Goal: Task Accomplishment & Management: Manage account settings

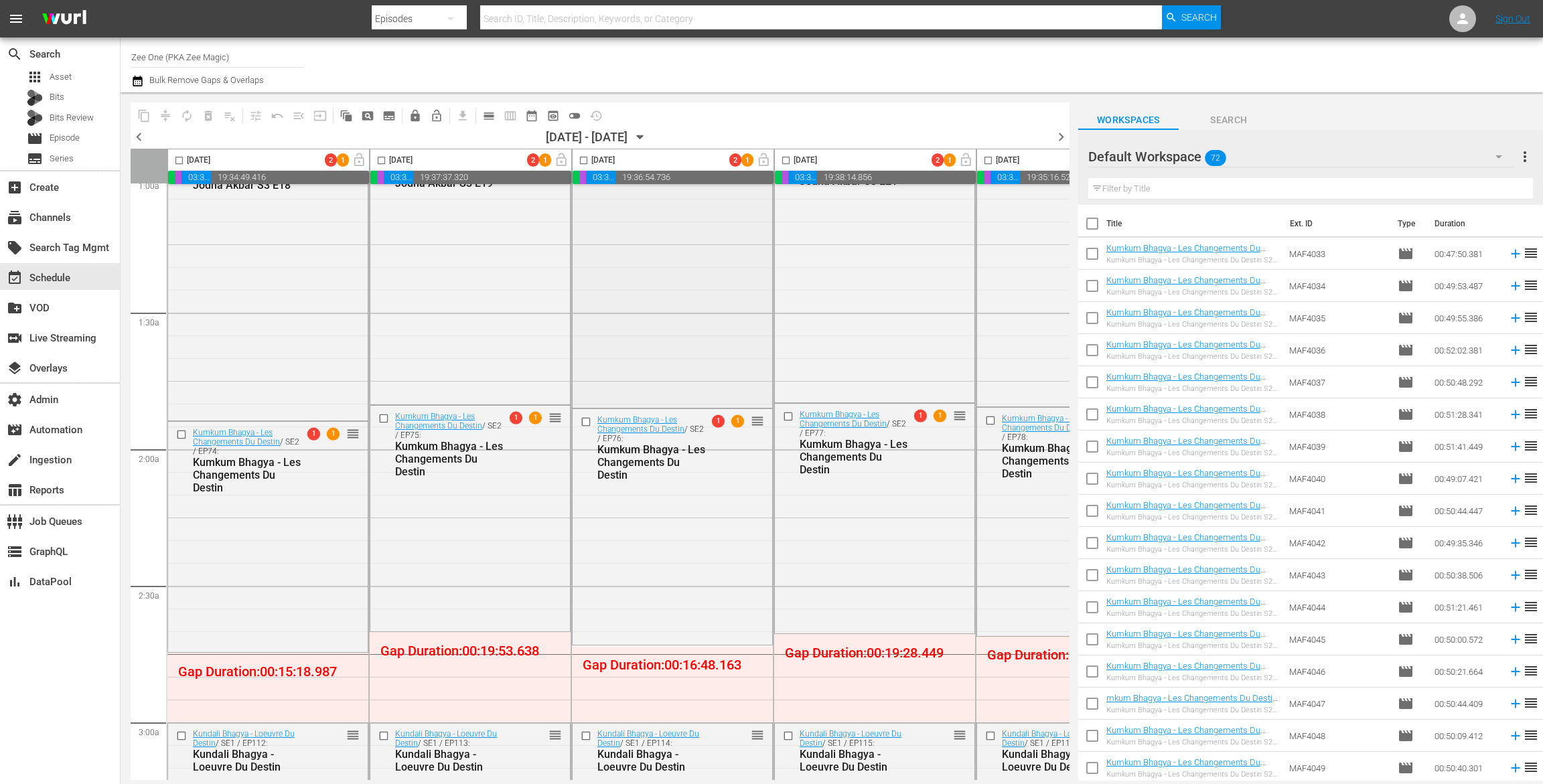
scroll to position [384, 0]
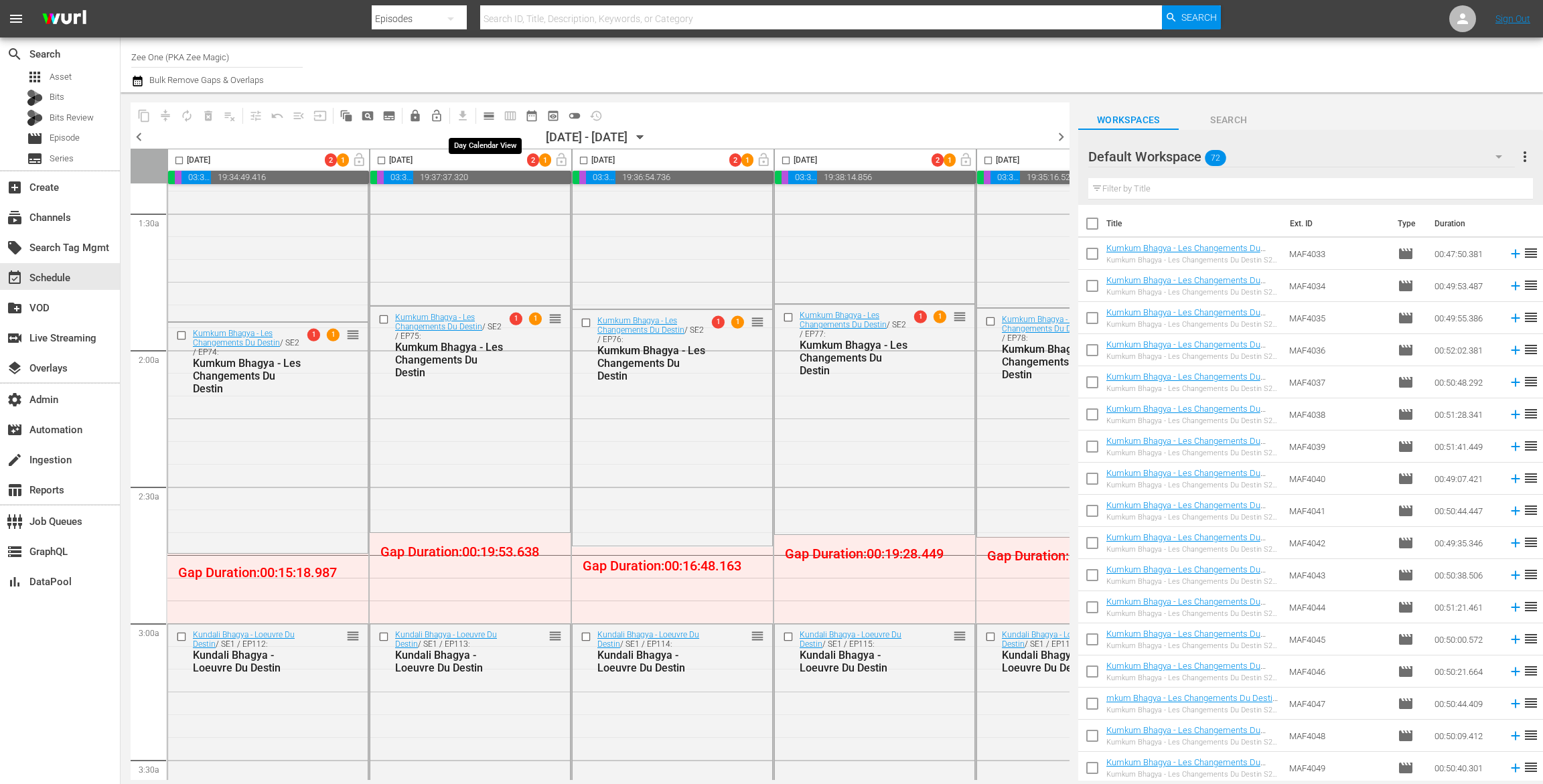
click at [487, 115] on span "calendar_view_day_outlined" at bounding box center [489, 116] width 13 height 13
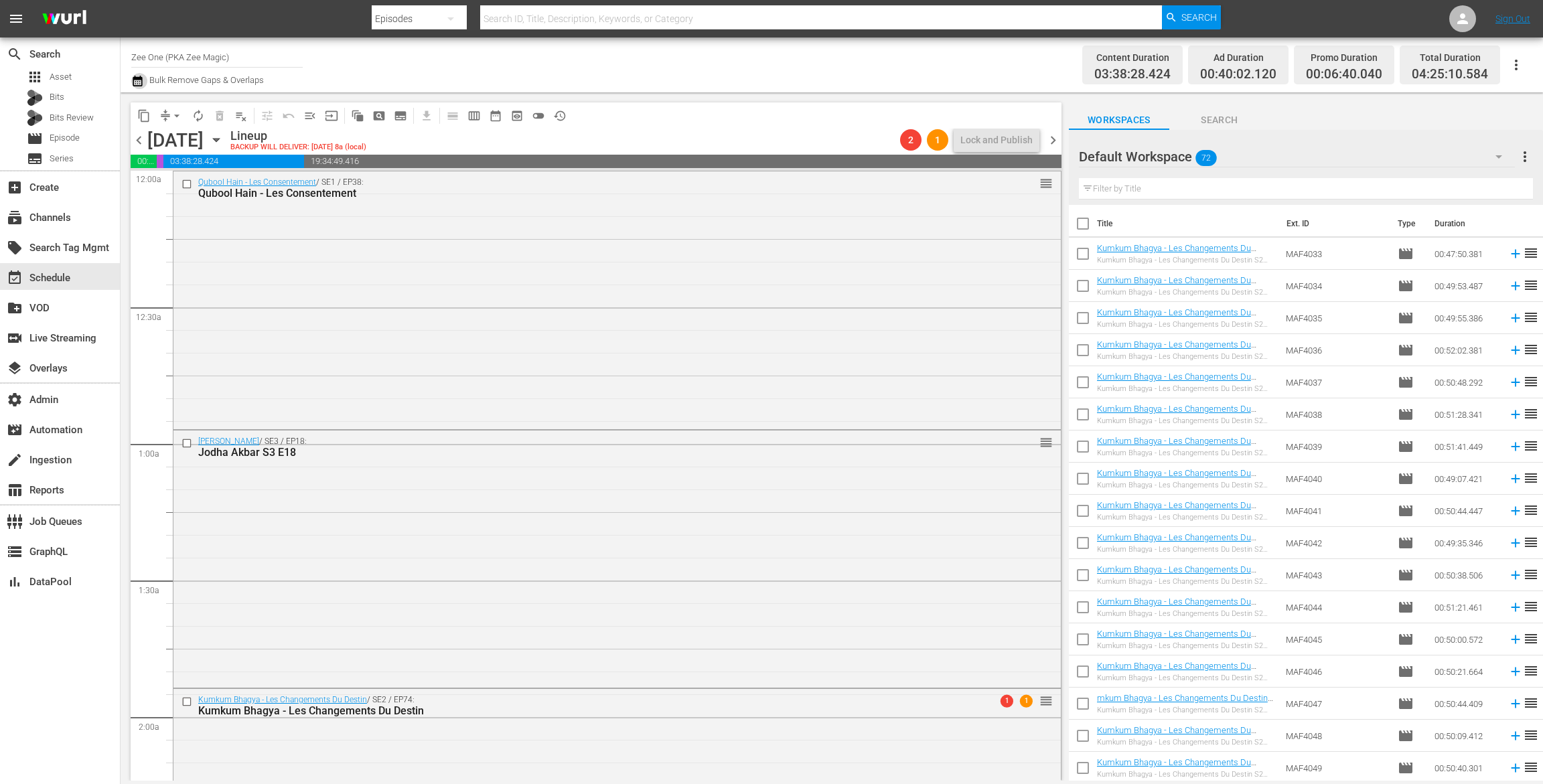
click at [139, 81] on icon "button" at bounding box center [138, 81] width 13 height 16
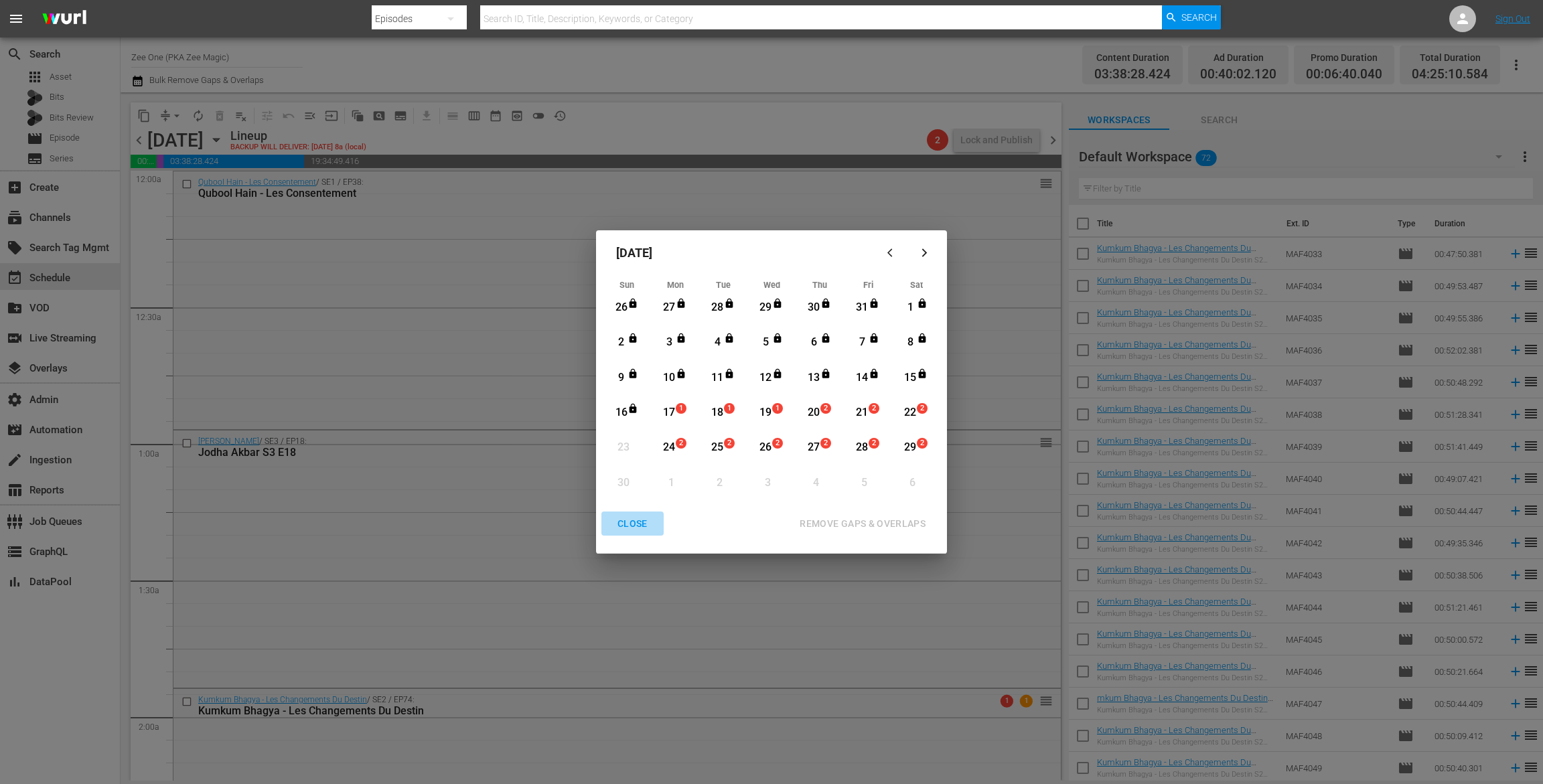
click at [630, 522] on div "CLOSE" at bounding box center [633, 524] width 52 height 17
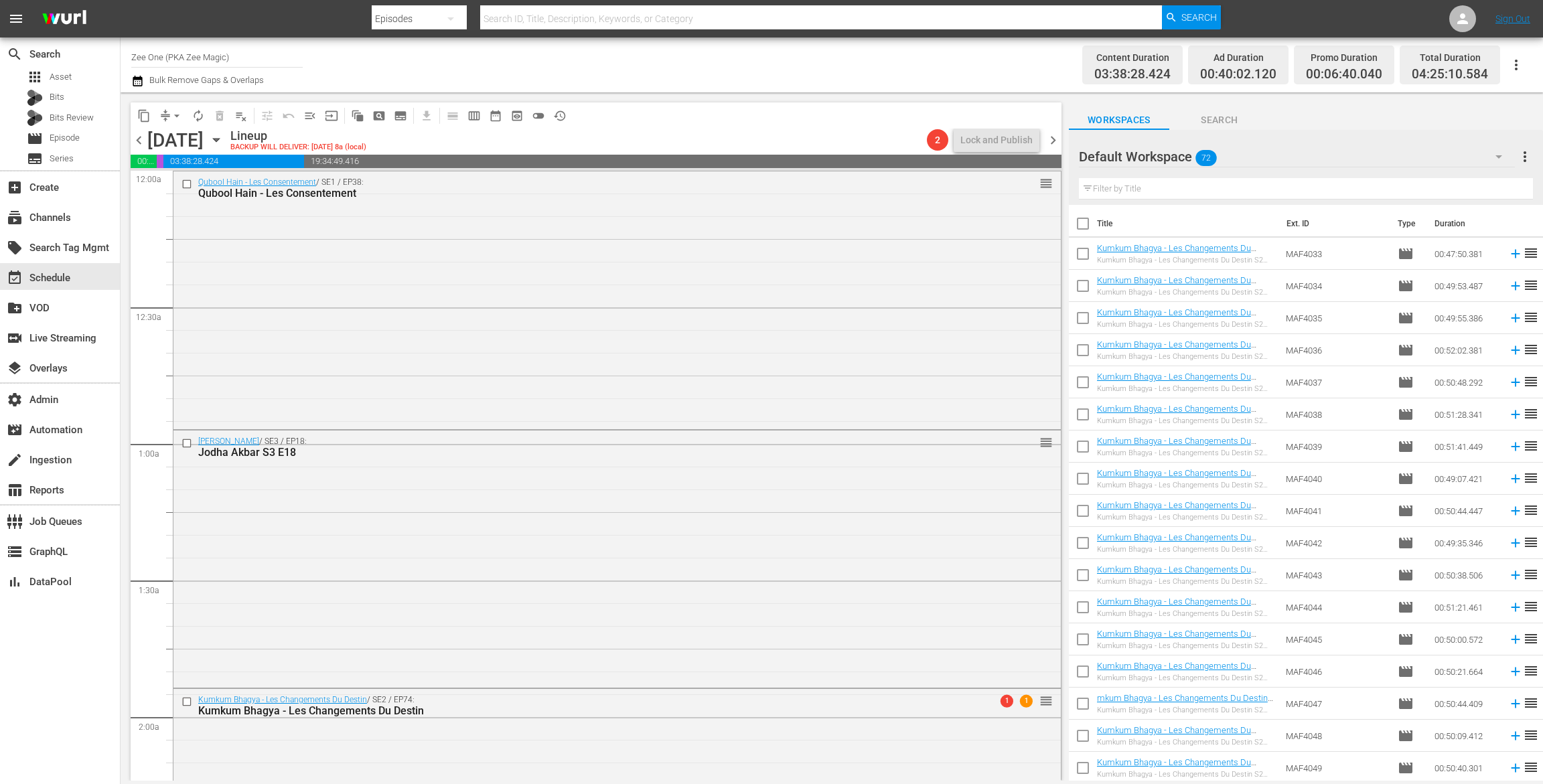
click at [223, 142] on icon "button" at bounding box center [216, 140] width 15 height 15
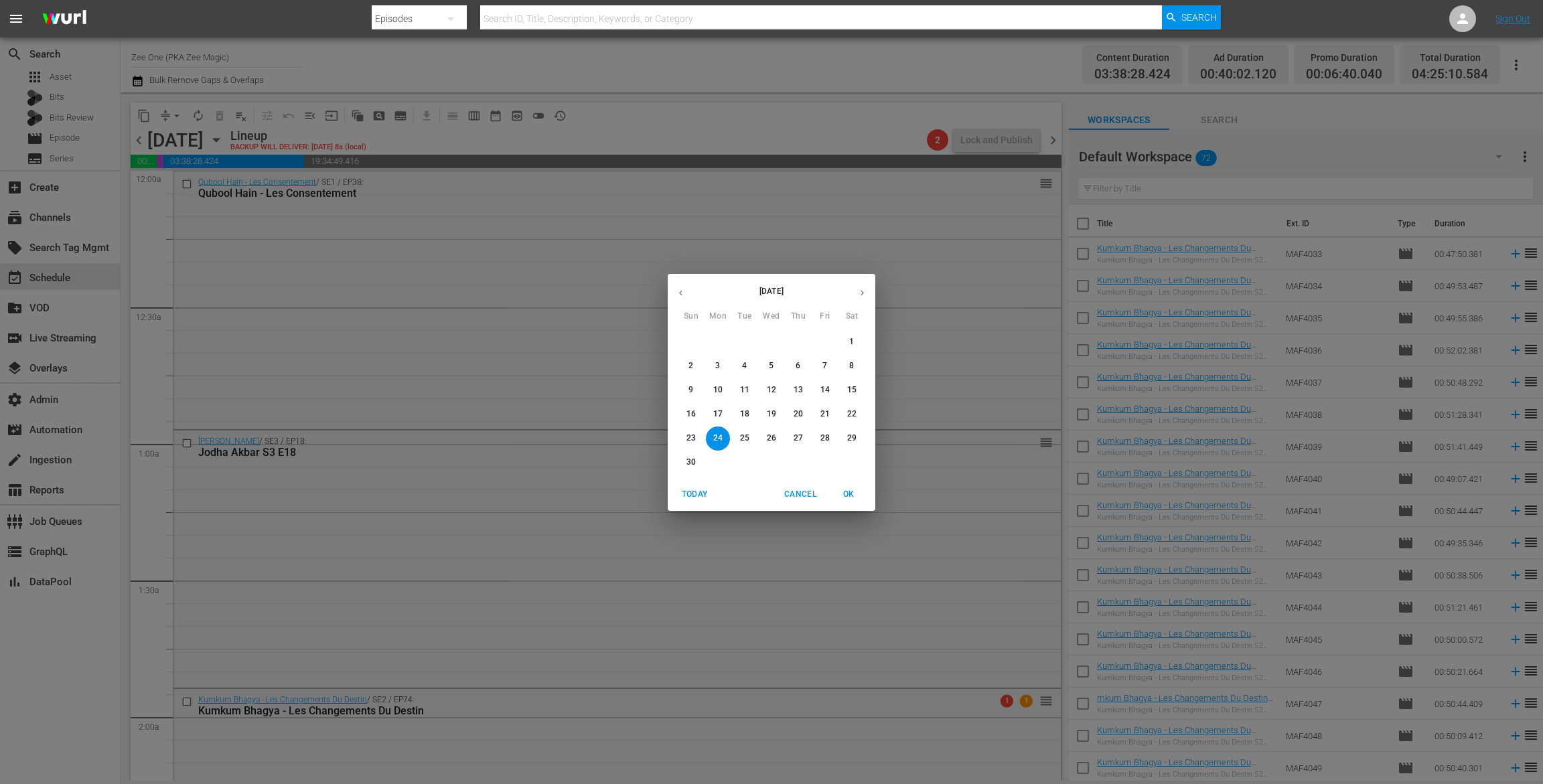
click at [718, 415] on p "17" at bounding box center [717, 414] width 9 height 12
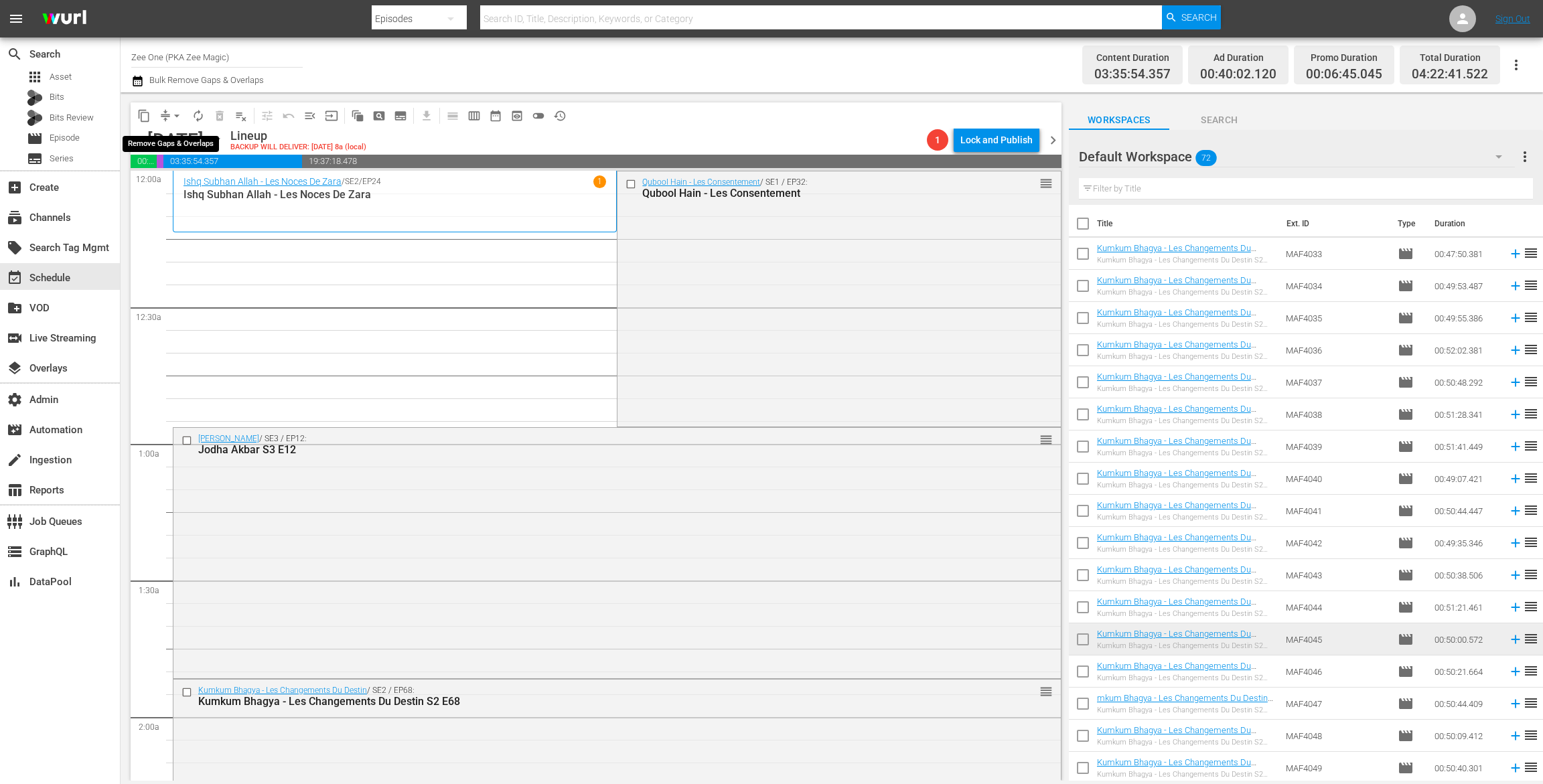
drag, startPoint x: 170, startPoint y: 110, endPoint x: 170, endPoint y: 123, distance: 13.0
click at [170, 110] on span "arrow_drop_down" at bounding box center [177, 116] width 13 height 13
click at [173, 185] on li "Align to End of Previous Day" at bounding box center [178, 187] width 141 height 22
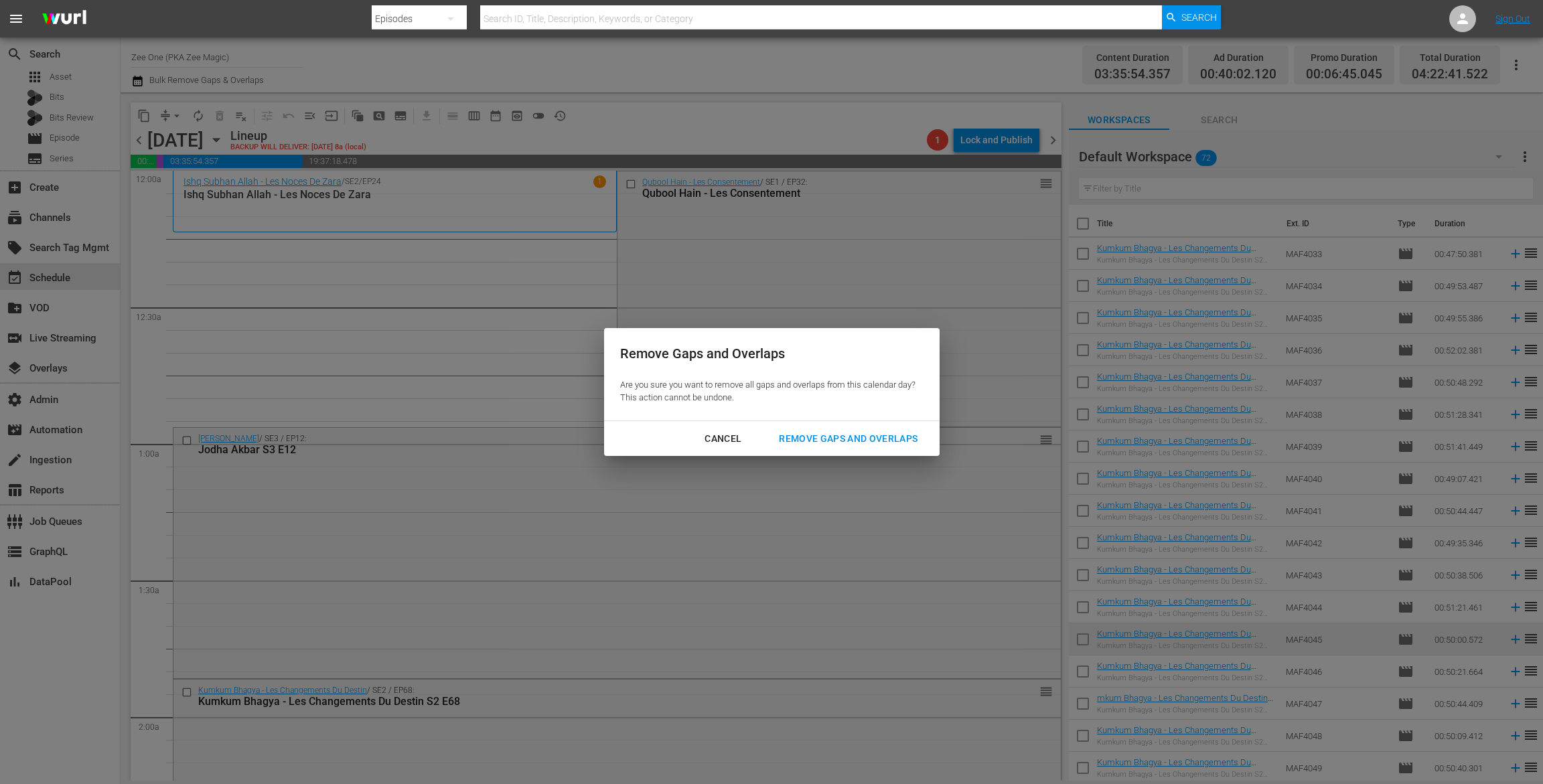
click at [834, 443] on div "Remove Gaps and Overlaps" at bounding box center [848, 439] width 160 height 17
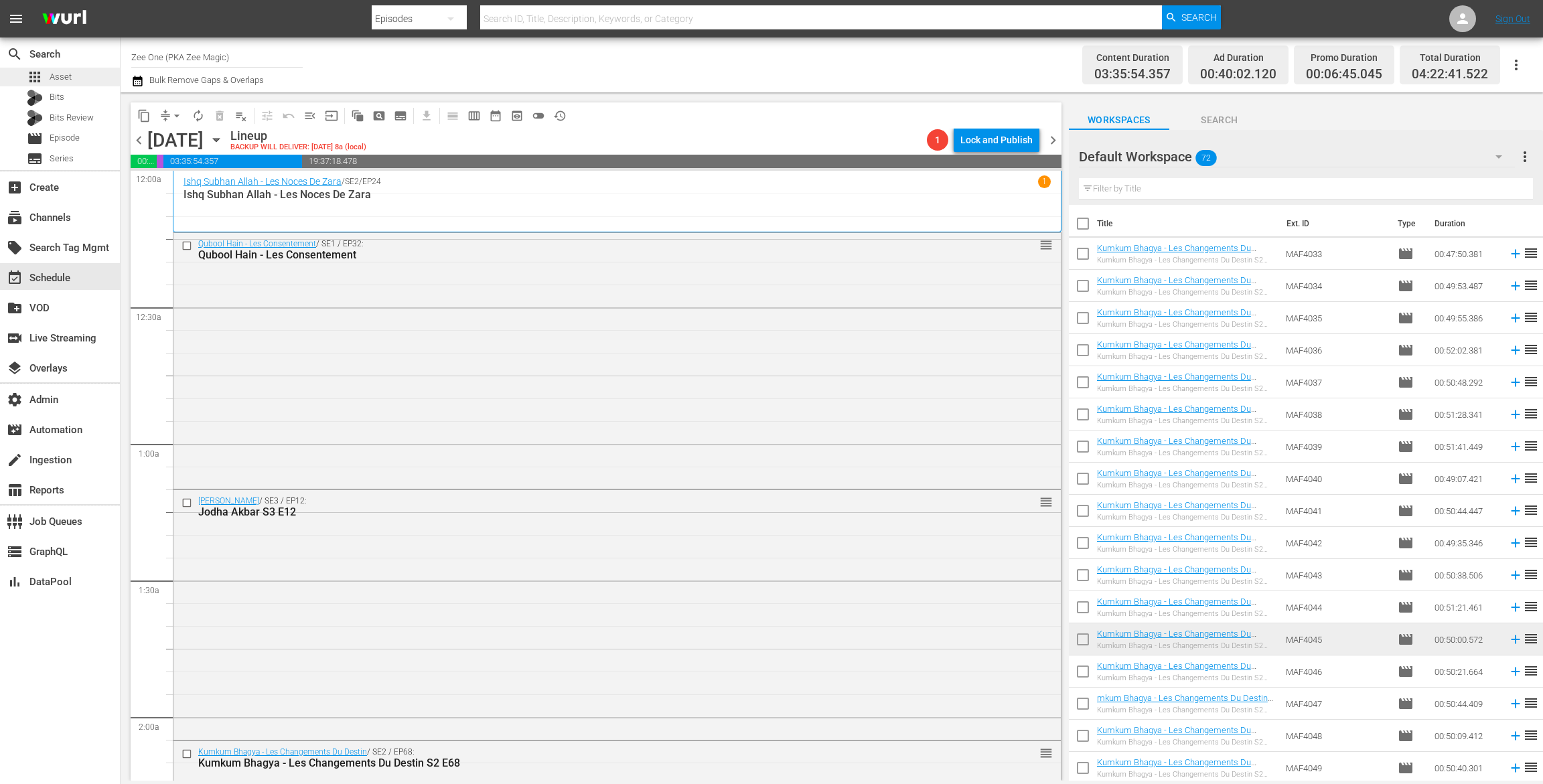
click at [83, 82] on div "apps Asset" at bounding box center [59, 77] width 120 height 19
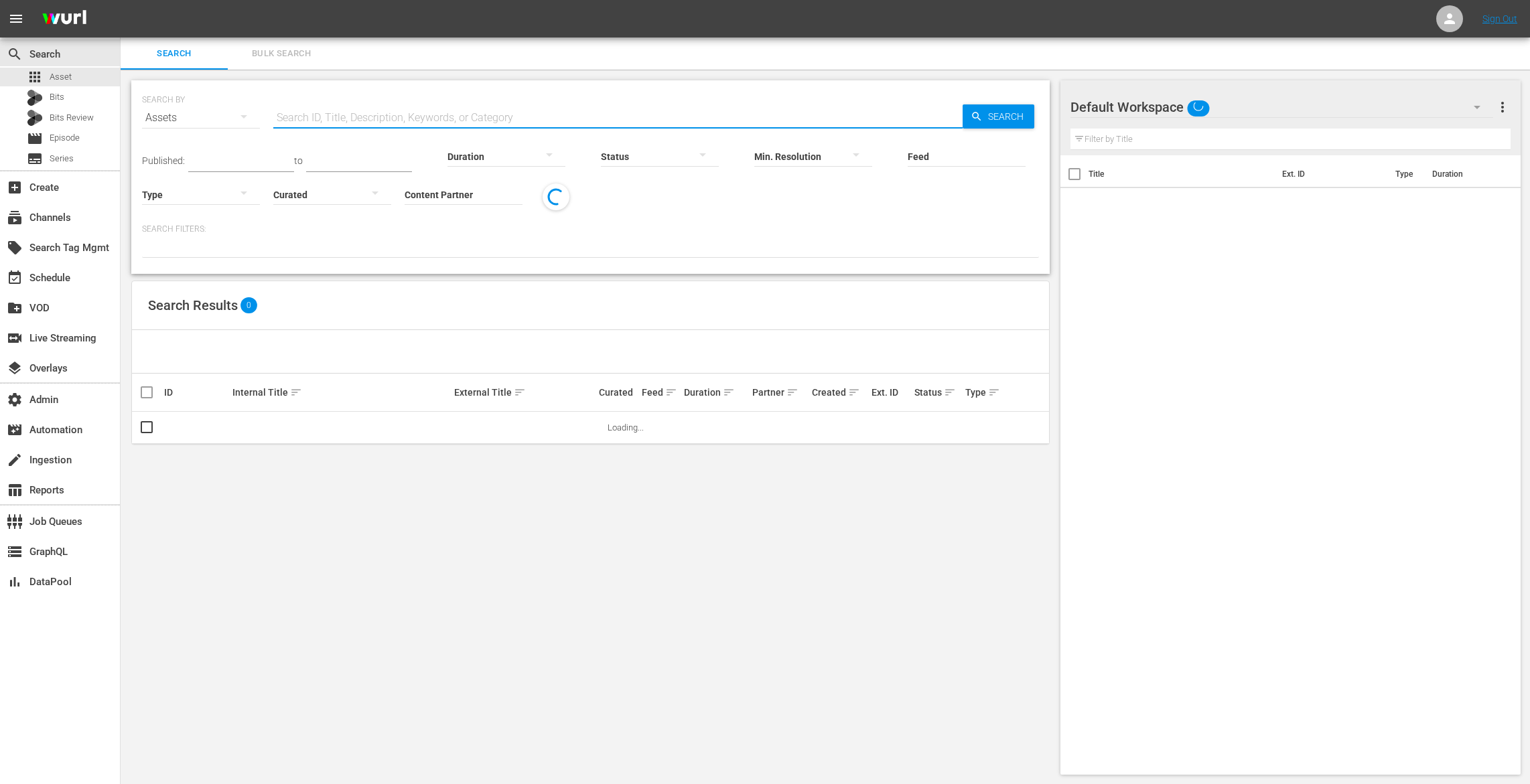
click at [328, 115] on input "text" at bounding box center [618, 117] width 689 height 32
paste input "Jurm"
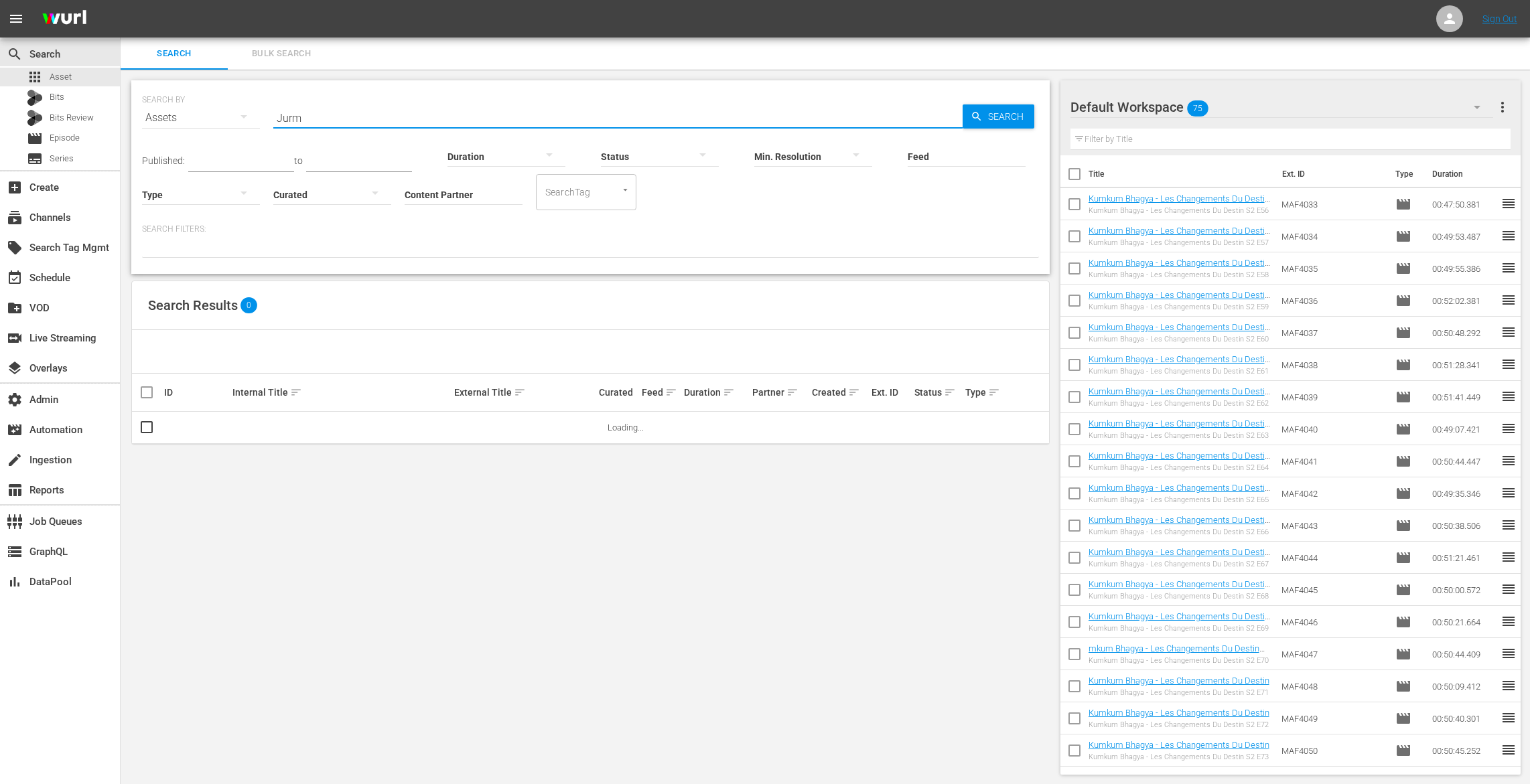
click at [174, 191] on div at bounding box center [201, 194] width 118 height 38
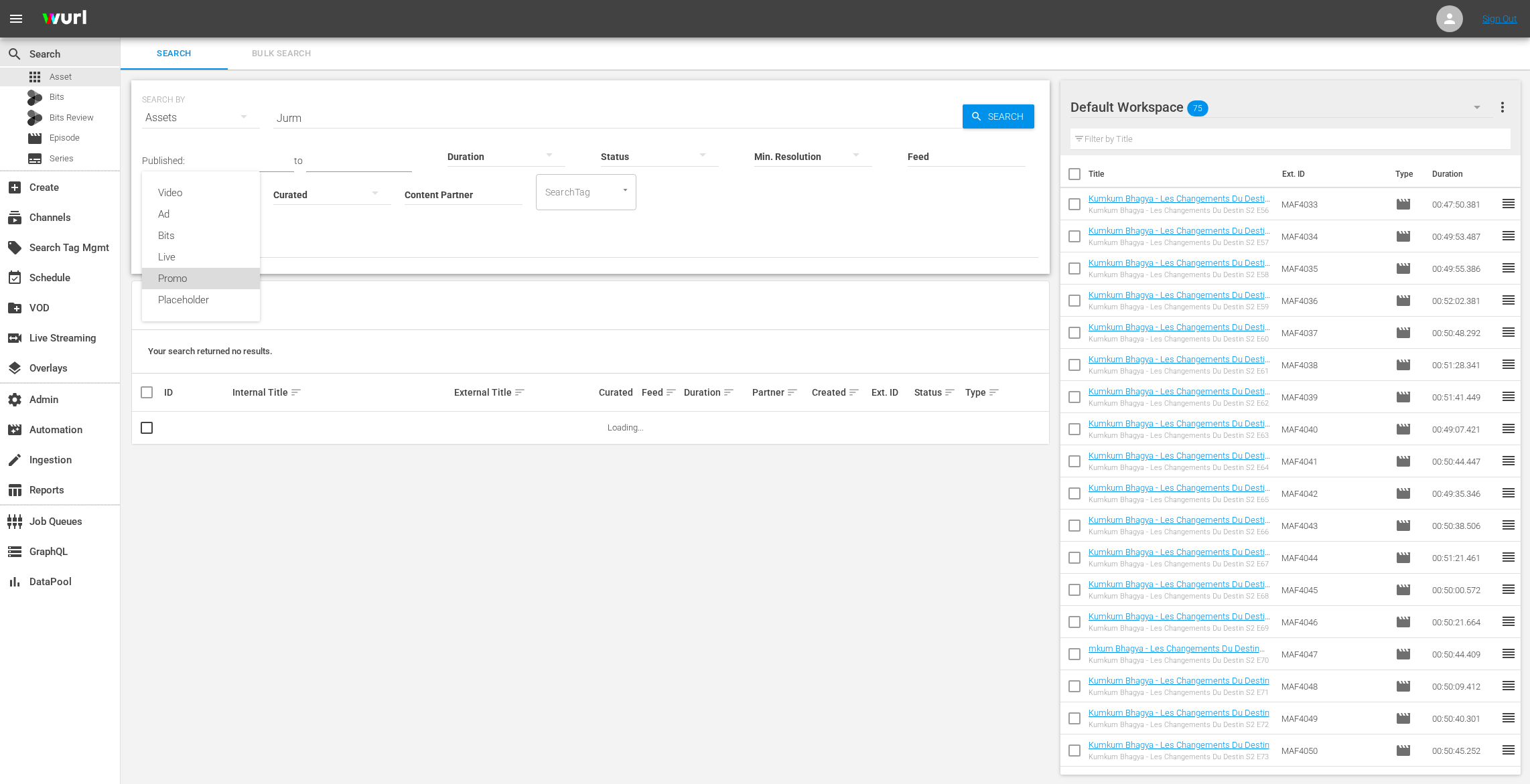
click at [179, 281] on div "Promo" at bounding box center [201, 278] width 118 height 22
click at [1013, 424] on span "more_vert" at bounding box center [1016, 428] width 16 height 16
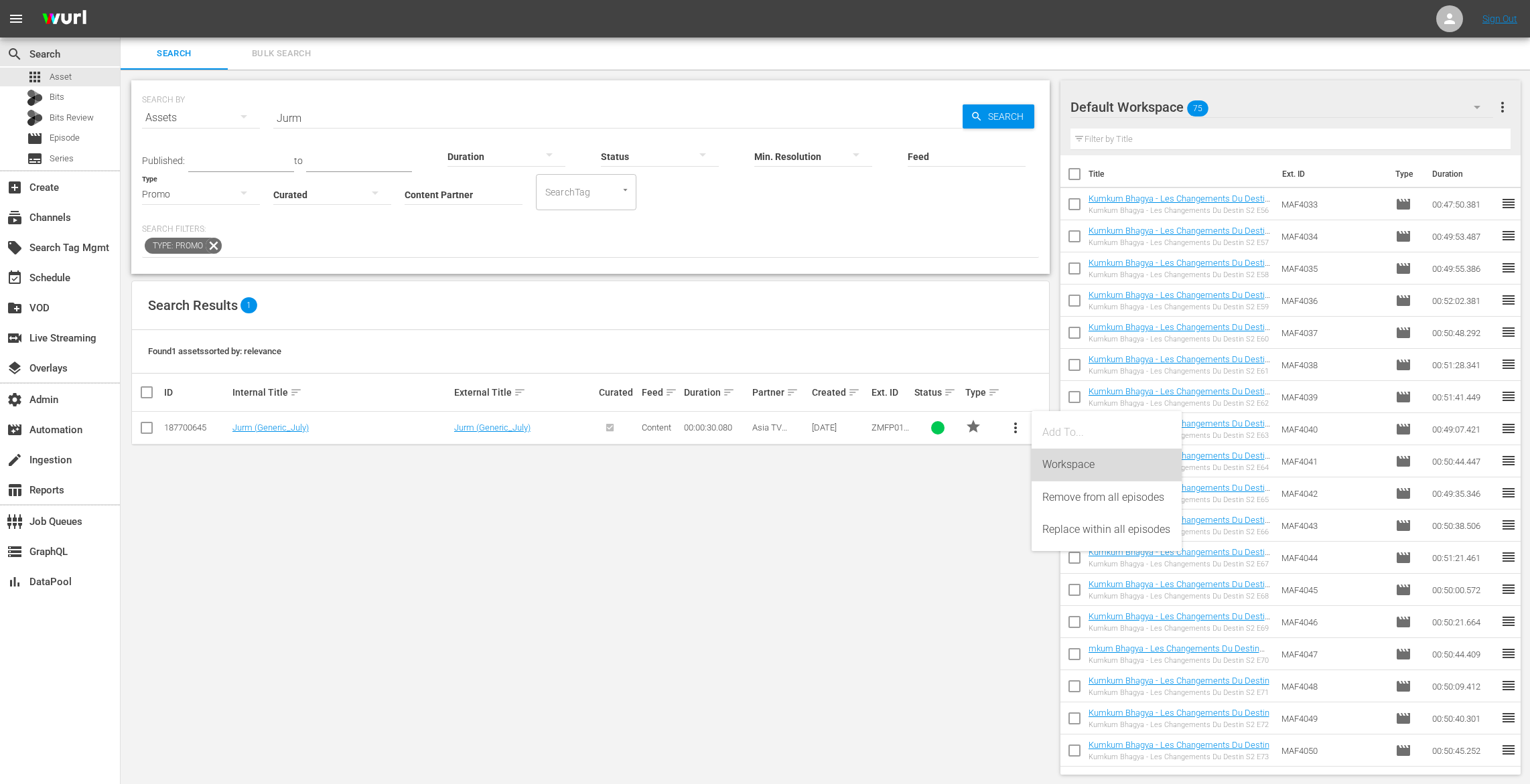
click at [1049, 459] on div "Workspace" at bounding box center [1106, 465] width 128 height 32
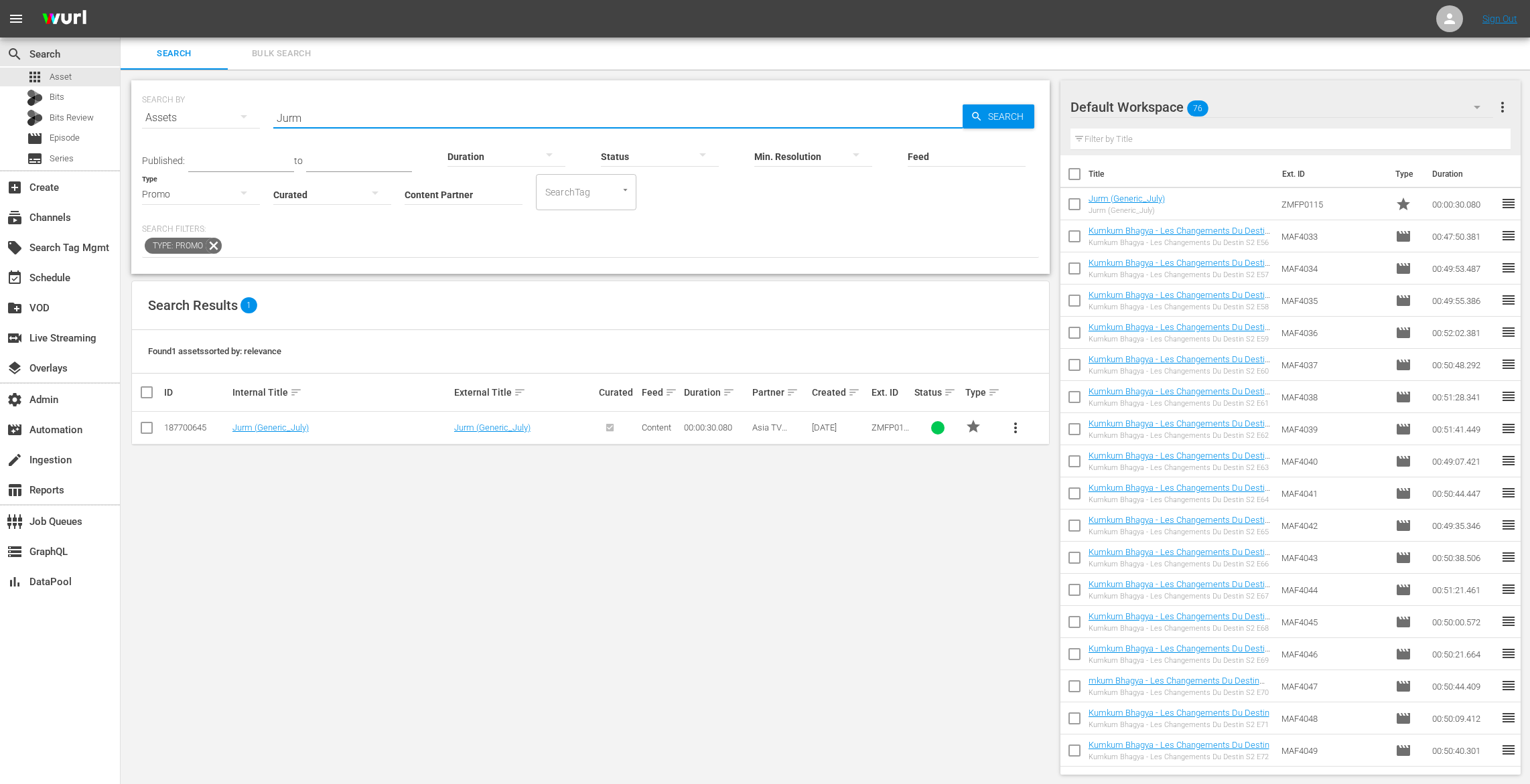
drag, startPoint x: 321, startPoint y: 124, endPoint x: 217, endPoint y: 95, distance: 108.0
click at [217, 95] on div "SEARCH BY Search By Assets Search ID, Title, Description, Keywords, or Category…" at bounding box center [591, 110] width 897 height 48
paste input "Rusto"
type input "Rustom"
click at [1020, 425] on span "more_vert" at bounding box center [1016, 428] width 16 height 16
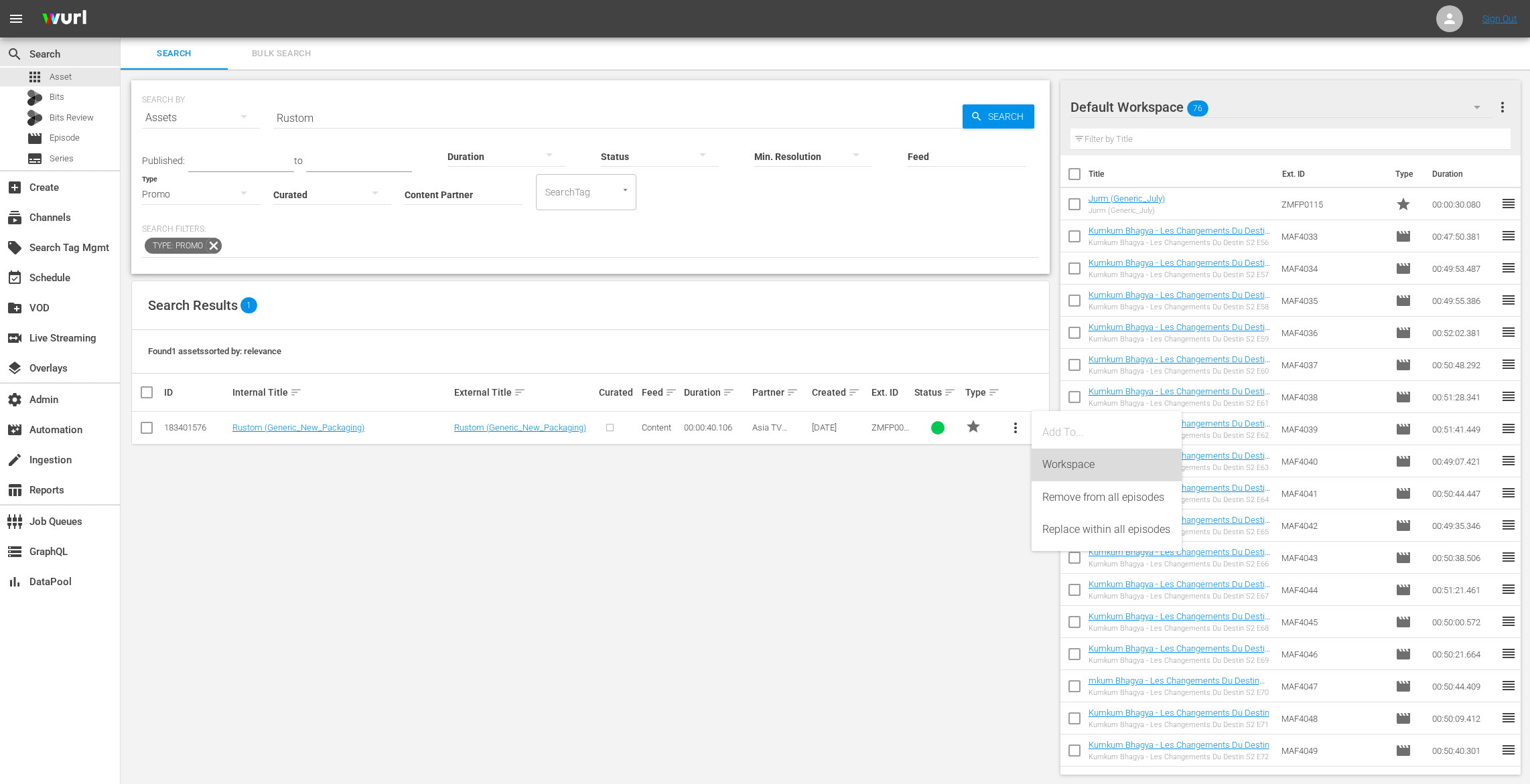
click at [1076, 470] on div "Workspace" at bounding box center [1106, 465] width 128 height 32
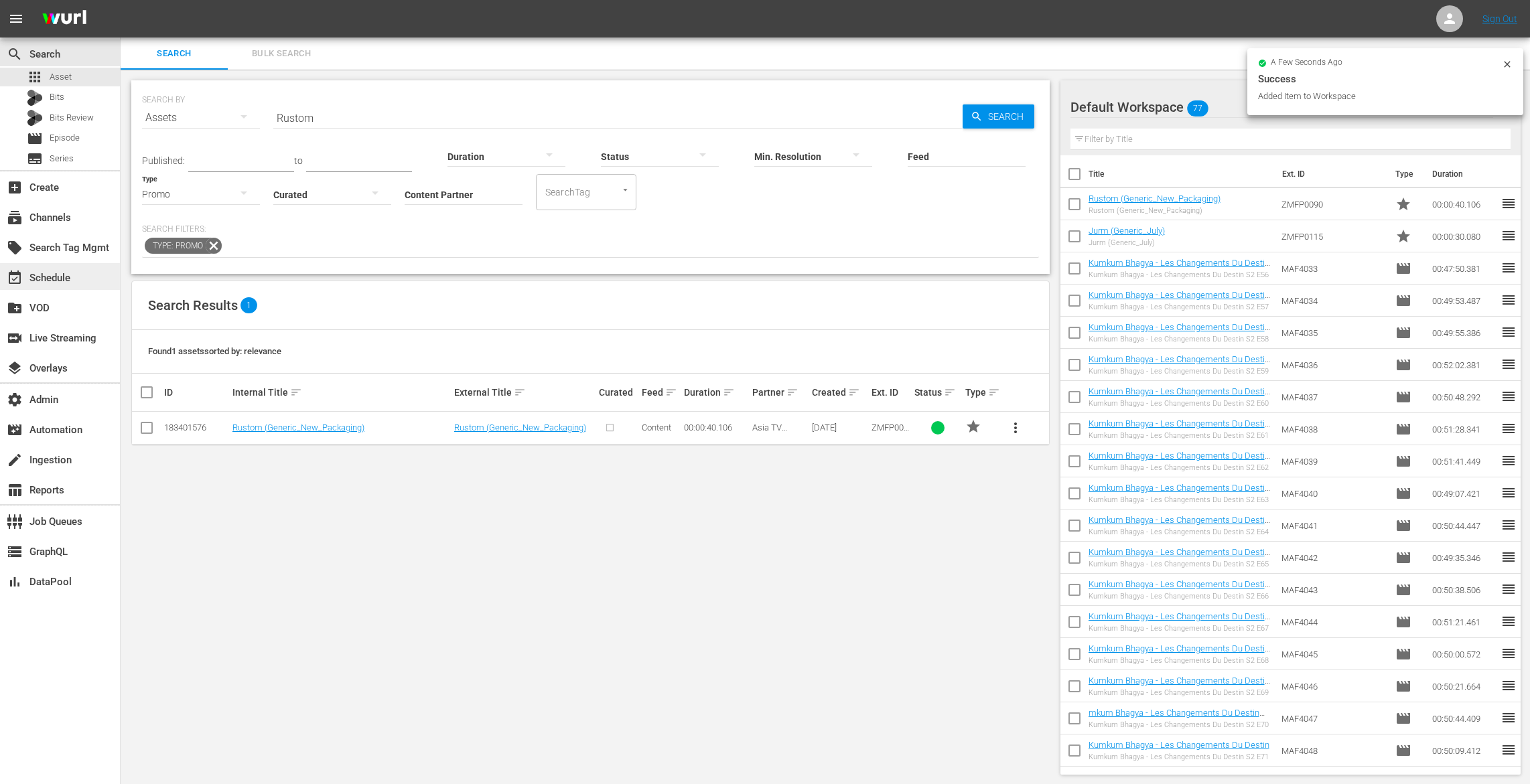
click at [54, 277] on div "event_available Schedule" at bounding box center [37, 276] width 75 height 12
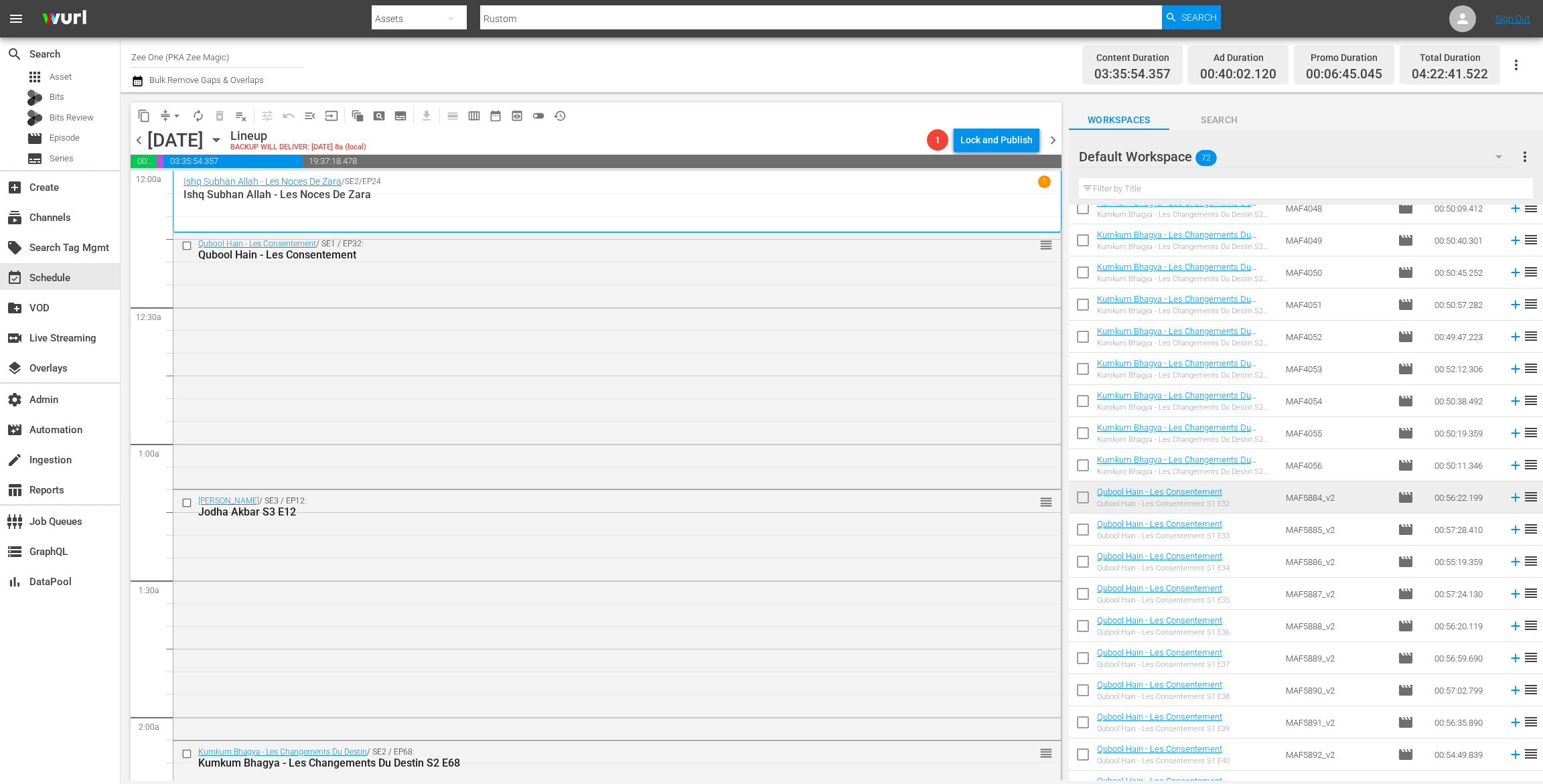
scroll to position [726, 0]
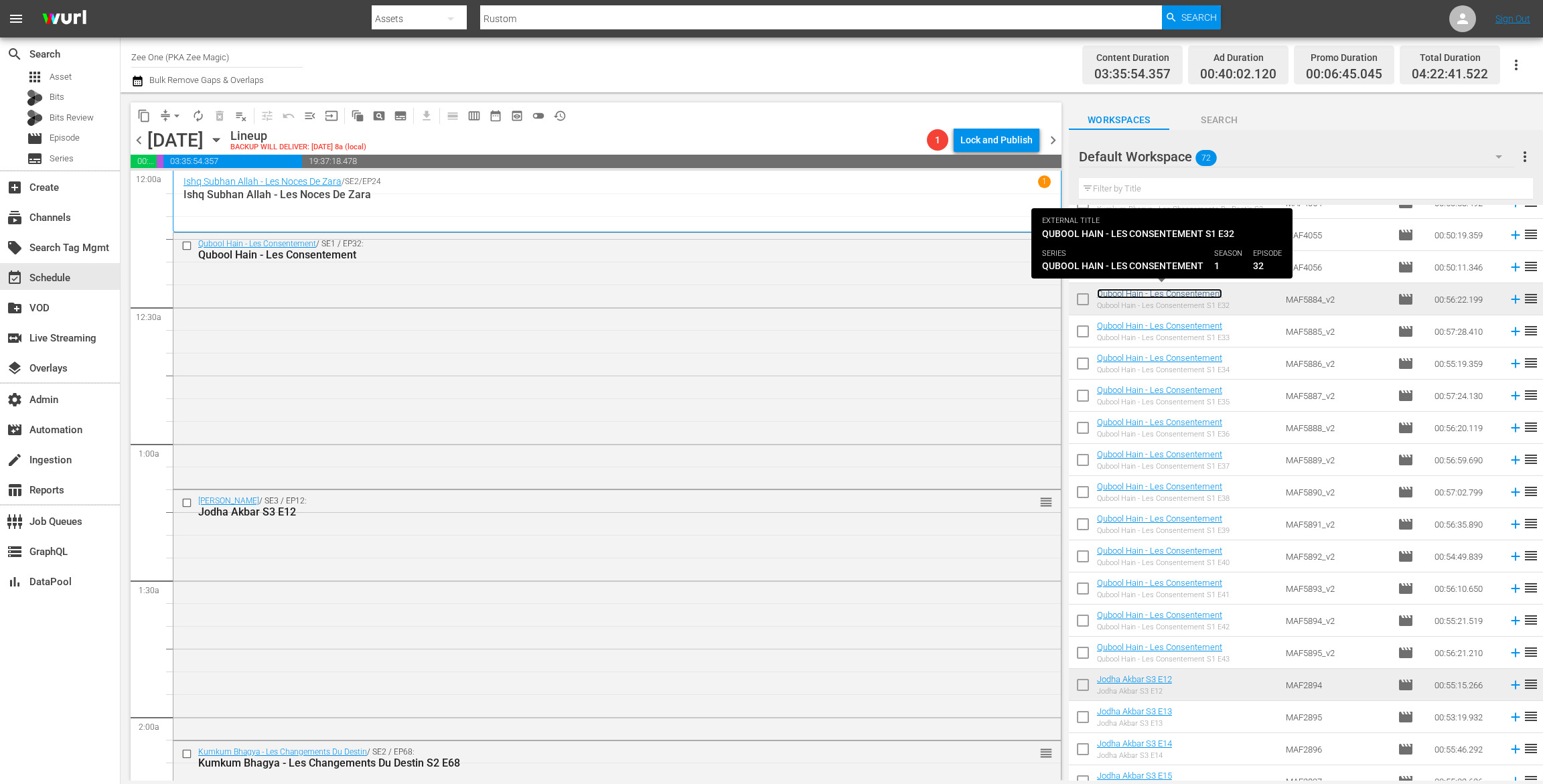
click at [1167, 294] on link "Qubool Hain - Les Consentement" at bounding box center [1159, 294] width 126 height 10
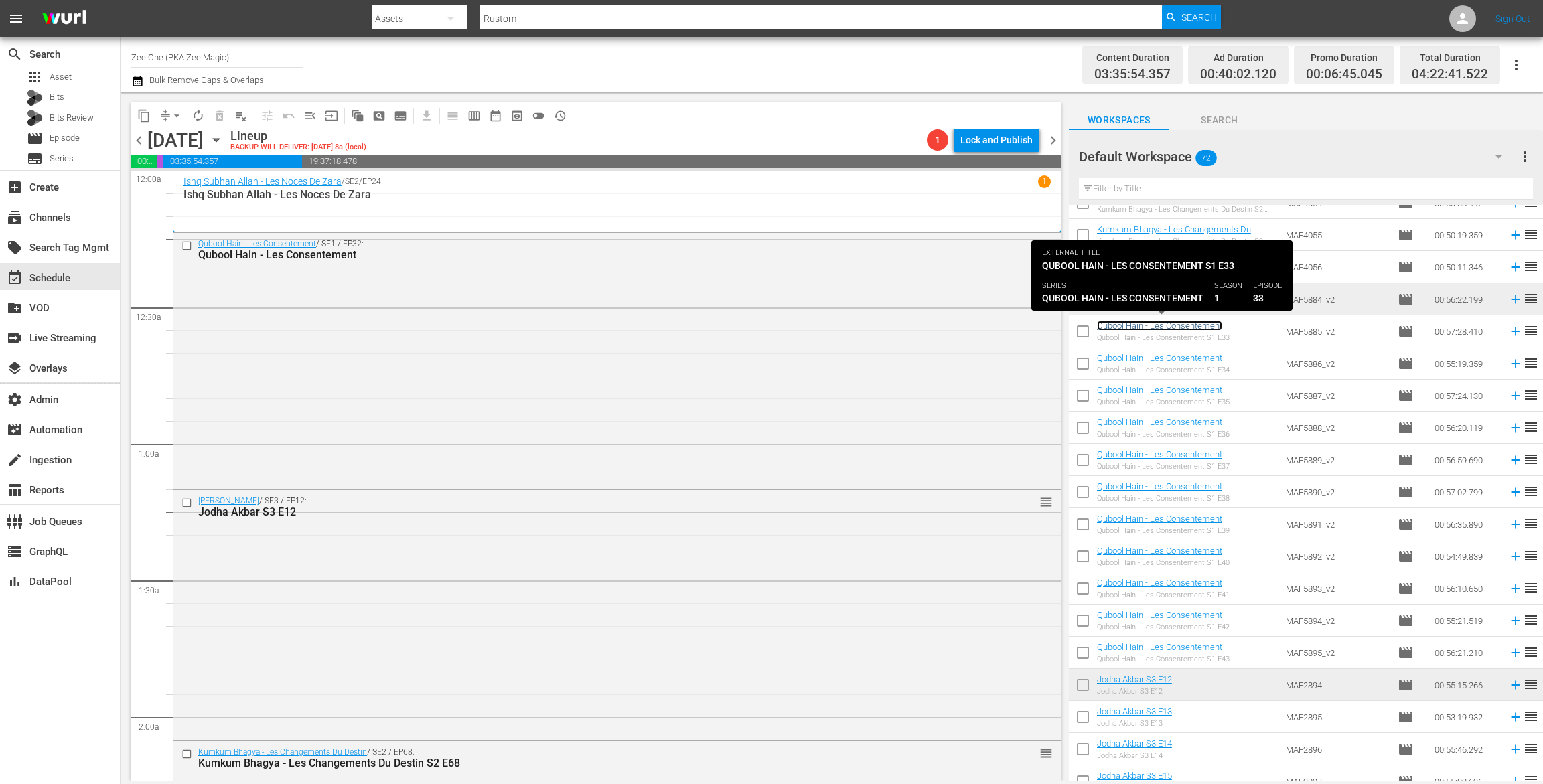
click at [1159, 324] on link "Qubool Hain - Les Consentement" at bounding box center [1159, 326] width 126 height 10
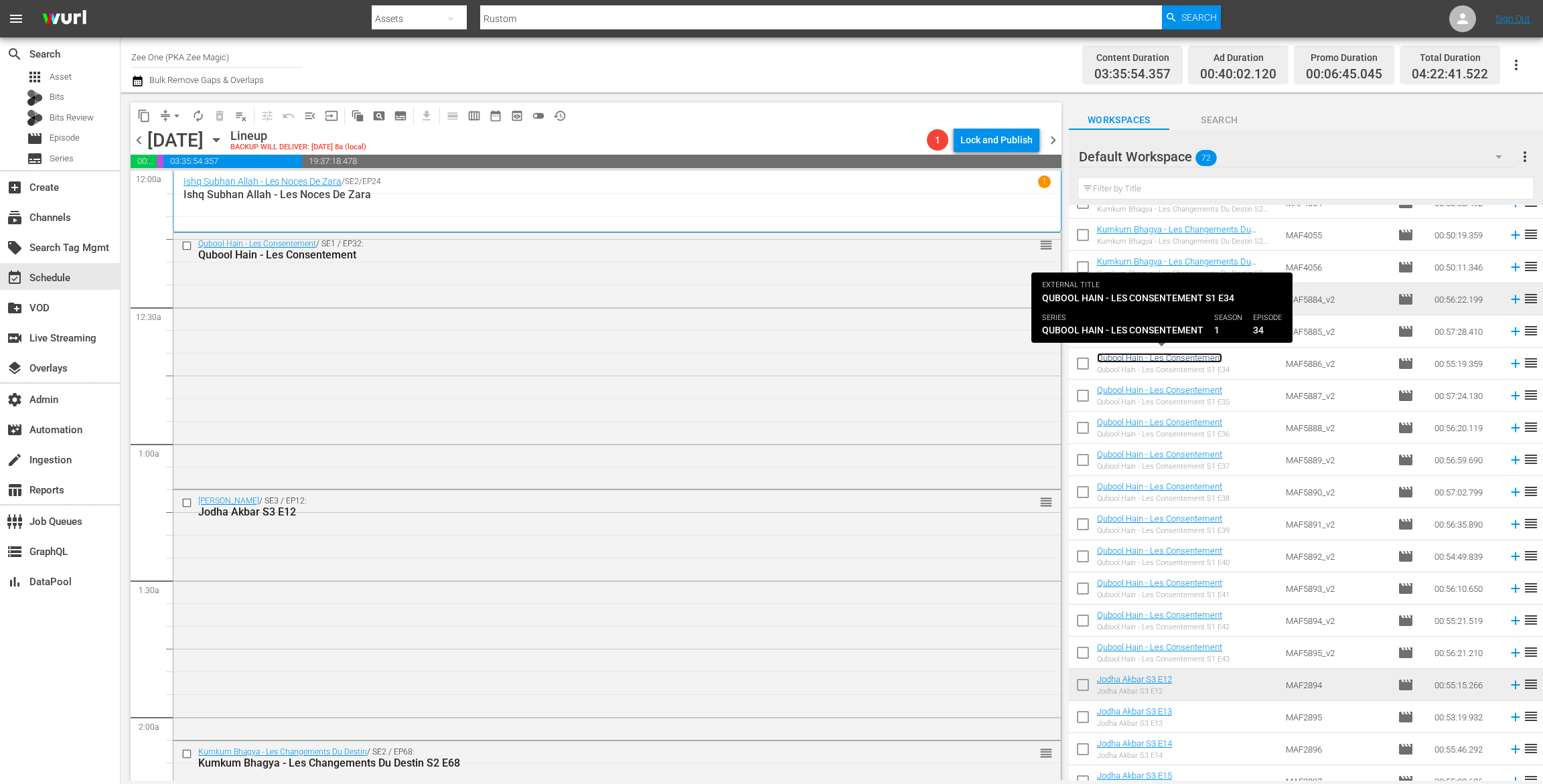
click at [1158, 355] on link "Qubool Hain - Les Consentement" at bounding box center [1159, 358] width 126 height 10
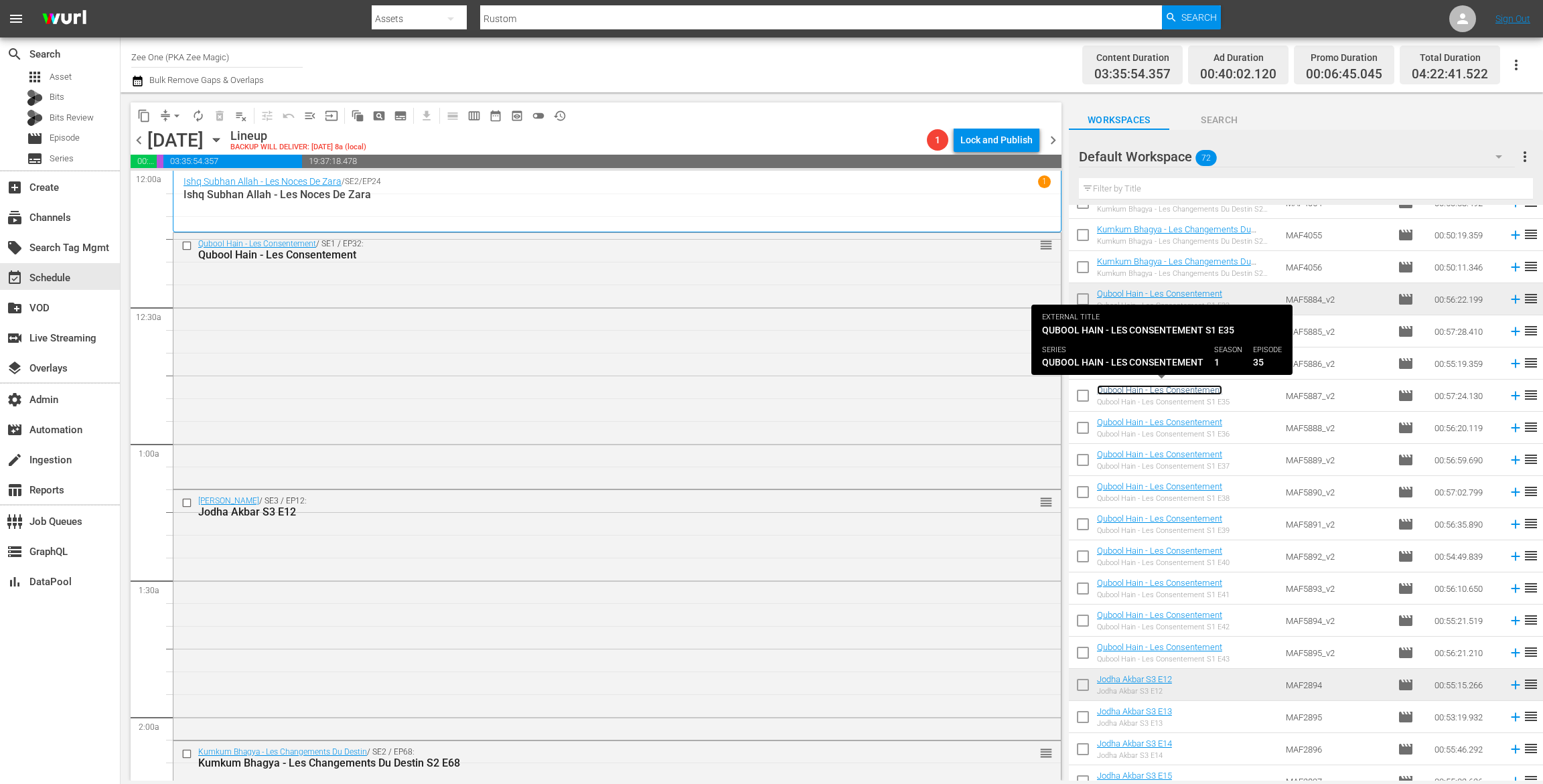
click at [1155, 391] on link "Qubool Hain - Les Consentement" at bounding box center [1159, 390] width 126 height 10
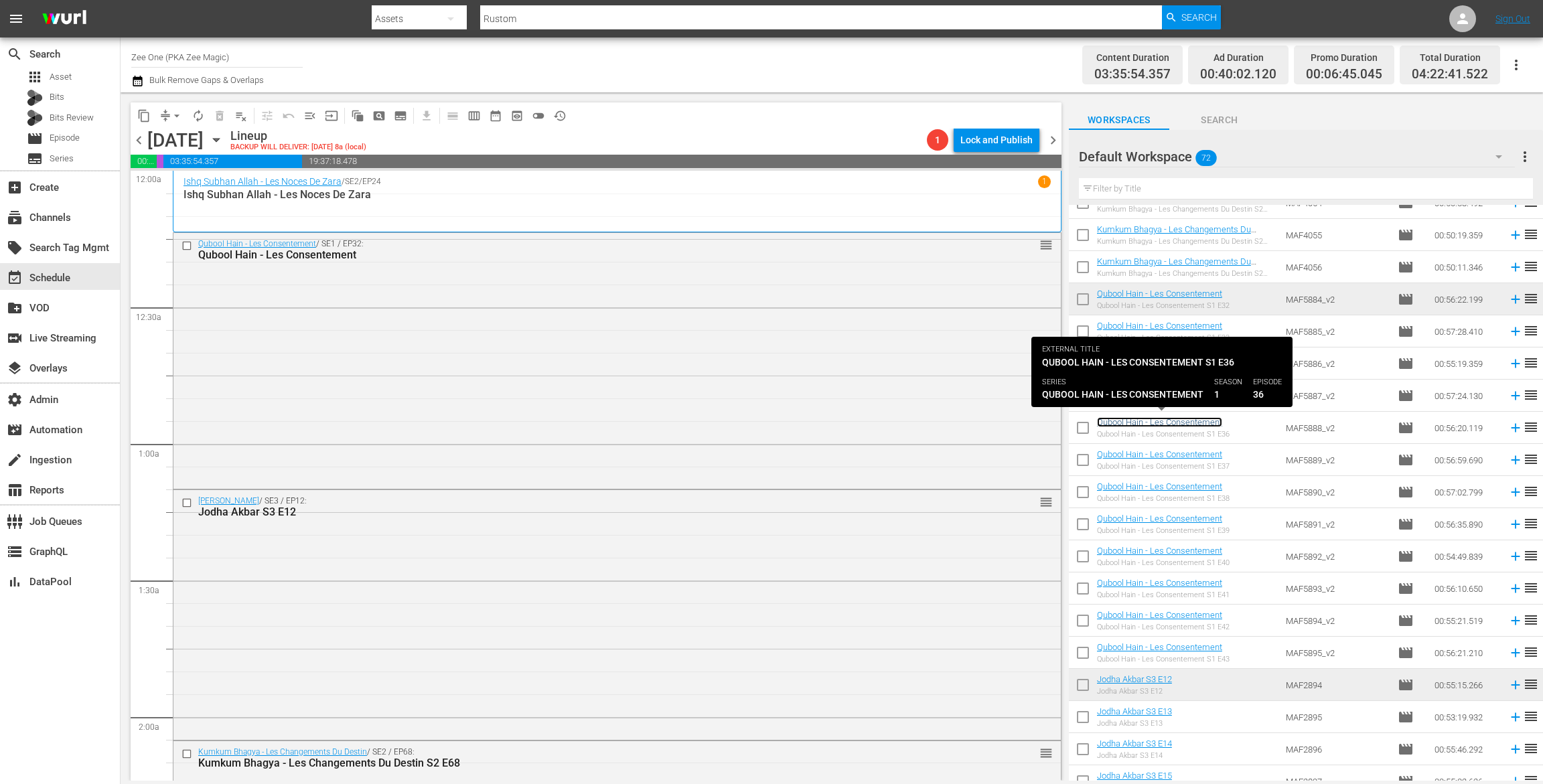
click at [1151, 422] on link "Qubool Hain - Les Consentement" at bounding box center [1159, 422] width 126 height 10
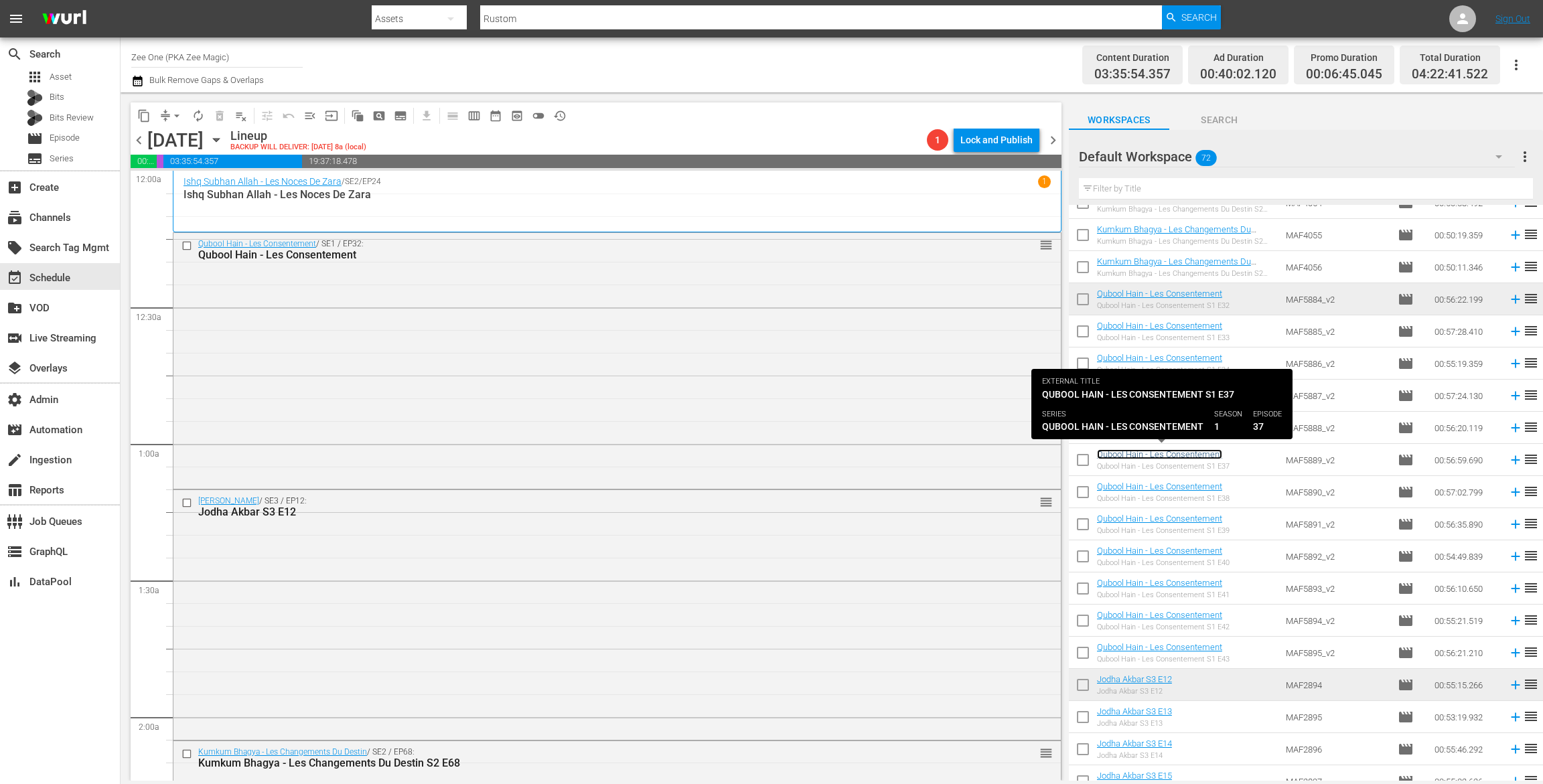
click at [1148, 452] on link "Qubool Hain - Les Consentement" at bounding box center [1159, 455] width 126 height 10
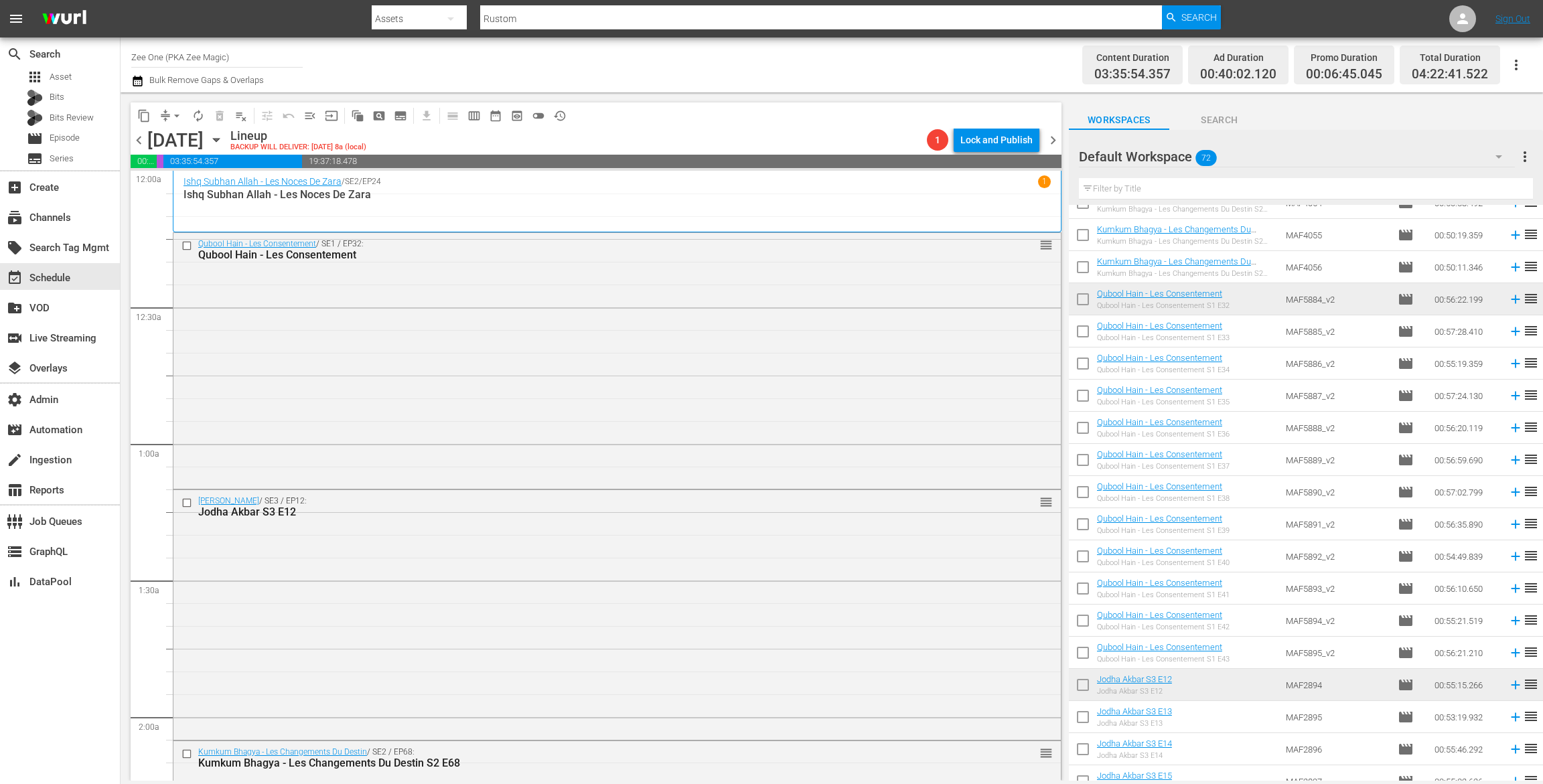
click at [1119, 186] on input "text" at bounding box center [1307, 189] width 454 height 22
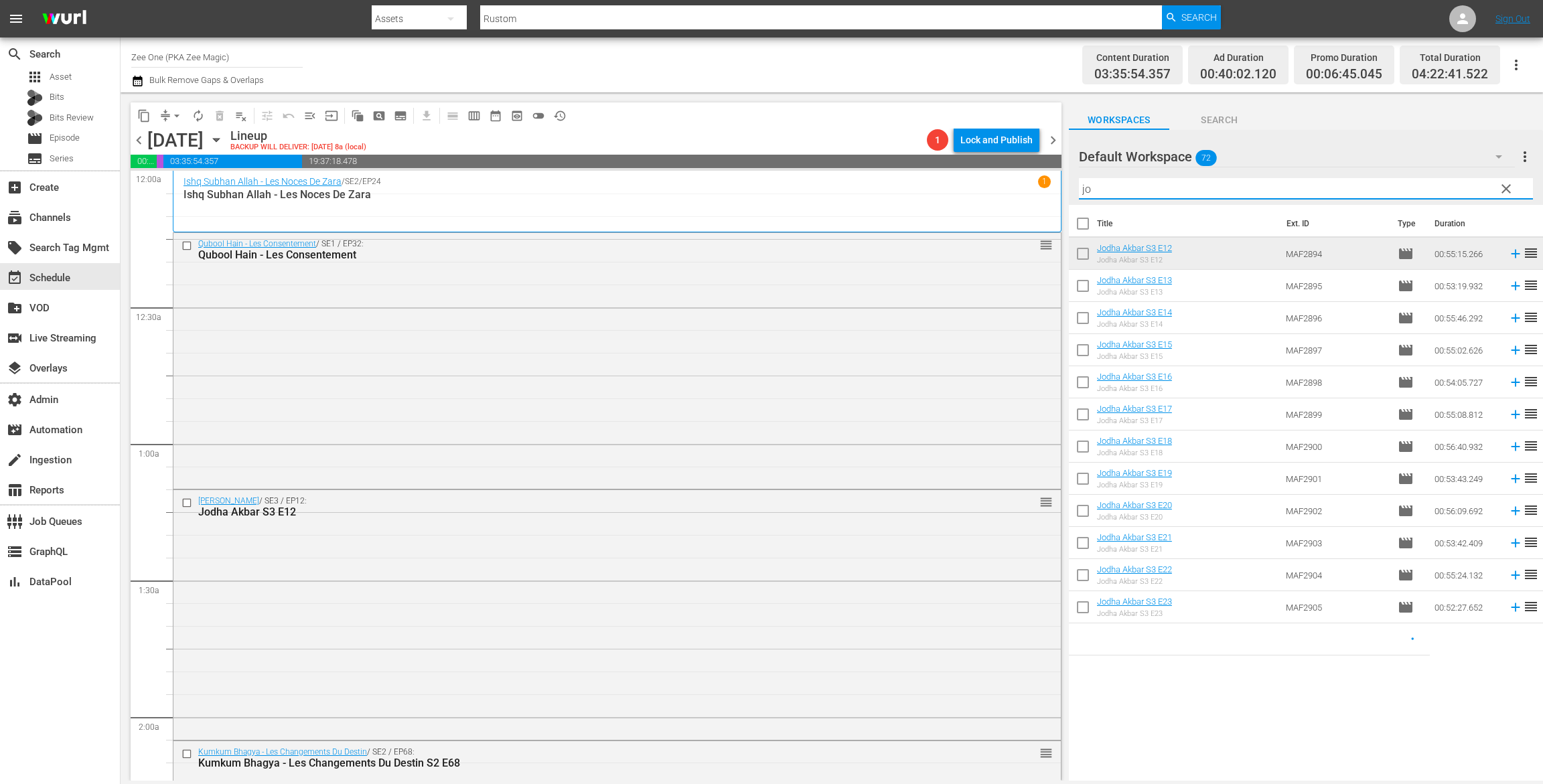
scroll to position [0, 0]
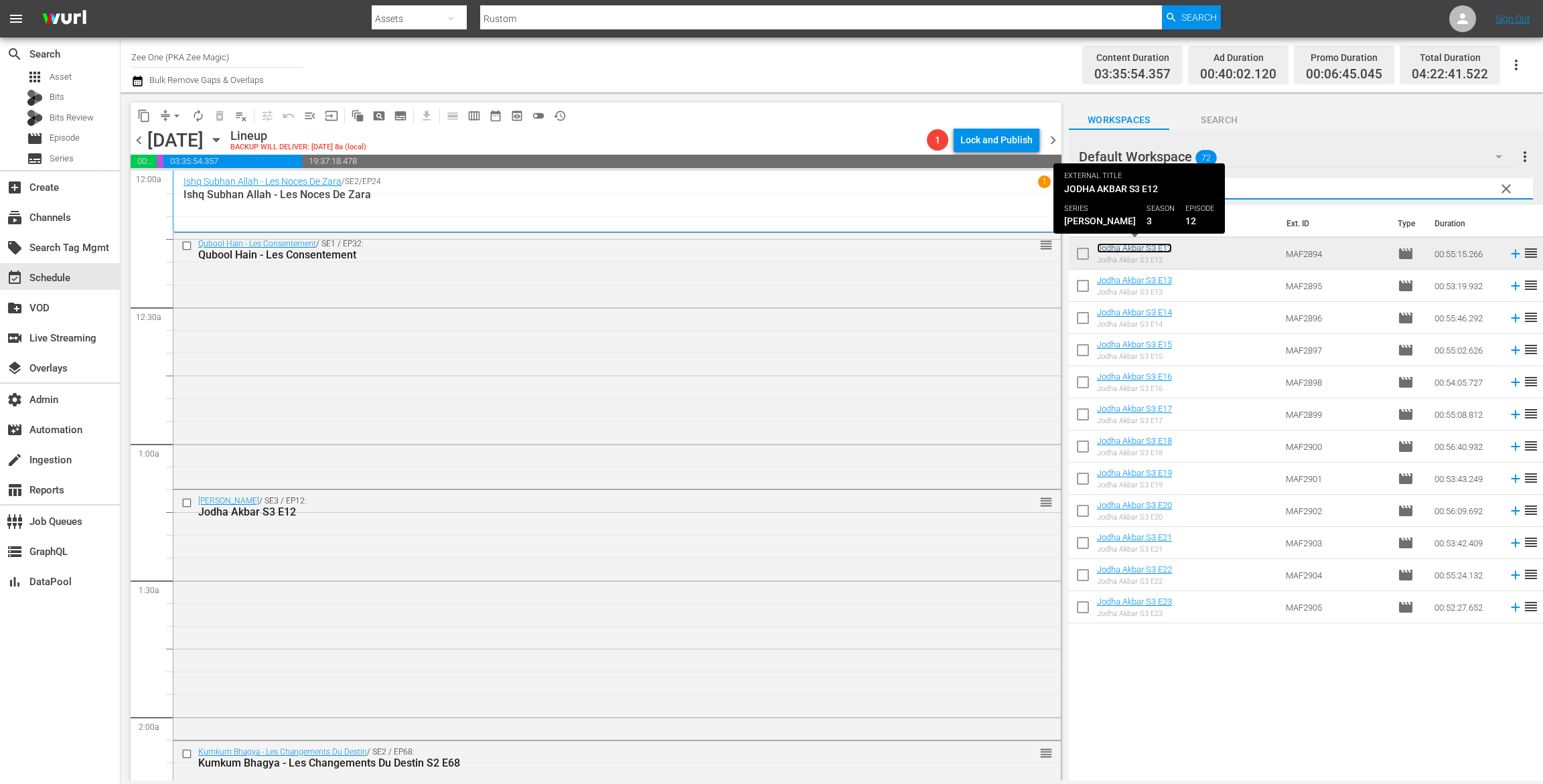
click at [1120, 247] on link "Jodha Akbar S3 E12" at bounding box center [1134, 248] width 75 height 10
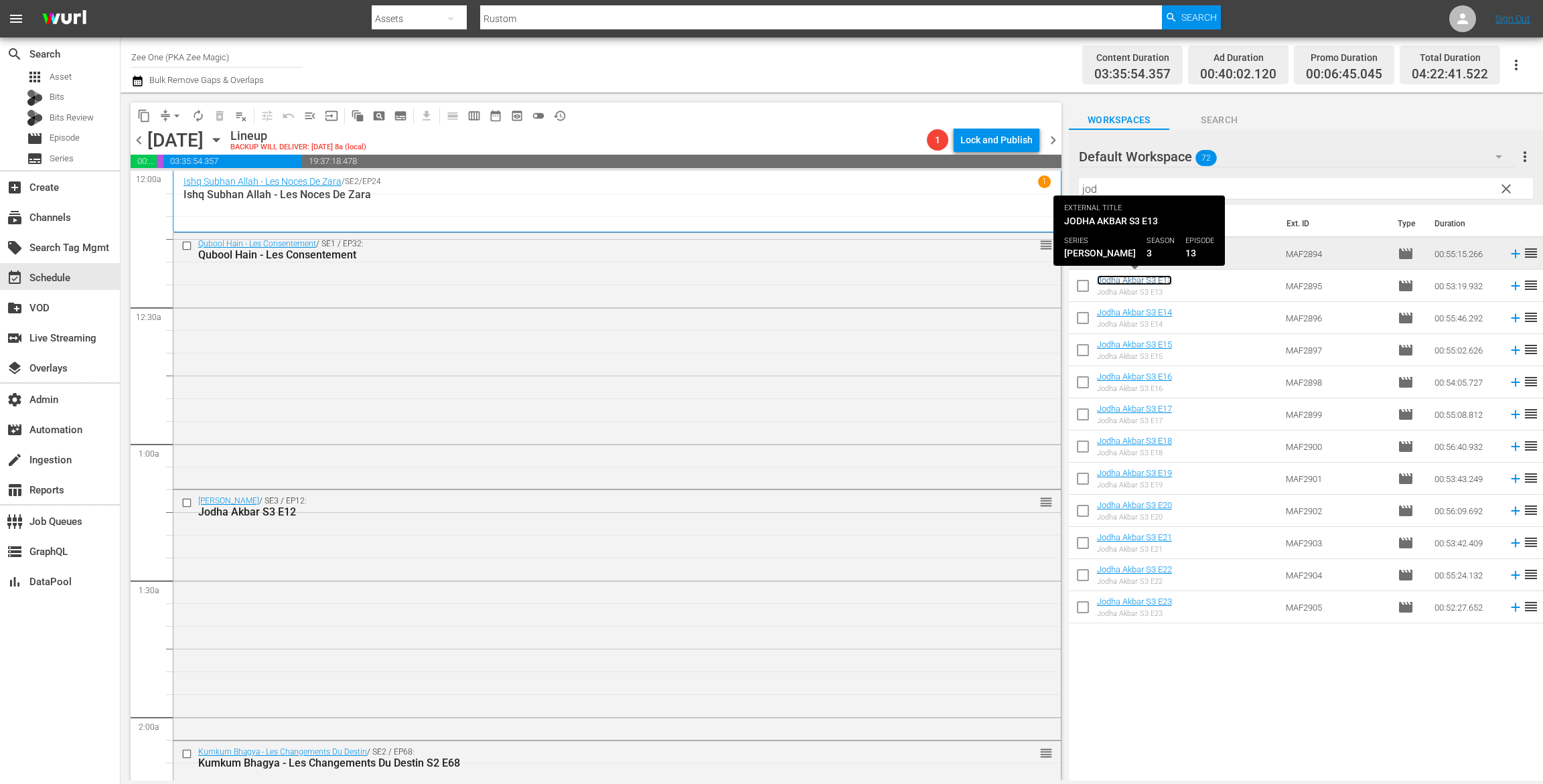
click at [1114, 276] on link "Jodha Akbar S3 E13" at bounding box center [1134, 280] width 75 height 10
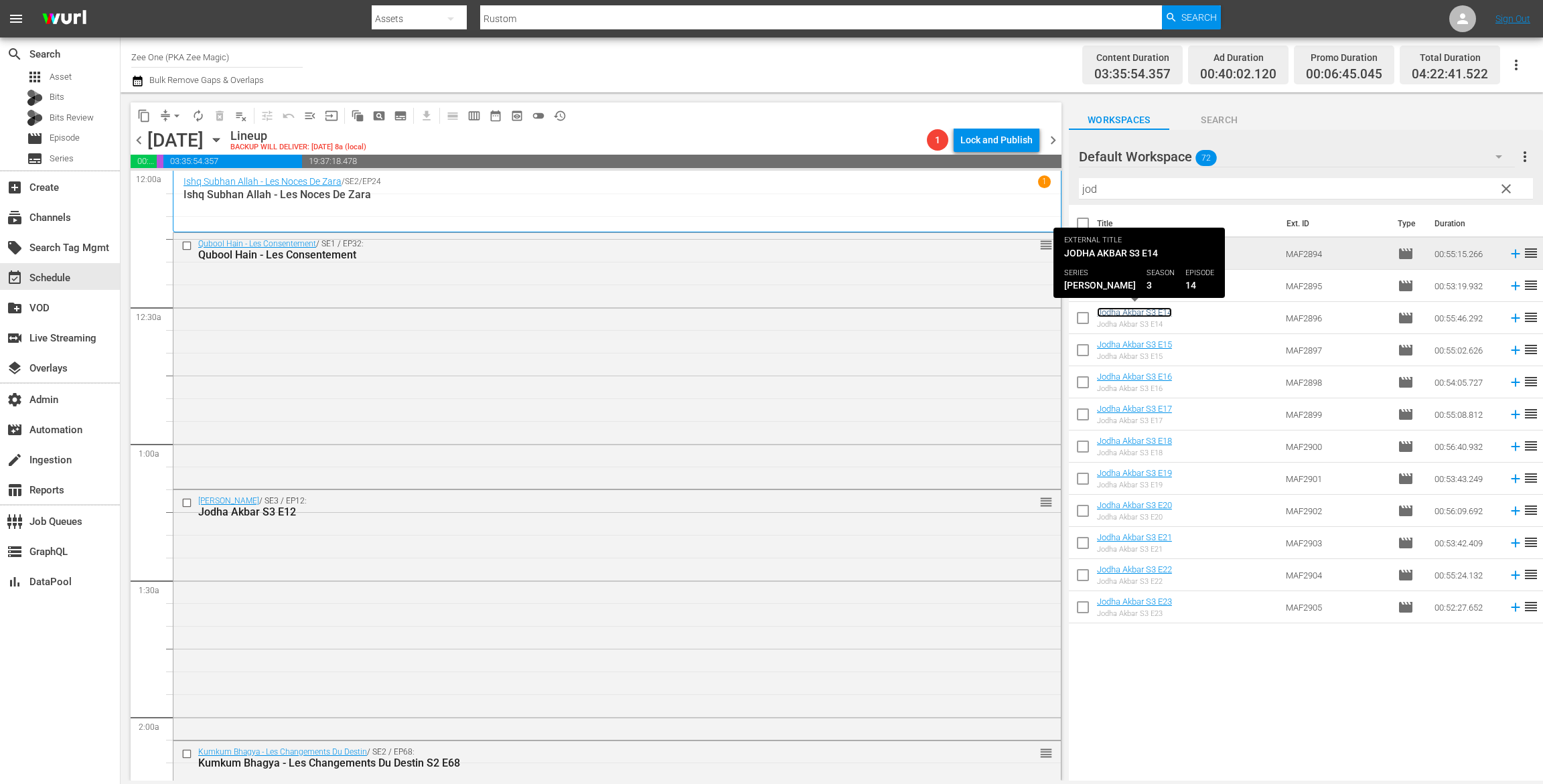
click at [1112, 309] on link "Jodha Akbar S3 E14" at bounding box center [1134, 313] width 75 height 10
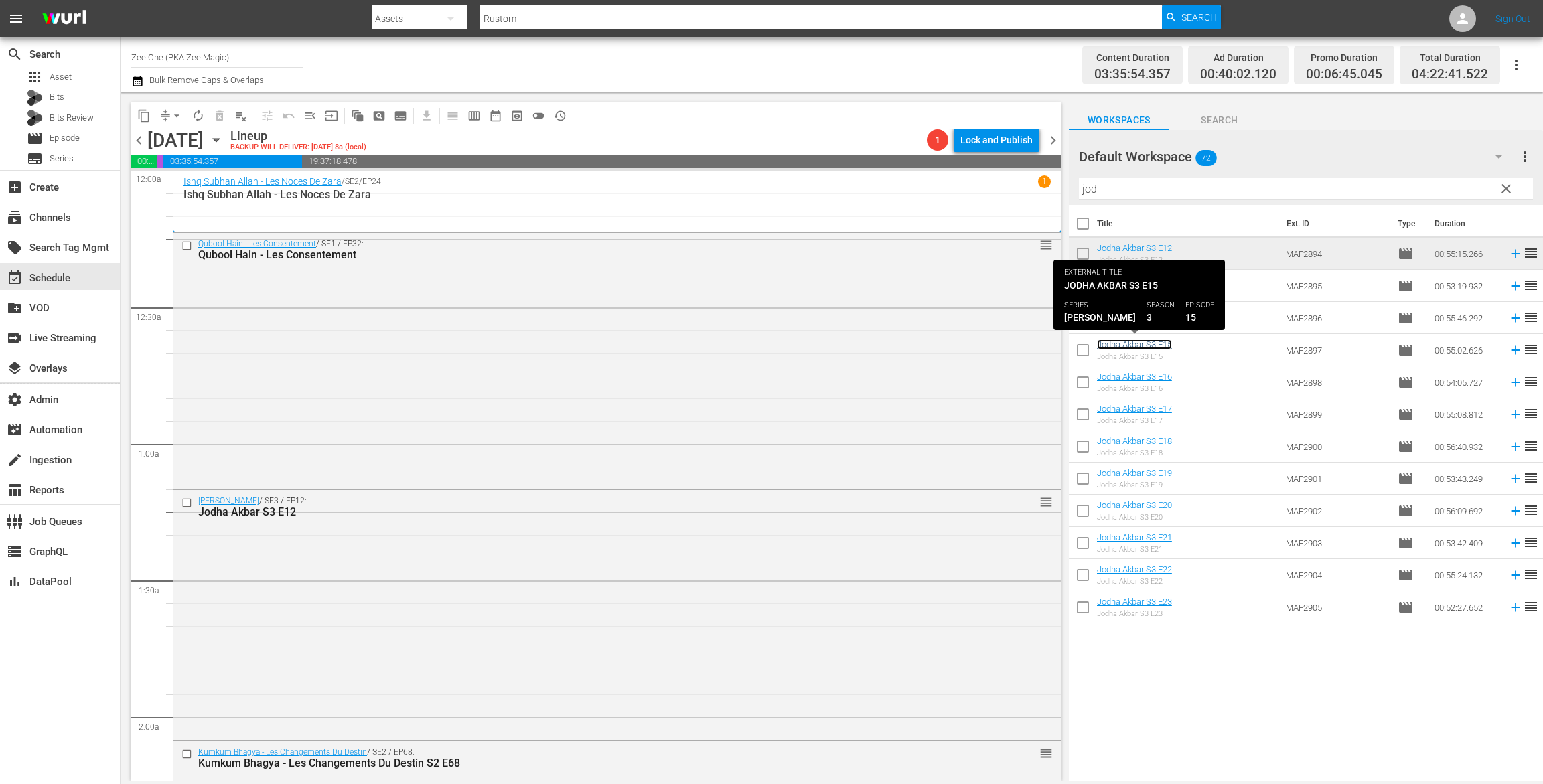
click at [1108, 345] on link "Jodha Akbar S3 E15" at bounding box center [1134, 344] width 75 height 10
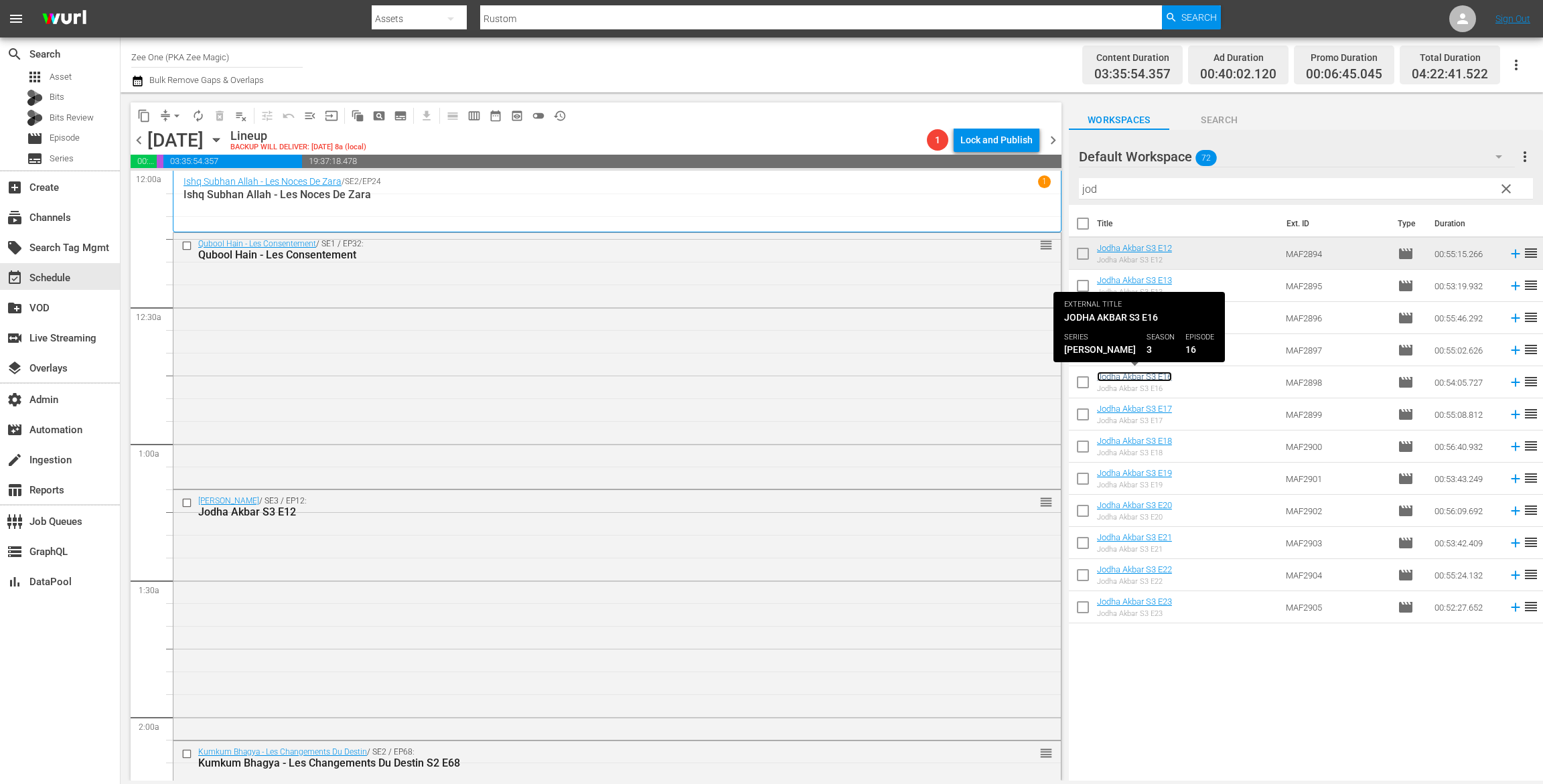
click at [1111, 371] on link "Jodha Akbar S3 E16" at bounding box center [1134, 376] width 75 height 10
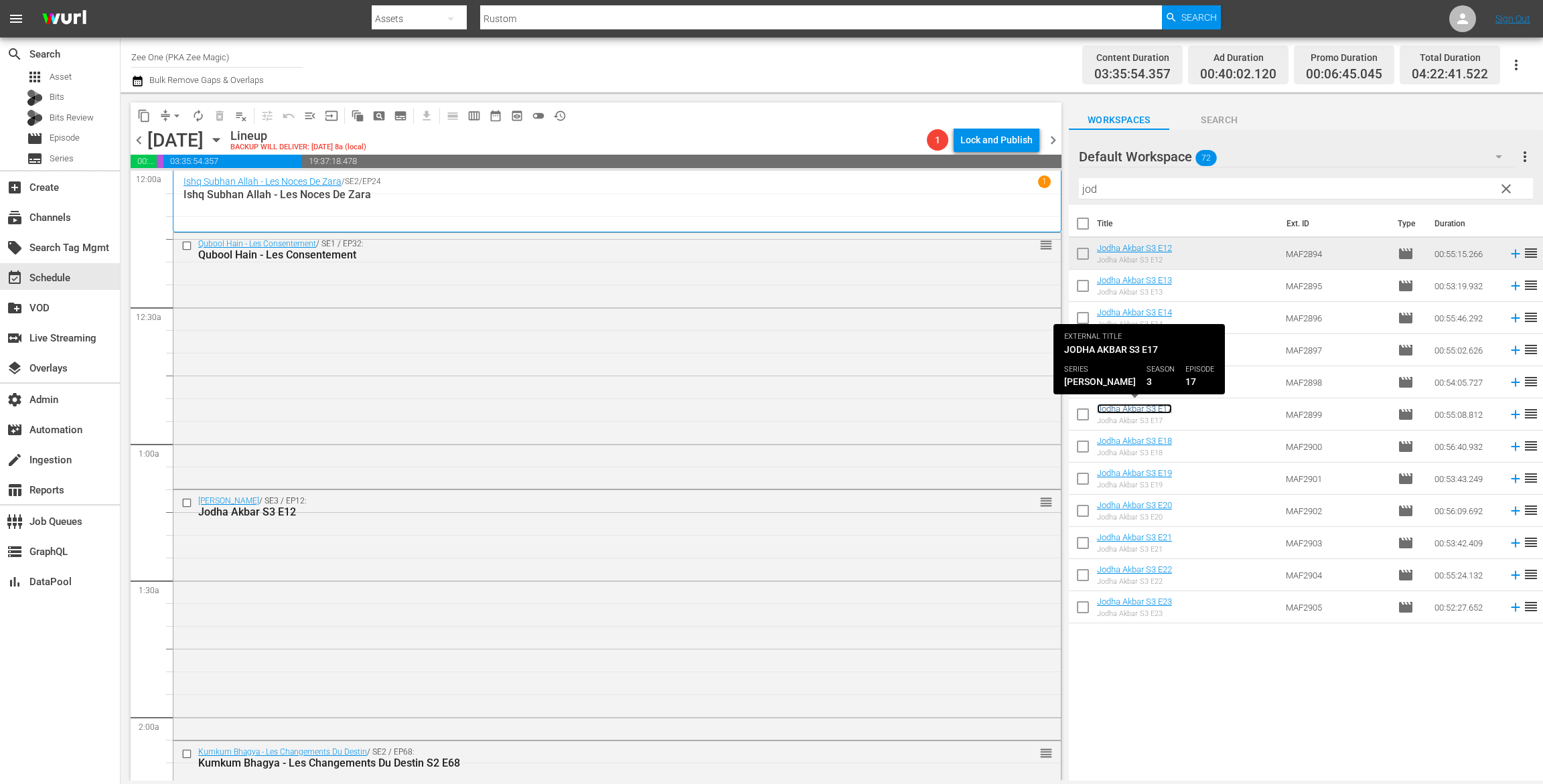
click at [1111, 406] on link "Jodha Akbar S3 E17" at bounding box center [1134, 409] width 75 height 10
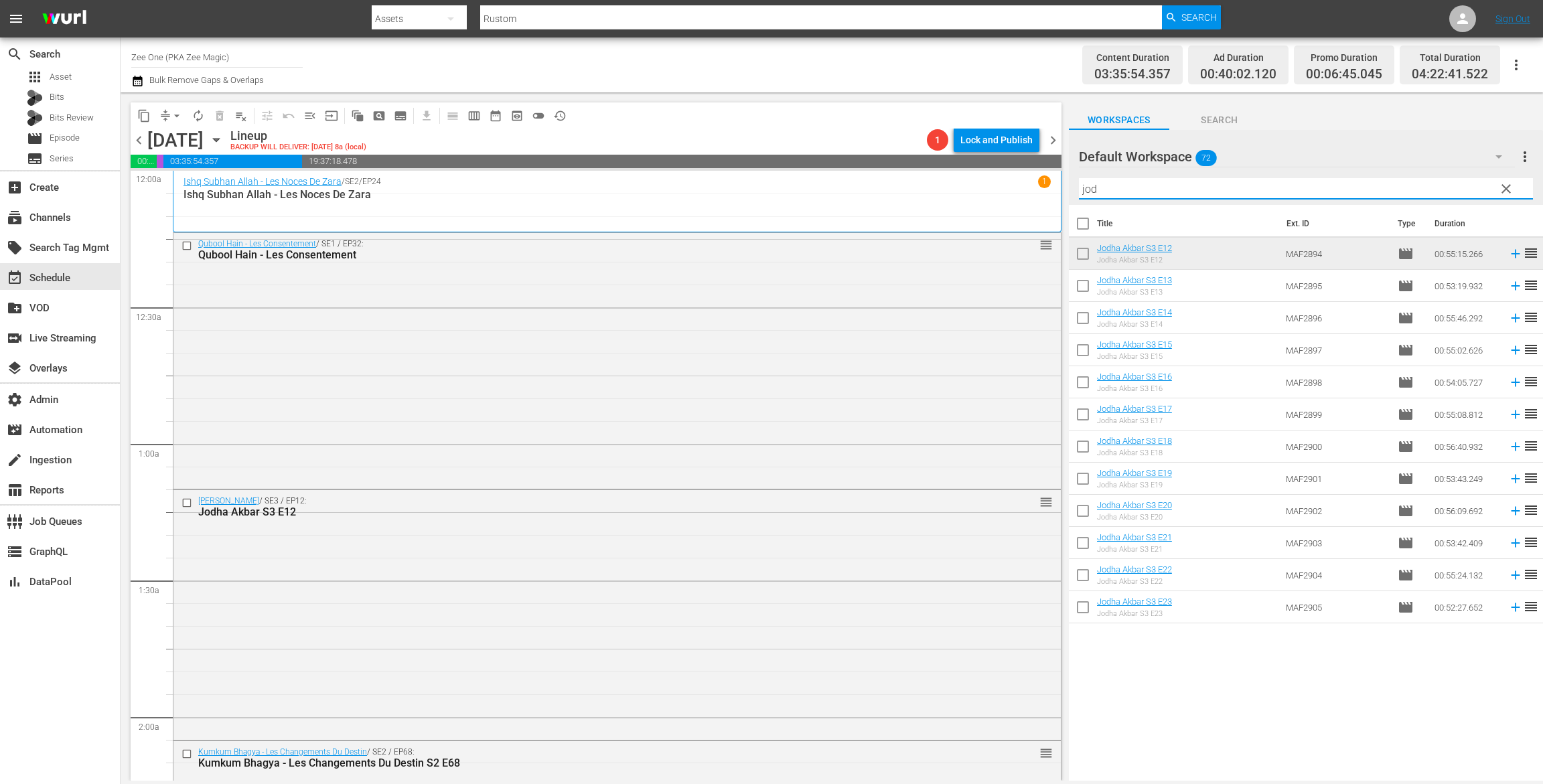
drag, startPoint x: 1156, startPoint y: 187, endPoint x: 909, endPoint y: 179, distance: 247.1
click at [913, 180] on div "content_copy compress arrow_drop_down autorenew_outlined delete_forever_outline…" at bounding box center [831, 436] width 1423 height 688
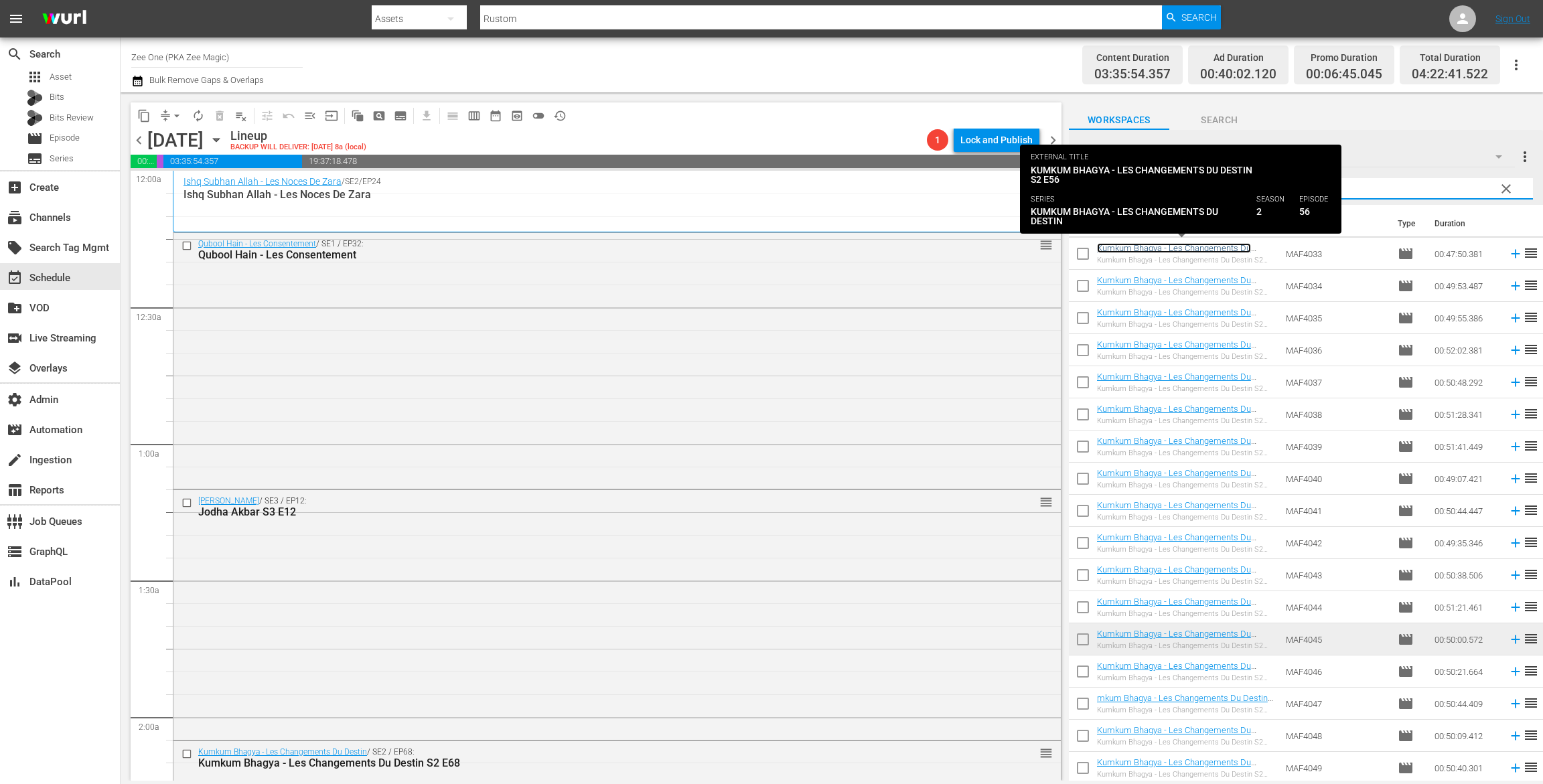
click at [1127, 245] on link "Kumkum Bhagya - Les Changements Du Destin S2 E56" at bounding box center [1174, 253] width 154 height 20
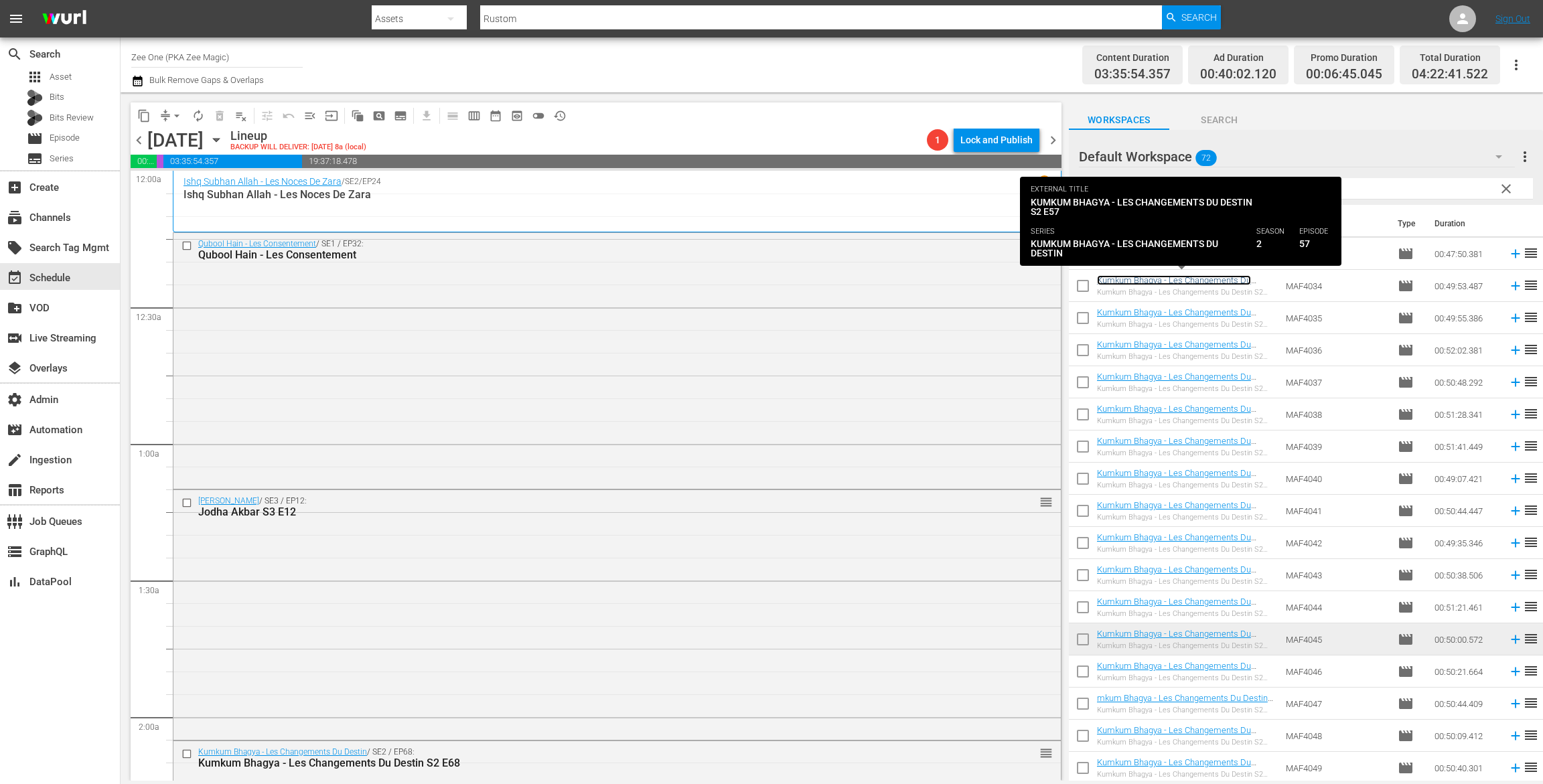
click at [1132, 283] on link "Kumkum Bhagya - Les Changements Du Destin S2 E57" at bounding box center [1174, 285] width 154 height 20
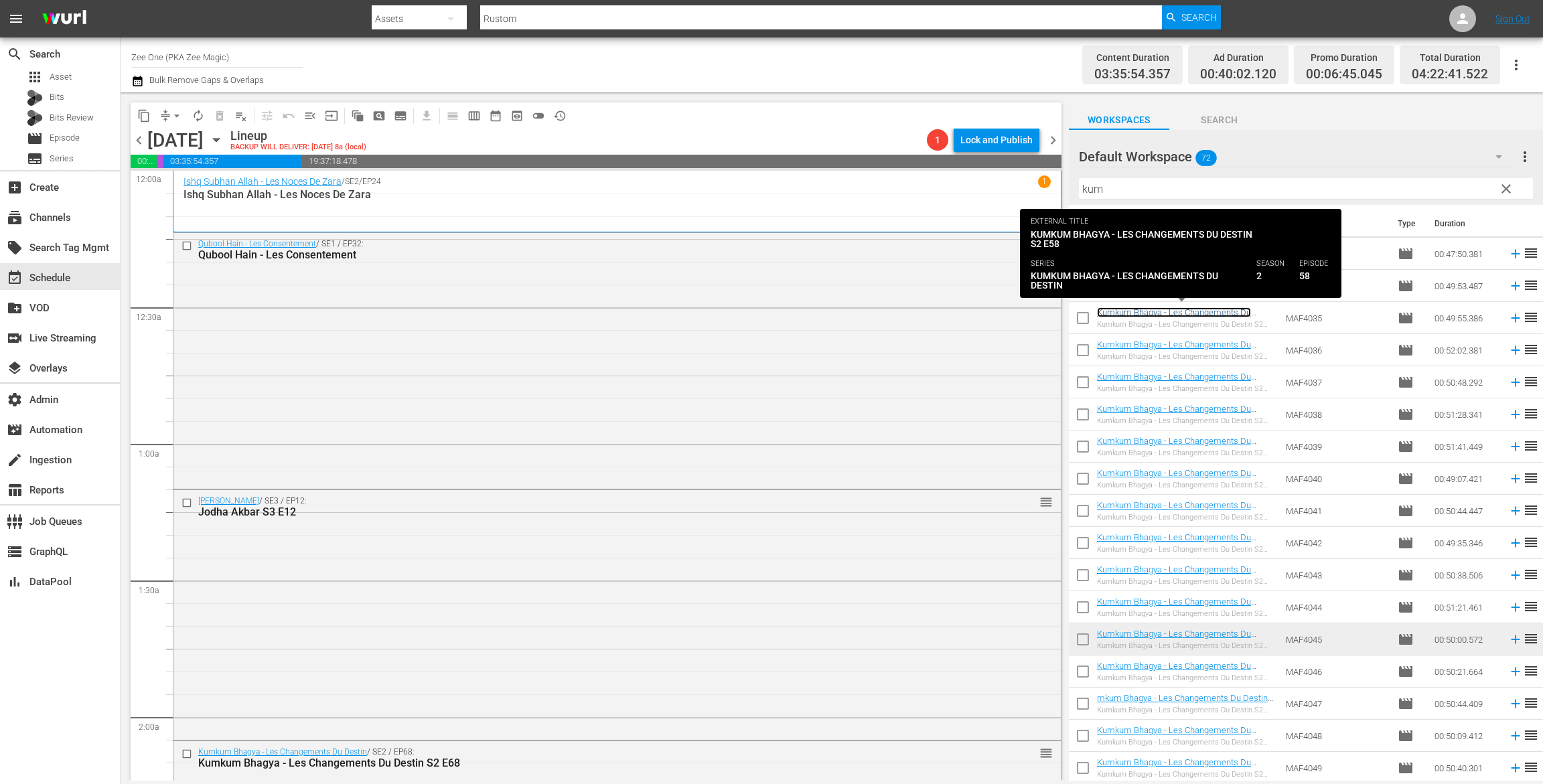
click at [1125, 314] on link "Kumkum Bhagya - Les Changements Du Destin S2 E58" at bounding box center [1174, 318] width 154 height 20
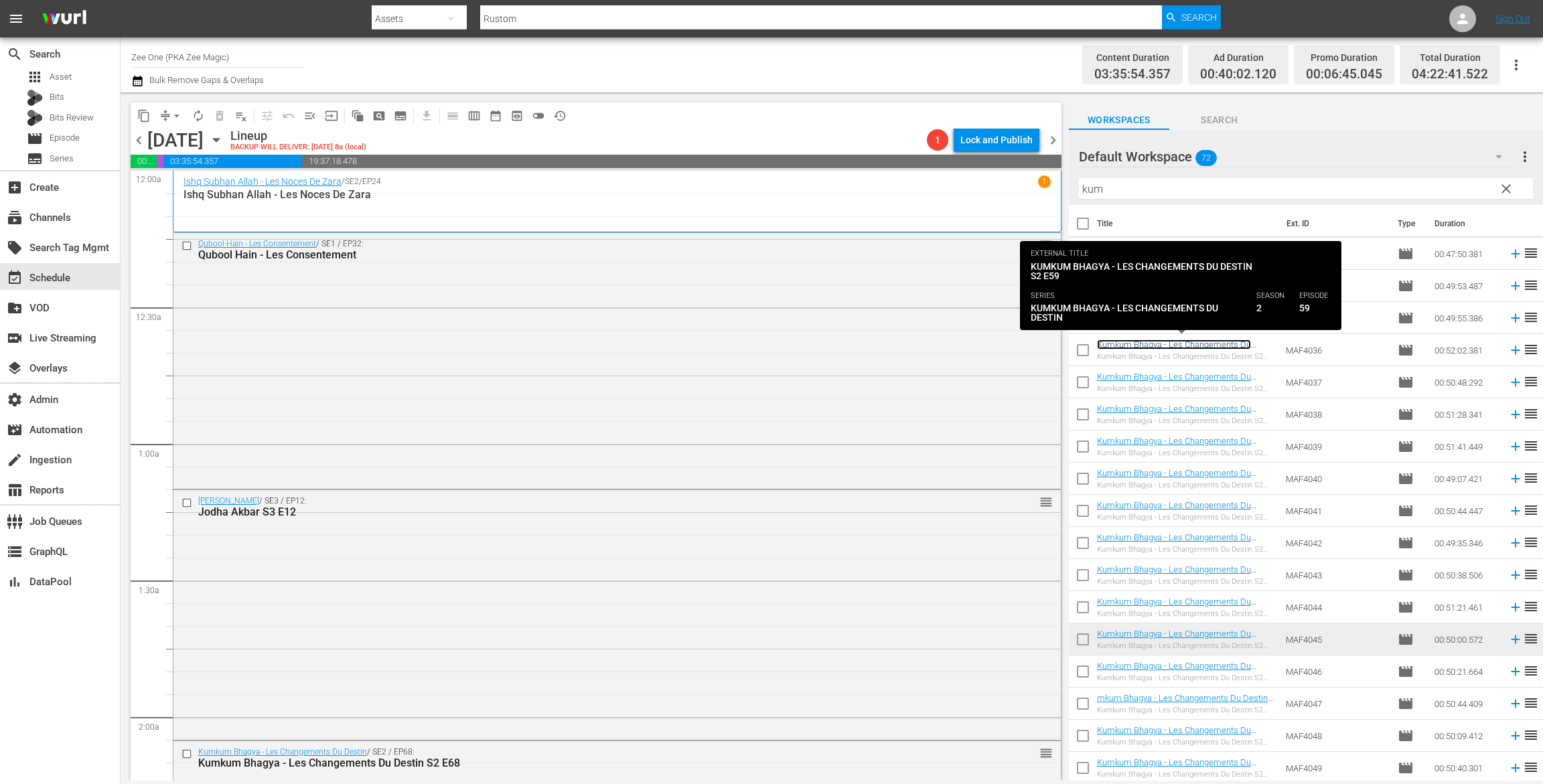
click at [1116, 342] on link "Kumkum Bhagya - Les Changements Du Destin S2 E59" at bounding box center [1174, 350] width 154 height 20
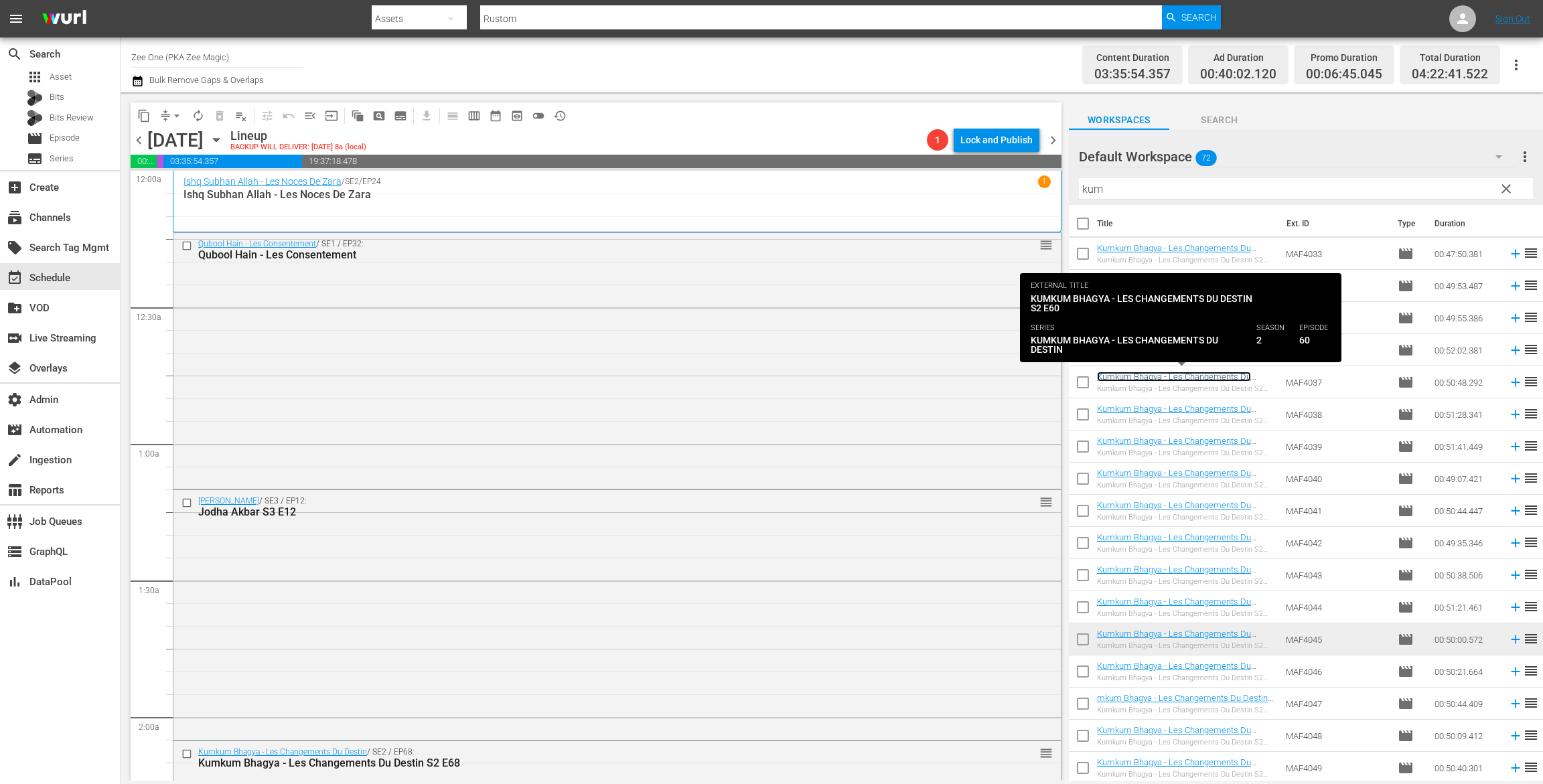
click at [1116, 373] on link "Kumkum Bhagya - Les Changements Du Destin S2 E60" at bounding box center [1174, 381] width 154 height 20
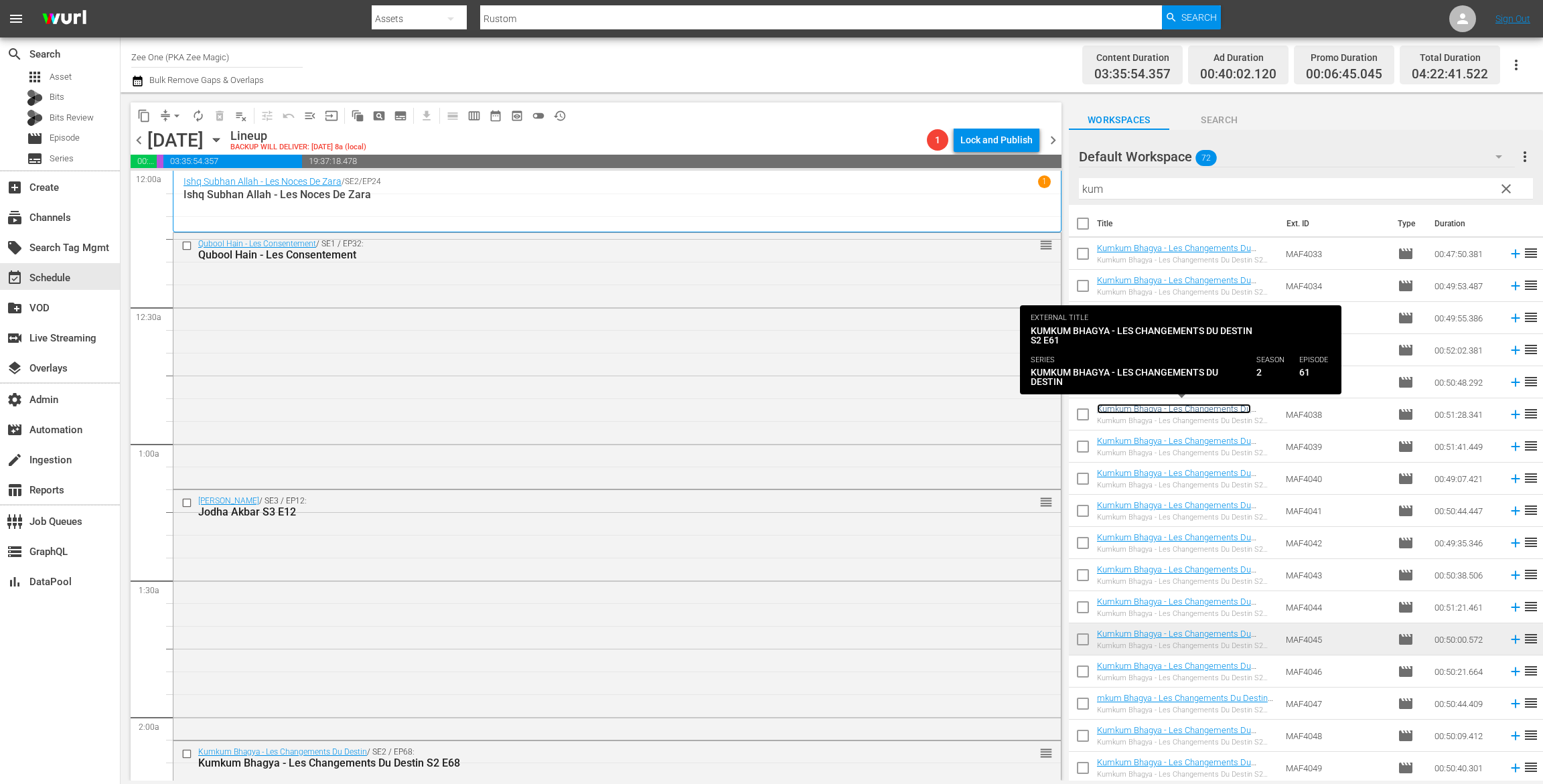
click at [1115, 410] on link "Kumkum Bhagya - Les Changements Du Destin S2 E61" at bounding box center [1174, 414] width 154 height 20
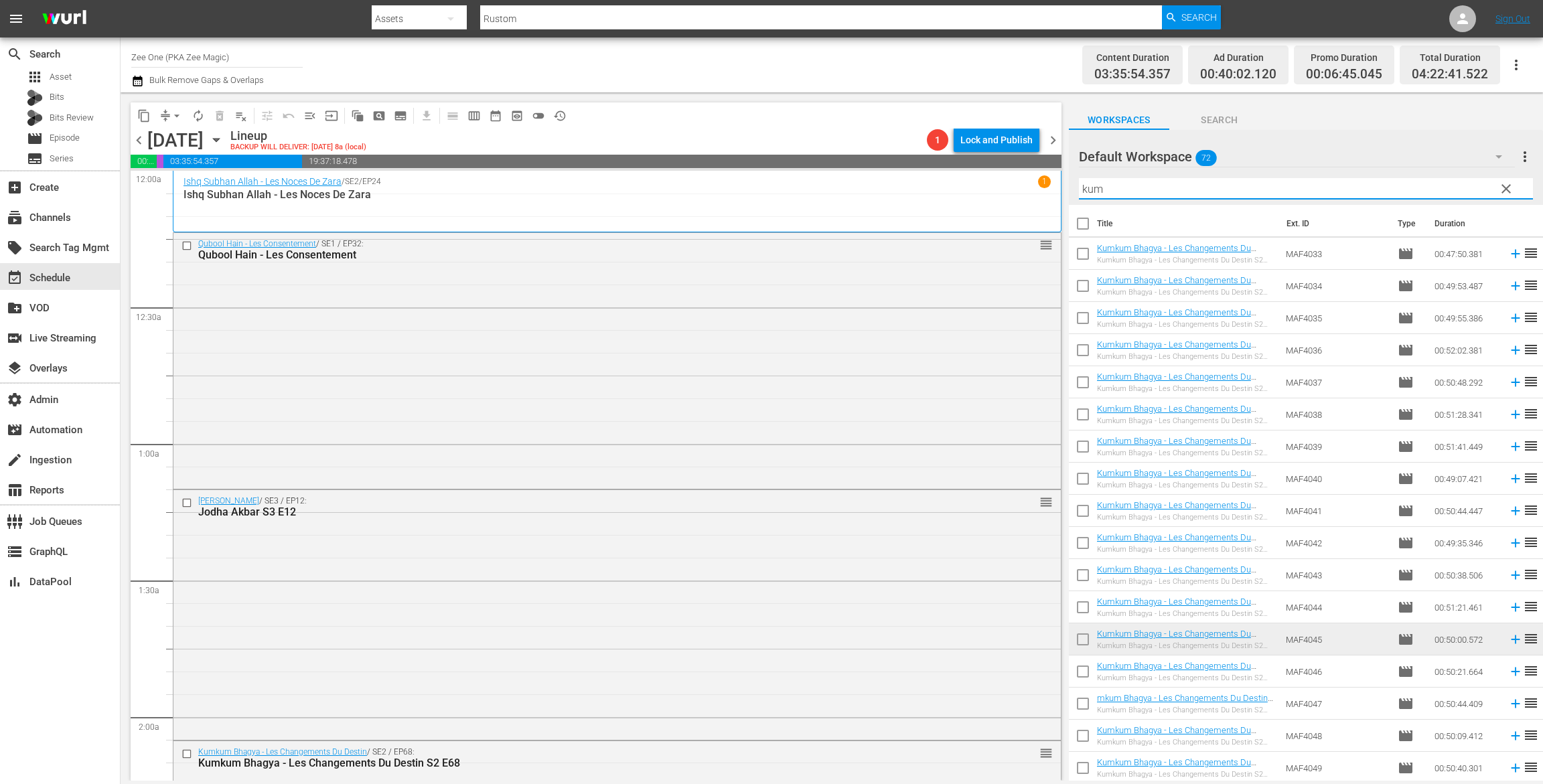
drag, startPoint x: 1116, startPoint y: 191, endPoint x: 888, endPoint y: 152, distance: 231.3
click at [906, 155] on div "content_copy compress arrow_drop_down autorenew_outlined delete_forever_outline…" at bounding box center [831, 436] width 1423 height 688
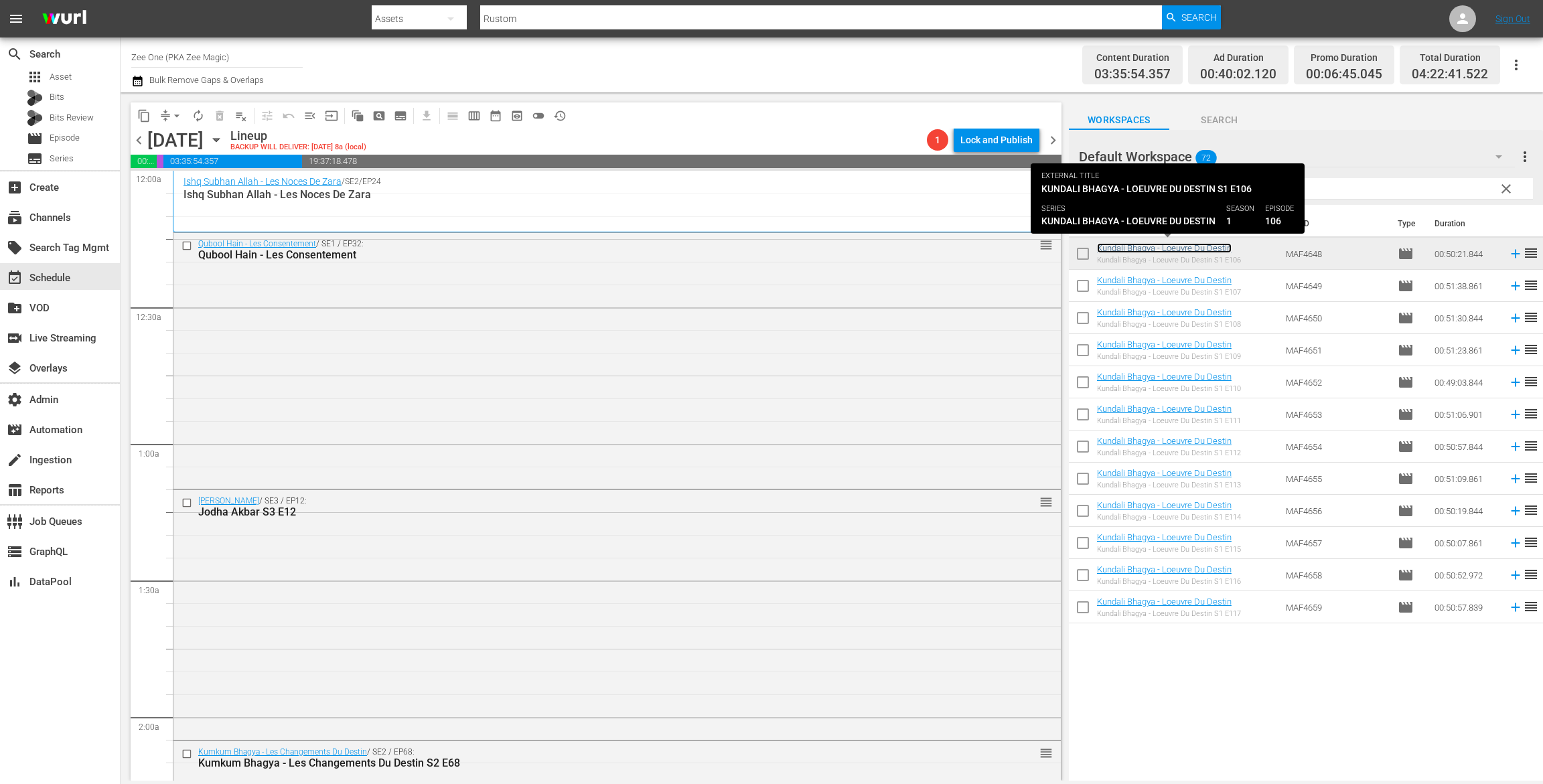
click at [1129, 245] on link "Kundali Bhagya - Loeuvre Du Destin" at bounding box center [1164, 248] width 135 height 10
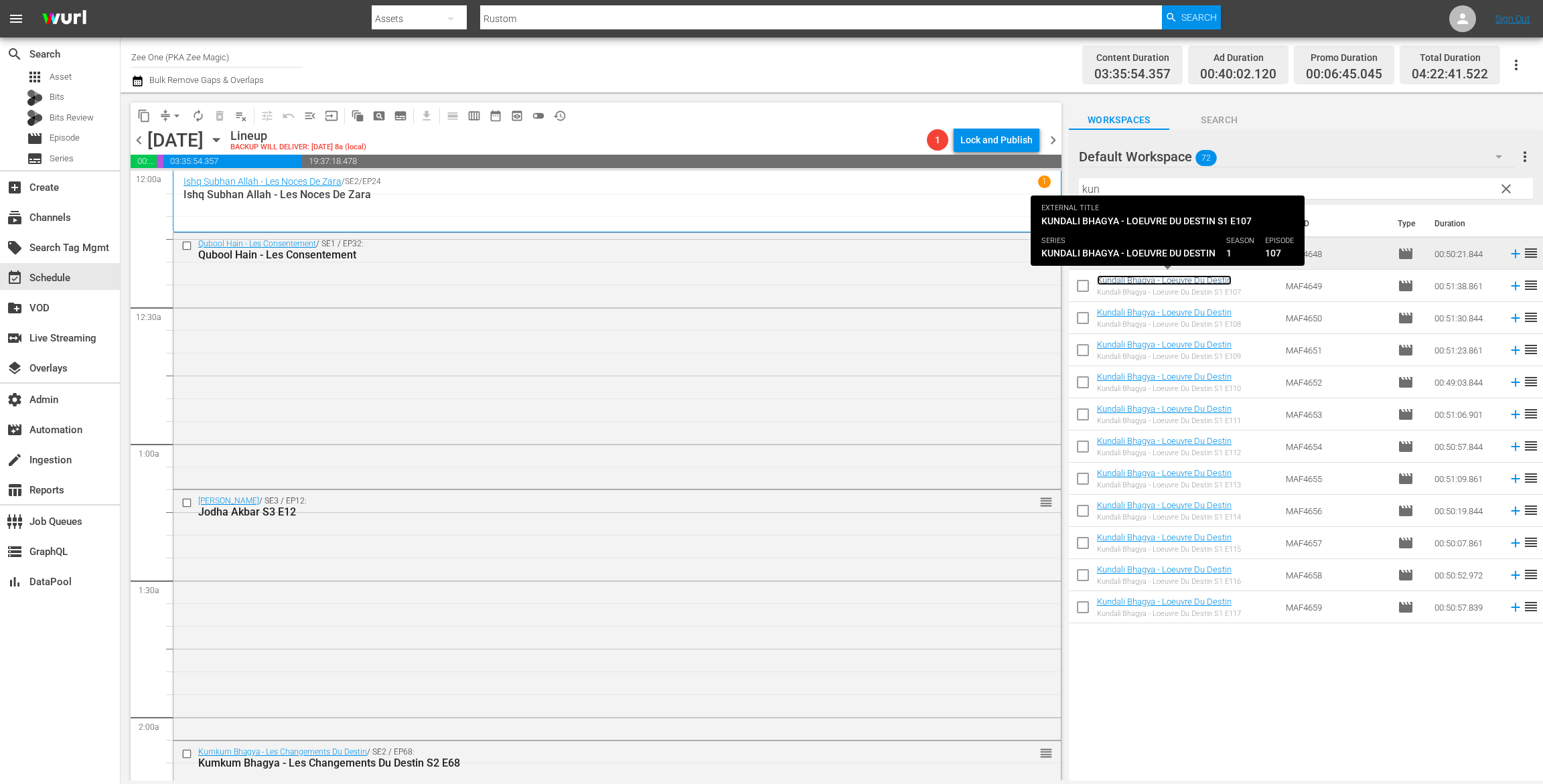
click at [1121, 281] on link "Kundali Bhagya - Loeuvre Du Destin" at bounding box center [1164, 280] width 135 height 10
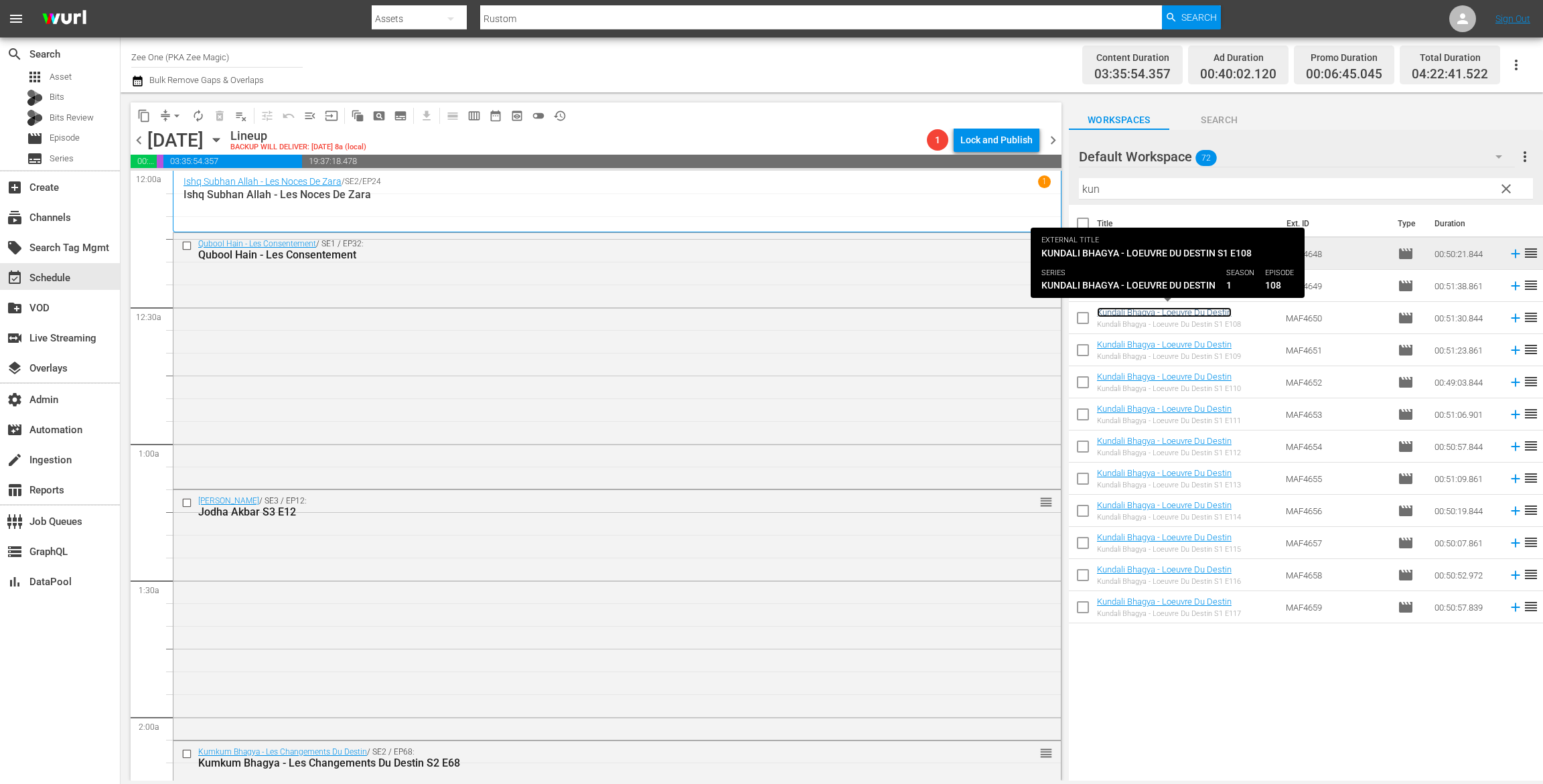
click at [1121, 312] on link "Kundali Bhagya - Loeuvre Du Destin" at bounding box center [1164, 313] width 135 height 10
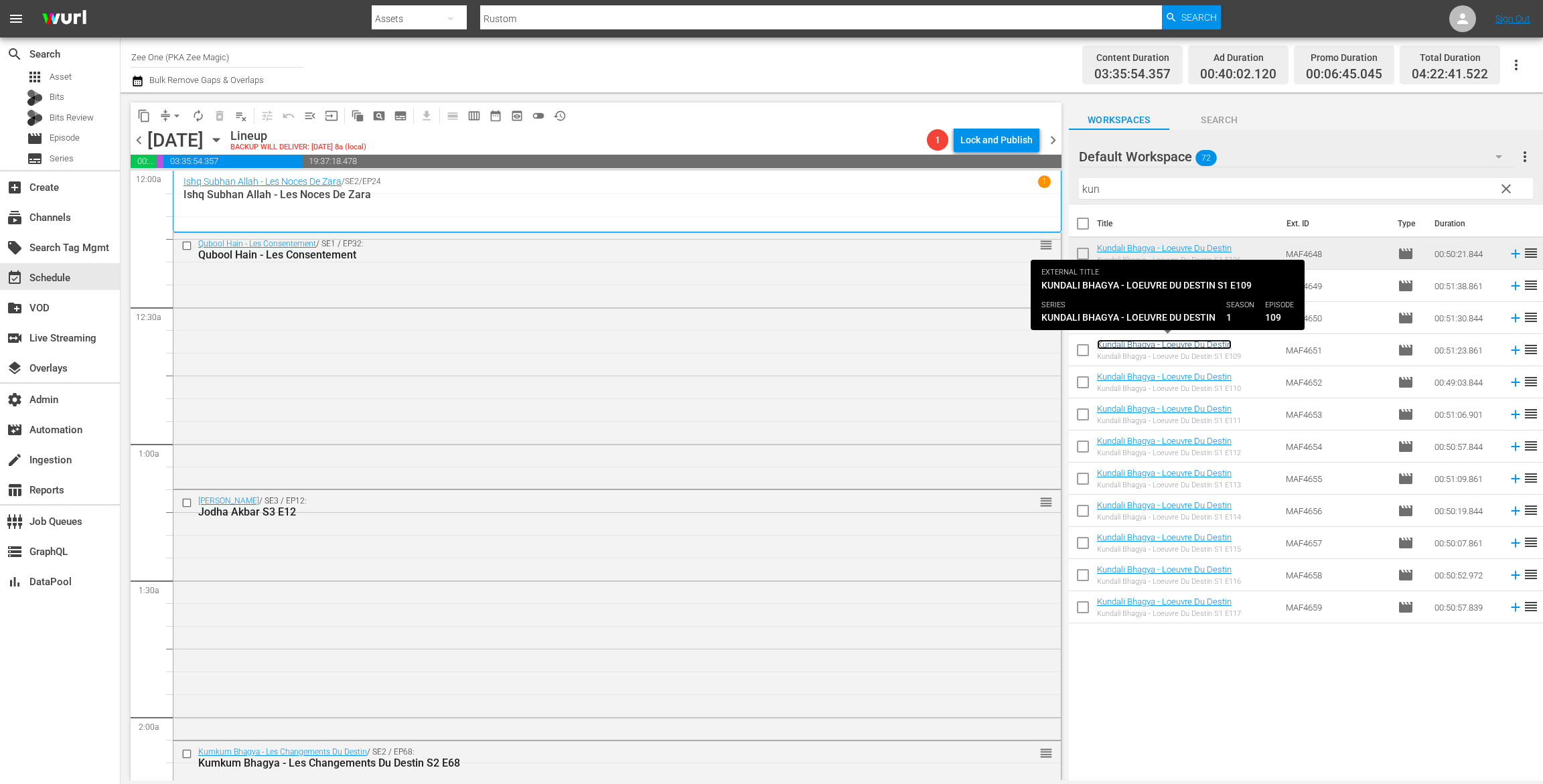
click at [1122, 344] on link "Kundali Bhagya - Loeuvre Du Destin" at bounding box center [1164, 344] width 135 height 10
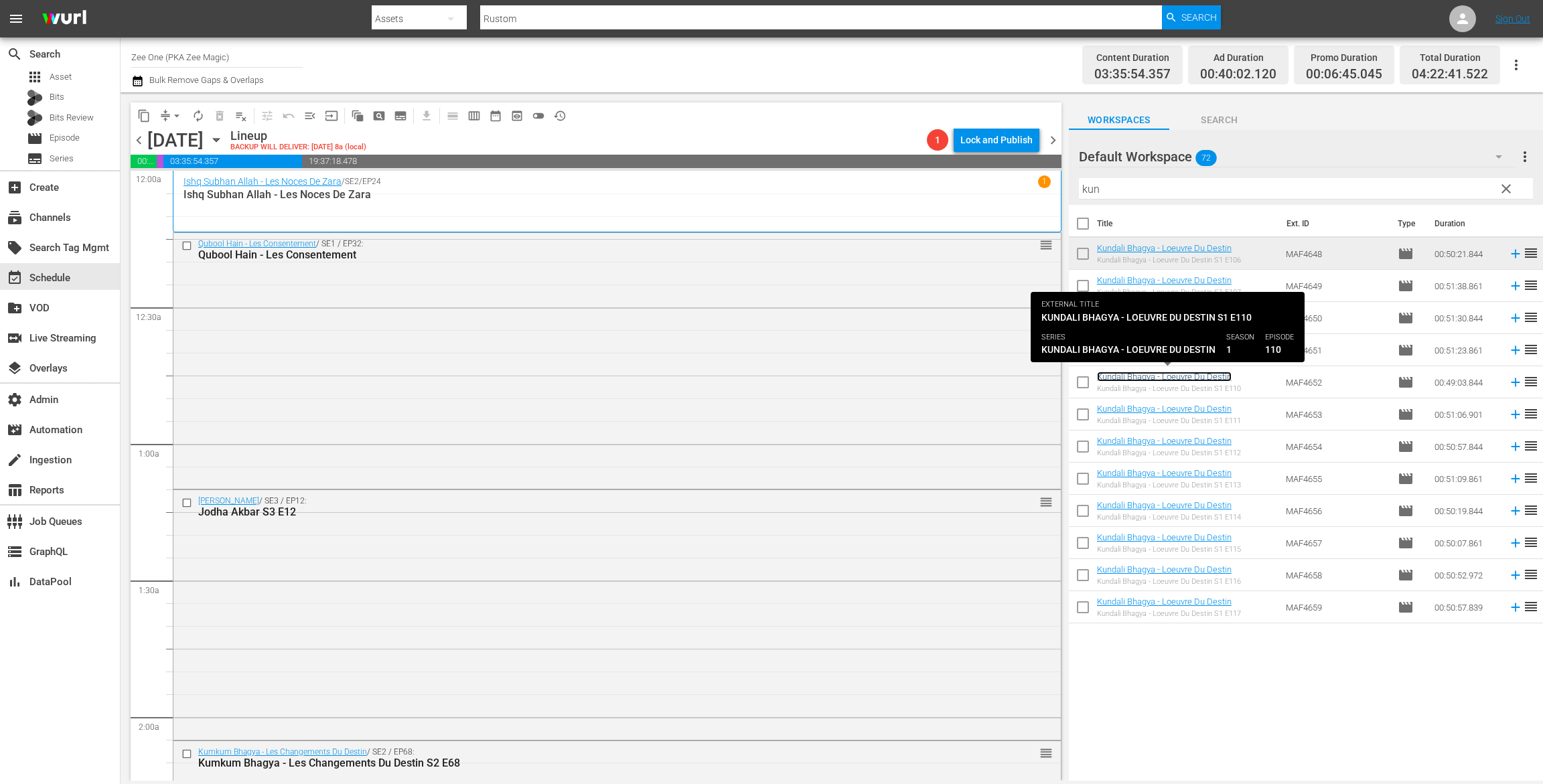
click at [1116, 380] on link "Kundali Bhagya - Loeuvre Du Destin" at bounding box center [1164, 376] width 135 height 10
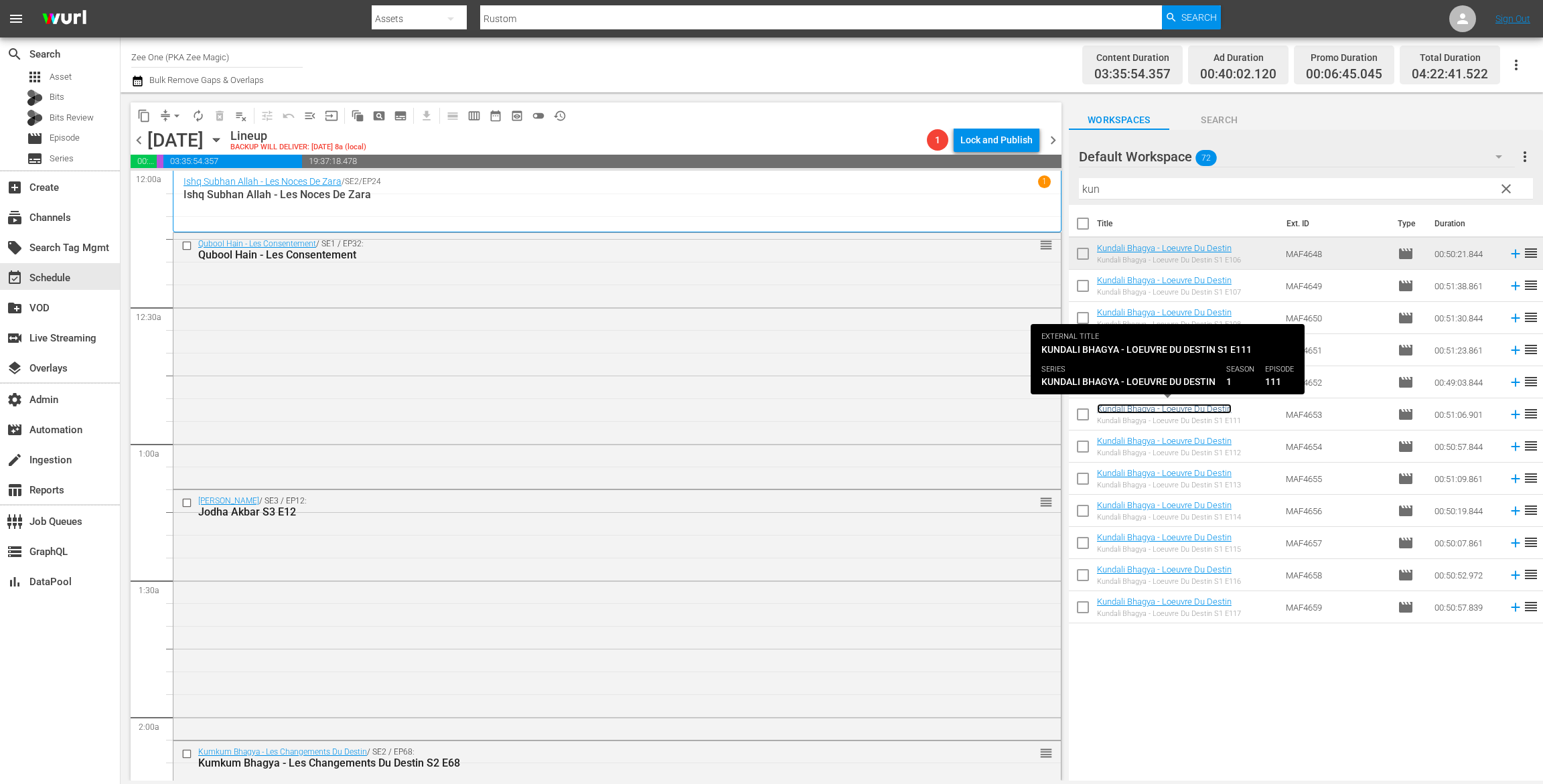
click at [1122, 411] on link "Kundali Bhagya - Loeuvre Du Destin" at bounding box center [1164, 409] width 135 height 10
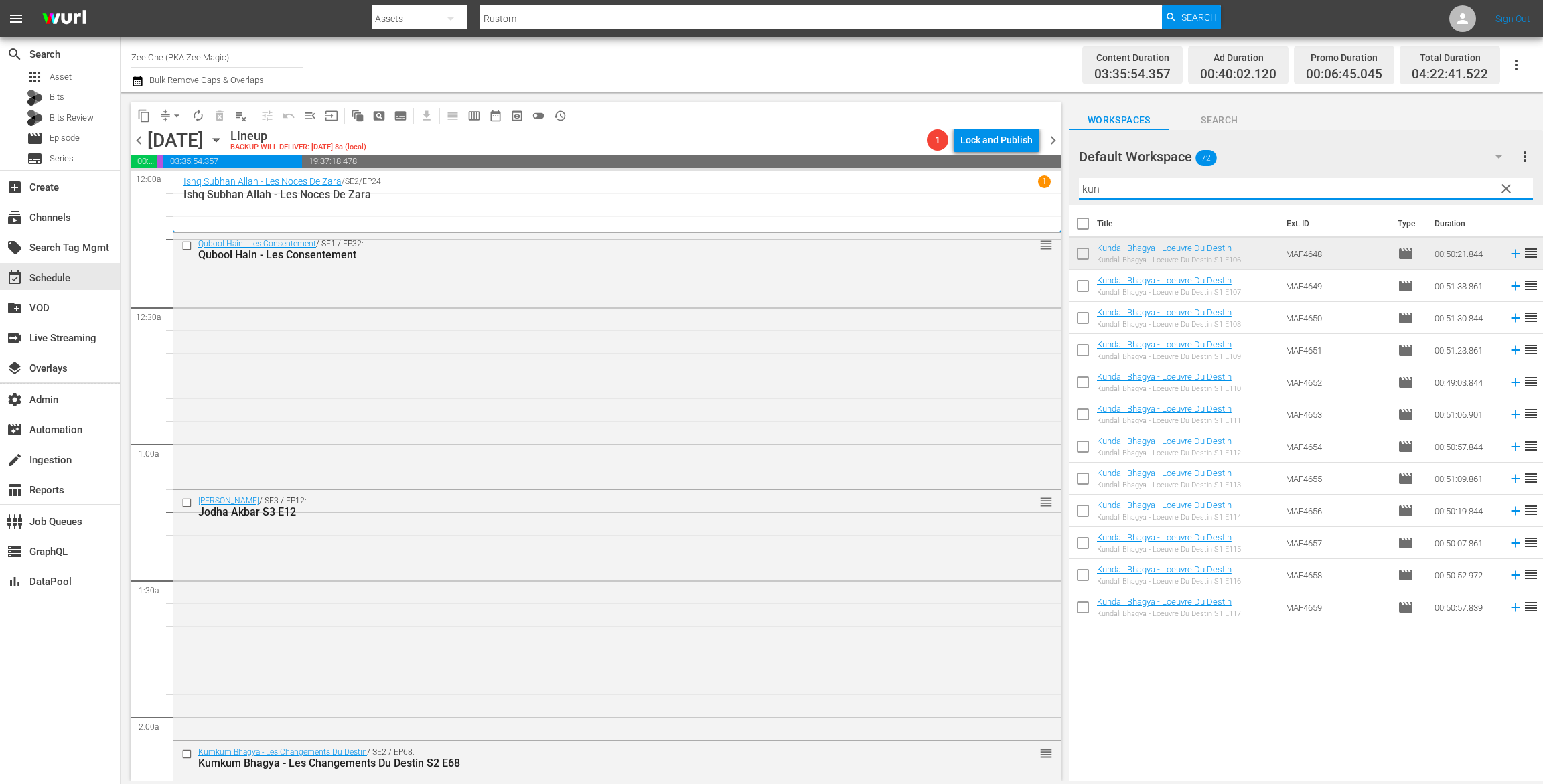
drag, startPoint x: 1124, startPoint y: 189, endPoint x: 902, endPoint y: 147, distance: 225.9
click at [992, 171] on div "content_copy compress arrow_drop_down autorenew_outlined delete_forever_outline…" at bounding box center [831, 436] width 1423 height 688
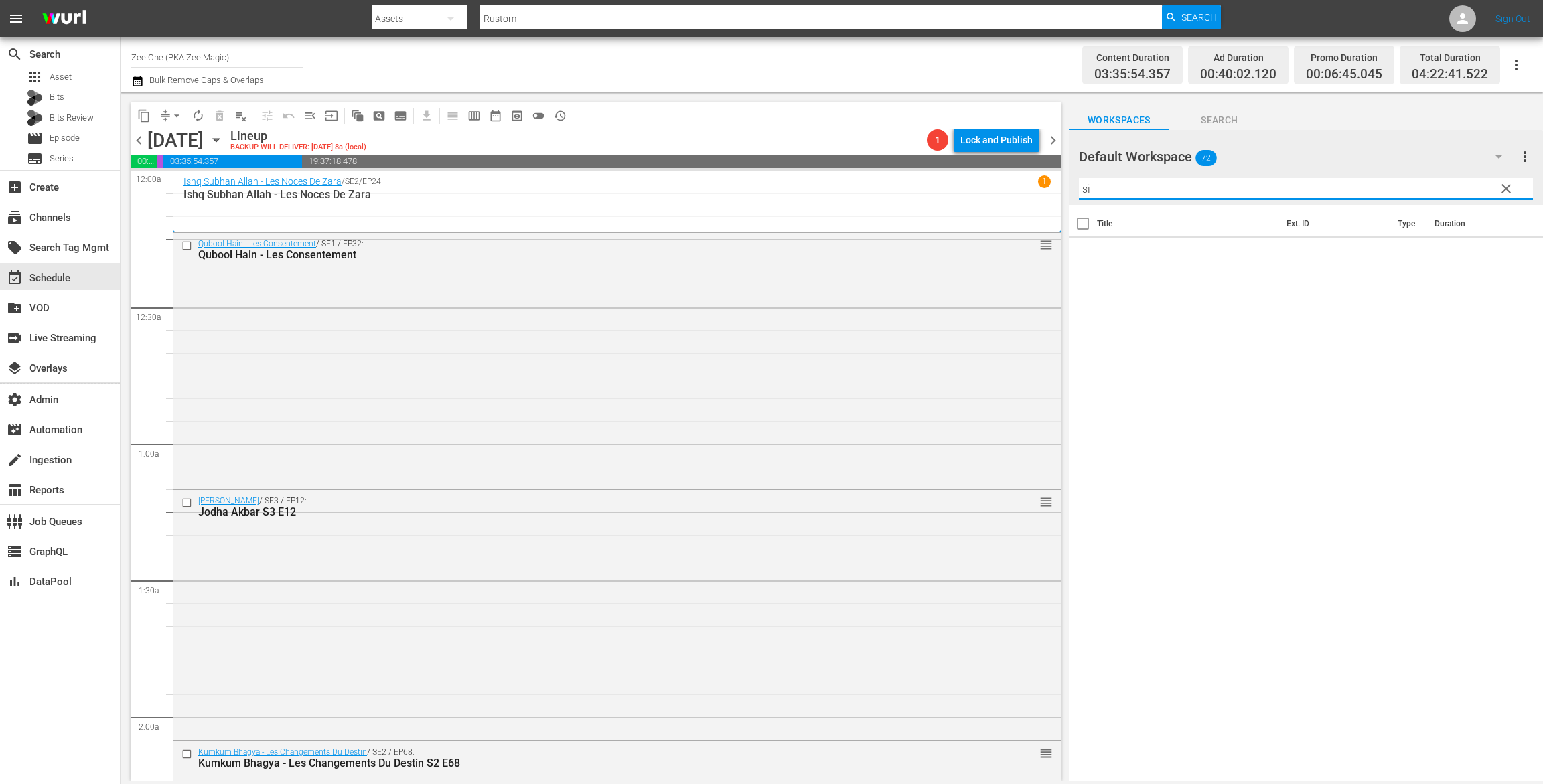
type input "s"
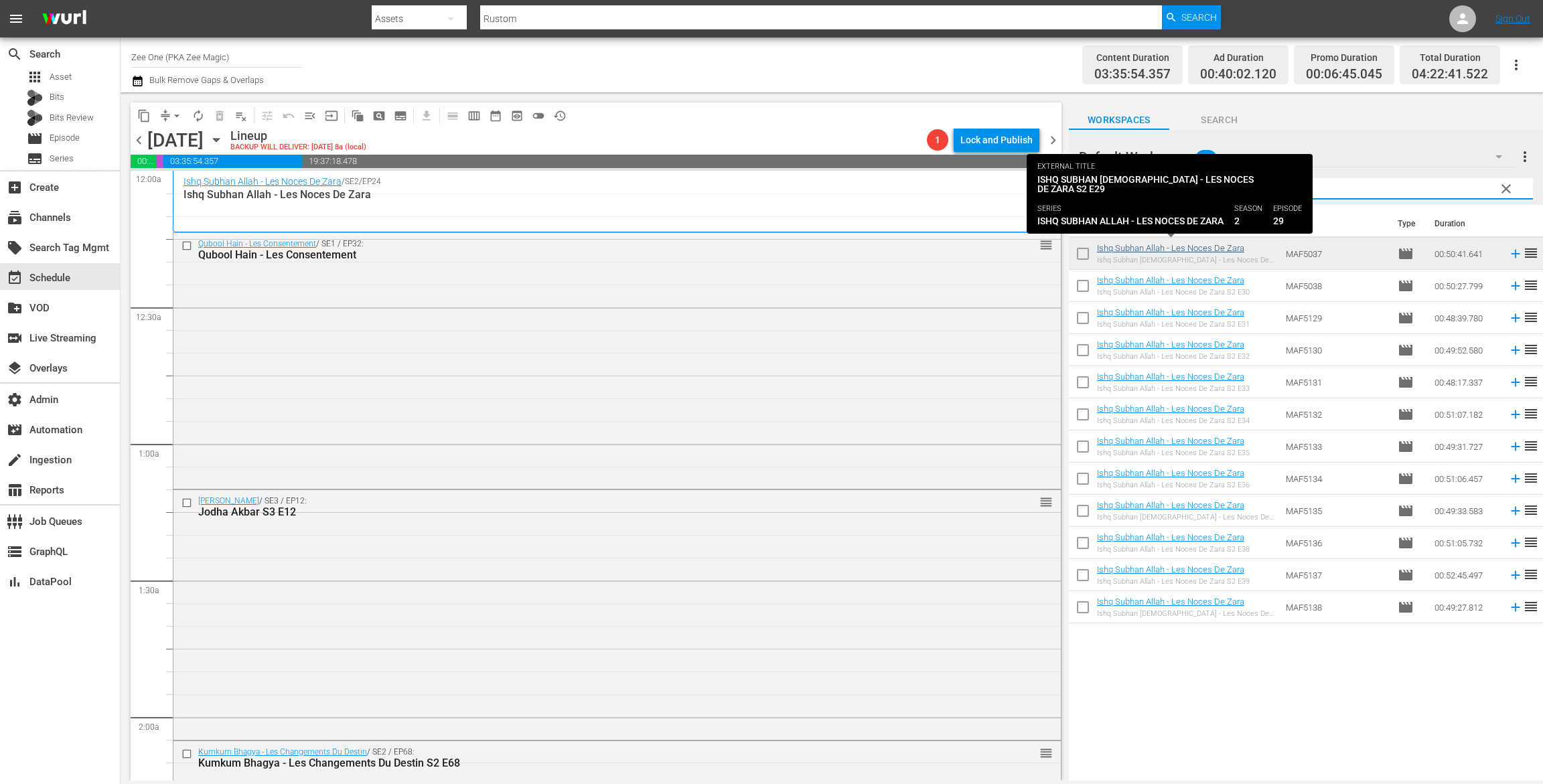
type input "ish"
click at [1142, 246] on link "Ishq Subhan Allah - Les Noces De Zara" at bounding box center [1170, 248] width 147 height 10
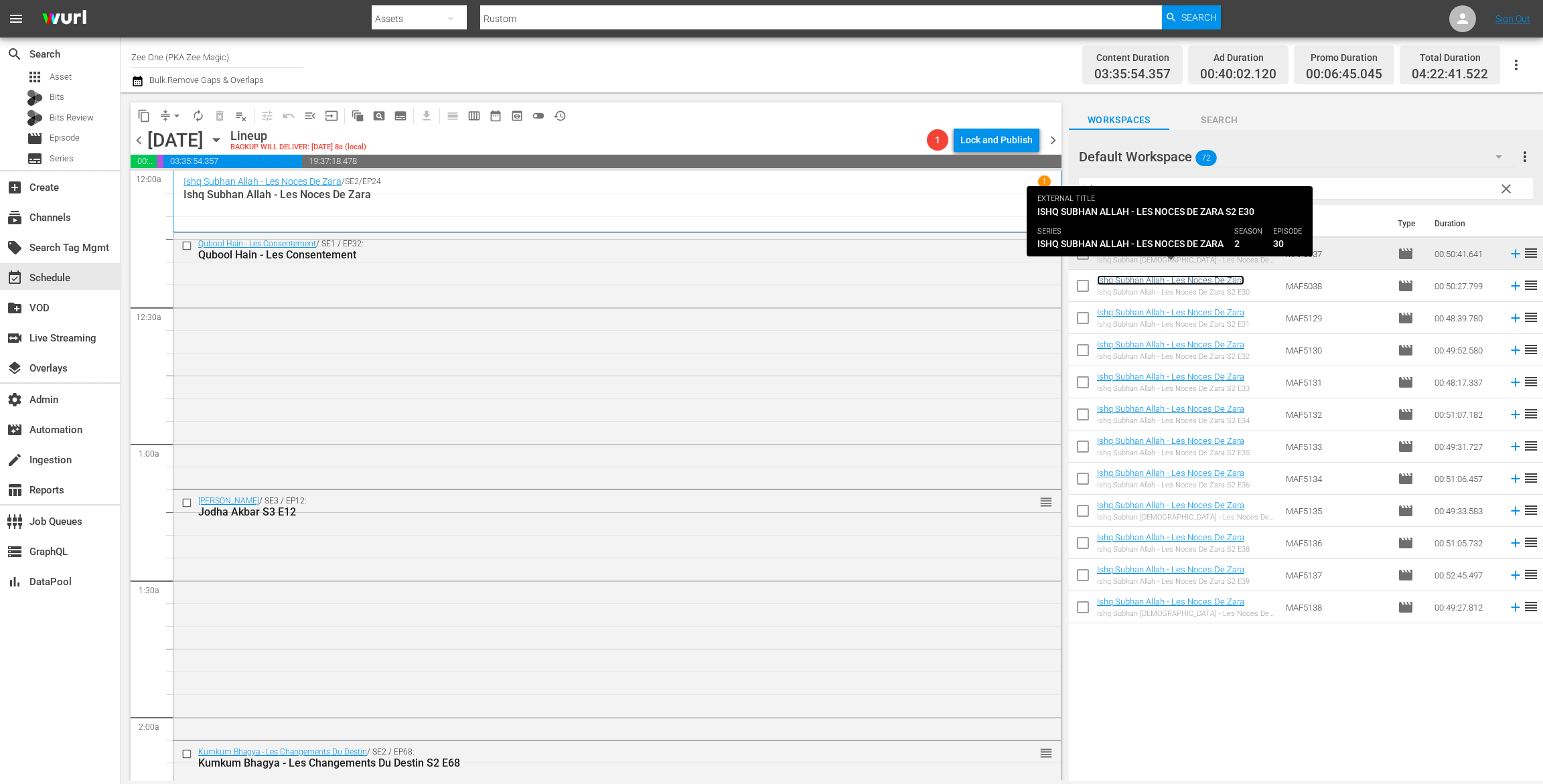
click at [1140, 280] on link "Ishq Subhan Allah - Les Noces De Zara" at bounding box center [1170, 280] width 147 height 10
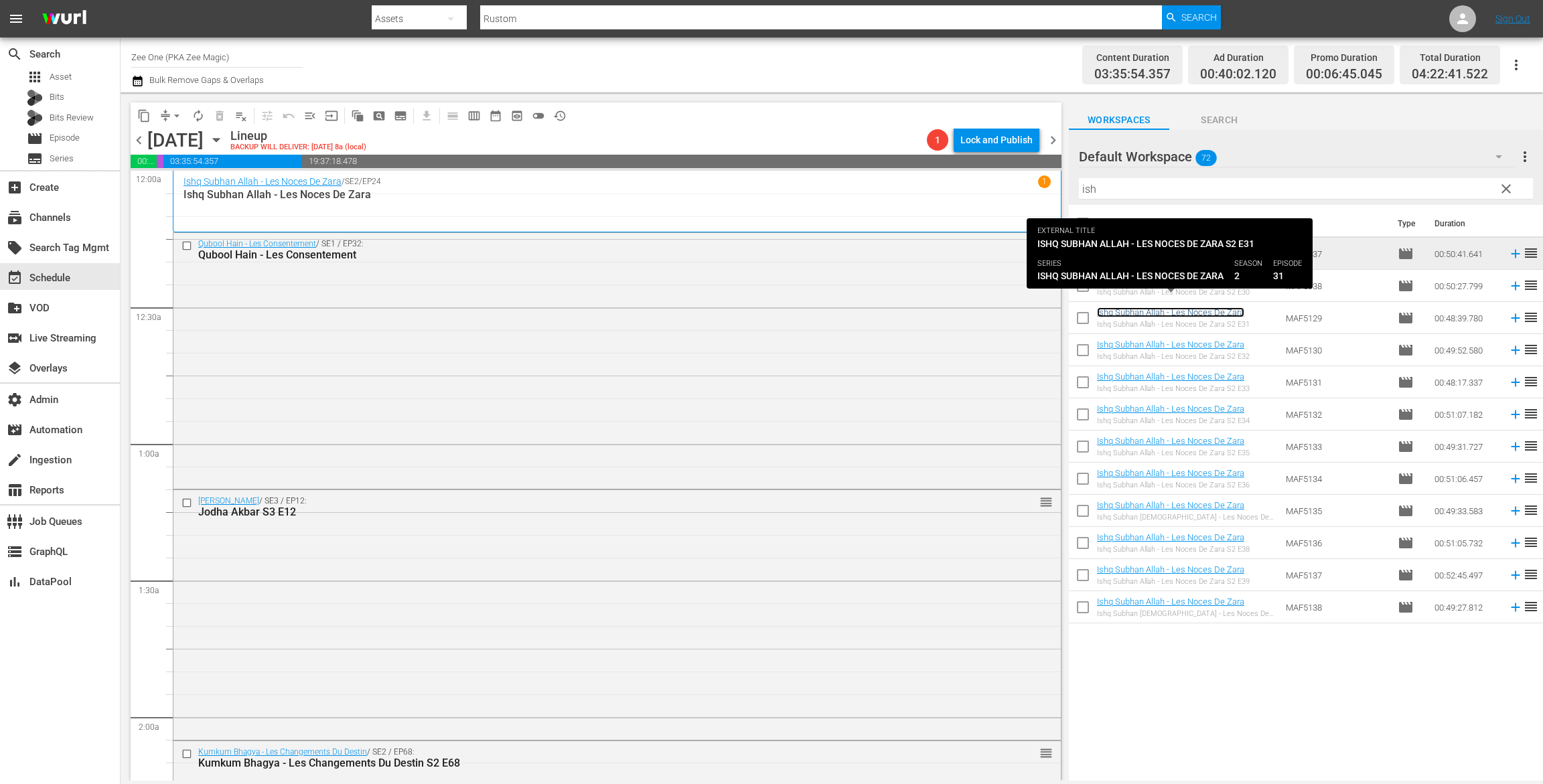
click at [1136, 310] on link "Ishq Subhan Allah - Les Noces De Zara" at bounding box center [1170, 313] width 147 height 10
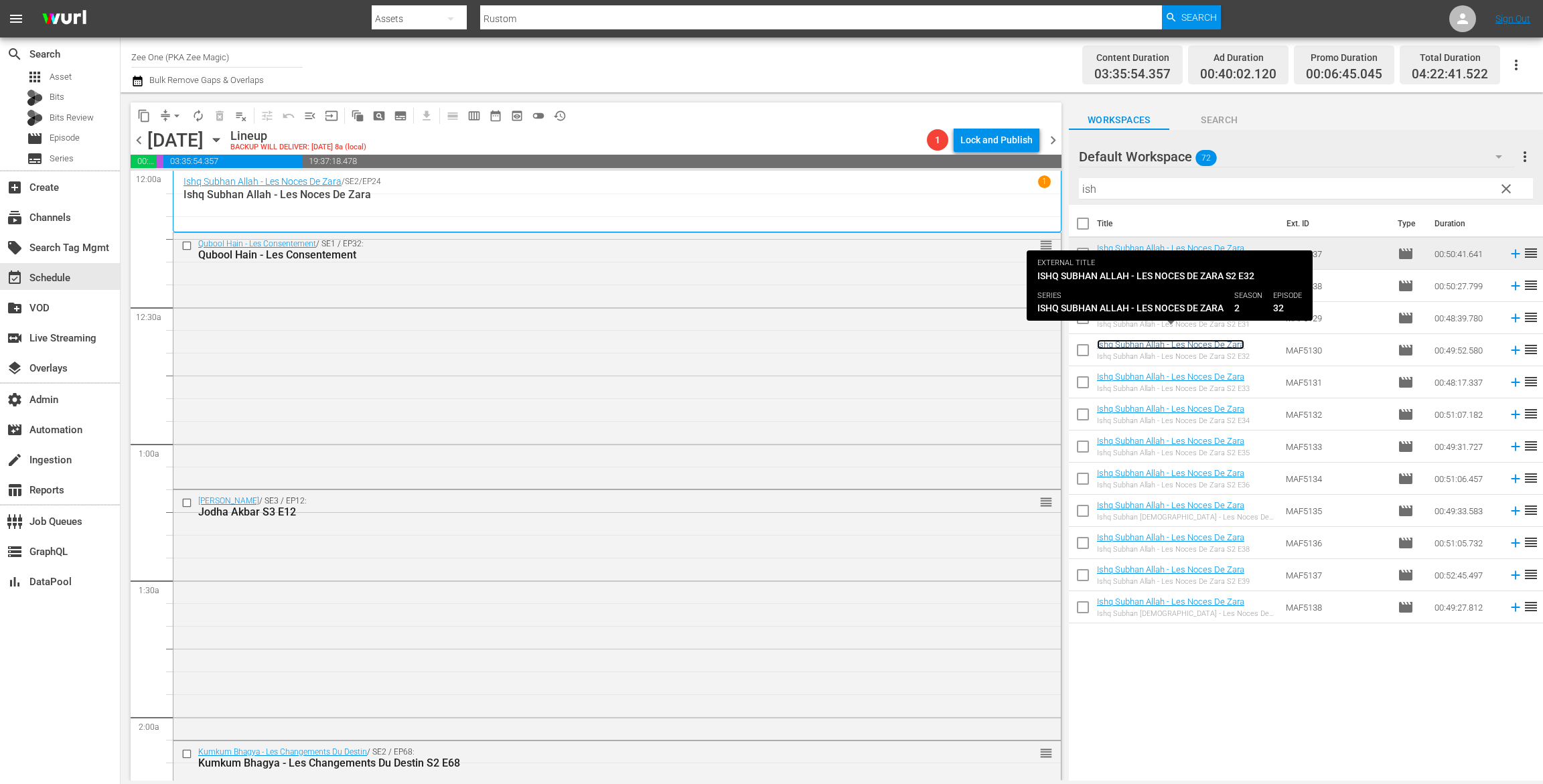
click at [1130, 345] on link "Ishq Subhan Allah - Les Noces De Zara" at bounding box center [1170, 344] width 147 height 10
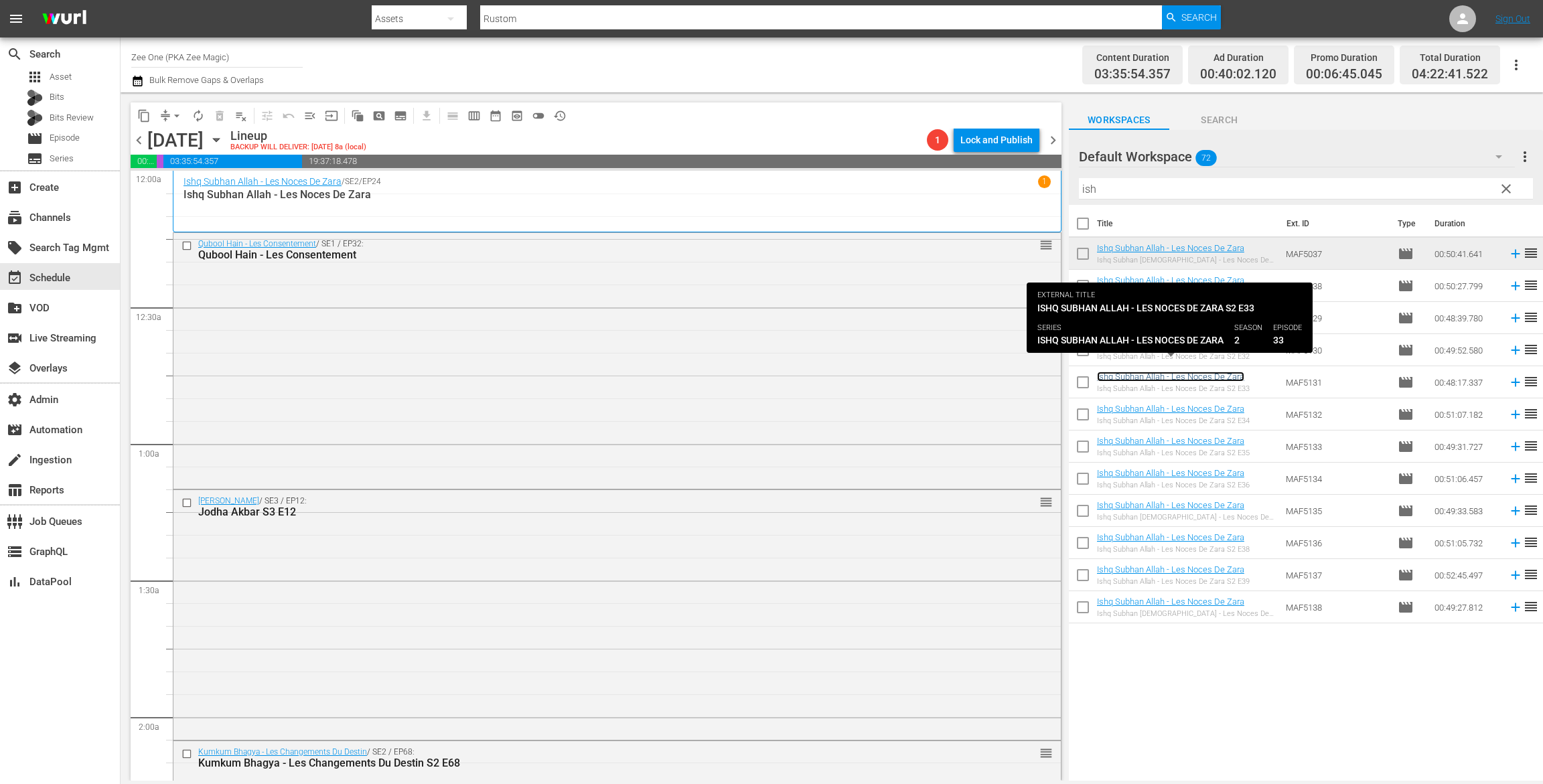
click at [1124, 371] on link "Ishq Subhan Allah - Les Noces De Zara" at bounding box center [1170, 376] width 147 height 10
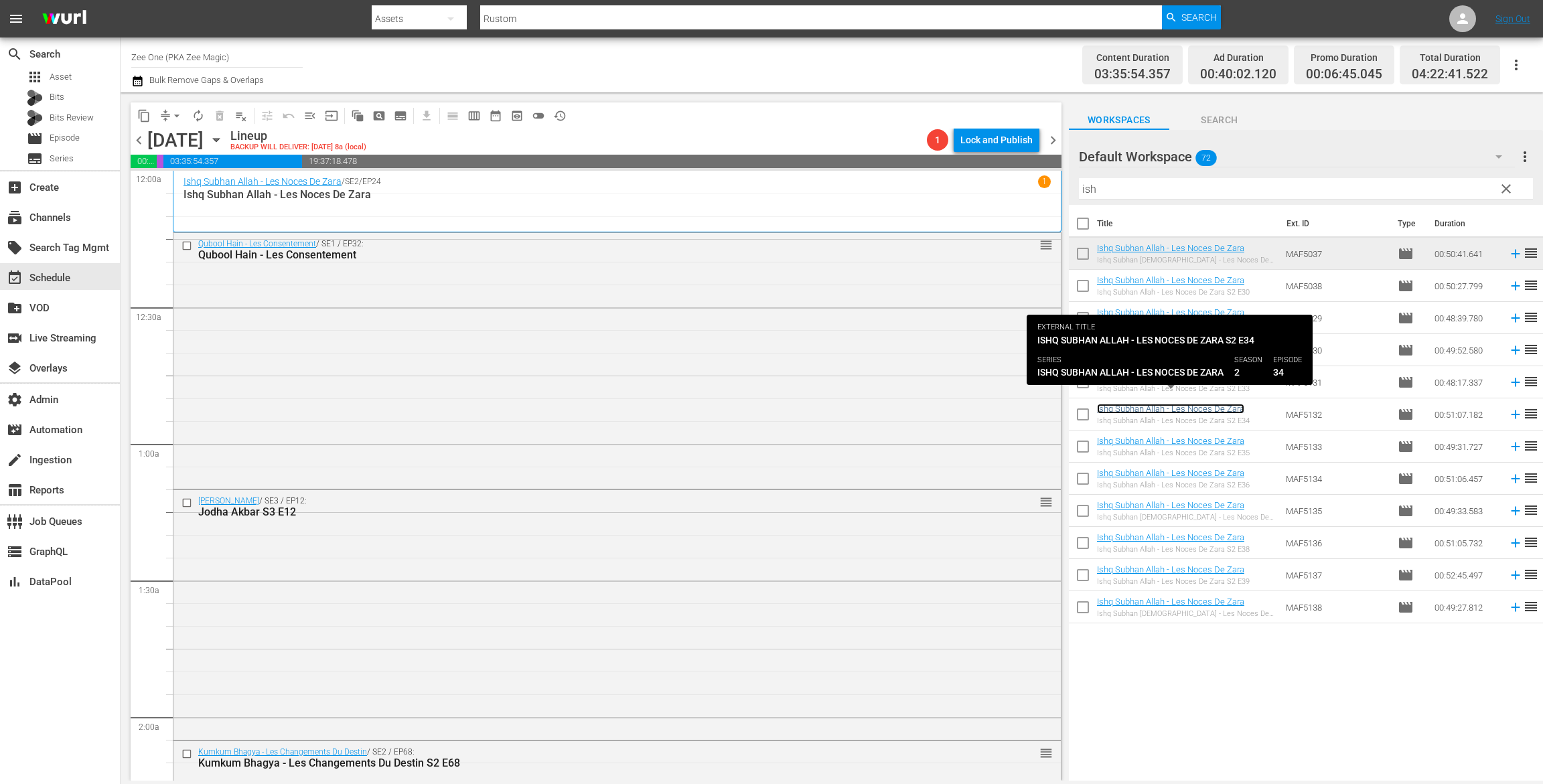
click at [1126, 409] on link "Ishq Subhan Allah - Les Noces De Zara" at bounding box center [1170, 409] width 147 height 10
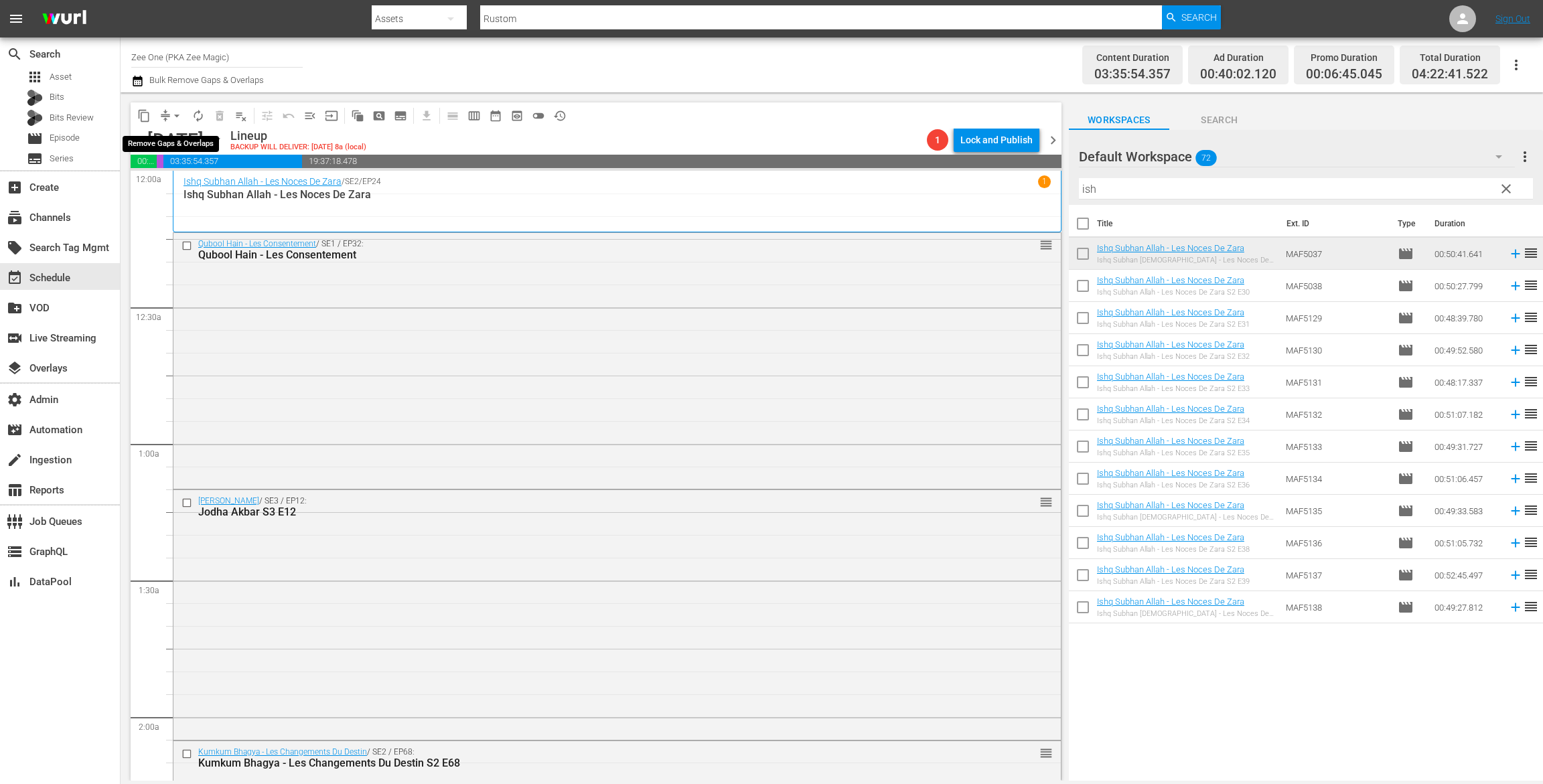
click at [170, 114] on span "arrow_drop_down" at bounding box center [177, 116] width 13 height 13
click at [170, 180] on li "Align to End of Previous Day" at bounding box center [178, 187] width 141 height 22
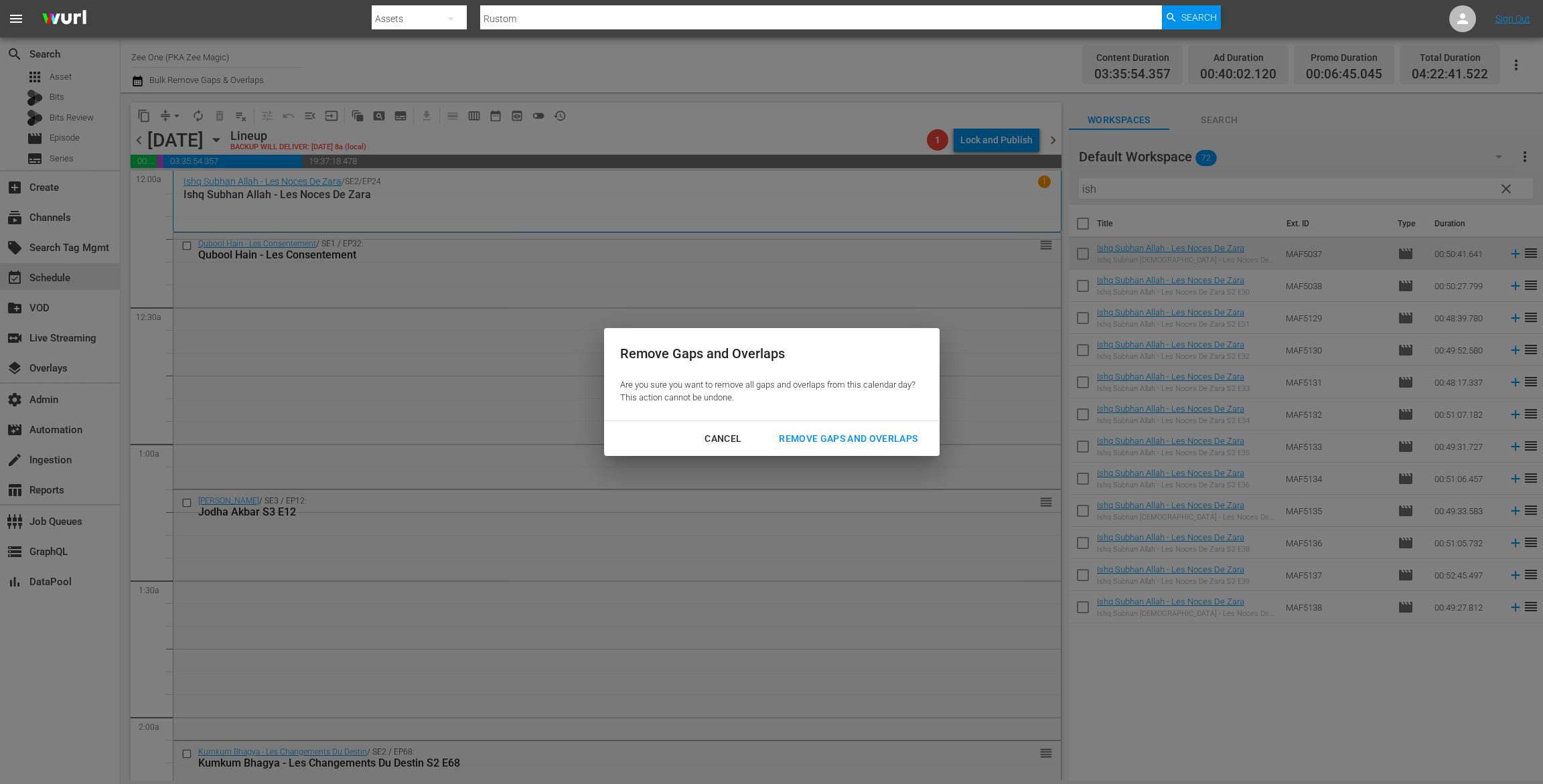
click at [856, 429] on button "Remove Gaps and Overlaps" at bounding box center [848, 439] width 170 height 25
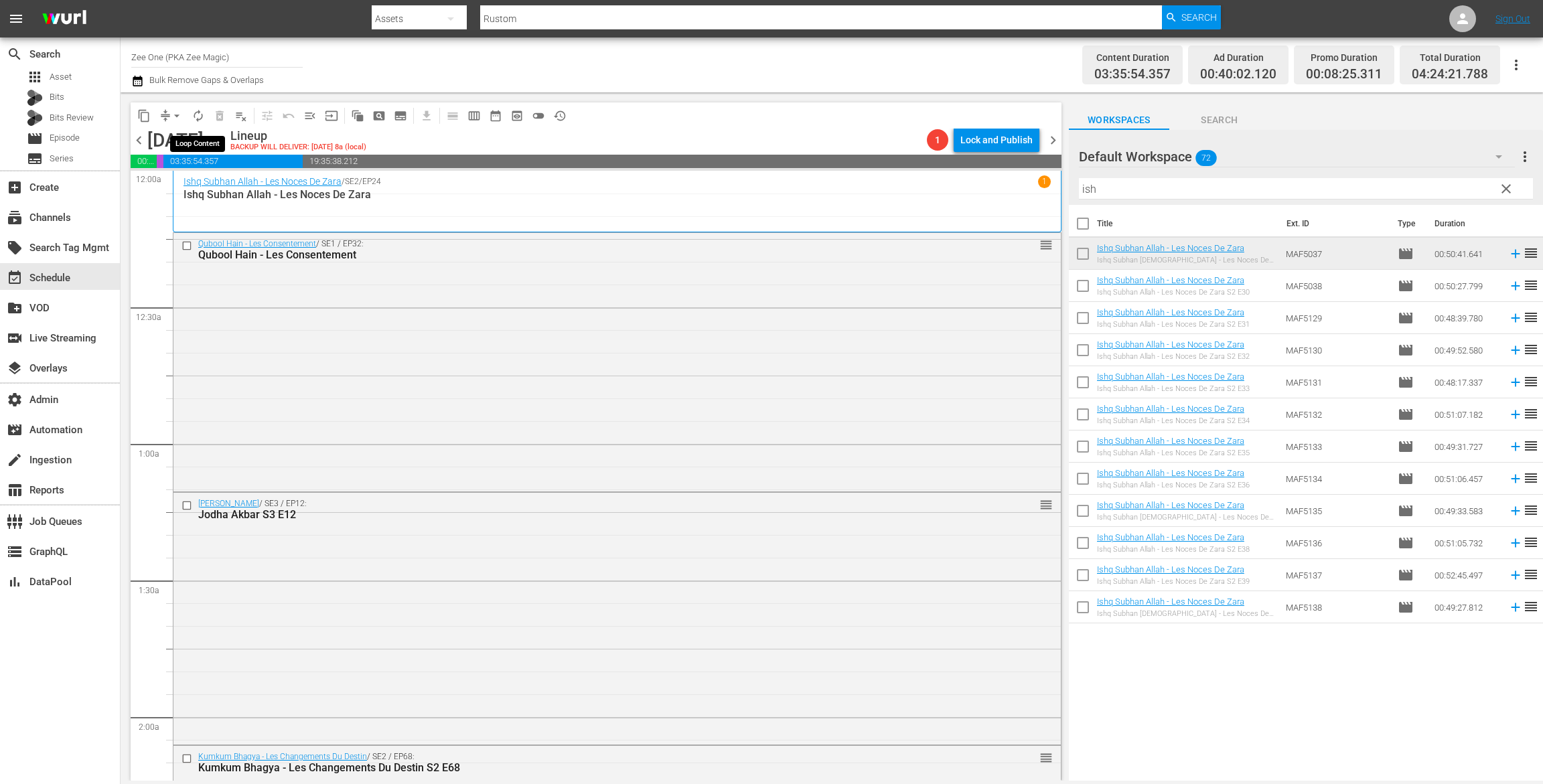
click at [201, 113] on span "autorenew_outlined" at bounding box center [198, 116] width 13 height 13
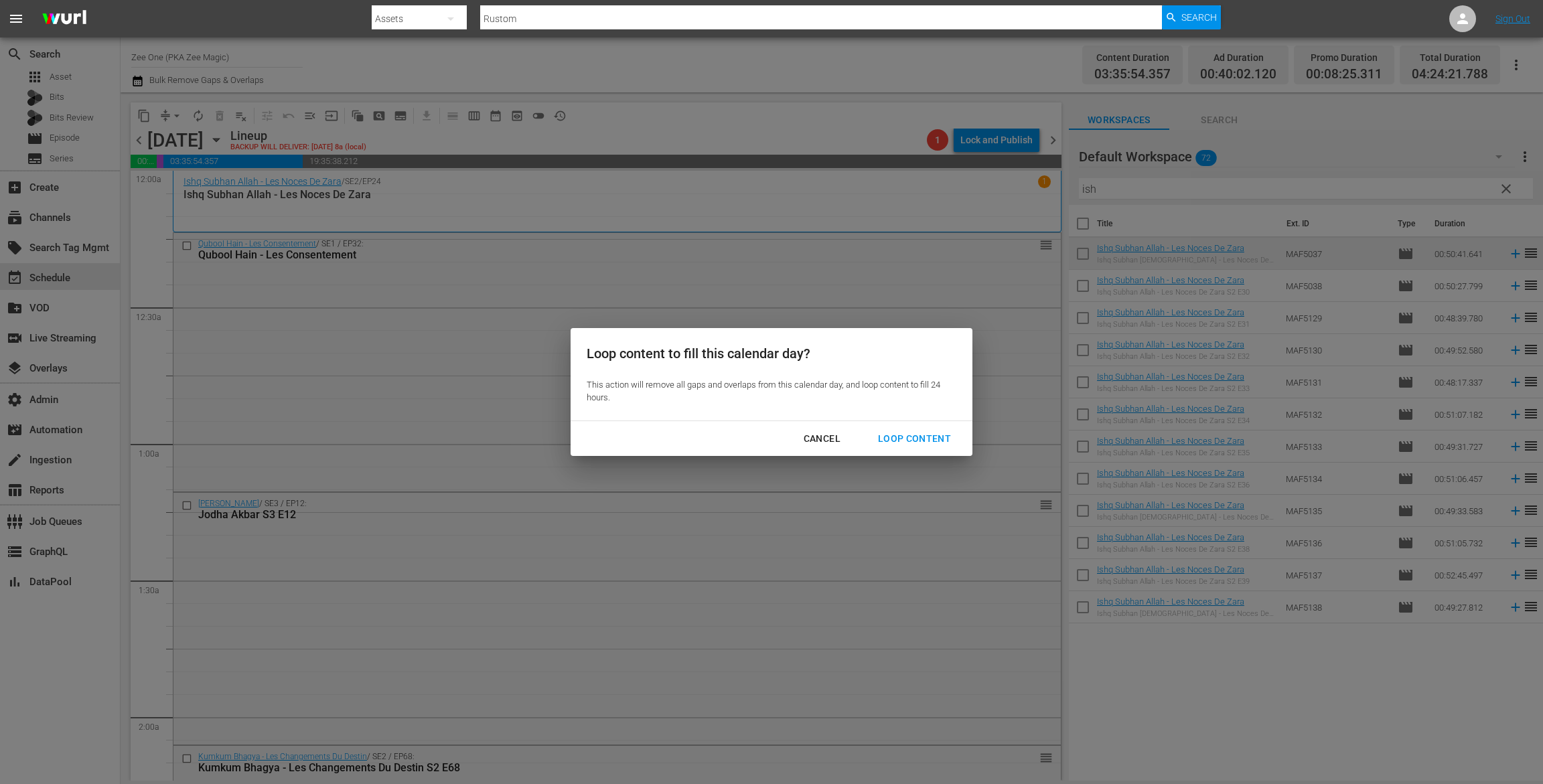
click at [934, 441] on div "Loop Content" at bounding box center [915, 439] width 94 height 17
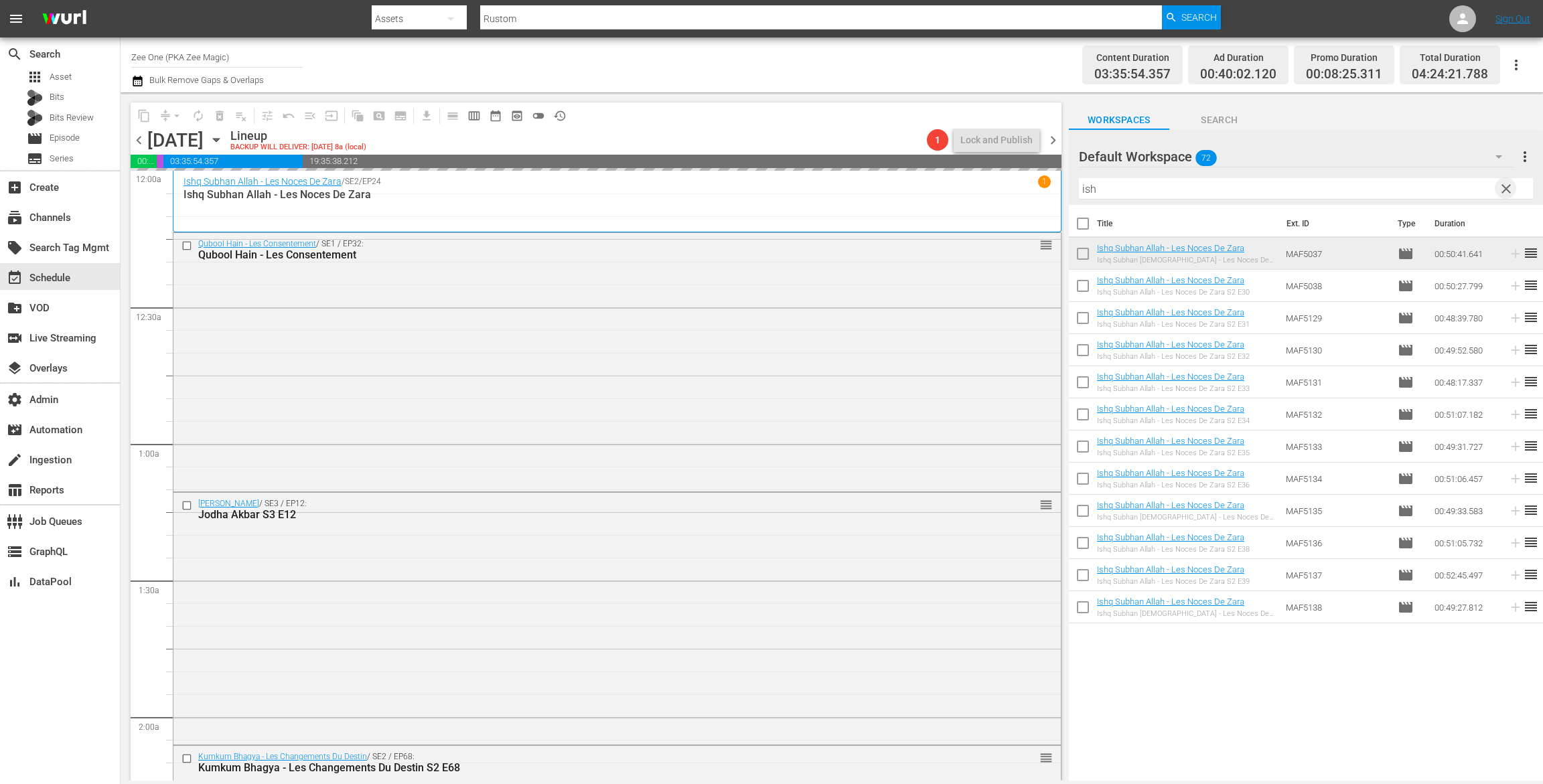
click at [1506, 185] on span "clear" at bounding box center [1507, 189] width 16 height 16
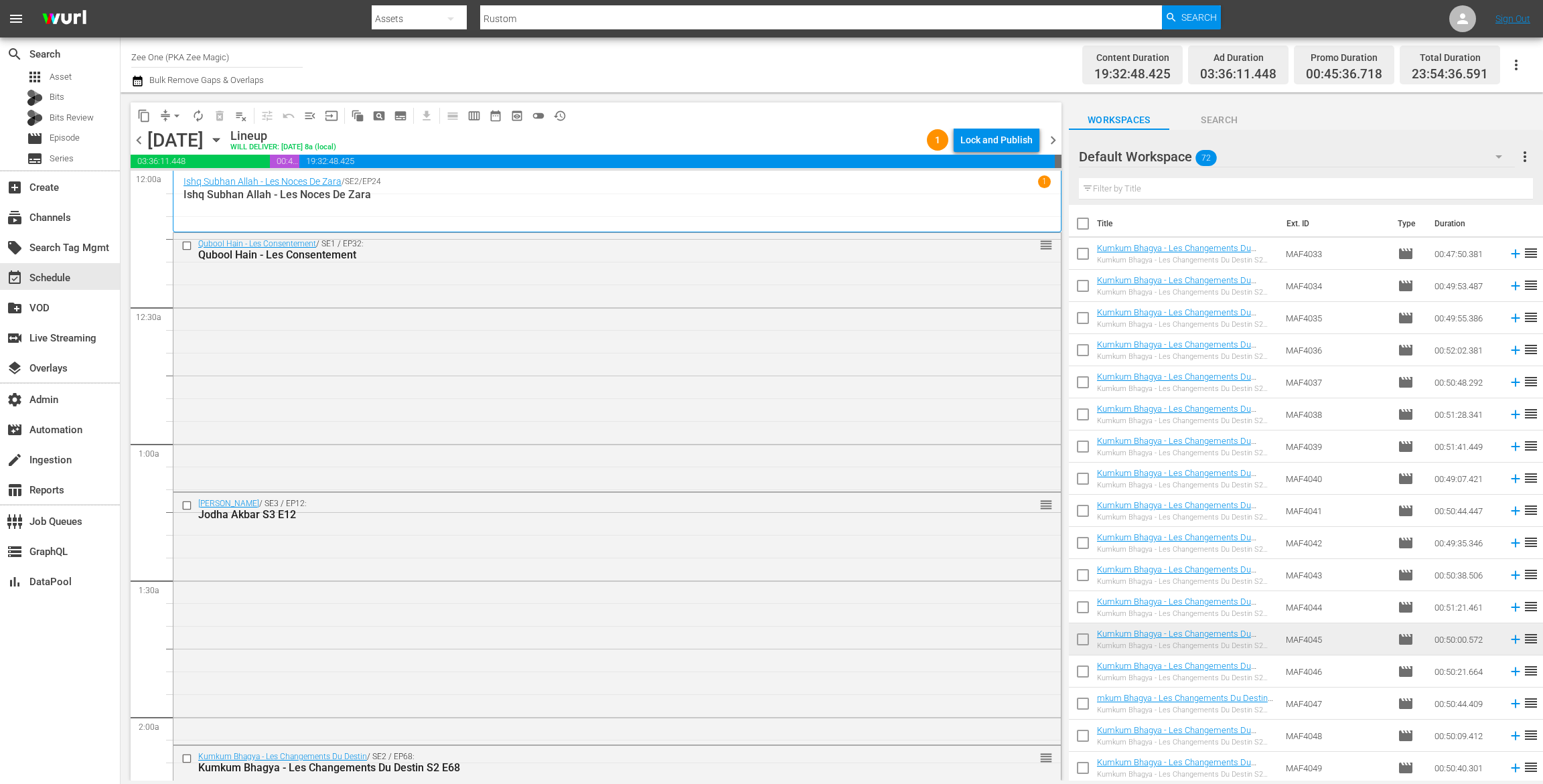
click at [988, 140] on div "Lock and Publish" at bounding box center [997, 139] width 73 height 24
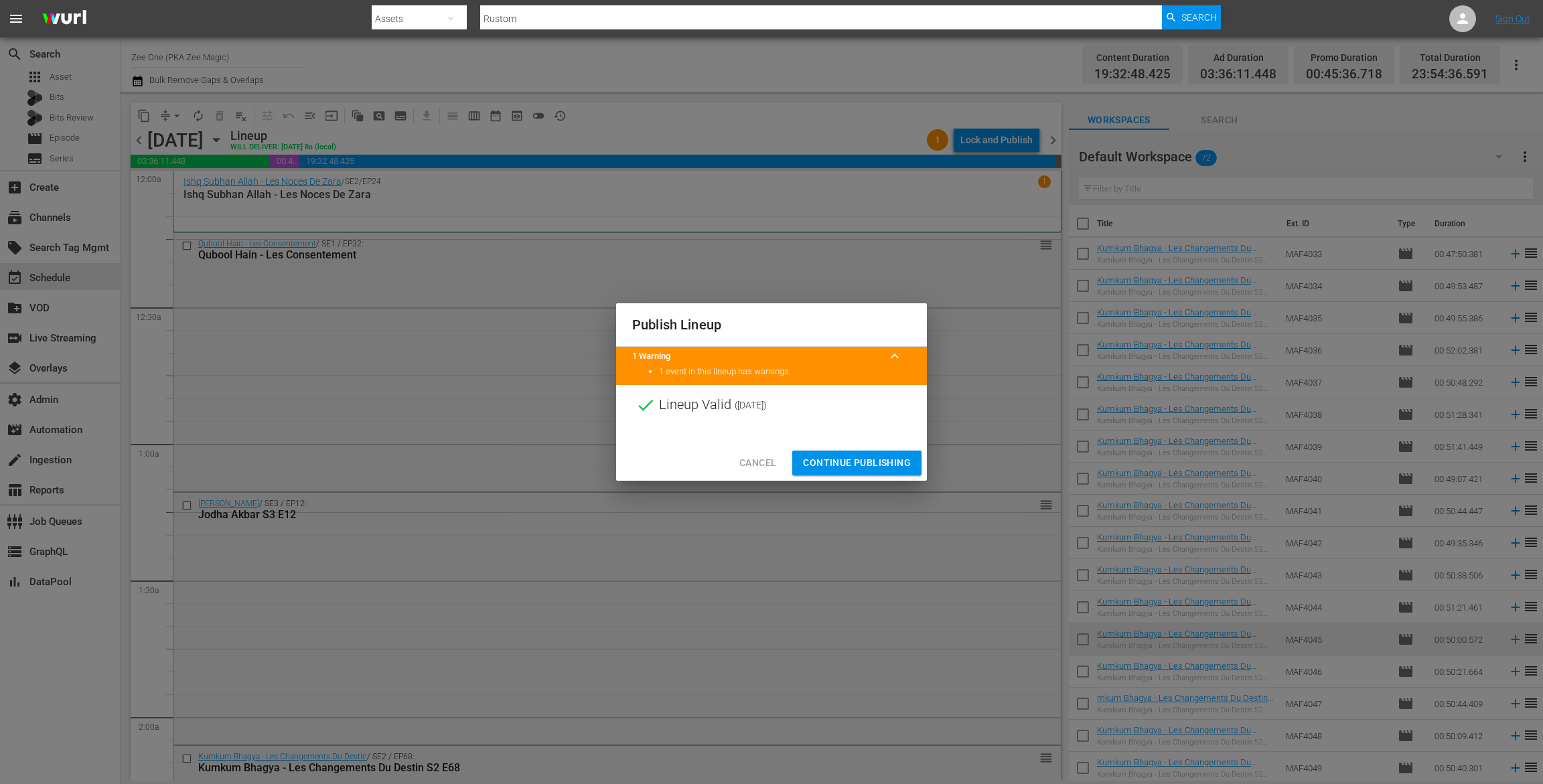
click at [844, 458] on span "Continue Publishing" at bounding box center [857, 463] width 108 height 17
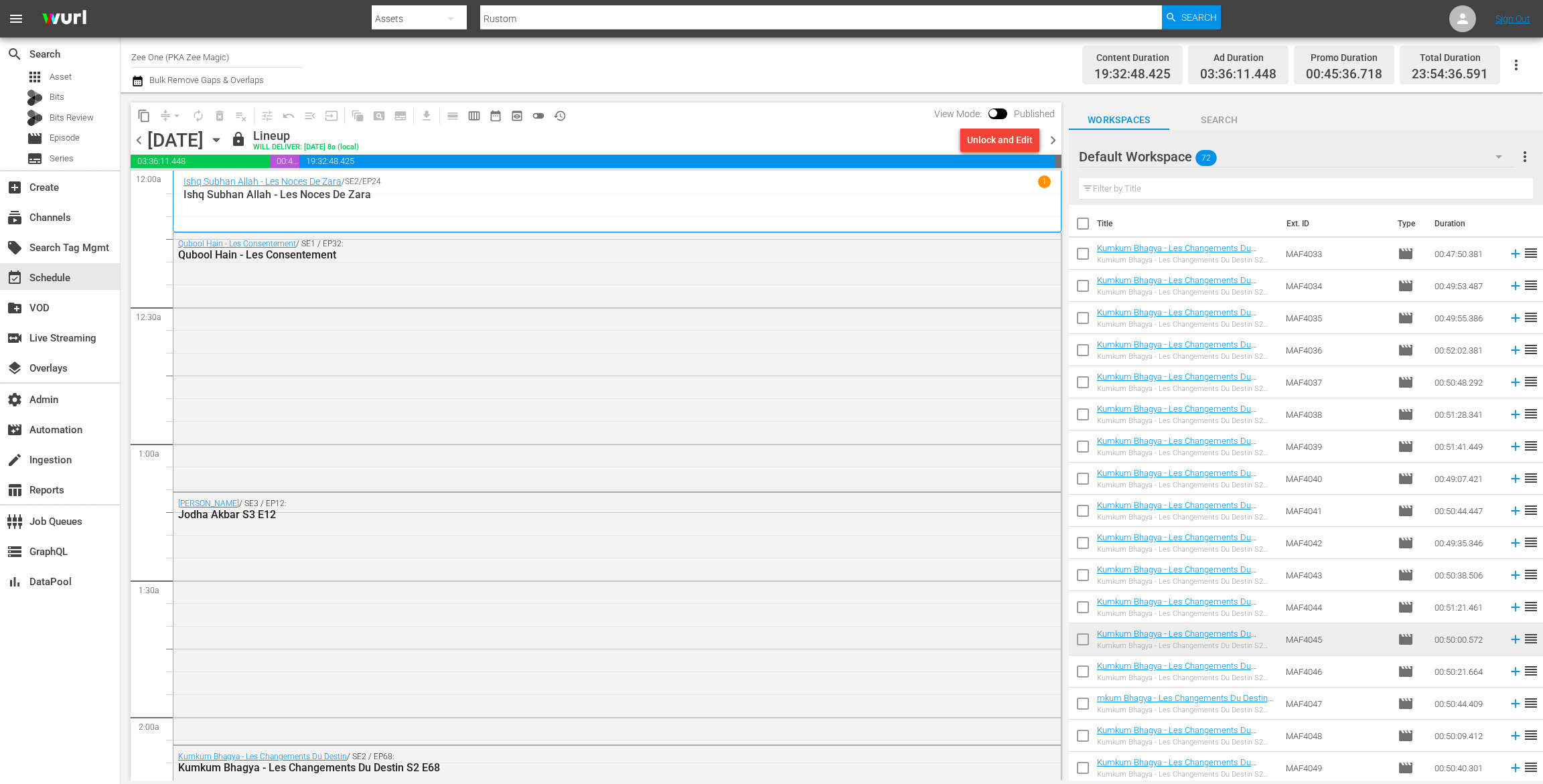
click at [1051, 137] on span "chevron_right" at bounding box center [1053, 140] width 17 height 17
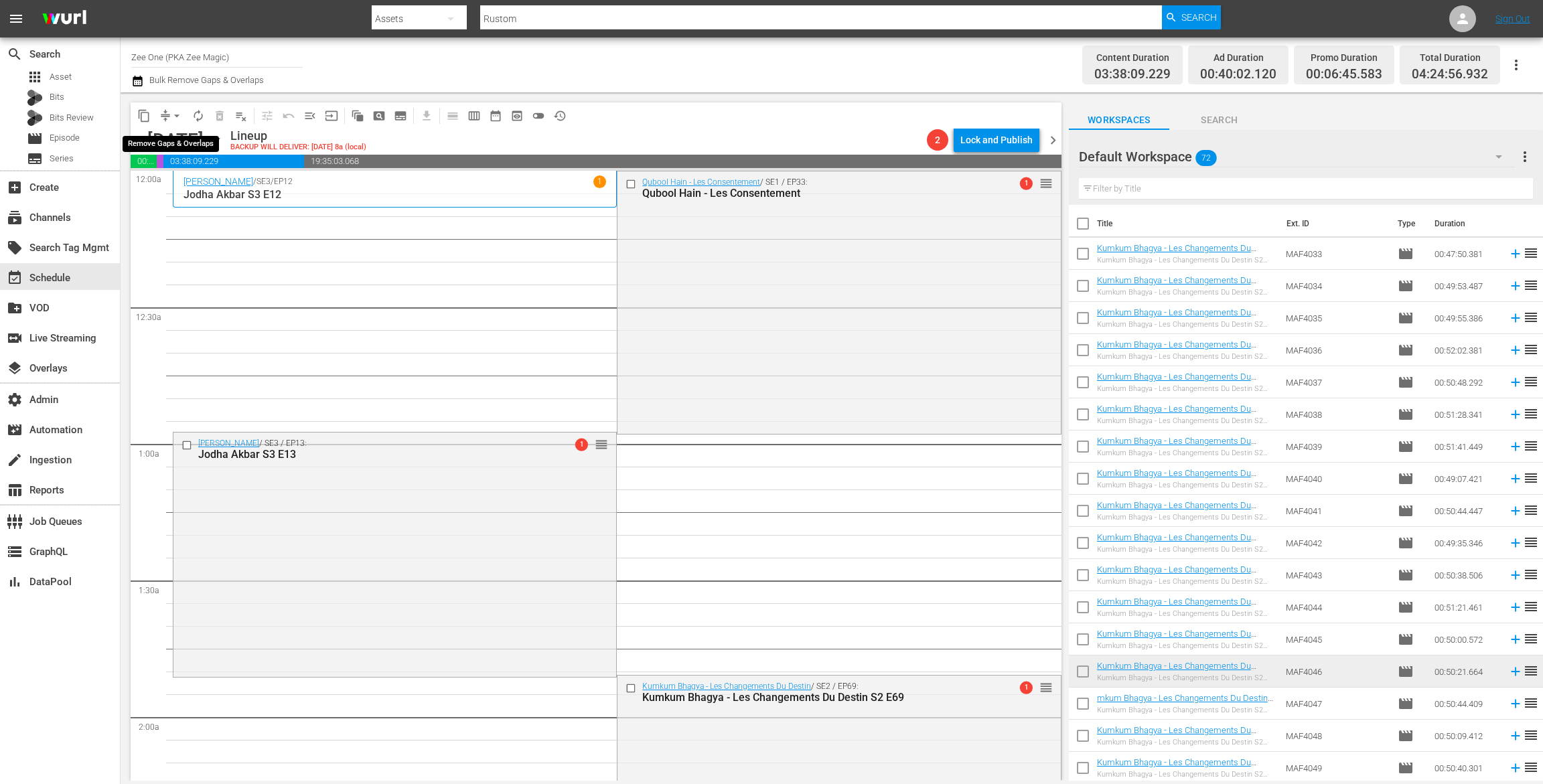
click at [169, 110] on button "arrow_drop_down" at bounding box center [177, 116] width 22 height 22
drag, startPoint x: 169, startPoint y: 122, endPoint x: 170, endPoint y: 188, distance: 66.0
click at [170, 188] on li "Align to End of Previous Day" at bounding box center [178, 187] width 141 height 22
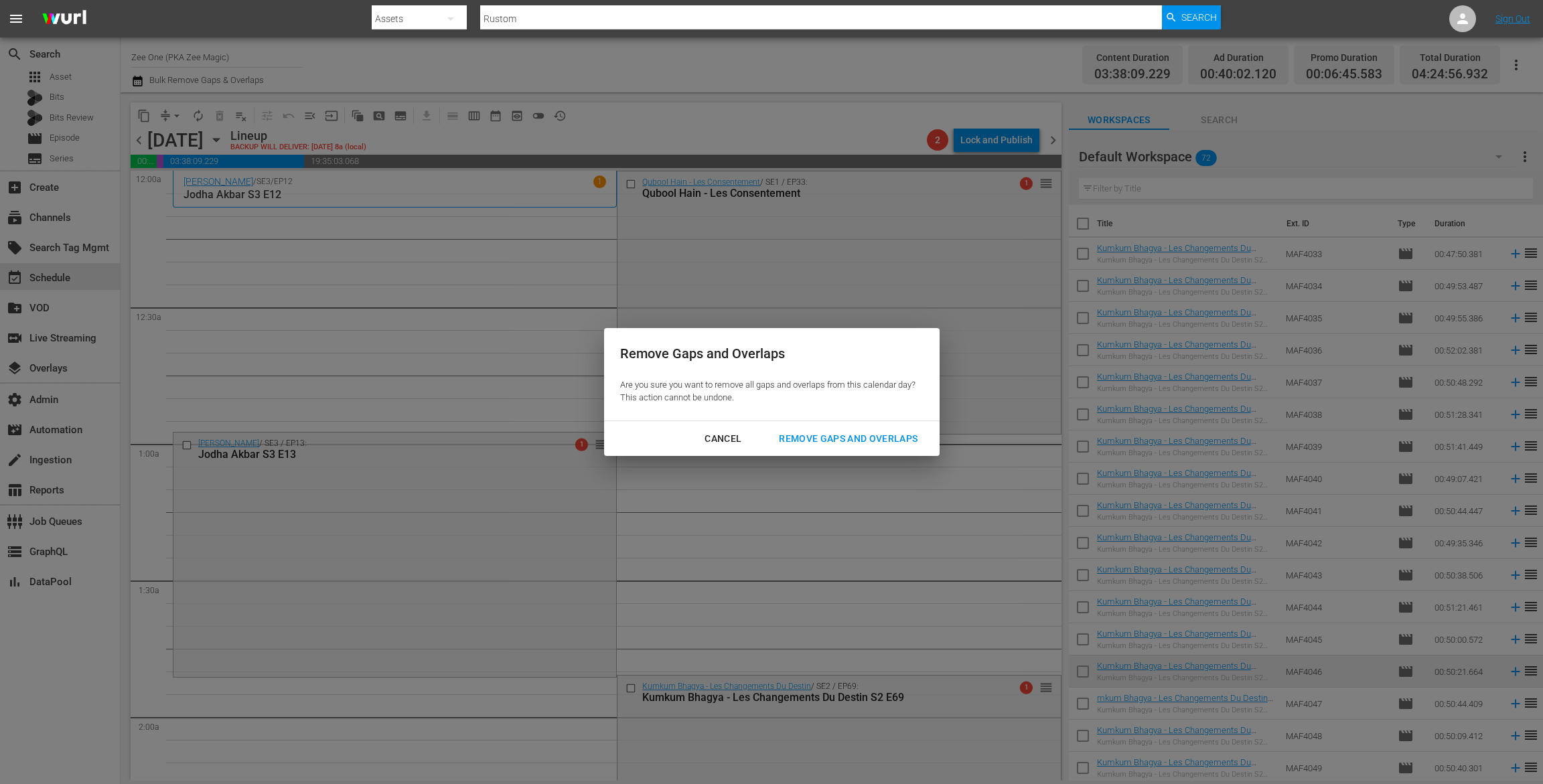
click at [799, 433] on div "Remove Gaps and Overlaps" at bounding box center [848, 439] width 160 height 17
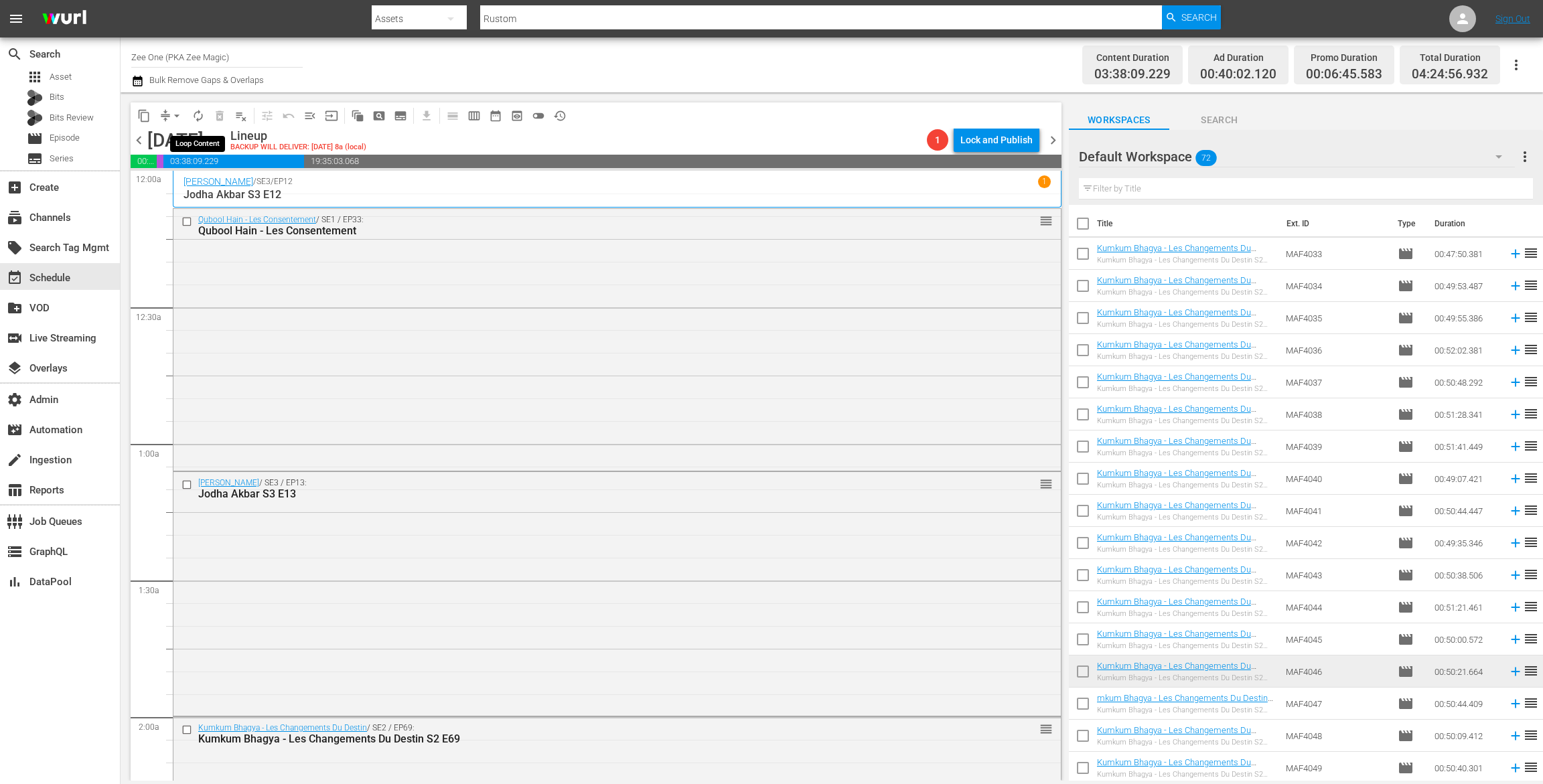
click at [202, 110] on span "autorenew_outlined" at bounding box center [198, 116] width 13 height 13
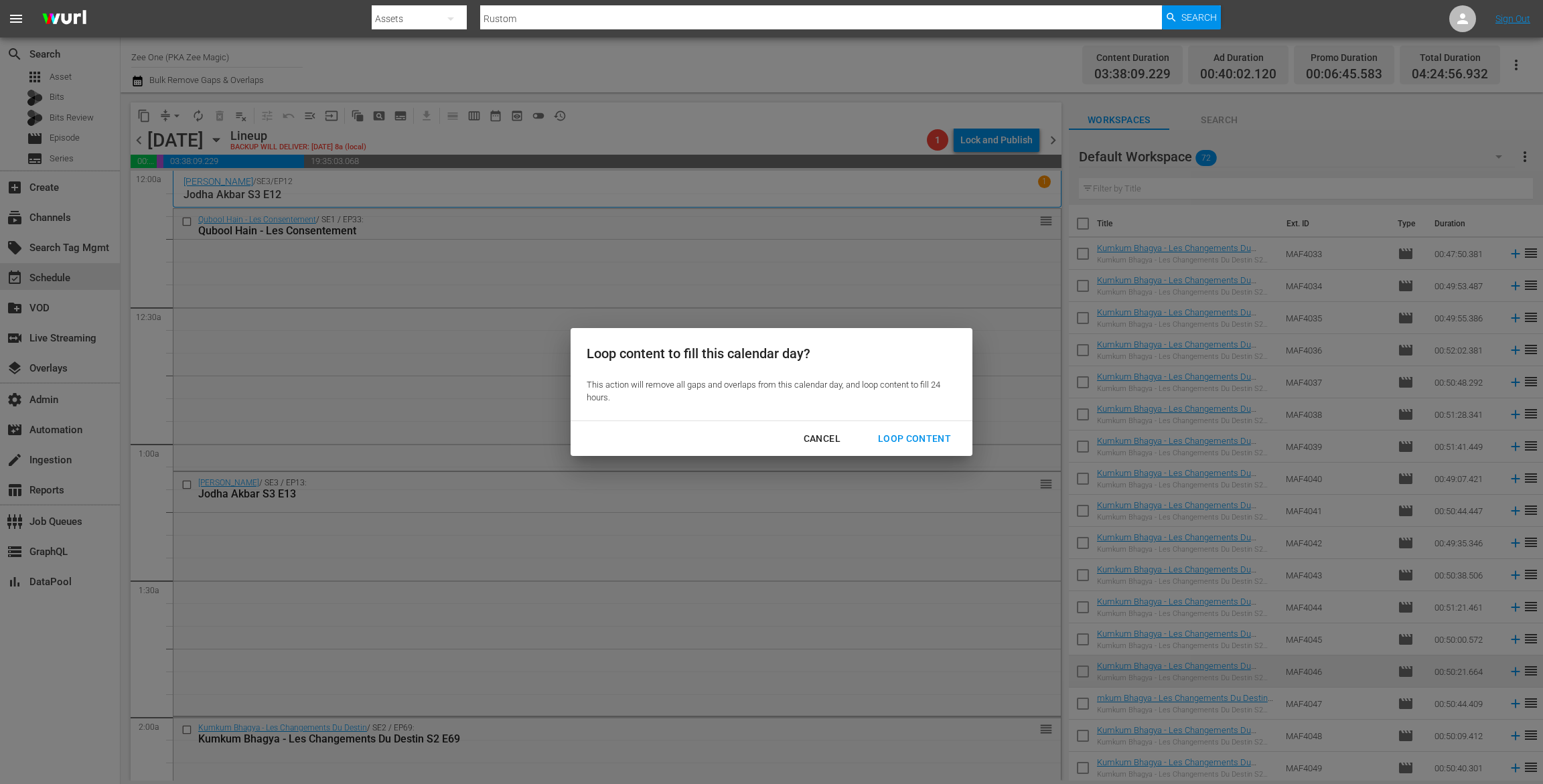
click at [911, 432] on div "Loop Content" at bounding box center [915, 439] width 94 height 17
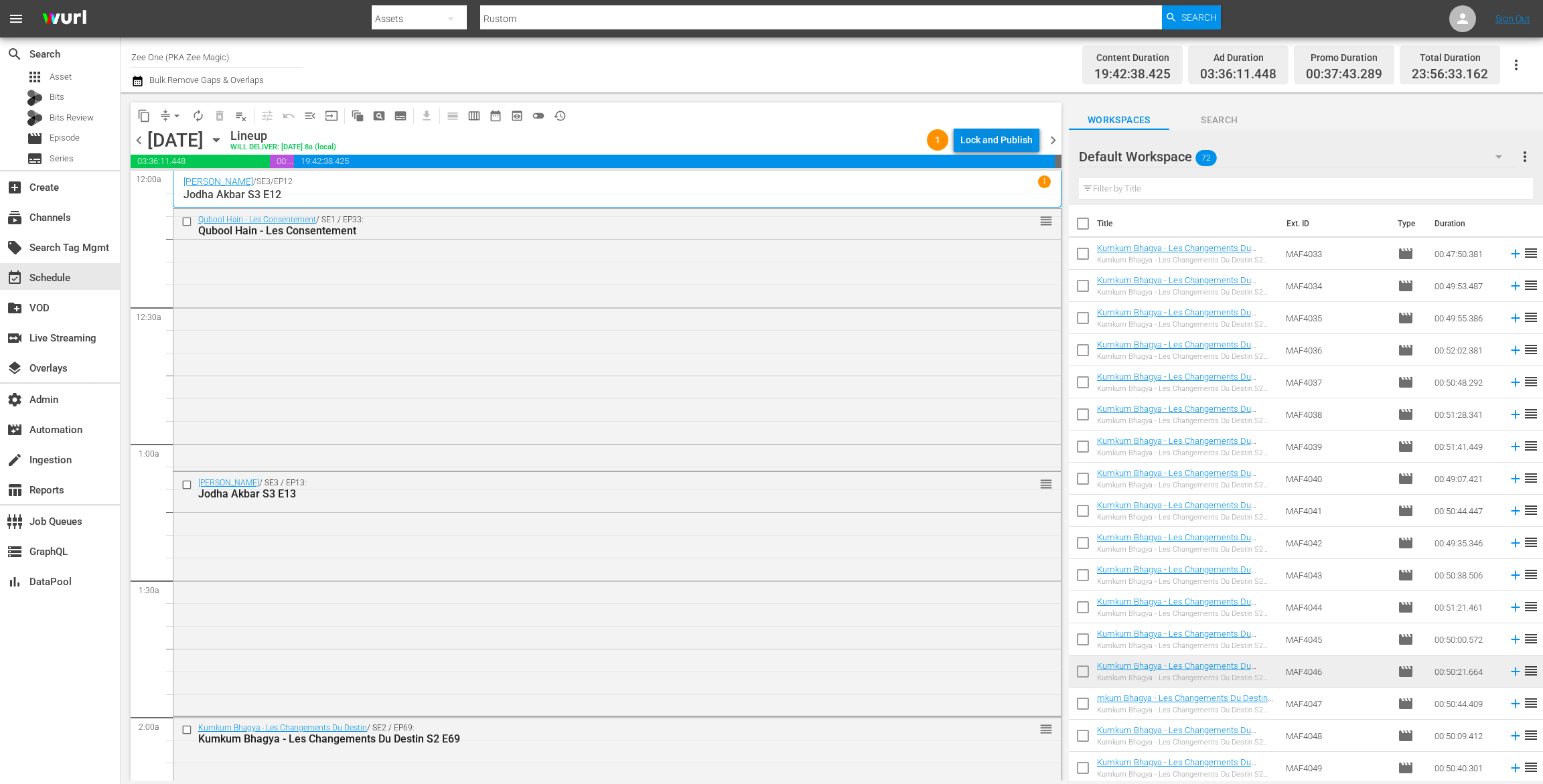
click at [991, 141] on div "Lock and Publish" at bounding box center [997, 139] width 73 height 24
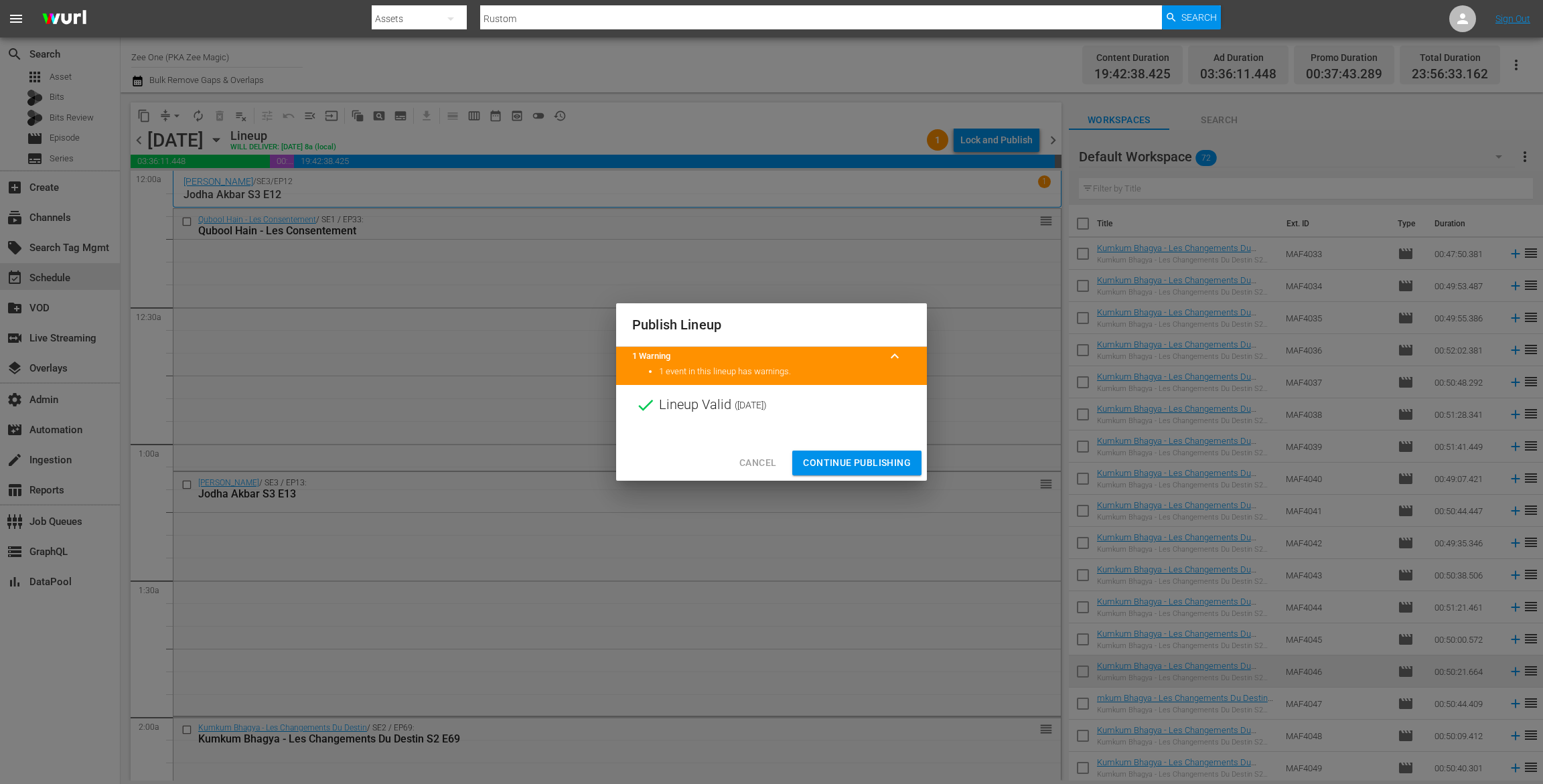
click at [851, 463] on span "Continue Publishing" at bounding box center [857, 463] width 108 height 17
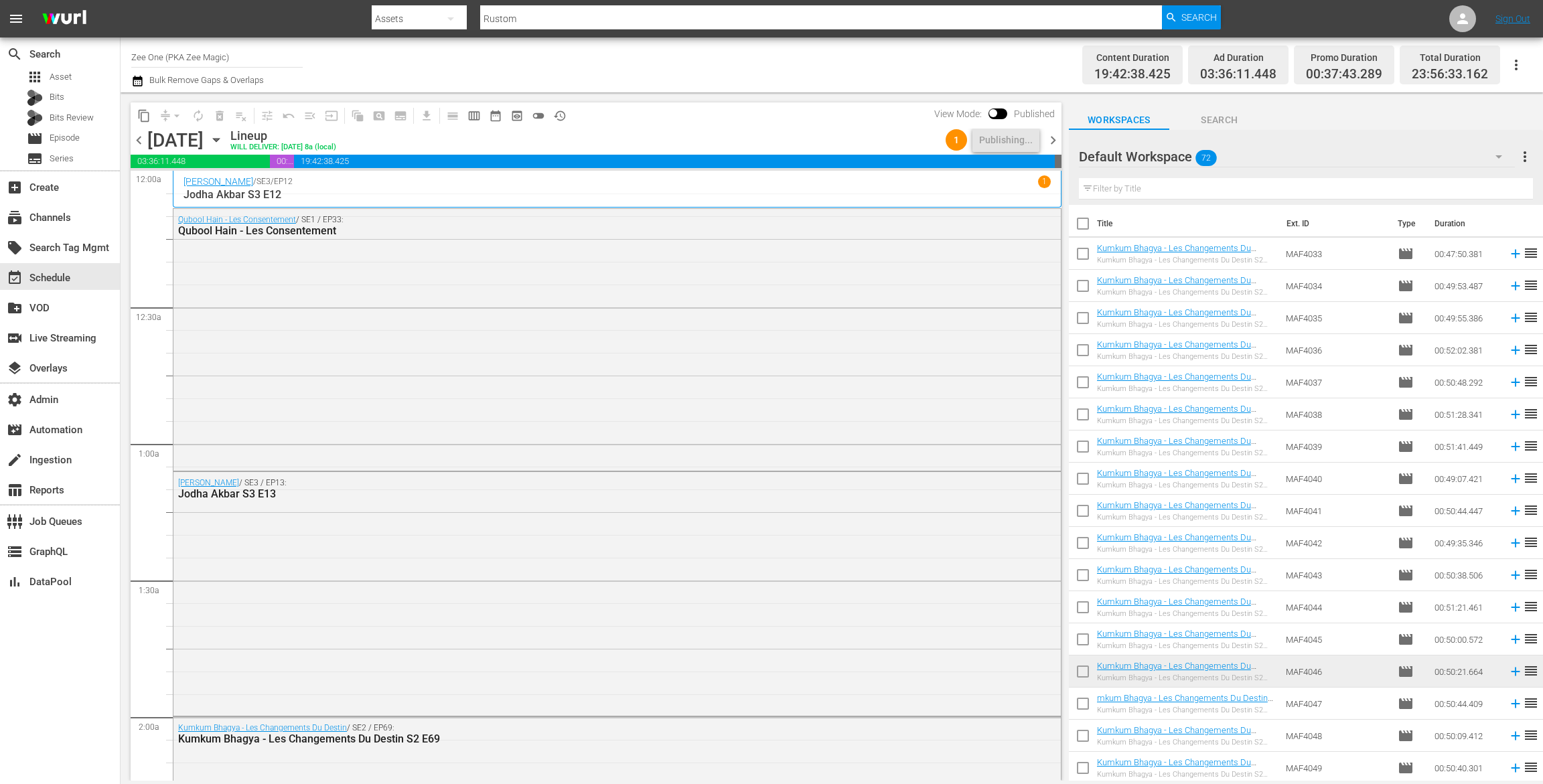
click at [1056, 142] on span "chevron_right" at bounding box center [1053, 140] width 17 height 17
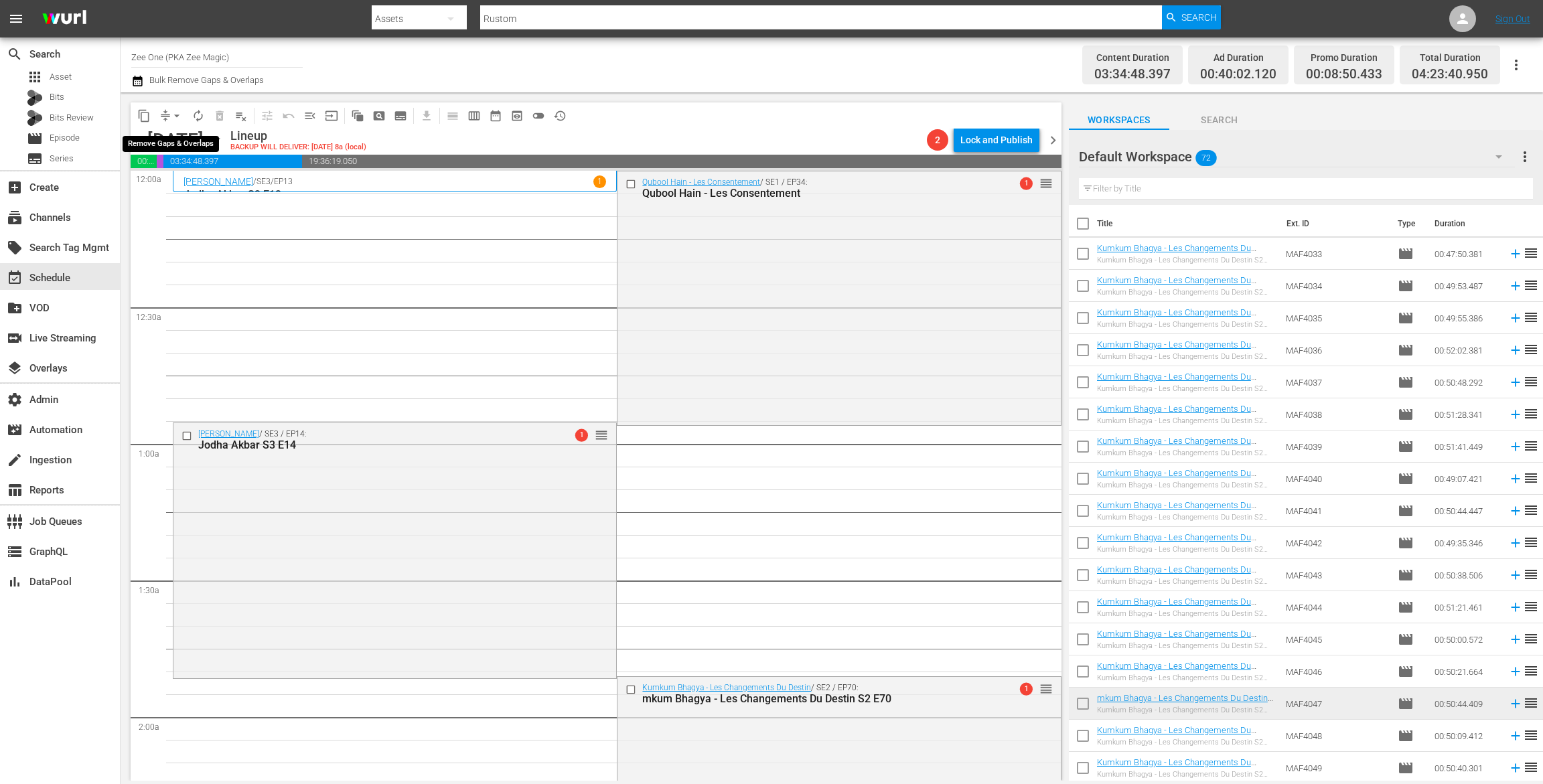
click at [171, 116] on span "arrow_drop_down" at bounding box center [177, 116] width 13 height 13
click at [176, 184] on li "Align to End of Previous Day" at bounding box center [178, 187] width 141 height 22
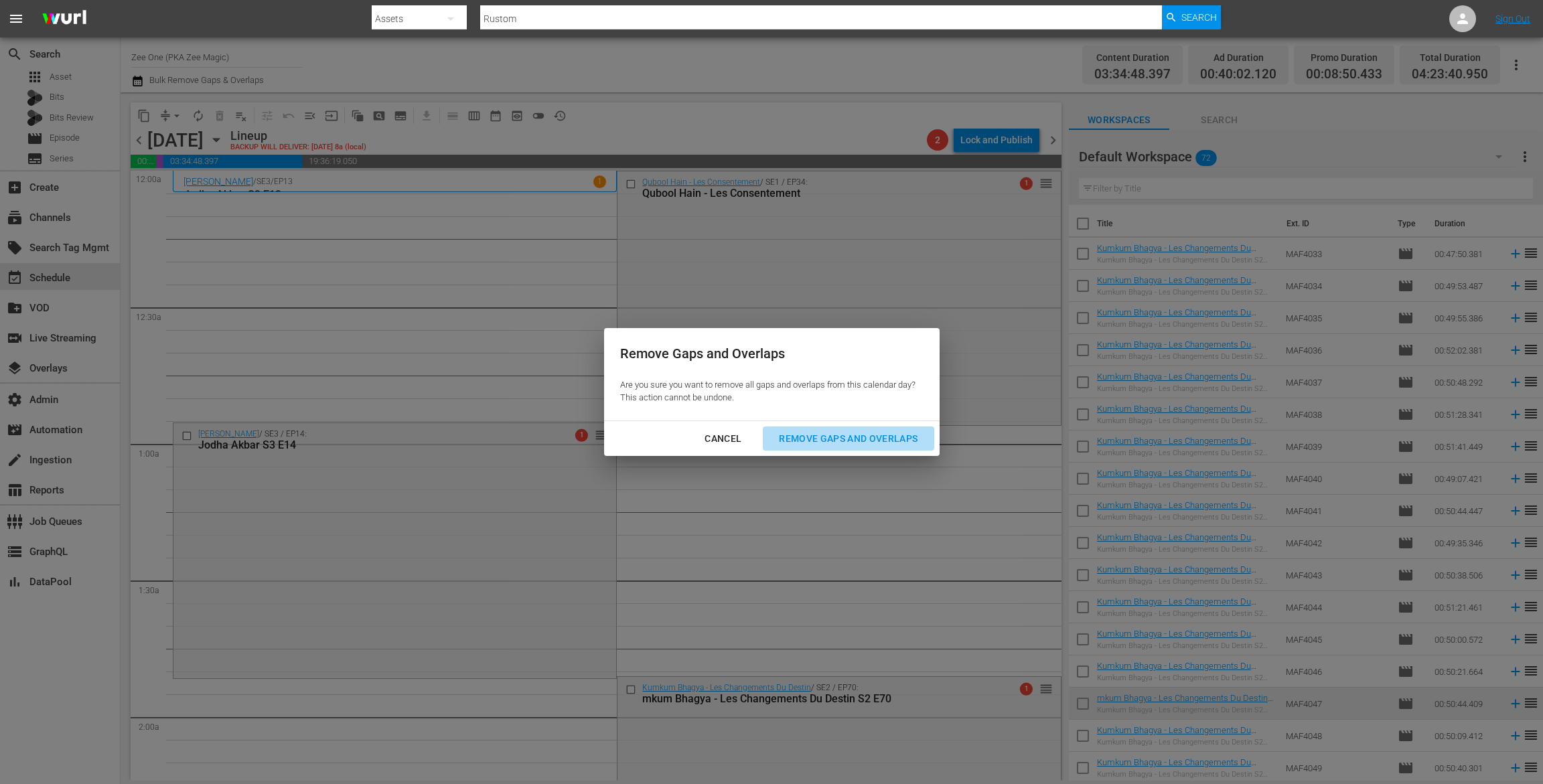
click at [880, 442] on div "Remove Gaps and Overlaps" at bounding box center [848, 439] width 160 height 17
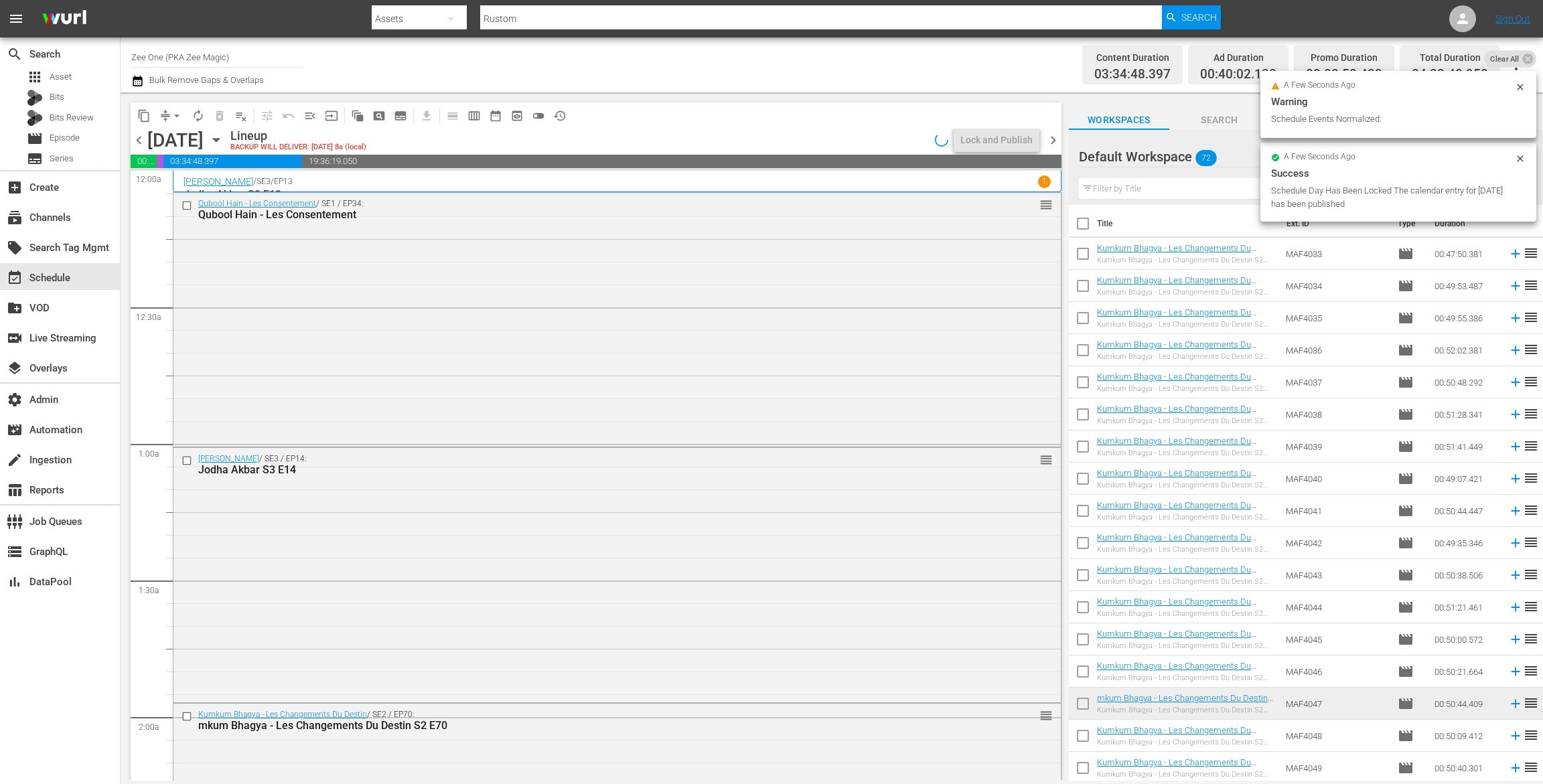
click at [198, 118] on span "autorenew_outlined" at bounding box center [198, 116] width 13 height 13
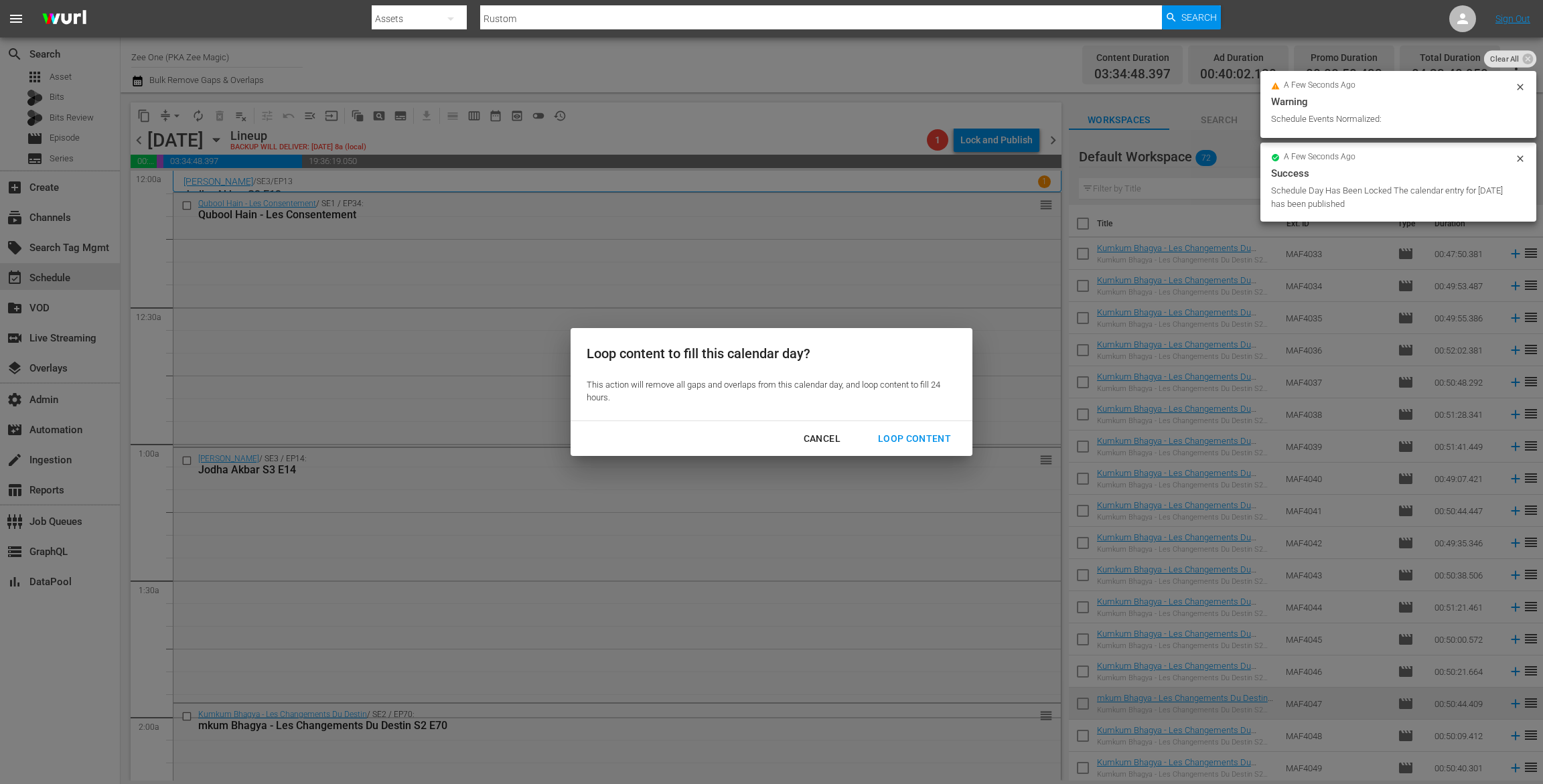
click at [898, 442] on div "Loop Content" at bounding box center [915, 439] width 94 height 17
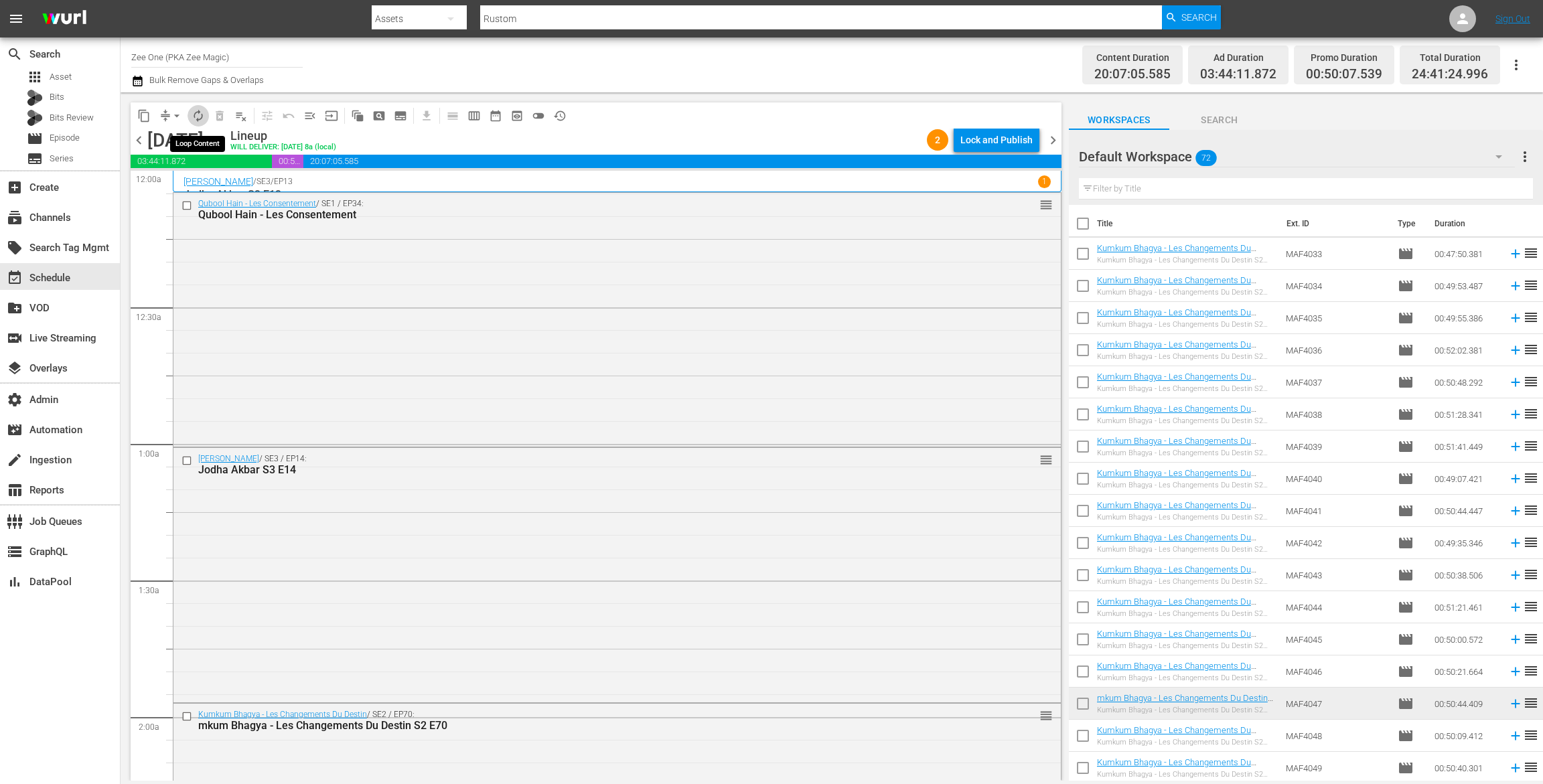
click at [195, 112] on span "autorenew_outlined" at bounding box center [198, 116] width 13 height 13
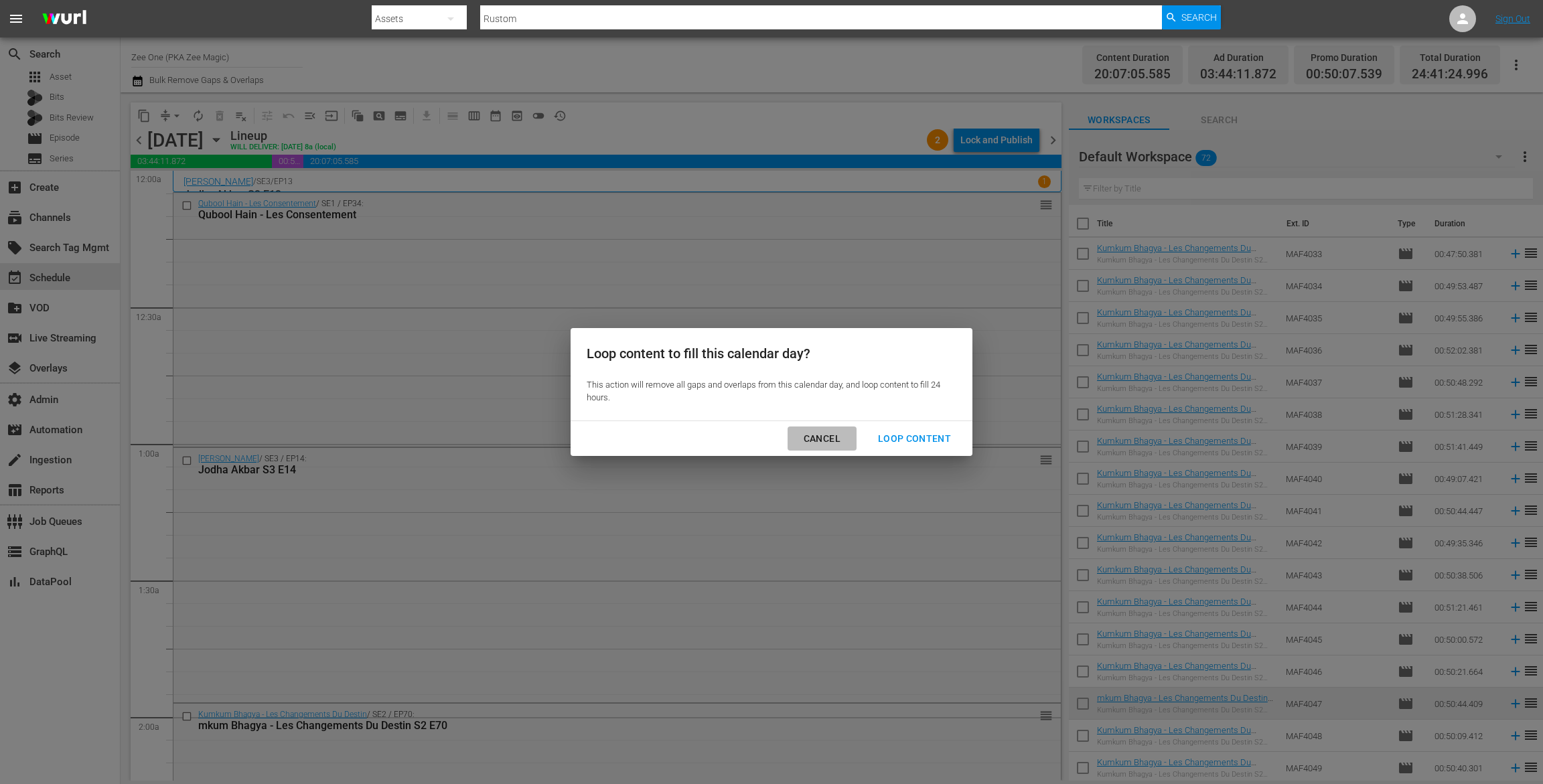
click at [827, 435] on div "Cancel" at bounding box center [822, 439] width 58 height 17
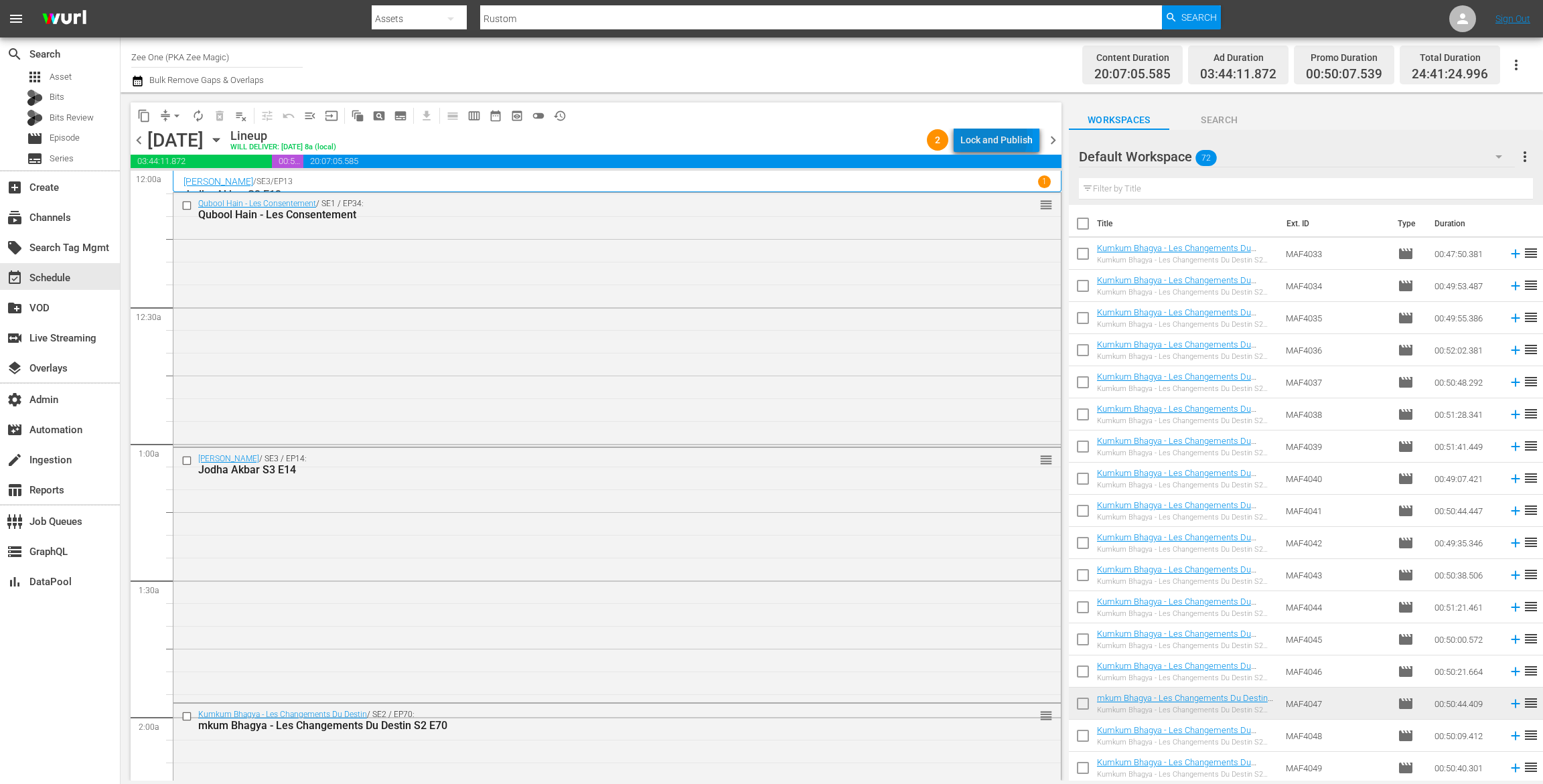
click at [984, 139] on div "Lock and Publish" at bounding box center [997, 139] width 73 height 24
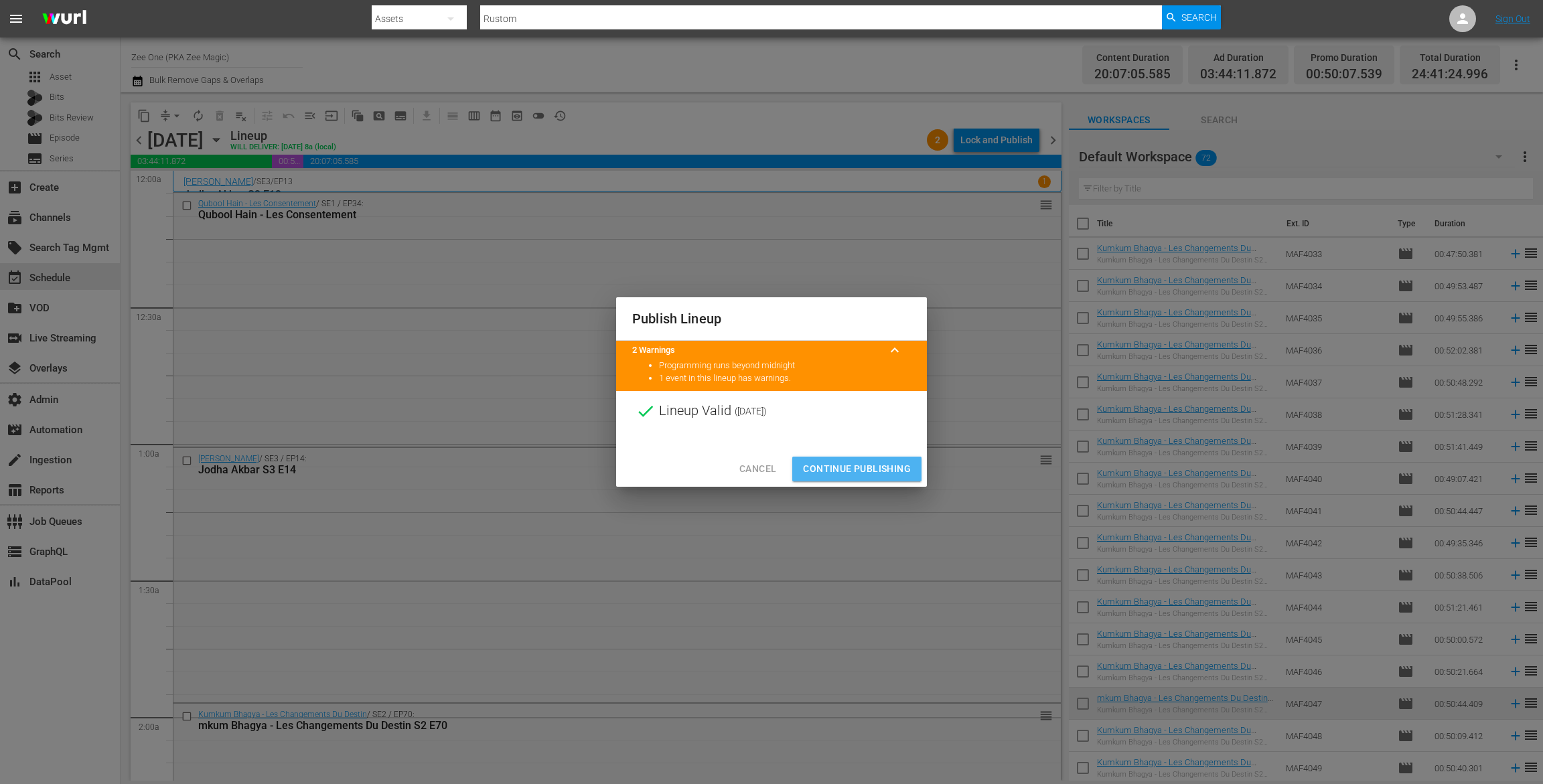
click at [850, 466] on span "Continue Publishing" at bounding box center [857, 469] width 108 height 17
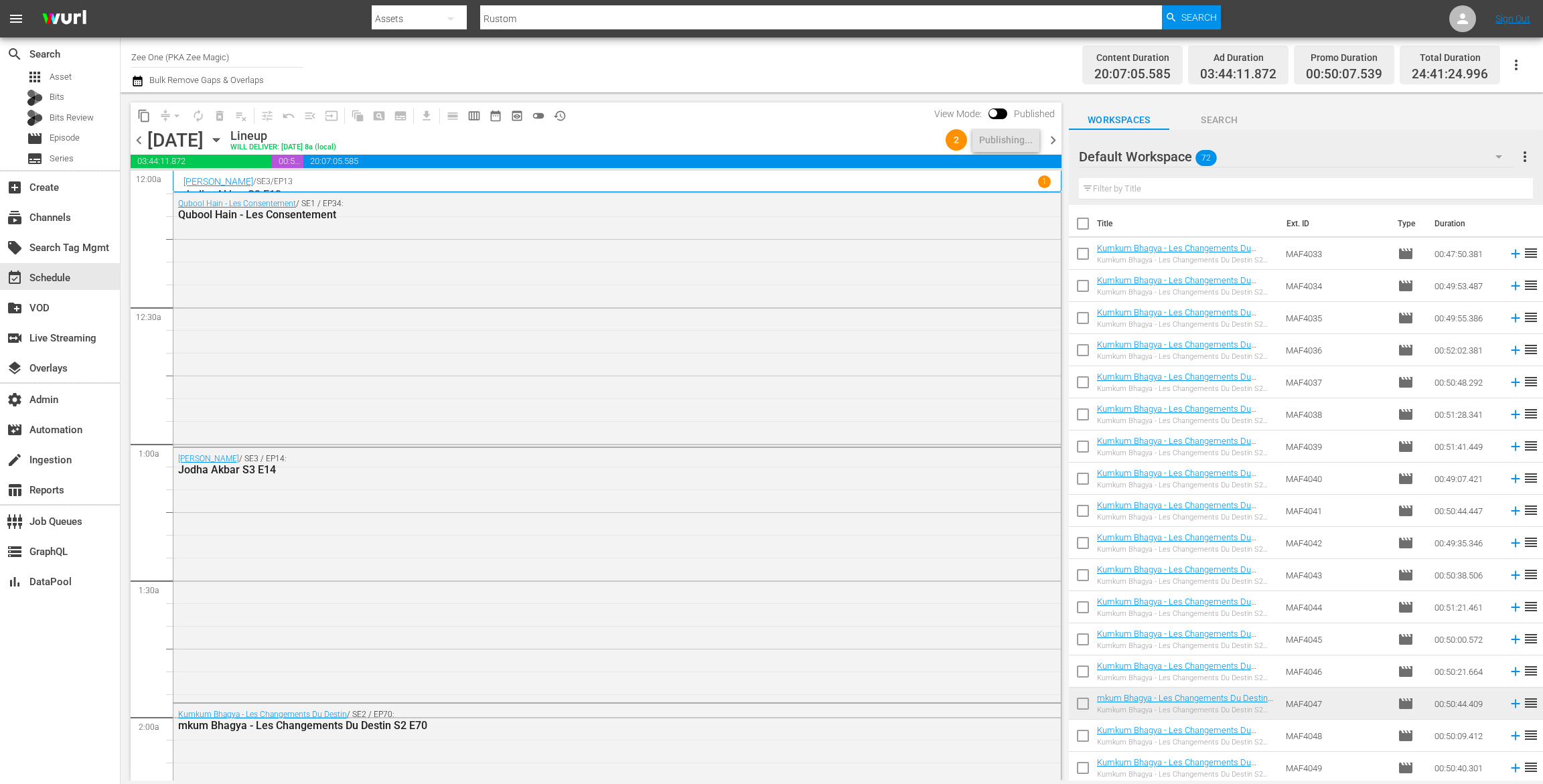
click at [1059, 138] on span "chevron_right" at bounding box center [1053, 140] width 17 height 17
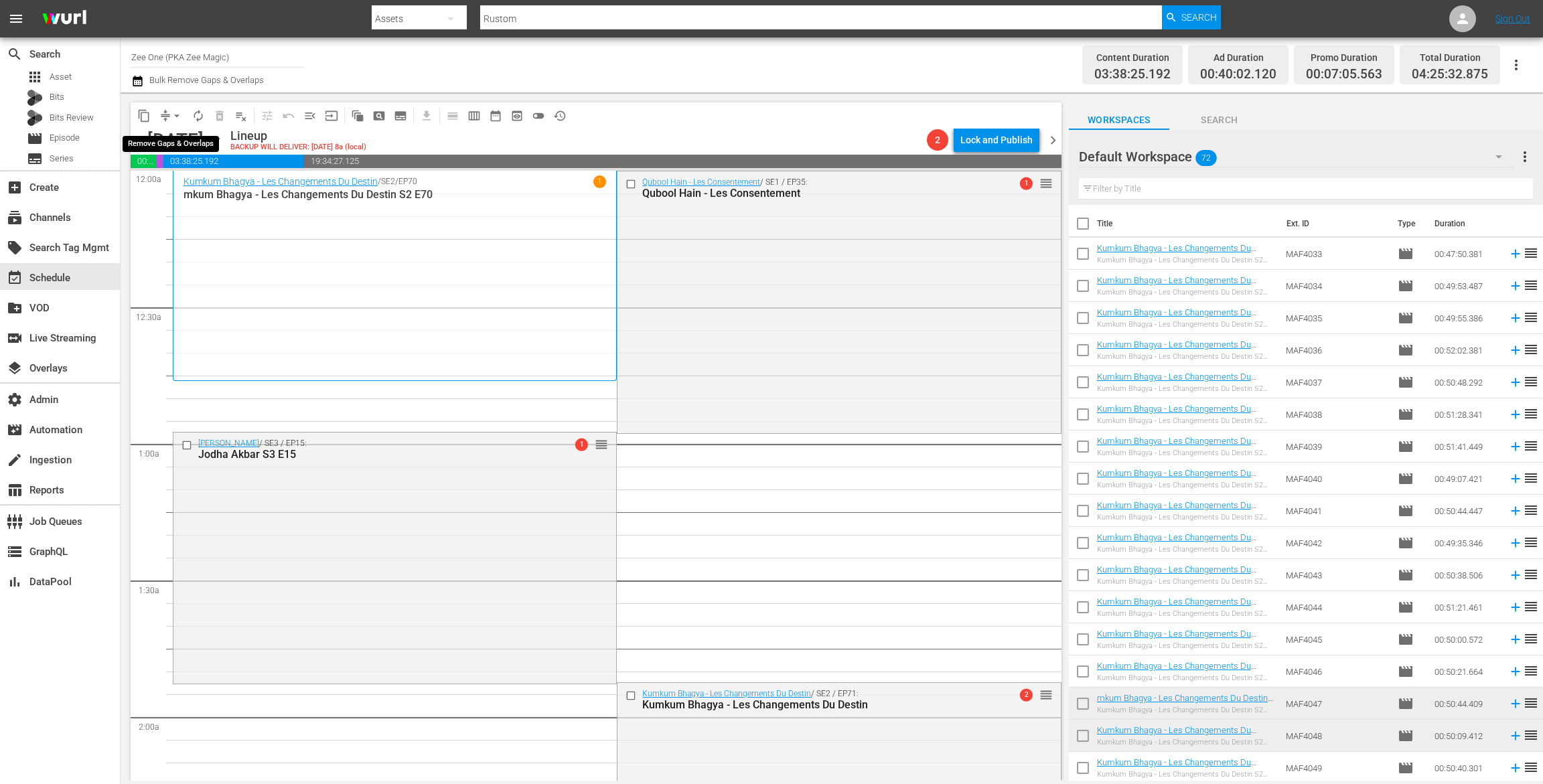
click at [171, 112] on span "arrow_drop_down" at bounding box center [177, 116] width 13 height 13
click at [184, 191] on li "Align to End of Previous Day" at bounding box center [178, 187] width 141 height 22
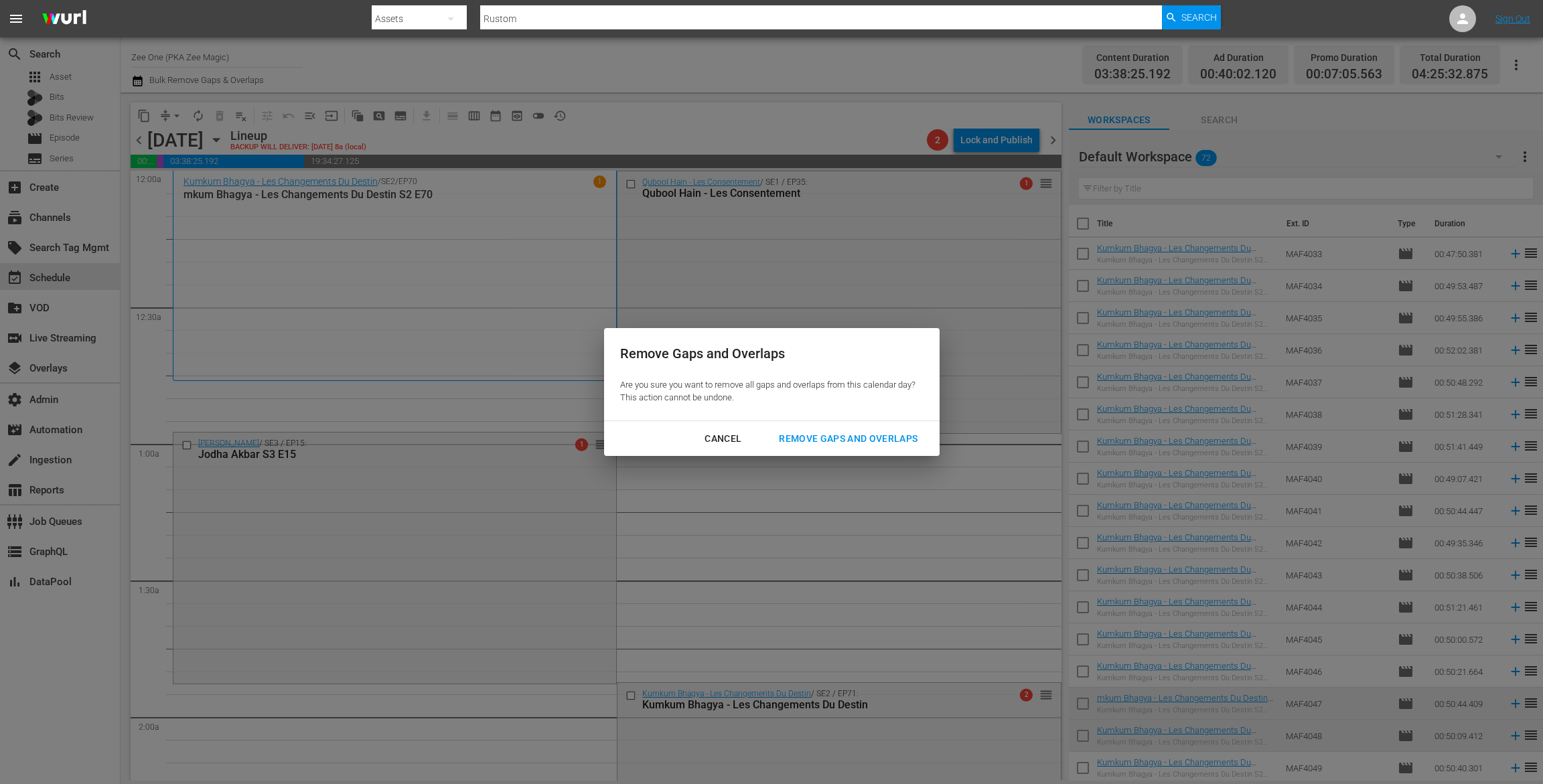
click at [827, 443] on div "Remove Gaps and Overlaps" at bounding box center [848, 439] width 160 height 17
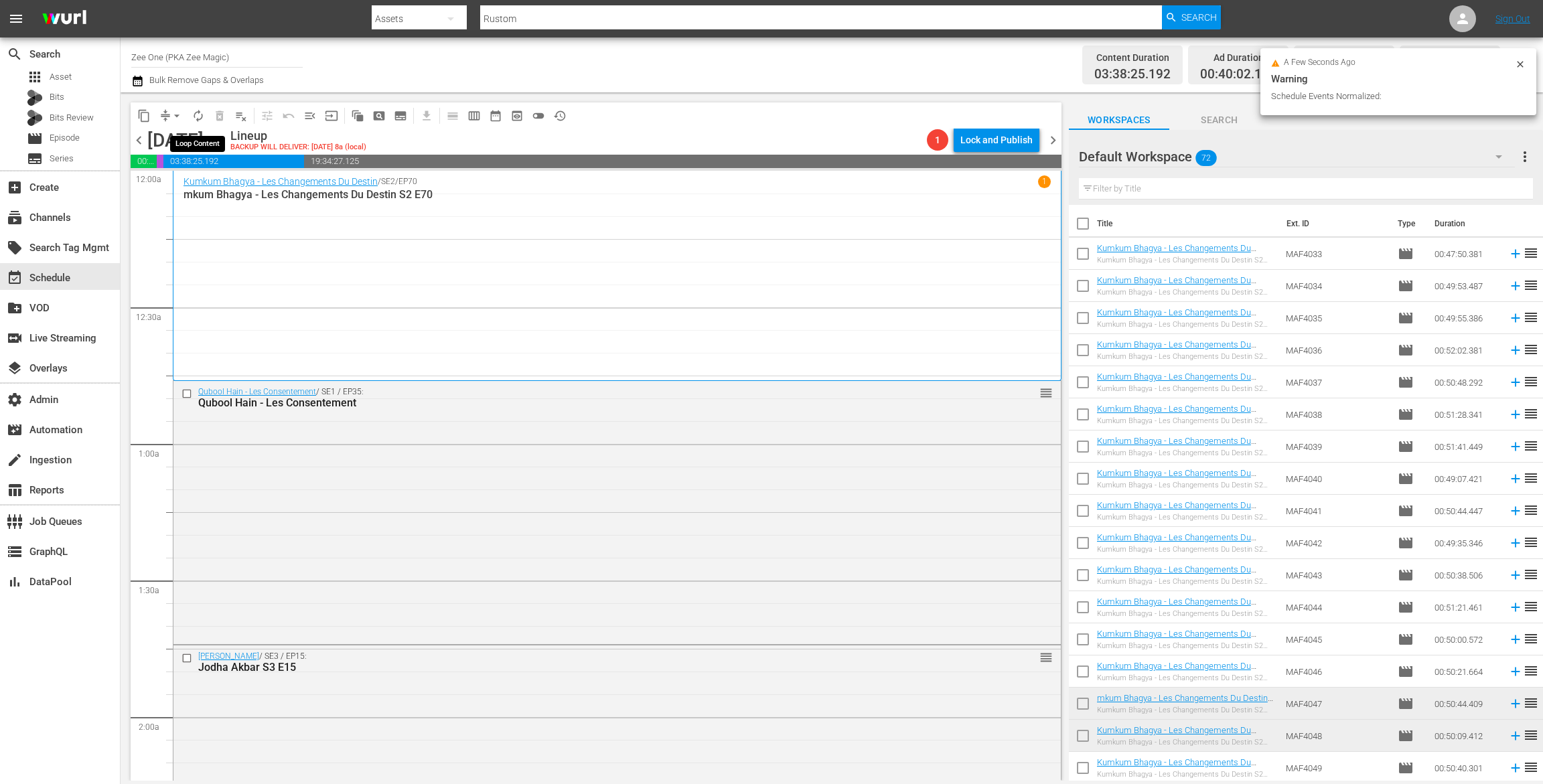
click at [197, 115] on span "autorenew_outlined" at bounding box center [198, 116] width 13 height 13
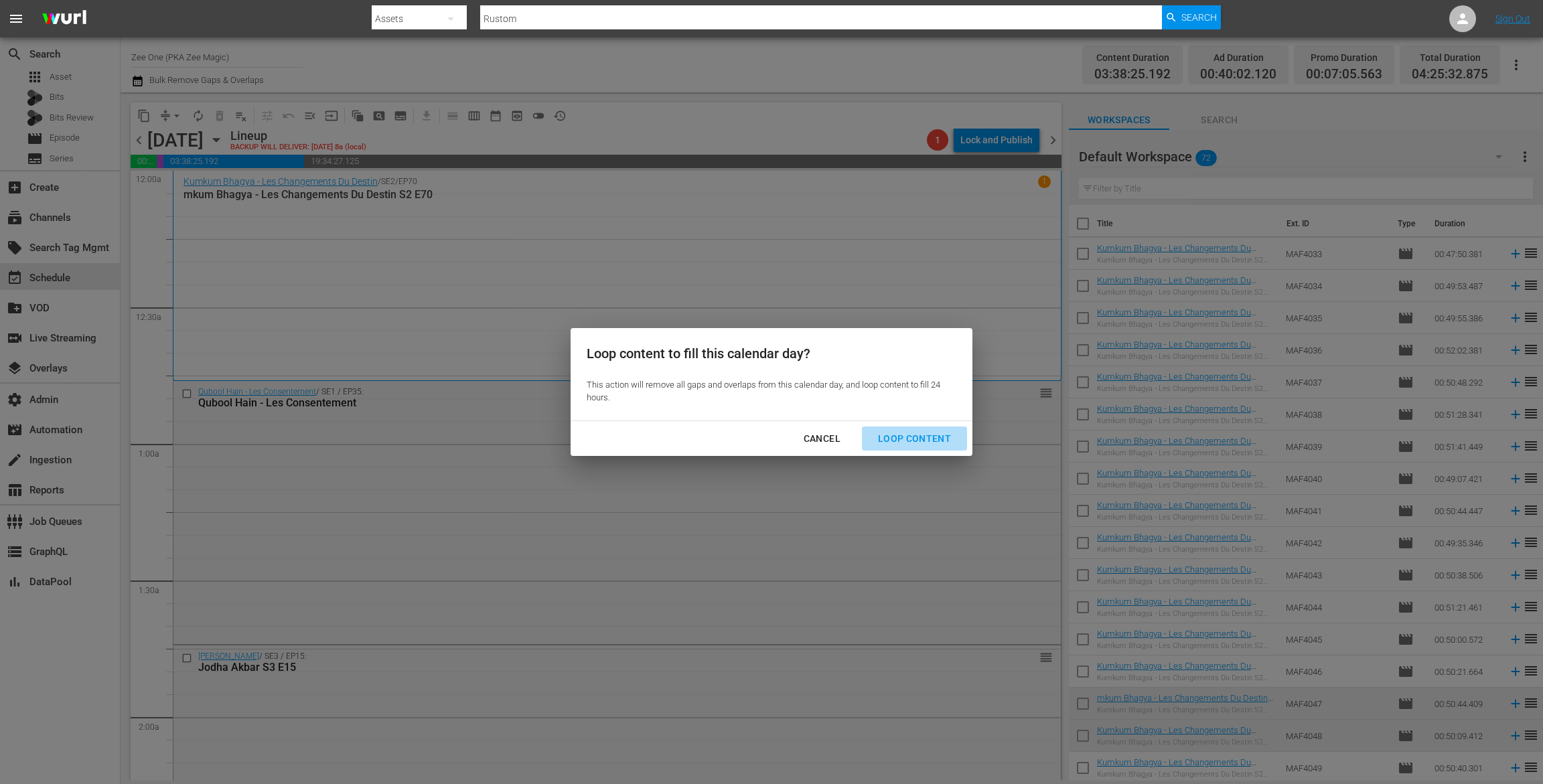
click at [923, 441] on div "Loop Content" at bounding box center [915, 439] width 94 height 17
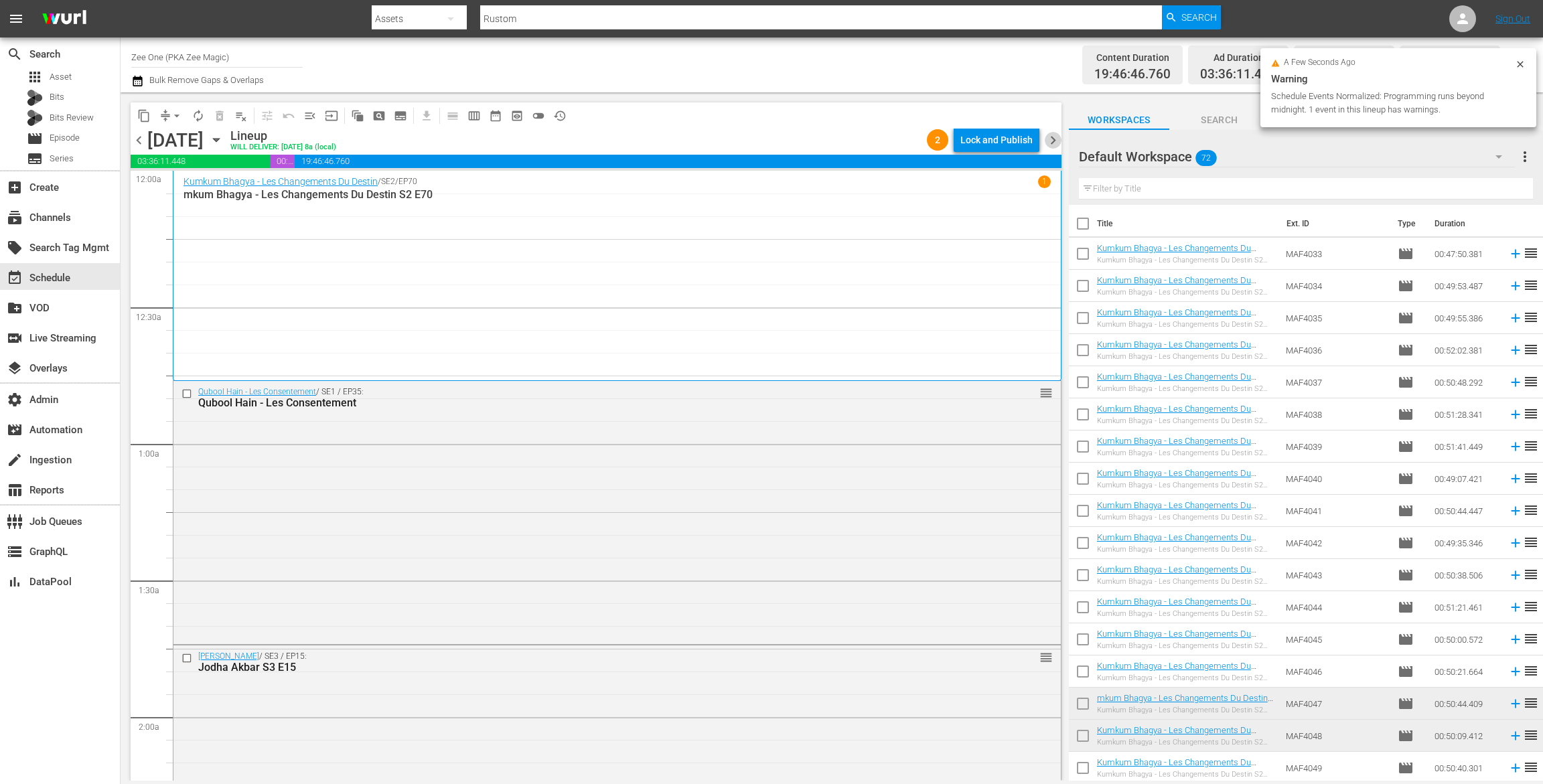
click at [1058, 136] on span "chevron_right" at bounding box center [1053, 140] width 17 height 17
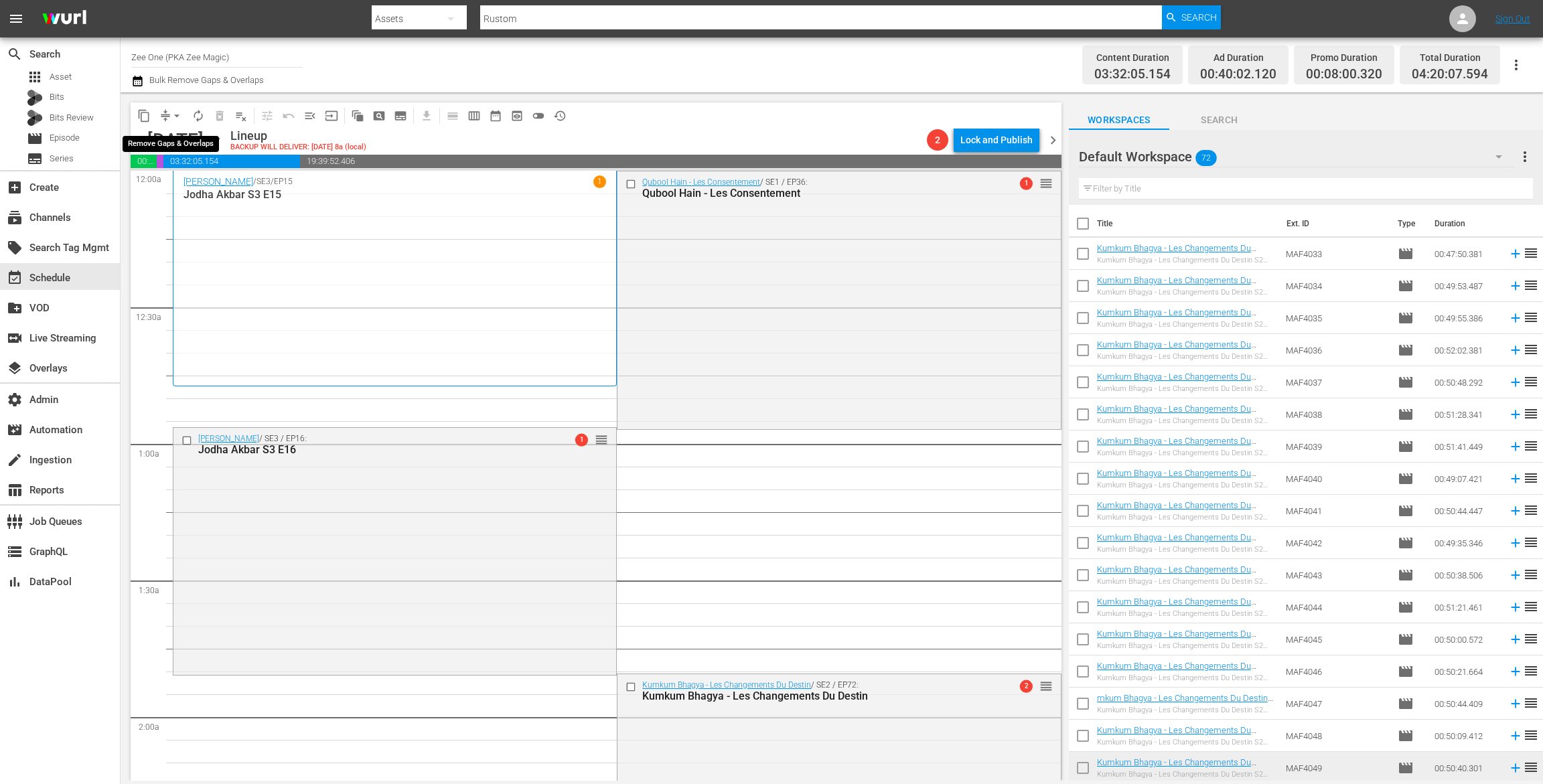
click at [170, 110] on span "arrow_drop_down" at bounding box center [177, 116] width 13 height 13
click at [164, 184] on li "Align to End of Previous Day" at bounding box center [178, 187] width 141 height 22
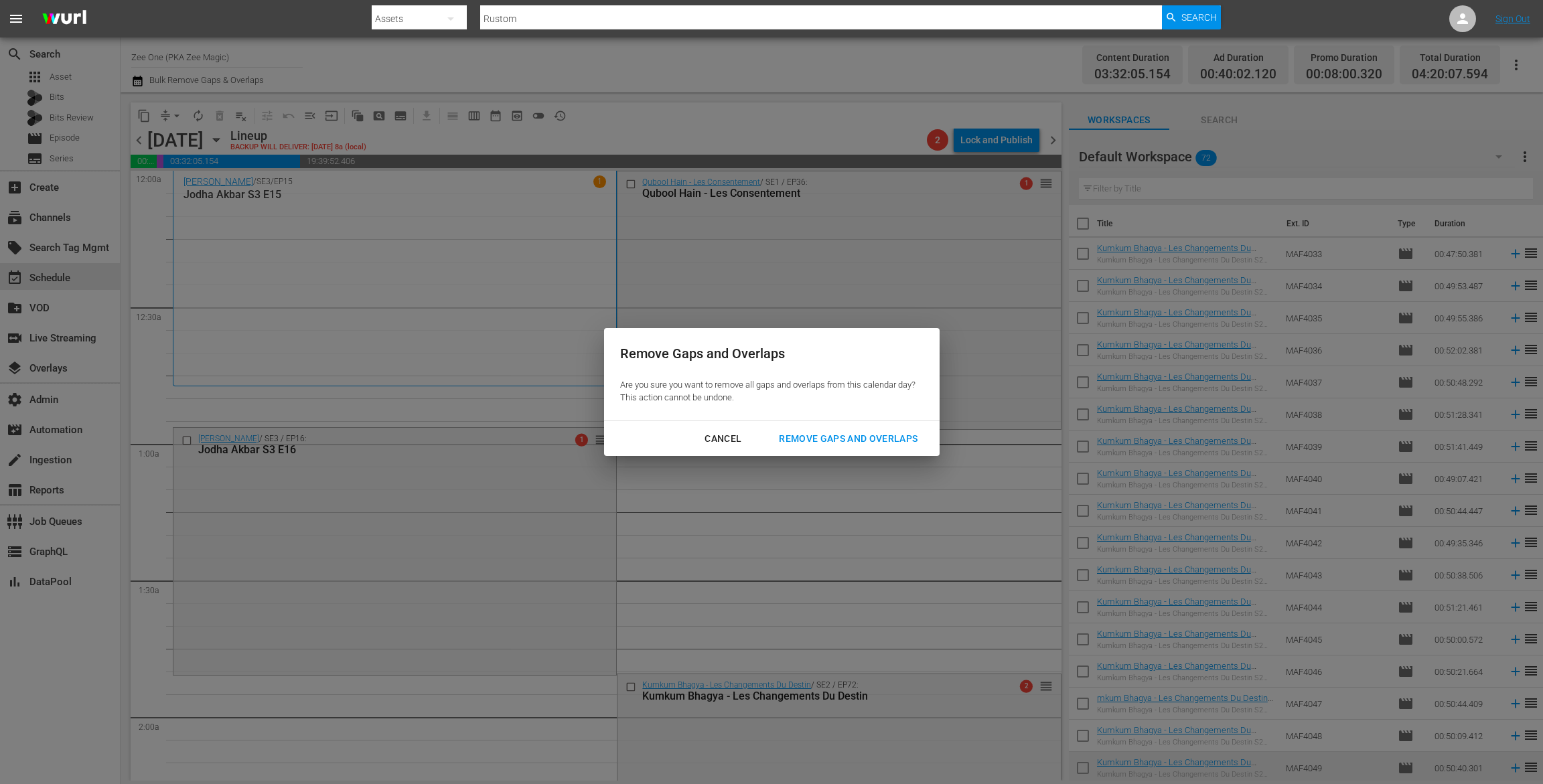
click at [891, 428] on button "Remove Gaps and Overlaps" at bounding box center [848, 439] width 170 height 25
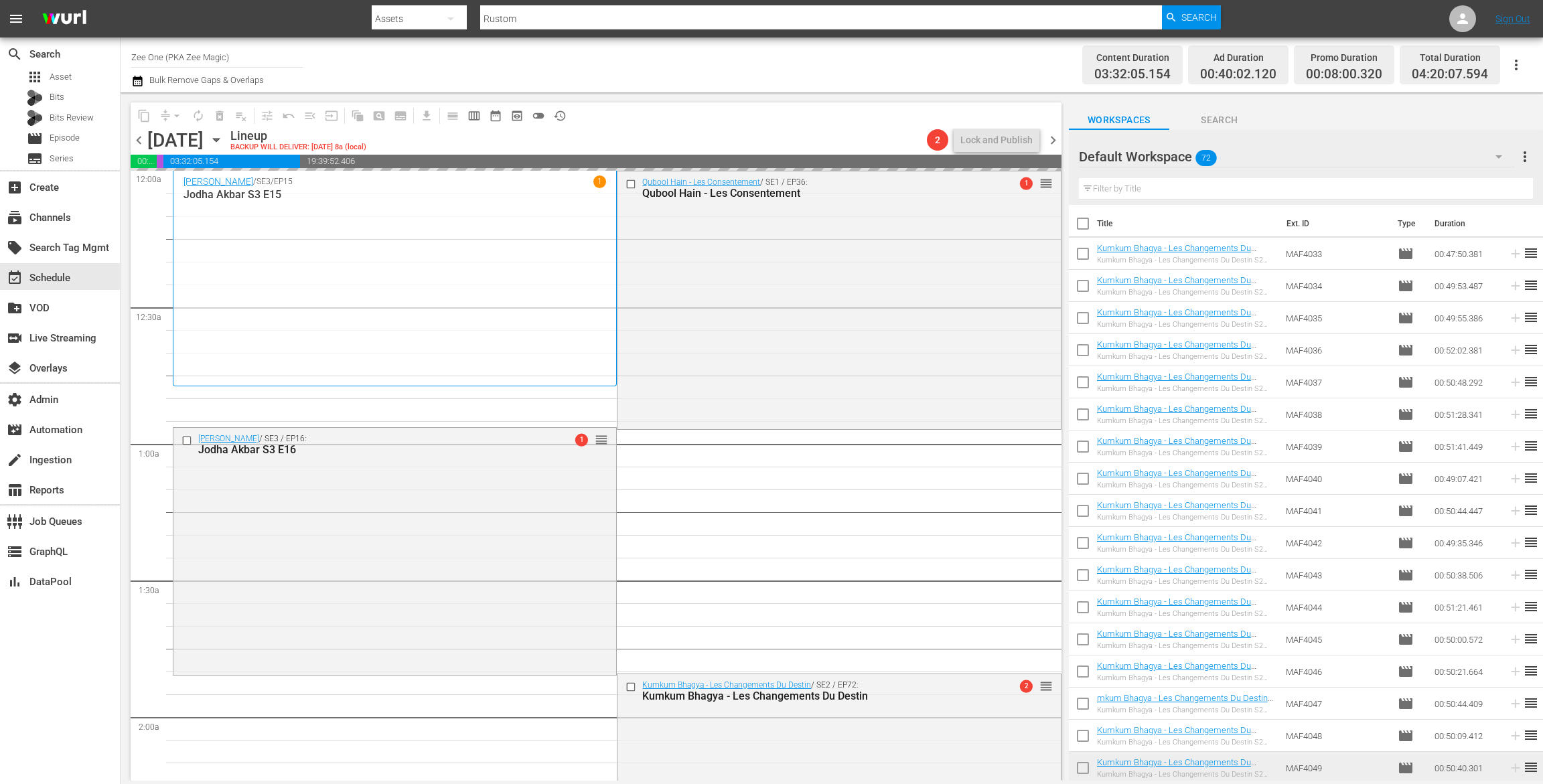
click at [139, 139] on span "chevron_left" at bounding box center [139, 140] width 17 height 17
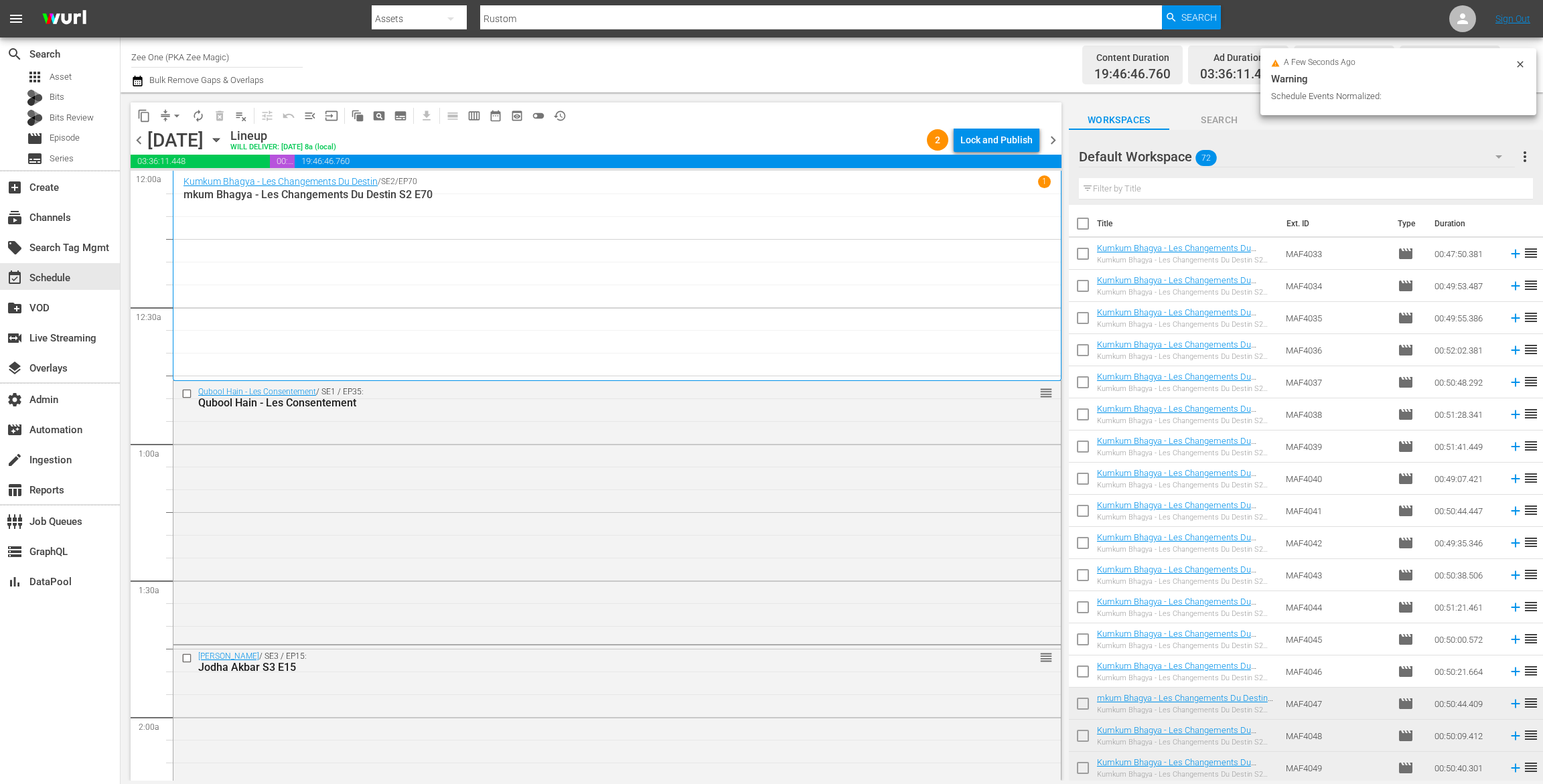
click at [1000, 141] on div "Lock and Publish" at bounding box center [997, 139] width 73 height 24
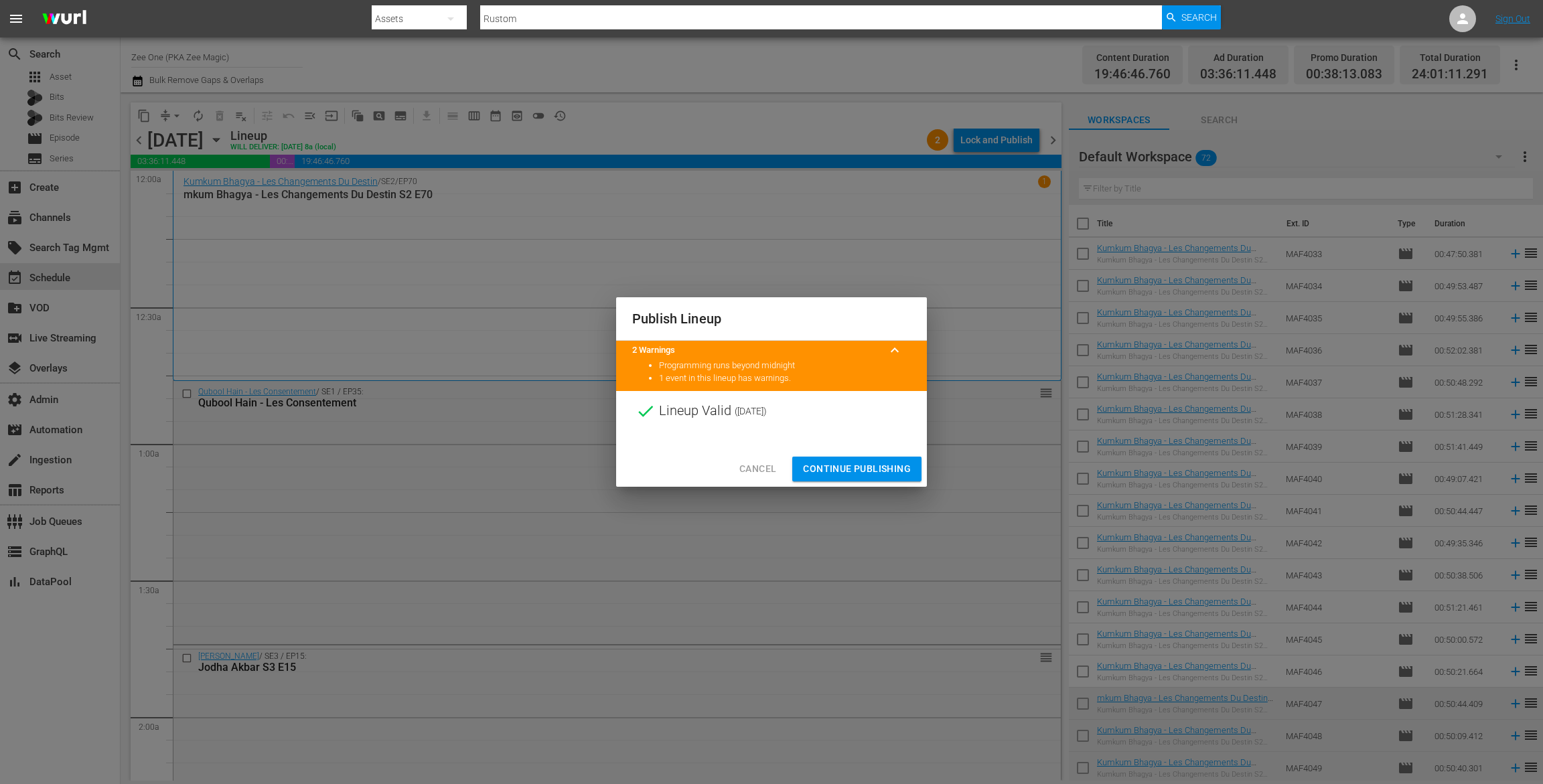
click at [899, 466] on span "Continue Publishing" at bounding box center [857, 469] width 108 height 17
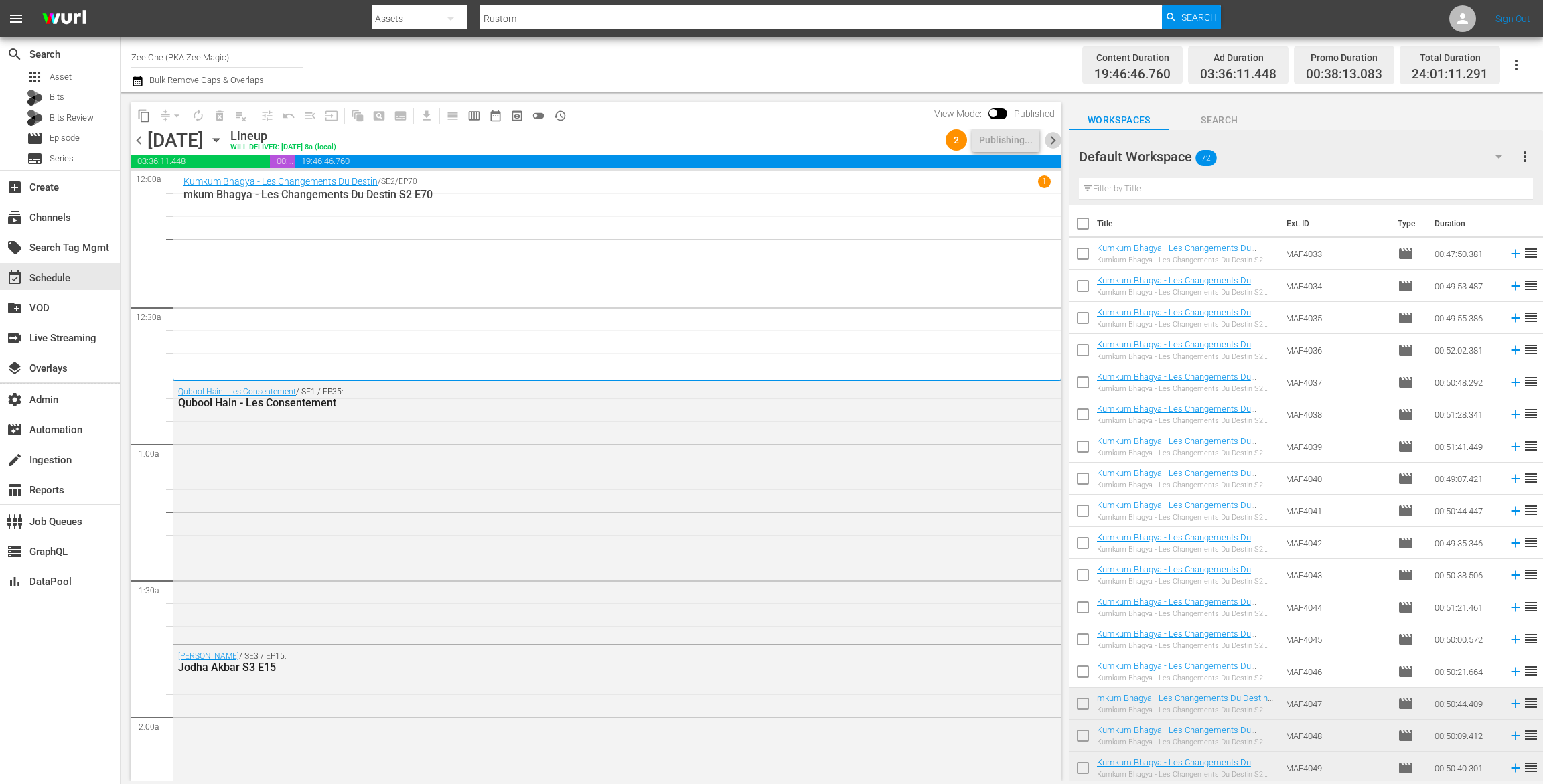
click at [1053, 136] on span "chevron_right" at bounding box center [1053, 140] width 17 height 17
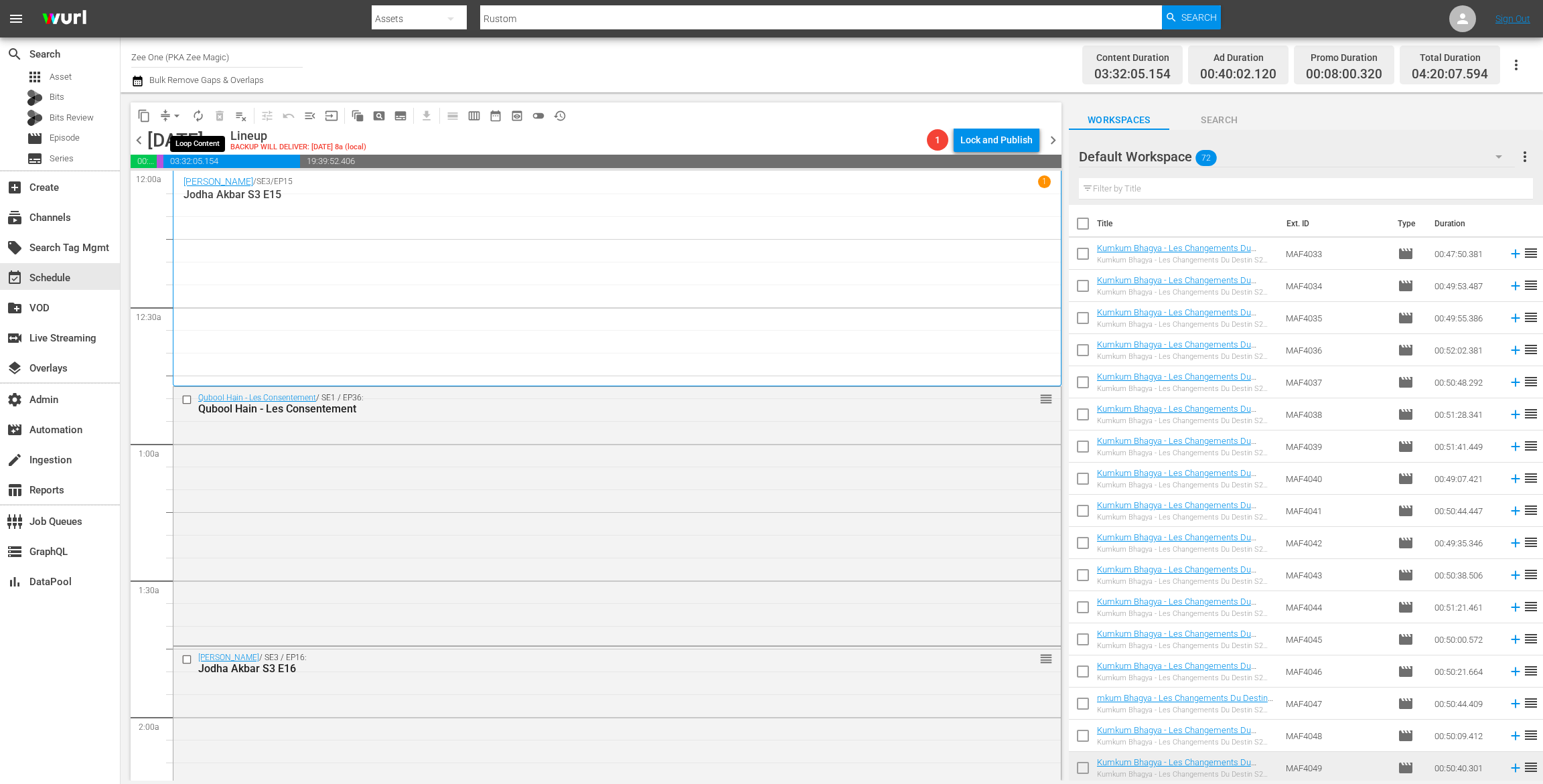
click at [197, 118] on span "autorenew_outlined" at bounding box center [198, 116] width 13 height 13
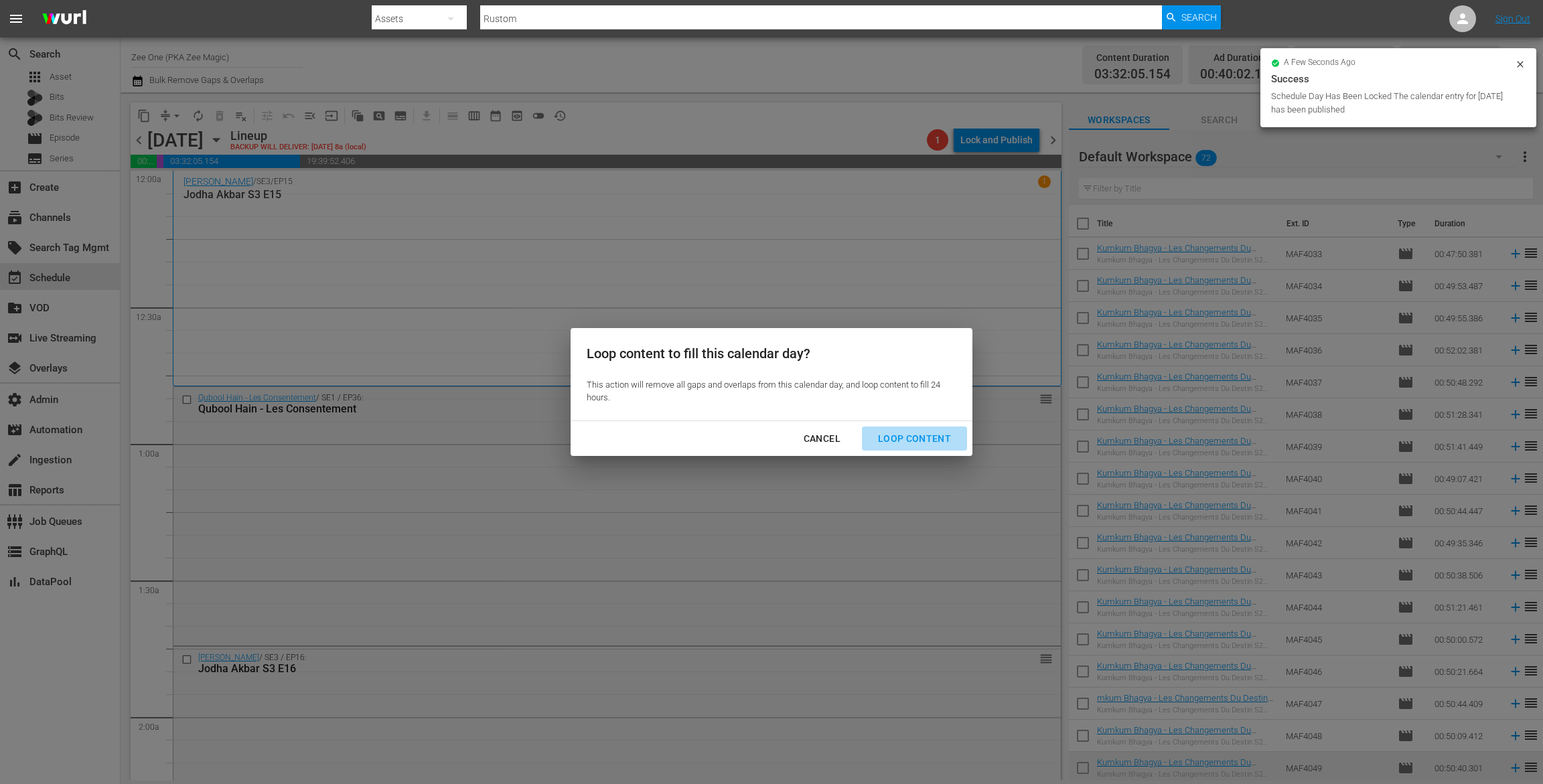
click at [930, 436] on div "Loop Content" at bounding box center [915, 439] width 94 height 17
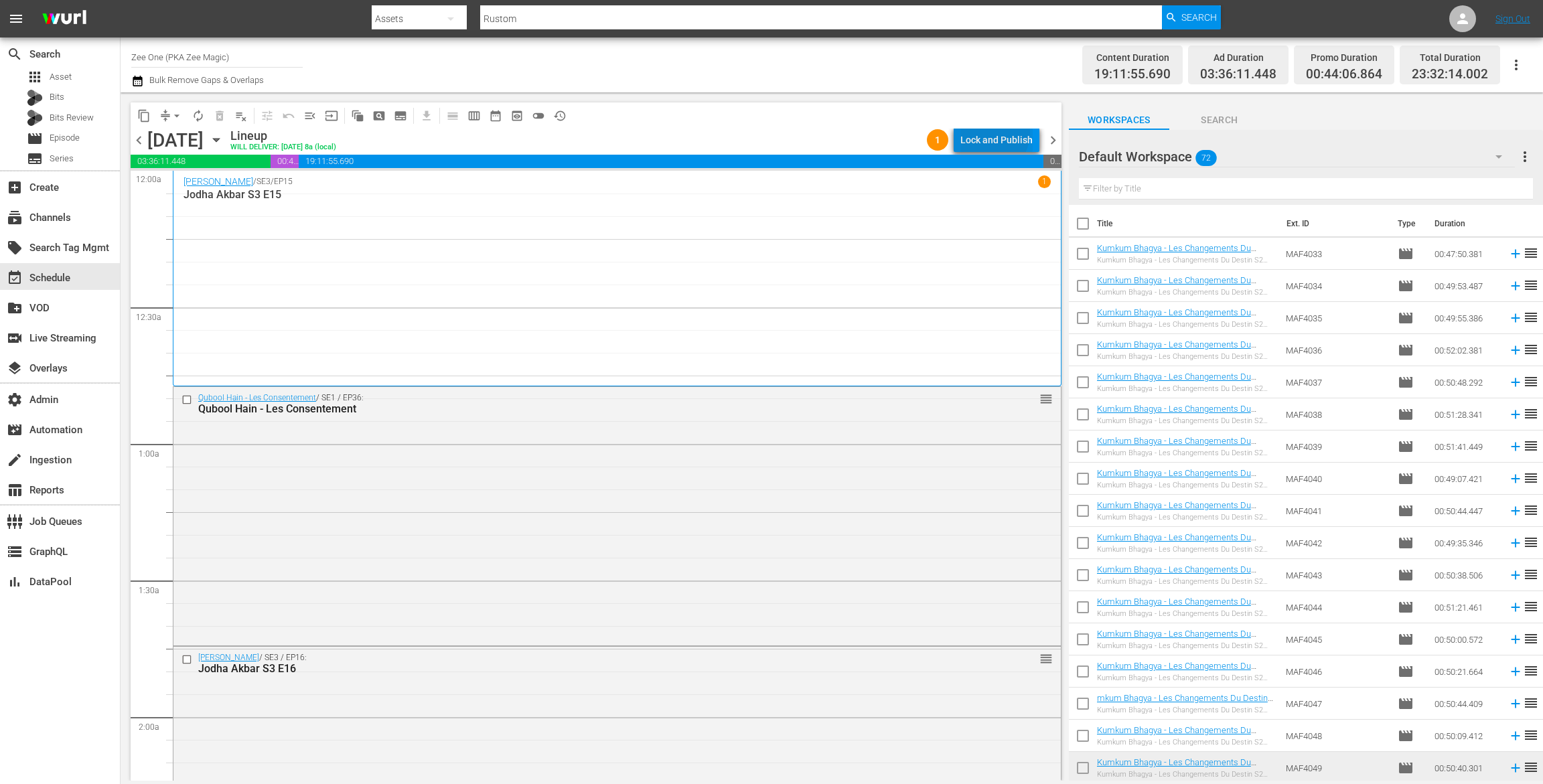
click at [993, 133] on div "Lock and Publish" at bounding box center [997, 139] width 73 height 24
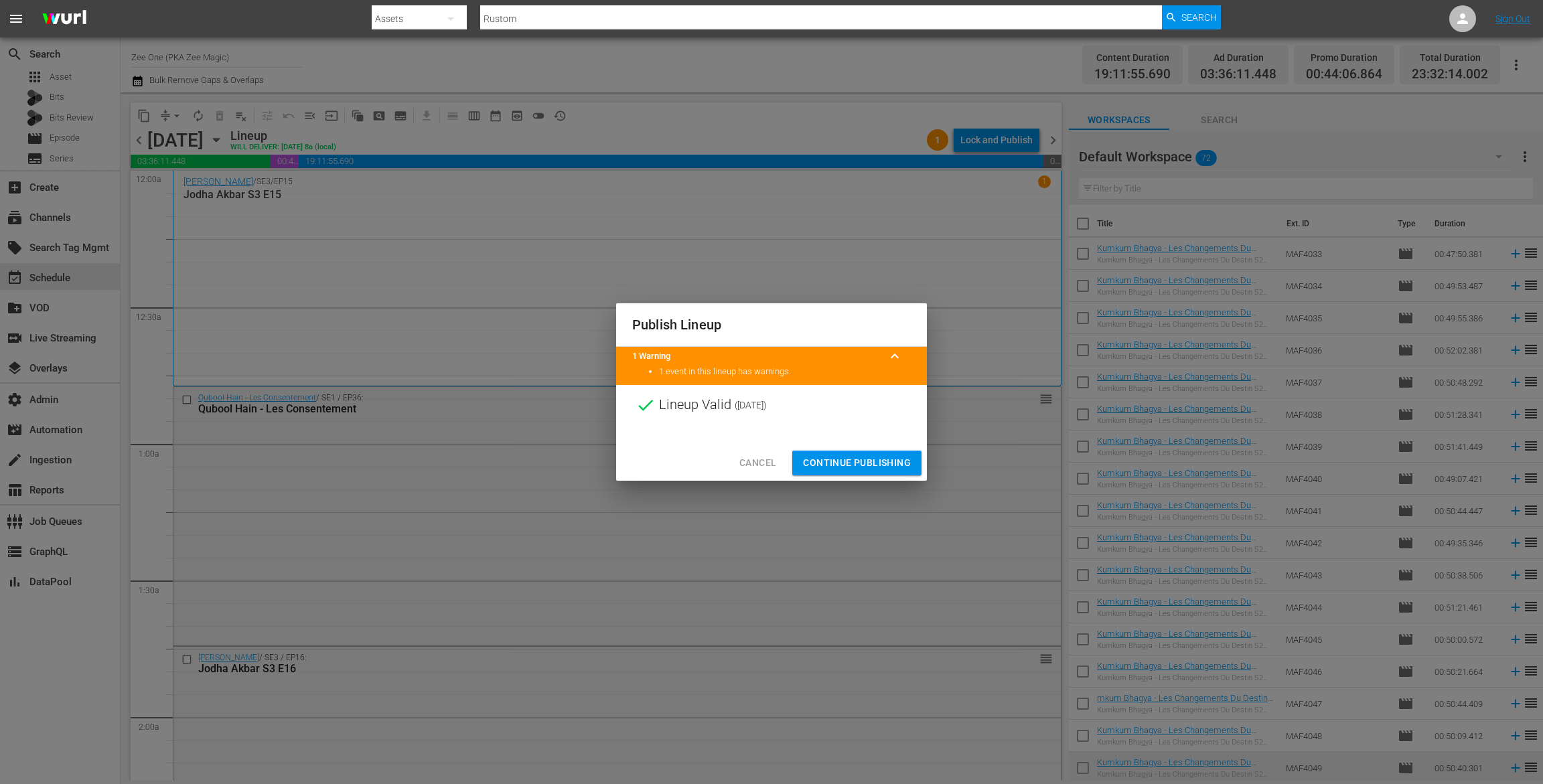
click at [837, 456] on span "Continue Publishing" at bounding box center [857, 463] width 108 height 17
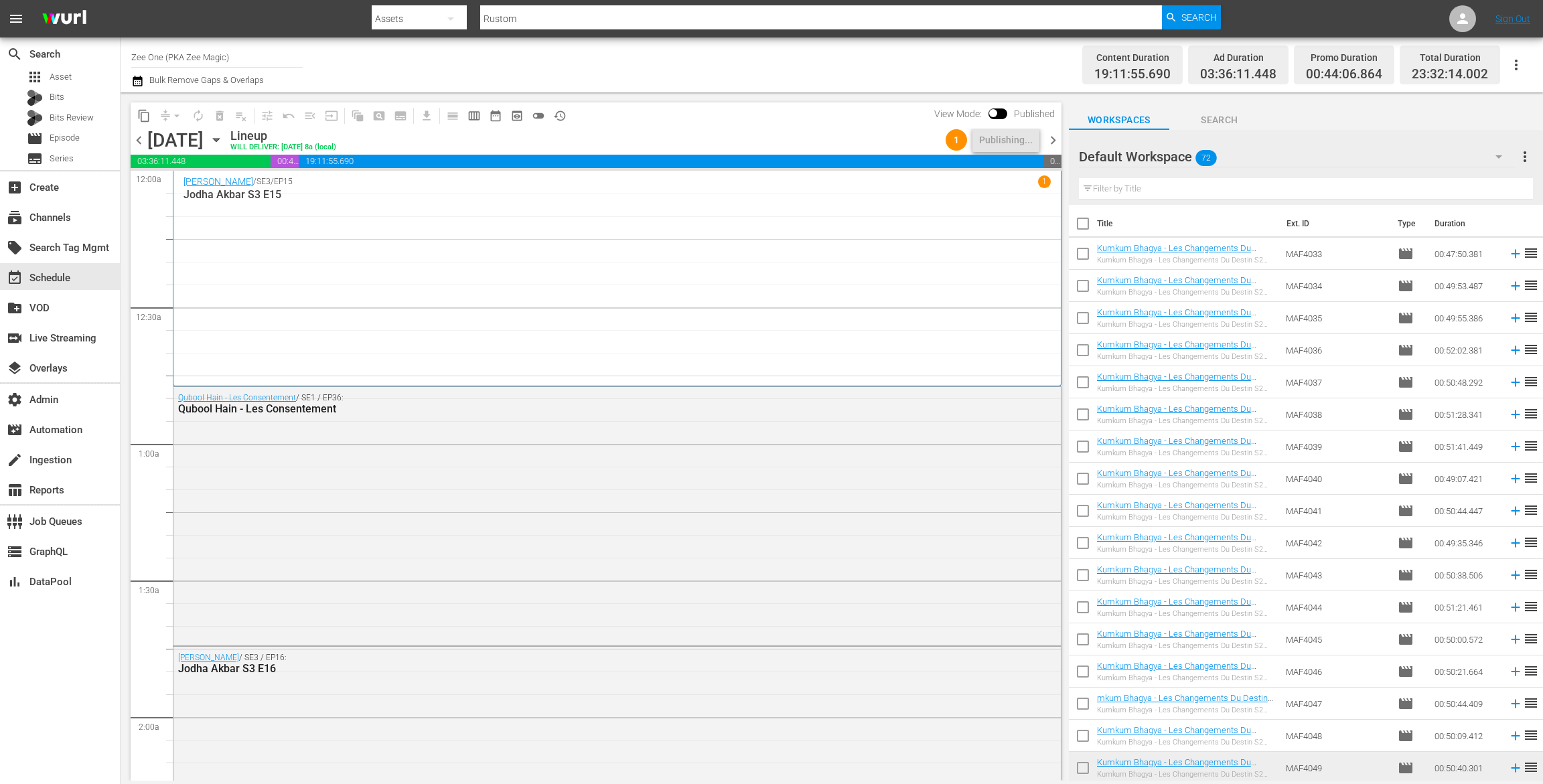
click at [1057, 140] on span "chevron_right" at bounding box center [1053, 140] width 17 height 17
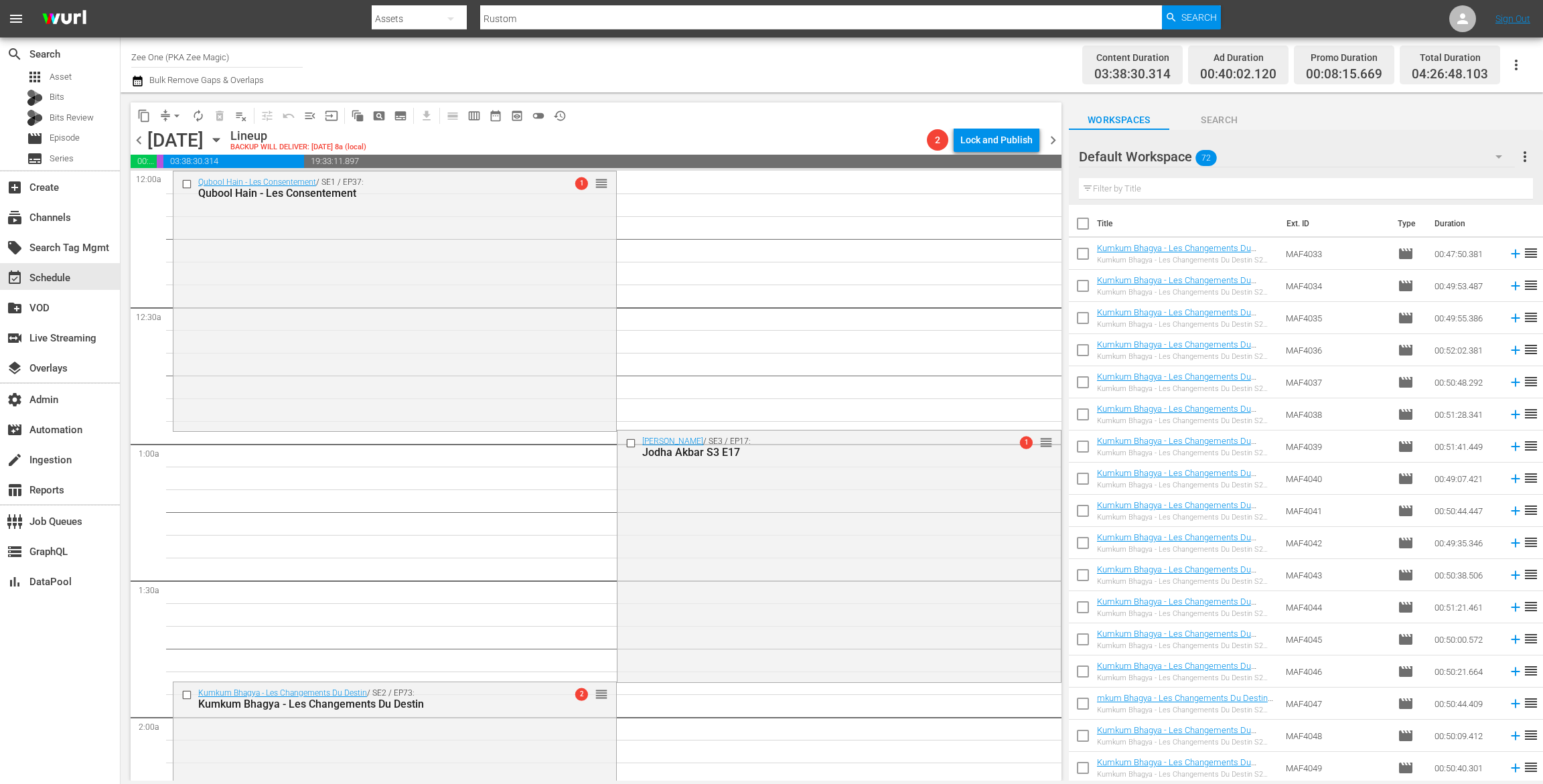
click at [149, 136] on div "Saturday, November 22nd" at bounding box center [176, 140] width 57 height 22
click at [139, 139] on span "chevron_left" at bounding box center [139, 140] width 17 height 17
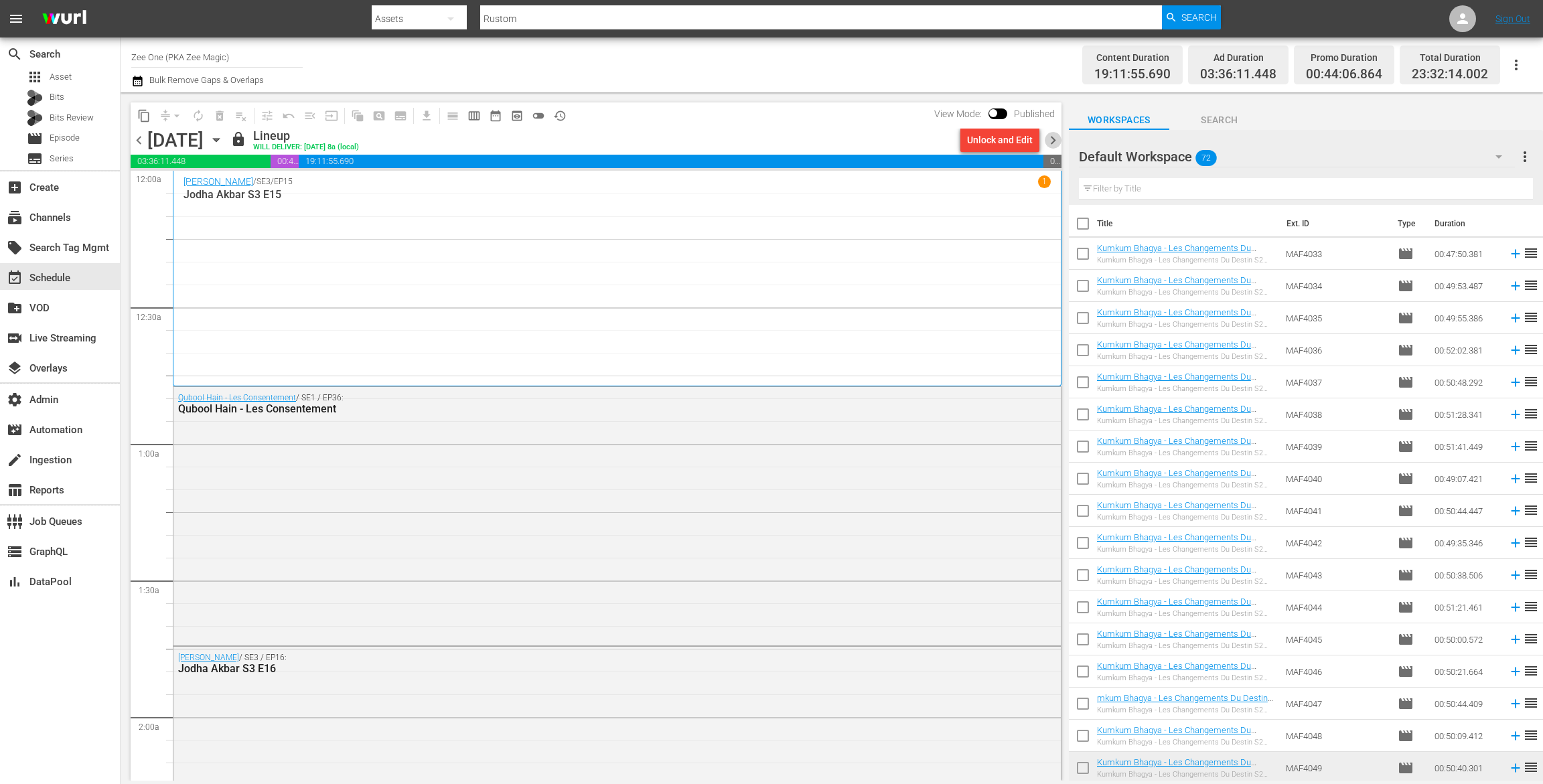
click at [1053, 141] on span "chevron_right" at bounding box center [1053, 140] width 17 height 17
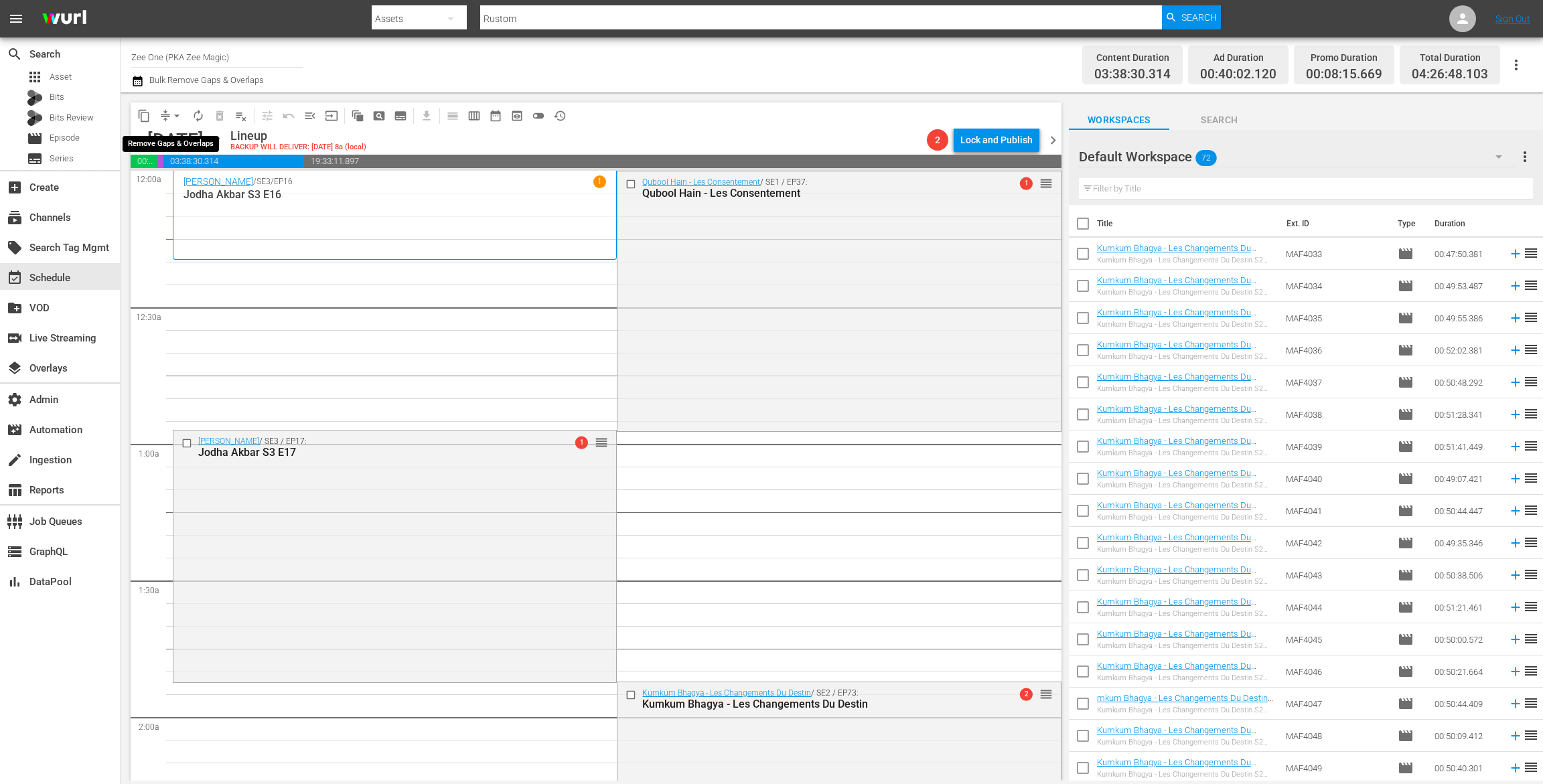
click at [170, 114] on span "arrow_drop_down" at bounding box center [177, 116] width 13 height 13
click at [168, 188] on li "Align to End of Previous Day" at bounding box center [178, 187] width 141 height 22
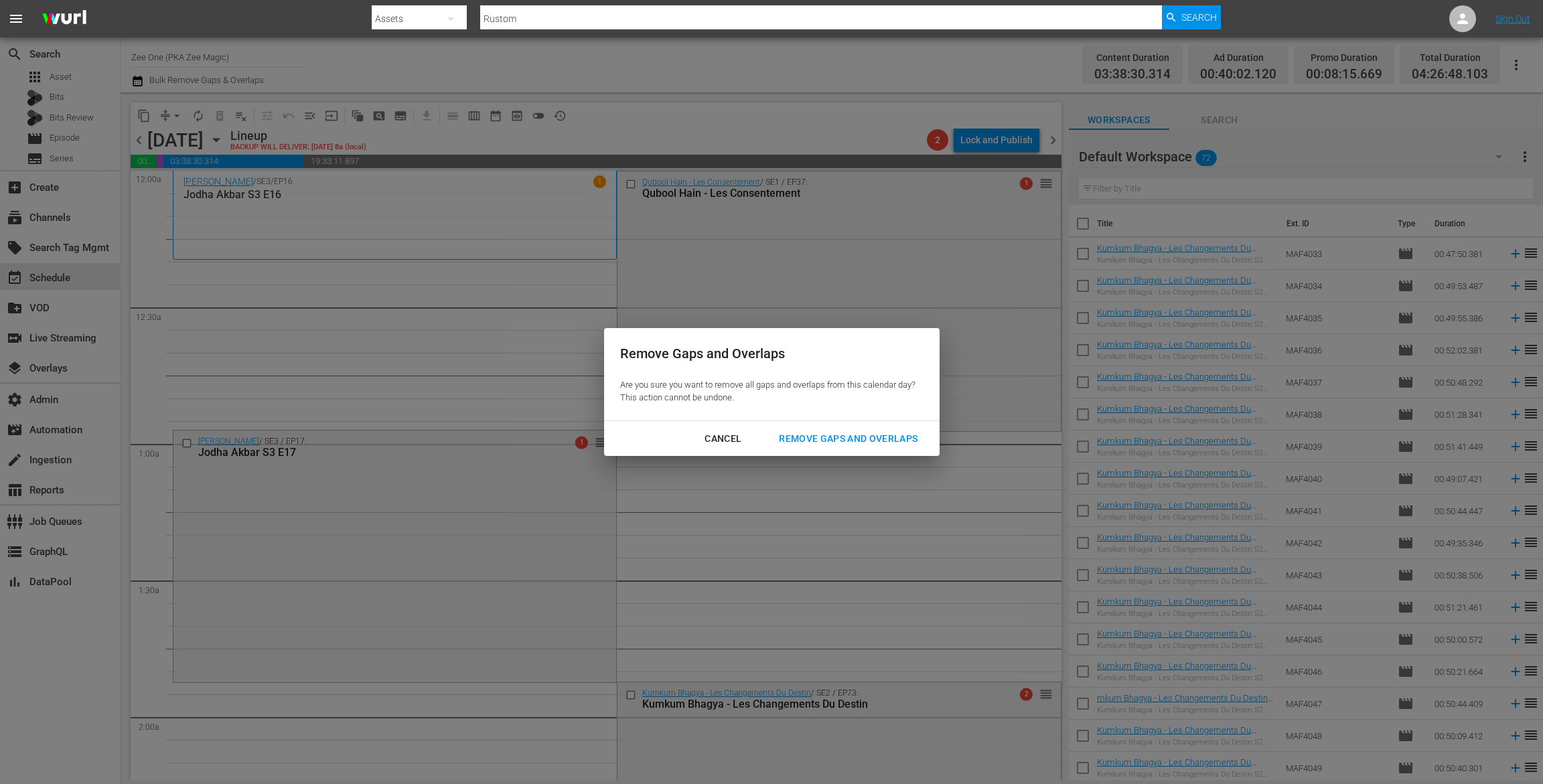
click at [876, 441] on div "Remove Gaps and Overlaps" at bounding box center [848, 439] width 160 height 17
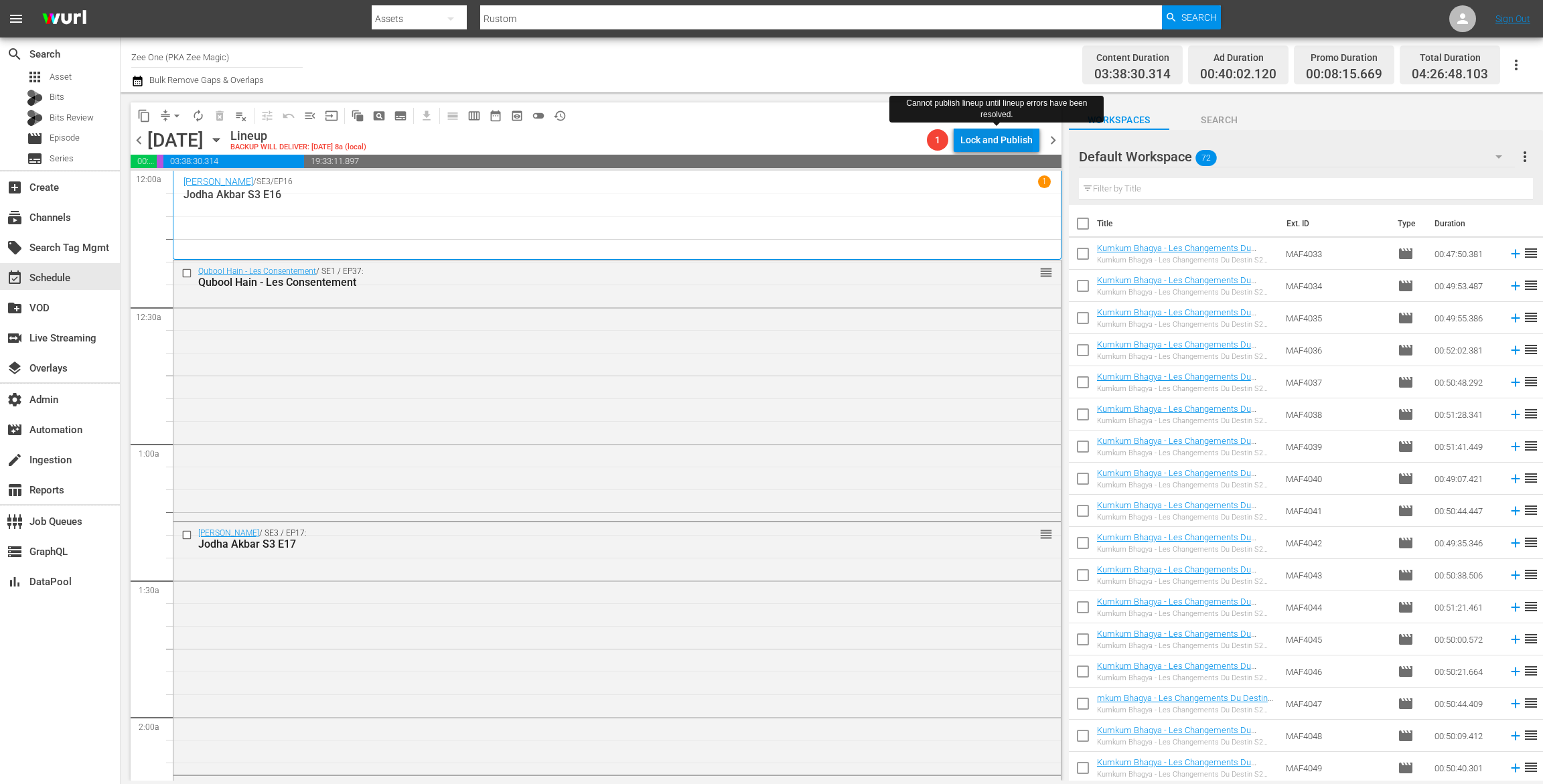
click at [1009, 144] on div "Lock and Publish" at bounding box center [997, 139] width 73 height 24
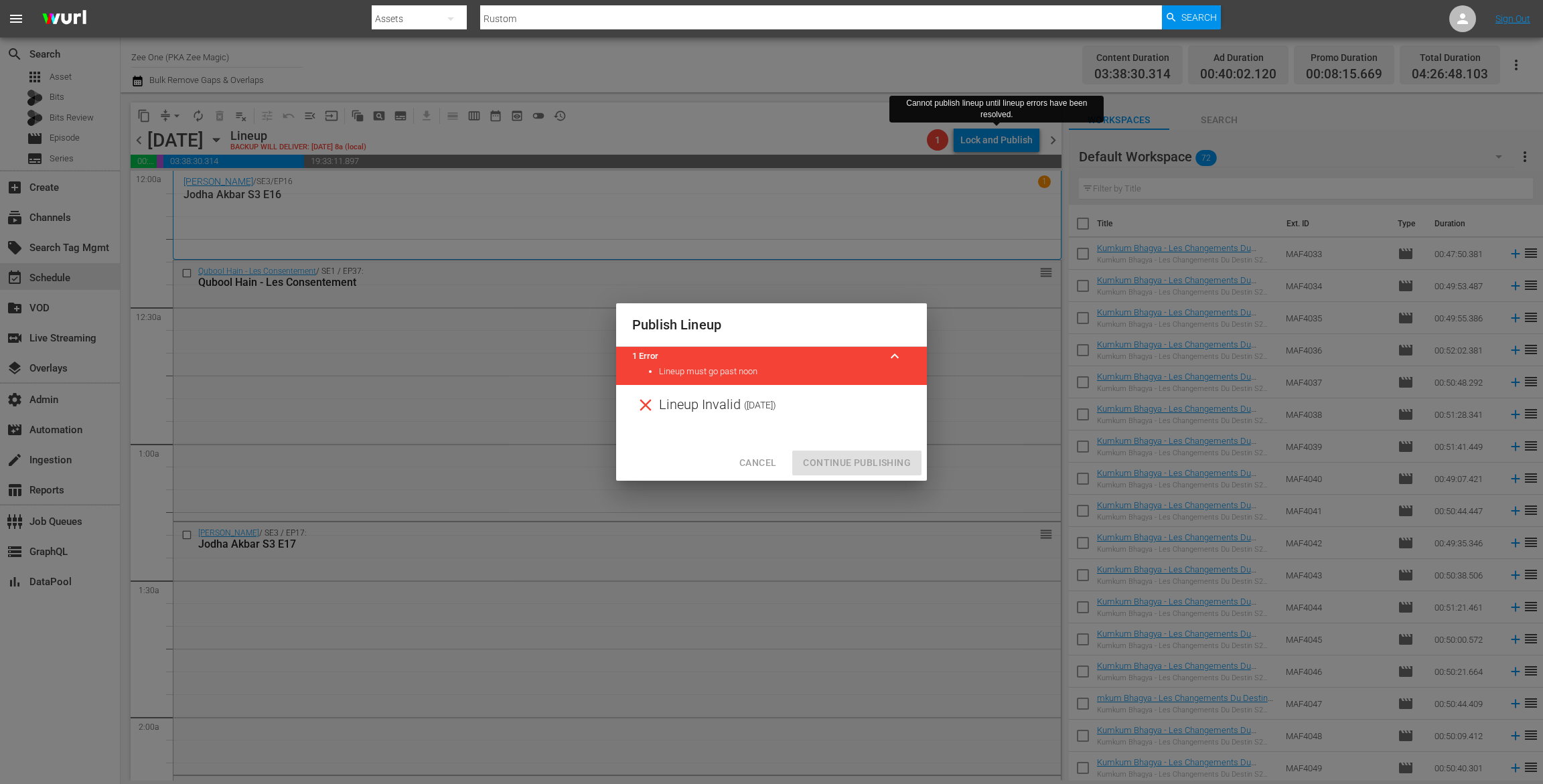
click at [758, 453] on button "Cancel" at bounding box center [758, 463] width 58 height 25
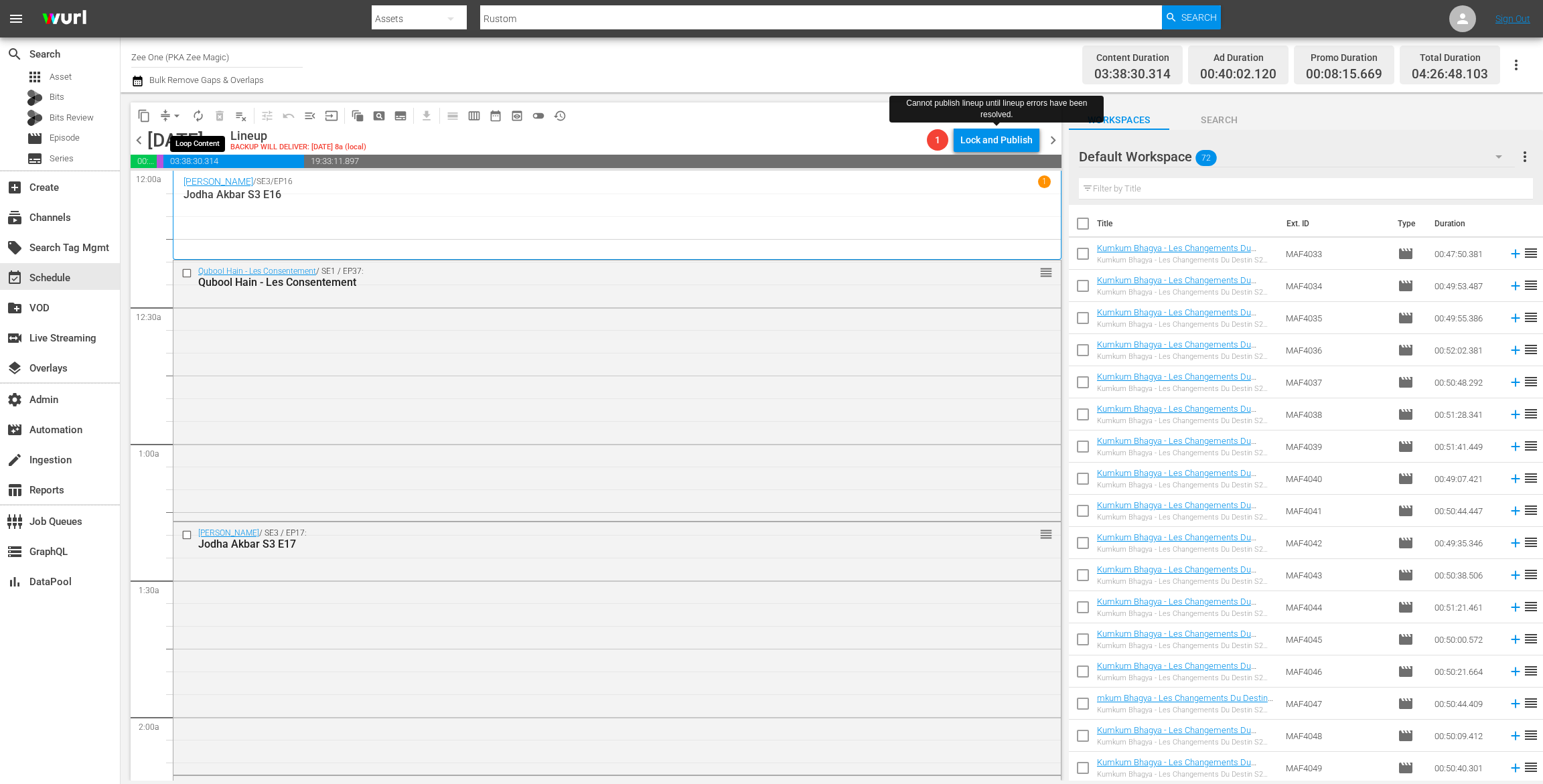
click at [196, 113] on span "autorenew_outlined" at bounding box center [198, 116] width 13 height 13
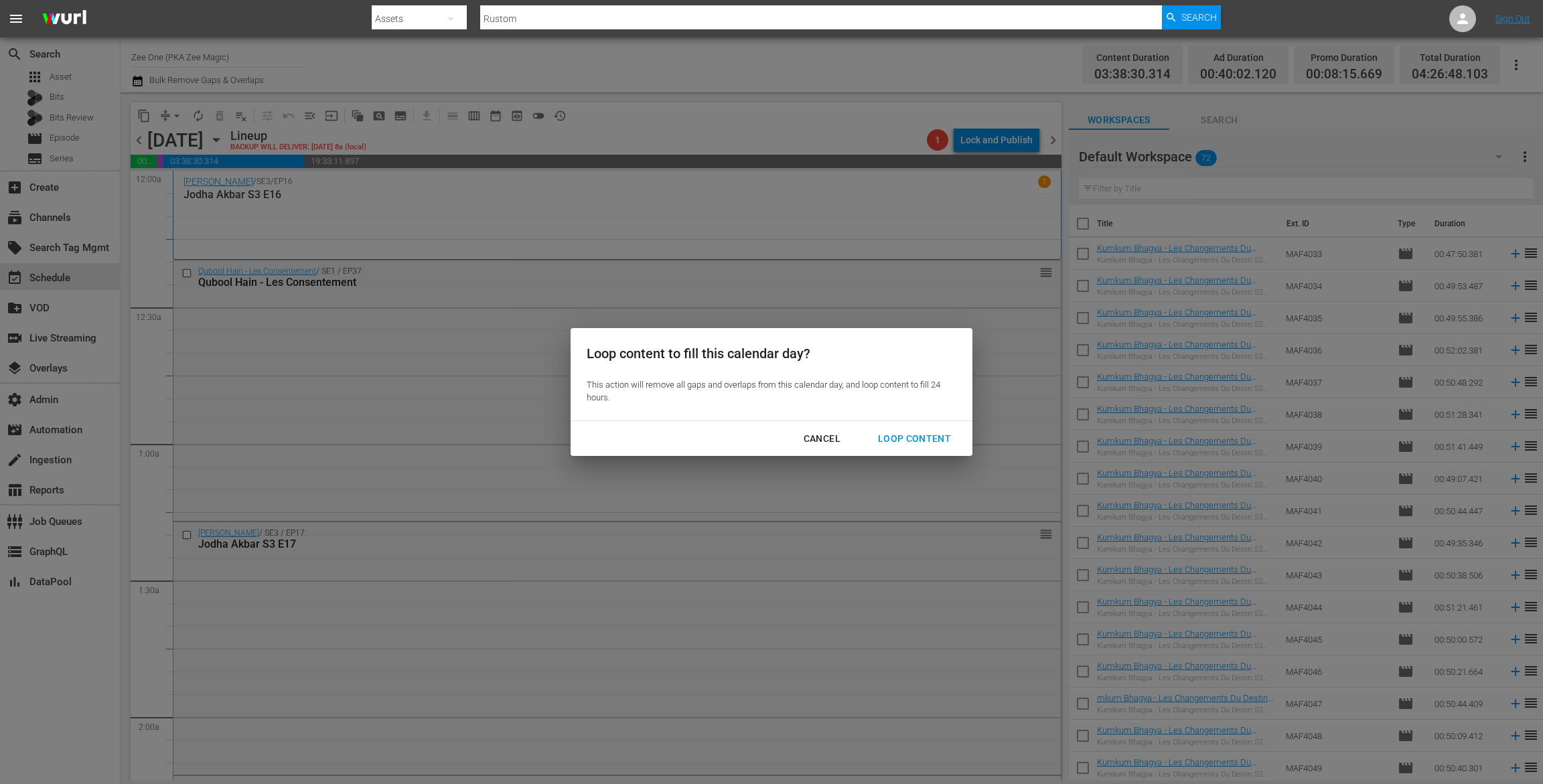
click at [887, 438] on div "Loop Content" at bounding box center [915, 439] width 94 height 17
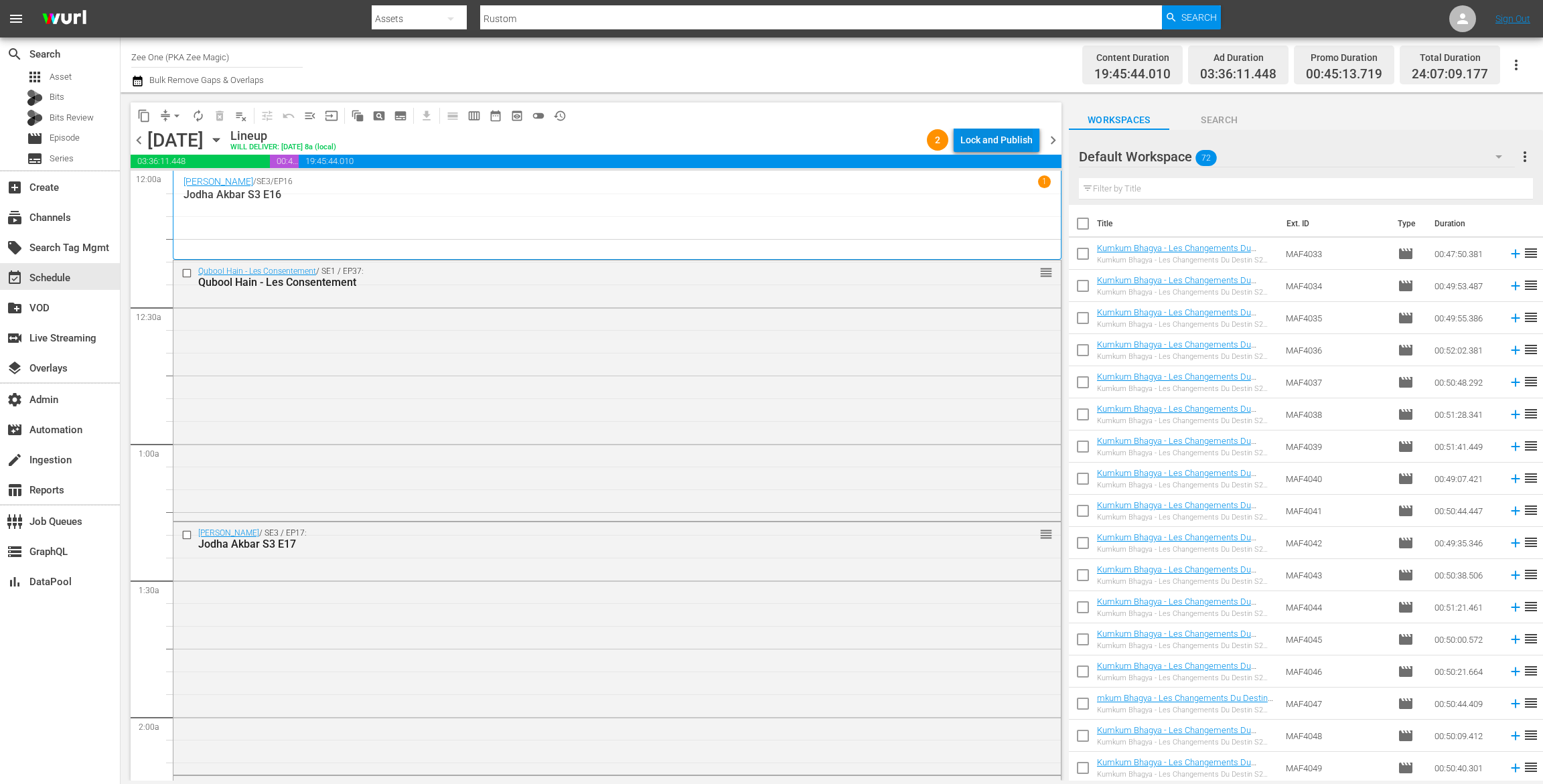
click at [986, 141] on div "Lock and Publish" at bounding box center [997, 139] width 73 height 24
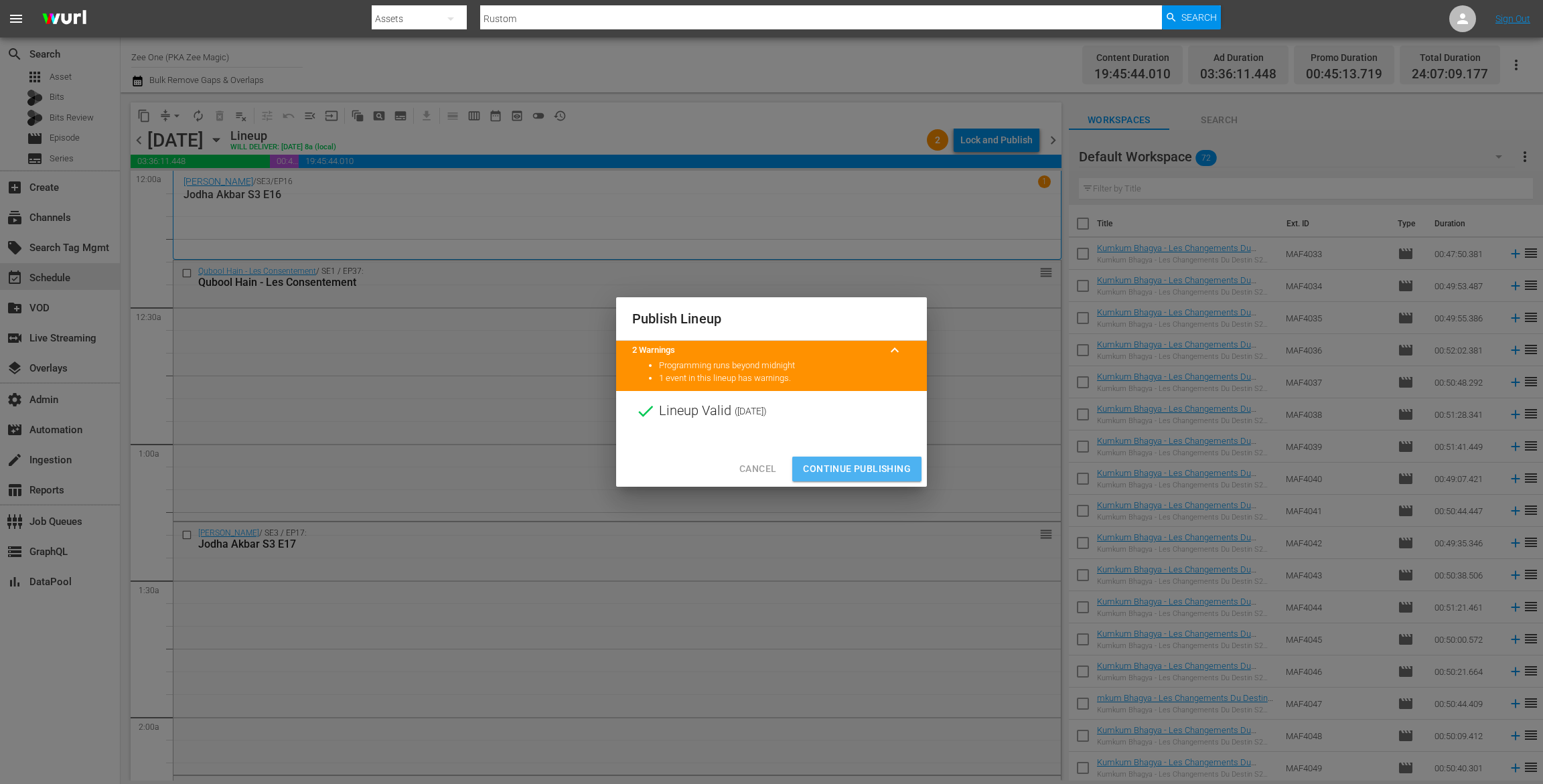
click at [836, 463] on span "Continue Publishing" at bounding box center [857, 469] width 108 height 17
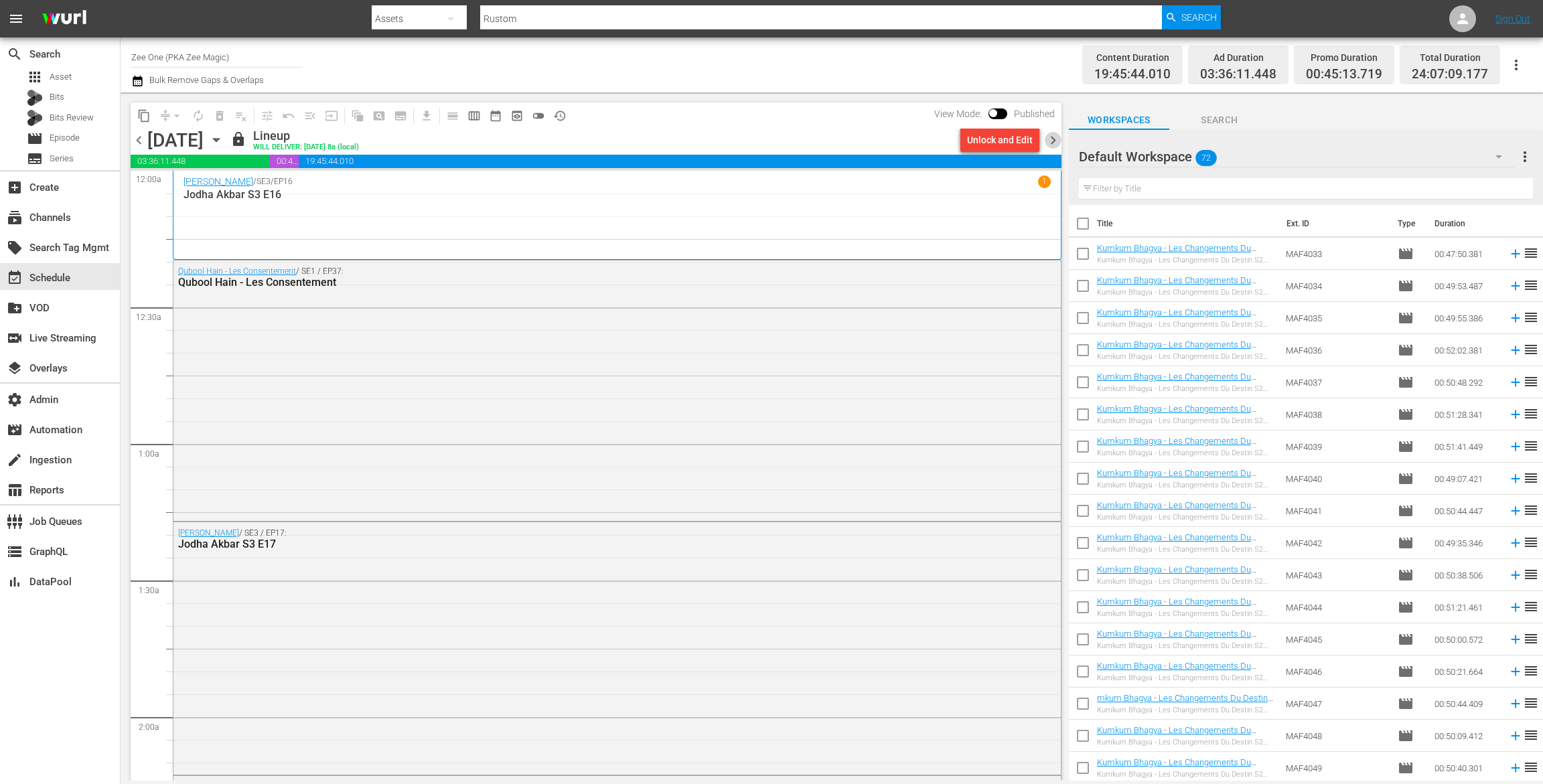
click at [1052, 132] on span "chevron_right" at bounding box center [1053, 140] width 17 height 17
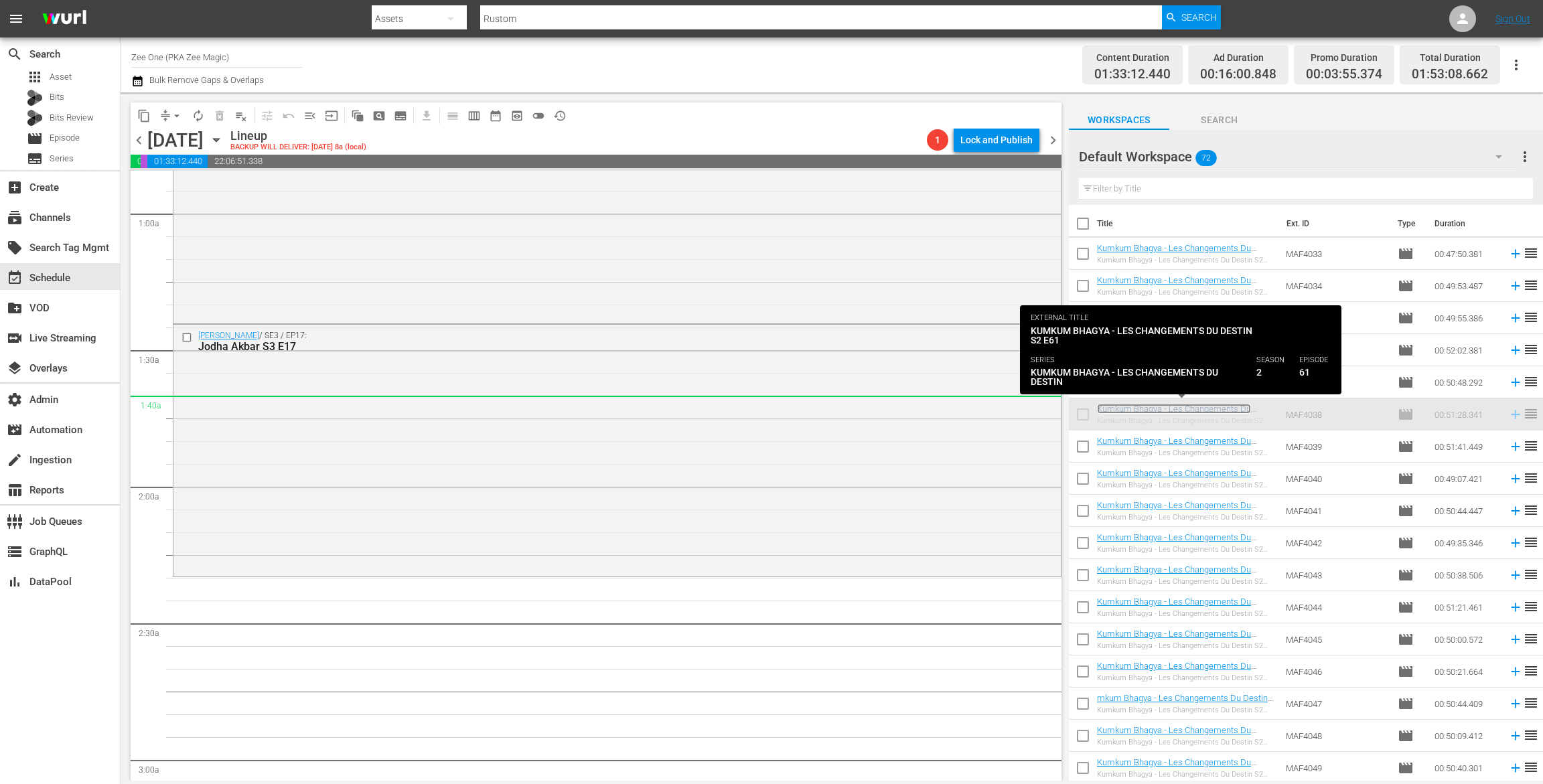
scroll to position [429, 0]
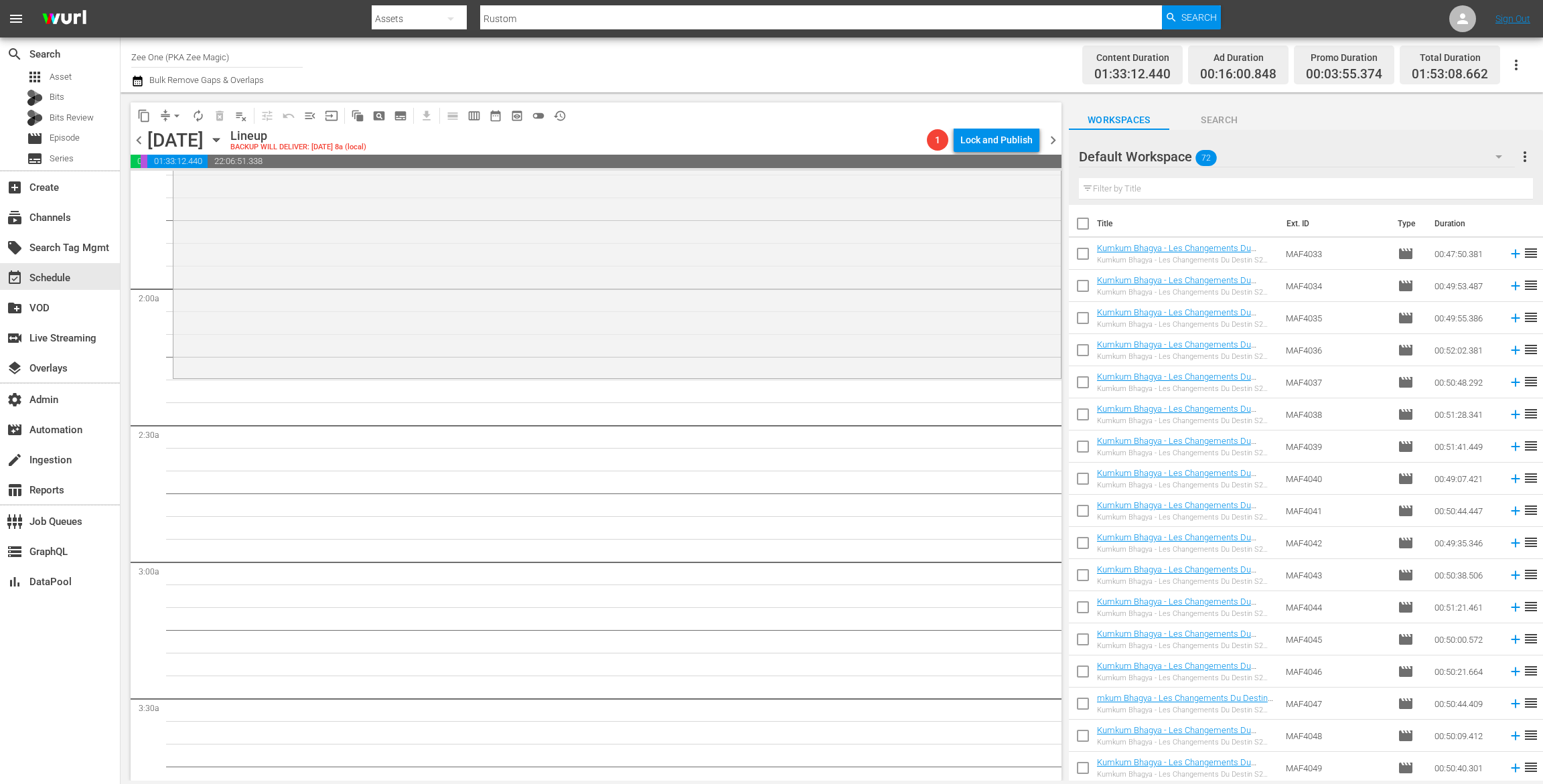
click at [141, 139] on span "chevron_left" at bounding box center [139, 140] width 17 height 17
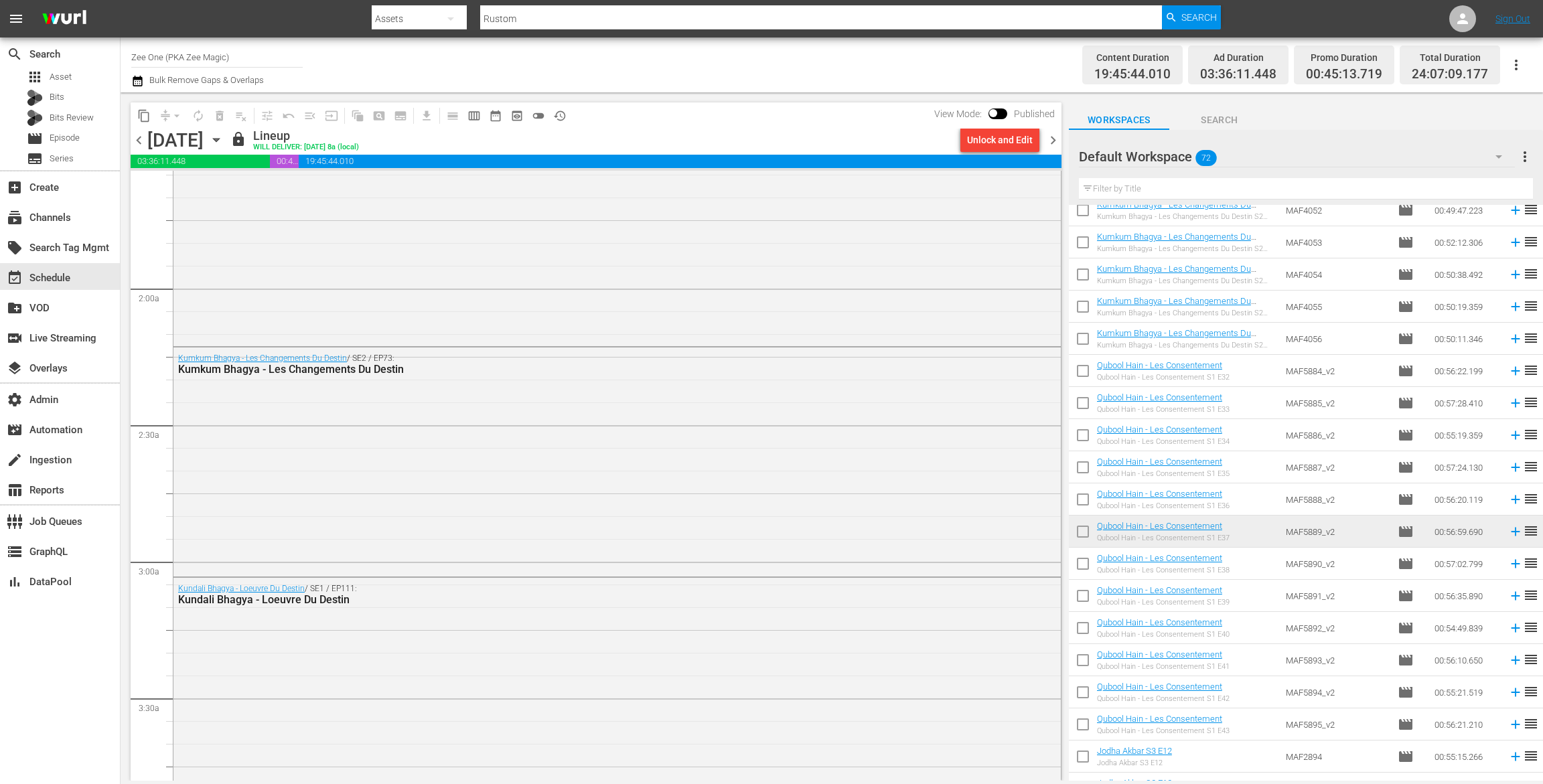
scroll to position [277, 0]
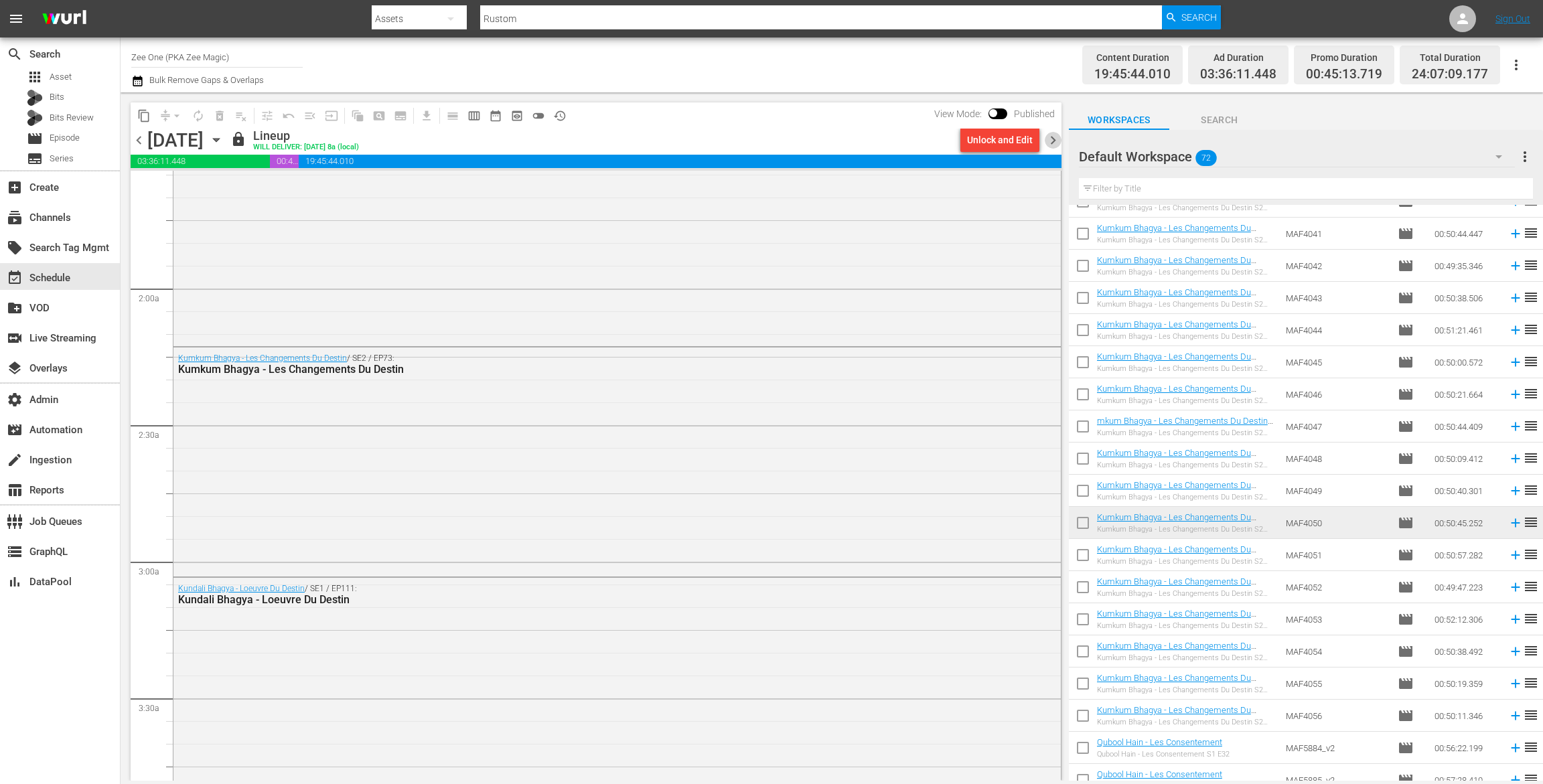
click at [1053, 138] on span "chevron_right" at bounding box center [1053, 140] width 17 height 17
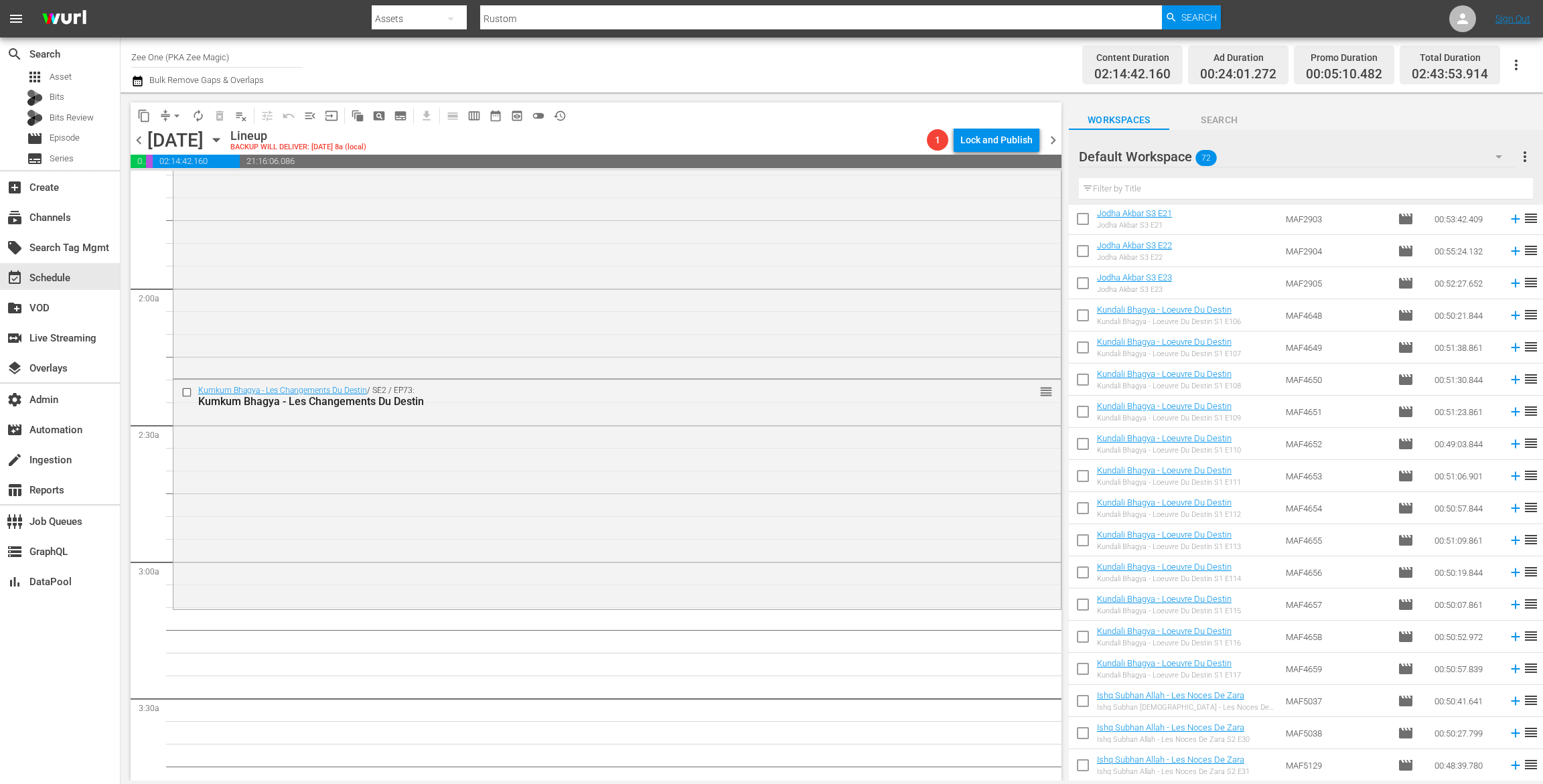
scroll to position [1458, 0]
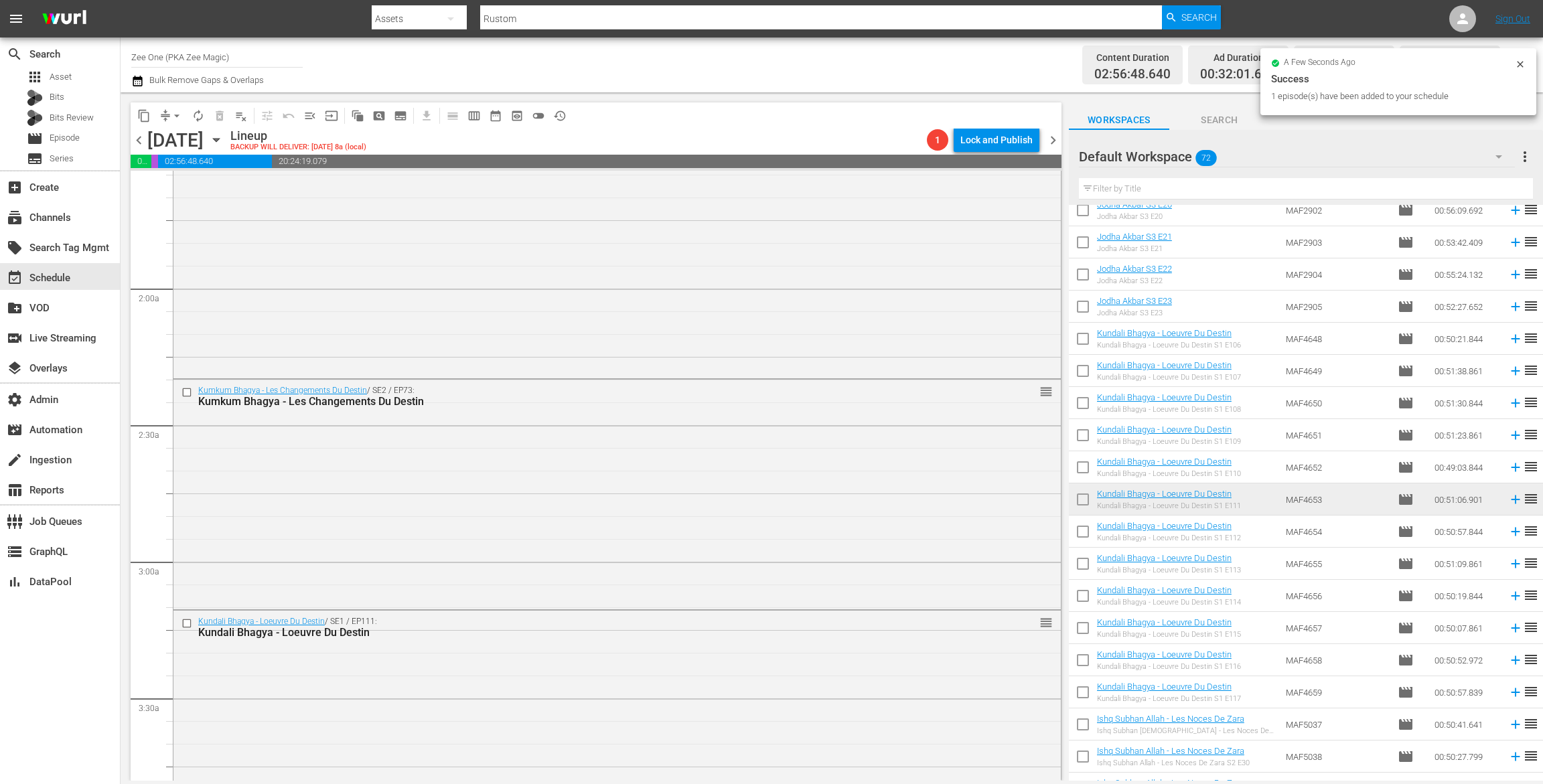
drag, startPoint x: 1177, startPoint y: 495, endPoint x: 540, endPoint y: 12, distance: 799.4
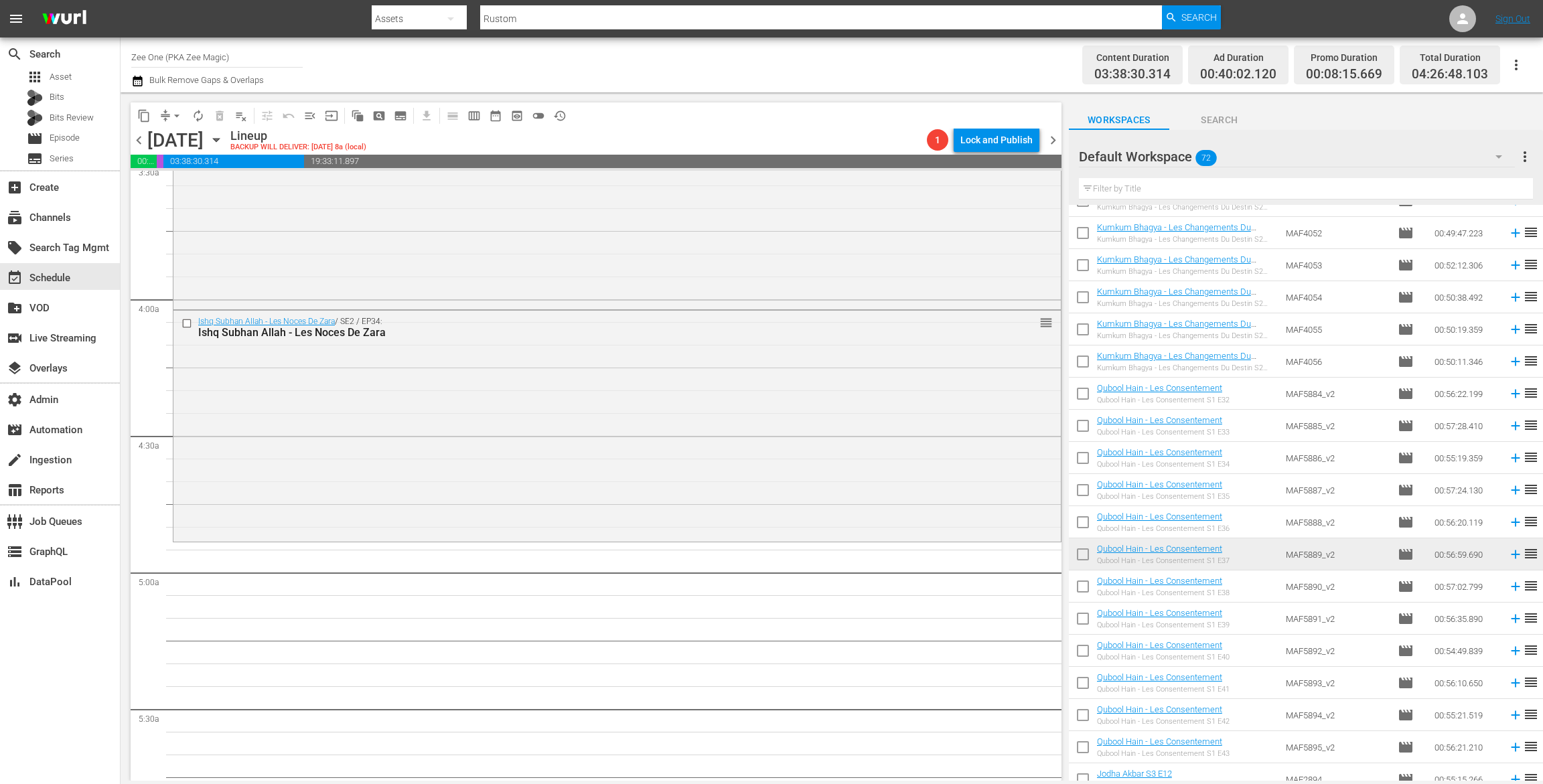
scroll to position [261, 0]
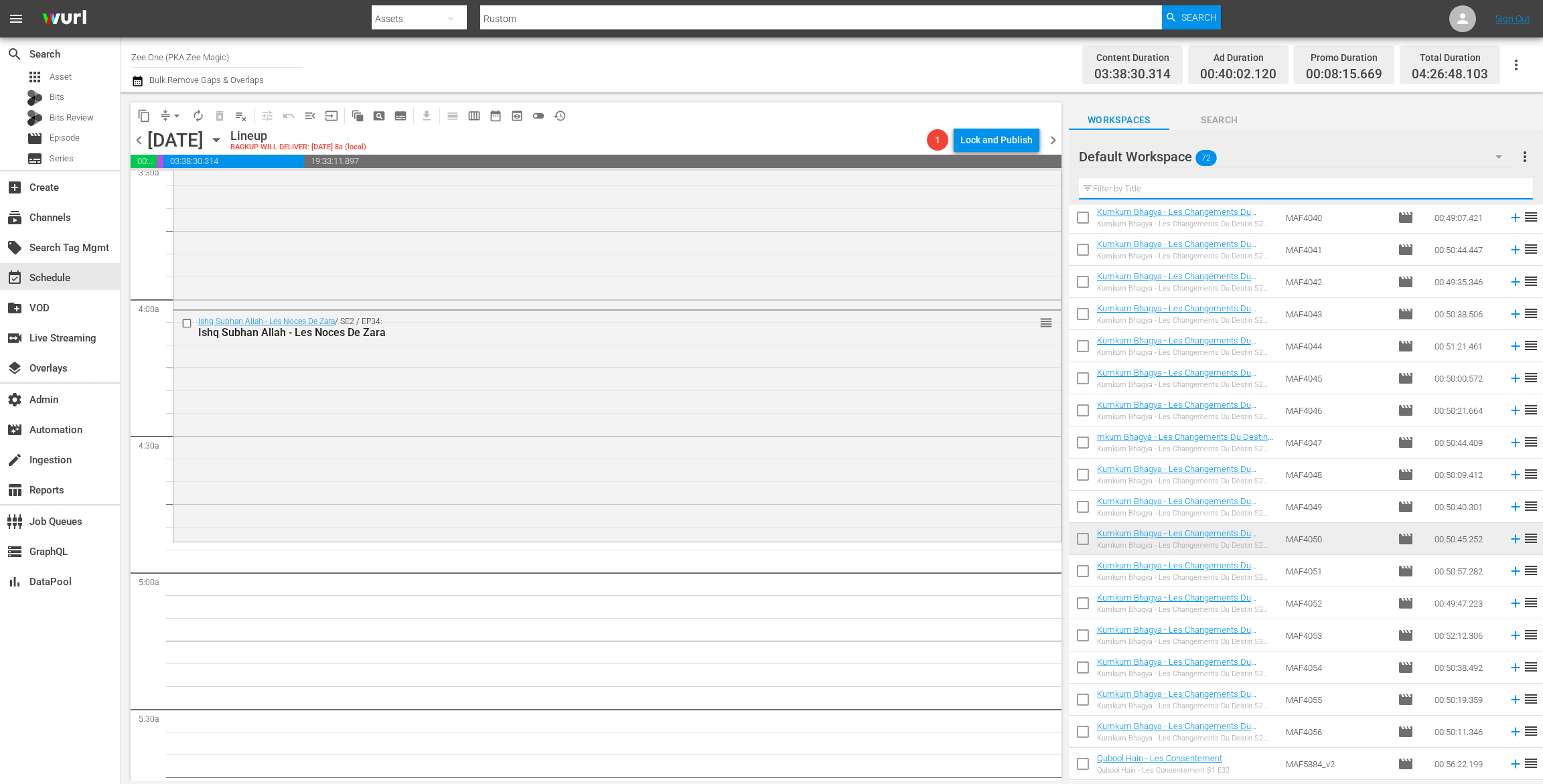
click at [1174, 191] on input "text" at bounding box center [1307, 189] width 454 height 22
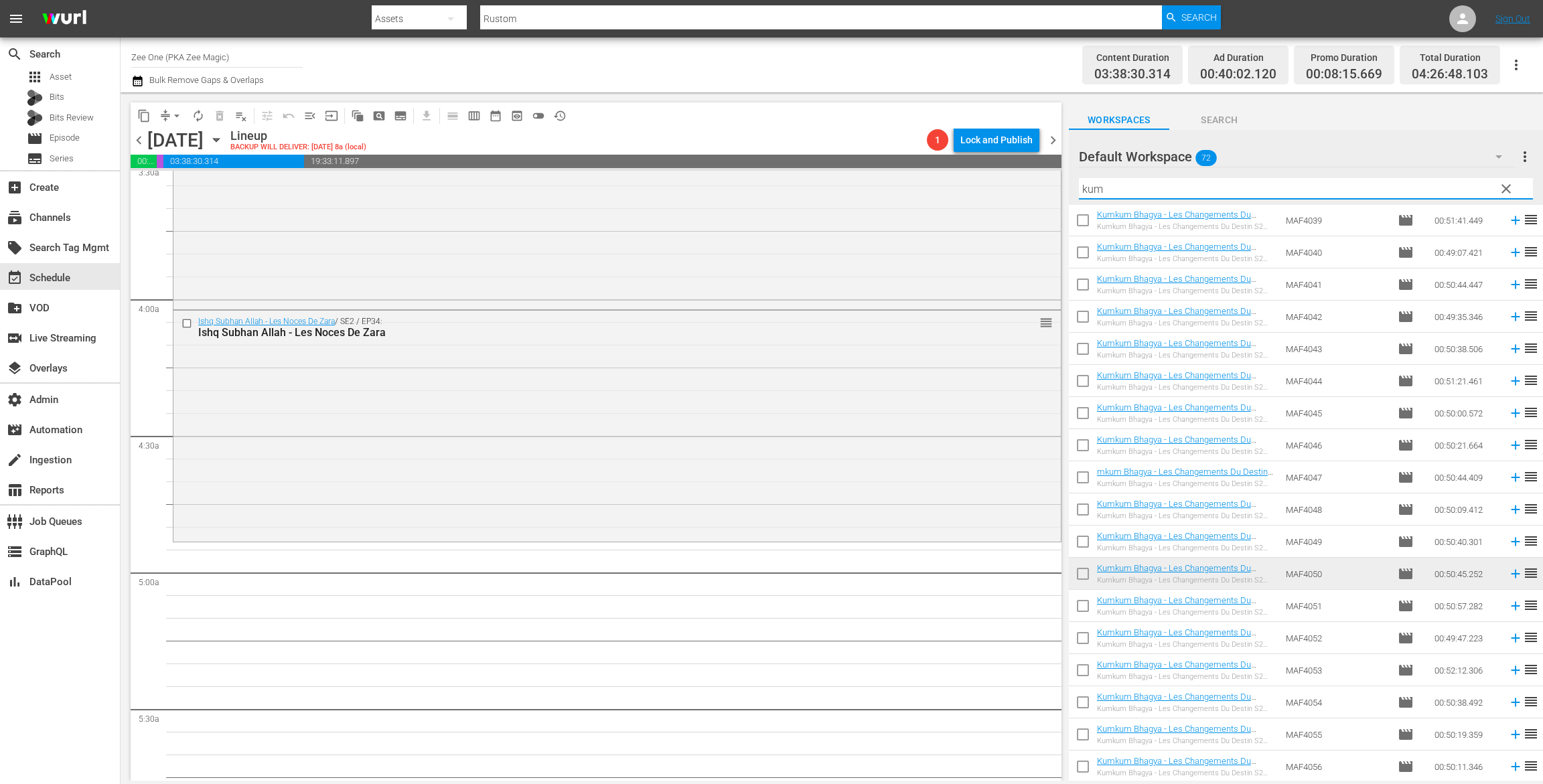
scroll to position [0, 0]
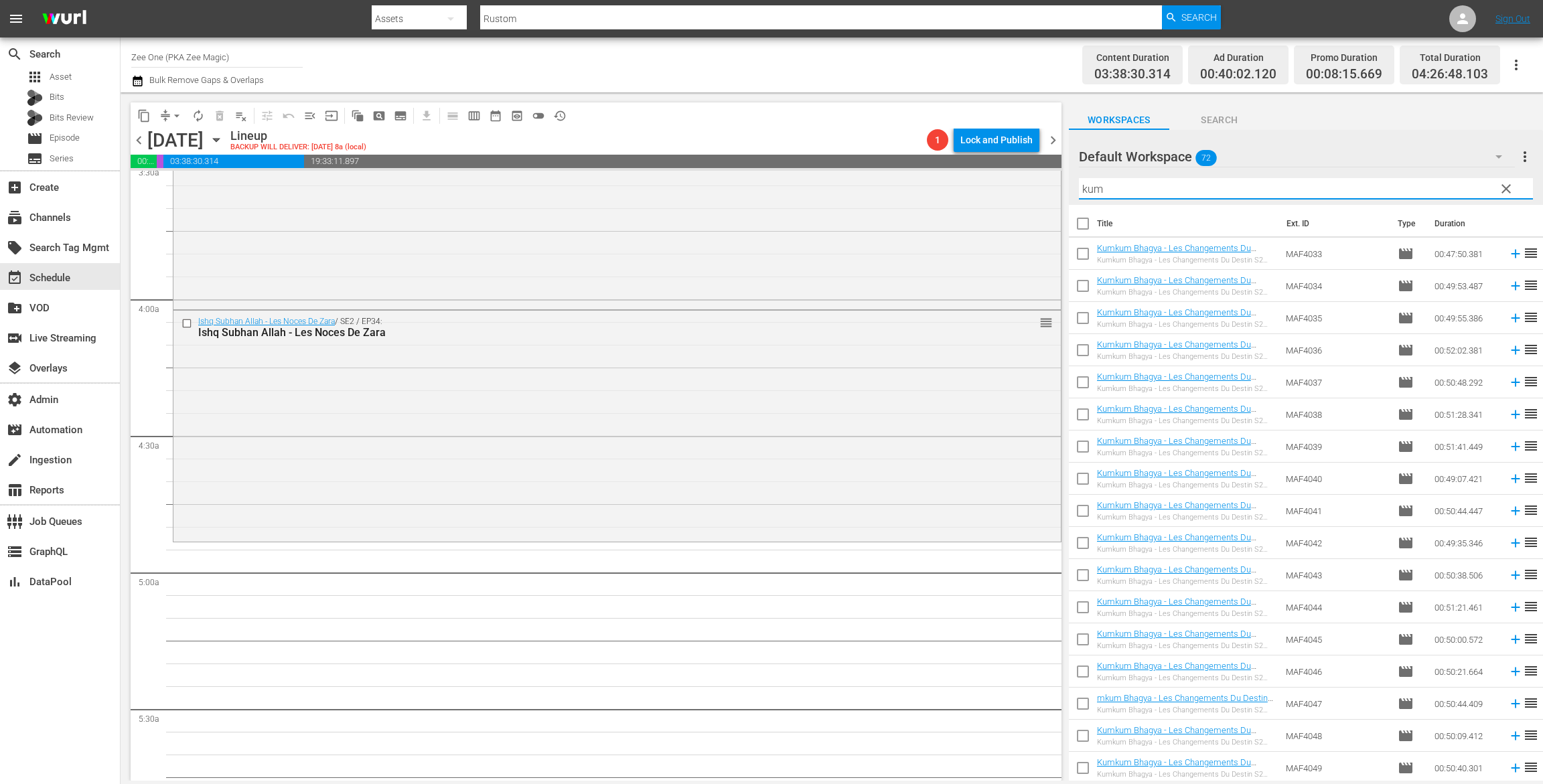
type input "kum"
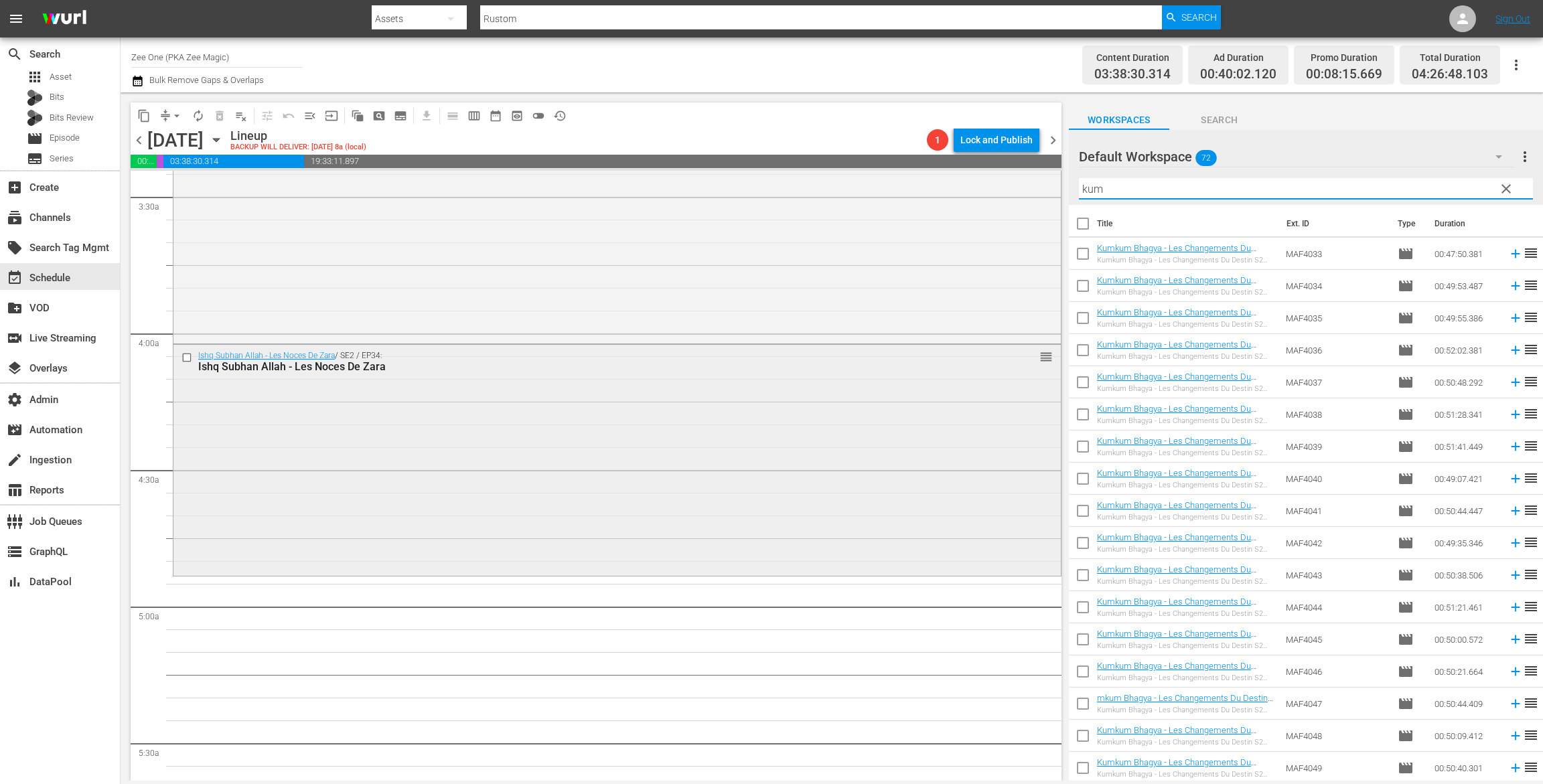
scroll to position [1017, 0]
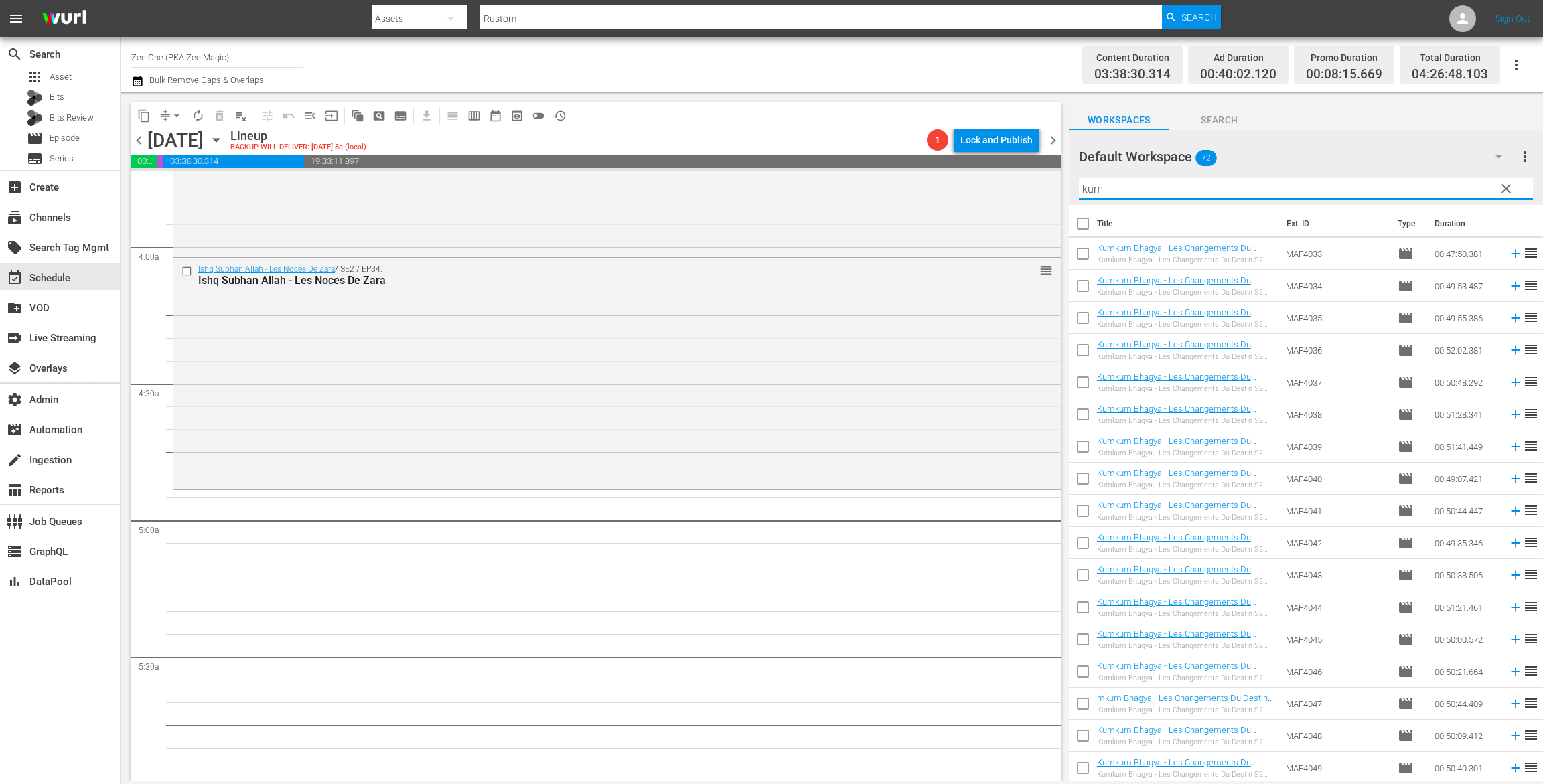
click at [219, 141] on icon "button" at bounding box center [216, 140] width 6 height 4
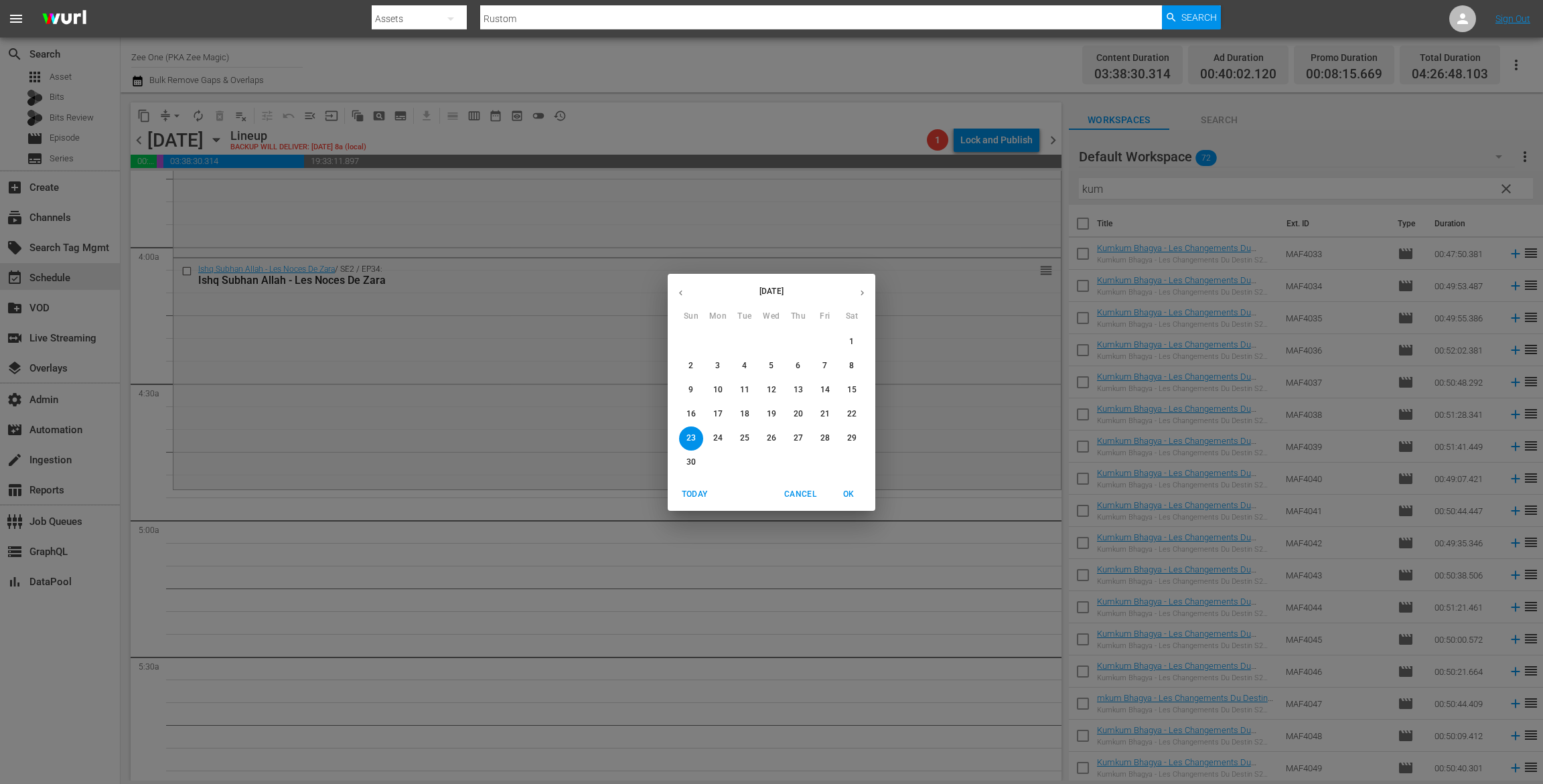
click at [717, 411] on p "17" at bounding box center [717, 414] width 9 height 12
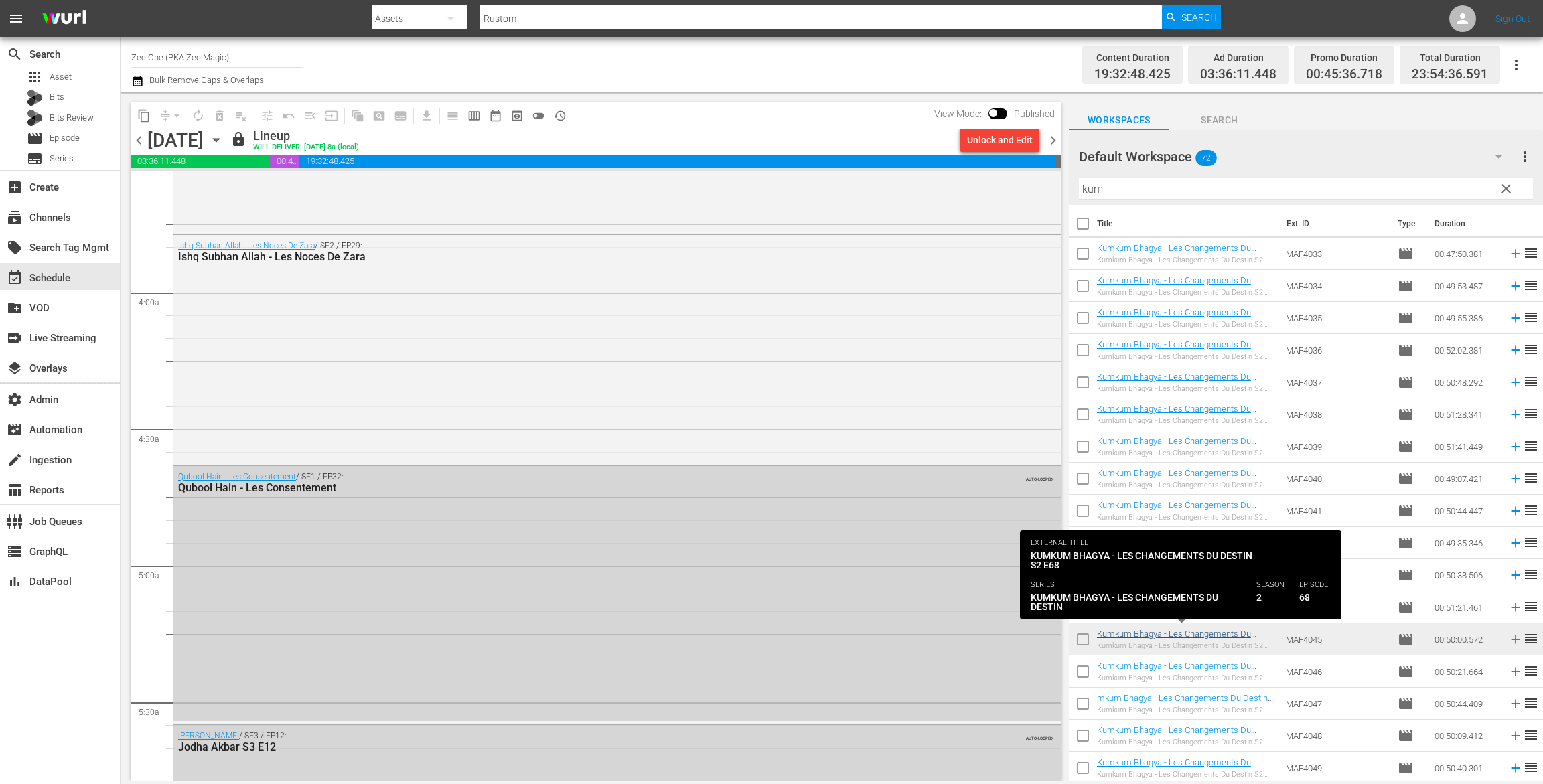
scroll to position [221, 0]
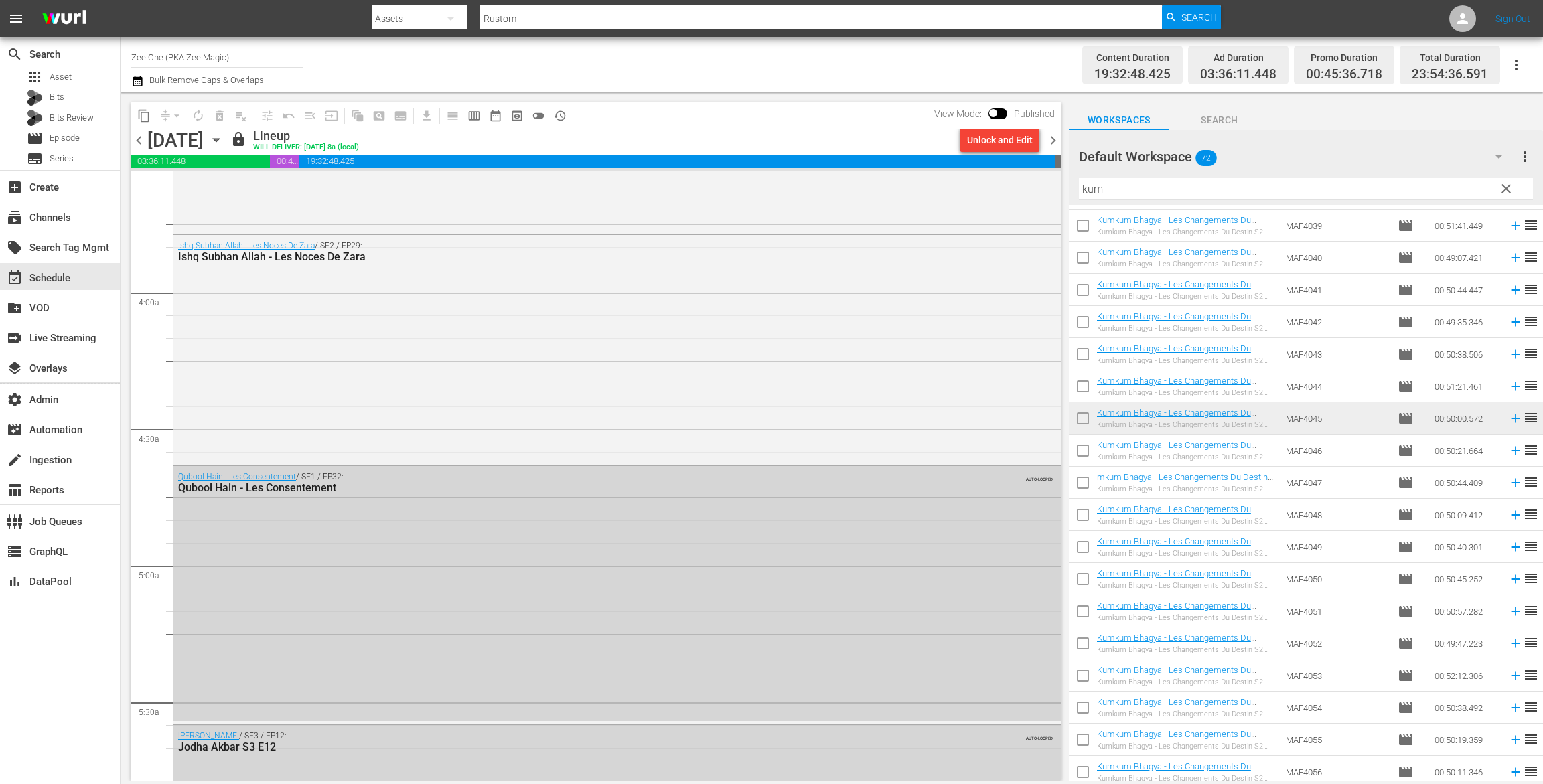
click at [219, 139] on icon "button" at bounding box center [216, 140] width 6 height 4
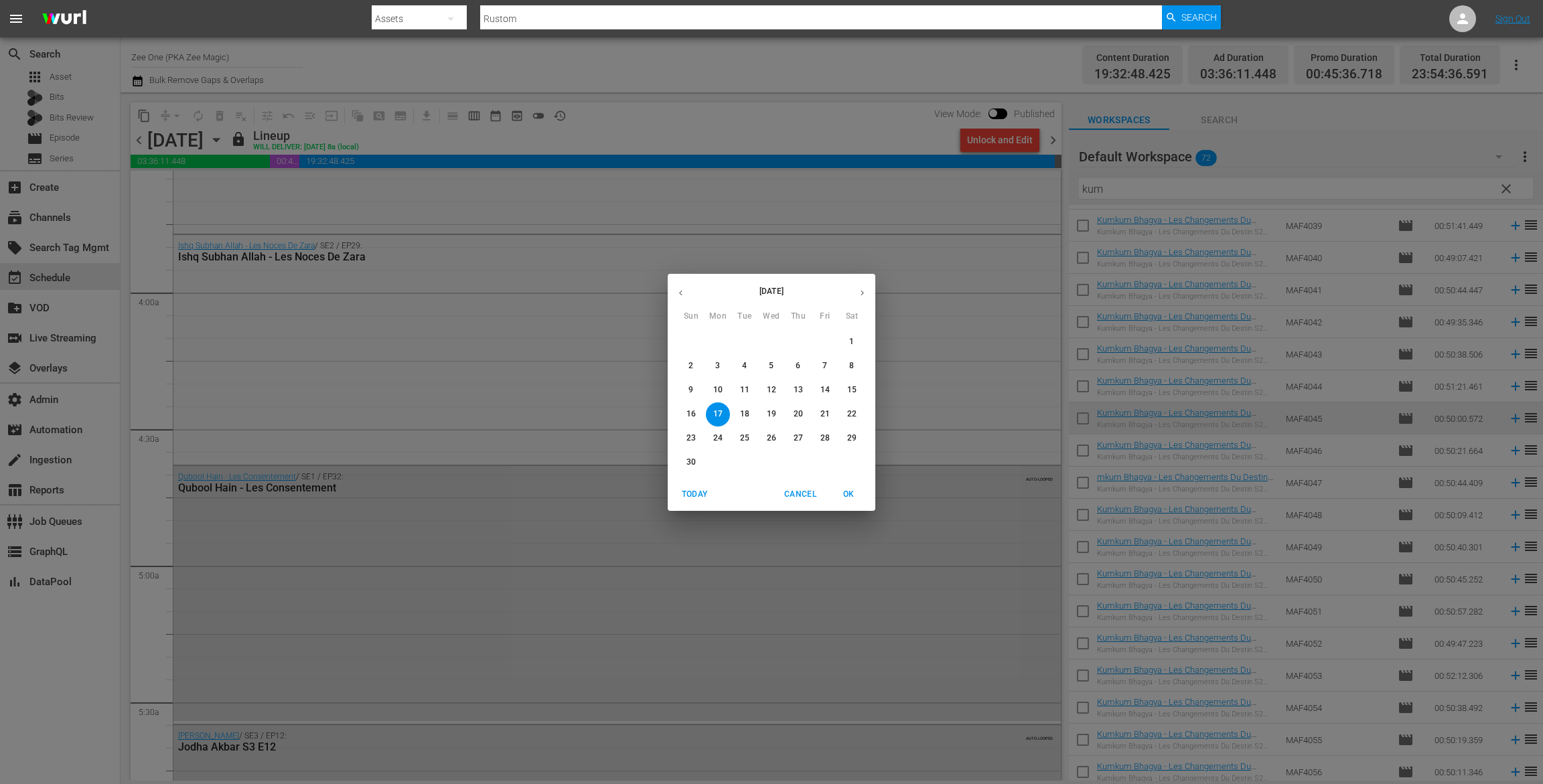
click at [741, 412] on p "18" at bounding box center [744, 414] width 9 height 12
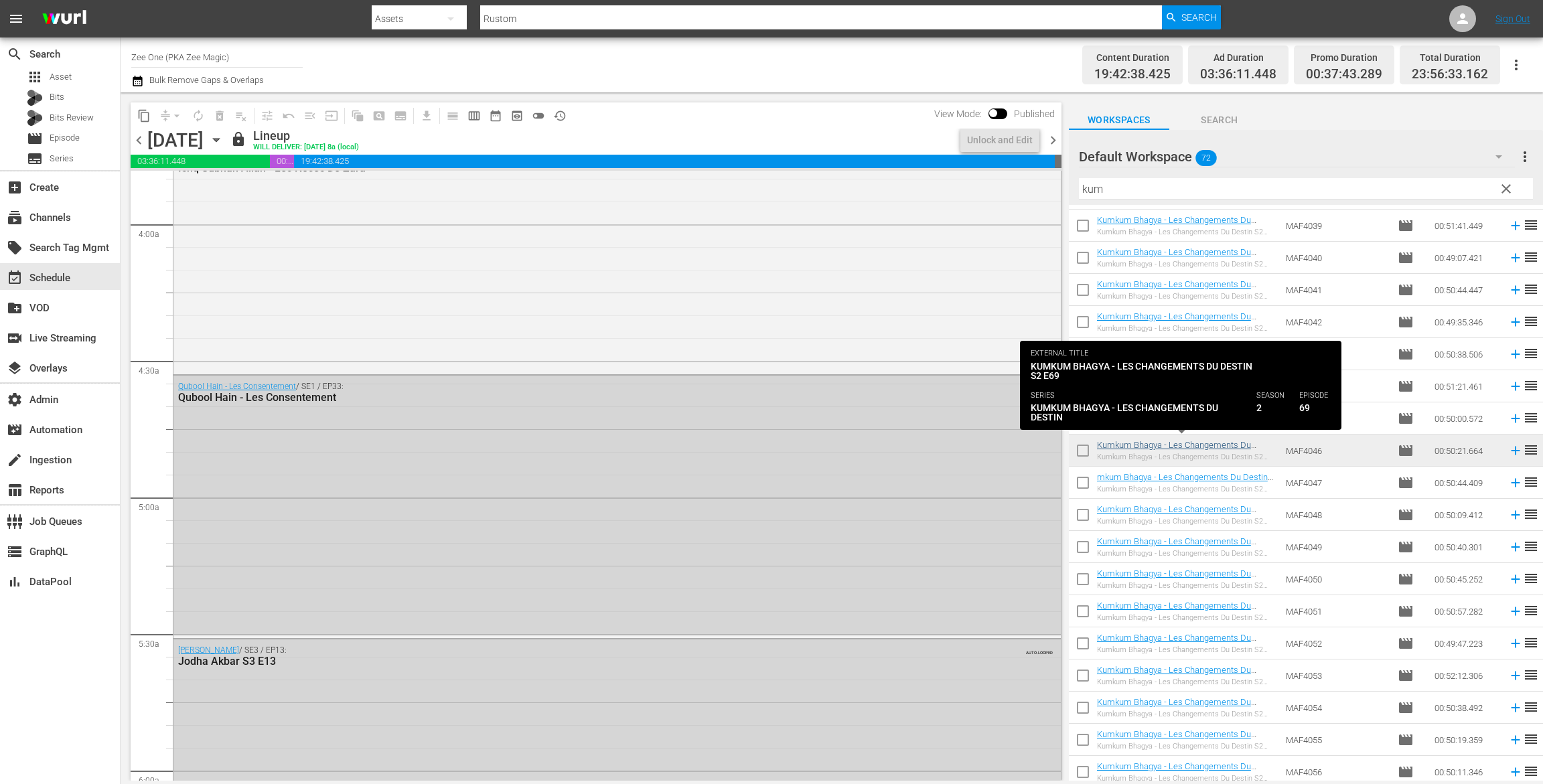
scroll to position [994, 0]
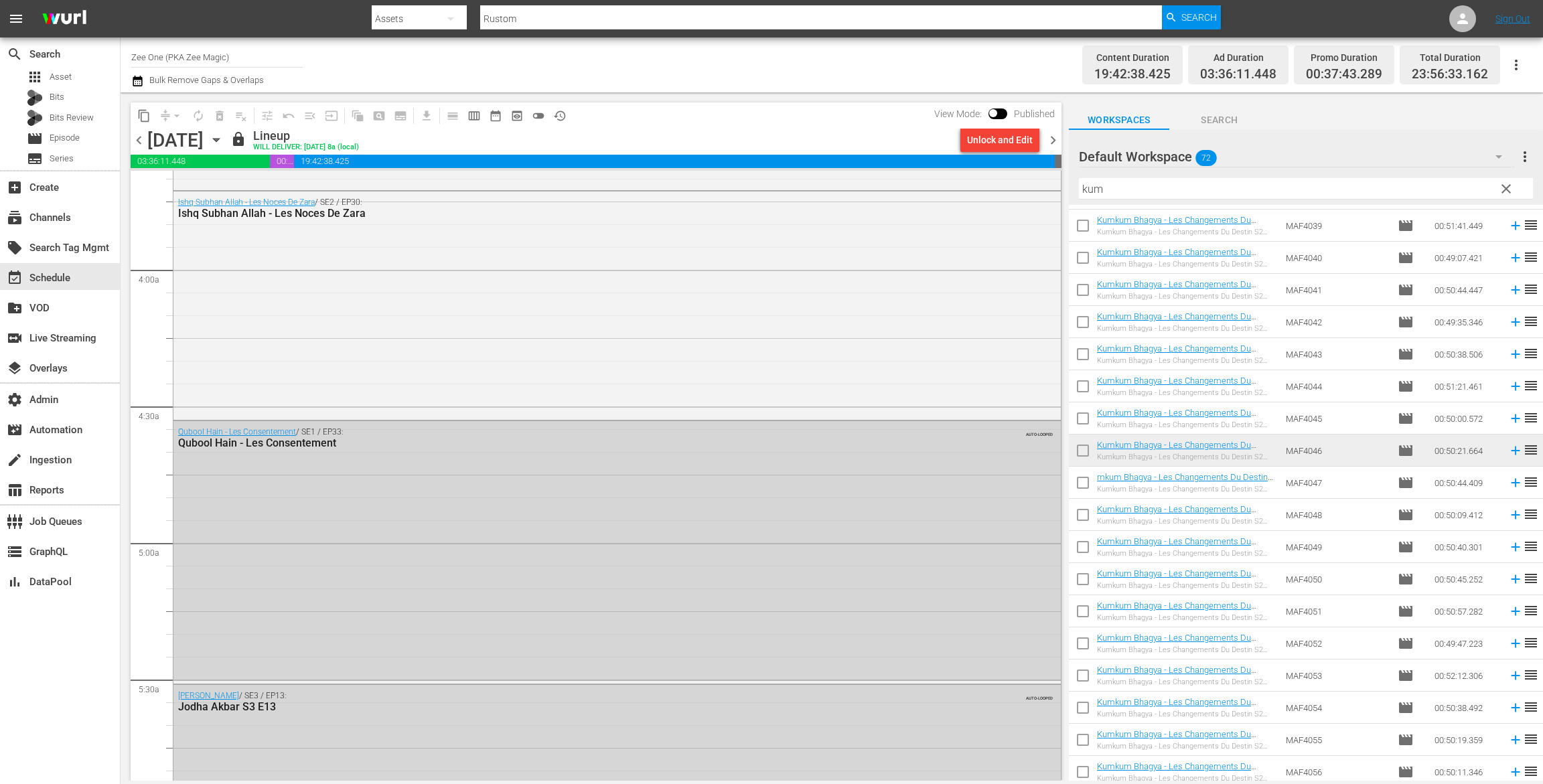
click at [223, 135] on icon "button" at bounding box center [216, 140] width 15 height 15
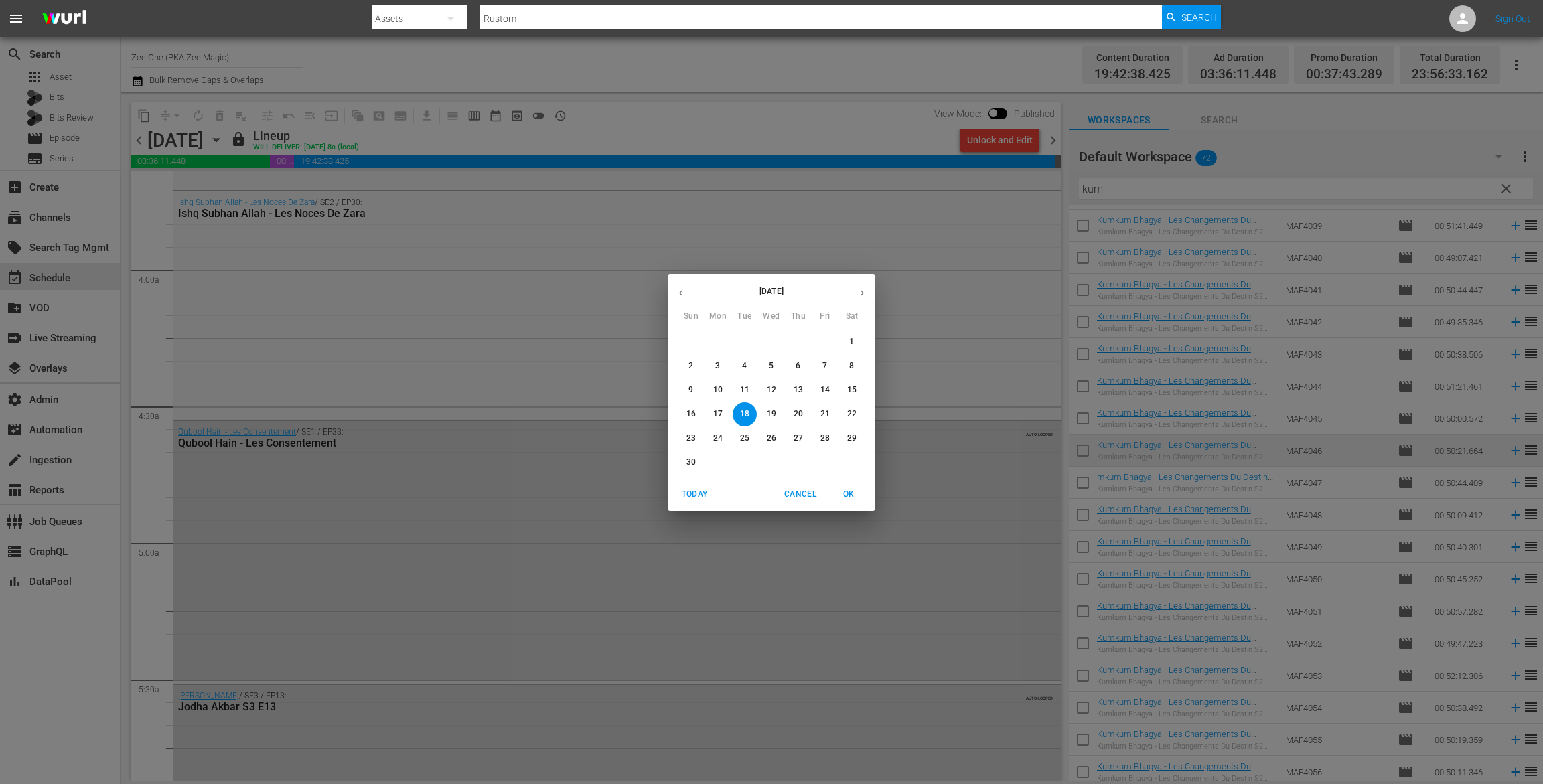
click at [696, 435] on span "23" at bounding box center [691, 438] width 24 height 12
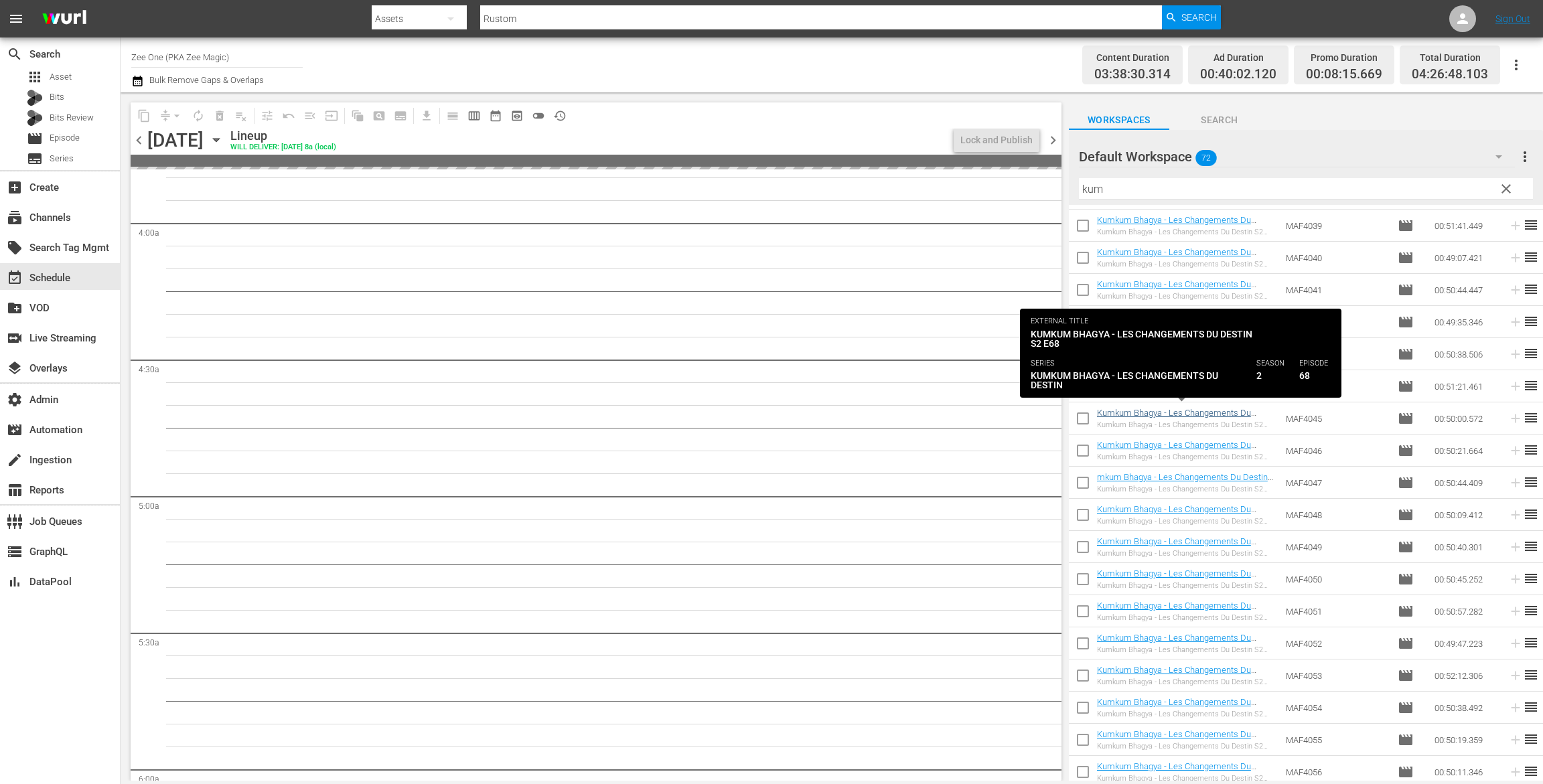
scroll to position [1017, 0]
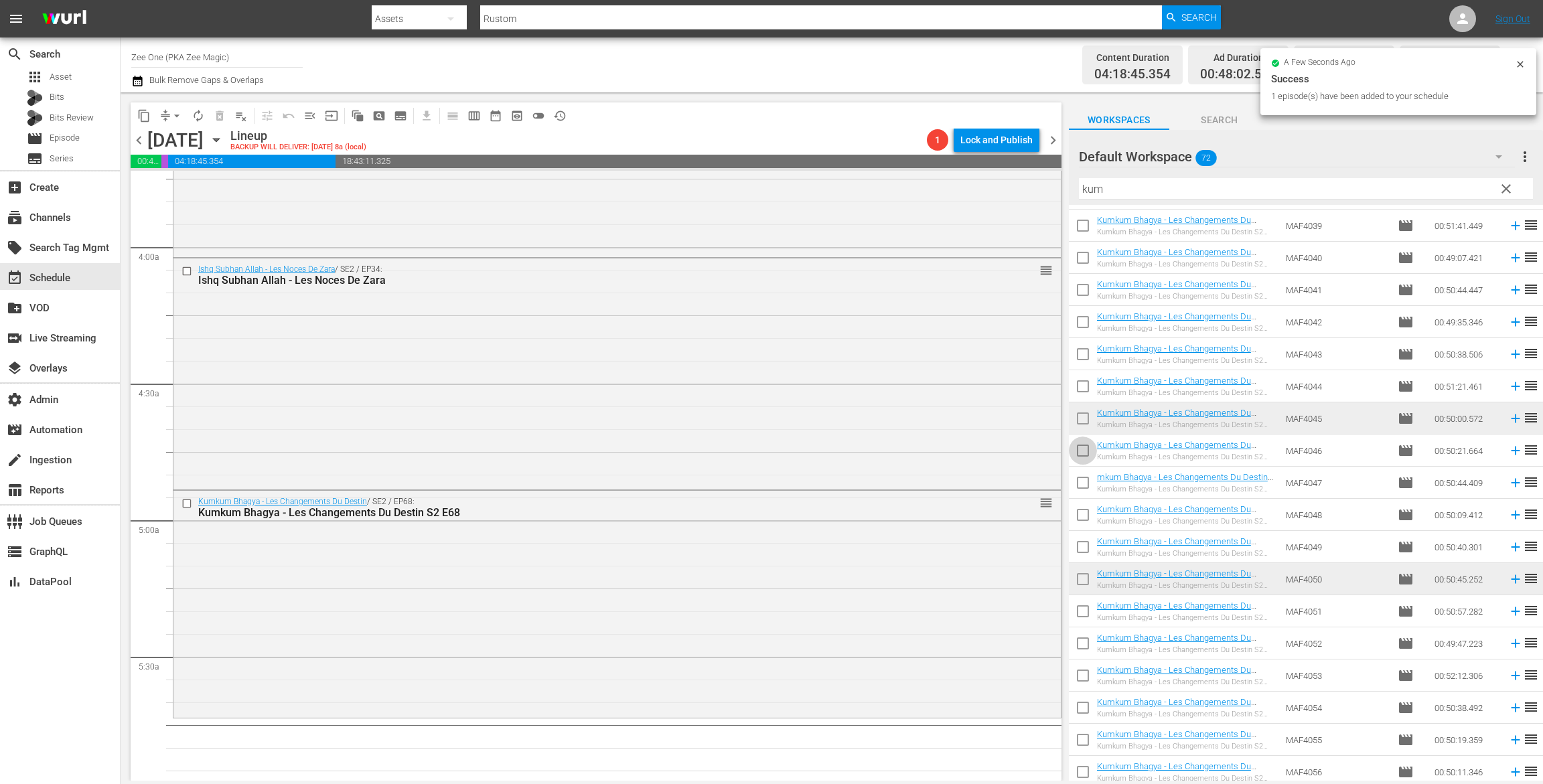
click at [1080, 446] on input "checkbox" at bounding box center [1083, 453] width 28 height 28
checkbox input "true"
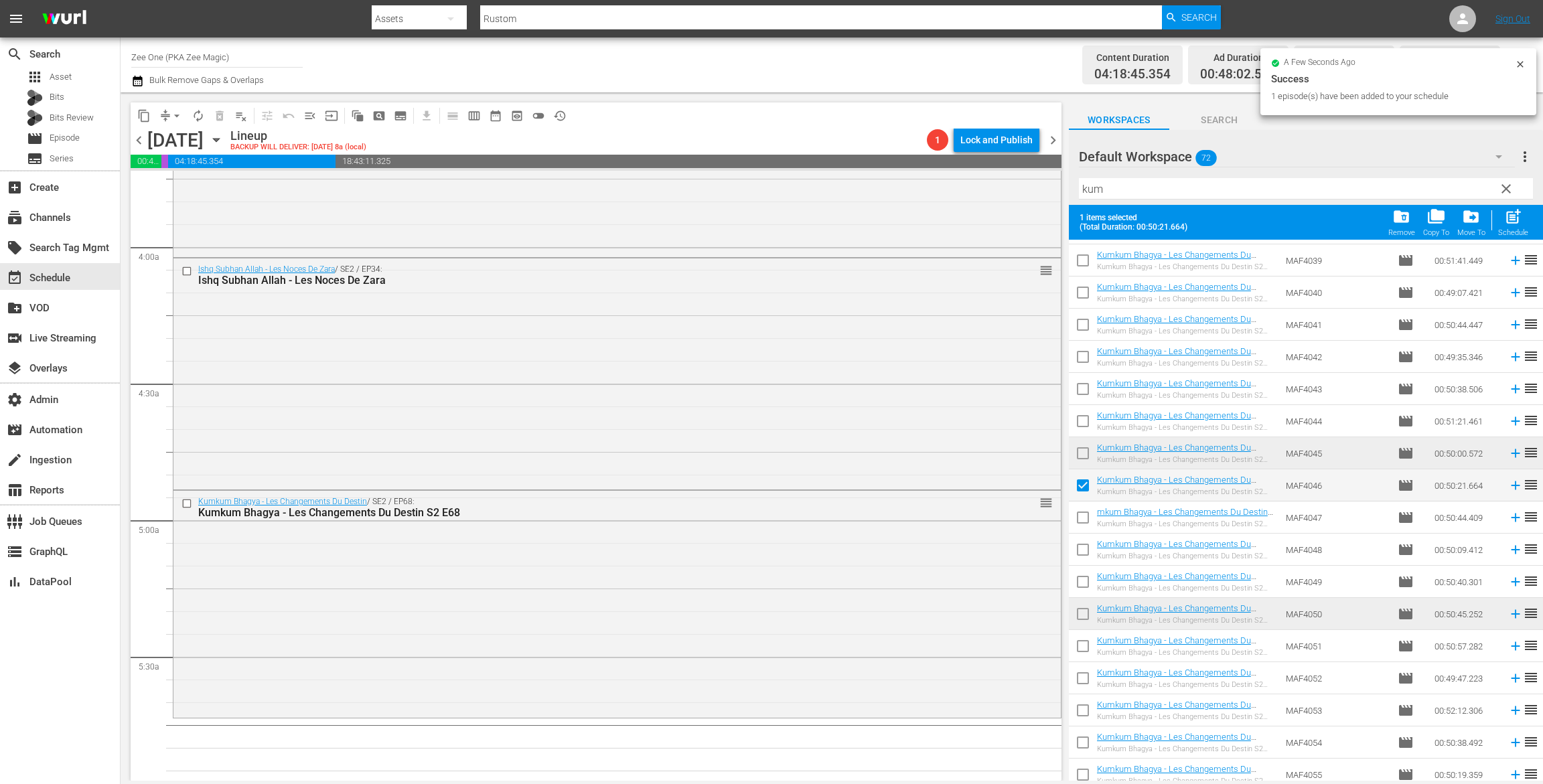
click at [1079, 515] on input "checkbox" at bounding box center [1083, 520] width 28 height 28
checkbox input "true"
click at [1079, 547] on input "checkbox" at bounding box center [1083, 552] width 28 height 28
checkbox input "true"
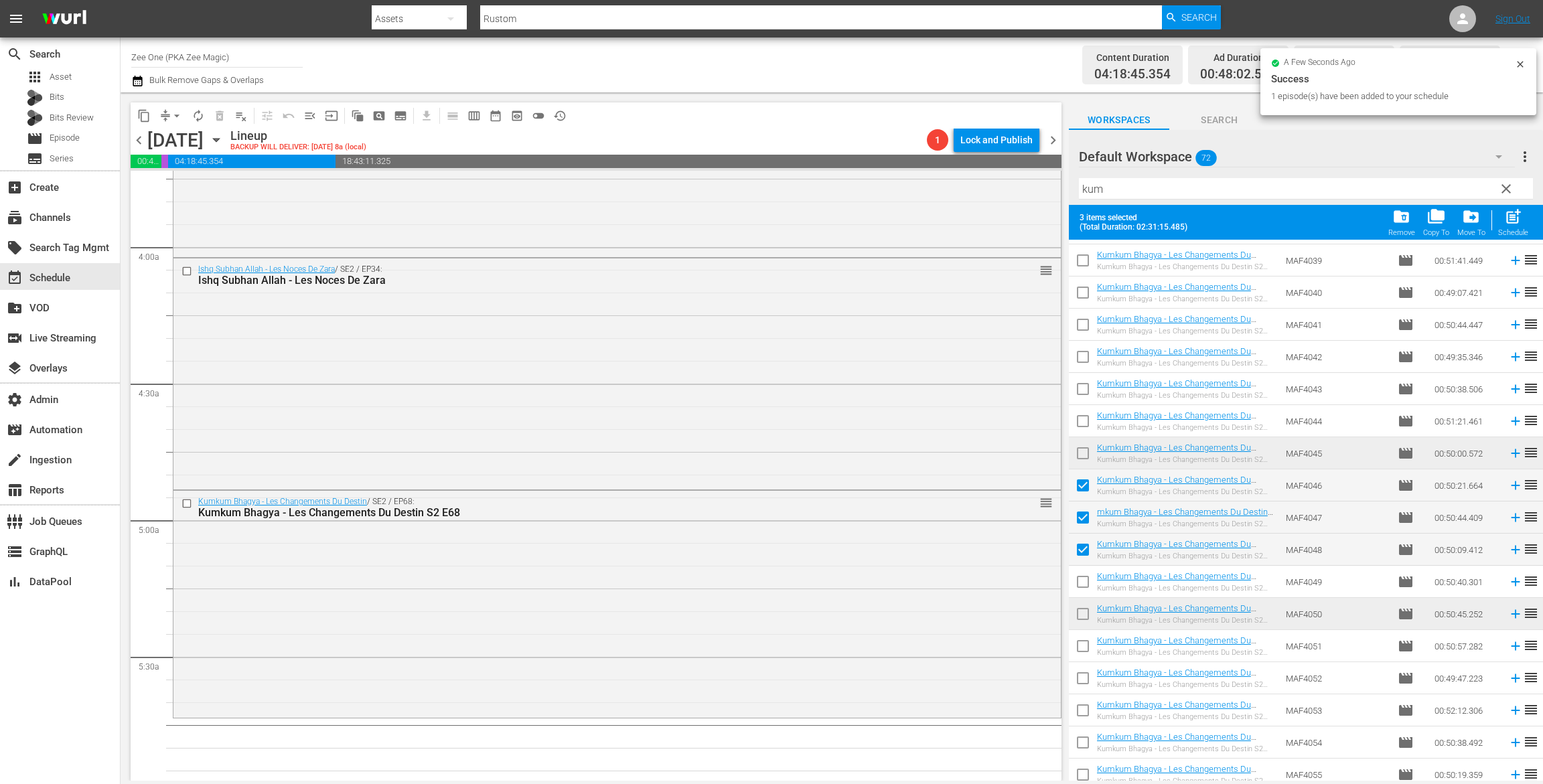
click at [1085, 585] on input "checkbox" at bounding box center [1083, 585] width 28 height 28
checkbox input "true"
click at [1087, 611] on input "checkbox" at bounding box center [1083, 616] width 28 height 28
checkbox input "true"
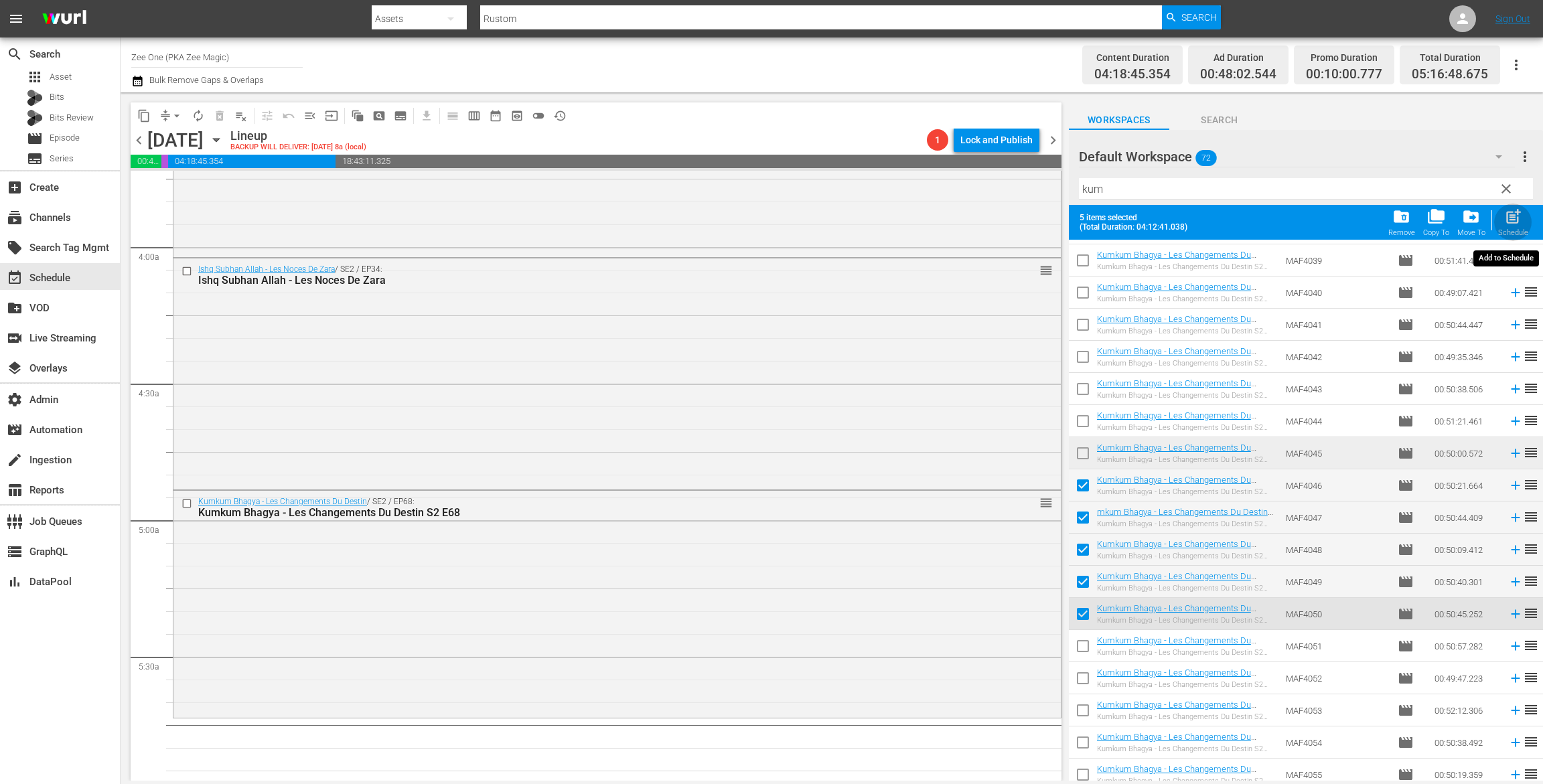
click at [1513, 218] on span "post_add" at bounding box center [1513, 216] width 18 height 18
checkbox input "false"
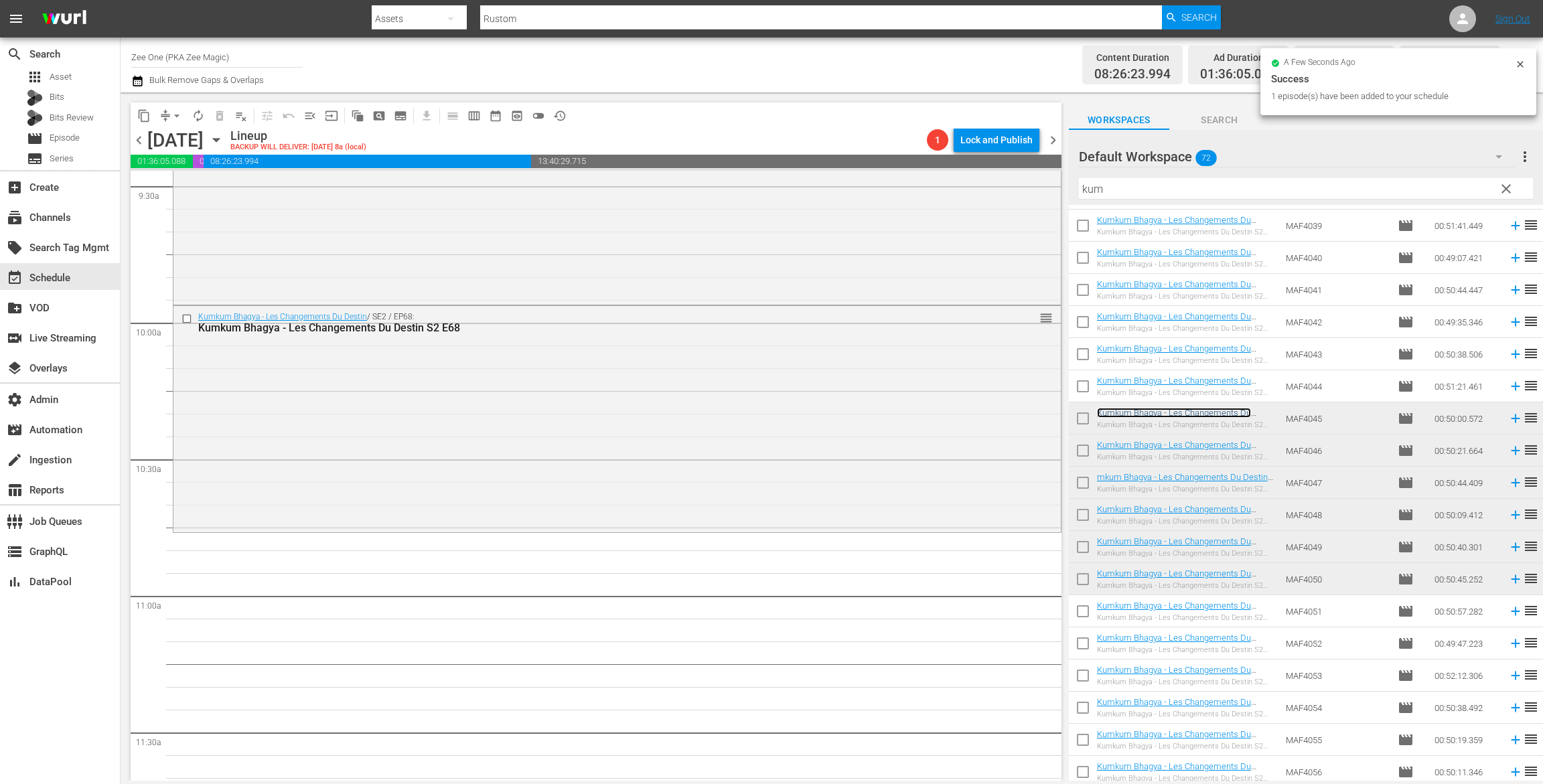
scroll to position [2679, 0]
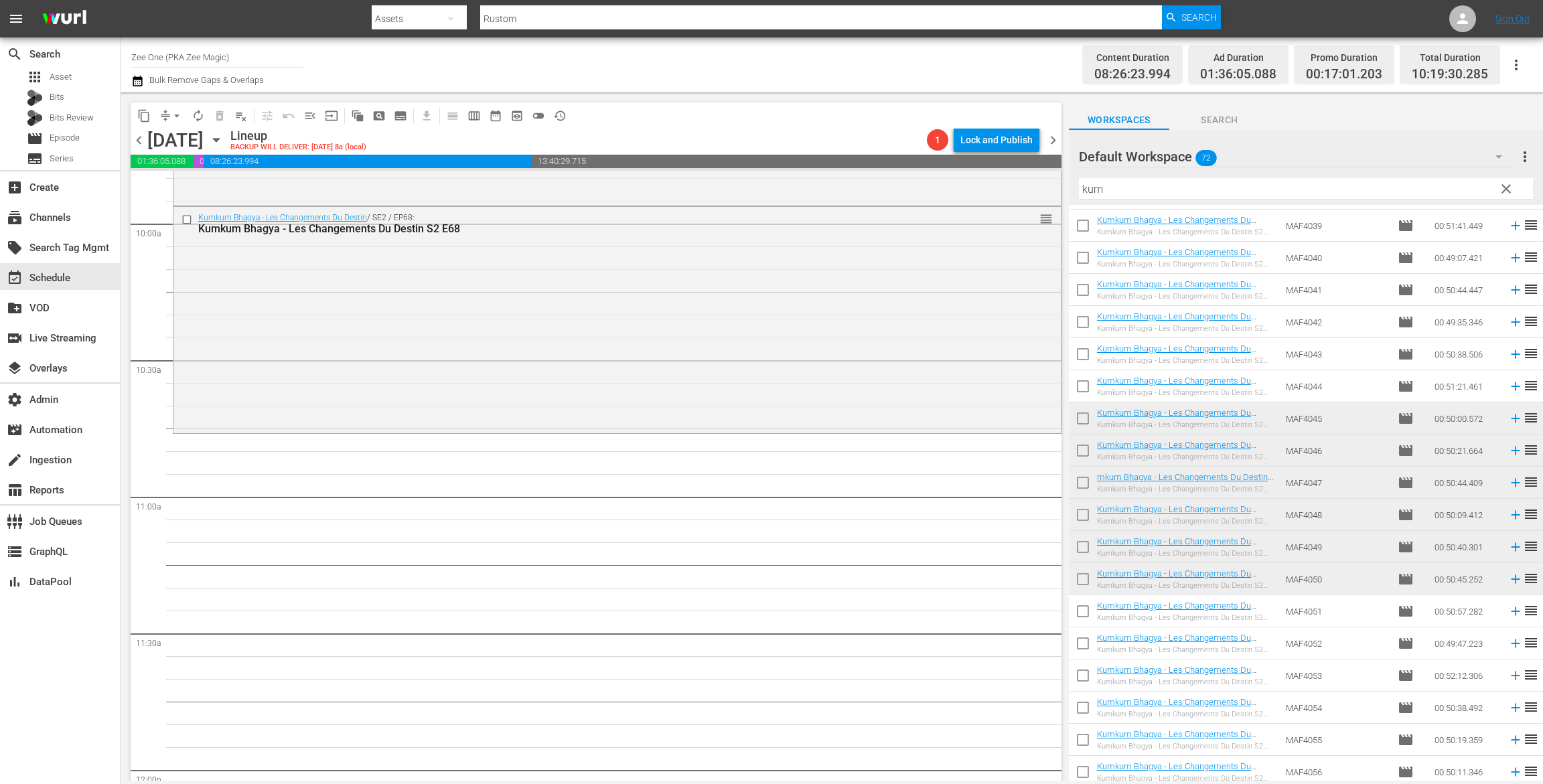
click at [1088, 579] on input "checkbox" at bounding box center [1083, 582] width 28 height 28
checkbox input "true"
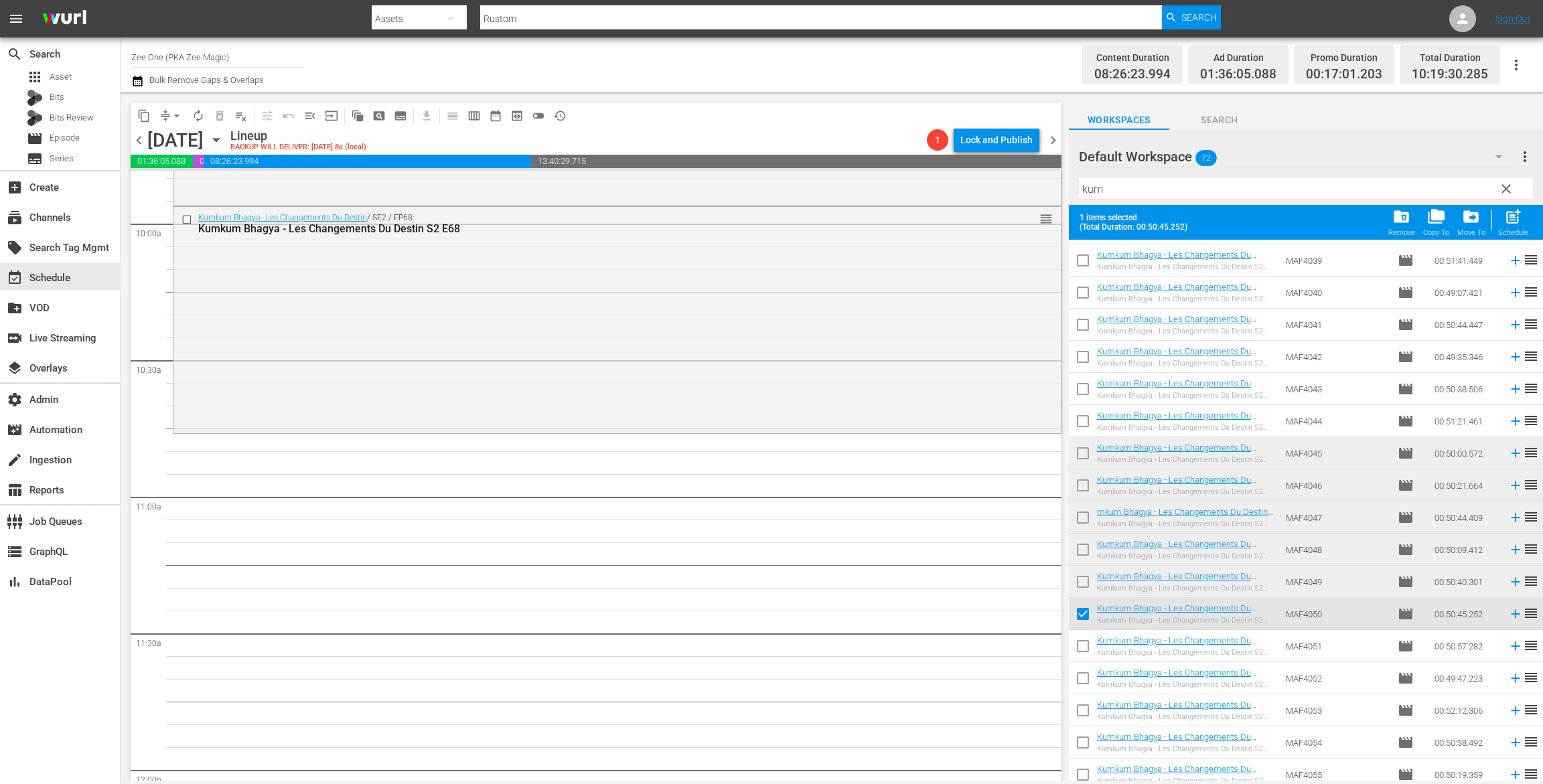
click at [1082, 587] on input "checkbox" at bounding box center [1083, 585] width 28 height 28
checkbox input "true"
click at [1086, 553] on input "checkbox" at bounding box center [1083, 552] width 28 height 28
checkbox input "true"
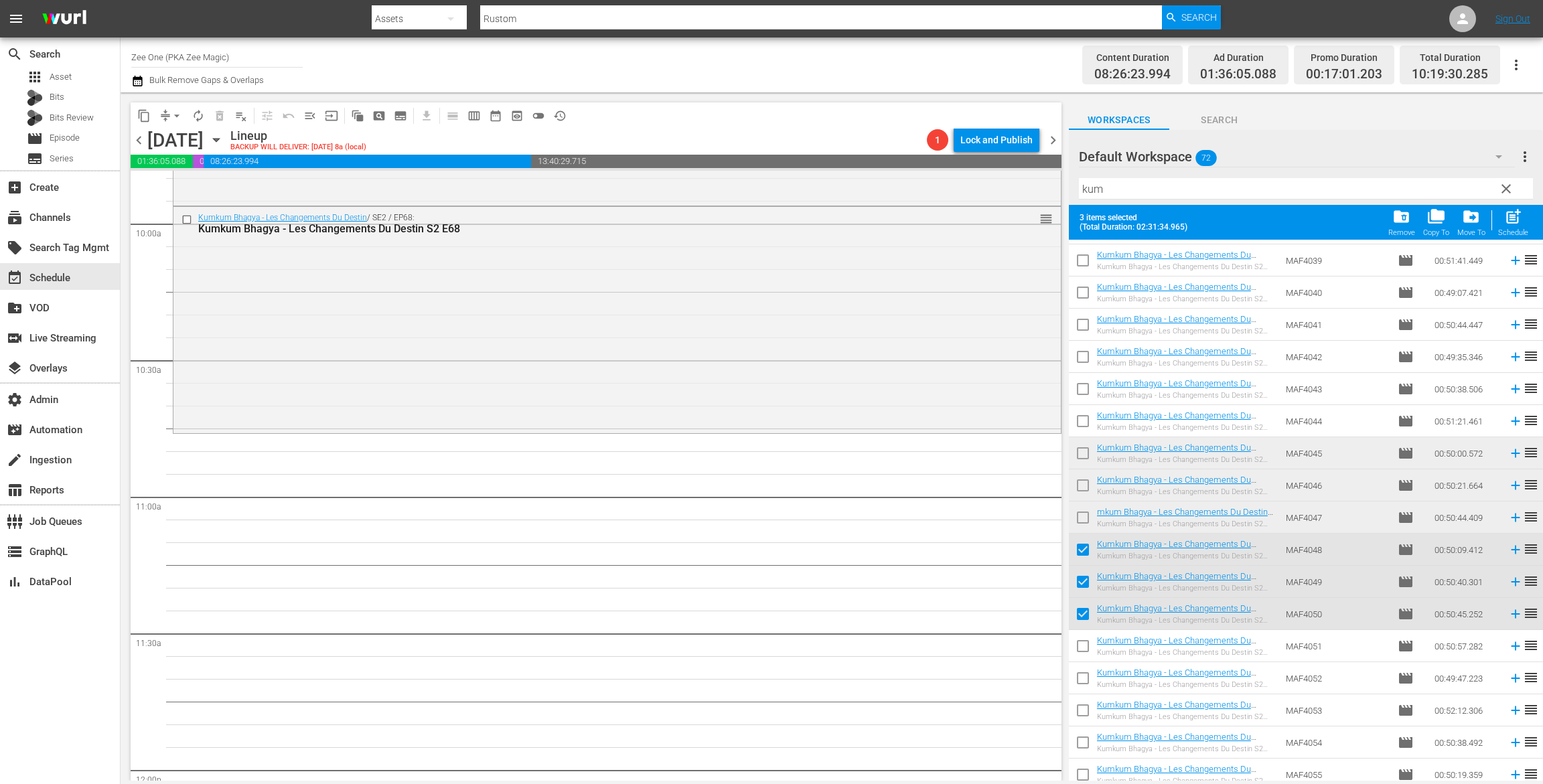
click at [1079, 516] on input "checkbox" at bounding box center [1083, 520] width 28 height 28
checkbox input "true"
click at [1080, 487] on input "checkbox" at bounding box center [1083, 488] width 28 height 28
checkbox input "true"
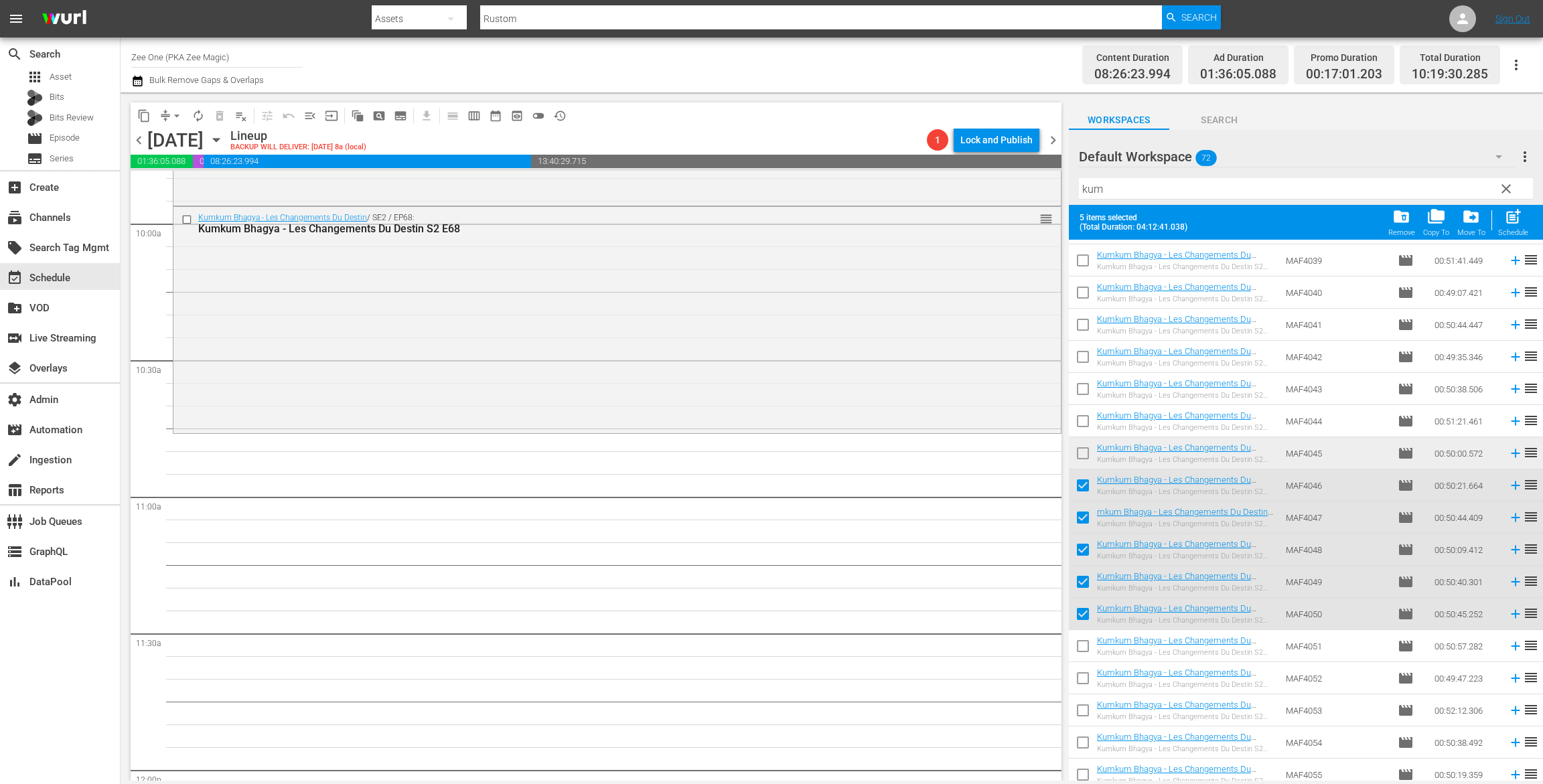
click at [1080, 458] on input "checkbox" at bounding box center [1083, 455] width 28 height 28
checkbox input "true"
click at [1097, 427] on input "checkbox" at bounding box center [1083, 424] width 28 height 28
checkbox input "true"
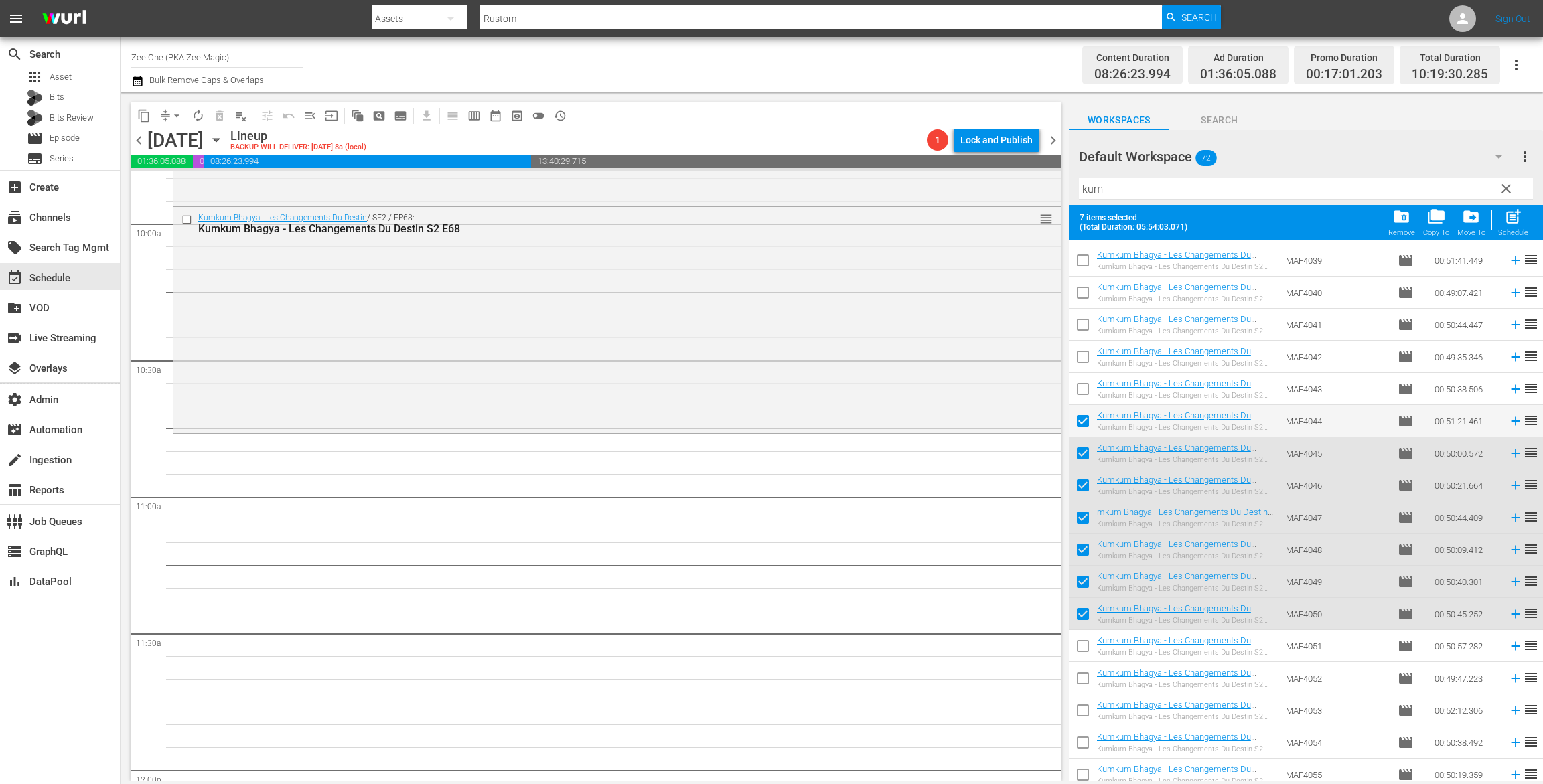
scroll to position [0, 0]
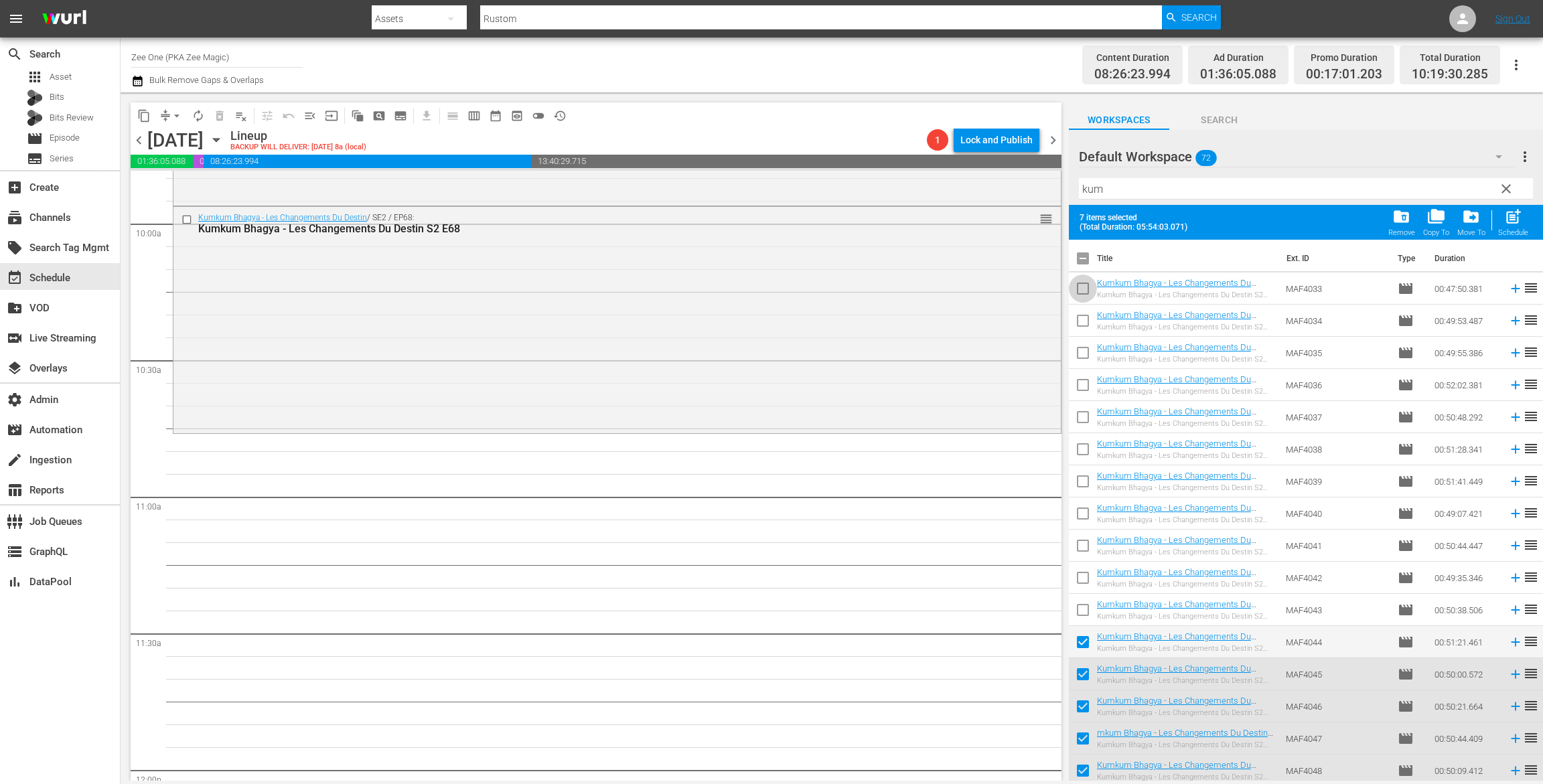
click at [1083, 282] on input "checkbox" at bounding box center [1083, 291] width 28 height 28
checkbox input "true"
click at [1079, 320] on input "checkbox" at bounding box center [1083, 323] width 28 height 28
checkbox input "true"
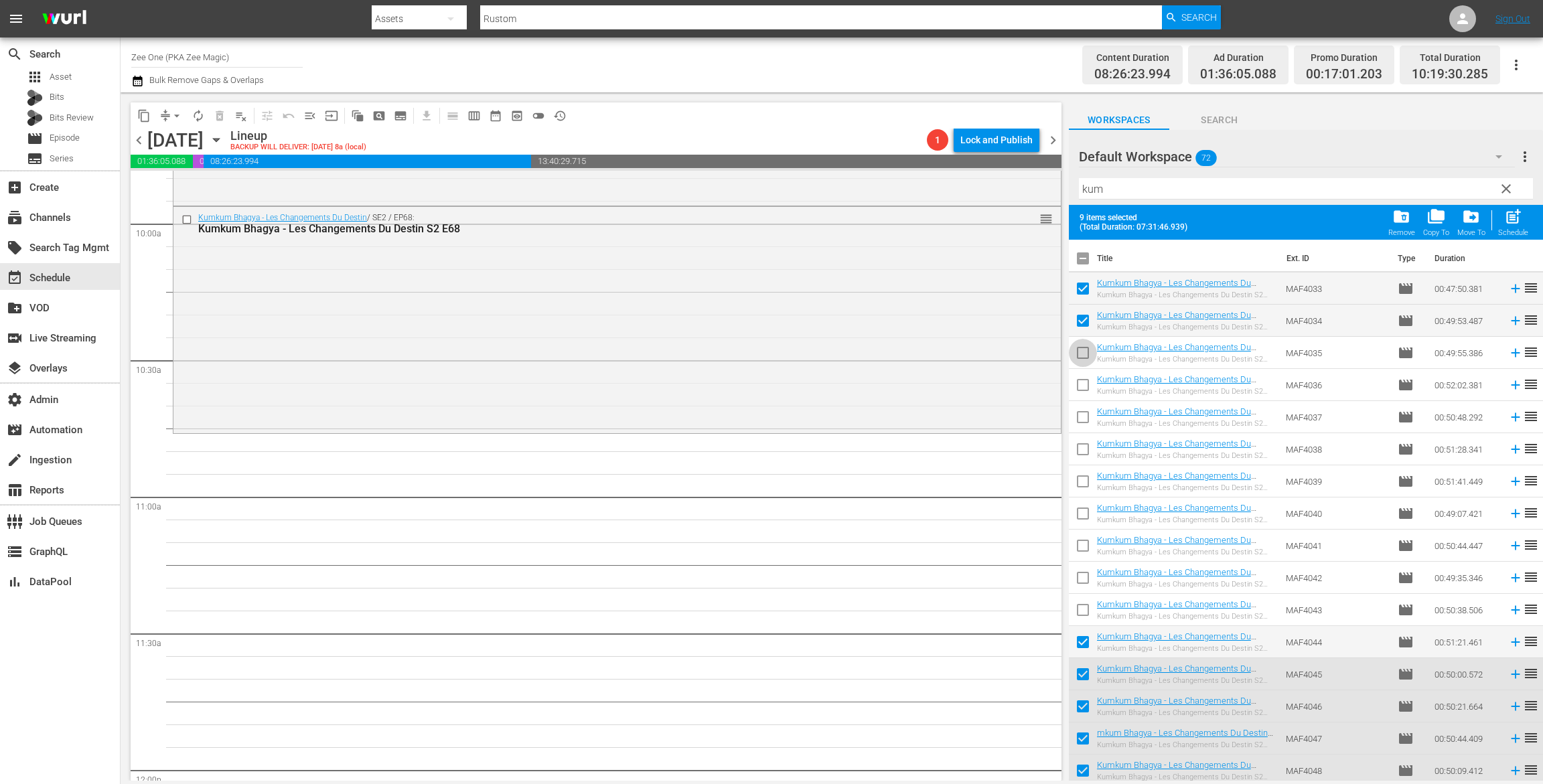
click at [1087, 358] on input "checkbox" at bounding box center [1083, 355] width 28 height 28
checkbox input "true"
click at [1085, 393] on input "checkbox" at bounding box center [1083, 387] width 28 height 28
checkbox input "true"
click at [1085, 434] on td at bounding box center [1083, 449] width 28 height 32
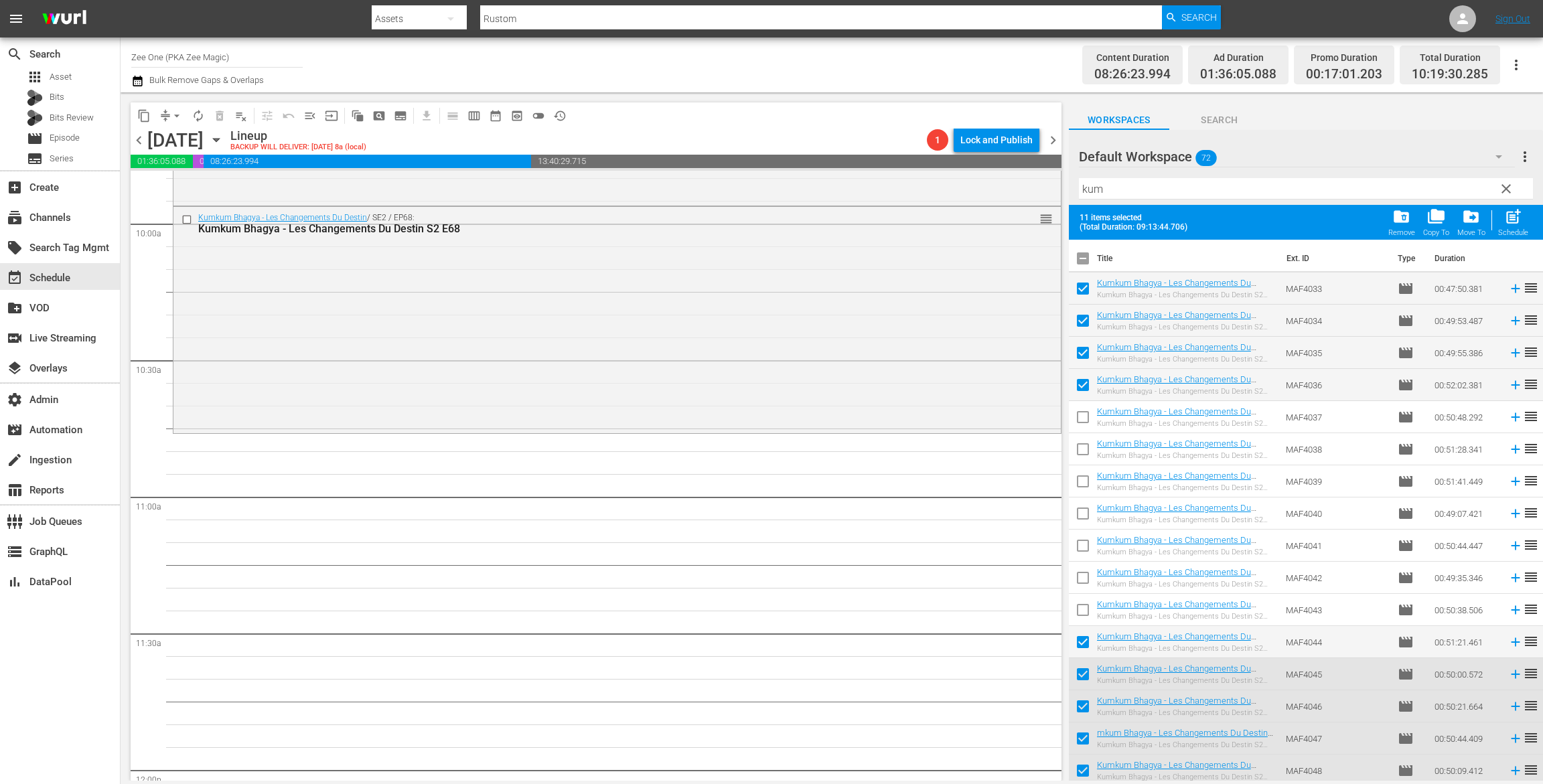
click at [1083, 458] on input "checkbox" at bounding box center [1083, 452] width 28 height 28
checkbox input "true"
click at [1088, 413] on input "checkbox" at bounding box center [1083, 420] width 28 height 28
checkbox input "true"
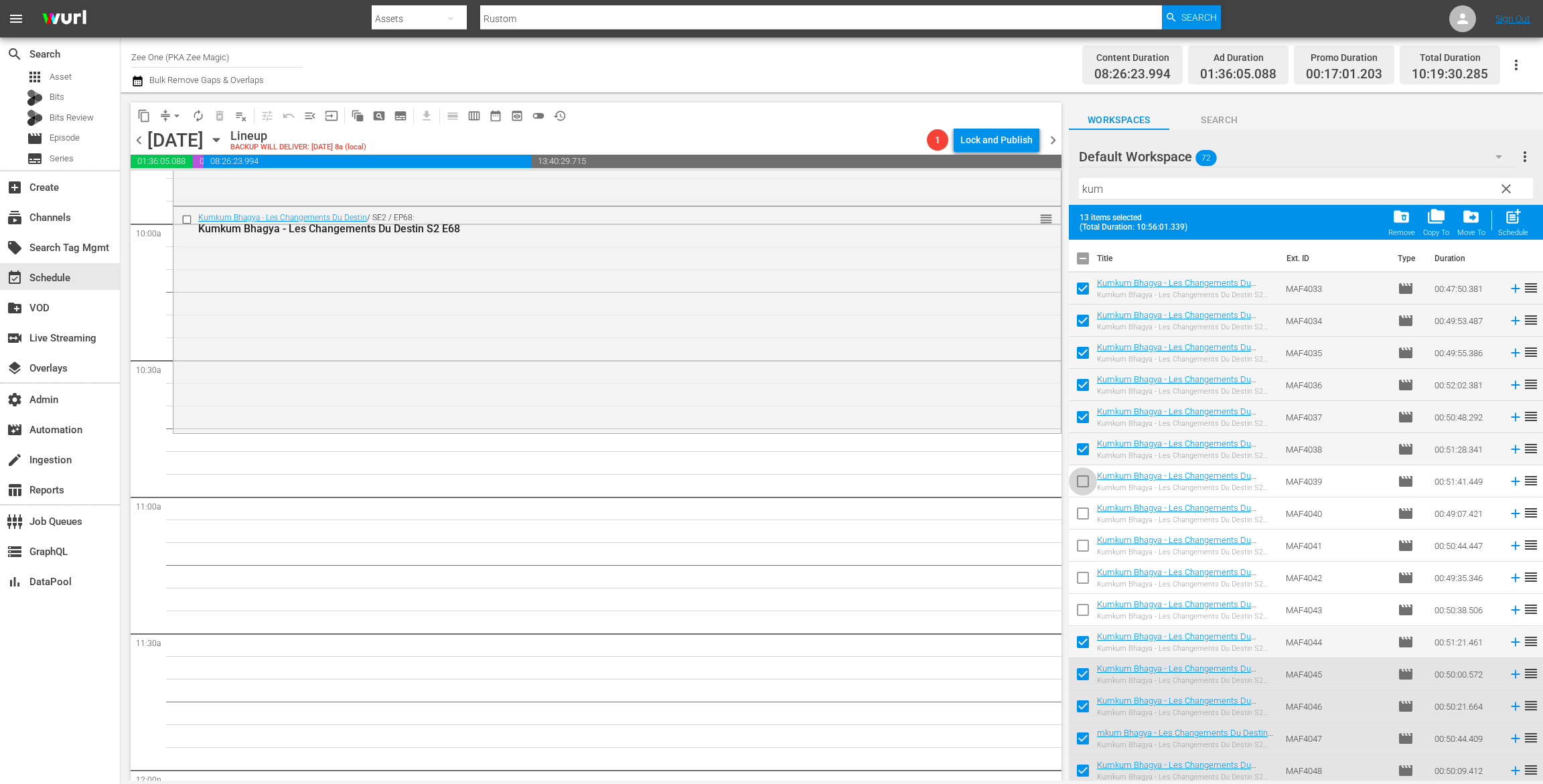
click at [1087, 476] on input "checkbox" at bounding box center [1083, 484] width 28 height 28
checkbox input "true"
click at [1079, 519] on input "checkbox" at bounding box center [1083, 516] width 28 height 28
checkbox input "true"
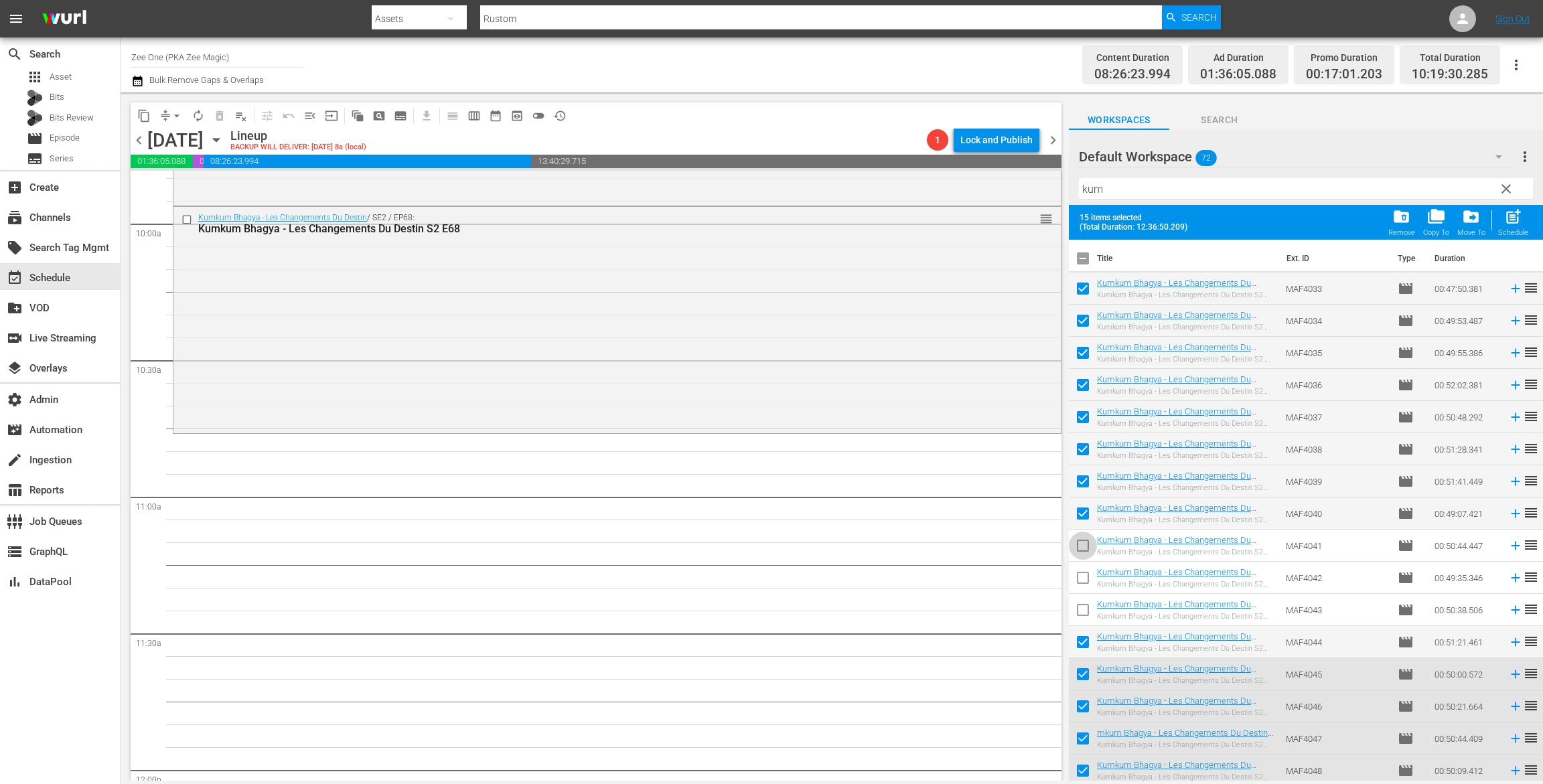
click at [1083, 549] on input "checkbox" at bounding box center [1083, 548] width 28 height 28
checkbox input "true"
click at [1083, 580] on input "checkbox" at bounding box center [1083, 580] width 28 height 28
checkbox input "true"
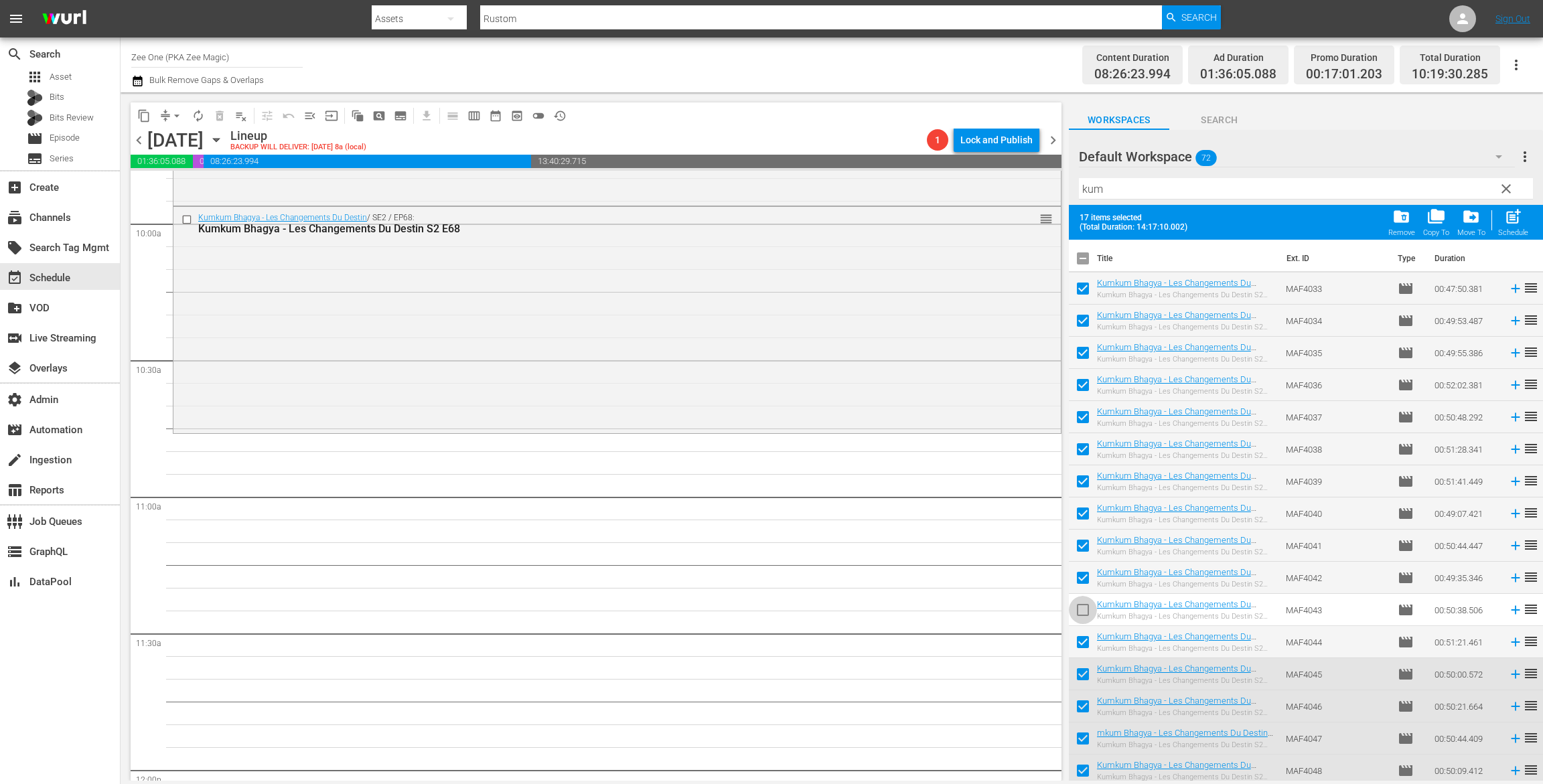
click at [1086, 611] on input "checkbox" at bounding box center [1083, 612] width 28 height 28
checkbox input "true"
click at [1394, 213] on div "folder_delete Remove" at bounding box center [1402, 222] width 27 height 30
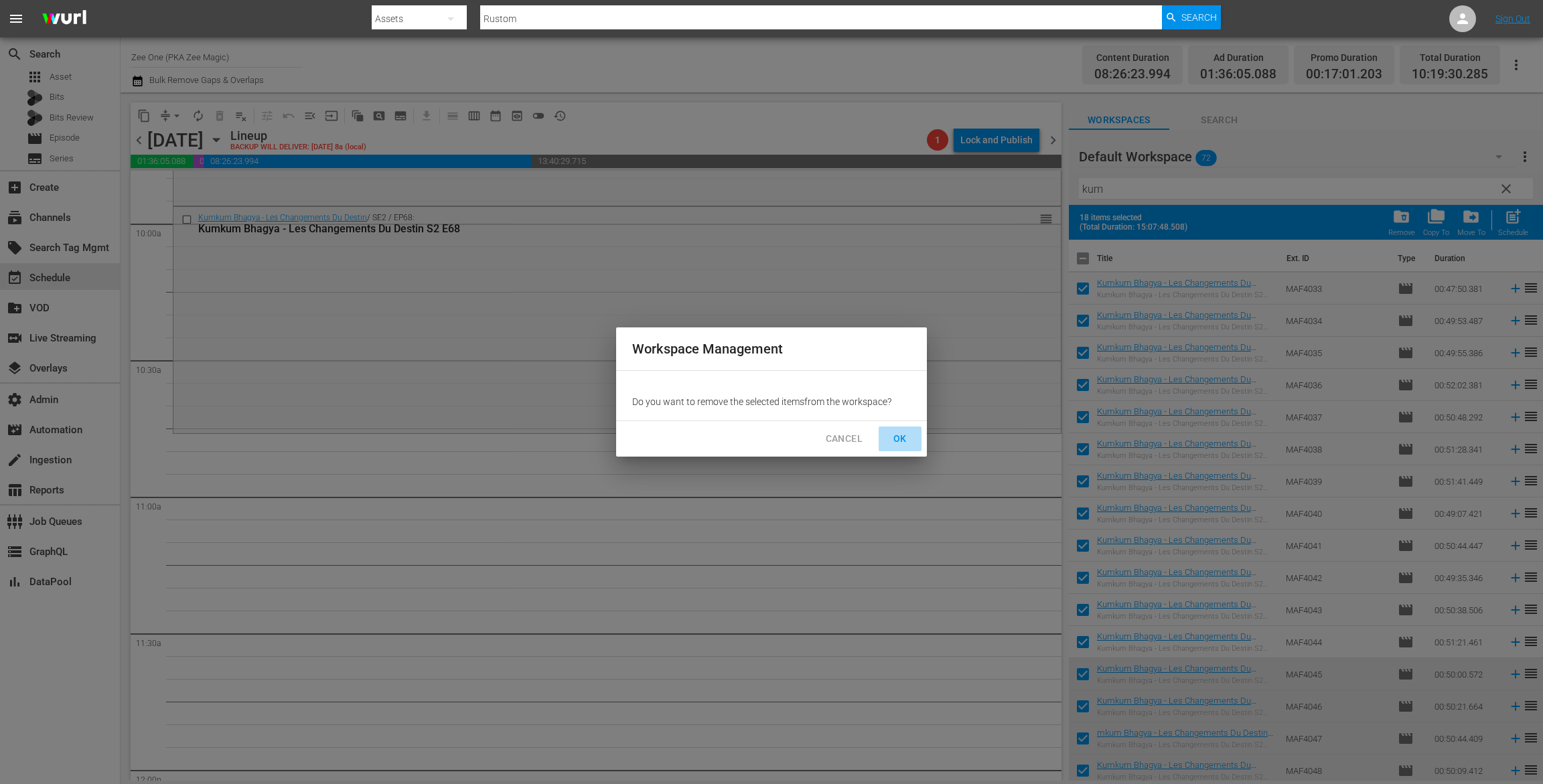
click at [899, 438] on span "OK" at bounding box center [900, 439] width 22 height 17
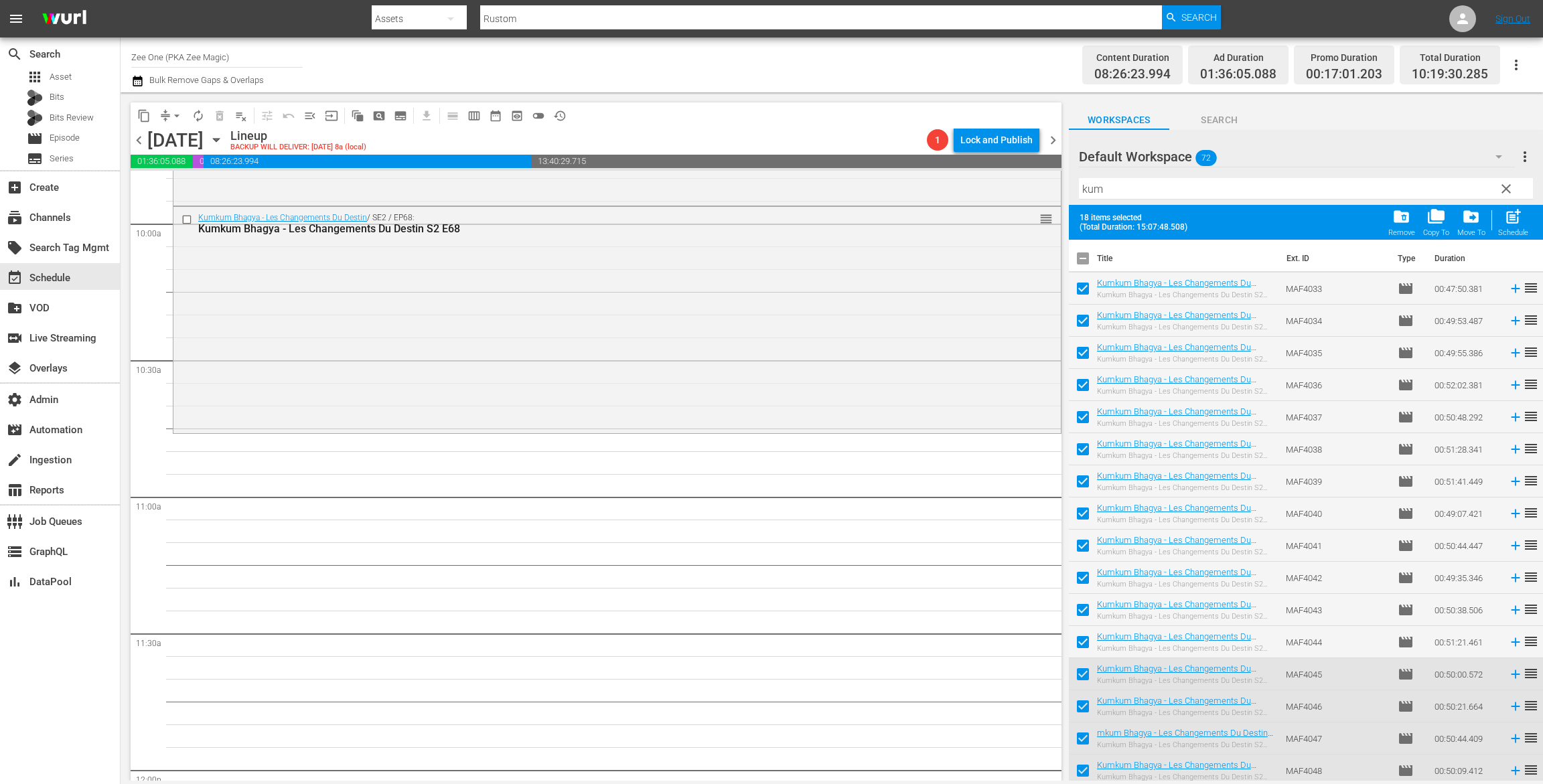
checkbox input "false"
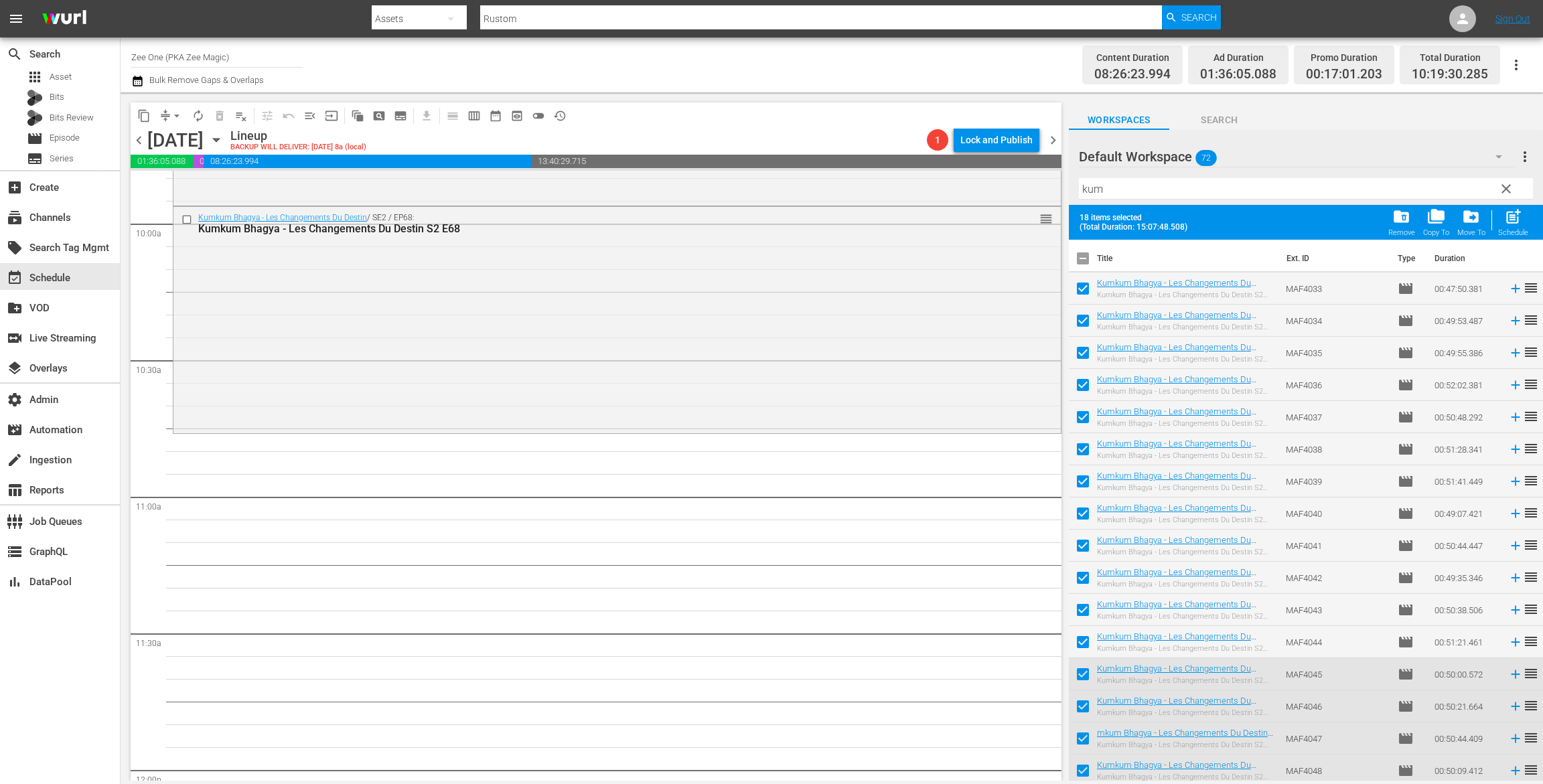
checkbox input "false"
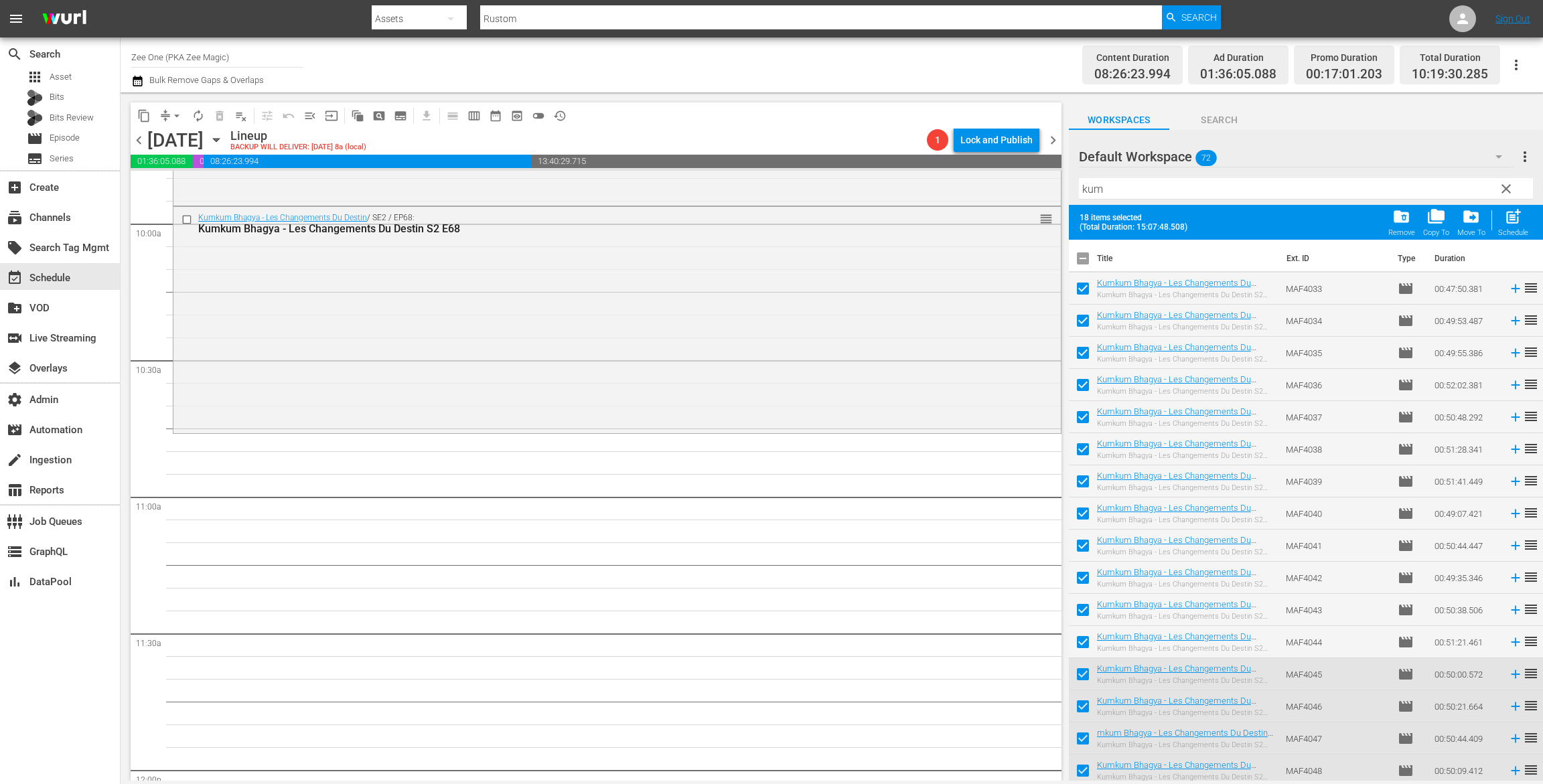
checkbox input "false"
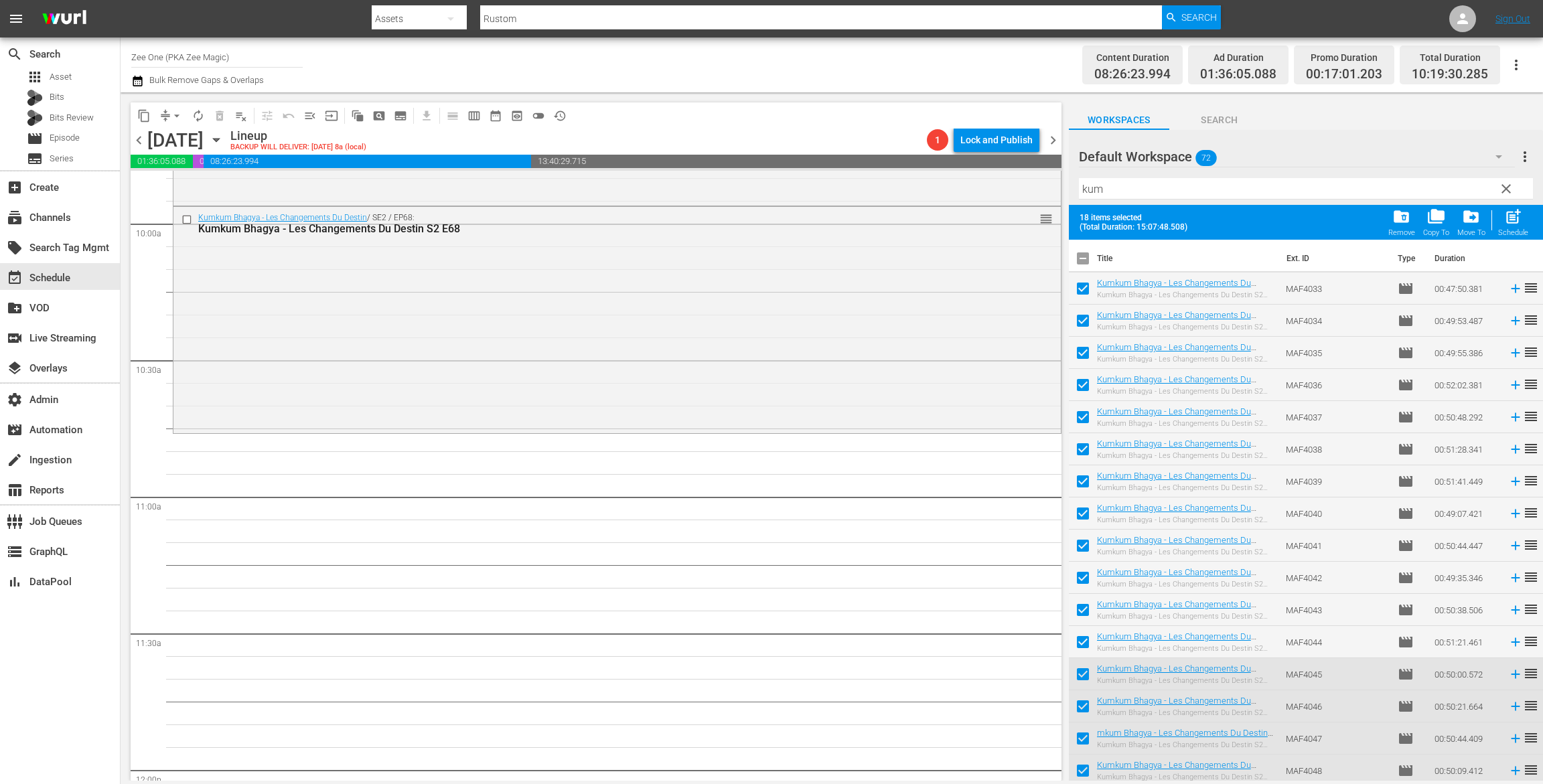
checkbox input "false"
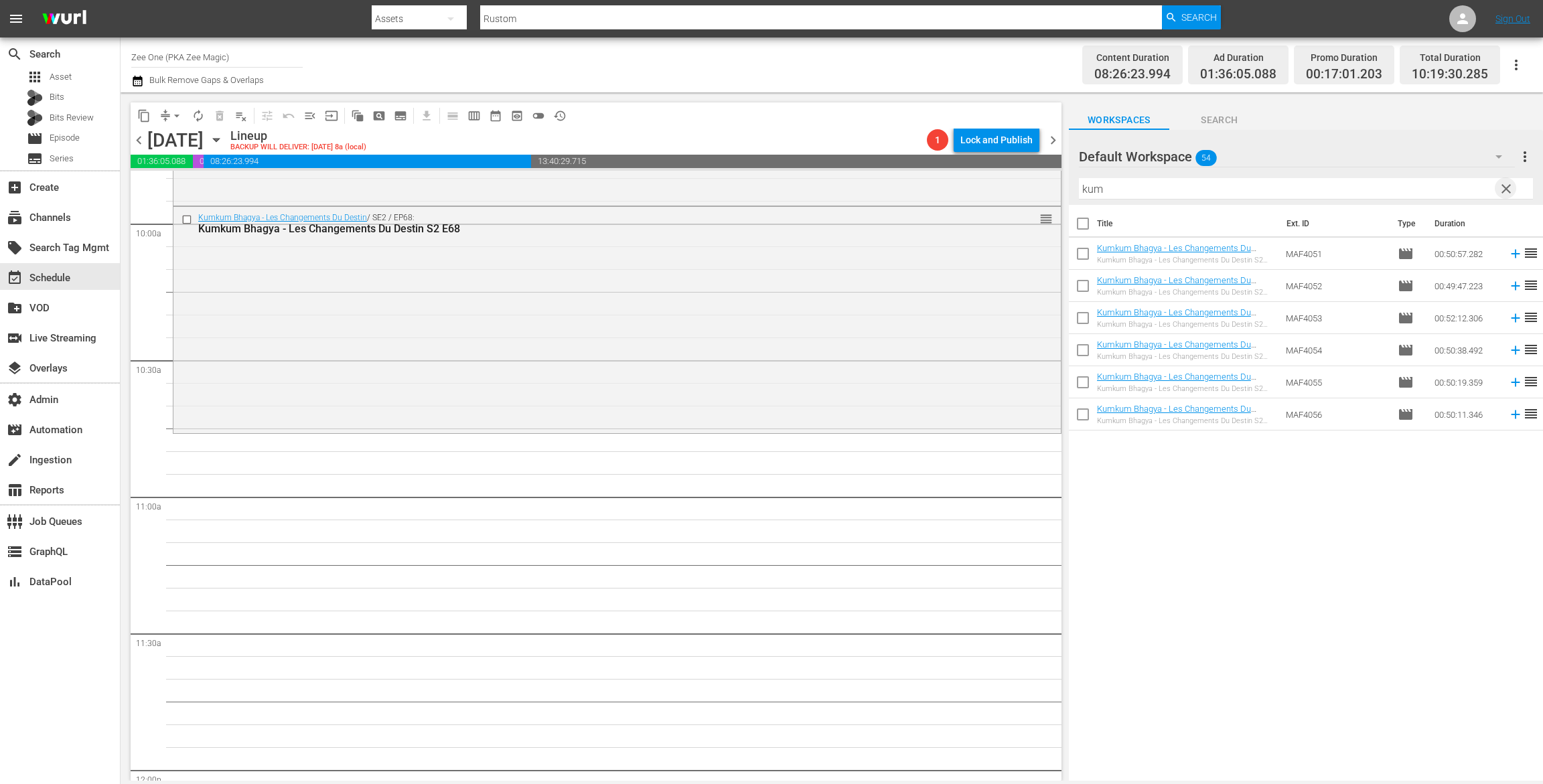
click at [1503, 186] on span "clear" at bounding box center [1507, 189] width 16 height 16
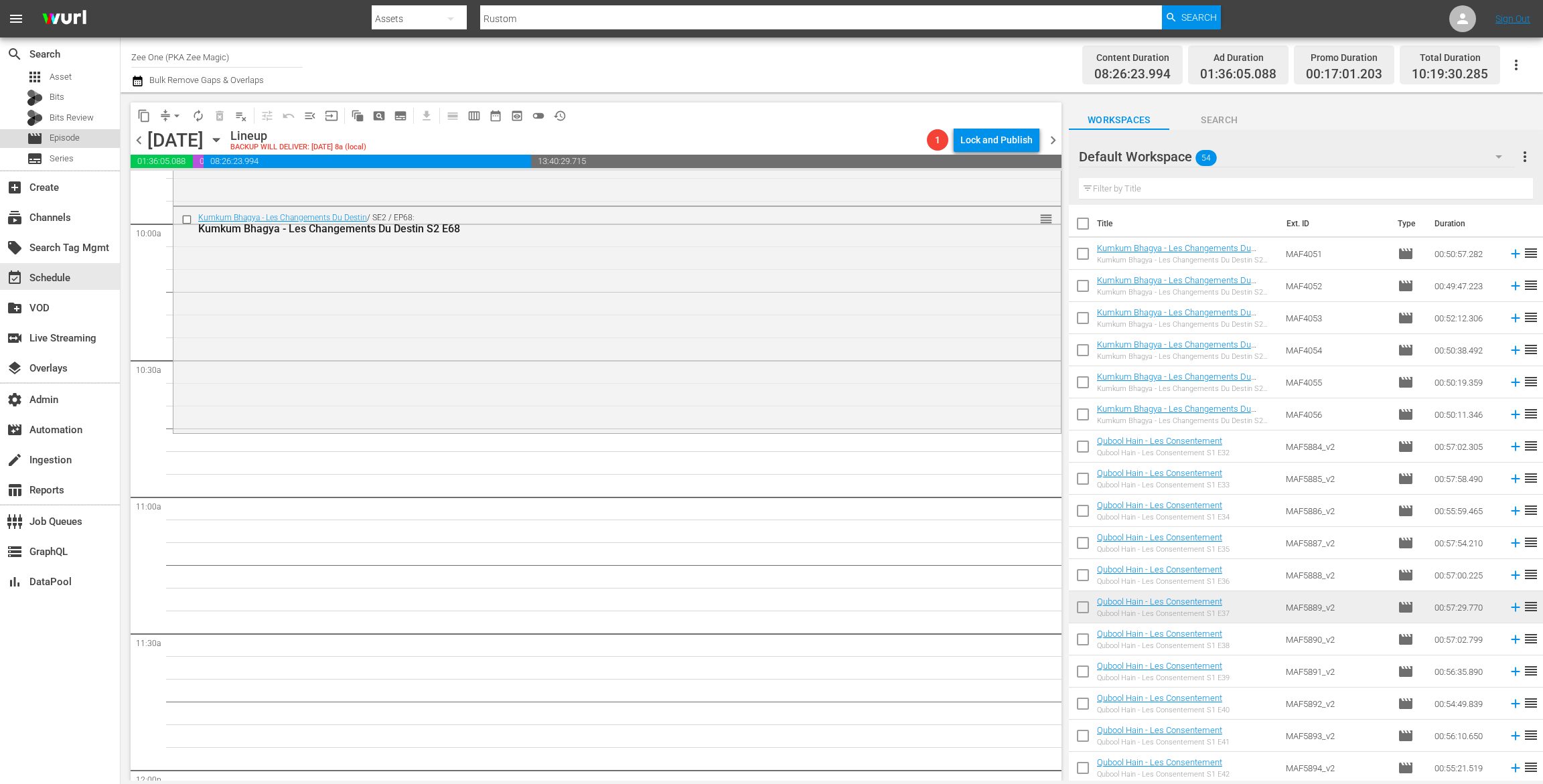
click at [78, 135] on span "Episode" at bounding box center [65, 138] width 30 height 13
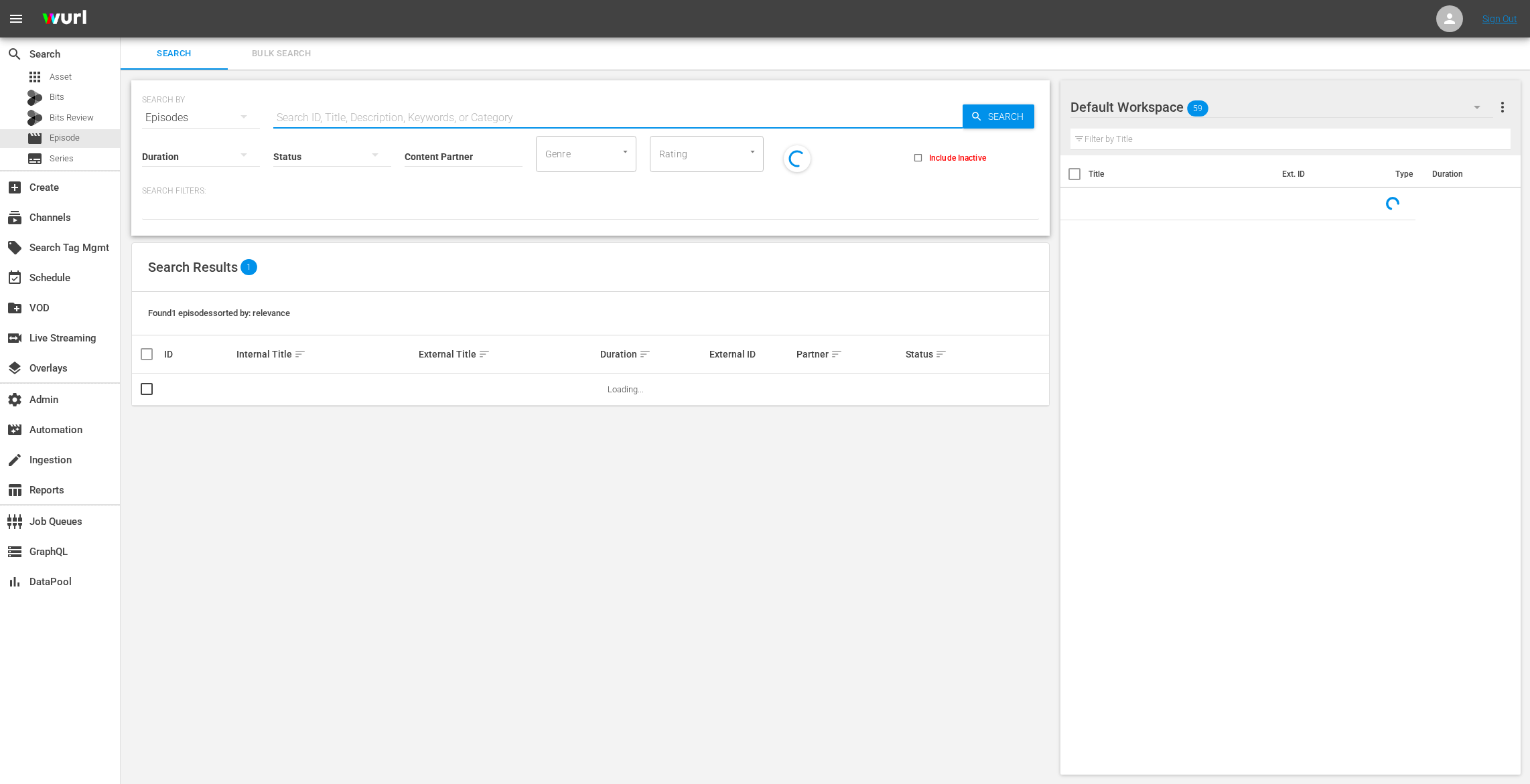
click at [328, 110] on input "text" at bounding box center [618, 117] width 689 height 32
paste input "Jurm"
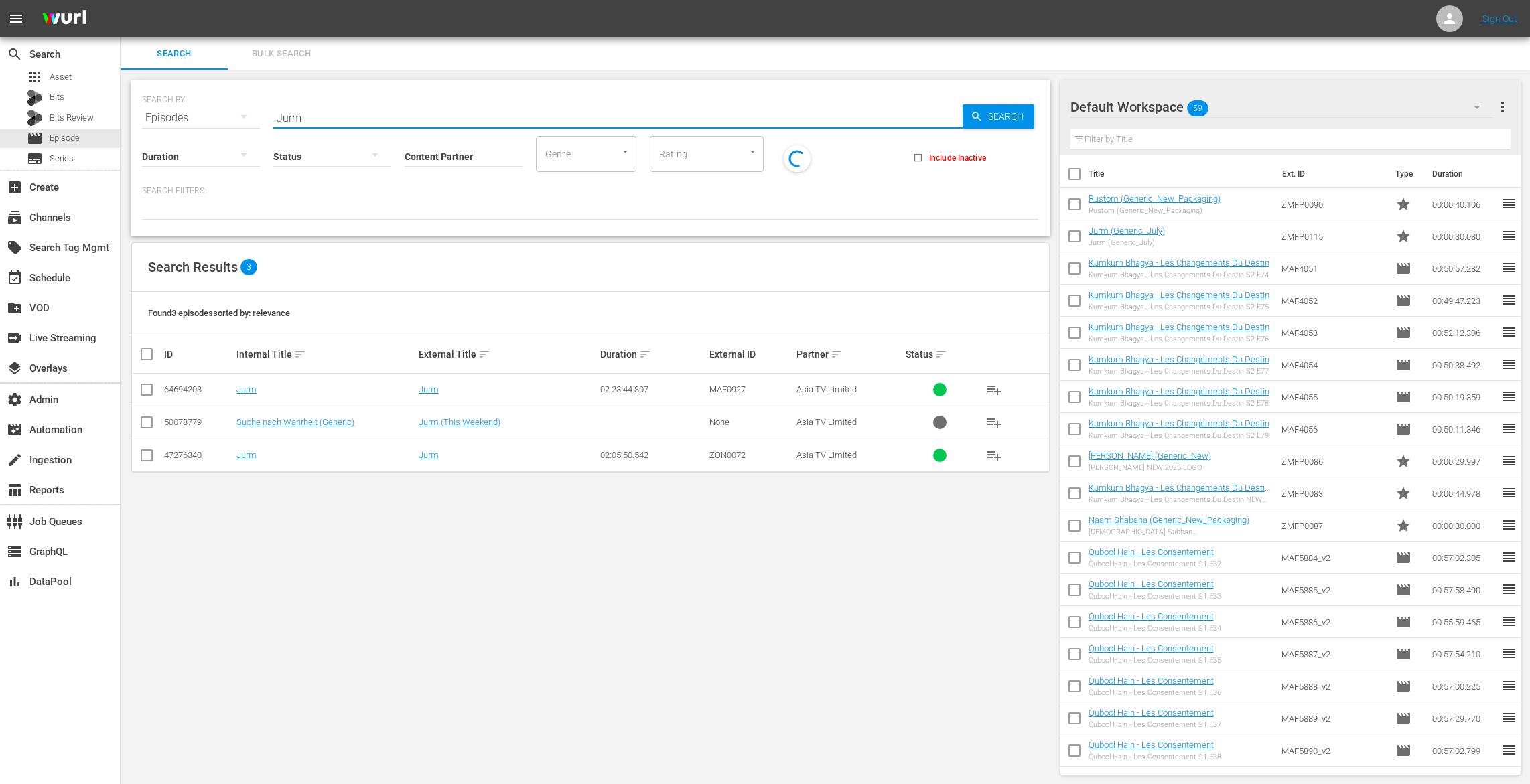
click at [988, 383] on span "playlist_add" at bounding box center [994, 389] width 16 height 16
drag, startPoint x: 310, startPoint y: 117, endPoint x: 255, endPoint y: 127, distance: 55.9
click at [210, 95] on div "SEARCH BY Search By Episodes Search ID, Title, Description, Keywords, or Catego…" at bounding box center [591, 110] width 897 height 48
paste input "Rusto"
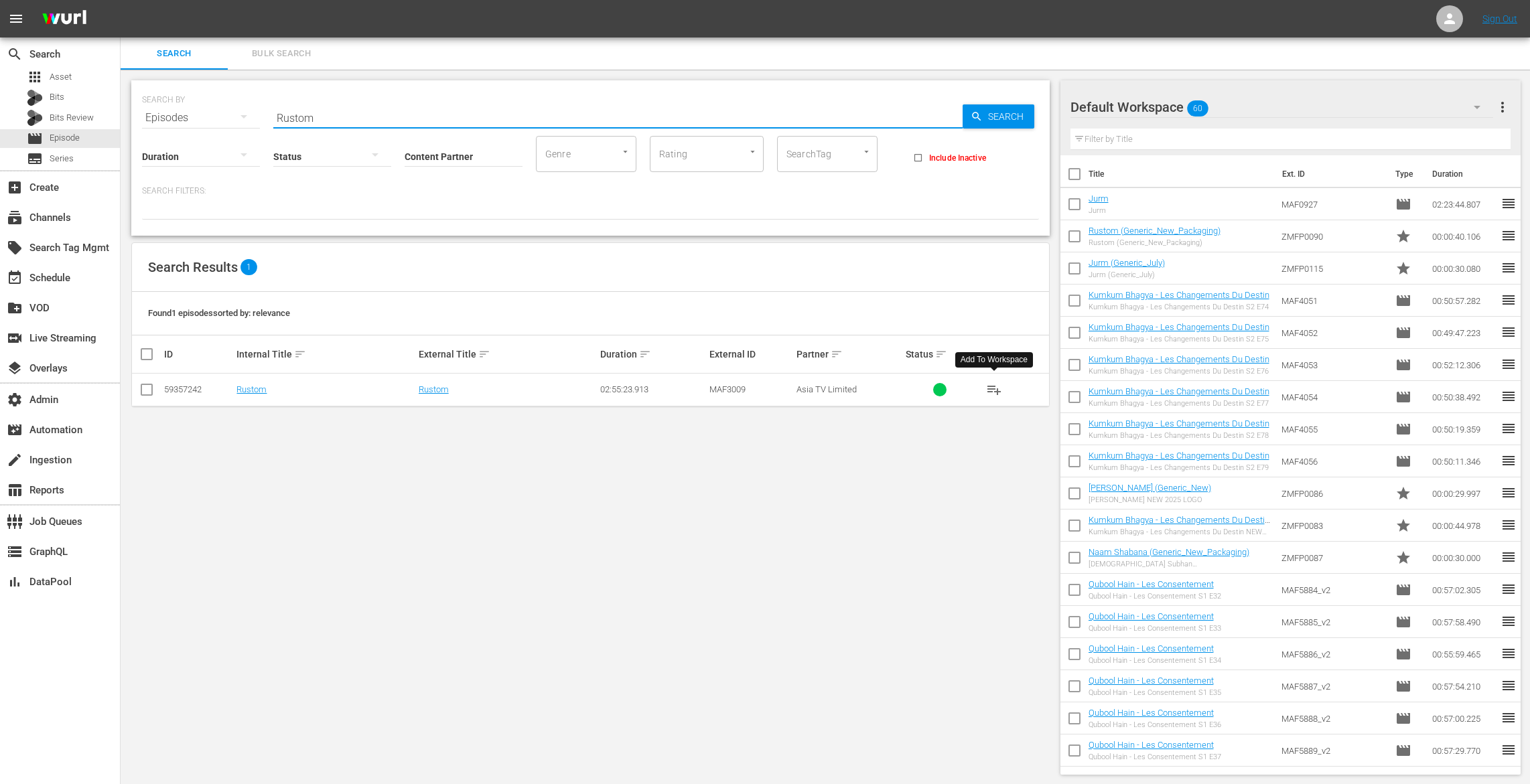
type input "Rustom"
click at [996, 386] on span "playlist_add" at bounding box center [994, 389] width 16 height 16
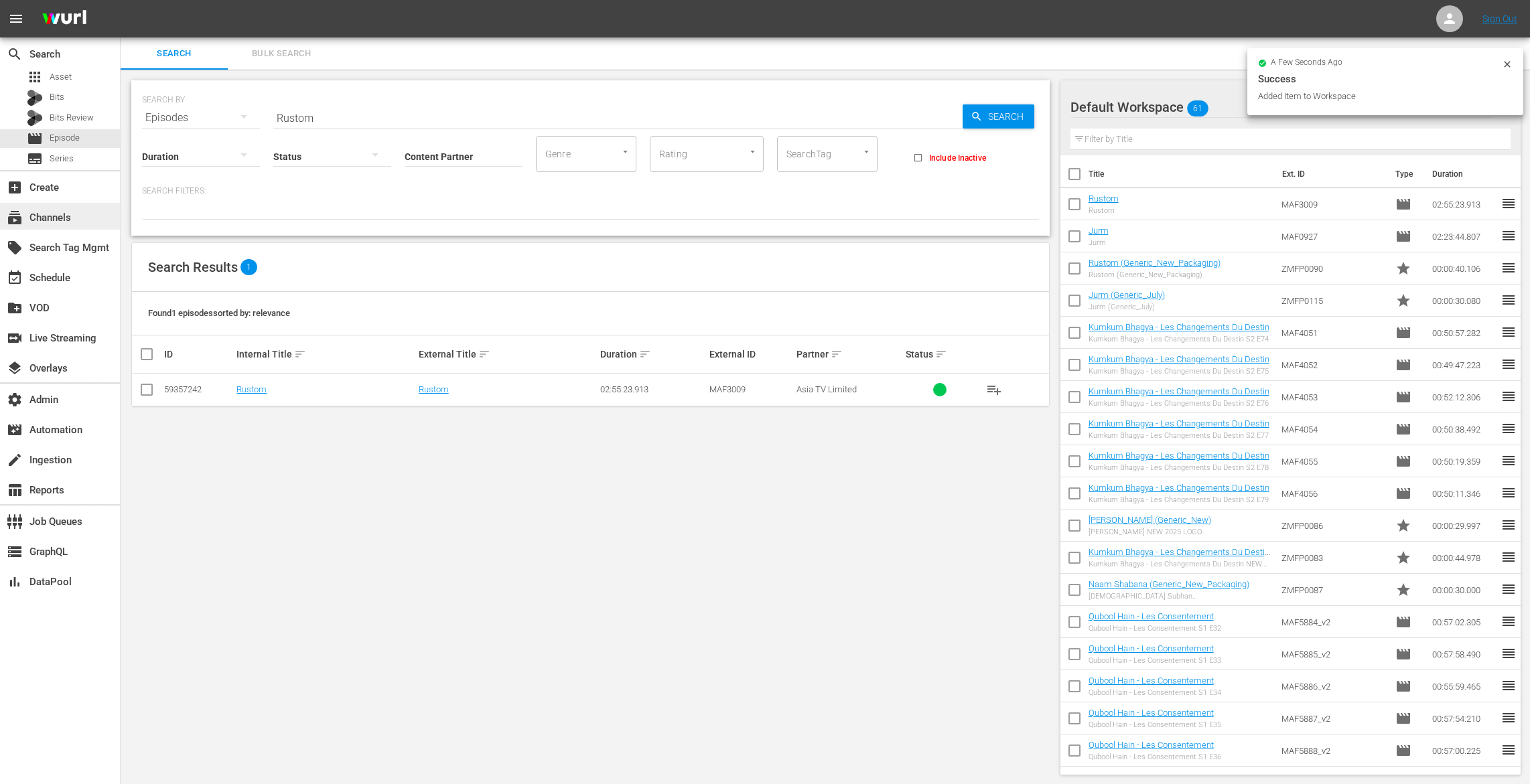
click at [74, 220] on div "subscriptions Channels" at bounding box center [37, 215] width 75 height 12
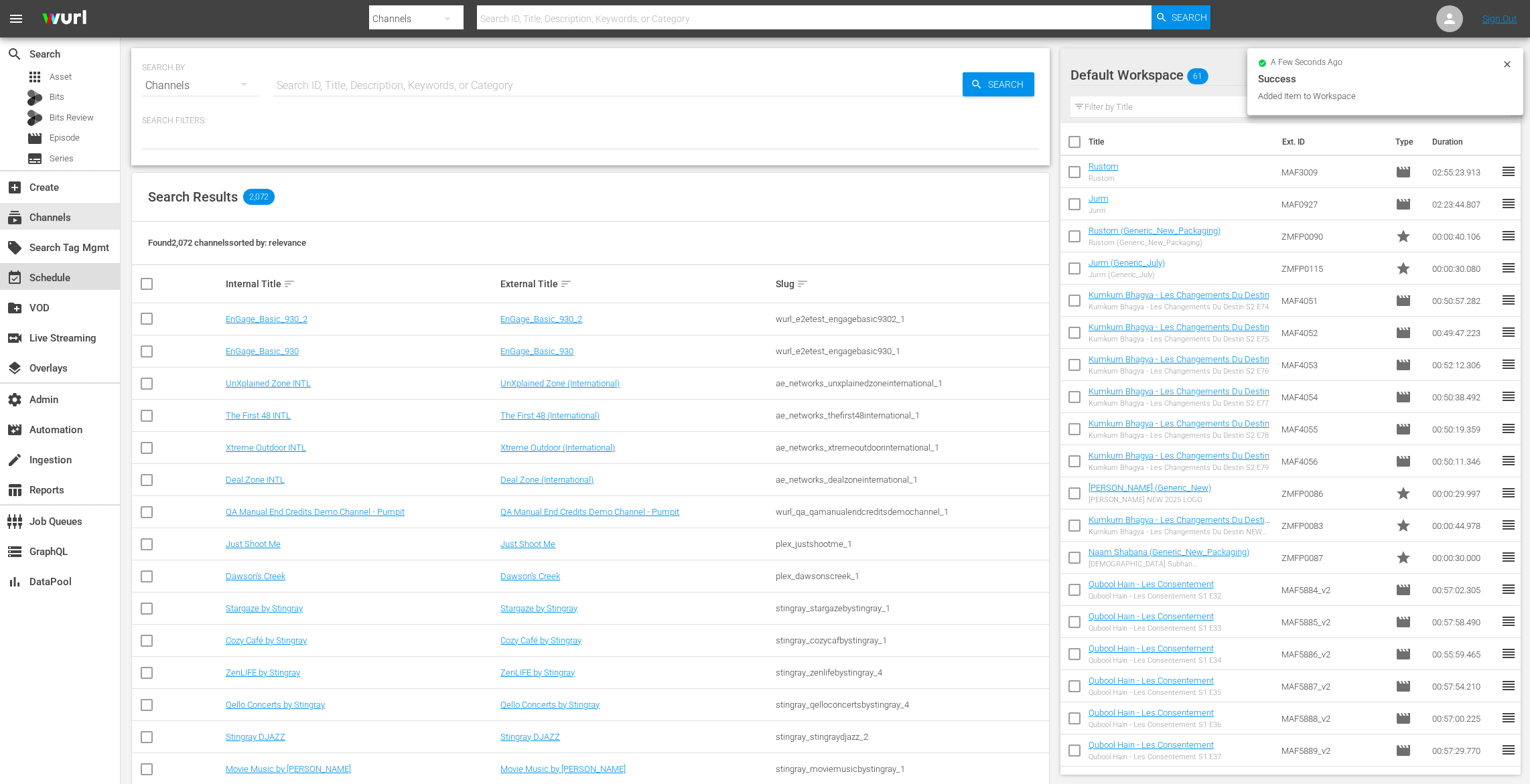
click at [53, 276] on div "event_available Schedule" at bounding box center [37, 276] width 75 height 12
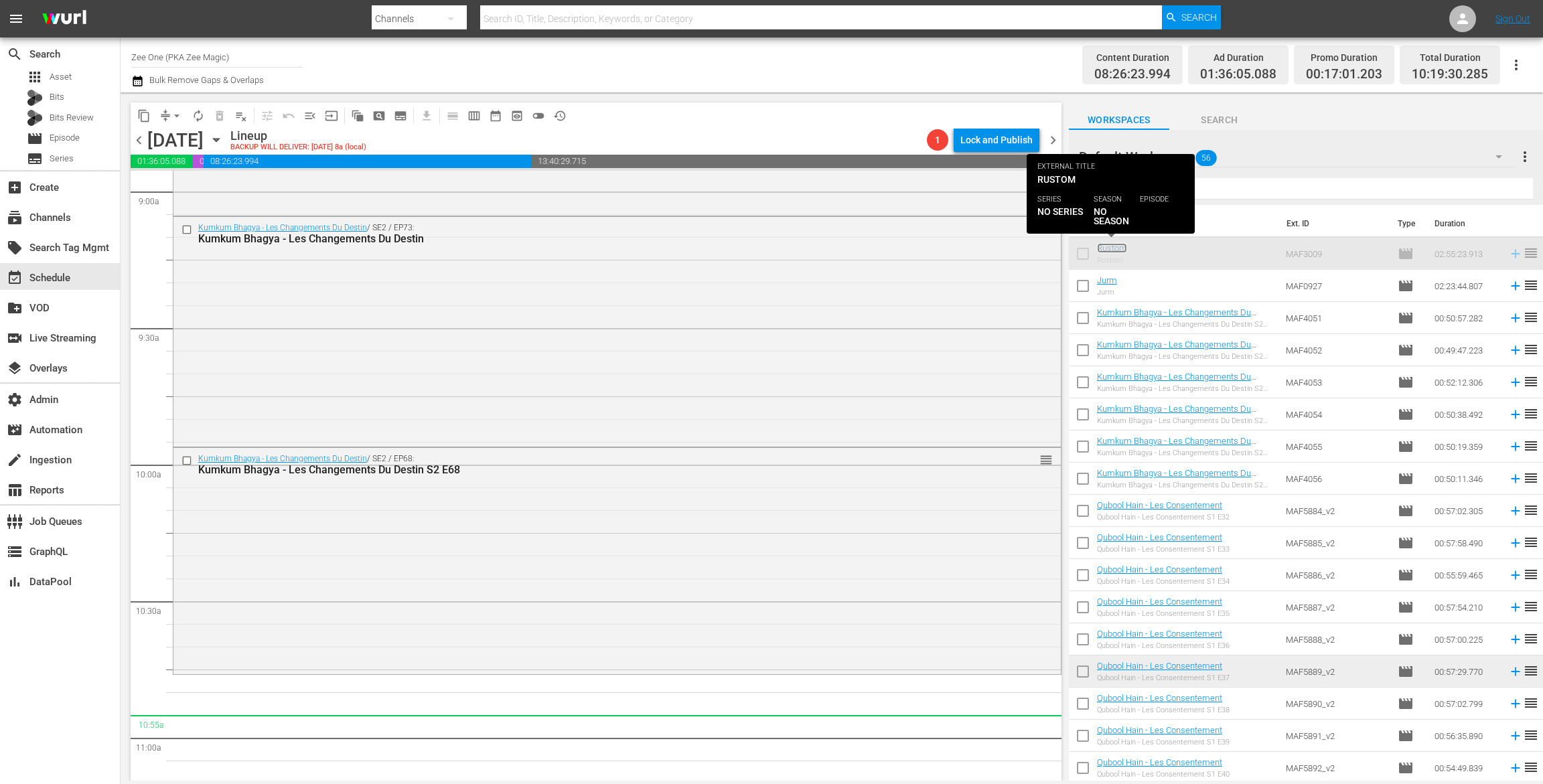
scroll to position [2636, 0]
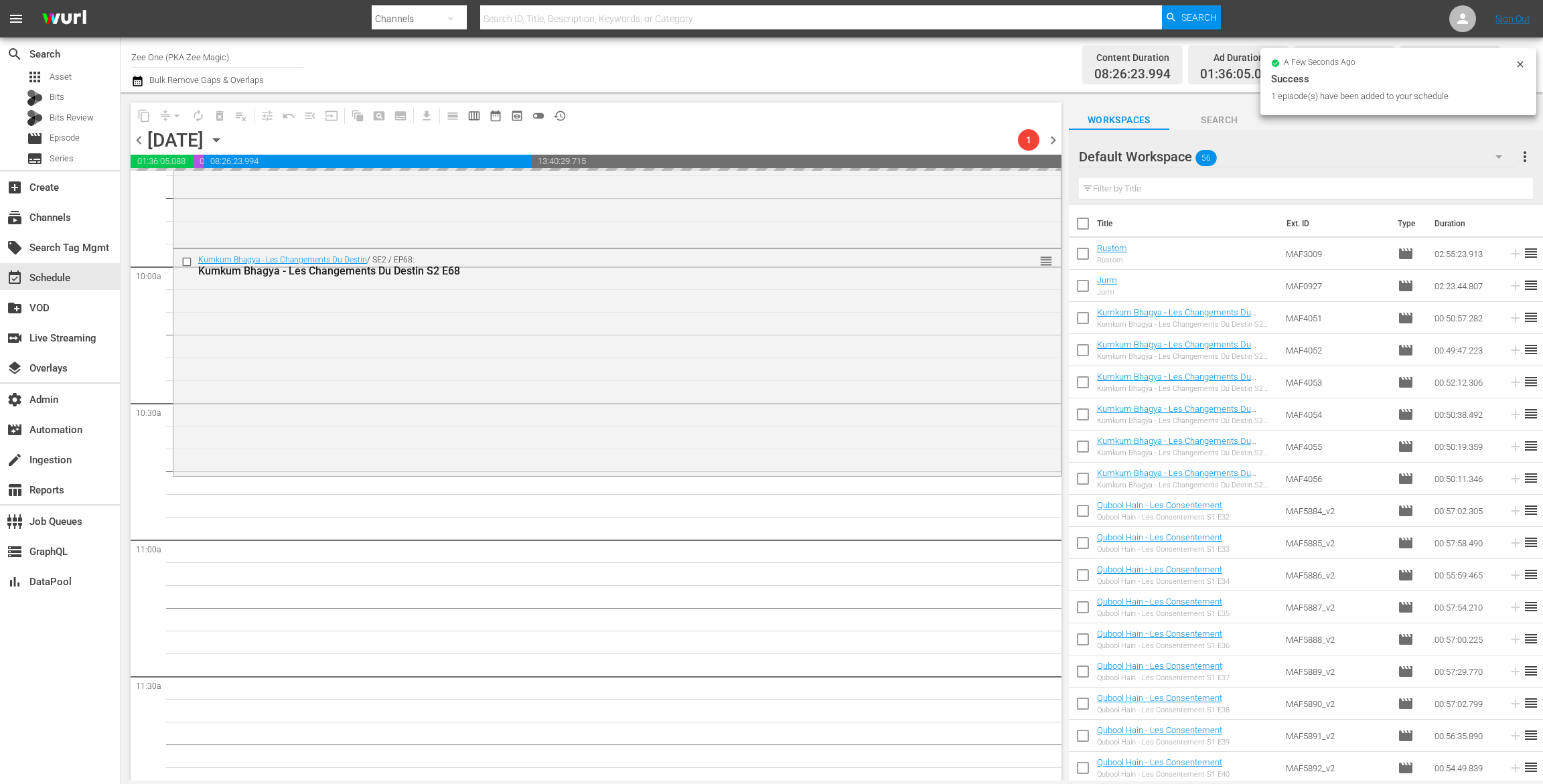
click at [1123, 193] on input "text" at bounding box center [1307, 189] width 454 height 22
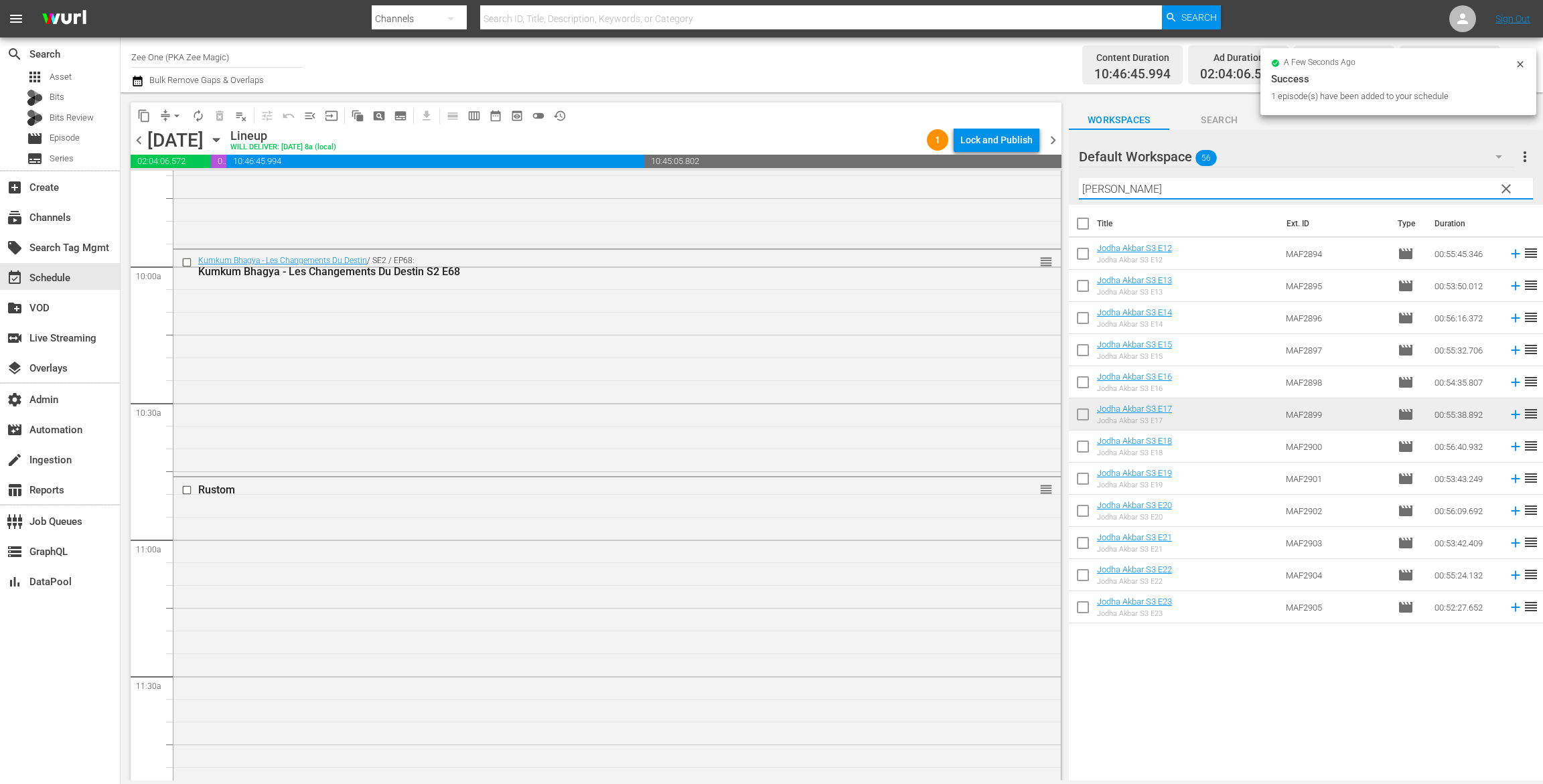
type input "jodh"
click at [1079, 249] on input "checkbox" at bounding box center [1083, 256] width 28 height 28
checkbox input "true"
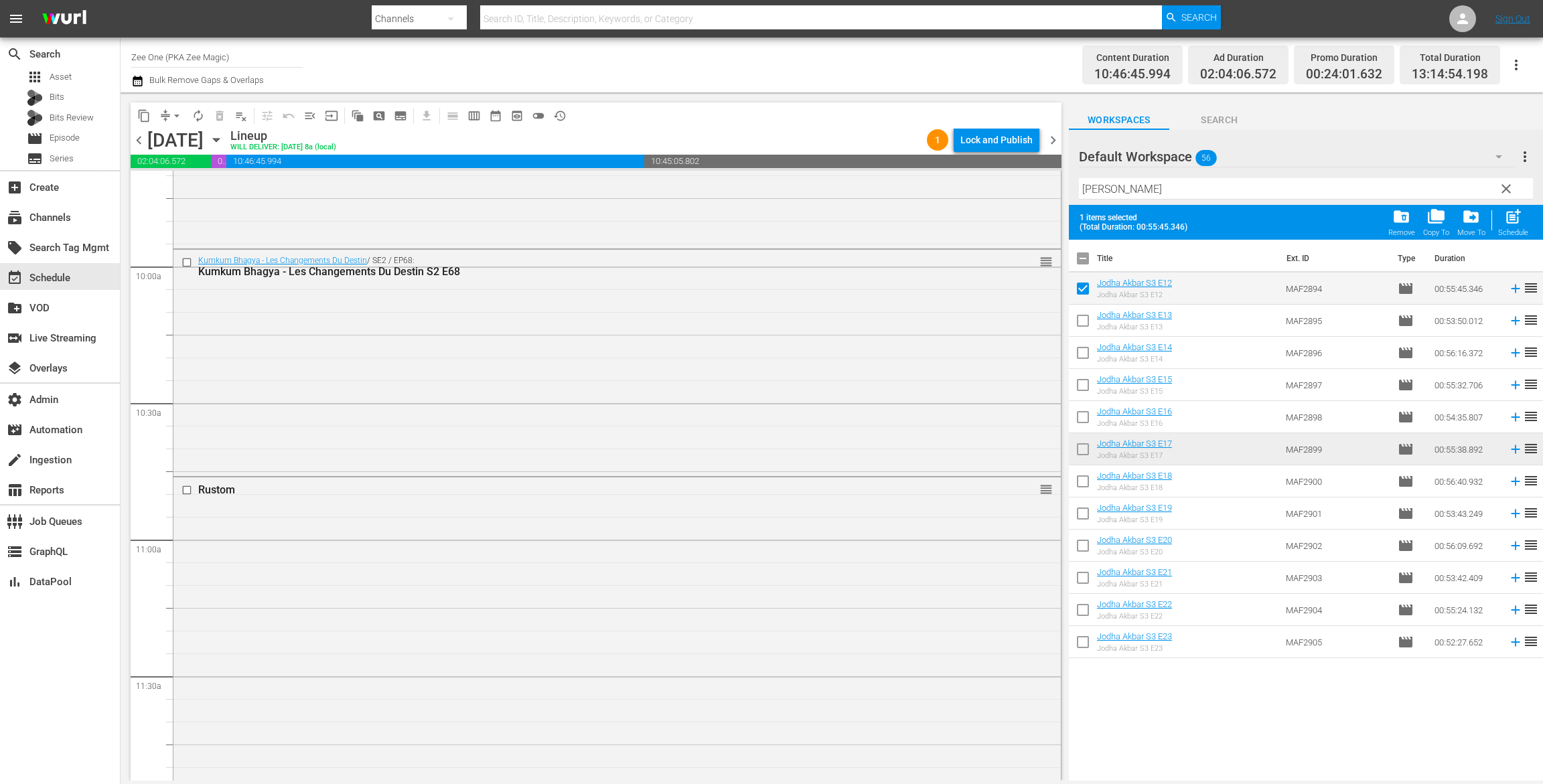
click at [1079, 320] on input "checkbox" at bounding box center [1083, 323] width 28 height 28
checkbox input "true"
click at [1079, 344] on input "checkbox" at bounding box center [1083, 355] width 28 height 28
checkbox input "true"
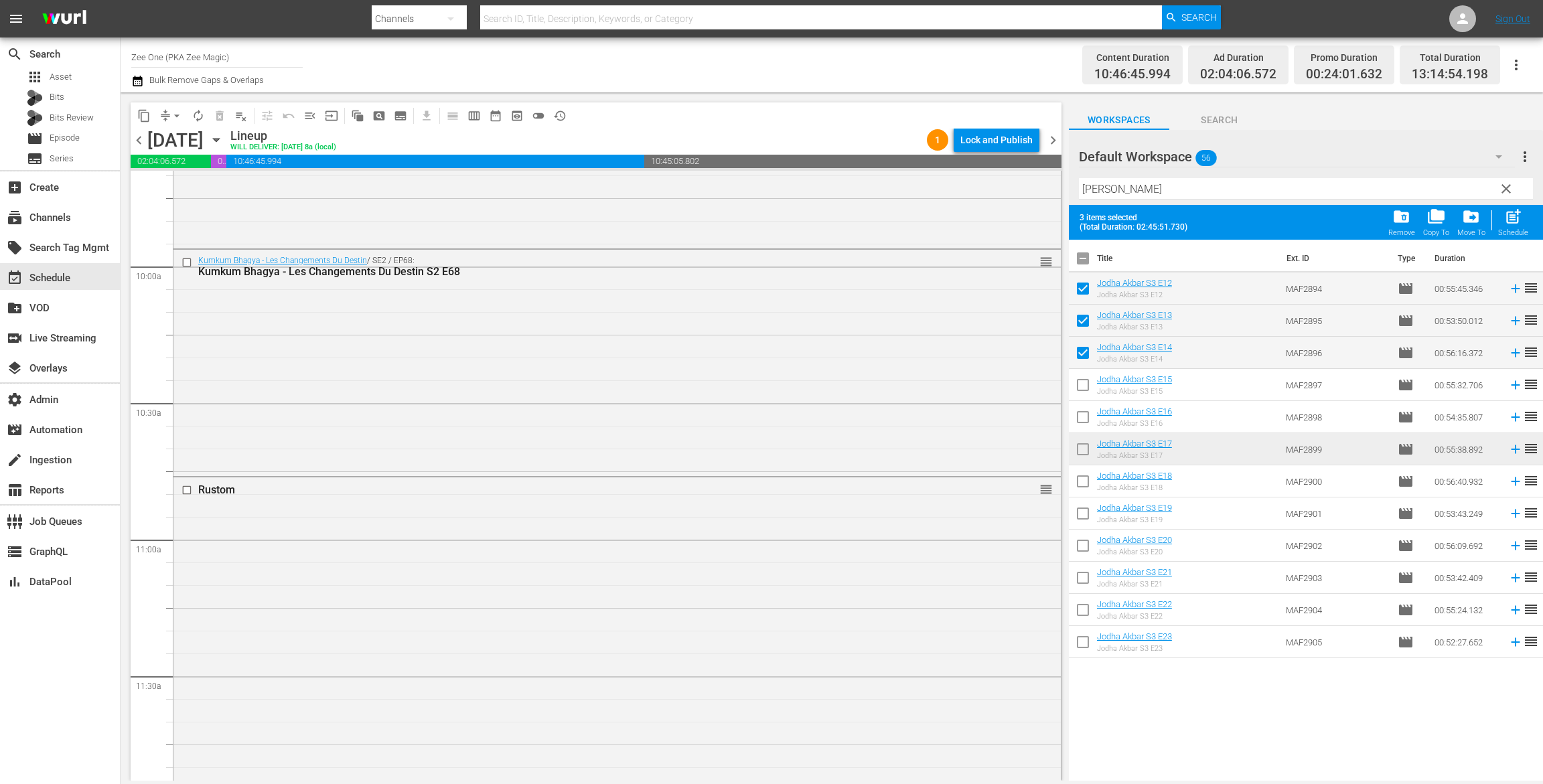
click at [1090, 381] on input "checkbox" at bounding box center [1083, 387] width 28 height 28
checkbox input "true"
click at [1084, 416] on input "checkbox" at bounding box center [1083, 420] width 28 height 28
checkbox input "true"
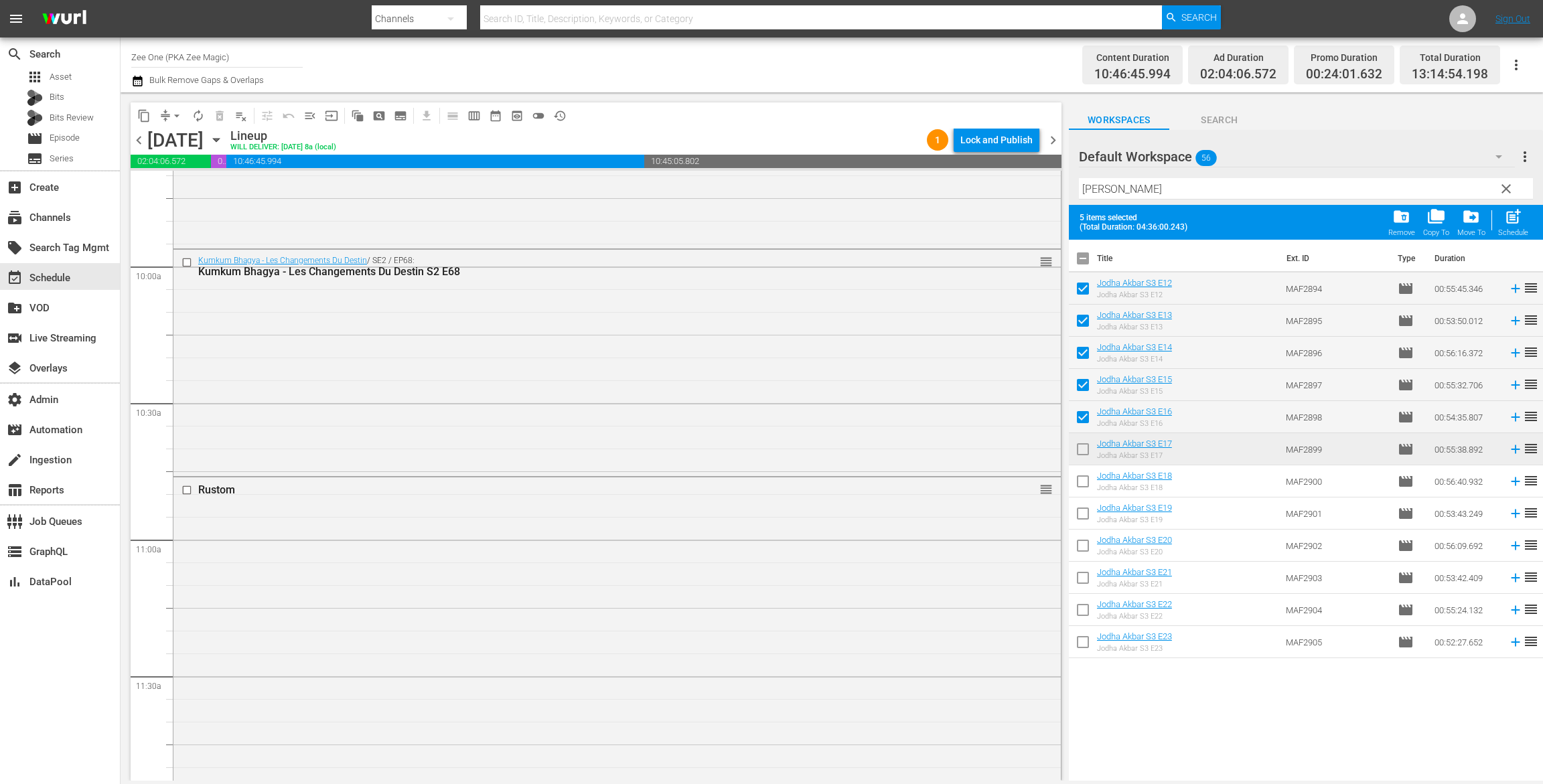
click at [1075, 442] on input "checkbox" at bounding box center [1083, 452] width 28 height 28
checkbox input "true"
click at [1505, 215] on span "post_add" at bounding box center [1513, 216] width 18 height 18
checkbox input "false"
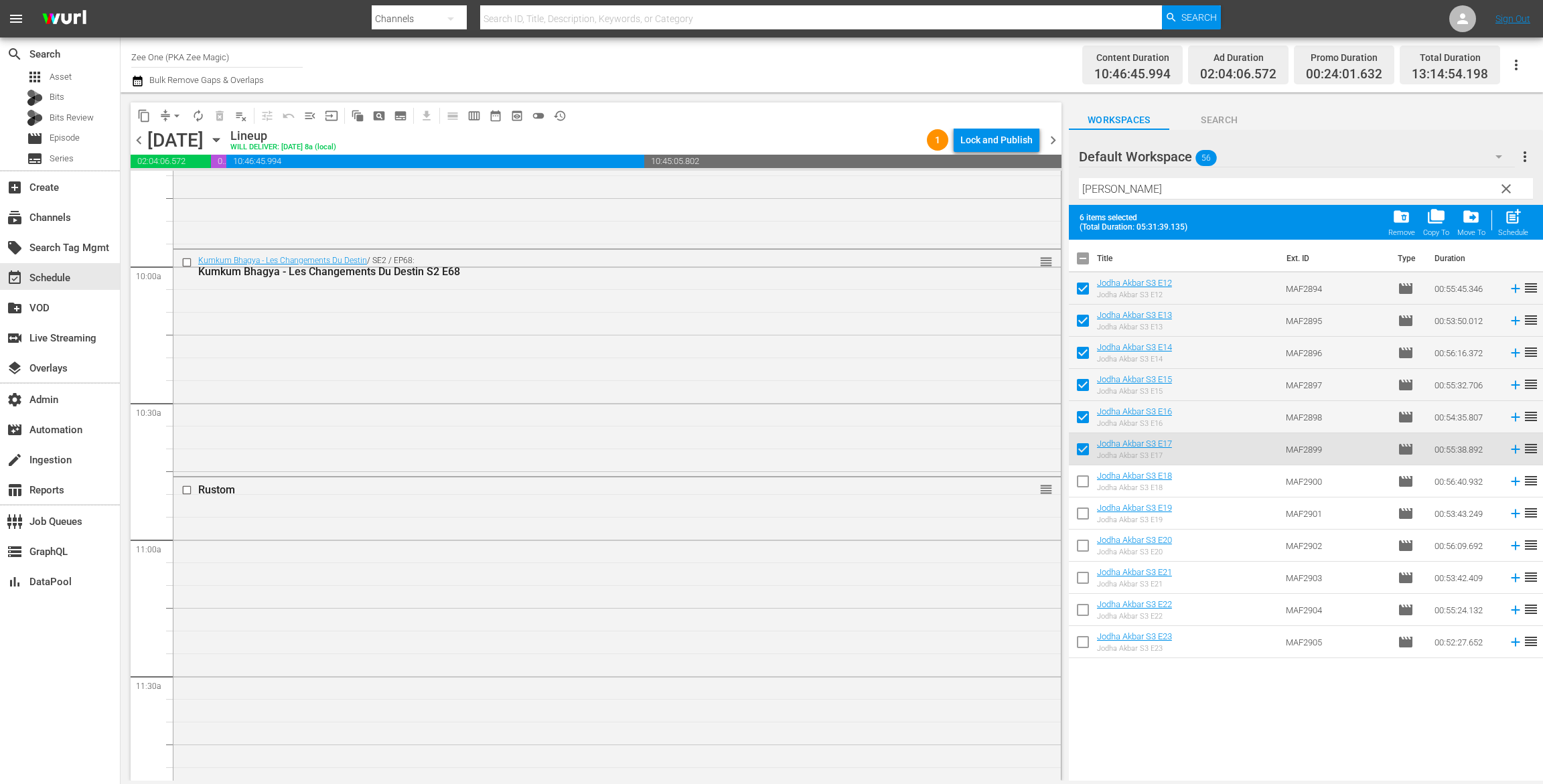
checkbox input "false"
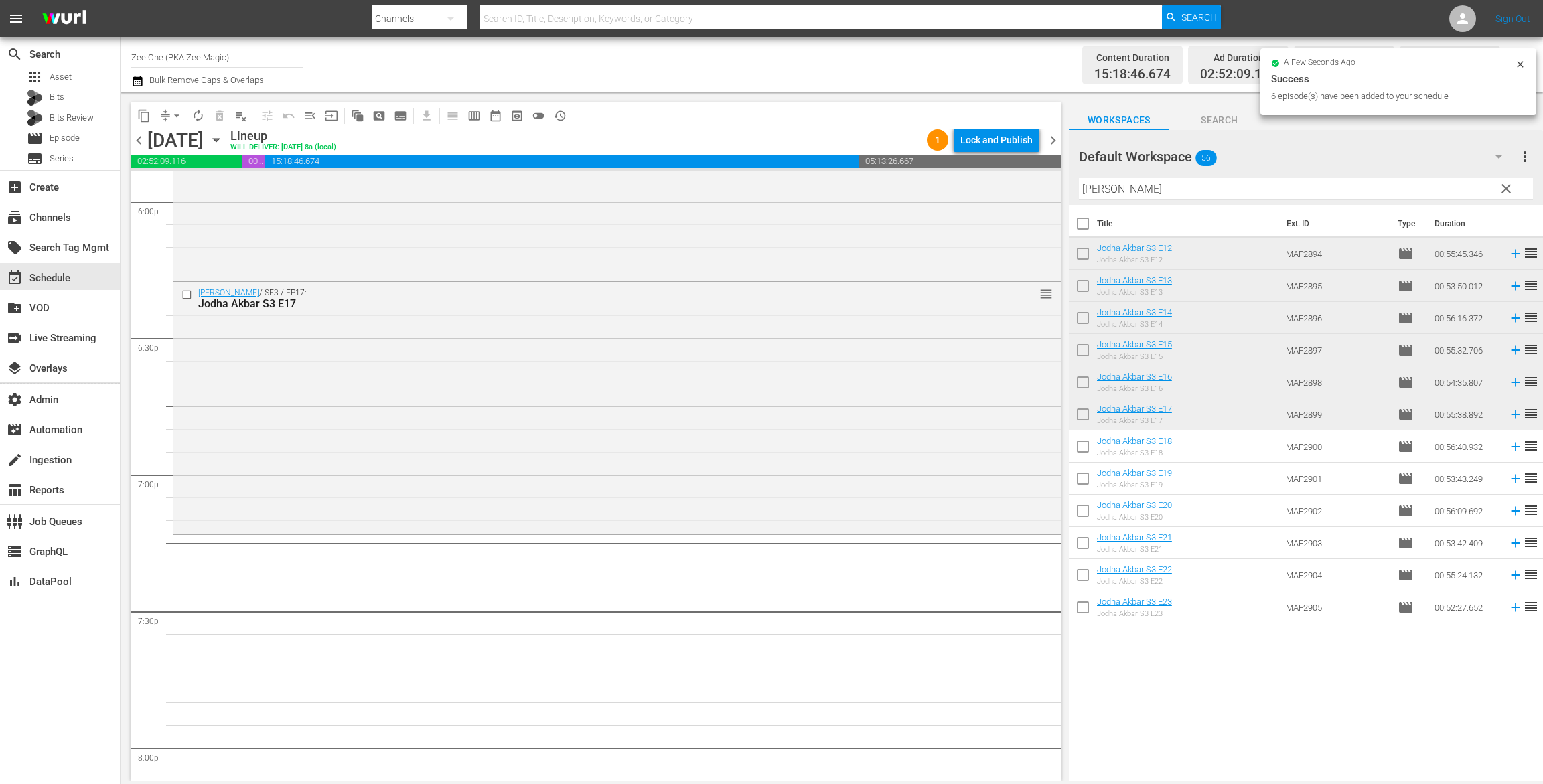
scroll to position [5120, 0]
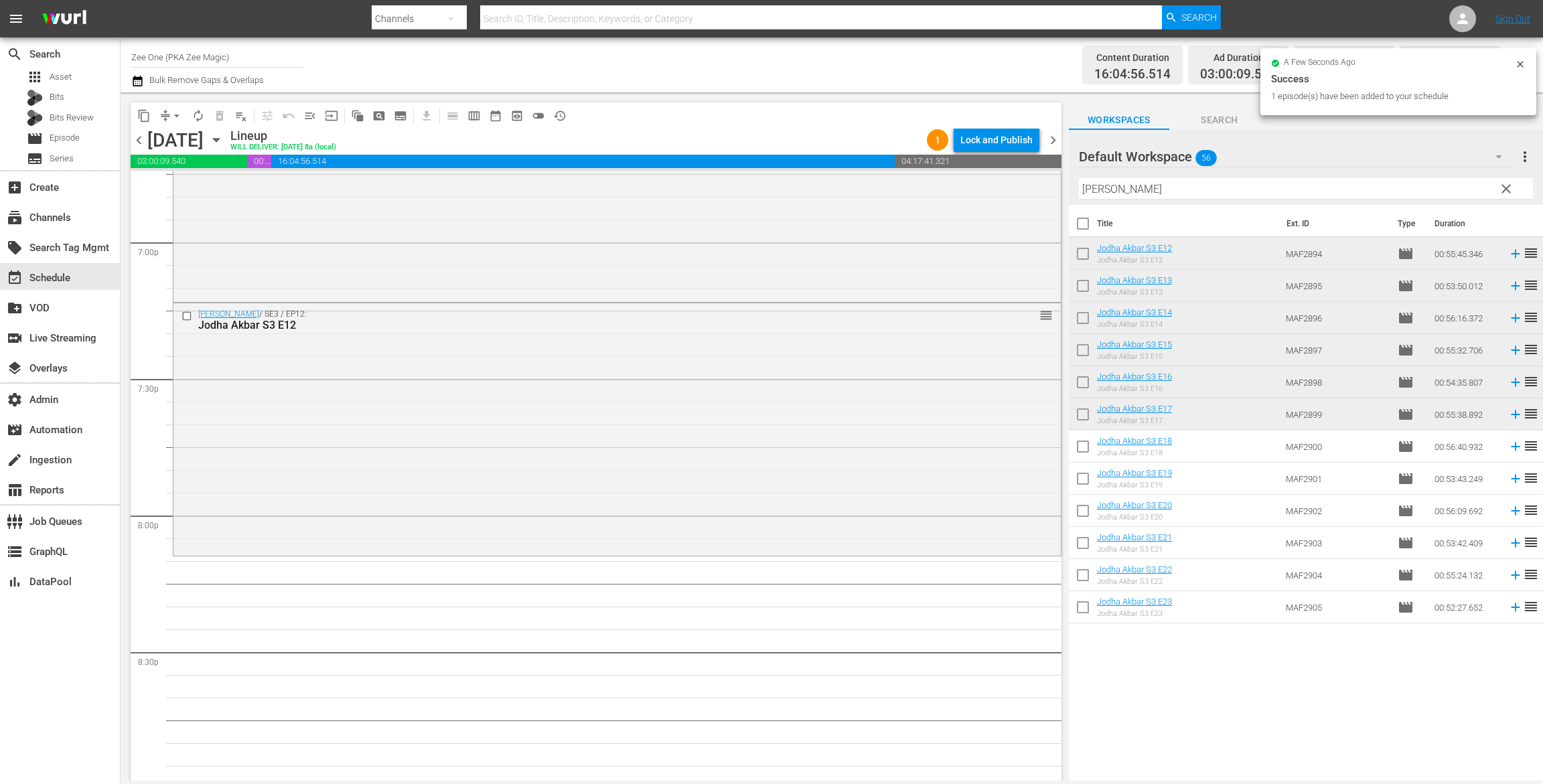
click at [1507, 186] on span "clear" at bounding box center [1507, 189] width 16 height 16
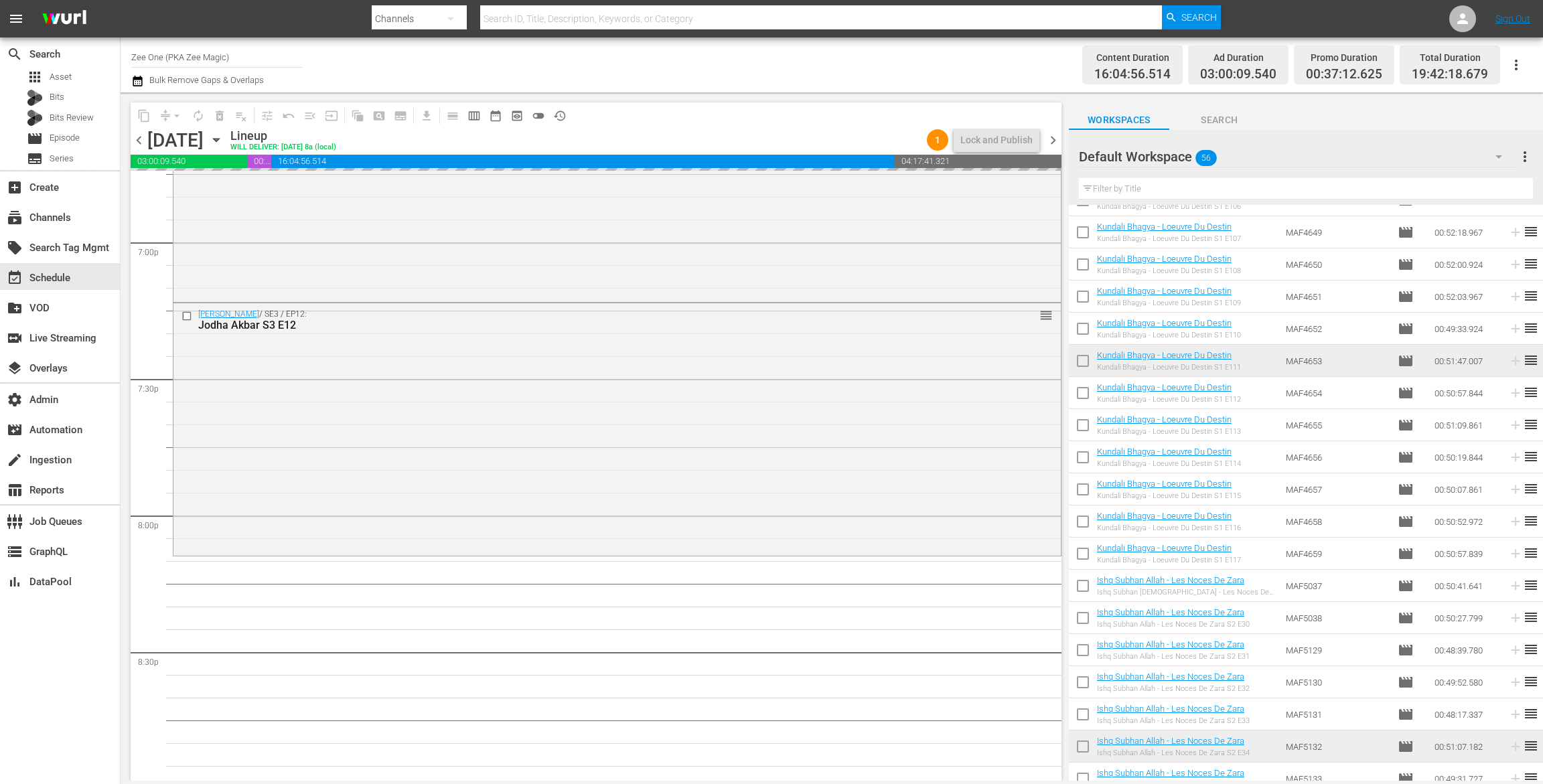
scroll to position [1255, 0]
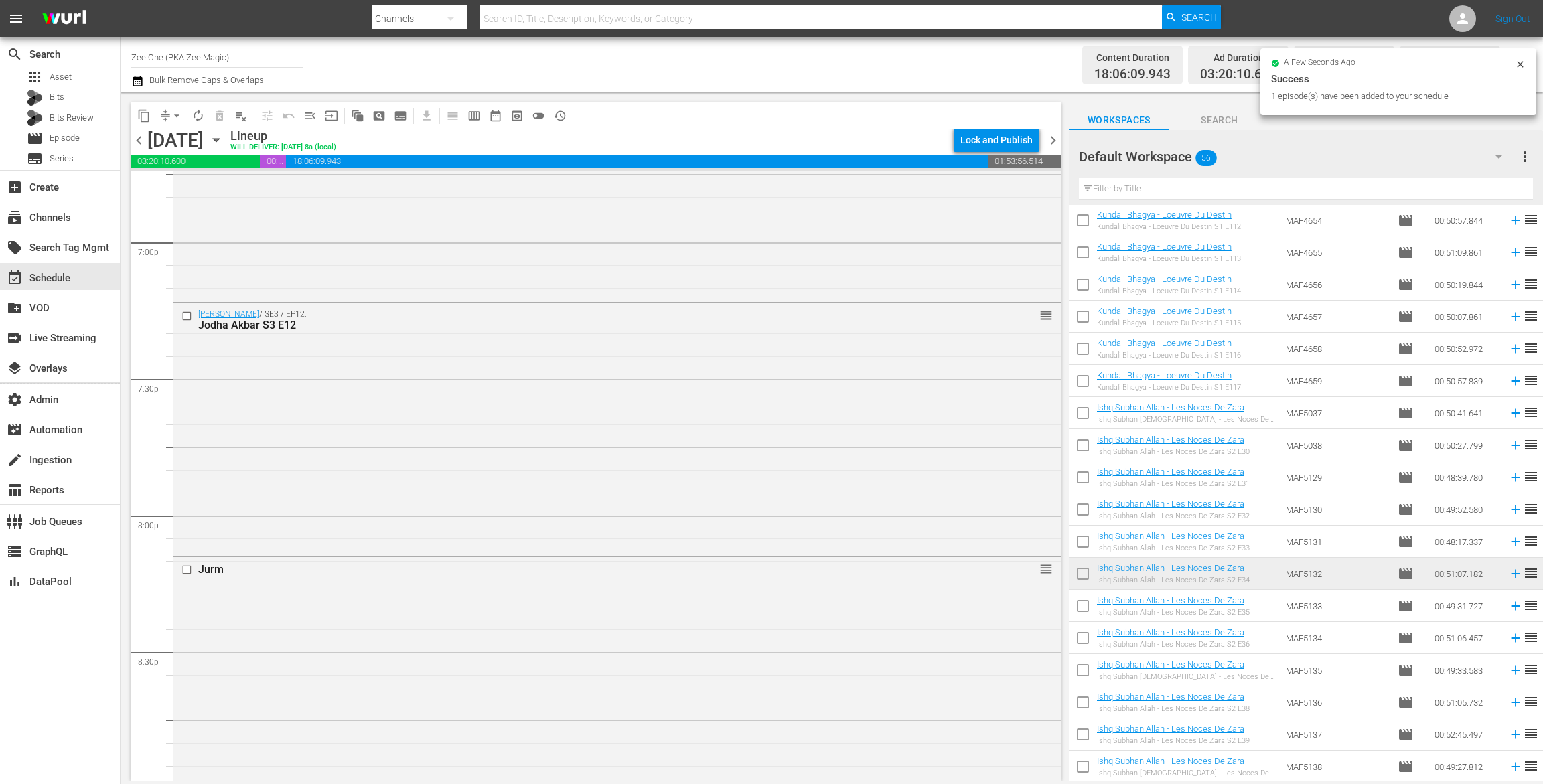
click at [1082, 412] on input "checkbox" at bounding box center [1083, 416] width 28 height 28
checkbox input "true"
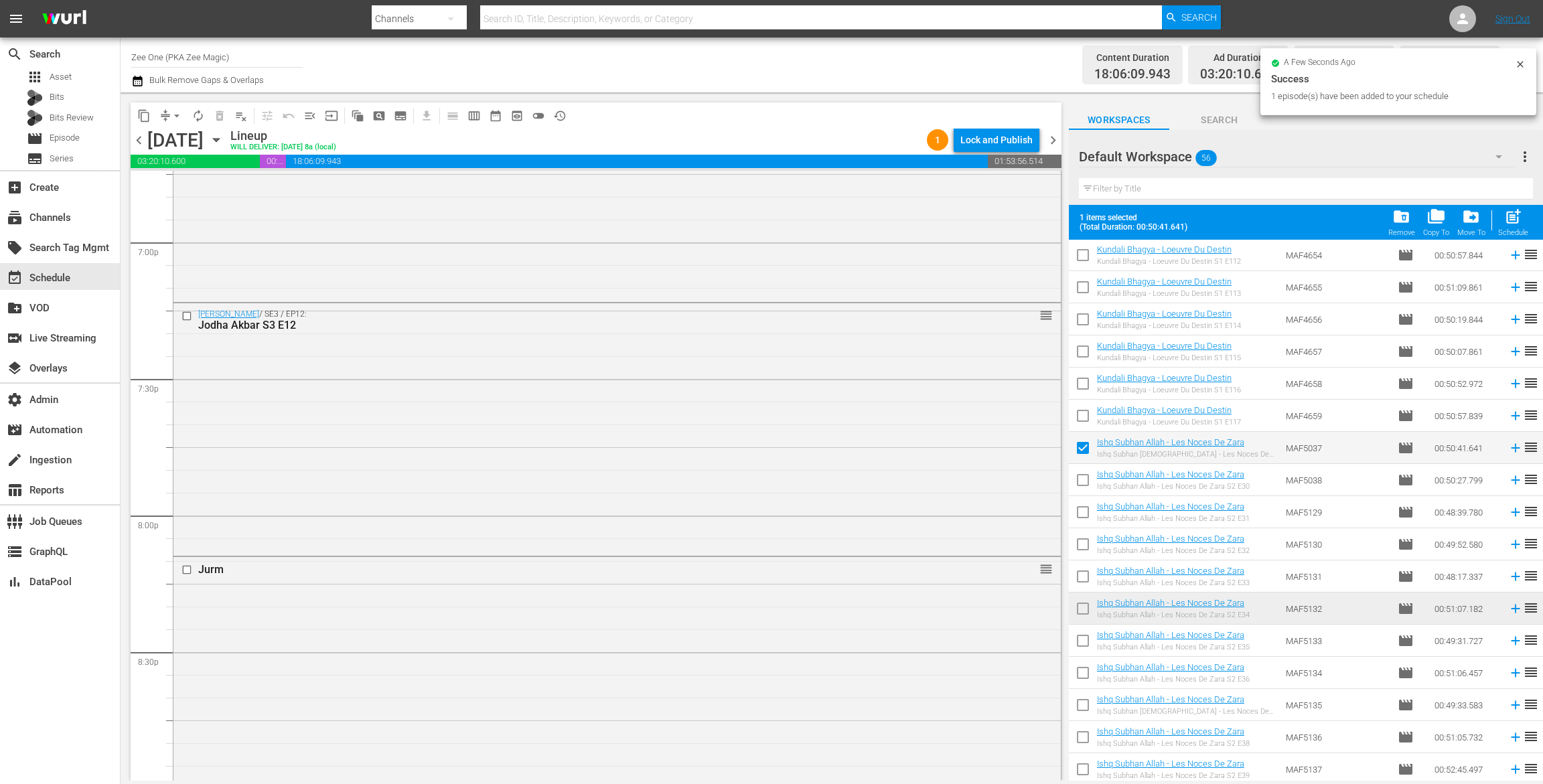
click at [1082, 482] on input "checkbox" at bounding box center [1083, 482] width 28 height 28
checkbox input "true"
click at [1083, 519] on input "checkbox" at bounding box center [1083, 515] width 28 height 28
checkbox input "true"
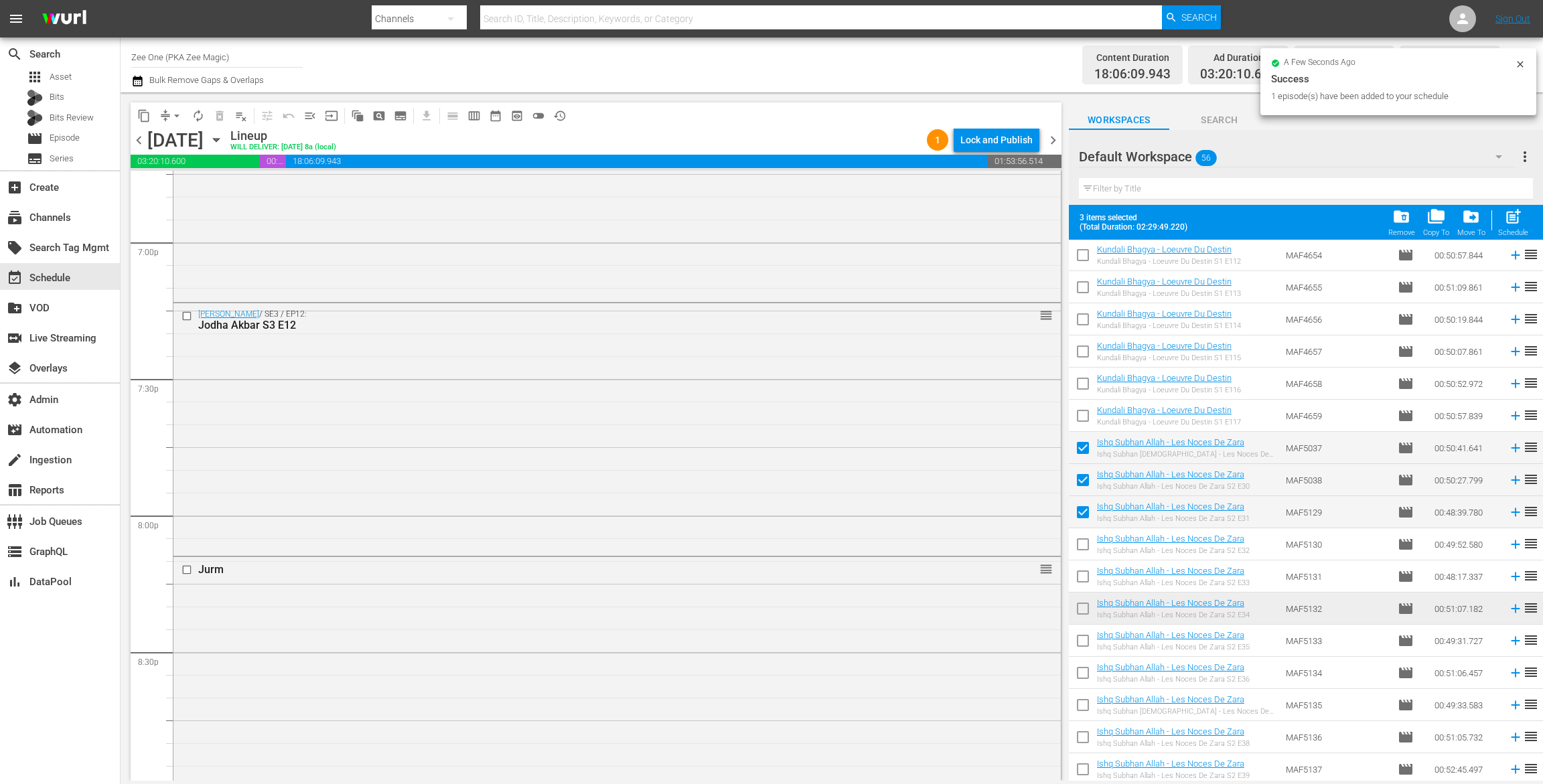
click at [1512, 224] on span "post_add" at bounding box center [1513, 216] width 18 height 18
checkbox input "false"
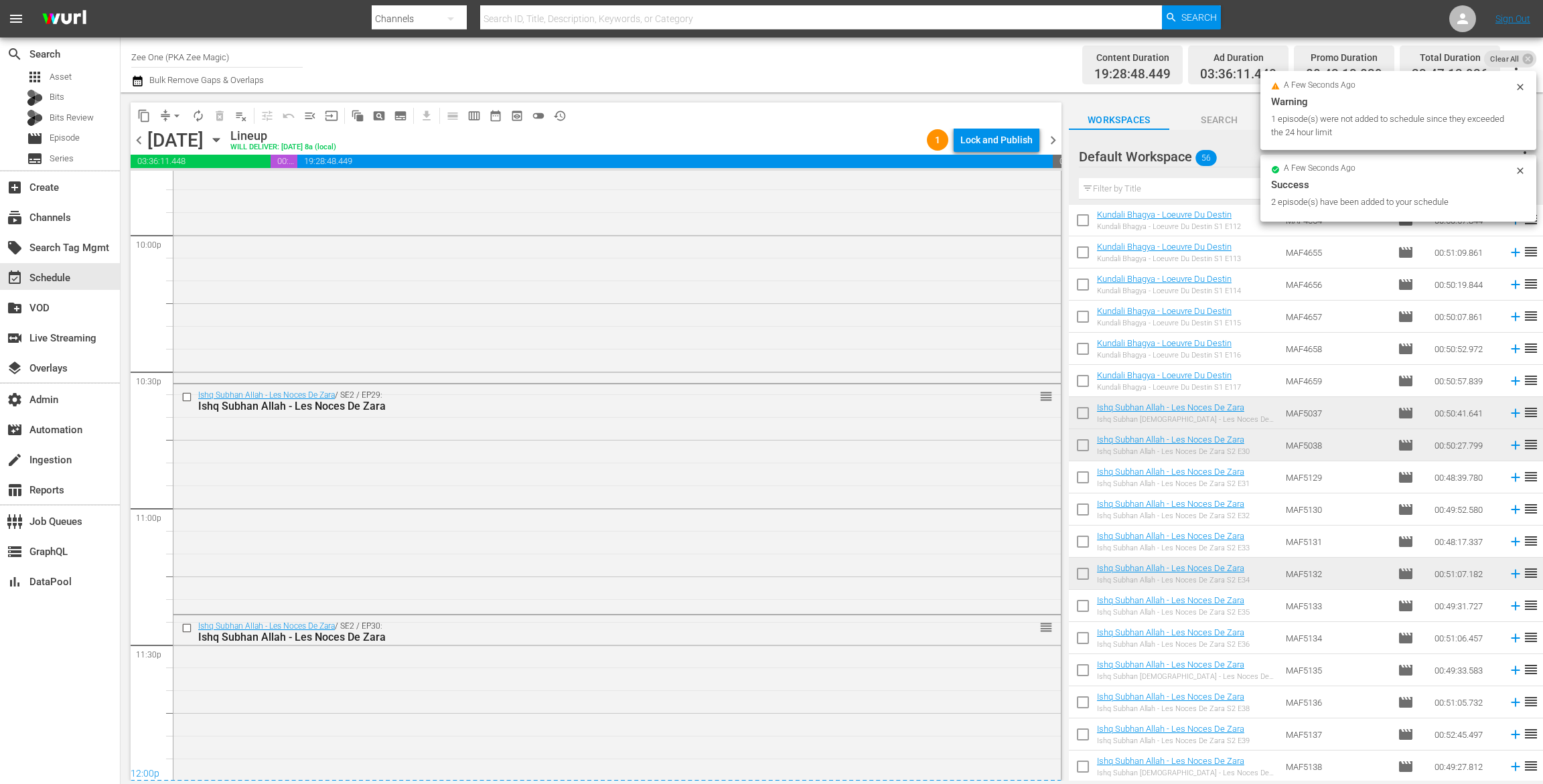
scroll to position [6011, 0]
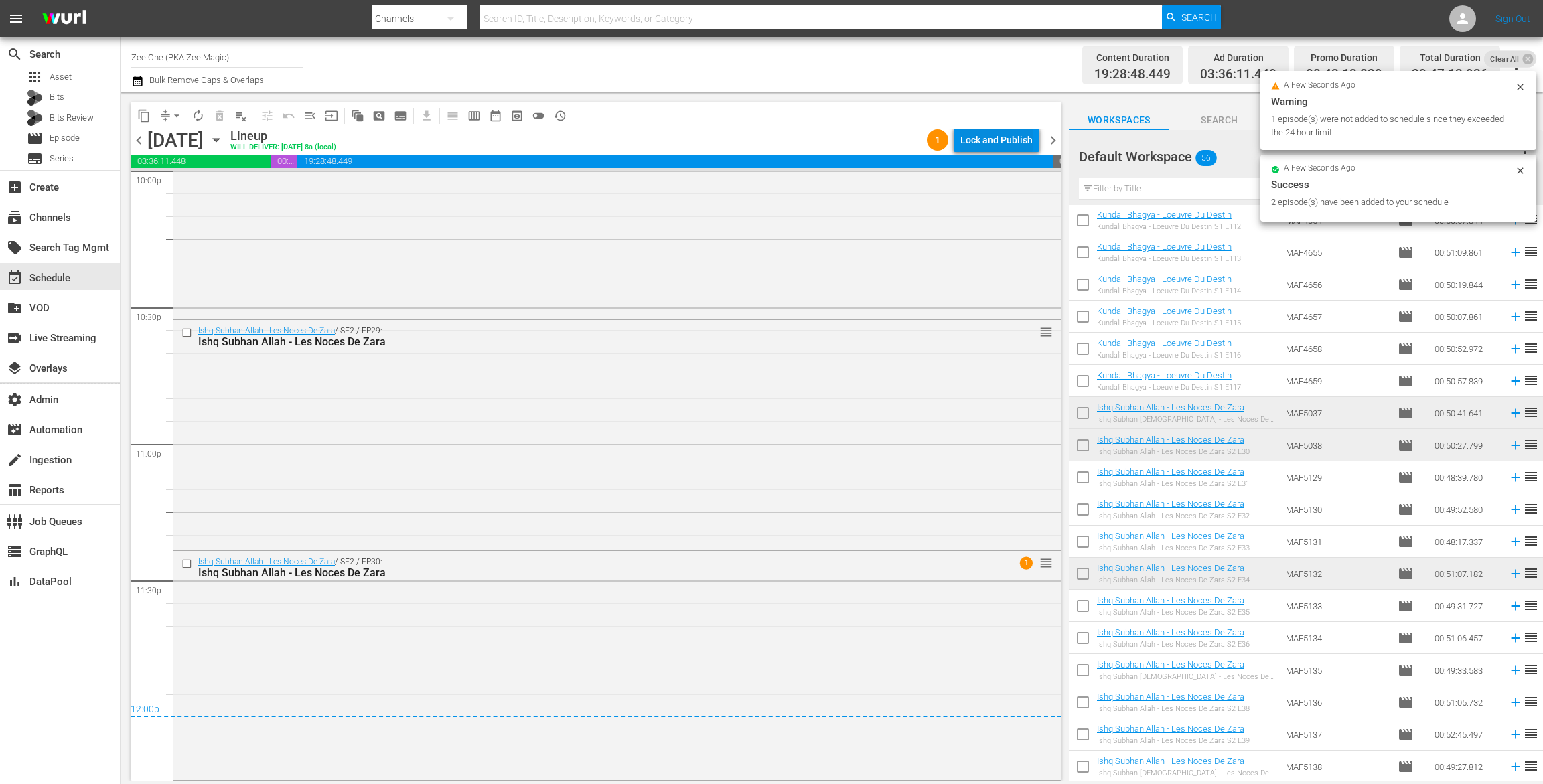
click at [992, 145] on div "Lock and Publish" at bounding box center [997, 139] width 73 height 24
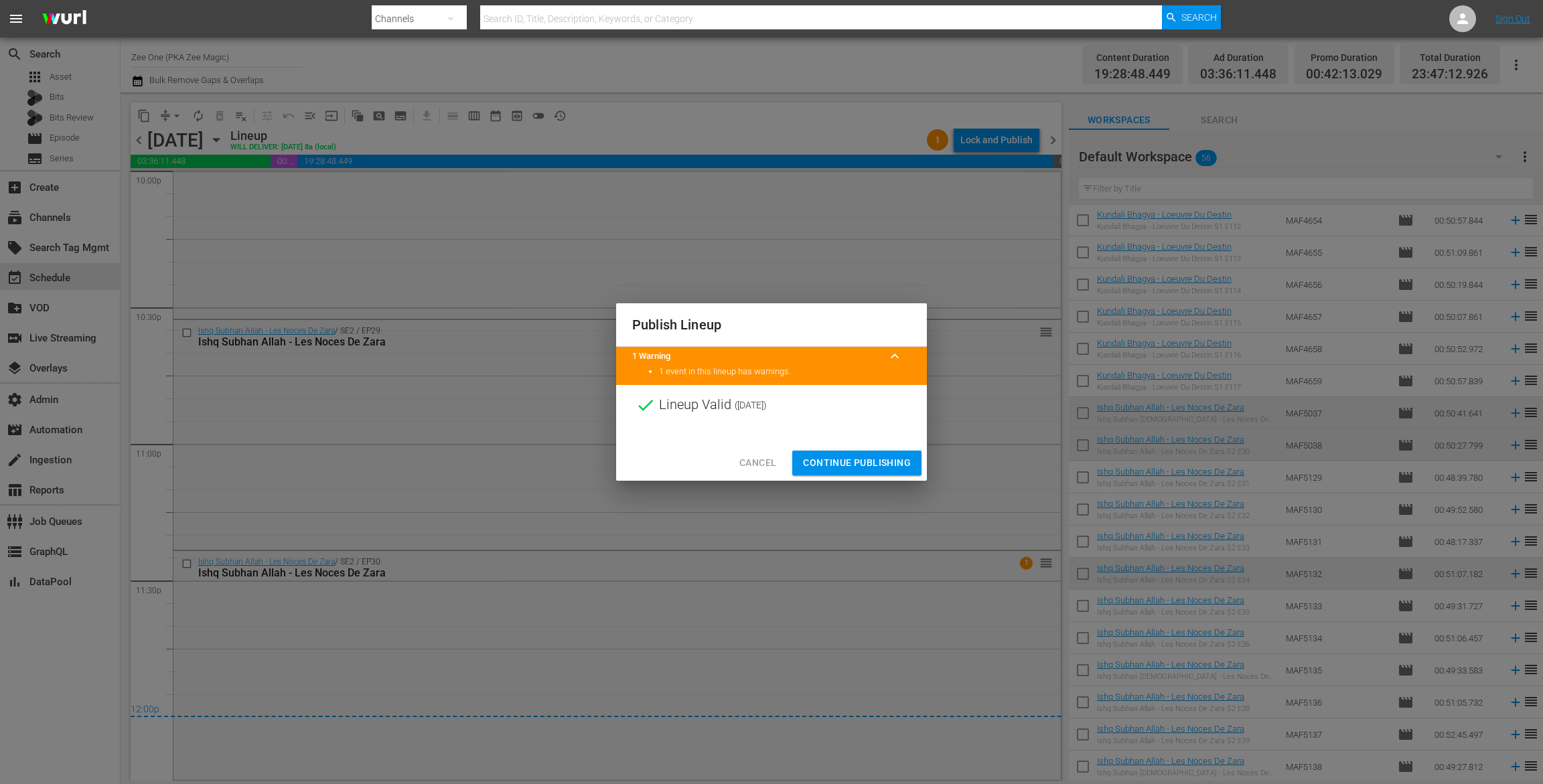
click at [868, 458] on span "Continue Publishing" at bounding box center [857, 463] width 108 height 17
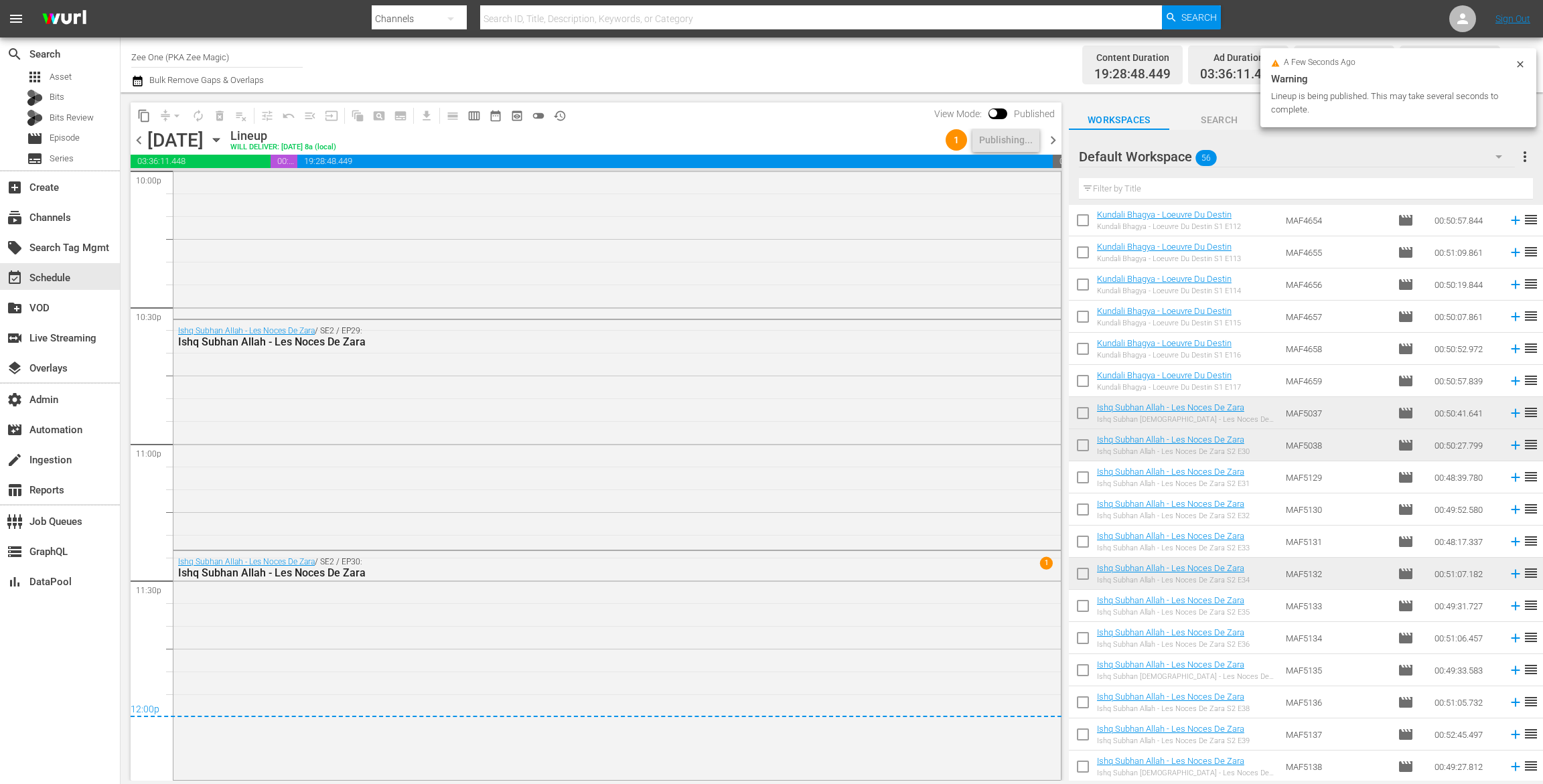
click at [1071, 403] on input "checkbox" at bounding box center [1083, 416] width 28 height 28
checkbox input "true"
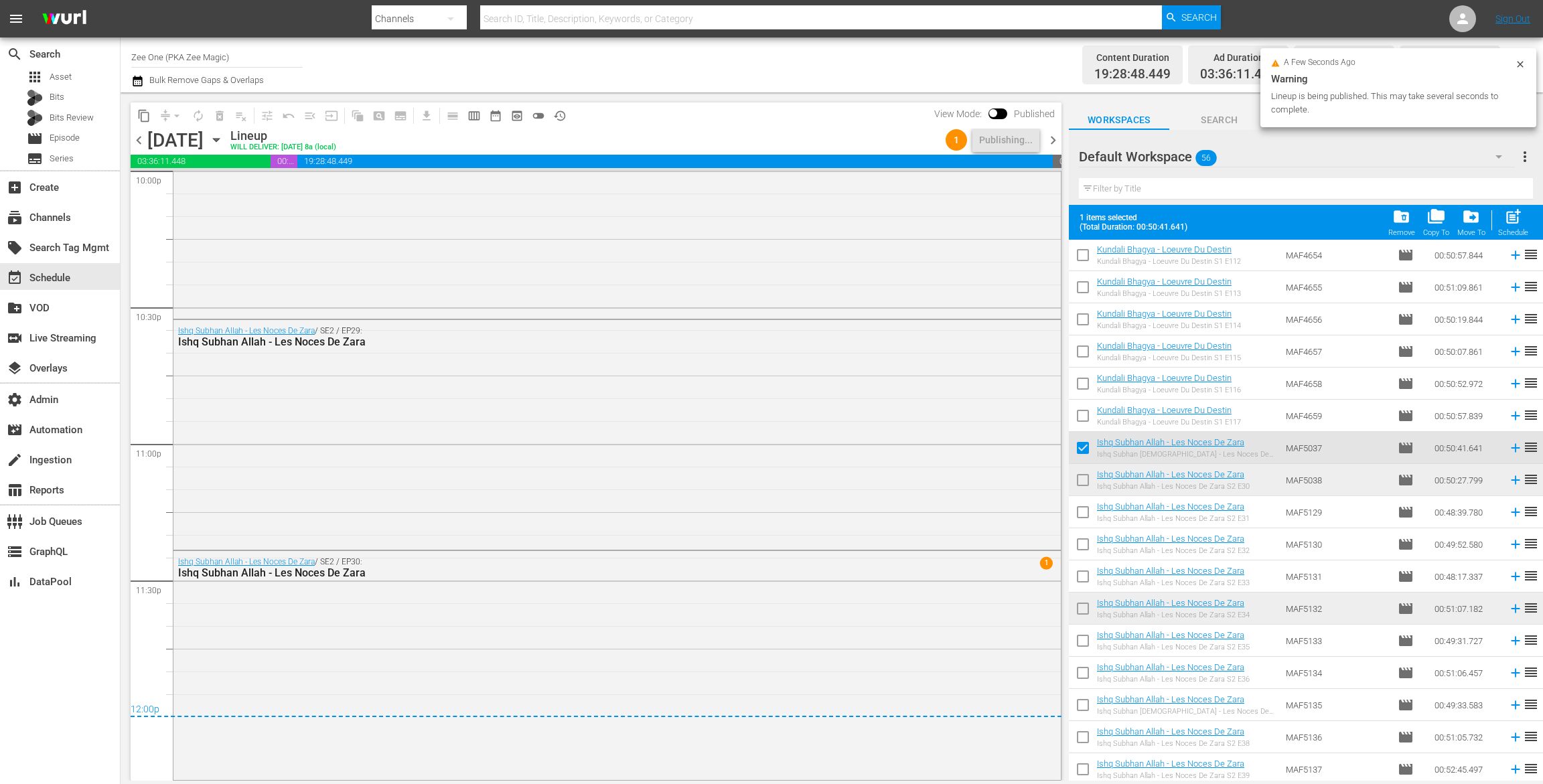
click at [1077, 476] on input "checkbox" at bounding box center [1083, 482] width 28 height 28
checkbox input "true"
click at [1081, 516] on input "checkbox" at bounding box center [1083, 515] width 28 height 28
checkbox input "true"
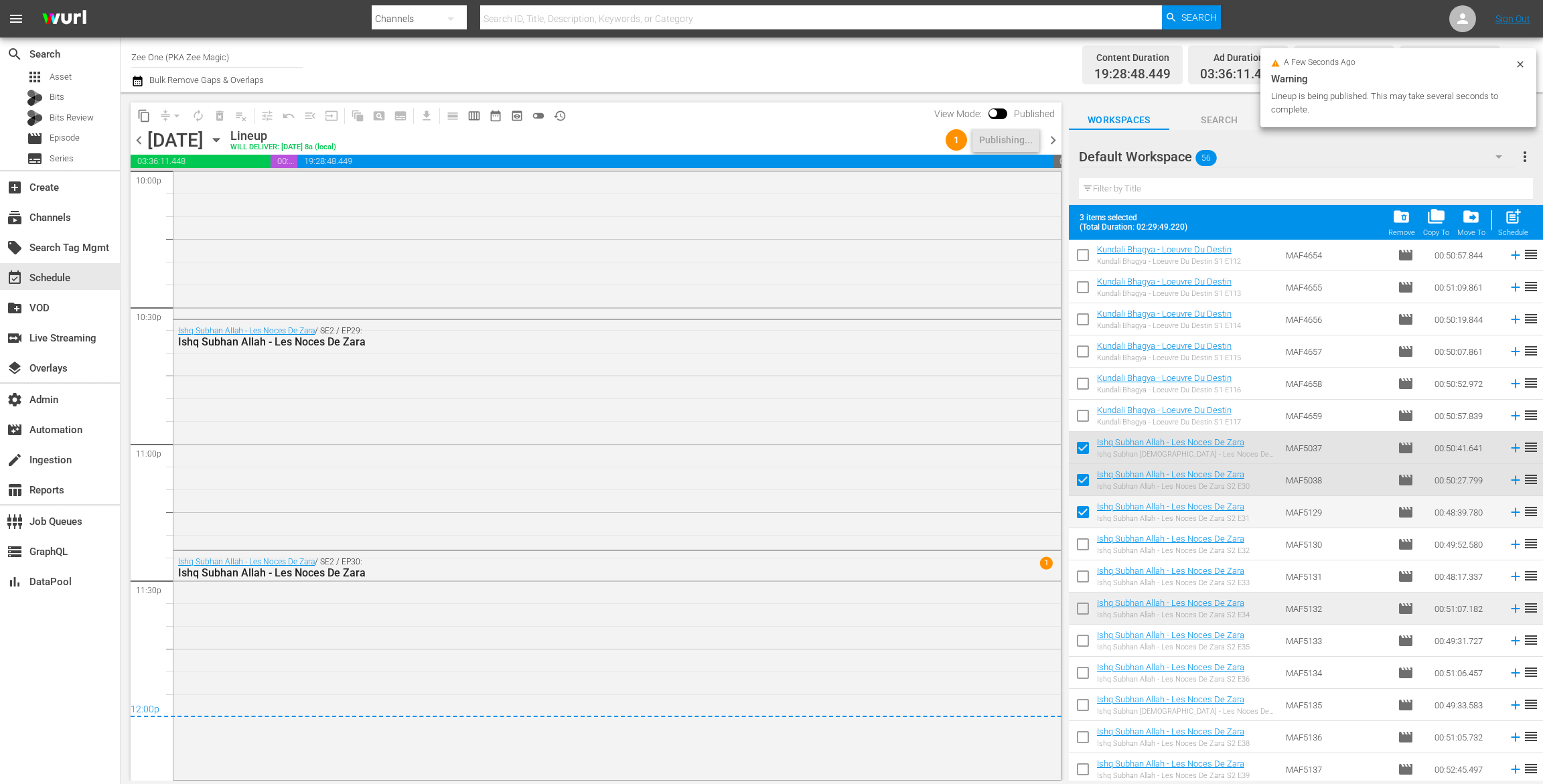
click at [1082, 539] on input "checkbox" at bounding box center [1083, 547] width 28 height 28
checkbox input "true"
click at [1079, 569] on input "checkbox" at bounding box center [1083, 579] width 28 height 28
checkbox input "true"
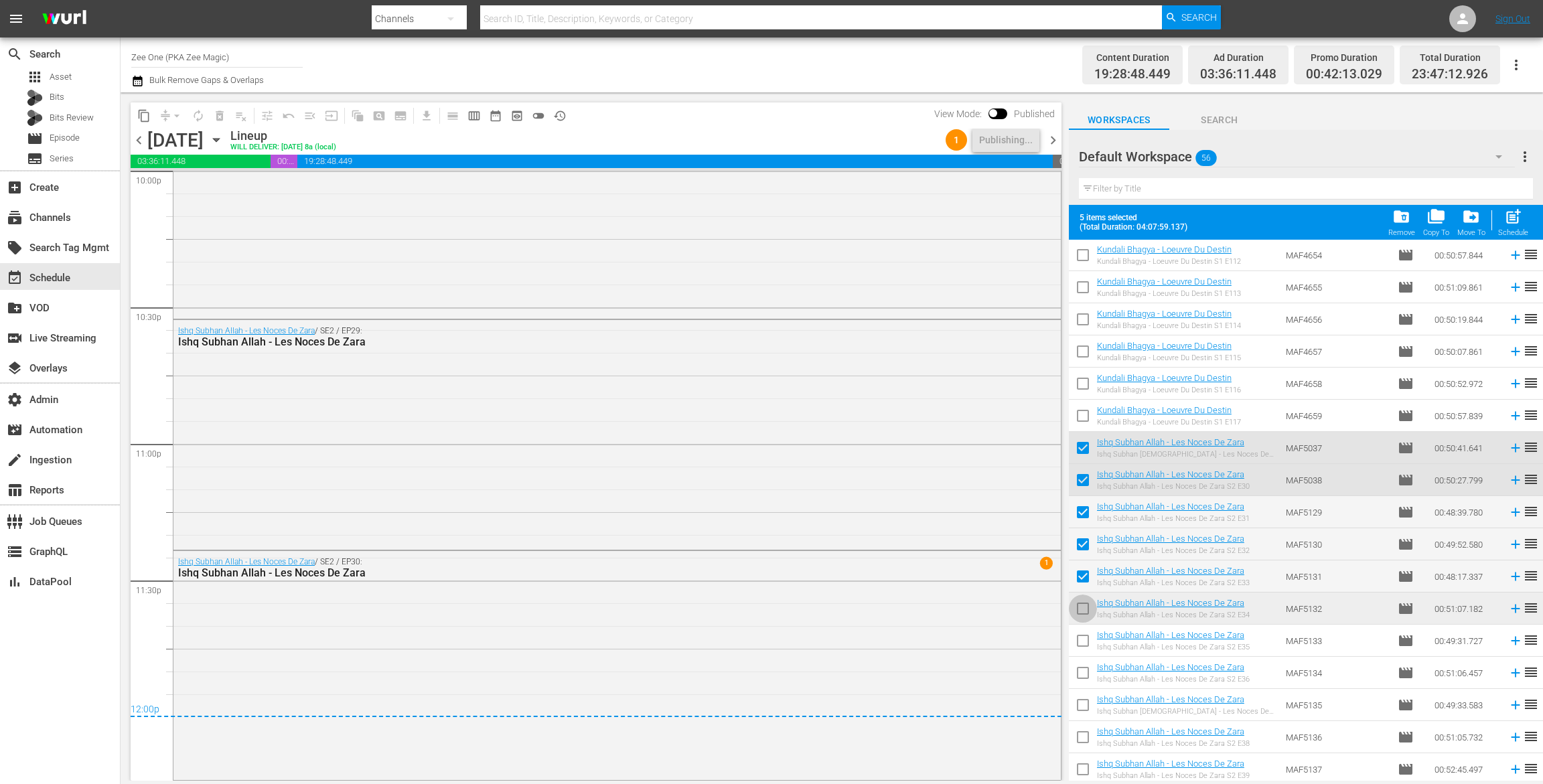
click at [1081, 608] on input "checkbox" at bounding box center [1083, 611] width 28 height 28
checkbox input "true"
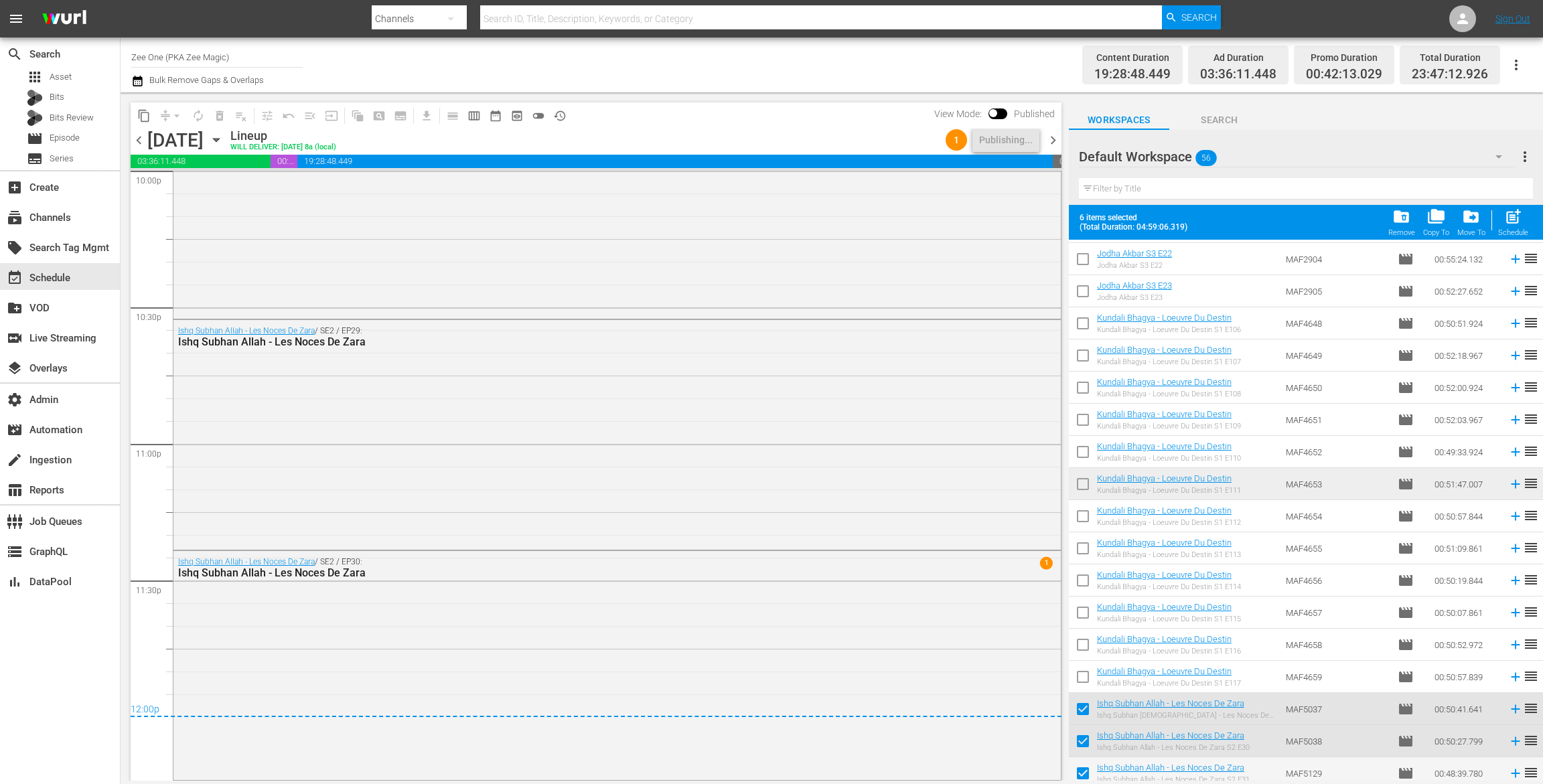
scroll to position [983, 0]
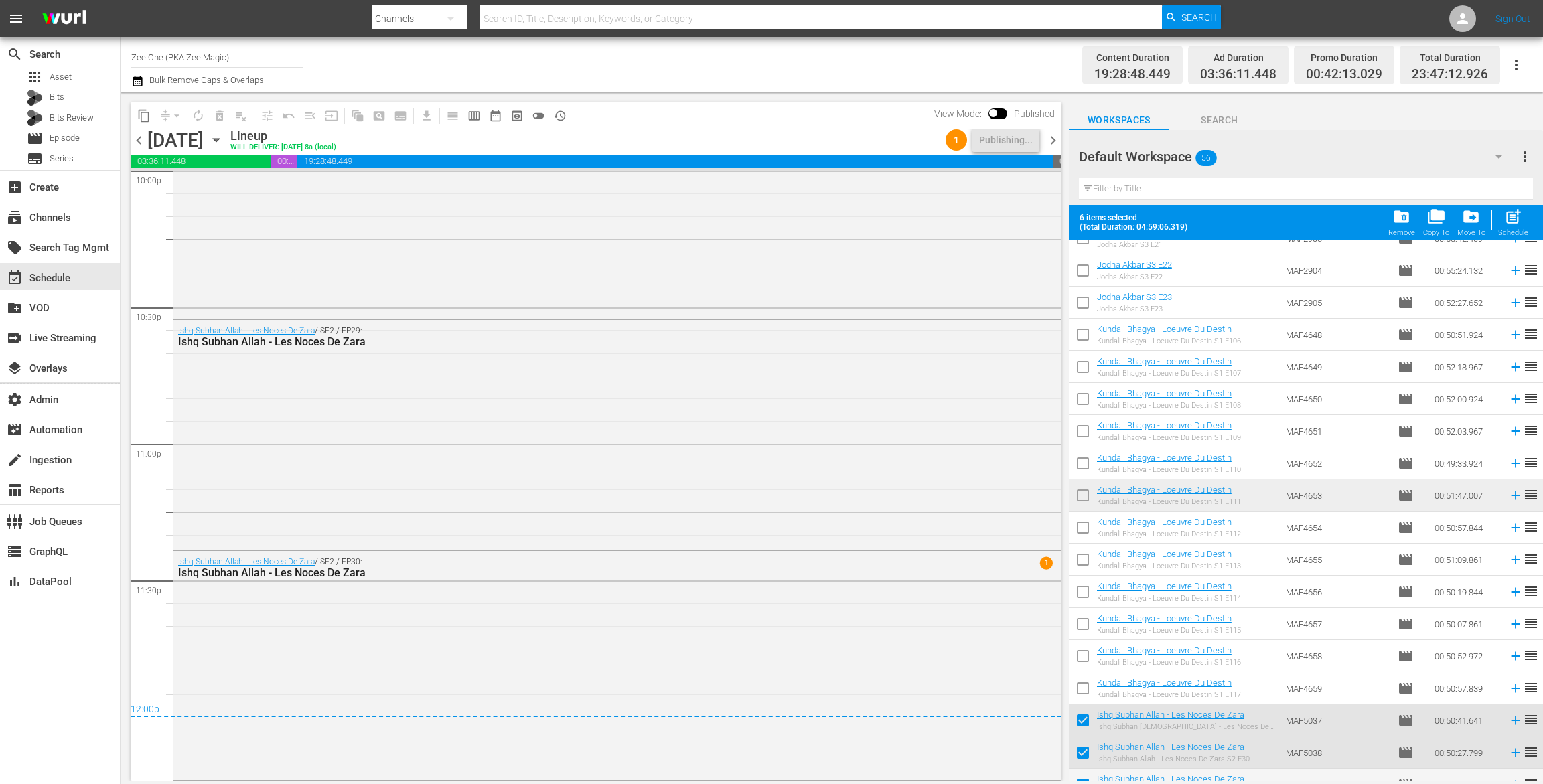
click at [1090, 336] on input "checkbox" at bounding box center [1083, 337] width 28 height 28
checkbox input "true"
click at [1085, 375] on input "checkbox" at bounding box center [1083, 369] width 28 height 28
checkbox input "true"
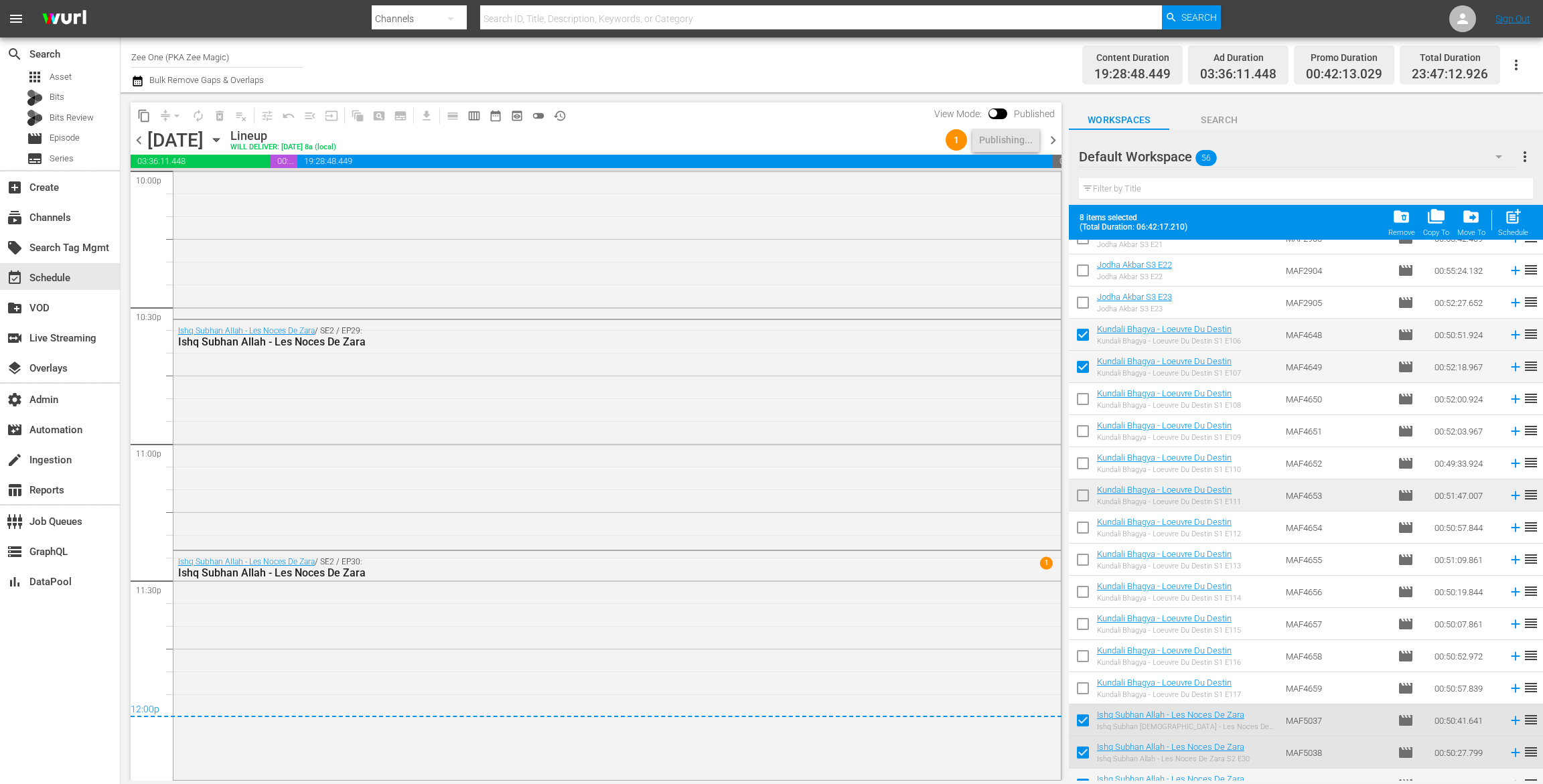
click at [1086, 408] on input "checkbox" at bounding box center [1083, 402] width 28 height 28
checkbox input "true"
click at [1085, 434] on input "checkbox" at bounding box center [1083, 434] width 28 height 28
checkbox input "true"
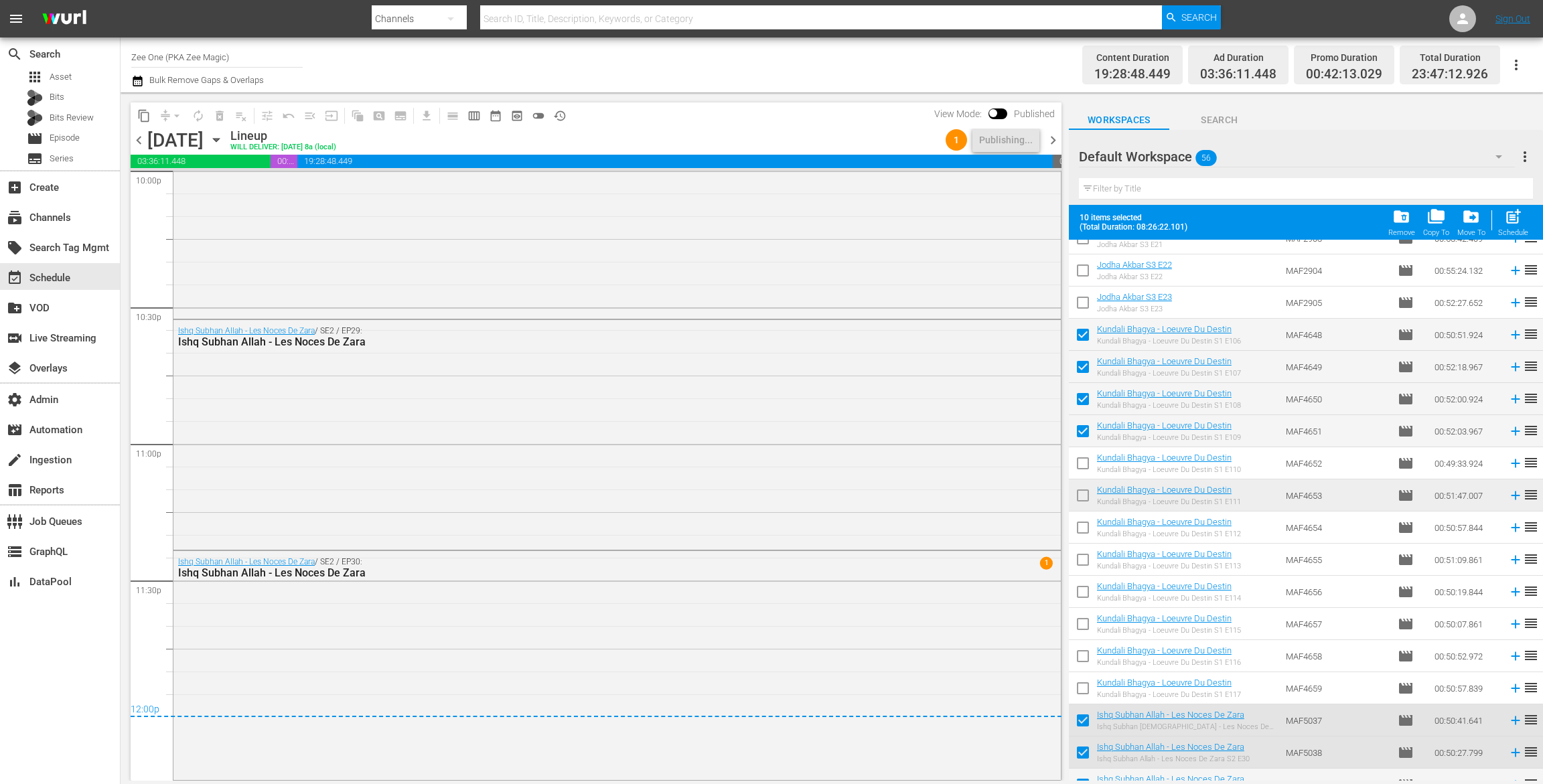
click at [1086, 463] on input "checkbox" at bounding box center [1083, 466] width 28 height 28
checkbox input "true"
click at [1080, 504] on input "checkbox" at bounding box center [1083, 498] width 28 height 28
checkbox input "true"
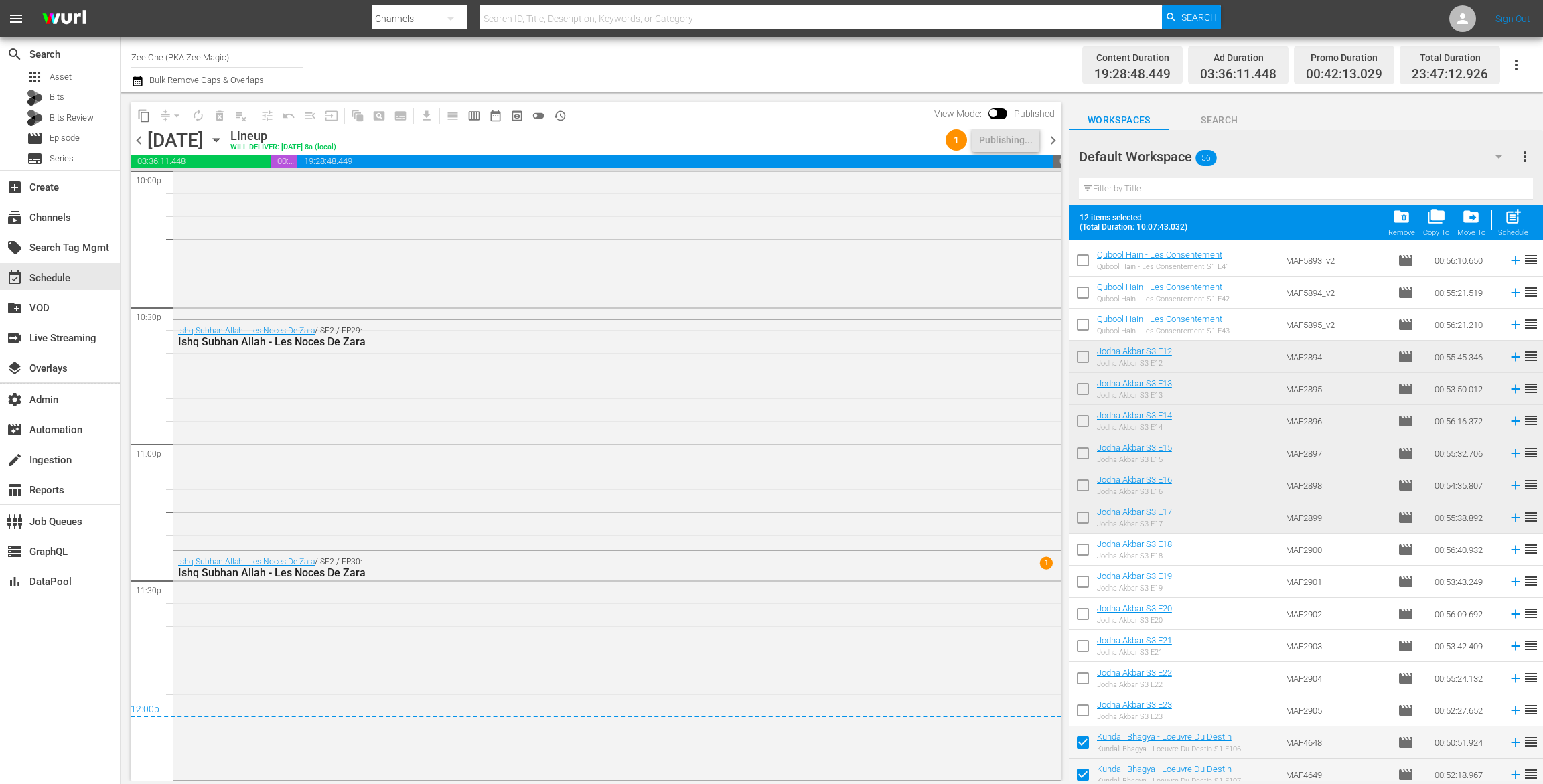
scroll to position [476, 0]
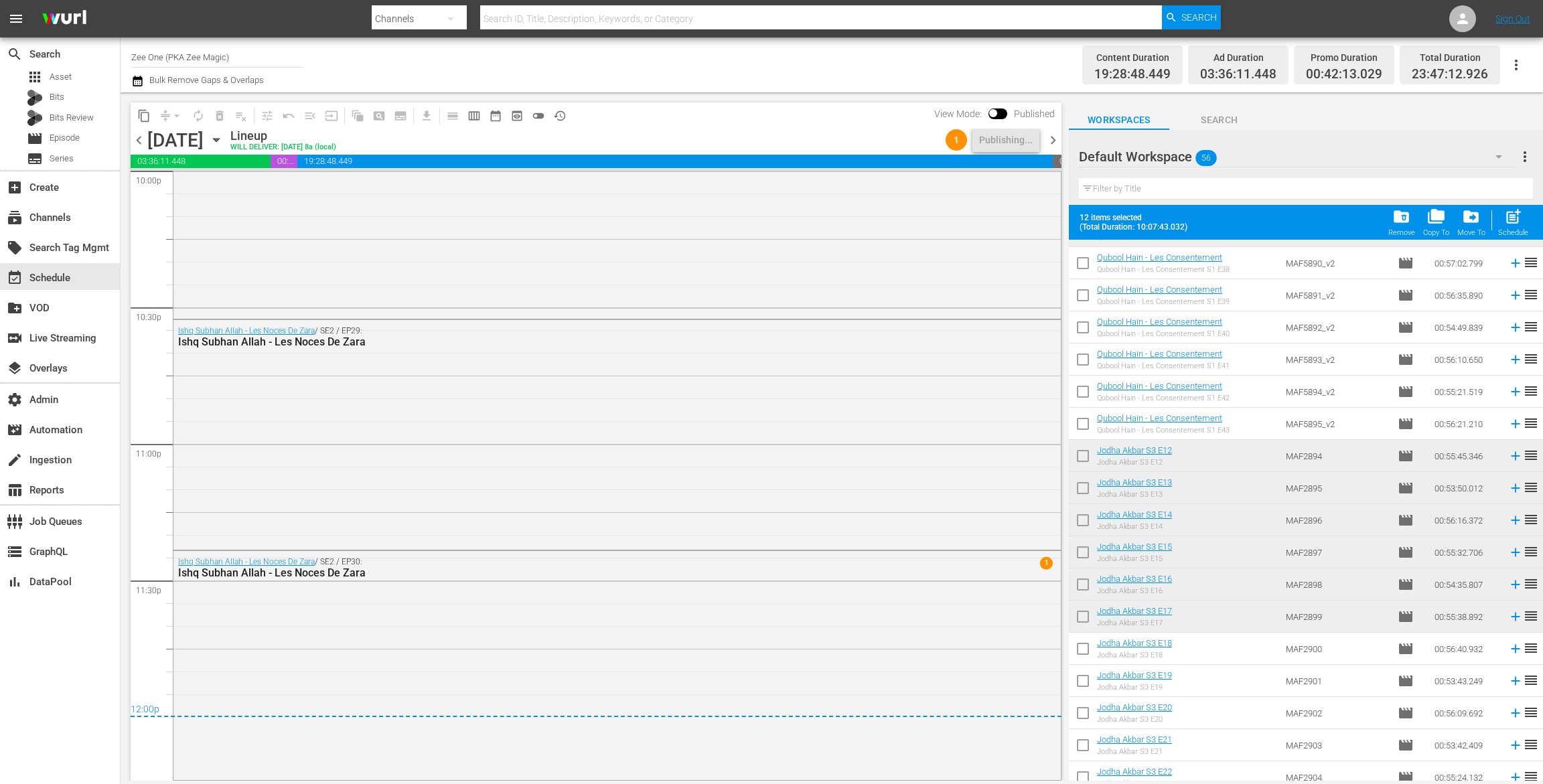
click at [1087, 445] on input "checkbox" at bounding box center [1083, 458] width 28 height 28
checkbox input "true"
click at [1085, 484] on input "checkbox" at bounding box center [1083, 490] width 28 height 28
checkbox input "true"
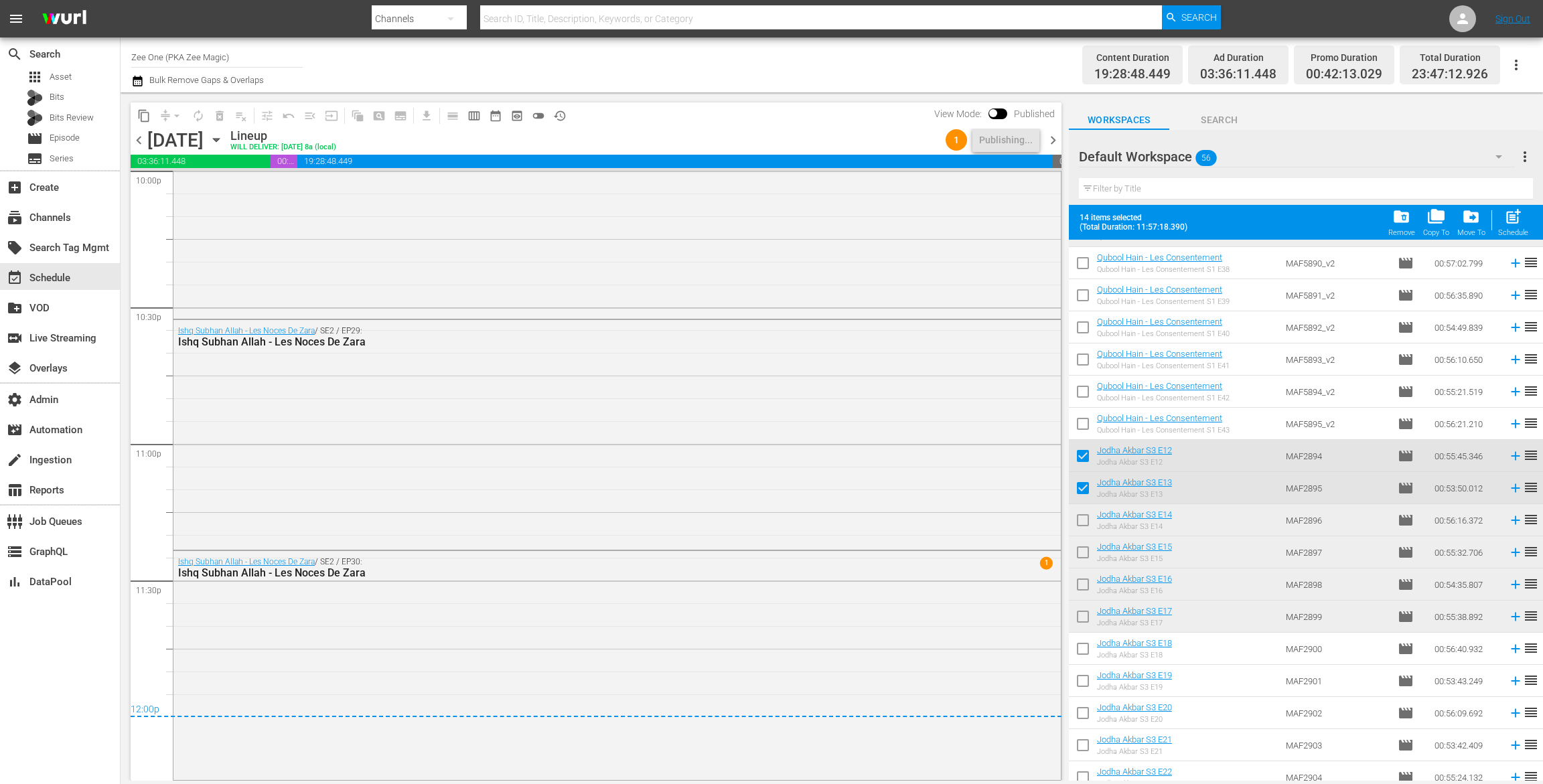
click at [1087, 528] on input "checkbox" at bounding box center [1083, 523] width 28 height 28
checkbox input "true"
click at [1087, 548] on input "checkbox" at bounding box center [1083, 555] width 28 height 28
checkbox input "true"
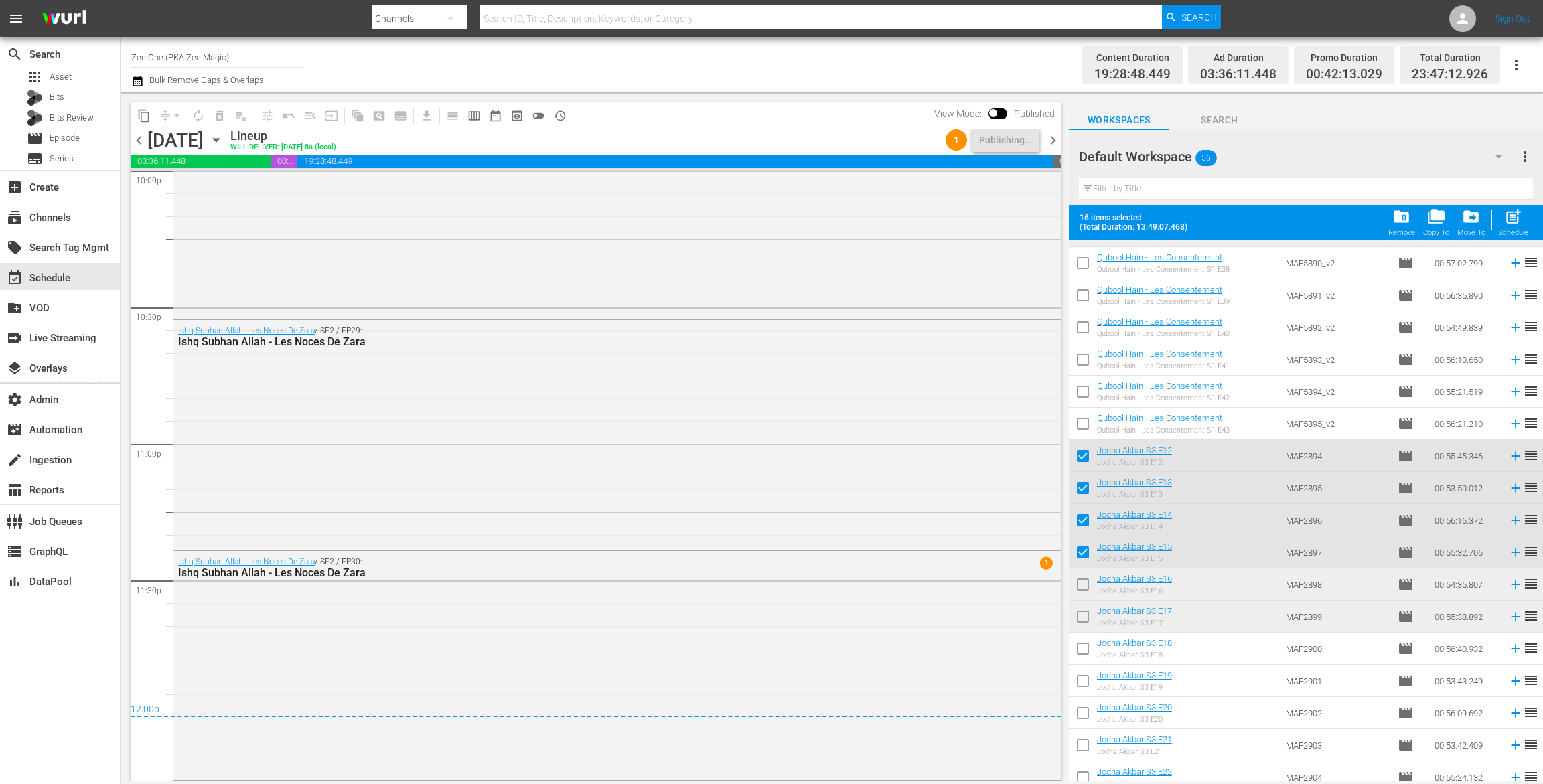
click at [1093, 588] on input "checkbox" at bounding box center [1083, 587] width 28 height 28
checkbox input "true"
click at [1092, 616] on input "checkbox" at bounding box center [1083, 619] width 28 height 28
checkbox input "true"
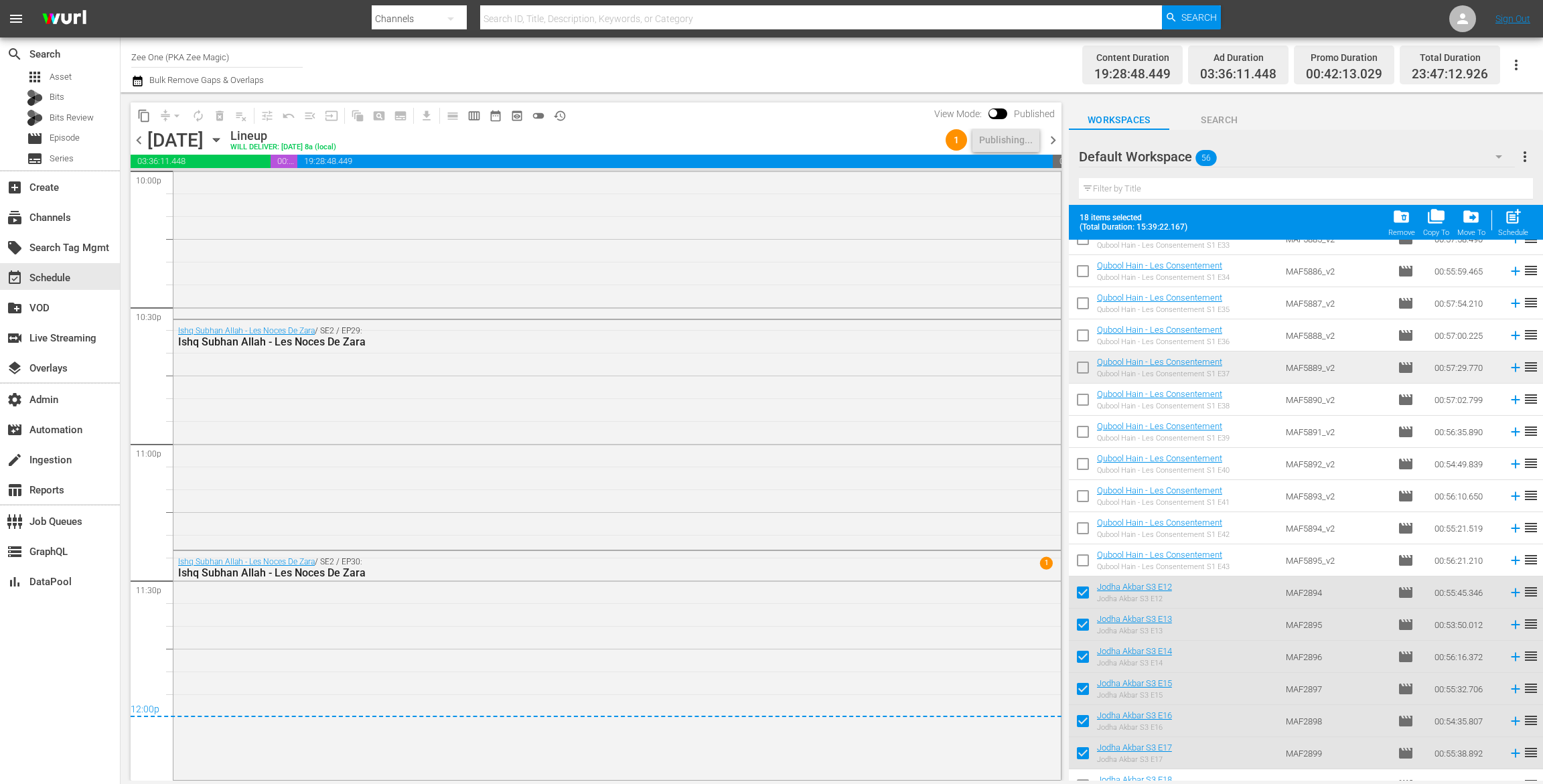
scroll to position [141, 0]
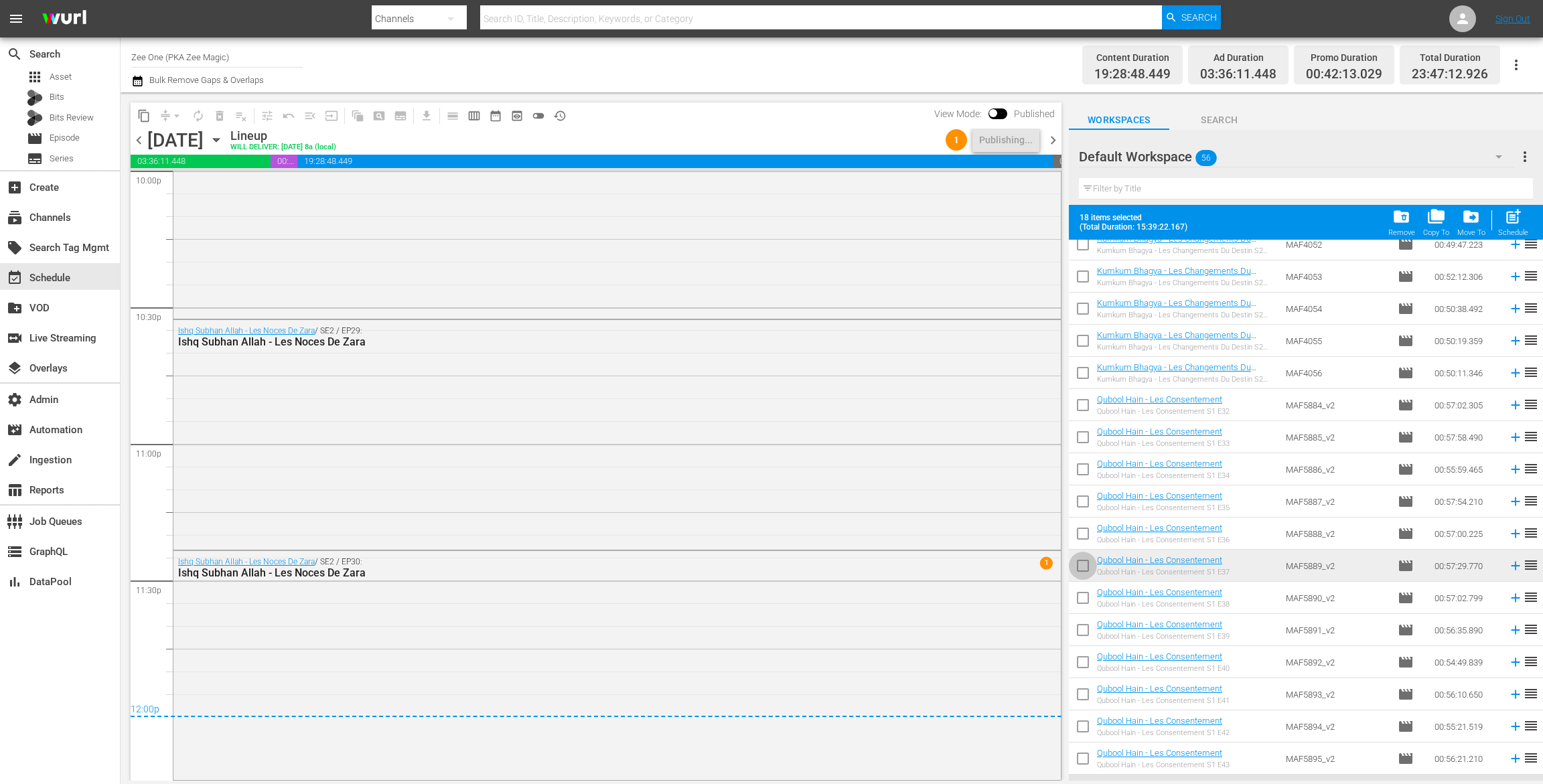
click at [1087, 568] on input "checkbox" at bounding box center [1083, 569] width 28 height 28
checkbox input "true"
click at [1085, 532] on input "checkbox" at bounding box center [1083, 536] width 28 height 28
checkbox input "true"
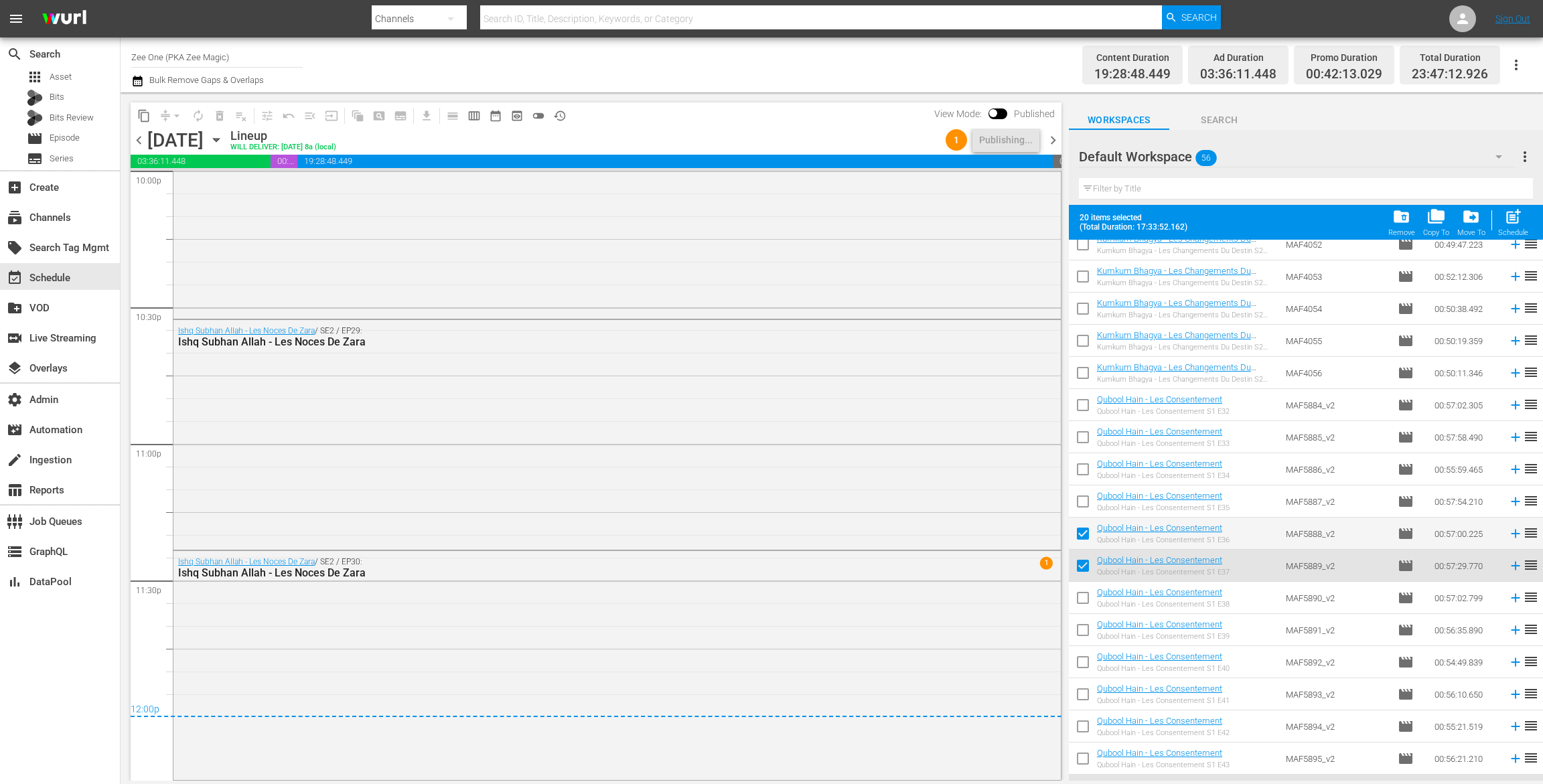
click at [1086, 487] on td at bounding box center [1083, 501] width 28 height 32
click at [1087, 408] on input "checkbox" at bounding box center [1083, 408] width 28 height 28
checkbox input "true"
click at [1079, 442] on input "checkbox" at bounding box center [1083, 440] width 28 height 28
checkbox input "true"
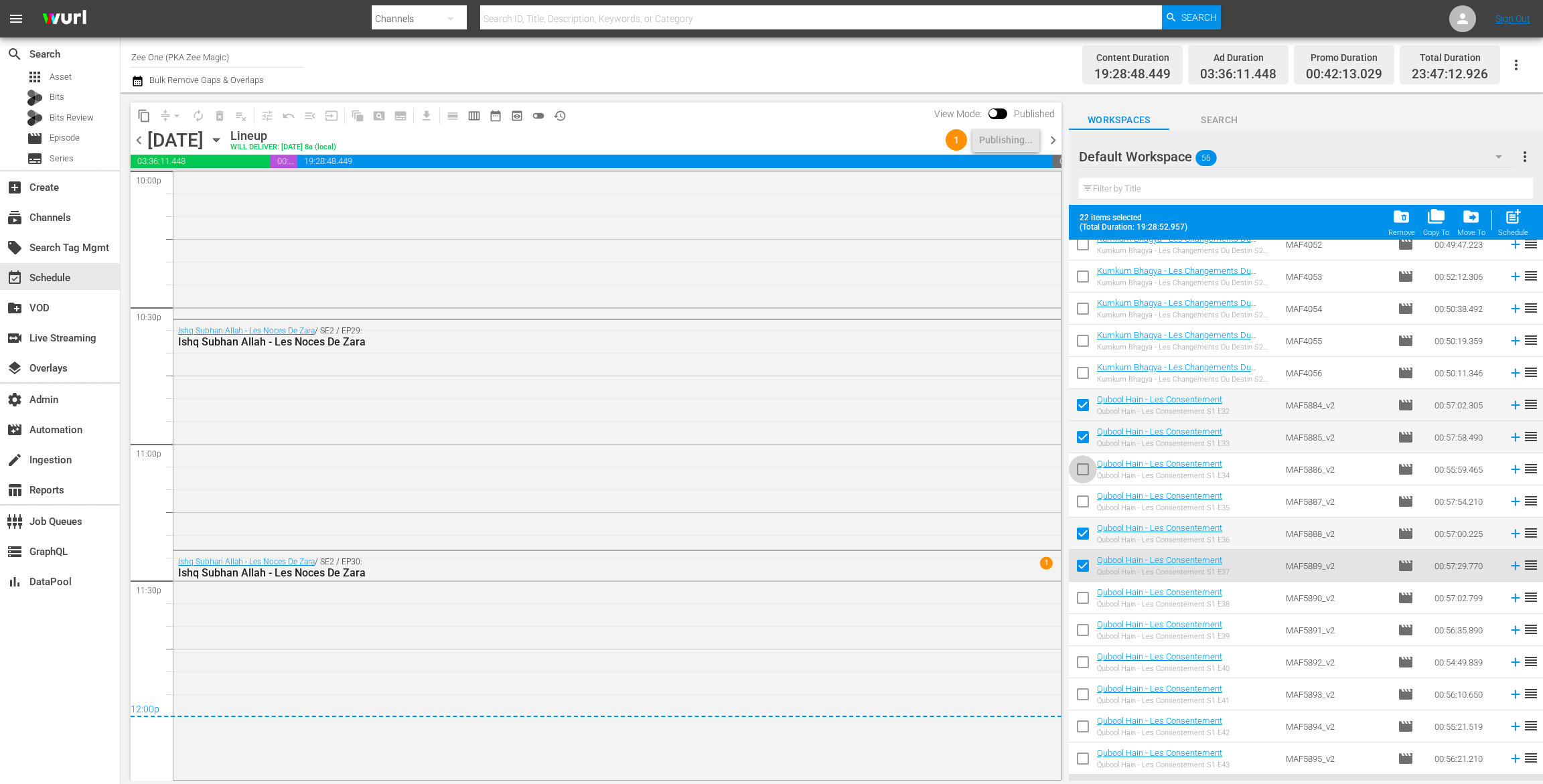
click at [1081, 468] on input "checkbox" at bounding box center [1083, 472] width 28 height 28
checkbox input "true"
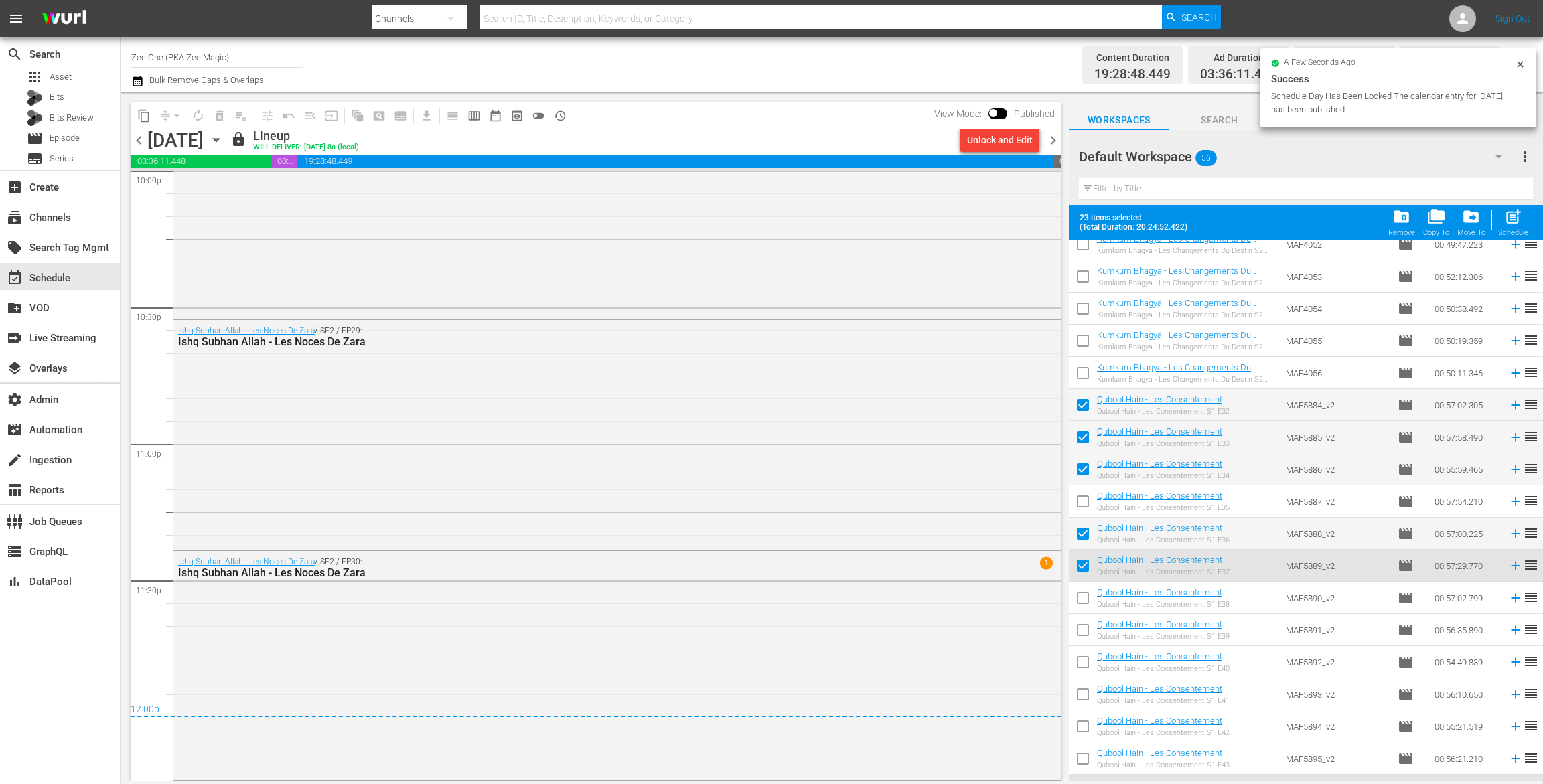
click at [1085, 508] on input "checkbox" at bounding box center [1083, 504] width 28 height 28
checkbox input "true"
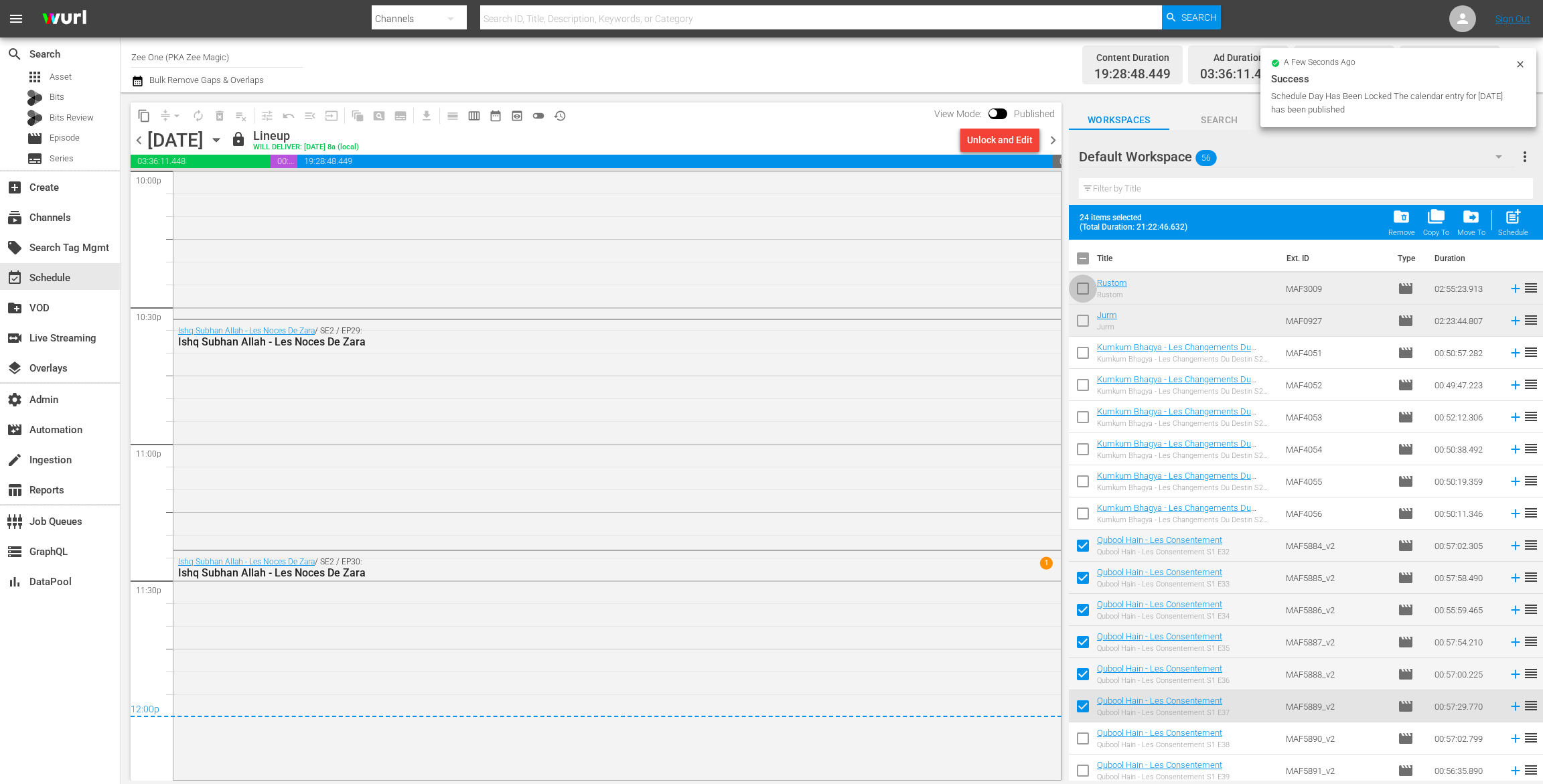
click at [1087, 286] on input "checkbox" at bounding box center [1083, 291] width 28 height 28
checkbox input "true"
click at [1077, 329] on input "checkbox" at bounding box center [1083, 323] width 28 height 28
checkbox input "true"
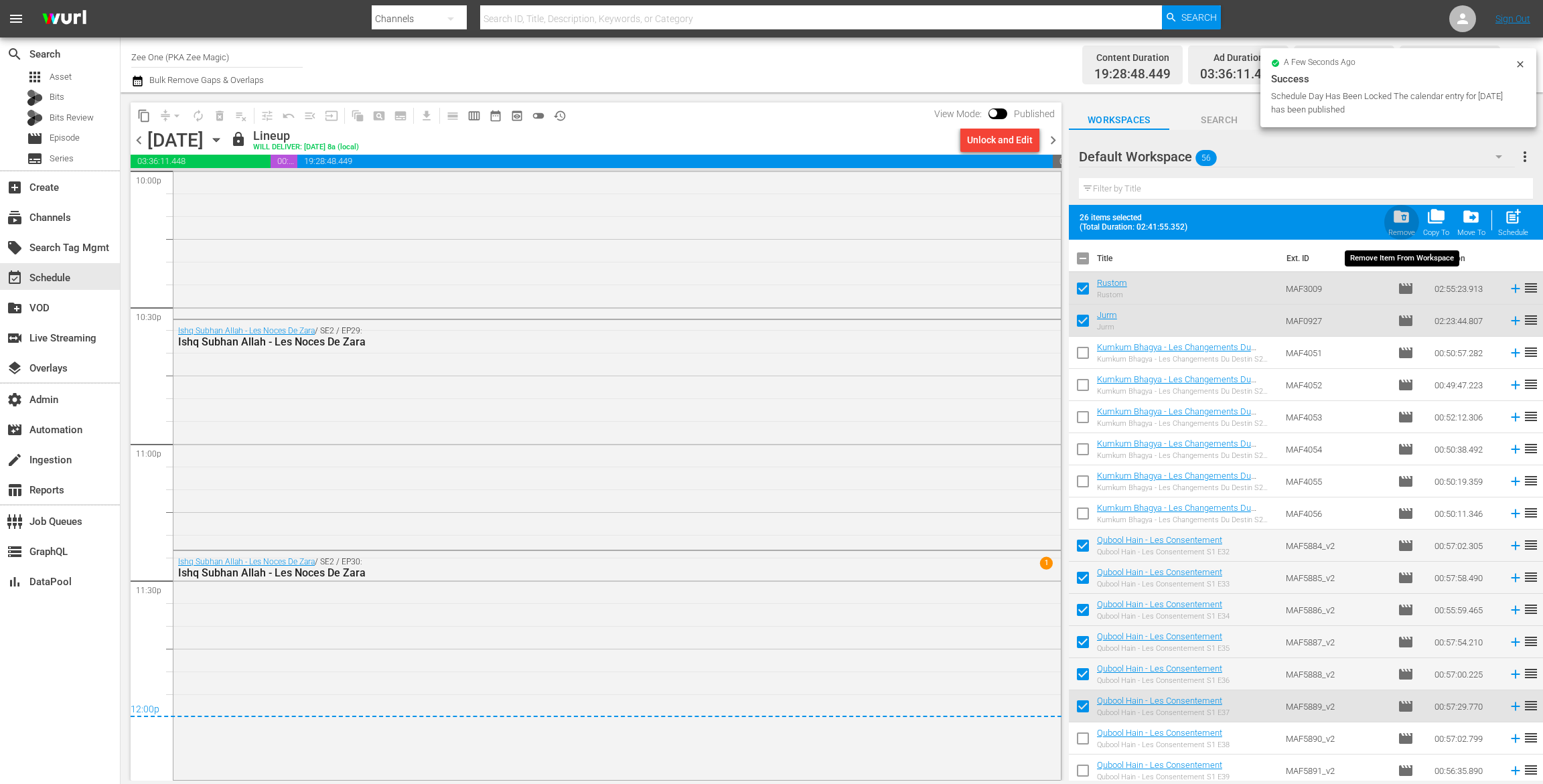
click at [1409, 220] on span "folder_delete" at bounding box center [1402, 216] width 18 height 18
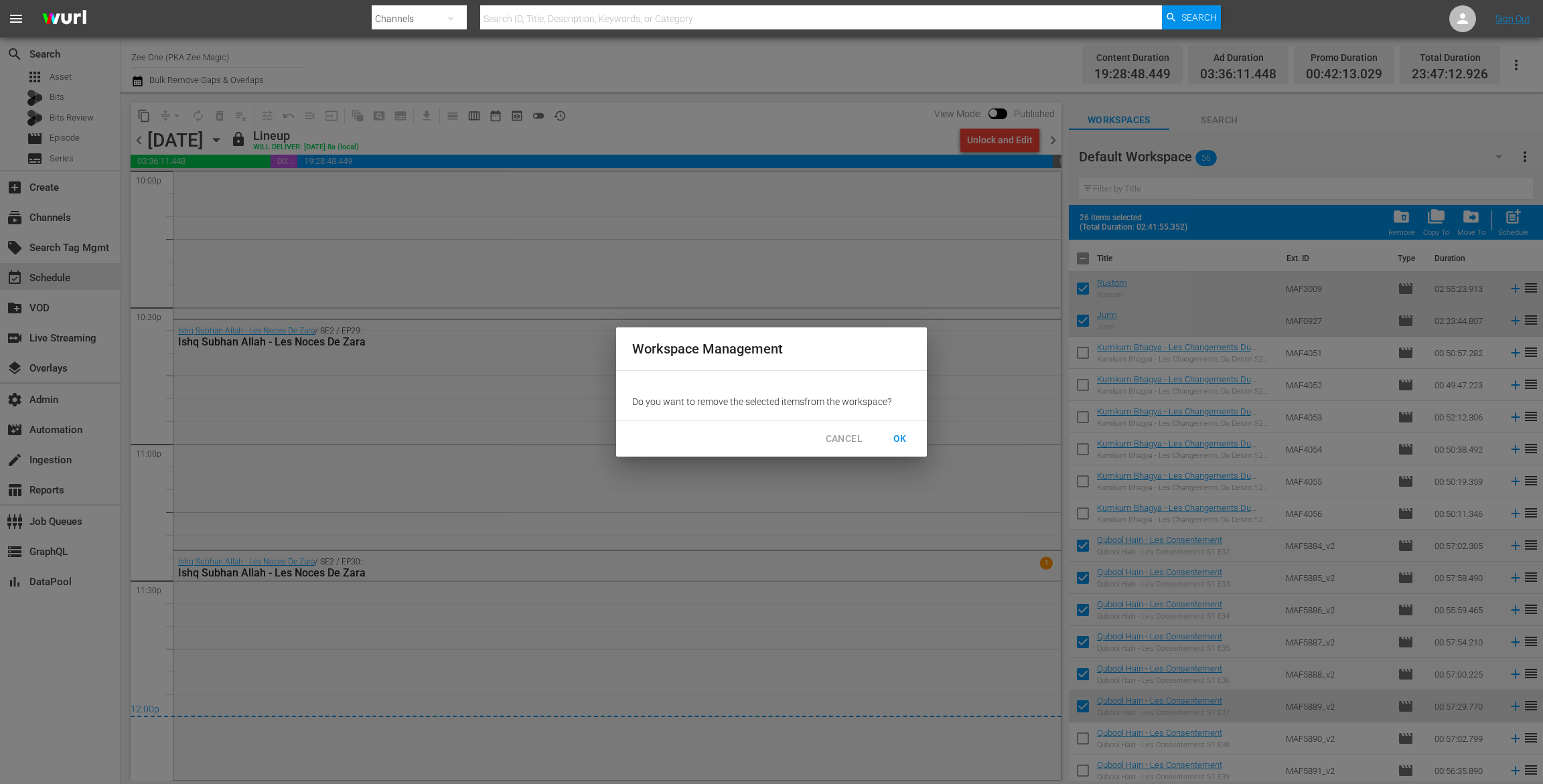
click at [915, 437] on button "OK" at bounding box center [900, 439] width 43 height 25
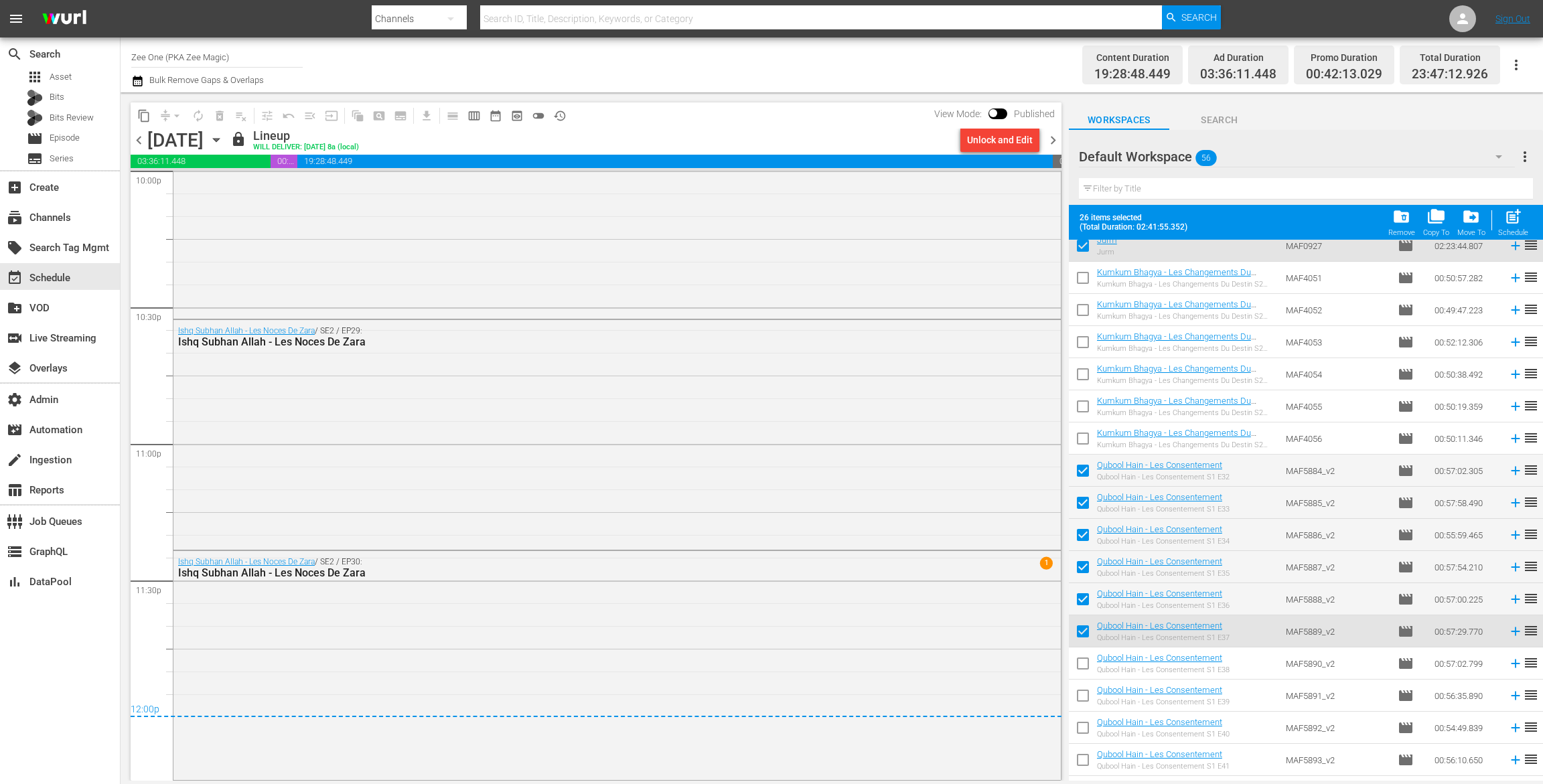
checkbox input "false"
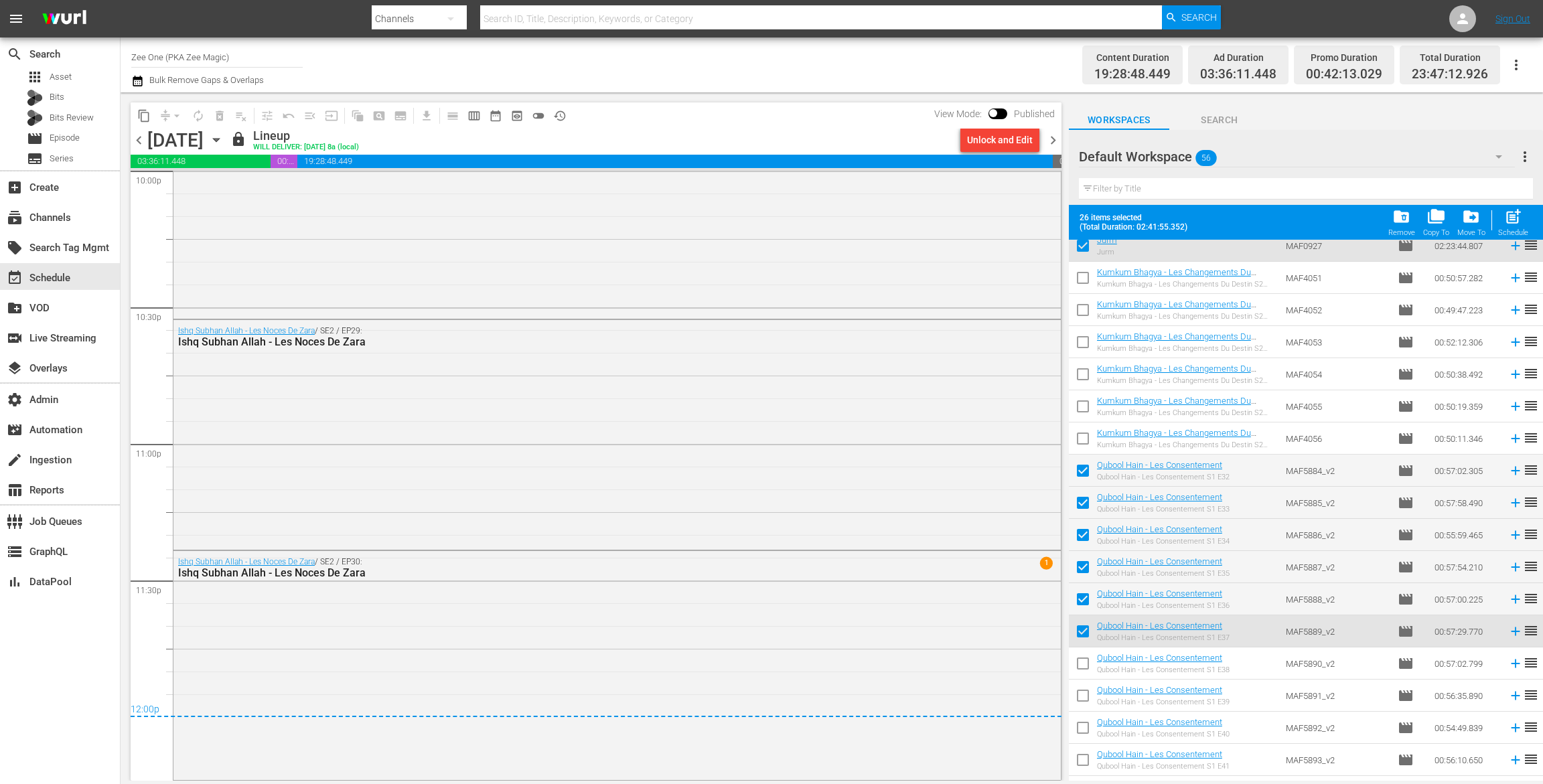
checkbox input "false"
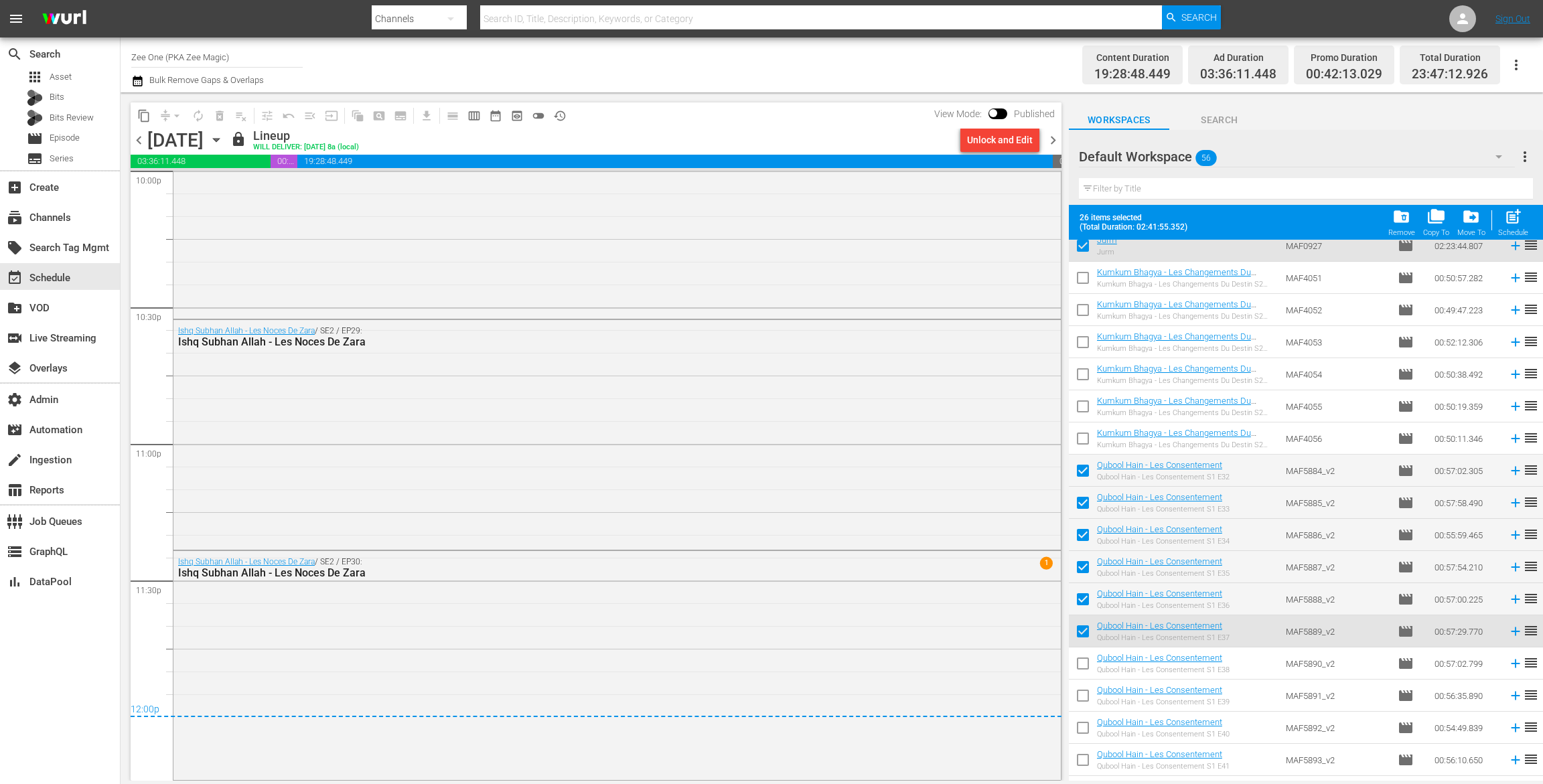
checkbox input "false"
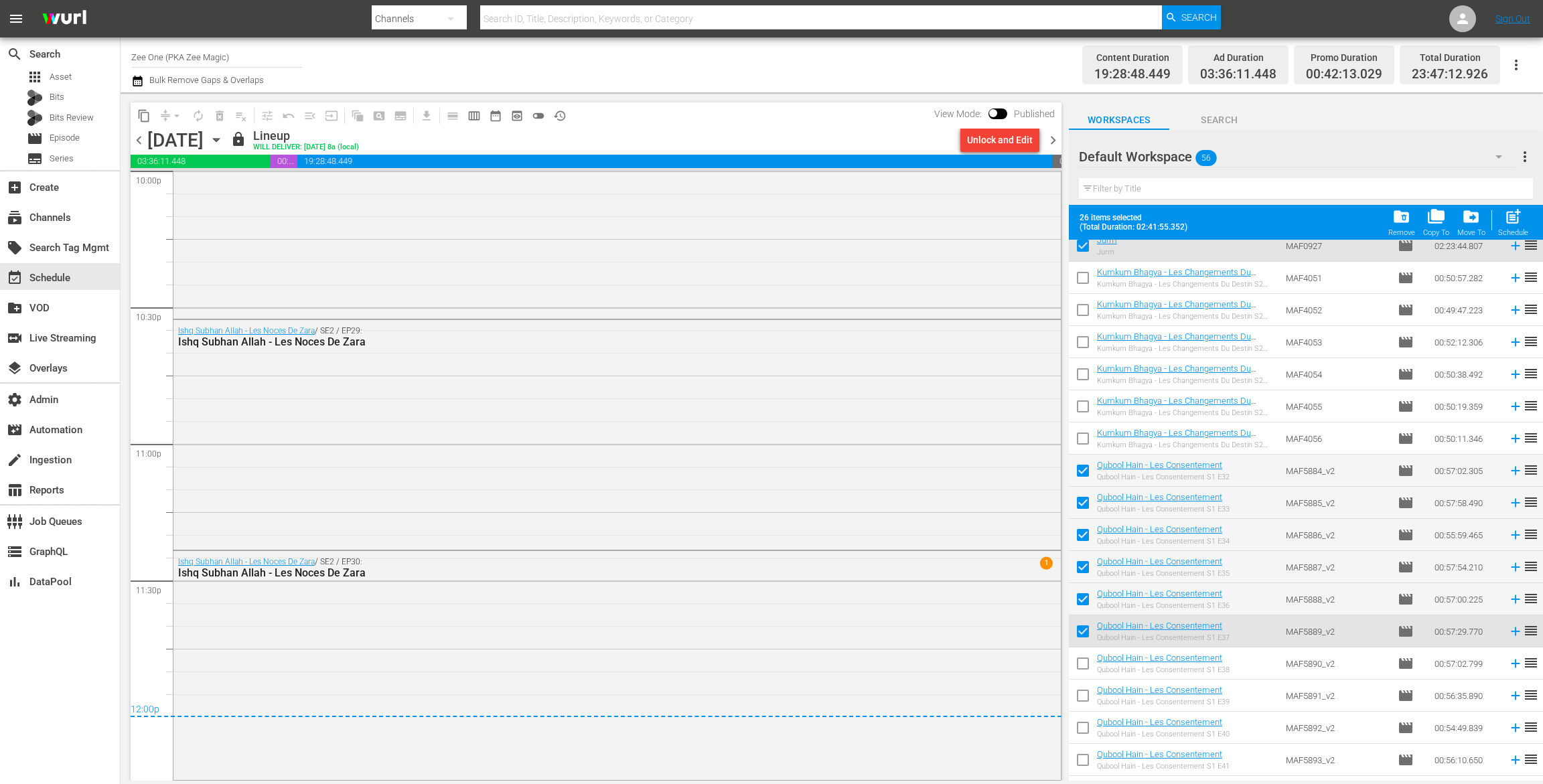
checkbox input "false"
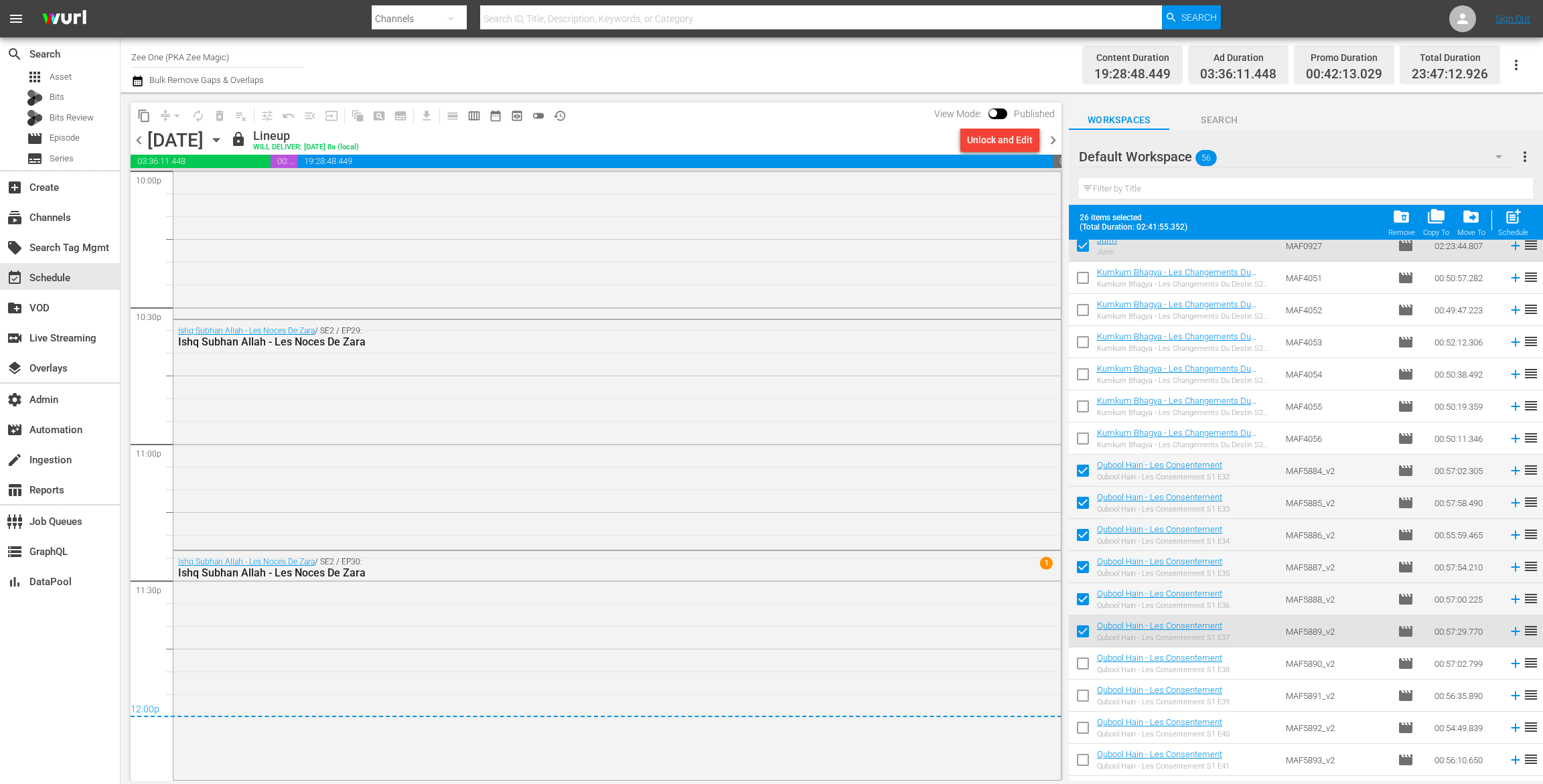
checkbox input "false"
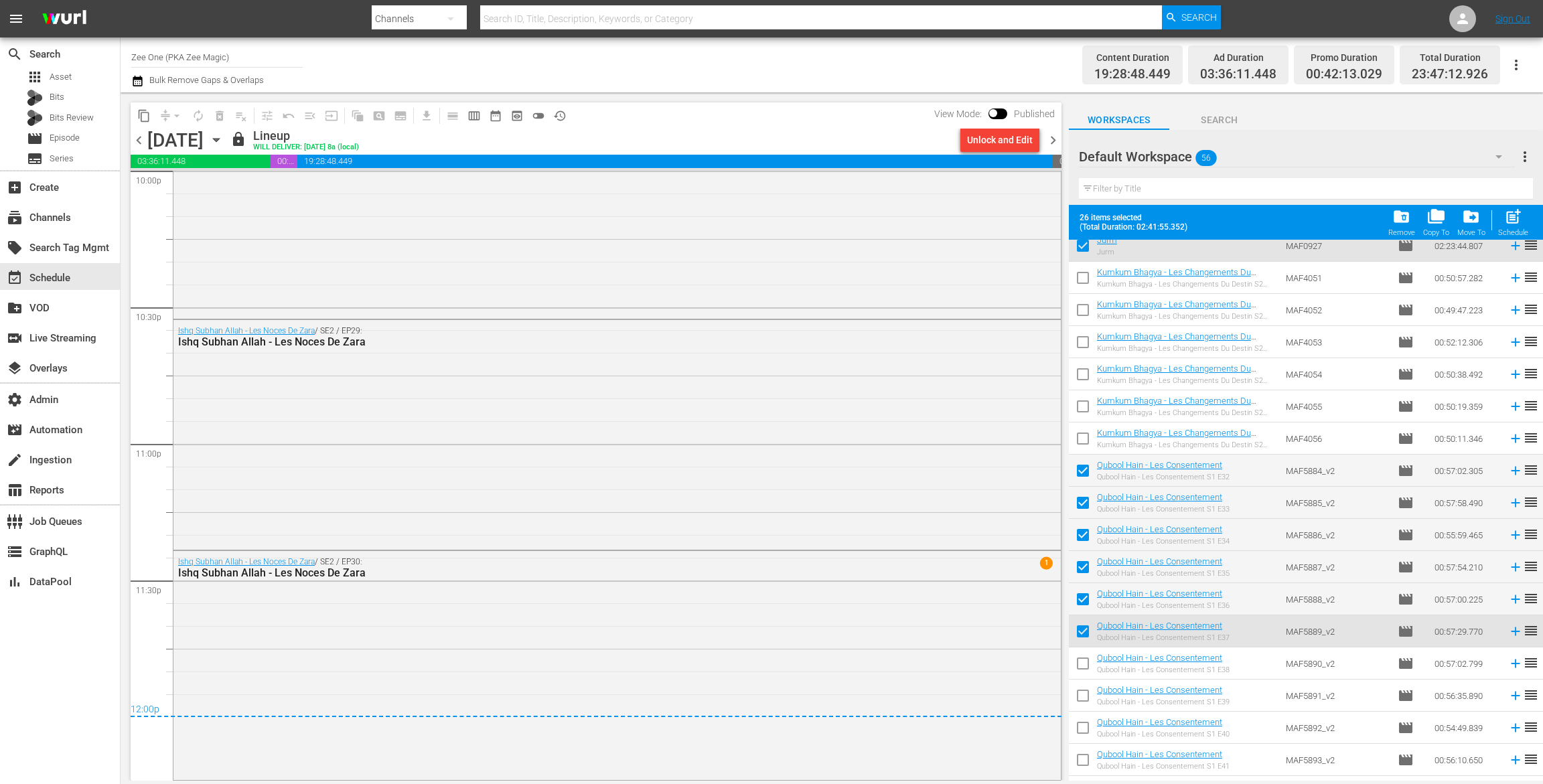
checkbox input "false"
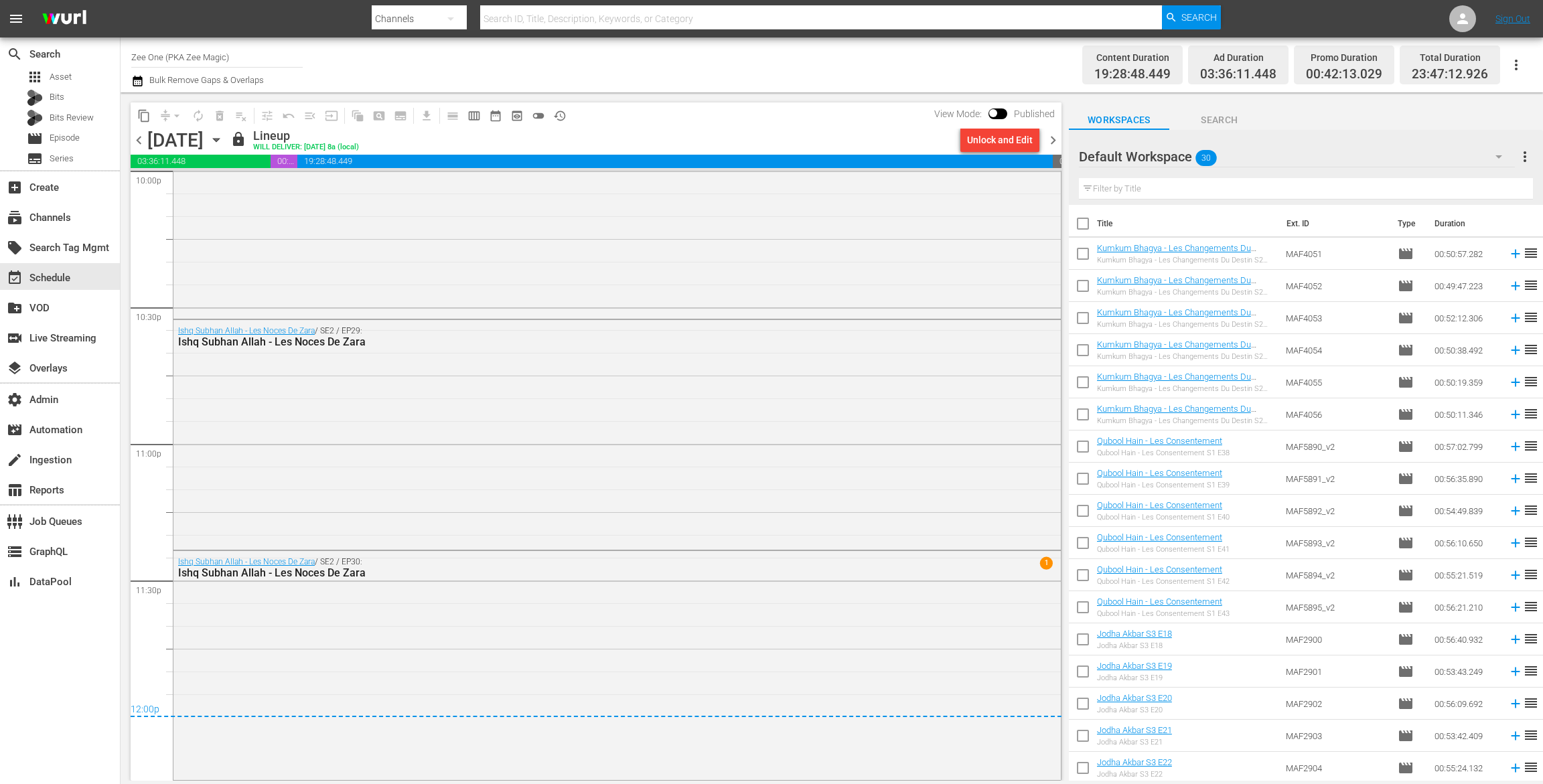
click at [1053, 138] on span "chevron_right" at bounding box center [1053, 140] width 17 height 17
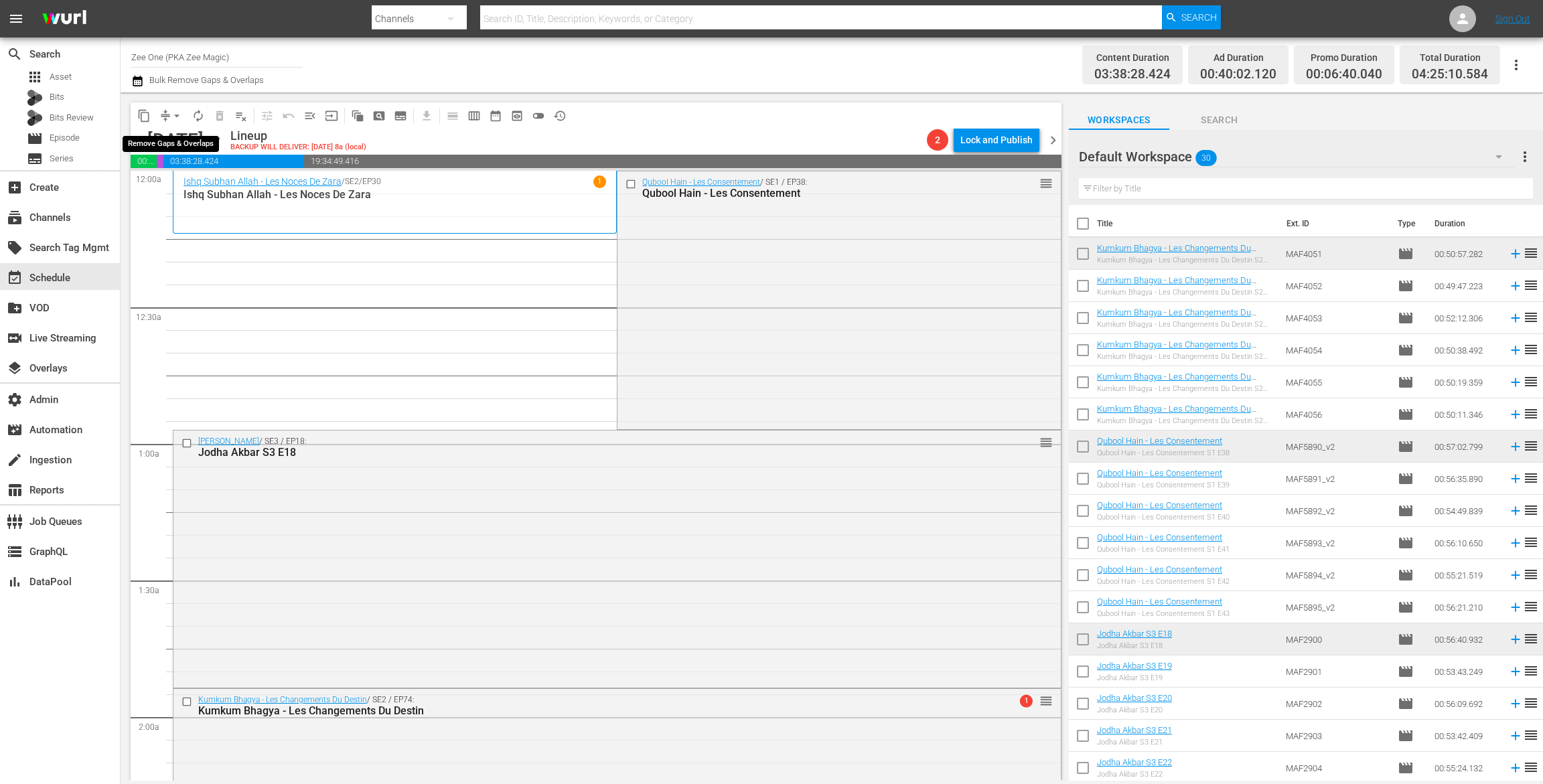
click at [171, 115] on span "arrow_drop_down" at bounding box center [177, 116] width 13 height 13
click at [178, 181] on li "Align to End of Previous Day" at bounding box center [178, 187] width 141 height 22
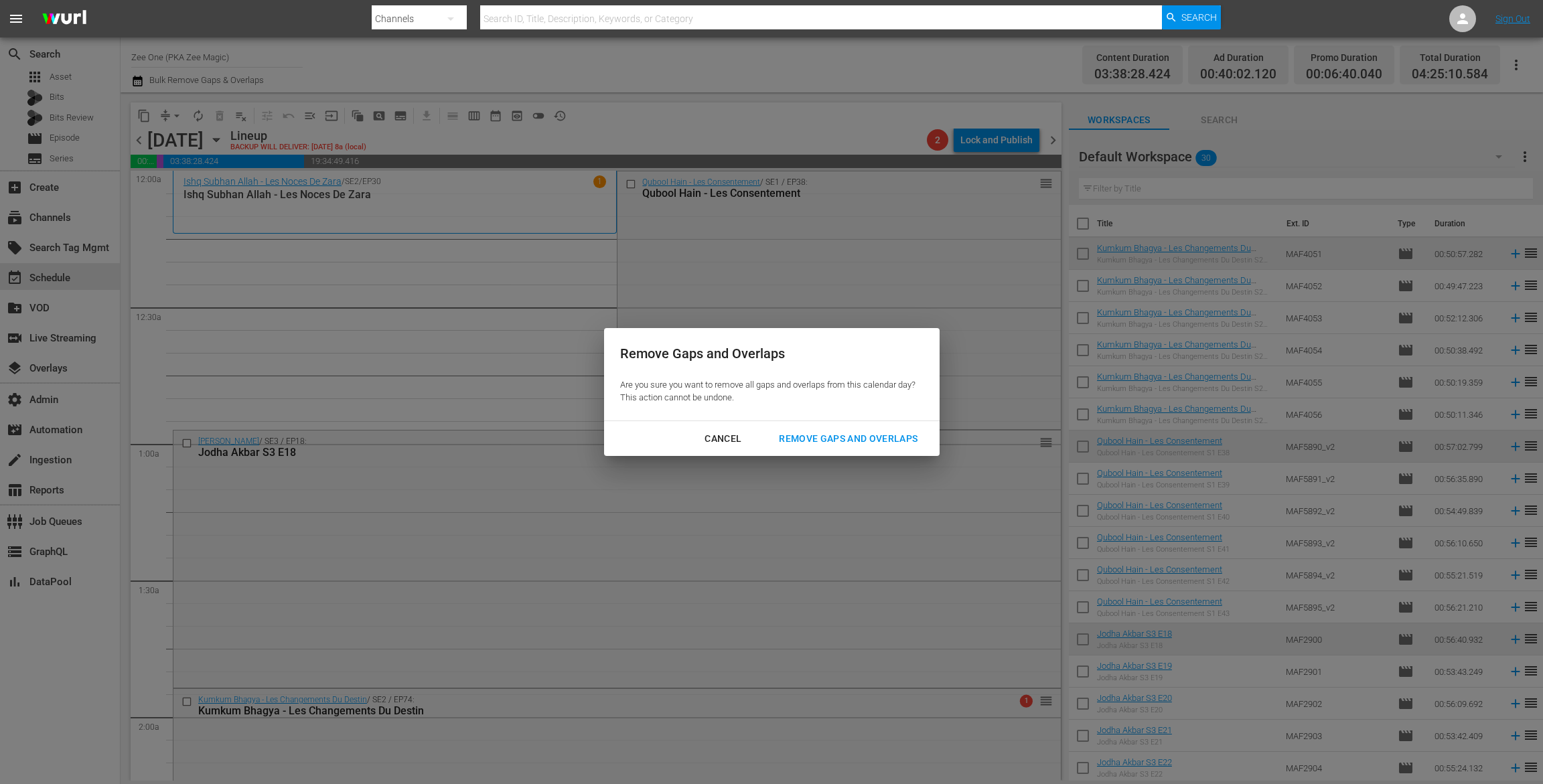
click at [889, 445] on div "Remove Gaps and Overlaps" at bounding box center [848, 439] width 160 height 17
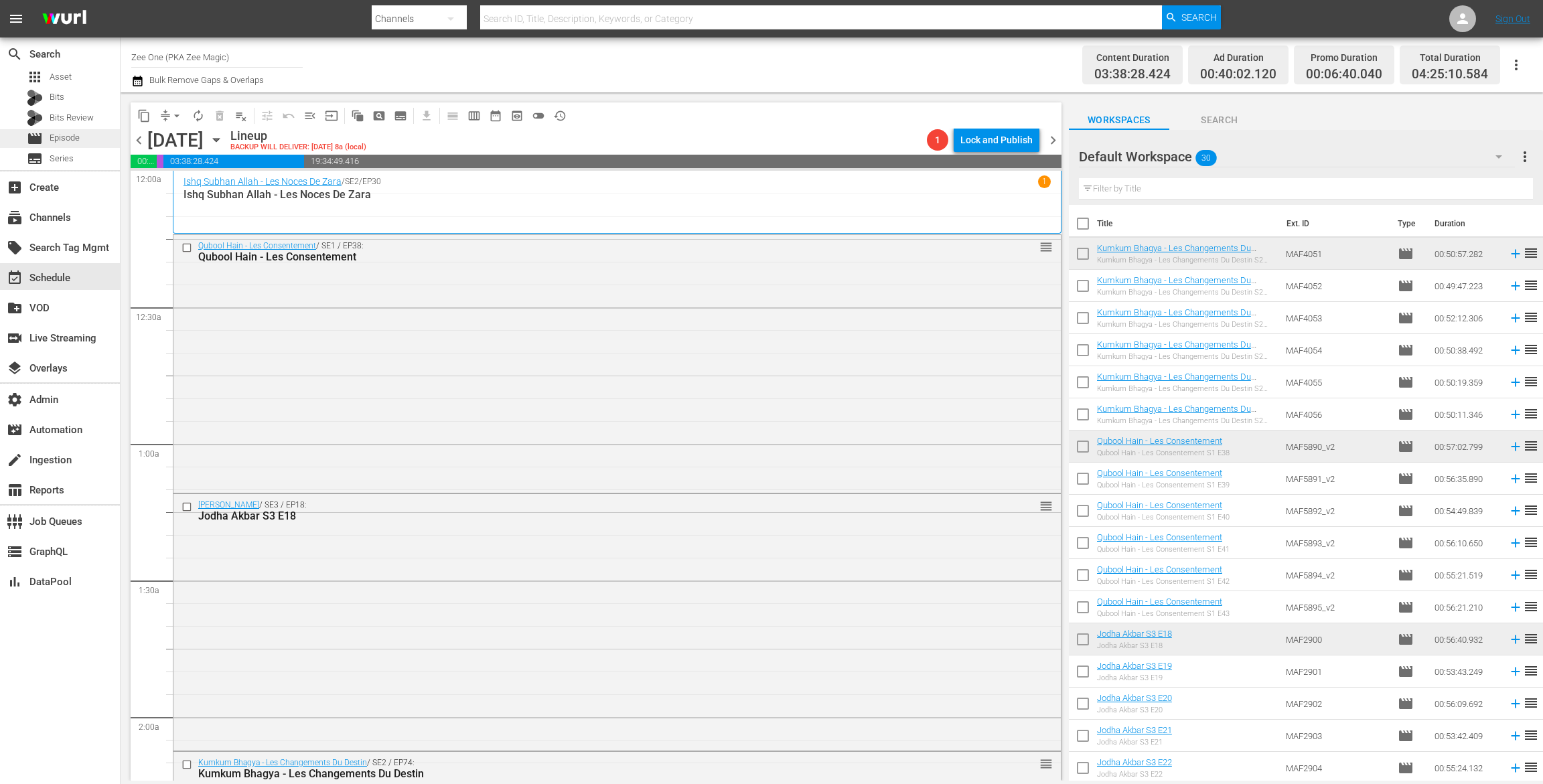
click at [81, 141] on div "movie Episode" at bounding box center [59, 139] width 120 height 19
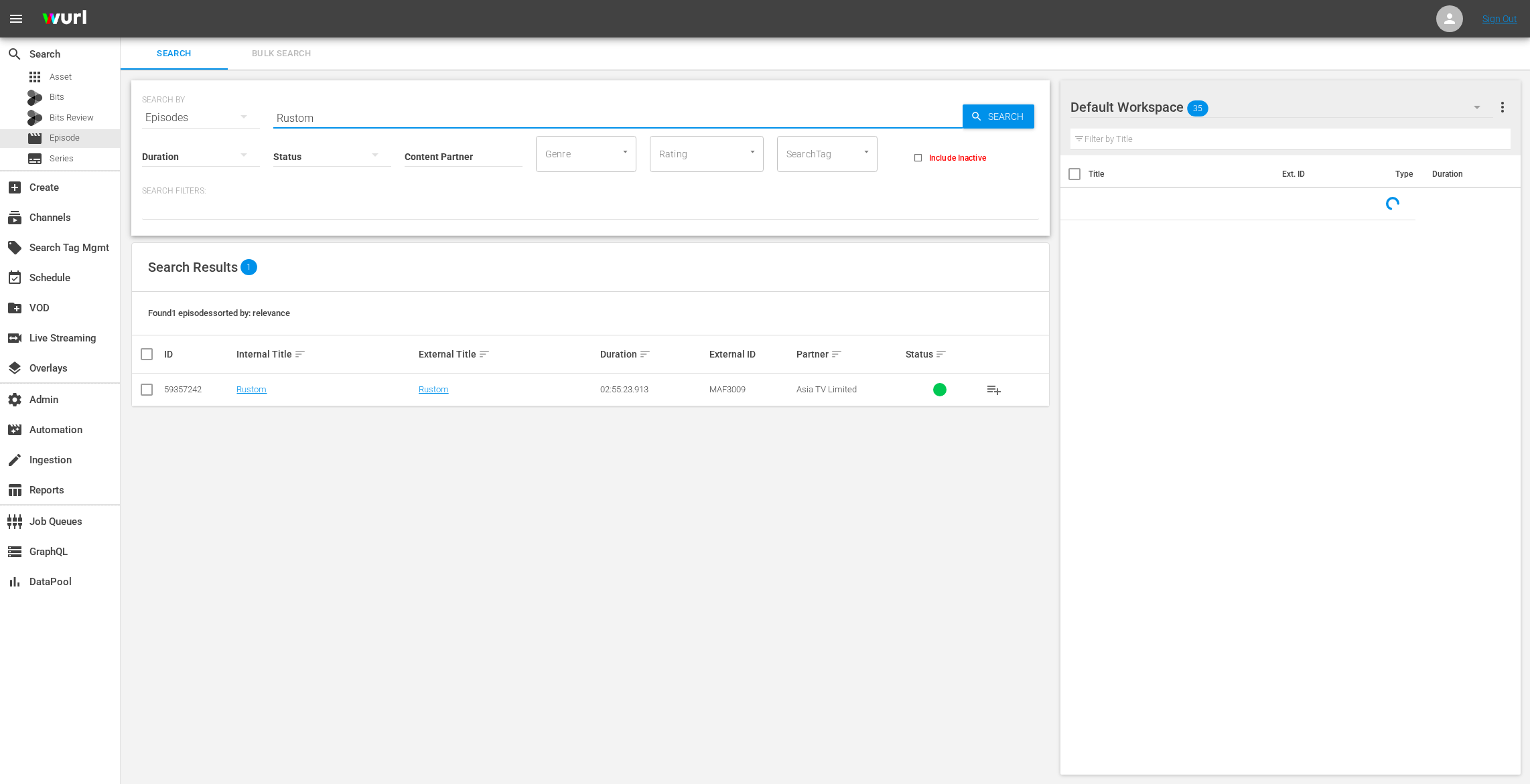
drag, startPoint x: 321, startPoint y: 114, endPoint x: 208, endPoint y: 98, distance: 114.1
click at [208, 98] on div "SEARCH BY Search By Episodes Search ID, Title, Description, Keywords, or Catego…" at bounding box center [591, 110] width 897 height 48
paste input "Agent Vinod"
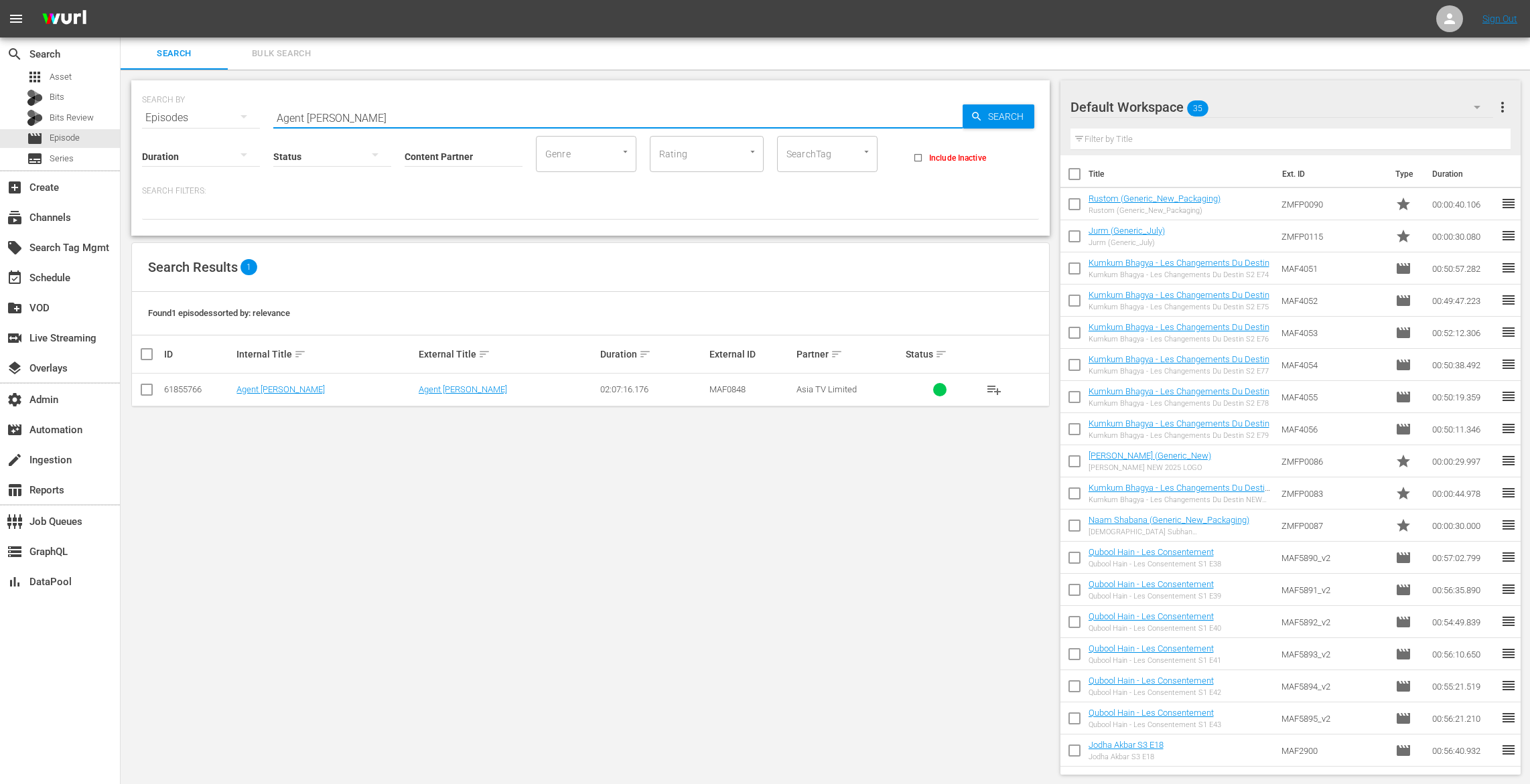
type input "Agent Vinod"
click at [992, 388] on span "playlist_add" at bounding box center [994, 389] width 16 height 16
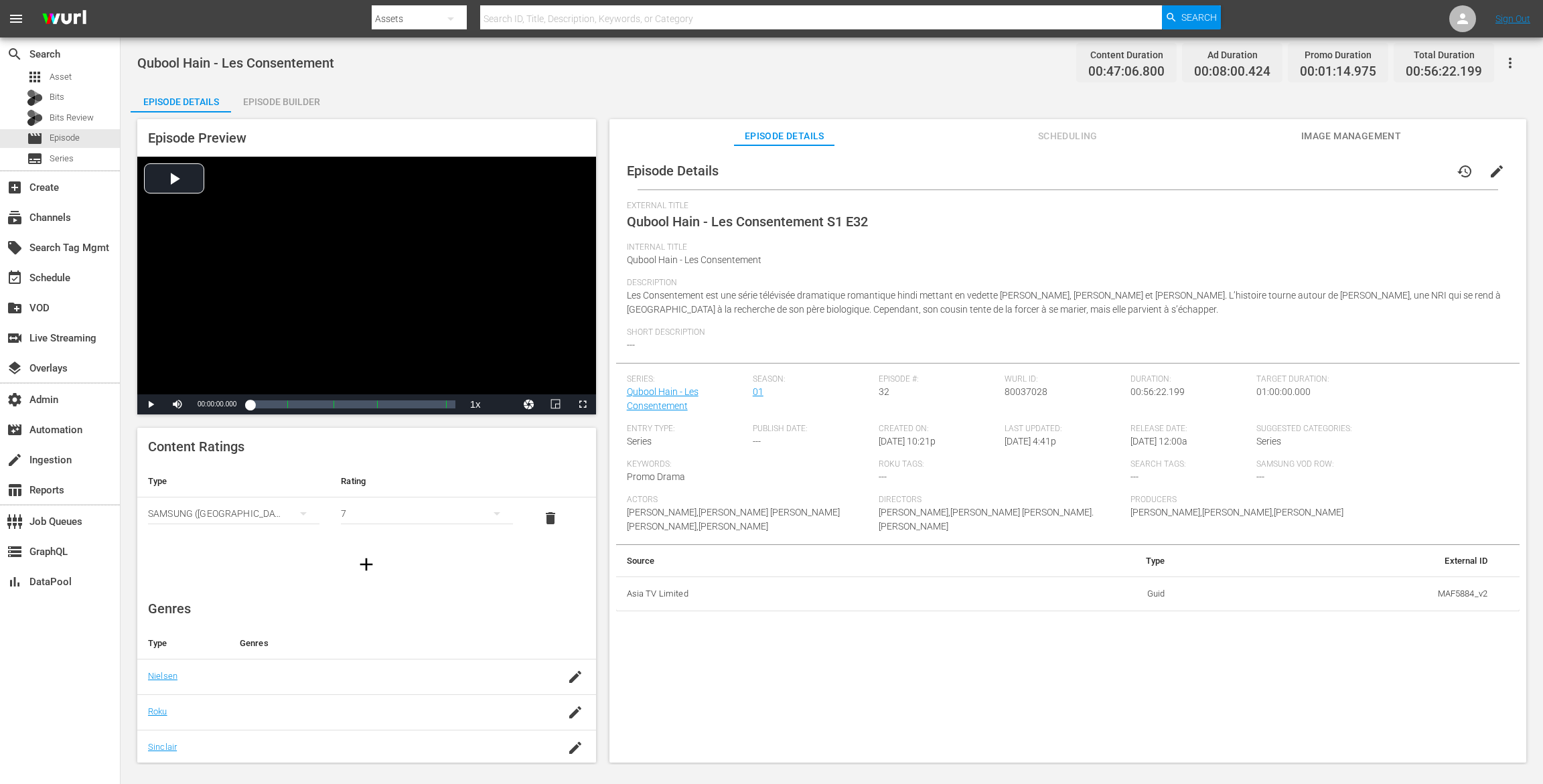
click at [287, 99] on div "Episode Builder" at bounding box center [281, 102] width 101 height 32
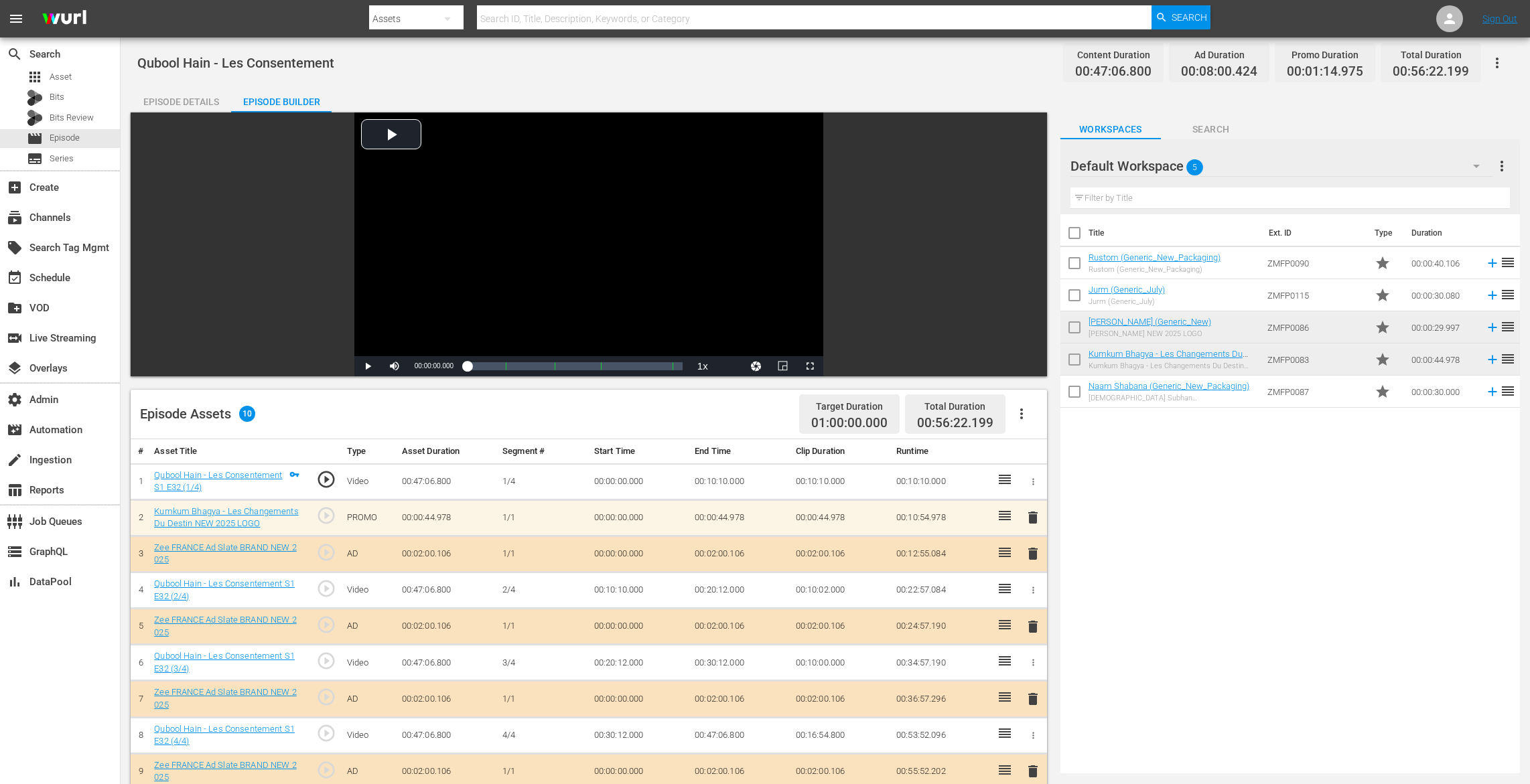
scroll to position [348, 0]
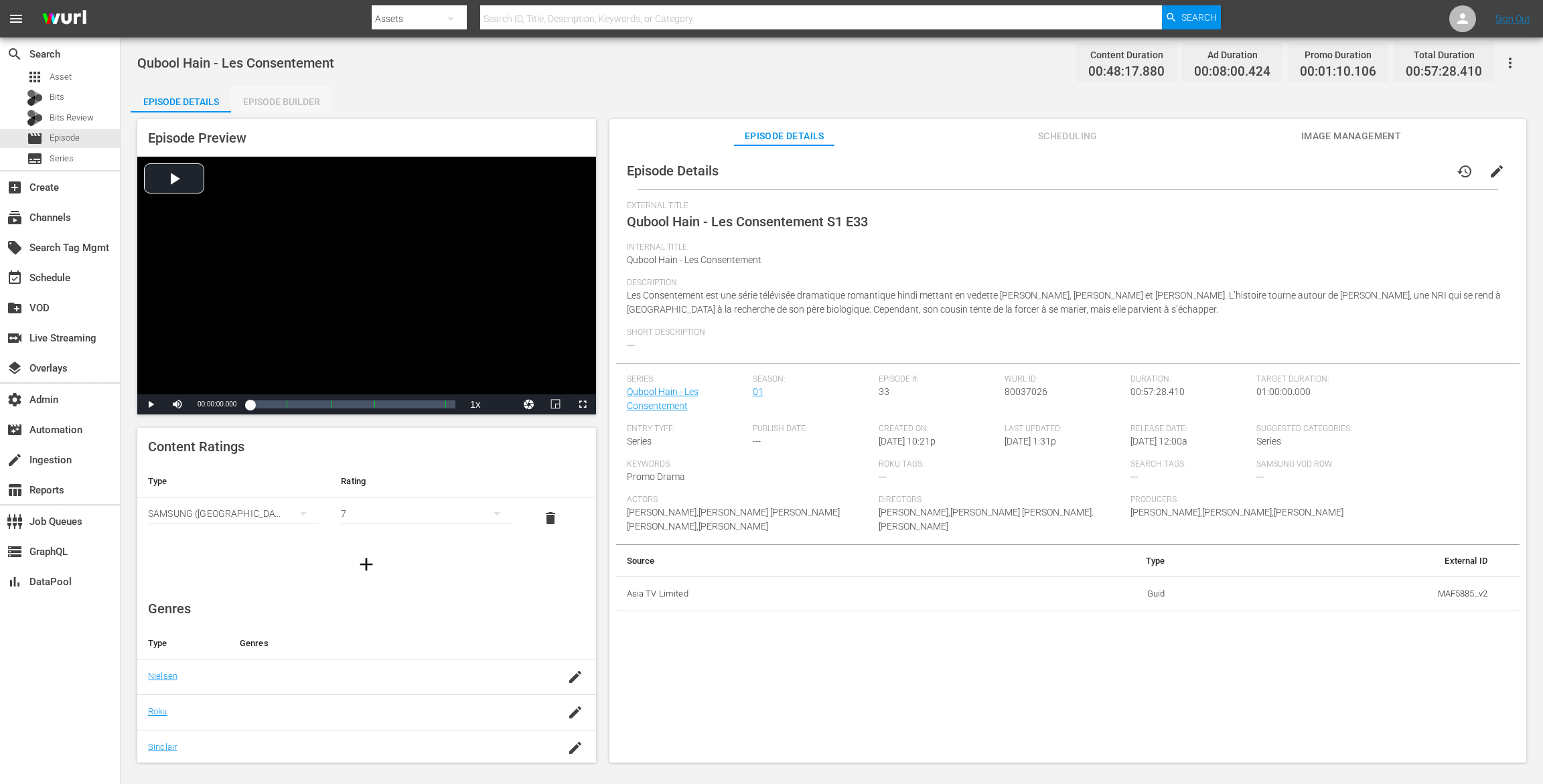
drag, startPoint x: 291, startPoint y: 104, endPoint x: 469, endPoint y: 16, distance: 198.6
click at [291, 104] on div "Episode Builder" at bounding box center [281, 102] width 101 height 32
click at [285, 102] on div "Episode Builder" at bounding box center [281, 102] width 101 height 32
click at [276, 107] on div "Episode Builder" at bounding box center [281, 102] width 101 height 32
click at [299, 95] on div "Episode Builder" at bounding box center [281, 102] width 101 height 32
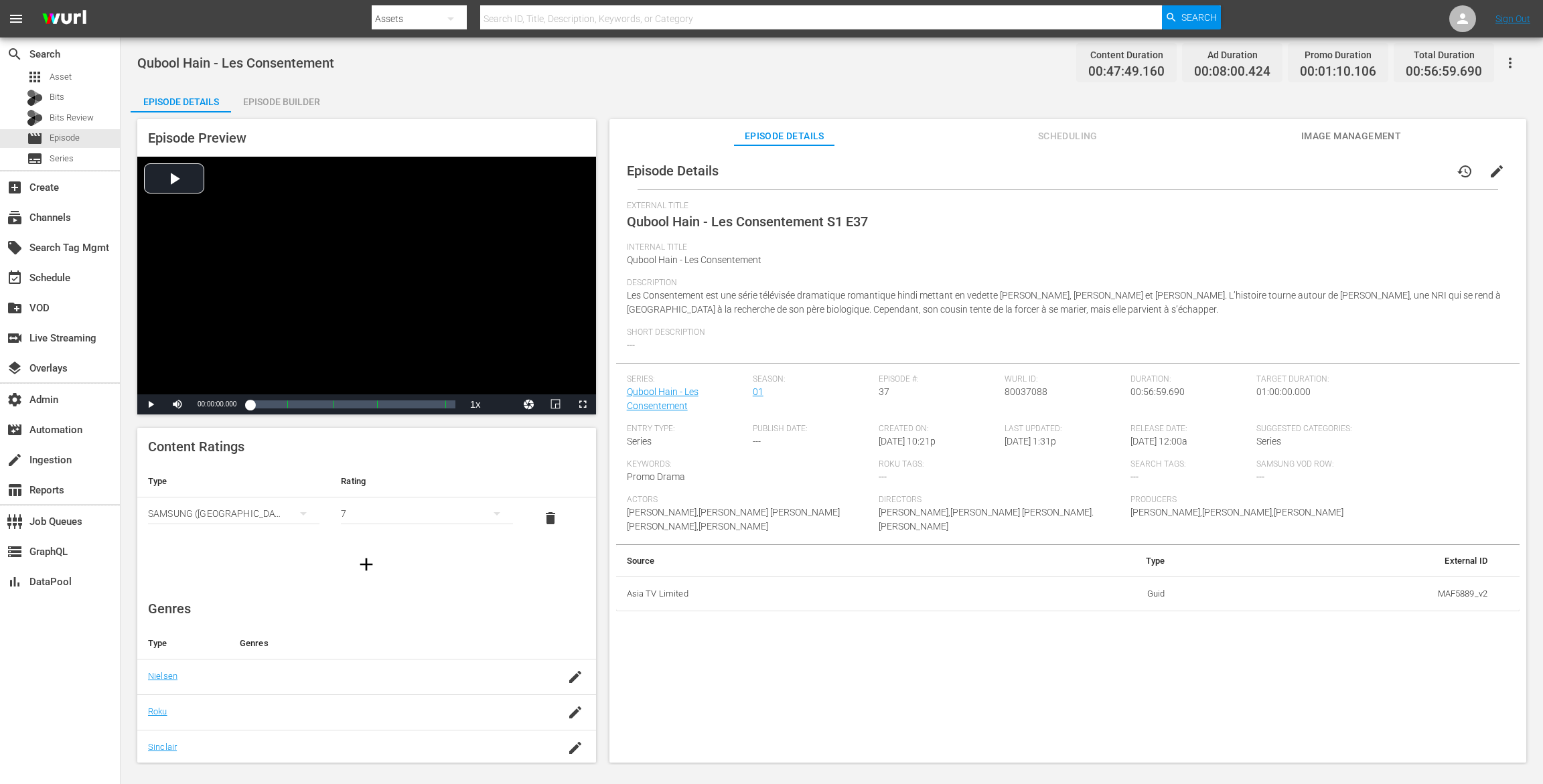
click at [284, 91] on div "Episode Builder" at bounding box center [281, 102] width 101 height 32
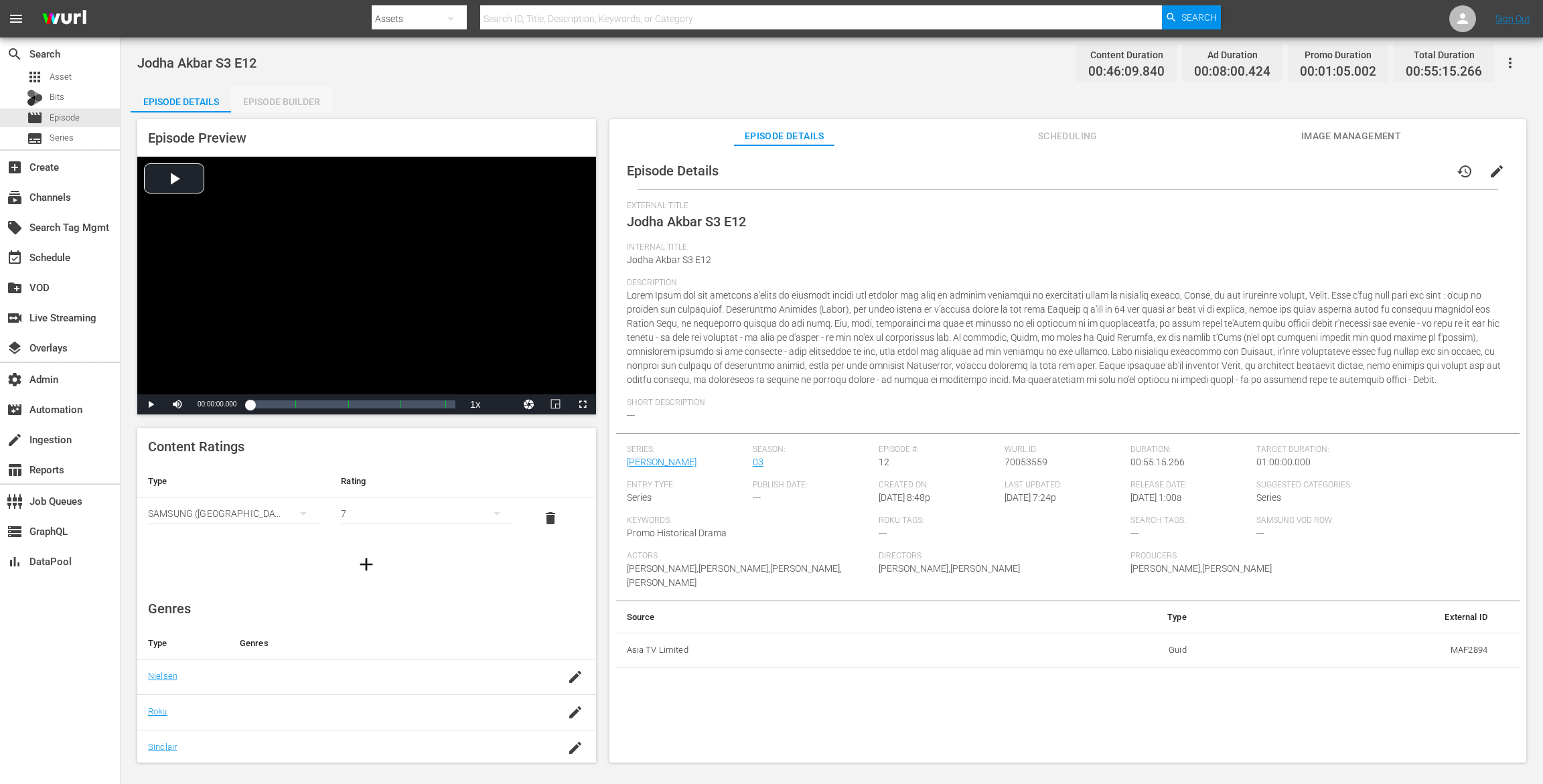
click at [260, 97] on div "Episode Builder" at bounding box center [281, 102] width 101 height 32
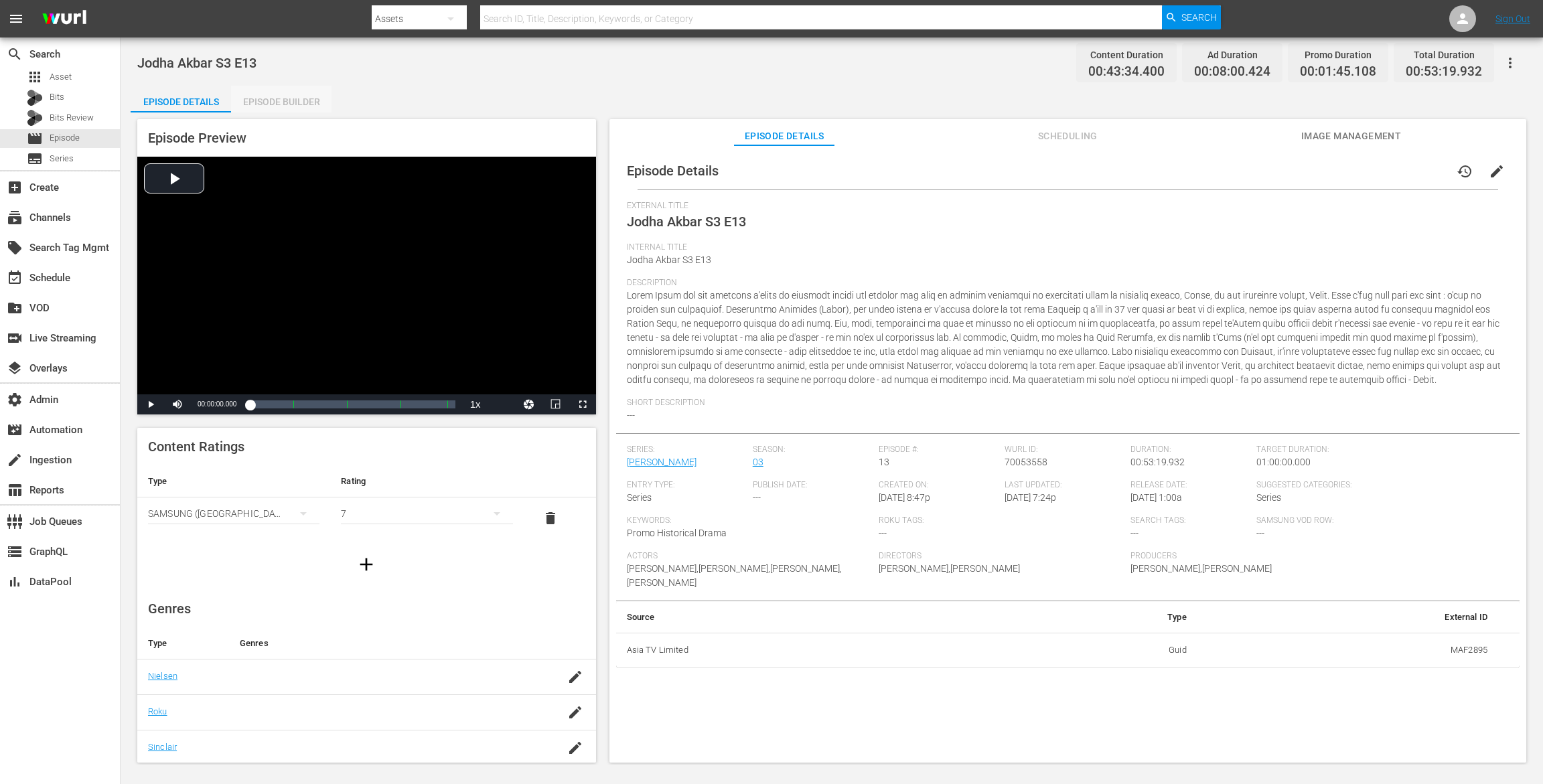
drag, startPoint x: 299, startPoint y: 100, endPoint x: 530, endPoint y: 4, distance: 250.2
click at [300, 100] on div "Episode Builder" at bounding box center [281, 102] width 101 height 32
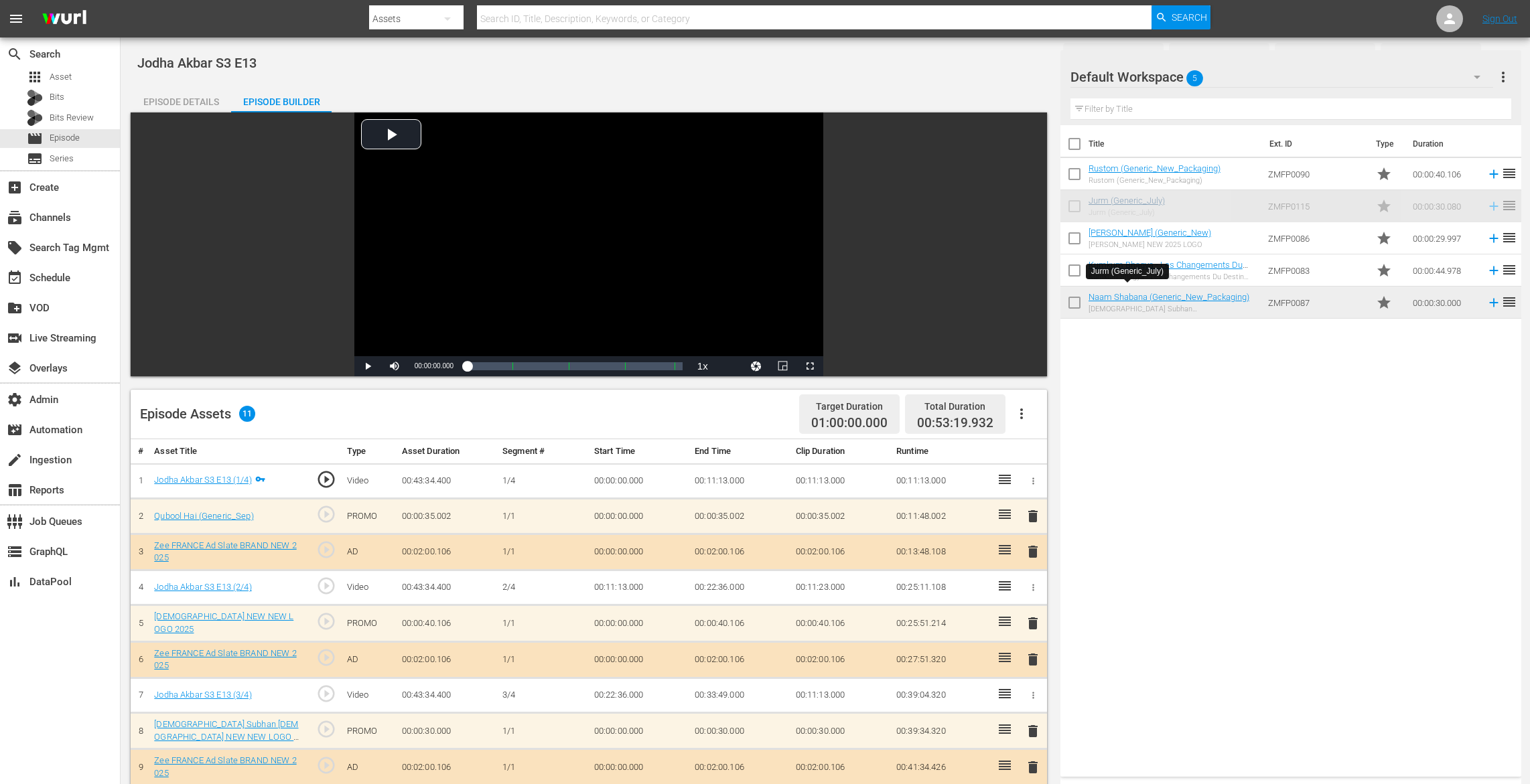
scroll to position [275, 0]
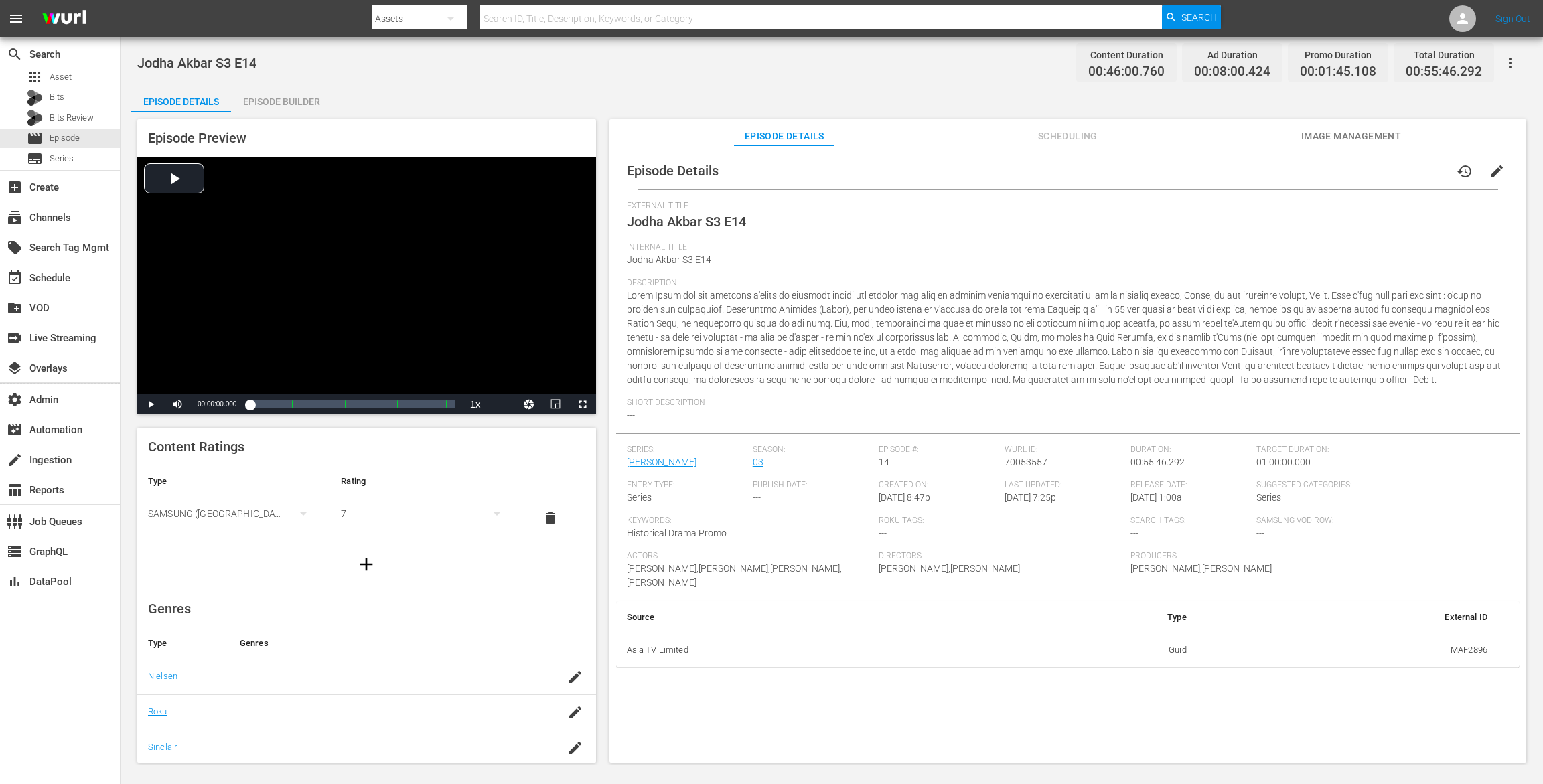
click at [276, 103] on div "Episode Builder" at bounding box center [281, 102] width 101 height 32
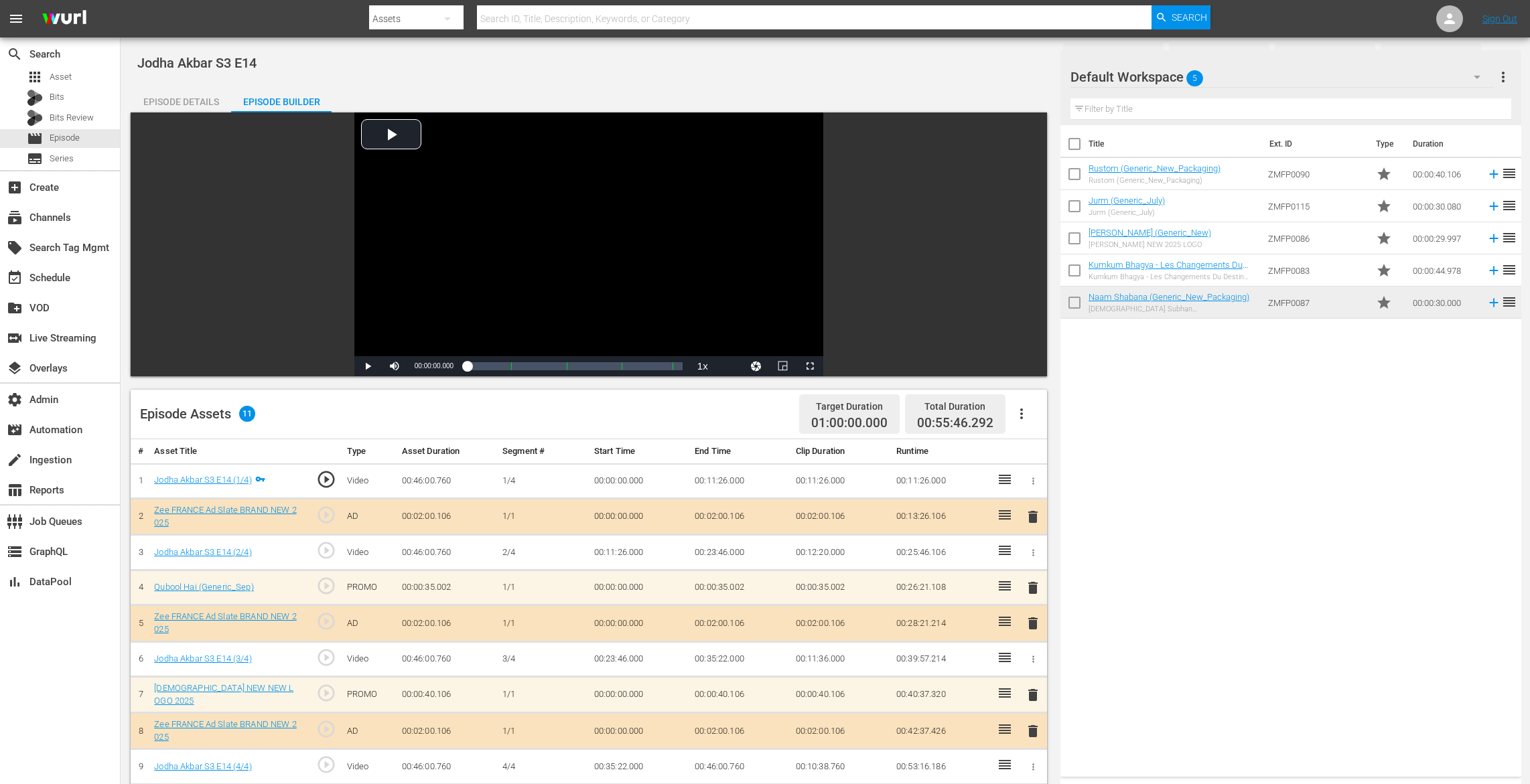
scroll to position [320, 0]
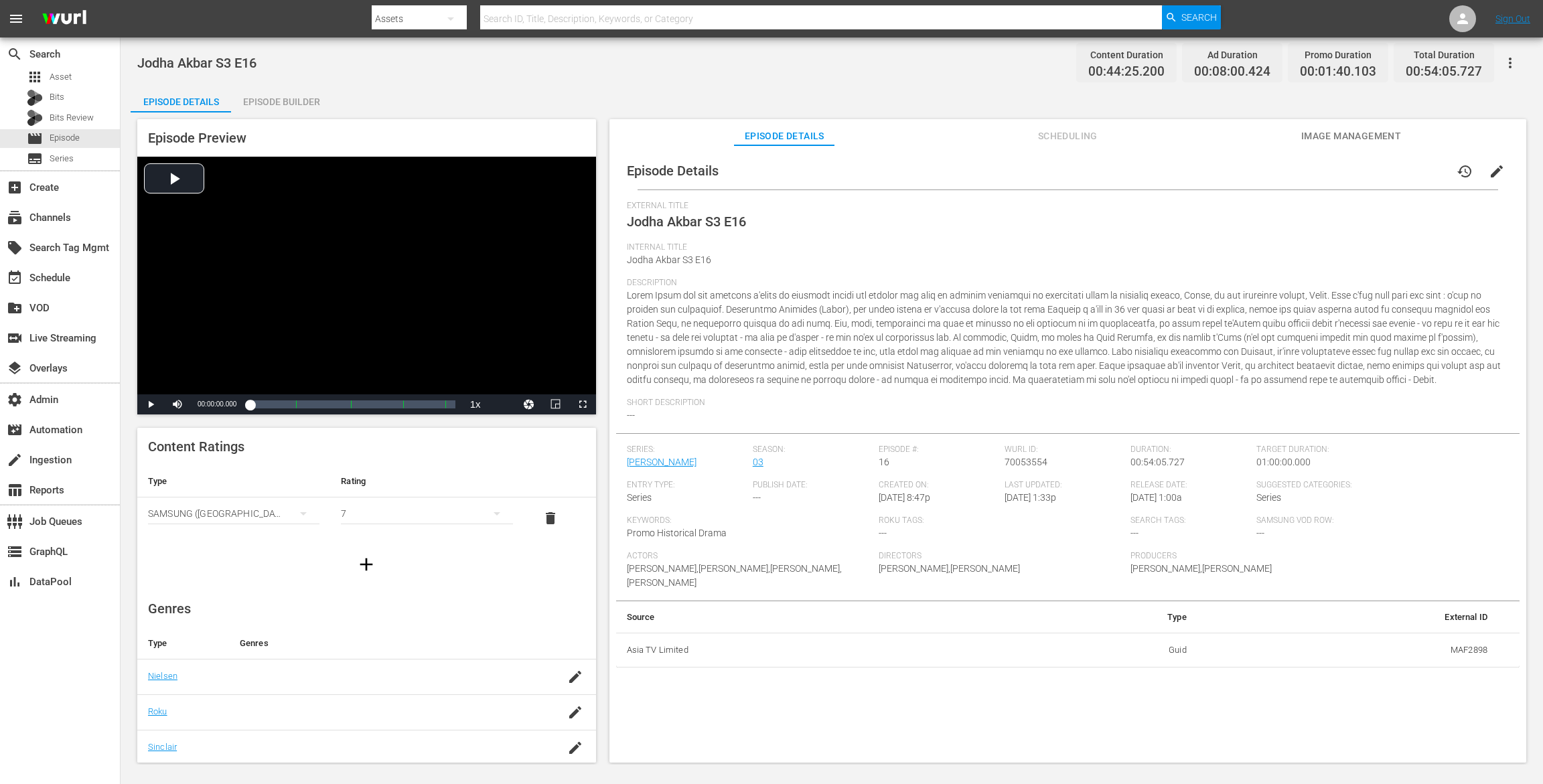
drag, startPoint x: 320, startPoint y: 102, endPoint x: 363, endPoint y: 95, distance: 43.6
click at [320, 102] on div "Episode Builder" at bounding box center [281, 102] width 101 height 32
drag, startPoint x: 263, startPoint y: 99, endPoint x: 320, endPoint y: 83, distance: 59.2
click at [266, 99] on div "Episode Builder" at bounding box center [281, 102] width 101 height 32
drag, startPoint x: 303, startPoint y: 101, endPoint x: 335, endPoint y: 7, distance: 99.3
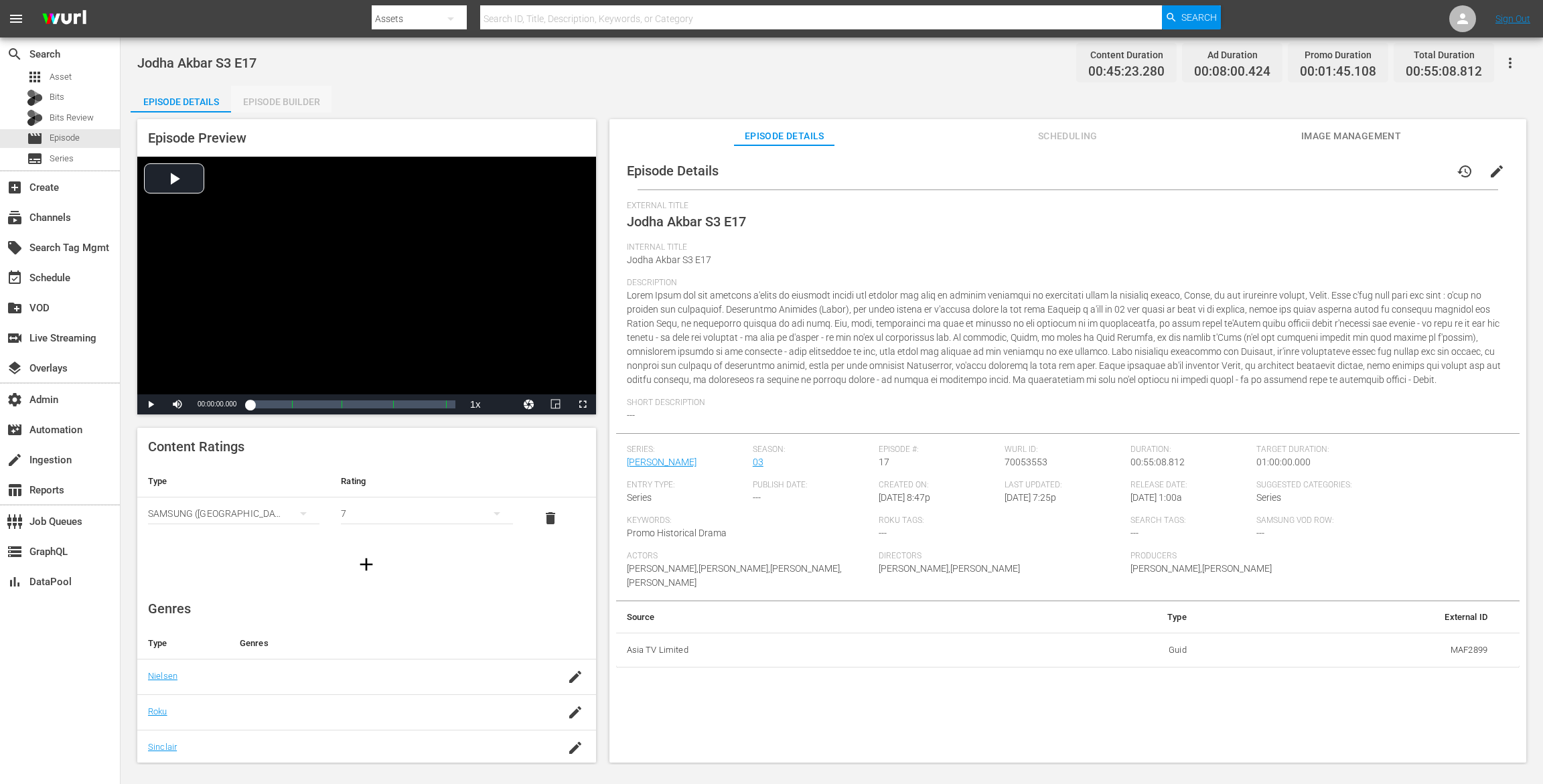
click at [303, 101] on div "Episode Builder" at bounding box center [281, 102] width 101 height 32
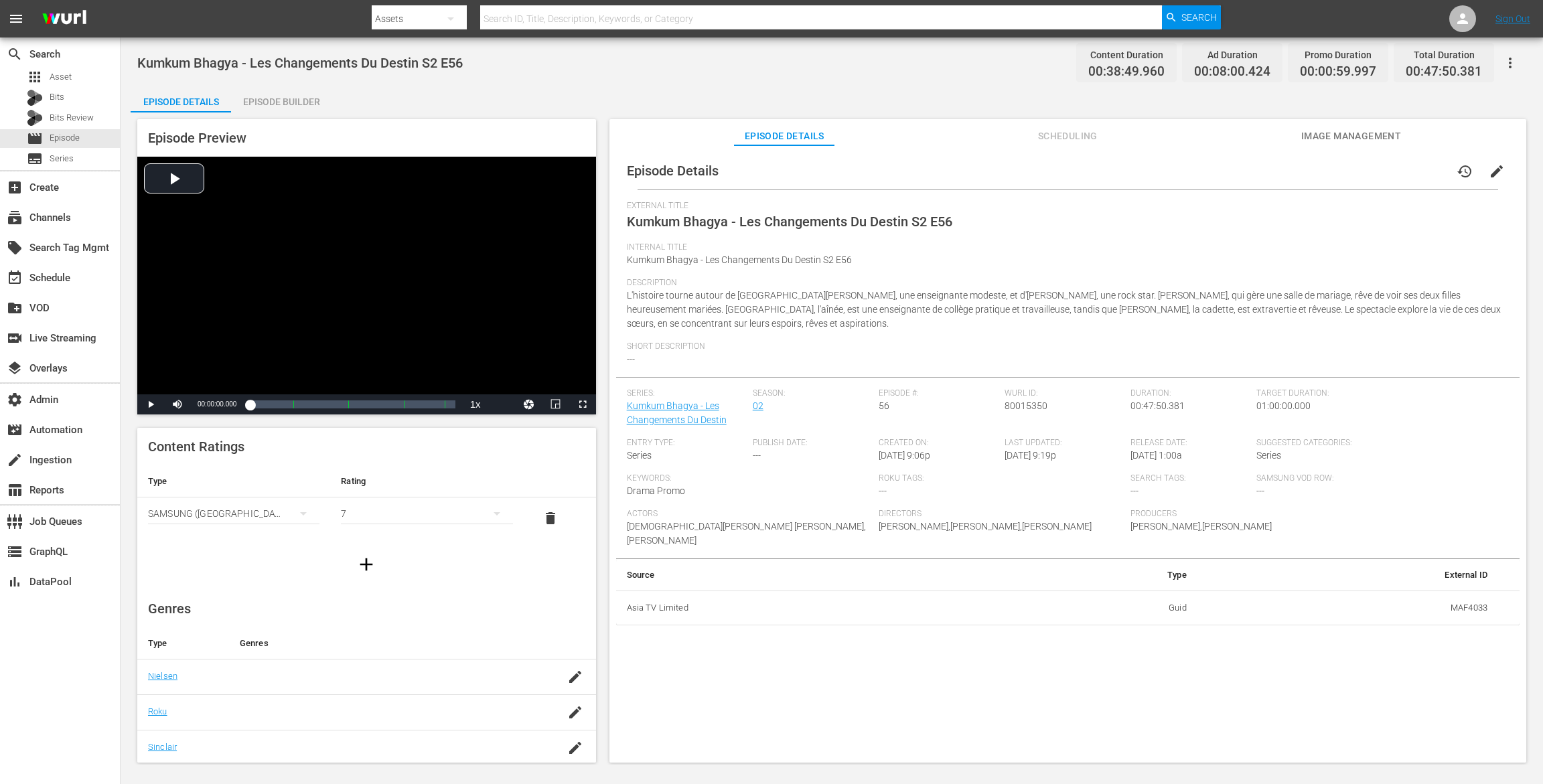
click at [285, 86] on div "Episode Builder" at bounding box center [281, 102] width 101 height 32
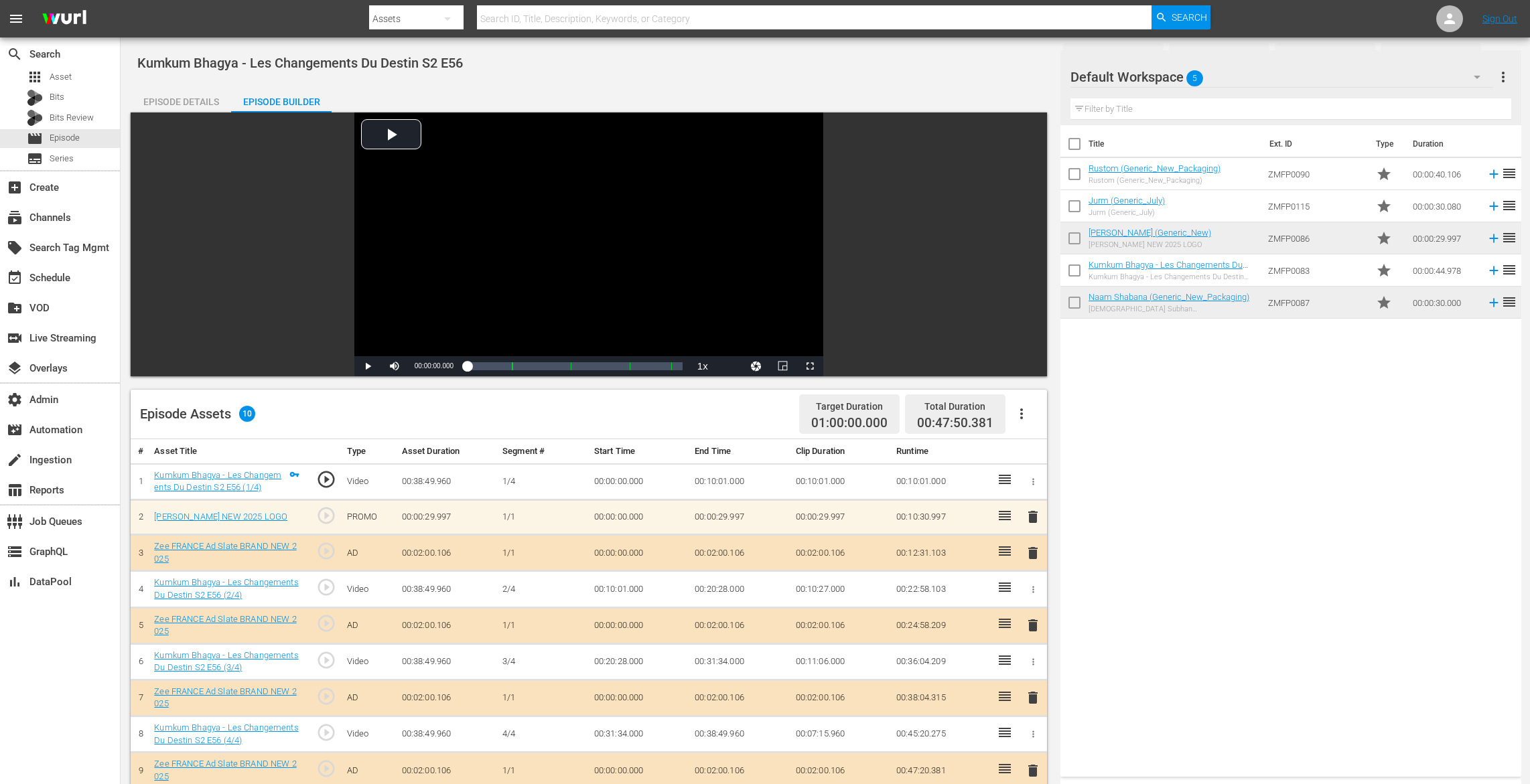
scroll to position [348, 0]
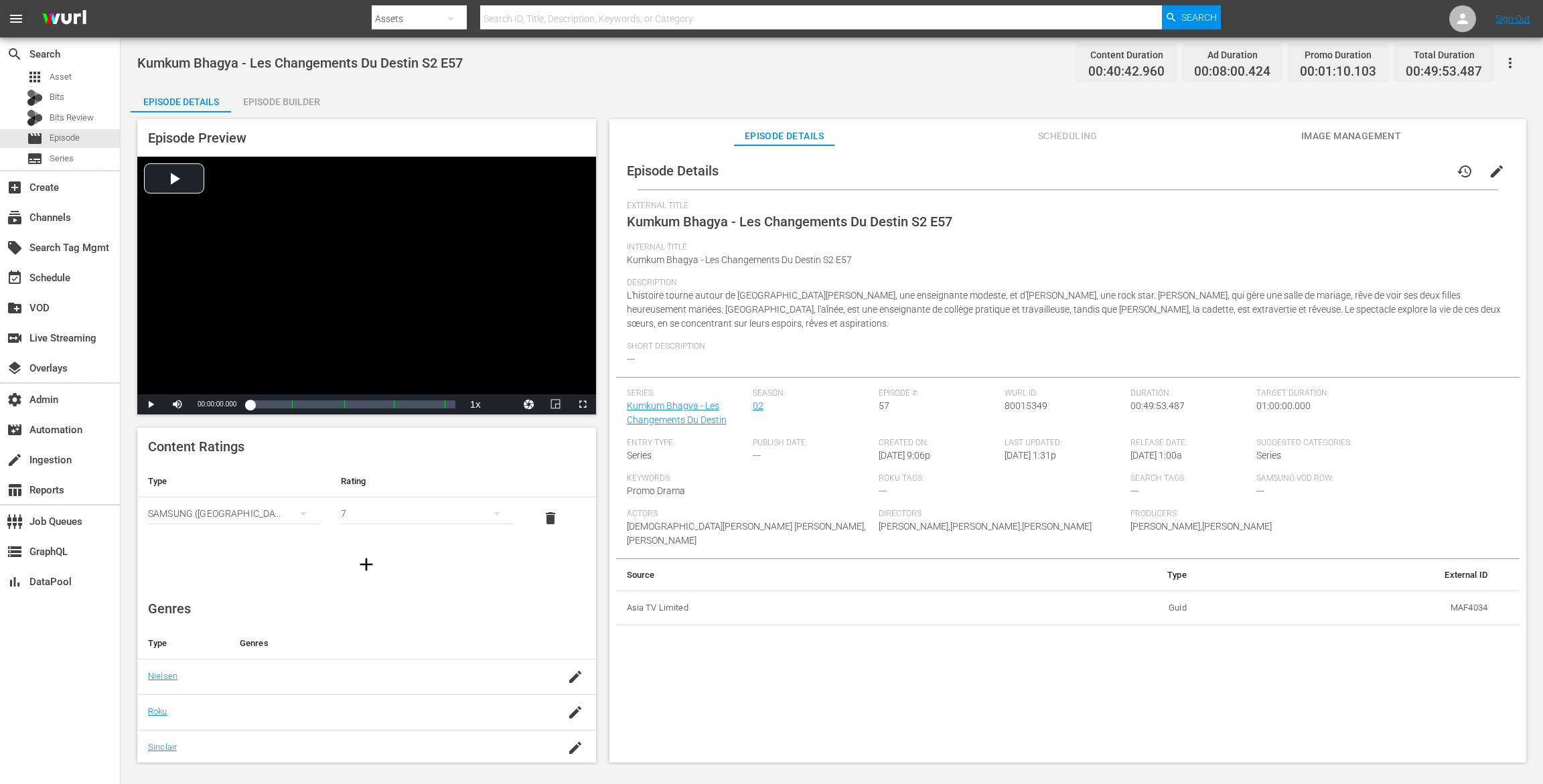
drag, startPoint x: 281, startPoint y: 96, endPoint x: 330, endPoint y: 59, distance: 61.4
click at [281, 96] on div "Episode Builder" at bounding box center [281, 102] width 101 height 32
drag, startPoint x: 261, startPoint y: 101, endPoint x: 513, endPoint y: 6, distance: 269.3
click at [262, 101] on div "Episode Builder" at bounding box center [281, 102] width 101 height 32
drag, startPoint x: 275, startPoint y: 111, endPoint x: 347, endPoint y: 81, distance: 78.0
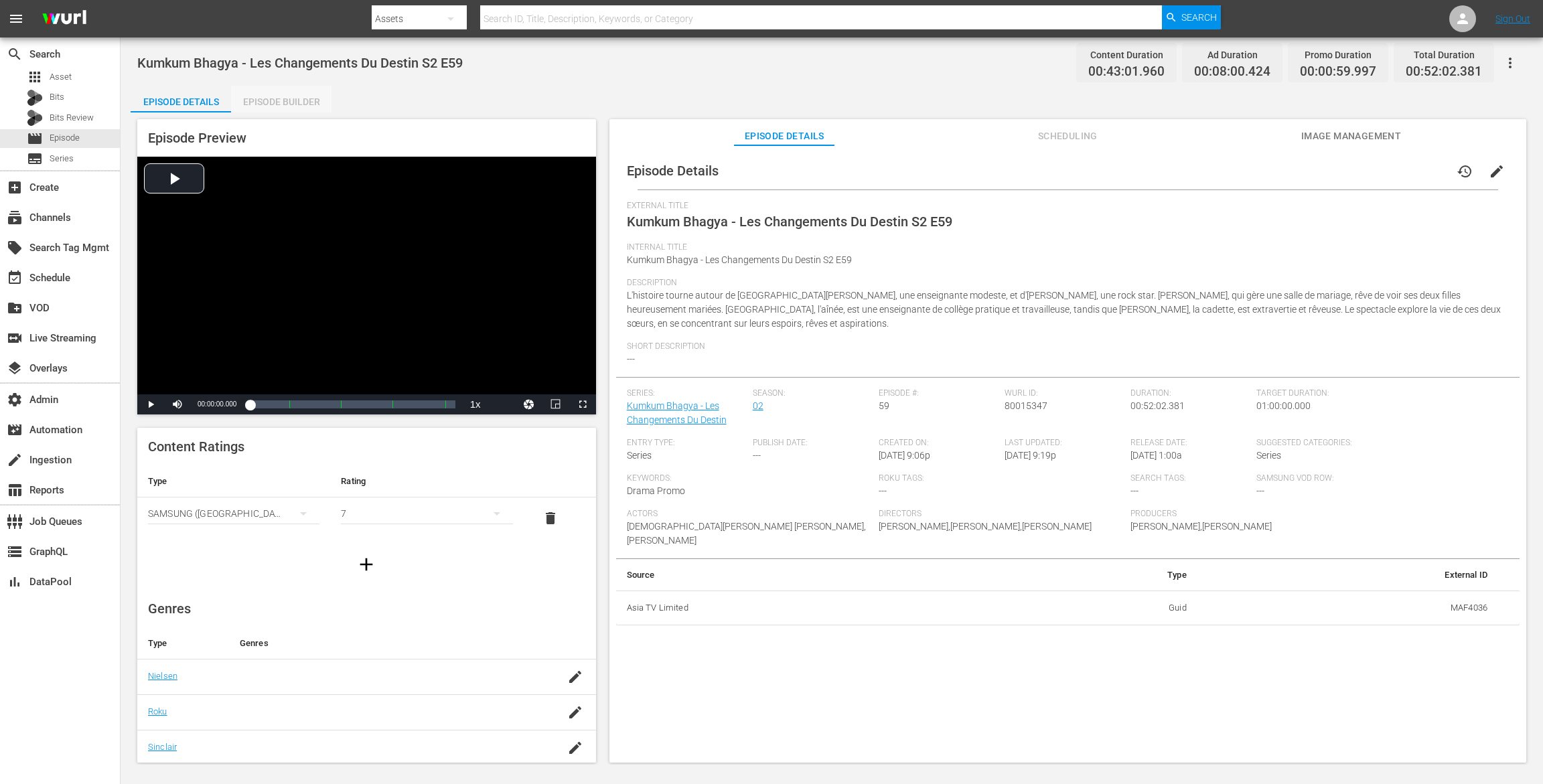
click at [276, 111] on div "Episode Builder" at bounding box center [281, 102] width 101 height 32
click at [280, 96] on div "Episode Builder" at bounding box center [281, 102] width 101 height 32
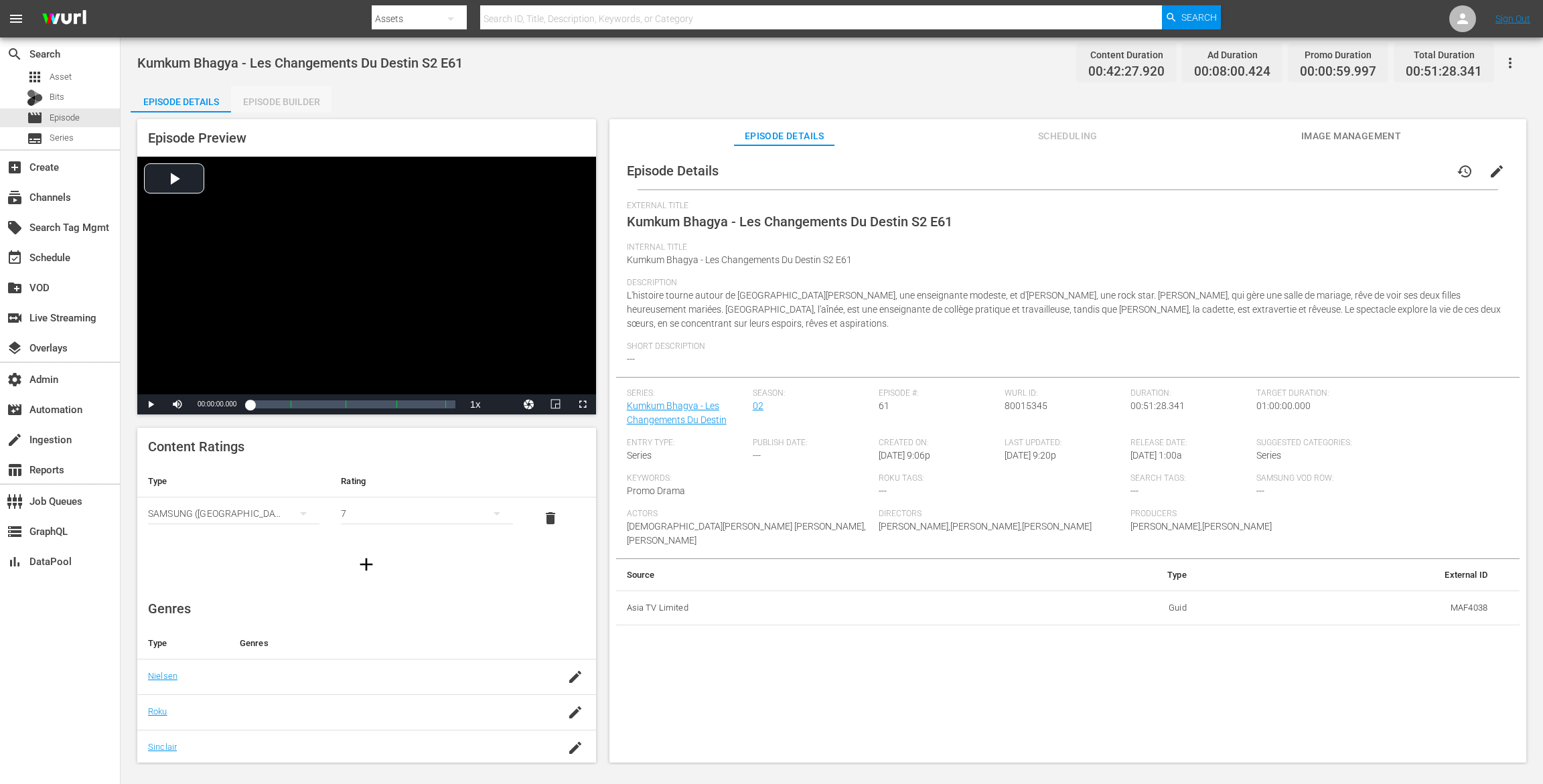
drag, startPoint x: 277, startPoint y: 99, endPoint x: 346, endPoint y: 0, distance: 120.7
click at [278, 99] on div "Episode Builder" at bounding box center [281, 102] width 101 height 32
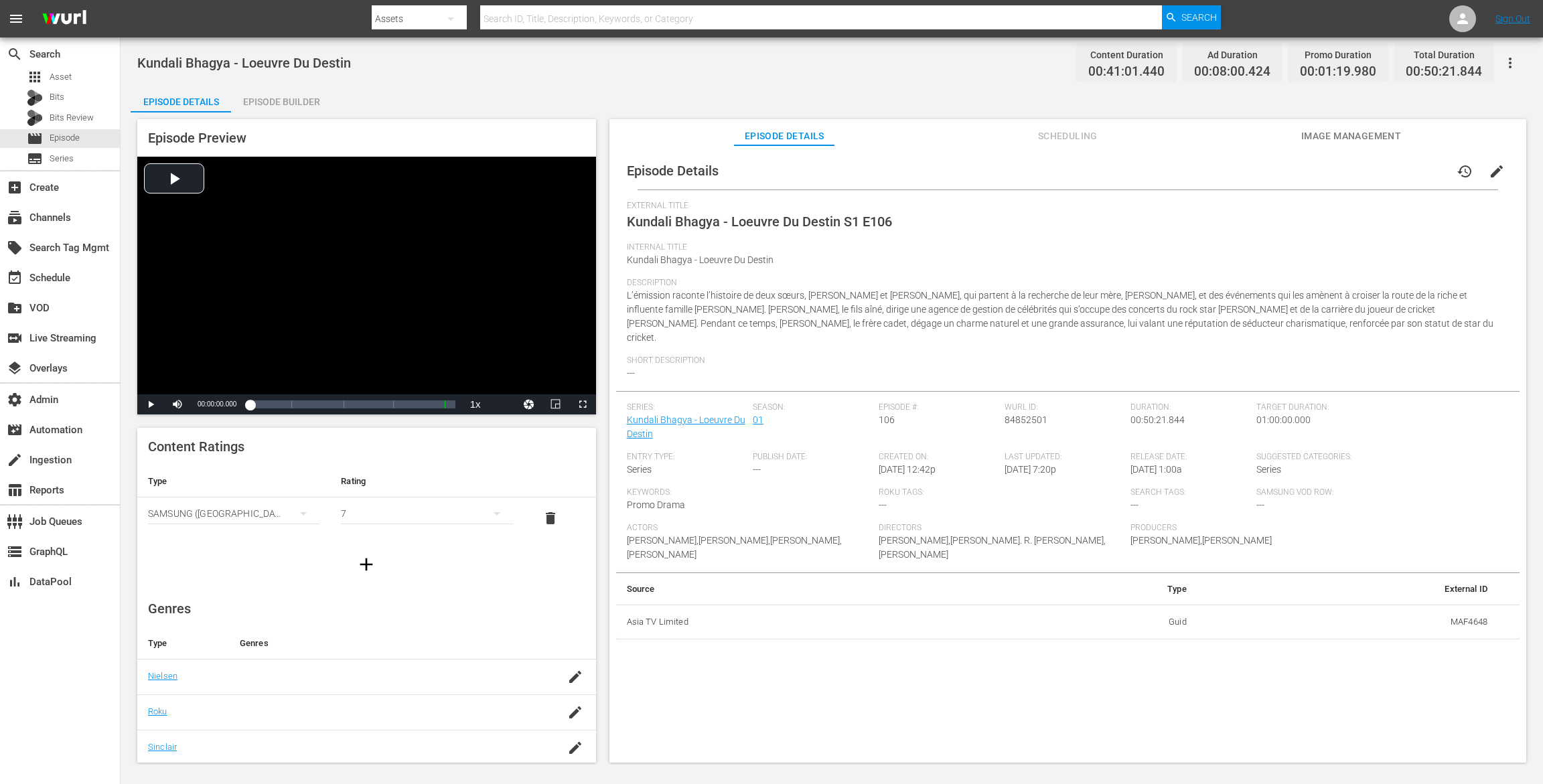
click at [268, 84] on div "Kundali Bhagya - Loeuvre Du Destin Content Duration 00:41:01.440 Ad Duration 00…" at bounding box center [831, 401] width 1423 height 727
click at [272, 100] on div "Episode Builder" at bounding box center [281, 102] width 101 height 32
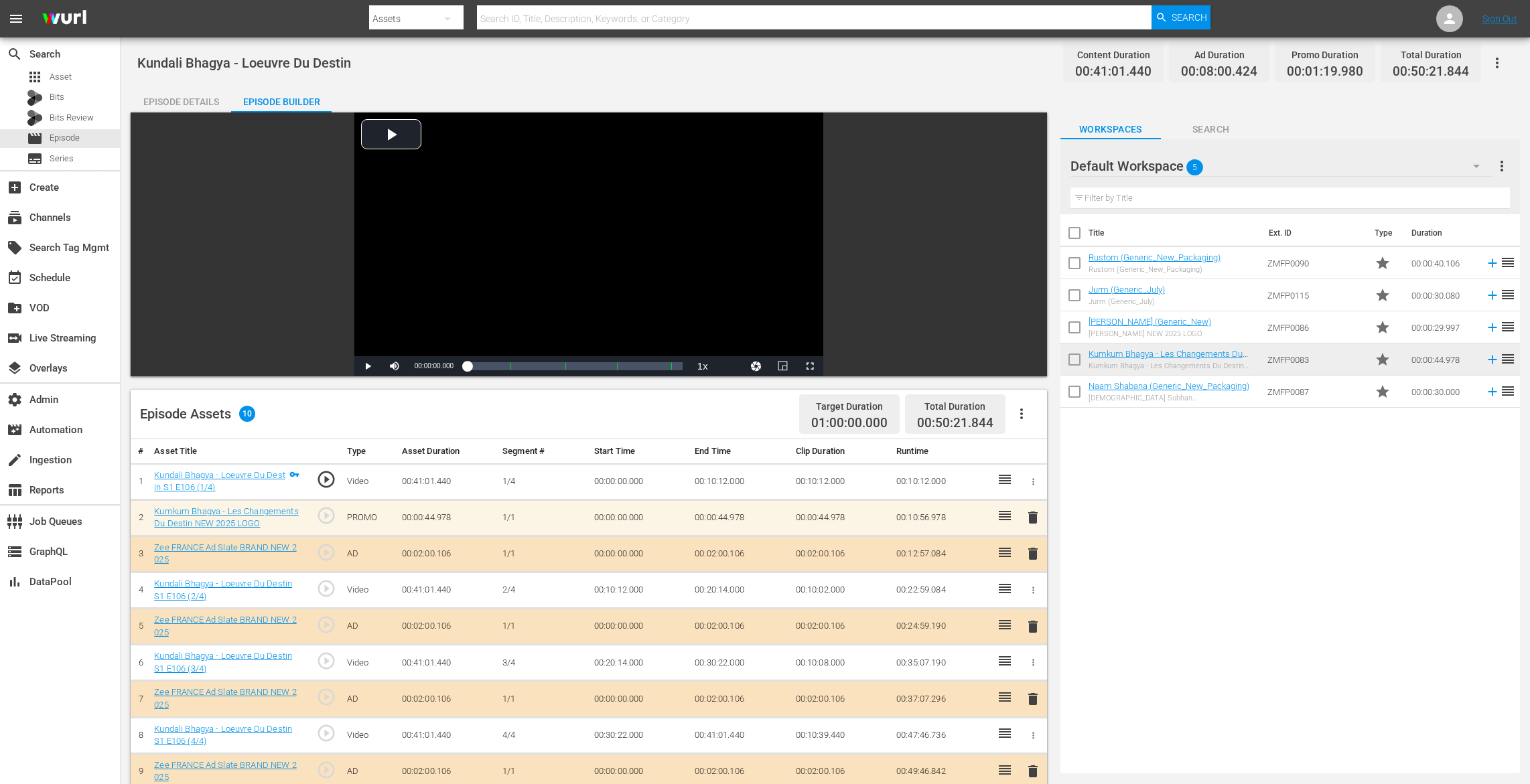
scroll to position [348, 0]
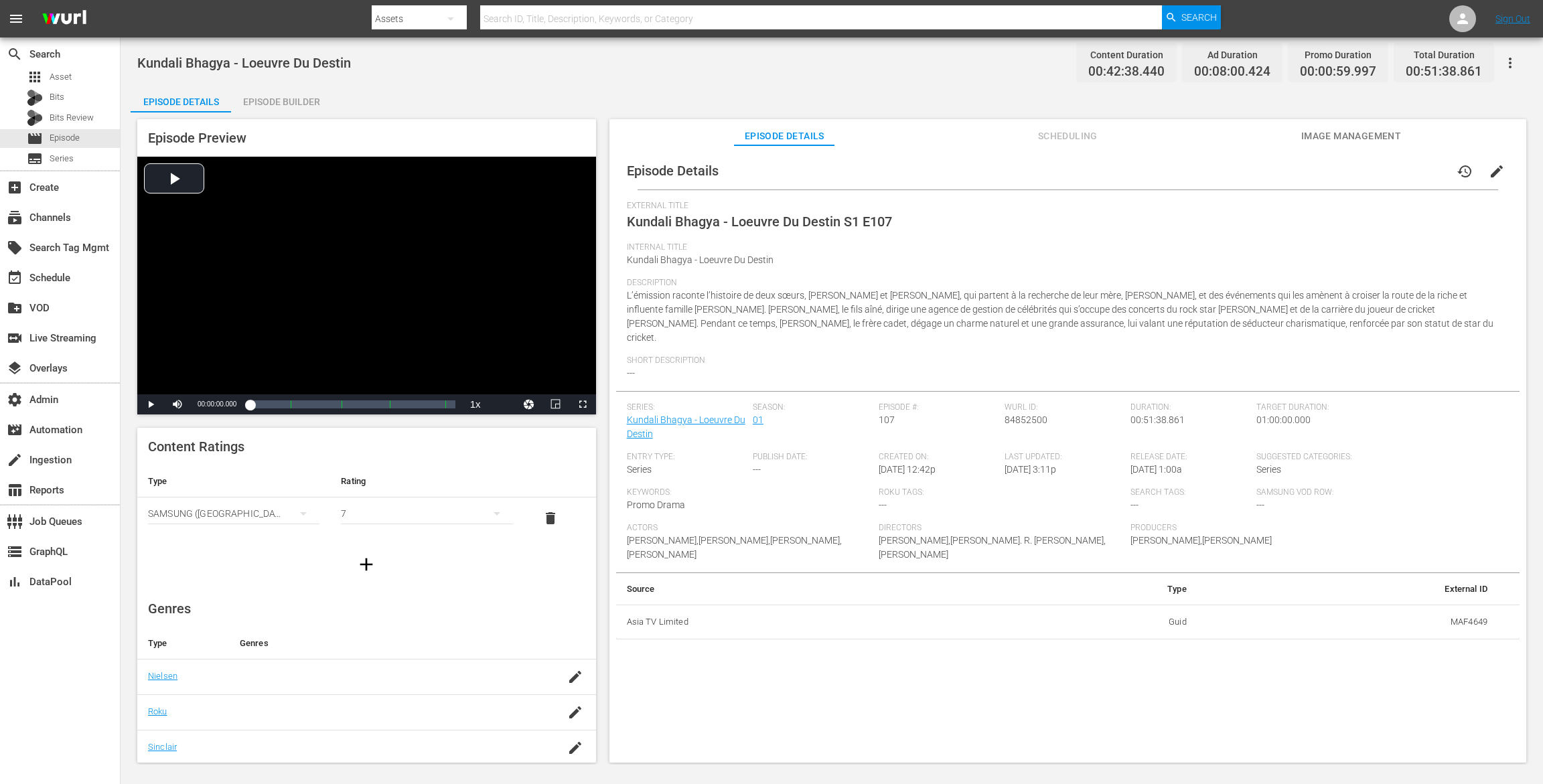
drag, startPoint x: 272, startPoint y: 94, endPoint x: 289, endPoint y: 99, distance: 17.7
click at [273, 95] on div "Episode Builder" at bounding box center [281, 102] width 101 height 32
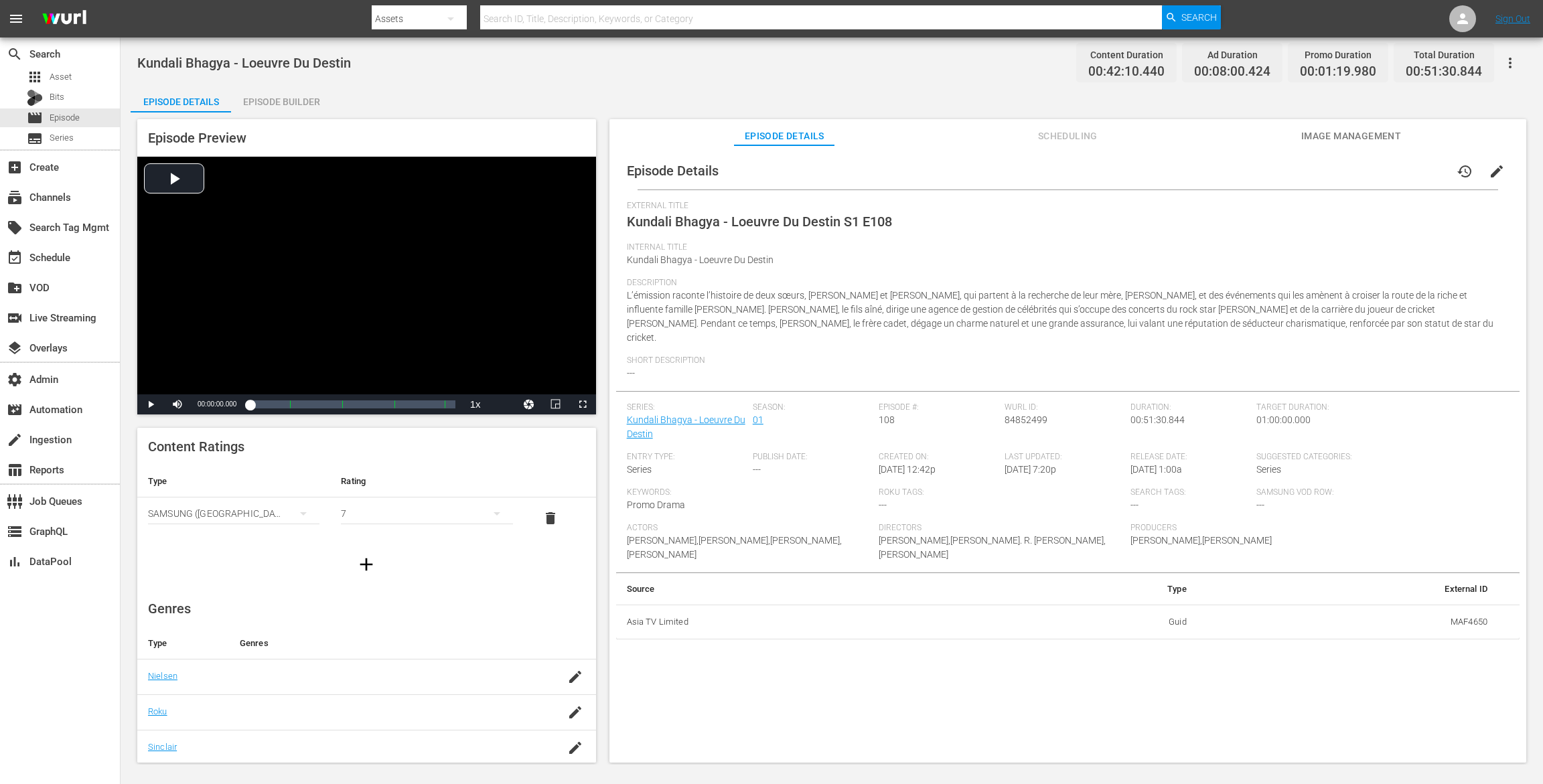
click at [283, 99] on div "Episode Builder" at bounding box center [281, 102] width 101 height 32
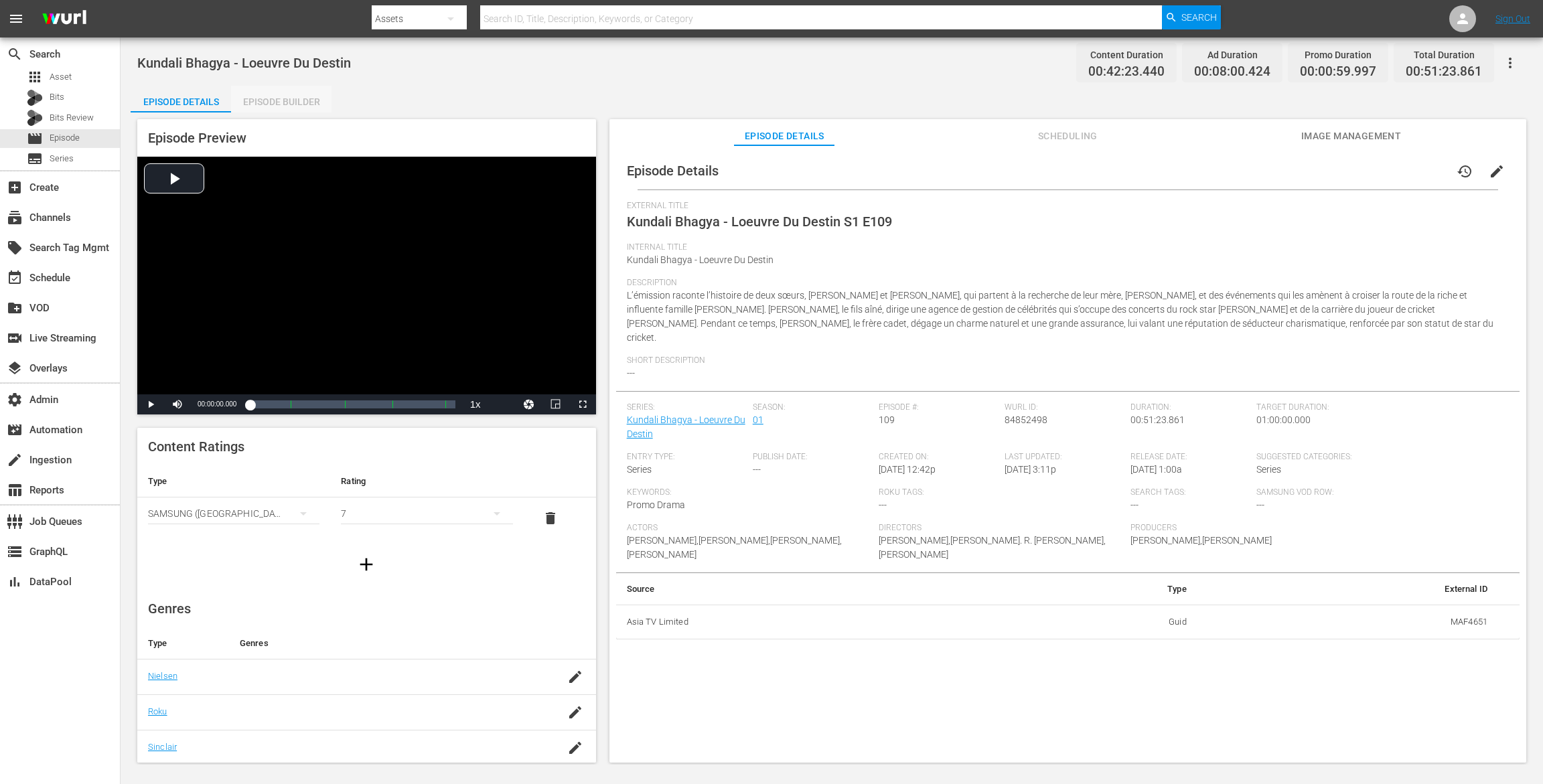
click at [316, 104] on div "Episode Builder" at bounding box center [281, 102] width 101 height 32
drag, startPoint x: 302, startPoint y: 99, endPoint x: 318, endPoint y: 101, distance: 16.1
click at [303, 99] on div "Episode Builder" at bounding box center [281, 102] width 101 height 32
drag, startPoint x: 295, startPoint y: 86, endPoint x: 292, endPoint y: 96, distance: 10.4
click at [295, 88] on div "Episode Builder" at bounding box center [281, 102] width 101 height 32
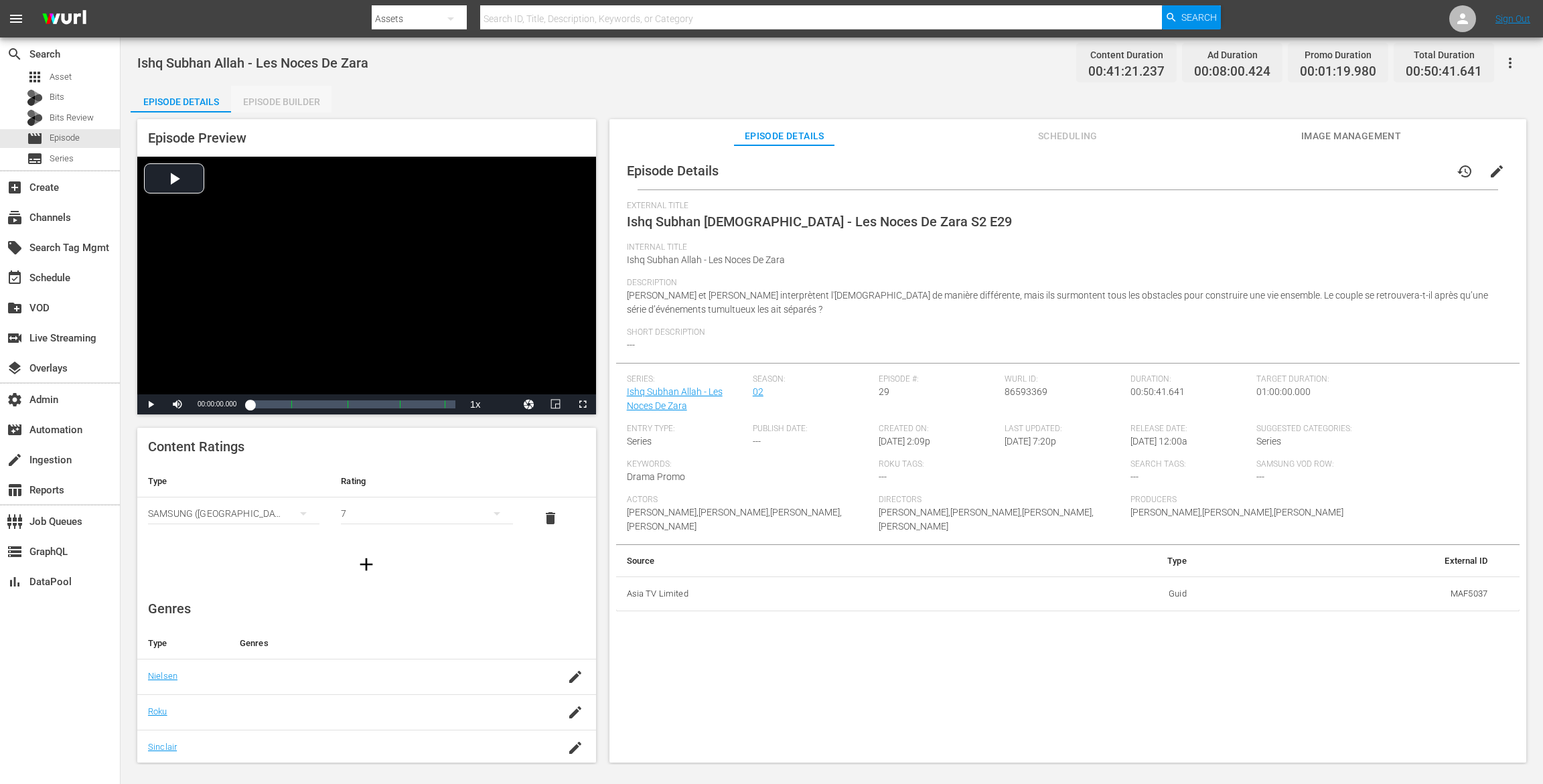
click at [289, 104] on div "Episode Builder" at bounding box center [281, 102] width 101 height 32
drag, startPoint x: 286, startPoint y: 91, endPoint x: 292, endPoint y: 88, distance: 6.7
click at [286, 91] on div "Episode Builder" at bounding box center [281, 102] width 101 height 32
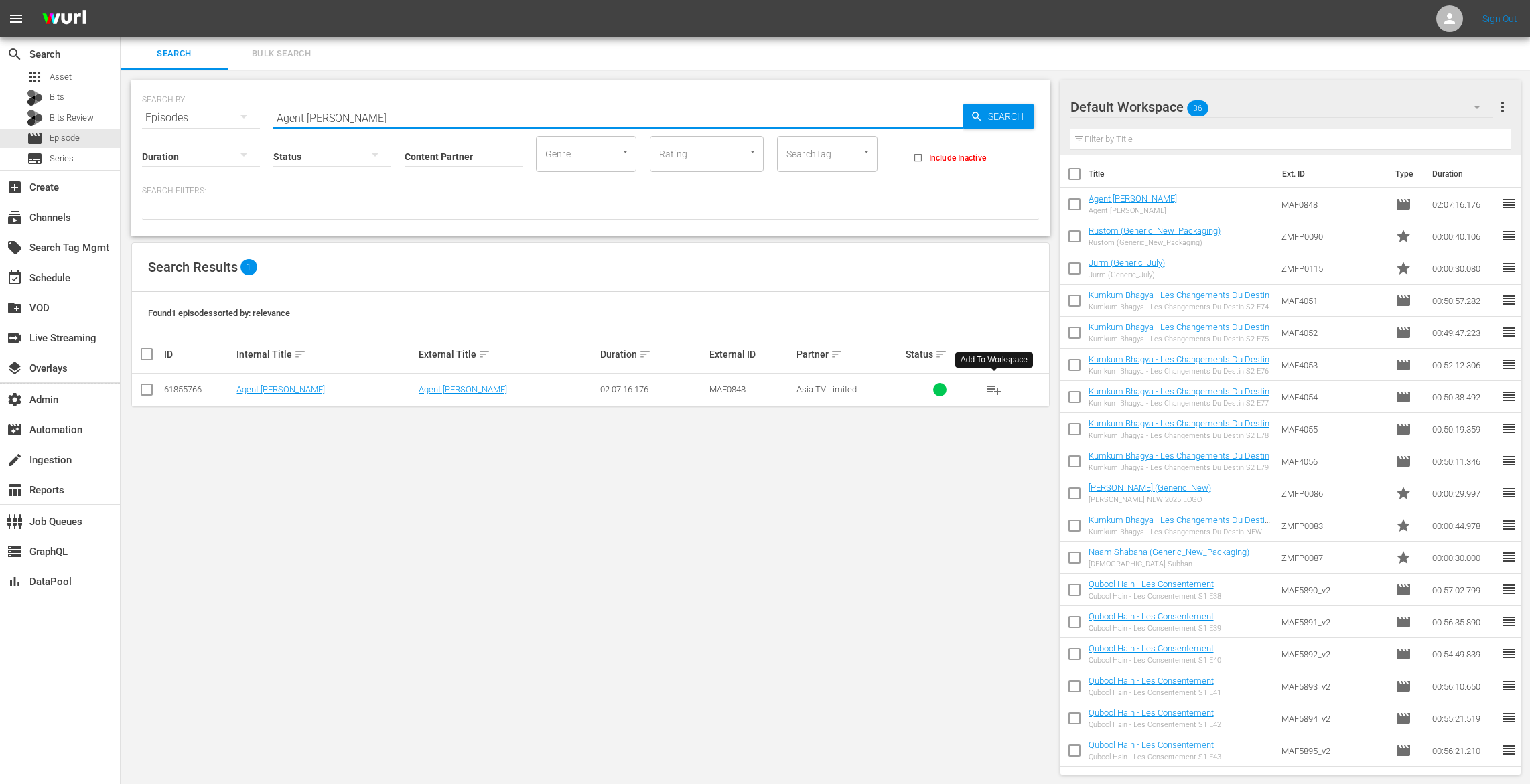
drag, startPoint x: 351, startPoint y: 123, endPoint x: 226, endPoint y: 108, distance: 125.9
click at [220, 104] on div "SEARCH BY Search By Episodes Search ID, Title, Description, Keywords, or Catego…" at bounding box center [591, 110] width 897 height 48
paste input "Naam Shabana"
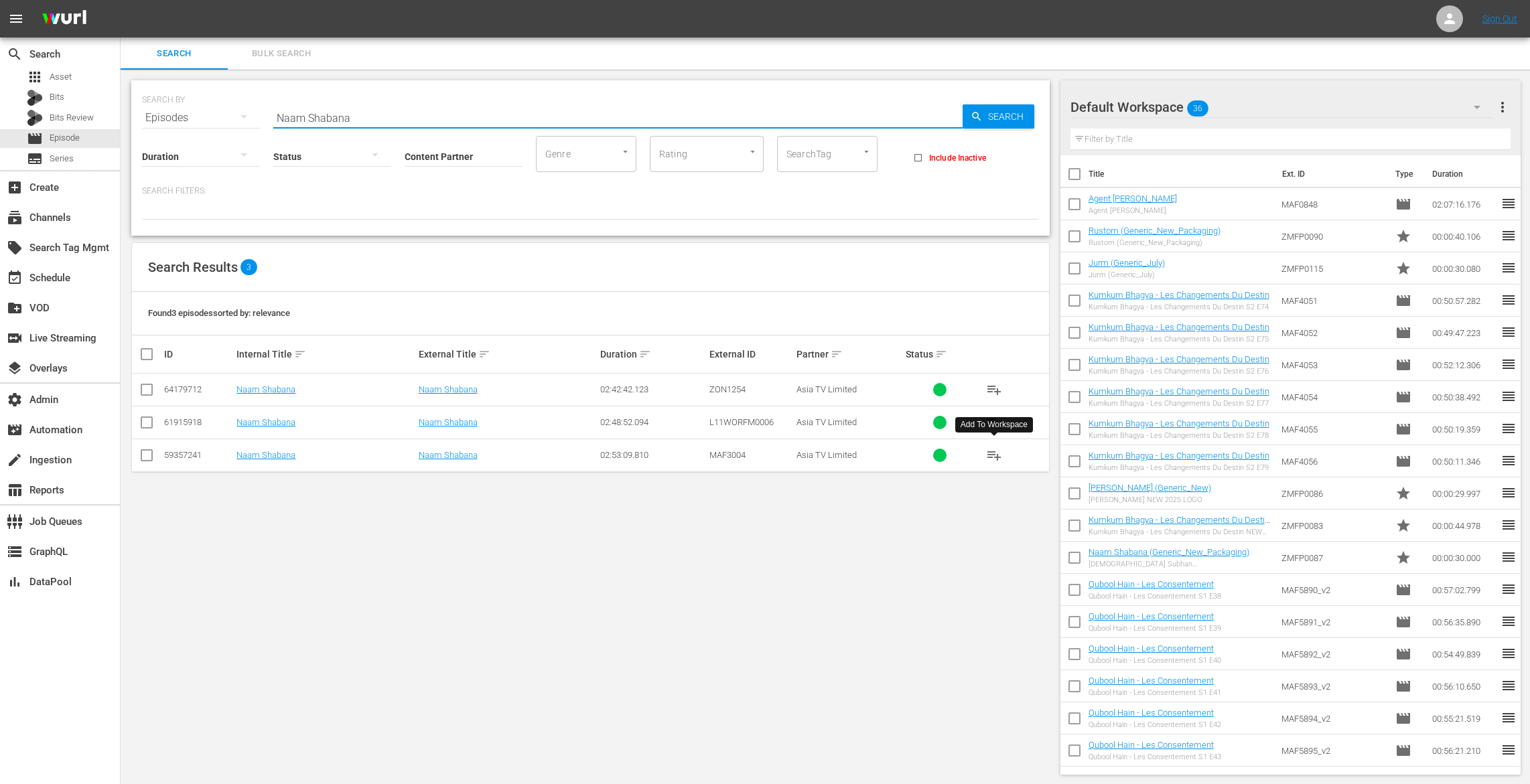
type input "Naam Shabana"
click at [992, 451] on span "playlist_add" at bounding box center [994, 455] width 16 height 16
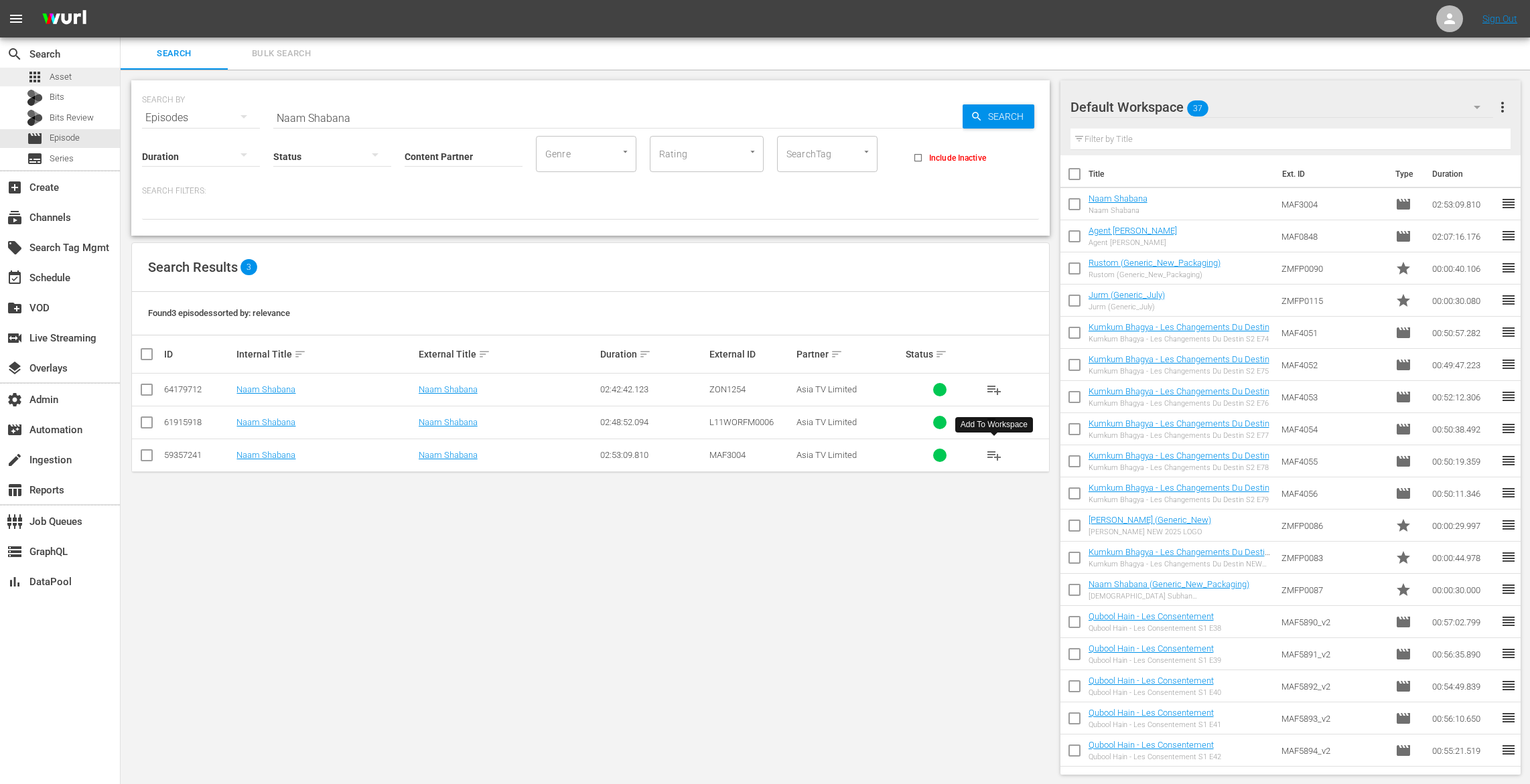
click at [86, 73] on div "apps Asset" at bounding box center [59, 77] width 120 height 19
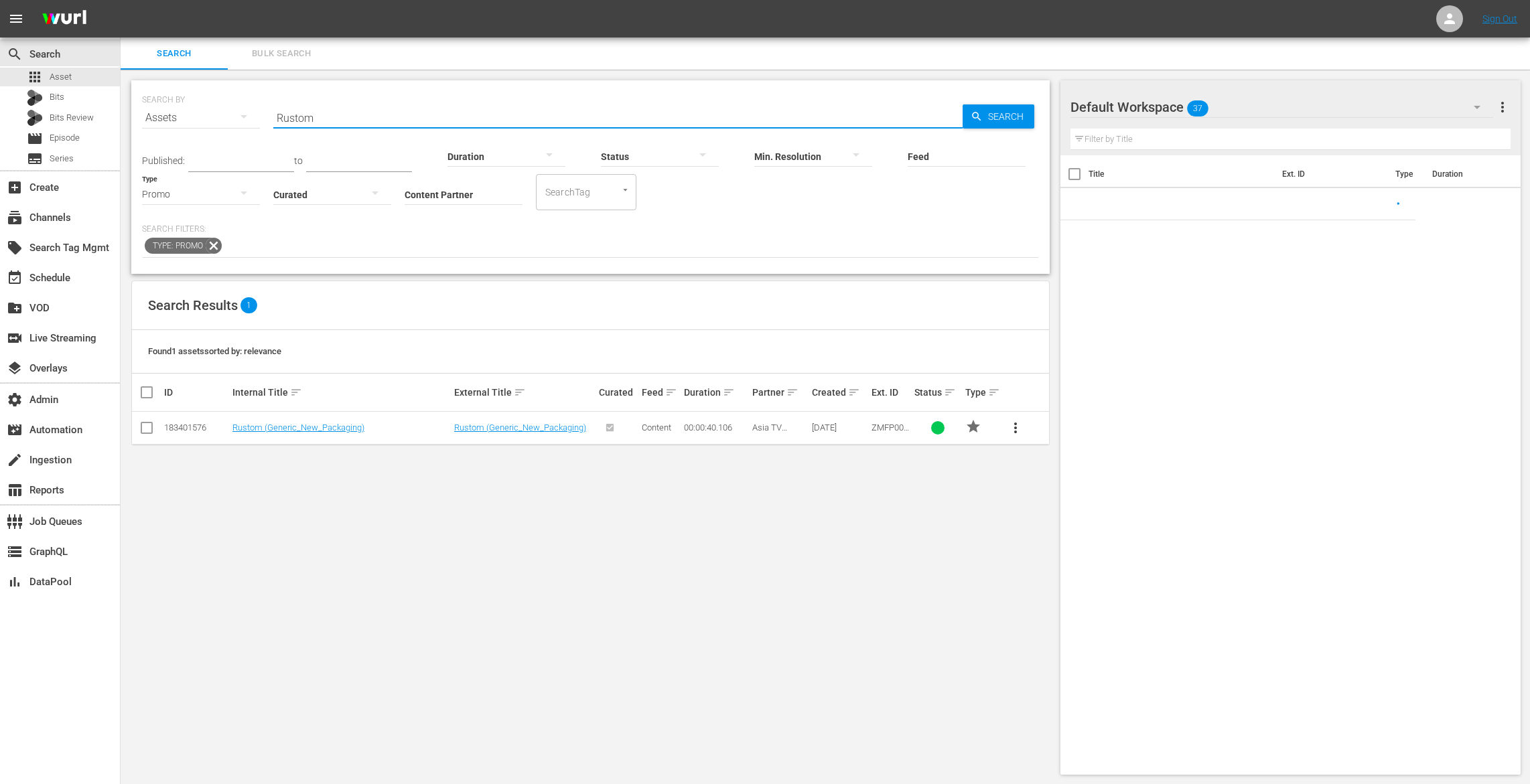
drag, startPoint x: 336, startPoint y: 115, endPoint x: 207, endPoint y: 95, distance: 130.5
click at [207, 95] on div "SEARCH BY Search By Assets Search ID, Title, Description, Keywords, or Category…" at bounding box center [591, 110] width 897 height 48
paste input "Agent [PERSON_NAME]"
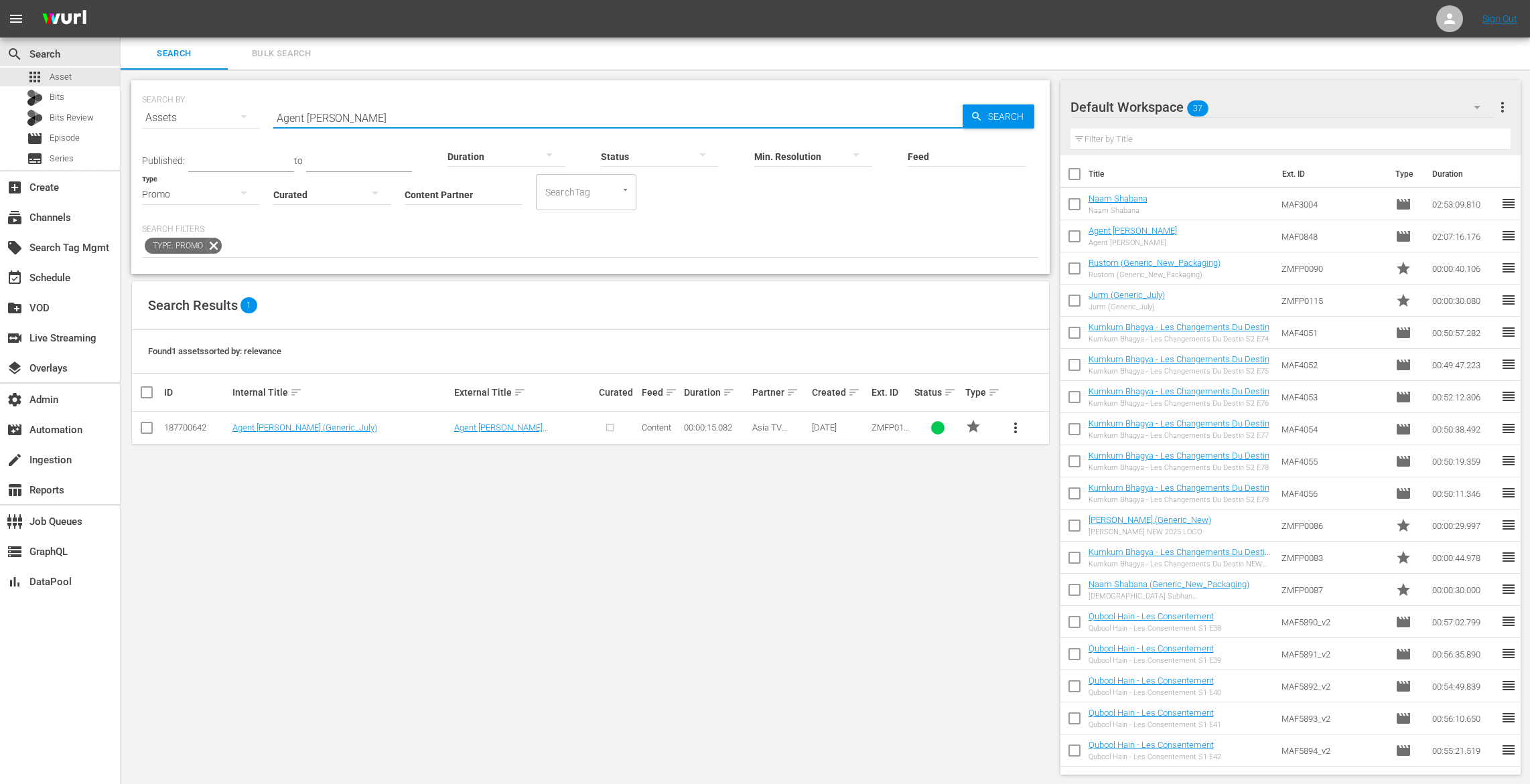
drag, startPoint x: 1017, startPoint y: 421, endPoint x: 1022, endPoint y: 446, distance: 25.5
click at [1018, 421] on span "more_vert" at bounding box center [1016, 428] width 16 height 16
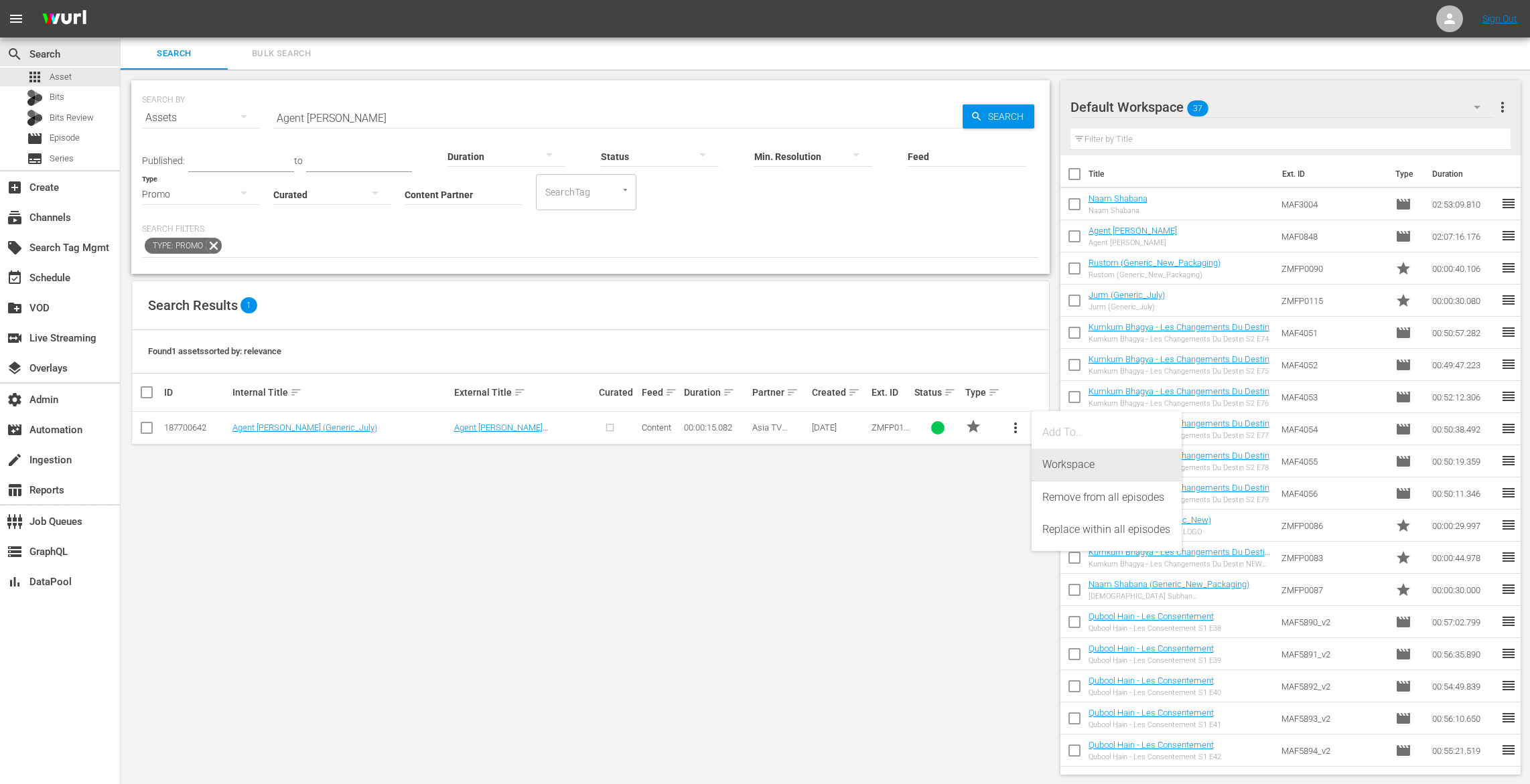
click at [1053, 470] on div "Workspace" at bounding box center [1106, 465] width 128 height 32
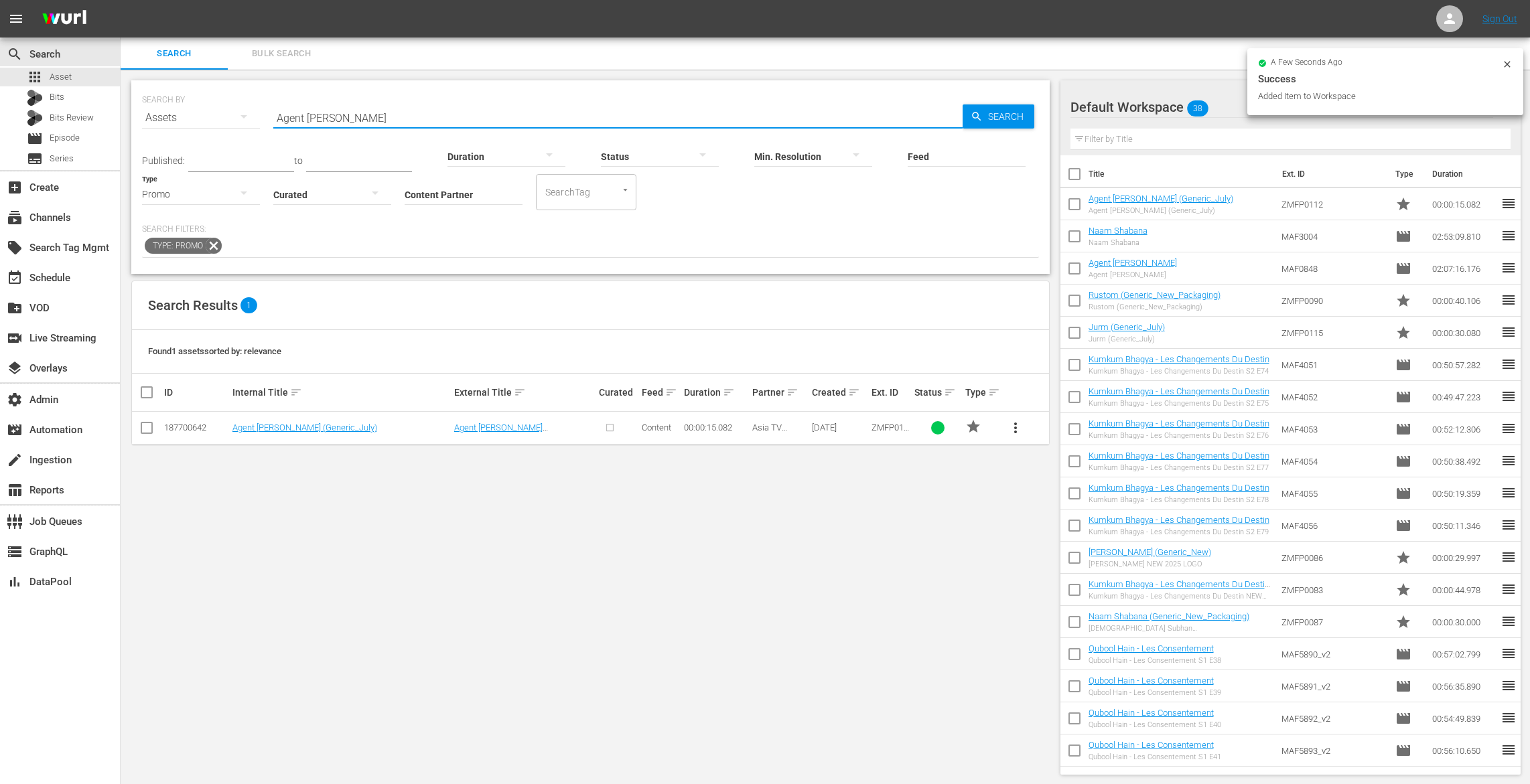
drag, startPoint x: 345, startPoint y: 111, endPoint x: 213, endPoint y: 96, distance: 132.8
click at [213, 96] on div "SEARCH BY Search By Assets Search ID, Title, Description, Keywords, or Category…" at bounding box center [591, 110] width 897 height 48
paste input "Naam Shabana"
drag, startPoint x: 418, startPoint y: 115, endPoint x: 259, endPoint y: 95, distance: 160.3
click at [259, 95] on div "SEARCH BY Search By Assets Search ID, Title, Description, Keywords, or Category…" at bounding box center [591, 110] width 897 height 48
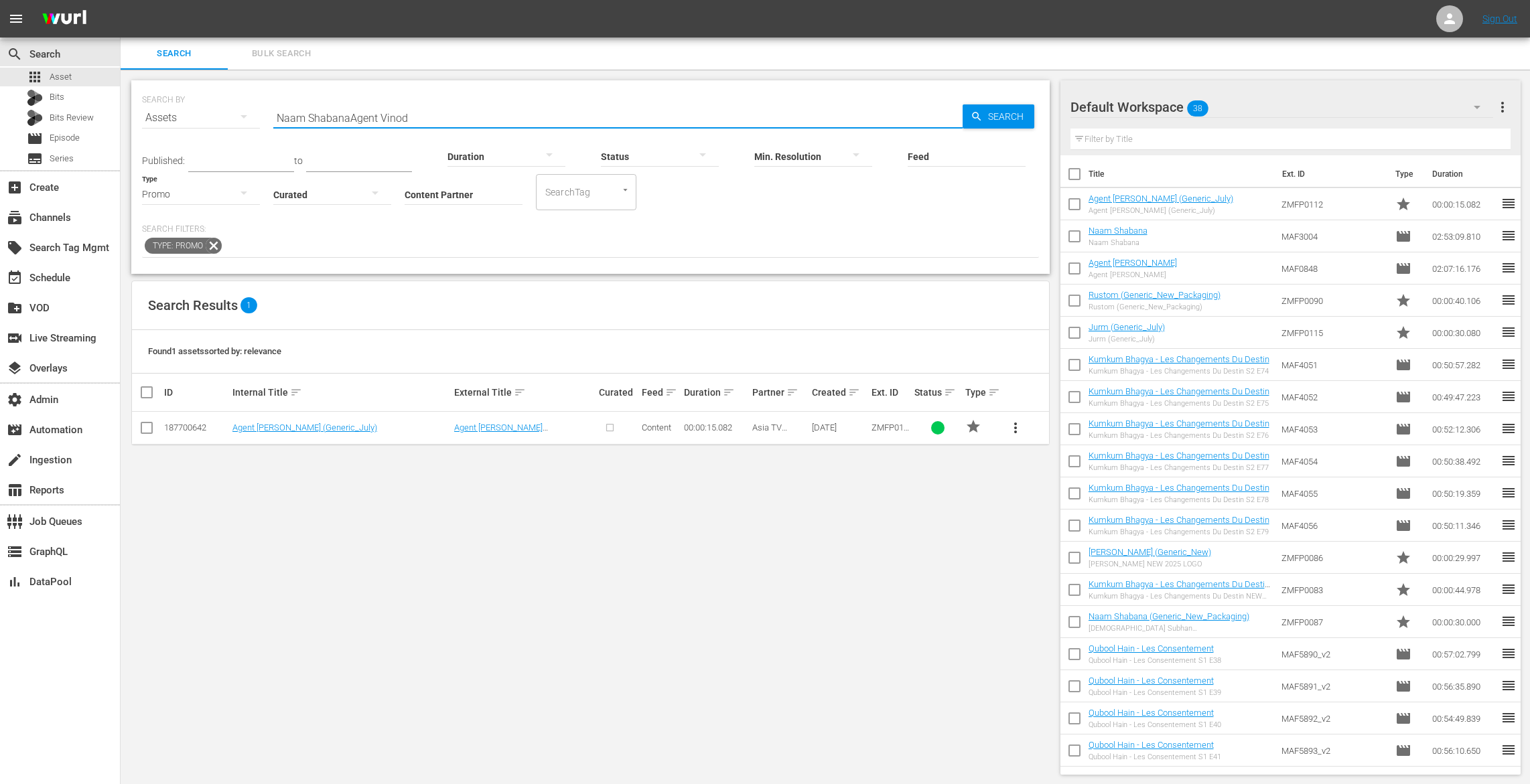
paste input "text"
type input "Naam Shabana"
click at [51, 276] on div "event_available Schedule" at bounding box center [37, 276] width 75 height 12
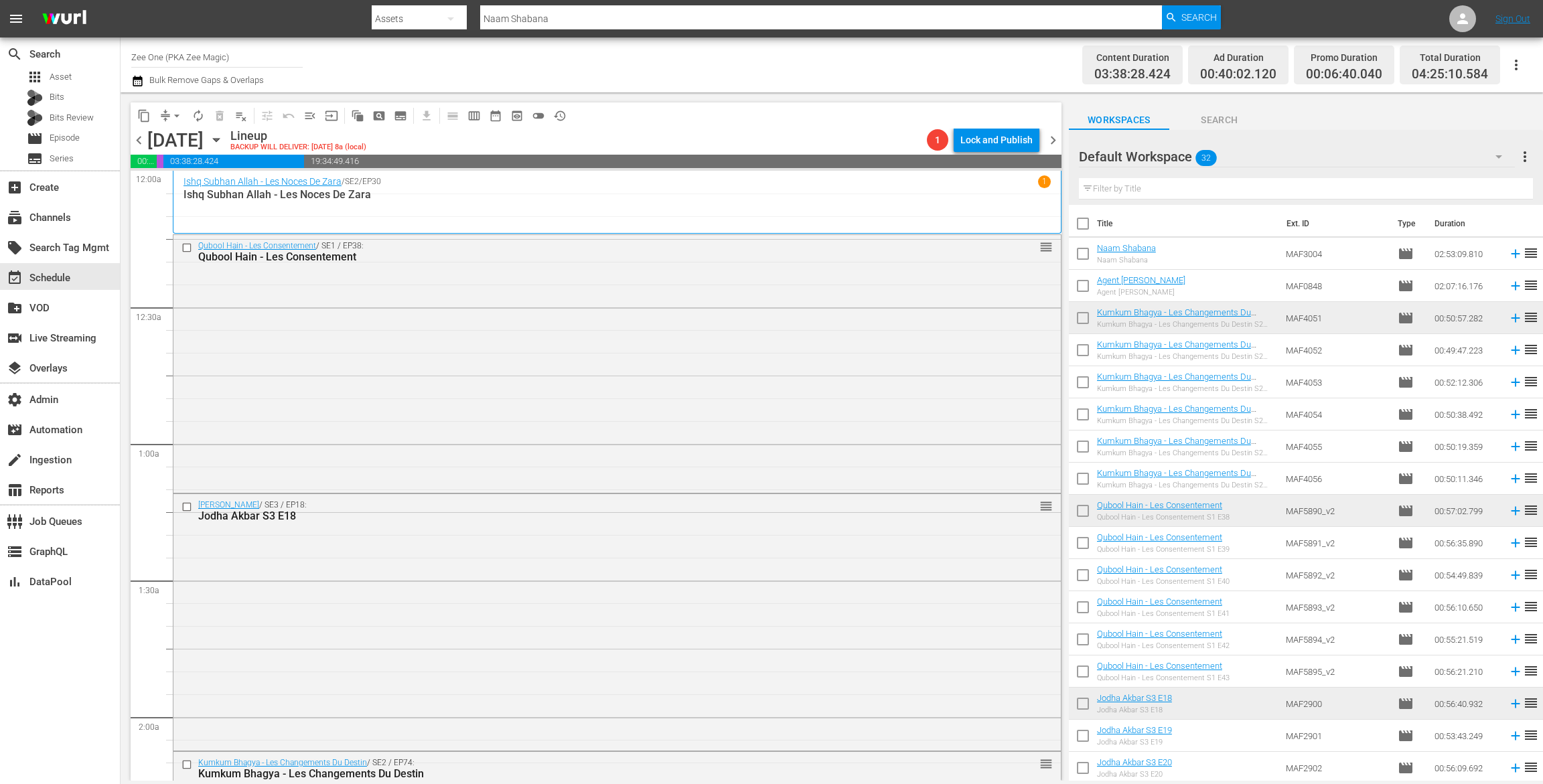
click at [223, 137] on icon "button" at bounding box center [216, 140] width 15 height 15
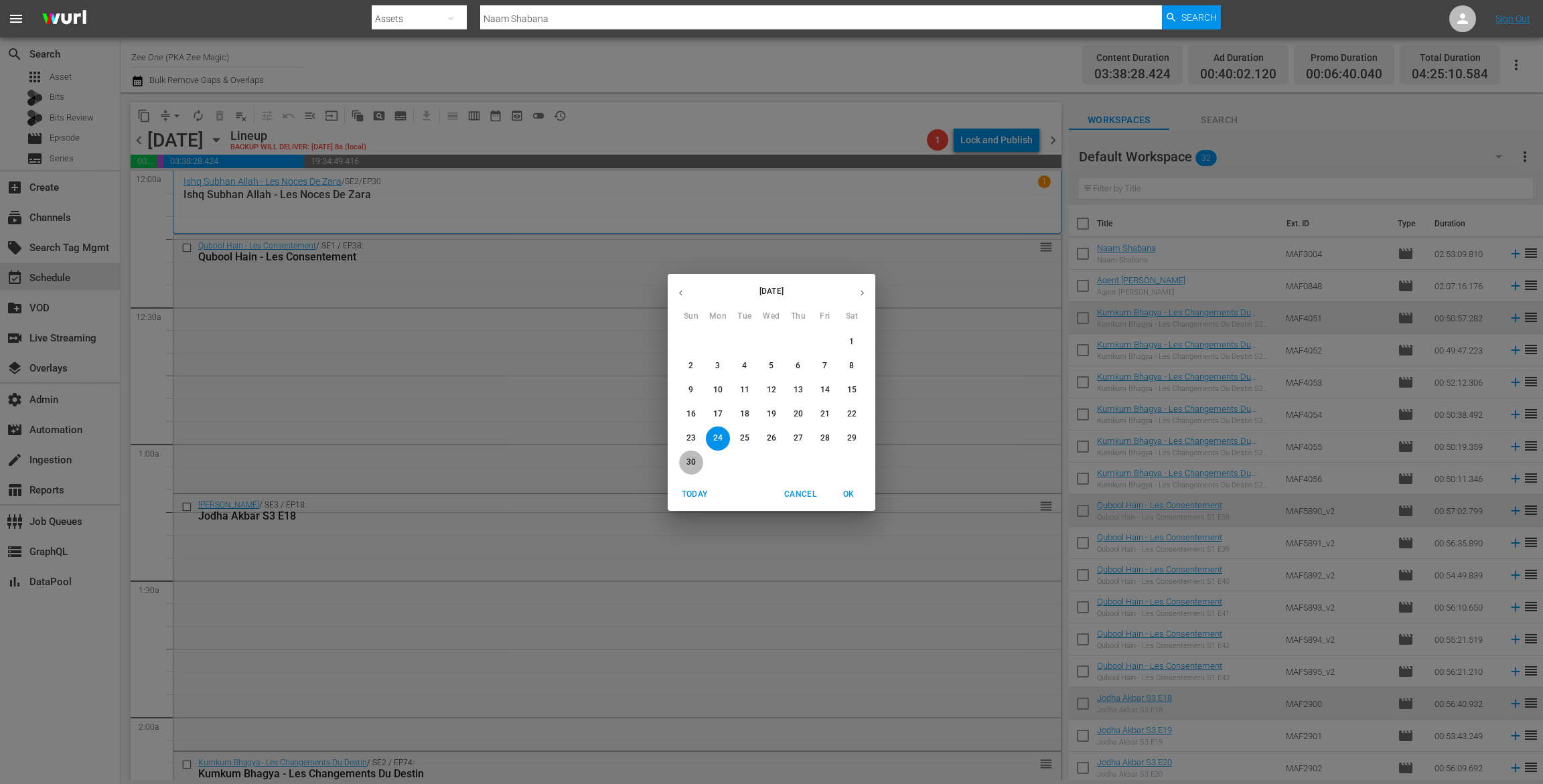
click at [686, 458] on span "30" at bounding box center [691, 463] width 24 height 12
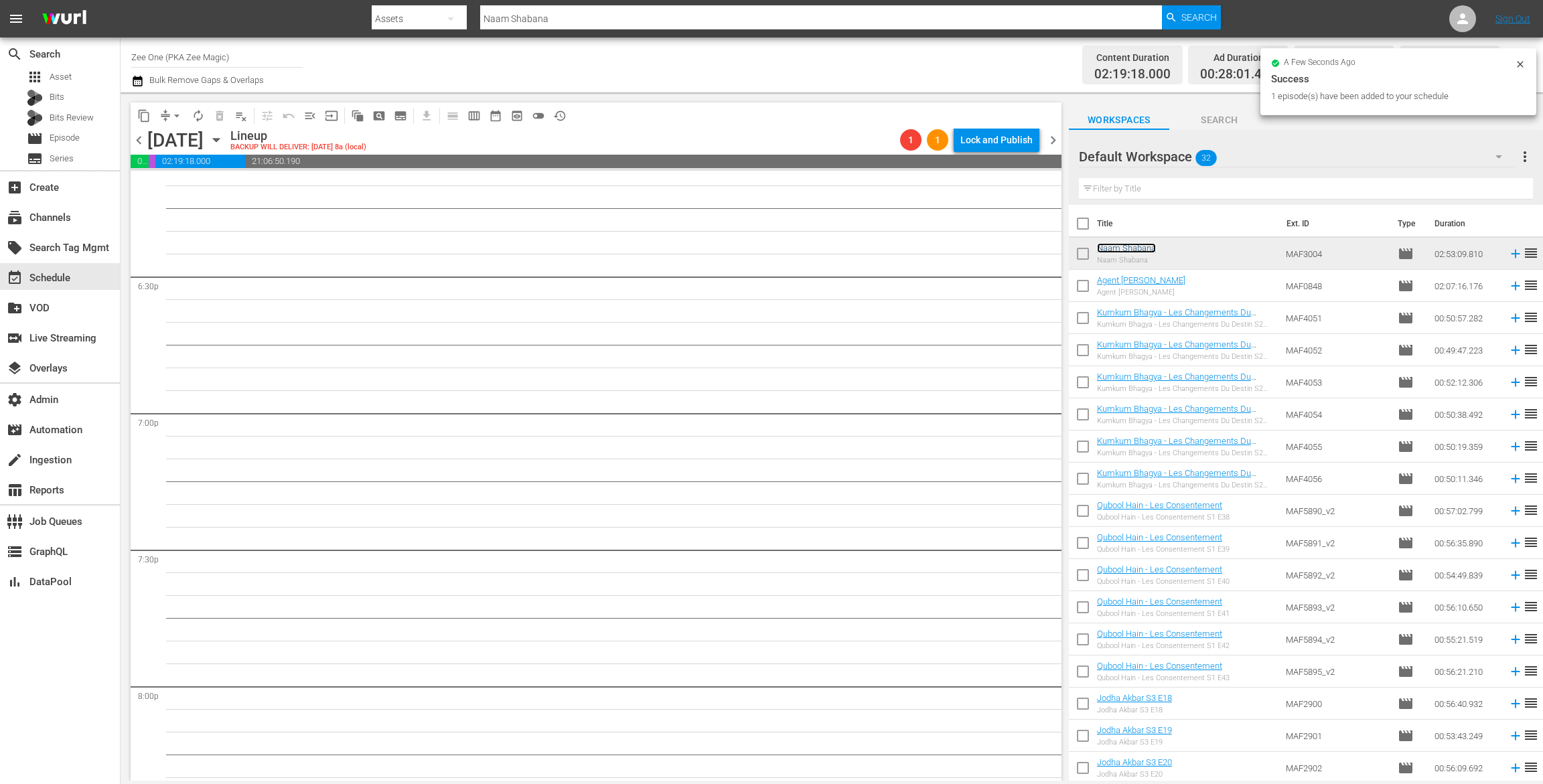
scroll to position [5044, 0]
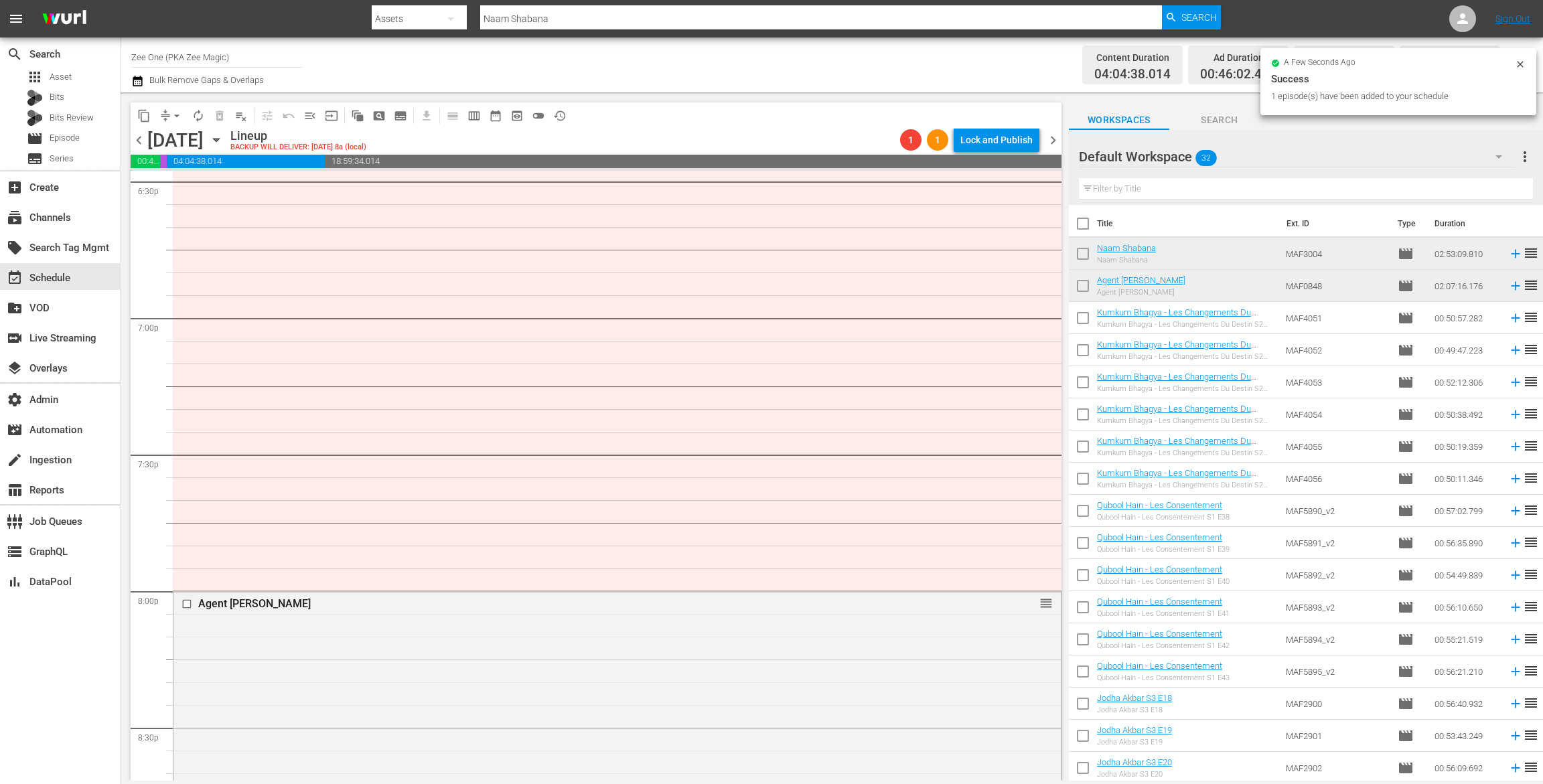
click at [1076, 284] on input "checkbox" at bounding box center [1083, 289] width 28 height 28
checkbox input "true"
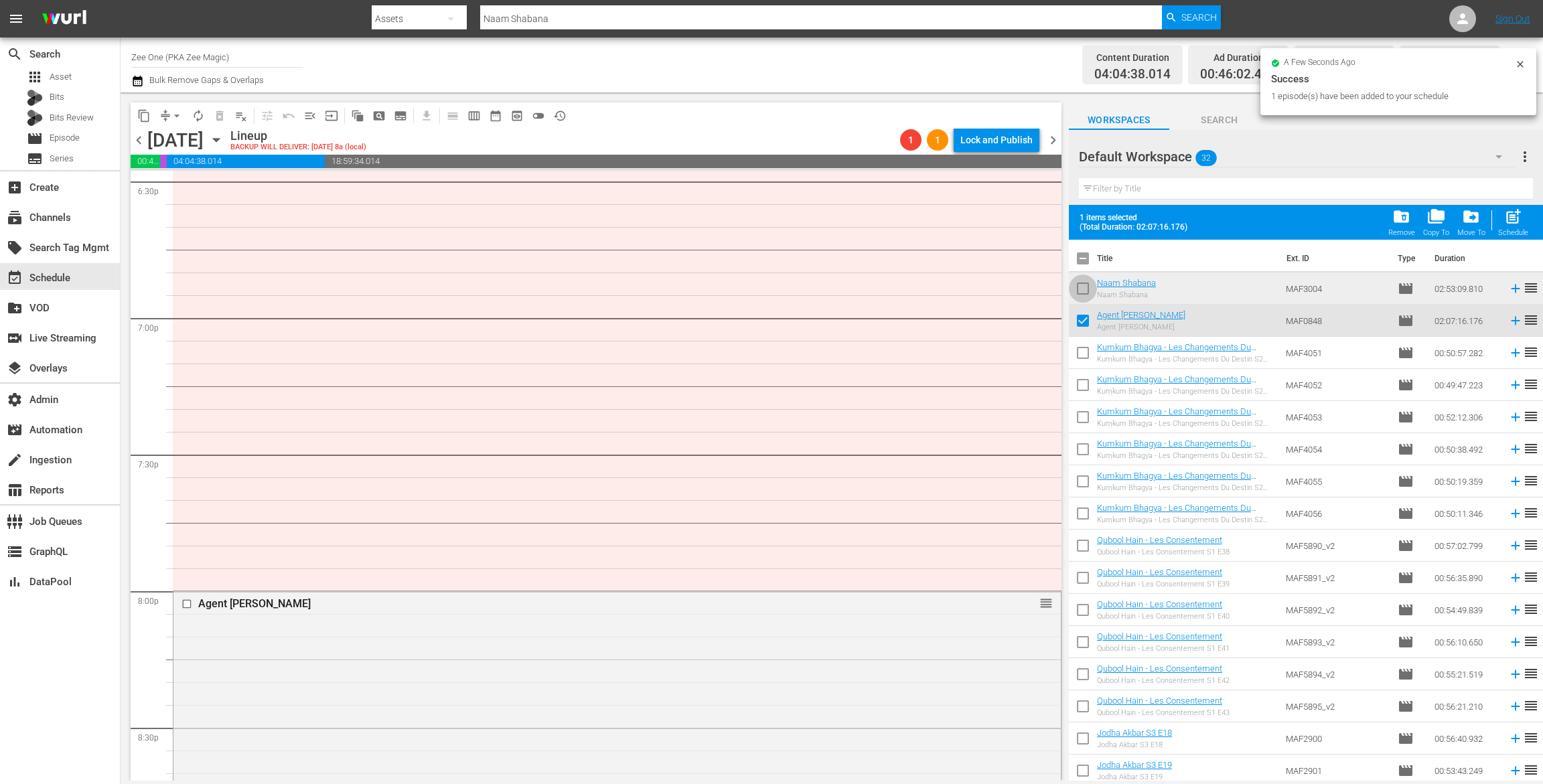
click at [1079, 288] on input "checkbox" at bounding box center [1083, 291] width 28 height 28
click at [1401, 211] on span "folder_delete" at bounding box center [1402, 216] width 18 height 18
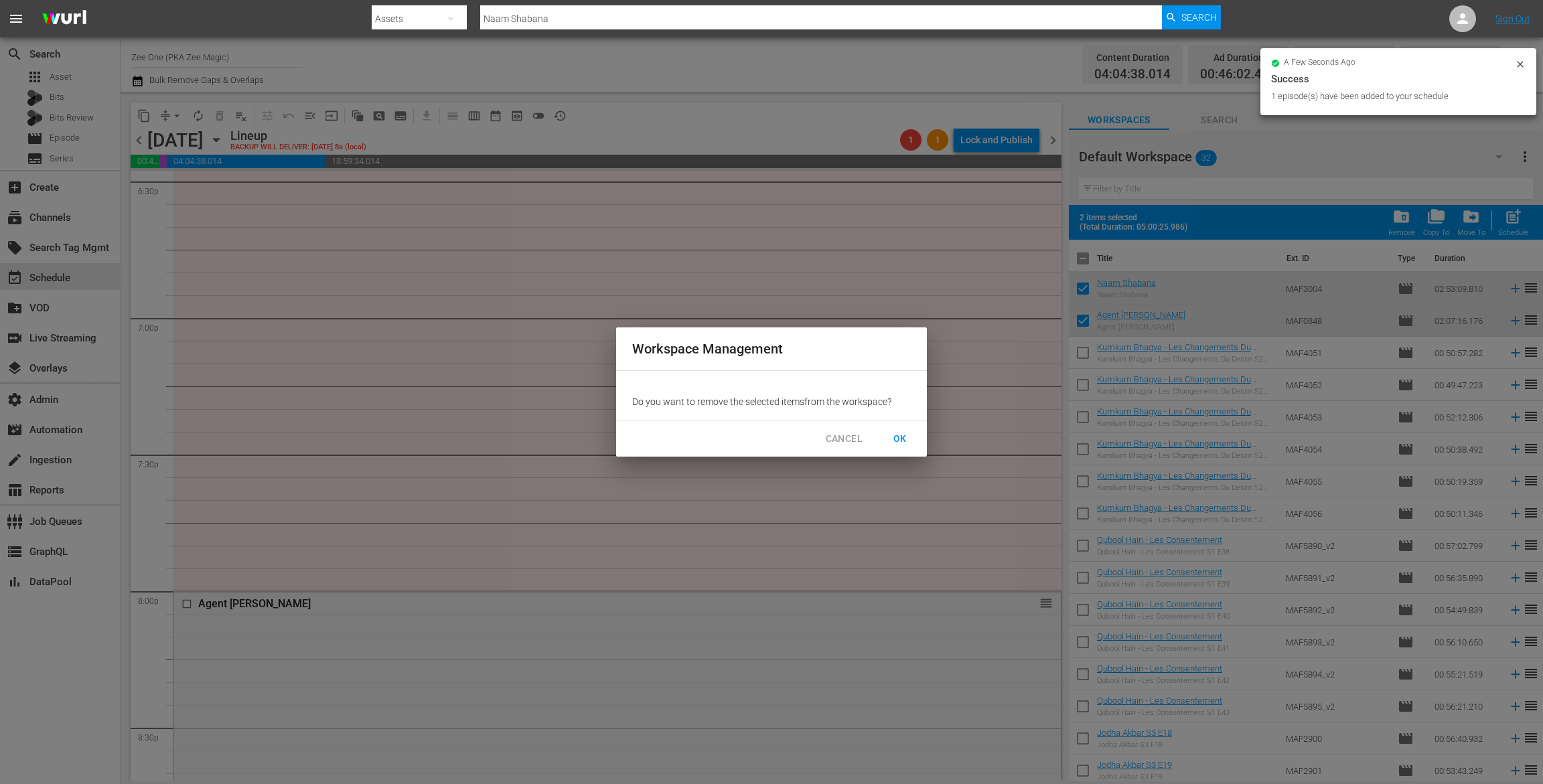
click at [910, 433] on span "OK" at bounding box center [900, 439] width 22 height 17
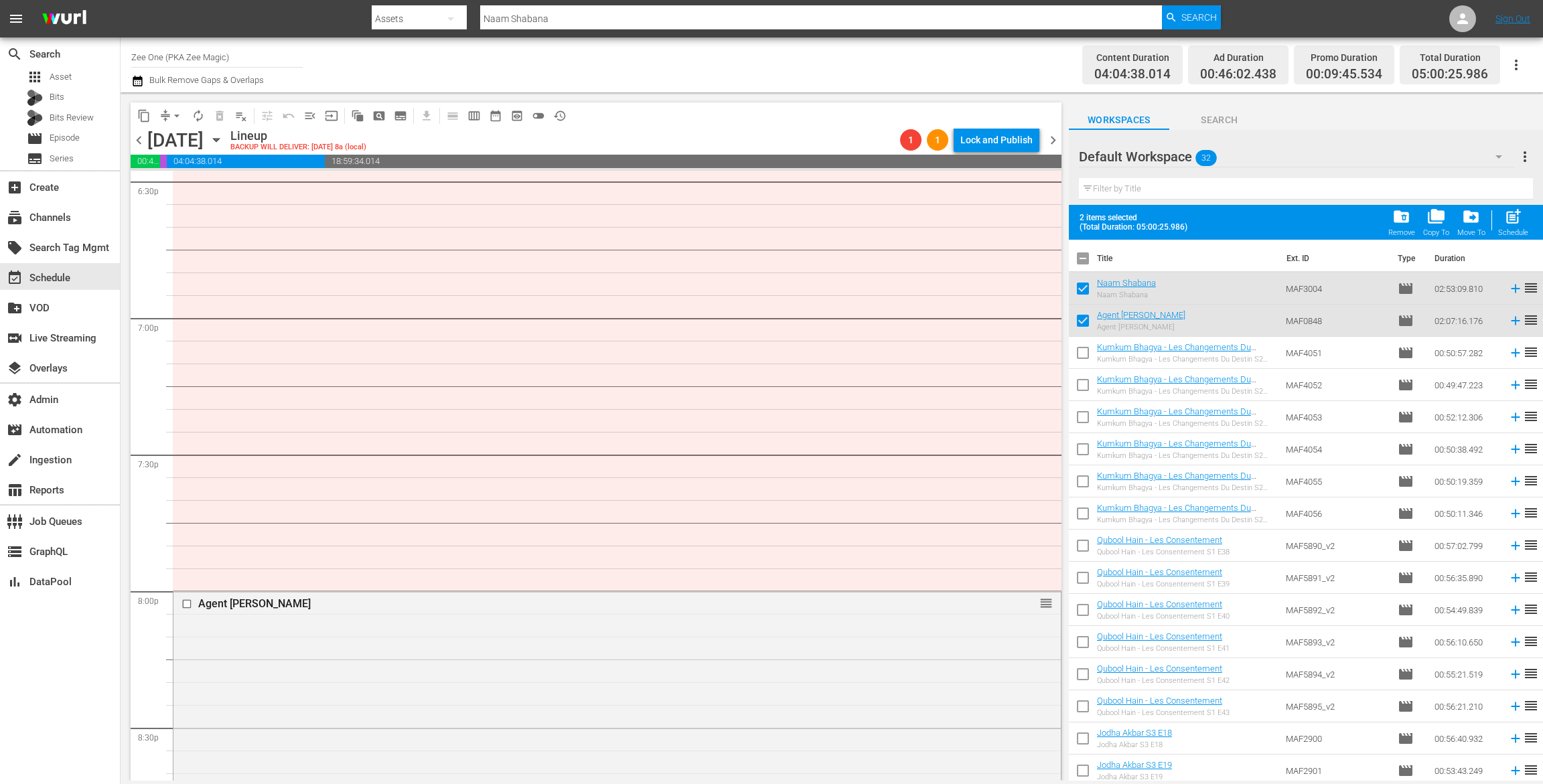
checkbox input "false"
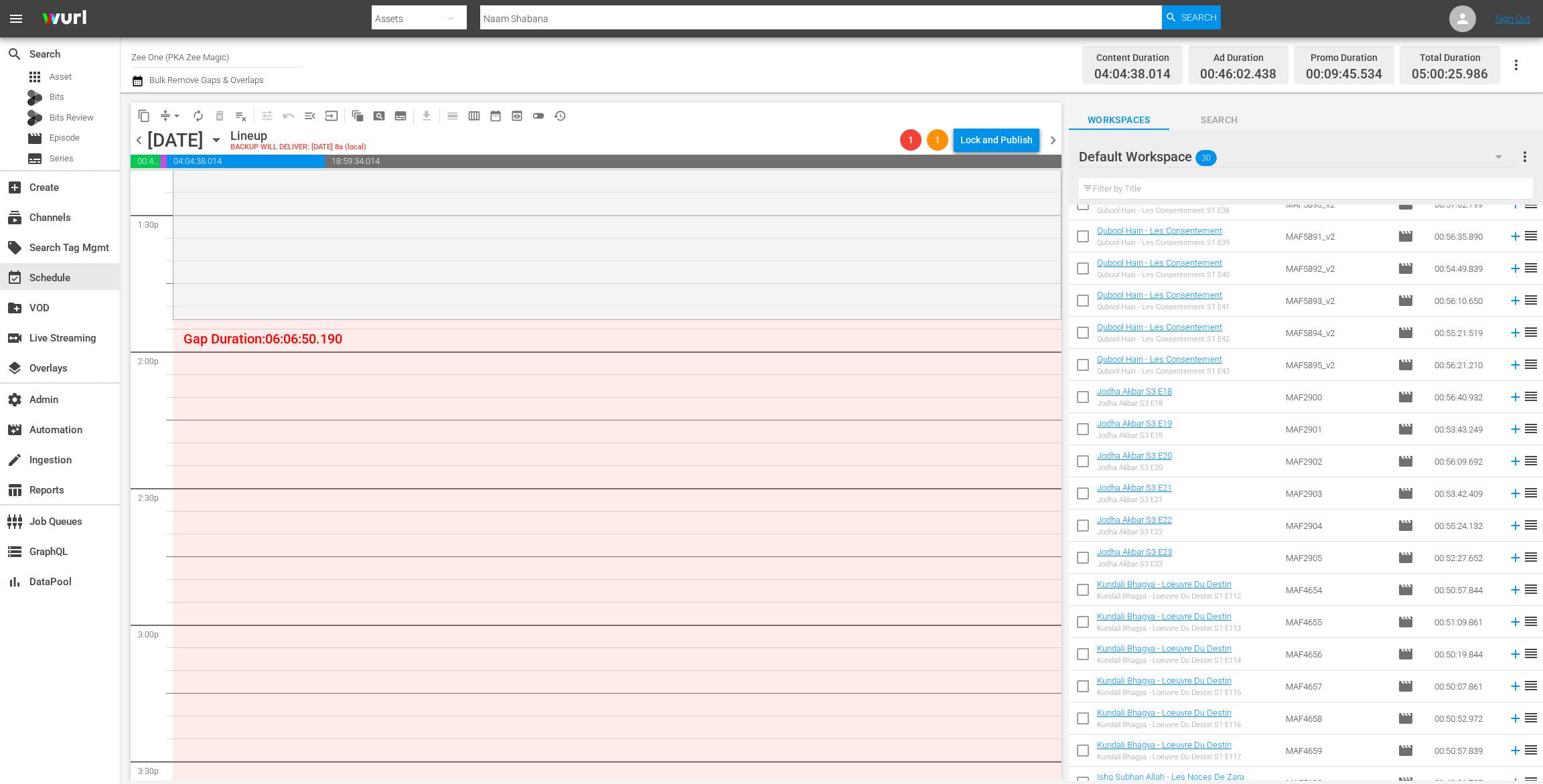
scroll to position [3545, 0]
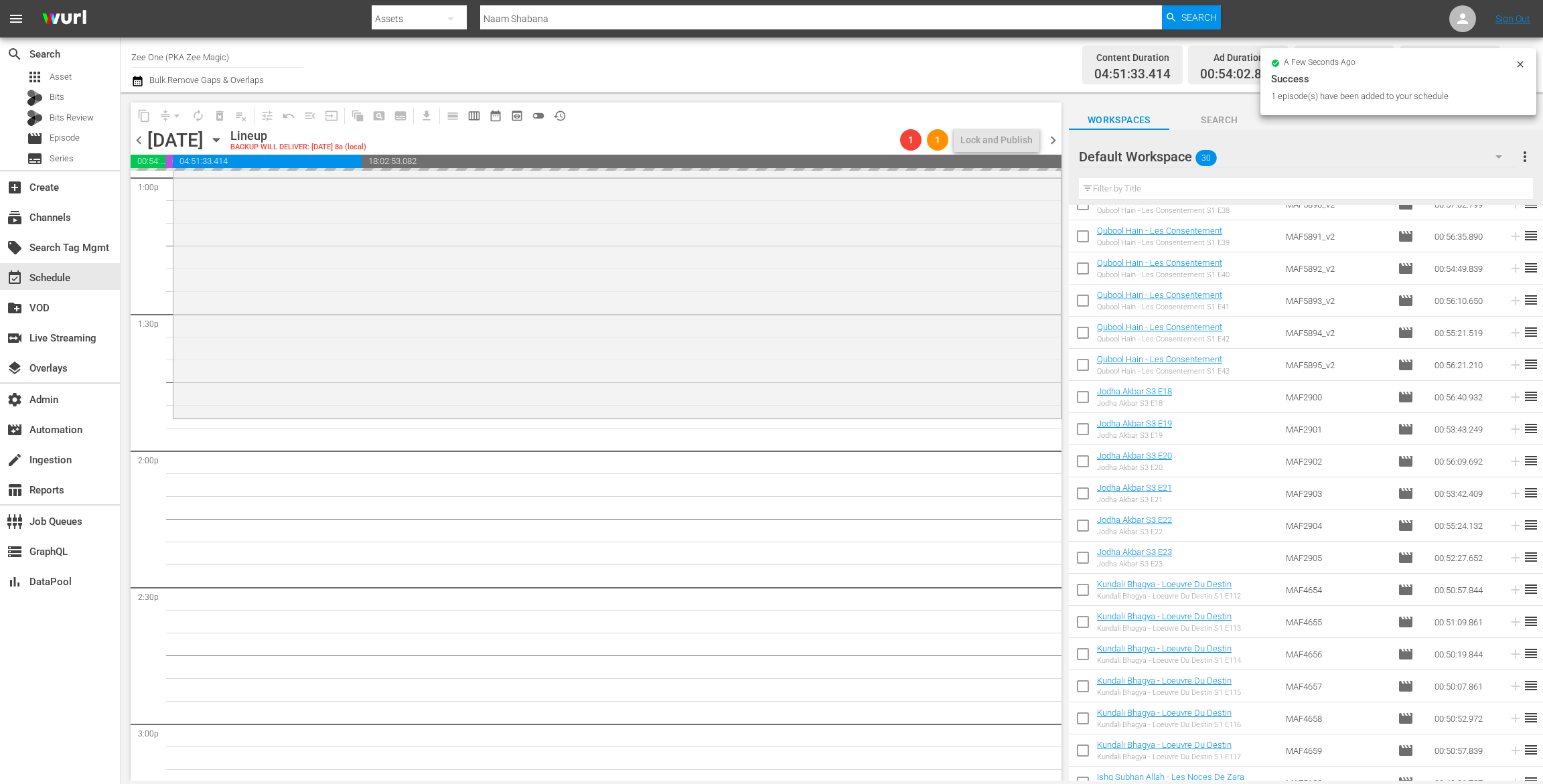
click at [1079, 431] on input "checkbox" at bounding box center [1083, 432] width 28 height 28
checkbox input "true"
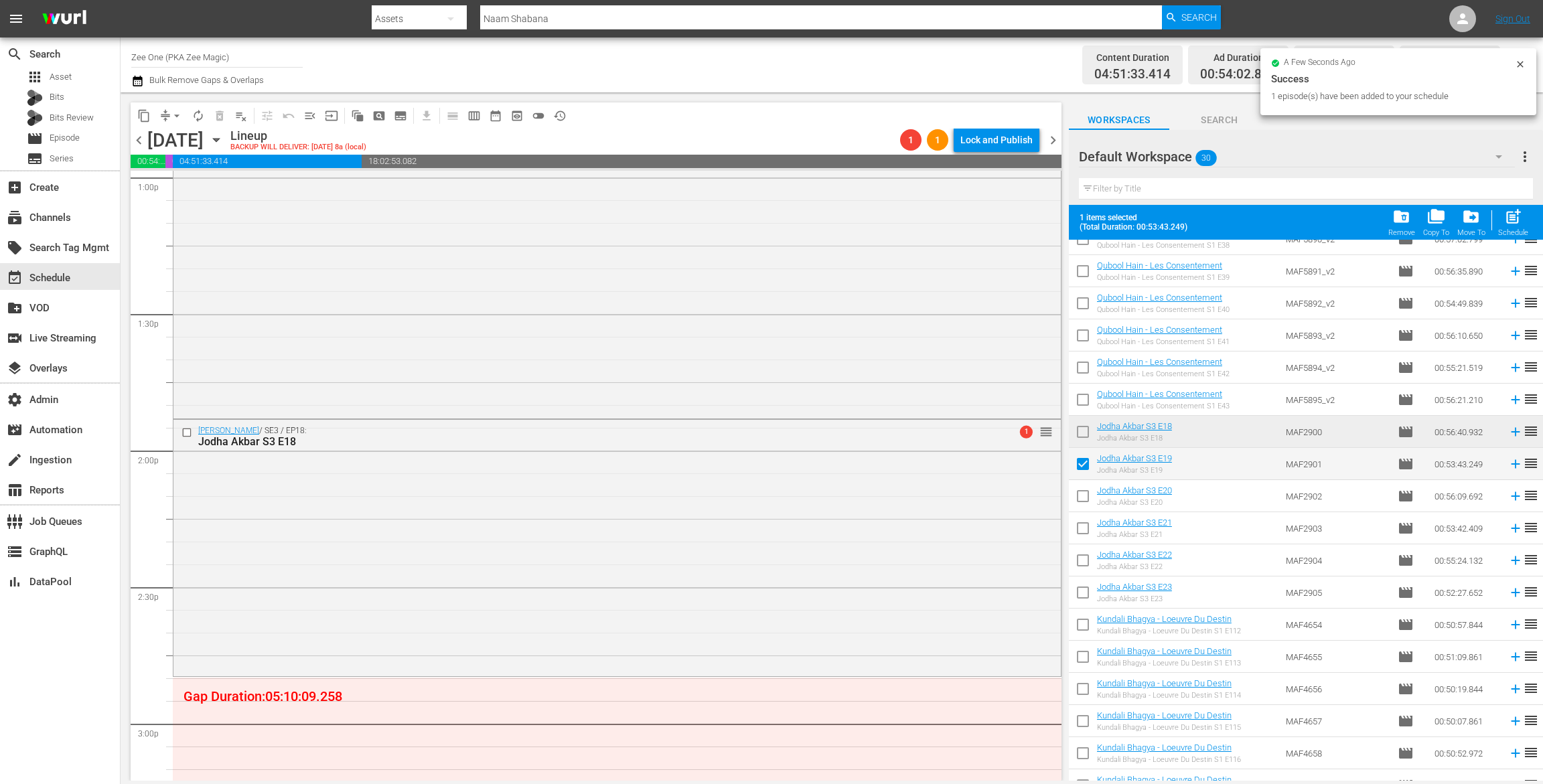
click at [1085, 492] on input "checkbox" at bounding box center [1083, 498] width 28 height 28
checkbox input "true"
click at [1087, 524] on input "checkbox" at bounding box center [1083, 531] width 28 height 28
checkbox input "true"
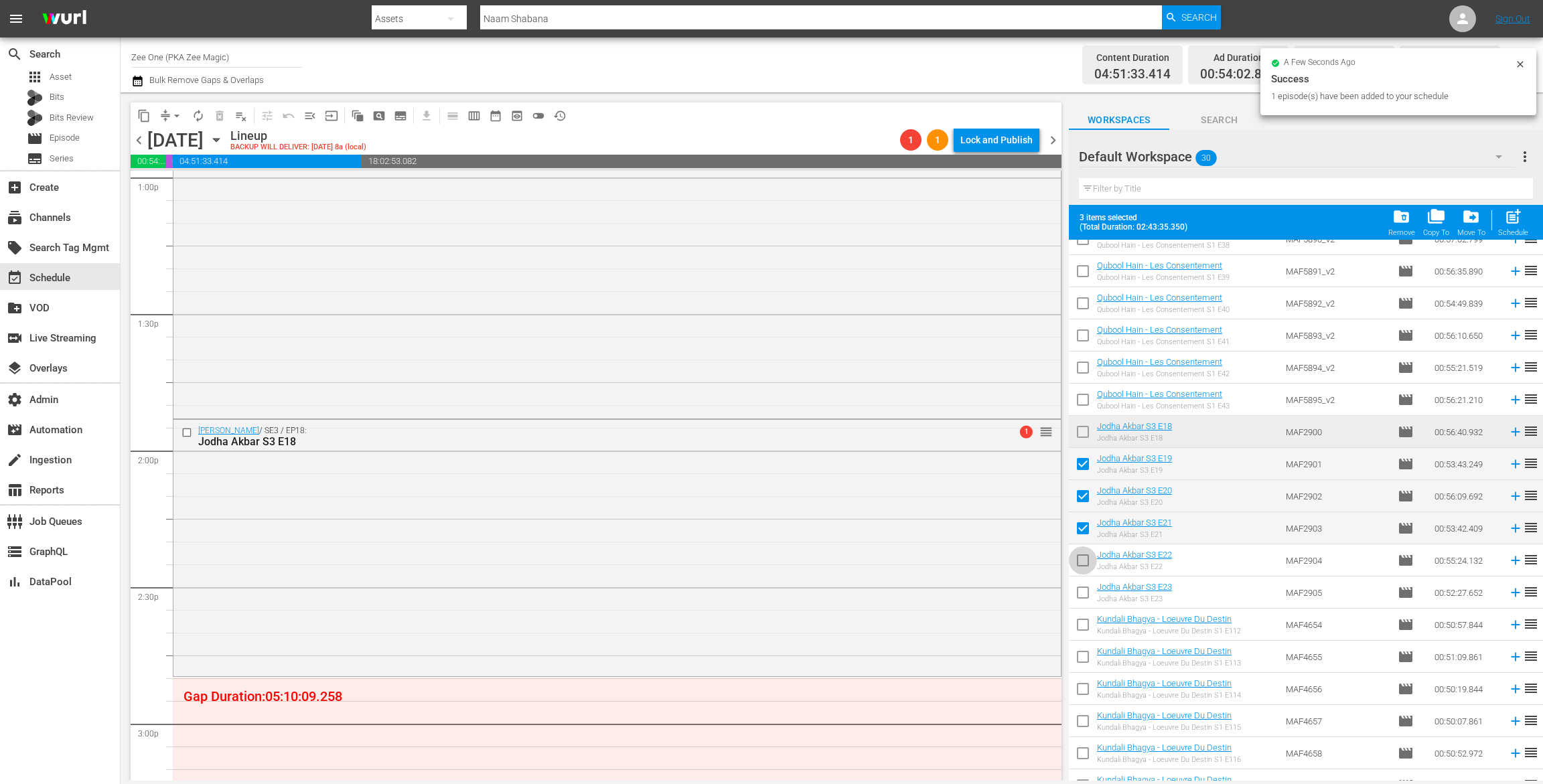
click at [1087, 558] on input "checkbox" at bounding box center [1083, 563] width 28 height 28
checkbox input "true"
click at [1079, 592] on input "checkbox" at bounding box center [1083, 595] width 28 height 28
checkbox input "true"
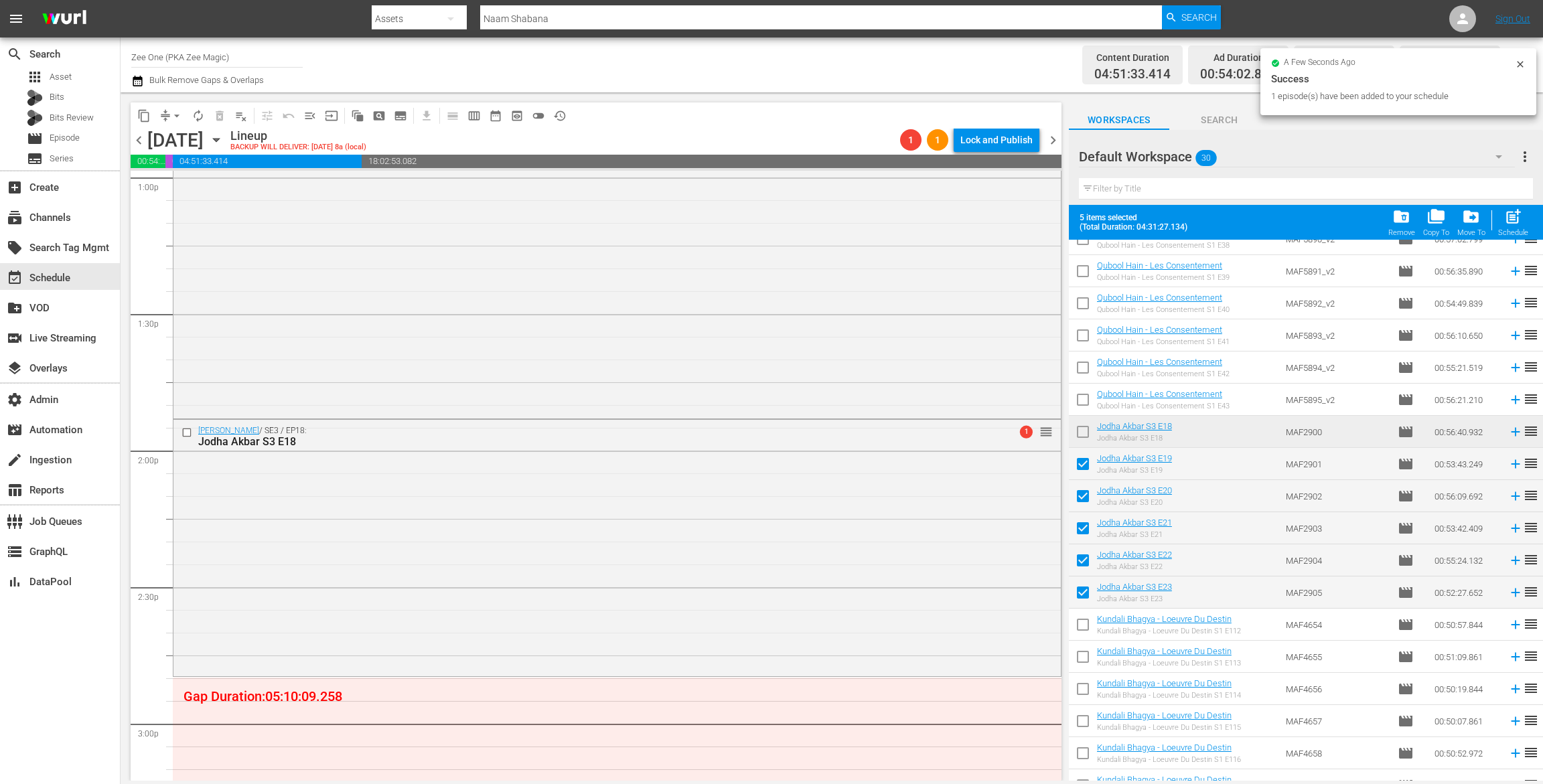
click at [1510, 223] on span "post_add" at bounding box center [1513, 216] width 18 height 18
checkbox input "false"
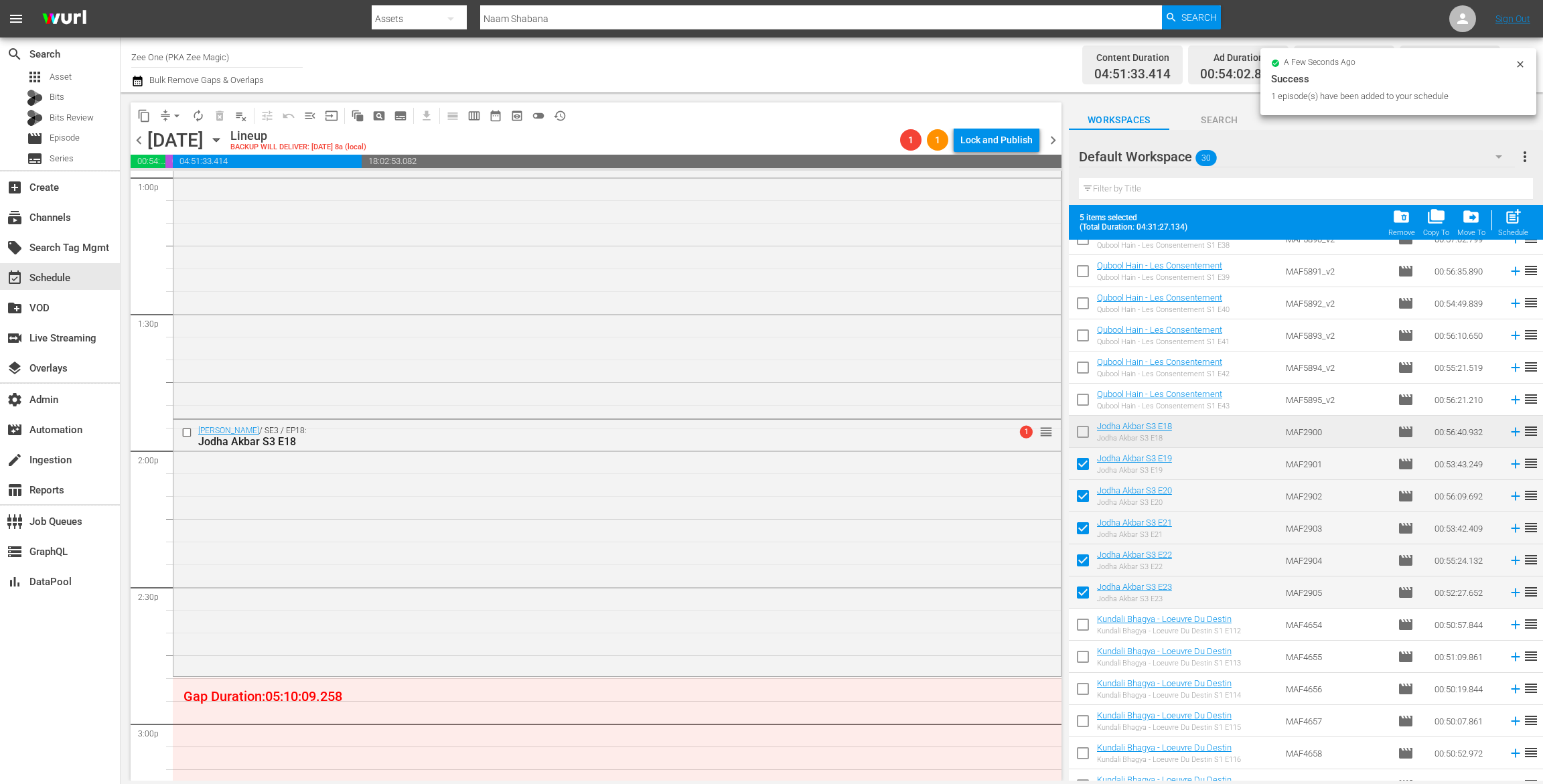
checkbox input "false"
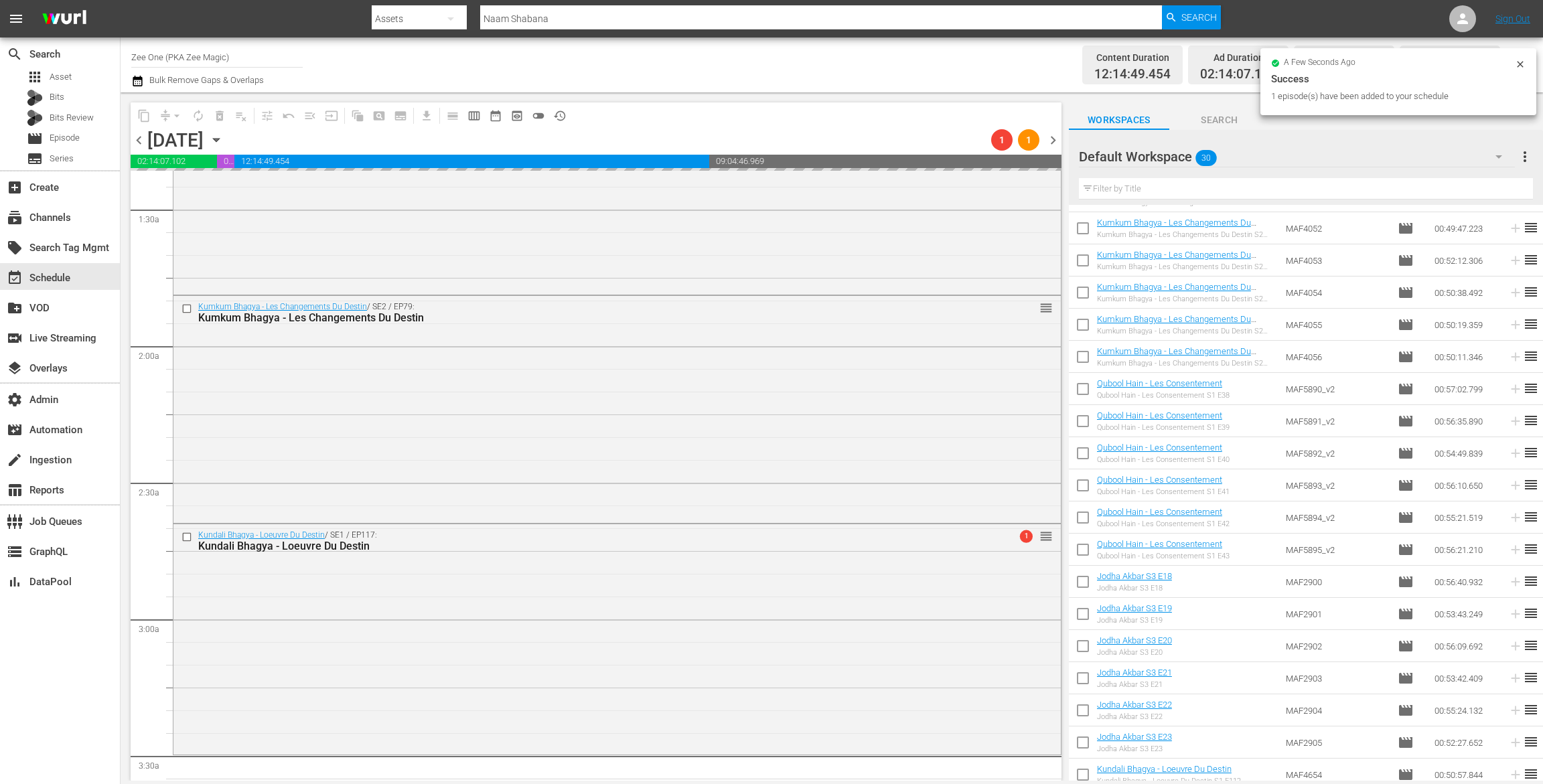
scroll to position [0, 0]
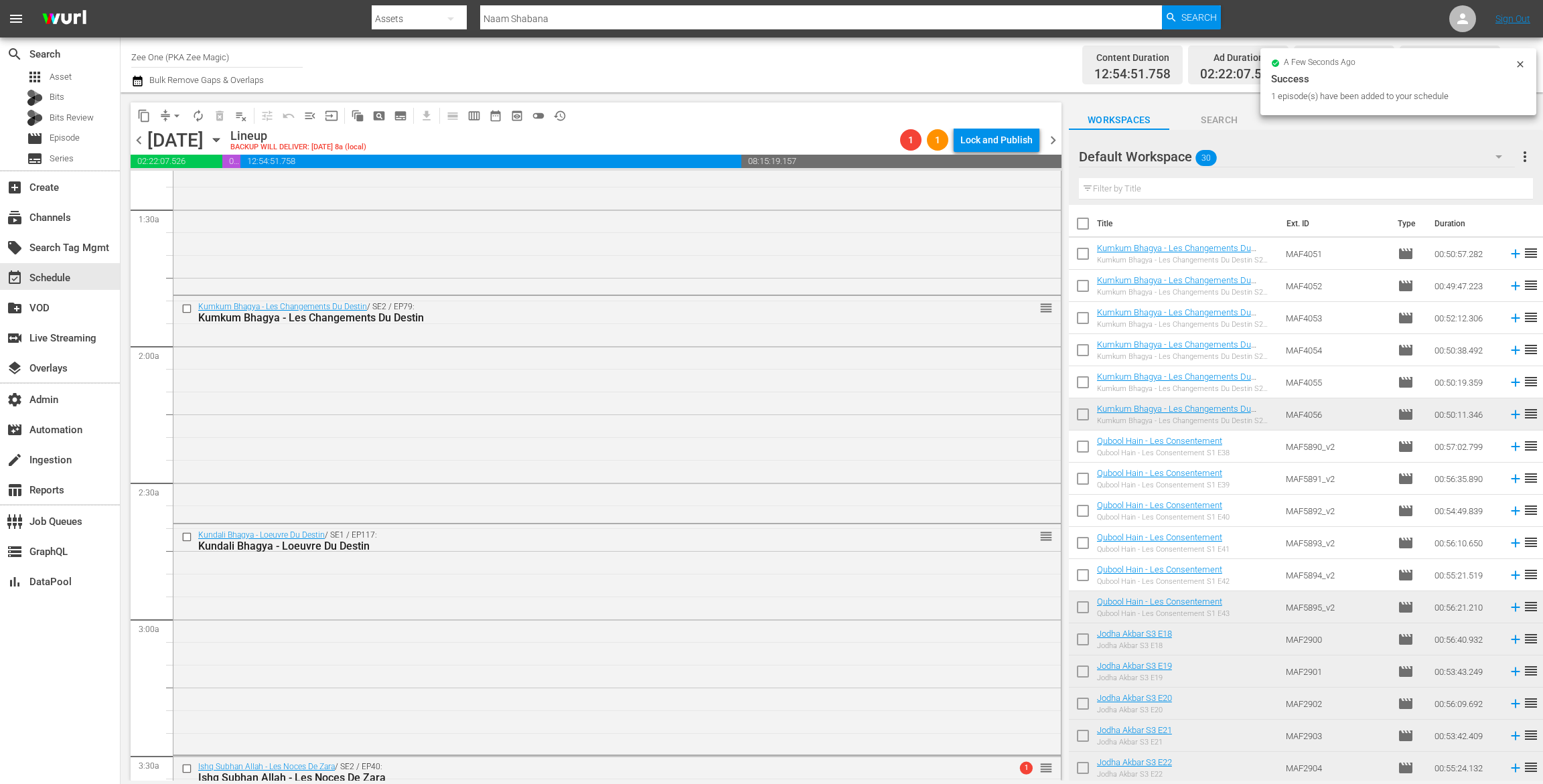
click at [1082, 251] on input "checkbox" at bounding box center [1083, 256] width 28 height 28
checkbox input "true"
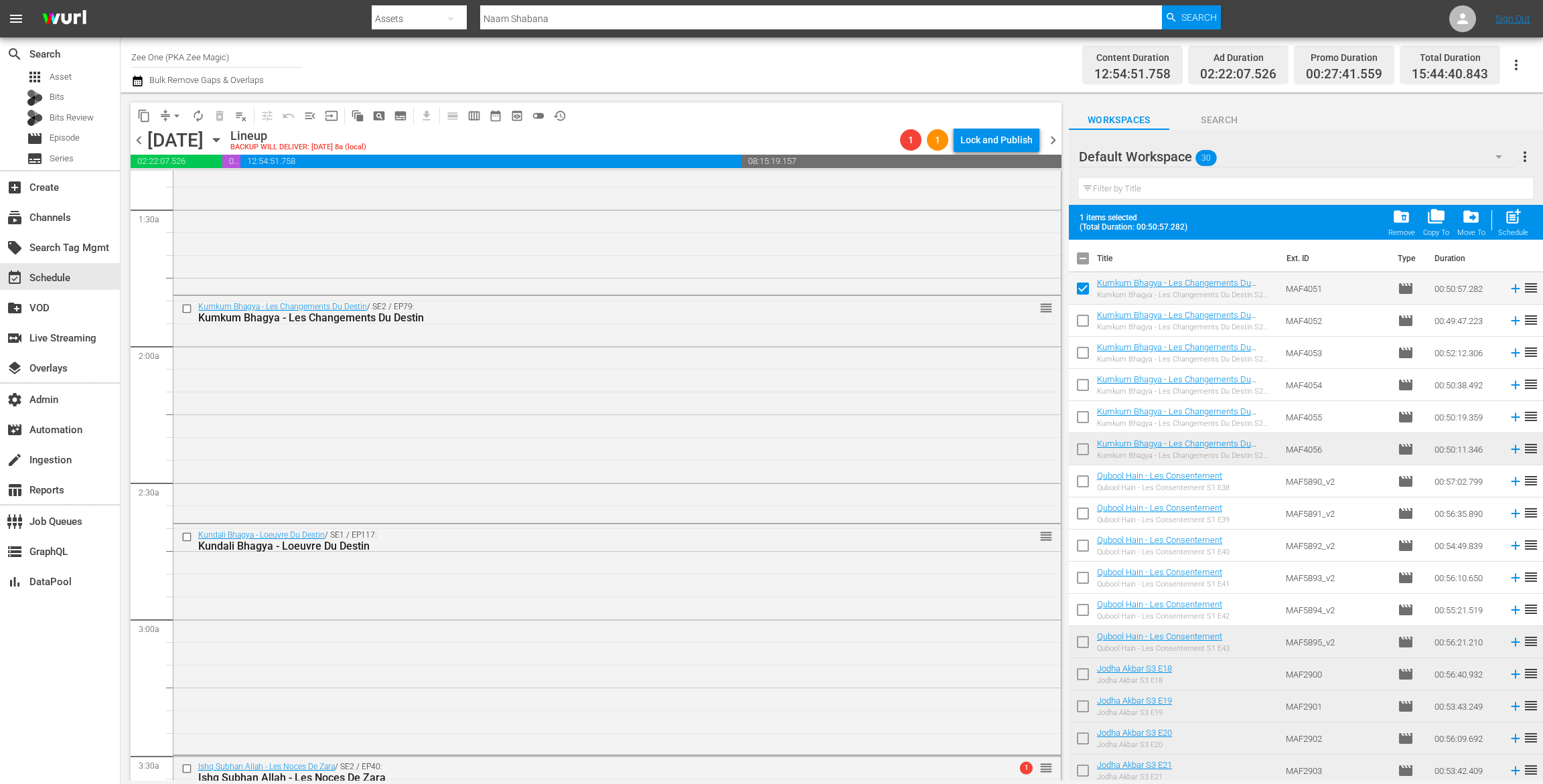
click at [1084, 342] on input "checkbox" at bounding box center [1083, 355] width 28 height 28
click at [1083, 348] on input "checkbox" at bounding box center [1083, 355] width 28 height 28
checkbox input "false"
click at [1086, 319] on input "checkbox" at bounding box center [1083, 323] width 28 height 28
checkbox input "true"
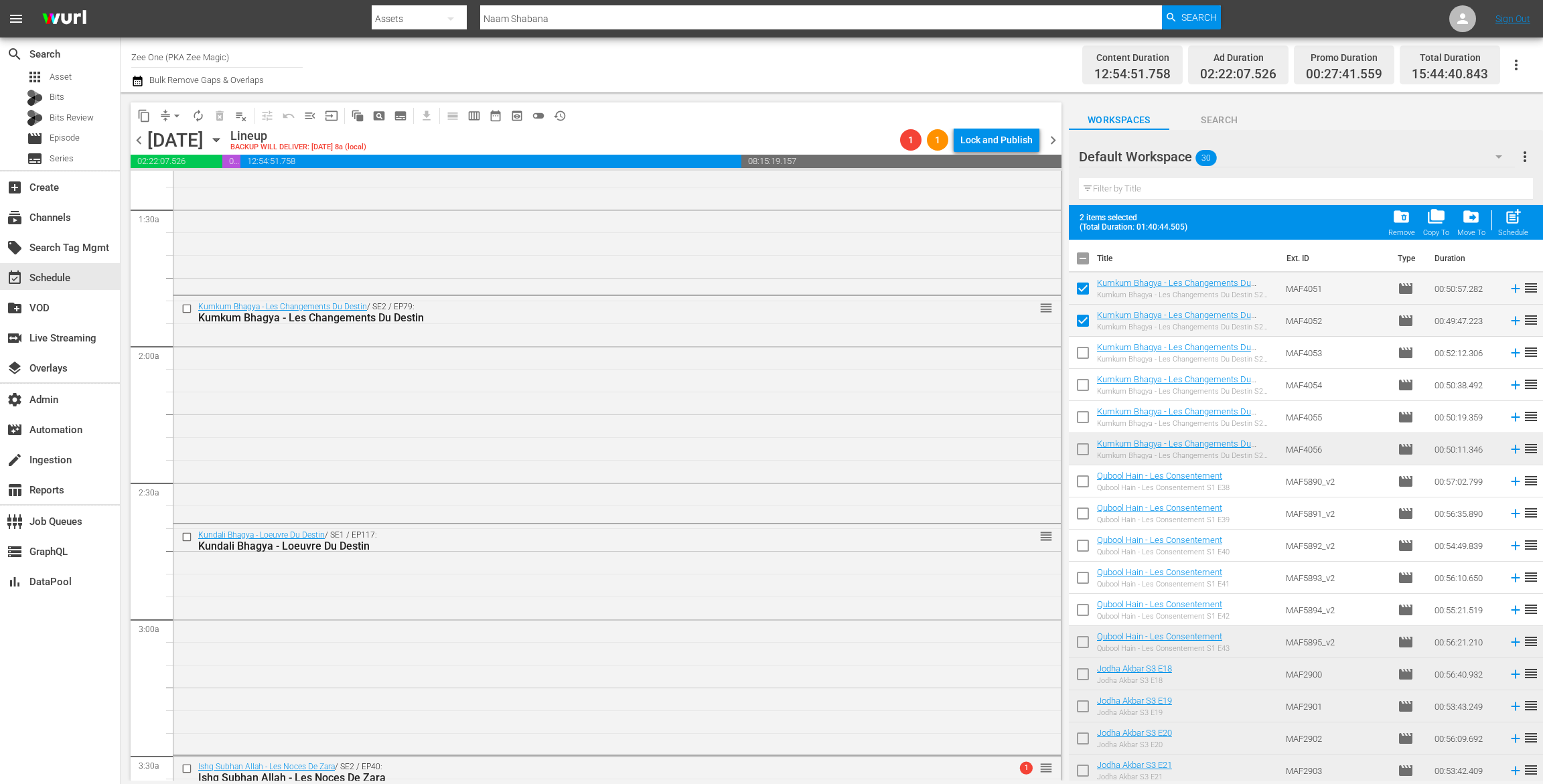
click at [1082, 350] on input "checkbox" at bounding box center [1083, 355] width 28 height 28
checkbox input "true"
click at [1087, 384] on input "checkbox" at bounding box center [1083, 387] width 28 height 28
checkbox input "true"
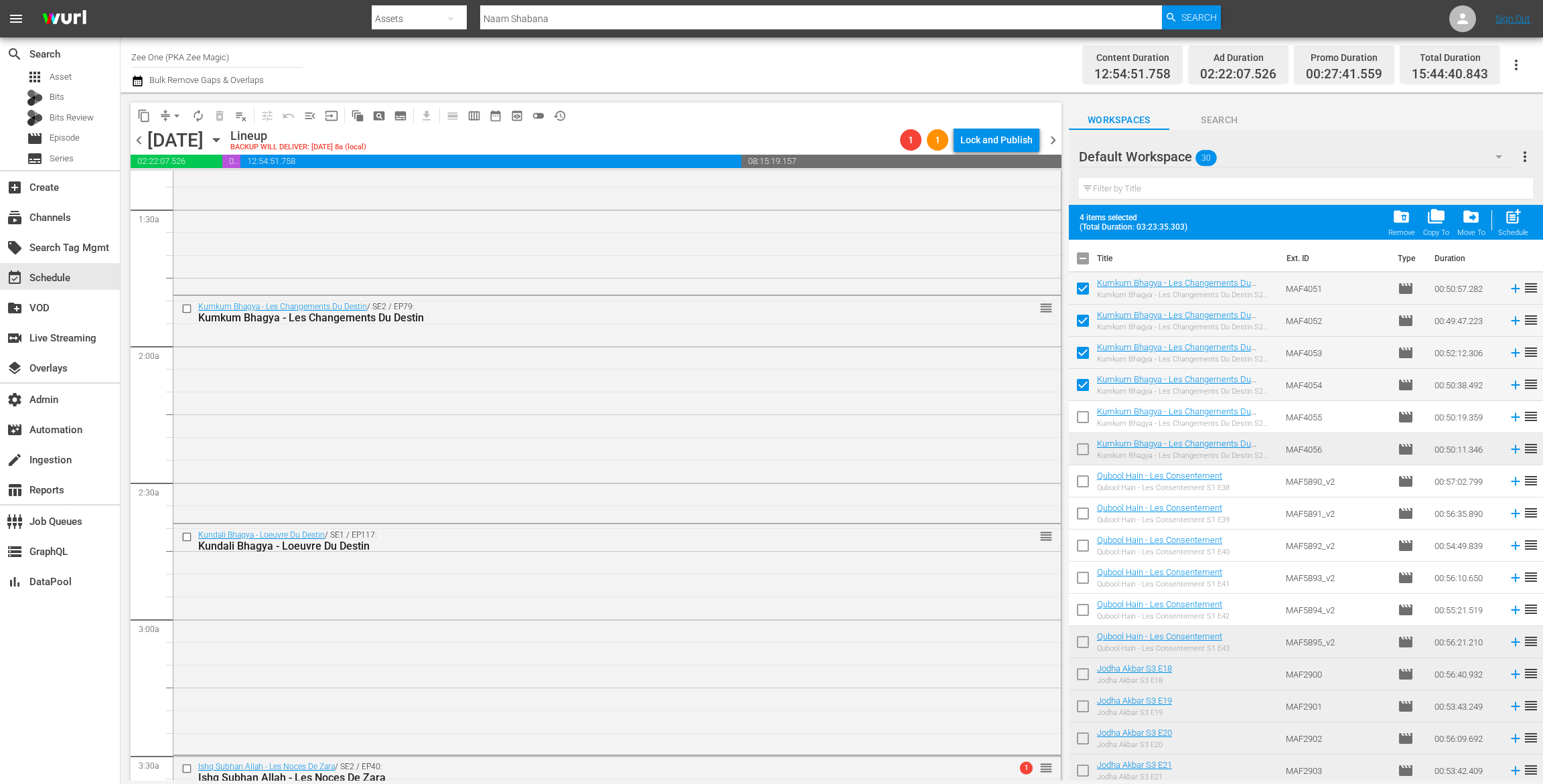
click at [1084, 413] on input "checkbox" at bounding box center [1083, 420] width 28 height 28
checkbox input "true"
click at [1084, 445] on input "checkbox" at bounding box center [1083, 452] width 28 height 28
checkbox input "true"
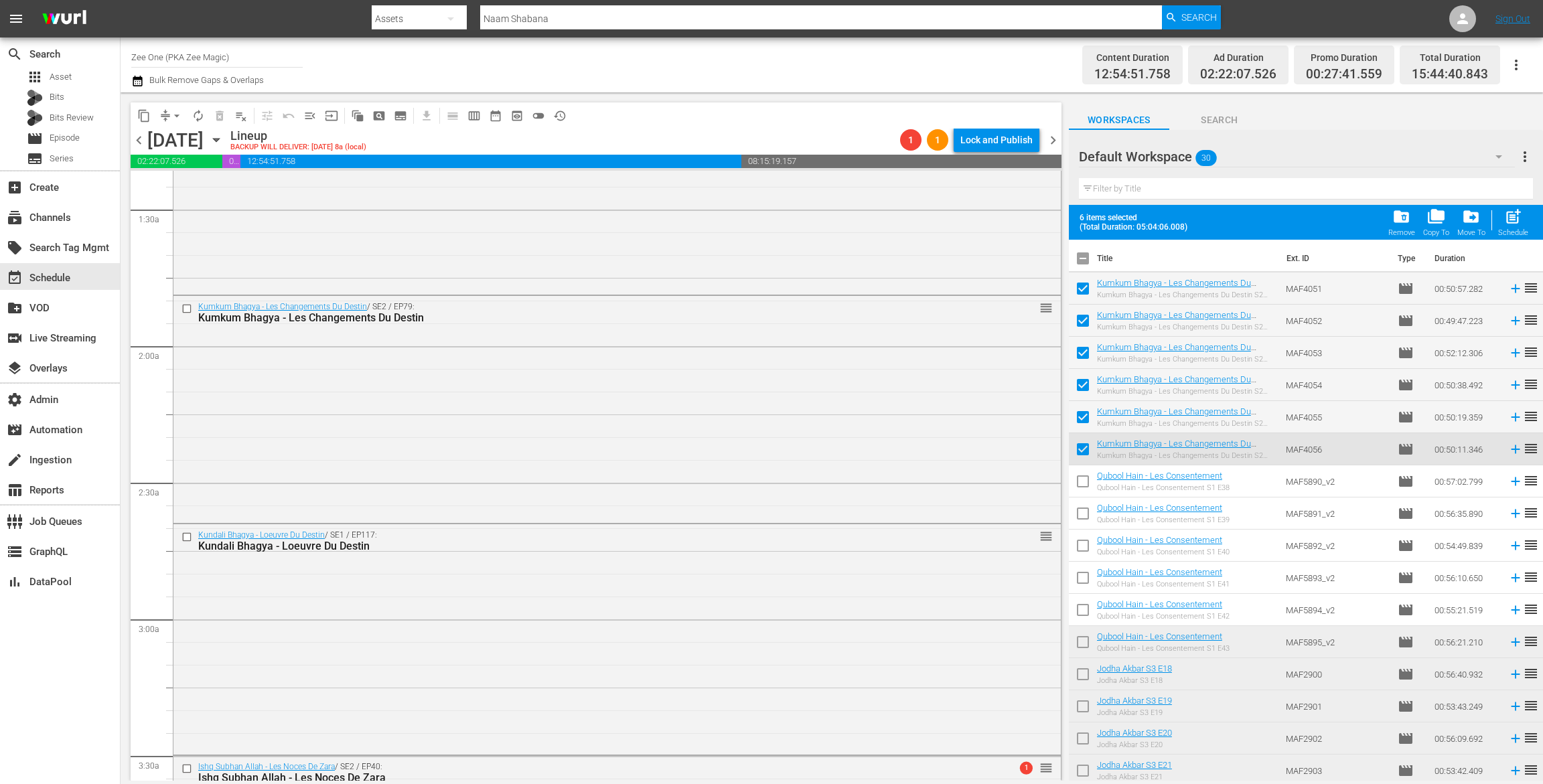
click at [1516, 218] on span "post_add" at bounding box center [1513, 216] width 18 height 18
checkbox input "false"
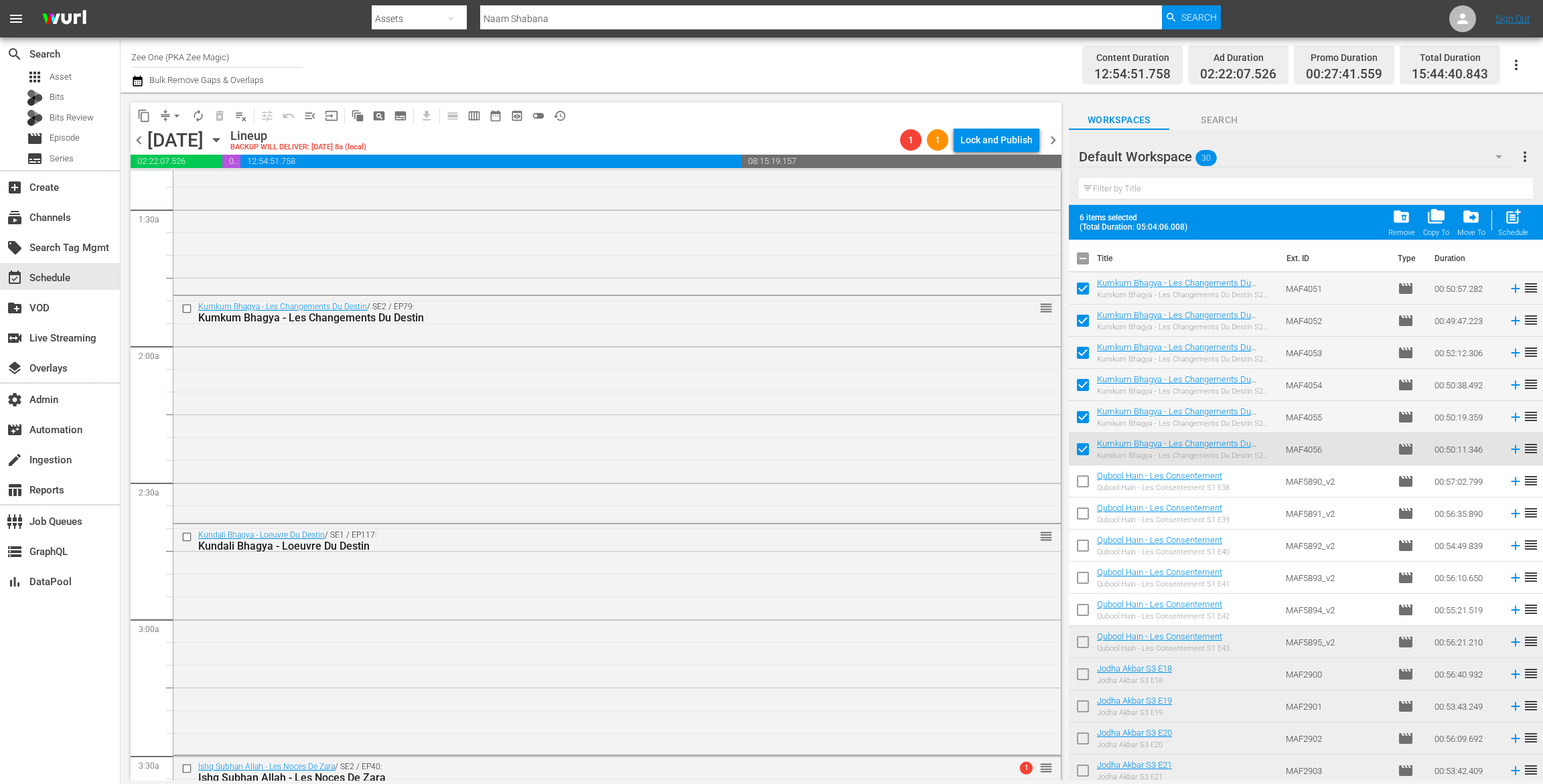
checkbox input "false"
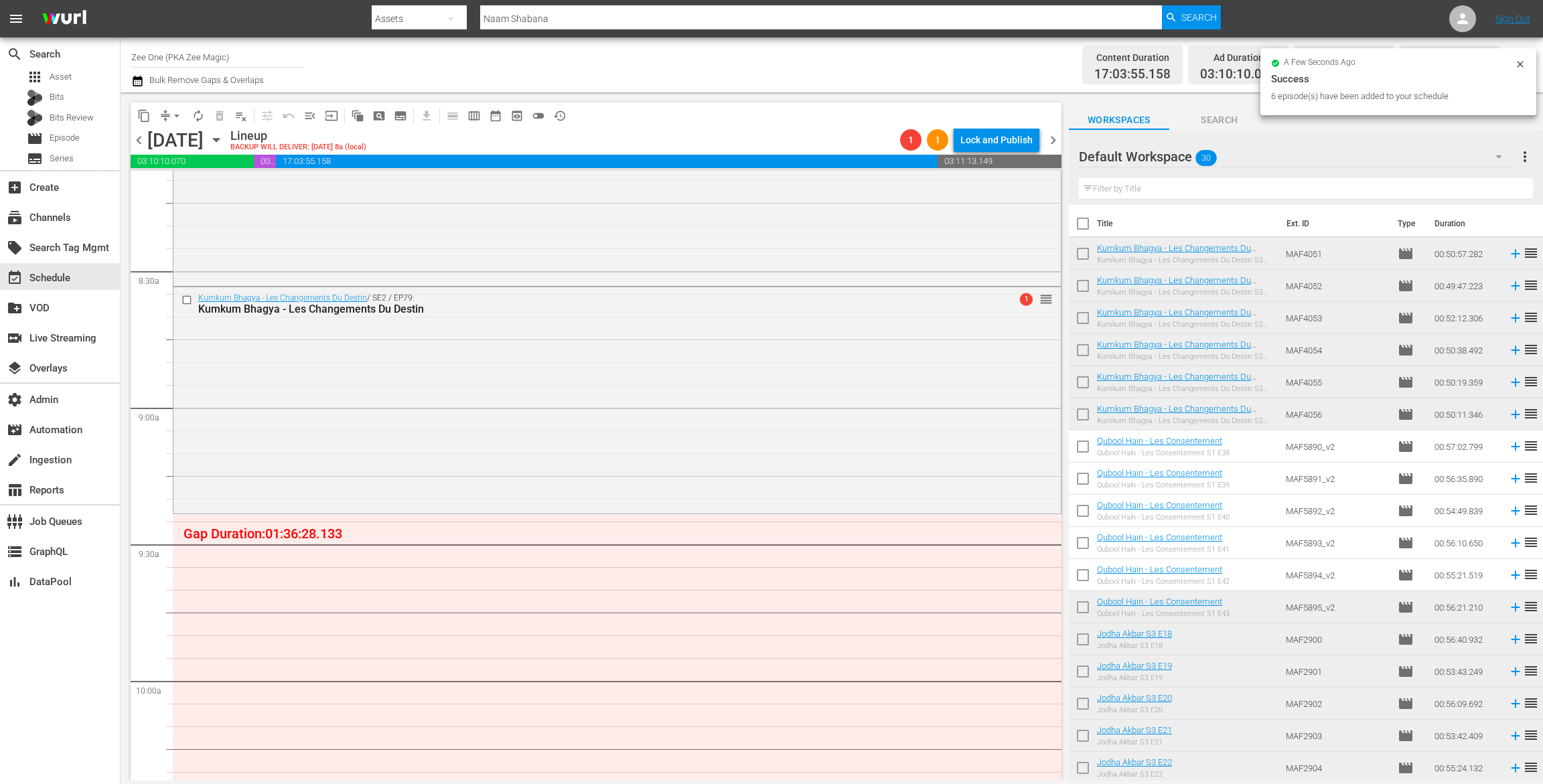
scroll to position [2554, 0]
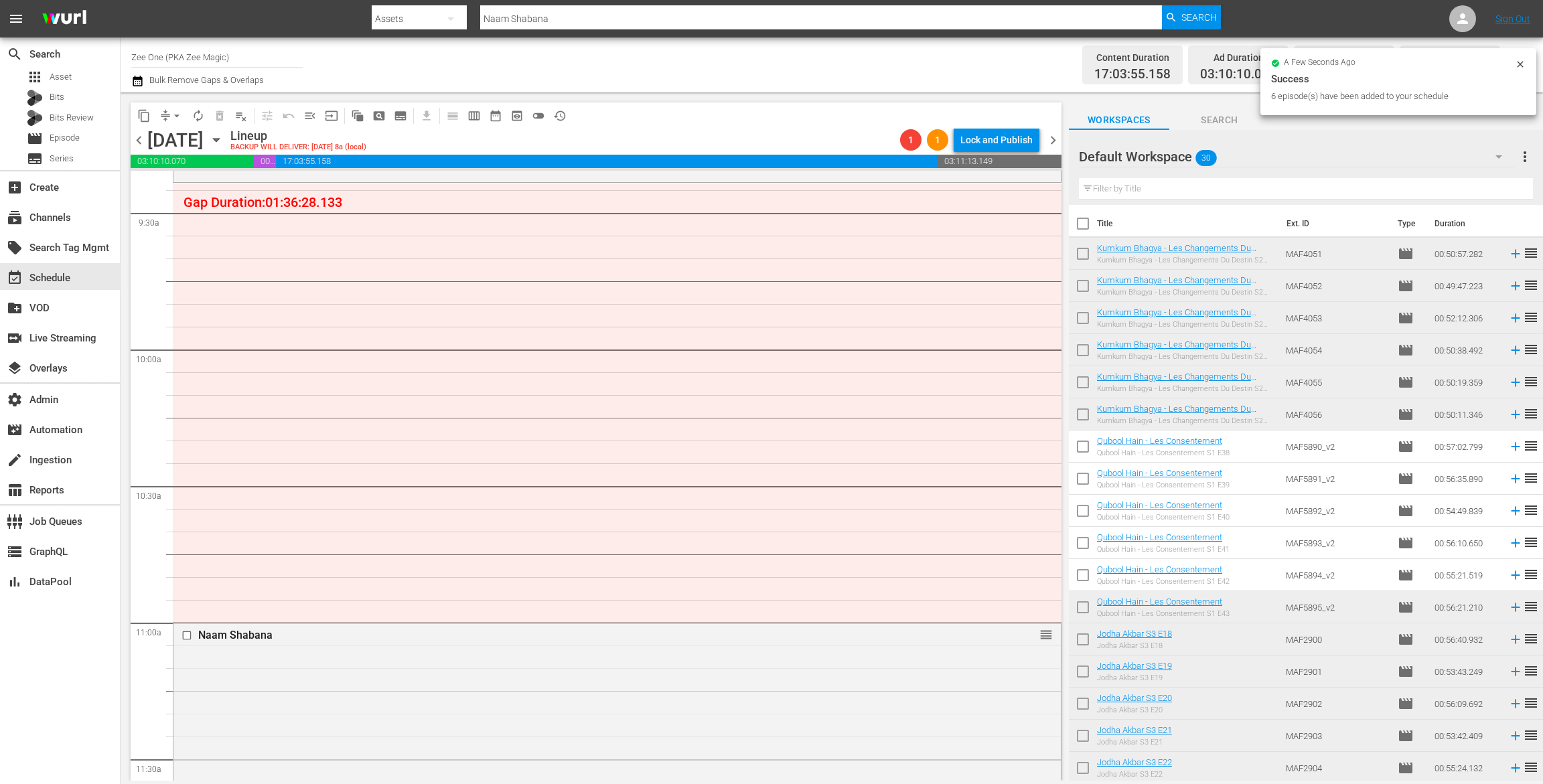
click at [1089, 256] on input "checkbox" at bounding box center [1083, 256] width 28 height 28
checkbox input "true"
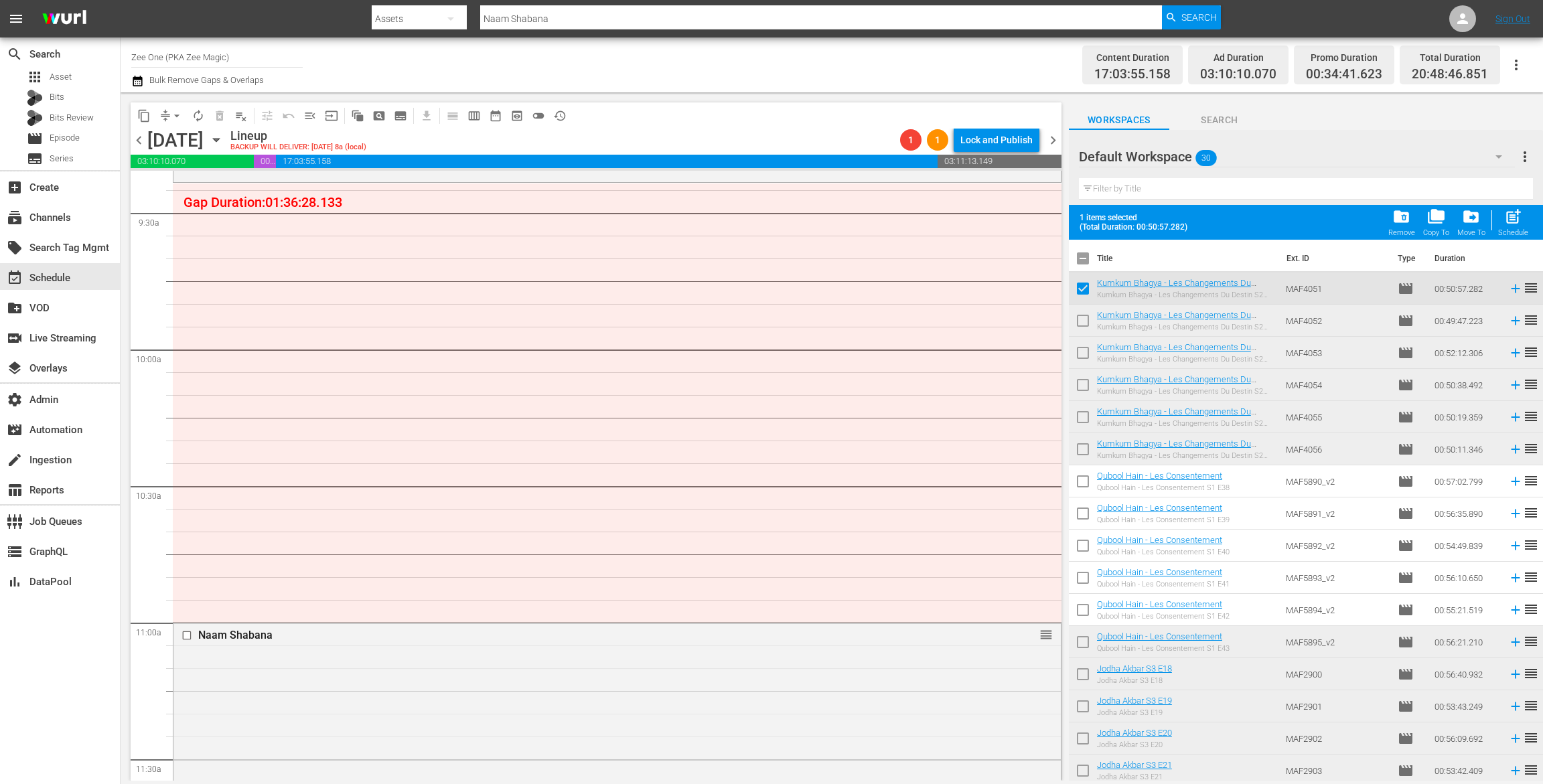
click at [1079, 319] on input "checkbox" at bounding box center [1083, 323] width 28 height 28
checkbox input "true"
click at [1506, 222] on span "post_add" at bounding box center [1513, 216] width 18 height 18
checkbox input "false"
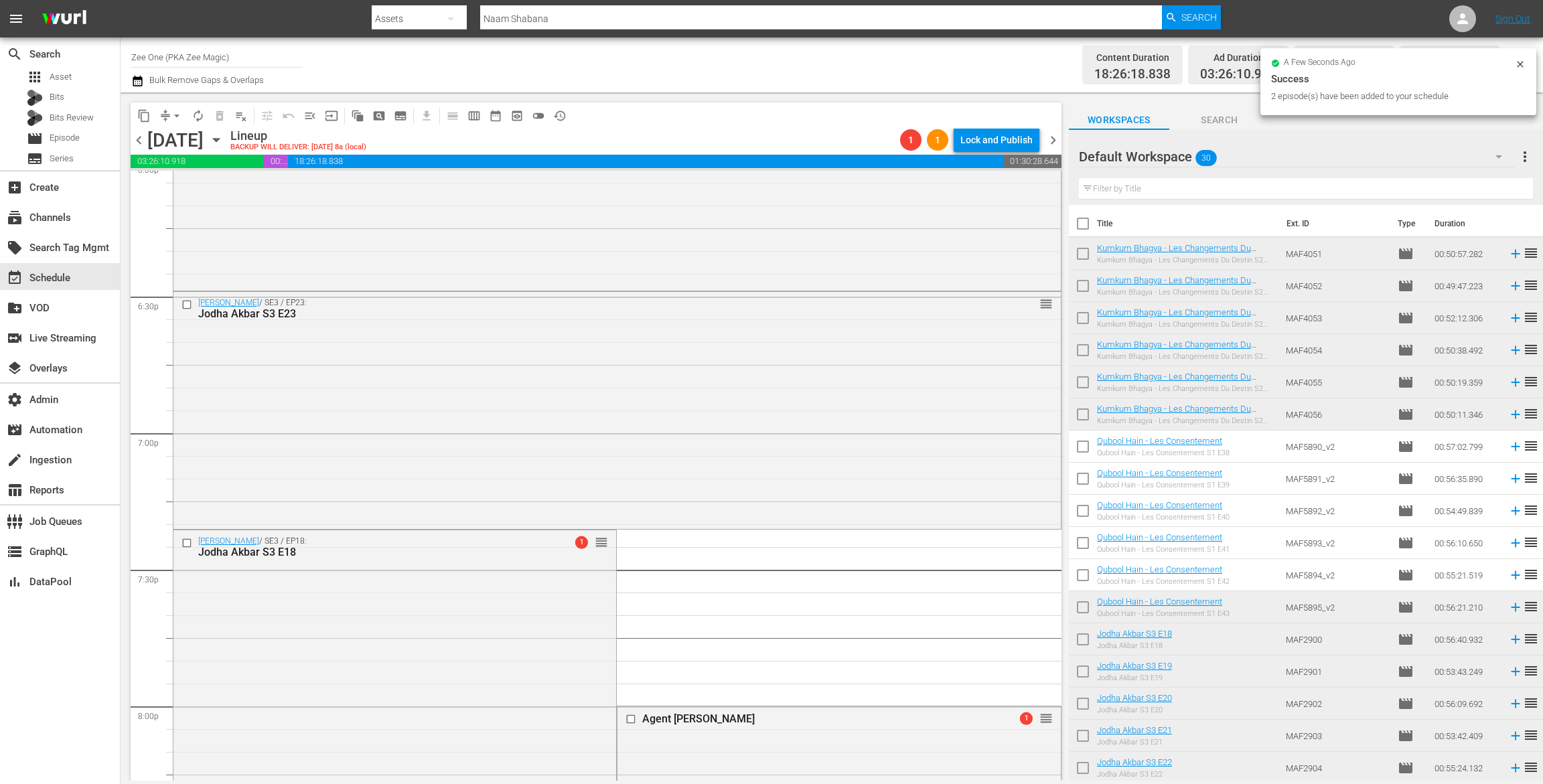
scroll to position [5946, 0]
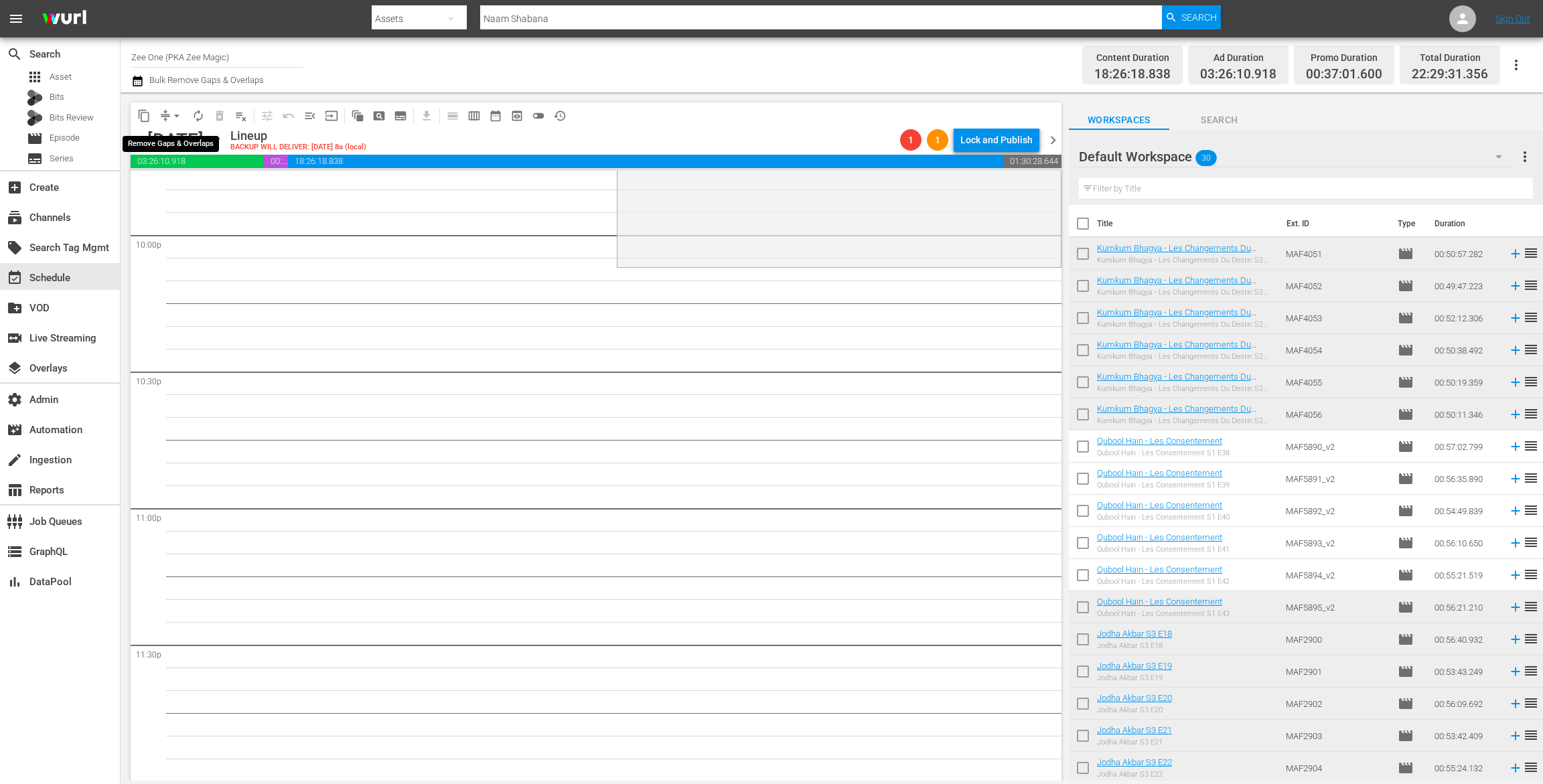
click at [175, 118] on span "arrow_drop_down" at bounding box center [177, 116] width 13 height 13
click at [207, 147] on li "Align to Midnight" at bounding box center [177, 143] width 110 height 22
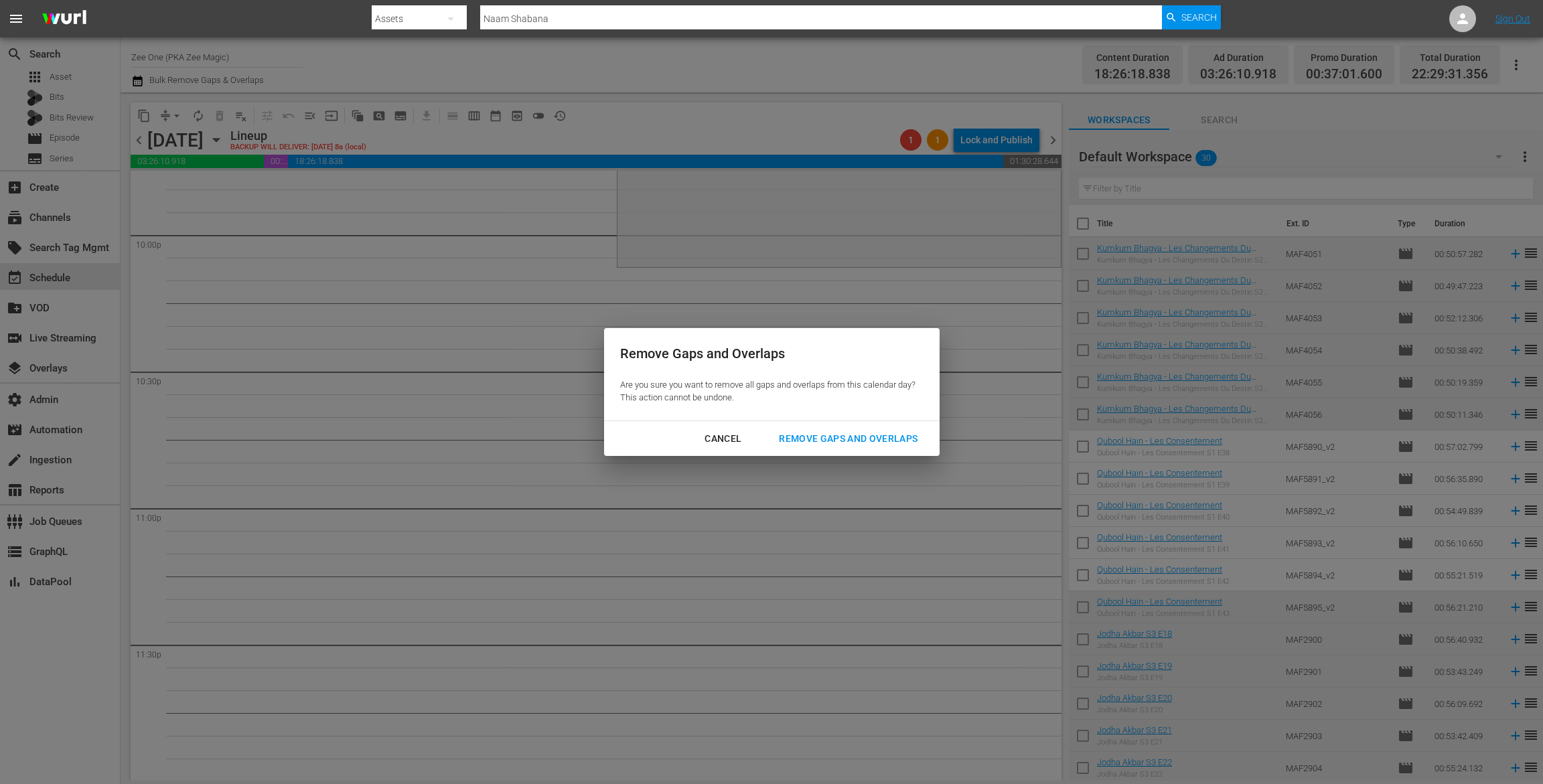
click at [848, 440] on div "Remove Gaps and Overlaps" at bounding box center [848, 439] width 160 height 17
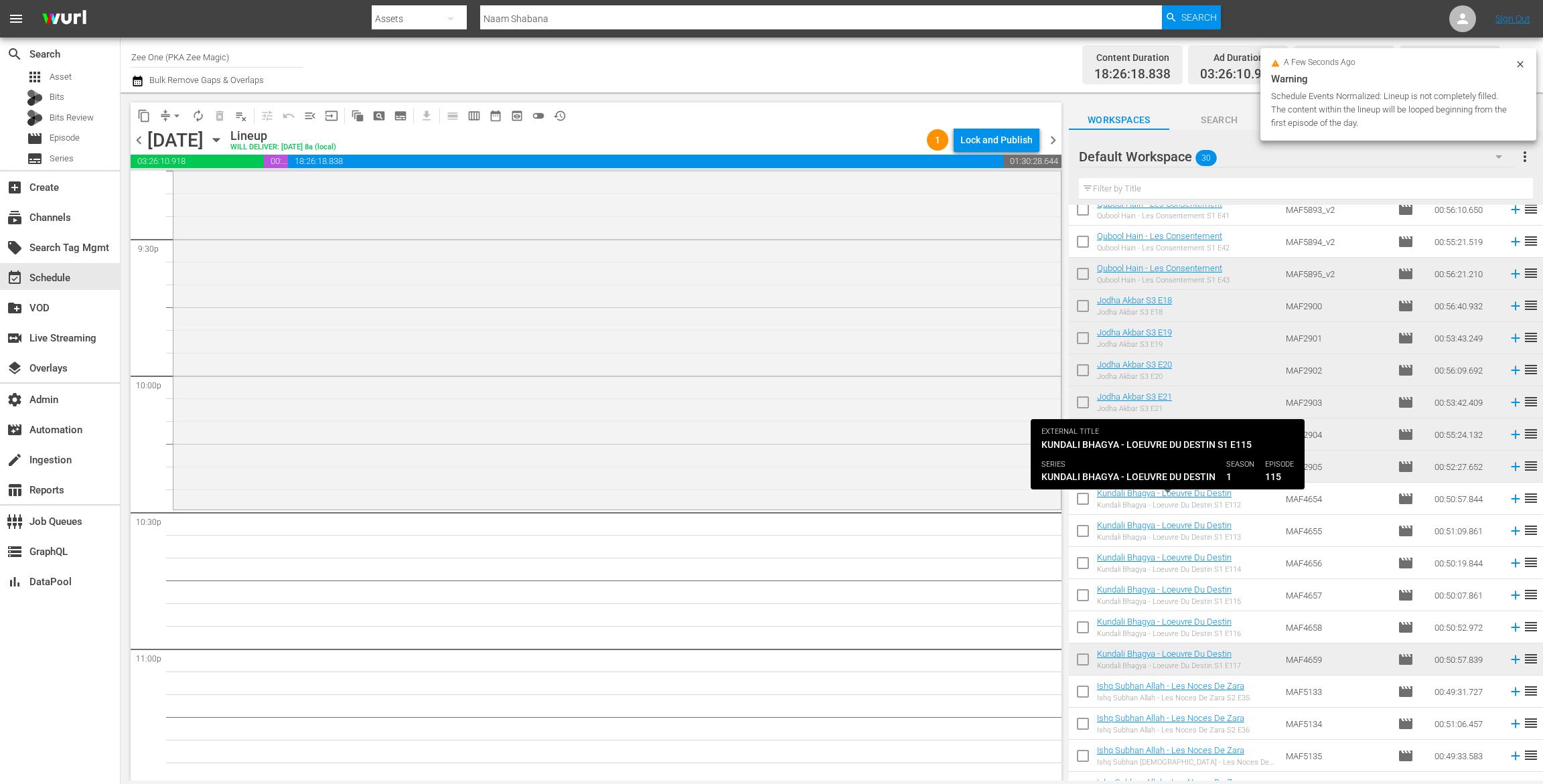
scroll to position [419, 0]
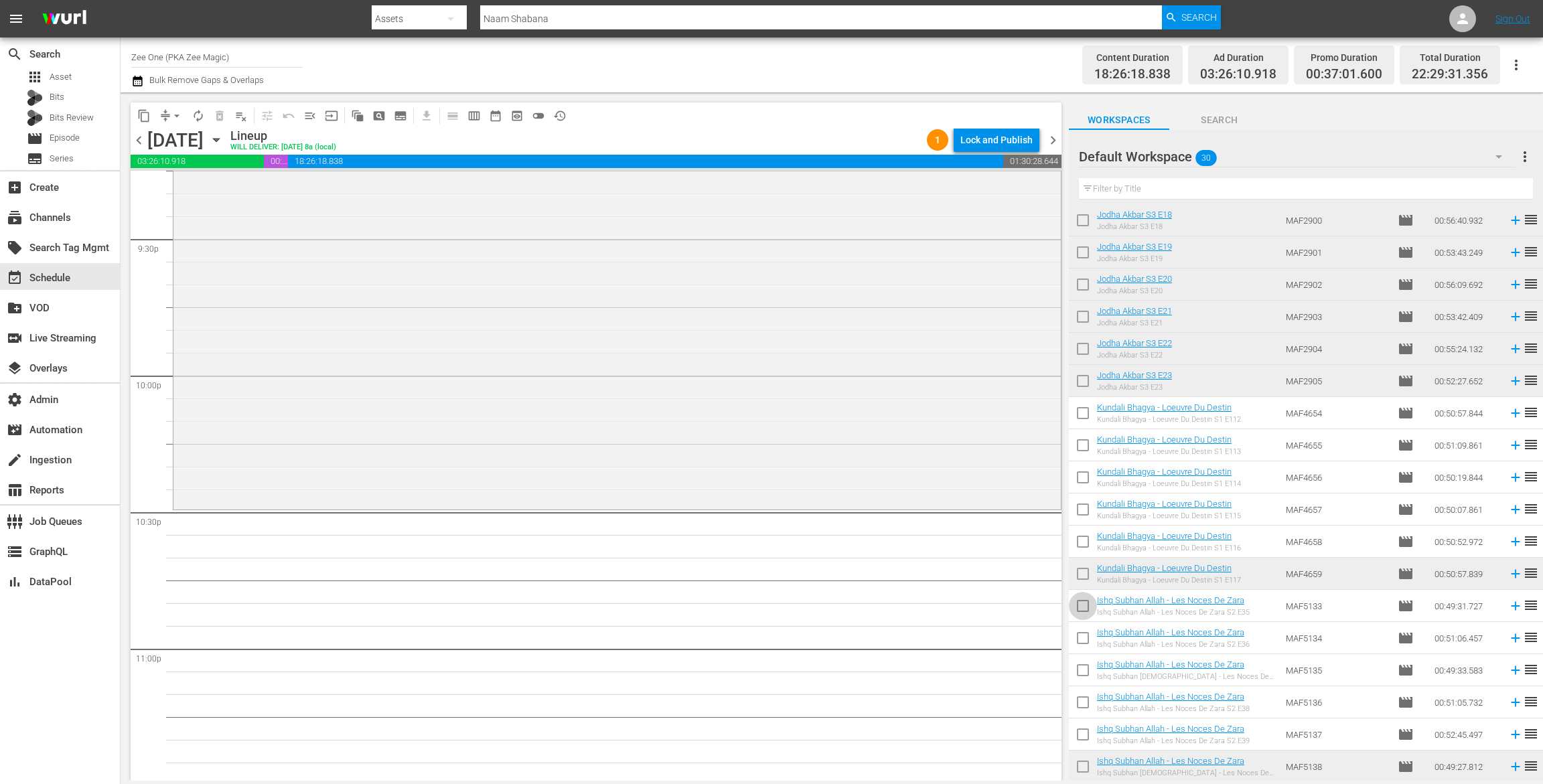
click at [1078, 608] on input "checkbox" at bounding box center [1083, 608] width 28 height 28
checkbox input "true"
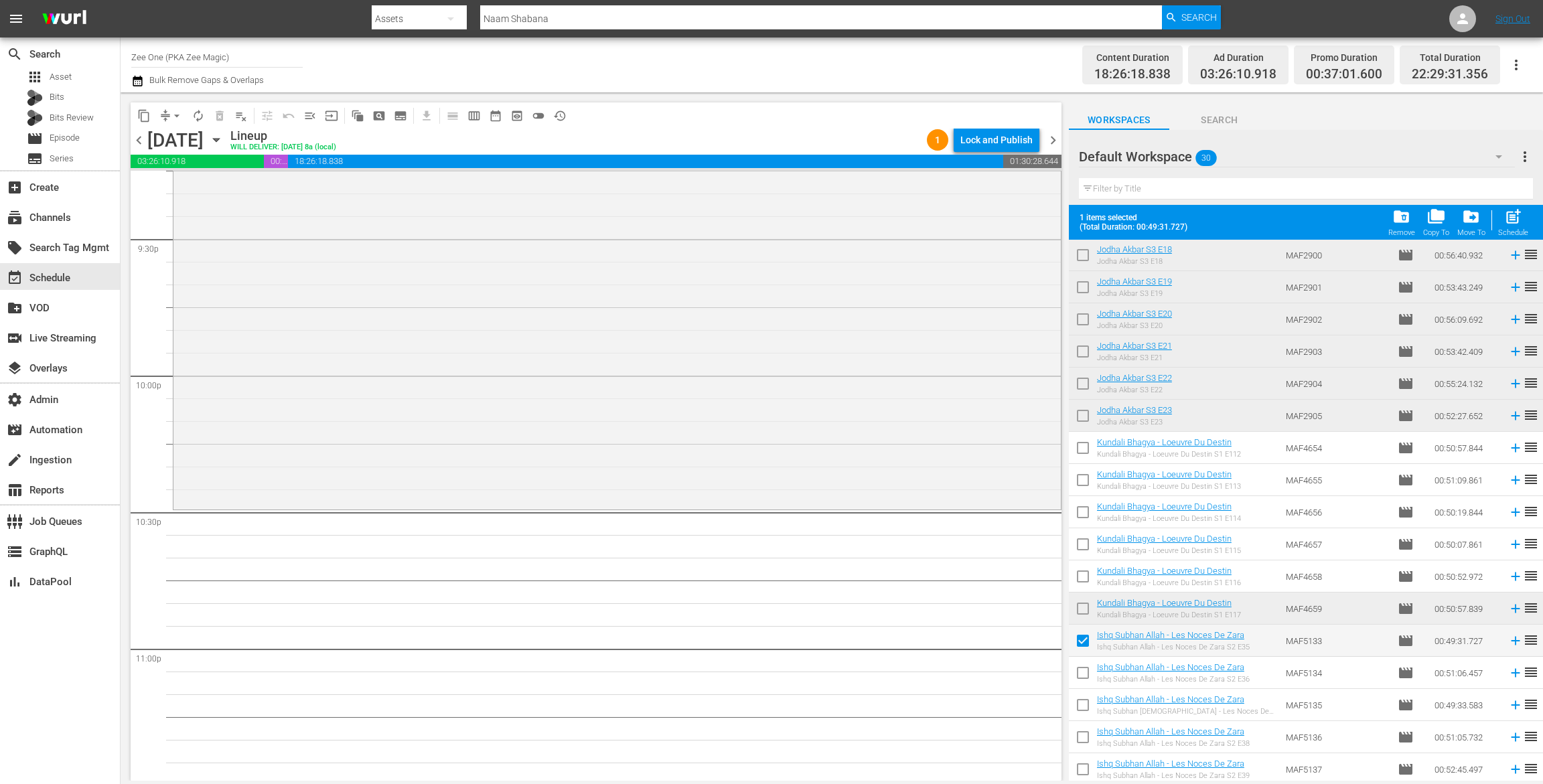
click at [1081, 675] on input "checkbox" at bounding box center [1083, 675] width 28 height 28
checkbox input "true"
click at [1084, 700] on input "checkbox" at bounding box center [1083, 708] width 28 height 28
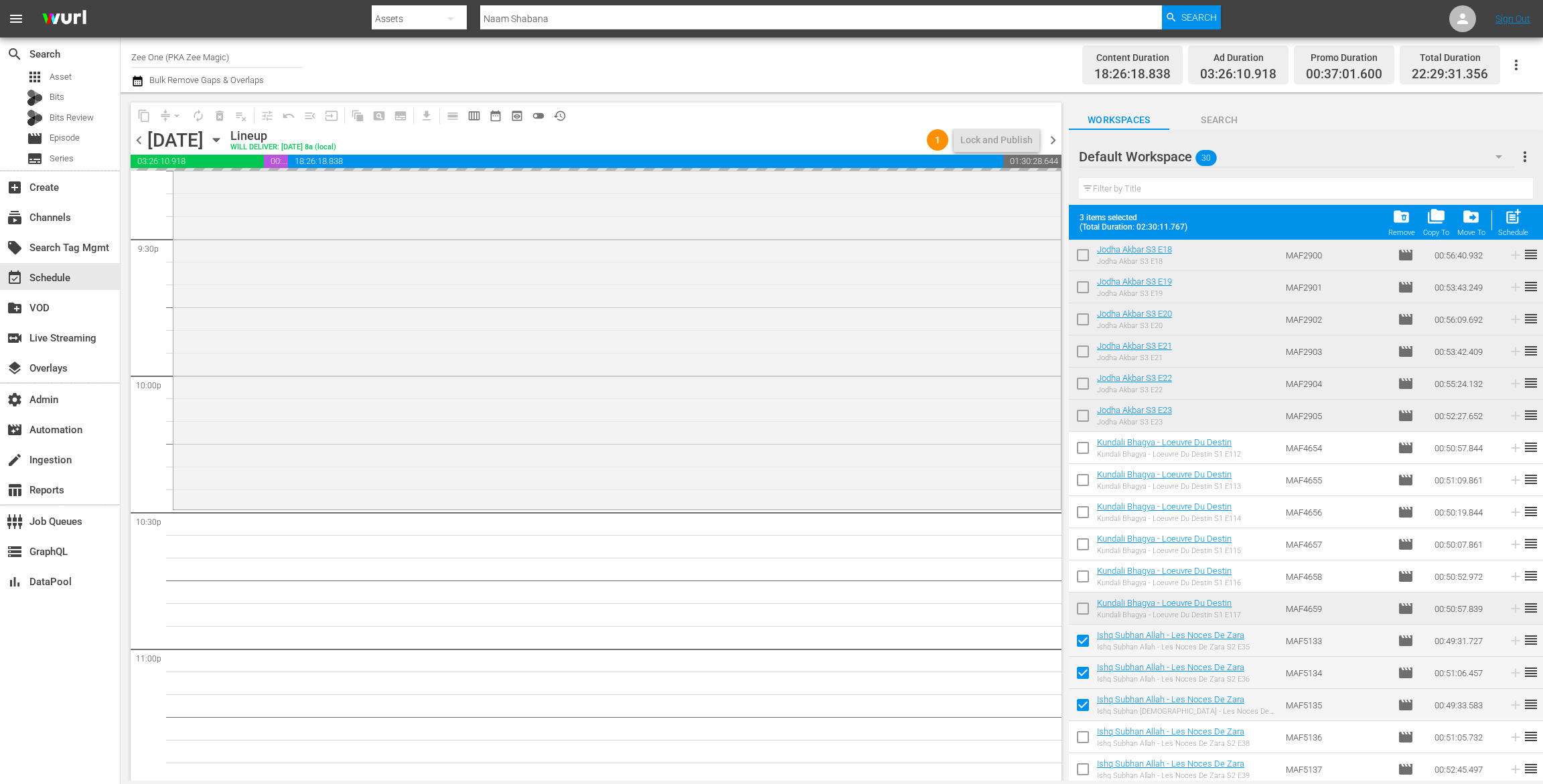
click at [1082, 700] on input "checkbox" at bounding box center [1083, 708] width 28 height 28
checkbox input "false"
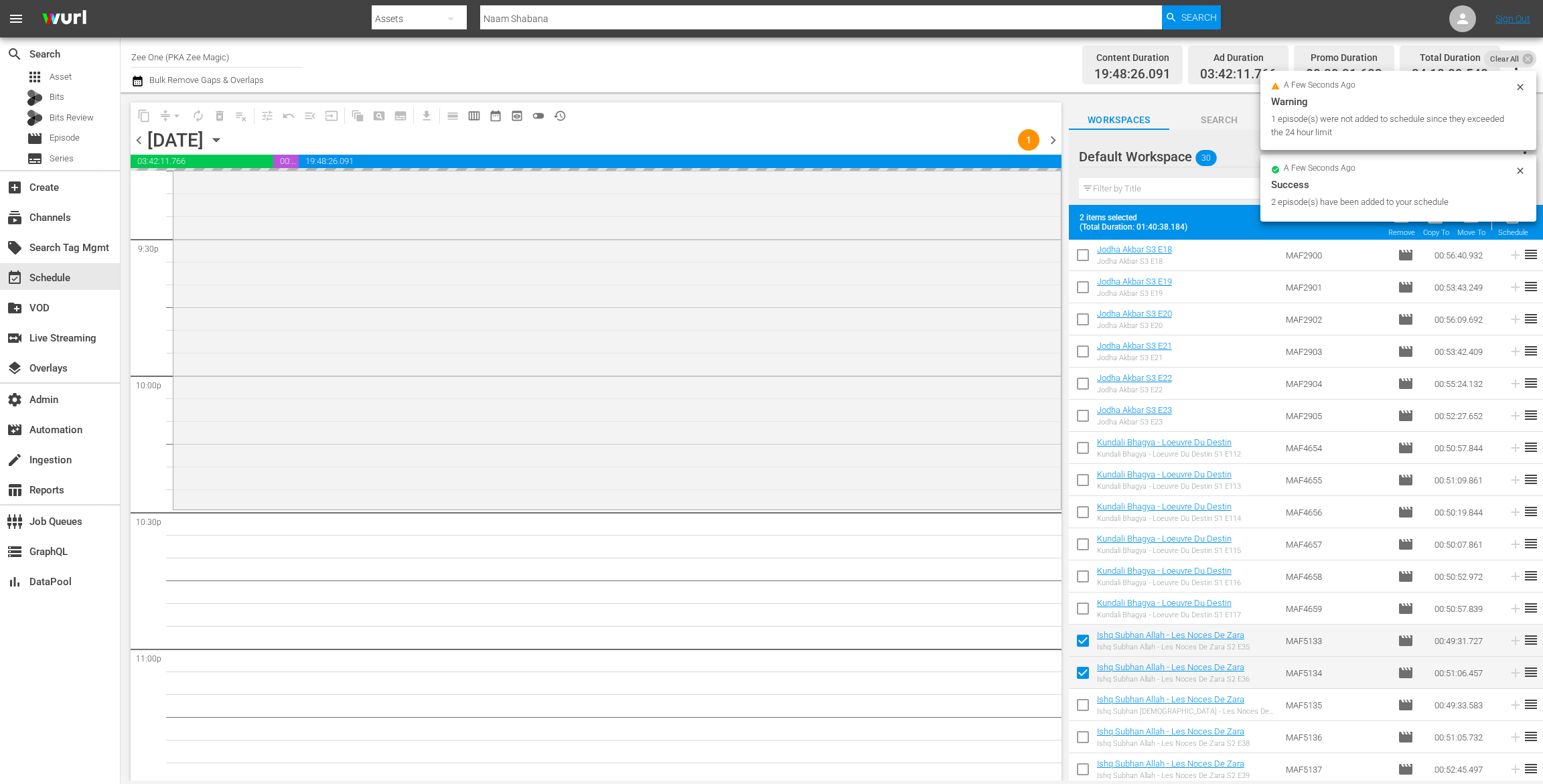
click at [1072, 660] on td at bounding box center [1083, 673] width 28 height 32
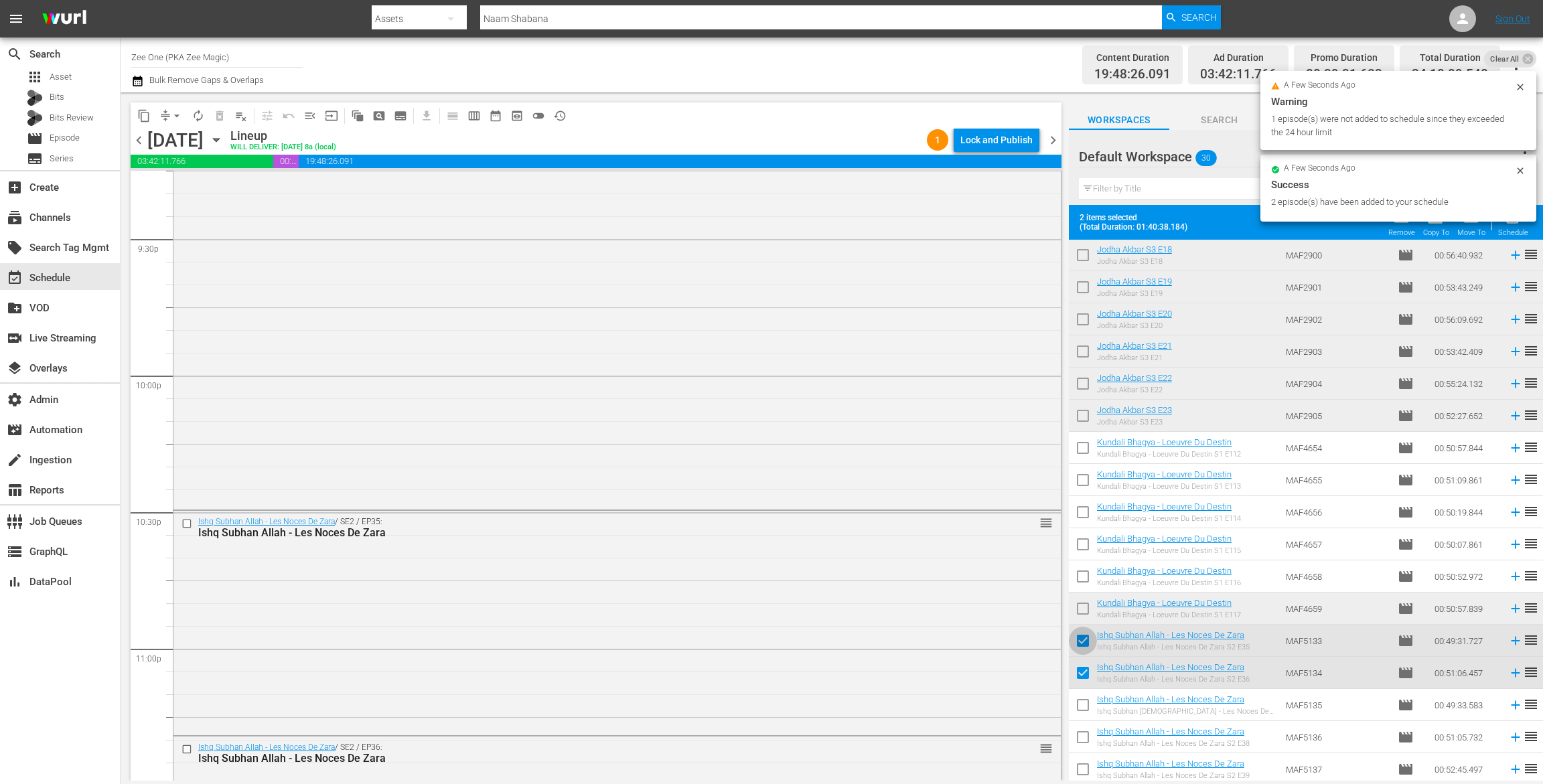
click at [1079, 648] on input "checkbox" at bounding box center [1083, 643] width 28 height 28
checkbox input "false"
click at [1080, 677] on input "checkbox" at bounding box center [1083, 675] width 28 height 28
checkbox input "false"
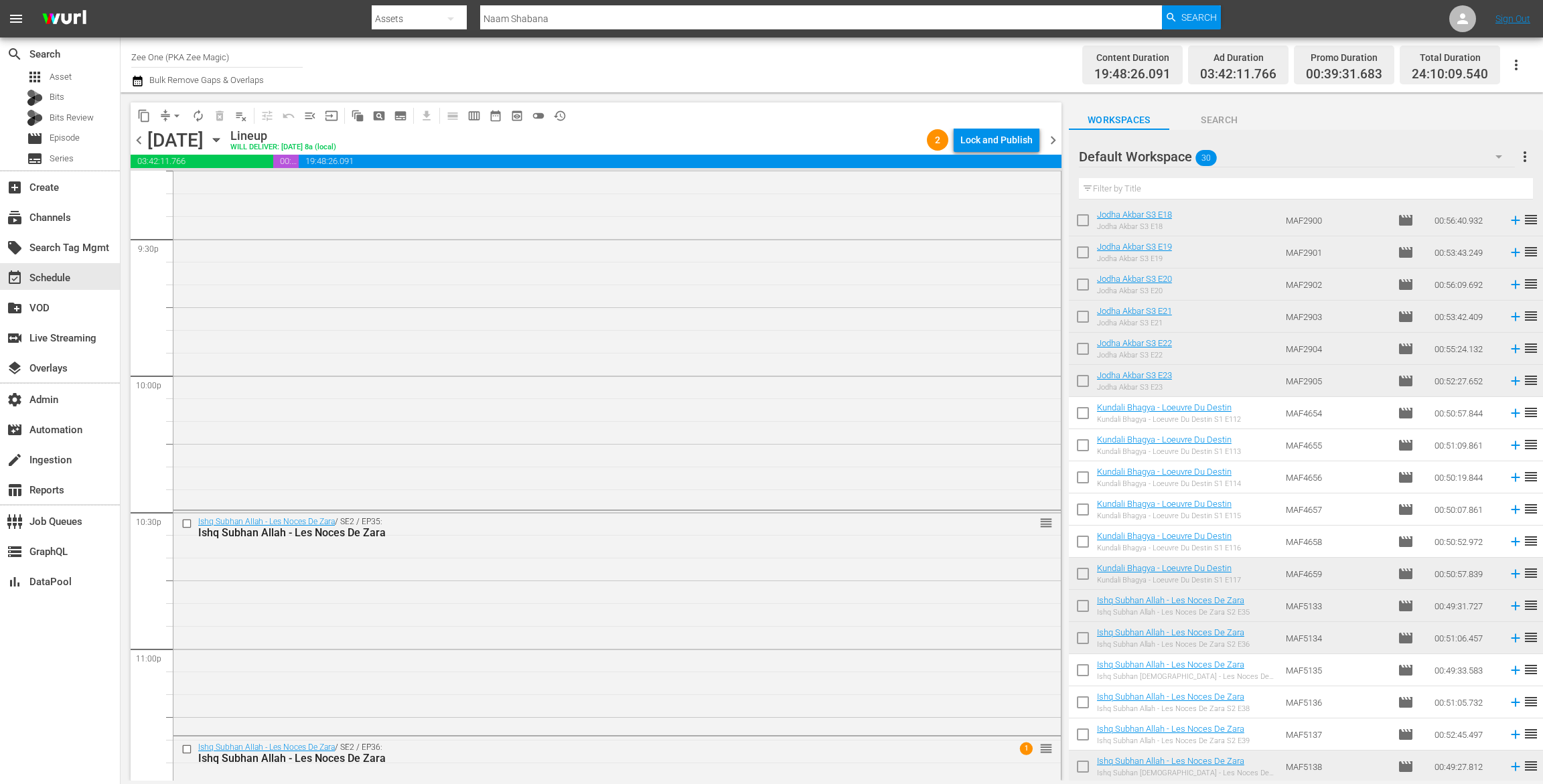
click at [223, 137] on icon "button" at bounding box center [216, 140] width 15 height 15
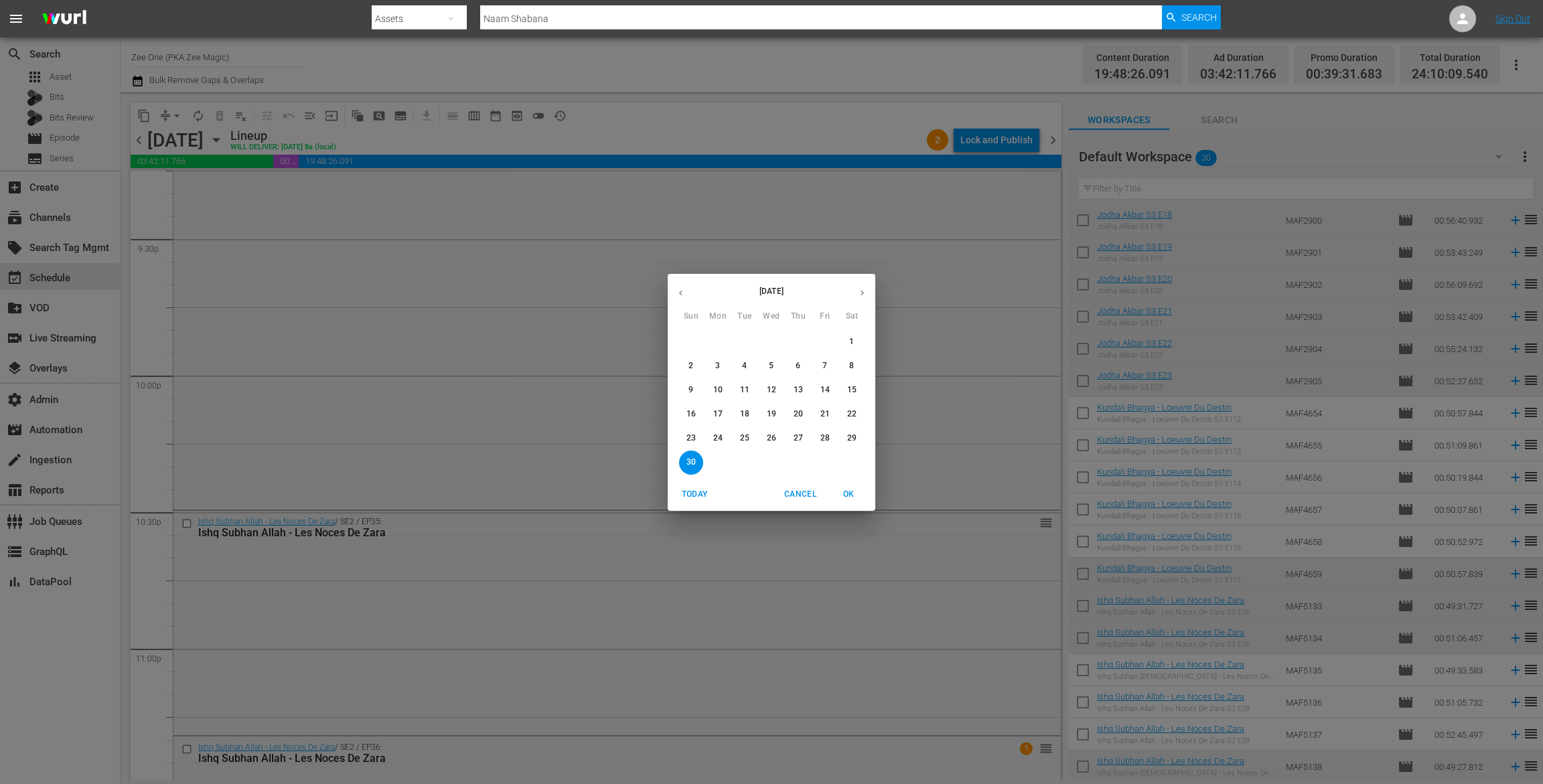
click at [717, 436] on p "24" at bounding box center [717, 438] width 9 height 12
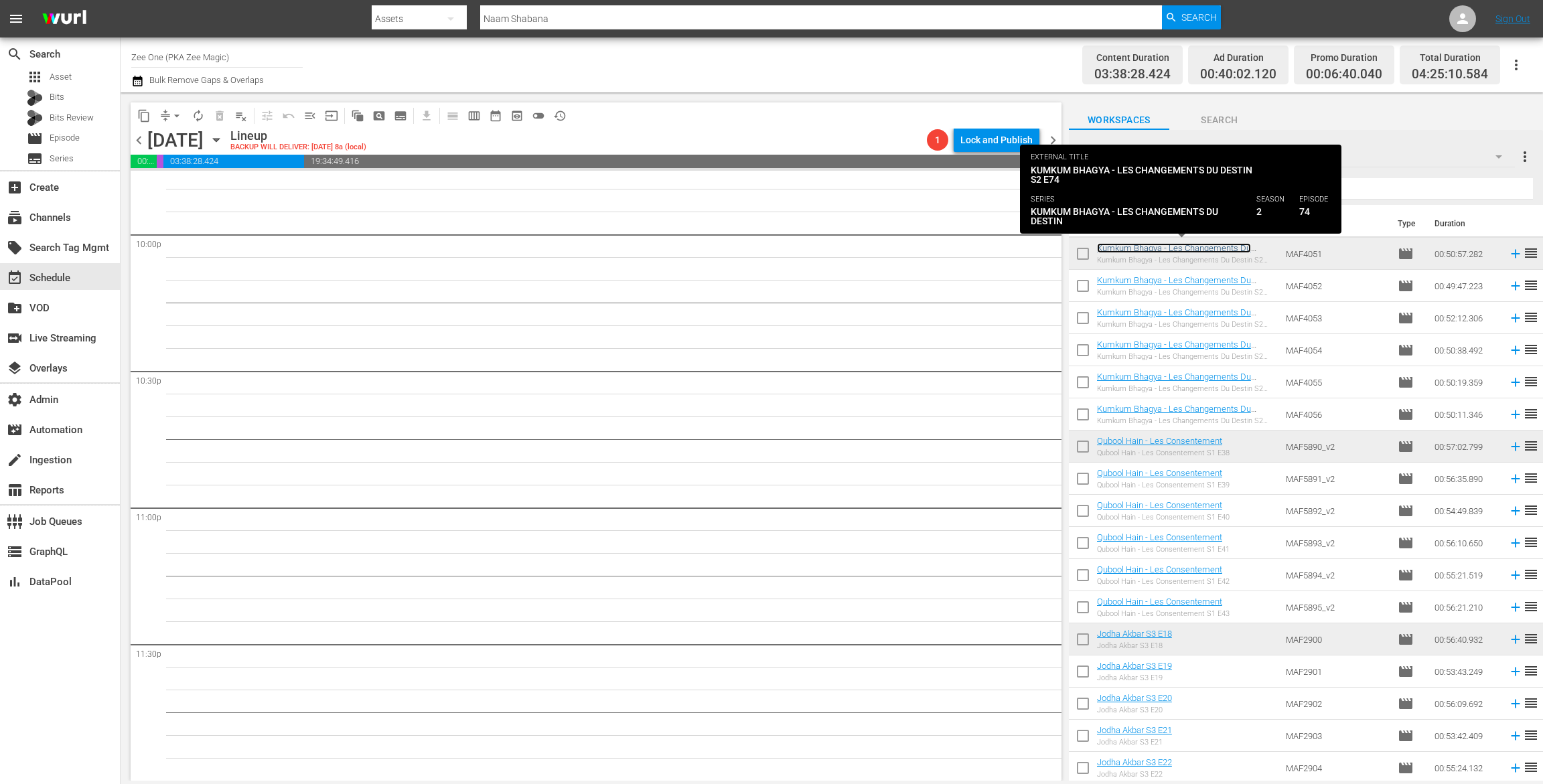
click at [1167, 245] on link "Kumkum Bhagya - Les Changements Du Destin" at bounding box center [1174, 253] width 154 height 20
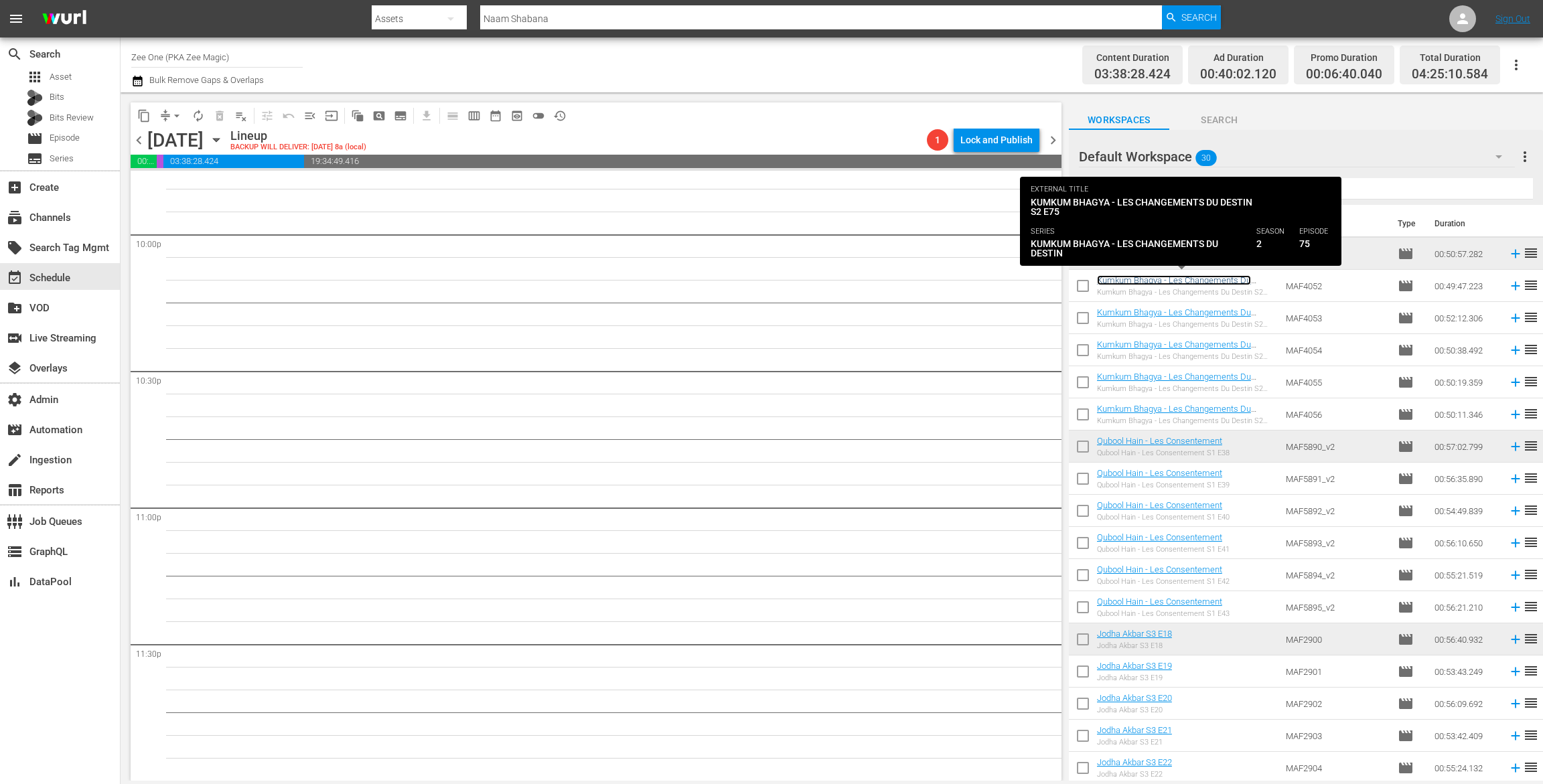
click at [1161, 278] on link "Kumkum Bhagya - Les Changements Du Destin" at bounding box center [1174, 285] width 154 height 20
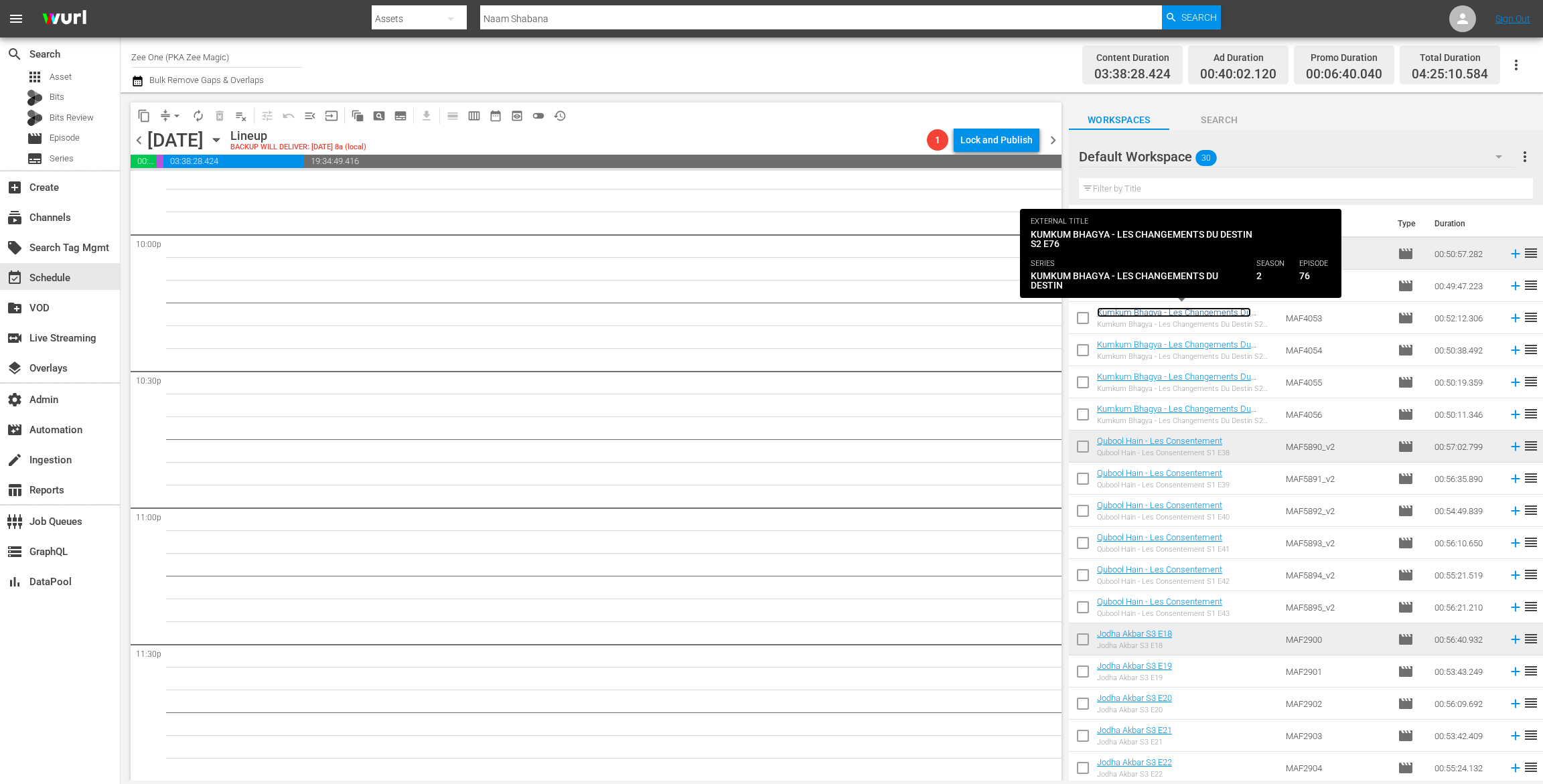
click at [1158, 310] on link "Kumkum Bhagya - Les Changements Du Destin" at bounding box center [1174, 318] width 154 height 20
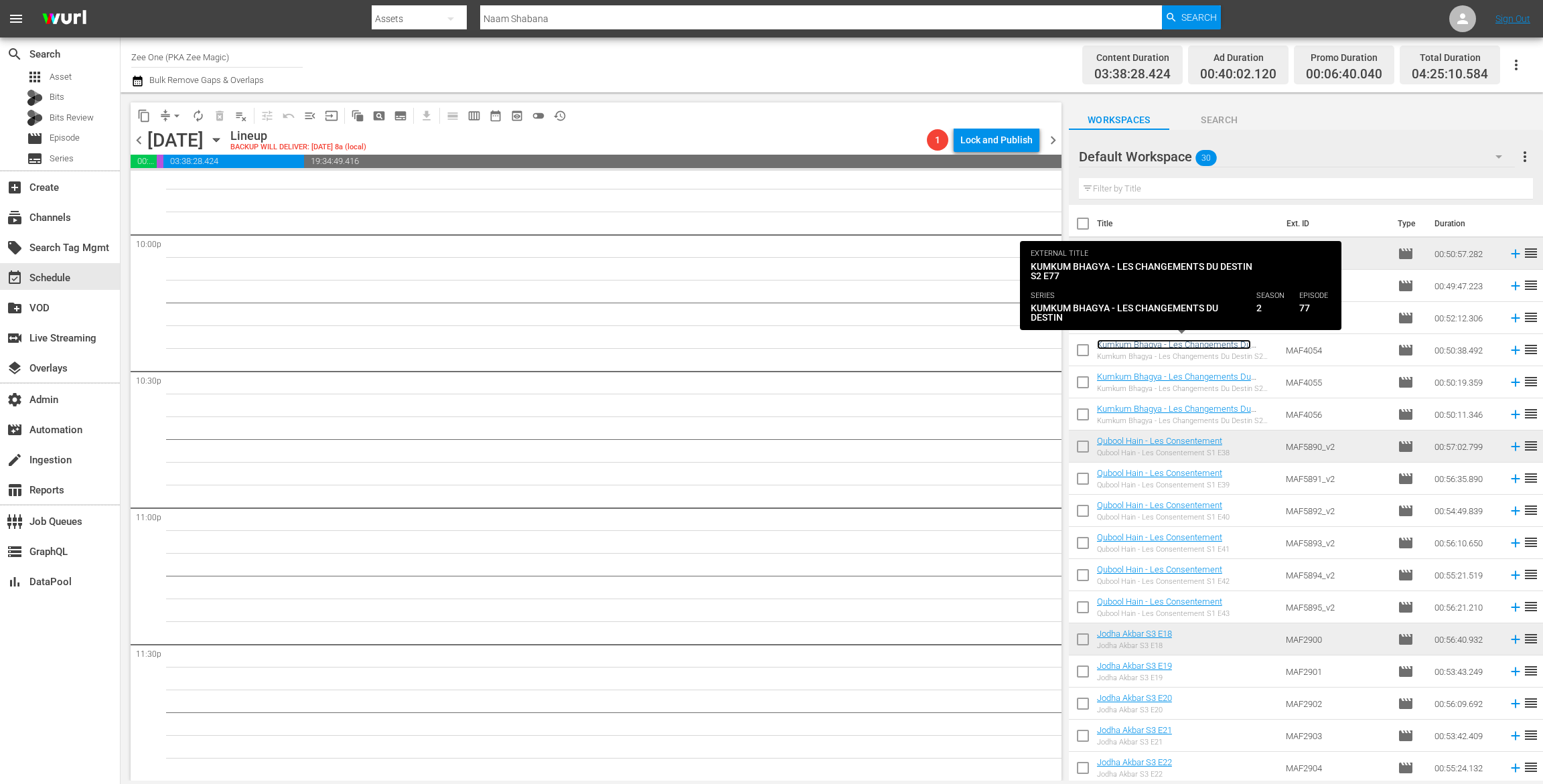
click at [1146, 342] on link "Kumkum Bhagya - Les Changements Du Destin" at bounding box center [1174, 350] width 154 height 20
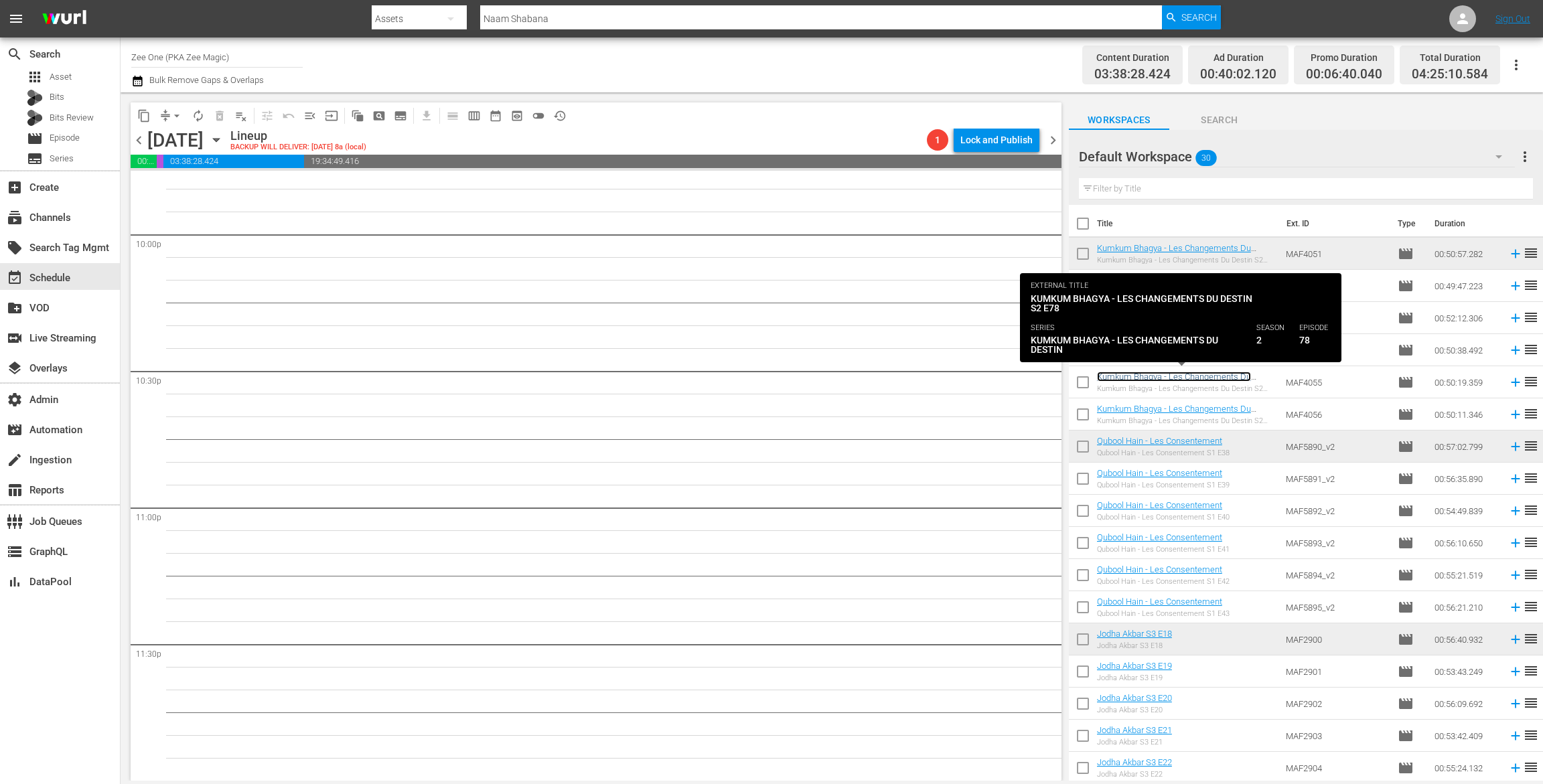
click at [1136, 374] on link "Kumkum Bhagya - Les Changements Du Destin" at bounding box center [1174, 381] width 154 height 20
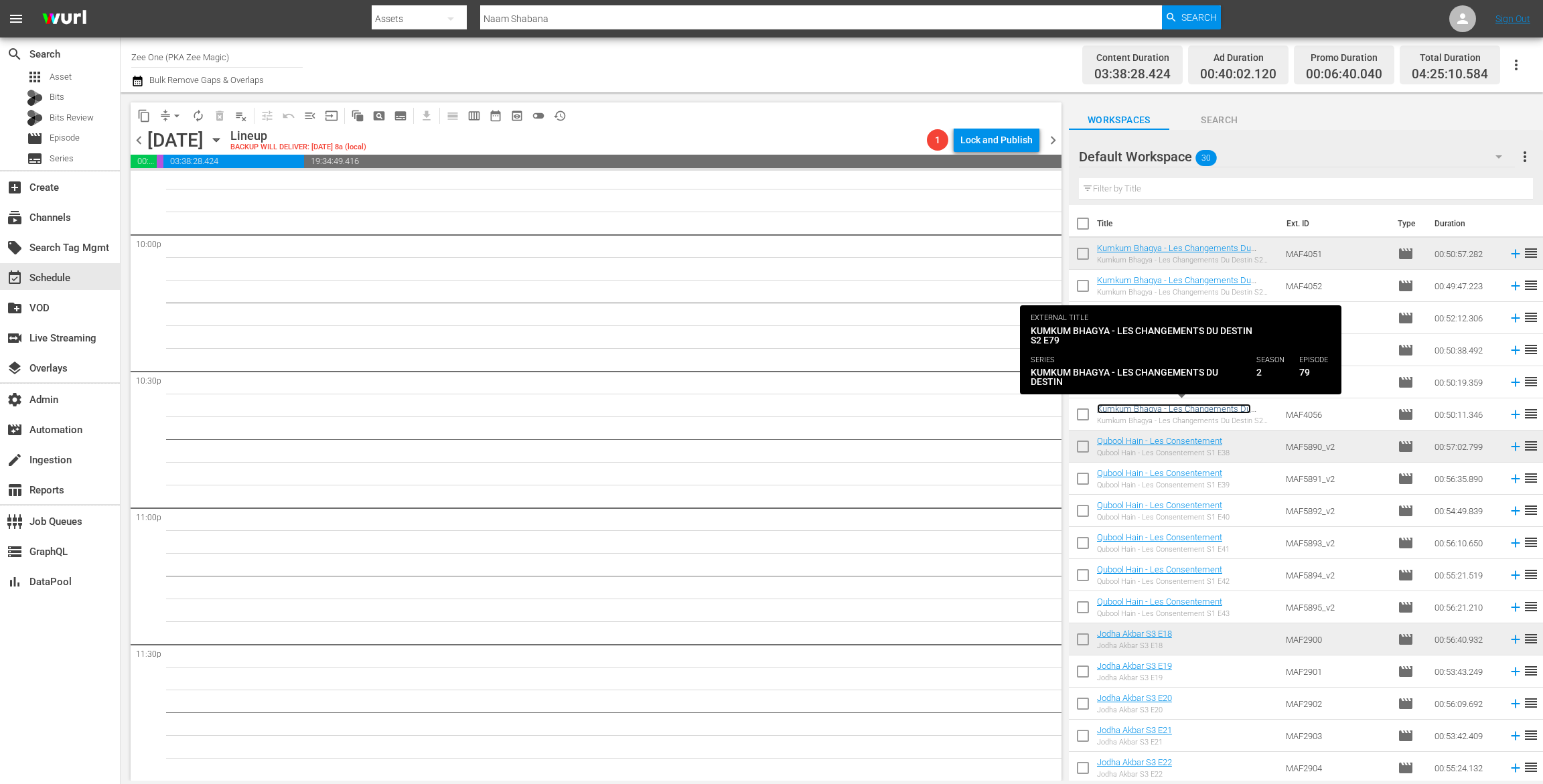
click at [1128, 407] on link "Kumkum Bhagya - Les Changements Du Destin" at bounding box center [1174, 414] width 154 height 20
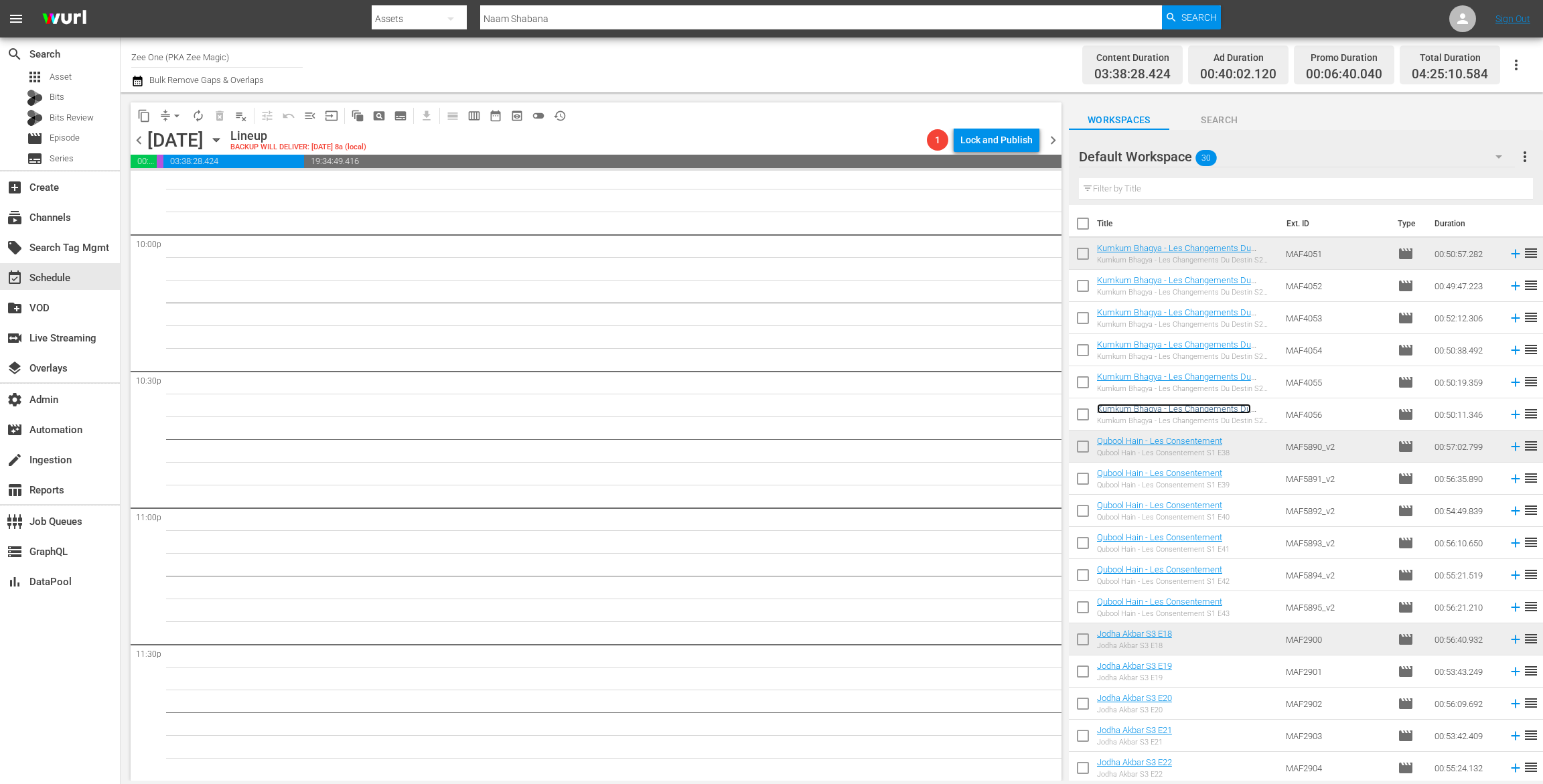
scroll to position [169, 0]
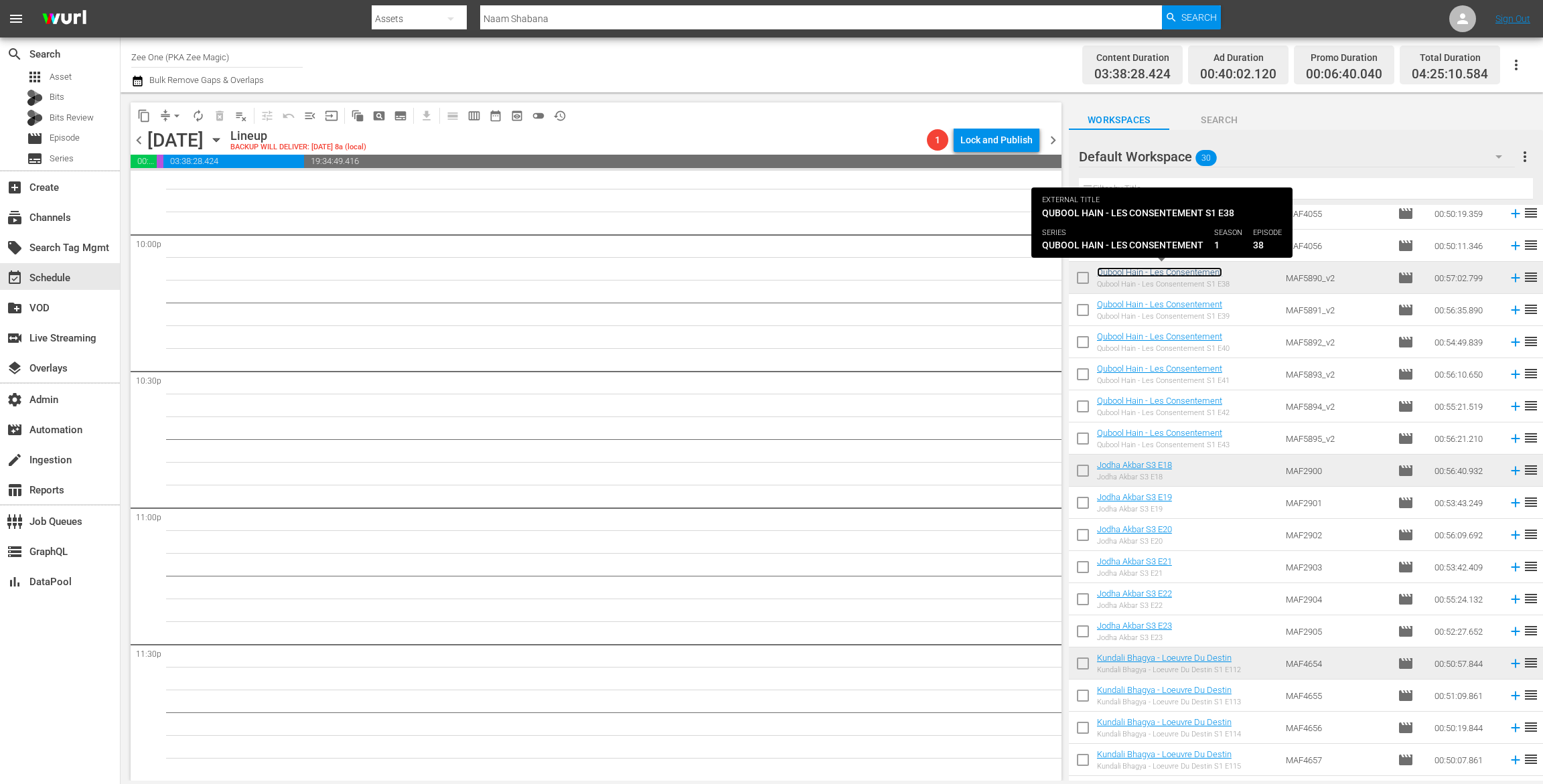
click at [1134, 267] on link "Qubool Hain - Les Consentement" at bounding box center [1159, 272] width 126 height 10
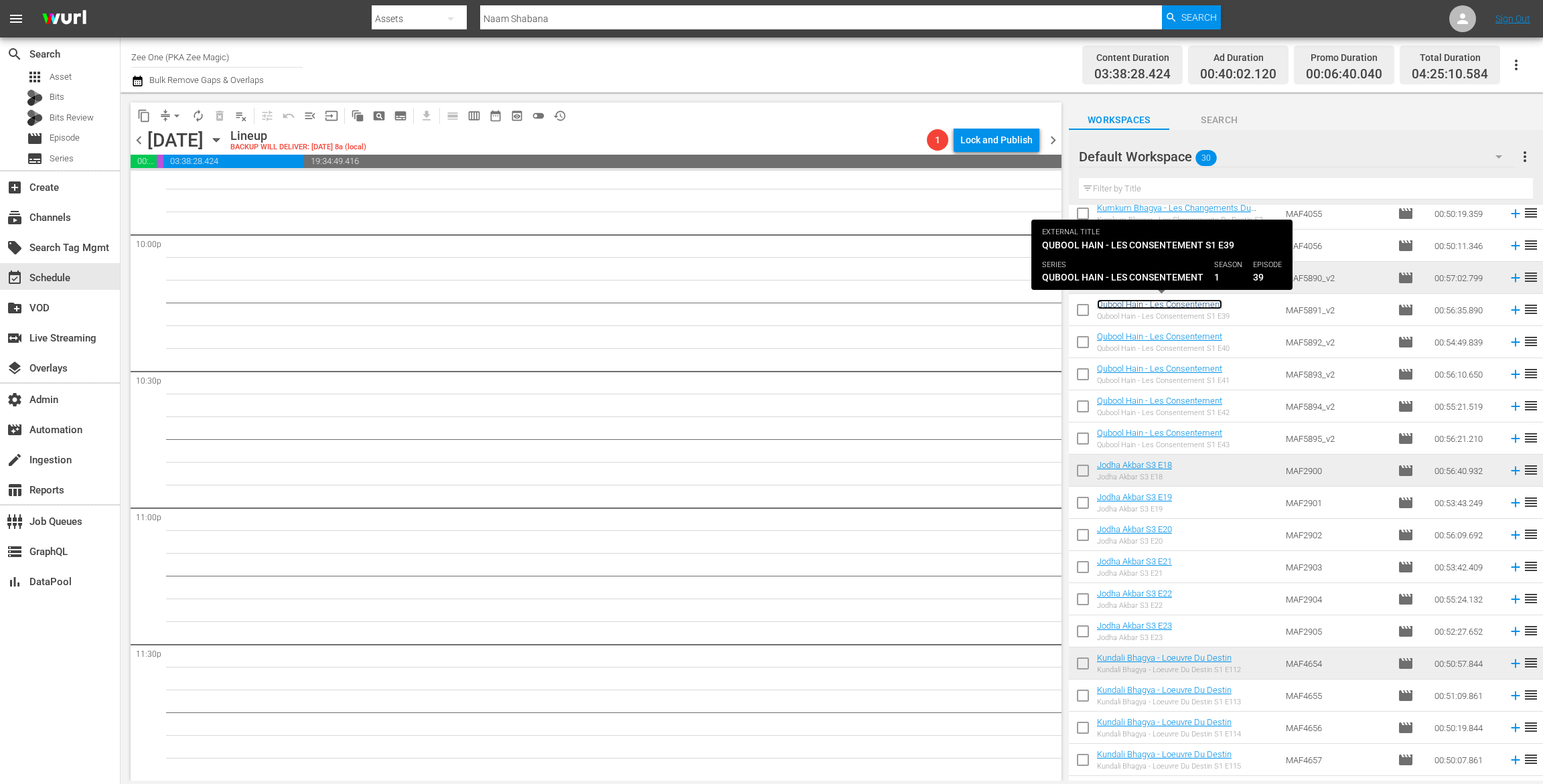
click at [1127, 304] on link "Qubool Hain - Les Consentement" at bounding box center [1159, 305] width 126 height 10
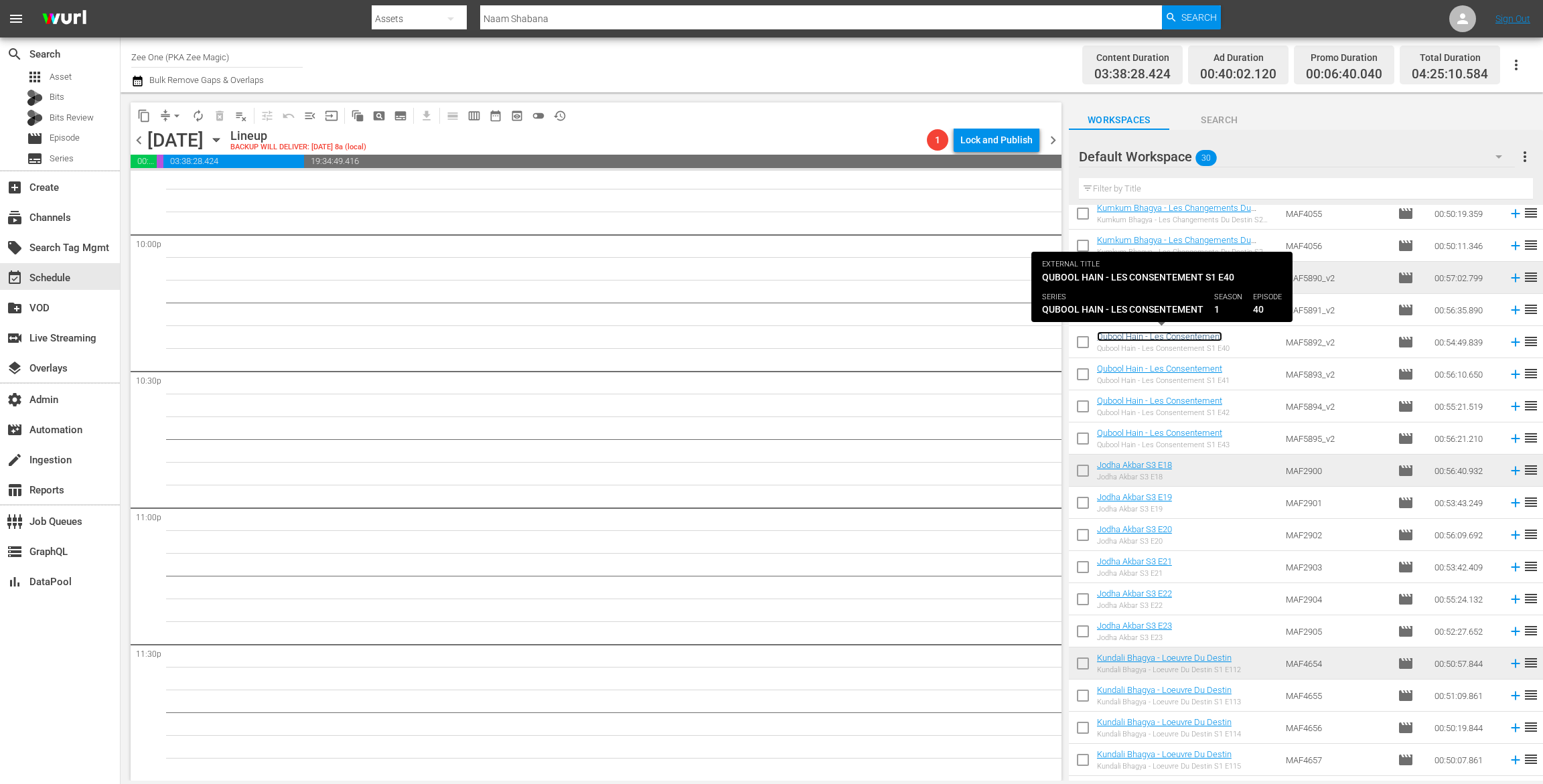
click at [1125, 333] on link "Qubool Hain - Les Consentement" at bounding box center [1159, 337] width 126 height 10
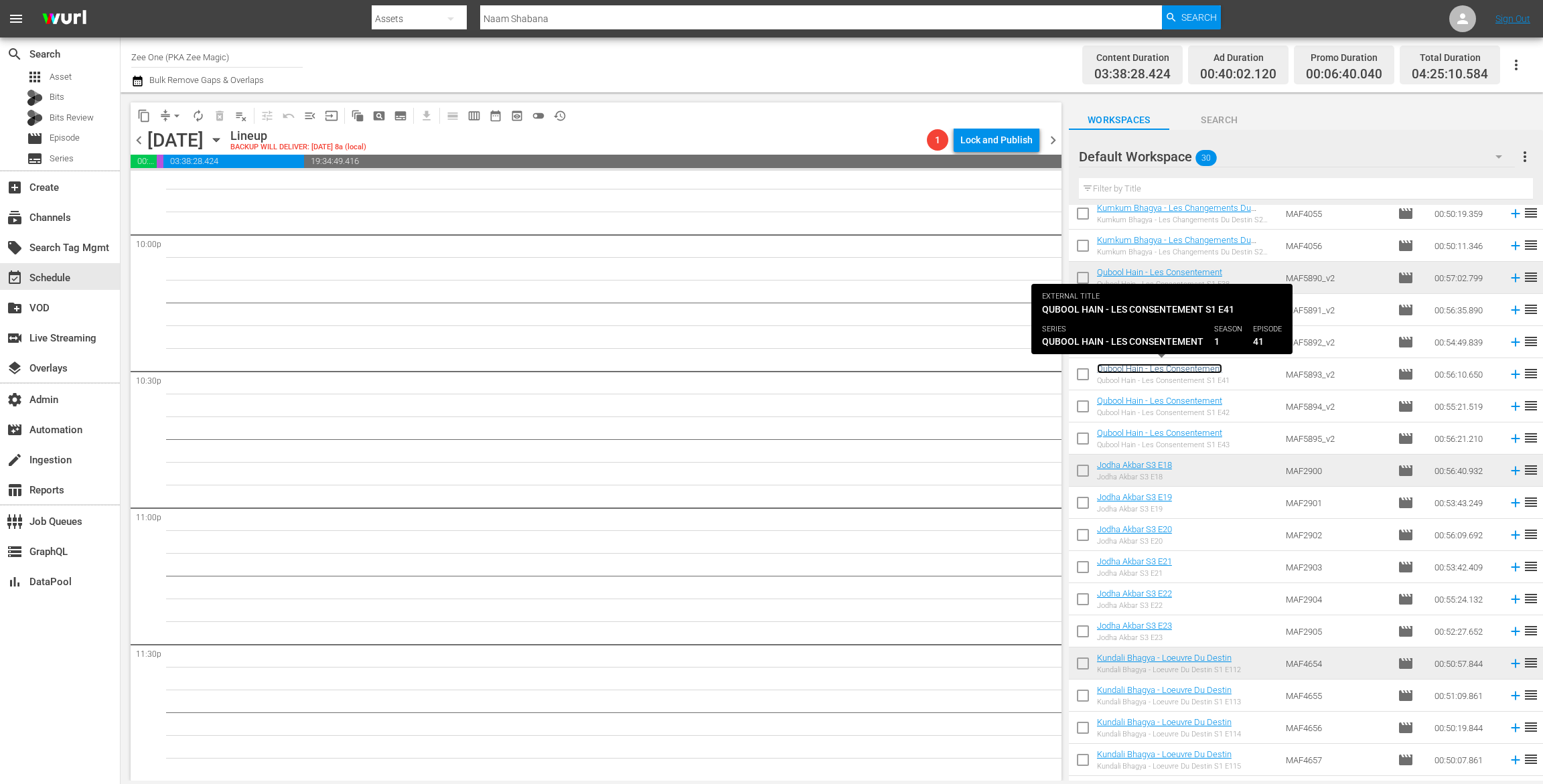
click at [1126, 371] on link "Qubool Hain - Les Consentement" at bounding box center [1159, 368] width 126 height 10
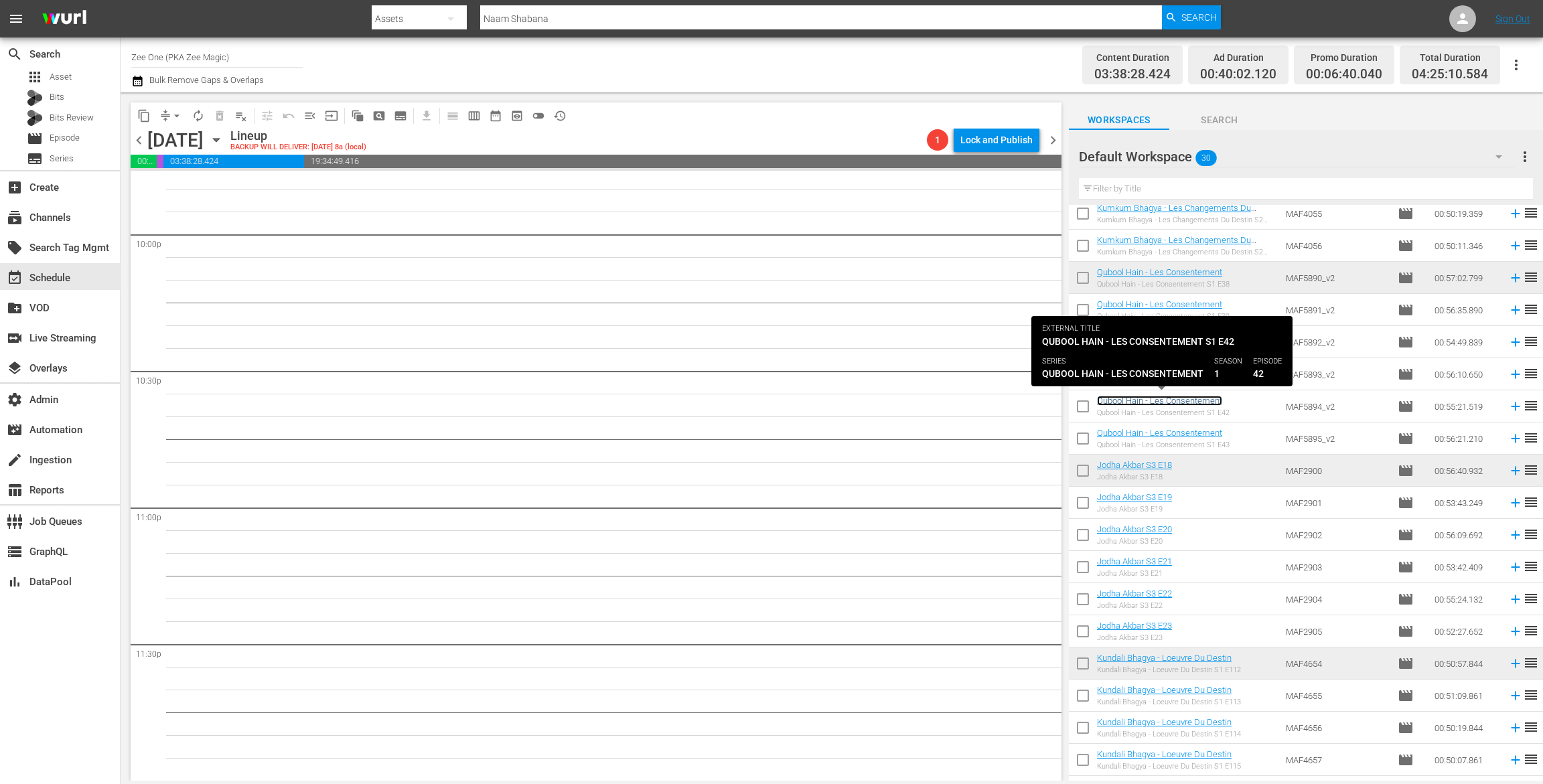
click at [1124, 397] on link "Qubool Hain - Les Consentement" at bounding box center [1159, 401] width 126 height 10
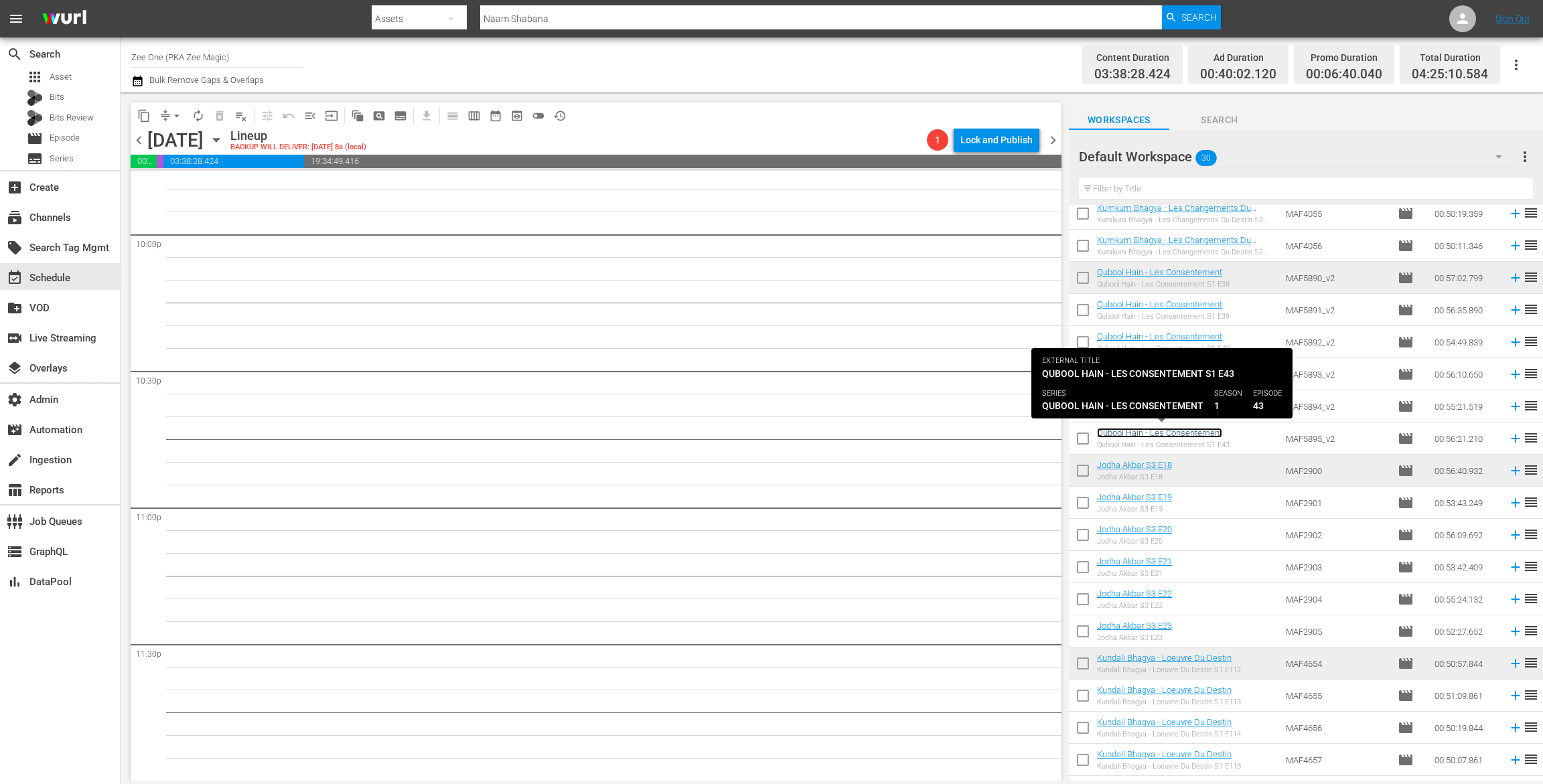
click at [1123, 435] on link "Qubool Hain - Les Consentement" at bounding box center [1159, 433] width 126 height 10
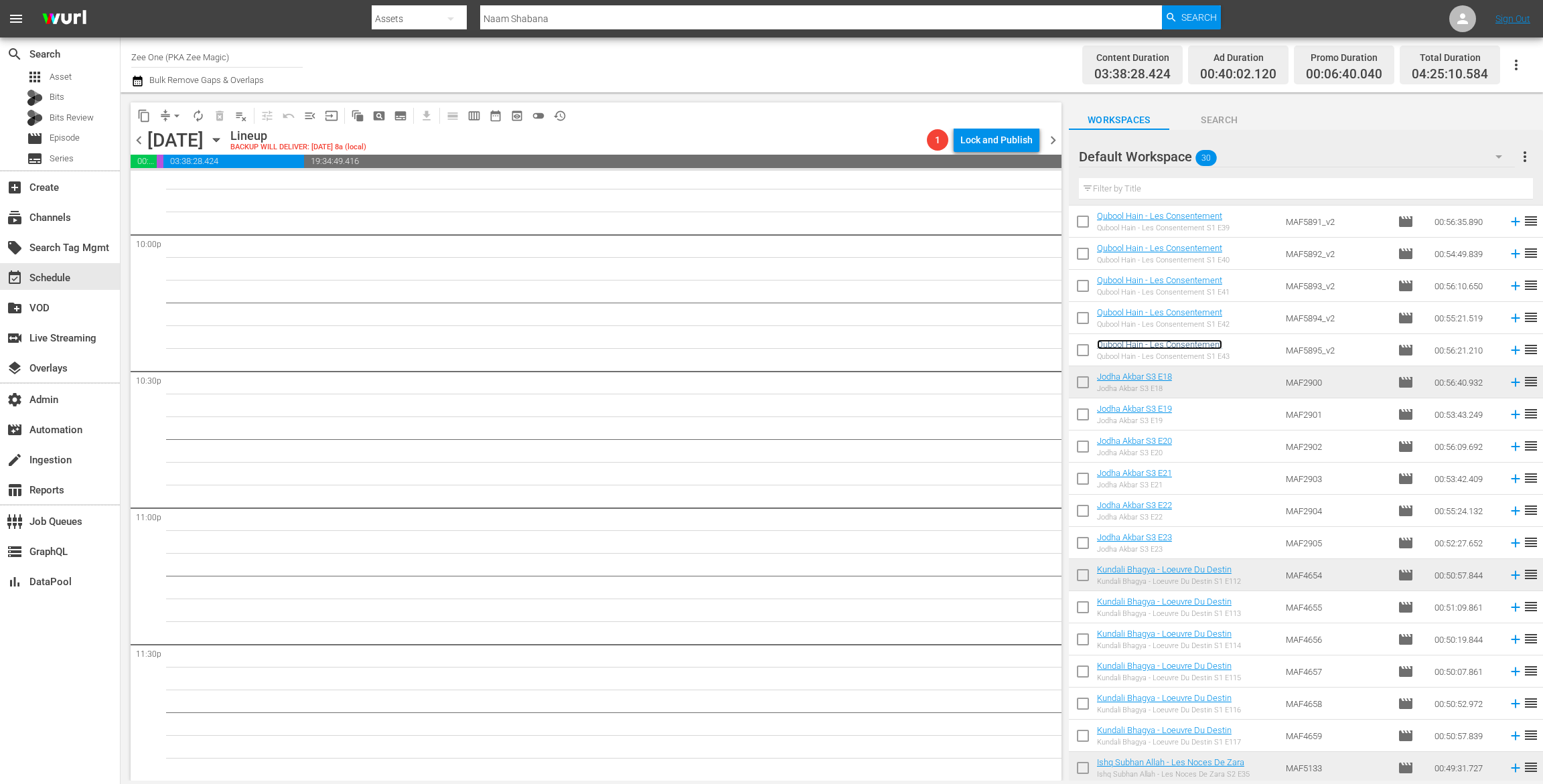
scroll to position [280, 0]
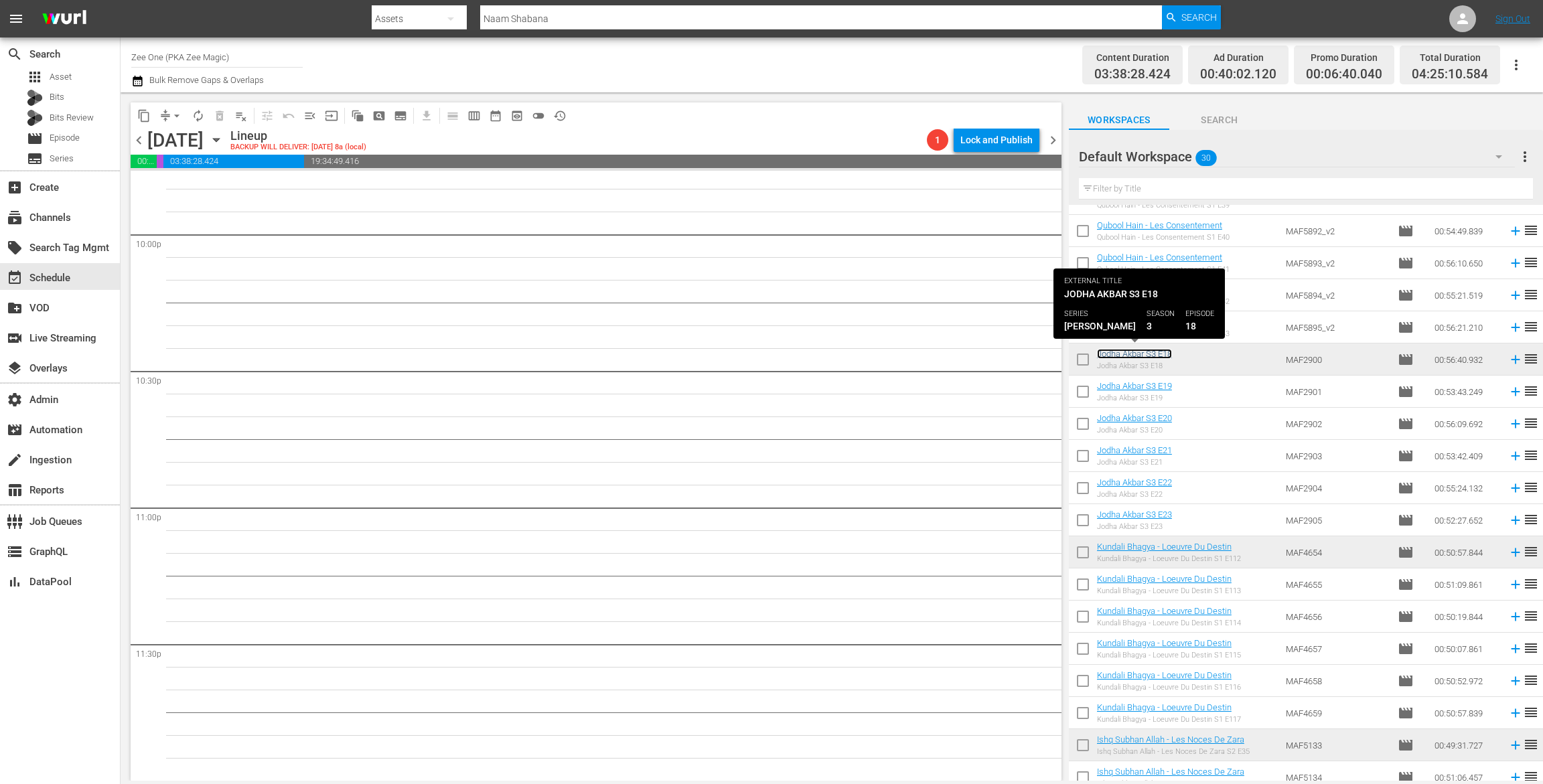
click at [1123, 353] on link "Jodha Akbar S3 E18" at bounding box center [1134, 354] width 75 height 10
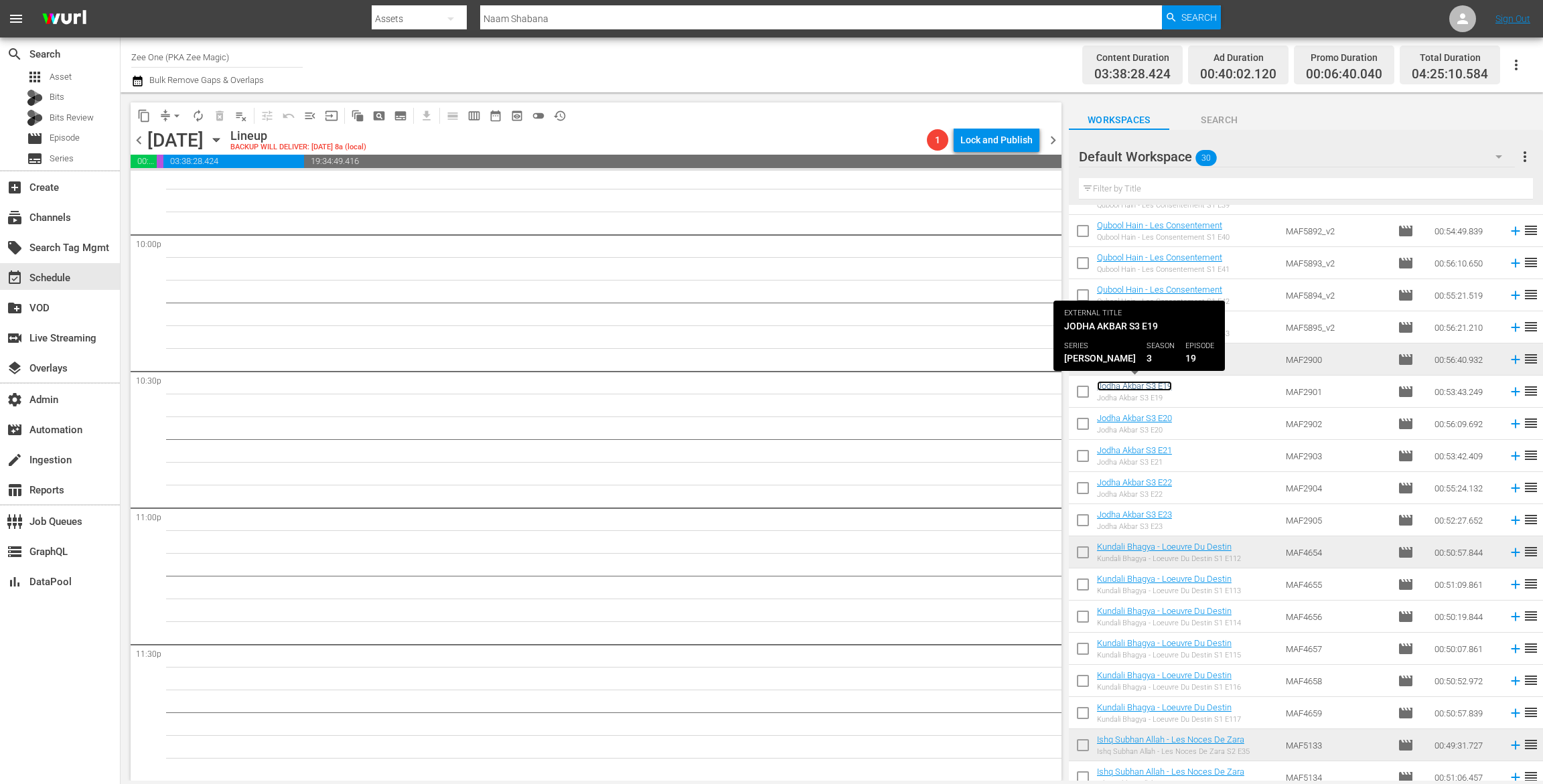
click at [1124, 385] on link "Jodha Akbar S3 E19" at bounding box center [1134, 386] width 75 height 10
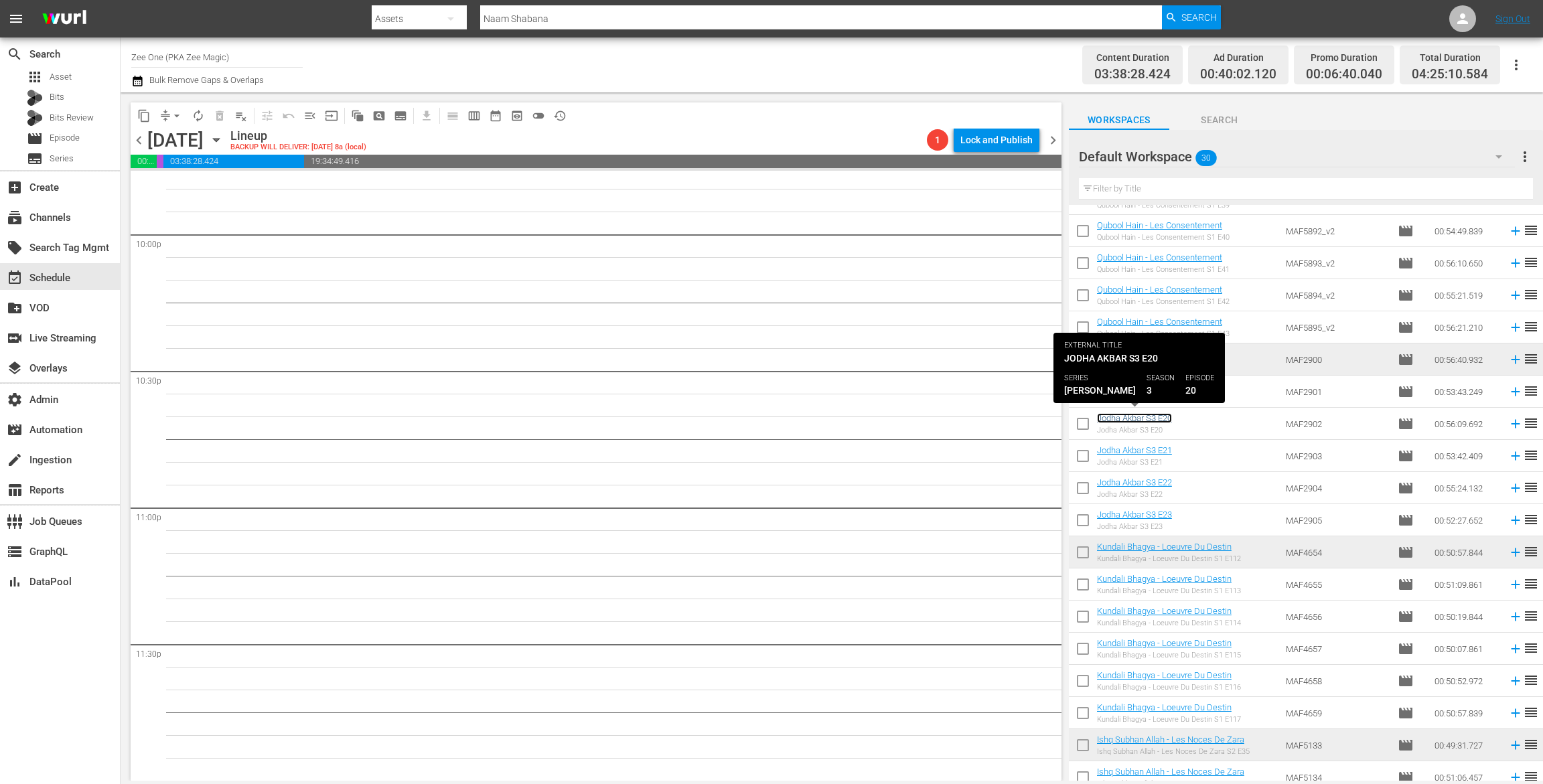
click at [1123, 419] on link "Jodha Akbar S3 E20" at bounding box center [1134, 418] width 75 height 10
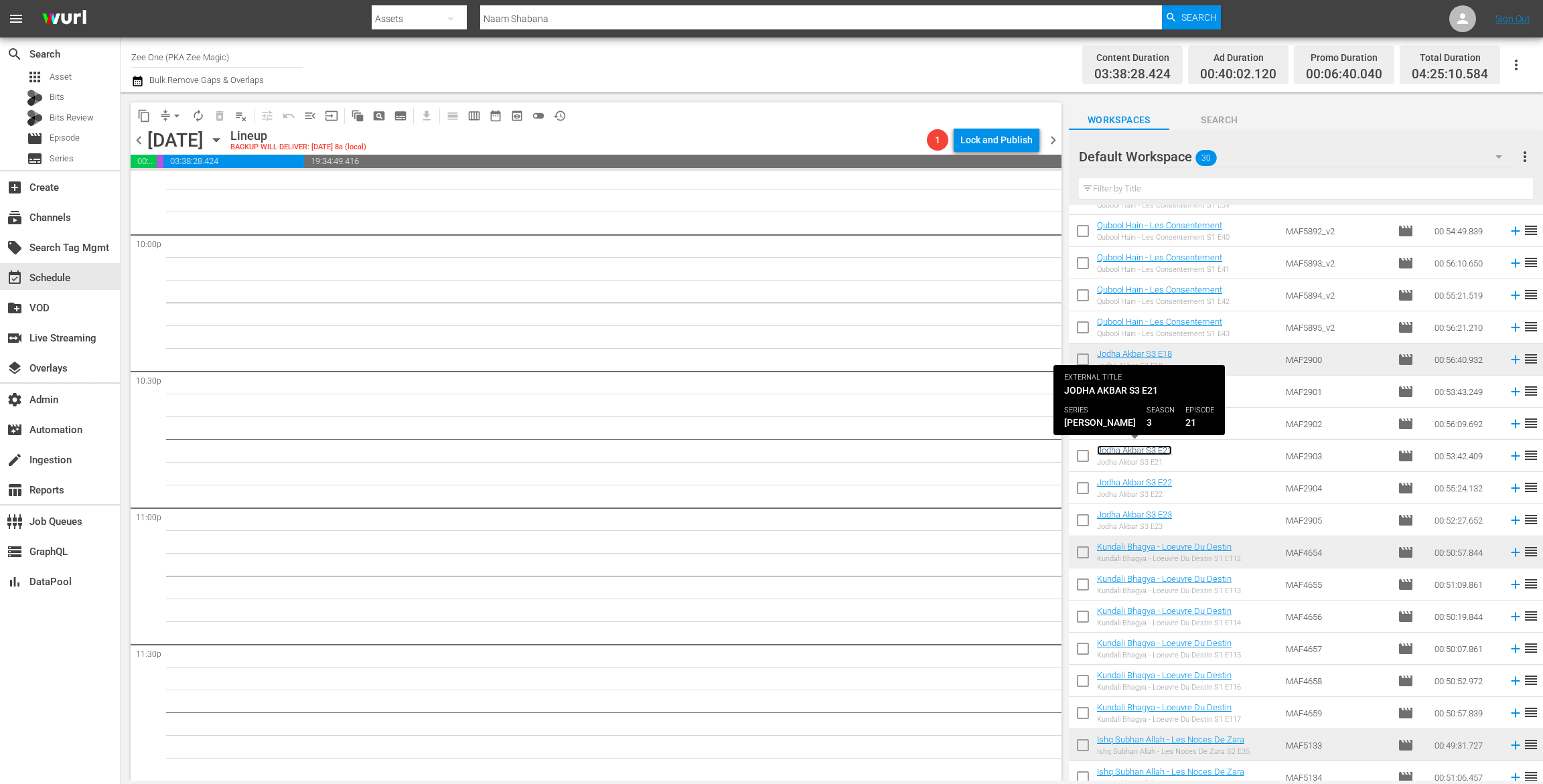
click at [1120, 448] on link "Jodha Akbar S3 E21" at bounding box center [1134, 450] width 75 height 10
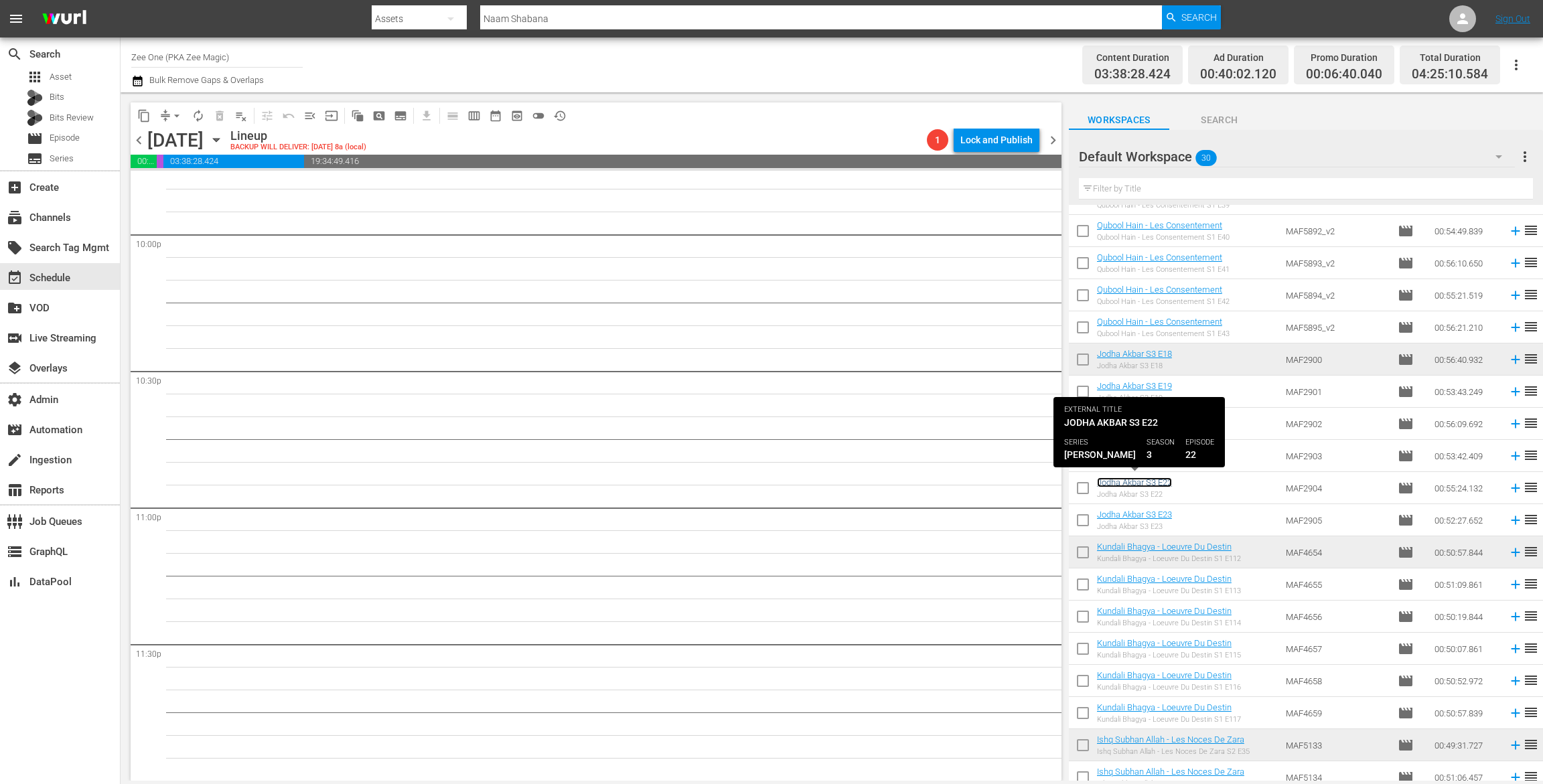
click at [1122, 479] on link "Jodha Akbar S3 E22" at bounding box center [1134, 482] width 75 height 10
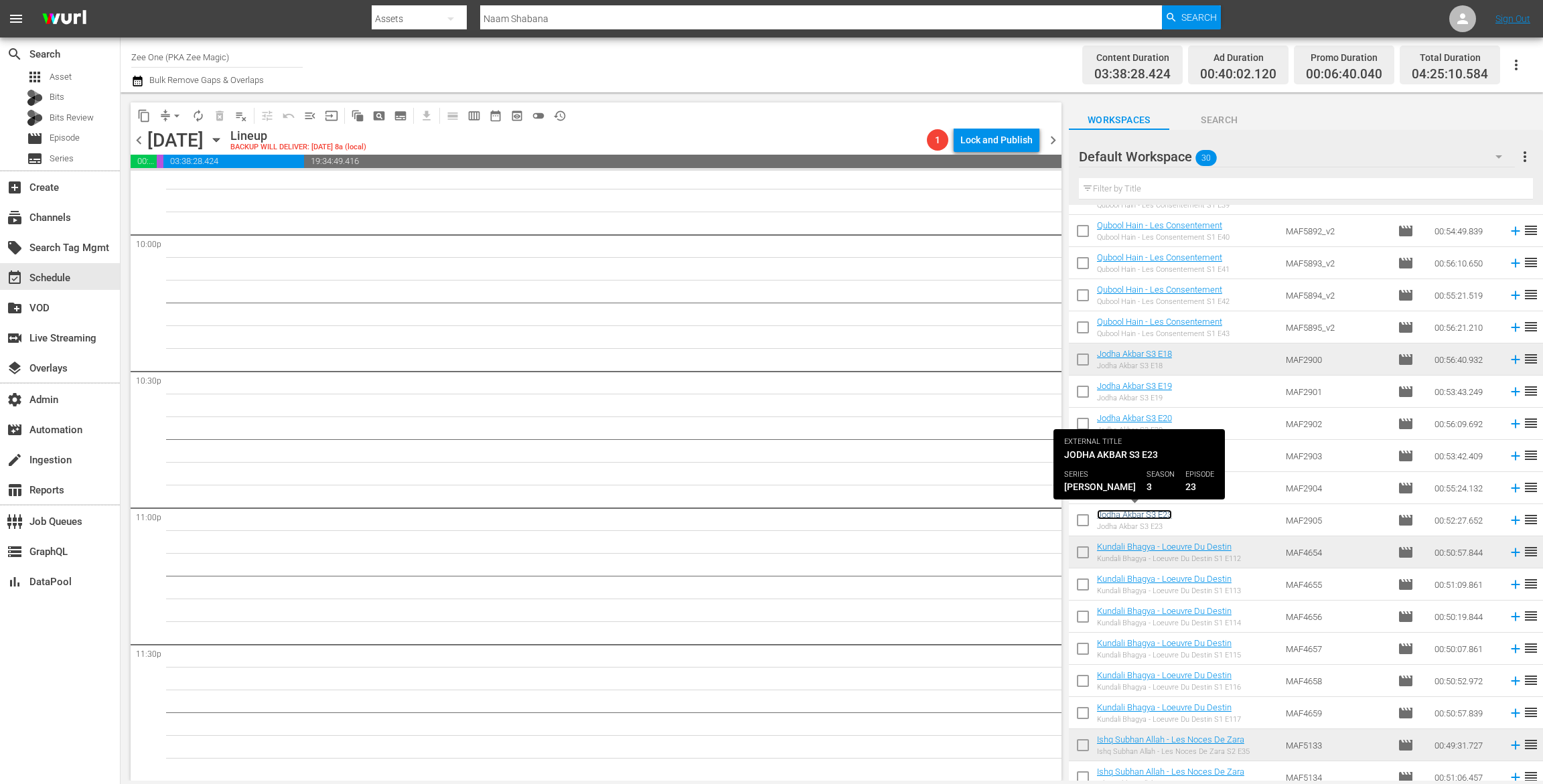
click at [1126, 516] on link "Jodha Akbar S3 E23" at bounding box center [1134, 515] width 75 height 10
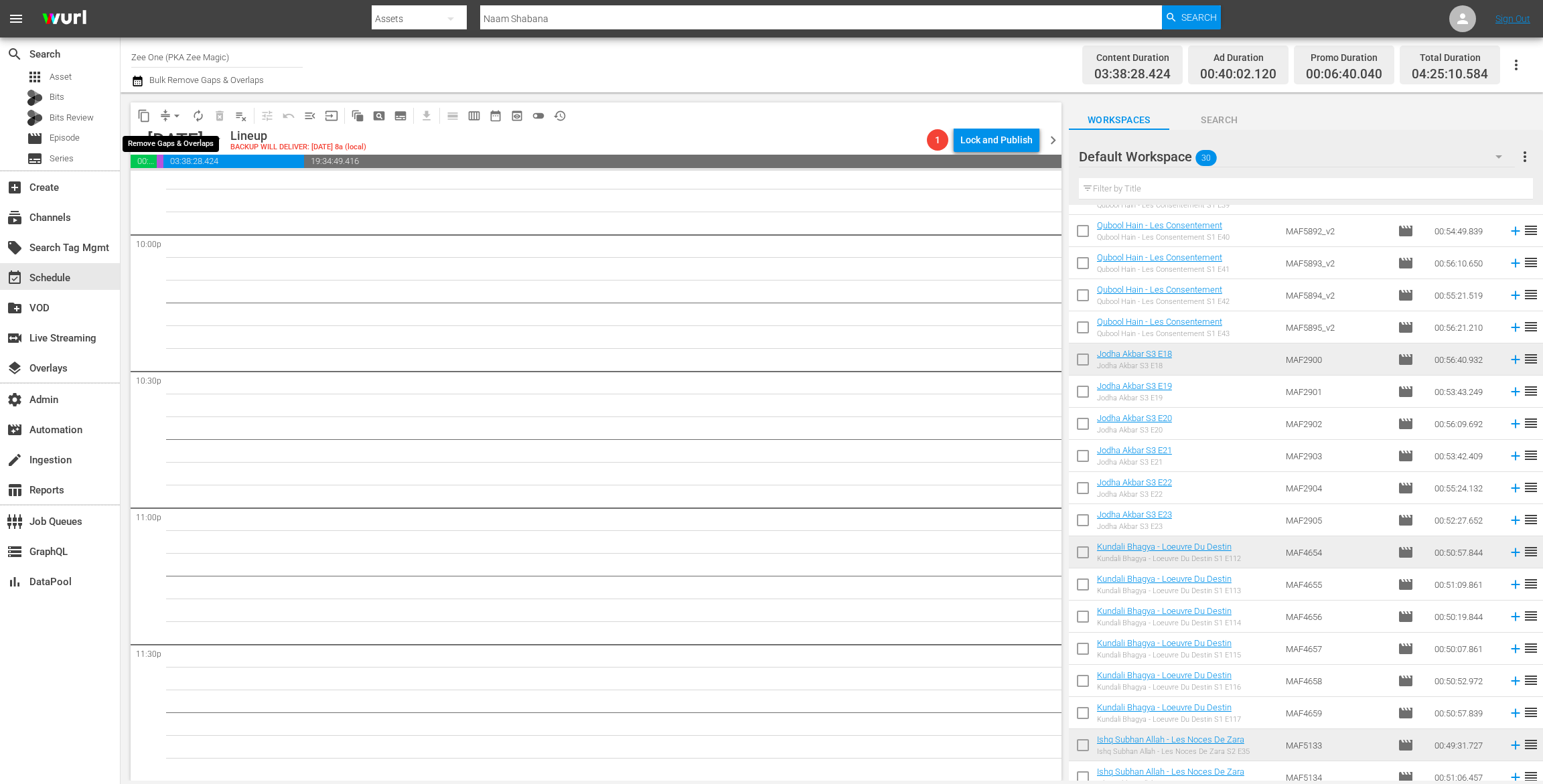
click at [172, 118] on span "arrow_drop_down" at bounding box center [177, 116] width 13 height 13
click at [178, 182] on li "Align to End of Previous Day" at bounding box center [178, 187] width 141 height 22
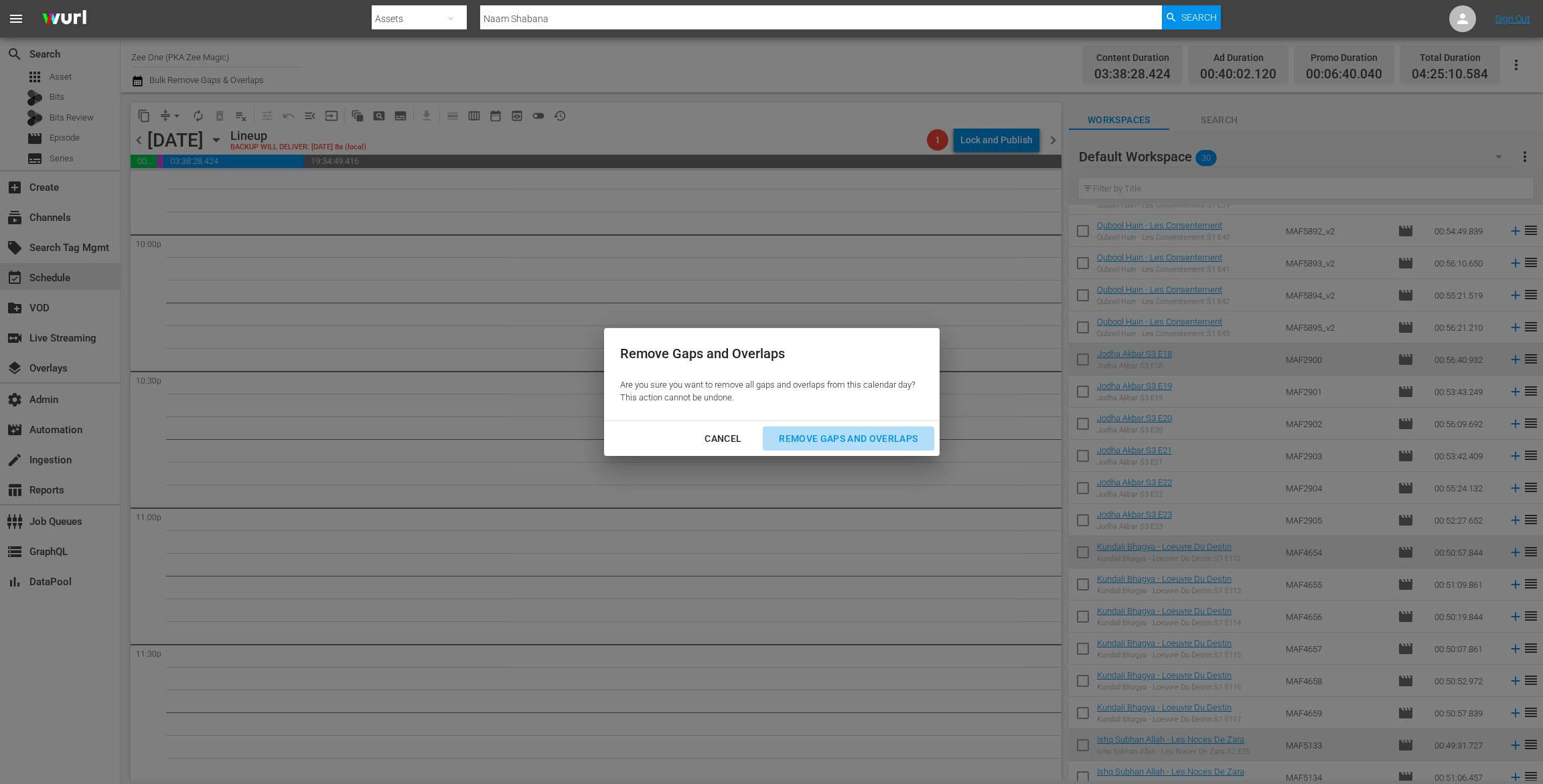
click at [836, 448] on button "Remove Gaps and Overlaps" at bounding box center [848, 439] width 170 height 25
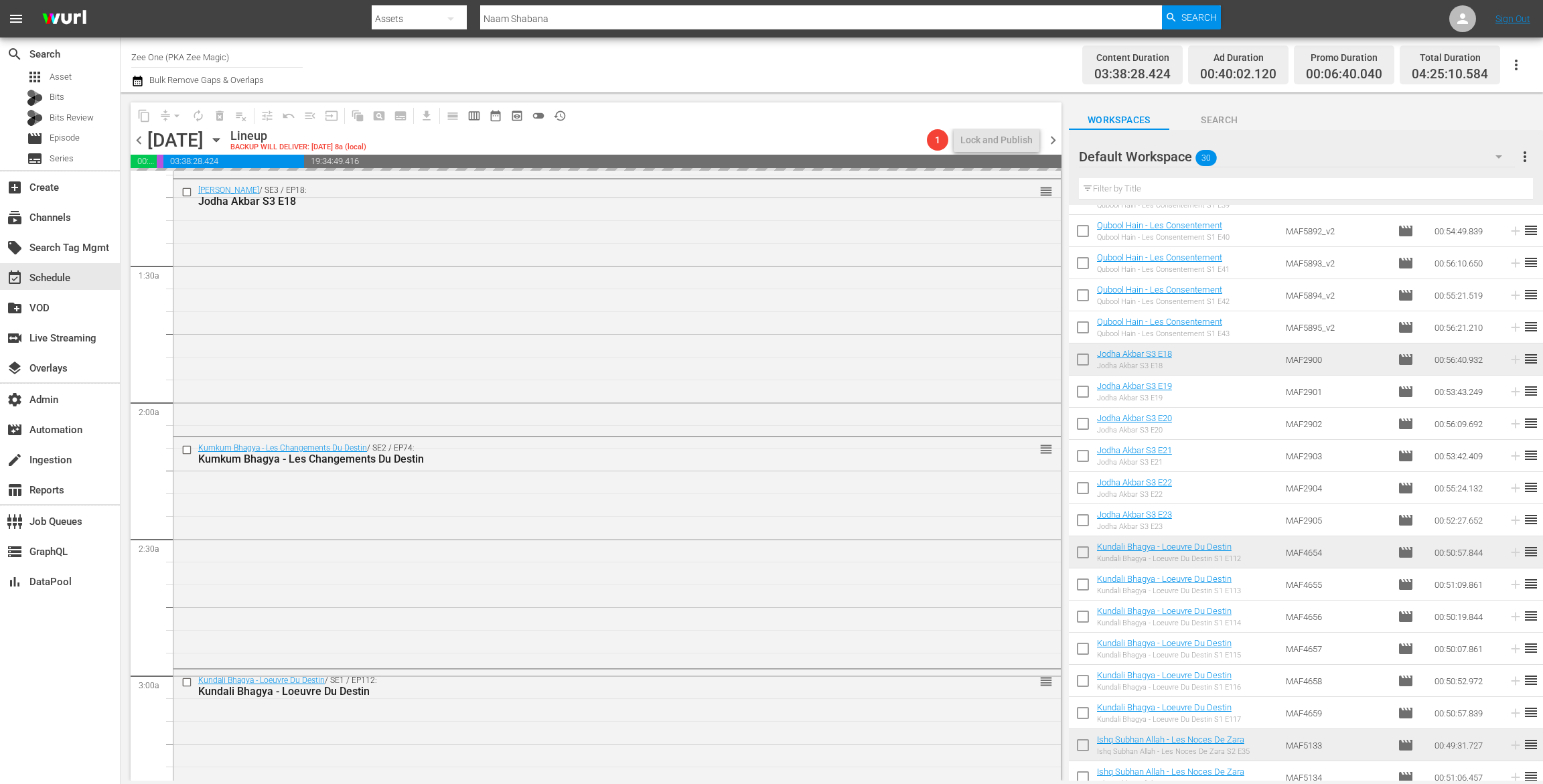
scroll to position [0, 0]
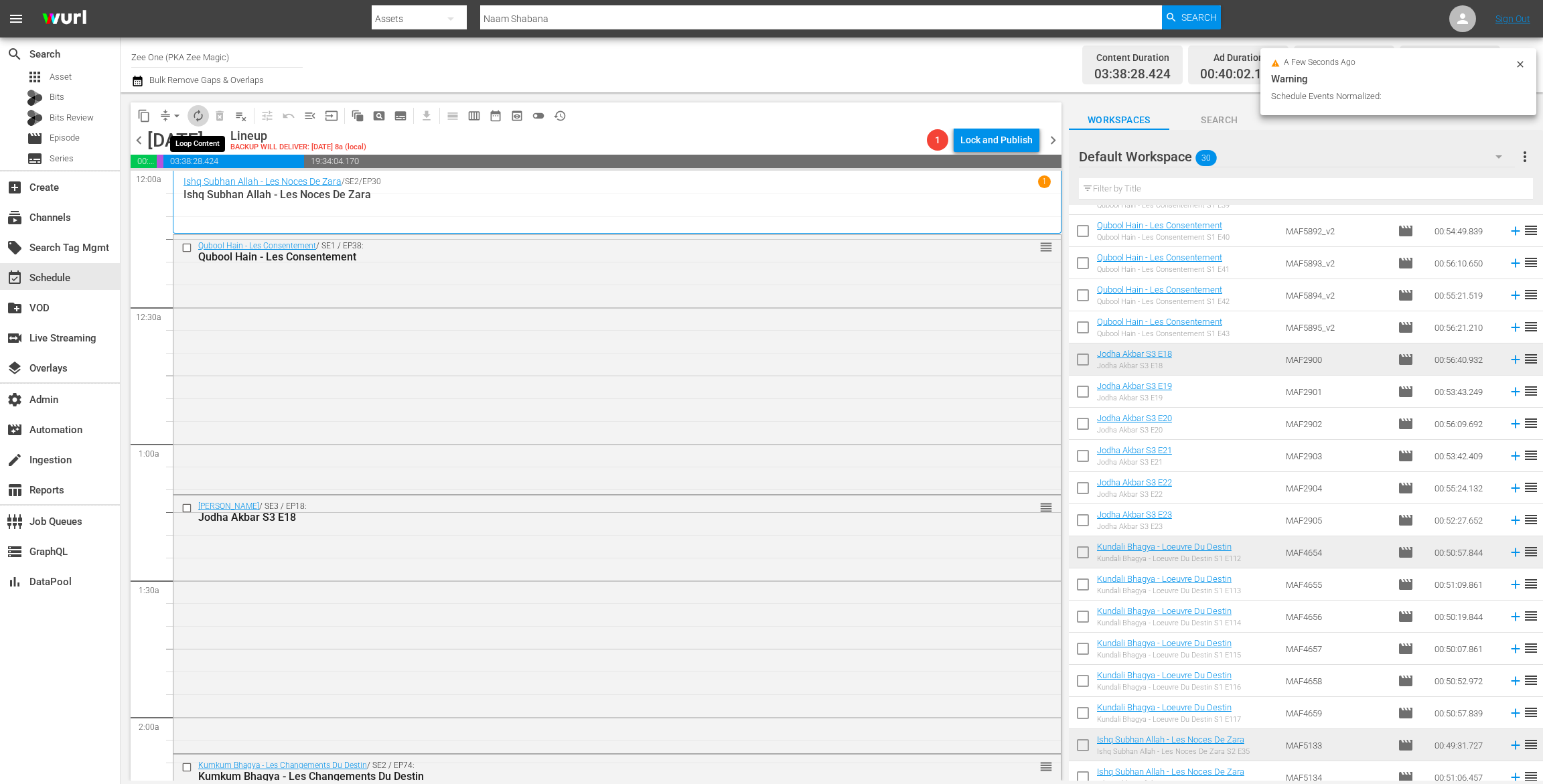
click at [197, 114] on span "autorenew_outlined" at bounding box center [198, 116] width 13 height 13
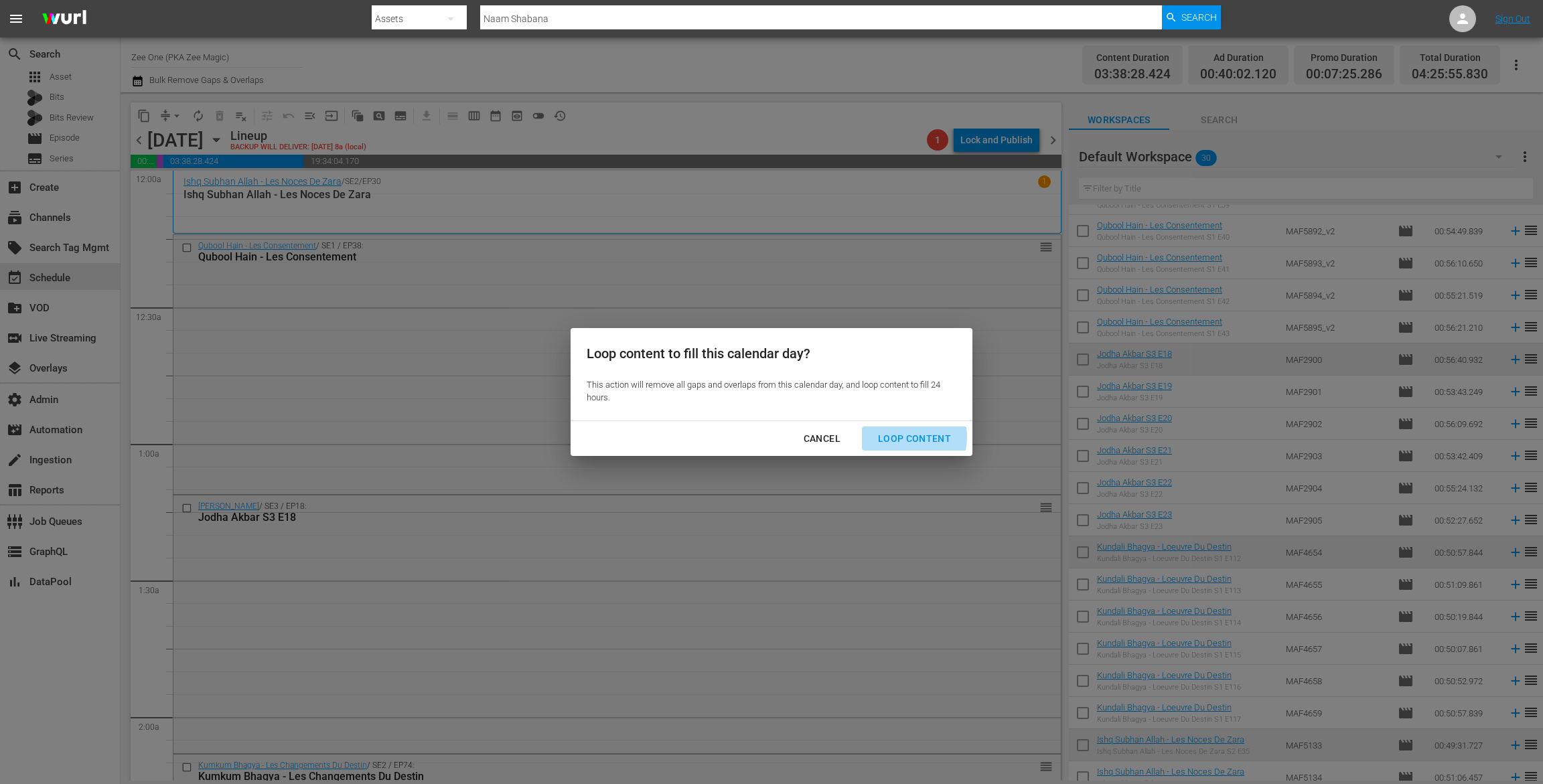
click at [902, 437] on div "Loop Content" at bounding box center [915, 439] width 94 height 17
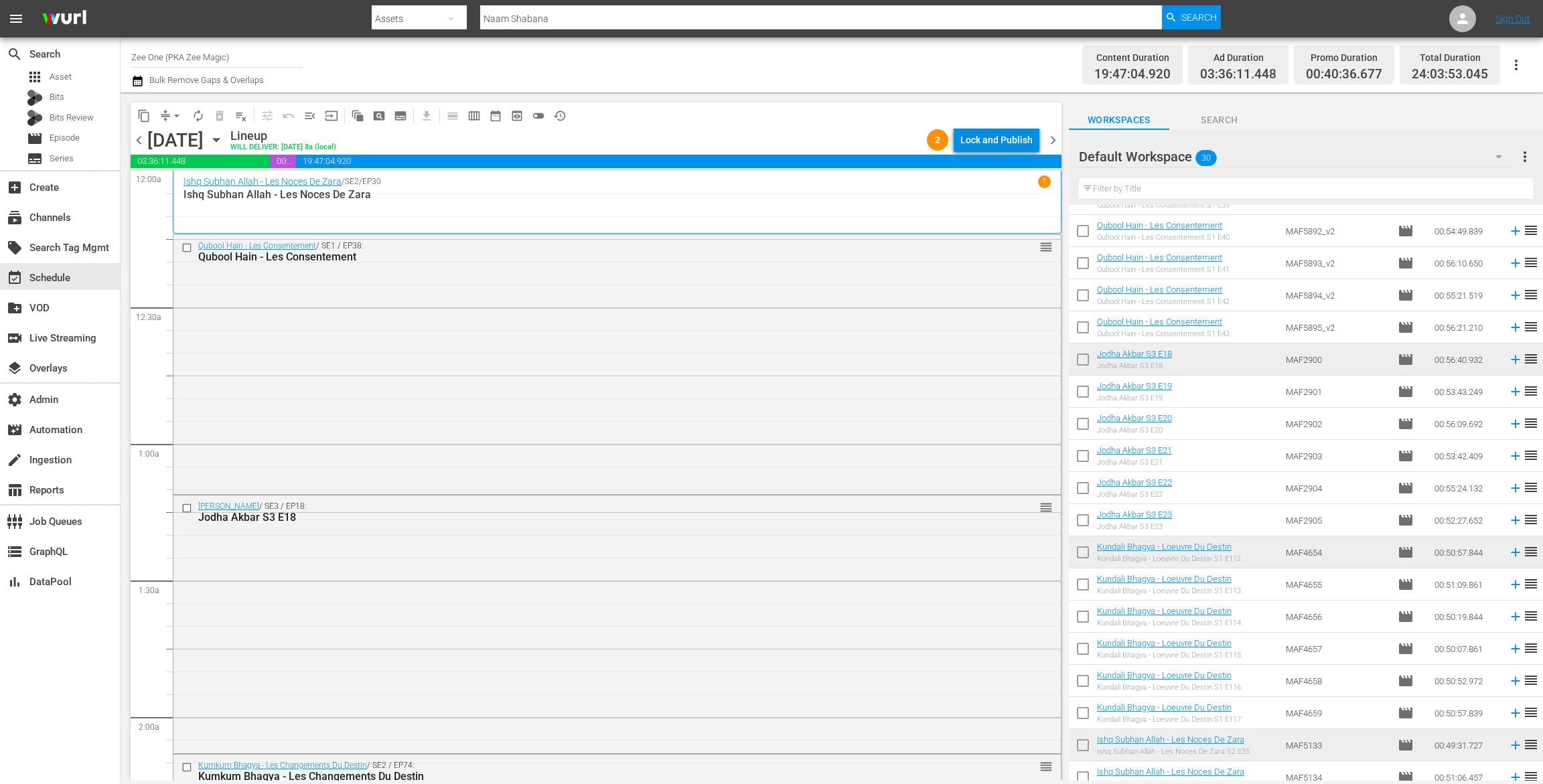
click at [992, 138] on div "Lock and Publish" at bounding box center [997, 139] width 73 height 24
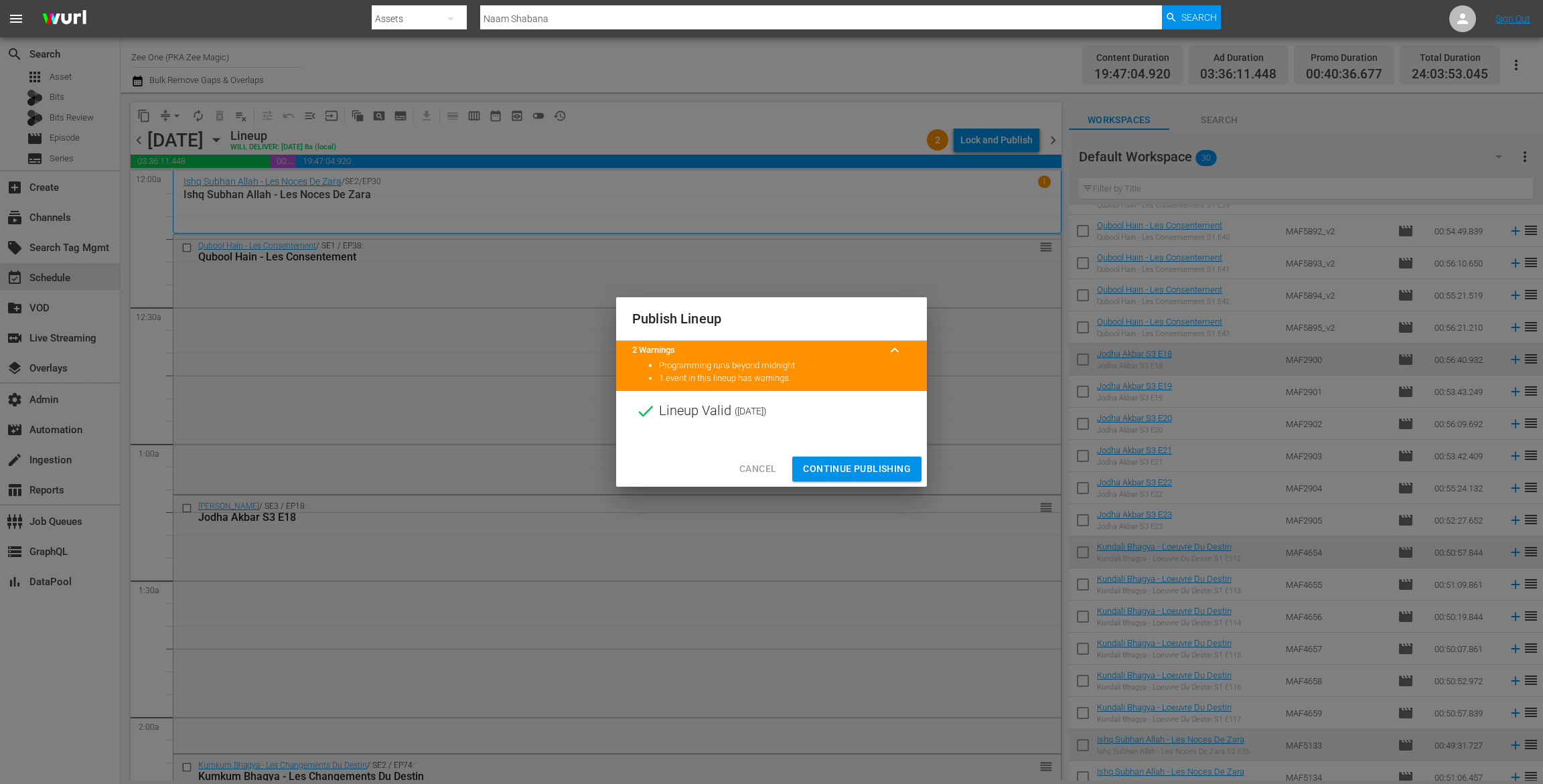
click at [845, 469] on span "Continue Publishing" at bounding box center [857, 469] width 108 height 17
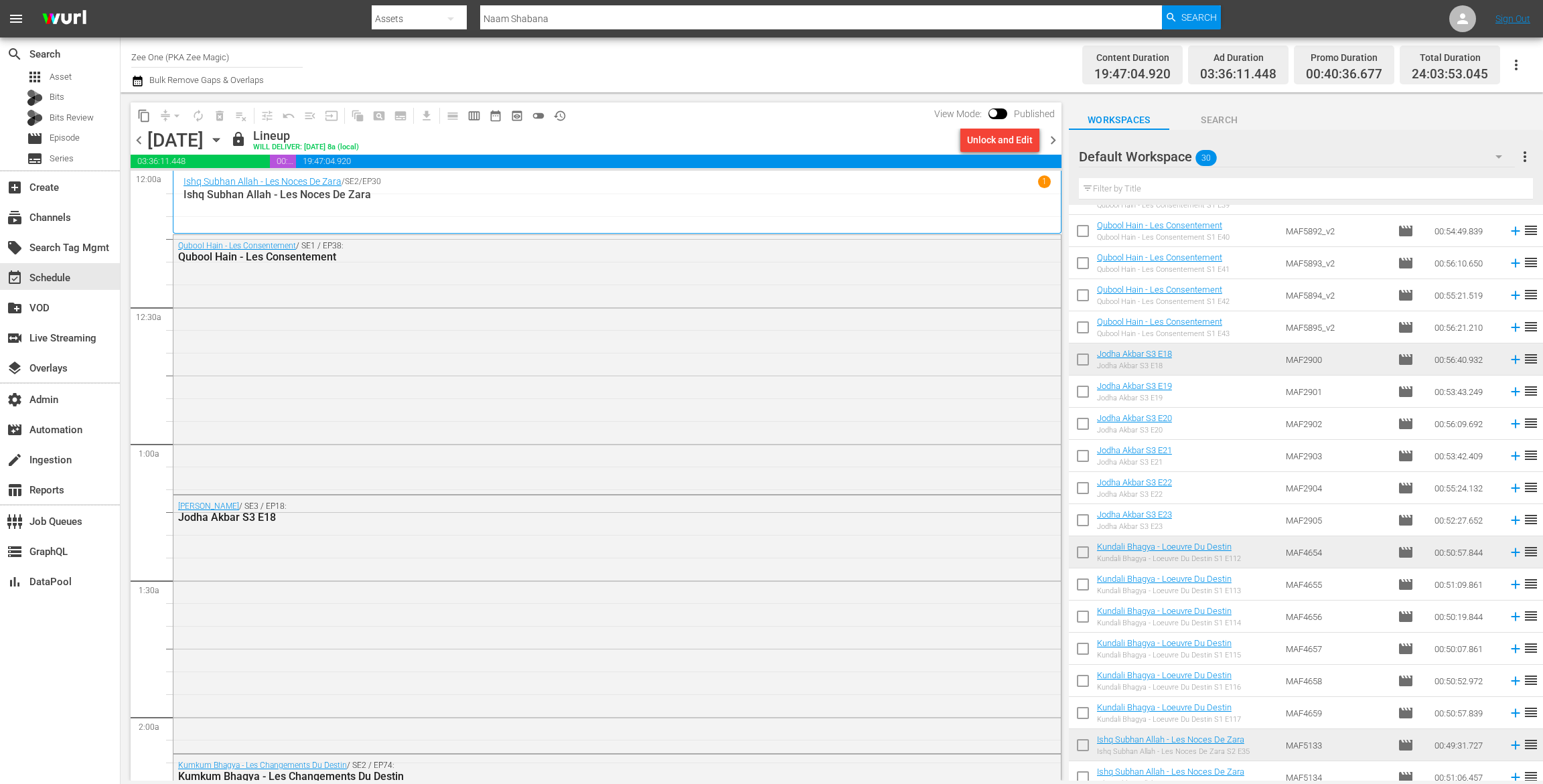
click at [1056, 137] on span "chevron_right" at bounding box center [1053, 140] width 17 height 17
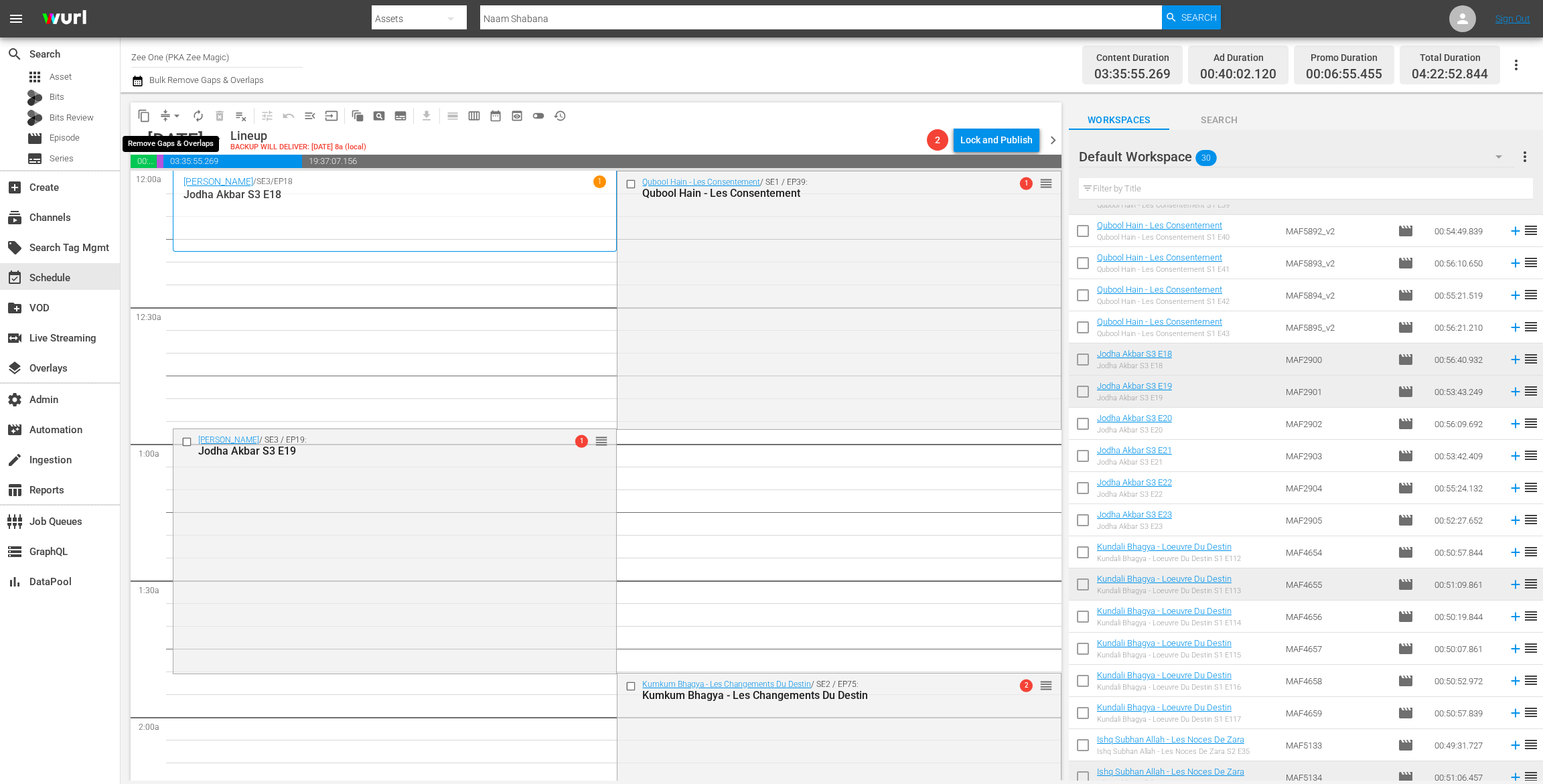
click at [173, 117] on span "arrow_drop_down" at bounding box center [177, 116] width 13 height 13
click at [179, 189] on li "Align to End of Previous Day" at bounding box center [178, 187] width 141 height 22
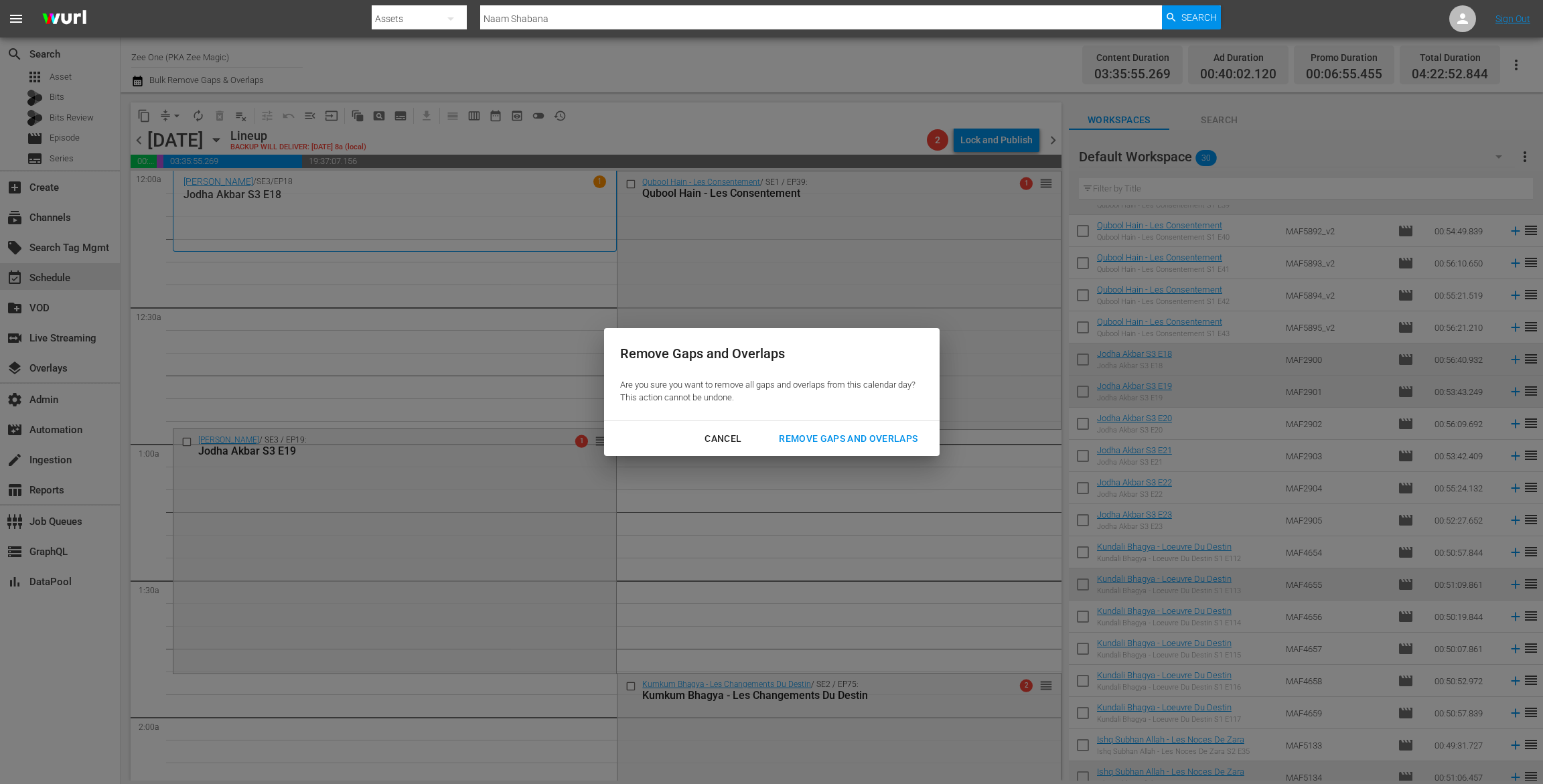
click at [812, 434] on div "Remove Gaps and Overlaps" at bounding box center [848, 439] width 160 height 17
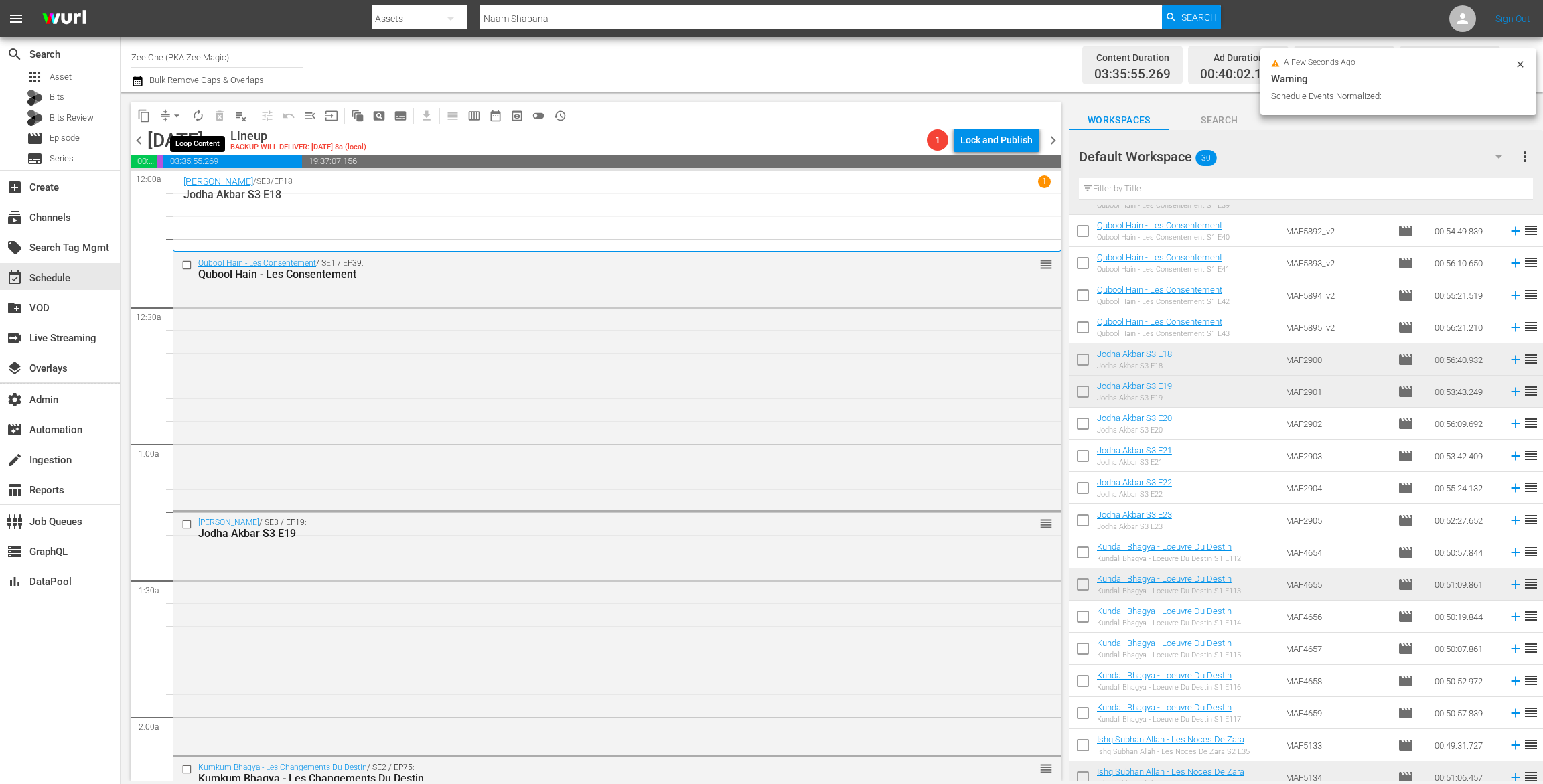
click at [196, 111] on span "autorenew_outlined" at bounding box center [198, 116] width 13 height 13
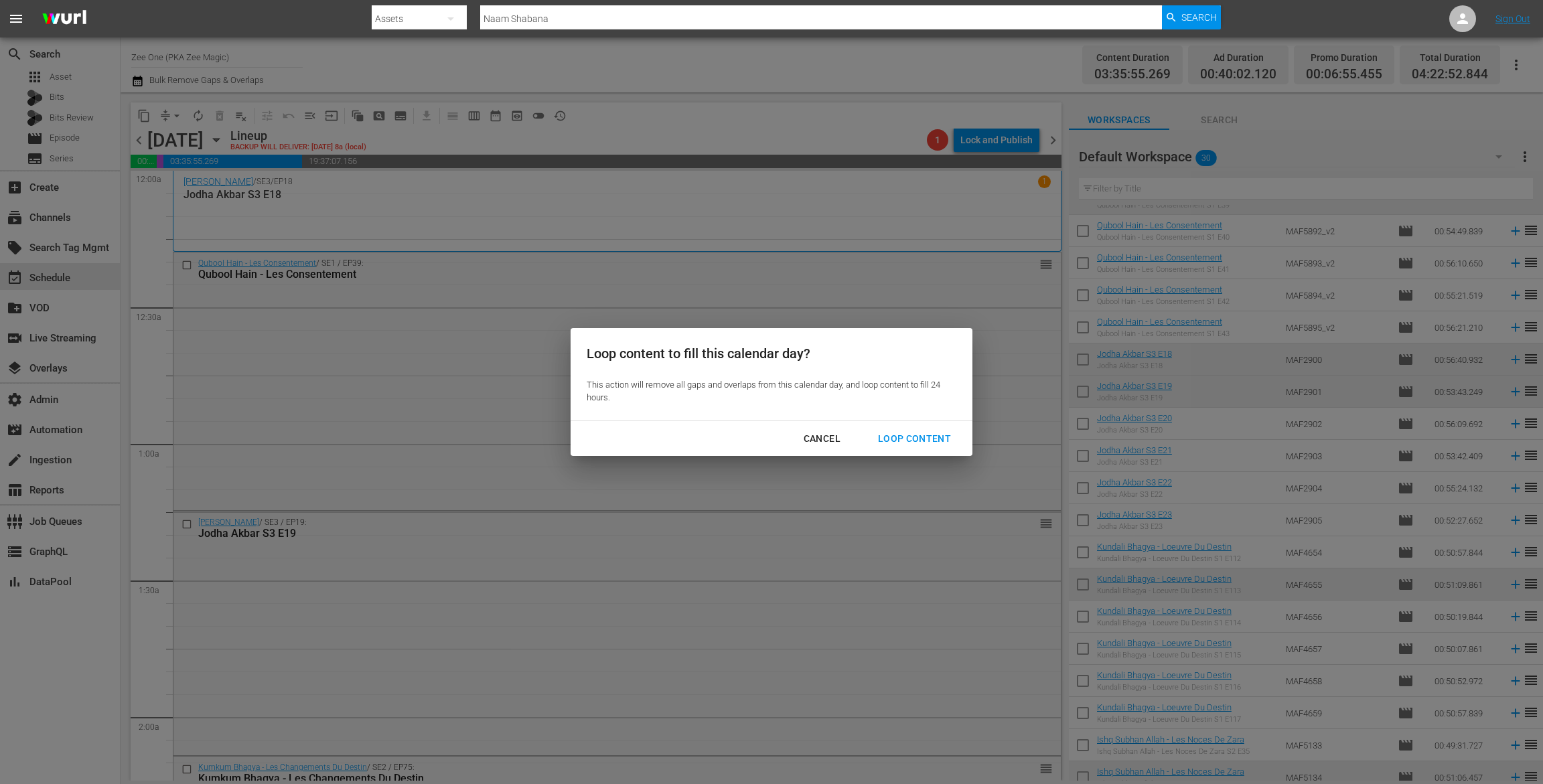
click at [910, 433] on div "Loop Content" at bounding box center [915, 439] width 94 height 17
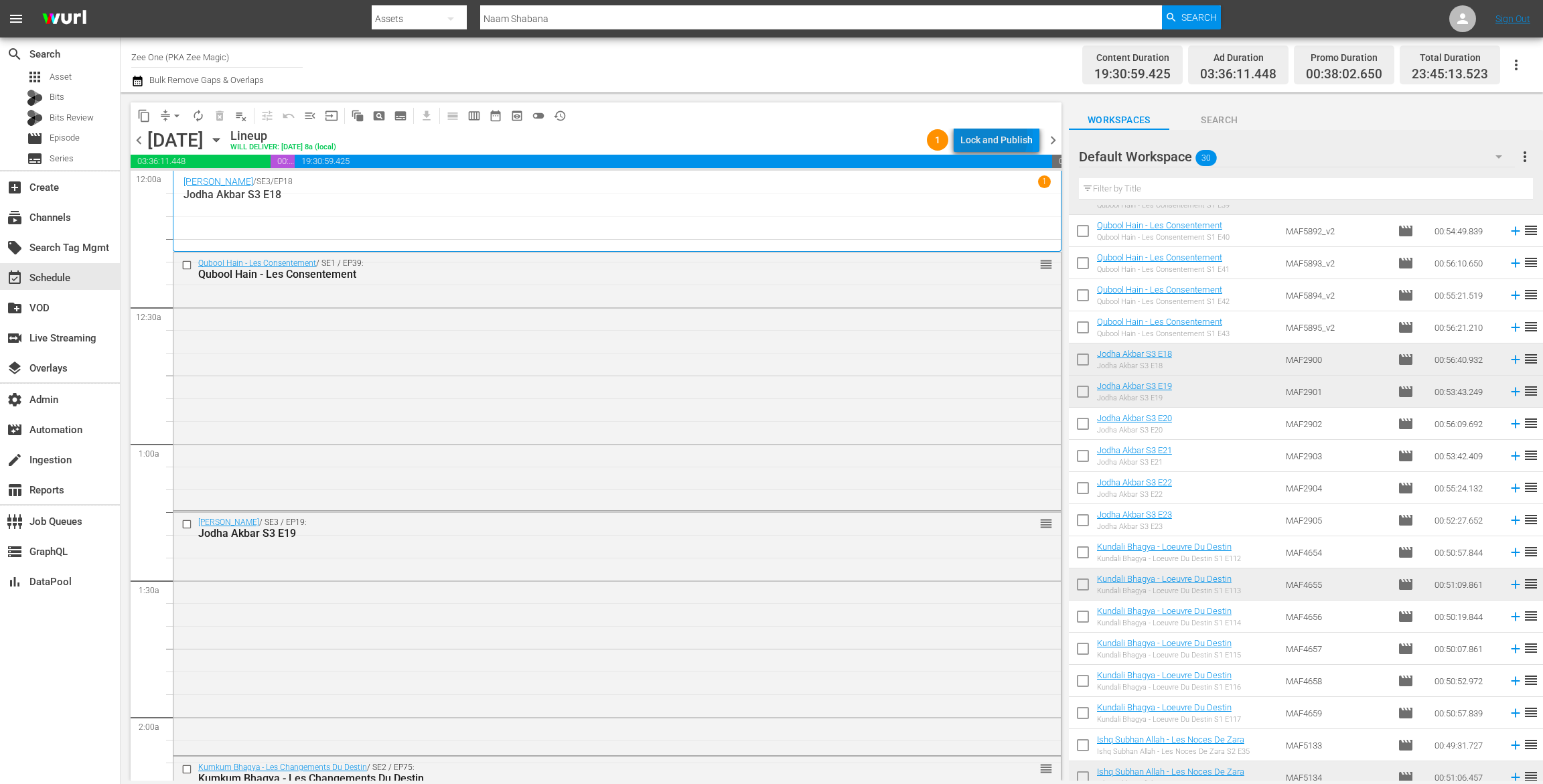
click at [982, 137] on div "Lock and Publish" at bounding box center [997, 139] width 73 height 24
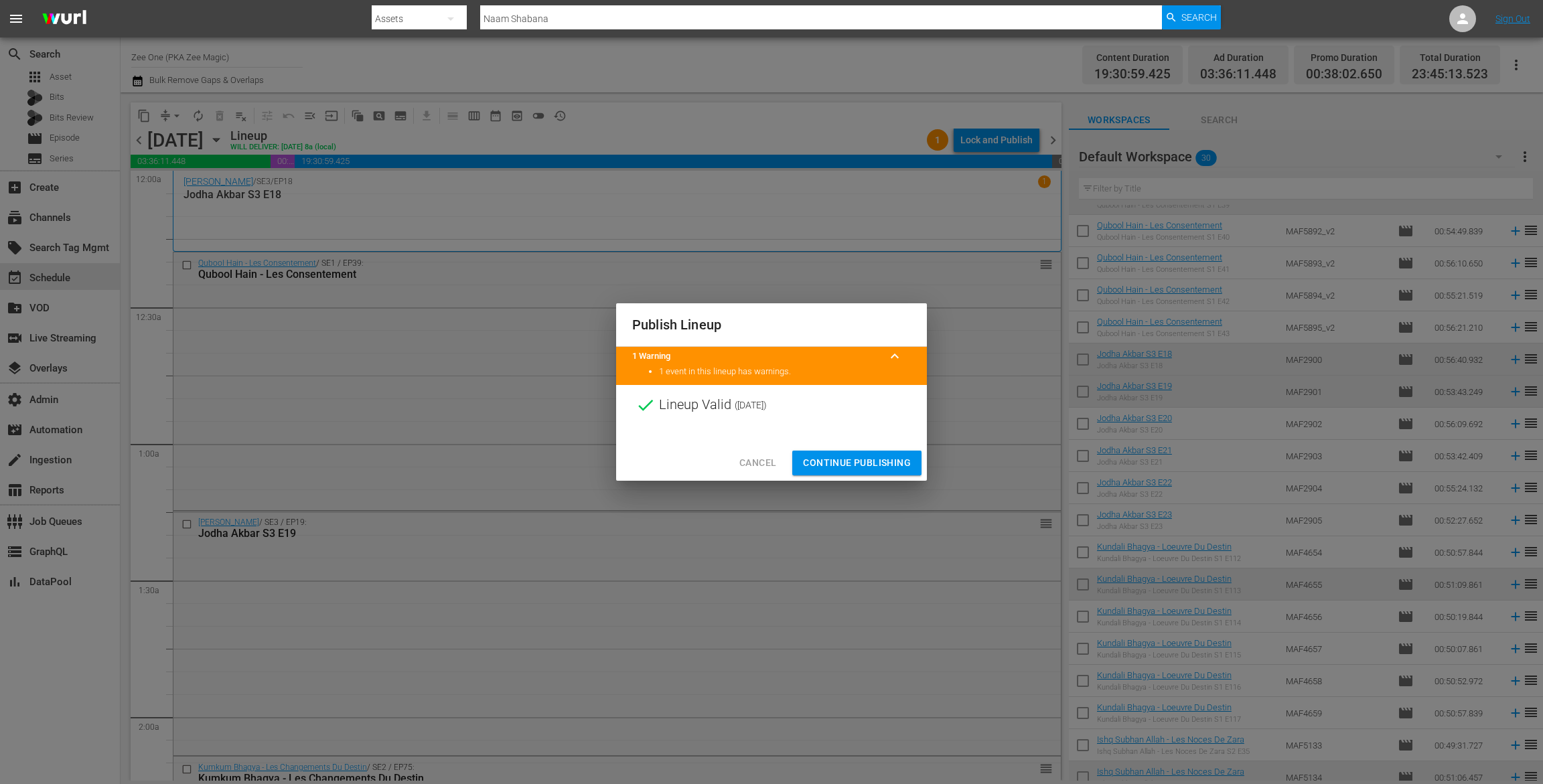
click at [892, 465] on span "Continue Publishing" at bounding box center [857, 463] width 108 height 17
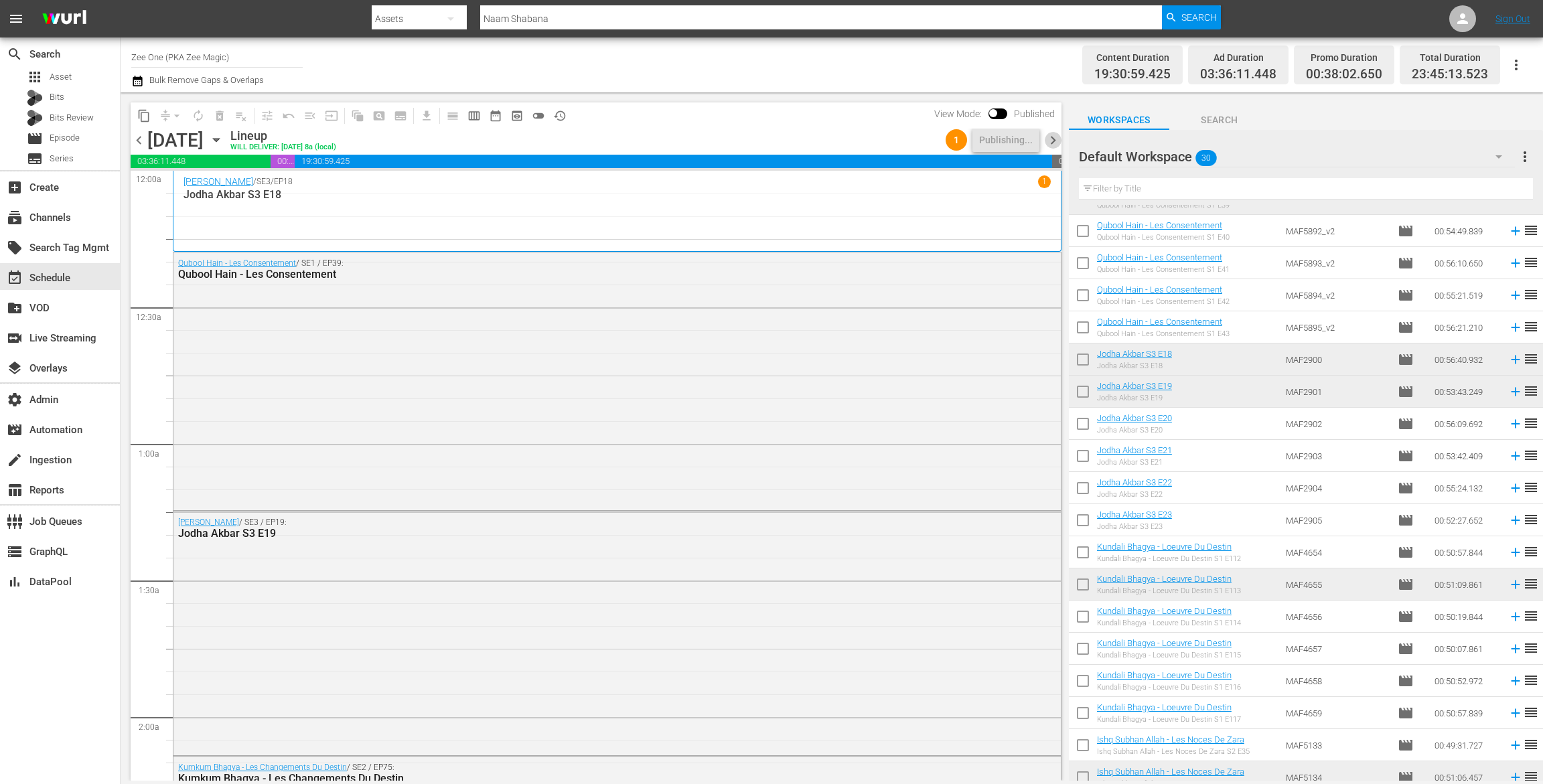
click at [1050, 147] on span "chevron_right" at bounding box center [1053, 140] width 17 height 17
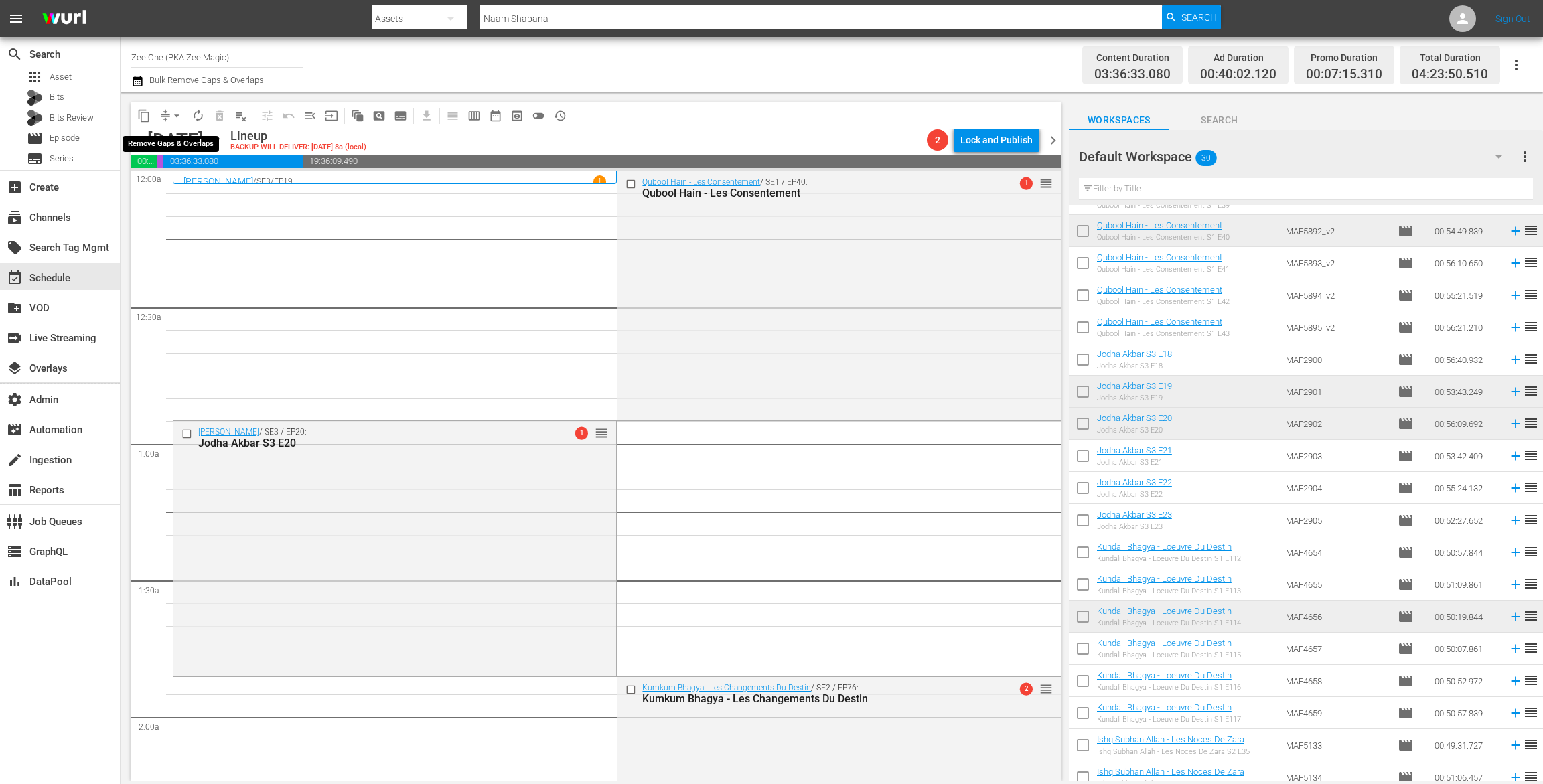
click at [173, 112] on span "arrow_drop_down" at bounding box center [177, 116] width 13 height 13
click at [173, 183] on li "Align to End of Previous Day" at bounding box center [178, 187] width 141 height 22
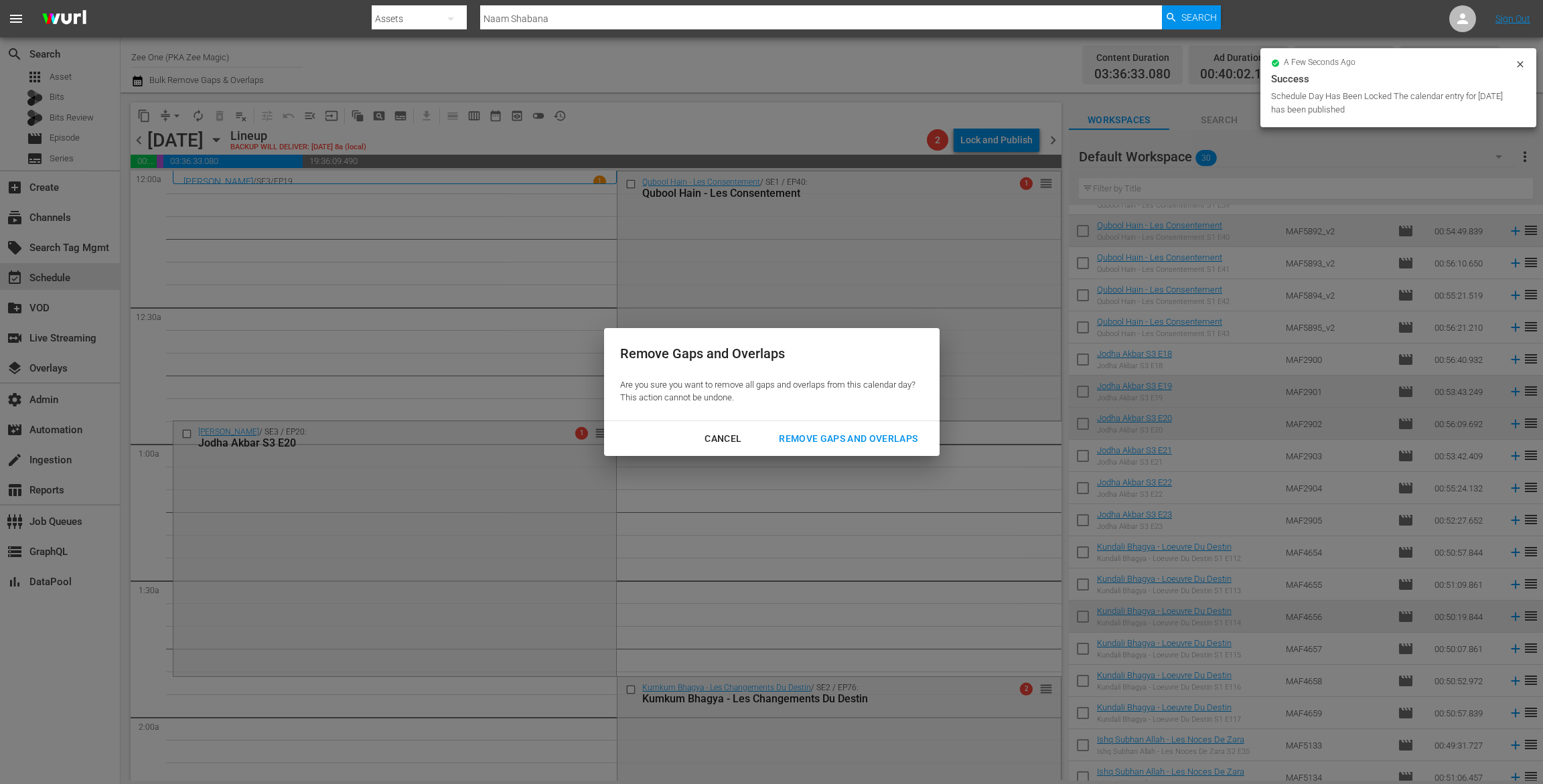
click at [905, 438] on div "Remove Gaps and Overlaps" at bounding box center [848, 439] width 160 height 17
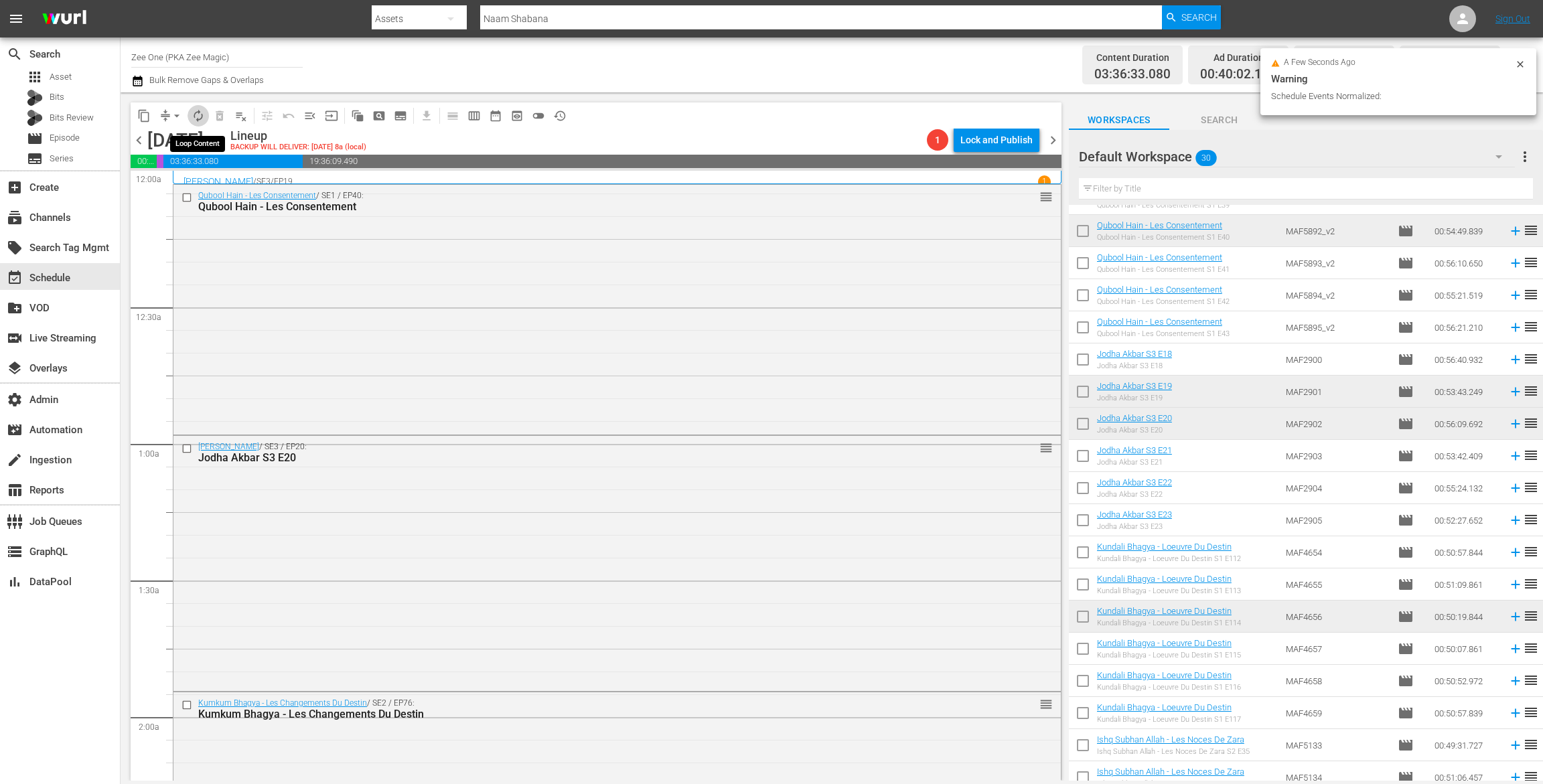
click at [199, 113] on span "autorenew_outlined" at bounding box center [198, 116] width 13 height 13
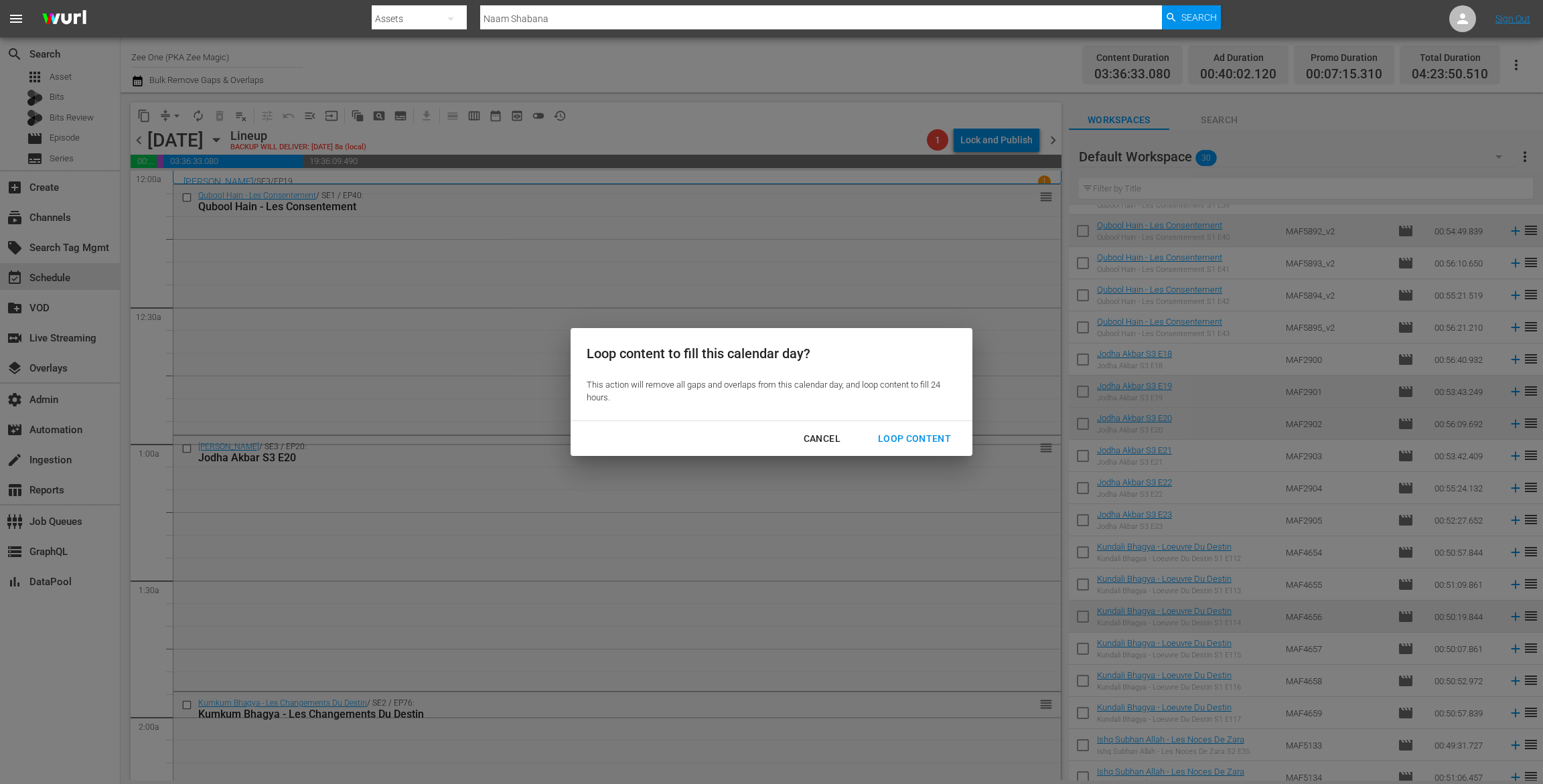
click at [921, 441] on div "Loop Content" at bounding box center [915, 439] width 94 height 17
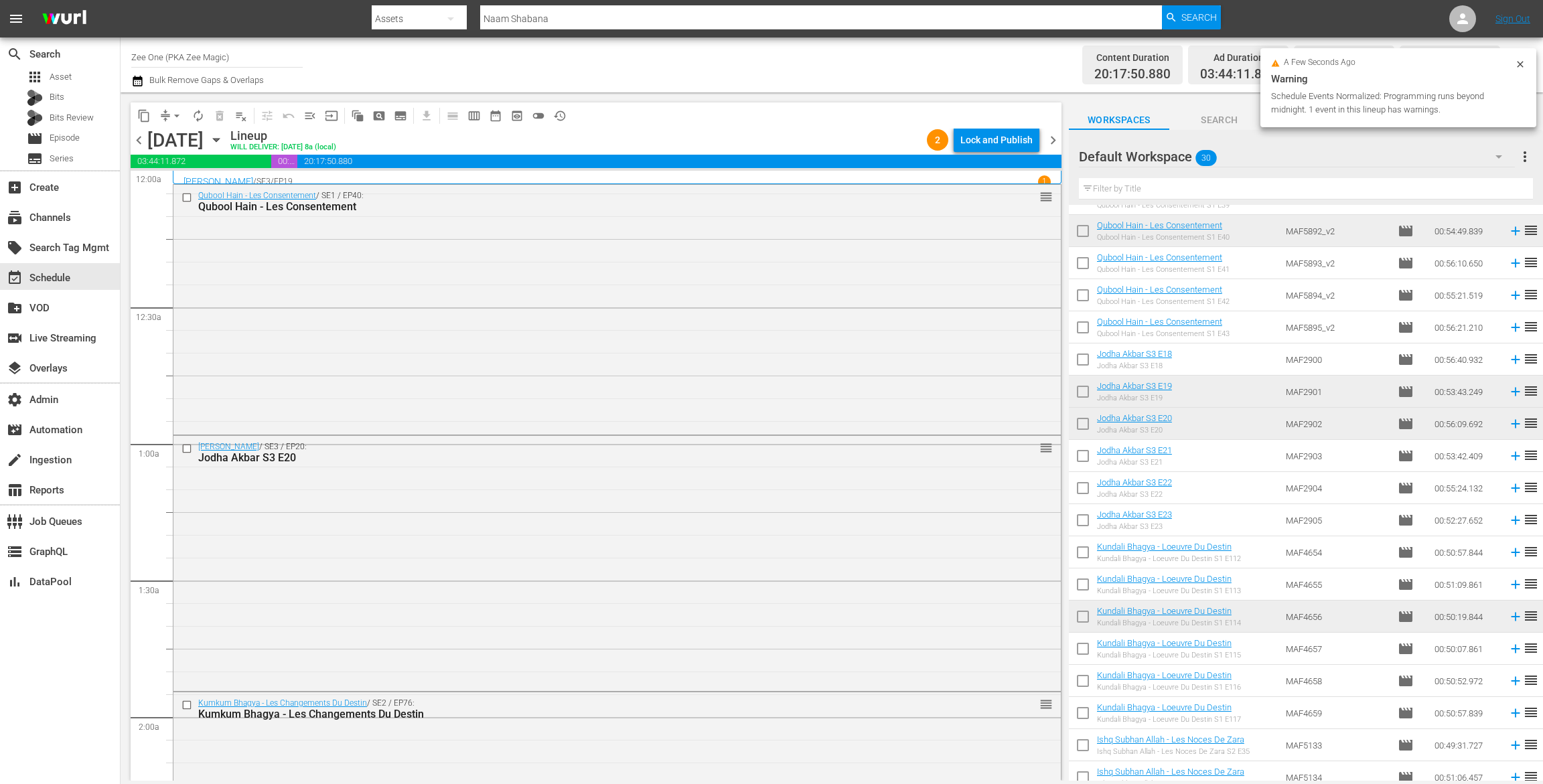
click at [987, 137] on div "Lock and Publish" at bounding box center [997, 139] width 73 height 24
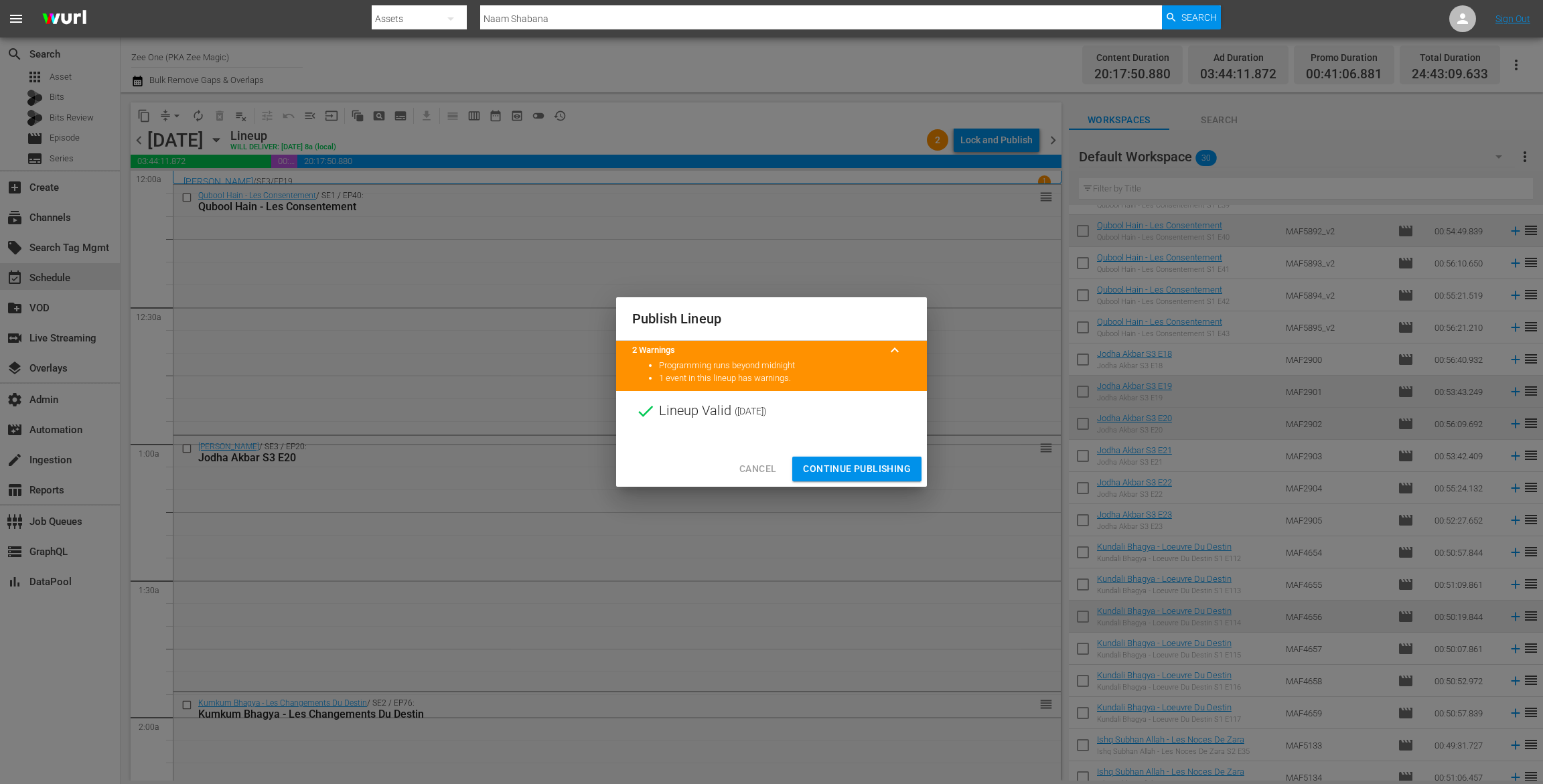
click at [849, 453] on div "Cancel Continue Publishing" at bounding box center [771, 469] width 310 height 36
click at [846, 466] on span "Continue Publishing" at bounding box center [857, 469] width 108 height 17
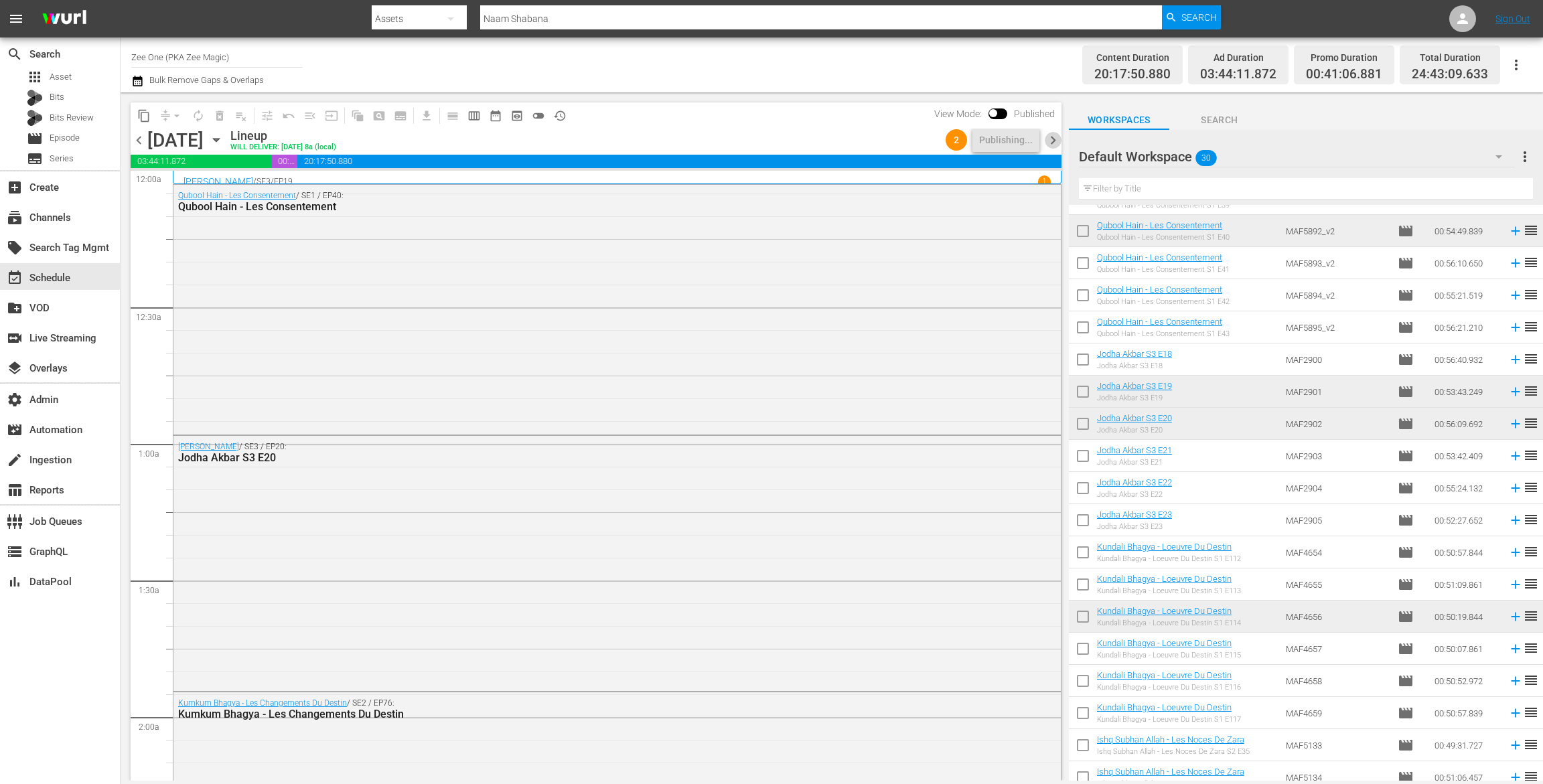
click at [1051, 142] on span "chevron_right" at bounding box center [1053, 140] width 17 height 17
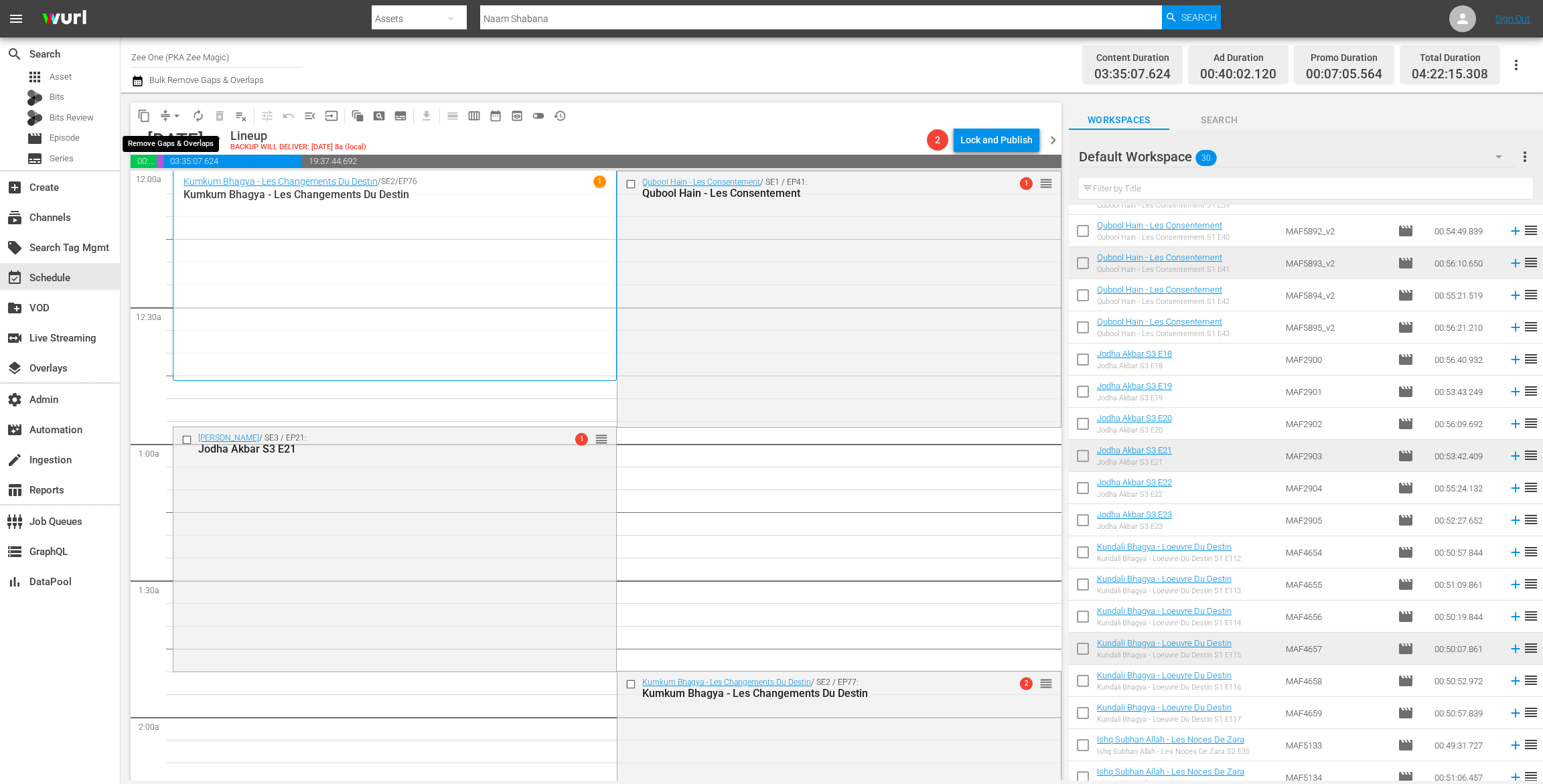
click at [176, 116] on span "arrow_drop_down" at bounding box center [177, 116] width 13 height 13
click at [180, 179] on li "Align to End of Previous Day" at bounding box center [178, 187] width 141 height 22
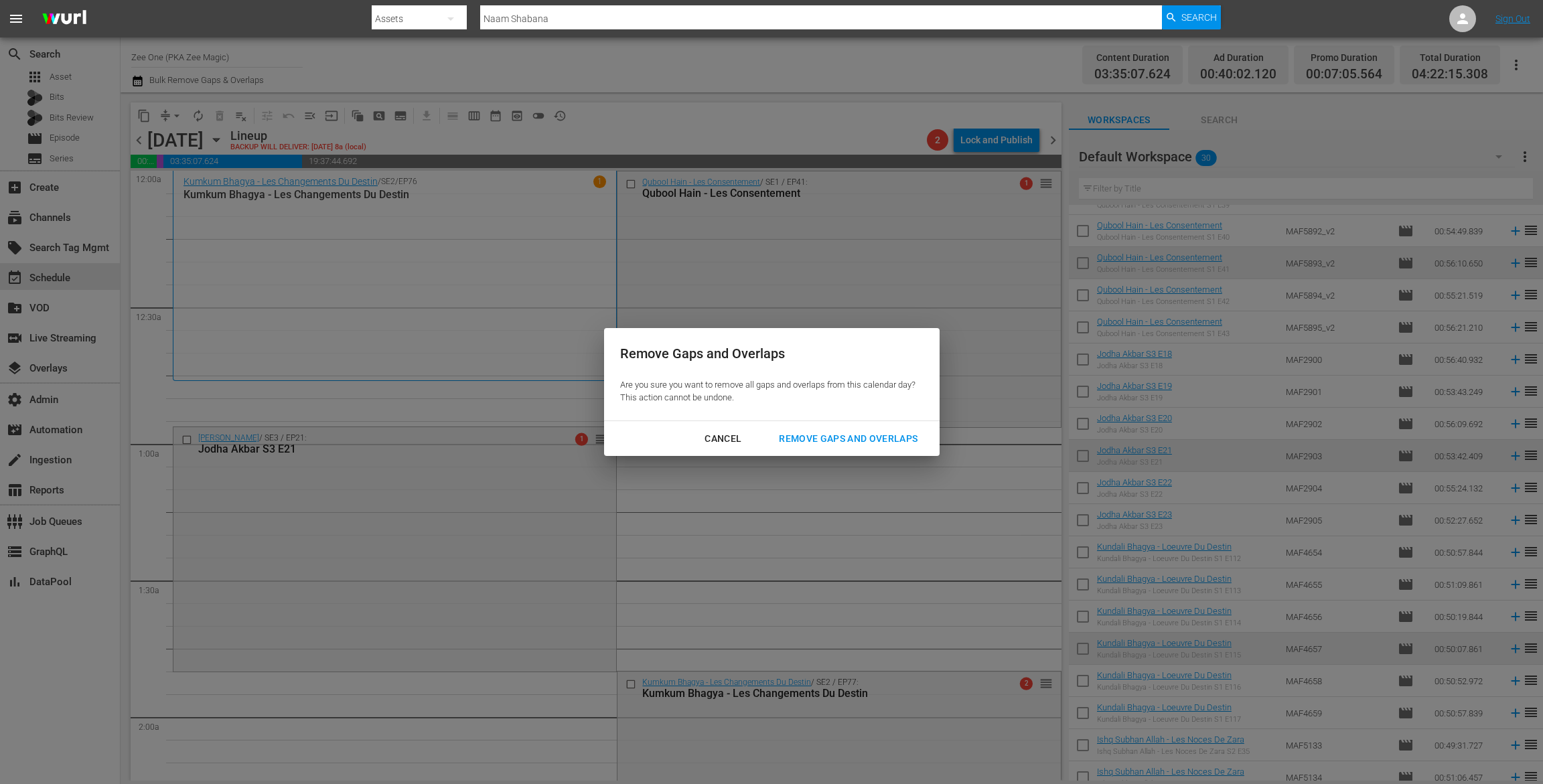
click at [802, 431] on div "Remove Gaps and Overlaps" at bounding box center [848, 439] width 160 height 17
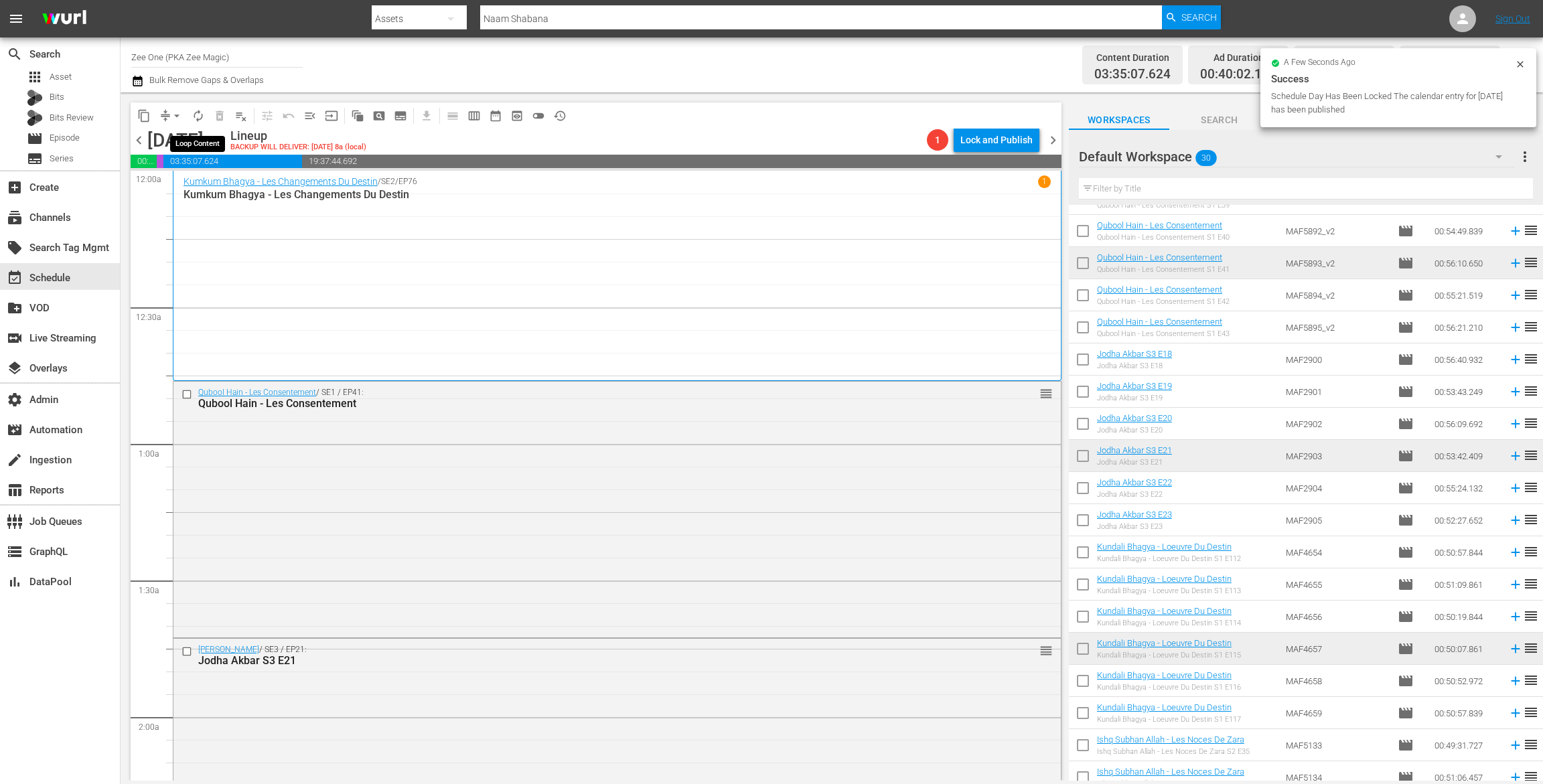
click at [203, 117] on span "autorenew_outlined" at bounding box center [198, 116] width 13 height 13
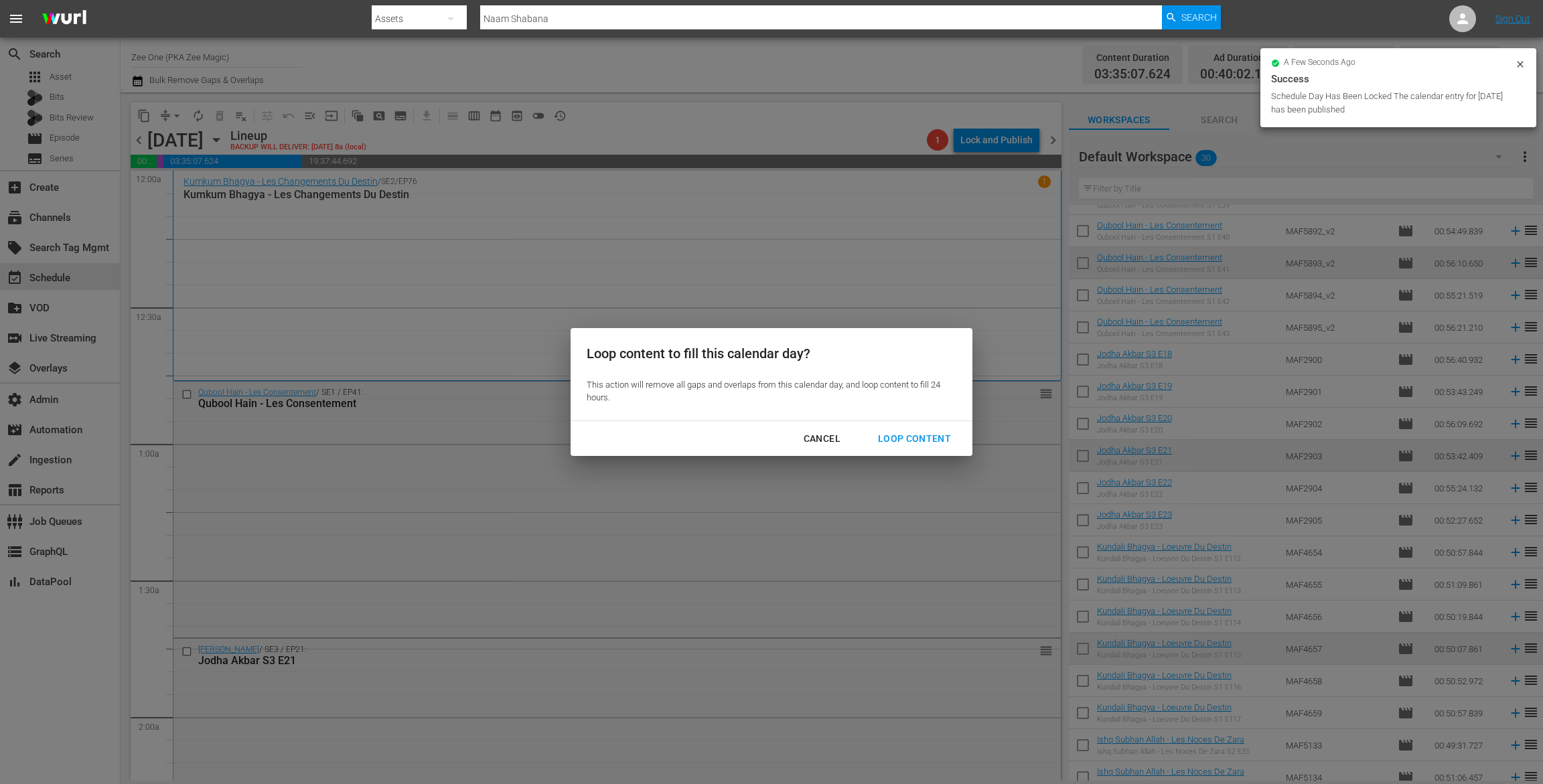
click at [915, 433] on div "Loop Content" at bounding box center [915, 439] width 94 height 17
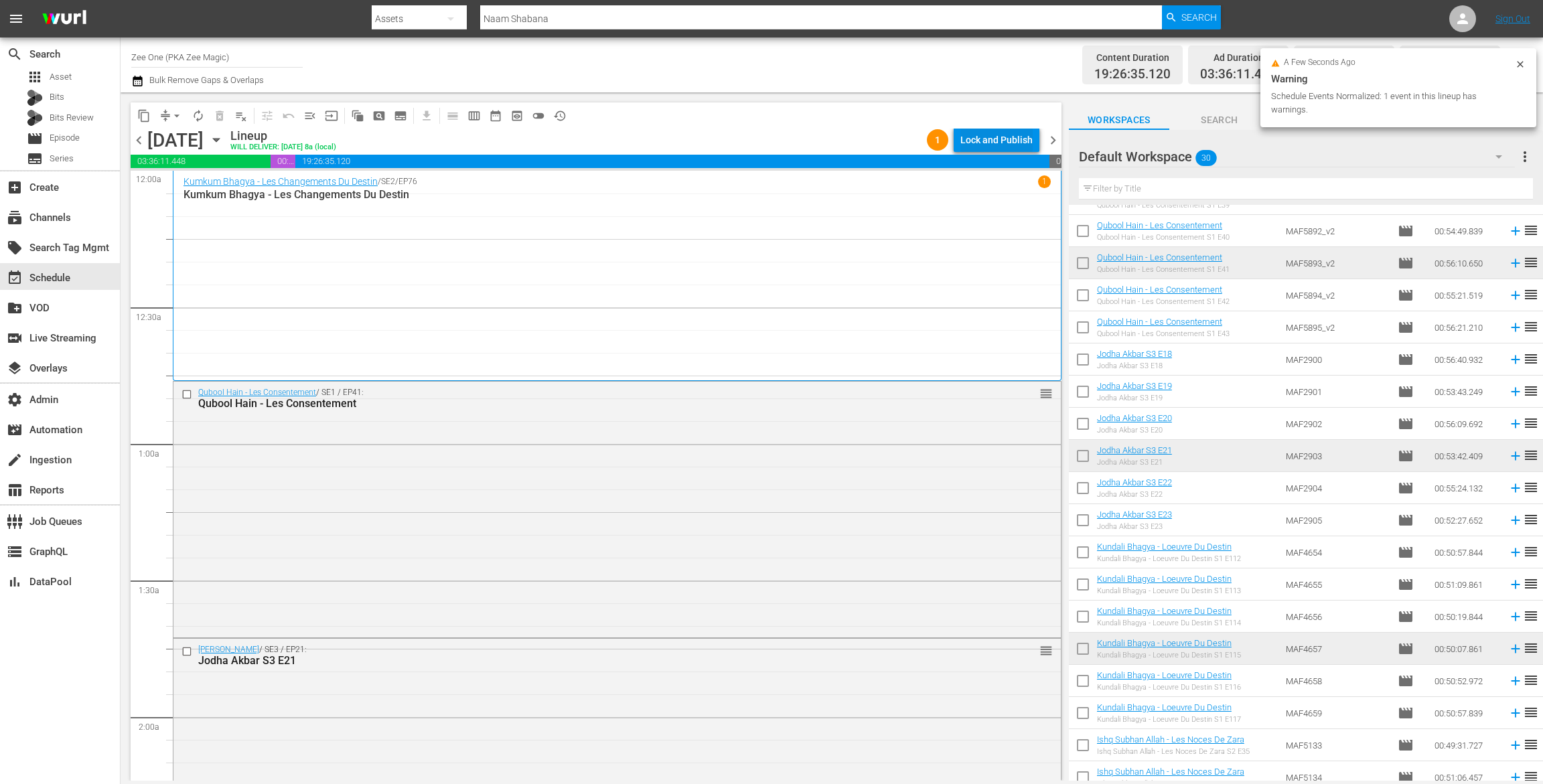
click at [1019, 146] on div "Lock and Publish" at bounding box center [997, 139] width 73 height 24
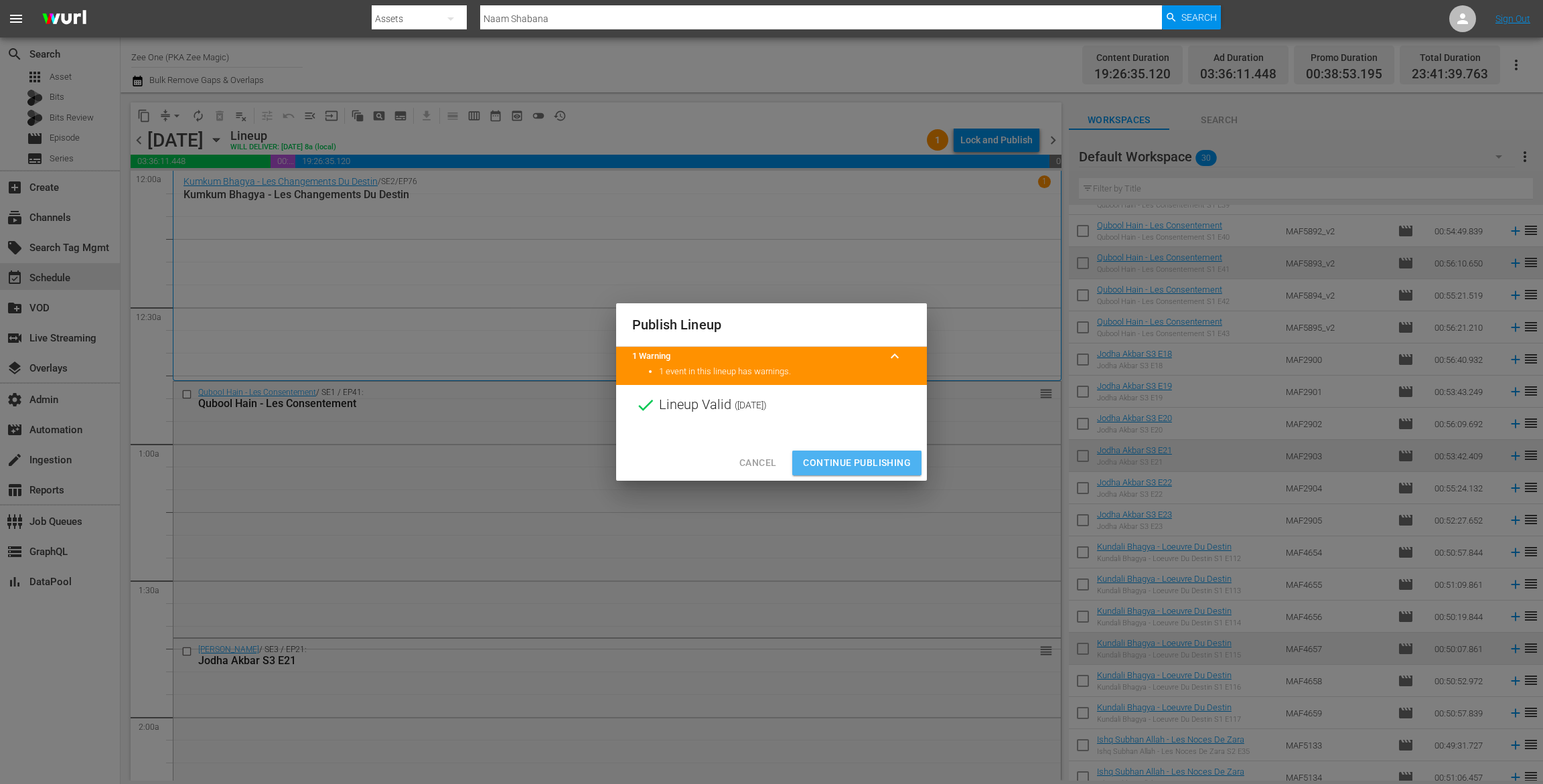
click at [874, 461] on span "Continue Publishing" at bounding box center [857, 463] width 108 height 17
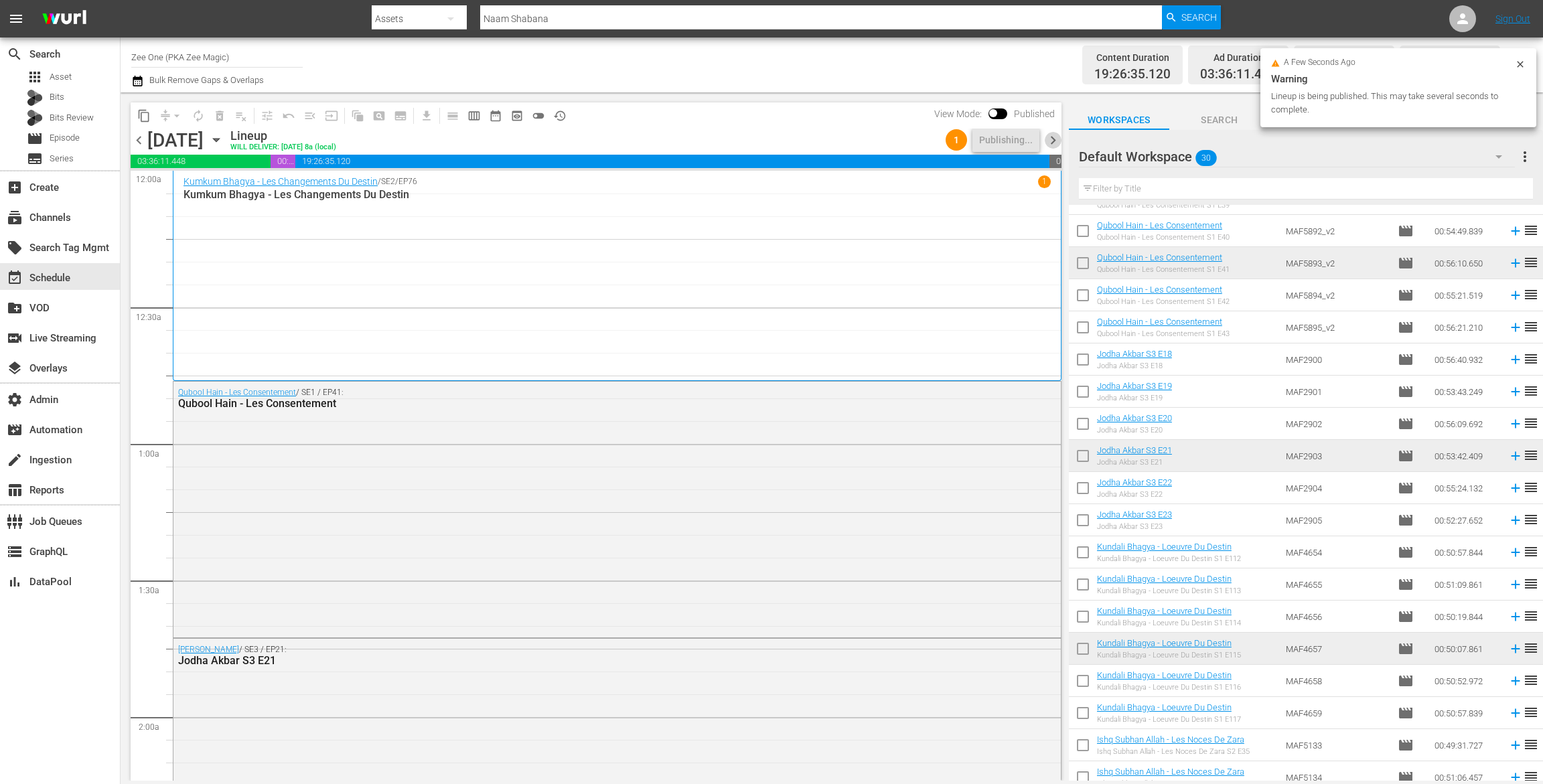
click at [1053, 136] on span "chevron_right" at bounding box center [1053, 140] width 17 height 17
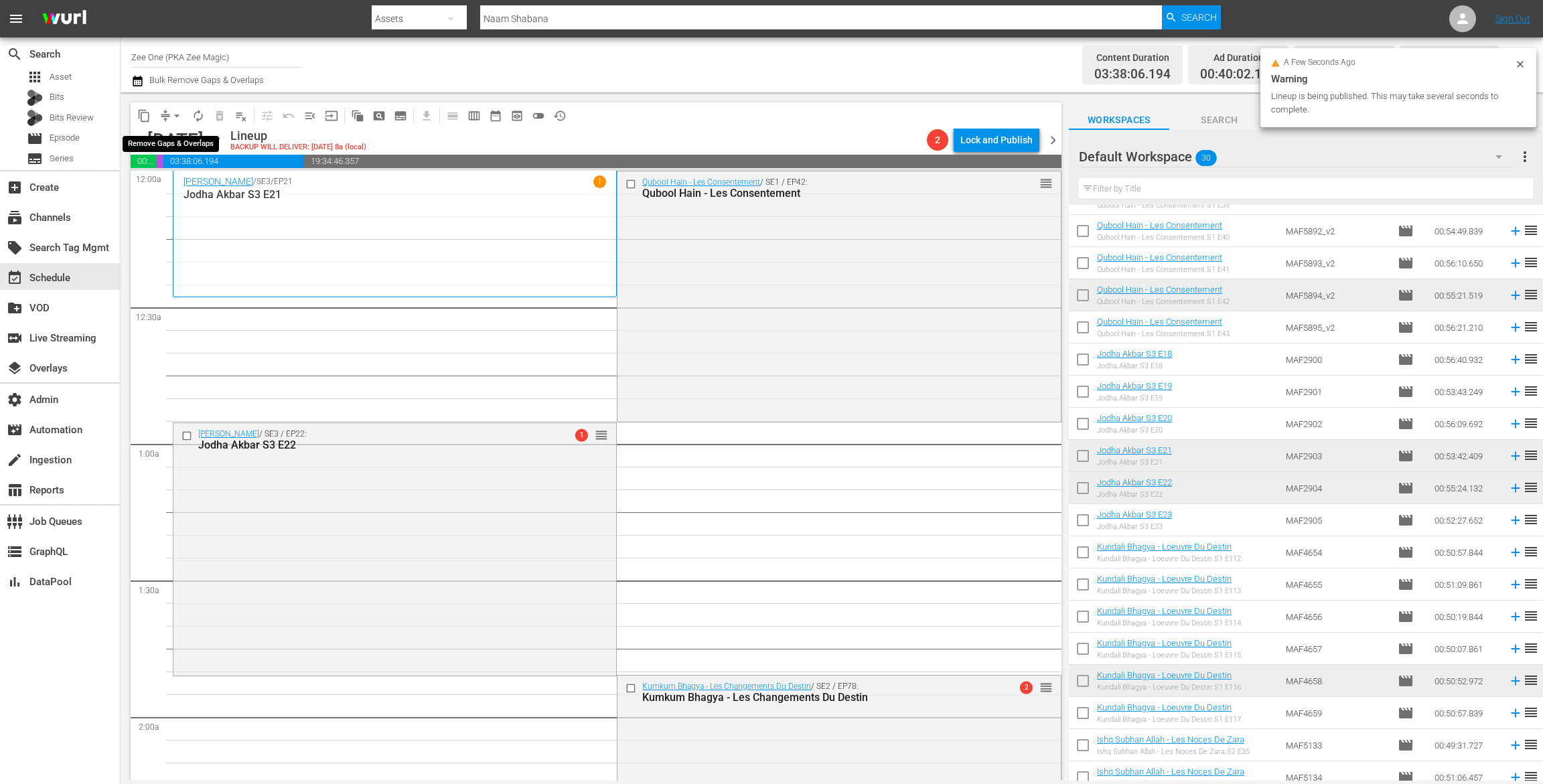
click at [176, 115] on span "arrow_drop_down" at bounding box center [177, 116] width 13 height 13
click at [178, 179] on li "Align to End of Previous Day" at bounding box center [178, 187] width 141 height 22
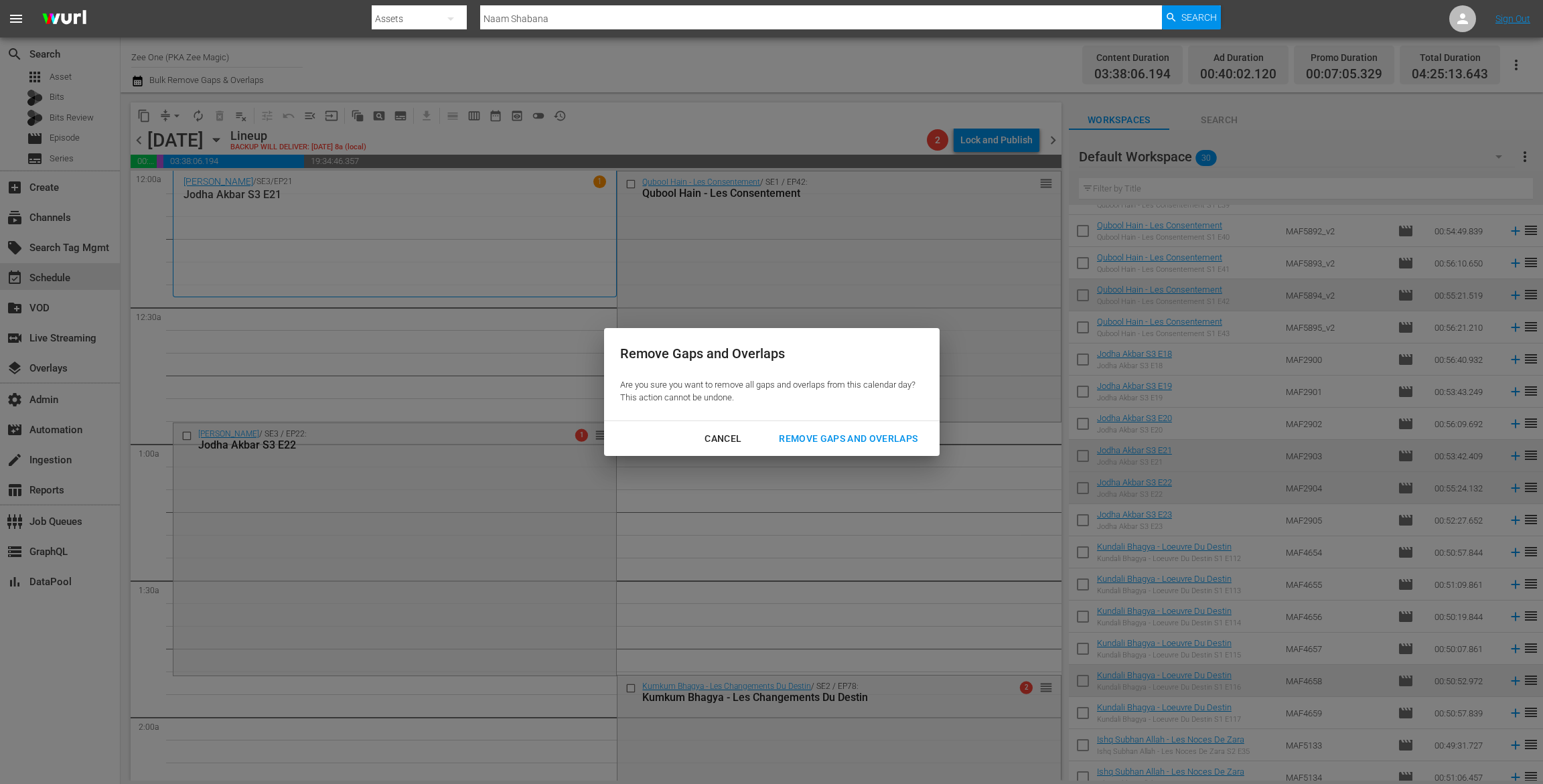
click at [898, 443] on div "Remove Gaps and Overlaps" at bounding box center [848, 439] width 160 height 17
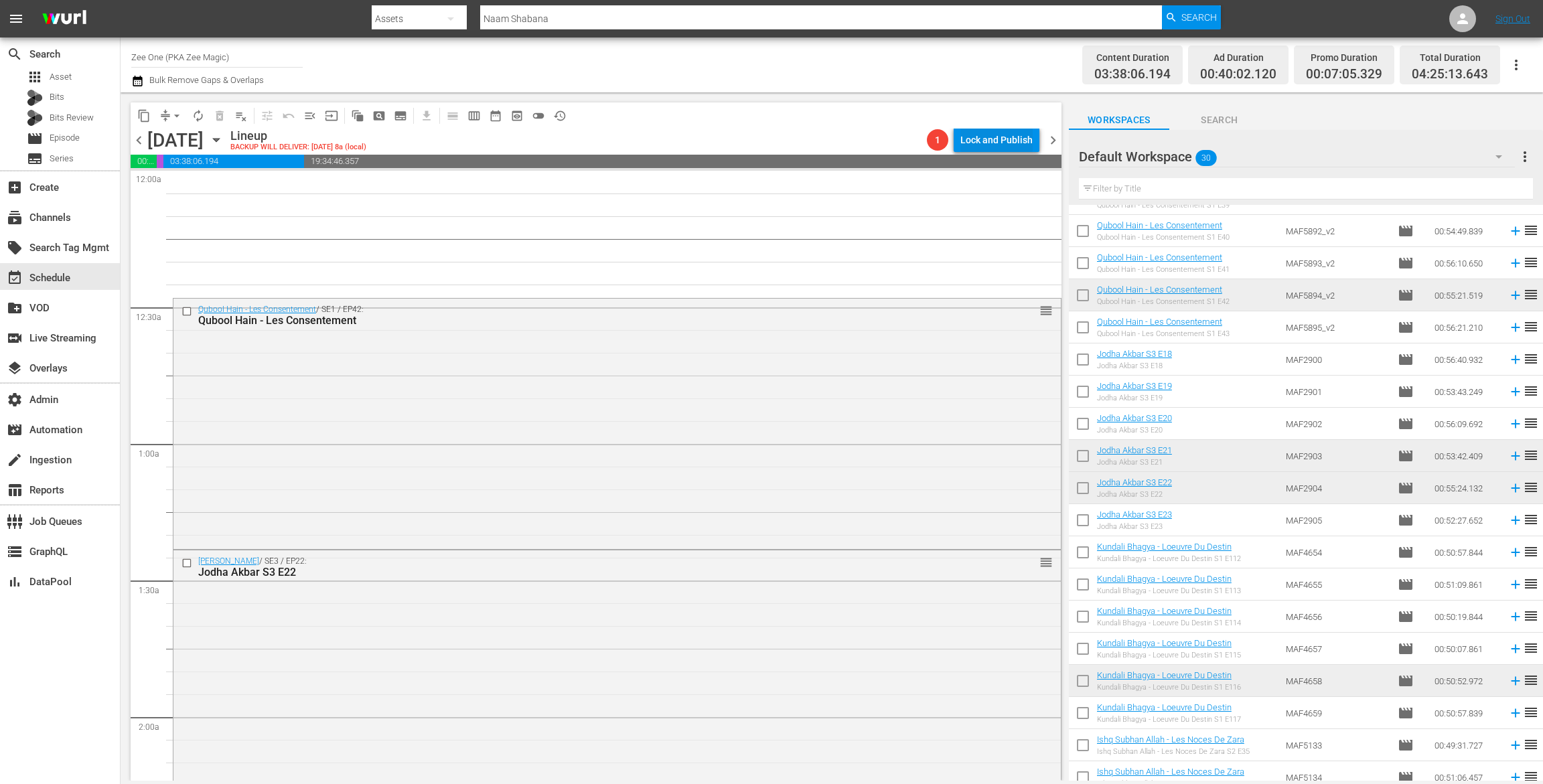
click at [979, 133] on div "Lock and Publish" at bounding box center [997, 139] width 73 height 24
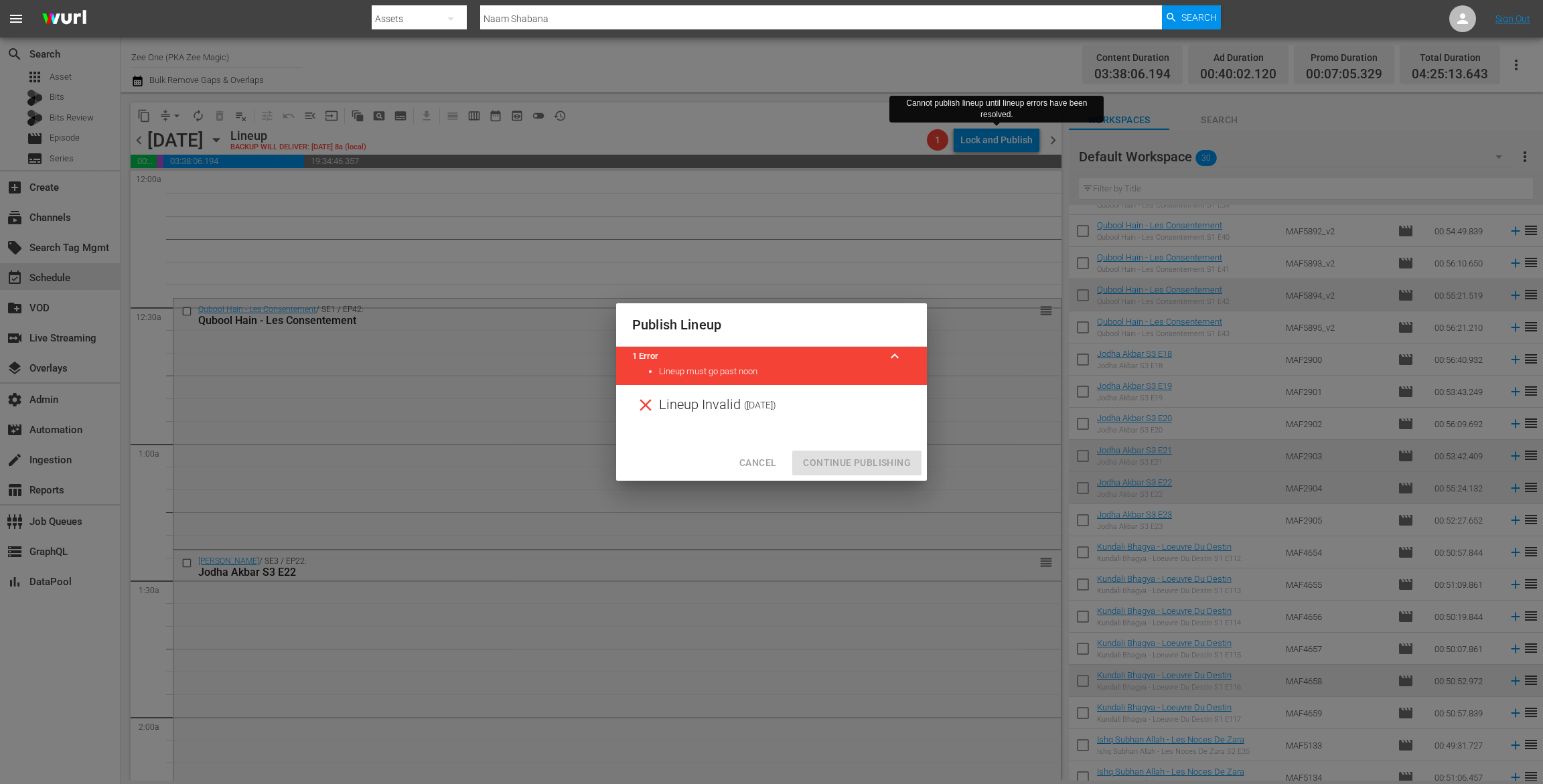
click at [758, 462] on span "Cancel" at bounding box center [757, 463] width 37 height 17
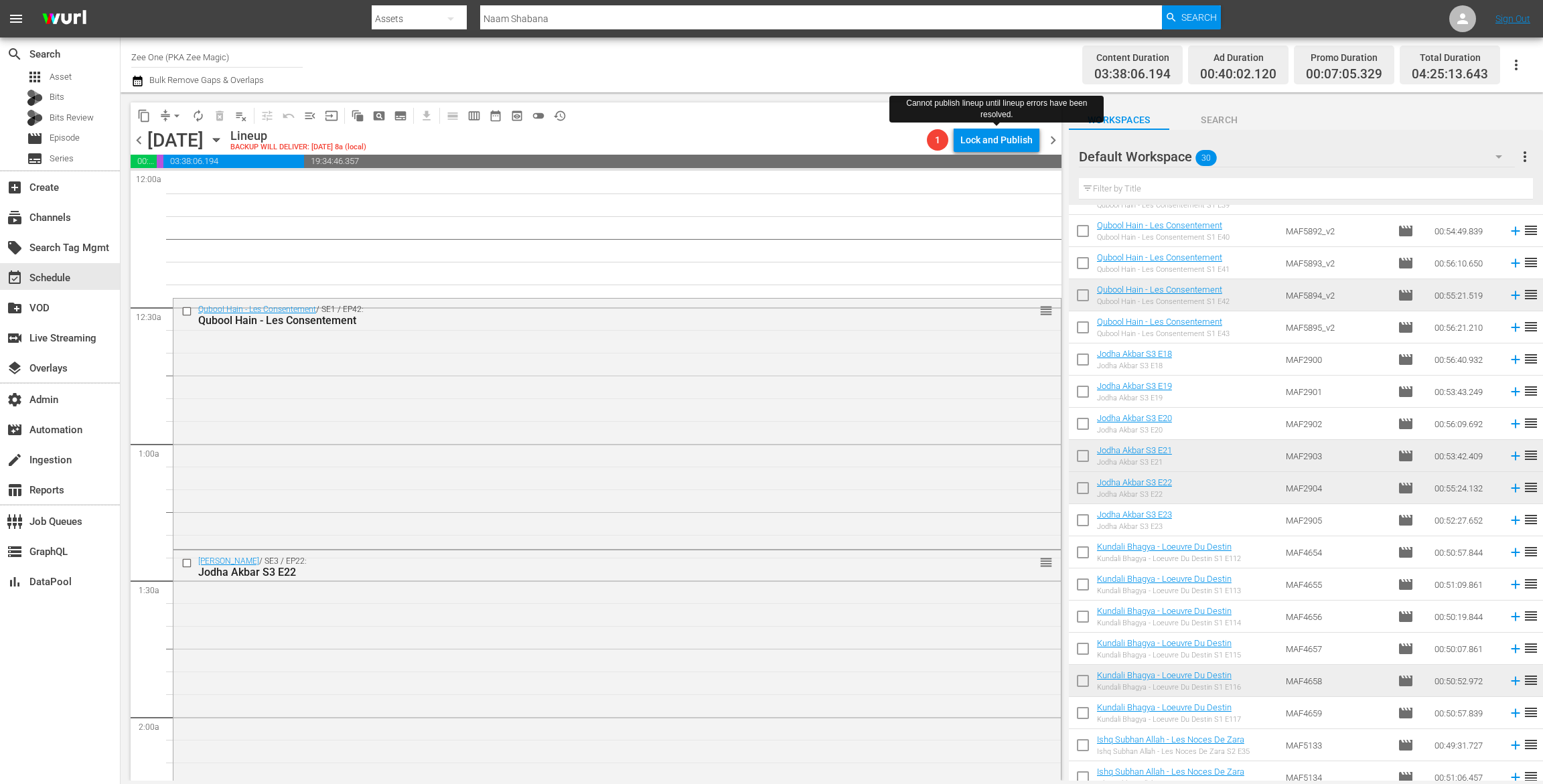
click at [201, 111] on span "autorenew_outlined" at bounding box center [198, 116] width 13 height 13
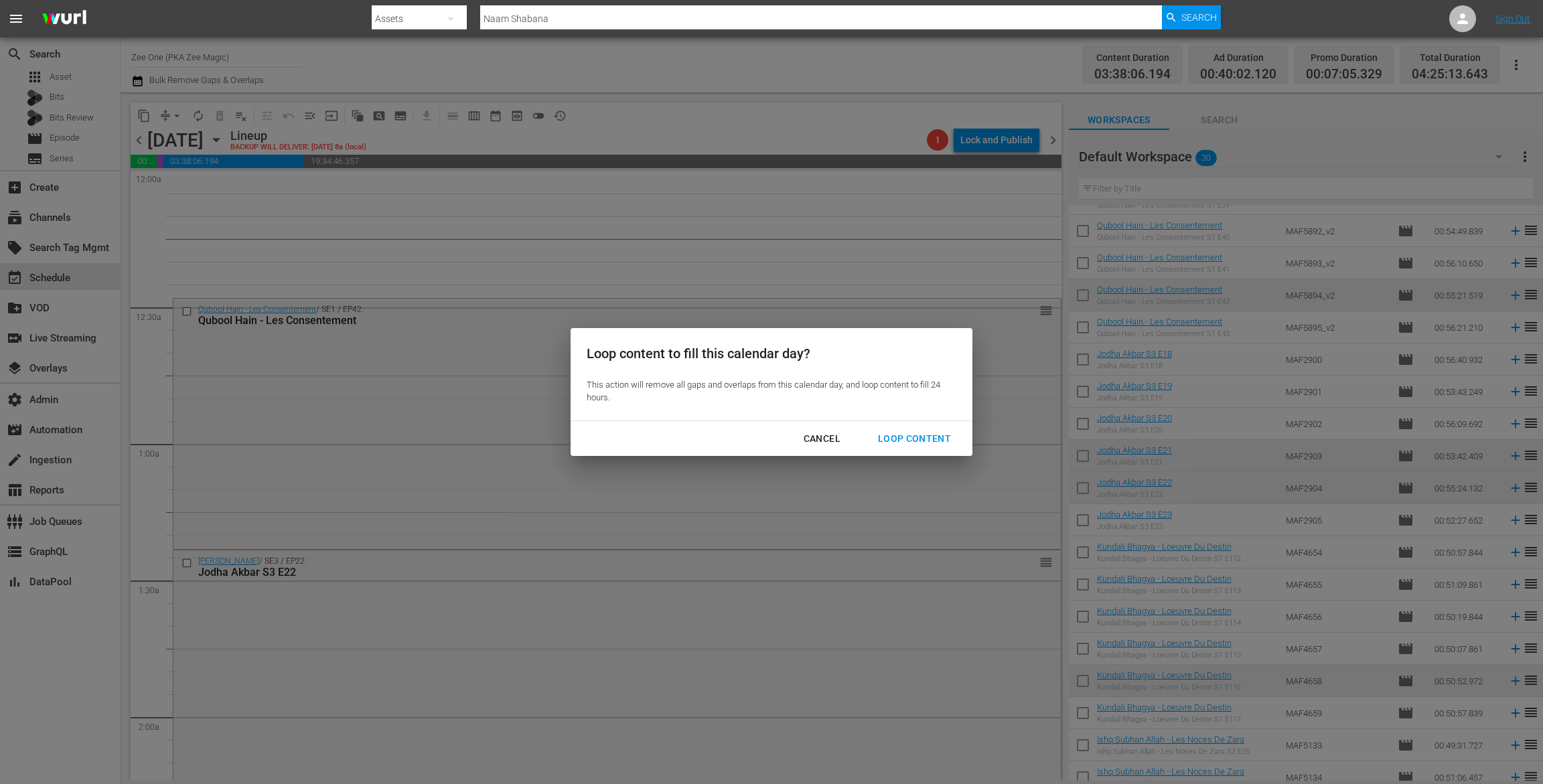
click at [928, 440] on div "Loop Content" at bounding box center [915, 439] width 94 height 17
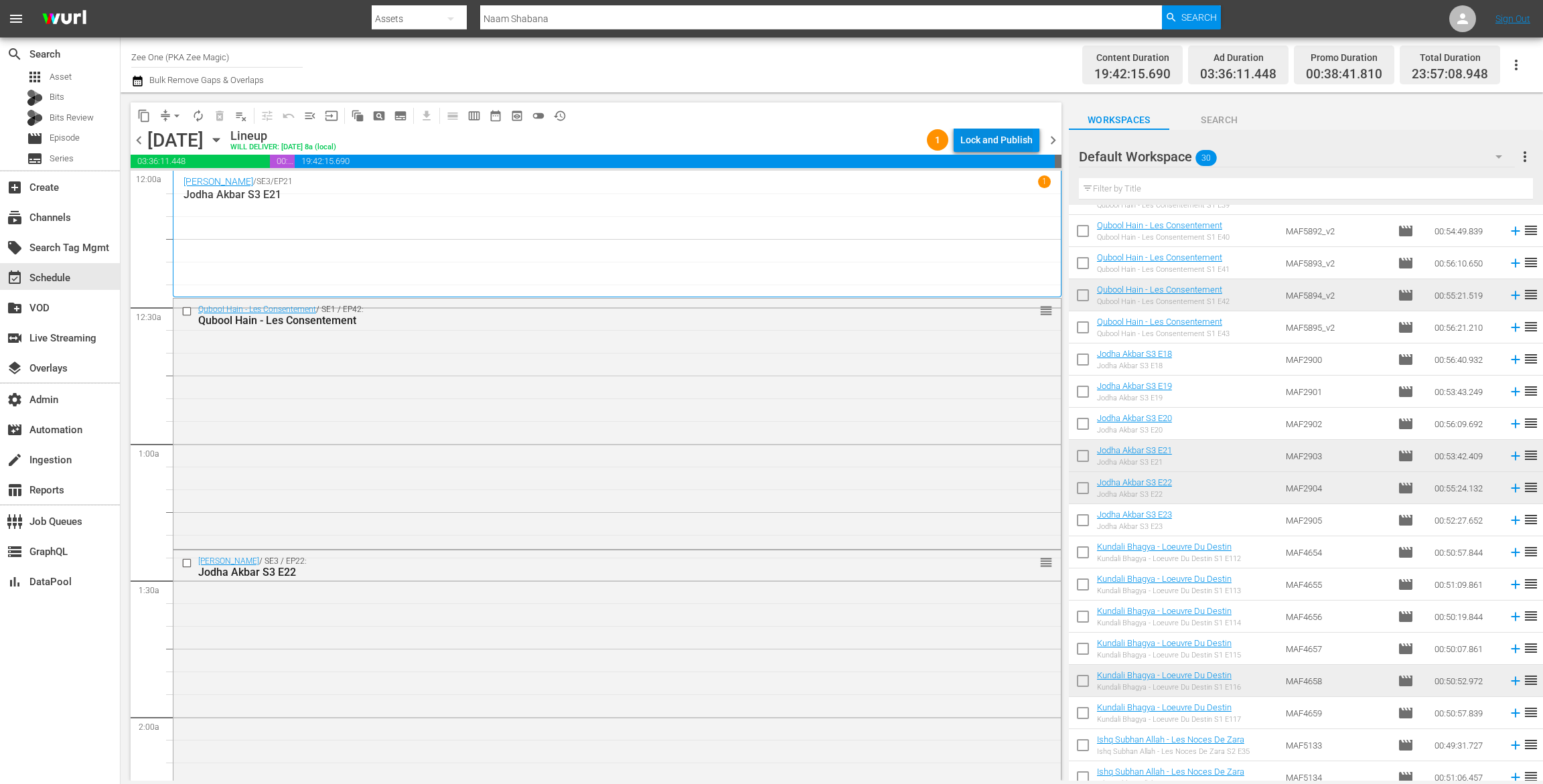
click at [982, 131] on div "Lock and Publish" at bounding box center [997, 139] width 73 height 24
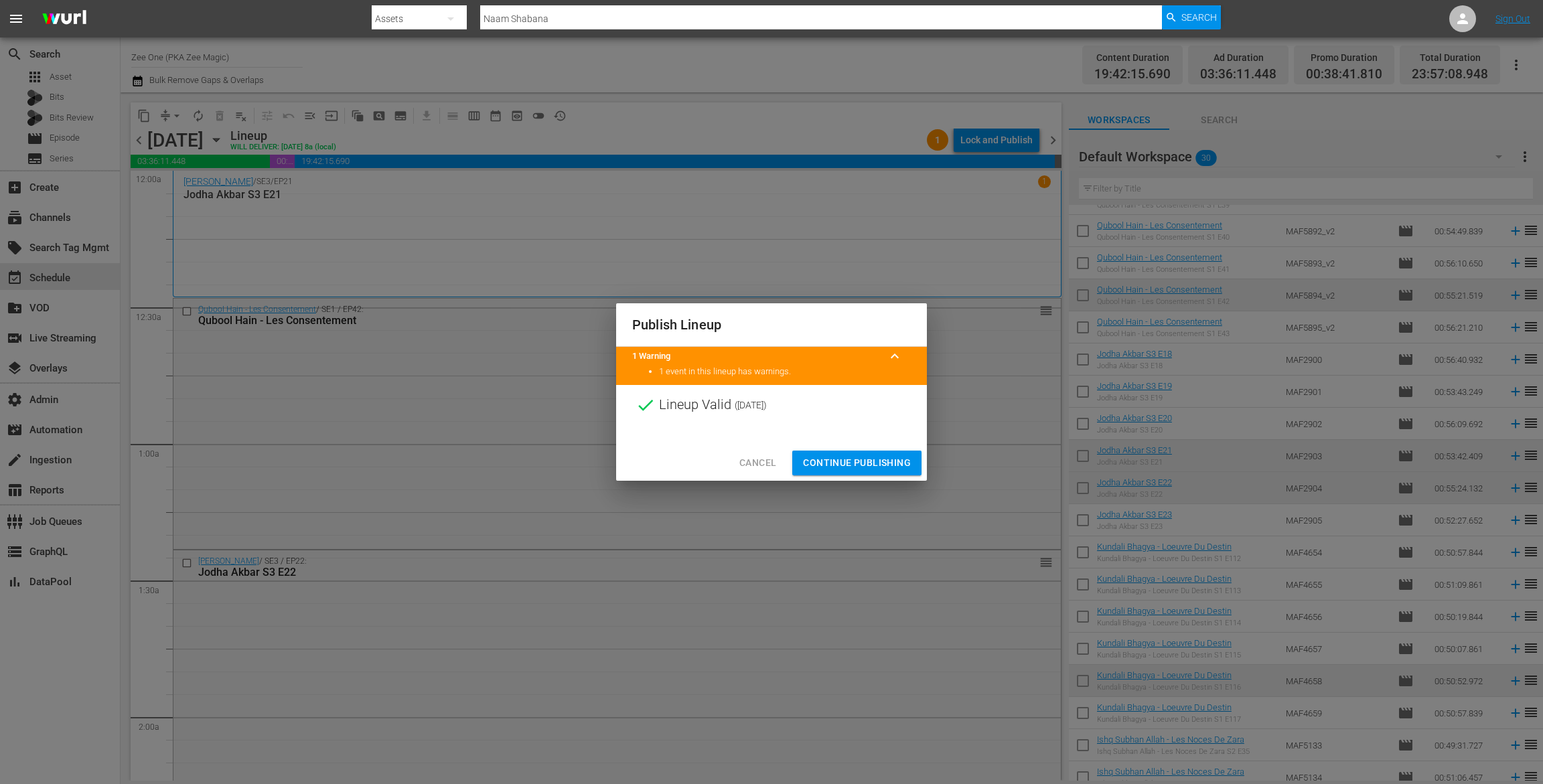
click at [873, 466] on span "Continue Publishing" at bounding box center [857, 463] width 108 height 17
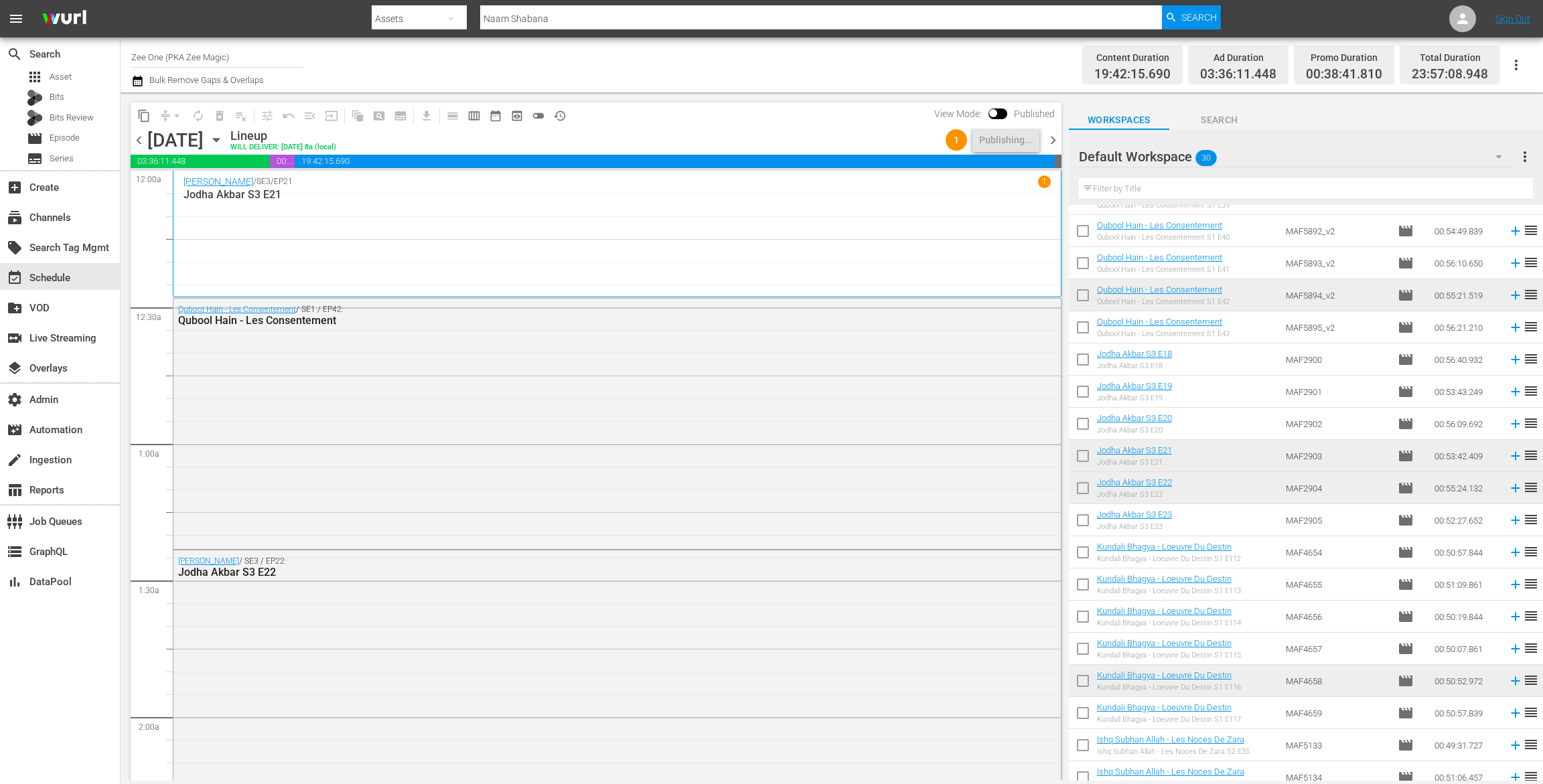
click at [1046, 137] on span "chevron_right" at bounding box center [1053, 140] width 17 height 17
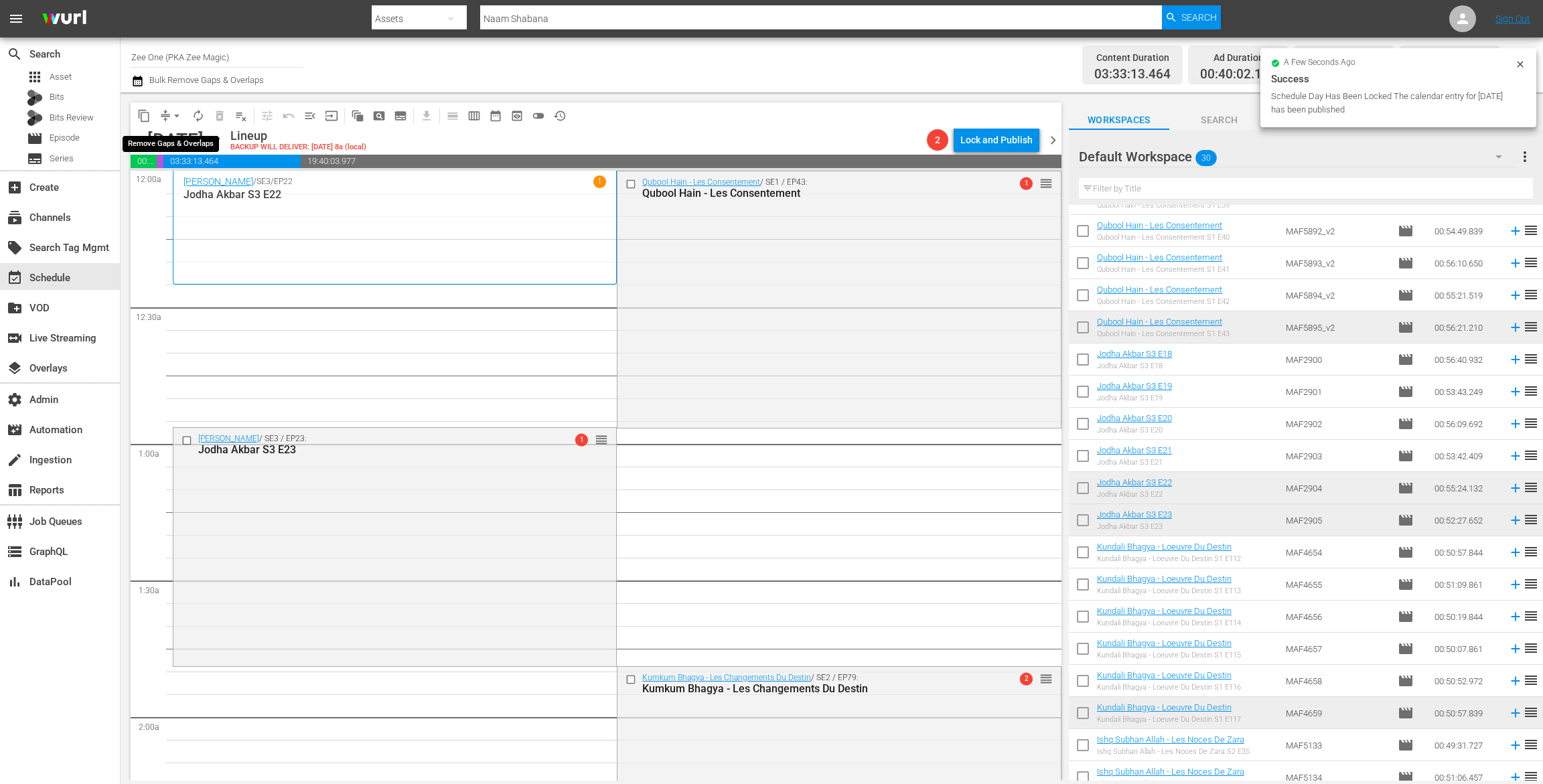
click at [176, 111] on span "arrow_drop_down" at bounding box center [177, 116] width 13 height 13
click at [168, 187] on li "Align to End of Previous Day" at bounding box center [178, 187] width 141 height 22
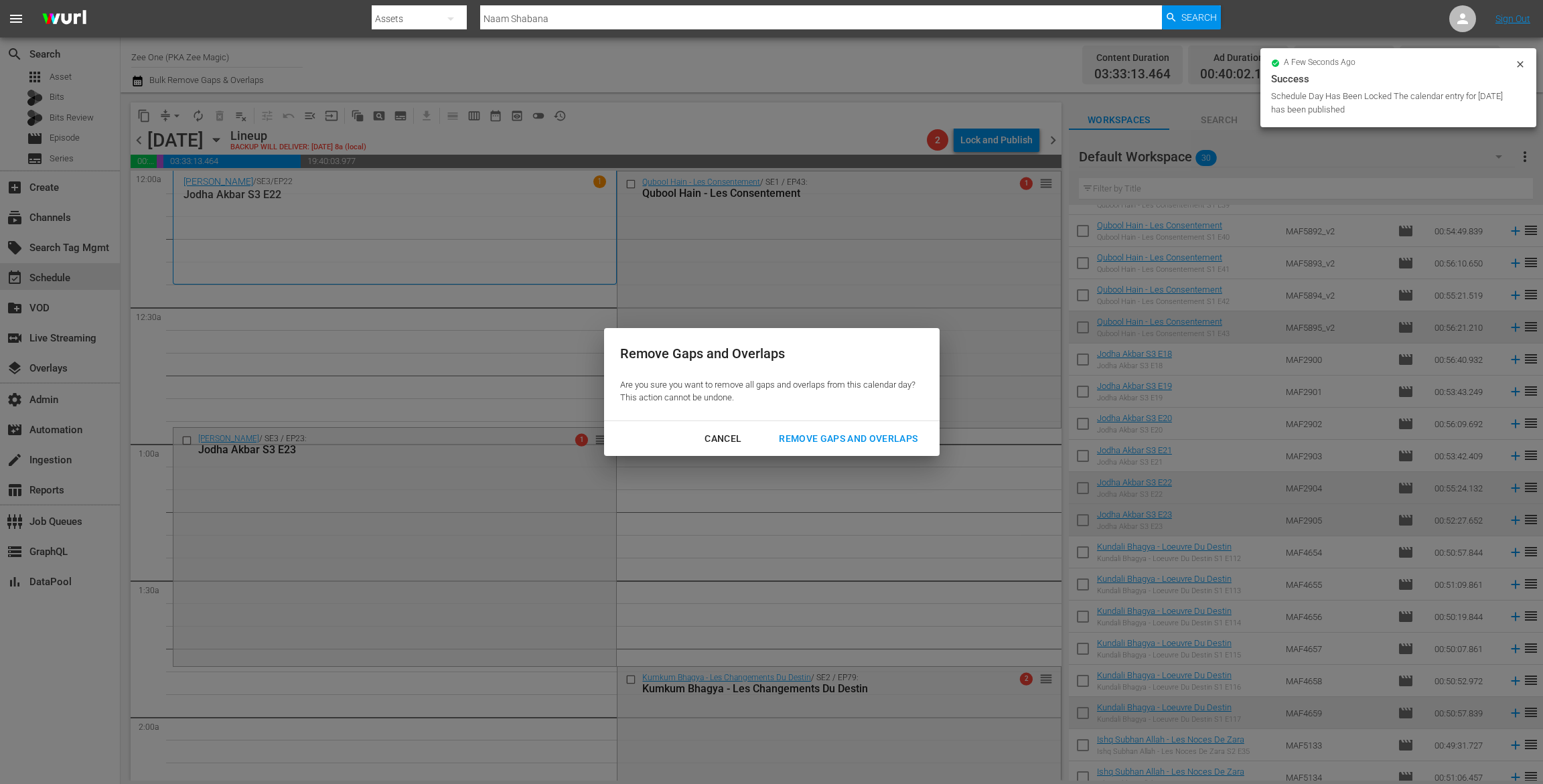
click at [806, 435] on div "Remove Gaps and Overlaps" at bounding box center [848, 439] width 160 height 17
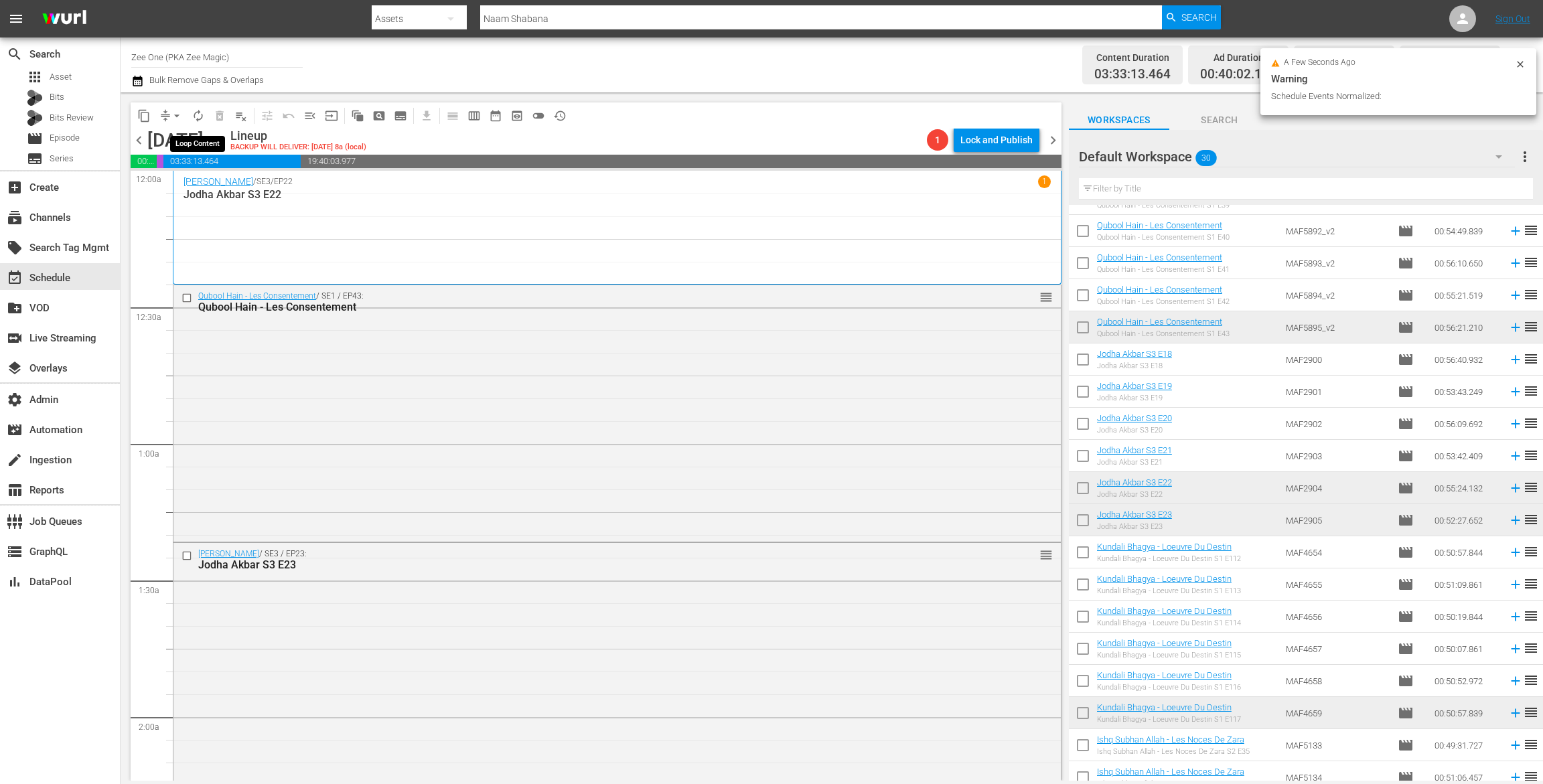
click at [202, 114] on span "autorenew_outlined" at bounding box center [198, 116] width 13 height 13
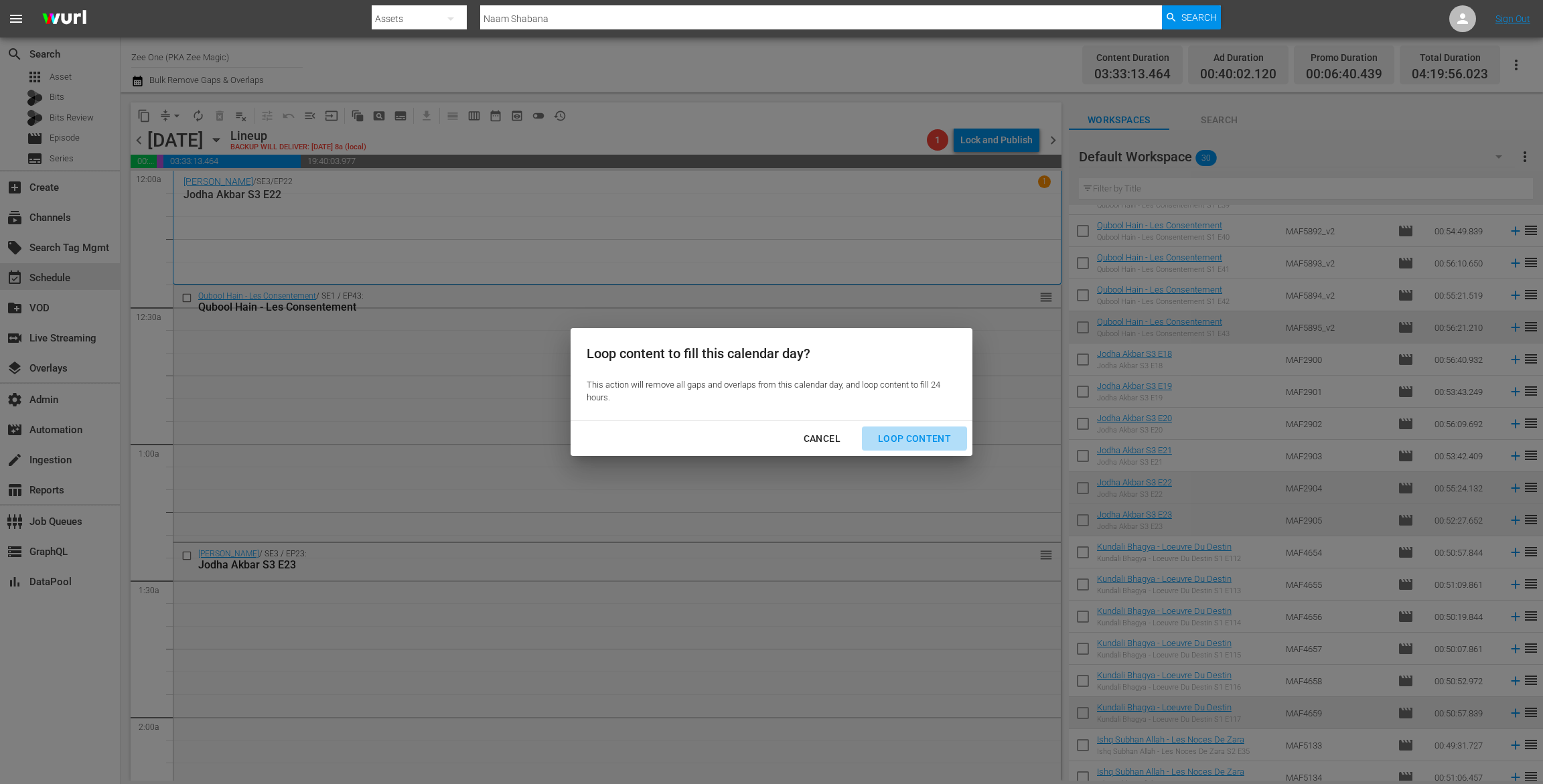
click at [908, 427] on button "Loop Content" at bounding box center [914, 439] width 105 height 25
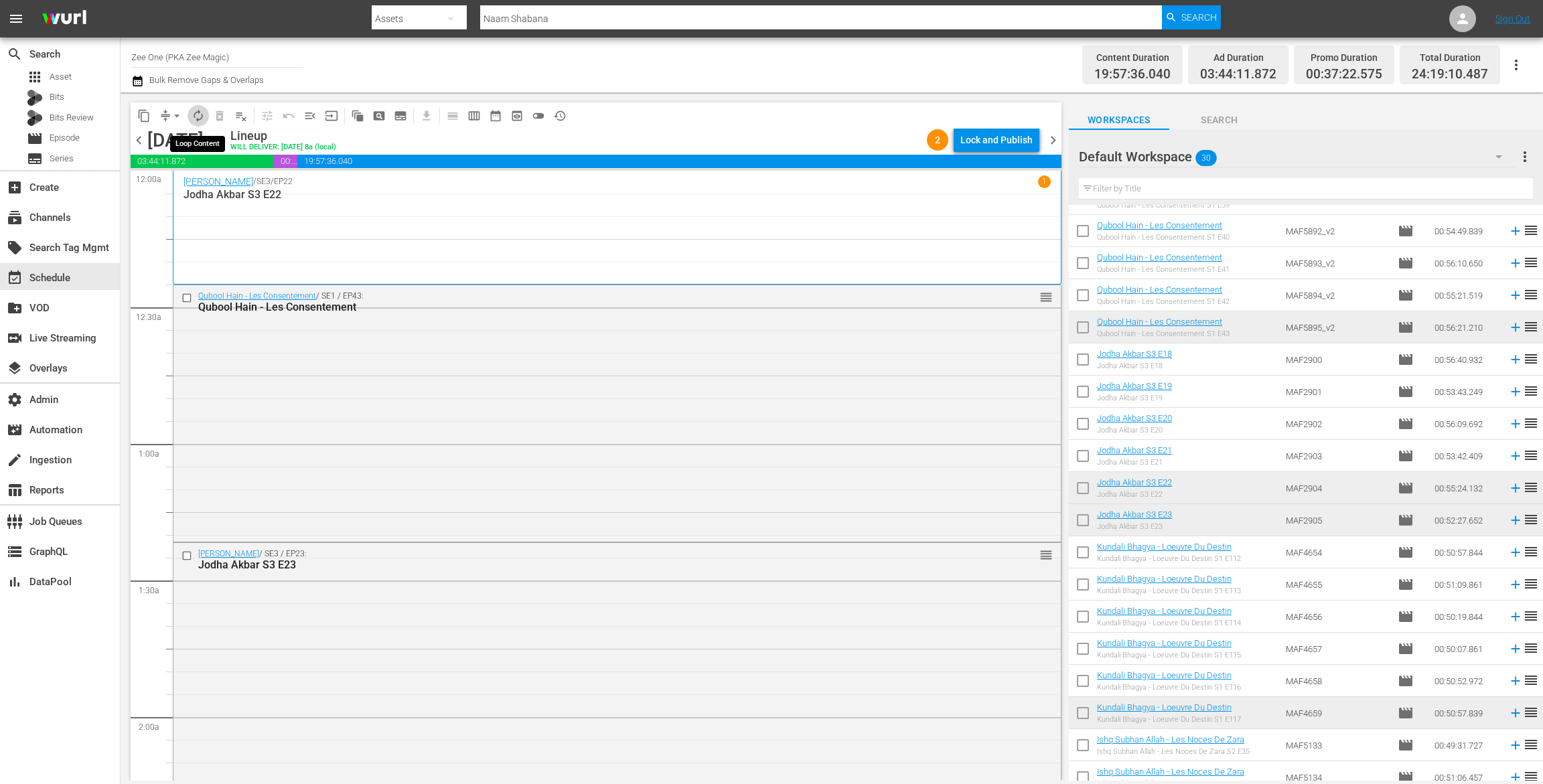
click at [197, 112] on span "autorenew_outlined" at bounding box center [198, 116] width 13 height 13
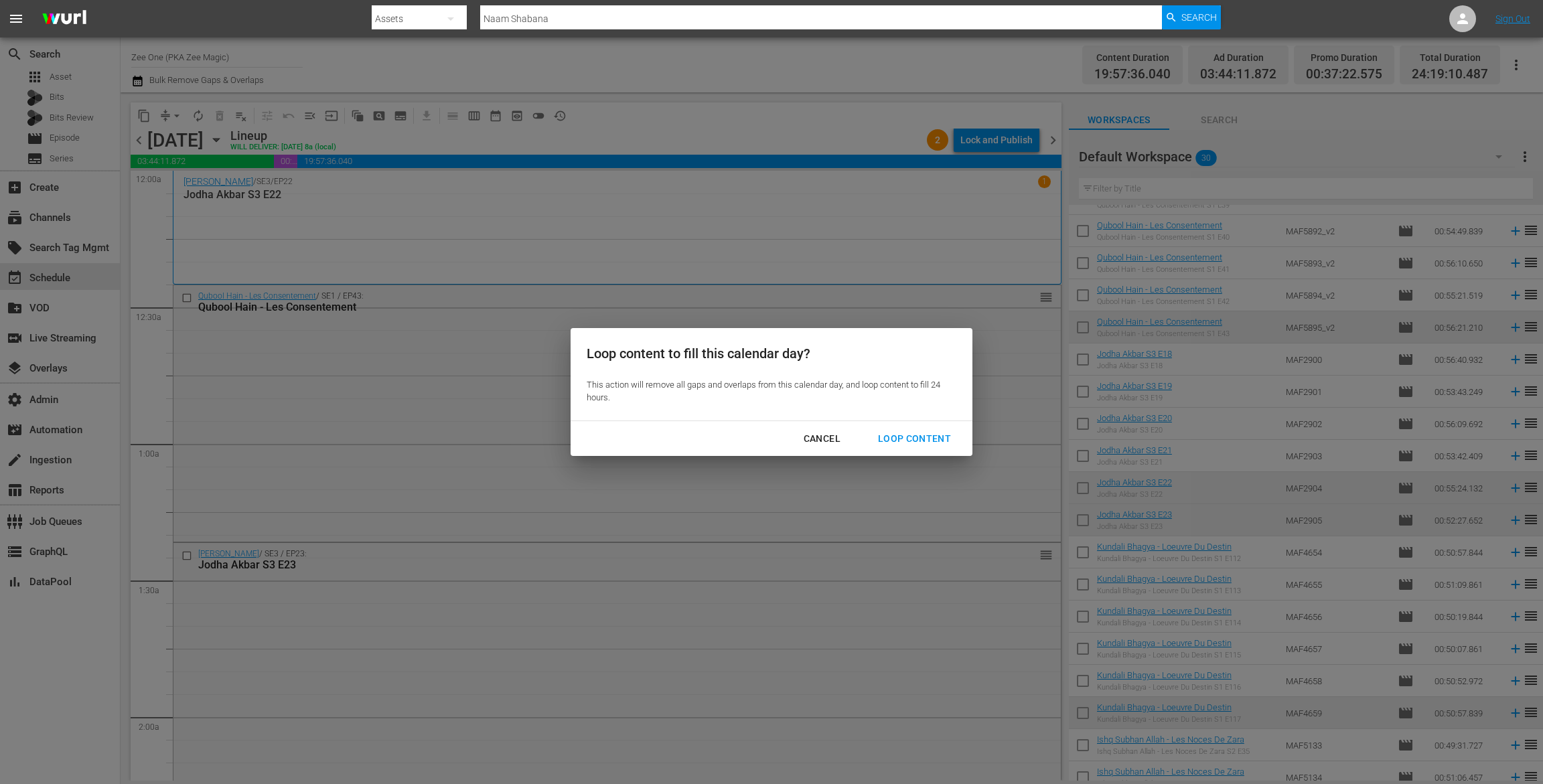
click at [901, 438] on div "Loop Content" at bounding box center [915, 439] width 94 height 17
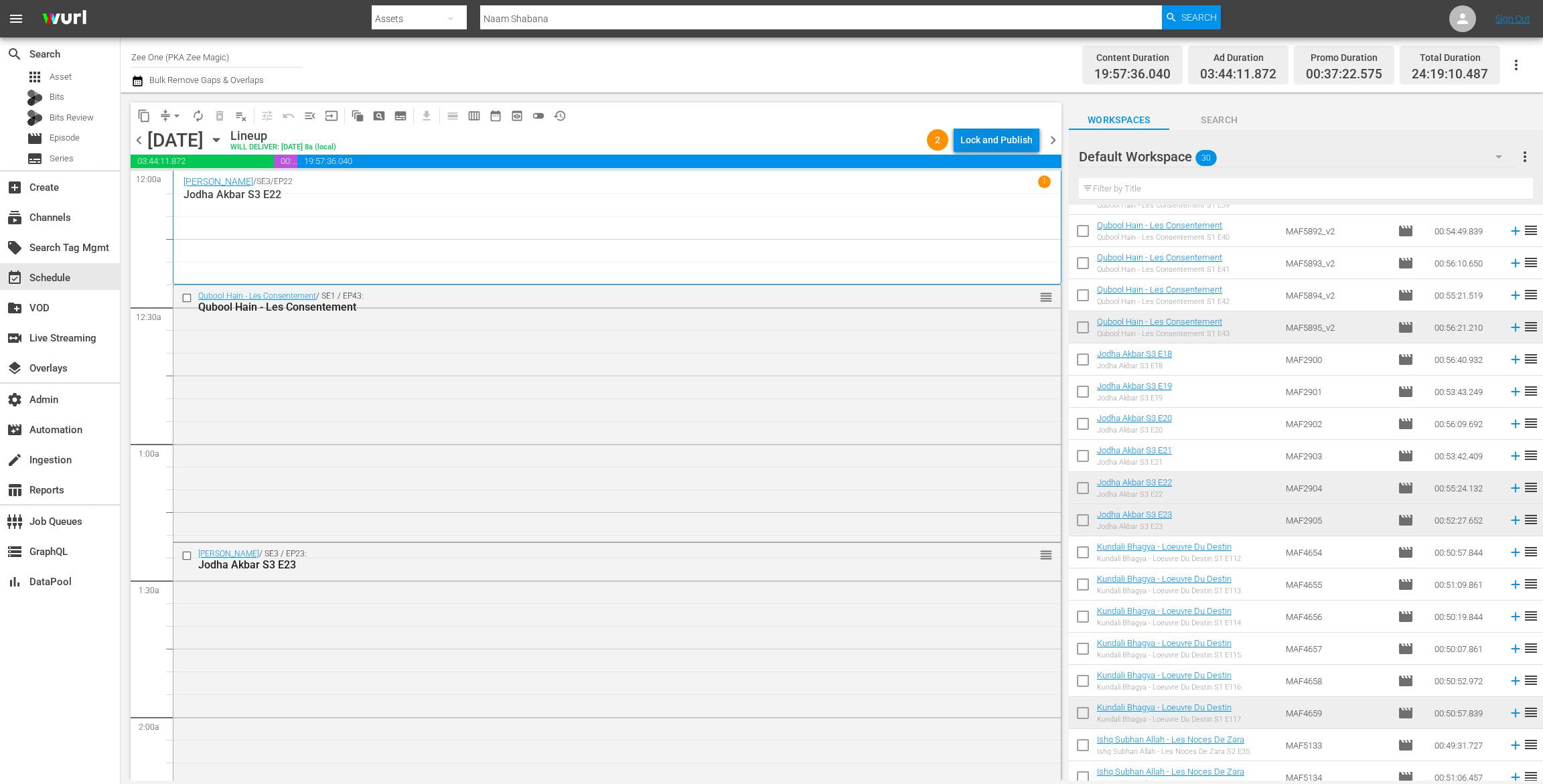
click at [992, 144] on div "Lock and Publish" at bounding box center [997, 139] width 73 height 24
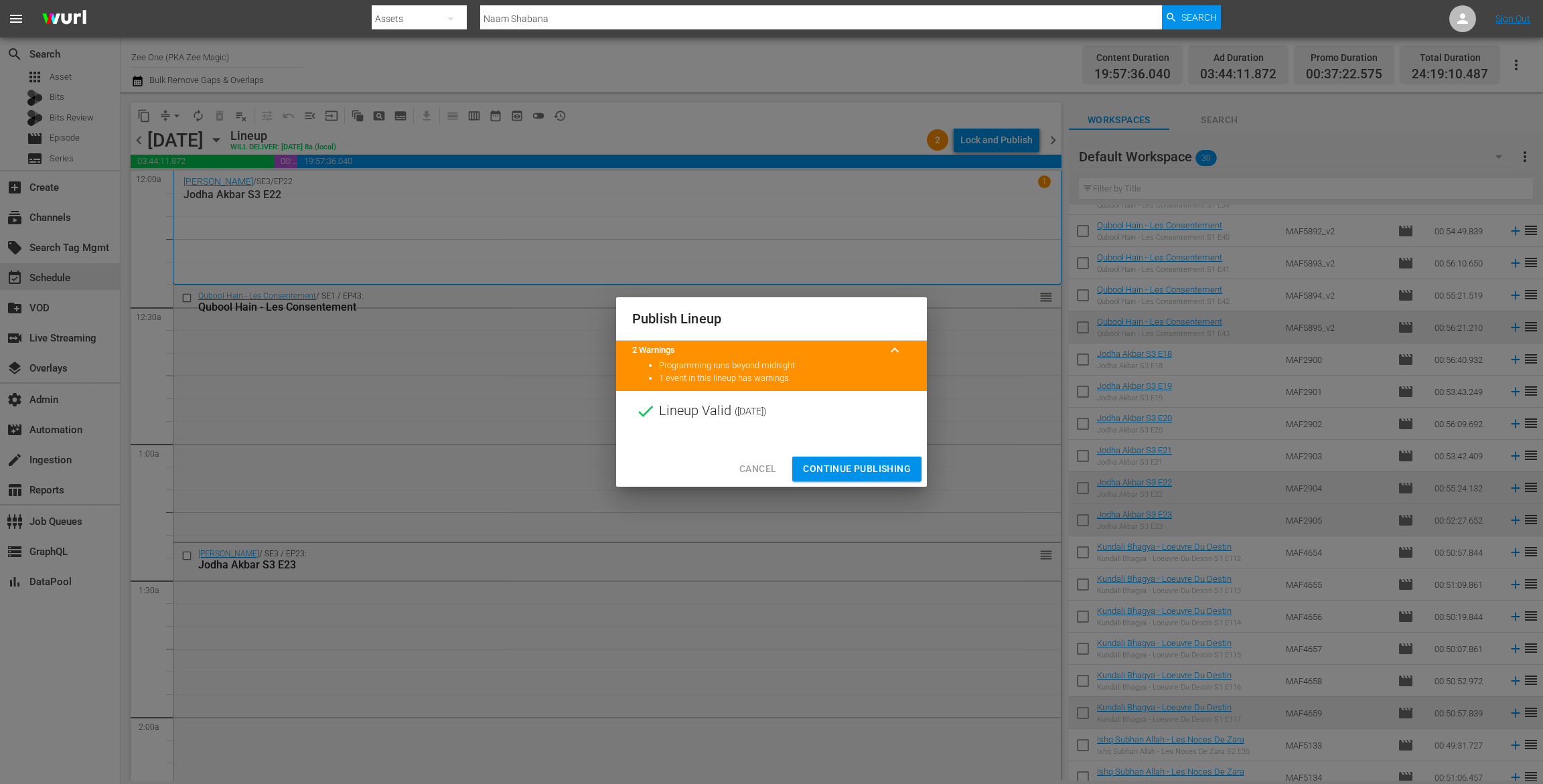
click at [844, 466] on span "Continue Publishing" at bounding box center [857, 469] width 108 height 17
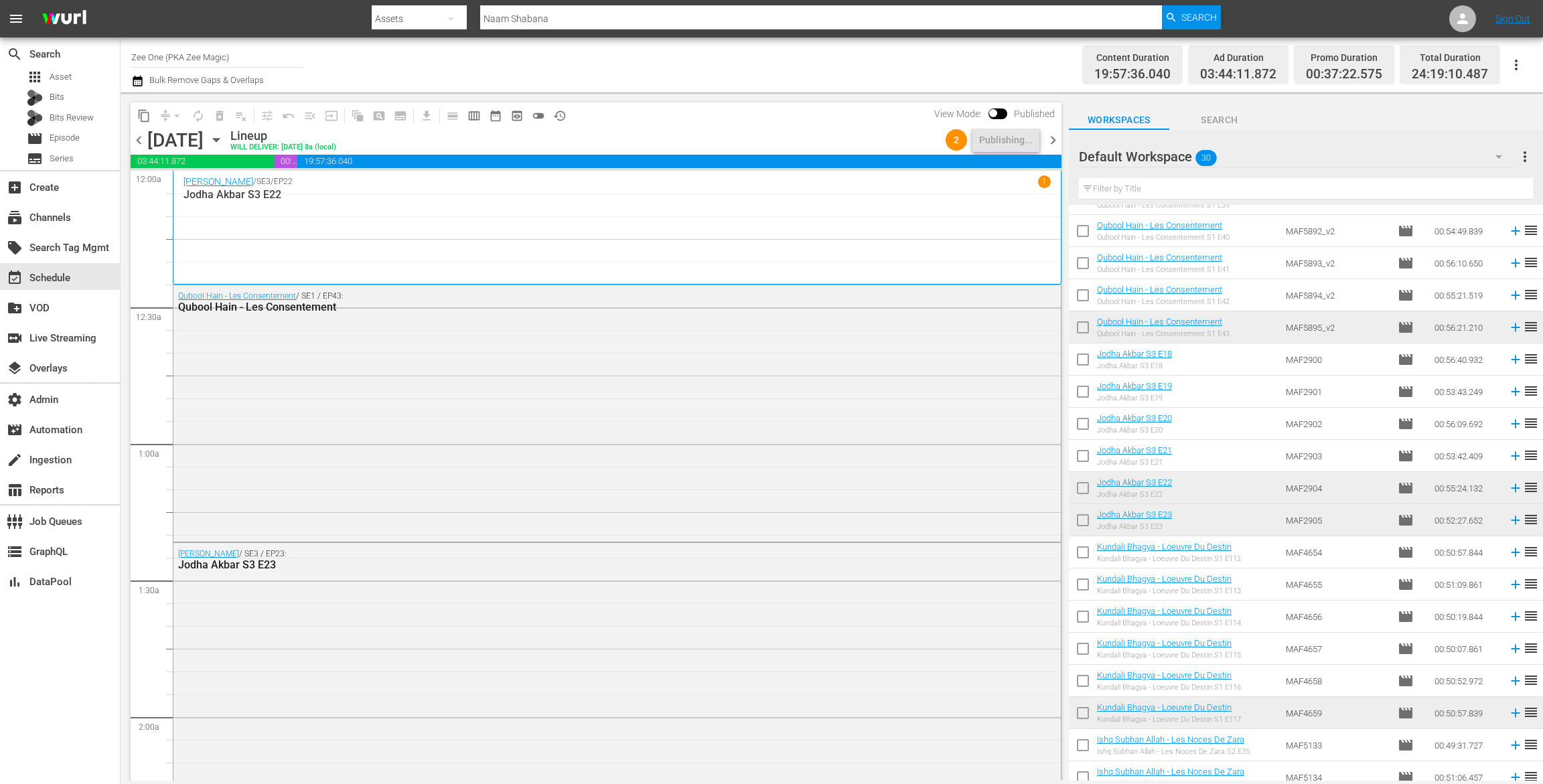
drag, startPoint x: 1046, startPoint y: 141, endPoint x: 1049, endPoint y: 170, distance: 29.2
click at [1048, 143] on span "chevron_right" at bounding box center [1053, 140] width 17 height 17
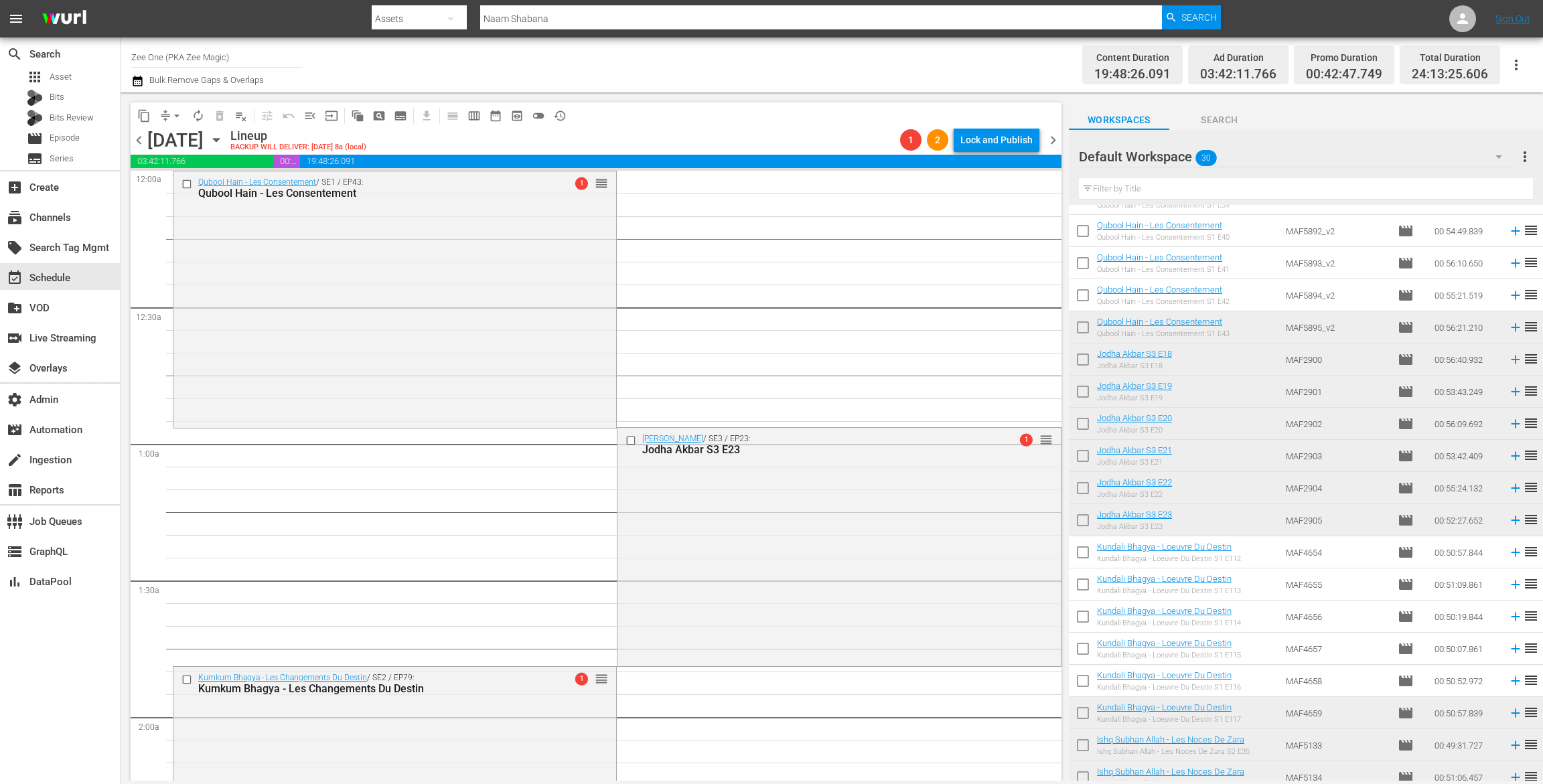
click at [138, 139] on span "chevron_left" at bounding box center [139, 140] width 17 height 17
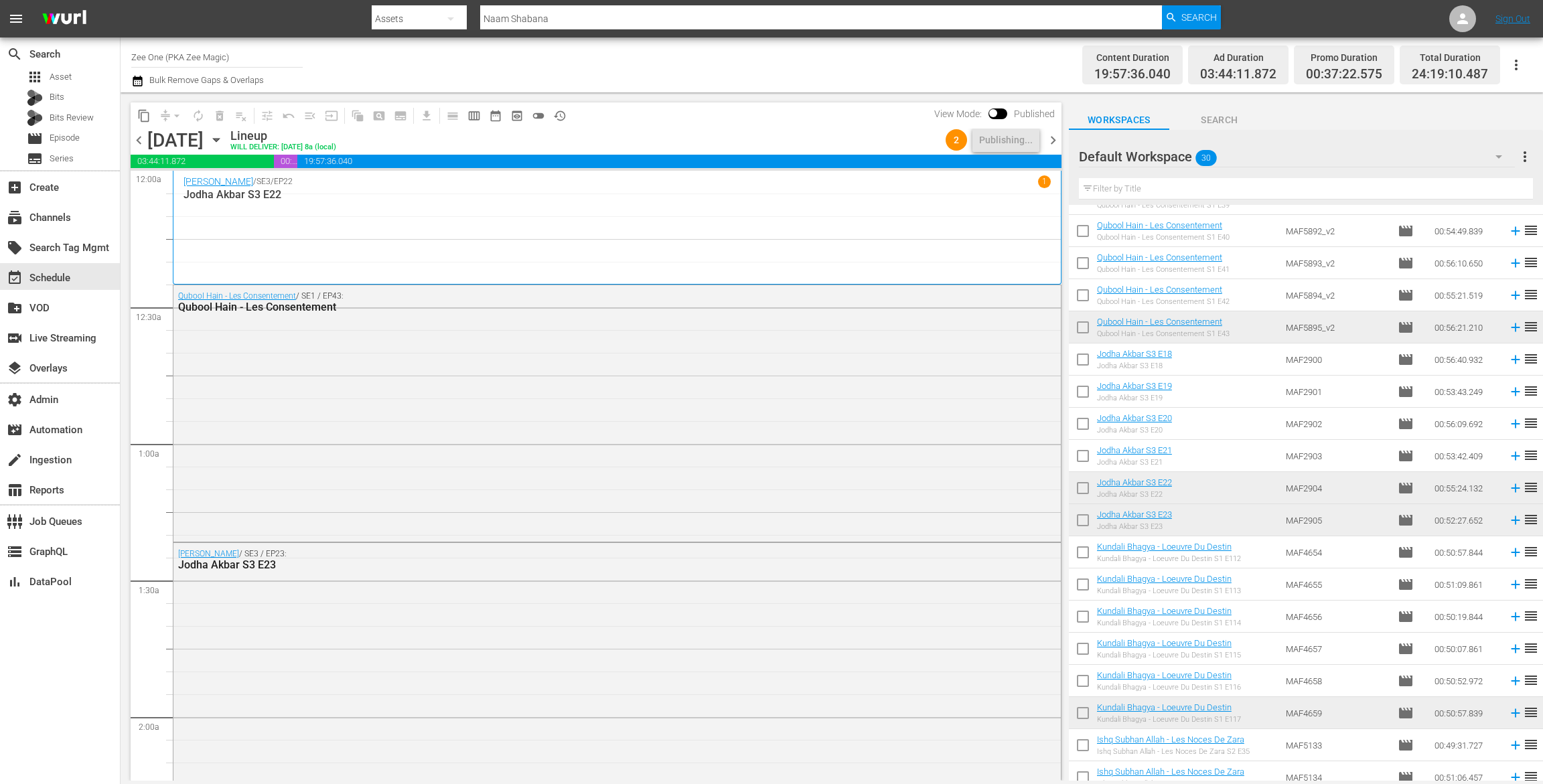
click at [1055, 137] on span "chevron_right" at bounding box center [1053, 140] width 17 height 17
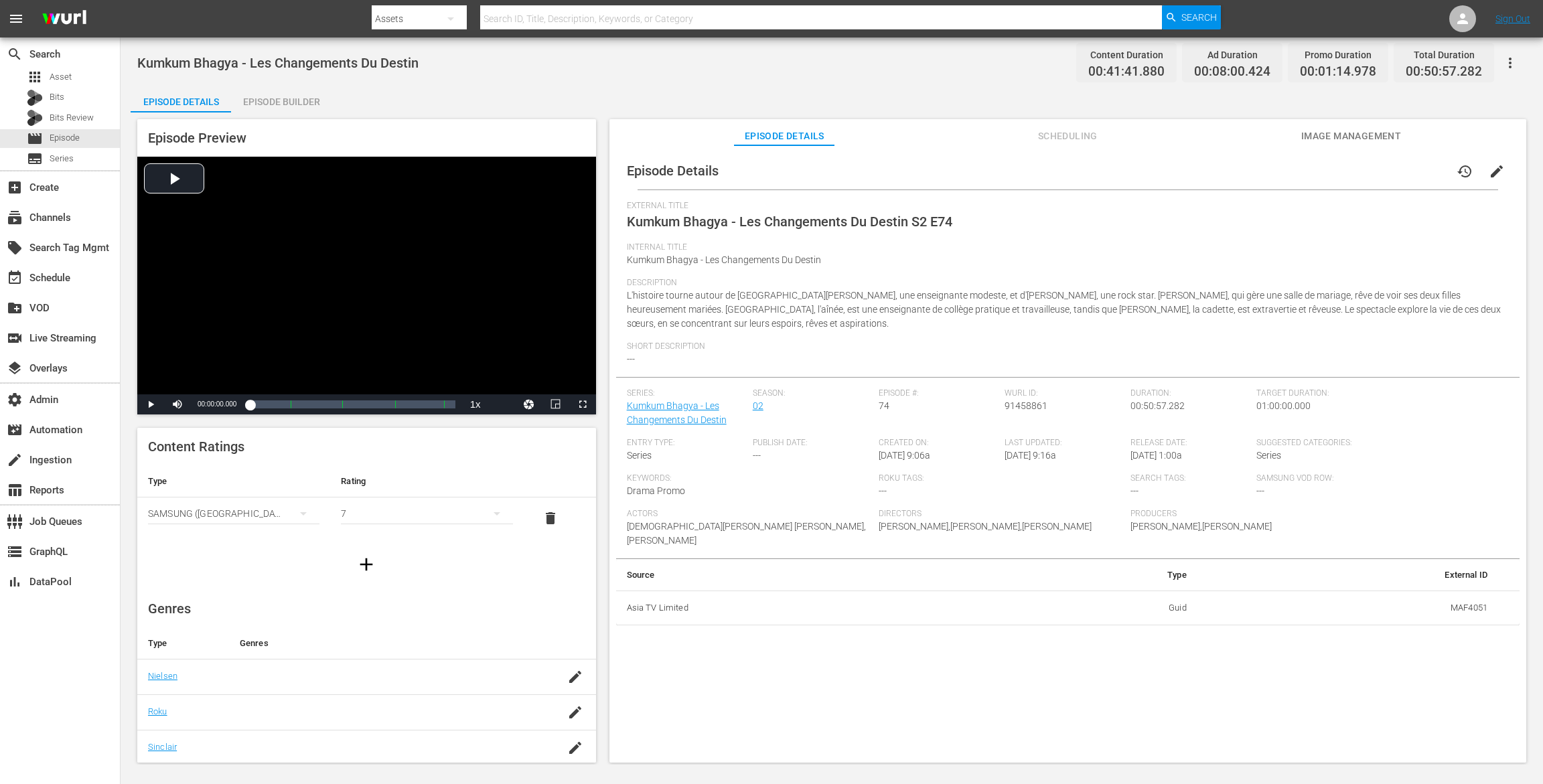
drag, startPoint x: 287, startPoint y: 101, endPoint x: 361, endPoint y: 49, distance: 90.4
click at [287, 101] on div "Episode Builder" at bounding box center [281, 102] width 101 height 32
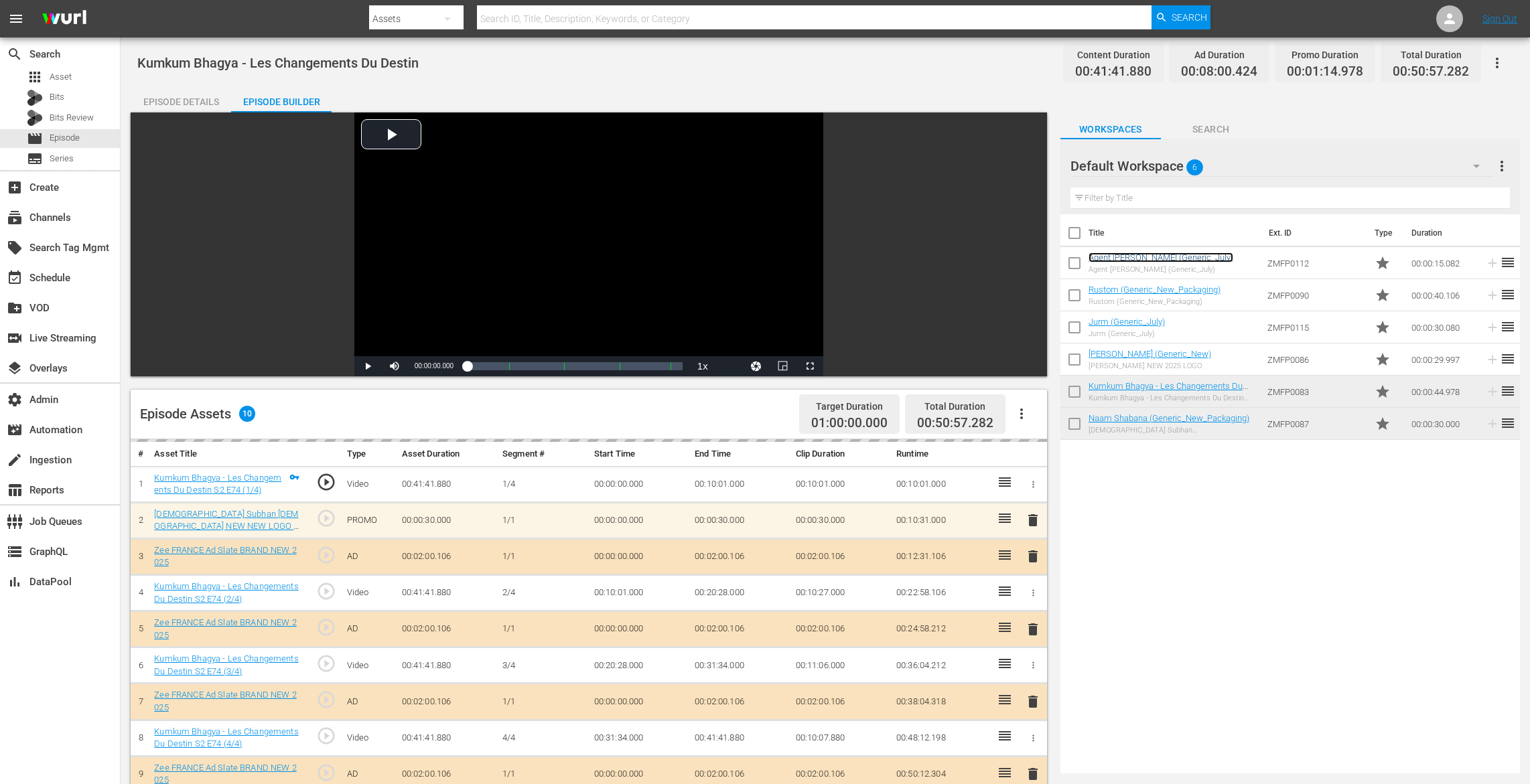
scroll to position [165, 0]
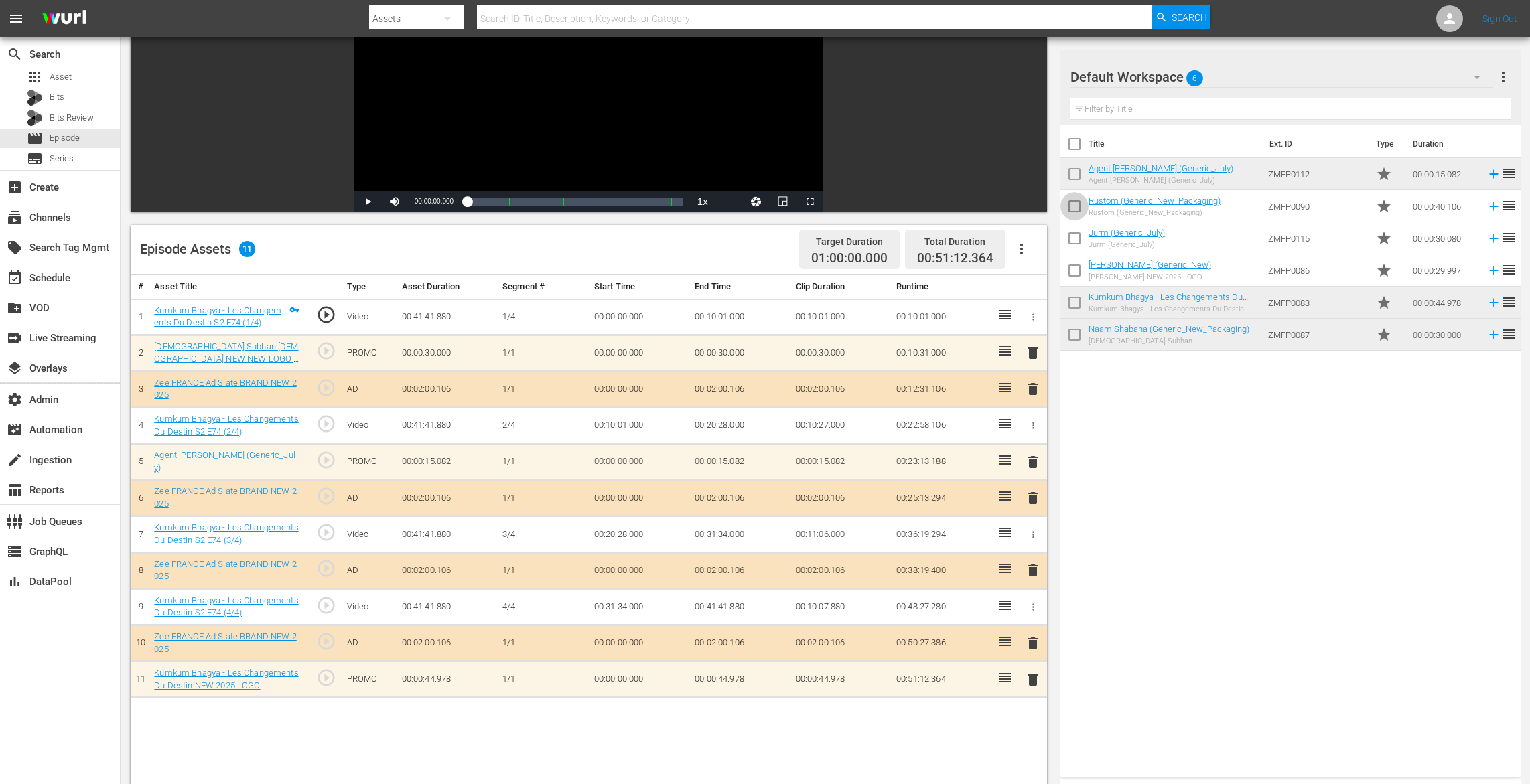
click at [1074, 205] on input "checkbox" at bounding box center [1074, 209] width 28 height 28
checkbox input "true"
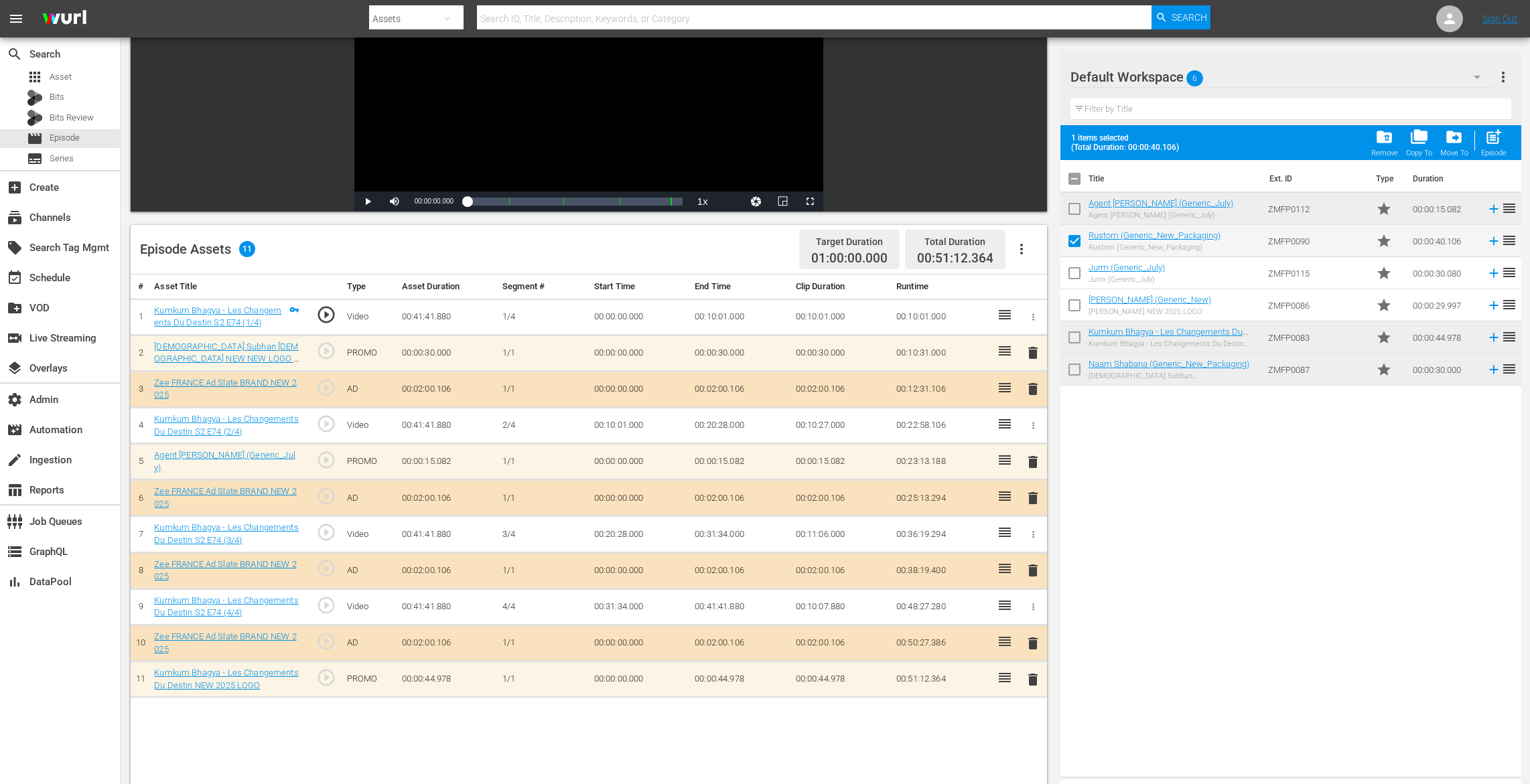
click at [1069, 271] on input "checkbox" at bounding box center [1074, 276] width 28 height 28
checkbox input "true"
click at [1157, 134] on span "folder_delete" at bounding box center [1384, 136] width 18 height 18
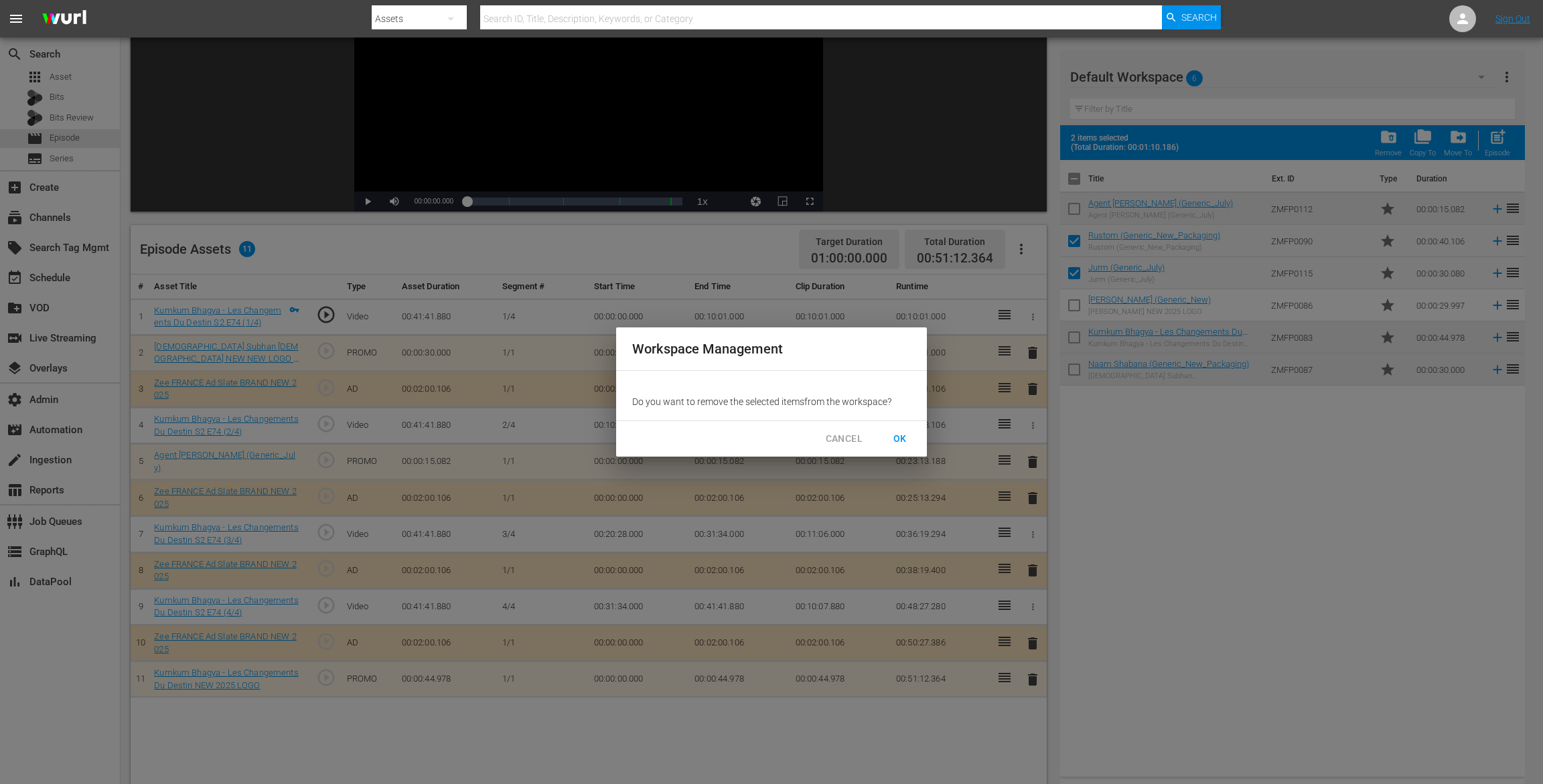
click at [905, 432] on span "OK" at bounding box center [900, 439] width 22 height 17
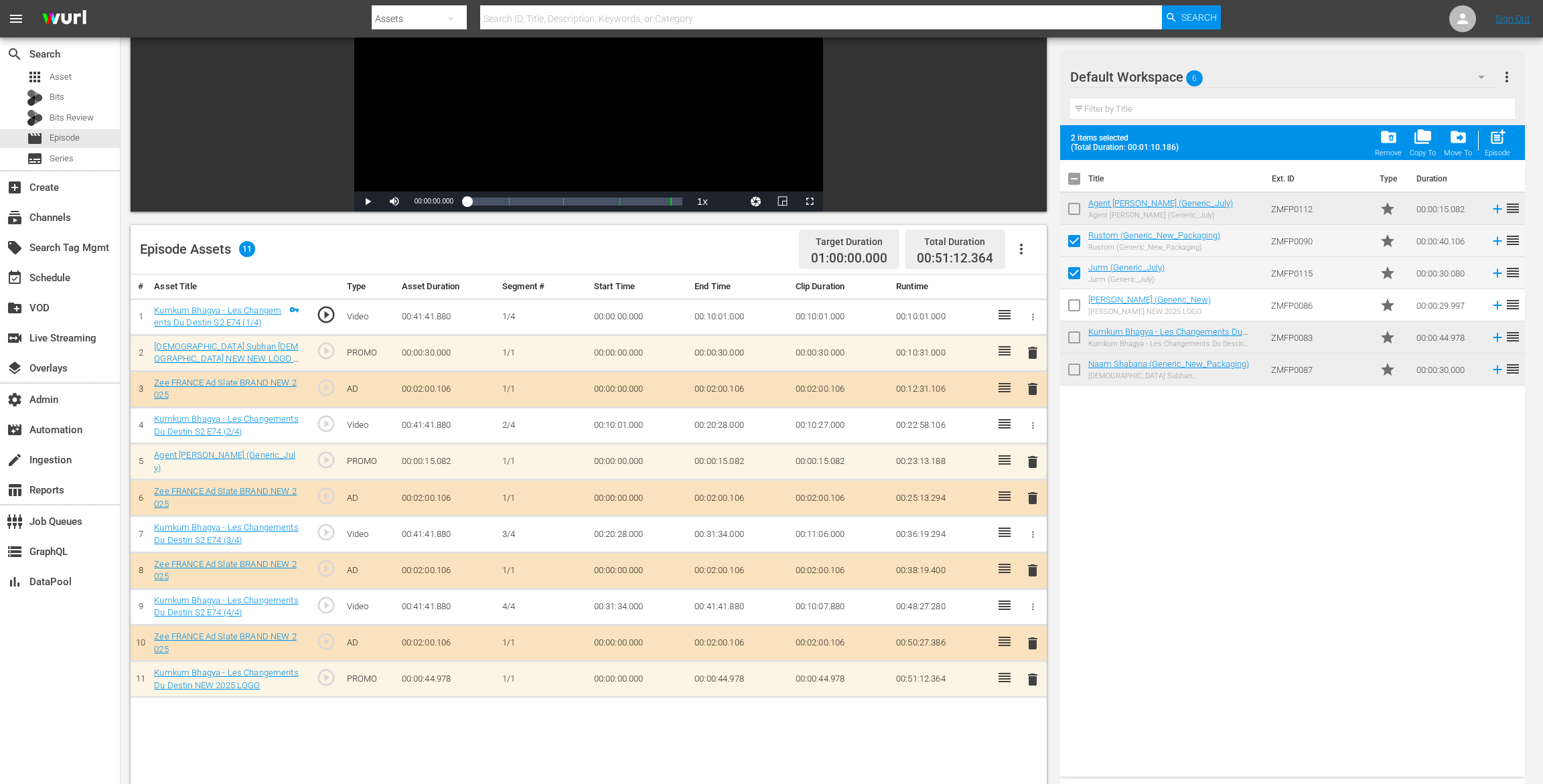
checkbox input "false"
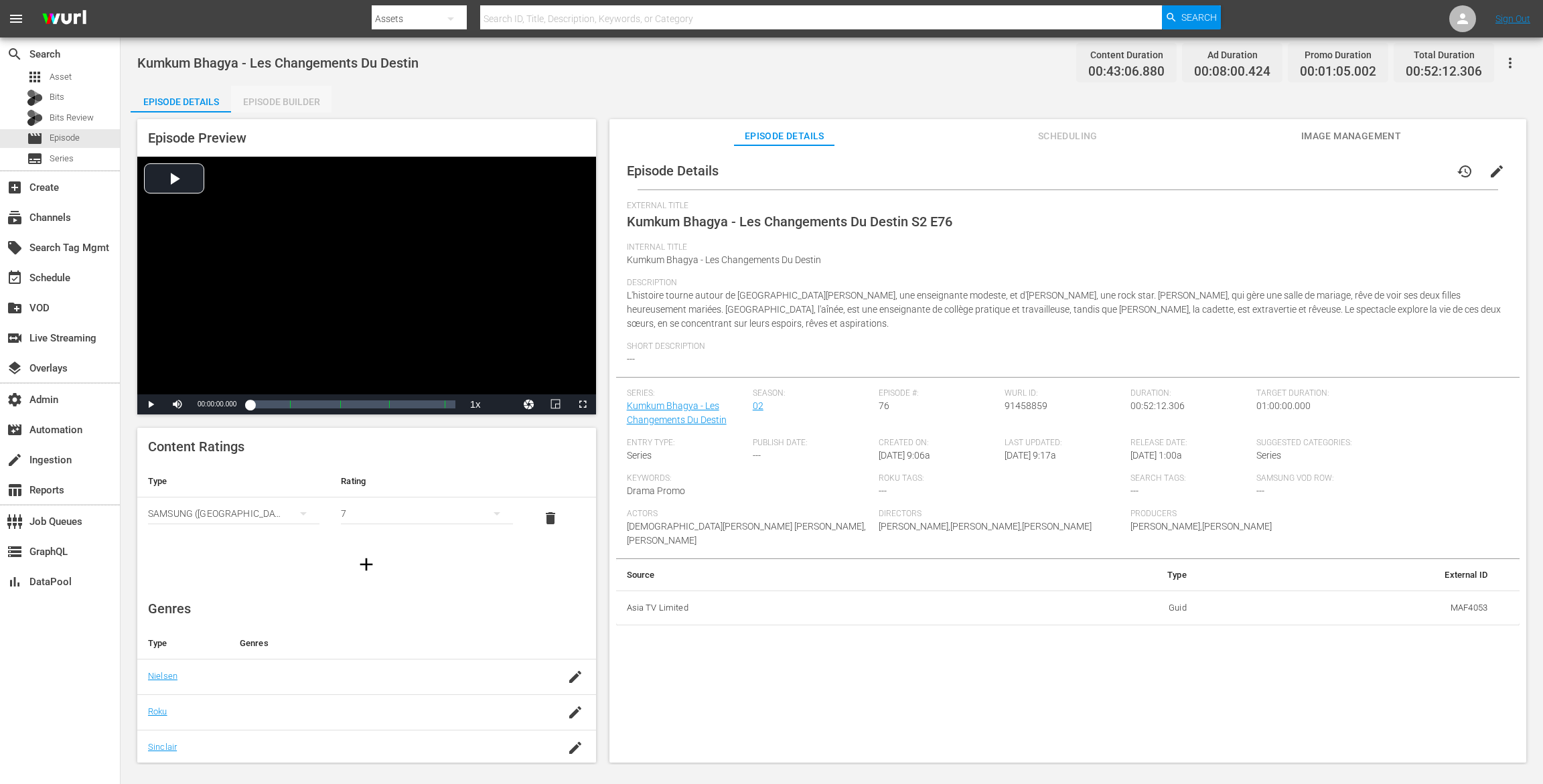
drag, startPoint x: 298, startPoint y: 105, endPoint x: 519, endPoint y: 7, distance: 241.8
click at [298, 105] on div "Episode Builder" at bounding box center [281, 102] width 101 height 32
click at [290, 101] on div "Episode Builder" at bounding box center [281, 102] width 101 height 32
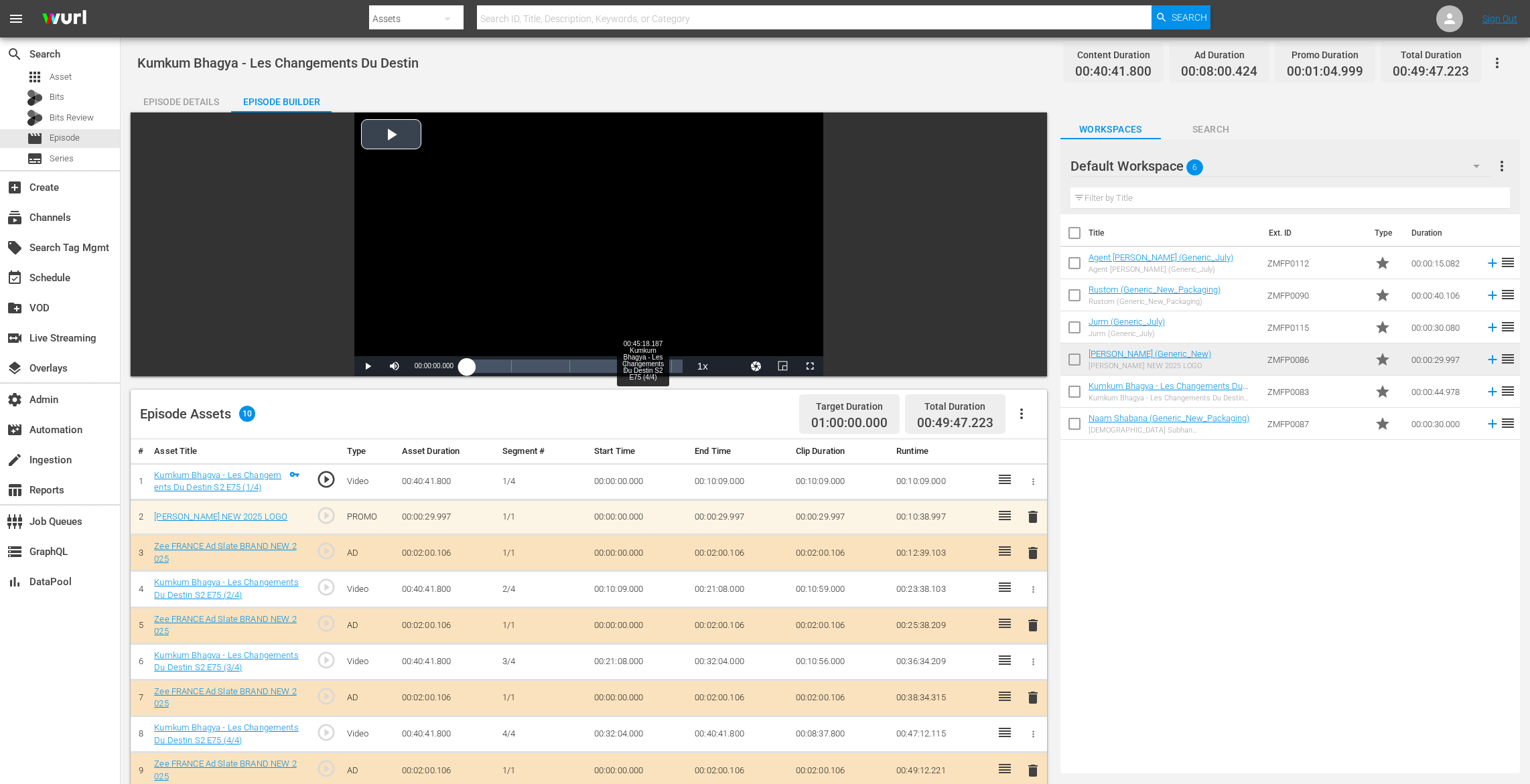
scroll to position [348, 0]
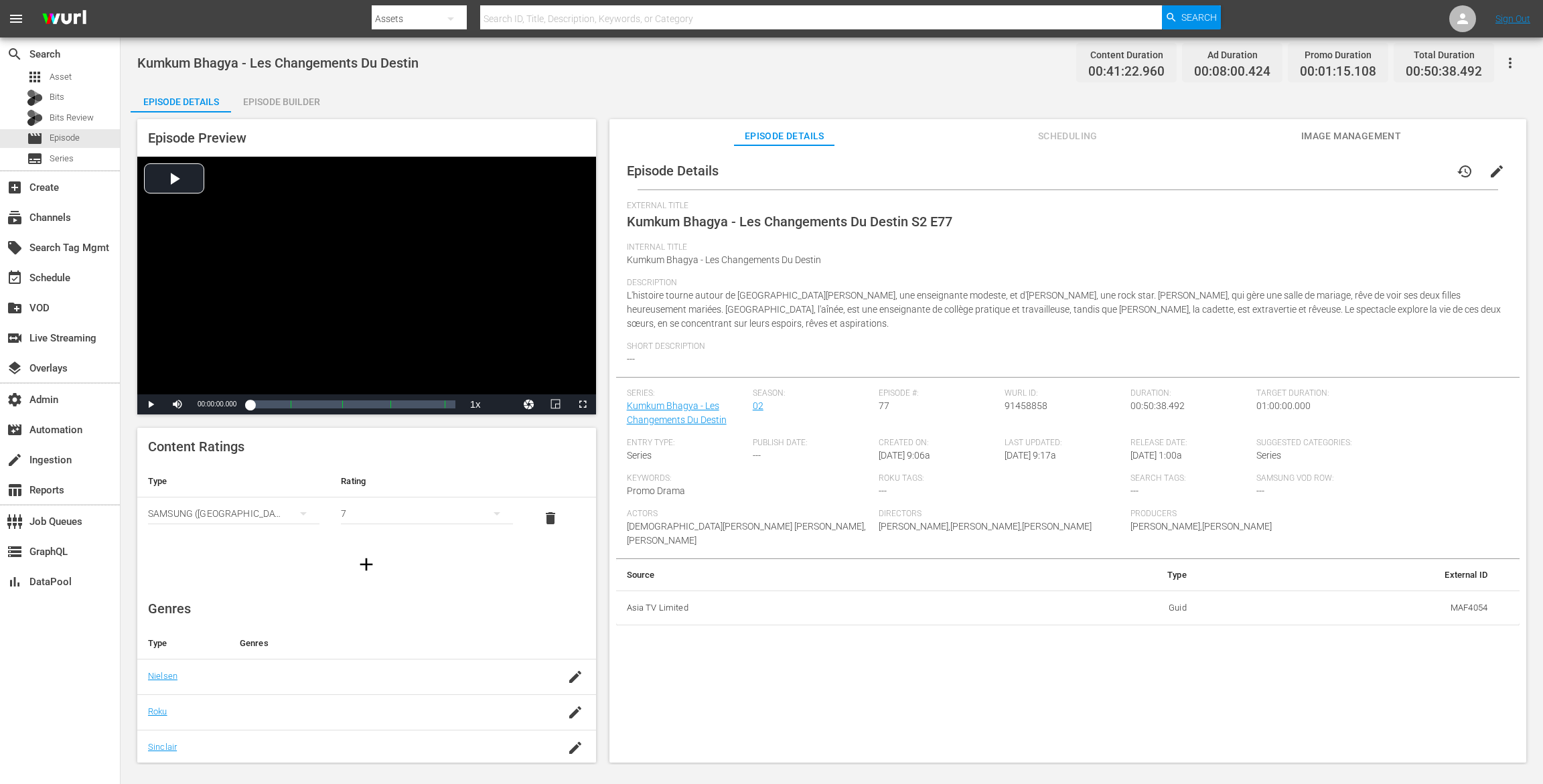
click at [290, 105] on div "Episode Builder" at bounding box center [281, 102] width 101 height 32
drag, startPoint x: 309, startPoint y: 95, endPoint x: 352, endPoint y: 83, distance: 44.6
click at [310, 95] on div "Episode Builder" at bounding box center [281, 102] width 101 height 32
drag, startPoint x: 277, startPoint y: 101, endPoint x: 317, endPoint y: 70, distance: 50.6
click at [277, 101] on div "Episode Builder" at bounding box center [281, 102] width 101 height 32
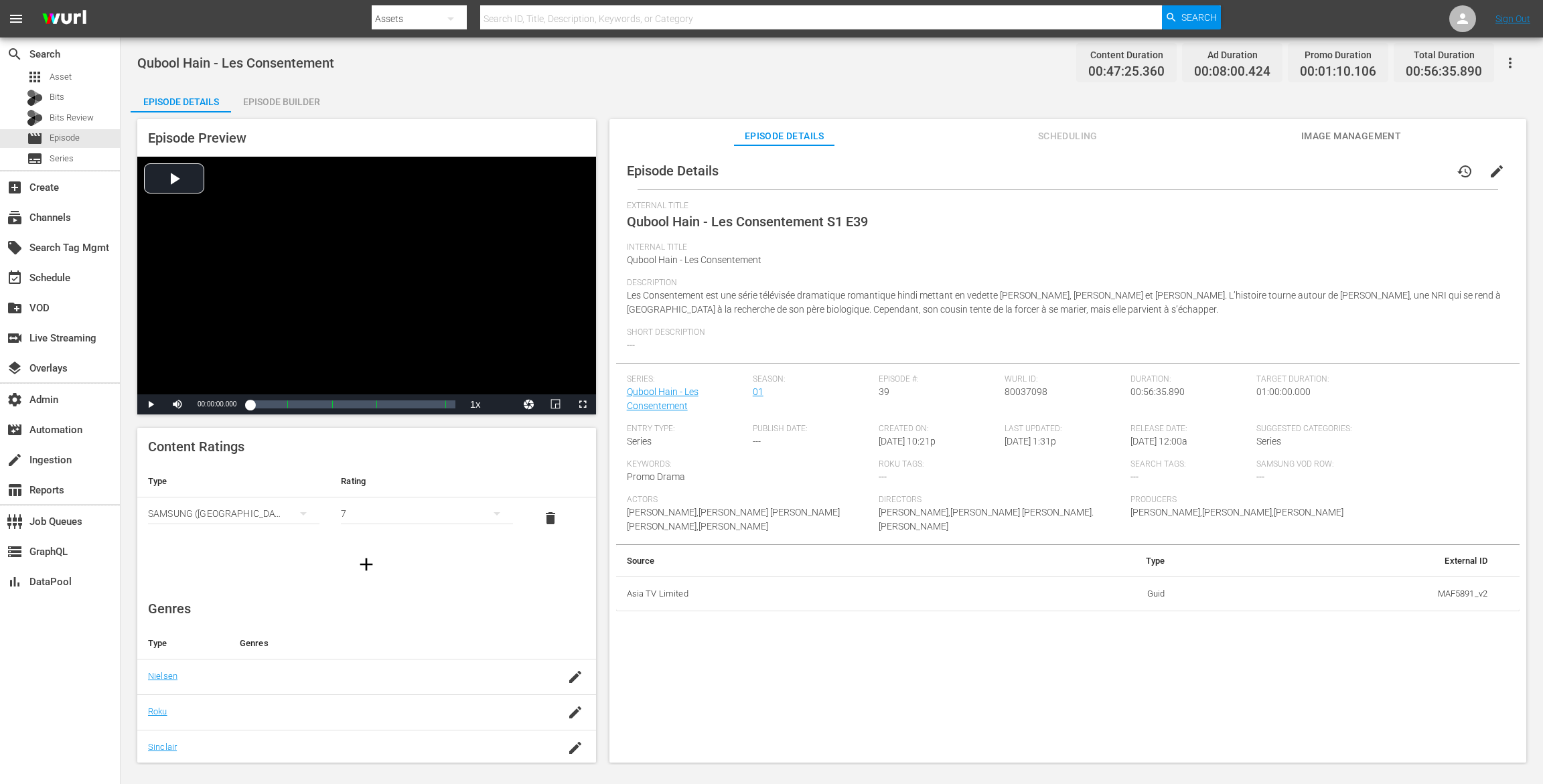
click at [297, 101] on div "Episode Builder" at bounding box center [281, 102] width 101 height 32
click at [273, 94] on div "Episode Builder" at bounding box center [281, 102] width 101 height 32
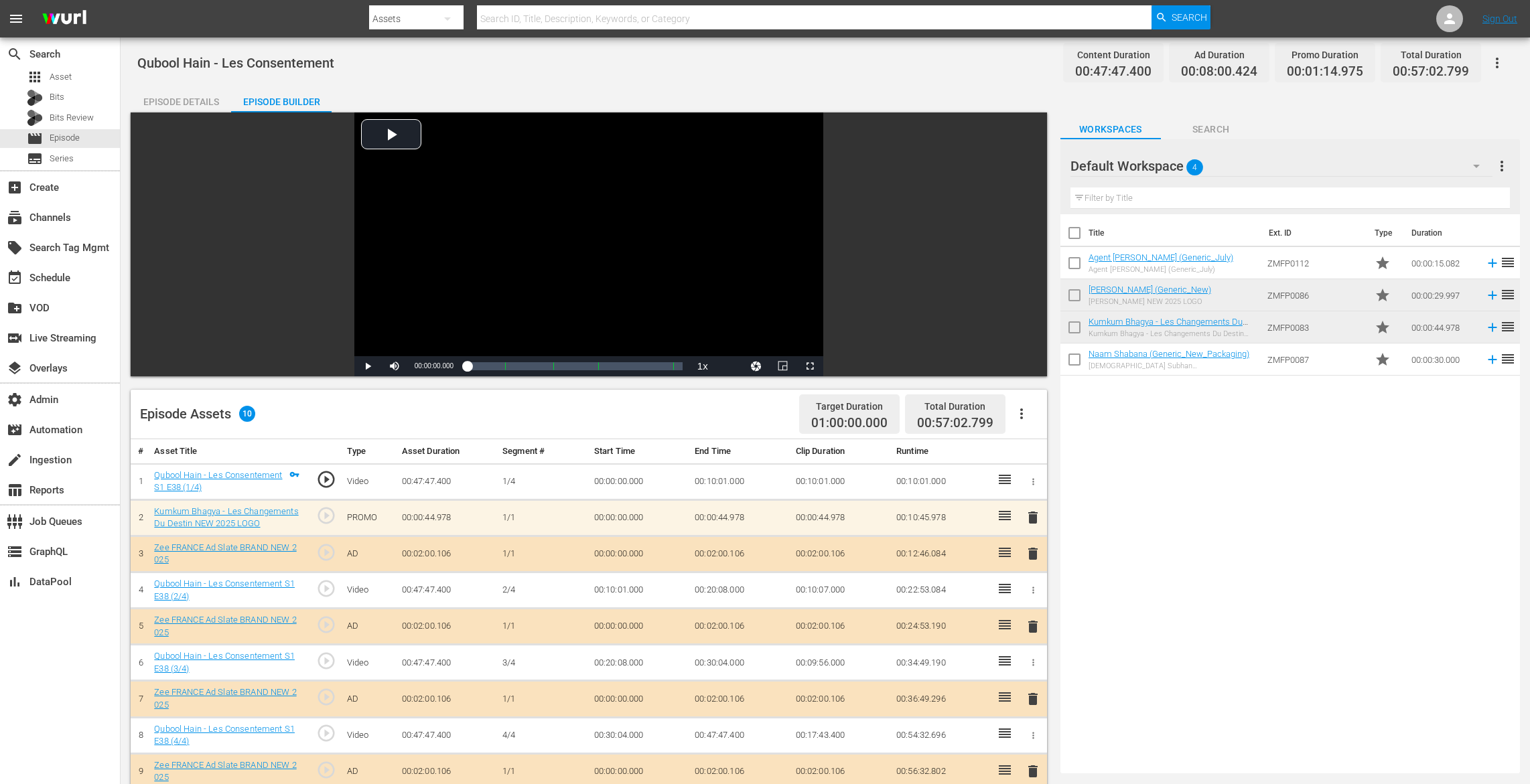
scroll to position [331, 0]
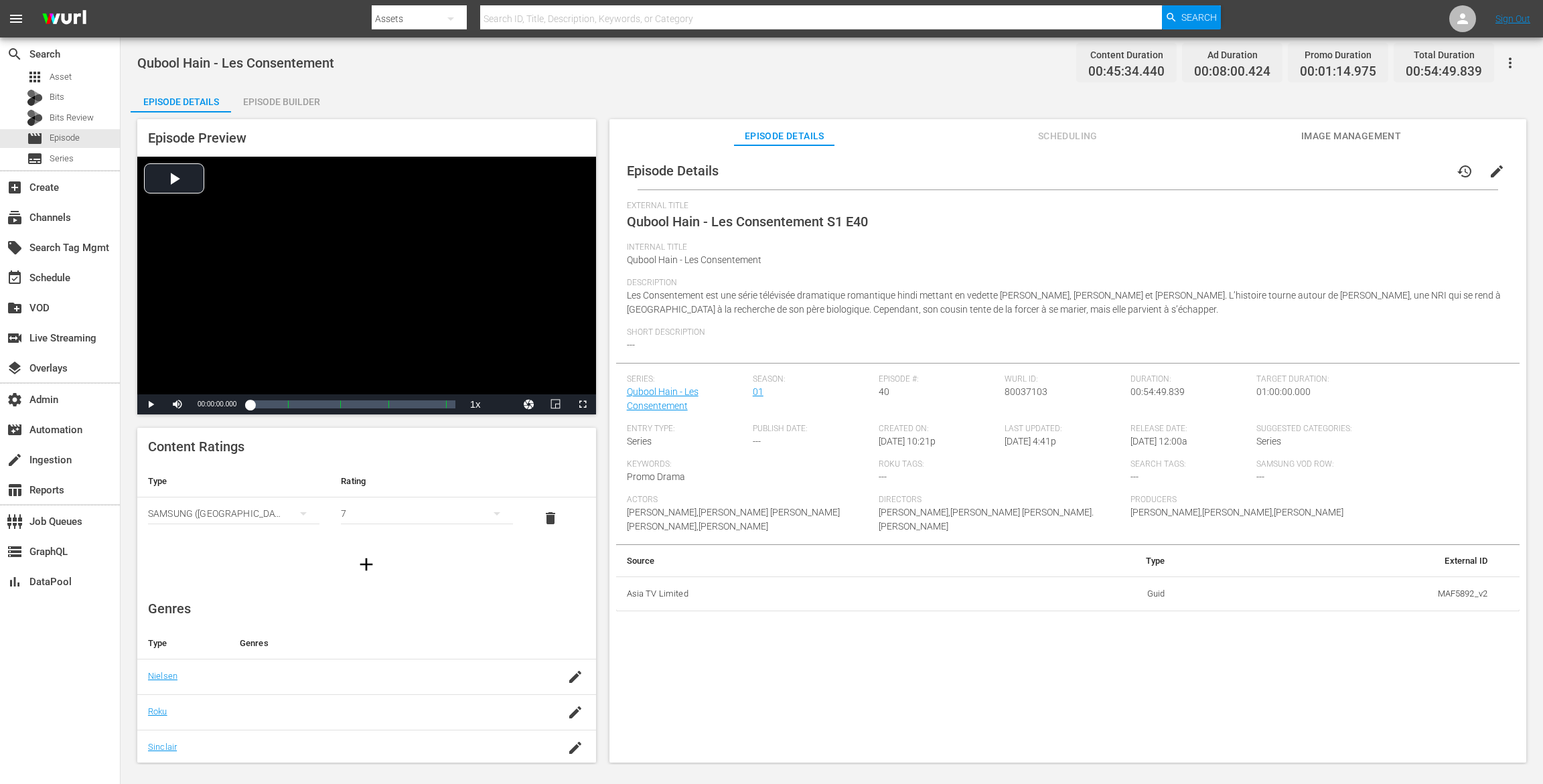
click at [320, 99] on div "Episode Builder" at bounding box center [281, 102] width 101 height 32
drag, startPoint x: 269, startPoint y: 106, endPoint x: 658, endPoint y: 9, distance: 400.9
click at [270, 106] on div "Episode Builder" at bounding box center [281, 102] width 101 height 32
drag, startPoint x: 305, startPoint y: 101, endPoint x: 576, endPoint y: 10, distance: 285.9
click at [306, 101] on div "Episode Builder" at bounding box center [281, 102] width 101 height 32
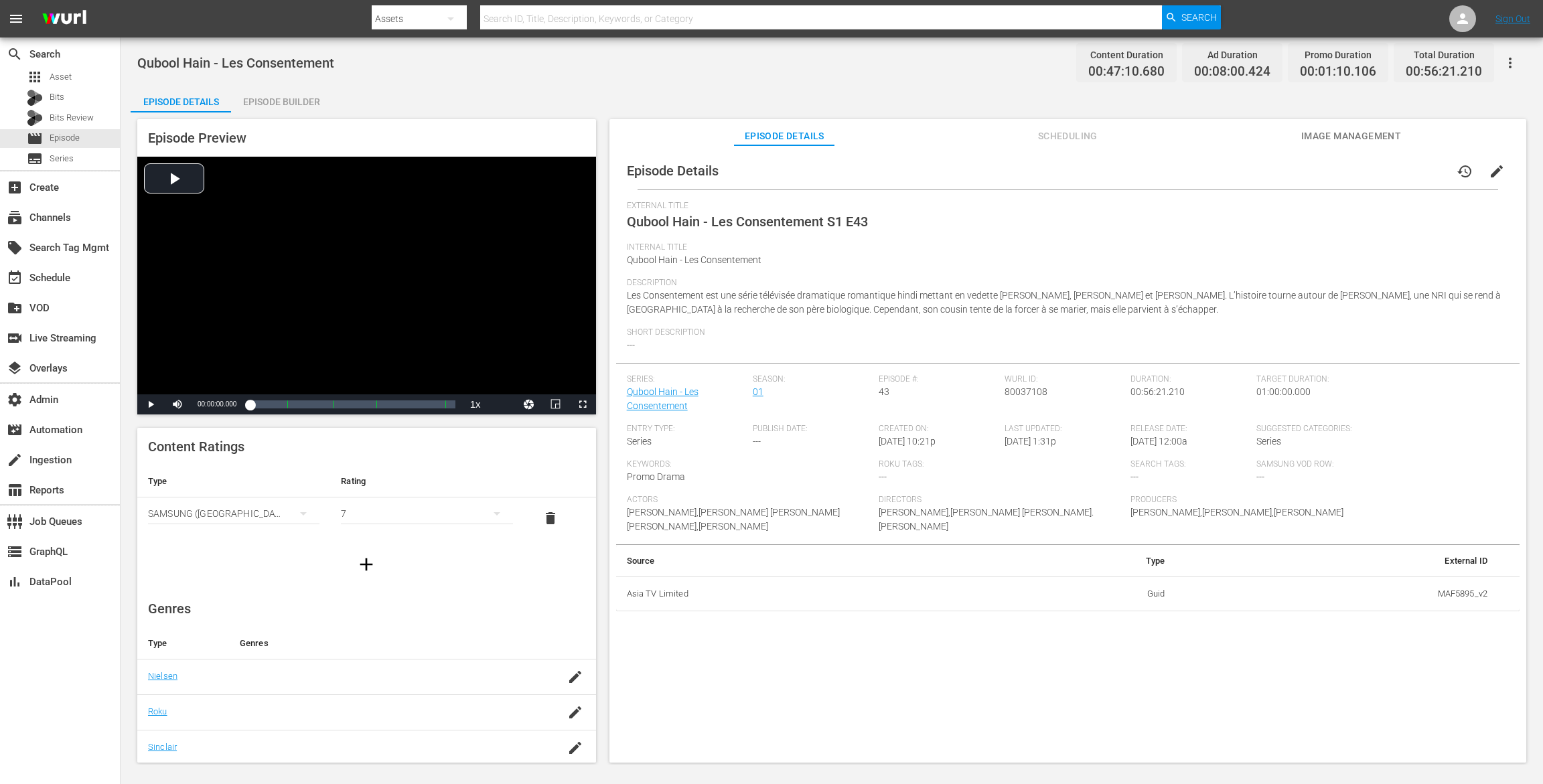
click at [272, 91] on div "Episode Builder" at bounding box center [281, 102] width 101 height 32
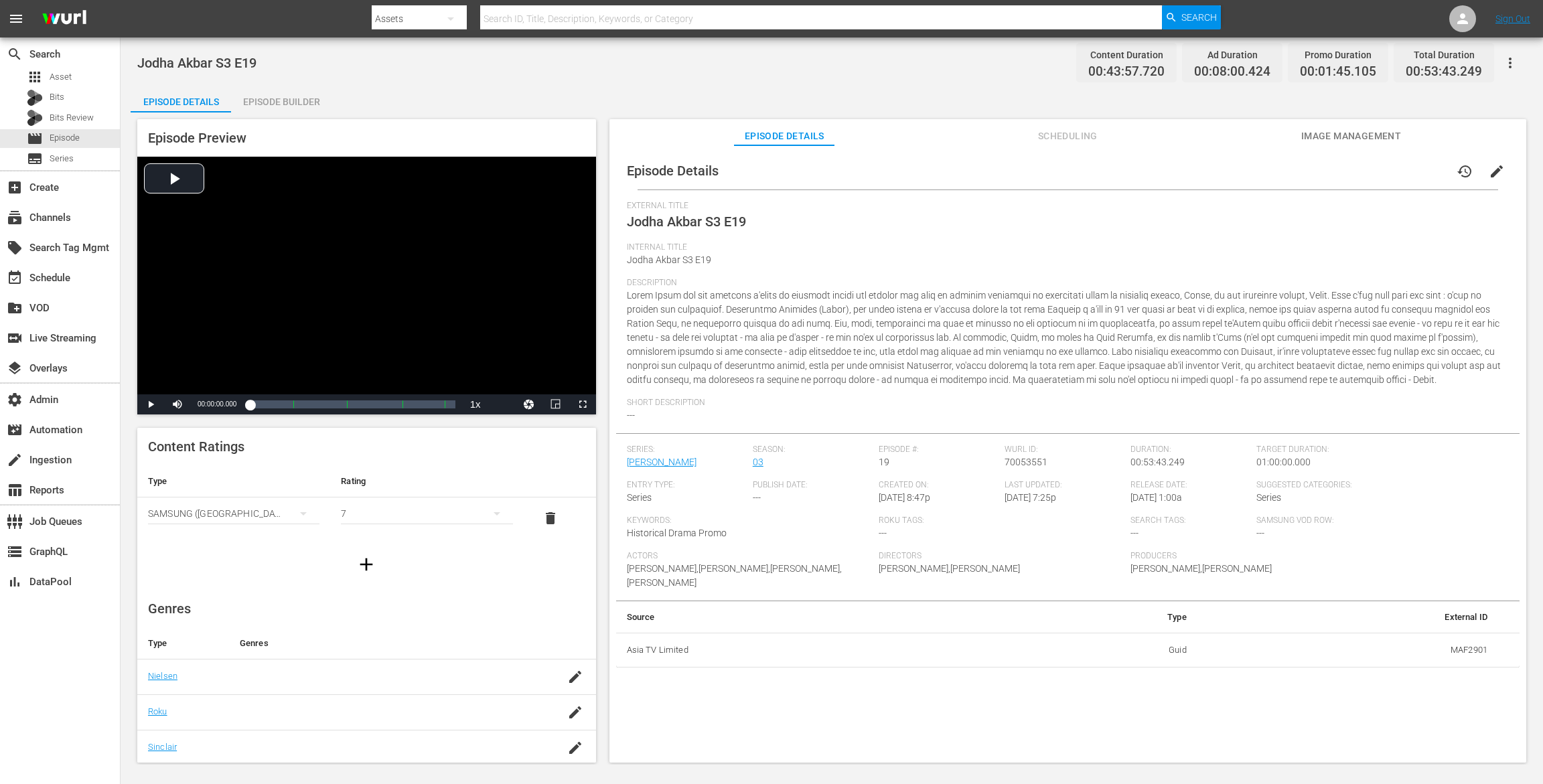
drag, startPoint x: 273, startPoint y: 91, endPoint x: 292, endPoint y: 85, distance: 19.9
click at [273, 91] on div "Episode Builder" at bounding box center [281, 102] width 101 height 32
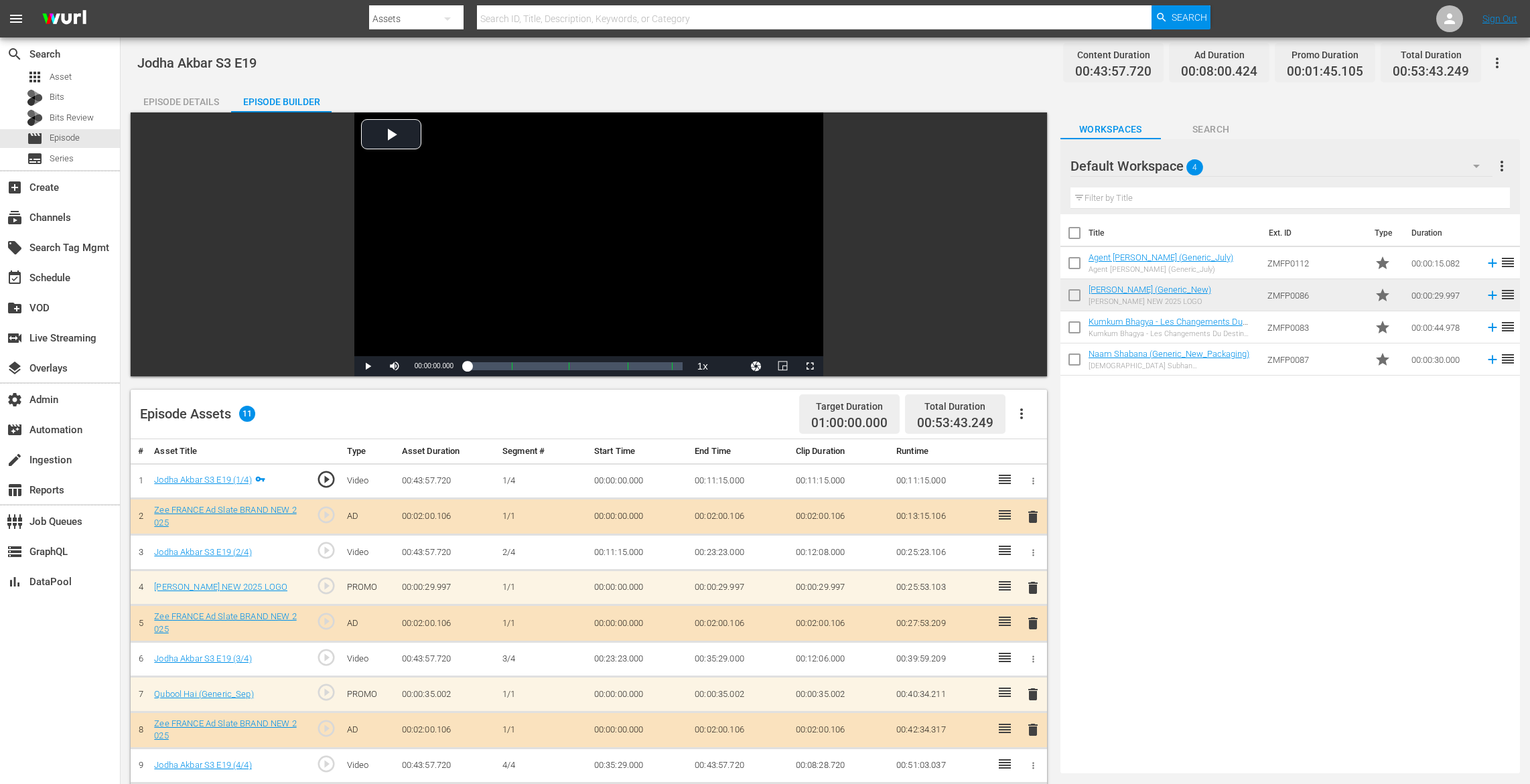
scroll to position [332, 0]
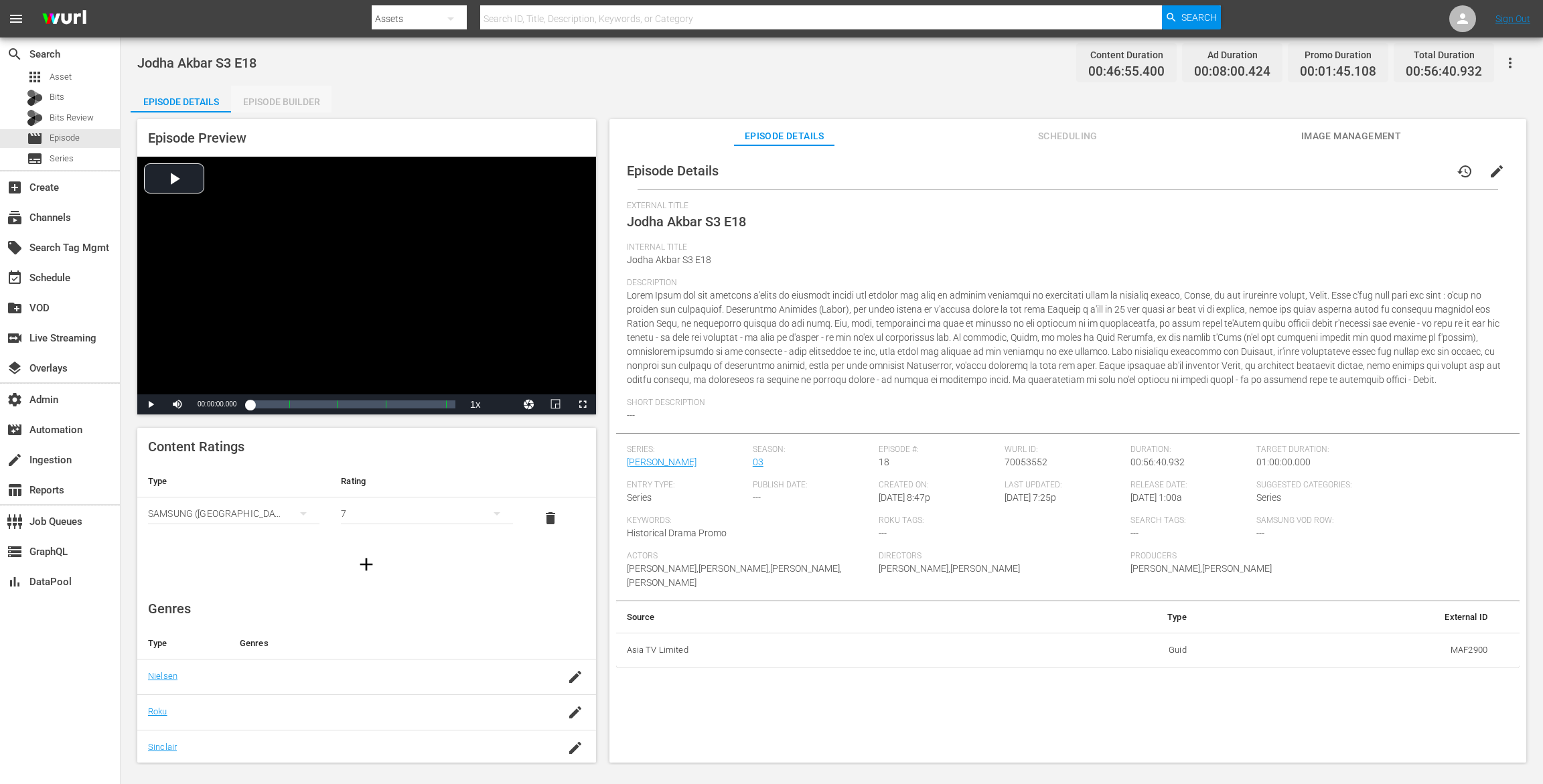
click at [294, 101] on div "Episode Builder" at bounding box center [281, 102] width 101 height 32
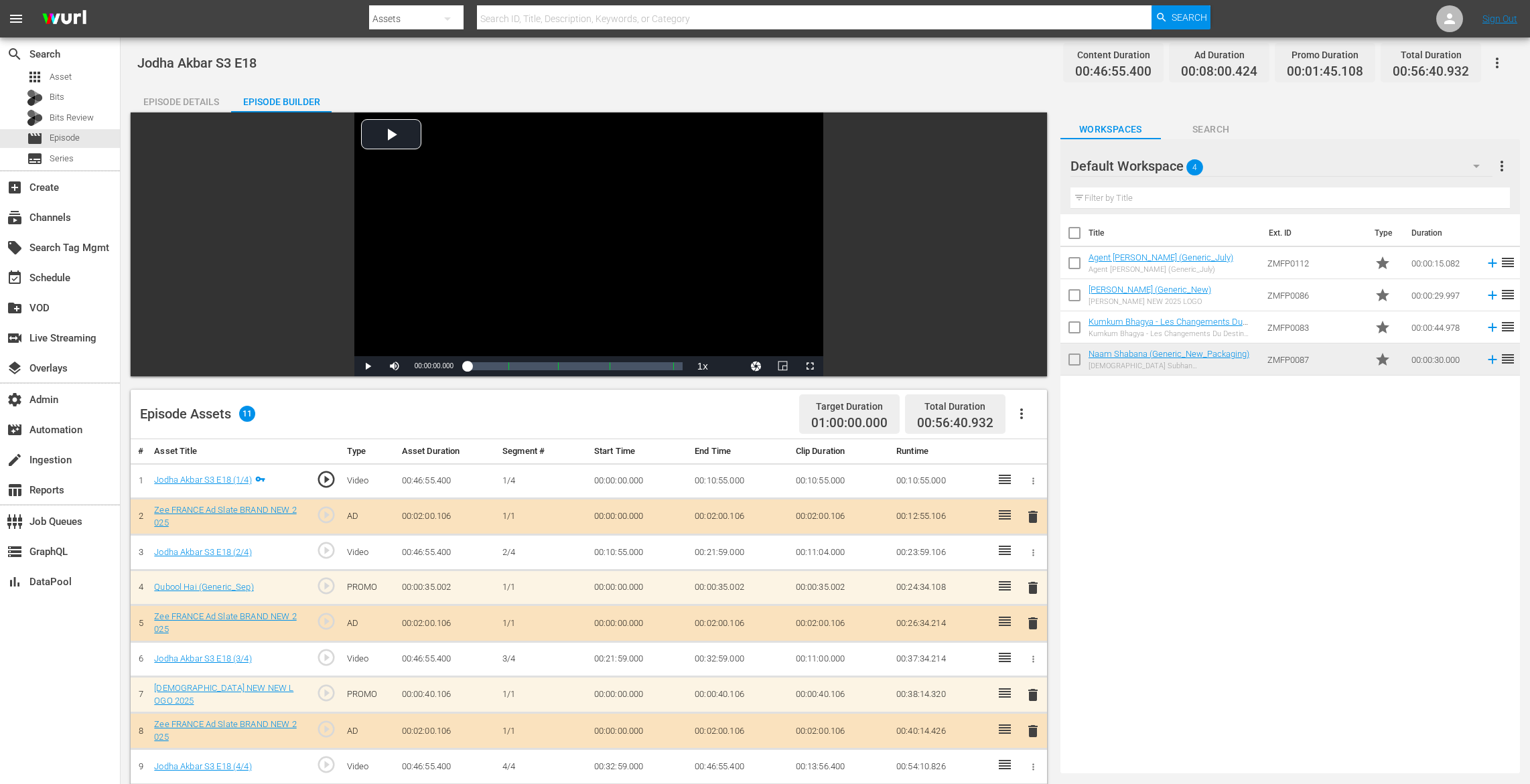
scroll to position [330, 0]
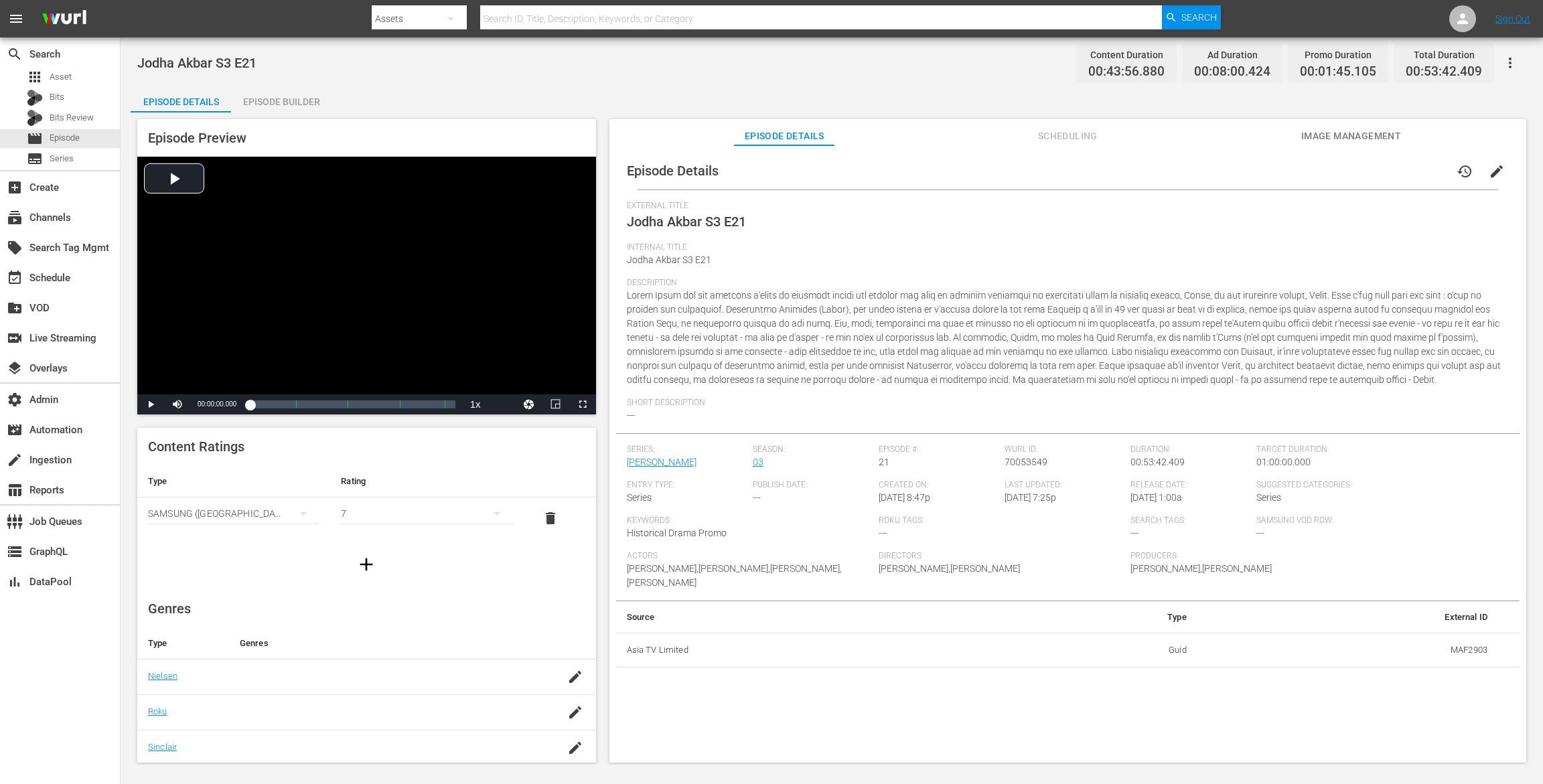
drag, startPoint x: 301, startPoint y: 112, endPoint x: 308, endPoint y: 101, distance: 13.0
click at [302, 110] on div "Episode Builder" at bounding box center [281, 102] width 101 height 32
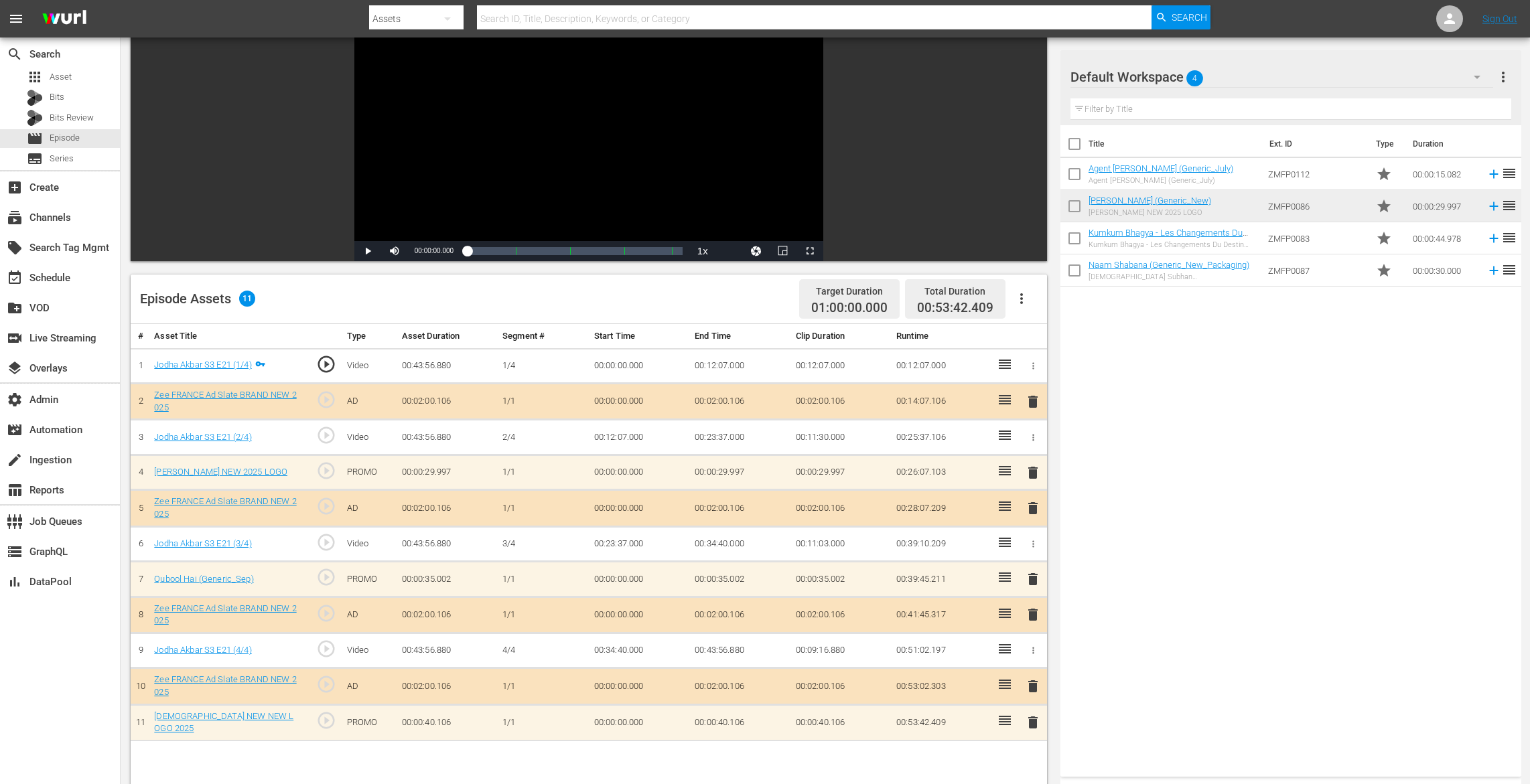
scroll to position [348, 0]
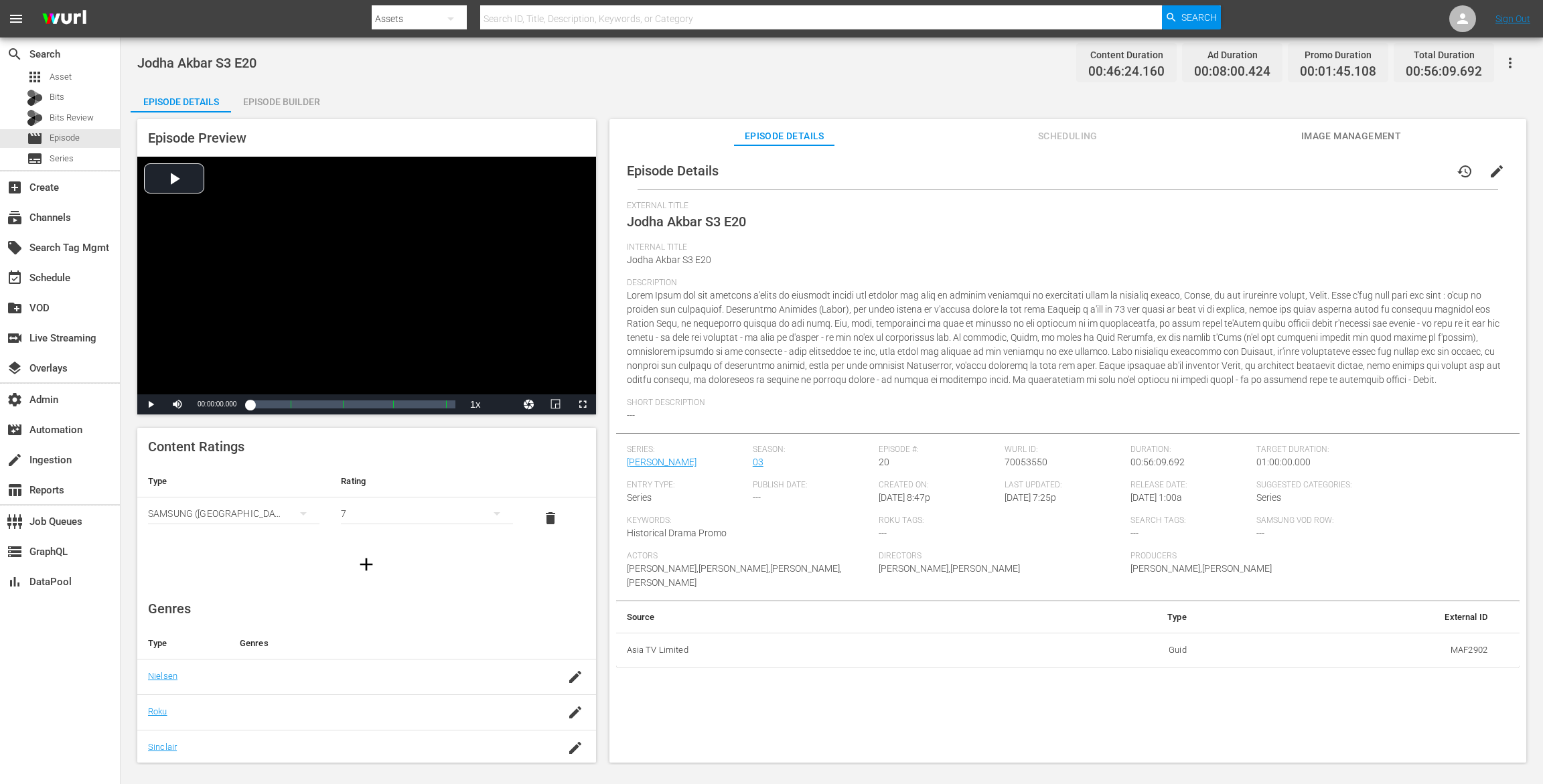
click at [292, 91] on div "Episode Builder" at bounding box center [281, 102] width 101 height 32
drag, startPoint x: 276, startPoint y: 102, endPoint x: 308, endPoint y: 63, distance: 50.4
click at [276, 102] on div "Episode Builder" at bounding box center [281, 102] width 101 height 32
drag, startPoint x: 244, startPoint y: 97, endPoint x: 266, endPoint y: 92, distance: 22.6
click at [245, 97] on div "Episode Builder" at bounding box center [281, 102] width 101 height 32
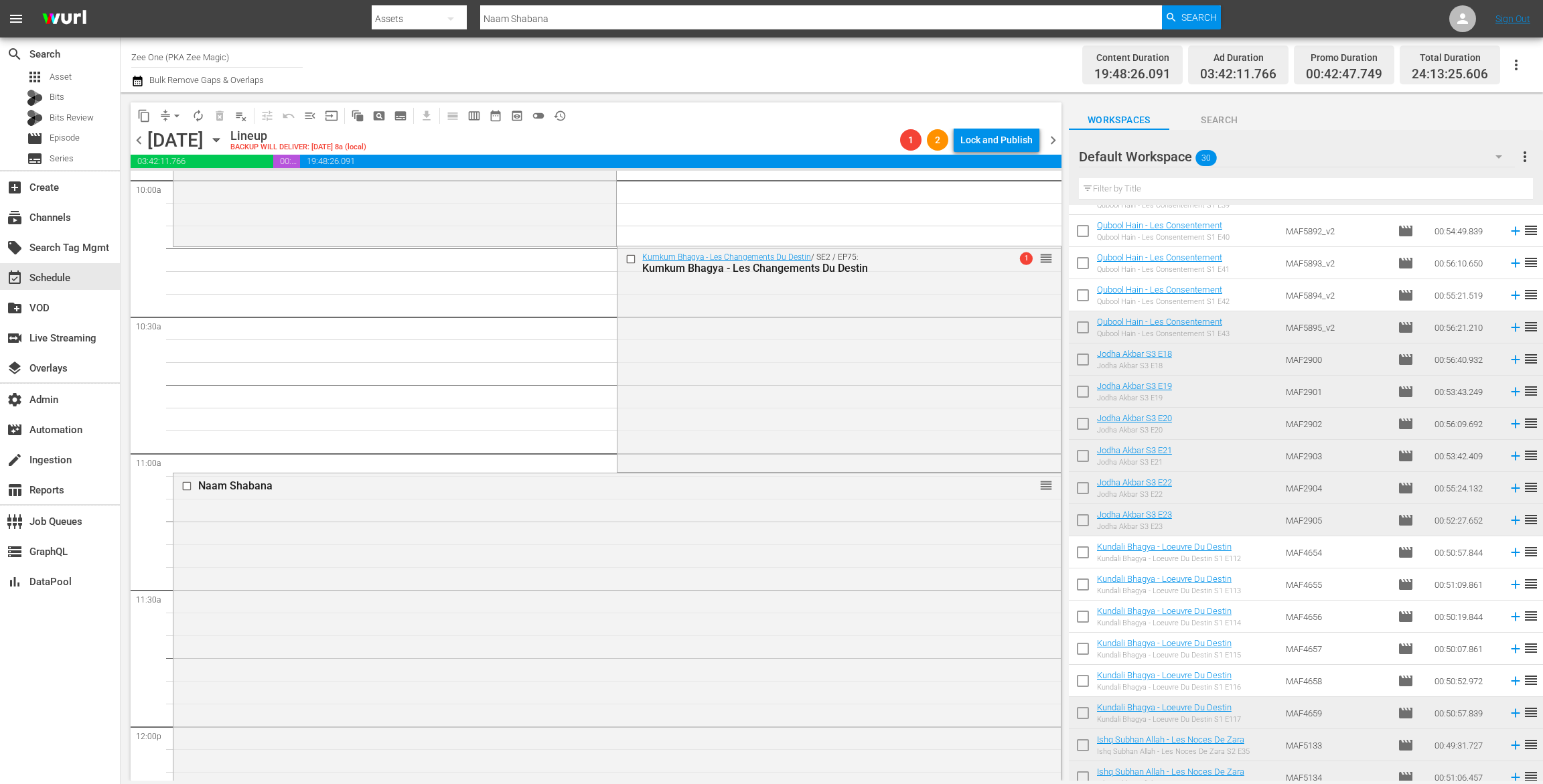
scroll to position [2549, 0]
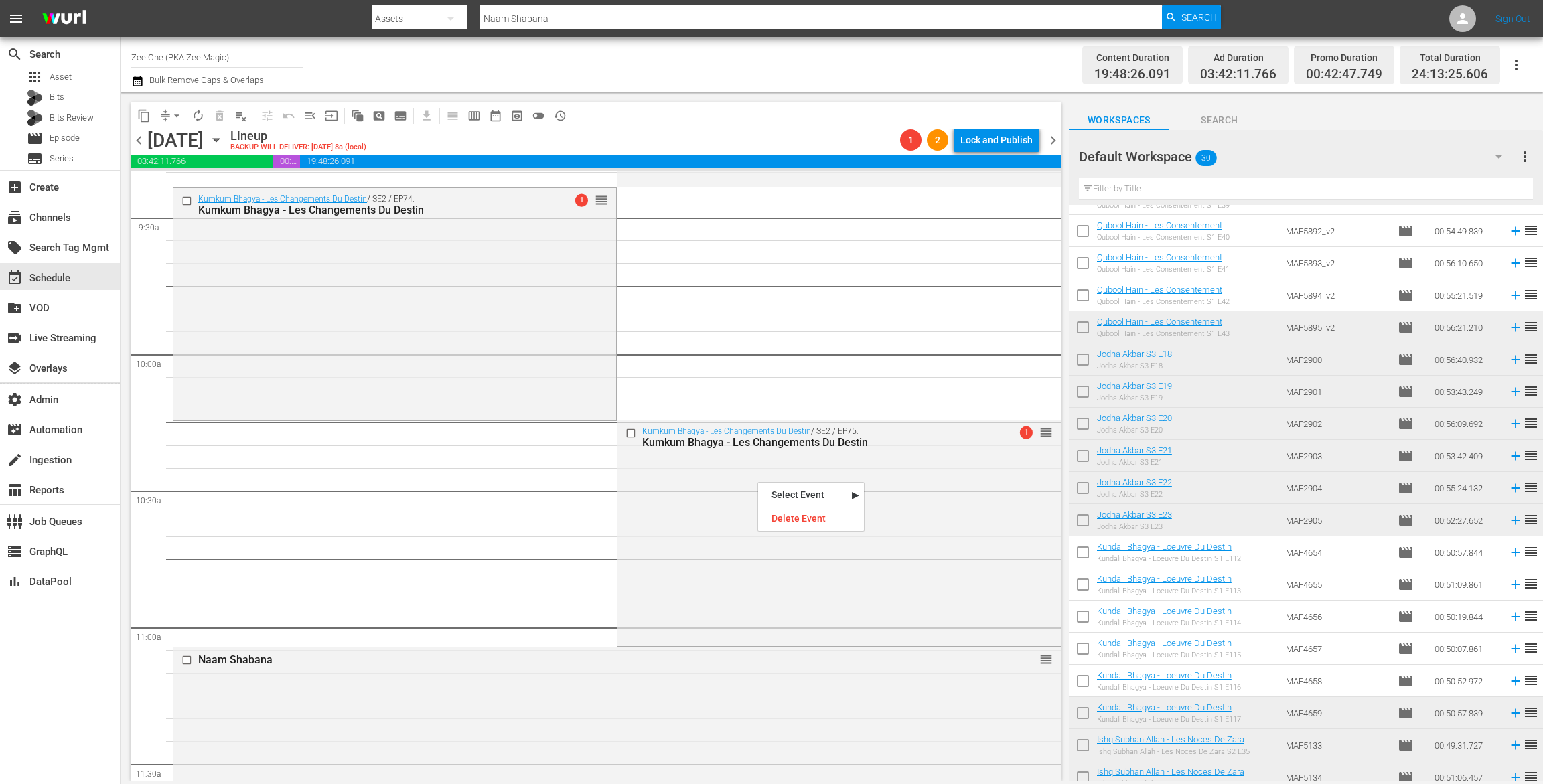
drag, startPoint x: 757, startPoint y: 481, endPoint x: 818, endPoint y: 527, distance: 76.4
click at [820, 518] on div "Delete Event" at bounding box center [811, 519] width 106 height 18
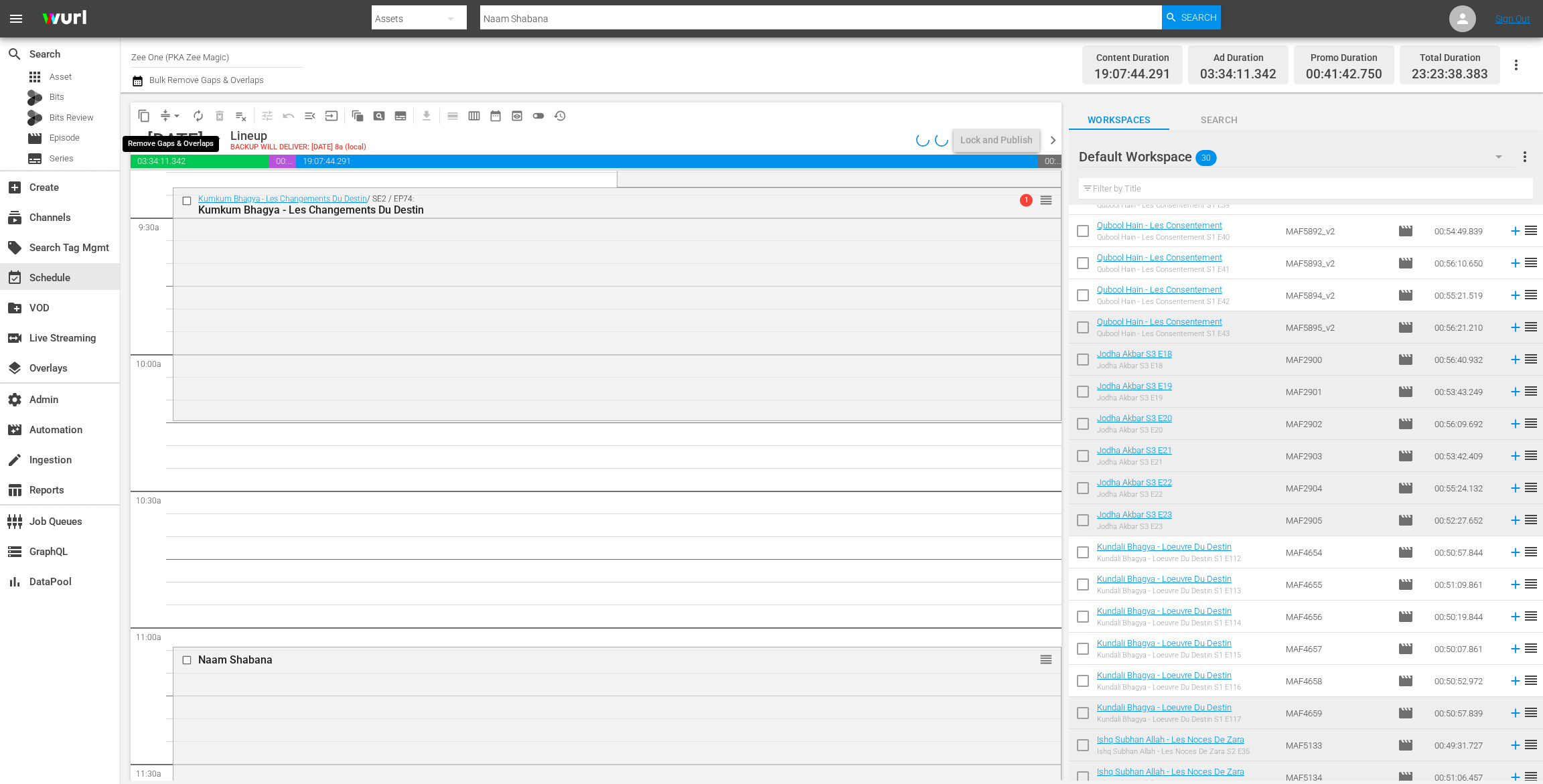
click at [170, 112] on span "arrow_drop_down" at bounding box center [177, 116] width 13 height 13
click at [189, 181] on li "Align to End of Previous Day" at bounding box center [178, 187] width 141 height 22
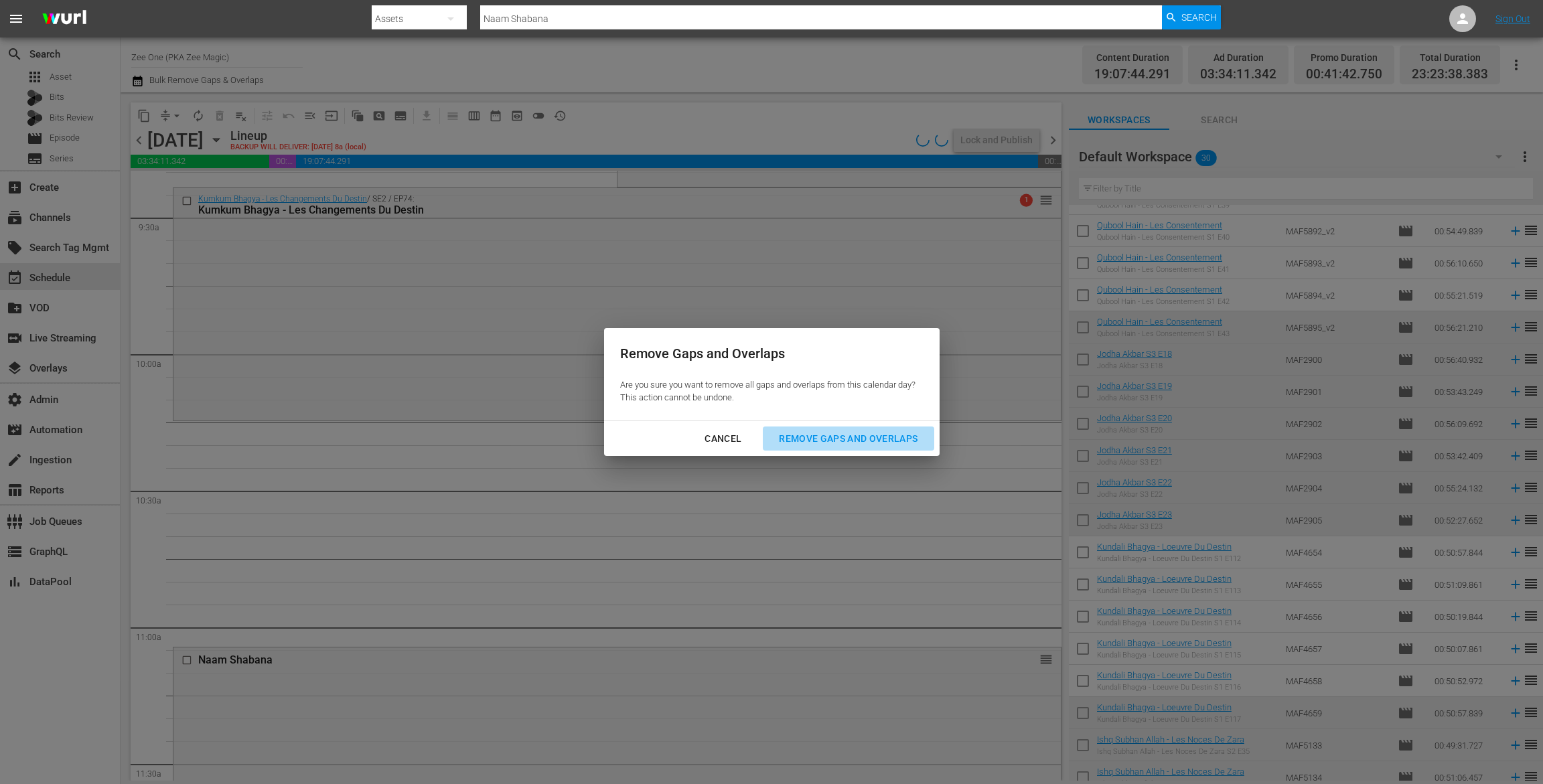
click at [884, 434] on div "Remove Gaps and Overlaps" at bounding box center [848, 439] width 160 height 17
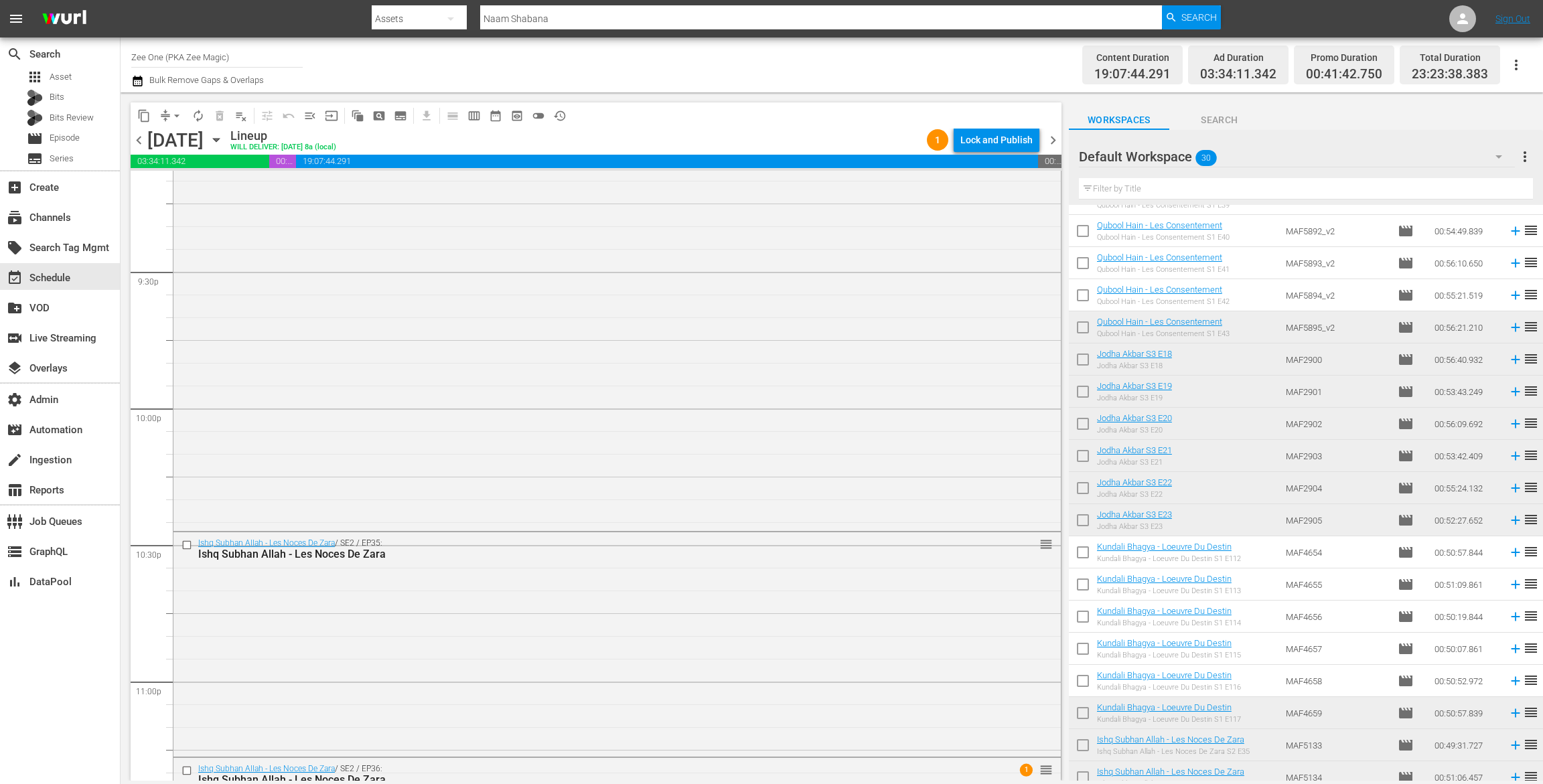
scroll to position [5982, 0]
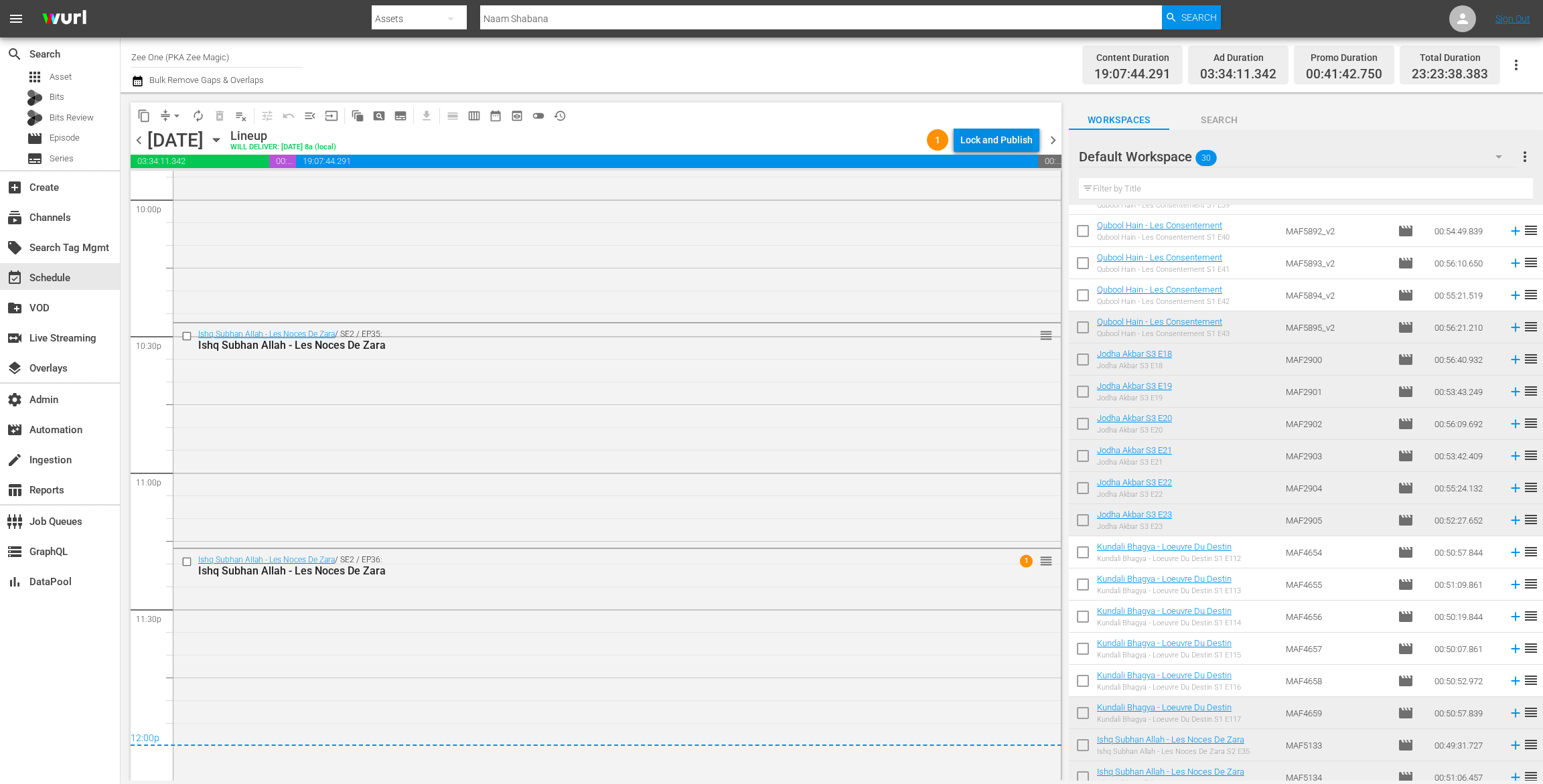
click at [991, 144] on div "Lock and Publish" at bounding box center [997, 139] width 73 height 24
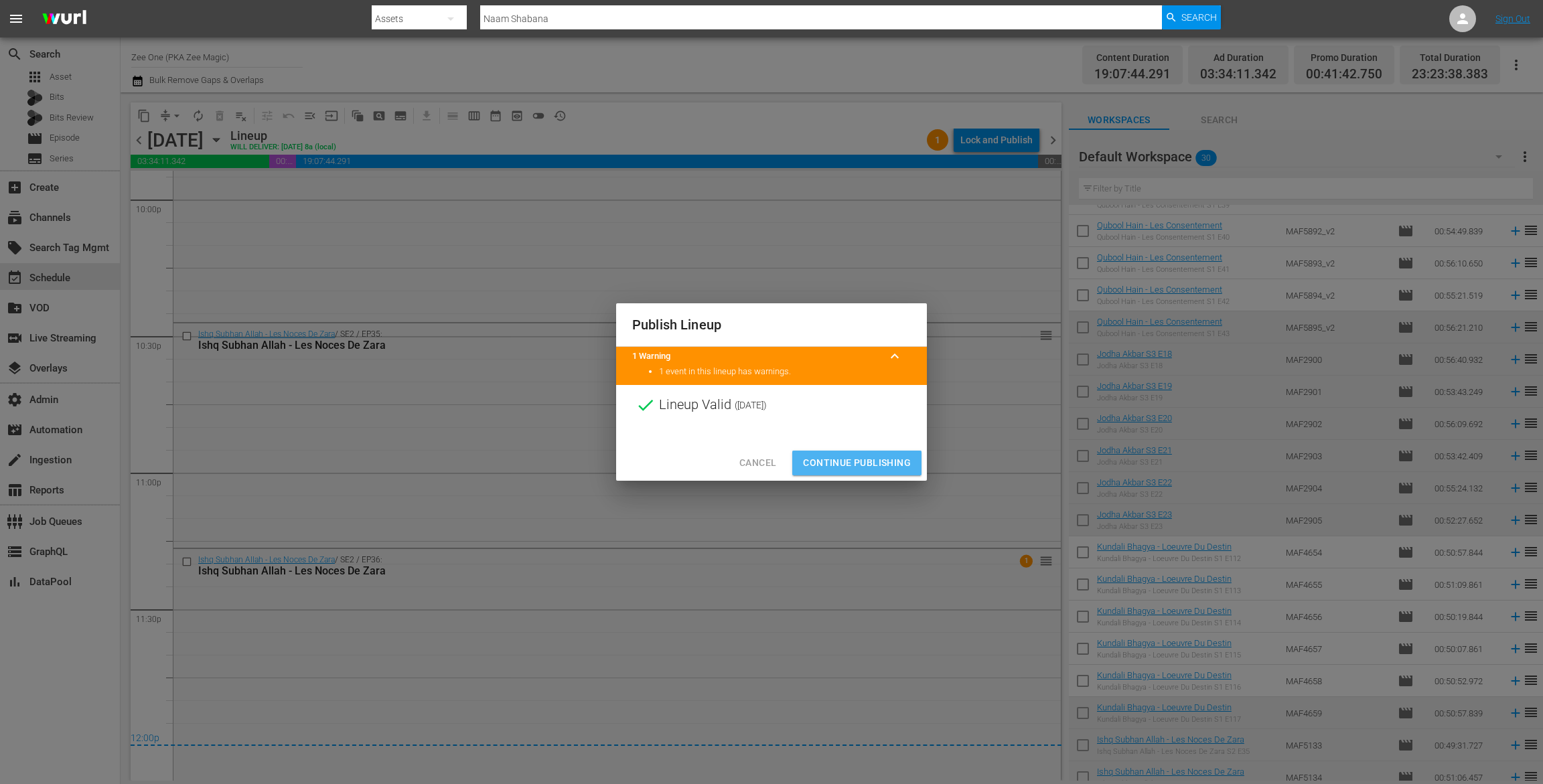
click at [905, 468] on span "Continue Publishing" at bounding box center [857, 463] width 108 height 17
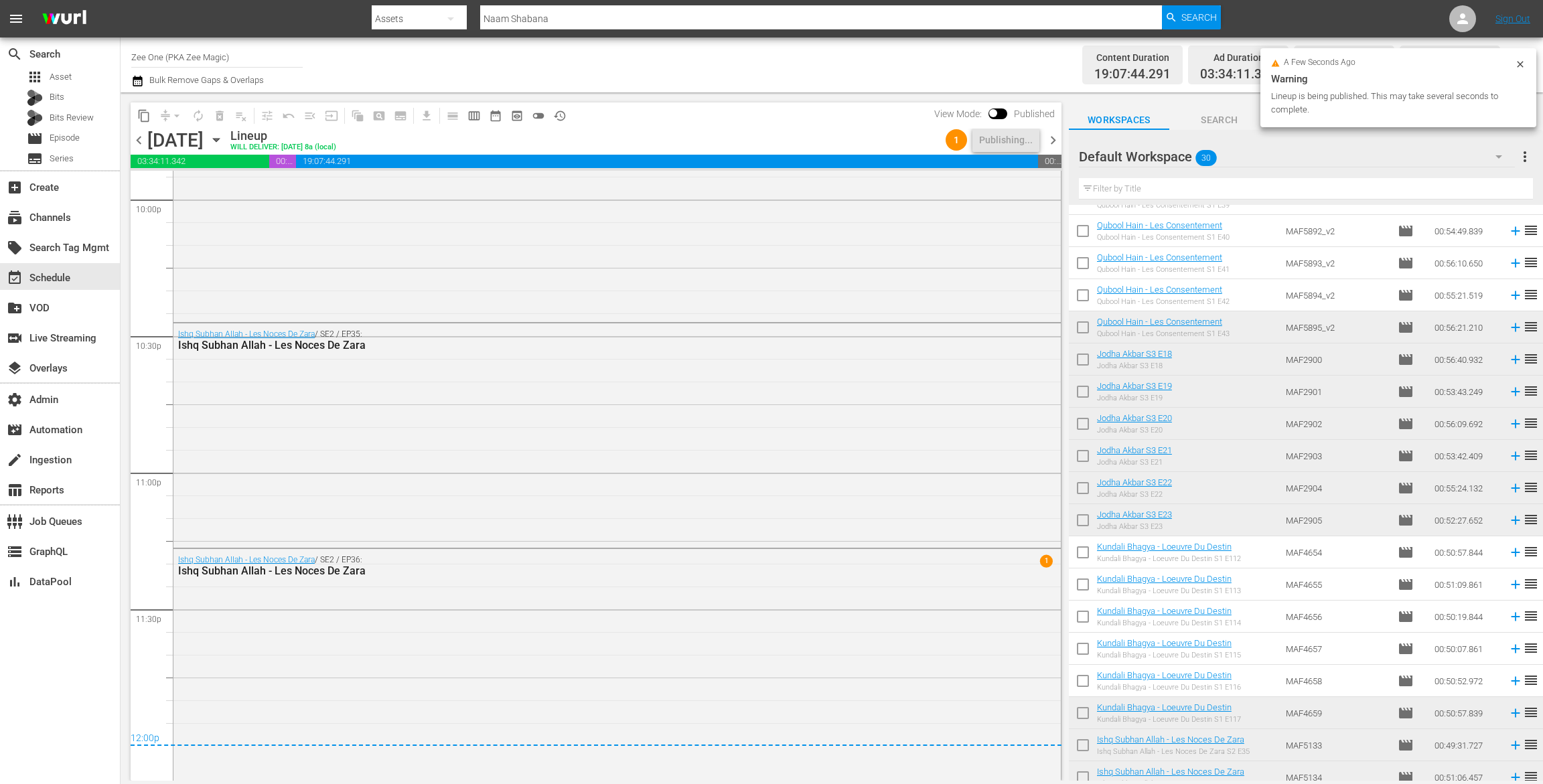
scroll to position [0, 0]
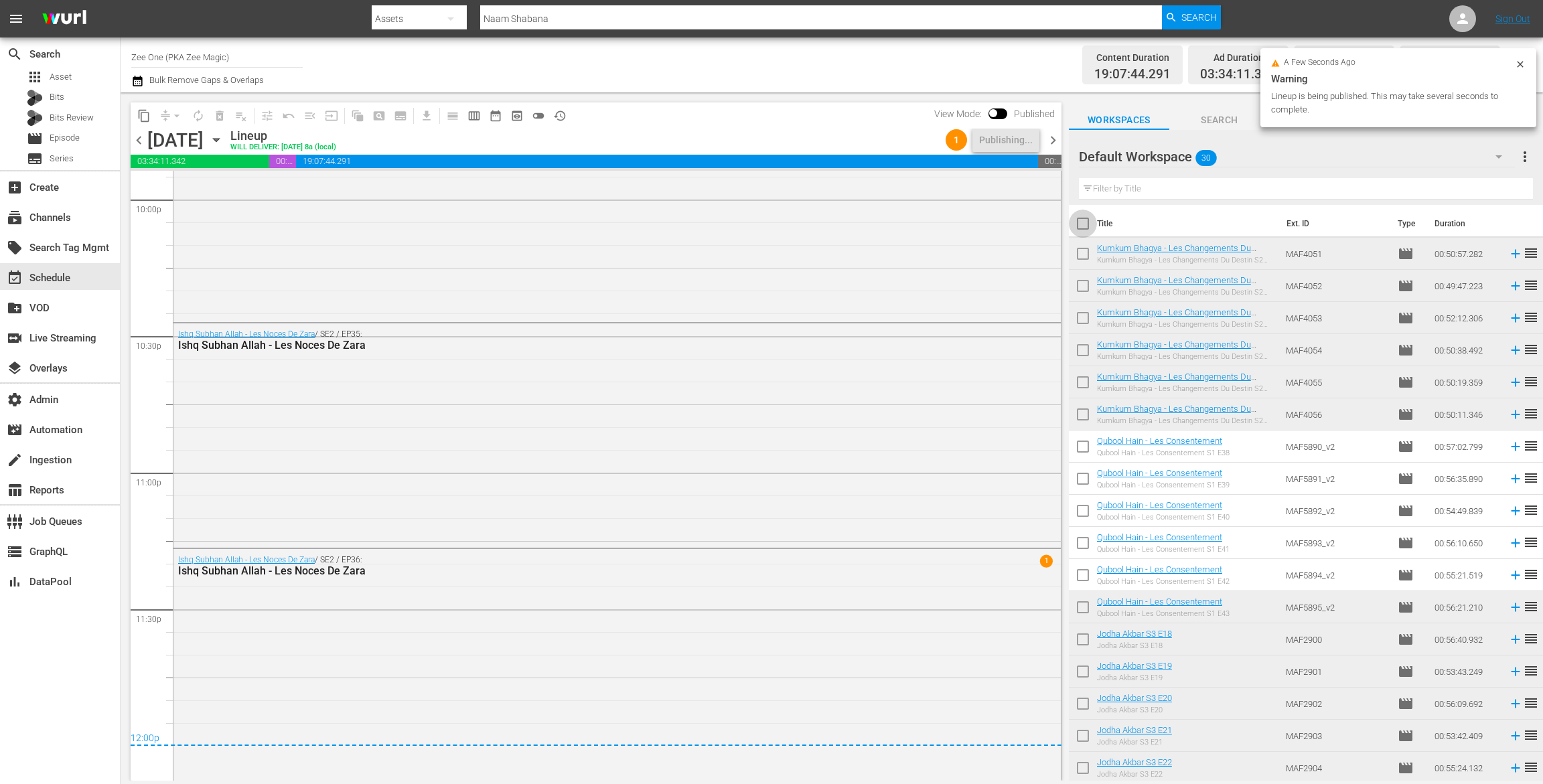
click at [1085, 220] on input "checkbox" at bounding box center [1083, 226] width 28 height 28
checkbox input "true"
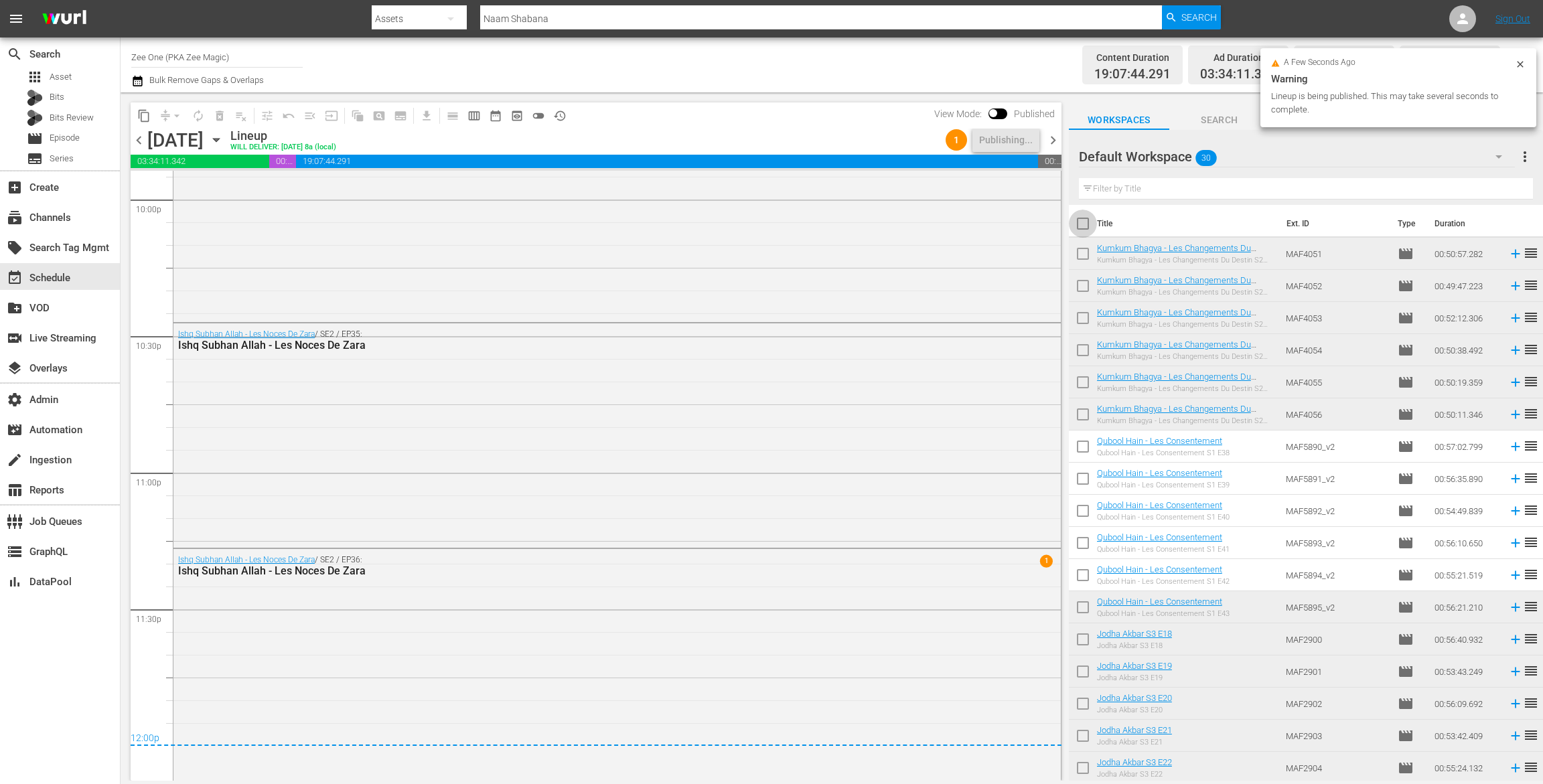
checkbox input "true"
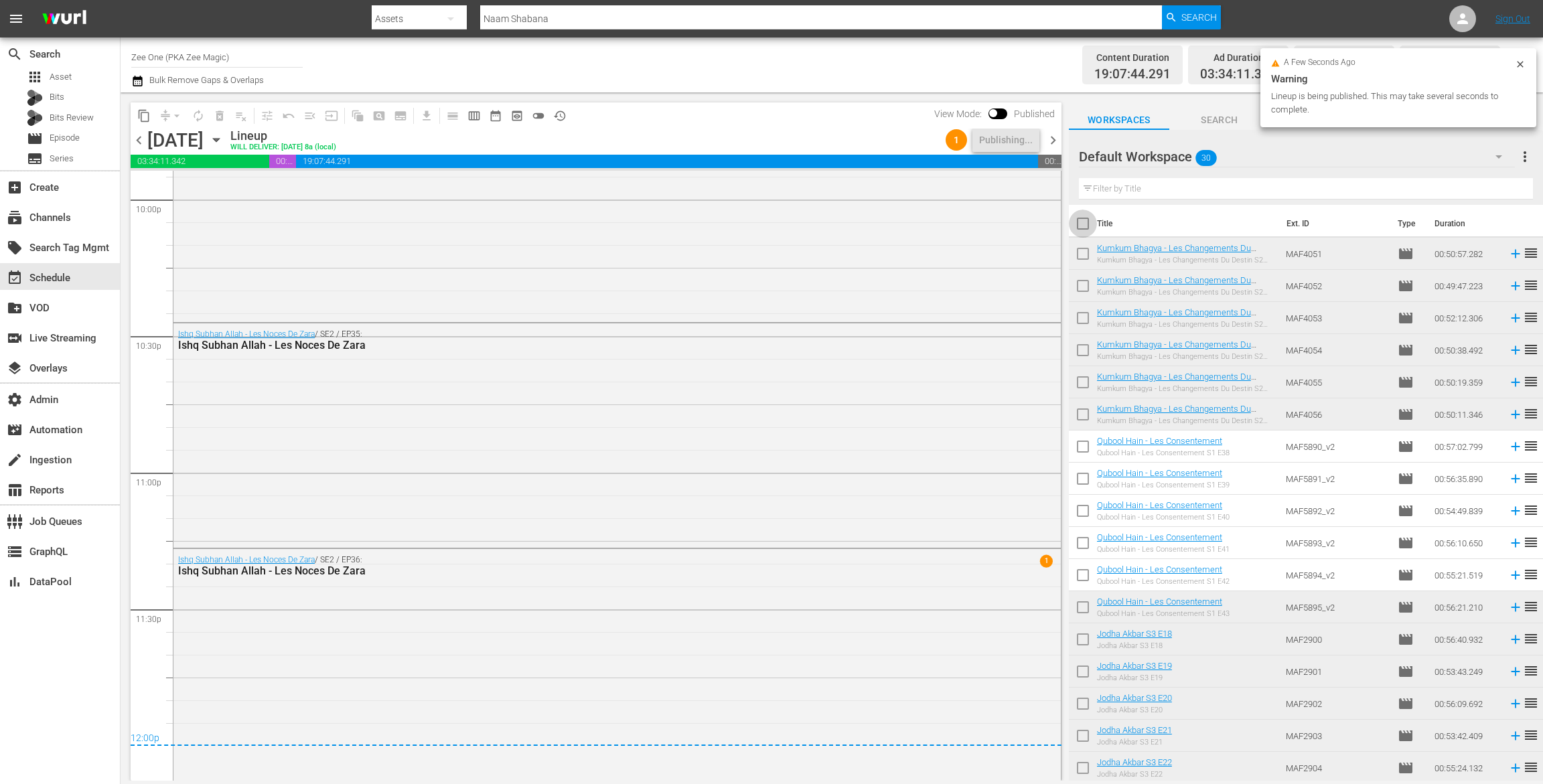
checkbox input "true"
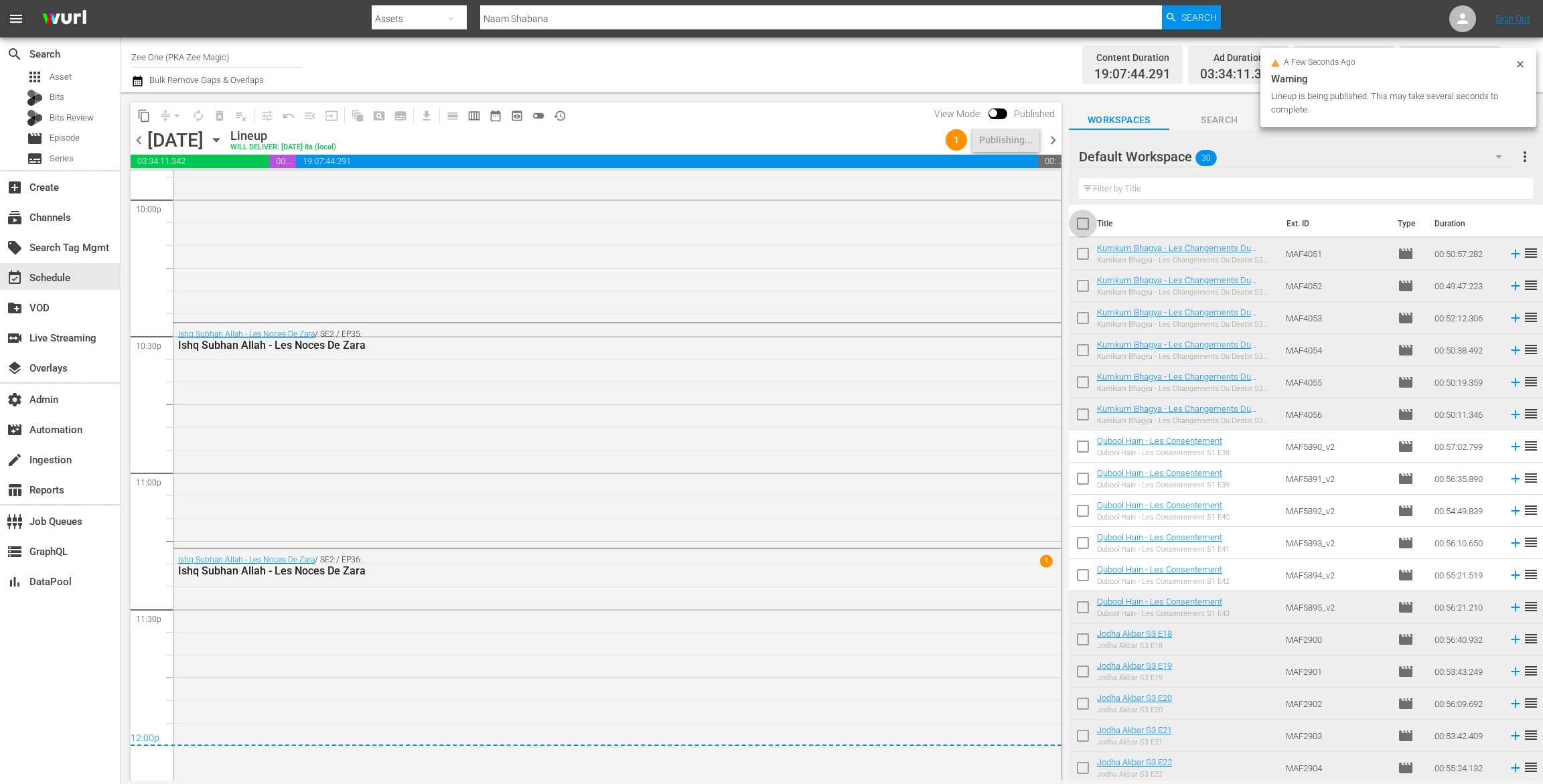
checkbox input "true"
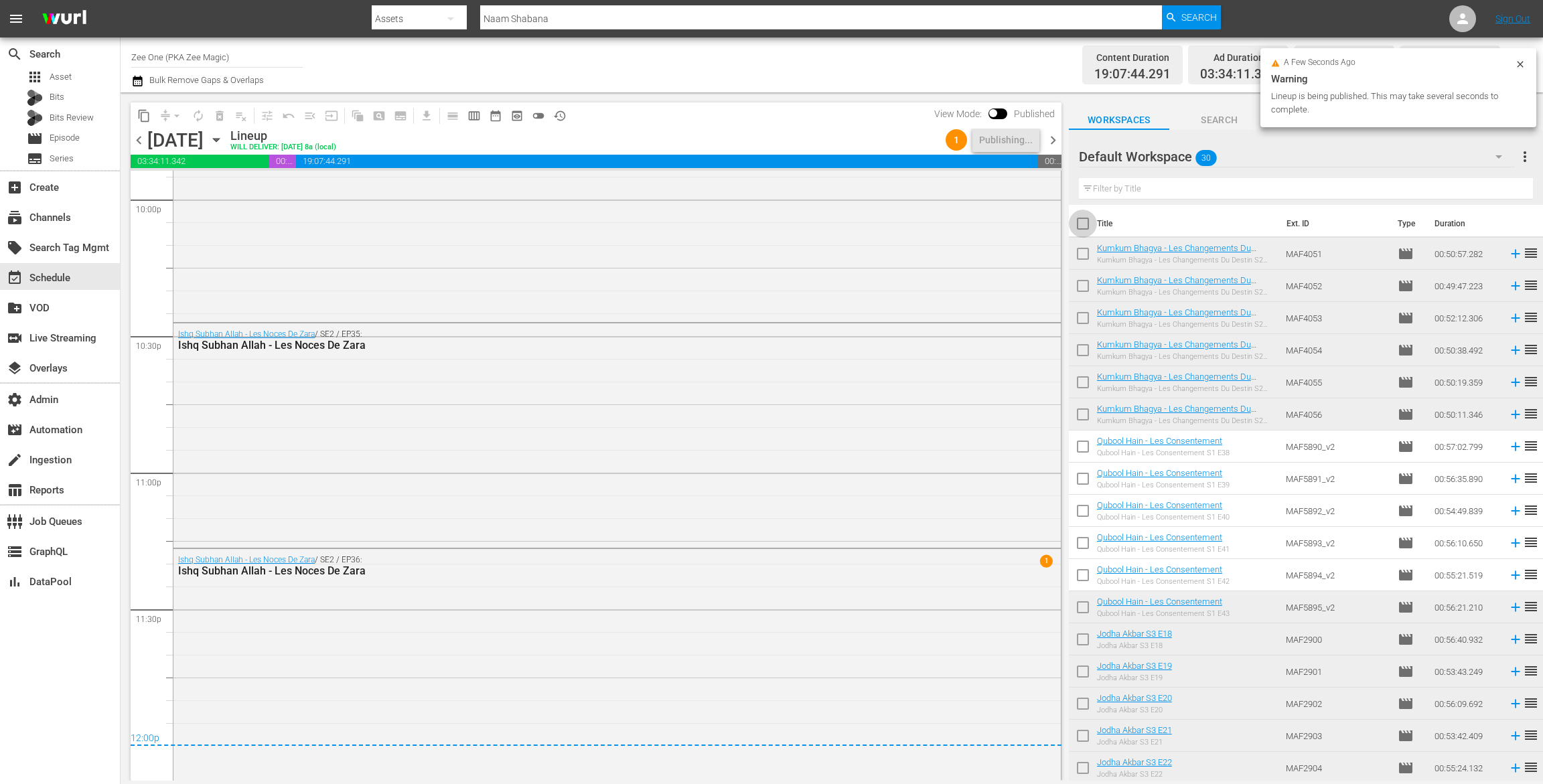
checkbox input "true"
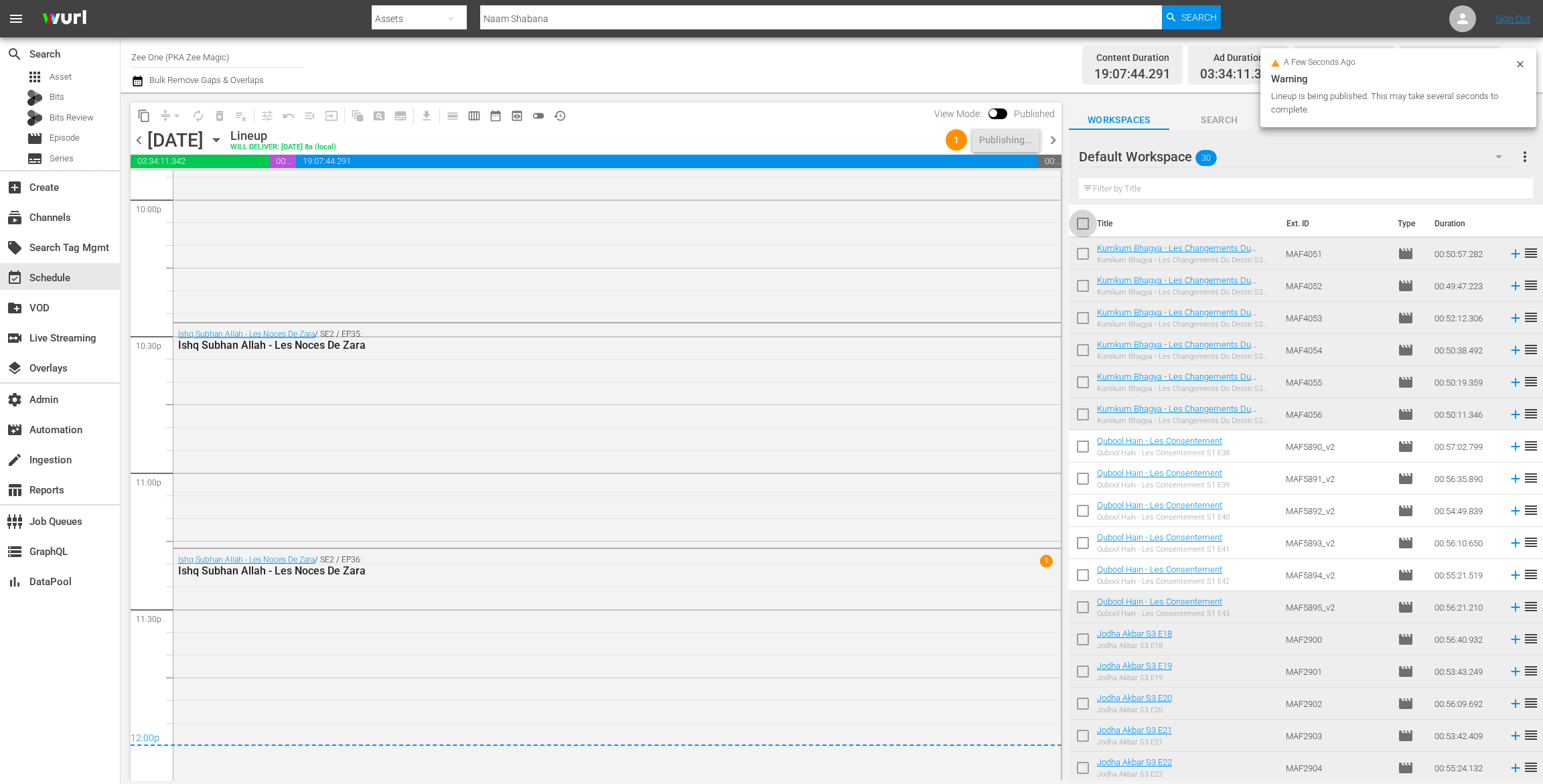
checkbox input "true"
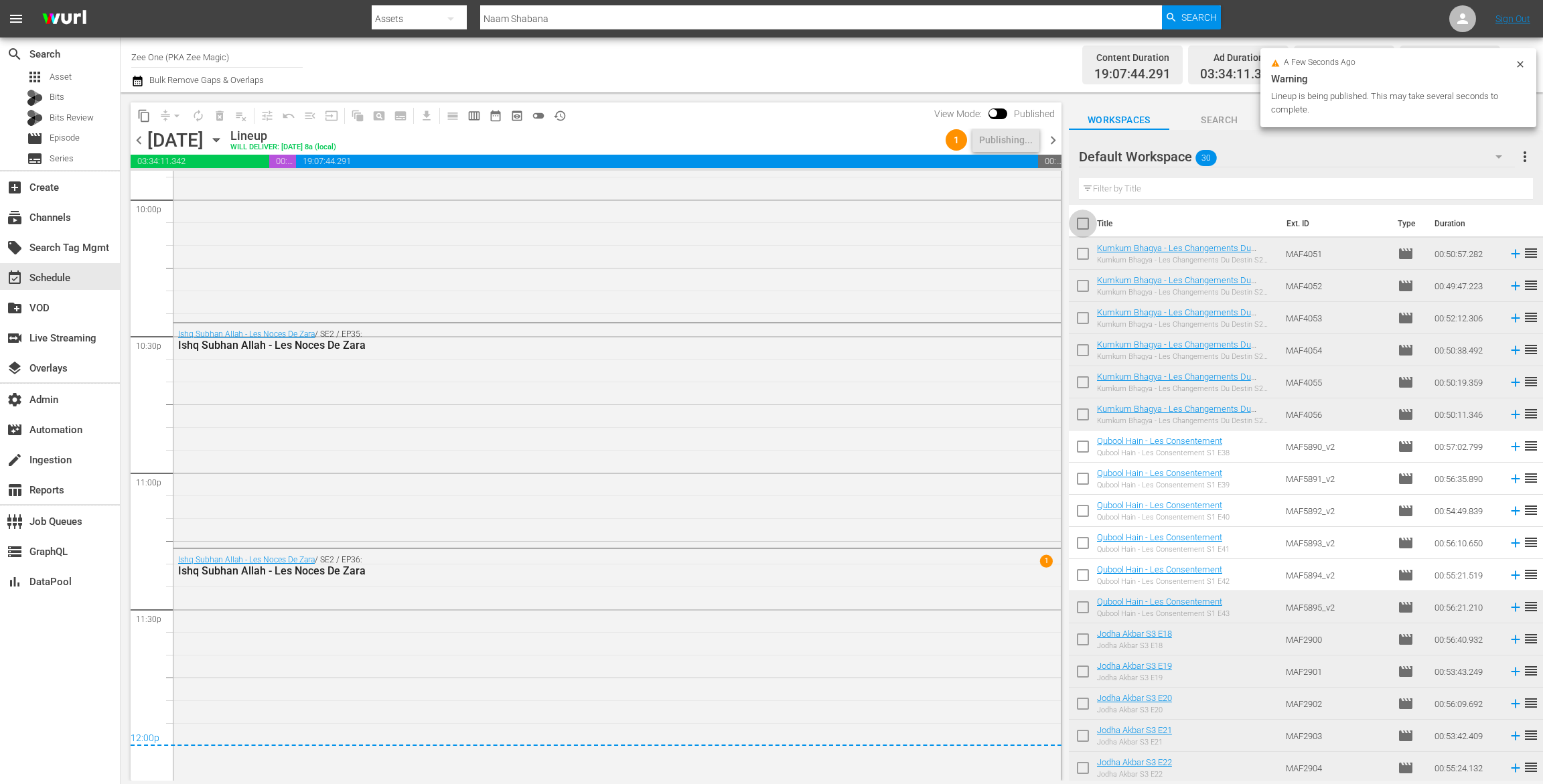
checkbox input "true"
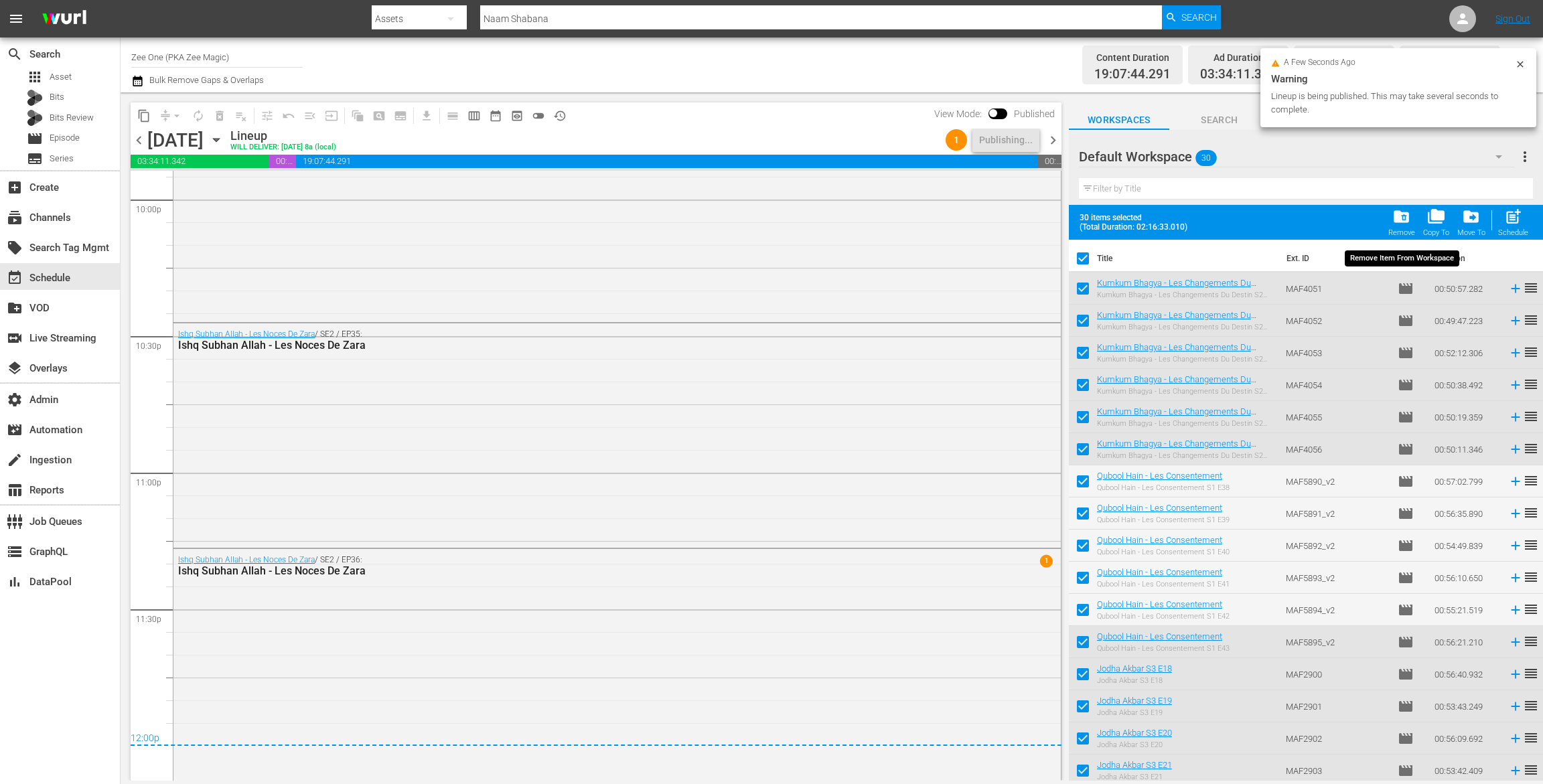
click at [1403, 223] on span "folder_delete" at bounding box center [1402, 216] width 18 height 18
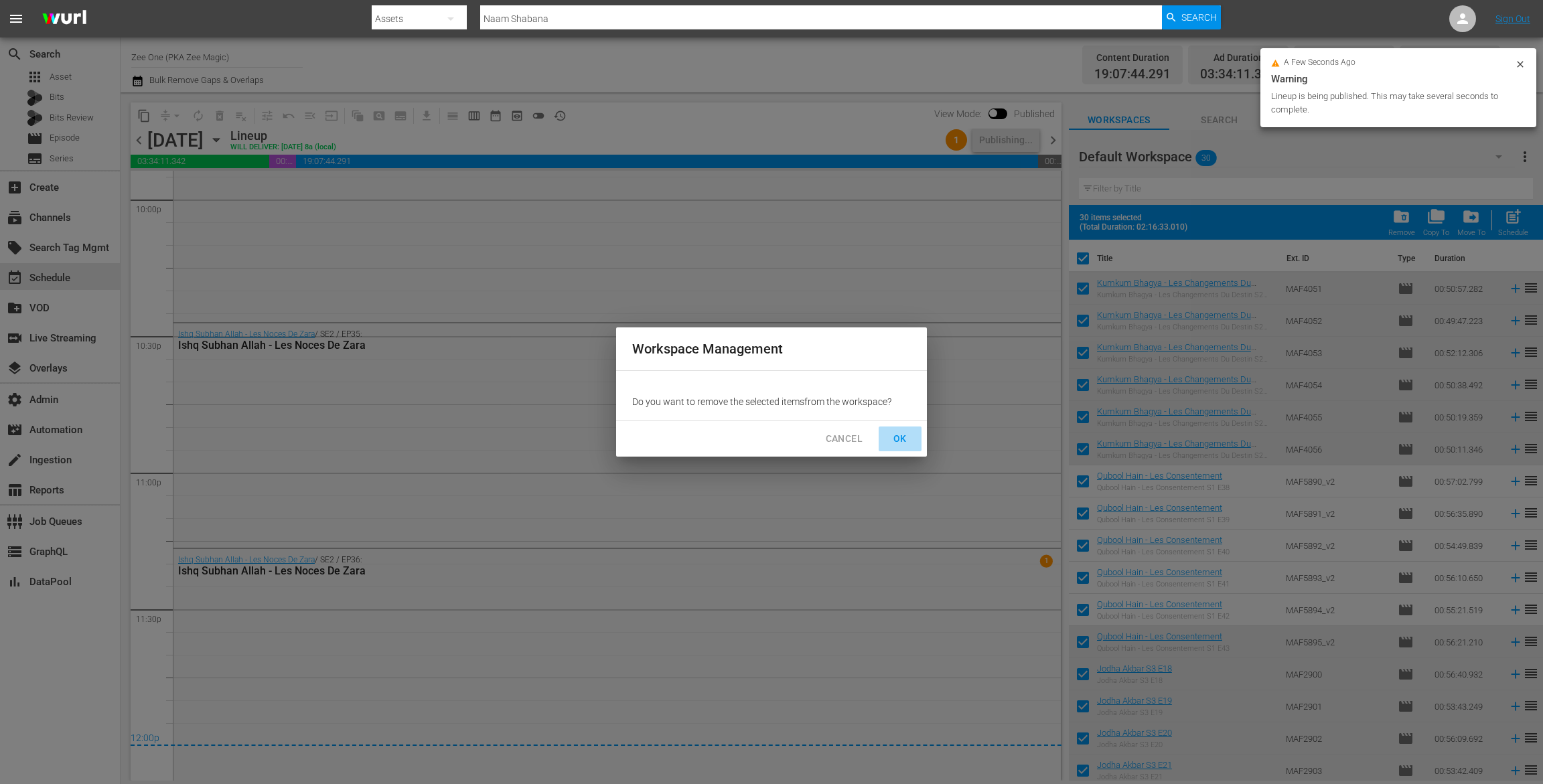
click at [892, 442] on span "OK" at bounding box center [900, 439] width 22 height 17
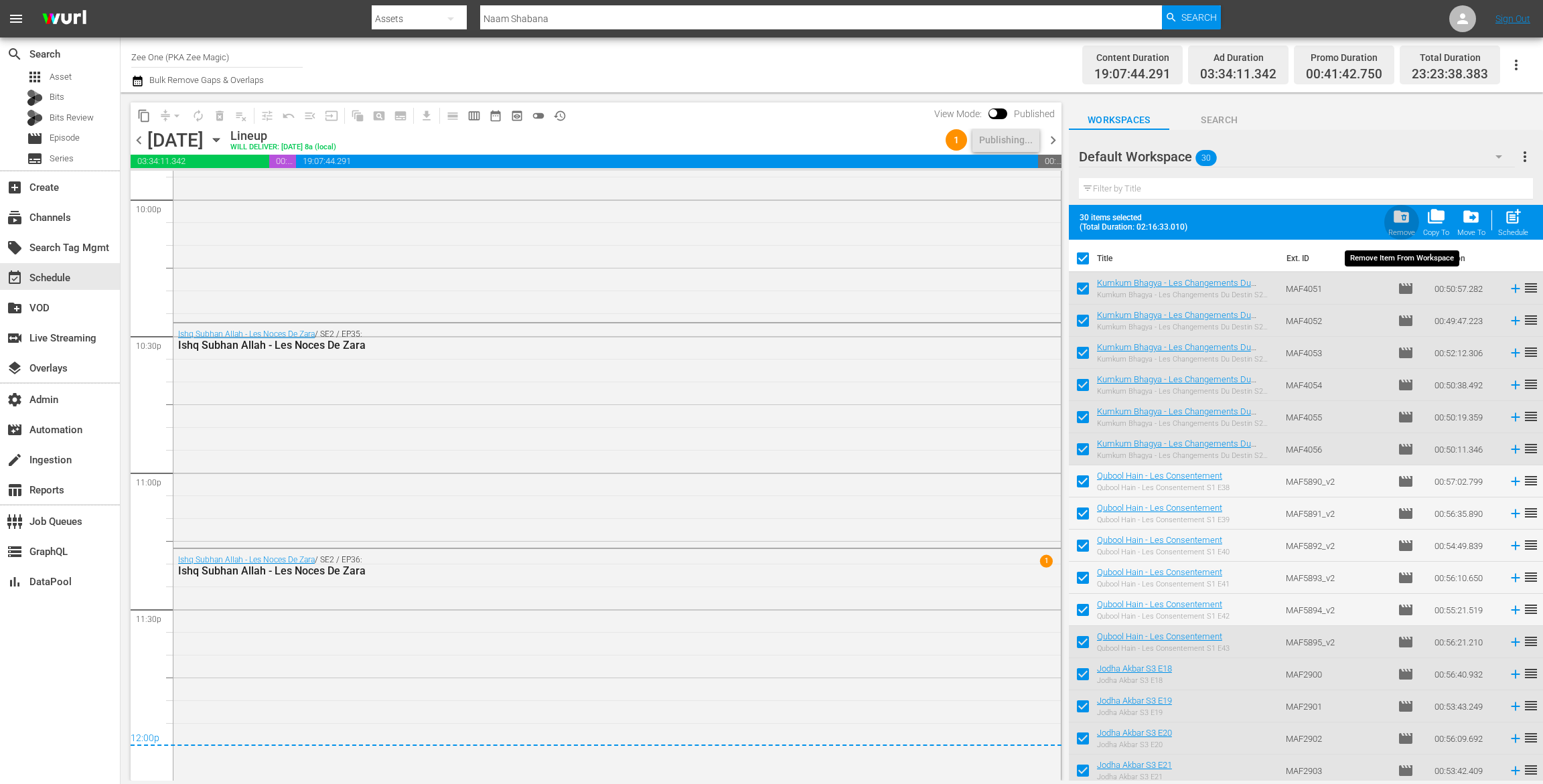
click at [1404, 220] on span "folder_delete" at bounding box center [1402, 216] width 18 height 18
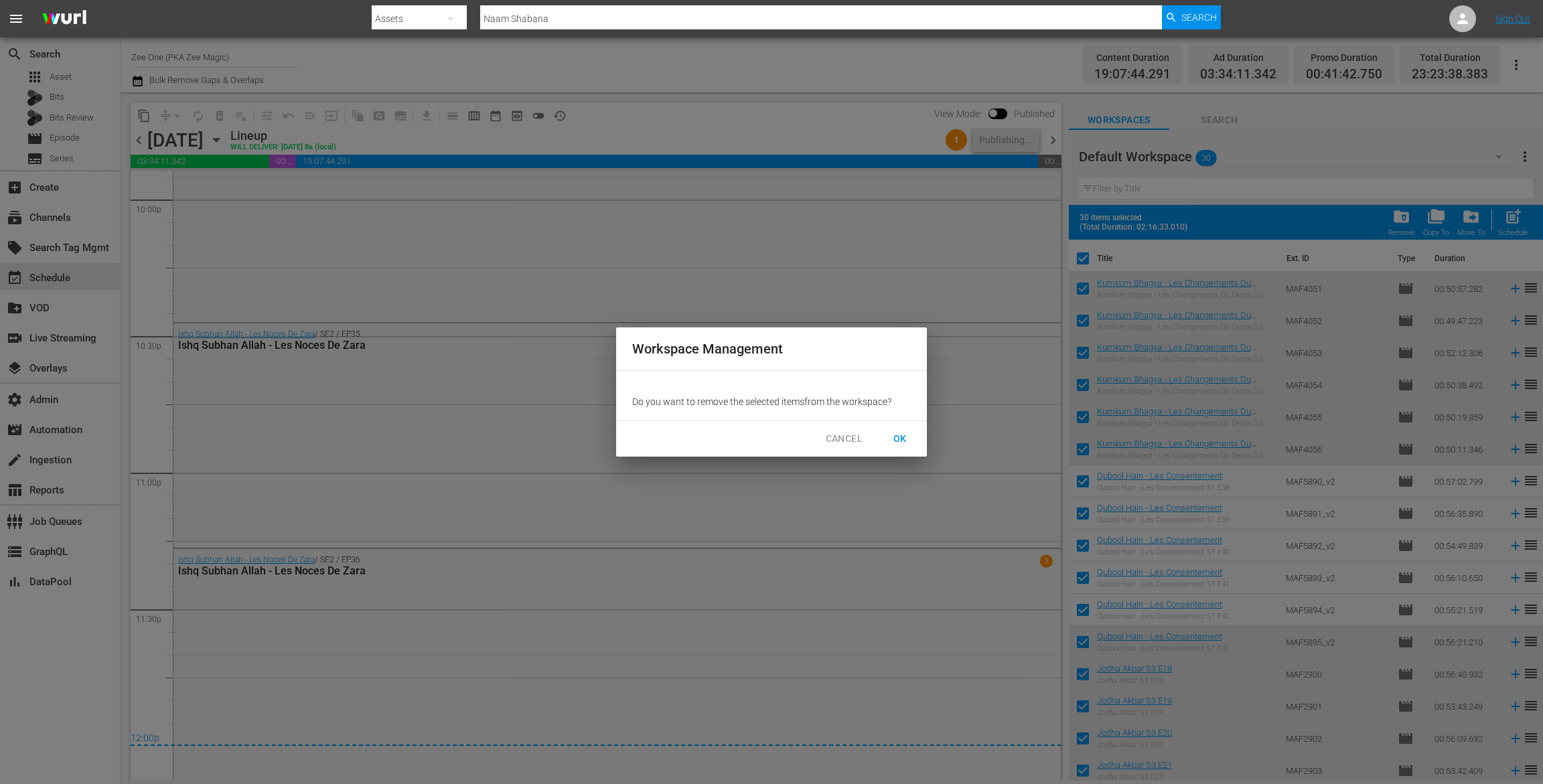
click at [896, 437] on span "OK" at bounding box center [900, 439] width 22 height 17
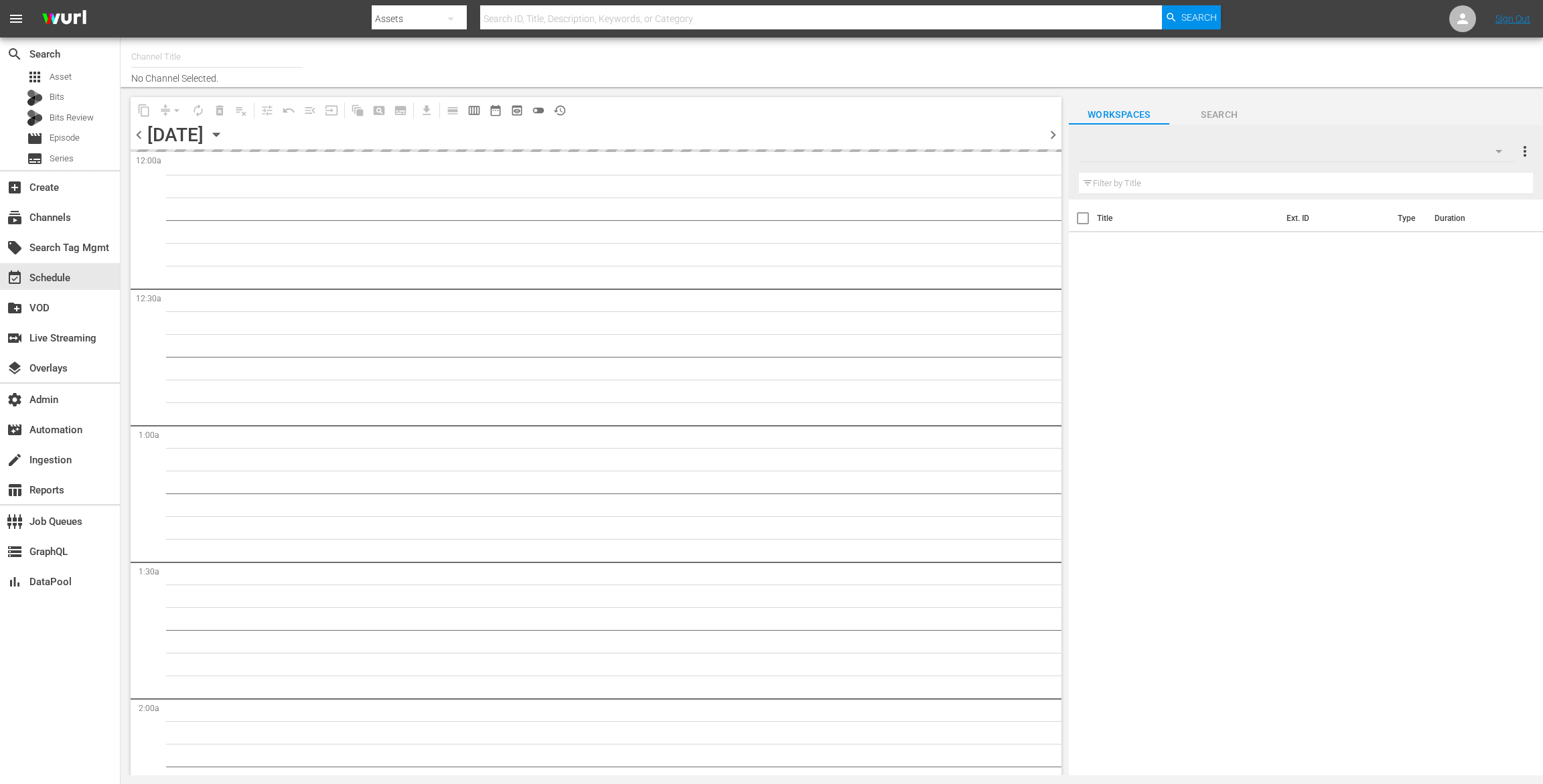
type input "Zee One (PKA Zee Magic) (1803)"
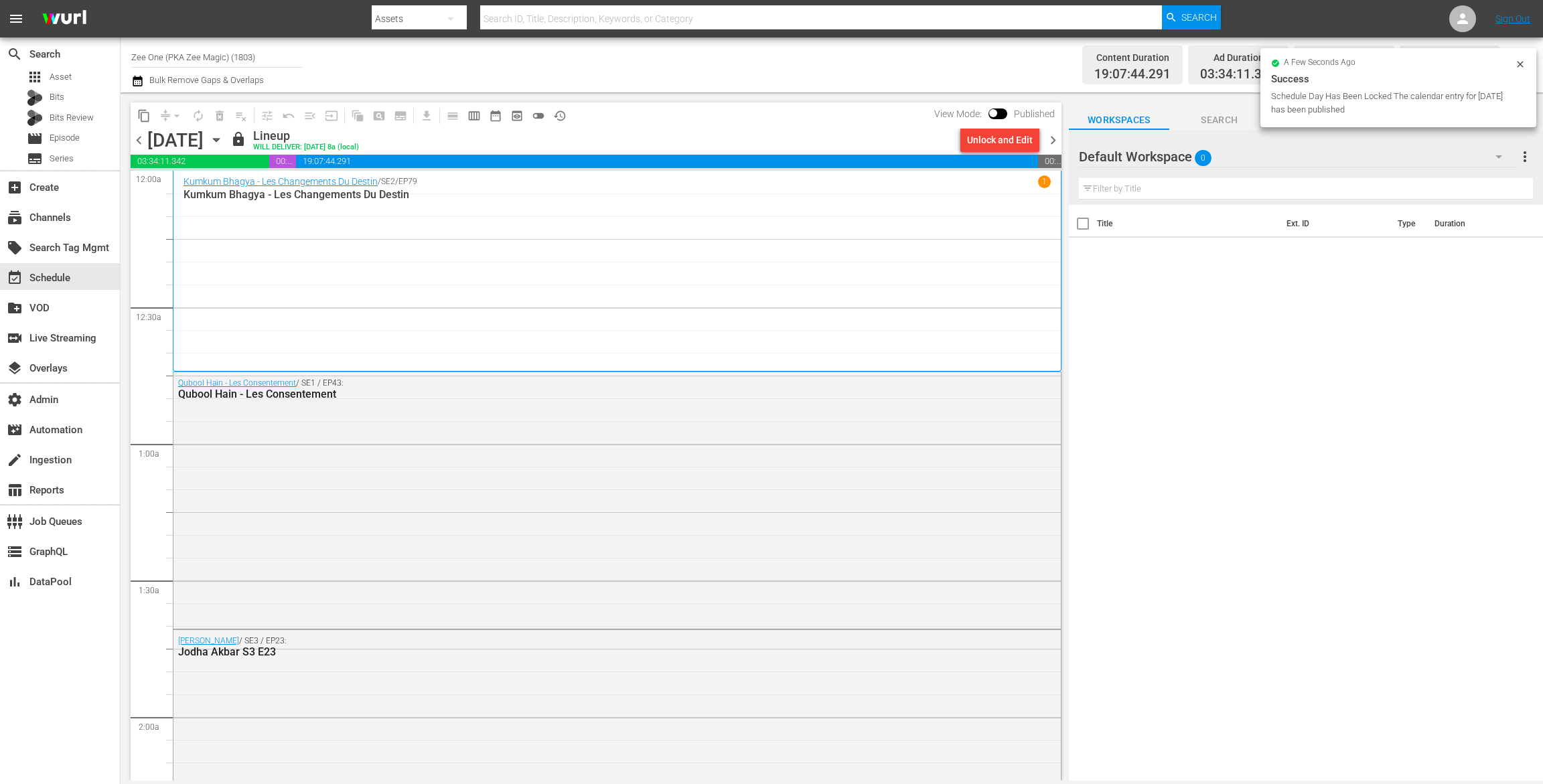
click at [136, 80] on icon "button" at bounding box center [138, 81] width 13 height 16
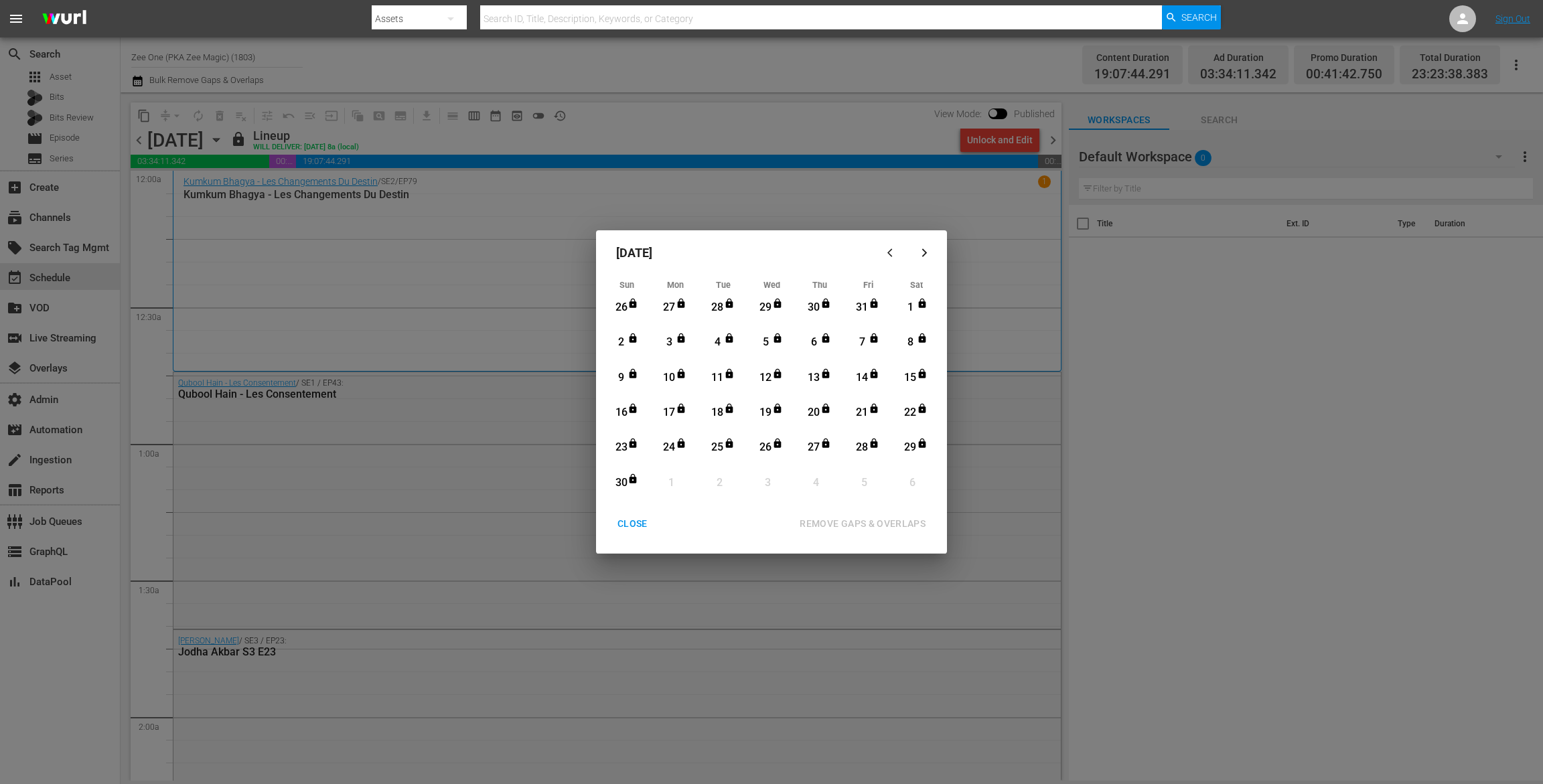
click at [642, 521] on div "CLOSE" at bounding box center [633, 524] width 52 height 17
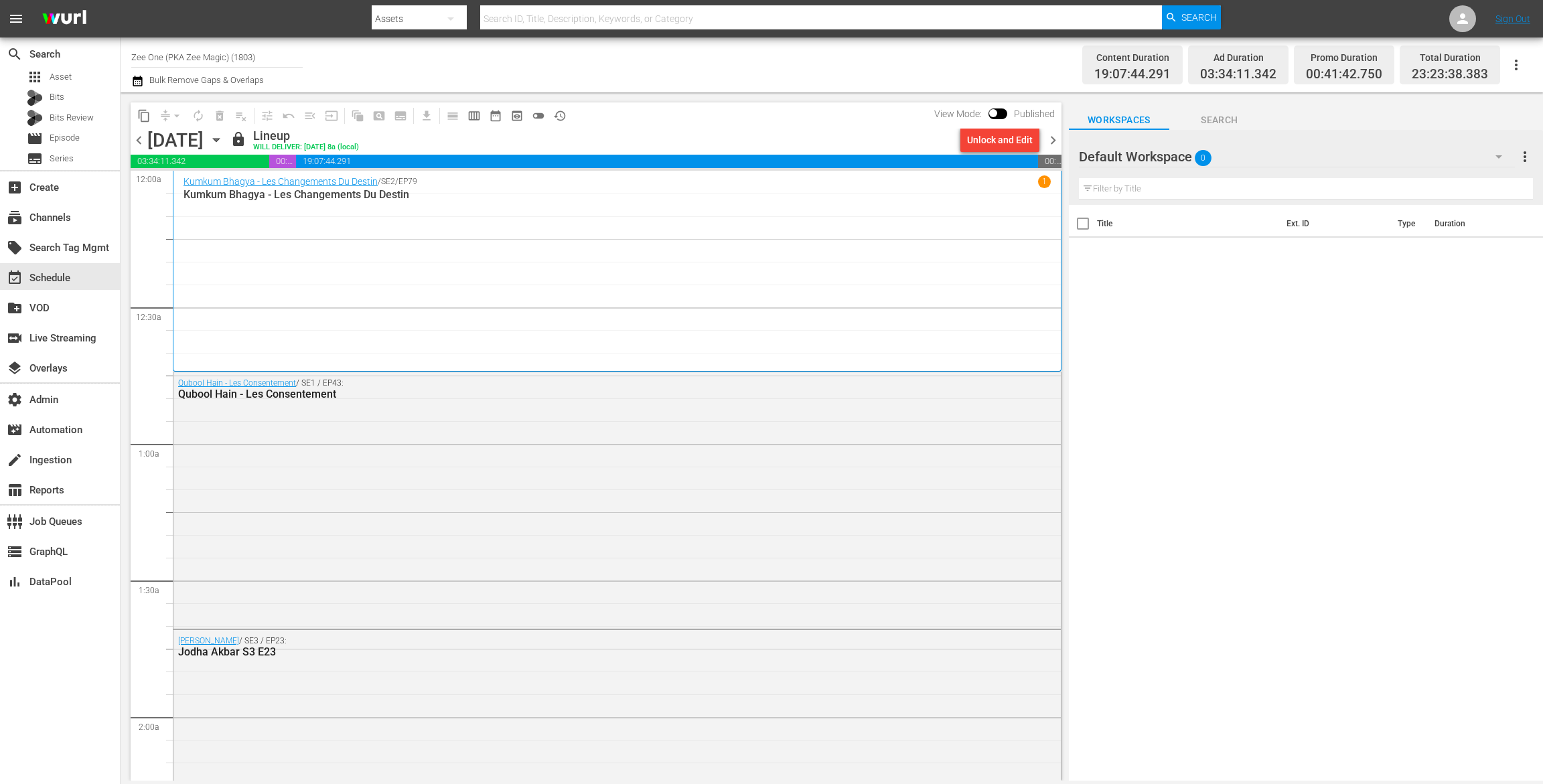
click at [1053, 139] on span "chevron_right" at bounding box center [1053, 140] width 17 height 17
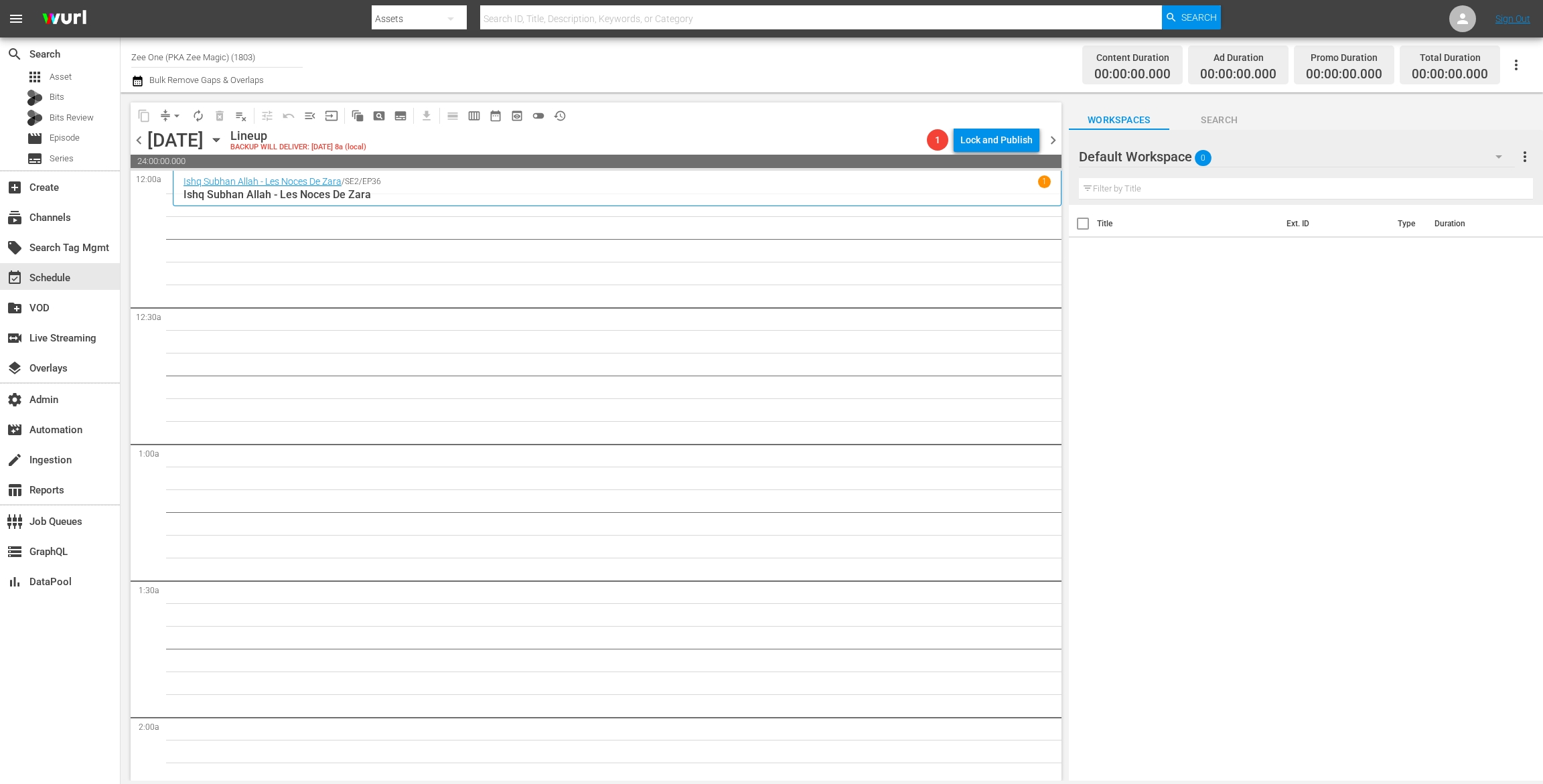
click at [141, 136] on span "chevron_left" at bounding box center [139, 140] width 17 height 17
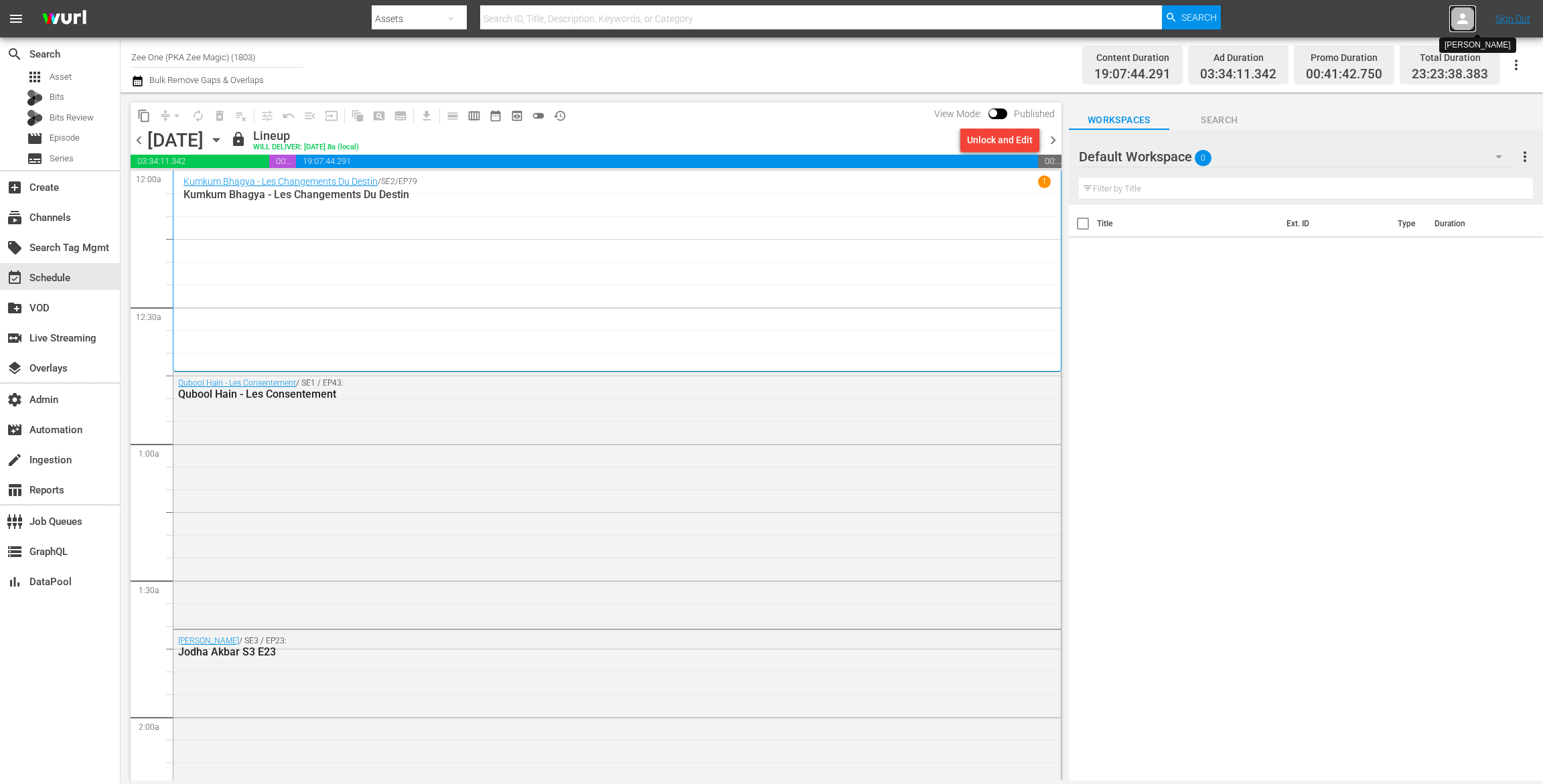
click at [1466, 11] on icon at bounding box center [1462, 19] width 16 height 16
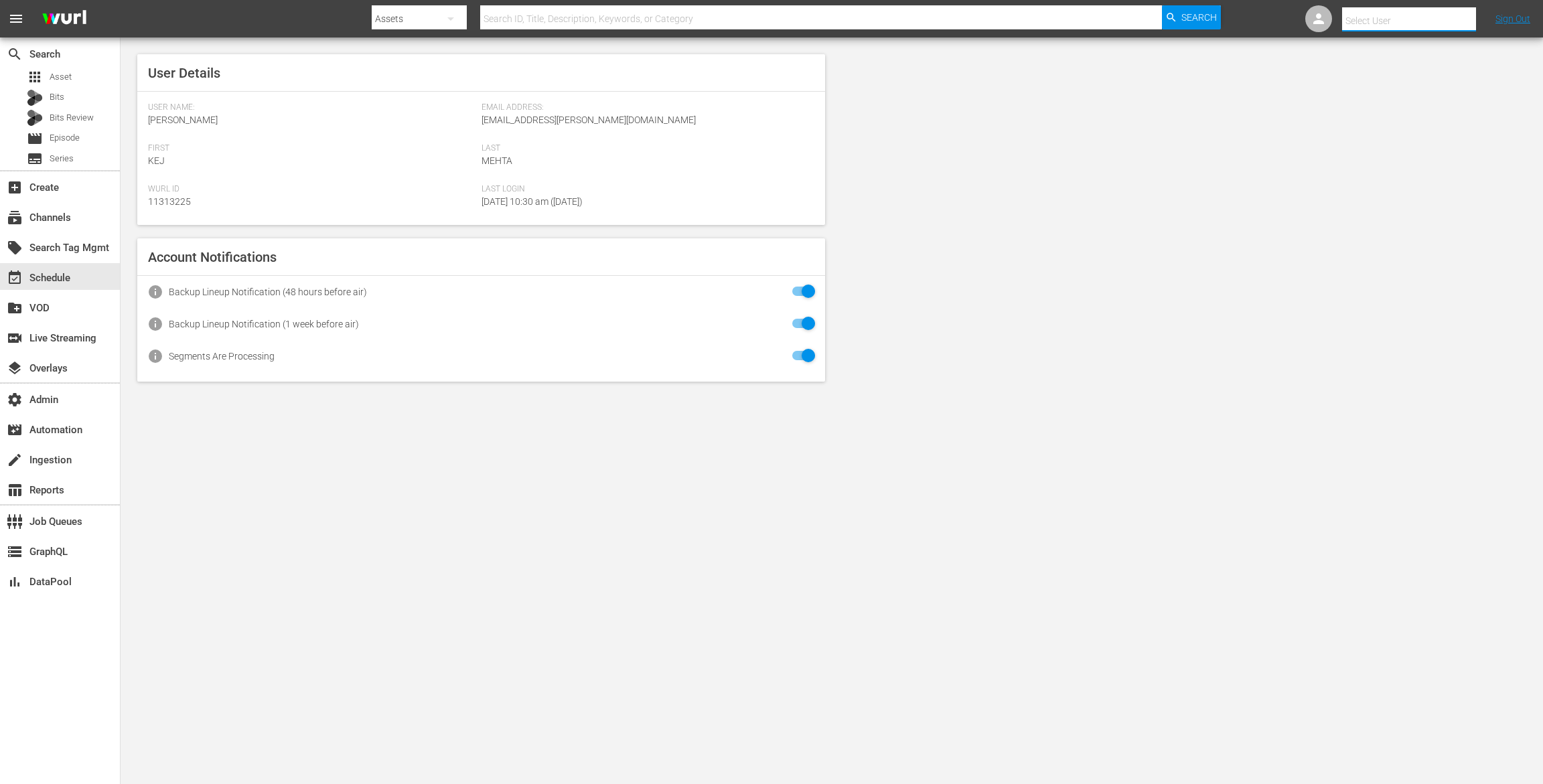
click at [1446, 14] on input "text" at bounding box center [1428, 20] width 171 height 32
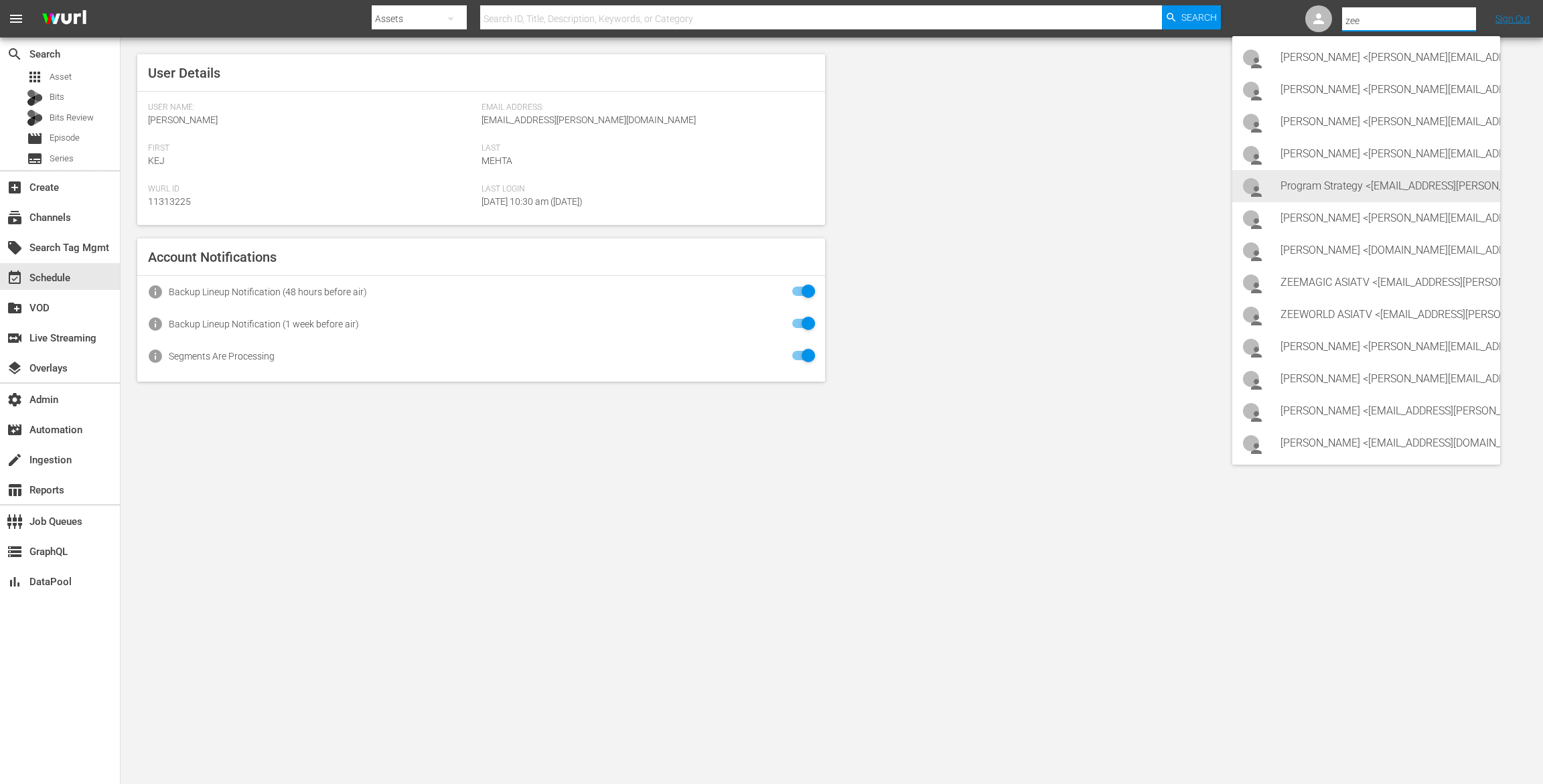
click at [1359, 180] on div "Program Strategy <Zeeone_asiatv@wurl.com>" at bounding box center [1385, 186] width 209 height 32
type input "Program Strategy (11314148)"
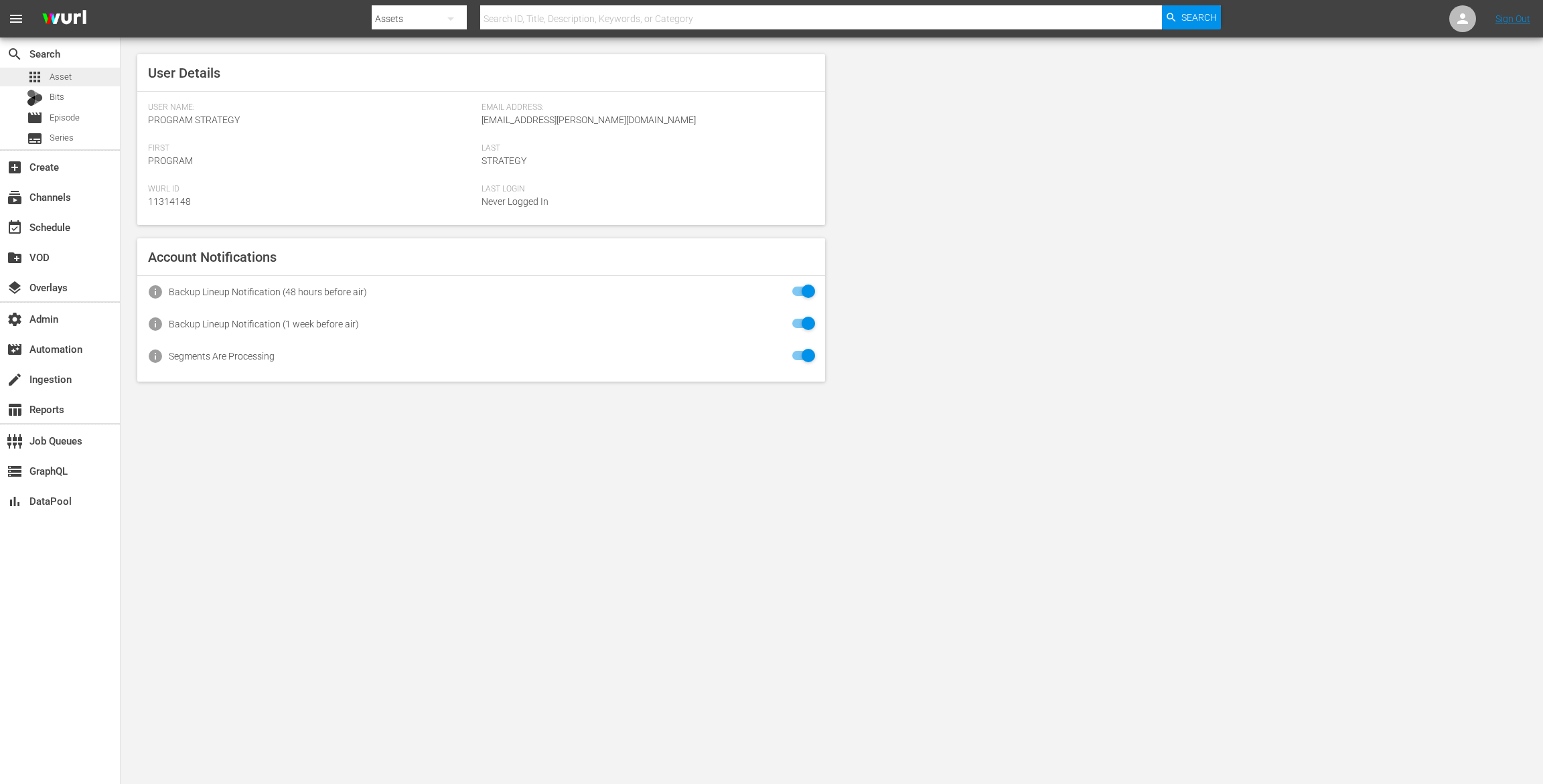
click at [57, 76] on span "Asset" at bounding box center [60, 77] width 22 height 13
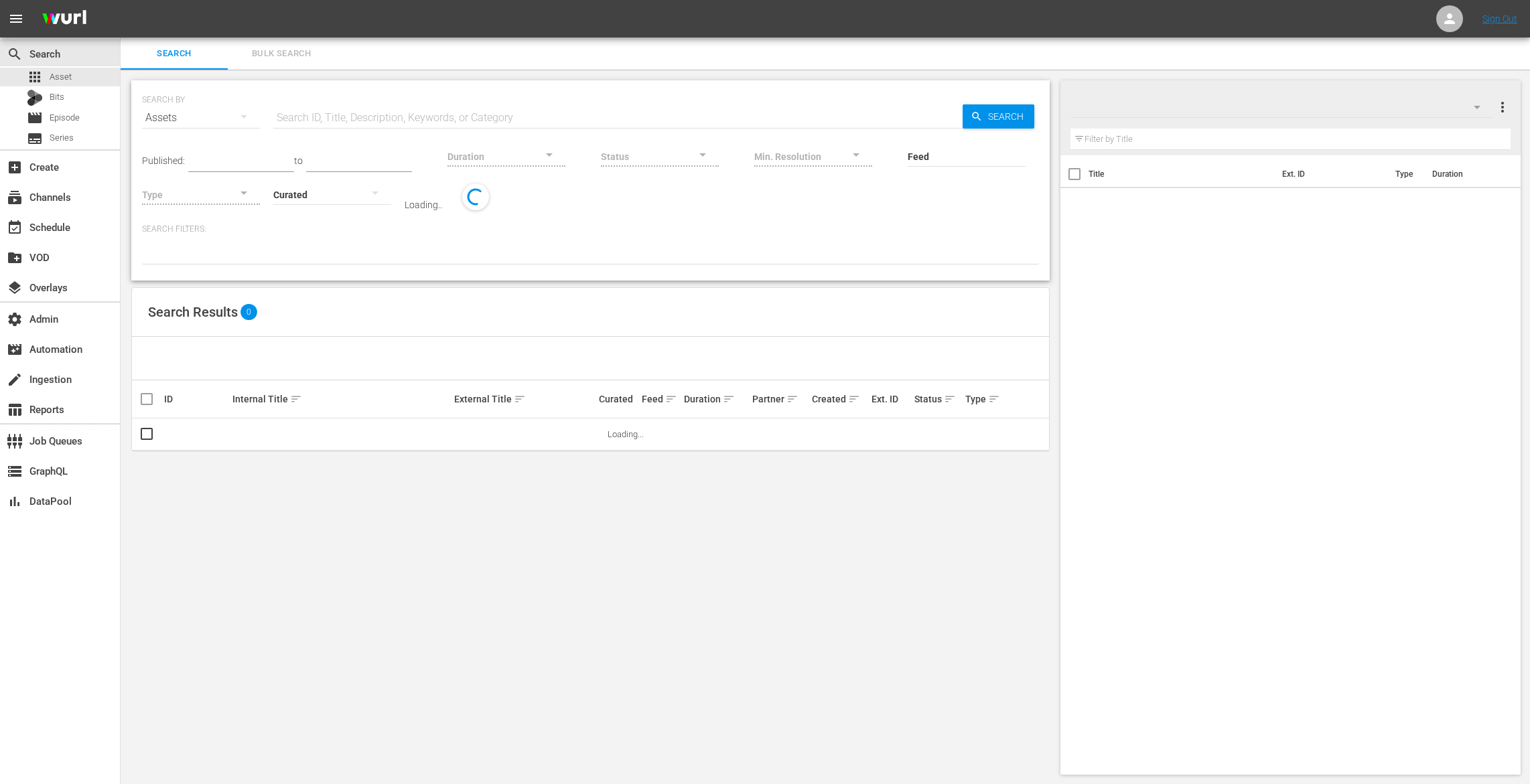
click at [283, 49] on span "Bulk Search" at bounding box center [281, 54] width 91 height 15
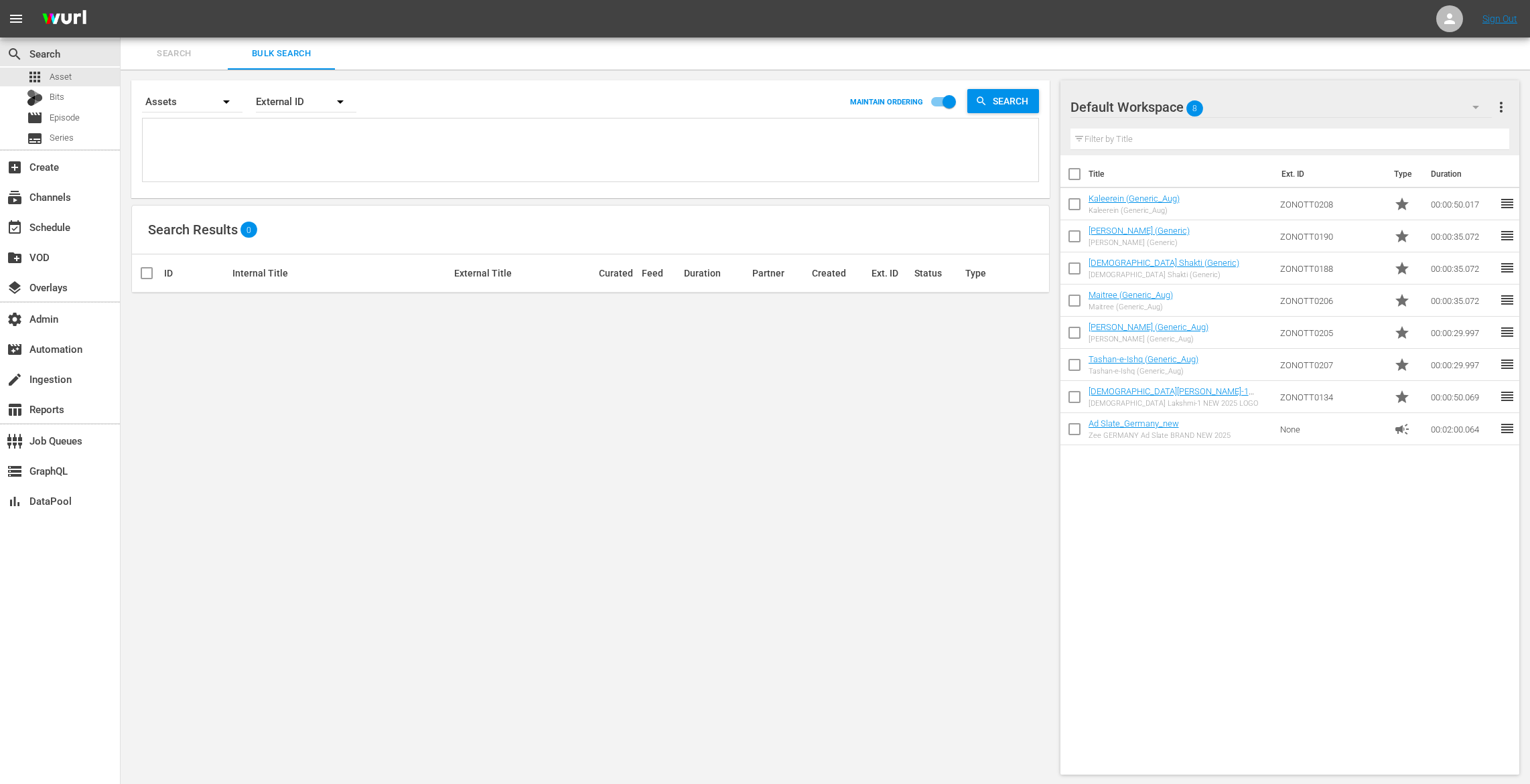
click at [240, 157] on textarea at bounding box center [592, 152] width 892 height 61
paste textarea "ZON4634 ZON4635 ZON4636 ZON4637 ZON4638 ZON4639 ZON4640 ZON4641 ZON4642 ZON4643…"
type textarea "ZON4634 ZON4635 ZON4636 ZON4637 ZON4638 ZON4639 ZON4640 ZON4641 ZON4642 ZON4643…"
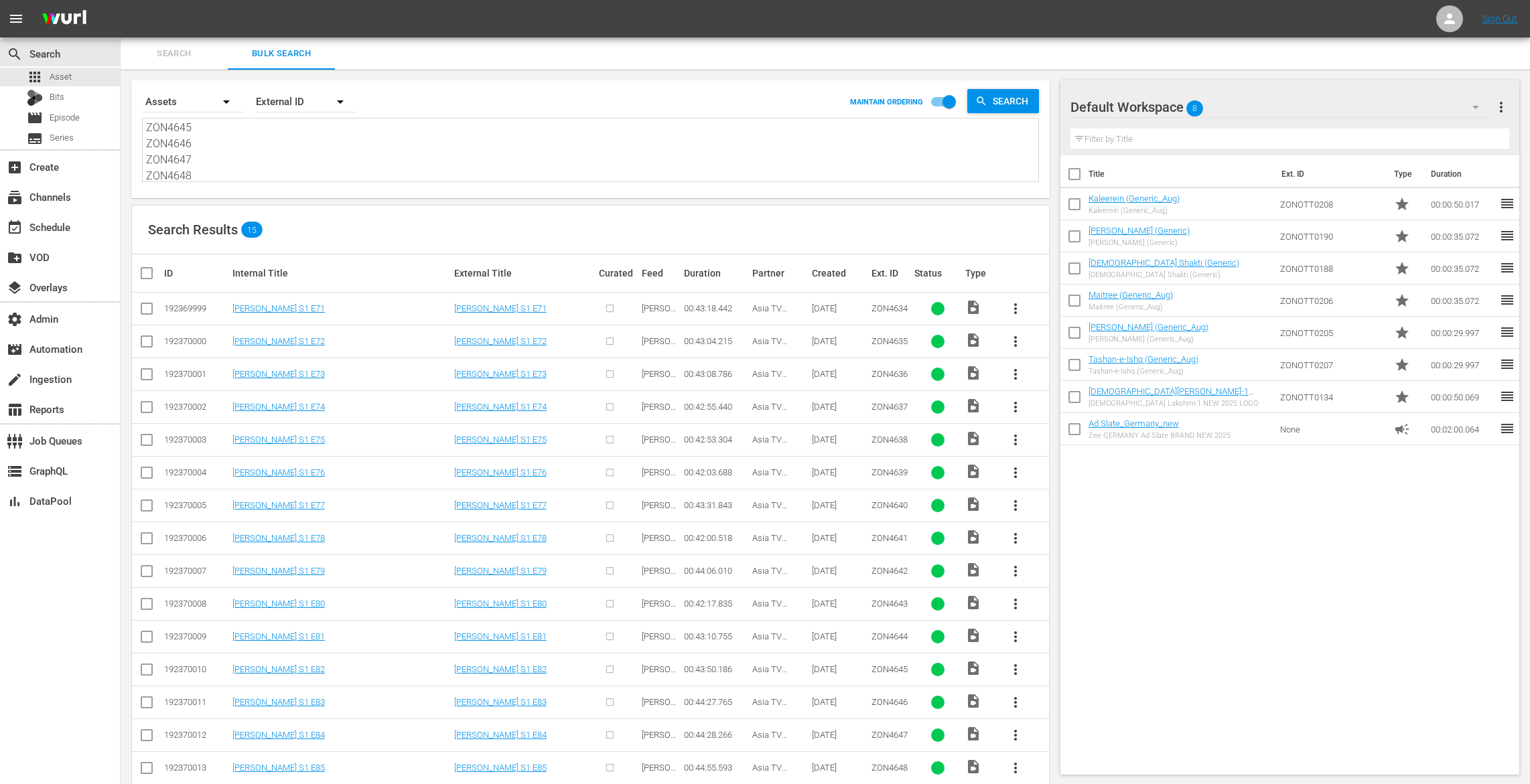
type textarea "ZON4634 ZON4635 ZON4636 ZON4637 ZON4638 ZON4639 ZON4640 ZON4641 ZON4642 ZON4643…"
click at [144, 271] on input "checkbox" at bounding box center [152, 273] width 27 height 16
checkbox input "true"
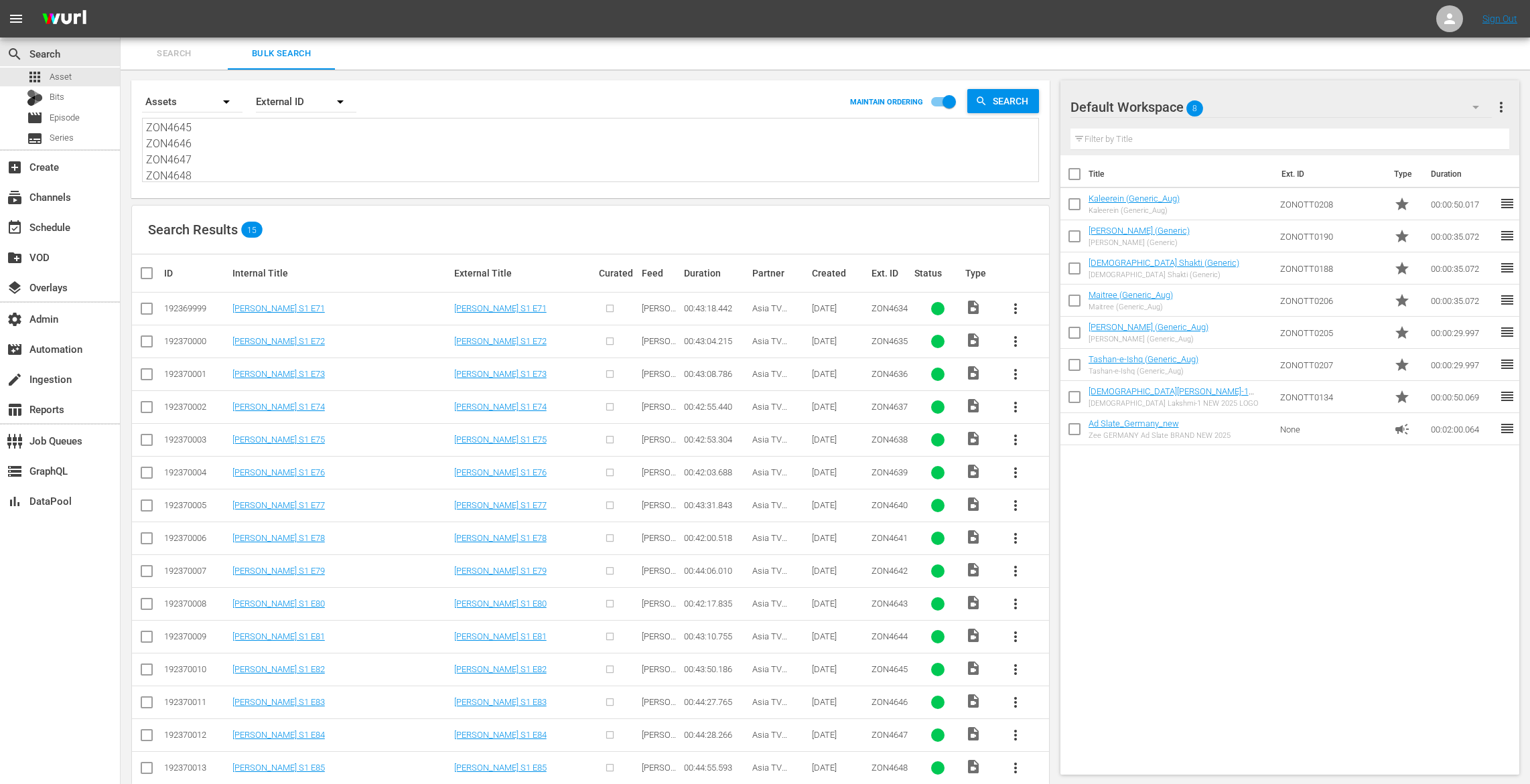
checkbox input "true"
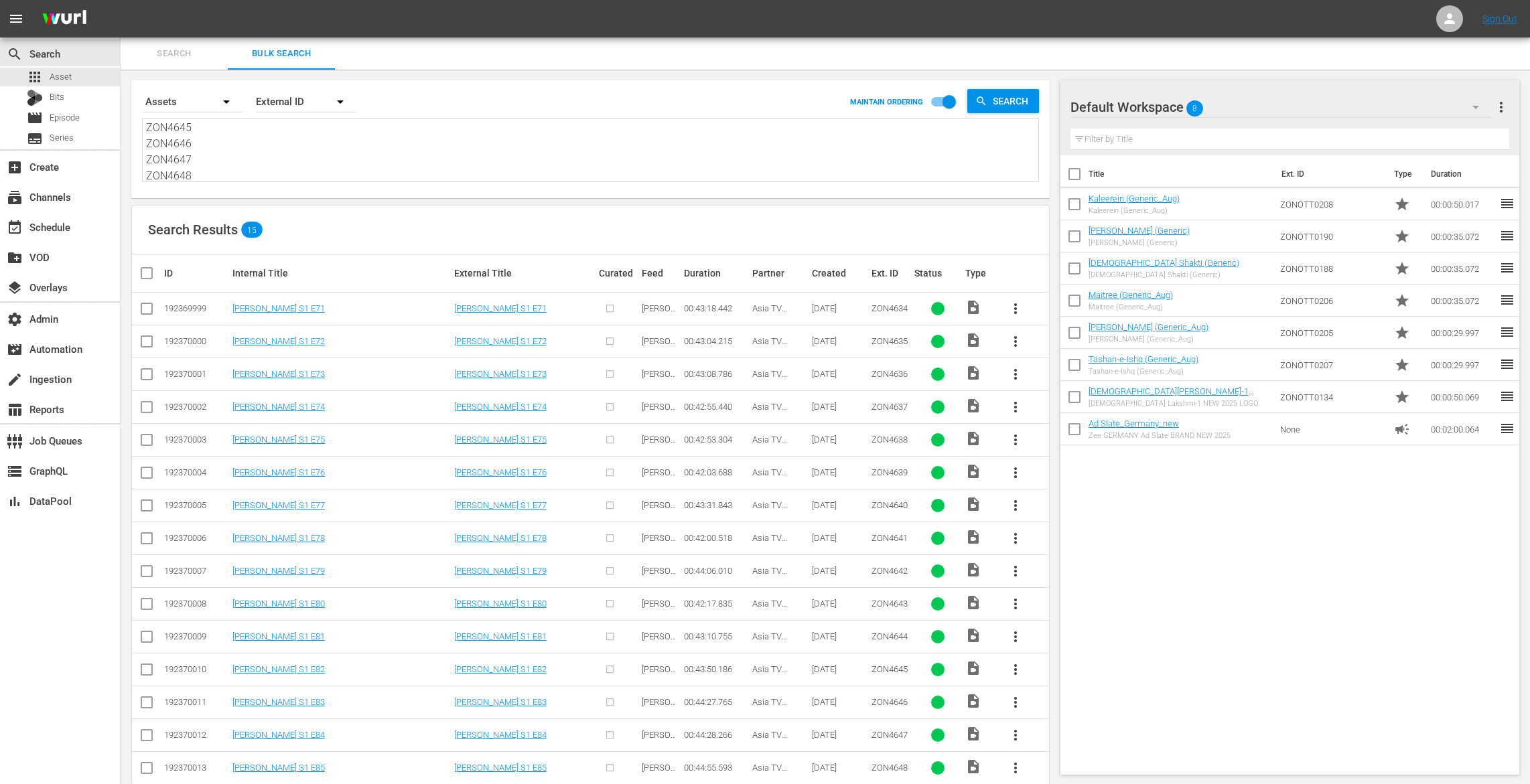
checkbox input "true"
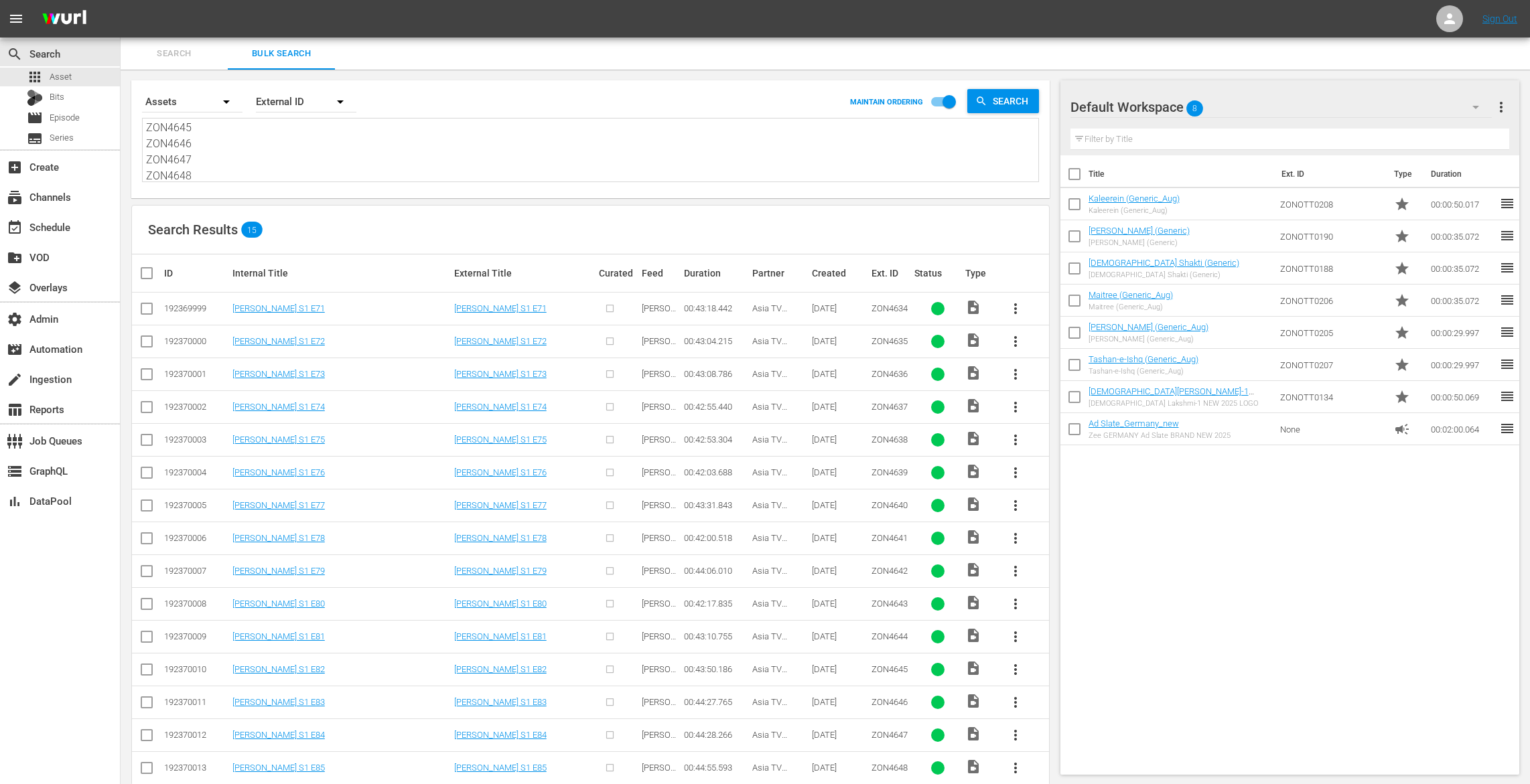
checkbox input "true"
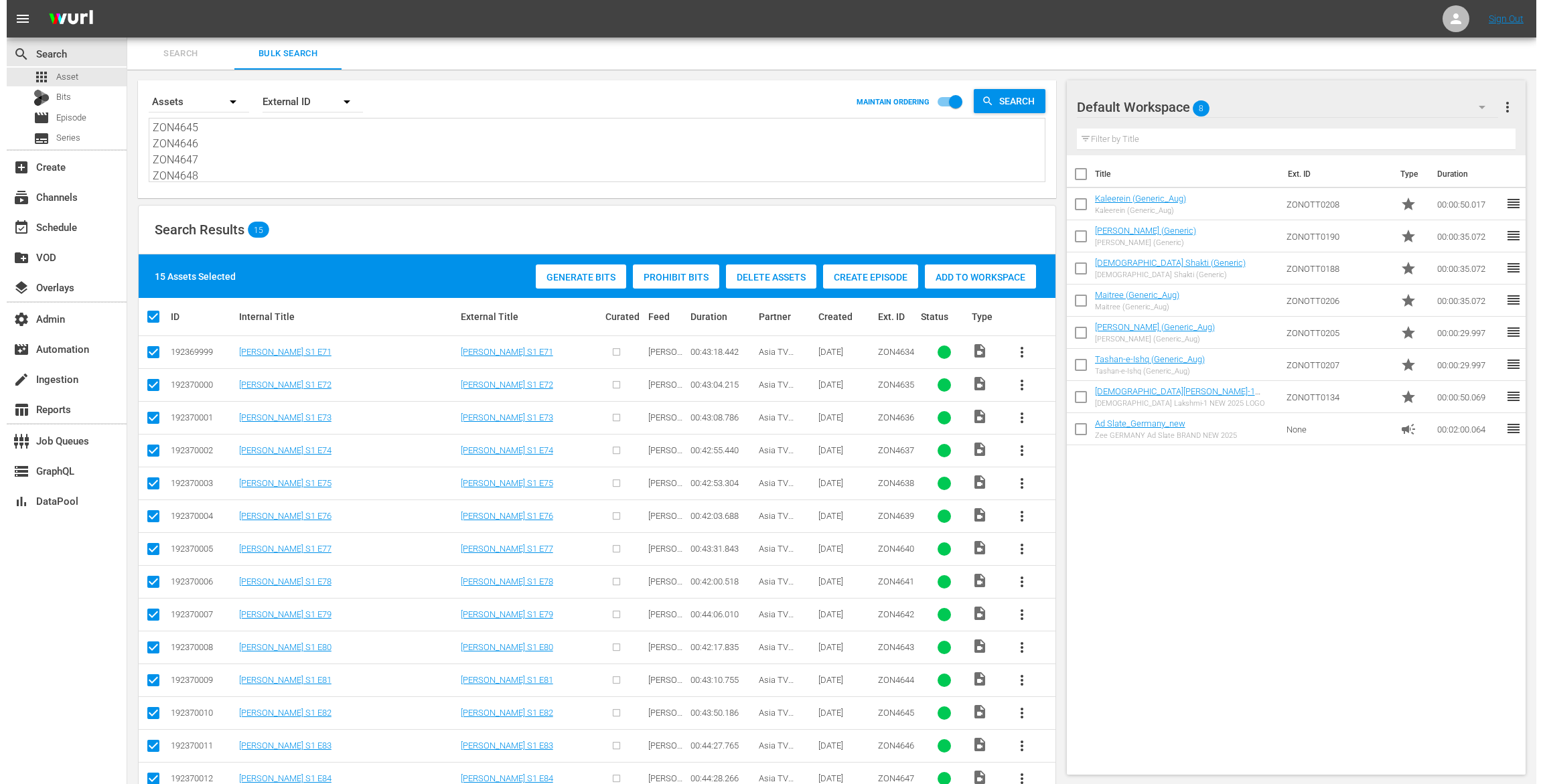
scroll to position [65, 0]
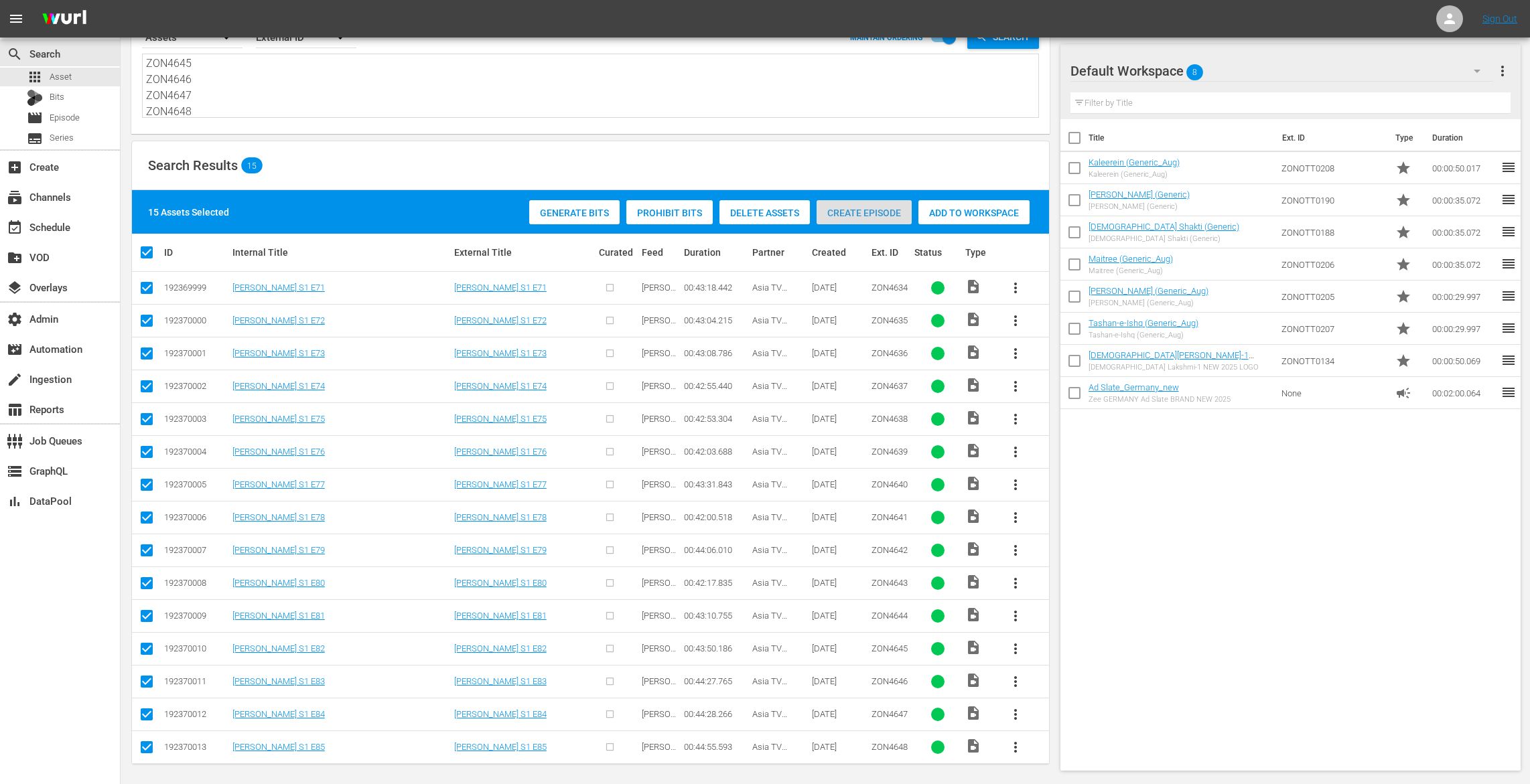
click at [833, 209] on span "Create Episode" at bounding box center [864, 212] width 95 height 11
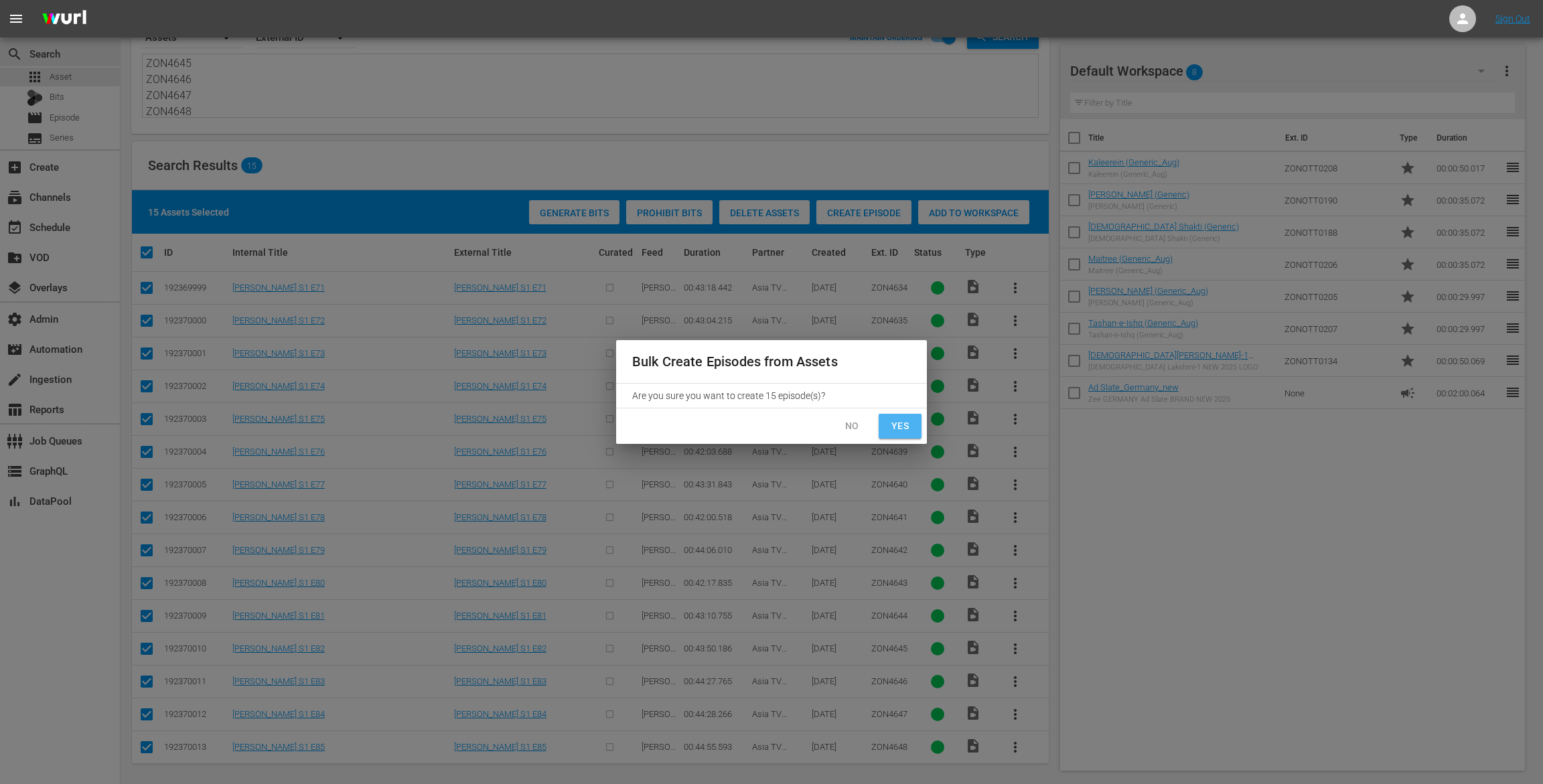
click at [902, 419] on span "Yes" at bounding box center [900, 426] width 22 height 17
checkbox input "false"
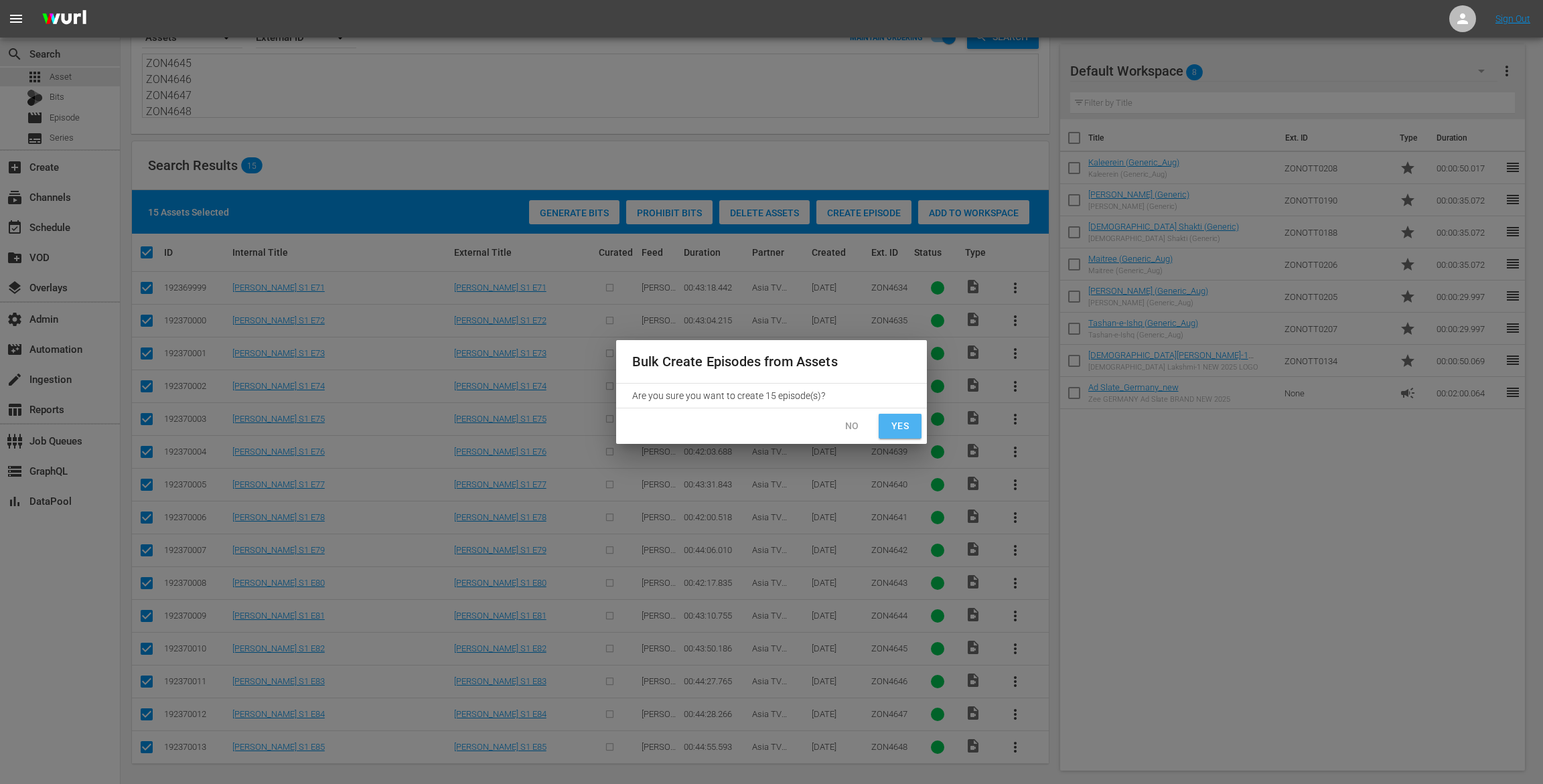
checkbox input "false"
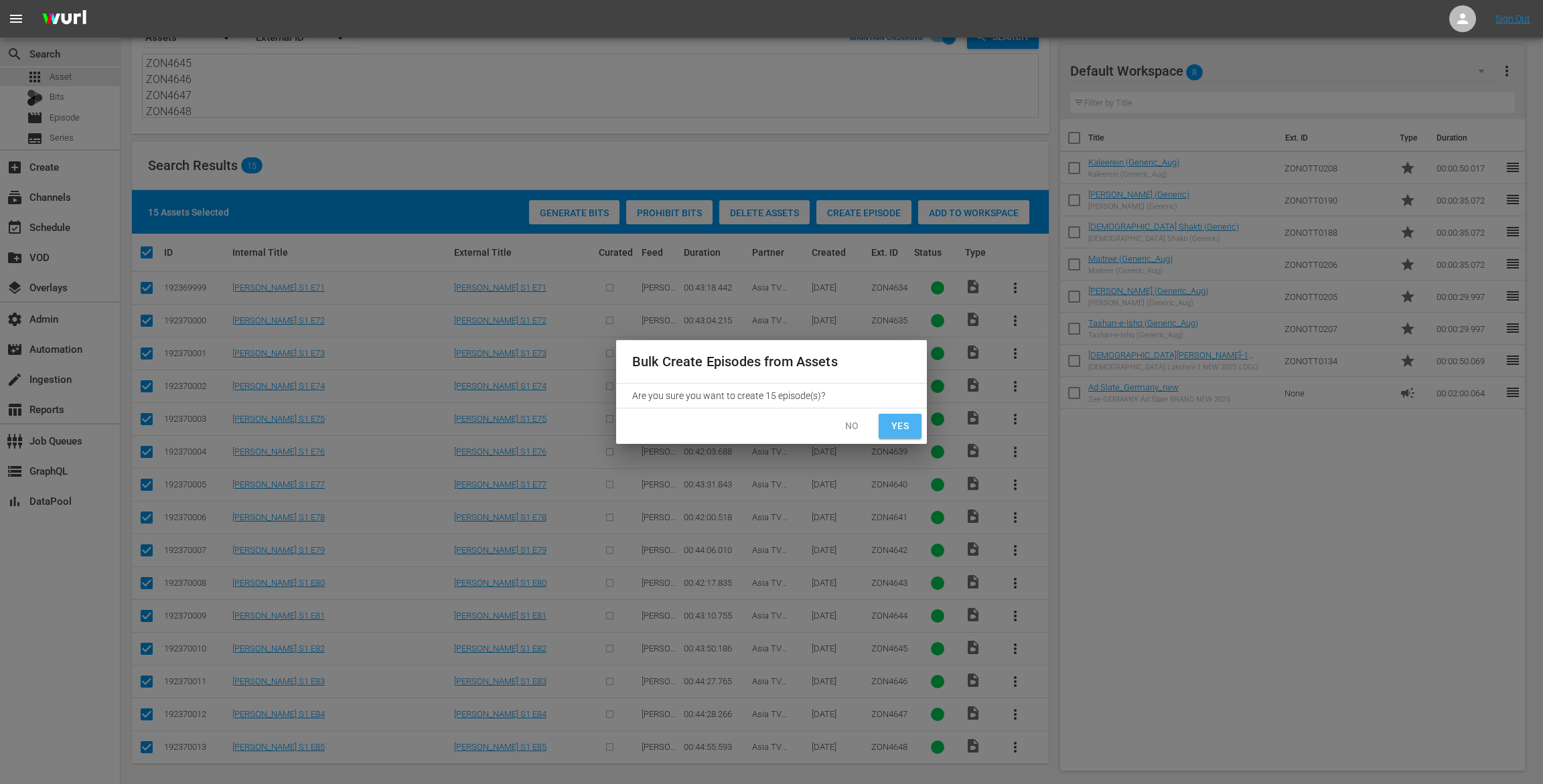
checkbox input "false"
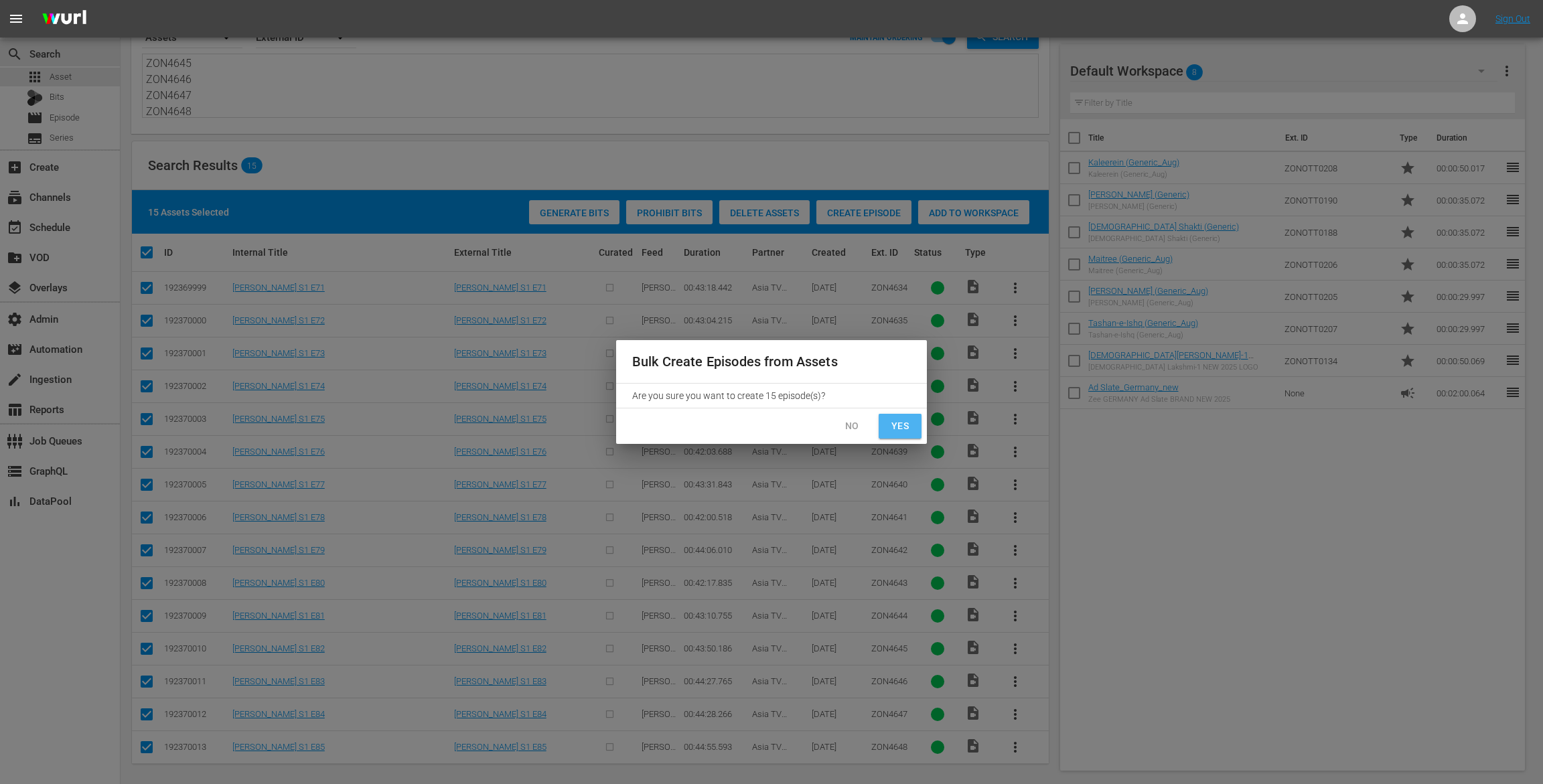
checkbox input "false"
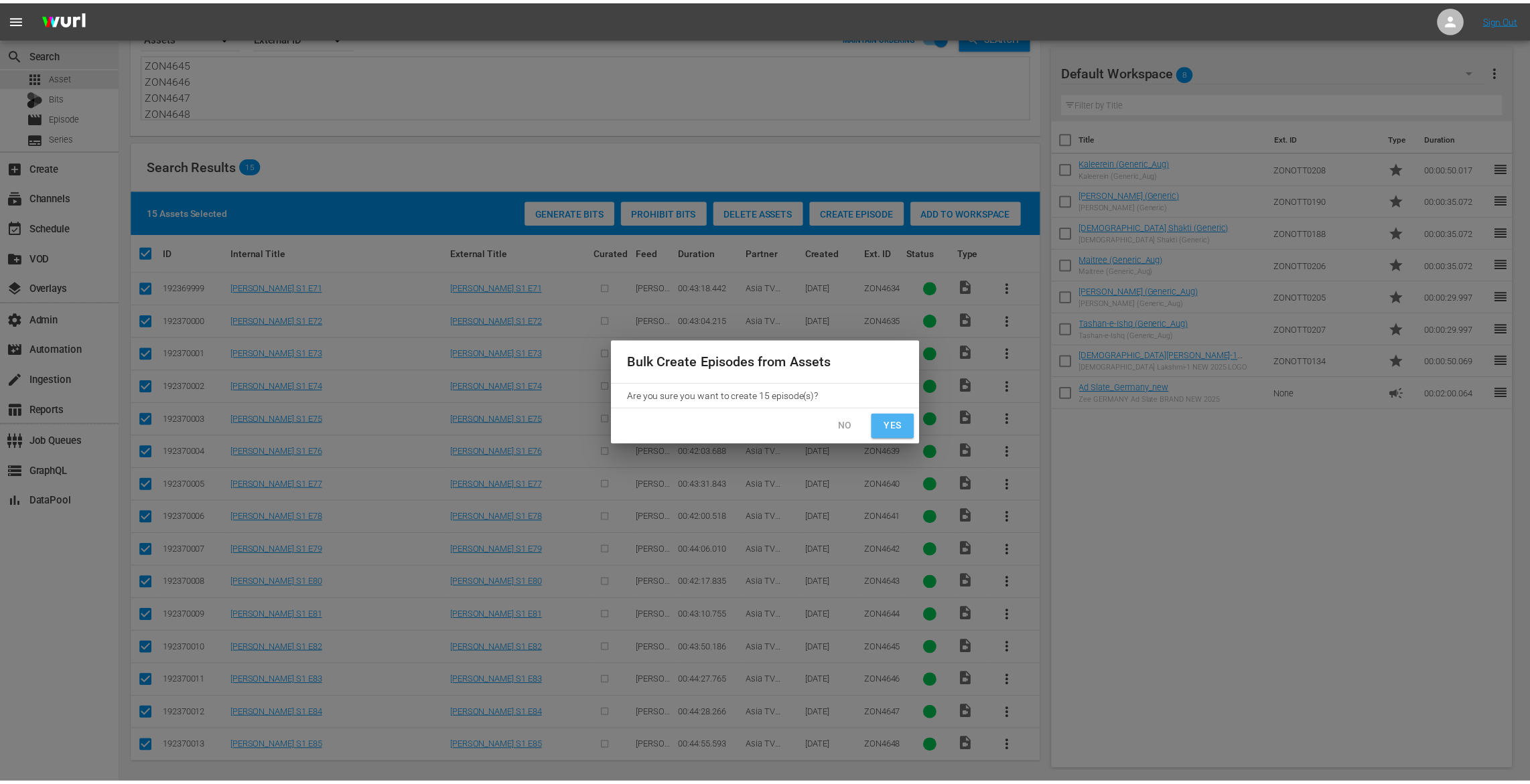
scroll to position [22, 0]
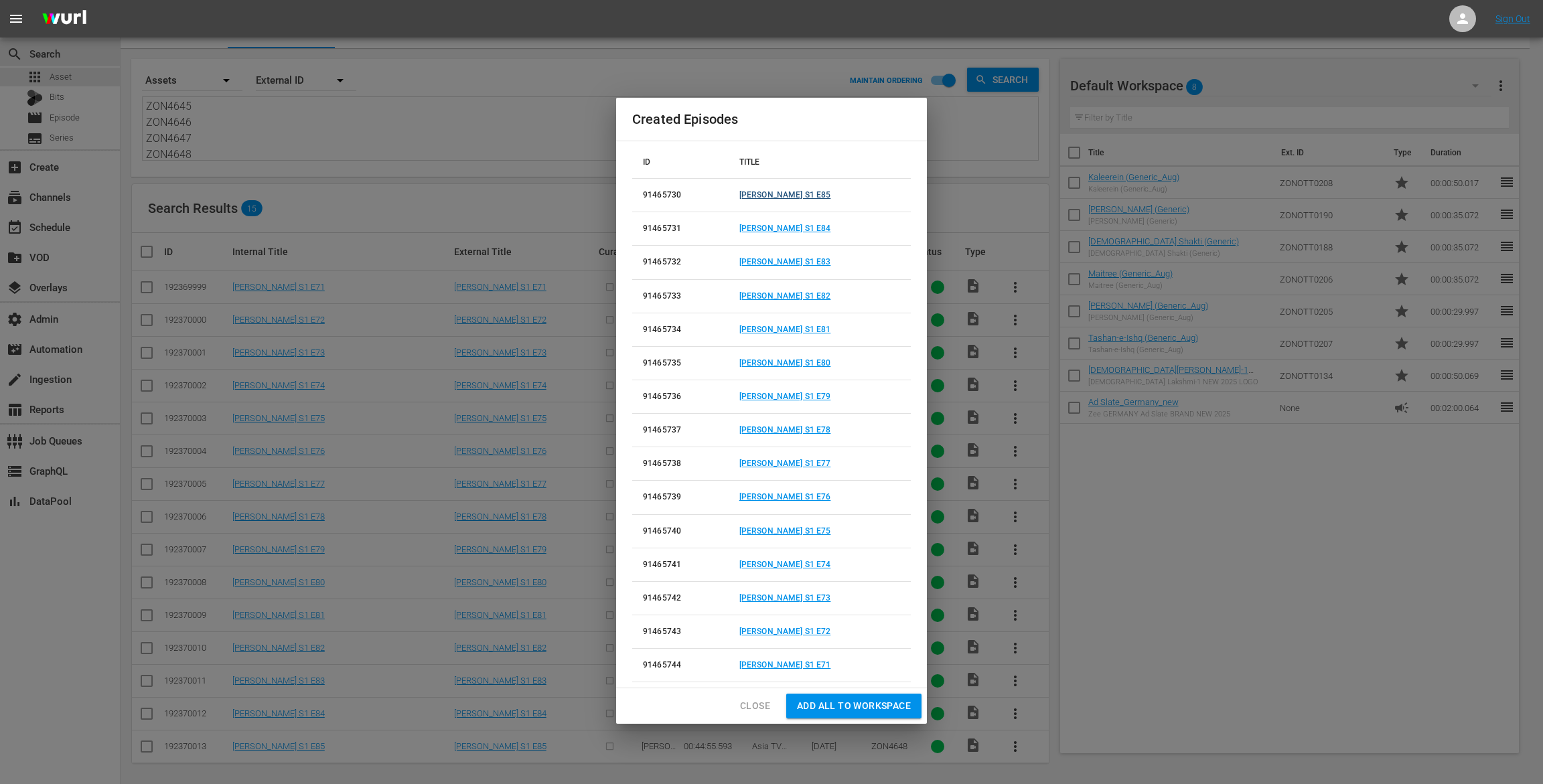
click at [819, 197] on link "[PERSON_NAME] S1 E85" at bounding box center [785, 194] width 91 height 9
click at [807, 225] on link "[PERSON_NAME] S1 E84" at bounding box center [785, 228] width 91 height 9
click at [805, 265] on link "[PERSON_NAME] S1 E83" at bounding box center [785, 262] width 91 height 9
click at [802, 298] on link "[PERSON_NAME] S1 E82" at bounding box center [785, 296] width 91 height 9
click at [804, 329] on link "[PERSON_NAME] S1 E81" at bounding box center [785, 329] width 91 height 9
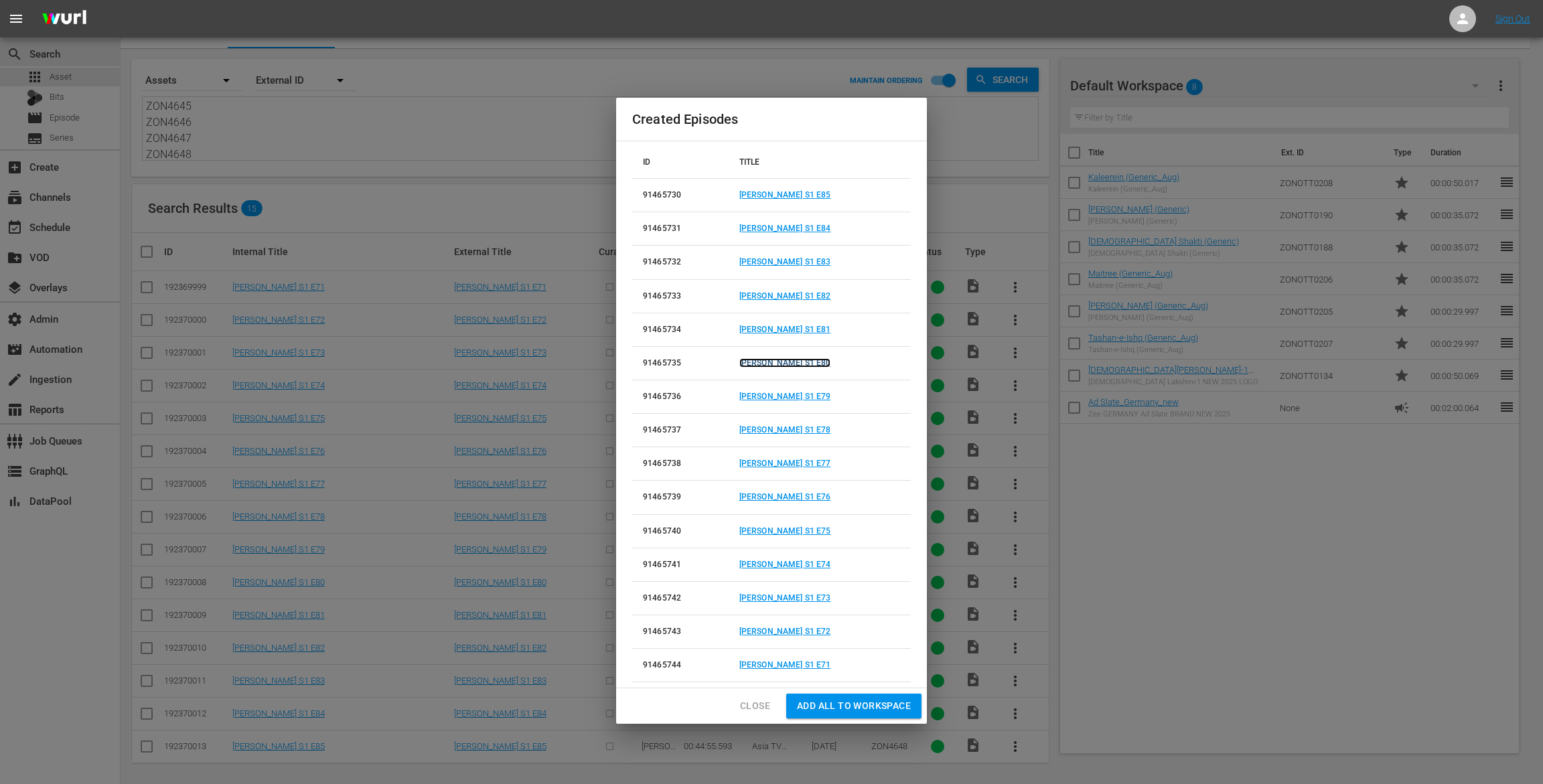
click at [797, 363] on link "[PERSON_NAME] S1 E80" at bounding box center [785, 363] width 91 height 9
click at [797, 398] on link "[PERSON_NAME] S1 E79" at bounding box center [785, 396] width 91 height 9
click at [794, 430] on link "[PERSON_NAME] S1 E78" at bounding box center [785, 429] width 91 height 9
click at [791, 461] on link "[PERSON_NAME] S1 E77" at bounding box center [785, 463] width 91 height 9
click at [788, 494] on link "[PERSON_NAME] S1 E76" at bounding box center [785, 497] width 91 height 9
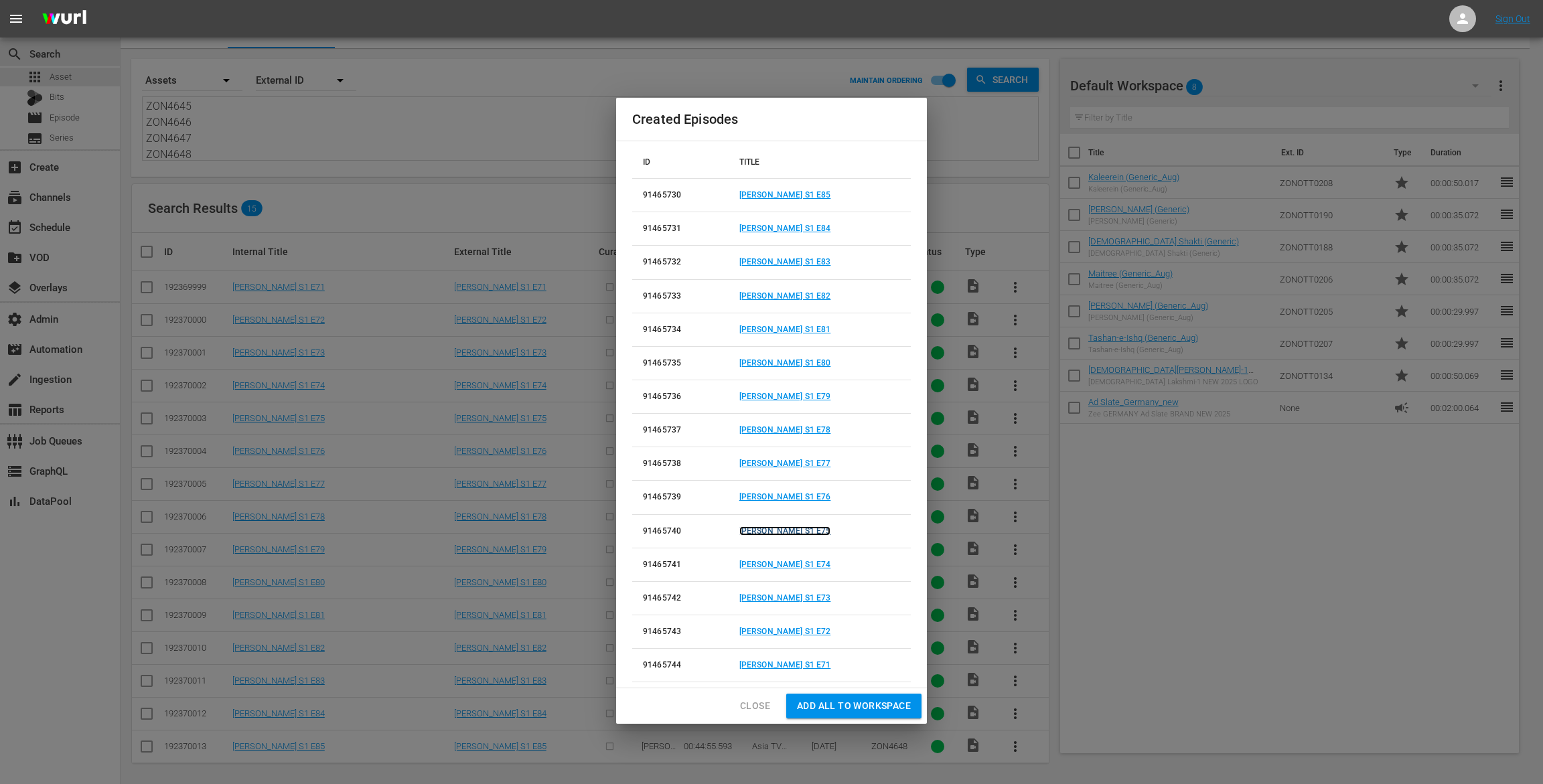
click at [788, 529] on link "[PERSON_NAME] S1 E75" at bounding box center [785, 531] width 91 height 9
click at [790, 564] on link "[PERSON_NAME] S1 E74" at bounding box center [785, 564] width 91 height 9
click at [794, 598] on link "[PERSON_NAME] S1 E73" at bounding box center [785, 598] width 91 height 9
click at [791, 628] on link "[PERSON_NAME] S1 E72" at bounding box center [785, 631] width 91 height 9
click at [793, 665] on link "[PERSON_NAME] S1 E71" at bounding box center [785, 664] width 91 height 9
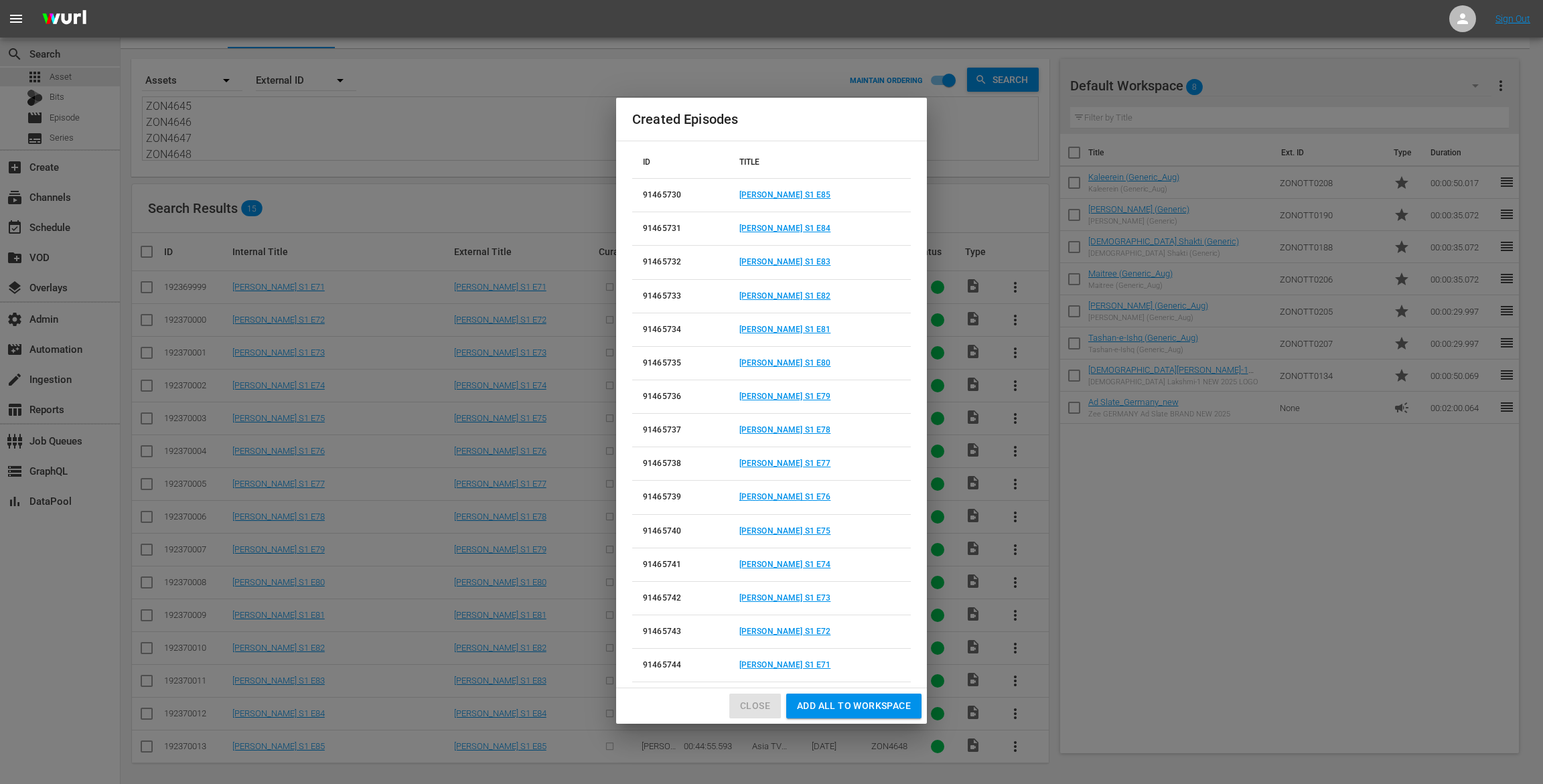
click at [768, 703] on span "Close" at bounding box center [755, 706] width 30 height 17
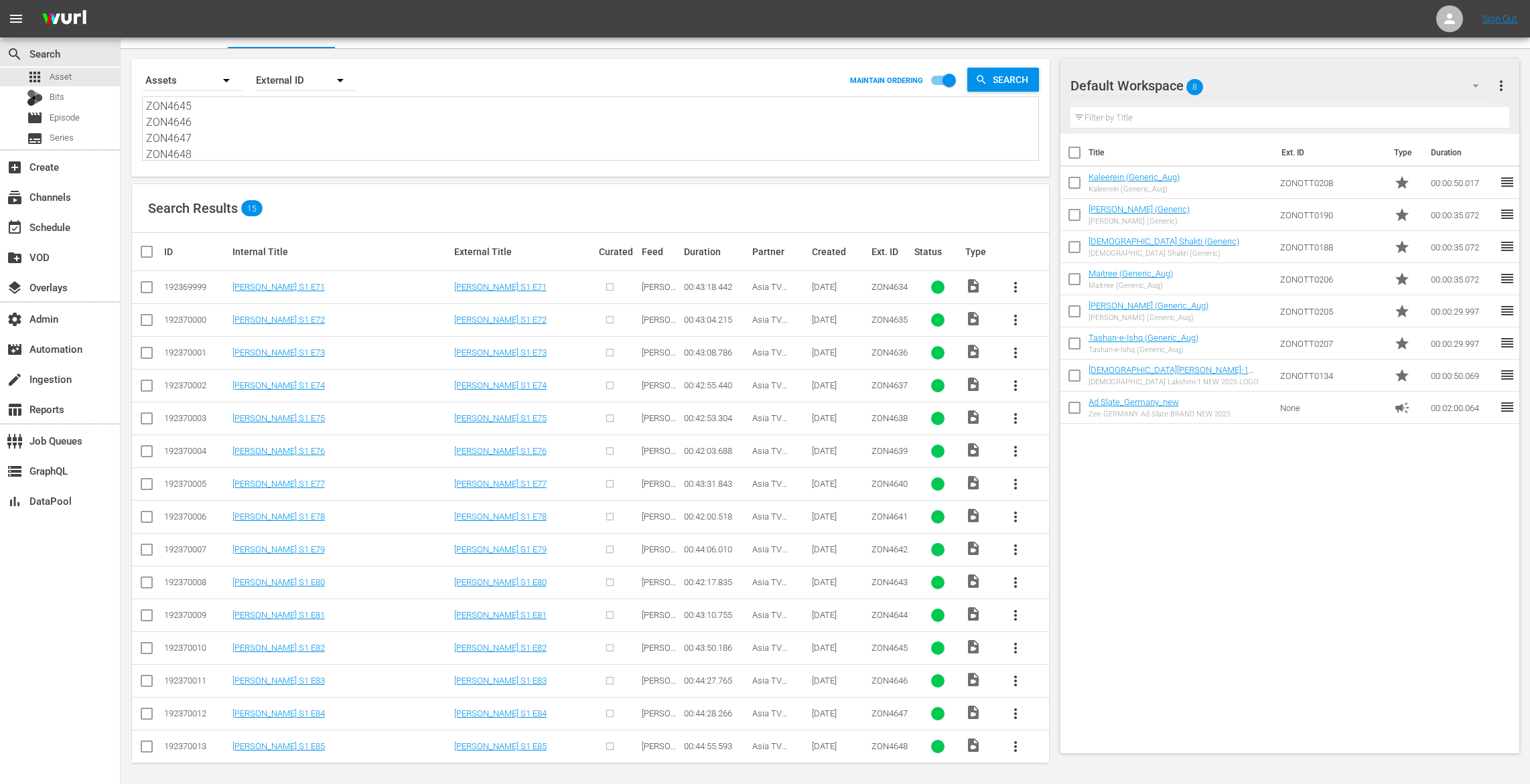
scroll to position [0, 0]
drag, startPoint x: 202, startPoint y: 152, endPoint x: 119, endPoint y: 18, distance: 157.6
click at [119, 18] on div "menu Sign Out search Search apps Asset Bits movie Episode subtitles Series add_…" at bounding box center [765, 383] width 1530 height 809
paste textarea "ZON4649 ZON4650 ZON4651 ZON4652 ZON4653 ZON4654 ZON4655 ZON4656 ZON4657 ZON4658…"
type textarea "ZON4649 ZON4650 ZON4651 ZON4652 ZON4653 ZON4654 ZON4655 ZON4656 ZON4657 ZON4658…"
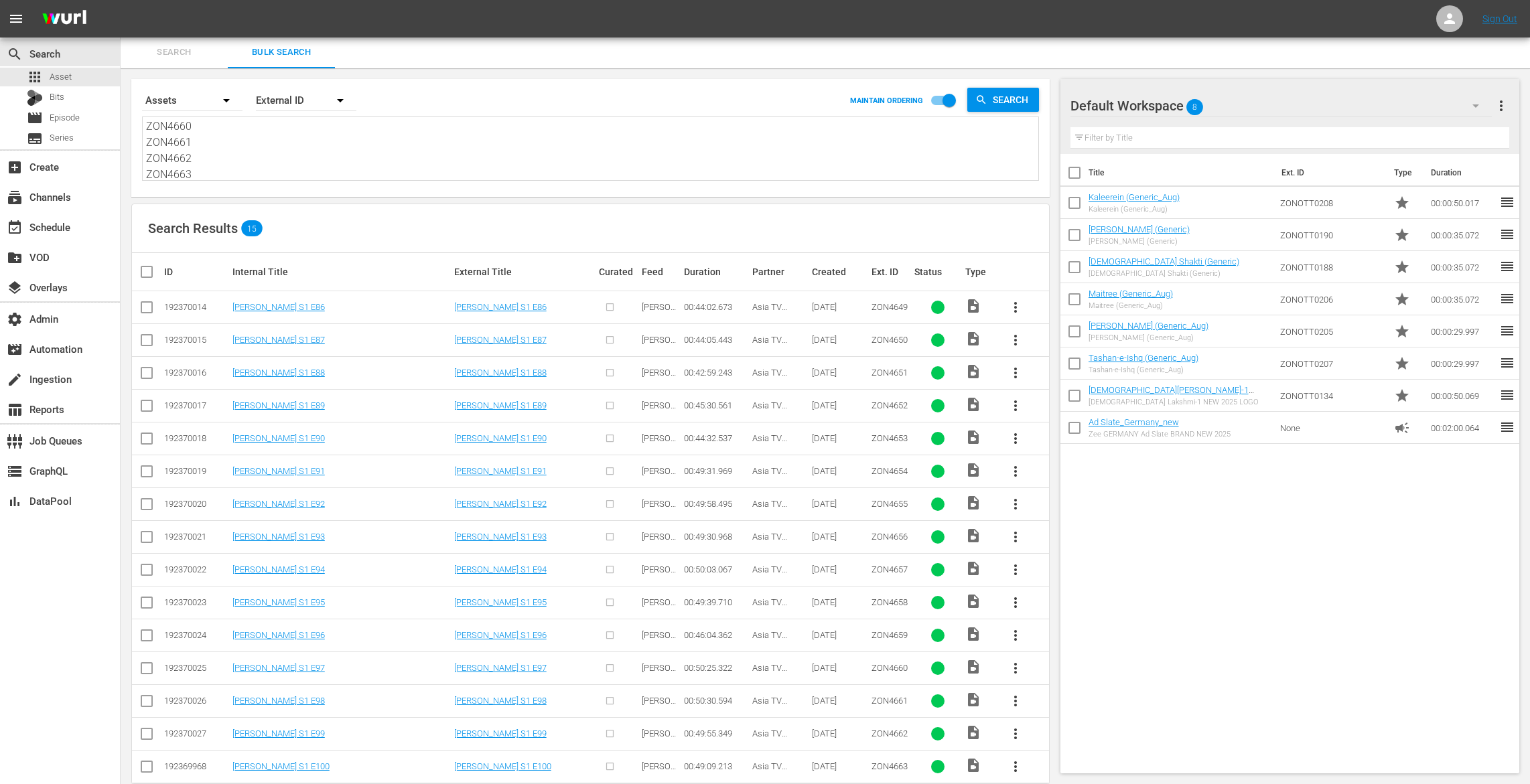
scroll to position [22, 0]
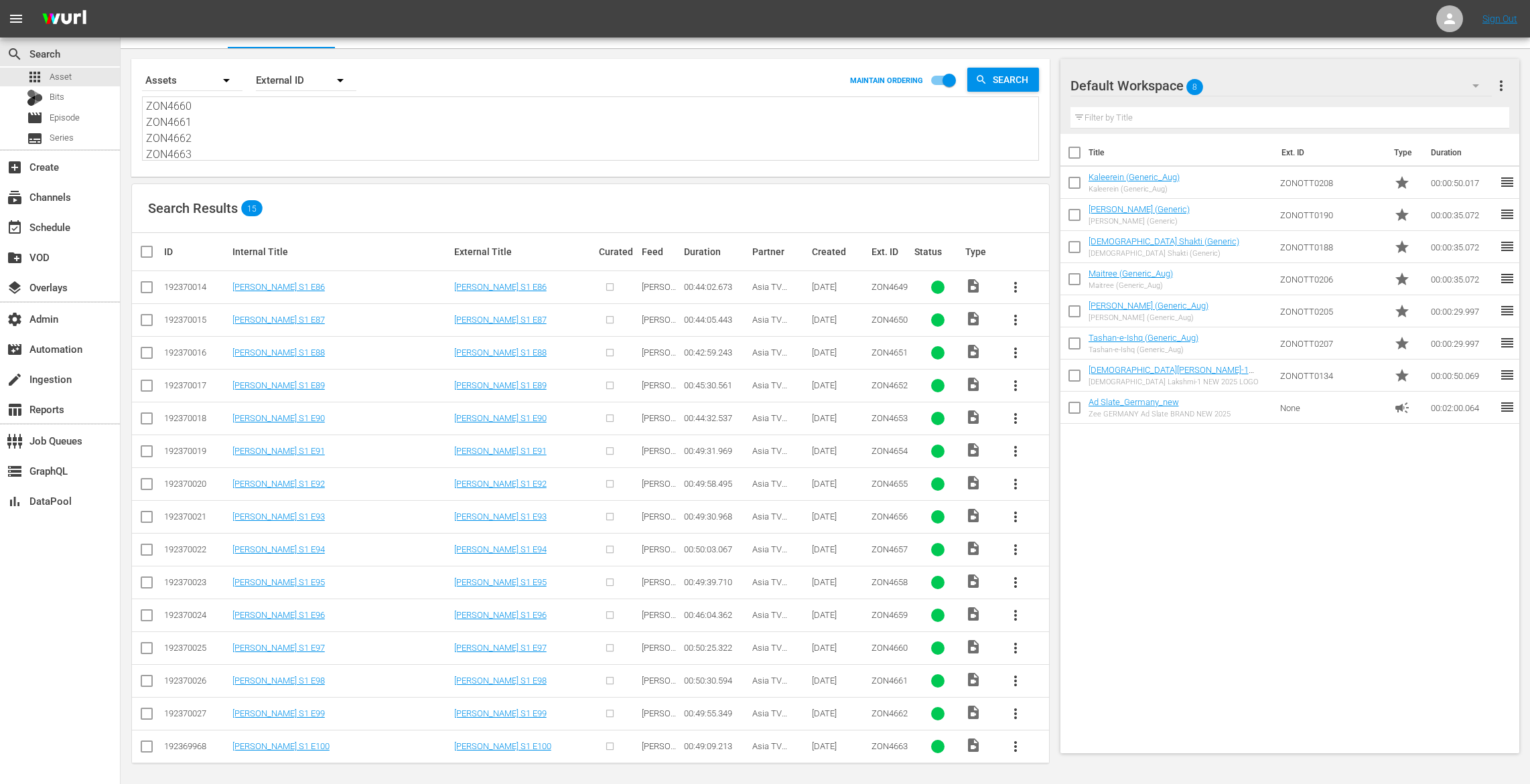
type textarea "ZON4649 ZON4650 ZON4651 ZON4652 ZON4653 ZON4654 ZON4655 ZON4656 ZON4657 ZON4658…"
click at [143, 251] on input "checkbox" at bounding box center [152, 252] width 27 height 16
checkbox input "true"
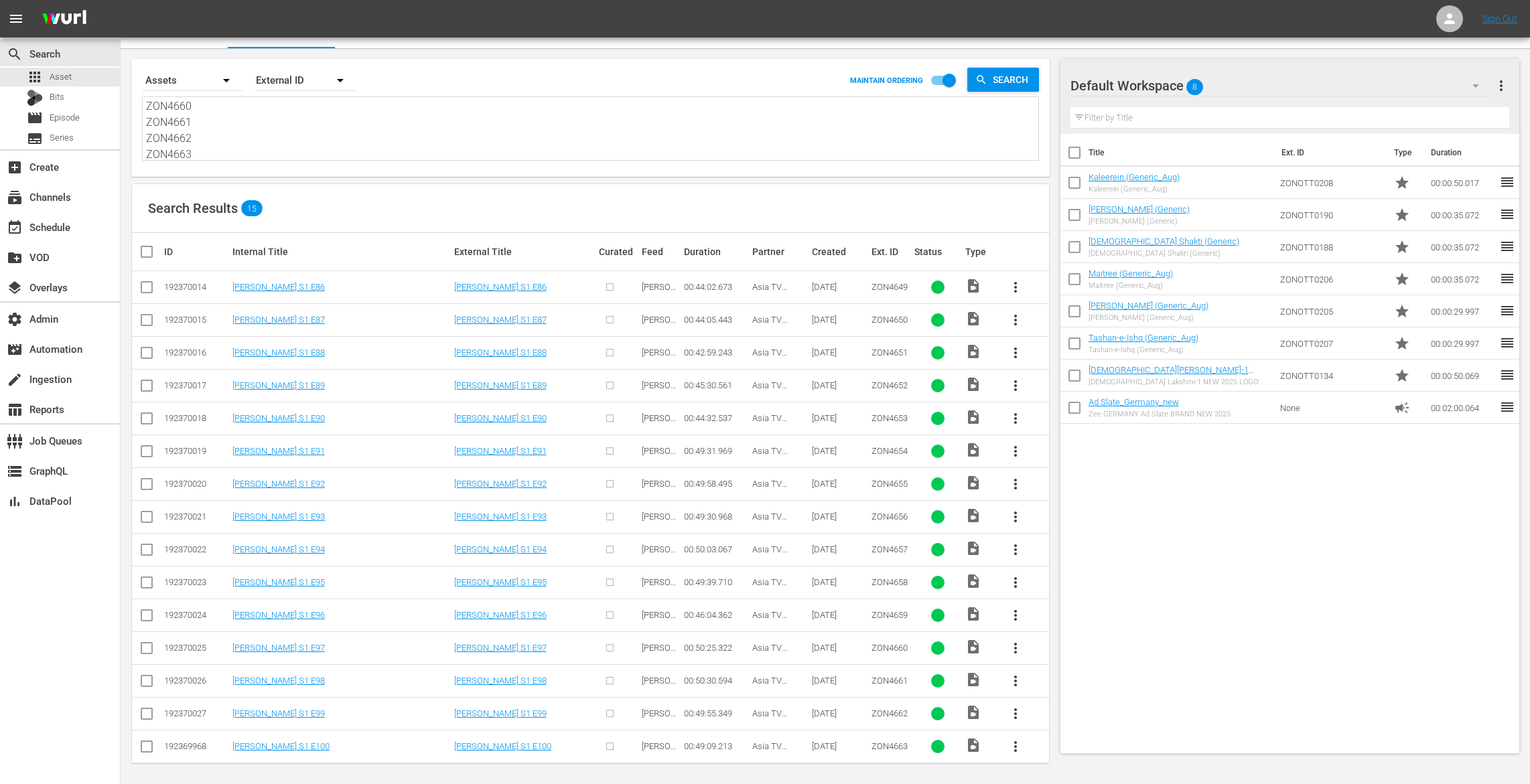
checkbox input "true"
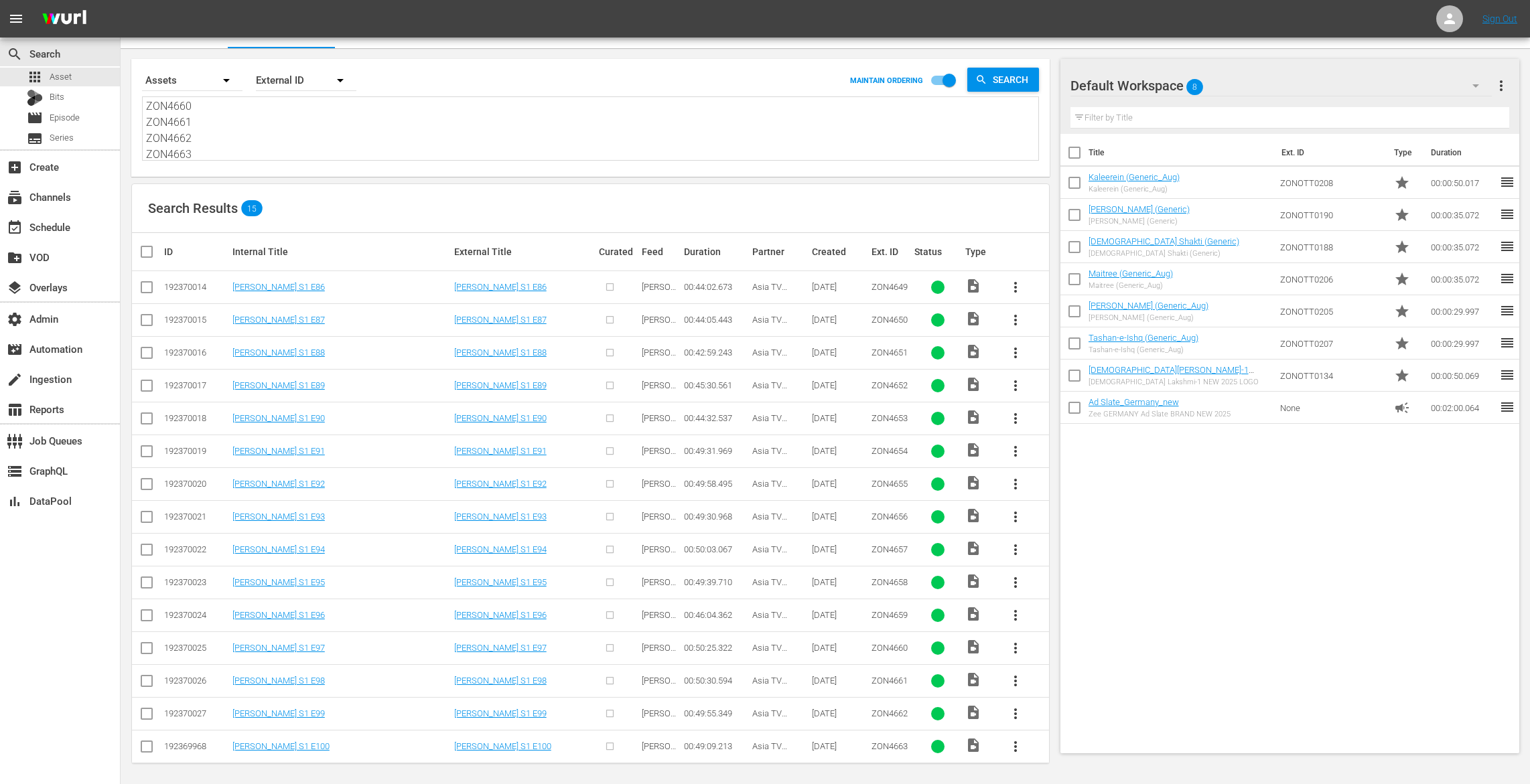
checkbox input "true"
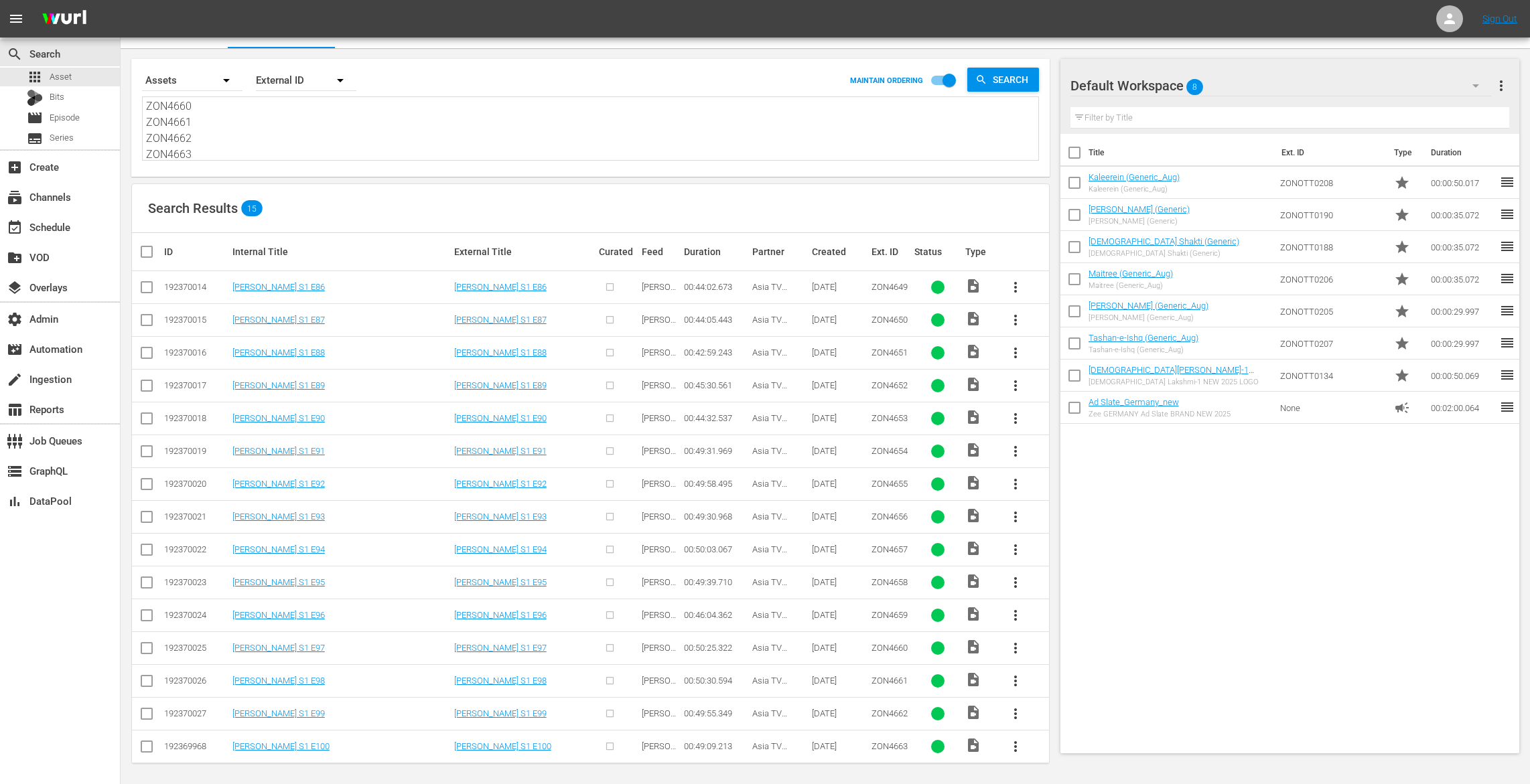
checkbox input "true"
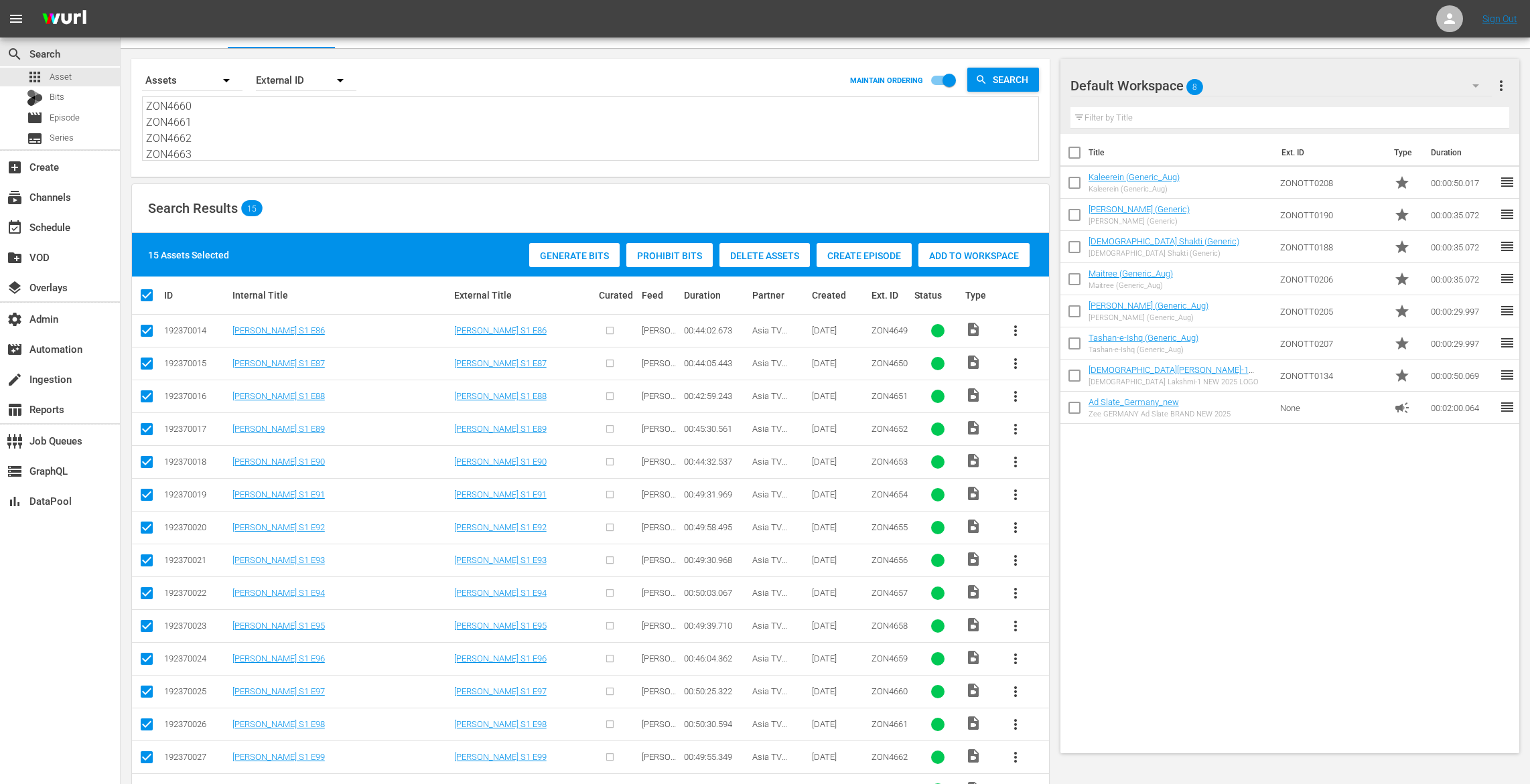
click at [852, 249] on div "Create Episode" at bounding box center [864, 255] width 95 height 25
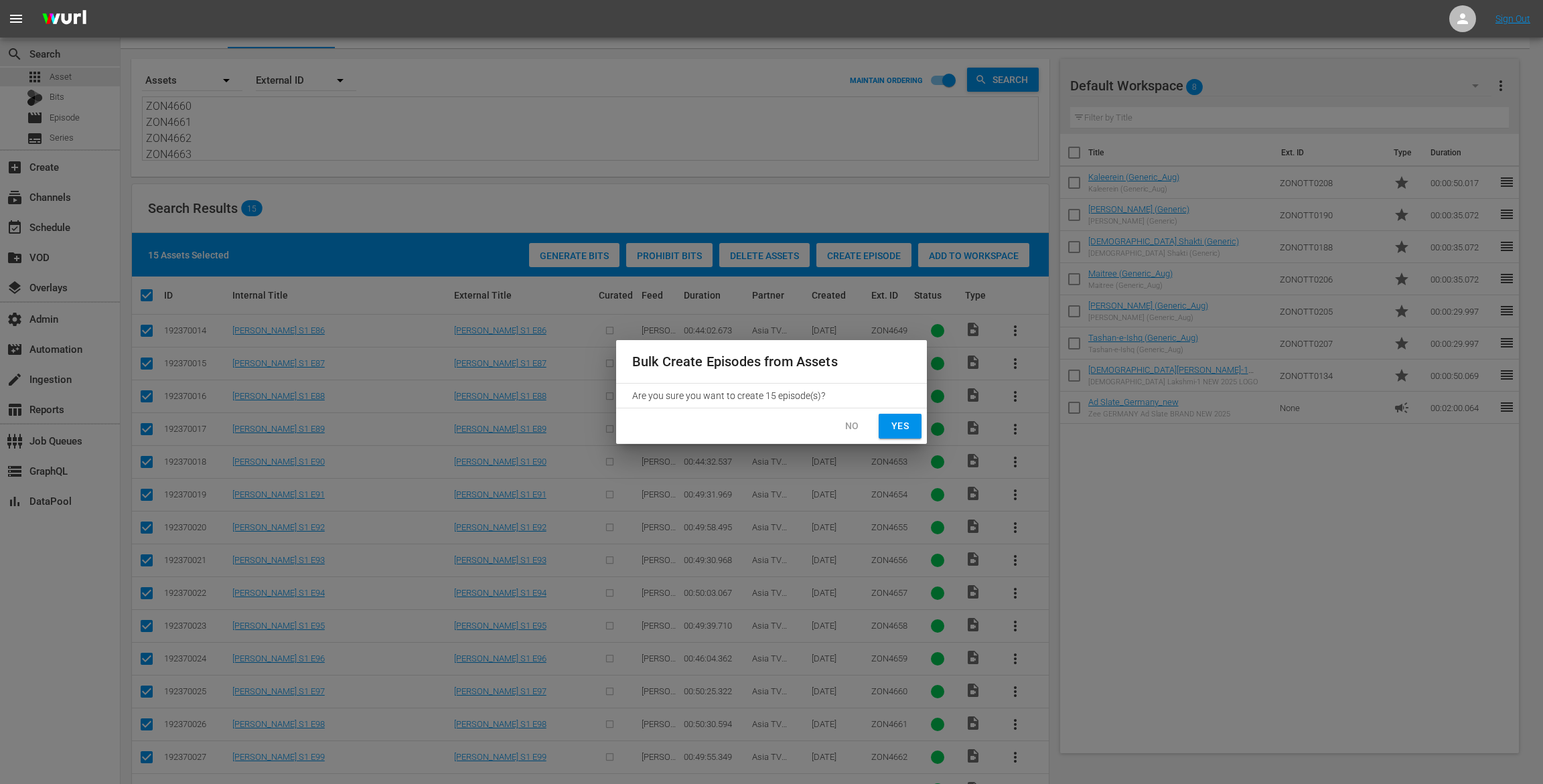
click at [894, 419] on span "Yes" at bounding box center [900, 426] width 22 height 17
checkbox input "false"
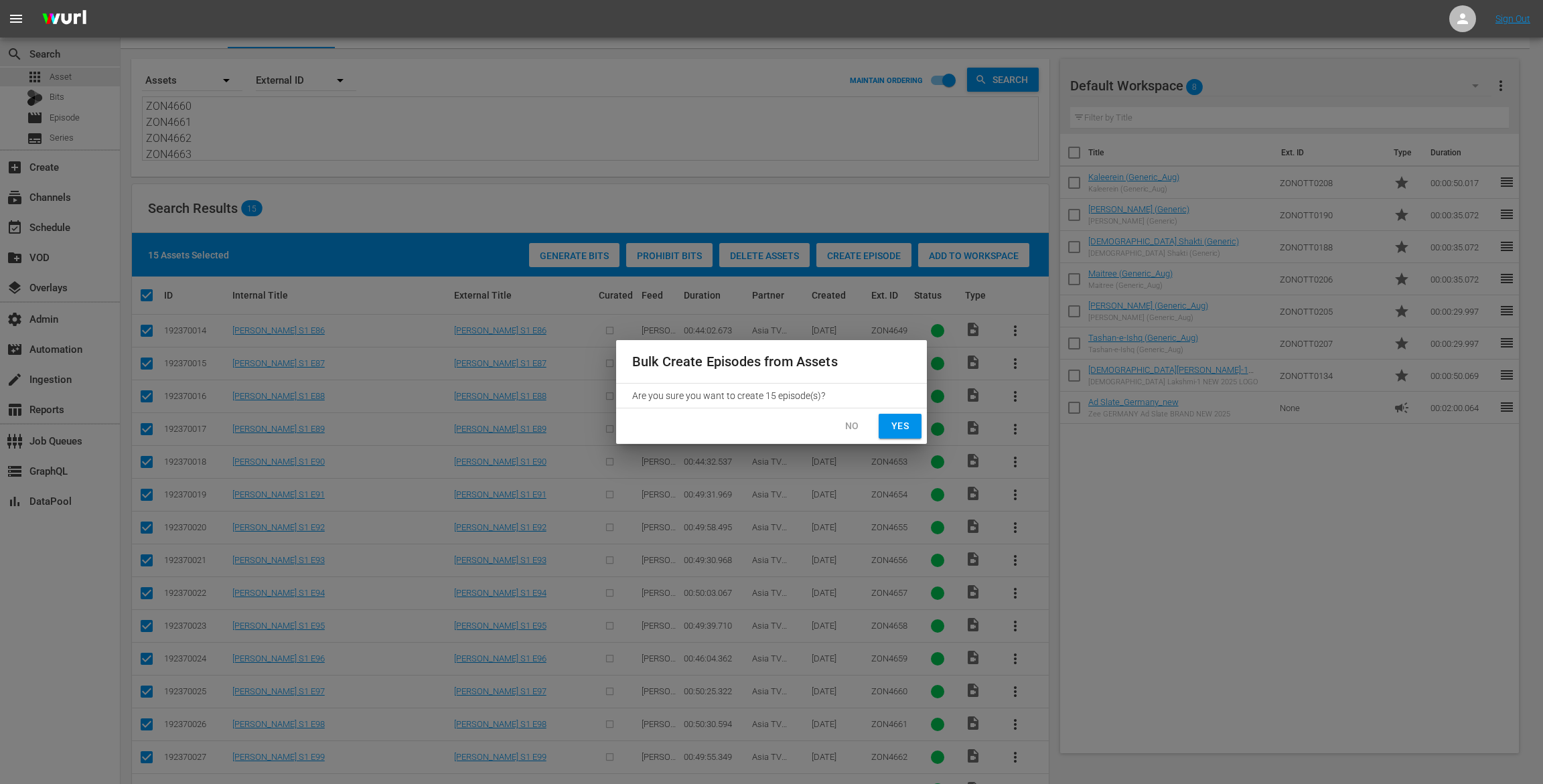
checkbox input "false"
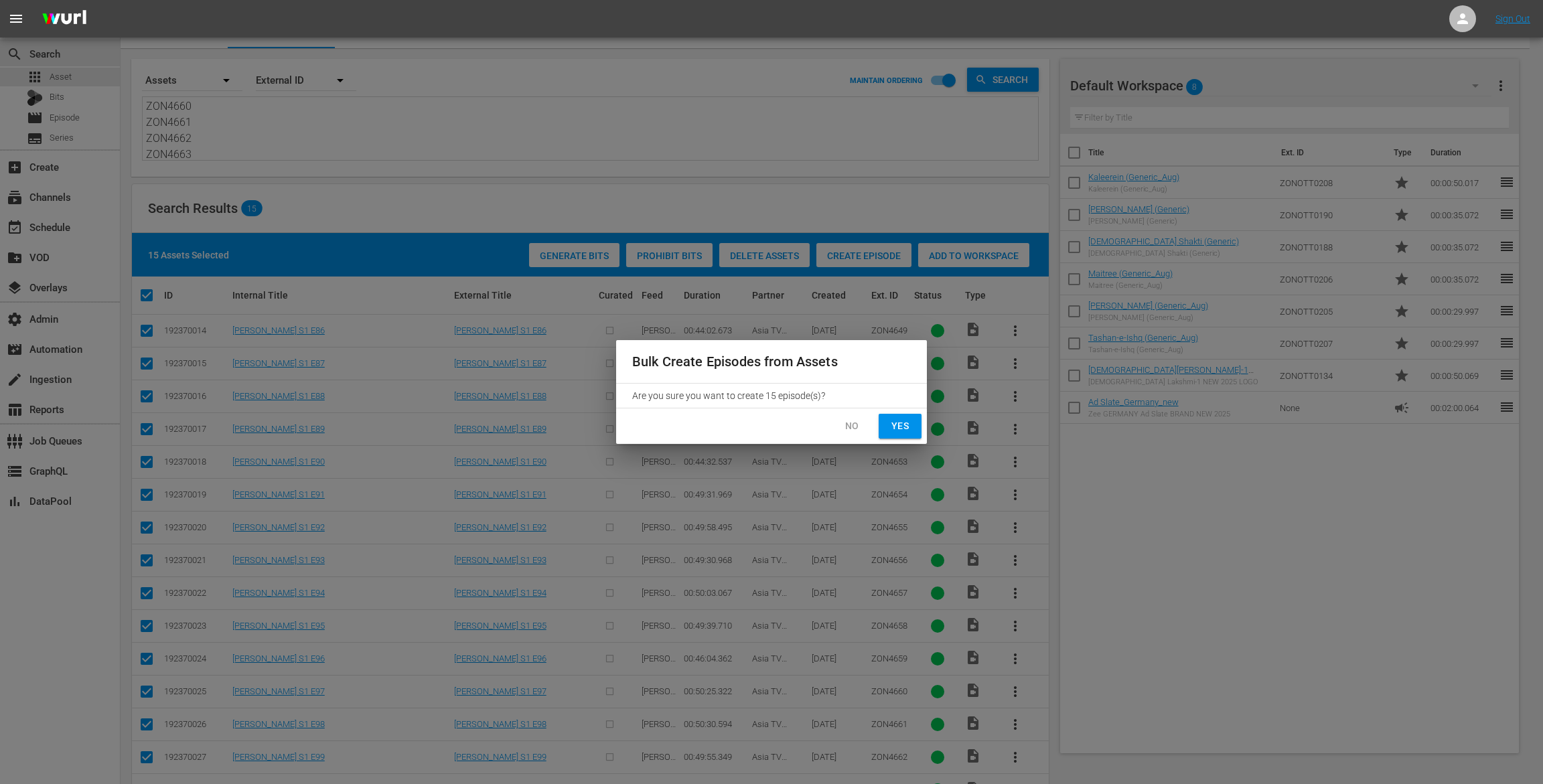
checkbox input "false"
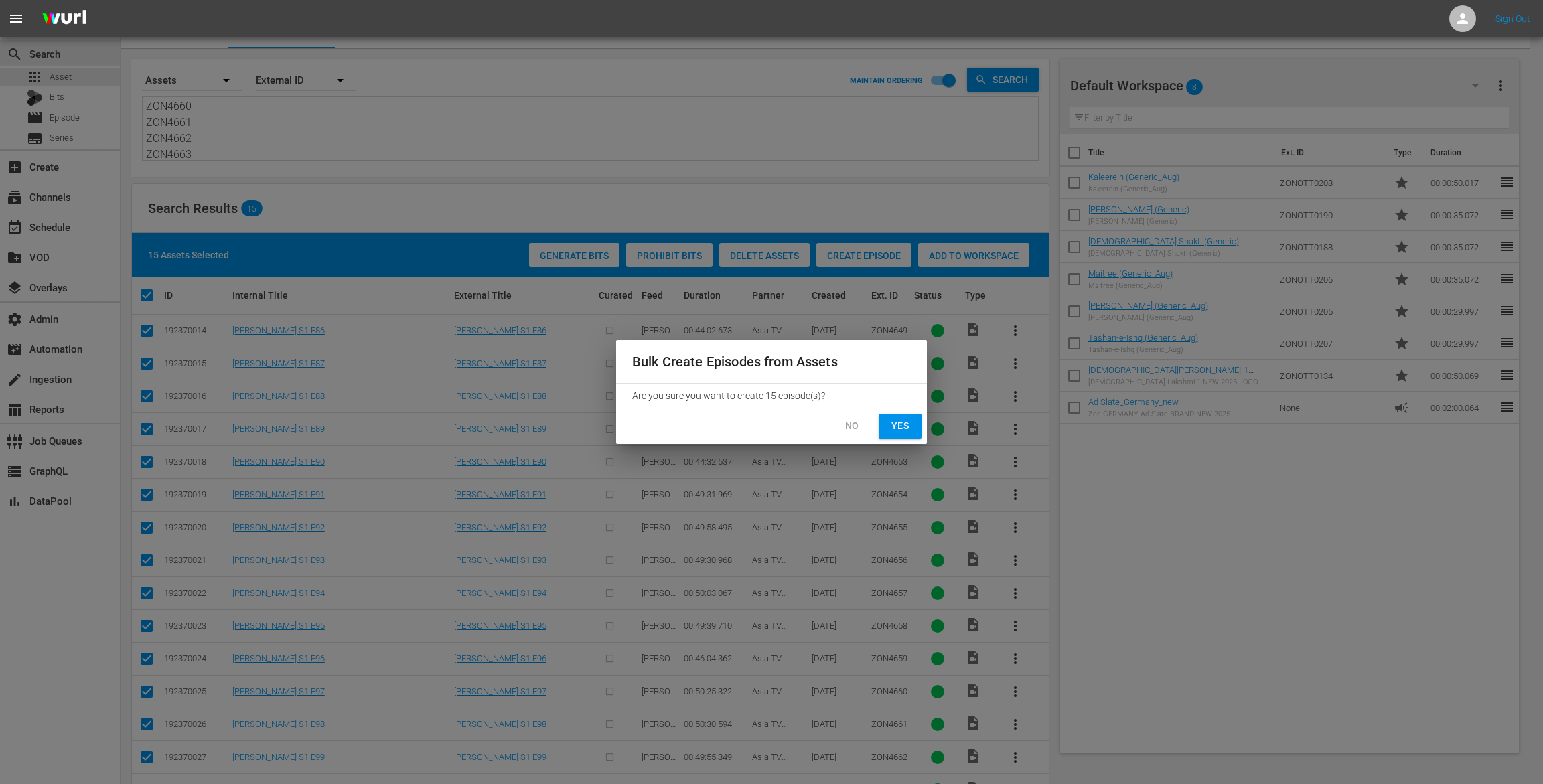
checkbox input "false"
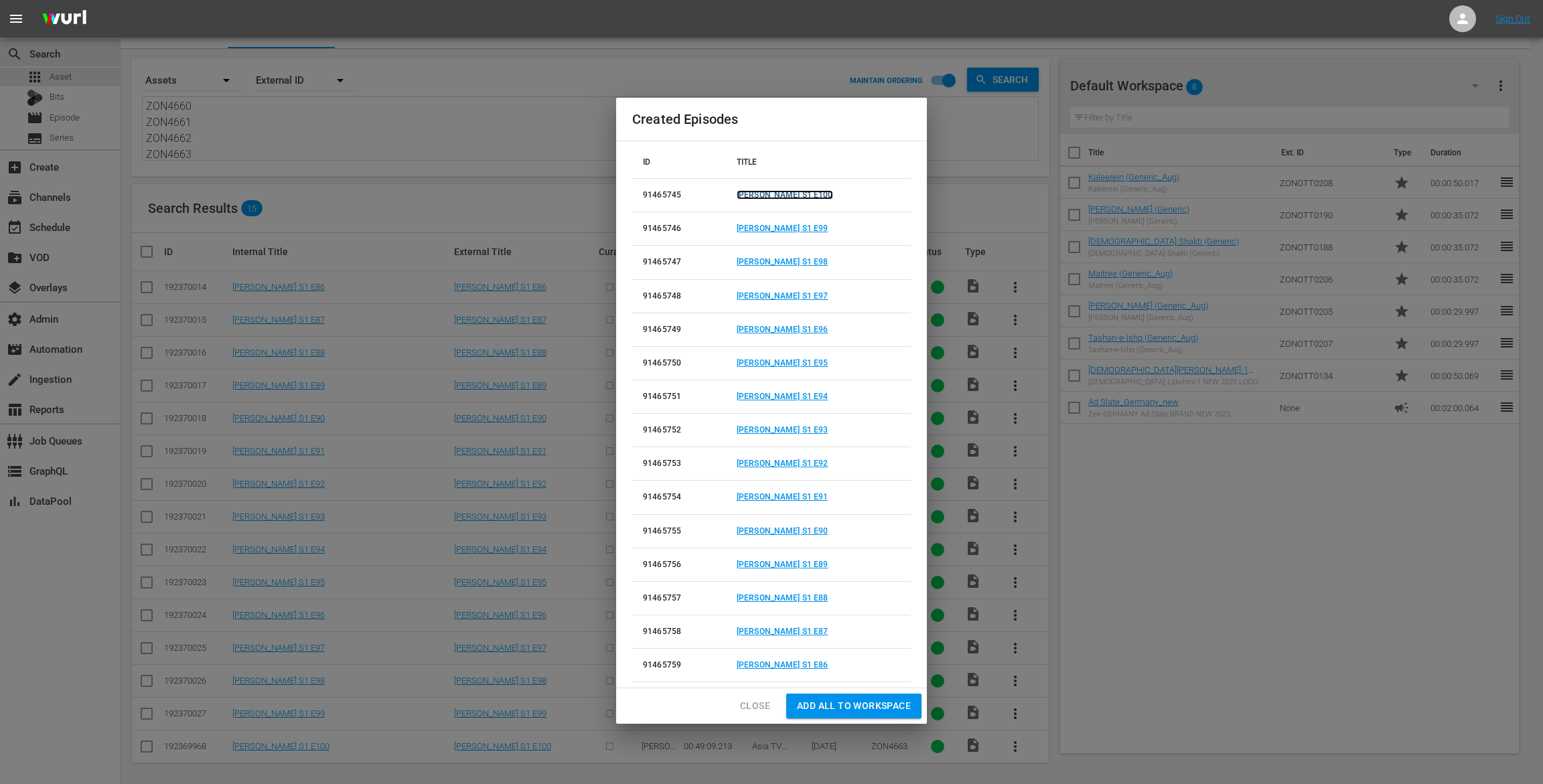
click at [773, 196] on link "[PERSON_NAME] S1 E100" at bounding box center [785, 194] width 96 height 9
click at [769, 230] on link "[PERSON_NAME] S1 E99" at bounding box center [783, 228] width 91 height 9
click at [768, 260] on link "[PERSON_NAME] S1 E98" at bounding box center [783, 262] width 91 height 9
click at [770, 294] on link "[PERSON_NAME] S1 E97" at bounding box center [783, 296] width 91 height 9
click at [769, 327] on link "[PERSON_NAME] S1 E96" at bounding box center [783, 329] width 91 height 9
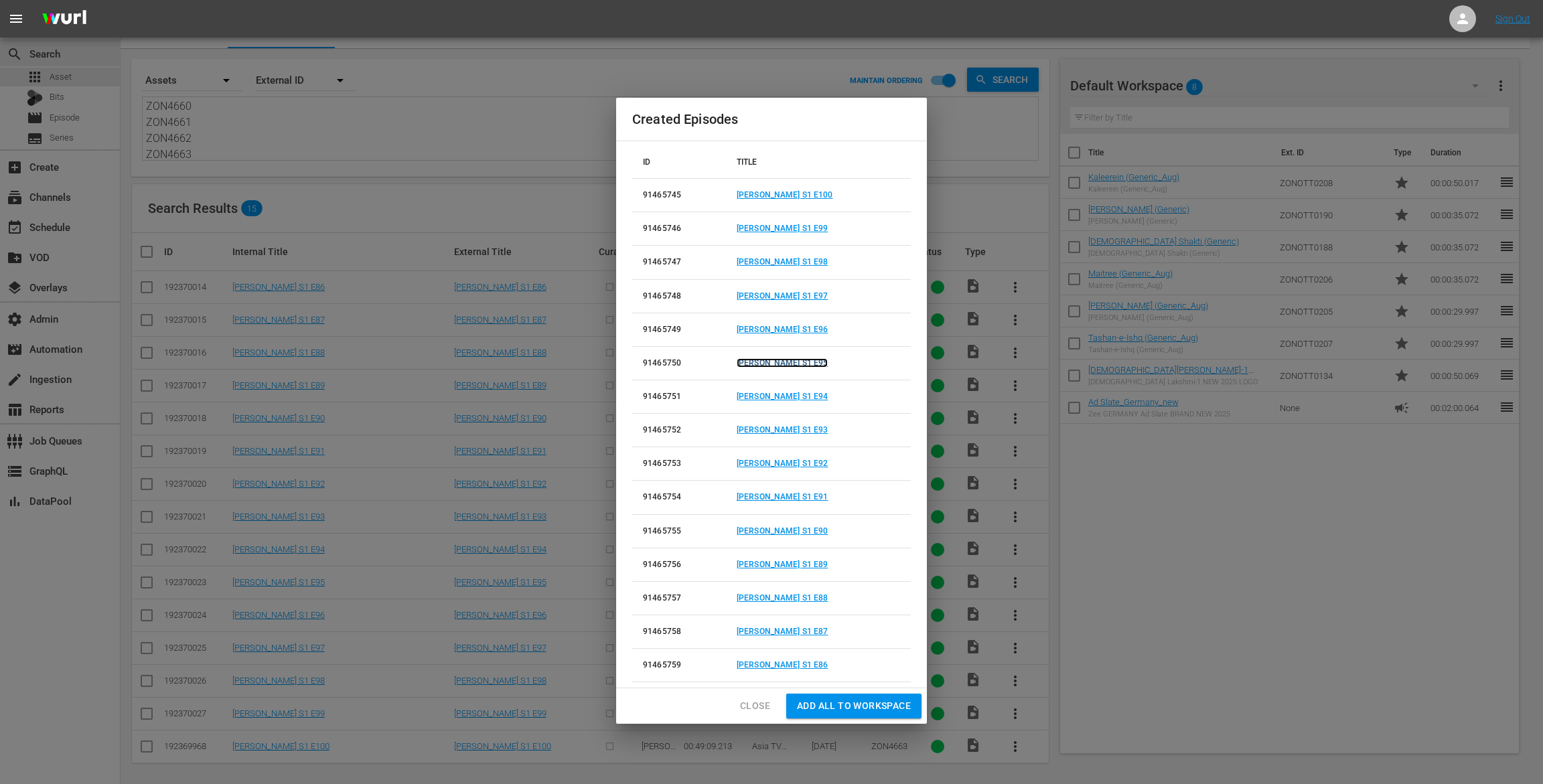
click at [773, 360] on link "[PERSON_NAME] S1 E95" at bounding box center [783, 363] width 91 height 9
click at [775, 393] on link "[PERSON_NAME] S1 E94" at bounding box center [783, 396] width 91 height 9
click at [797, 429] on link "[PERSON_NAME] S1 E93" at bounding box center [783, 429] width 91 height 9
click at [802, 465] on link "[PERSON_NAME] S1 E92" at bounding box center [783, 463] width 91 height 9
click at [805, 494] on link "[PERSON_NAME] S1 E91" at bounding box center [783, 497] width 91 height 9
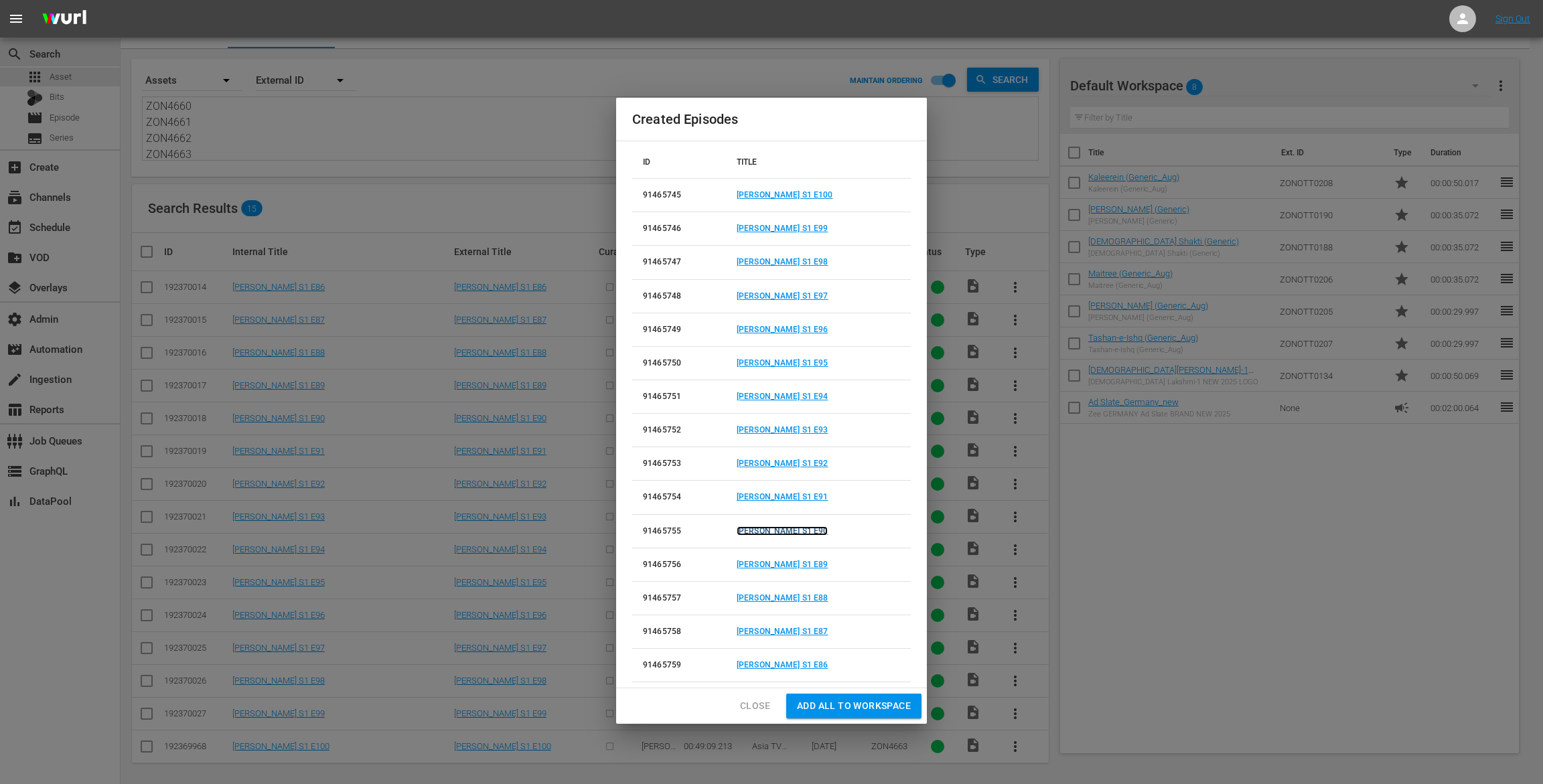
click at [797, 529] on link "[PERSON_NAME] S1 E90" at bounding box center [783, 531] width 91 height 9
click at [797, 562] on link "[PERSON_NAME] S1 E89" at bounding box center [783, 564] width 91 height 9
click at [797, 594] on link "[PERSON_NAME] S1 E88" at bounding box center [783, 598] width 91 height 9
click at [803, 630] on link "[PERSON_NAME] S1 E87" at bounding box center [783, 631] width 91 height 9
click at [799, 664] on link "[PERSON_NAME] S1 E86" at bounding box center [783, 664] width 91 height 9
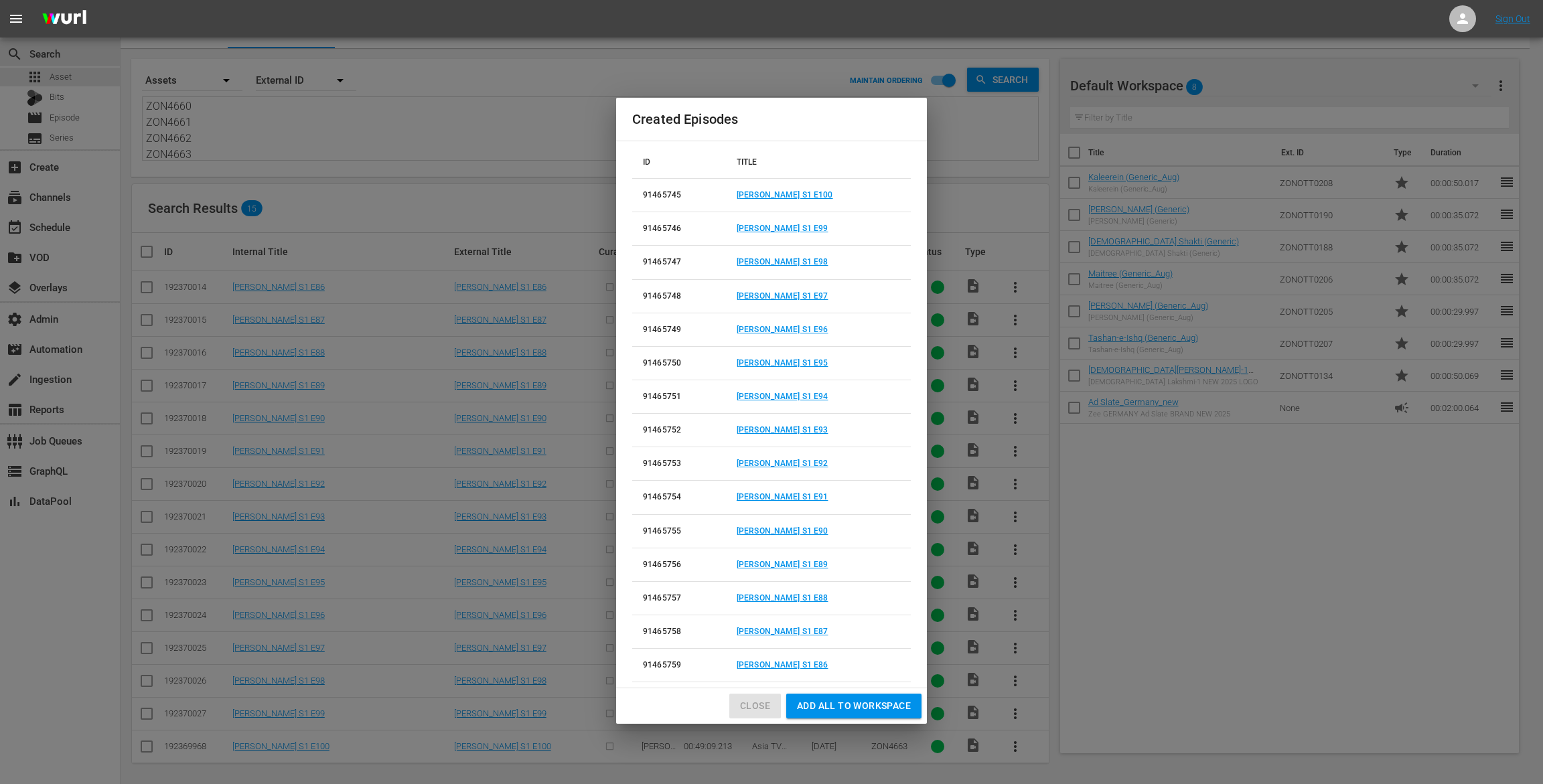
drag, startPoint x: 738, startPoint y: 703, endPoint x: 799, endPoint y: 693, distance: 61.8
click at [738, 703] on button "Close" at bounding box center [755, 706] width 52 height 25
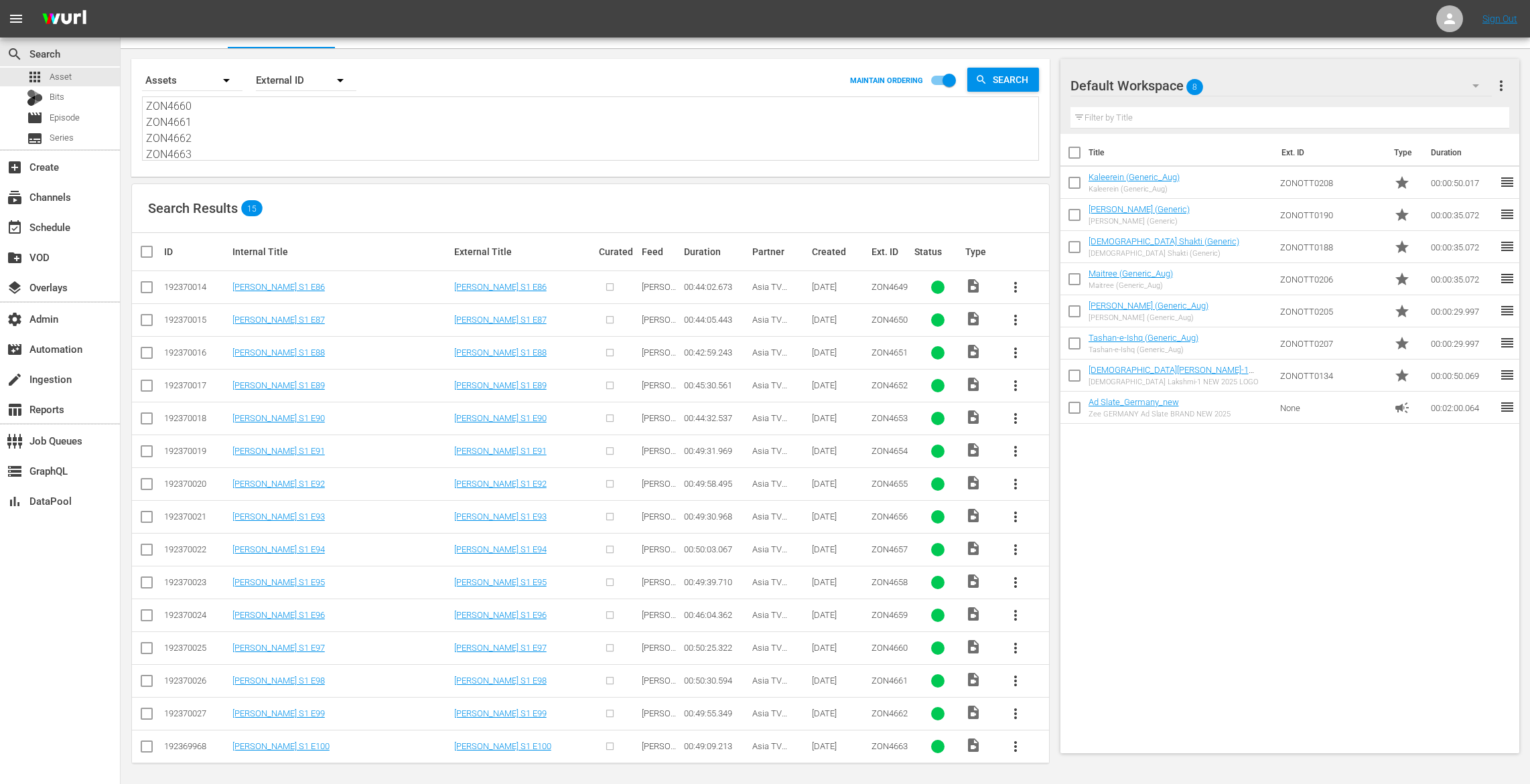
scroll to position [0, 0]
drag, startPoint x: 231, startPoint y: 153, endPoint x: 144, endPoint y: 58, distance: 128.8
click at [144, 59] on div "Search By Assets Order By External ID MAINTAIN ORDERING Search ZON4649 ZON4650 …" at bounding box center [591, 117] width 918 height 118
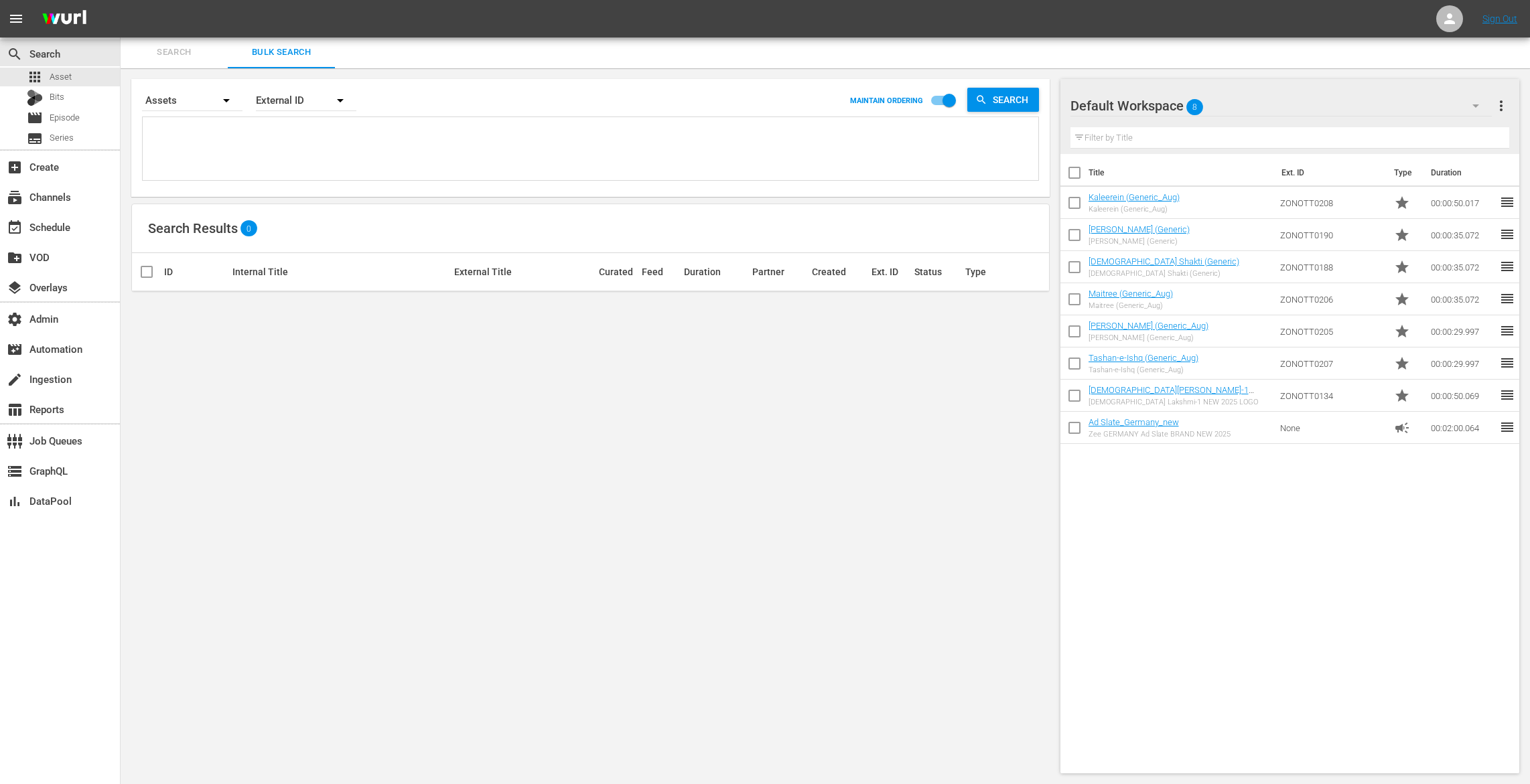
click at [216, 159] on textarea at bounding box center [592, 150] width 892 height 61
paste textarea "ZONOTT0210 ZONOTT0211"
type textarea "ZONOTT0210 ZONOTT0211"
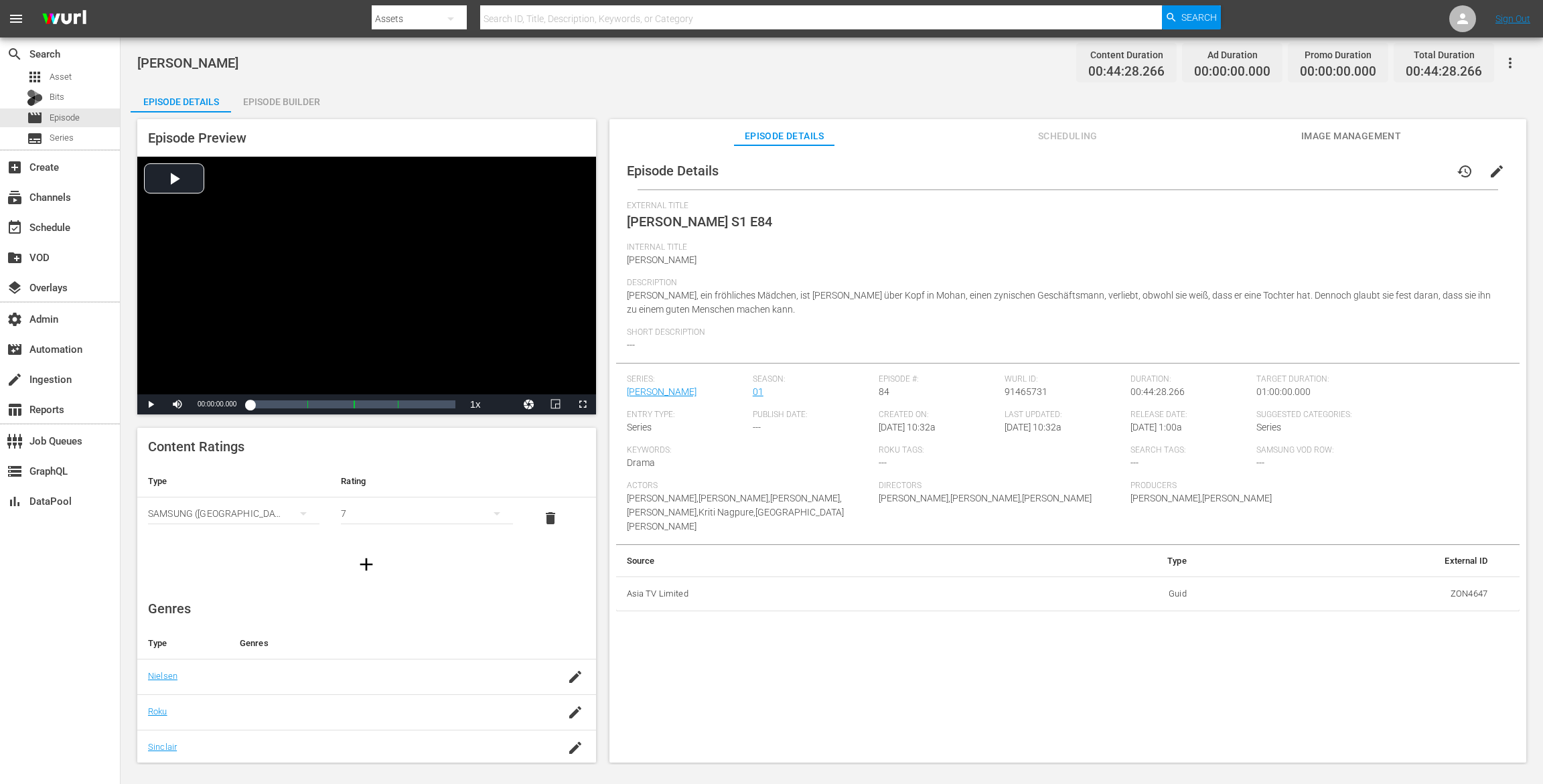
click at [278, 87] on div "Episode Builder" at bounding box center [281, 102] width 101 height 32
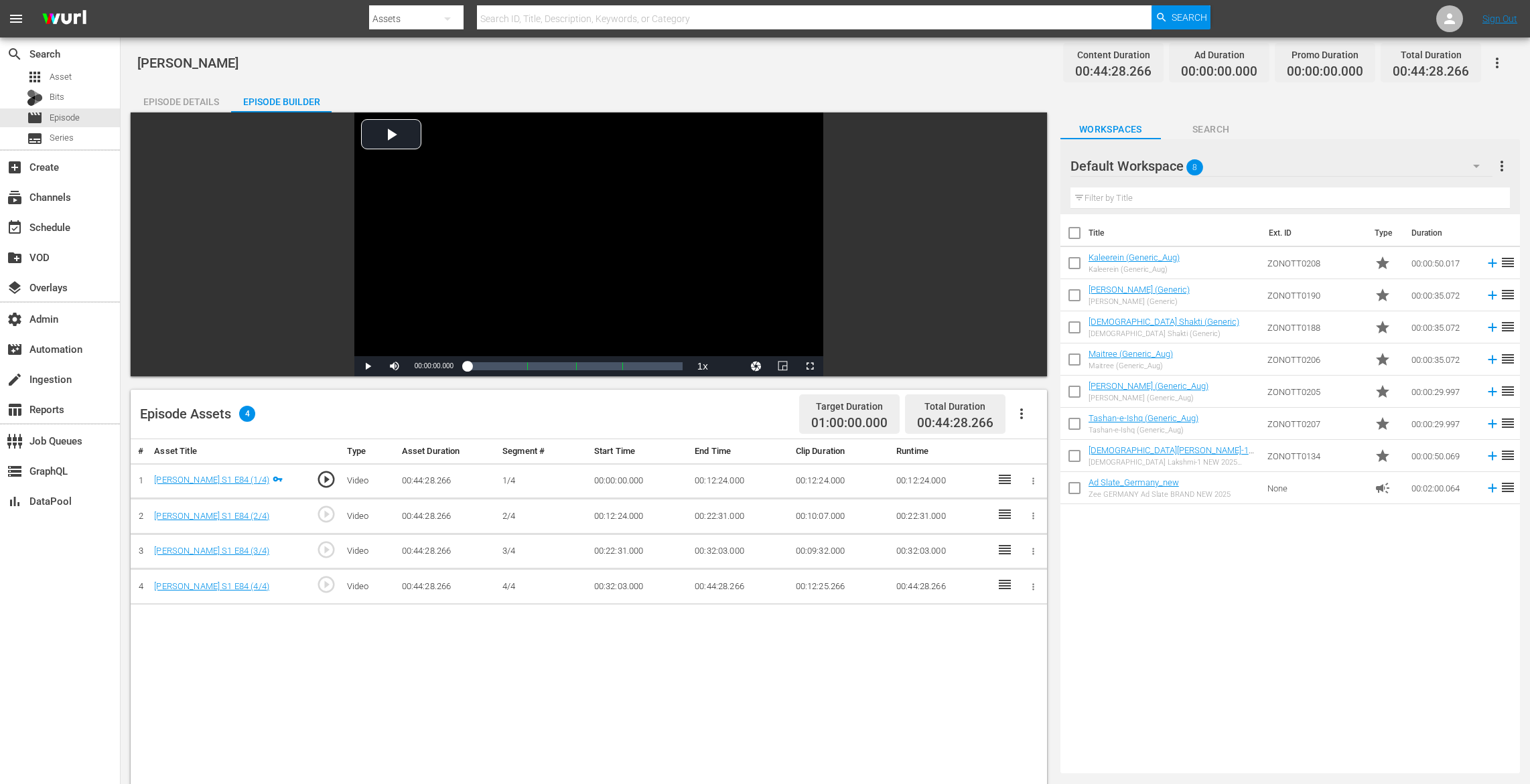
scroll to position [75, 0]
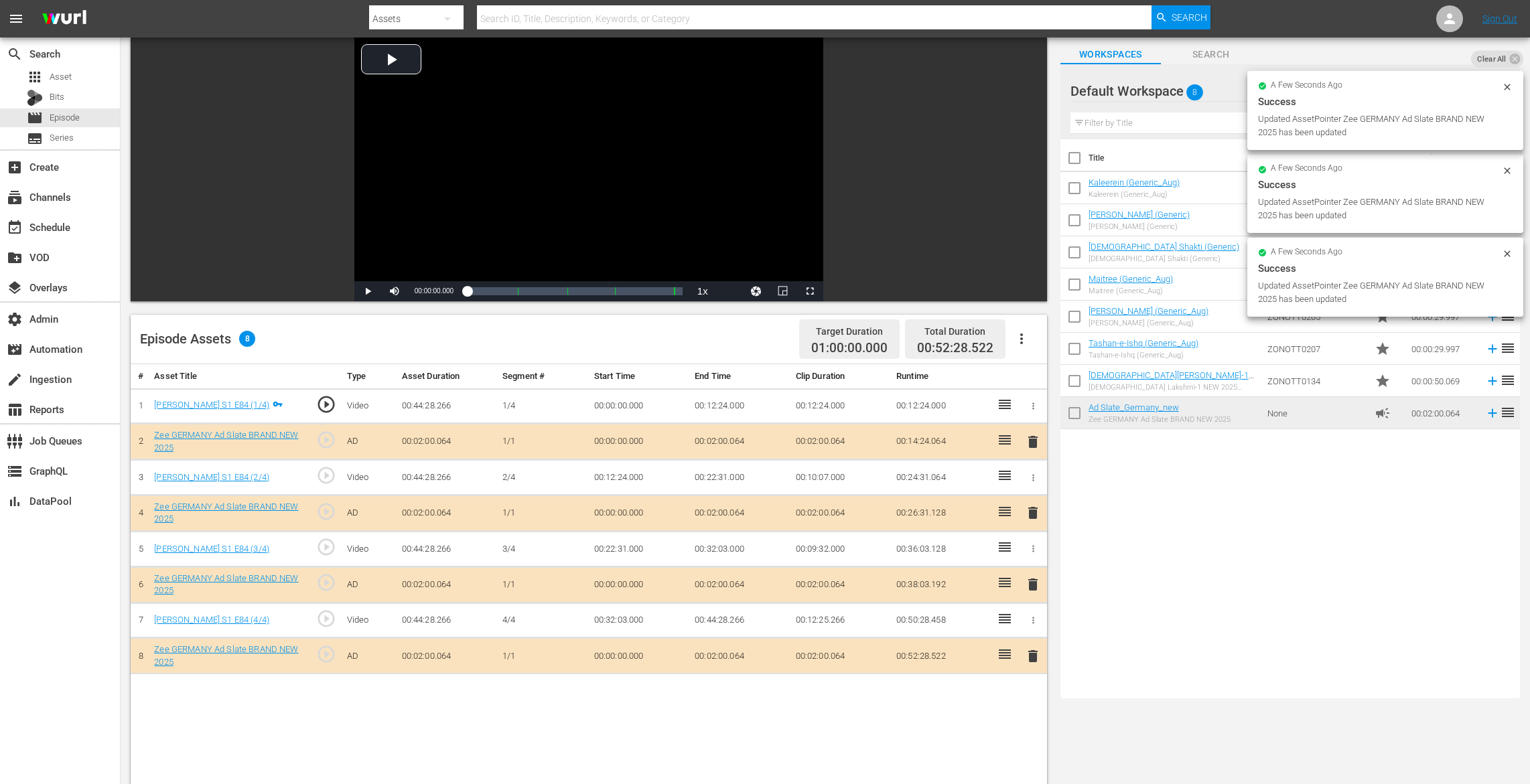
drag, startPoint x: 1113, startPoint y: 406, endPoint x: 474, endPoint y: 22, distance: 745.5
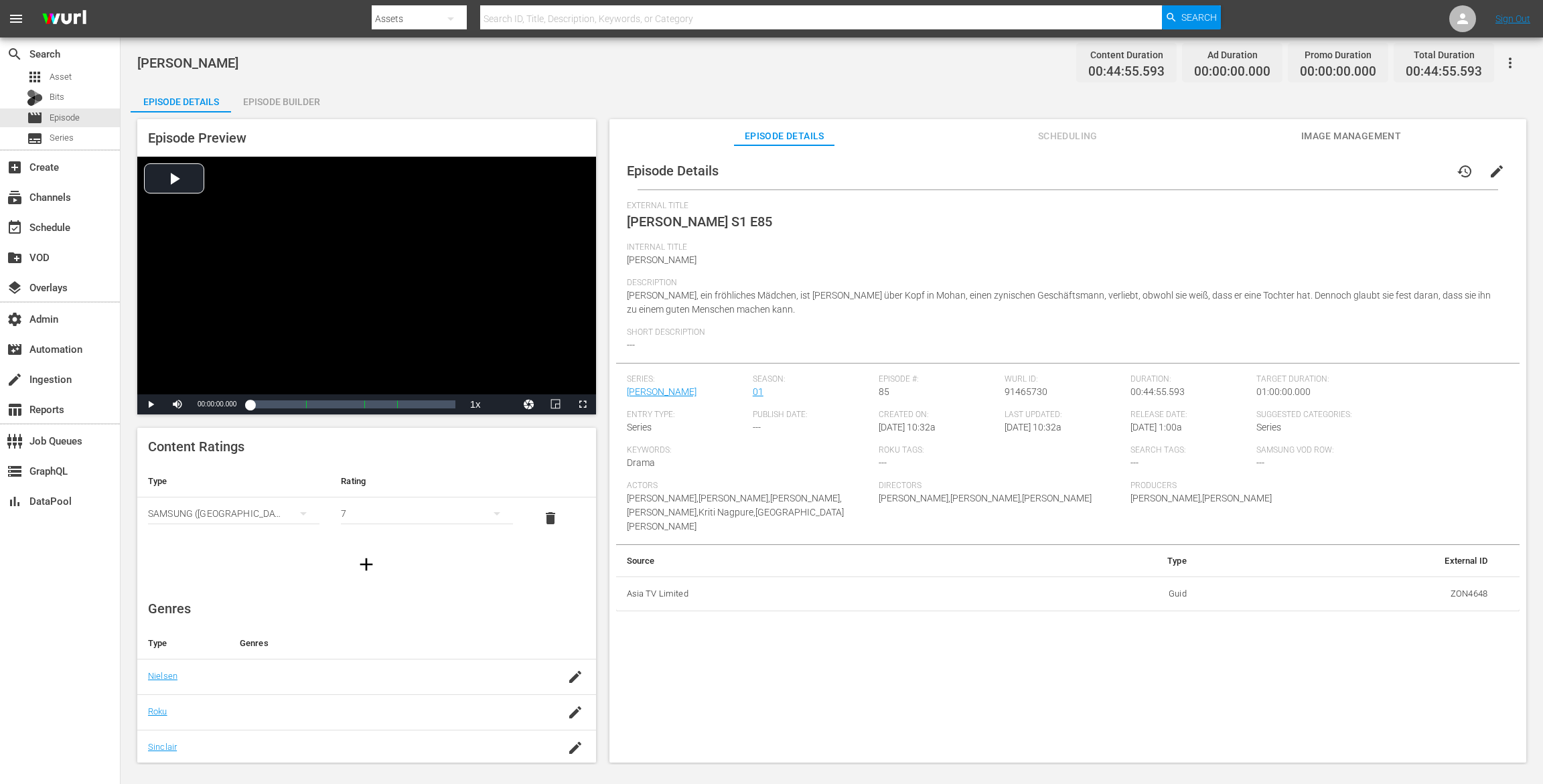
click at [294, 99] on div "Episode Builder" at bounding box center [281, 102] width 101 height 32
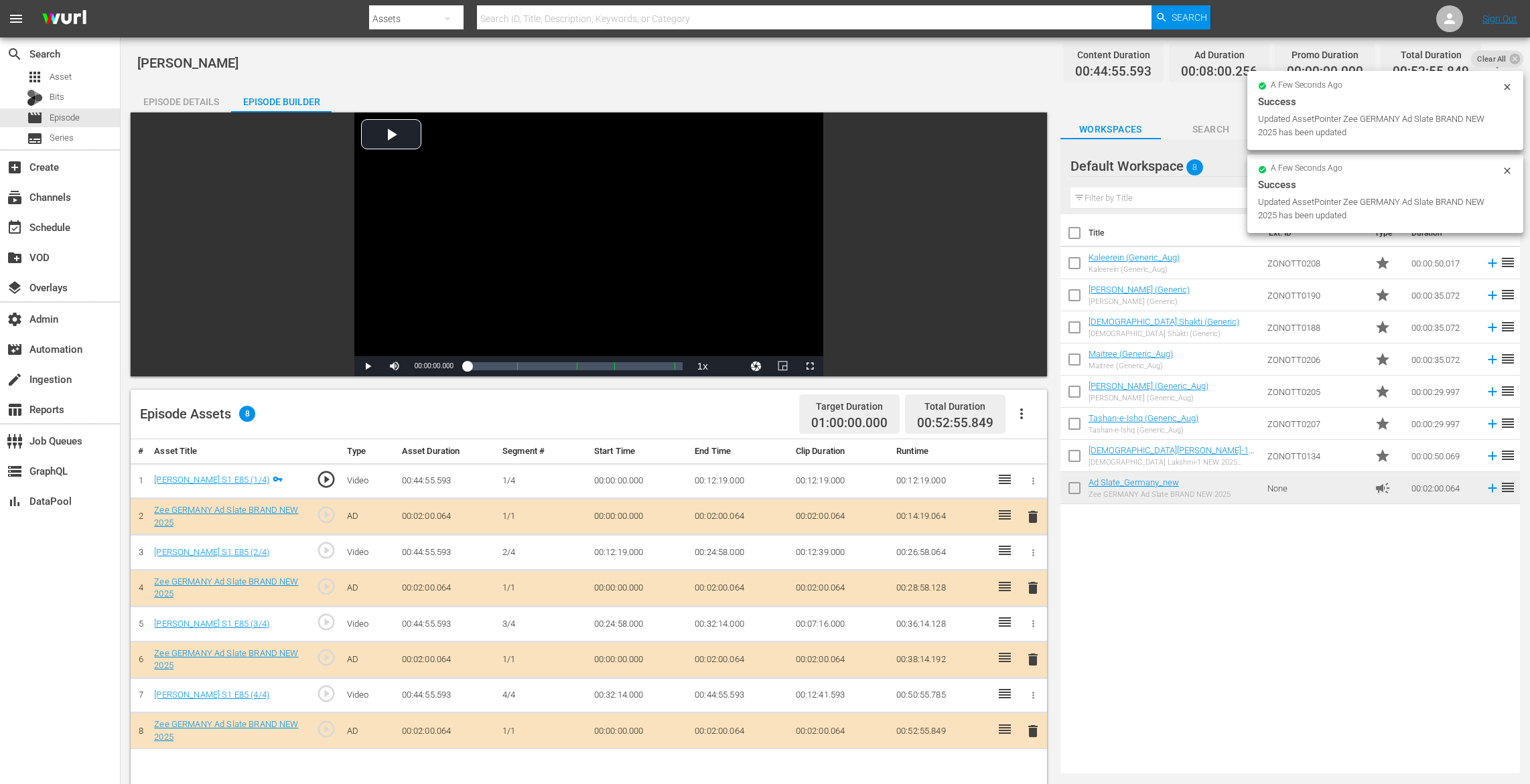
drag, startPoint x: 1156, startPoint y: 487, endPoint x: 400, endPoint y: 9, distance: 894.4
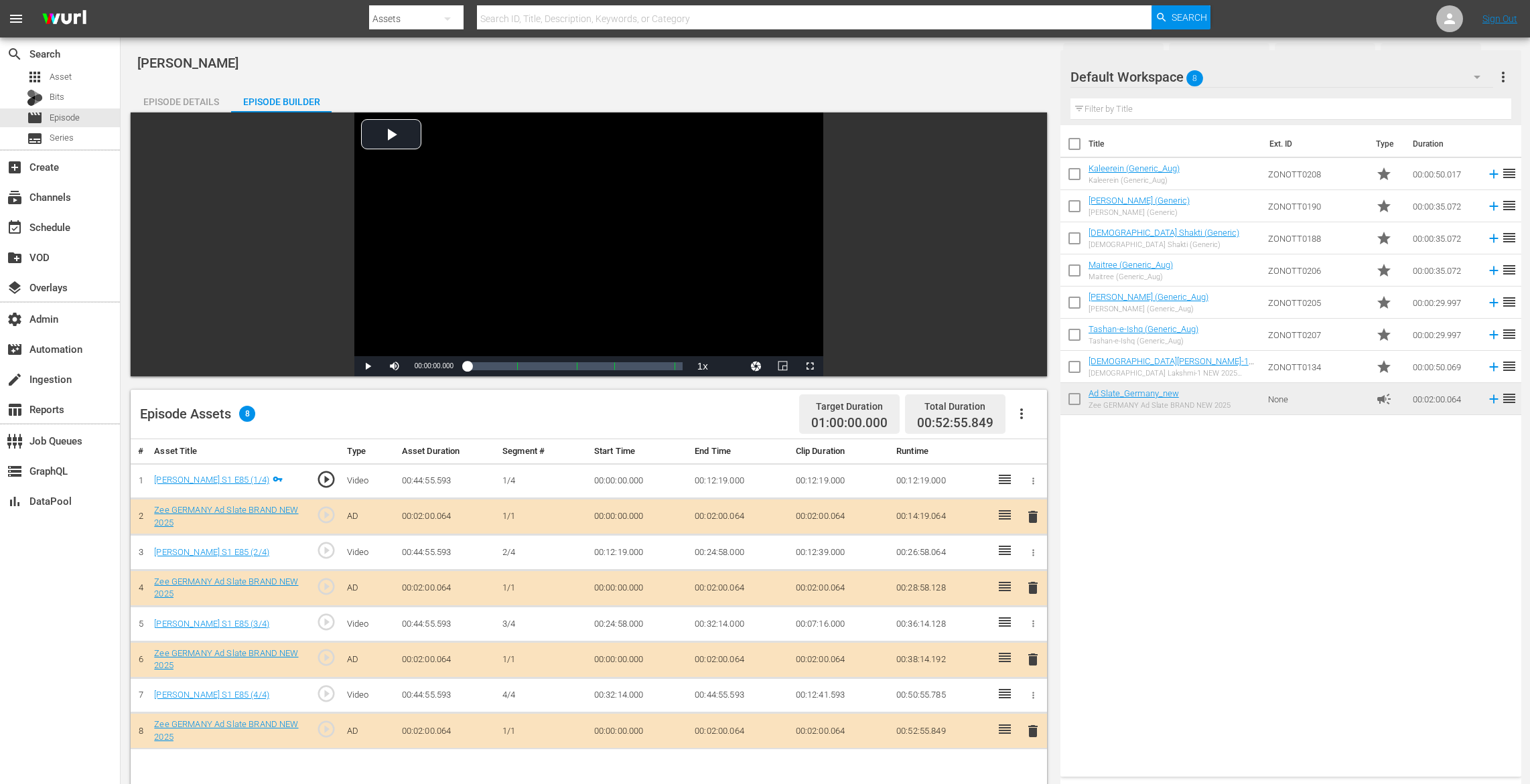
scroll to position [233, 0]
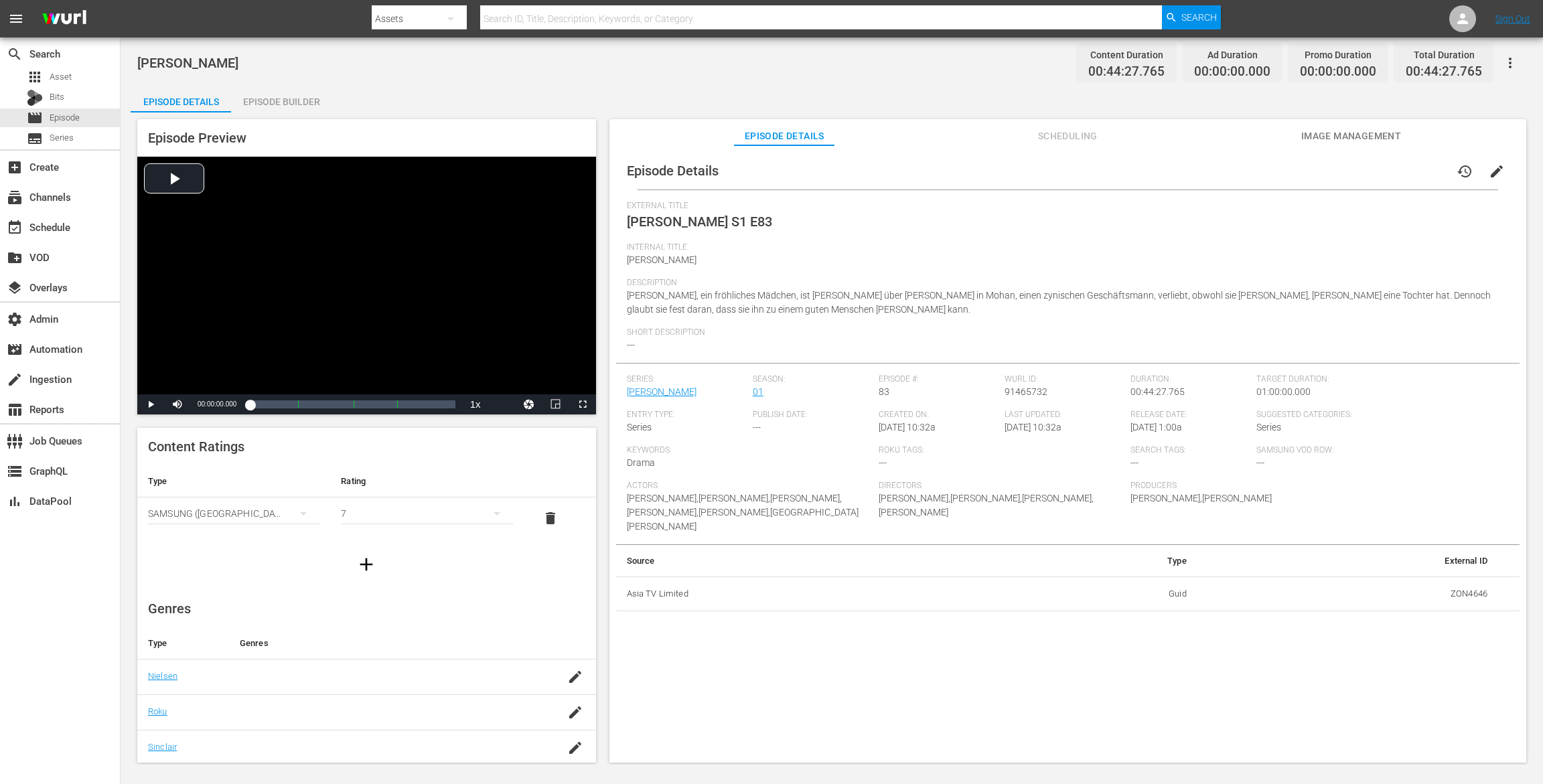
click at [258, 96] on div "Episode Builder" at bounding box center [281, 102] width 101 height 32
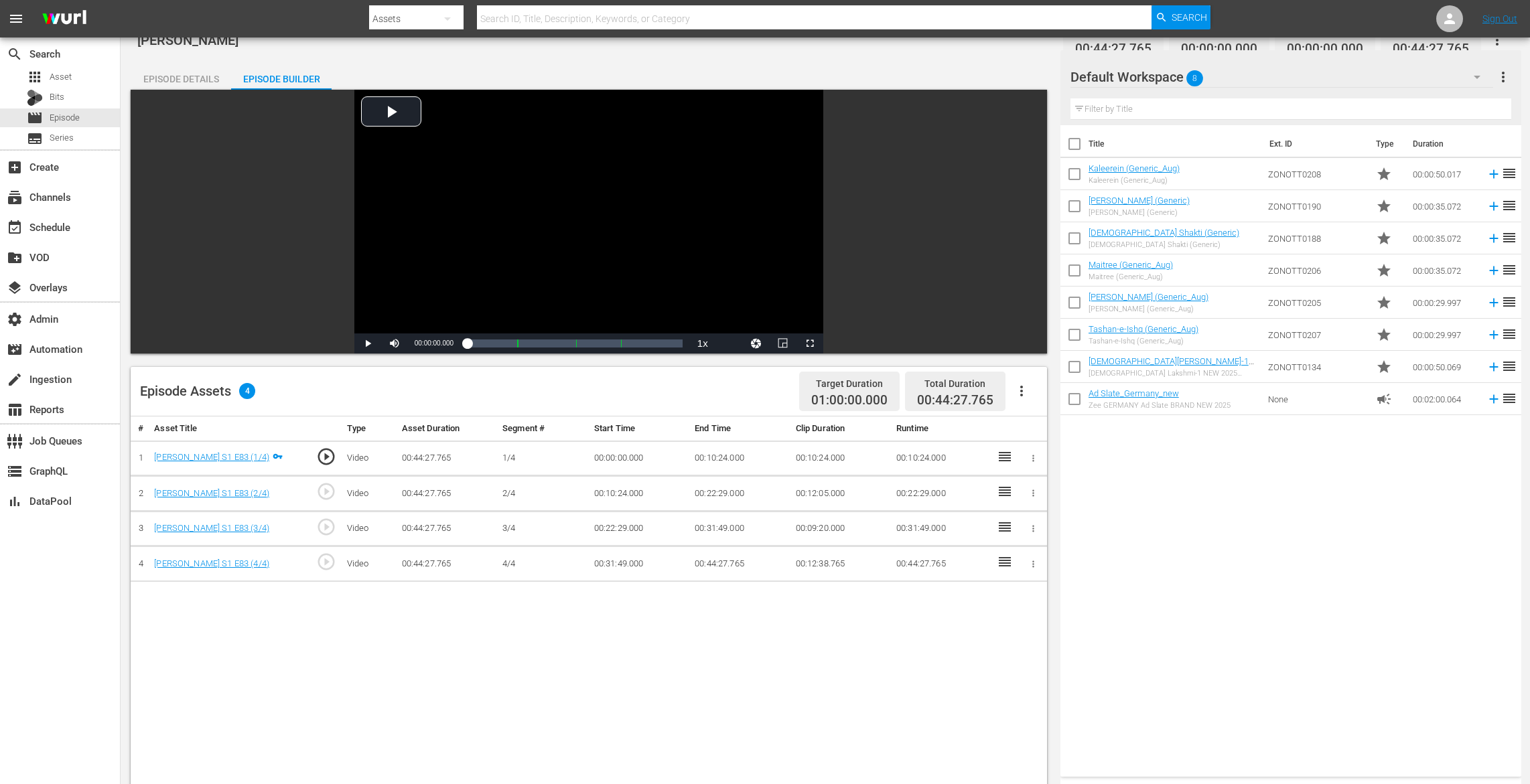
scroll to position [131, 0]
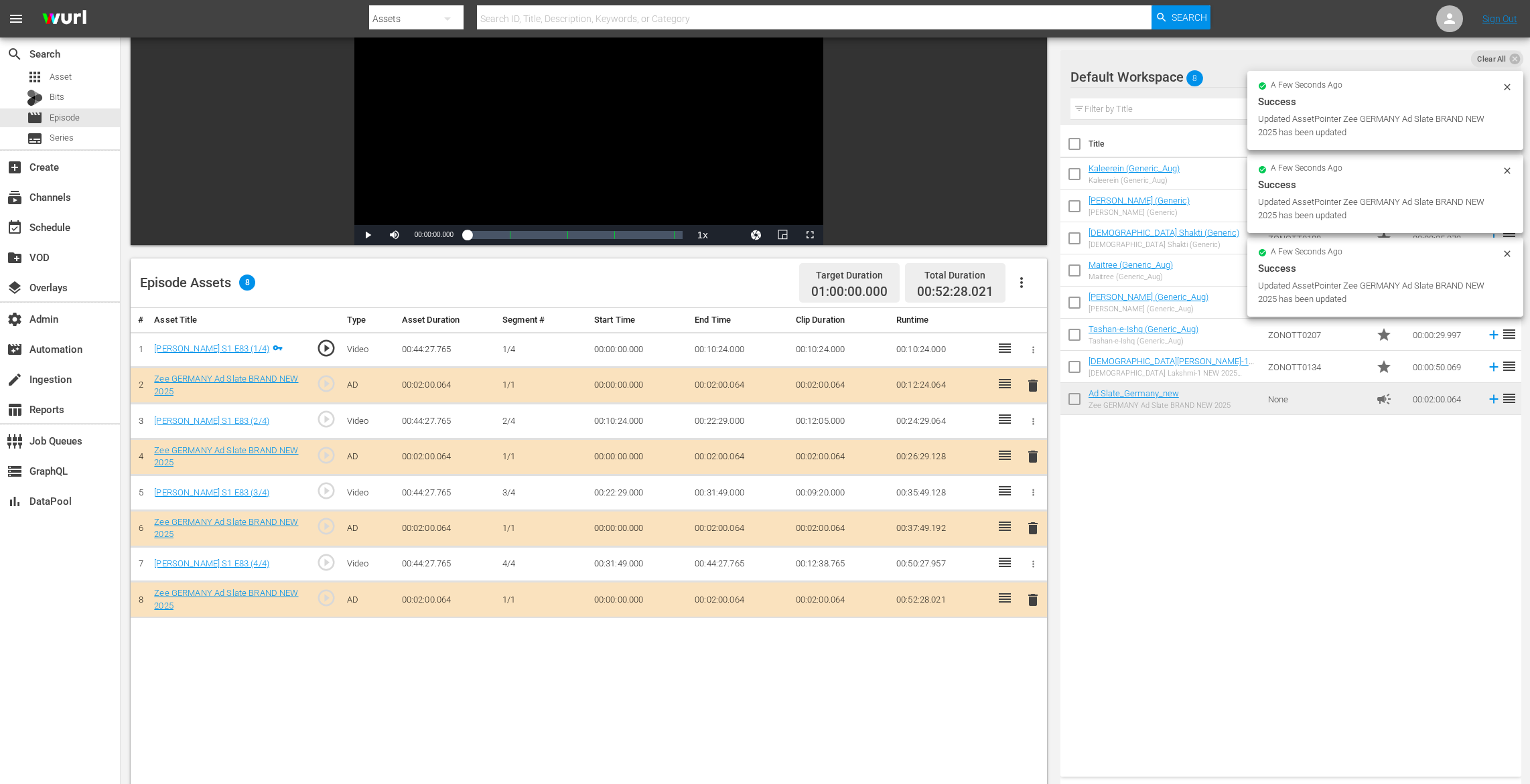
drag, startPoint x: 1132, startPoint y: 396, endPoint x: 503, endPoint y: 4, distance: 741.2
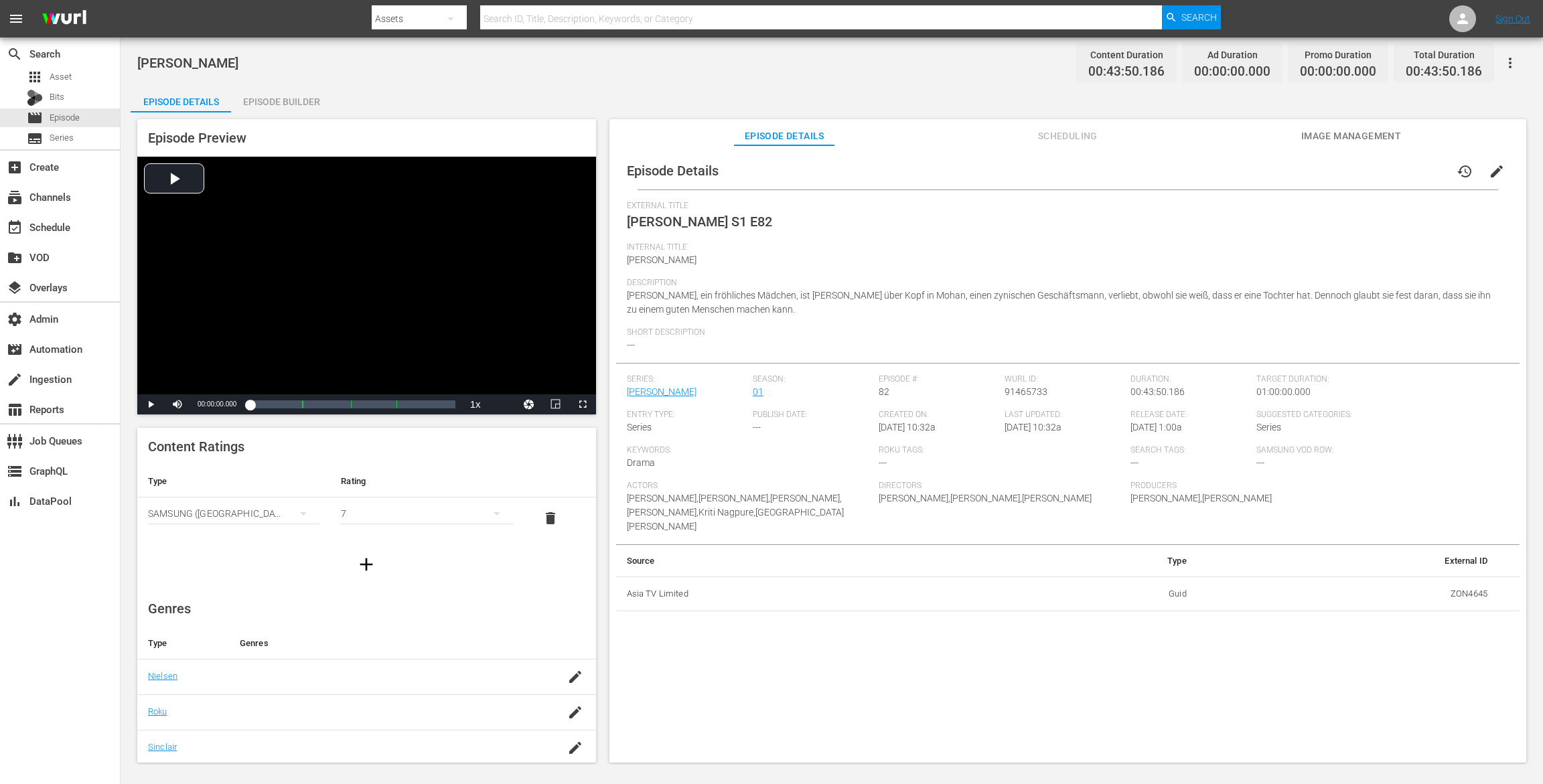
click at [316, 94] on div "Episode Builder" at bounding box center [281, 102] width 101 height 32
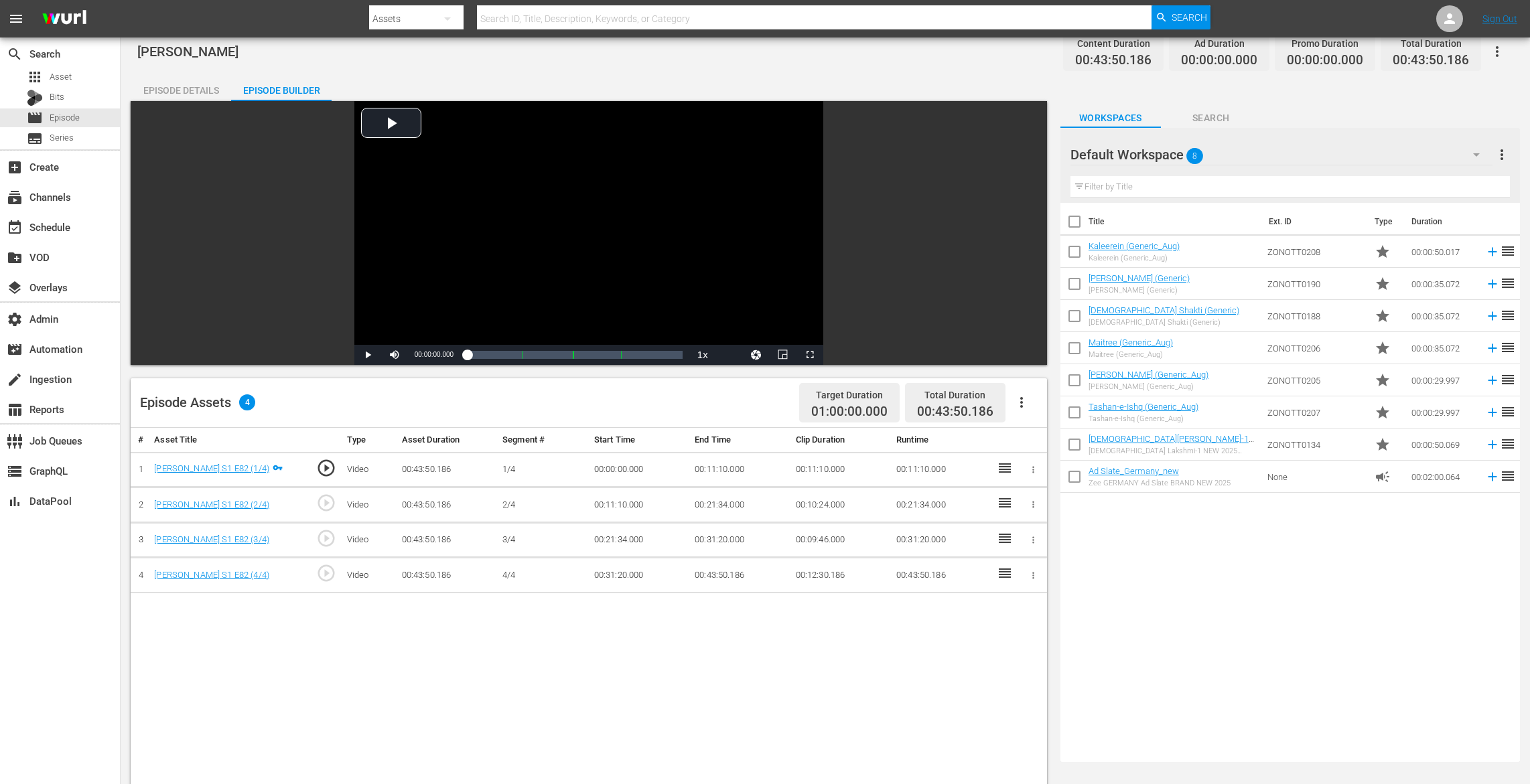
scroll to position [252, 0]
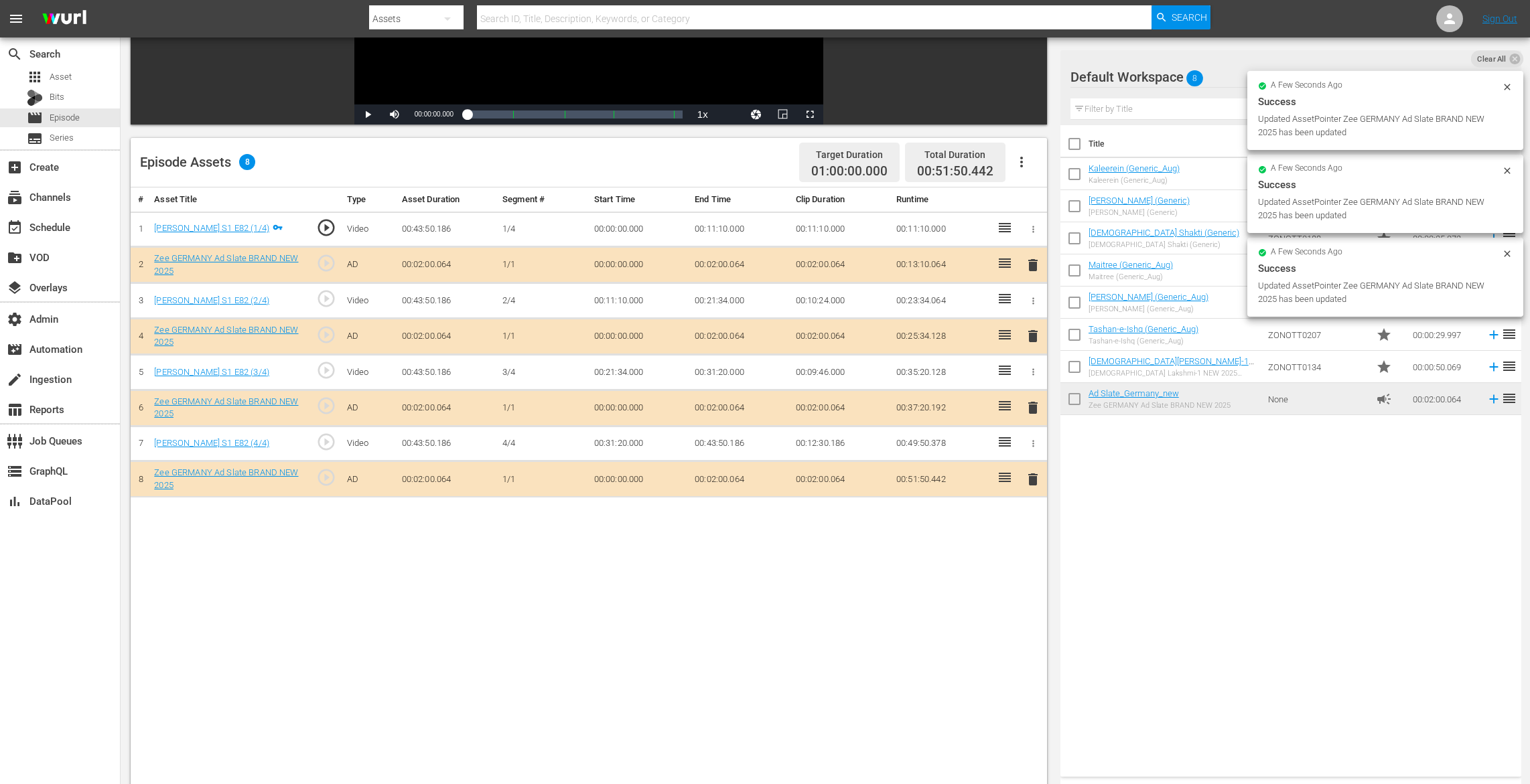
drag, startPoint x: 1101, startPoint y: 398, endPoint x: 454, endPoint y: 9, distance: 754.9
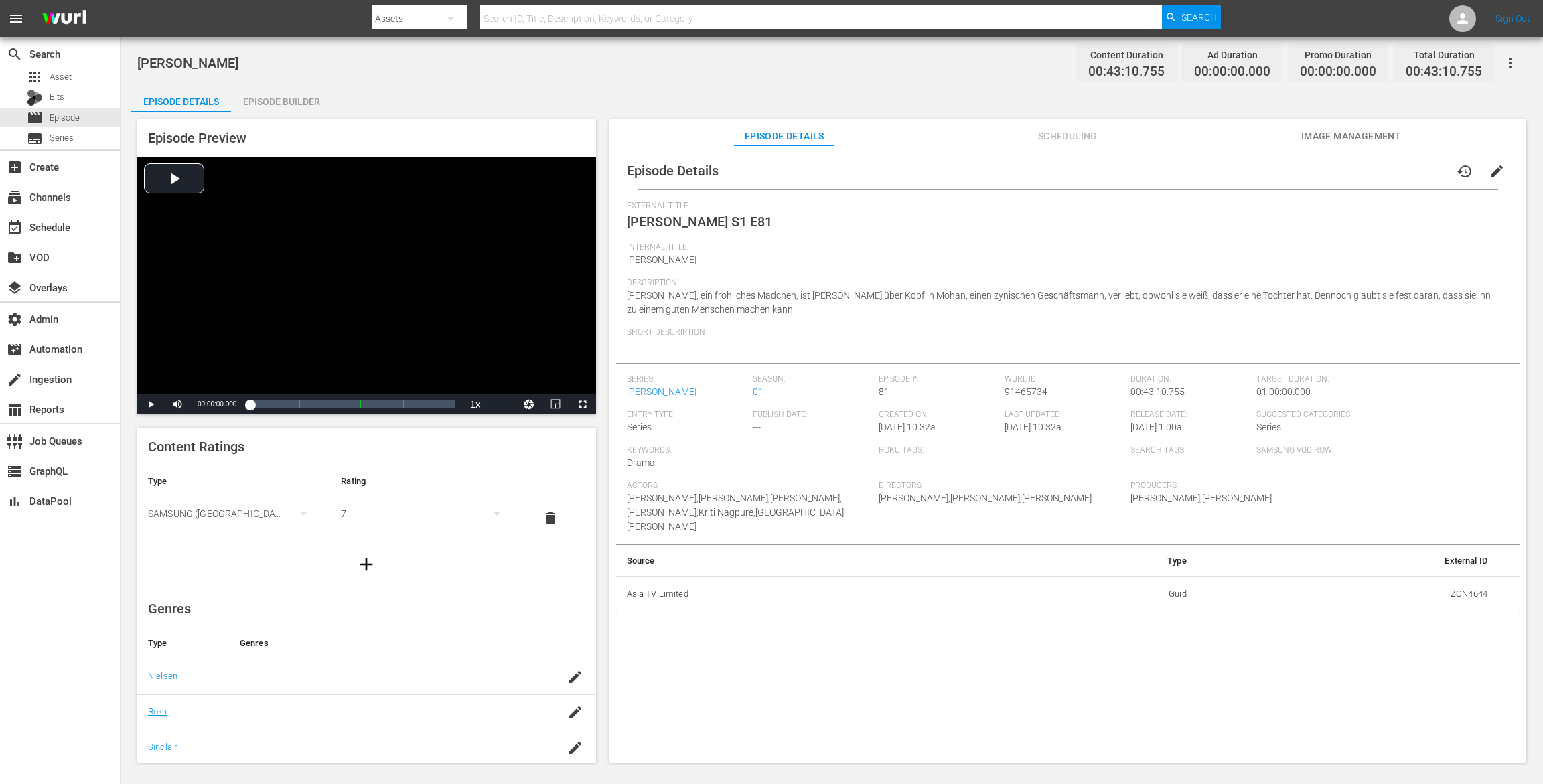
click at [271, 106] on div "Episode Builder" at bounding box center [281, 102] width 101 height 32
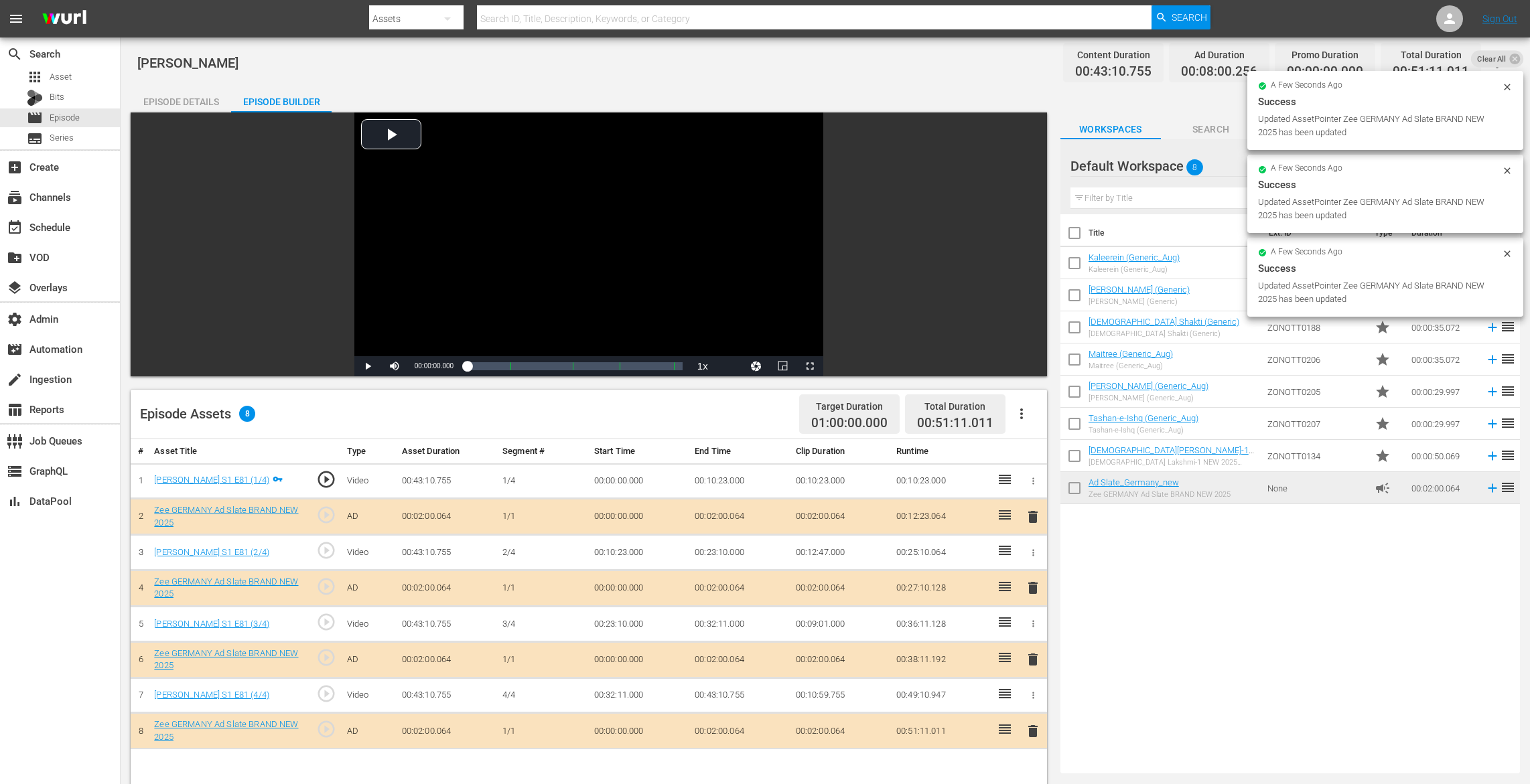
drag, startPoint x: 1111, startPoint y: 483, endPoint x: 434, endPoint y: 4, distance: 829.3
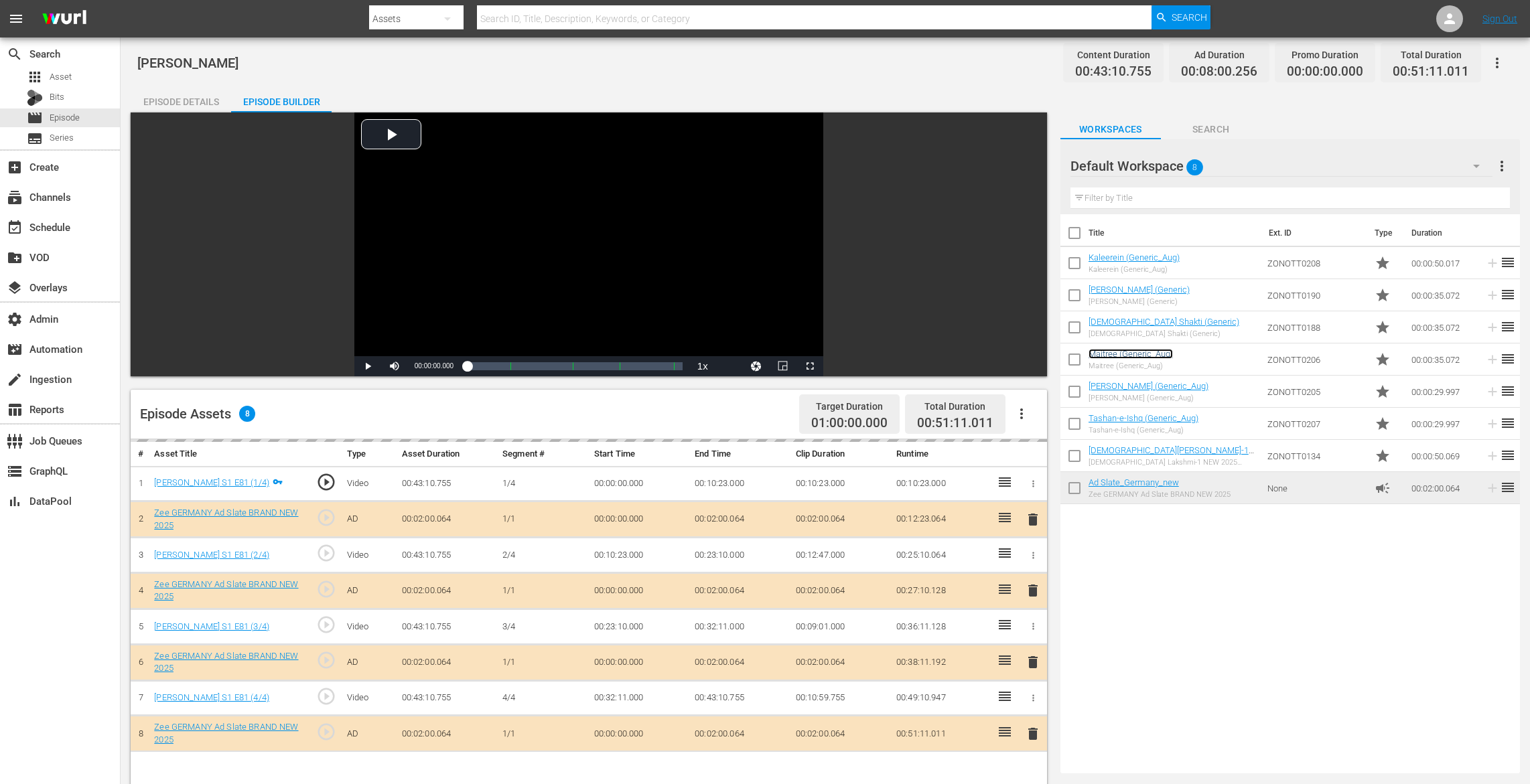
scroll to position [348, 0]
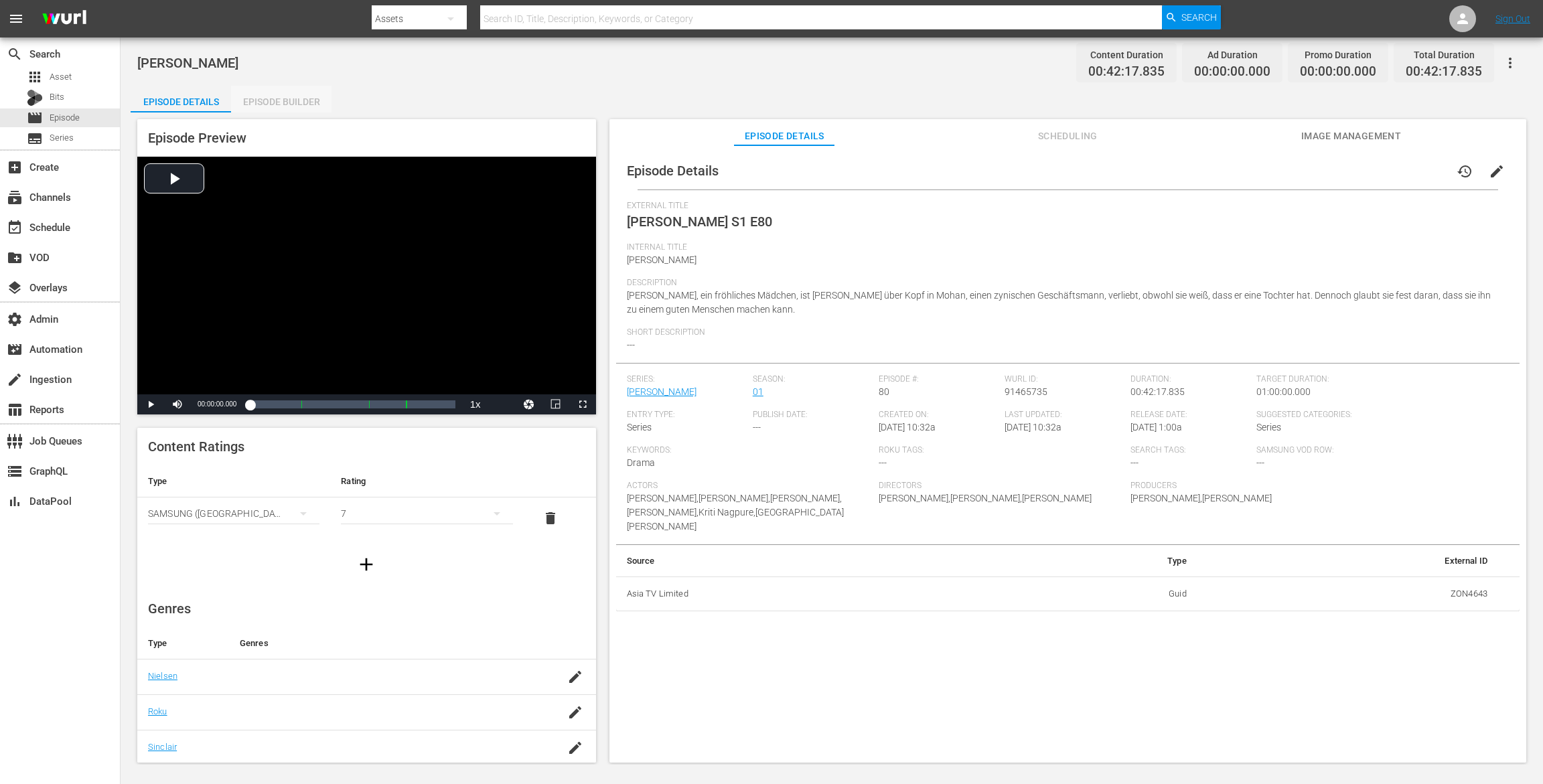
click at [313, 94] on div "Episode Builder" at bounding box center [281, 102] width 101 height 32
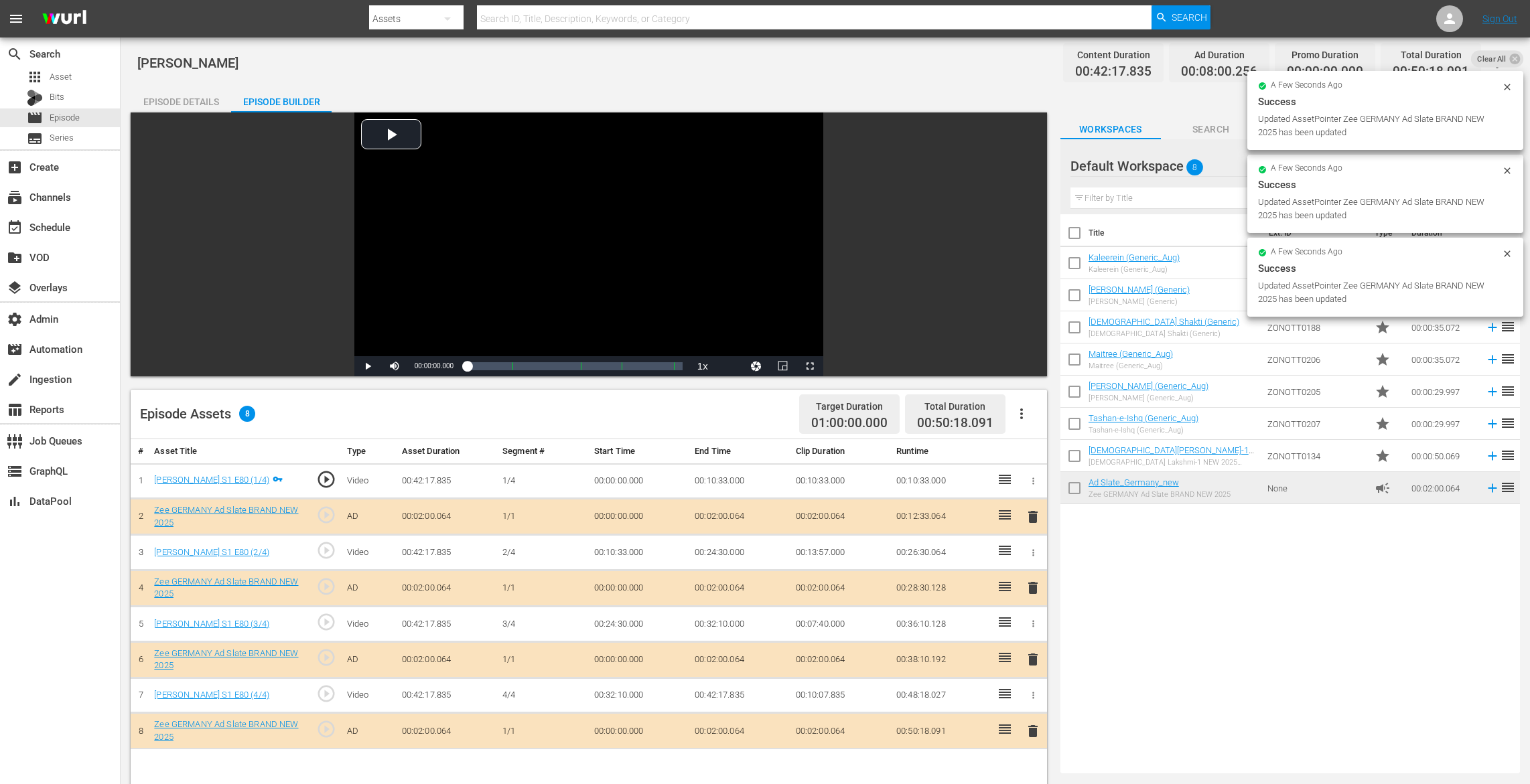
drag, startPoint x: 1096, startPoint y: 487, endPoint x: 448, endPoint y: 6, distance: 807.0
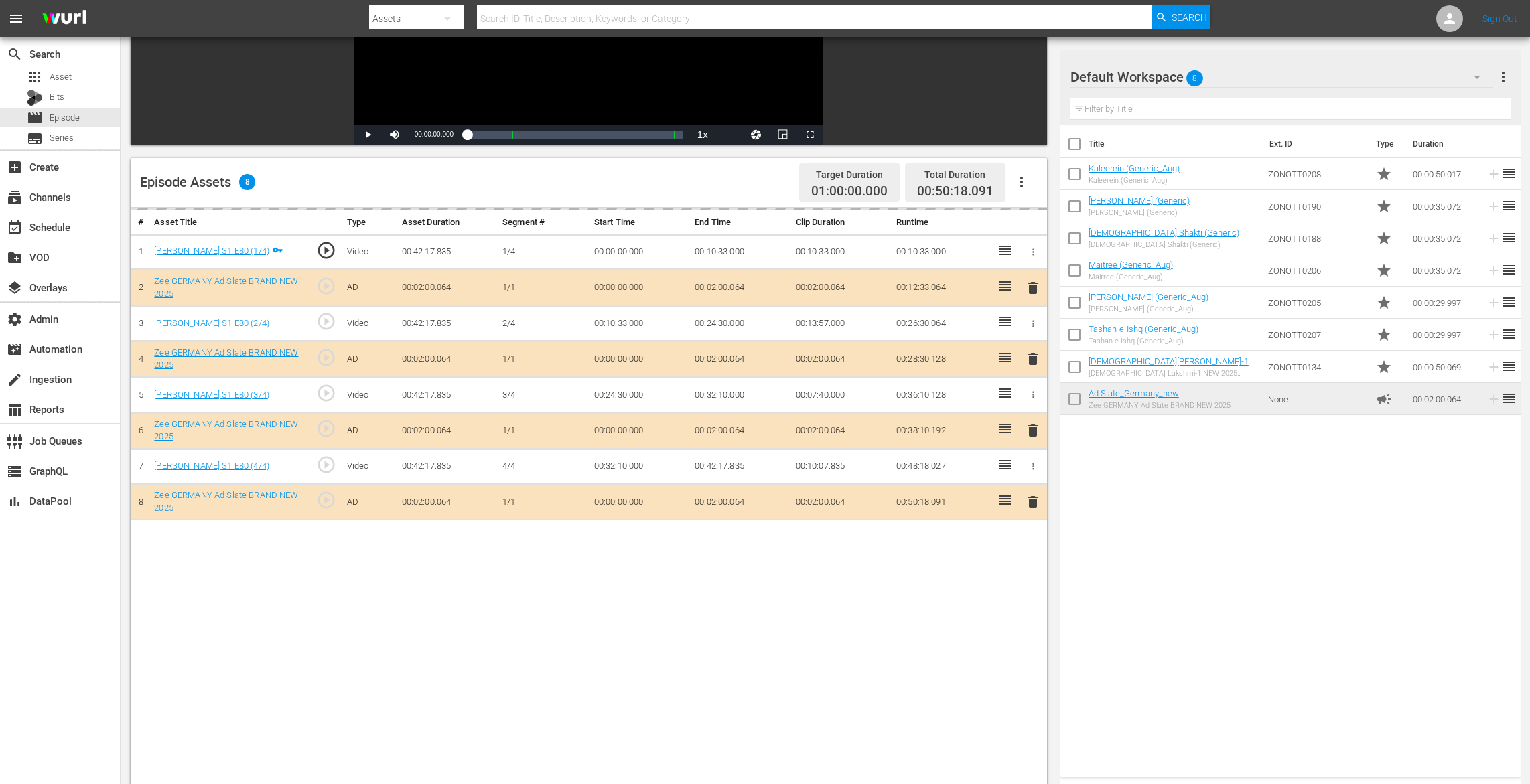
scroll to position [331, 0]
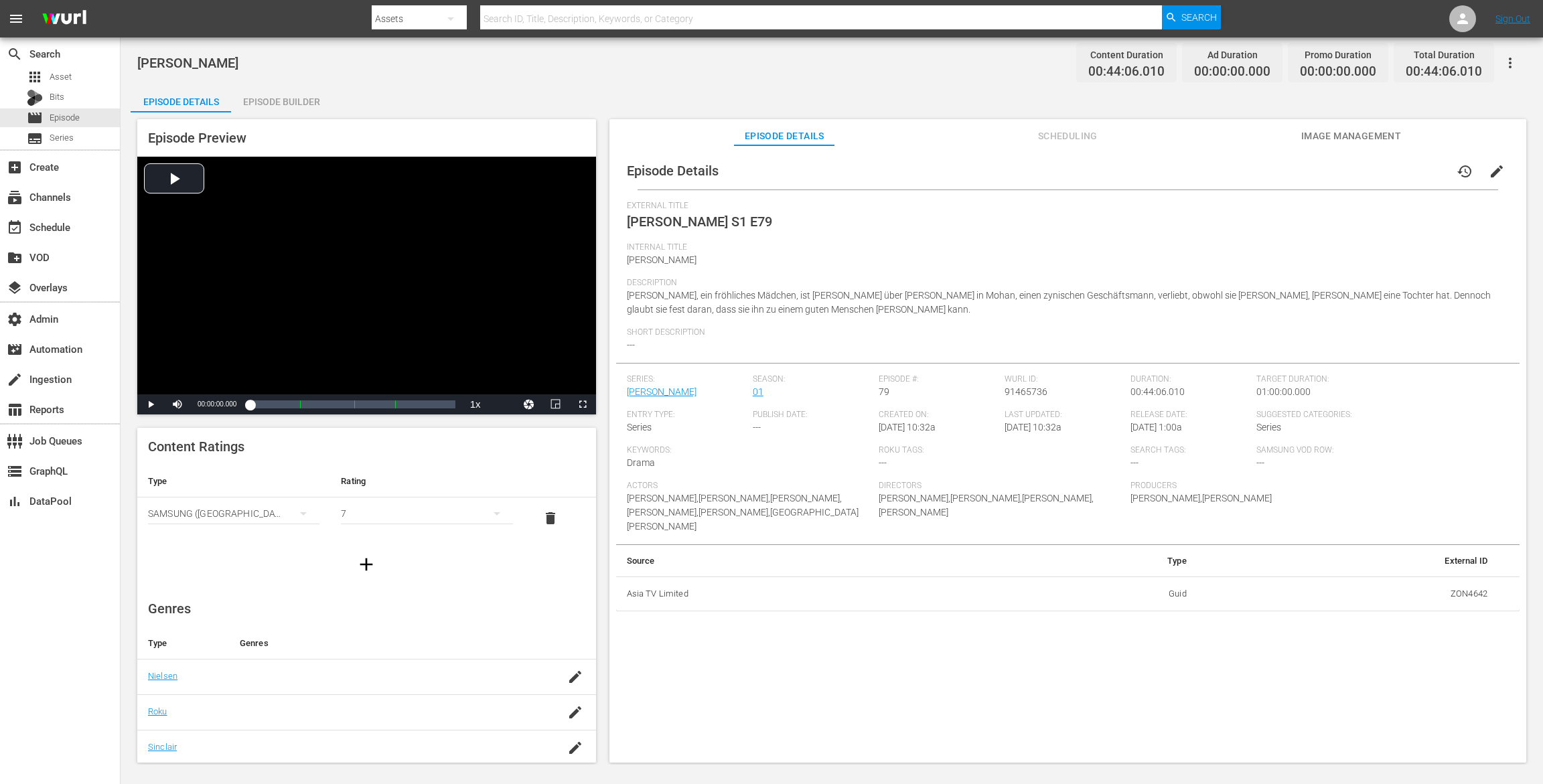
click at [295, 99] on div "Episode Builder" at bounding box center [281, 102] width 101 height 32
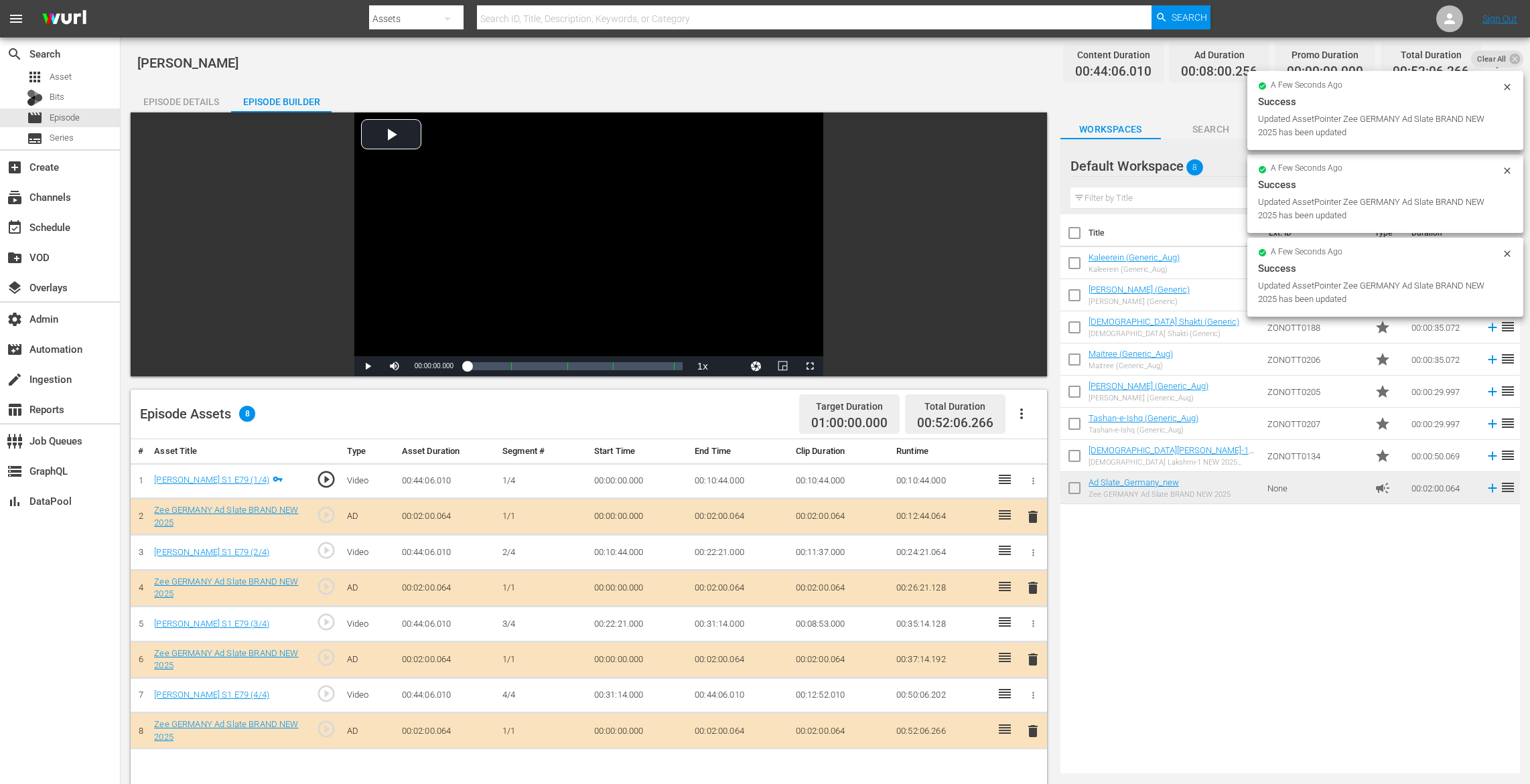
drag, startPoint x: 1112, startPoint y: 484, endPoint x: 283, endPoint y: 18, distance: 951.0
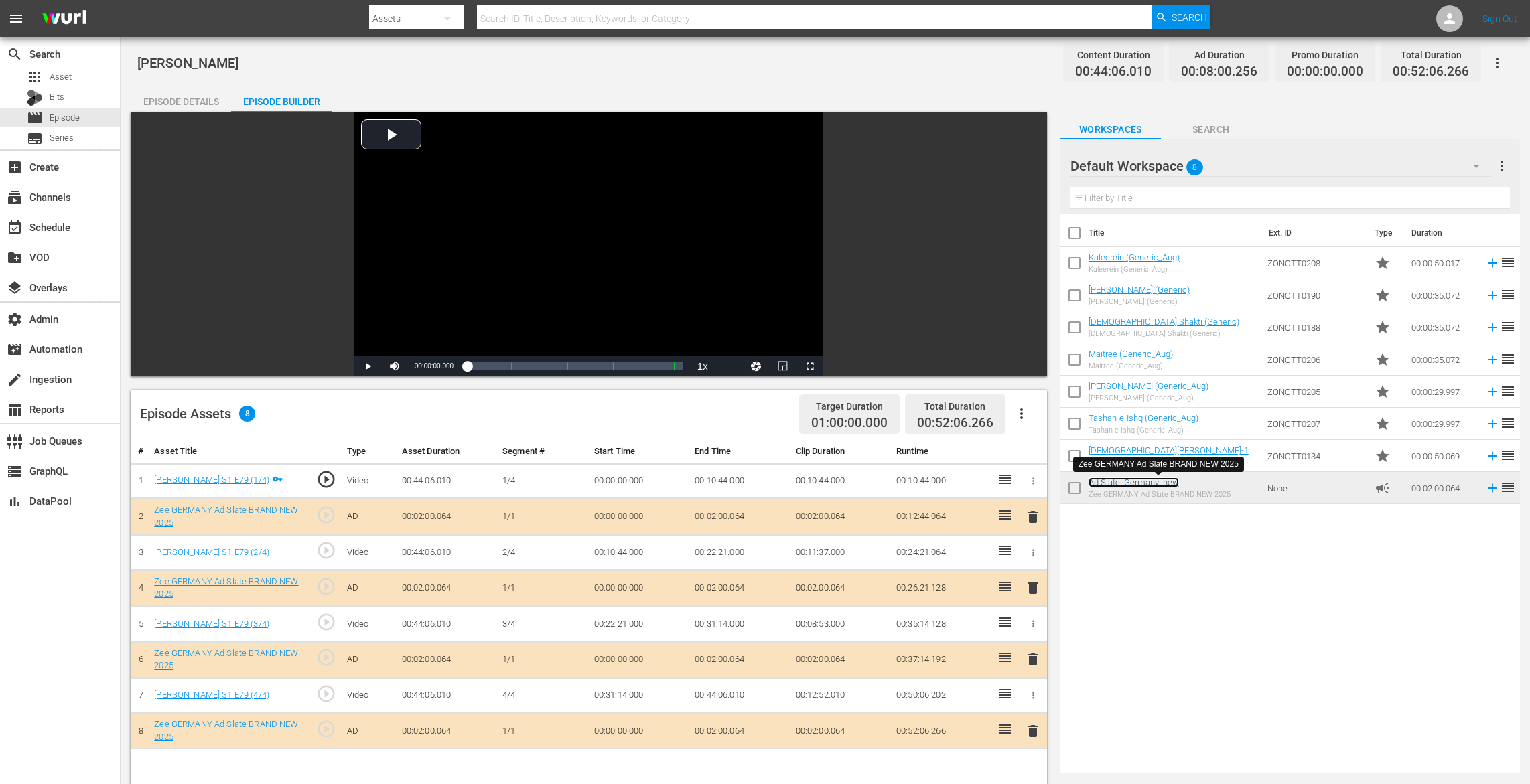
scroll to position [330, 0]
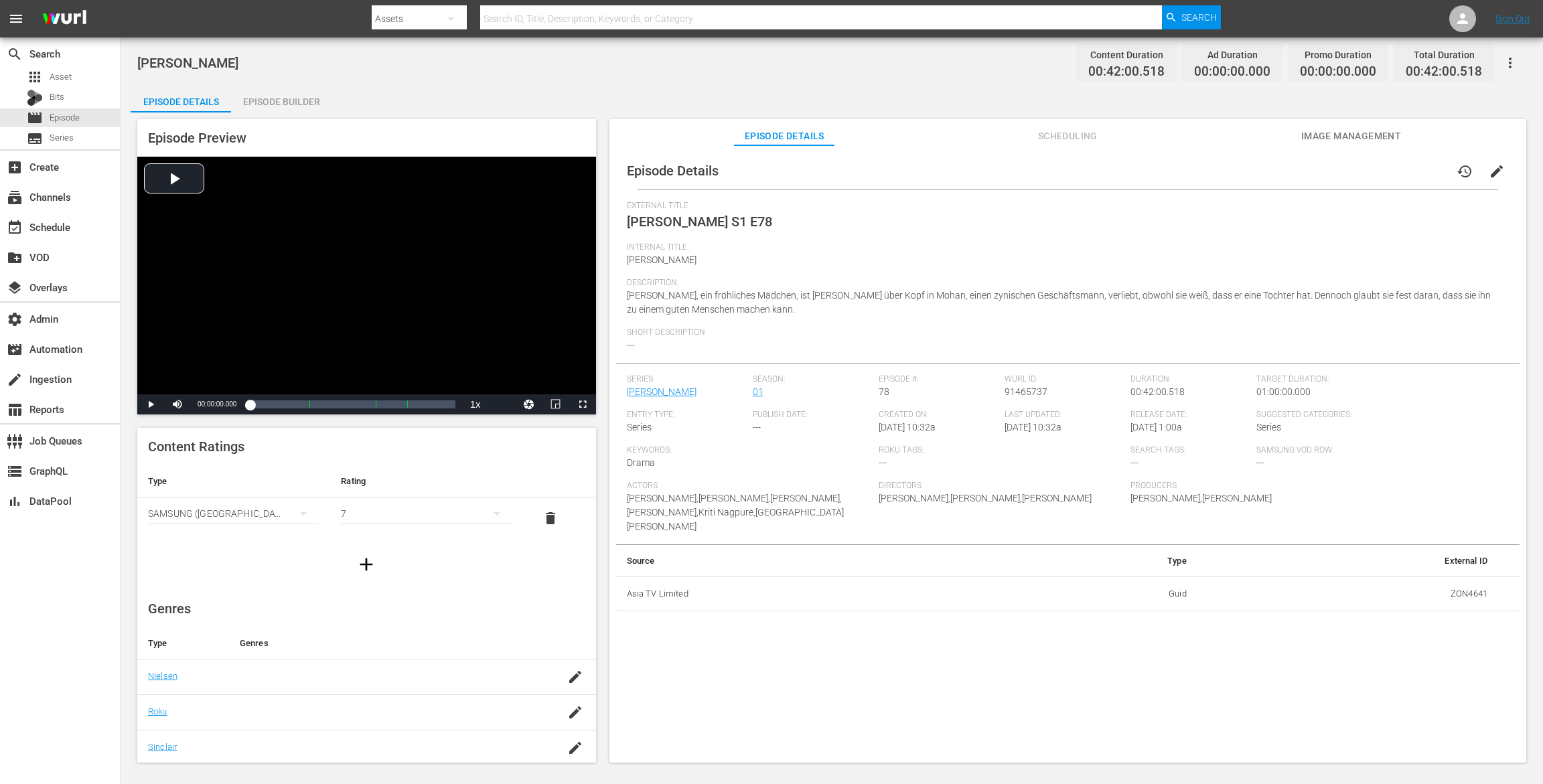
drag, startPoint x: 264, startPoint y: 98, endPoint x: 285, endPoint y: 75, distance: 31.1
click at [264, 98] on div "Episode Builder" at bounding box center [281, 102] width 101 height 32
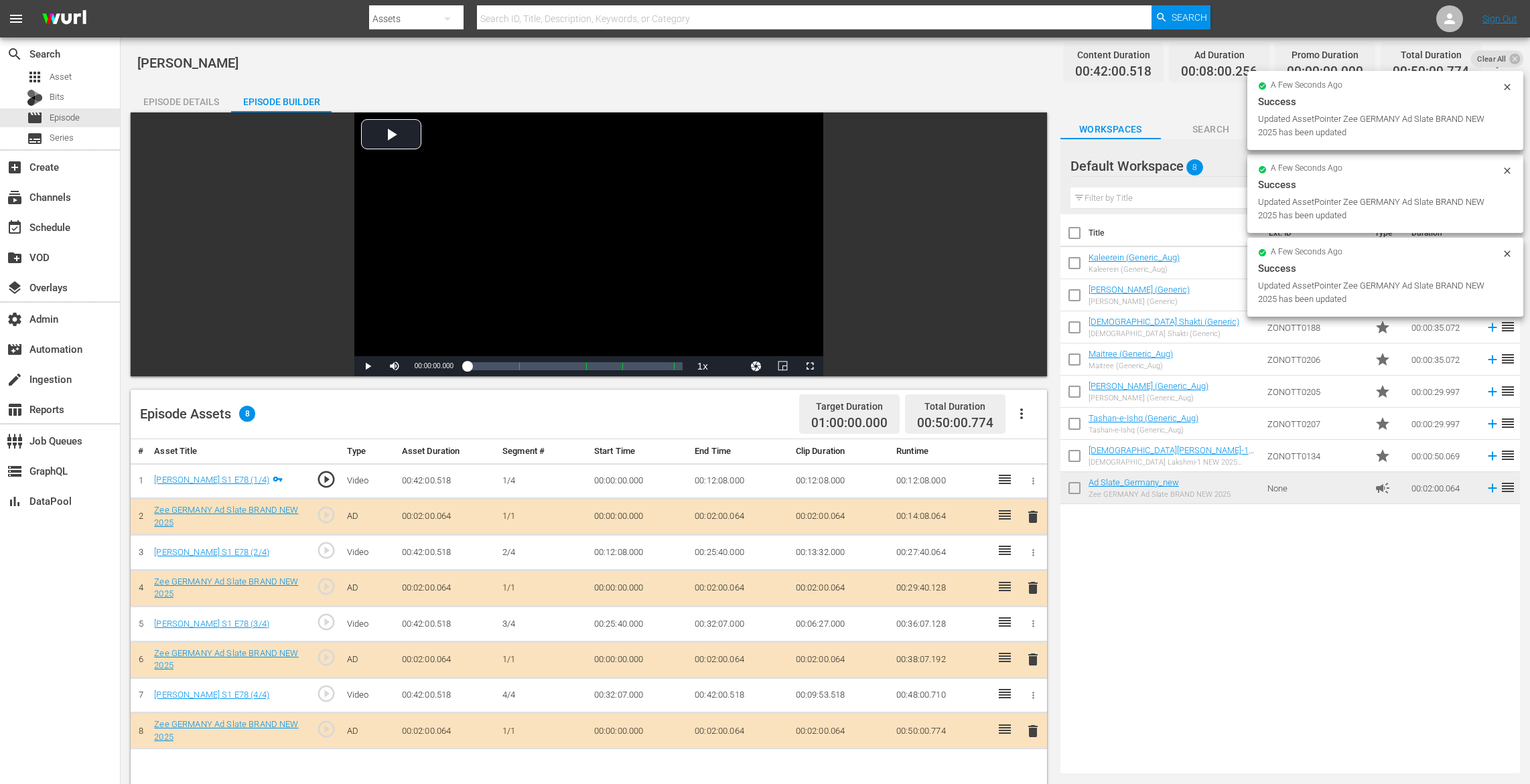
drag, startPoint x: 1132, startPoint y: 492, endPoint x: 782, endPoint y: 44, distance: 568.5
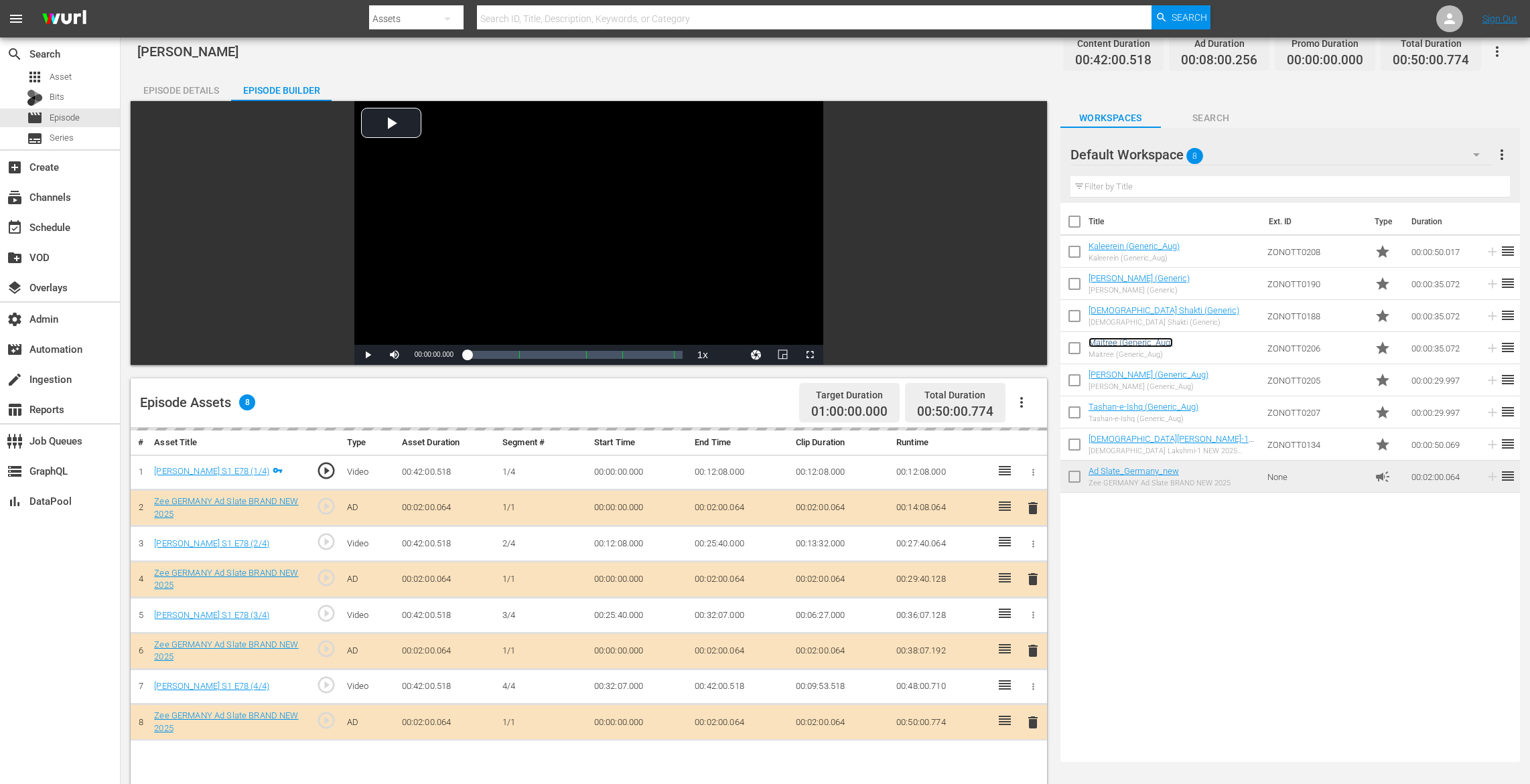
scroll to position [348, 0]
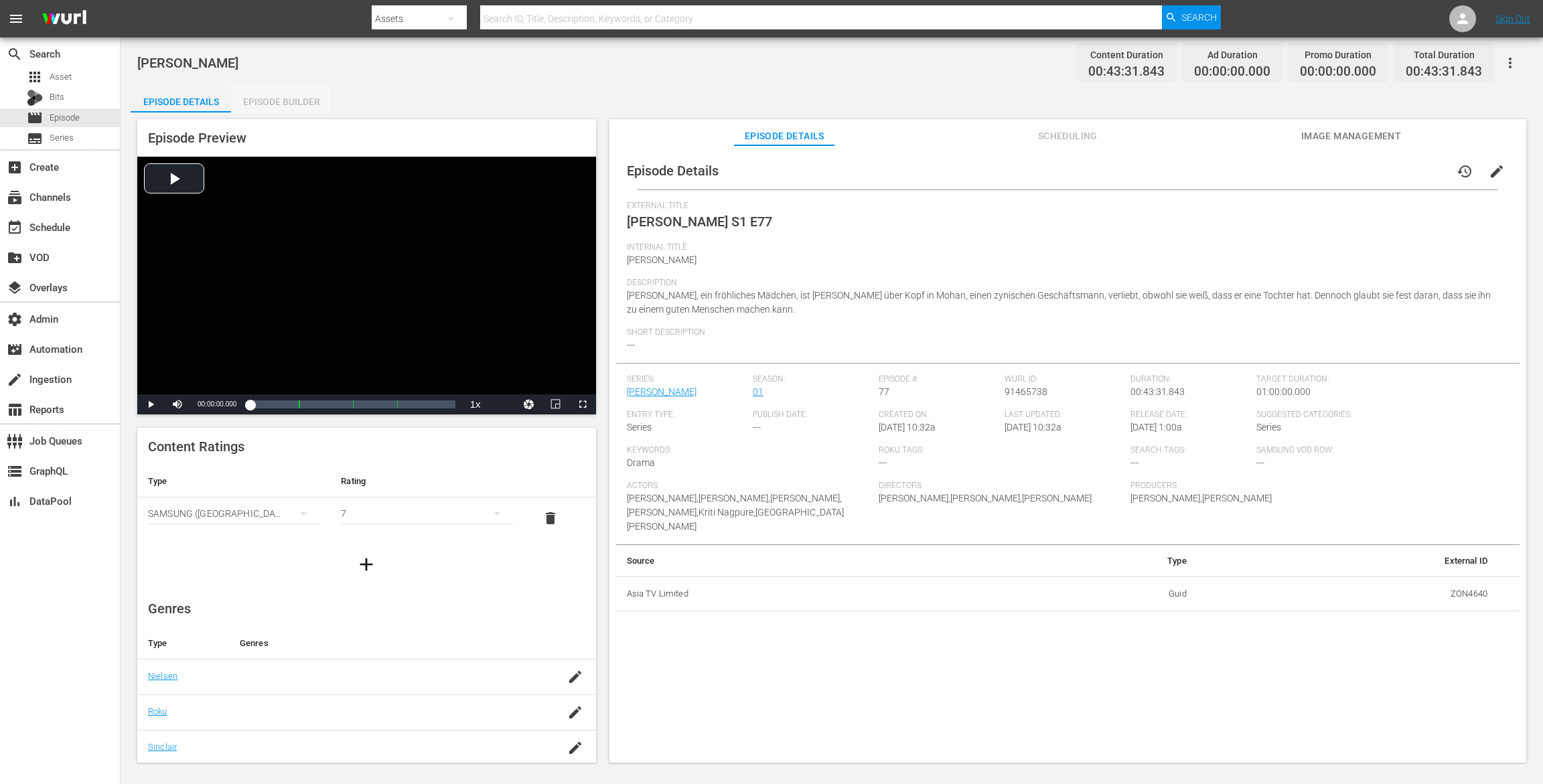
drag, startPoint x: 279, startPoint y: 99, endPoint x: 415, endPoint y: 4, distance: 165.9
click at [279, 99] on div "Episode Builder" at bounding box center [281, 102] width 101 height 32
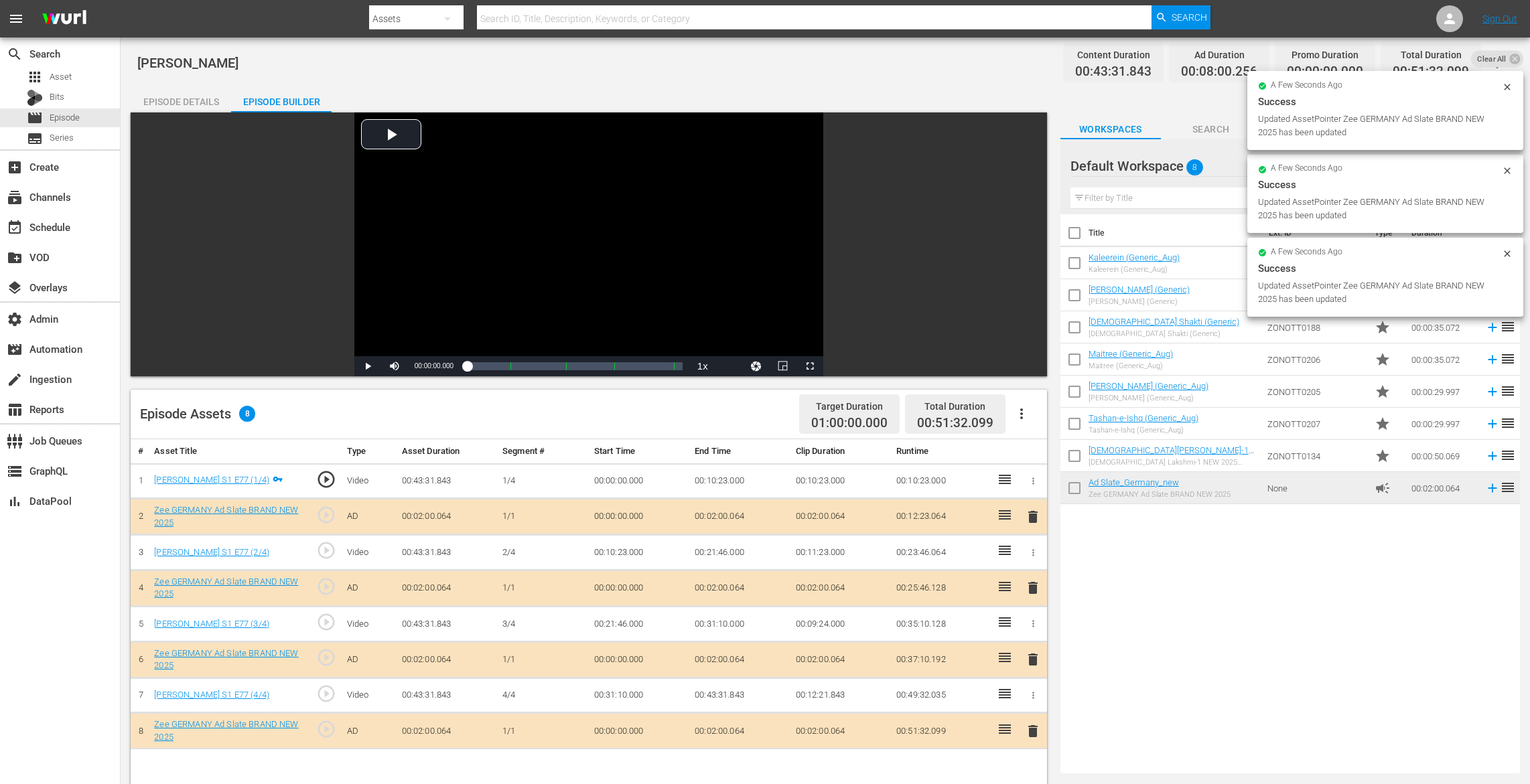
drag, startPoint x: 1109, startPoint y: 490, endPoint x: 542, endPoint y: 1, distance: 748.7
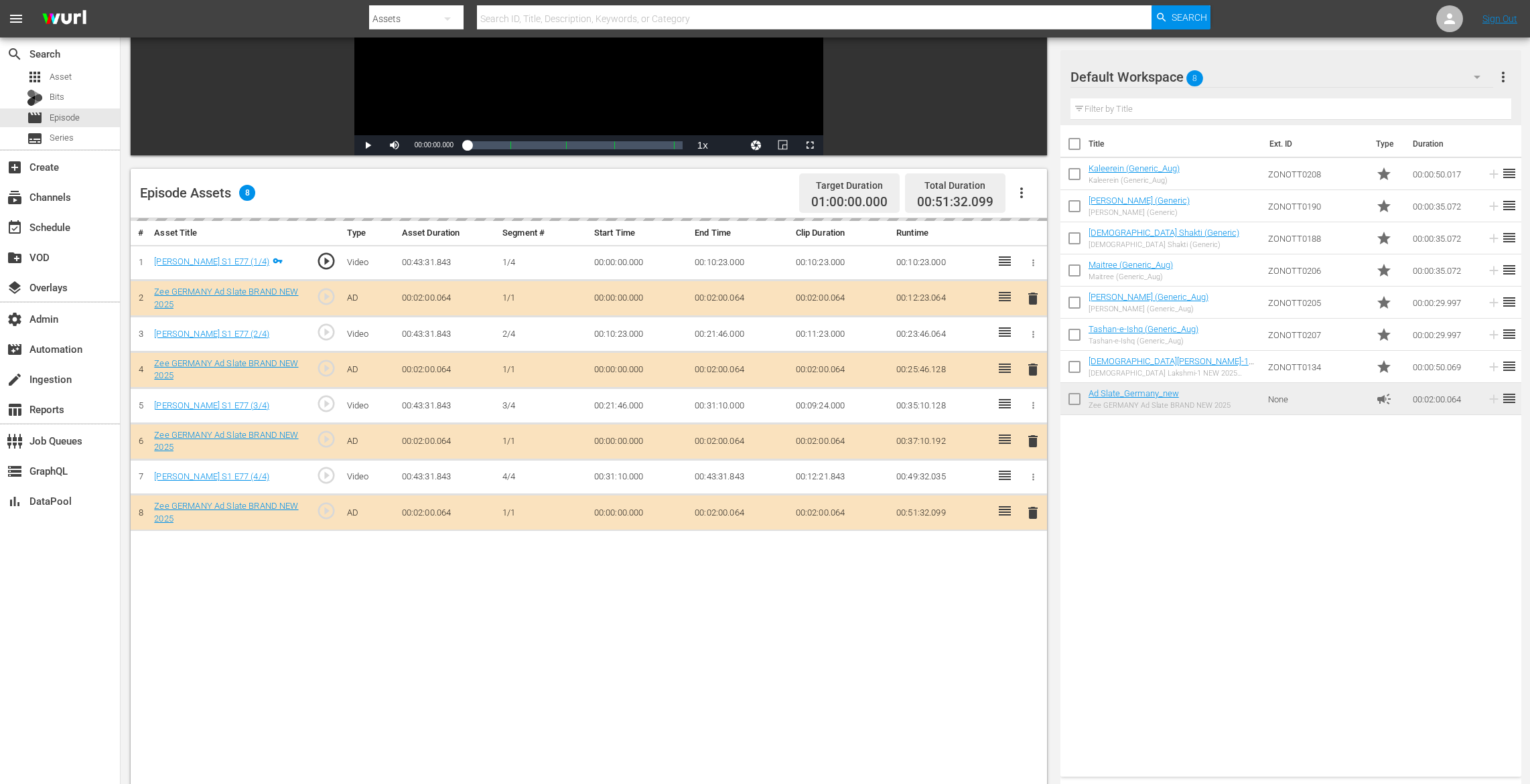
scroll to position [320, 0]
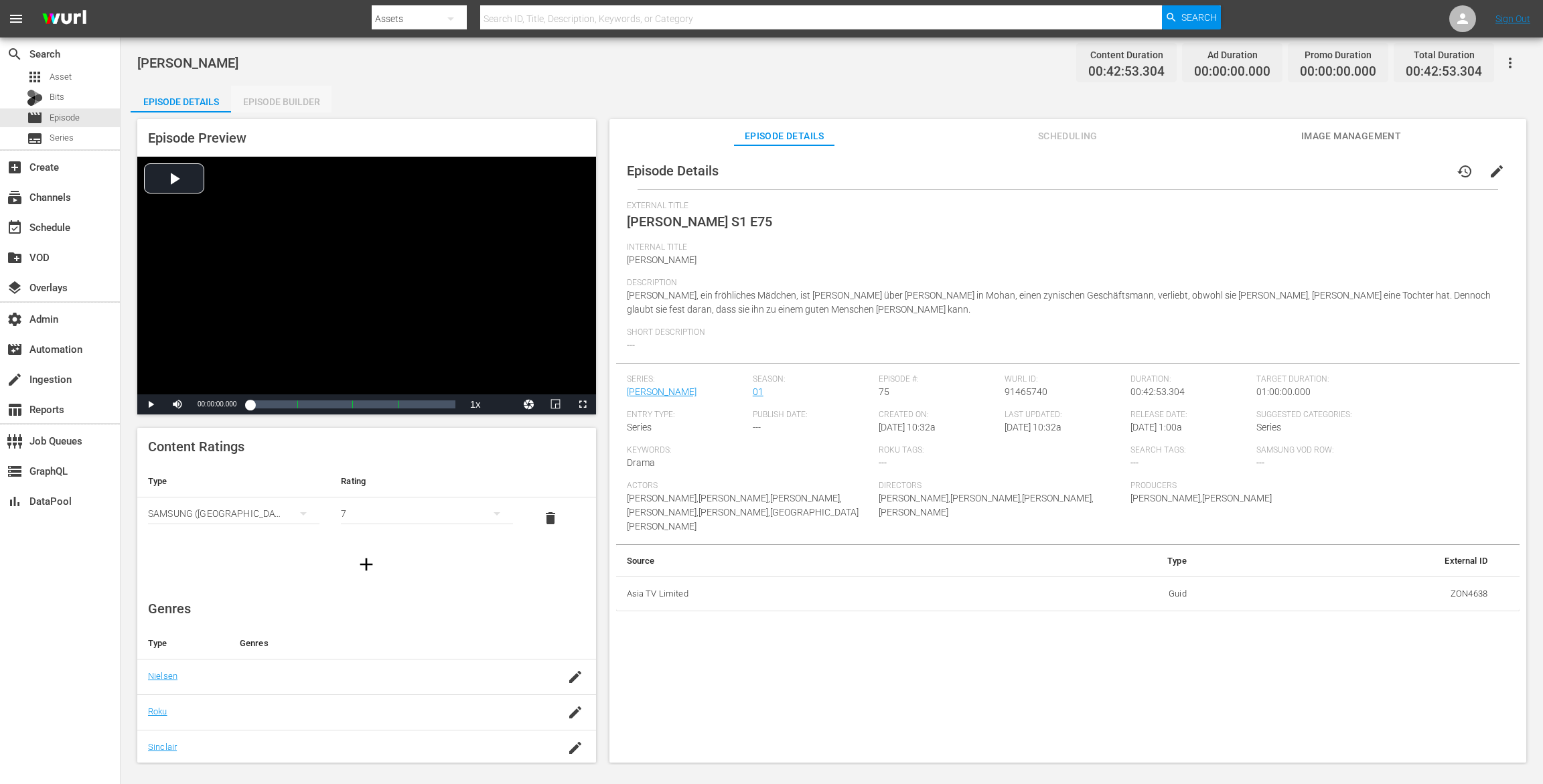
drag, startPoint x: 291, startPoint y: 98, endPoint x: 446, endPoint y: 12, distance: 177.3
click at [292, 98] on div "Episode Builder" at bounding box center [281, 102] width 101 height 32
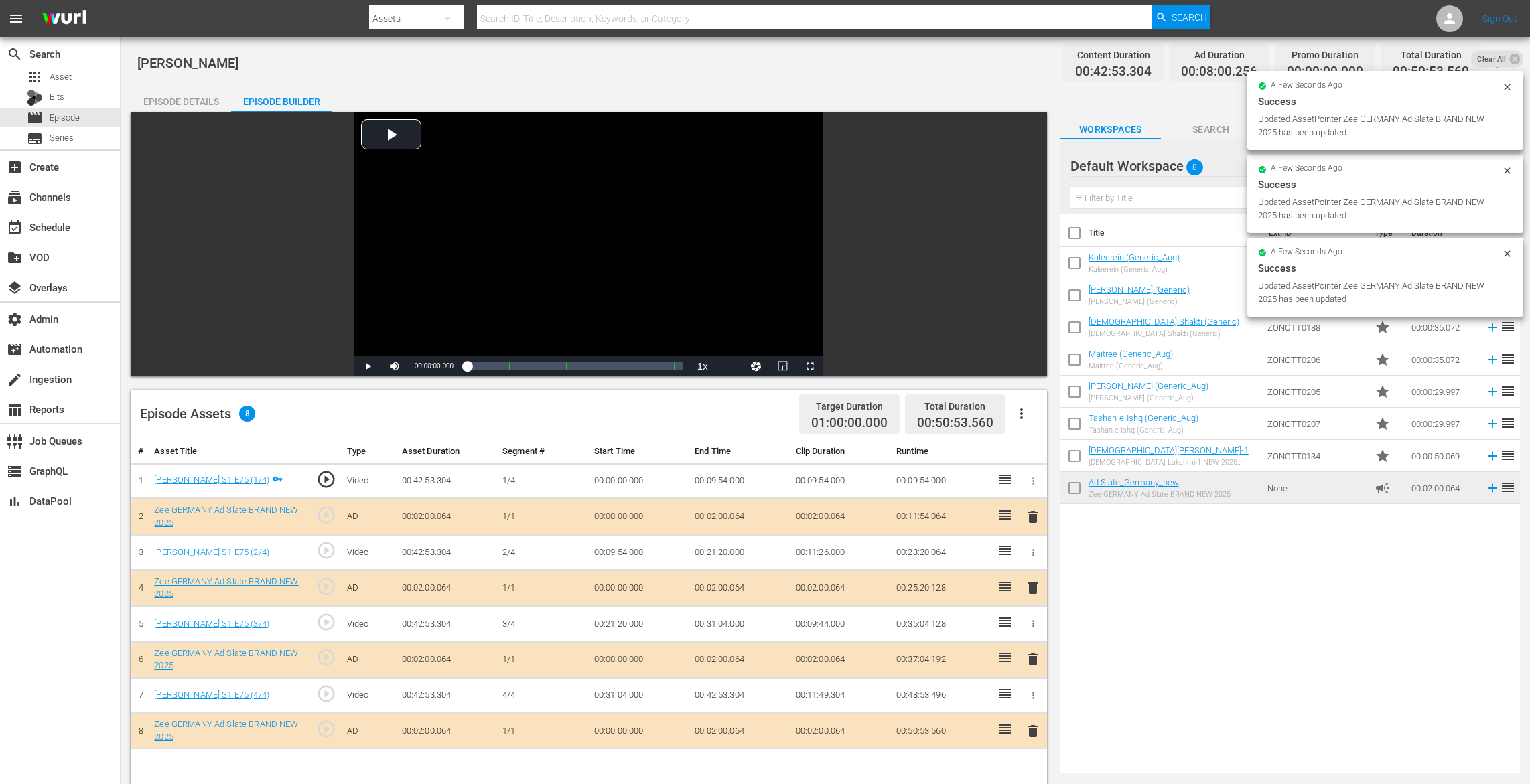
drag, startPoint x: 1116, startPoint y: 484, endPoint x: 633, endPoint y: 11, distance: 676.0
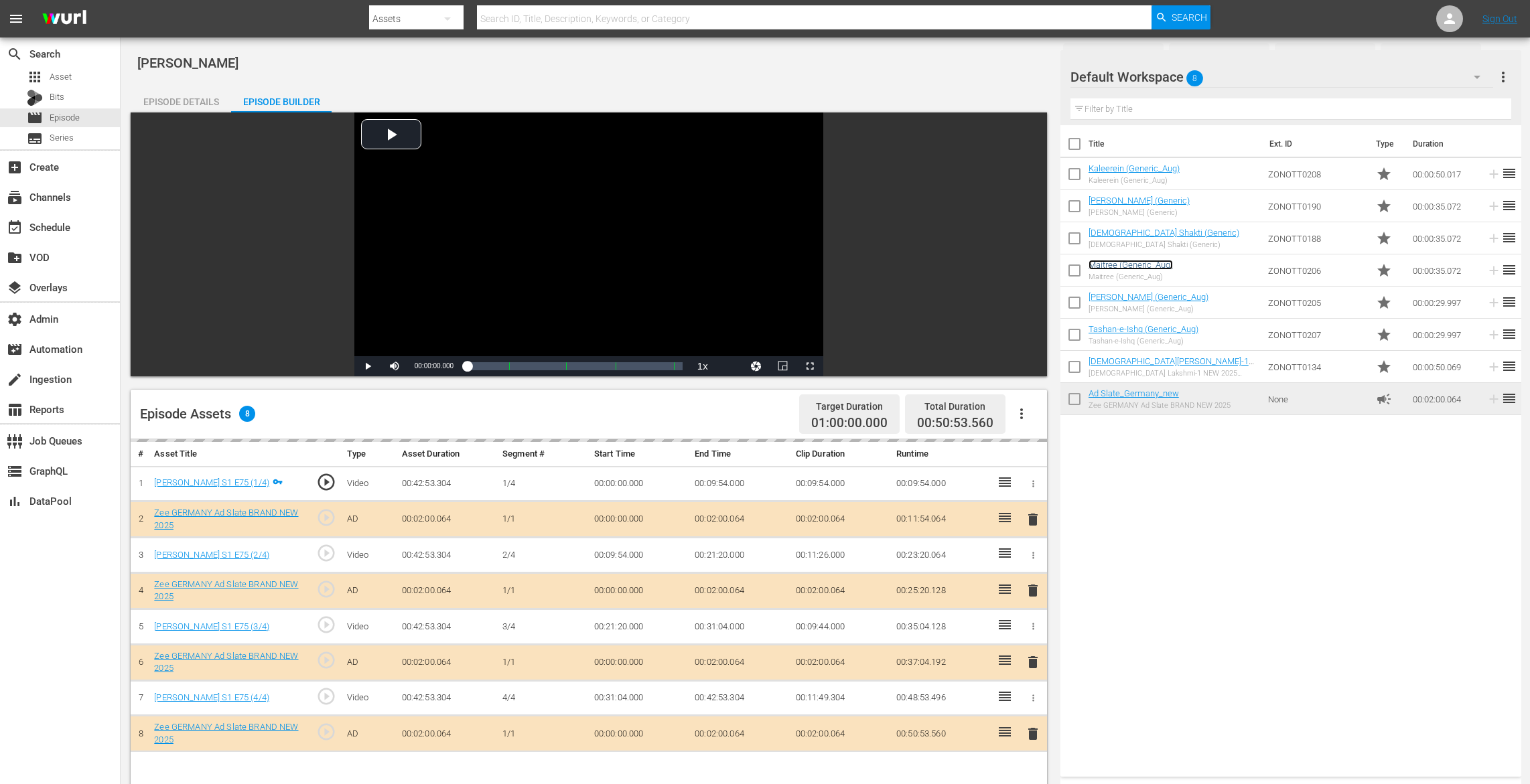
scroll to position [320, 0]
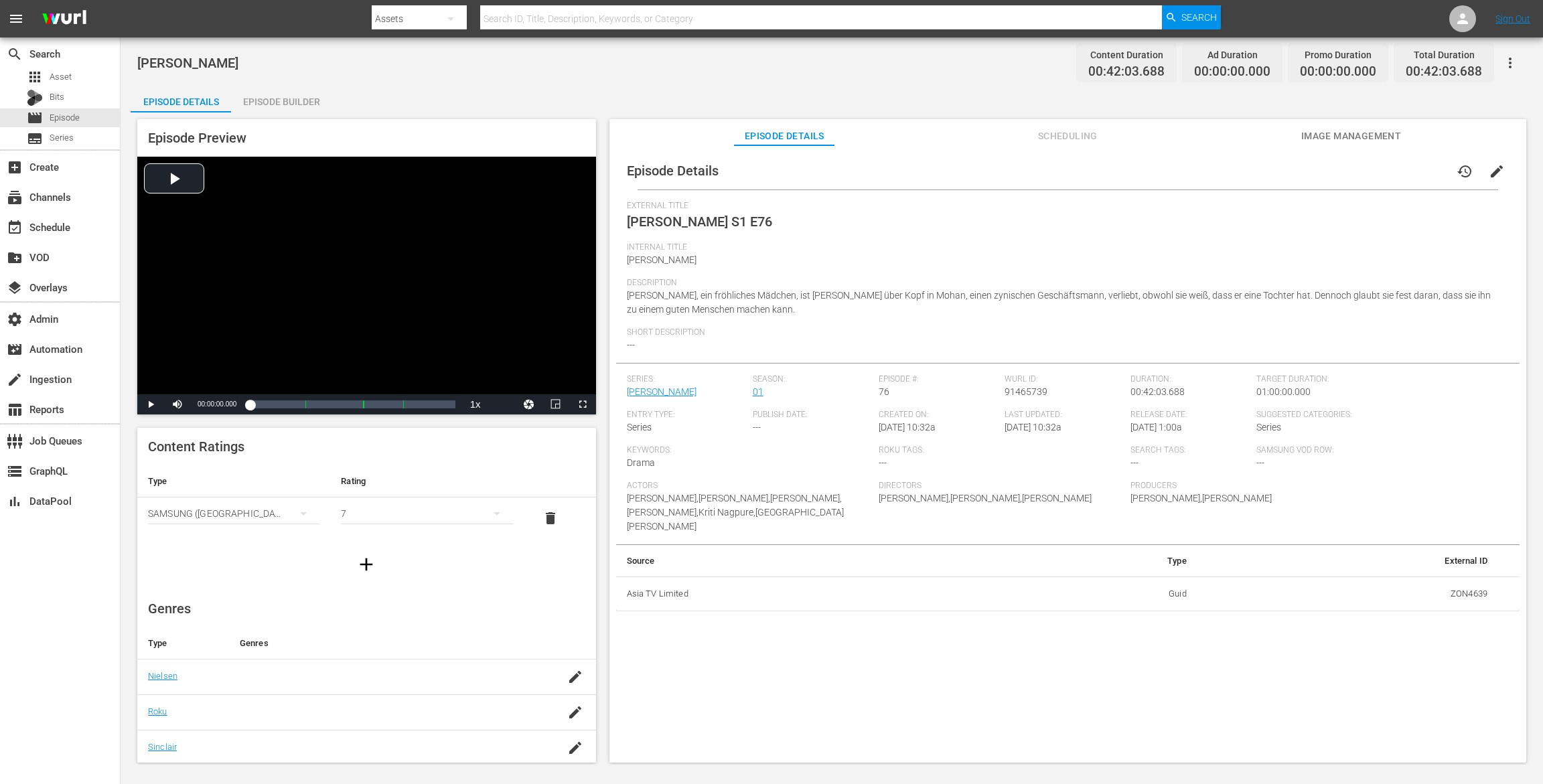
click at [302, 89] on div "Episode Builder" at bounding box center [281, 102] width 101 height 32
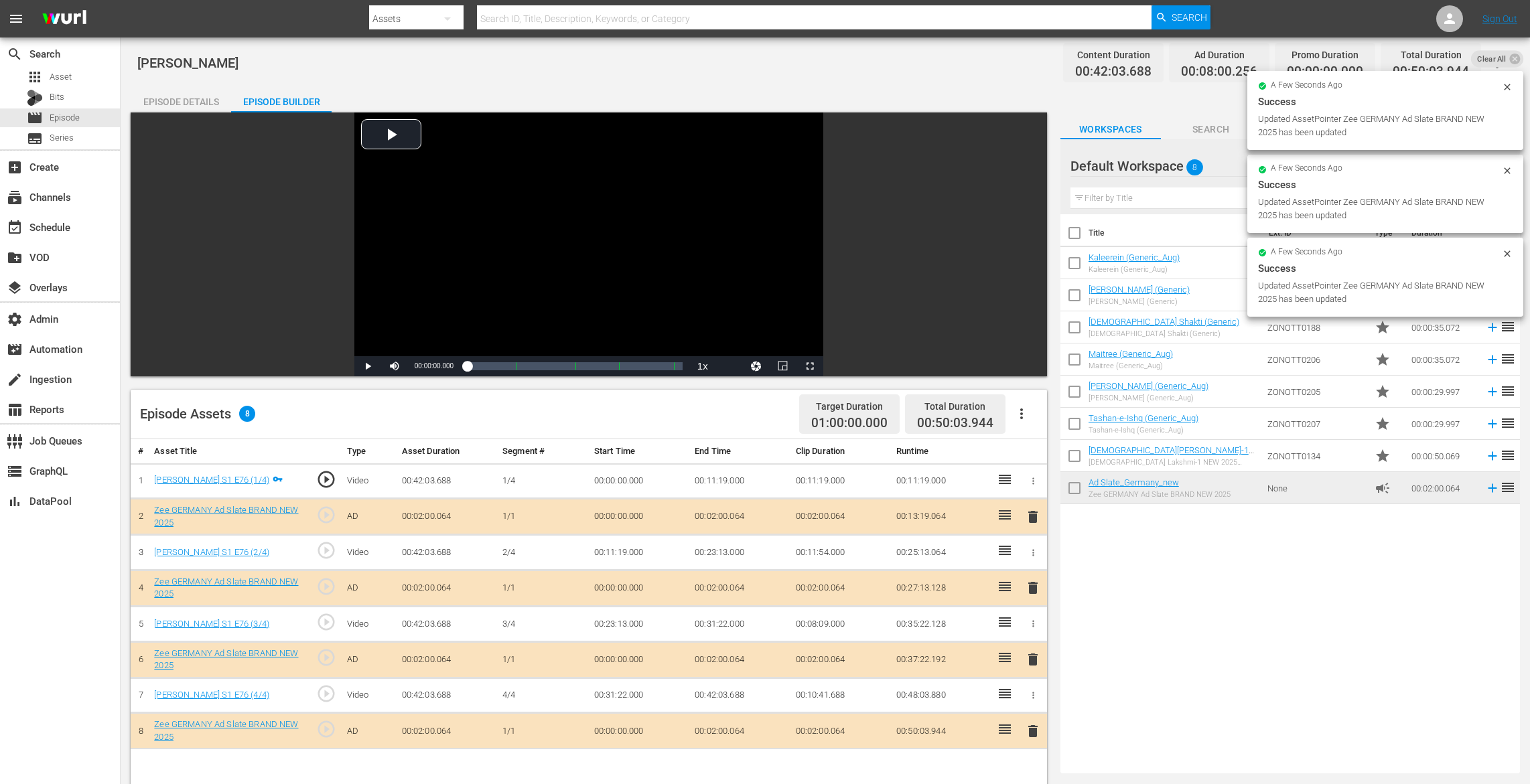
drag, startPoint x: 1126, startPoint y: 484, endPoint x: 510, endPoint y: 4, distance: 780.9
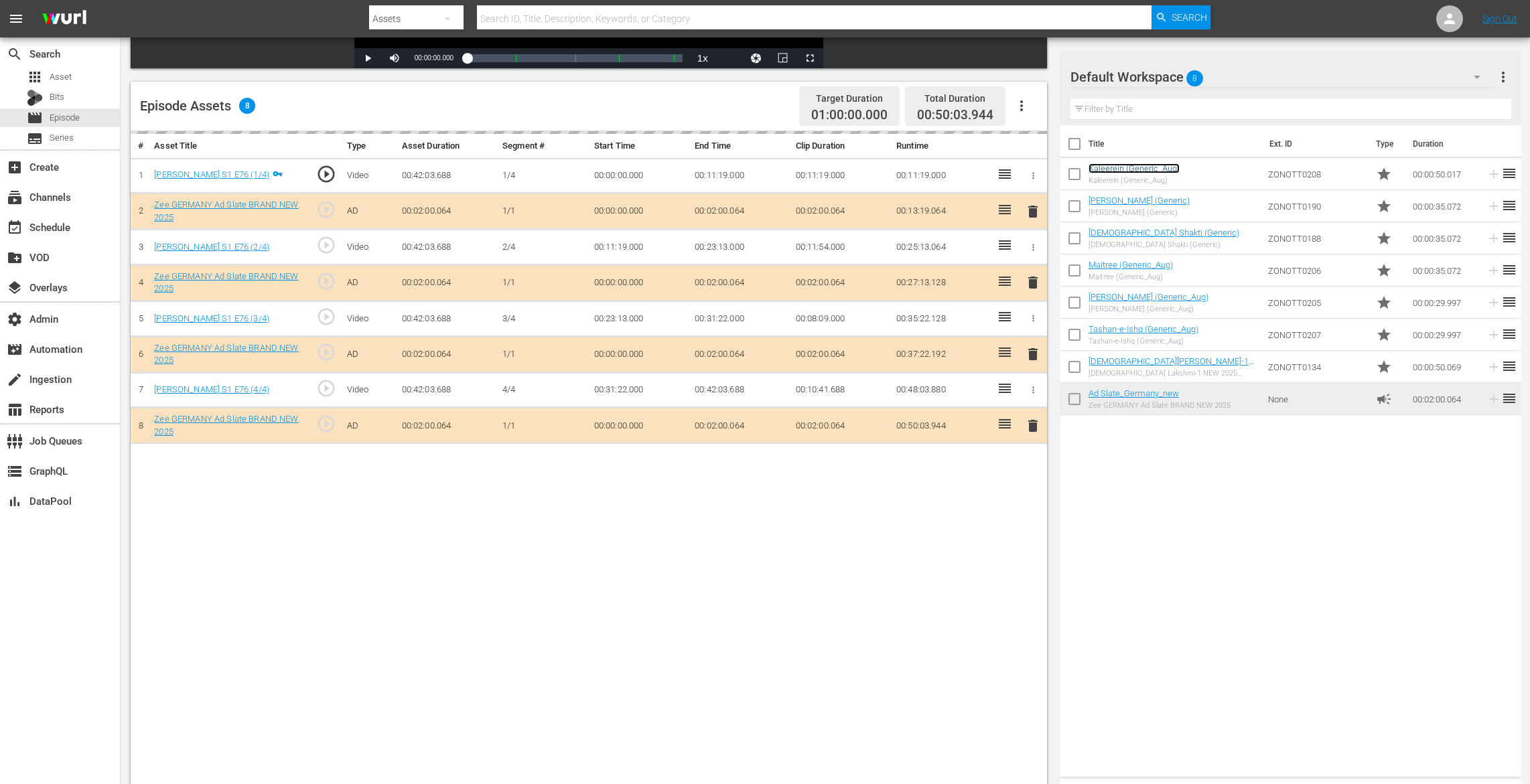
scroll to position [348, 0]
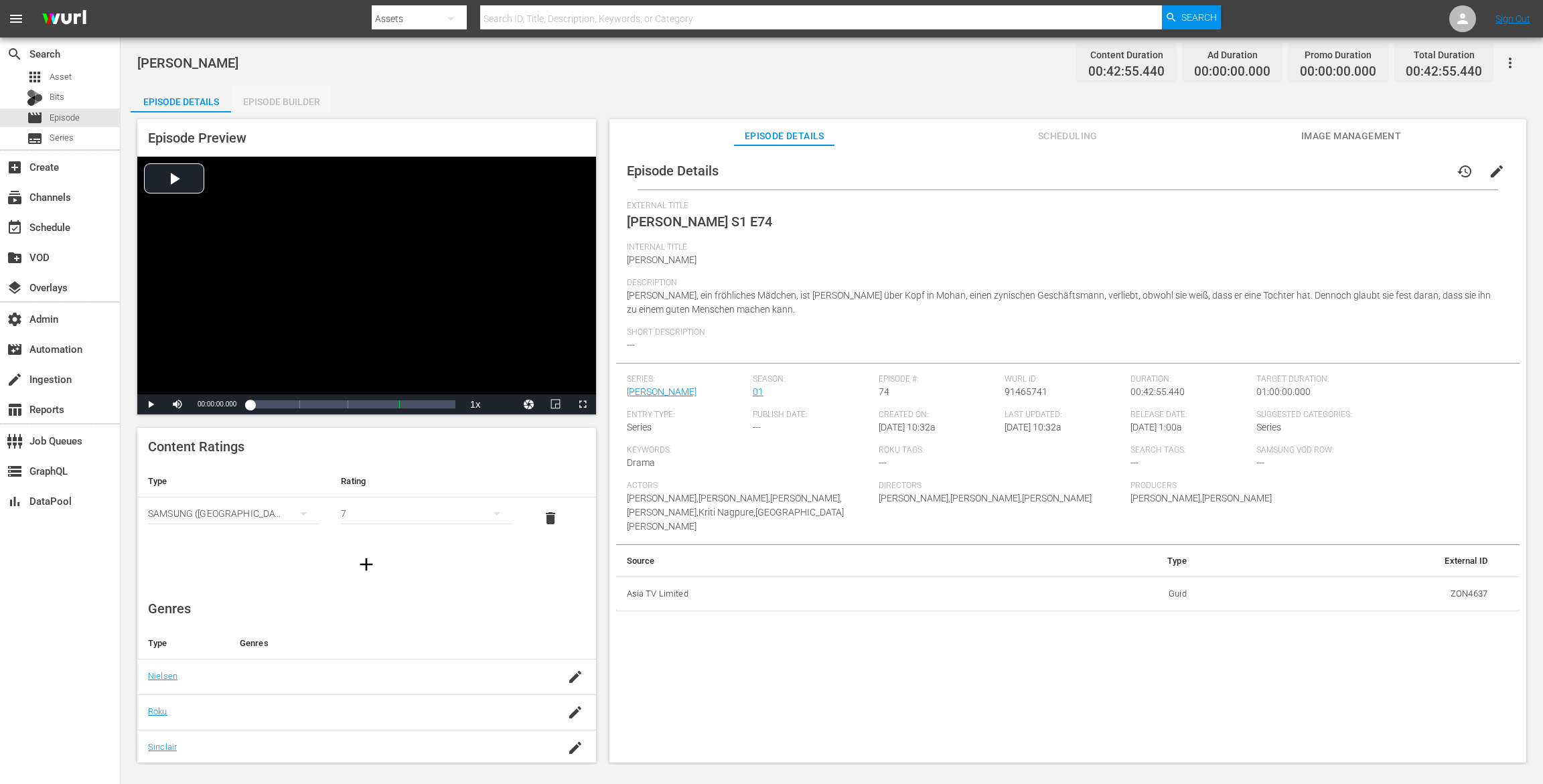
click at [298, 89] on div "Episode Builder" at bounding box center [281, 102] width 101 height 32
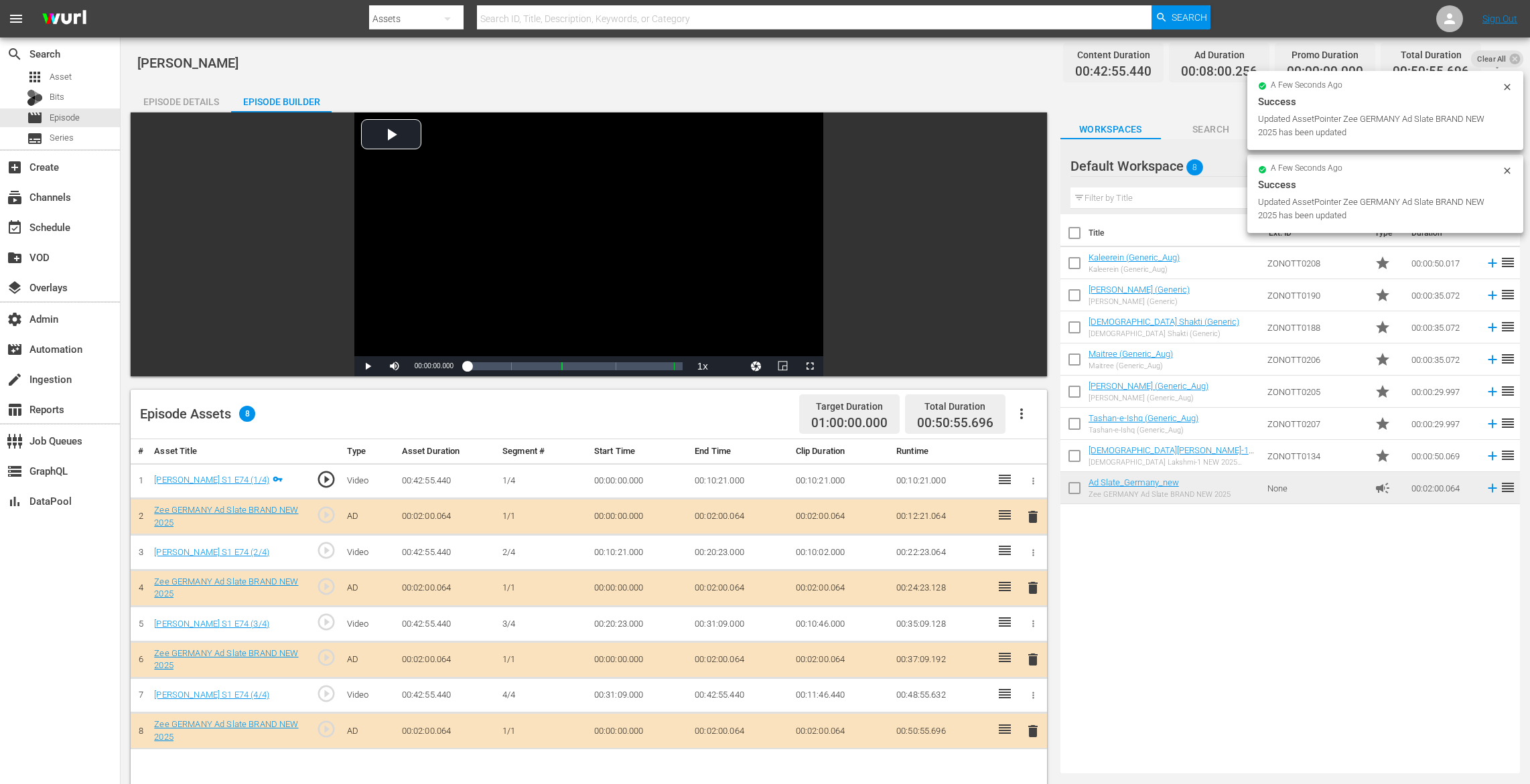
drag, startPoint x: 1133, startPoint y: 479, endPoint x: 737, endPoint y: 15, distance: 610.0
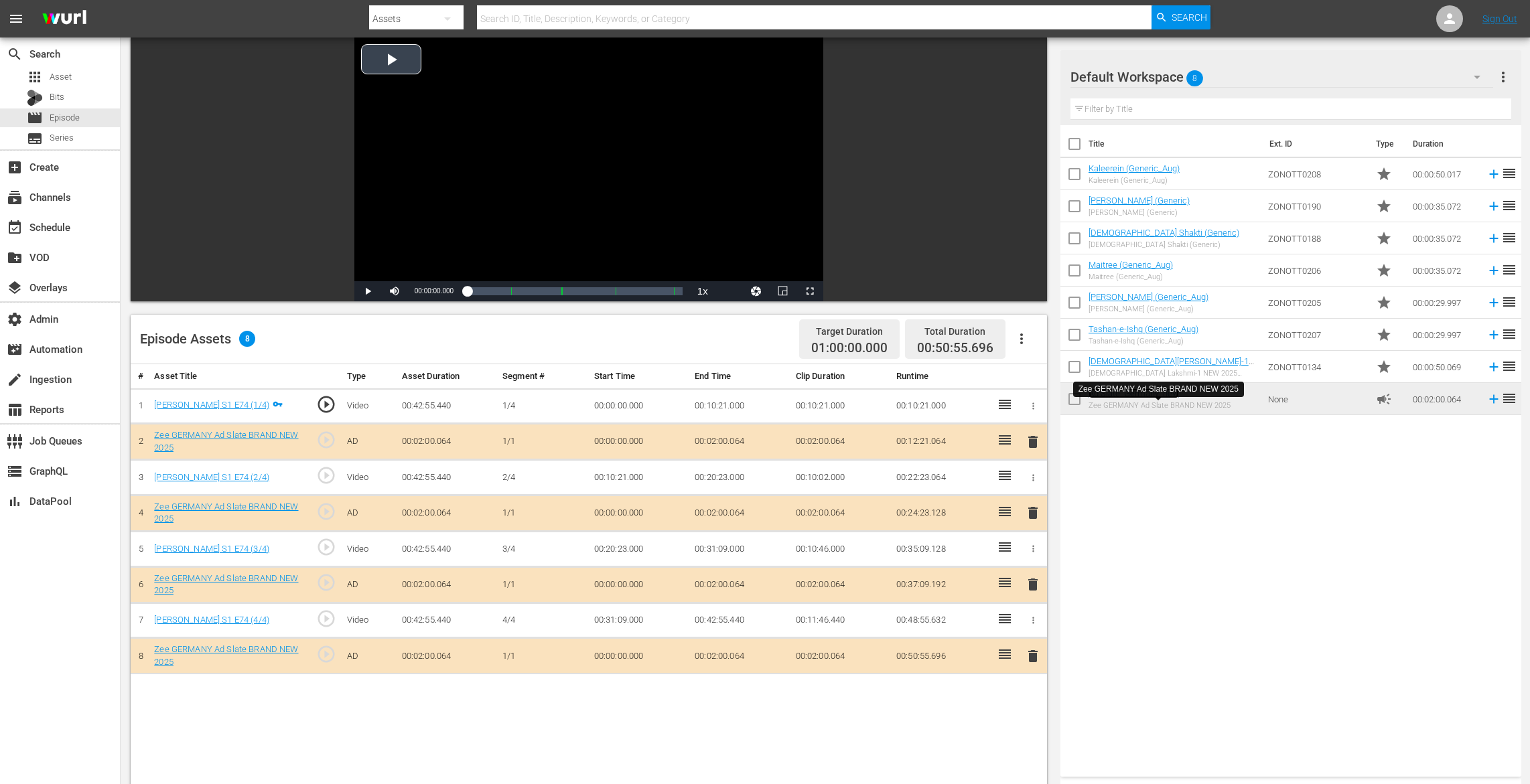
scroll to position [273, 0]
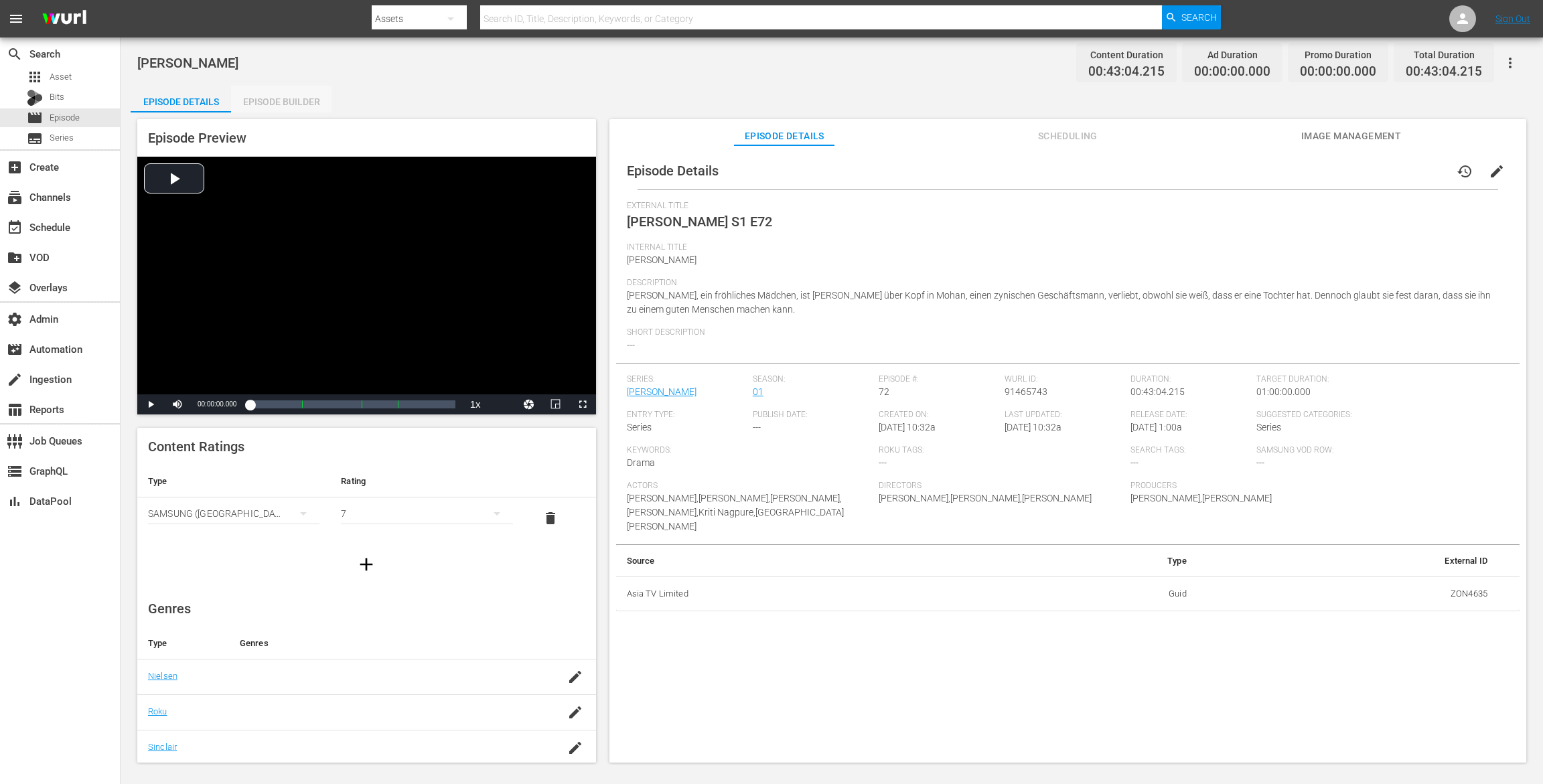
drag, startPoint x: 284, startPoint y: 99, endPoint x: 377, endPoint y: 73, distance: 96.6
click at [285, 99] on div "Episode Builder" at bounding box center [281, 102] width 101 height 32
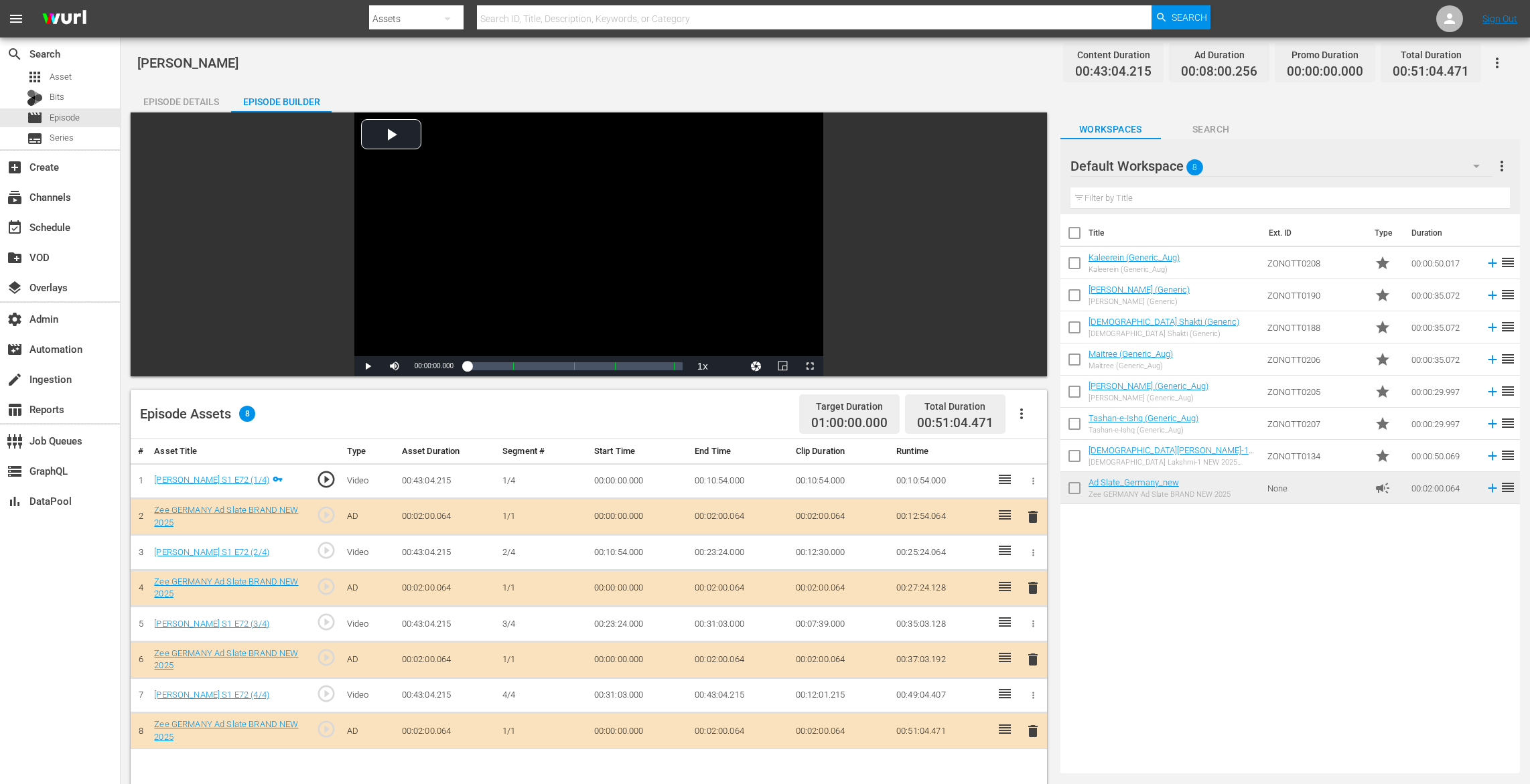
drag, startPoint x: 1137, startPoint y: 489, endPoint x: 655, endPoint y: 8, distance: 680.9
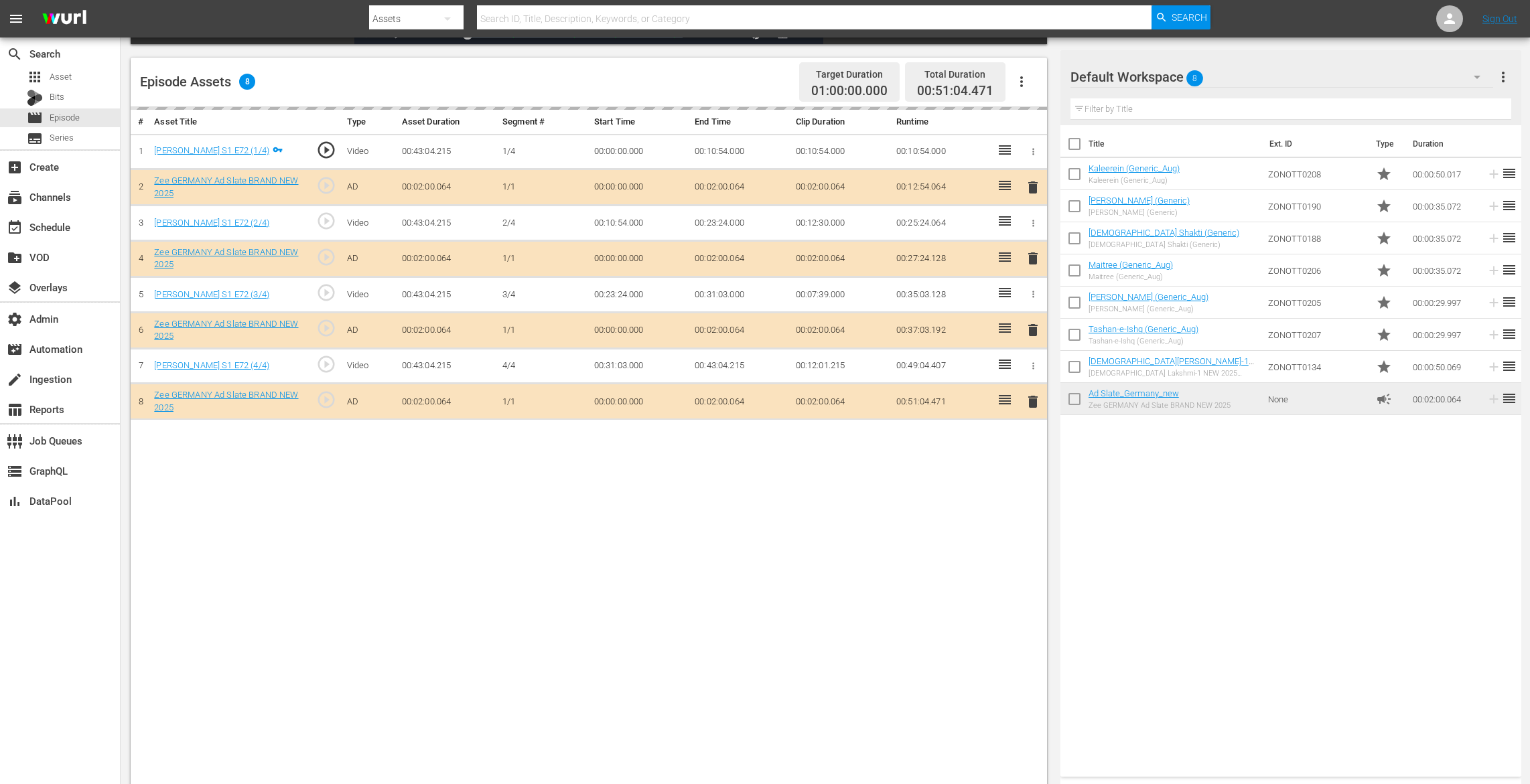
scroll to position [348, 0]
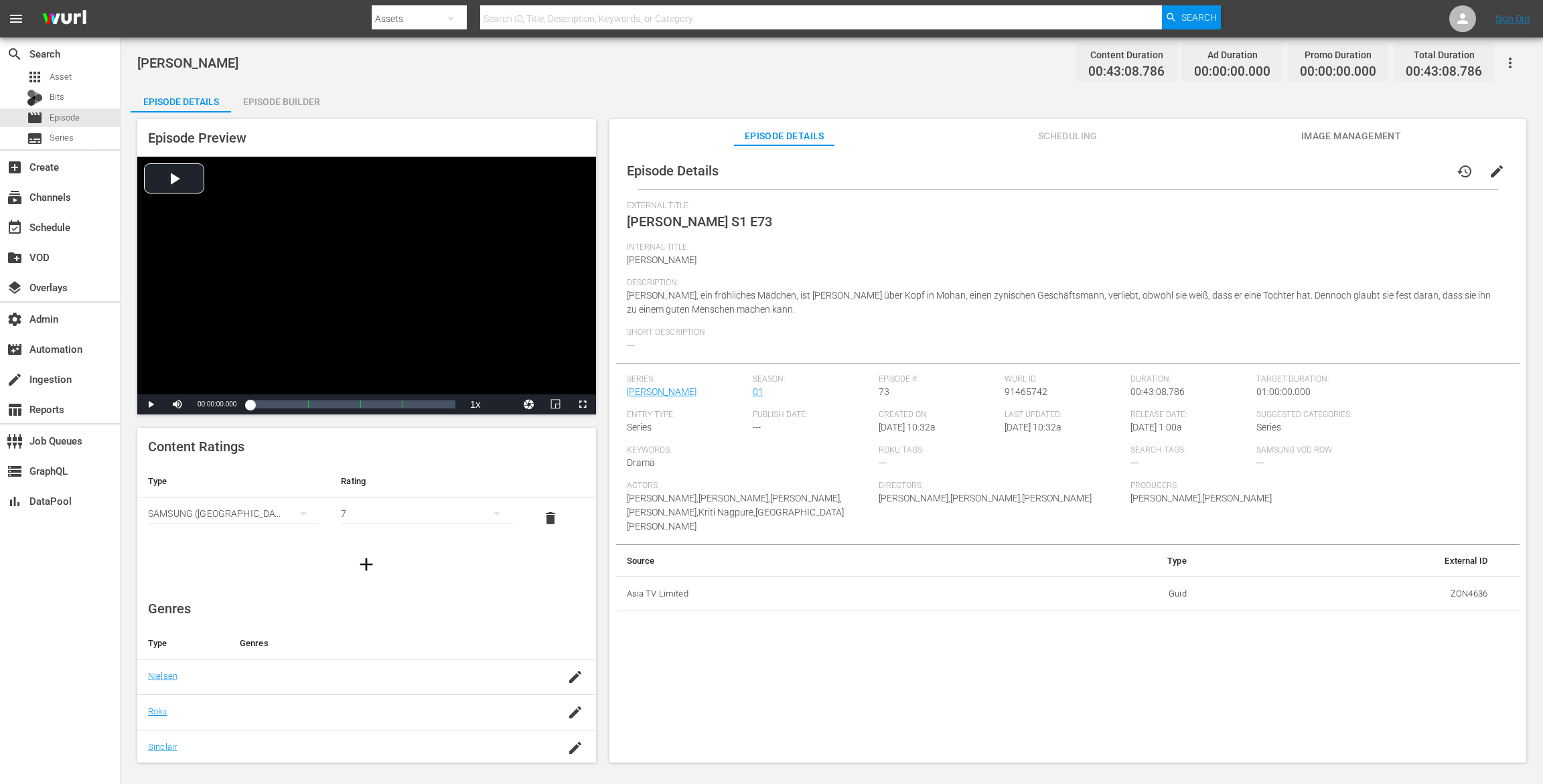
drag, startPoint x: 314, startPoint y: 103, endPoint x: 332, endPoint y: 88, distance: 23.4
click at [314, 102] on div "Episode Builder" at bounding box center [281, 102] width 101 height 32
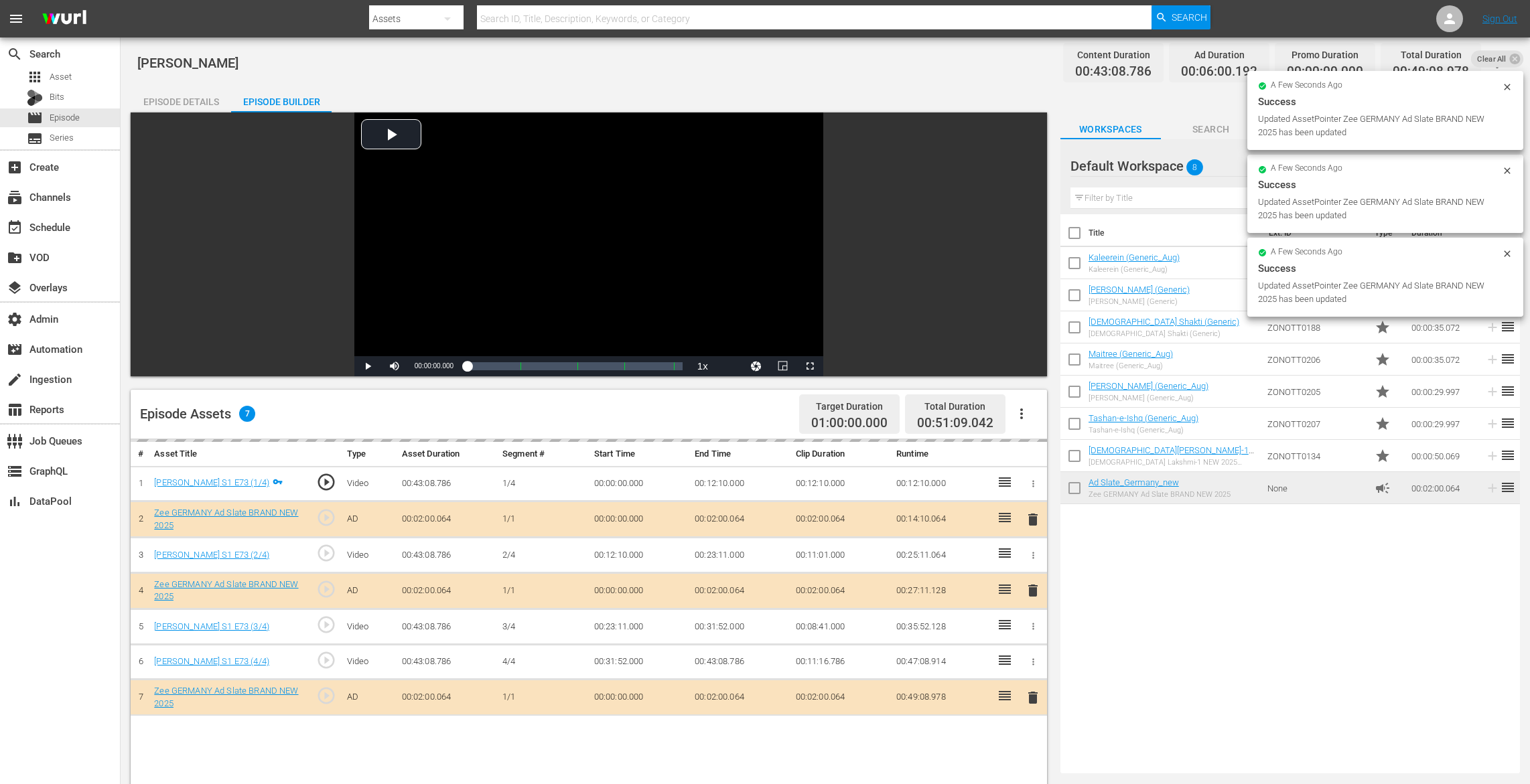
drag, startPoint x: 1109, startPoint y: 489, endPoint x: 776, endPoint y: 7, distance: 585.8
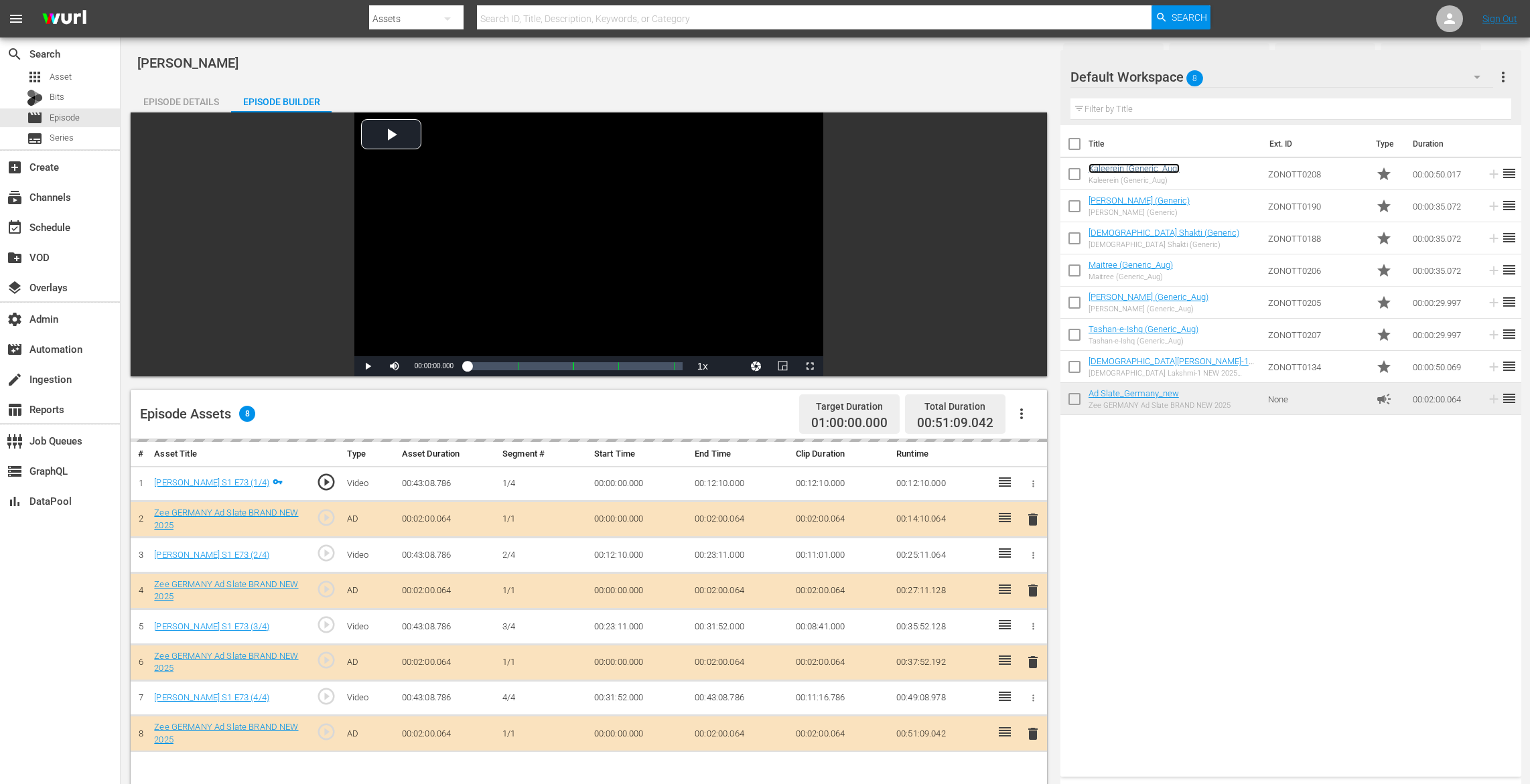
scroll to position [348, 0]
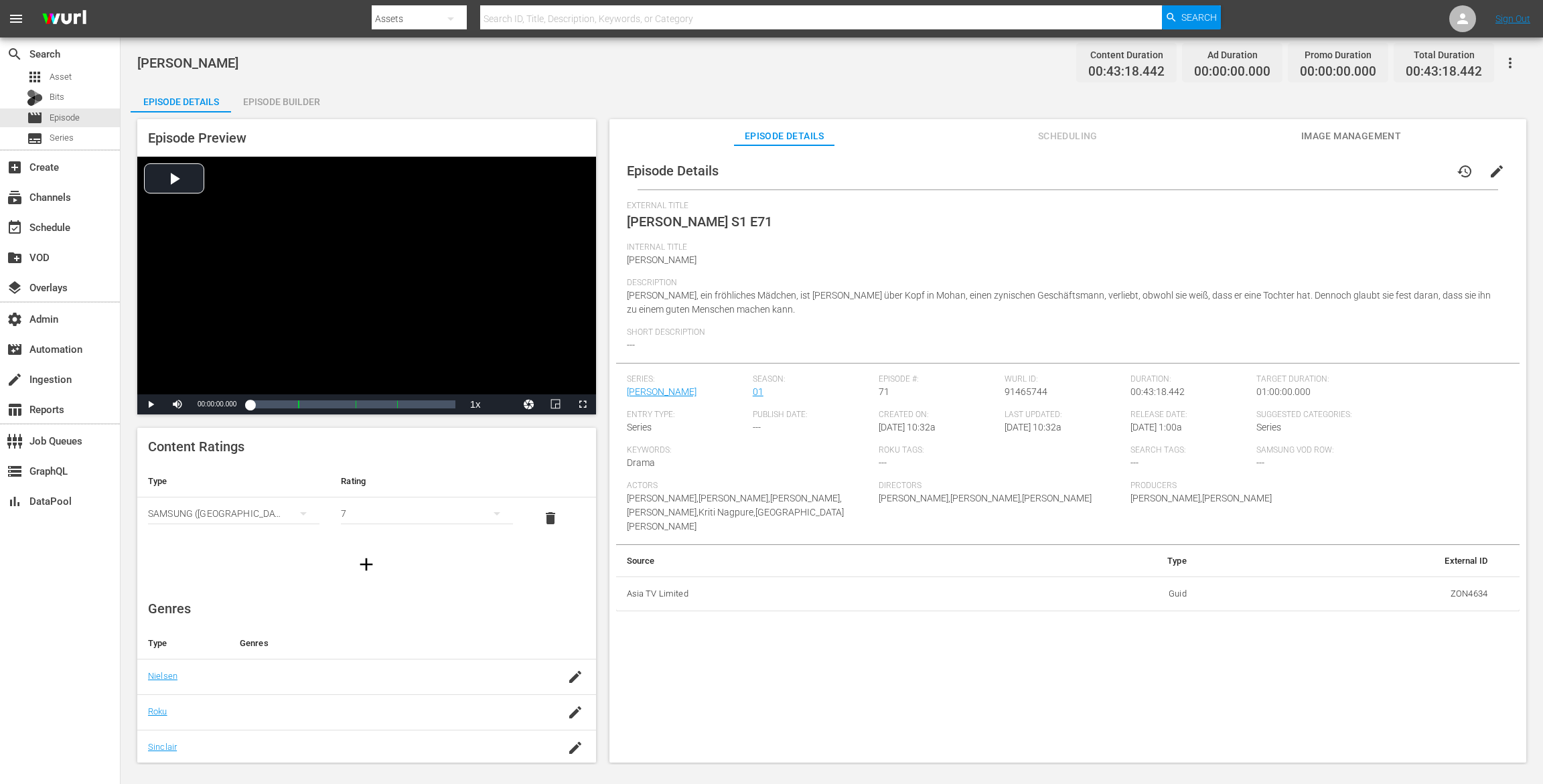
click at [292, 97] on div "Episode Builder" at bounding box center [281, 102] width 101 height 32
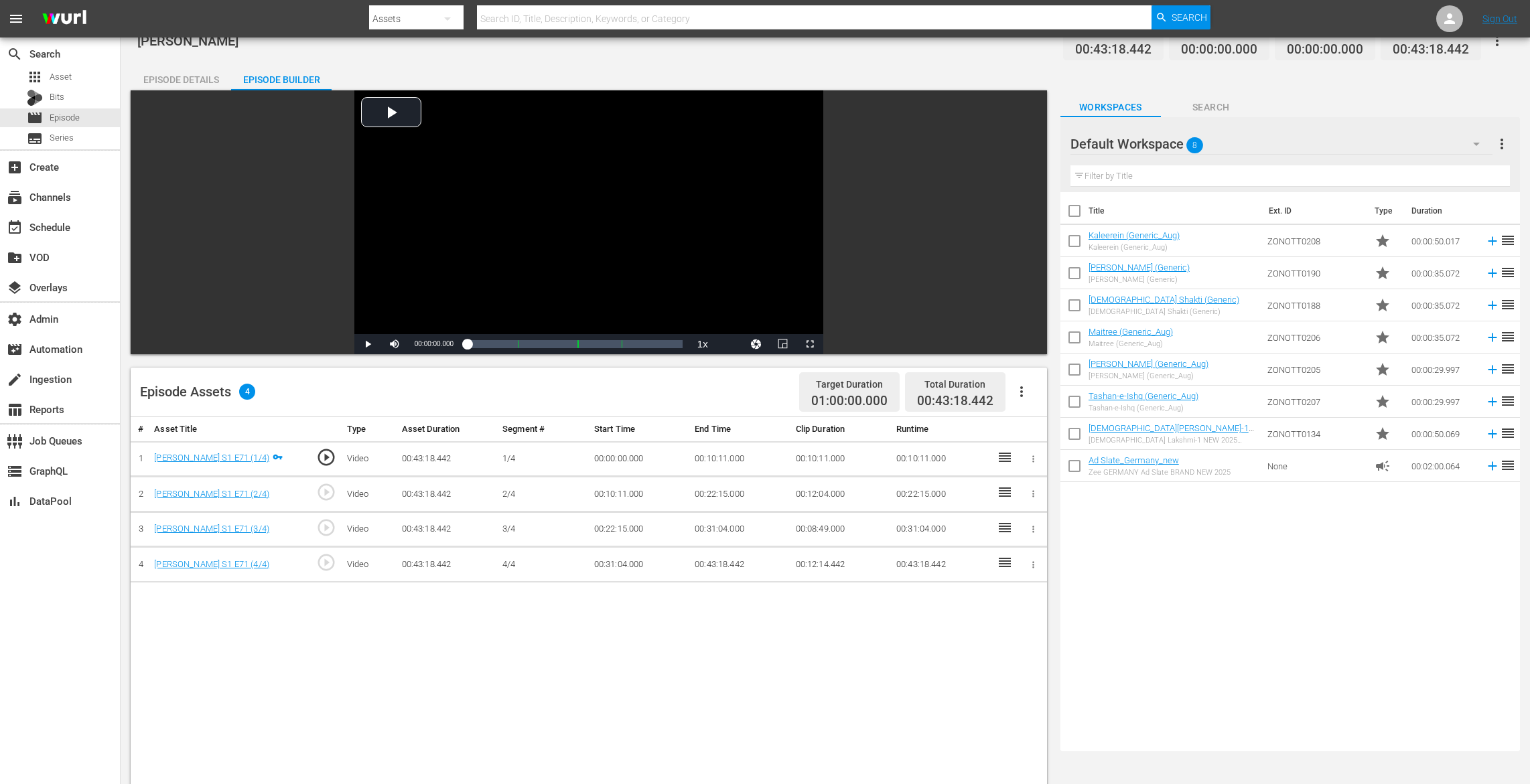
scroll to position [44, 0]
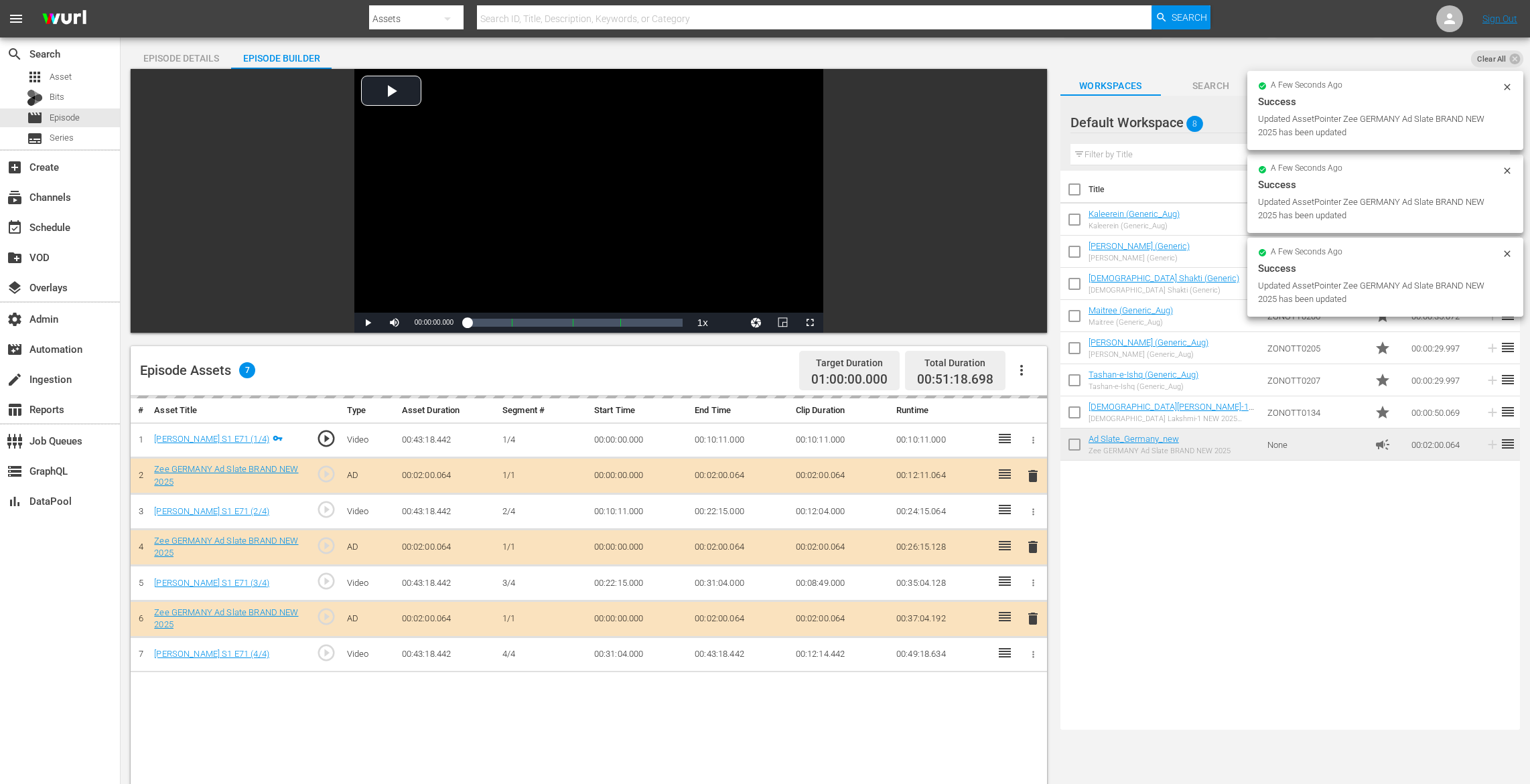
drag, startPoint x: 1115, startPoint y: 443, endPoint x: 629, endPoint y: 8, distance: 652.2
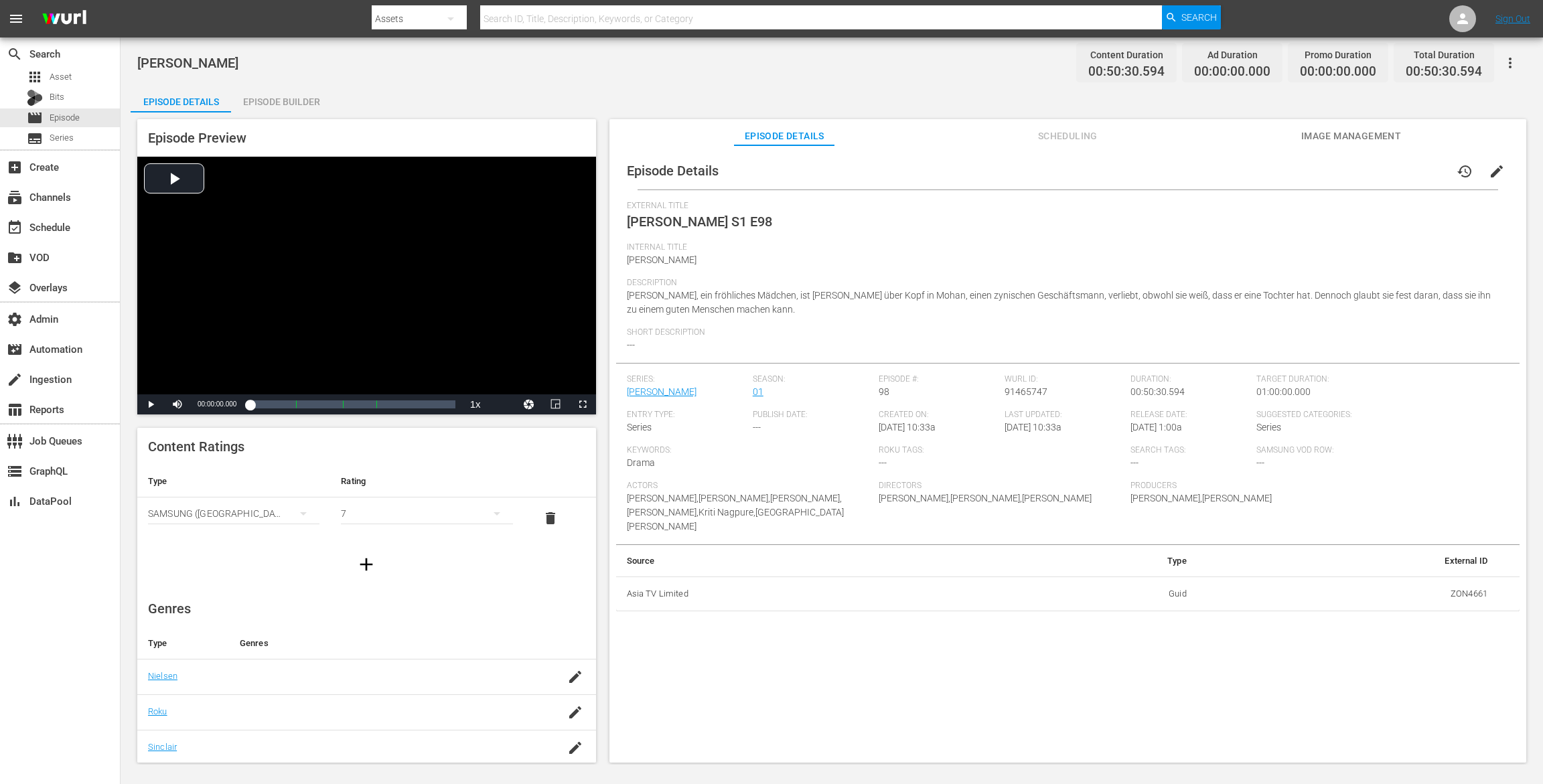
drag, startPoint x: 284, startPoint y: 105, endPoint x: 313, endPoint y: 93, distance: 31.4
click at [285, 105] on div "Episode Builder" at bounding box center [281, 102] width 101 height 32
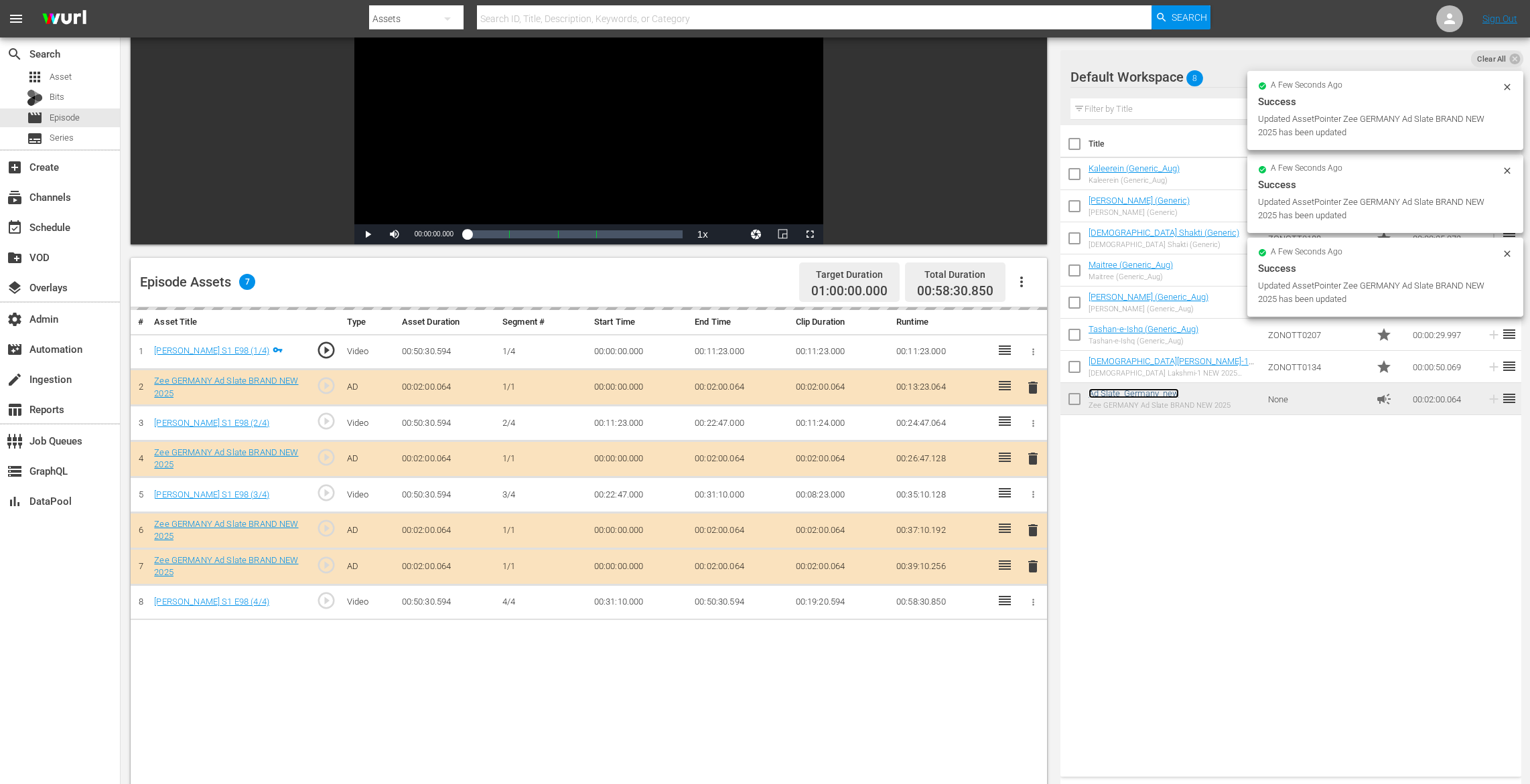
scroll to position [231, 0]
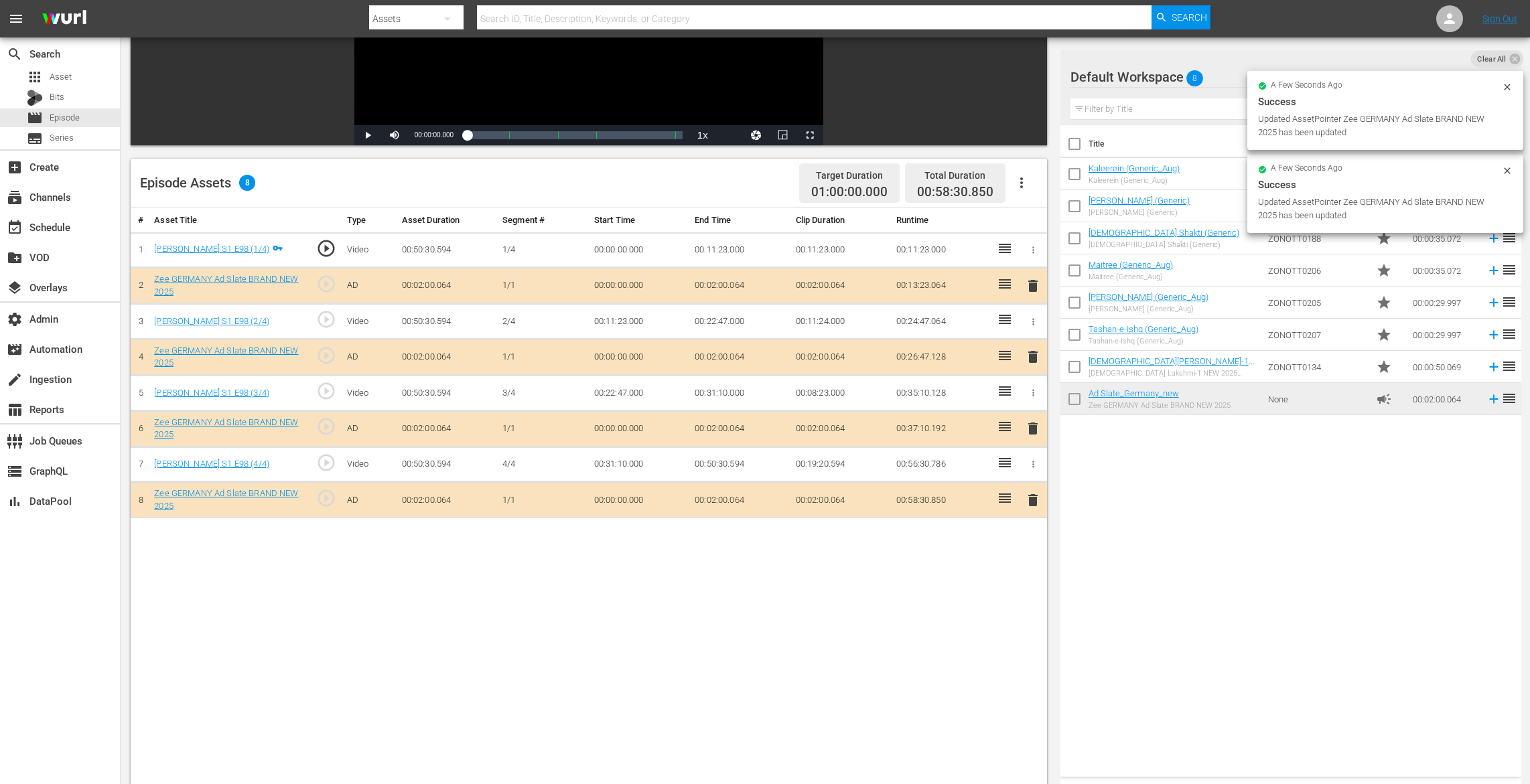
drag, startPoint x: 1000, startPoint y: 463, endPoint x: 509, endPoint y: 1, distance: 674.2
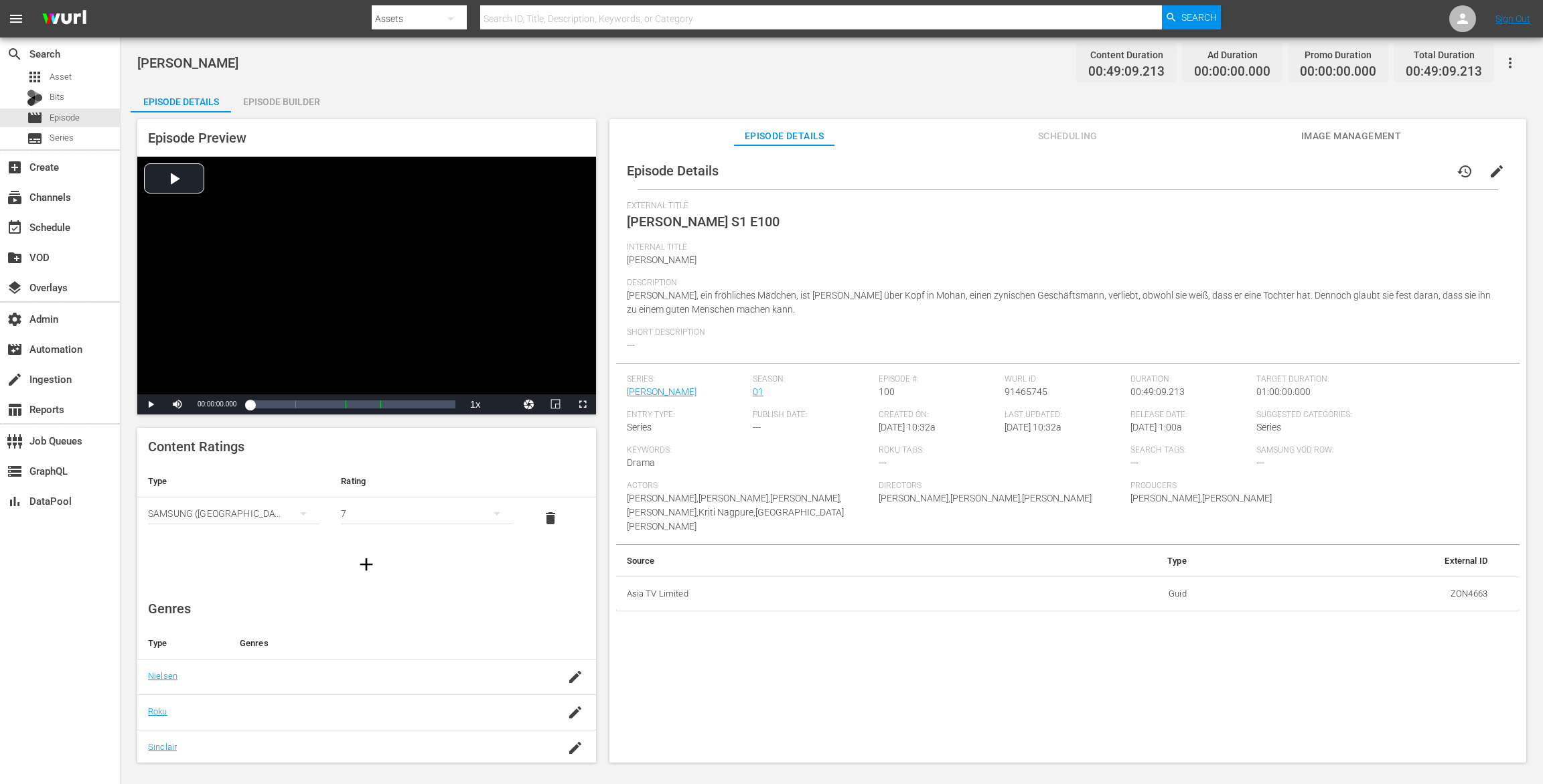
click at [289, 101] on div "Episode Builder" at bounding box center [281, 102] width 101 height 32
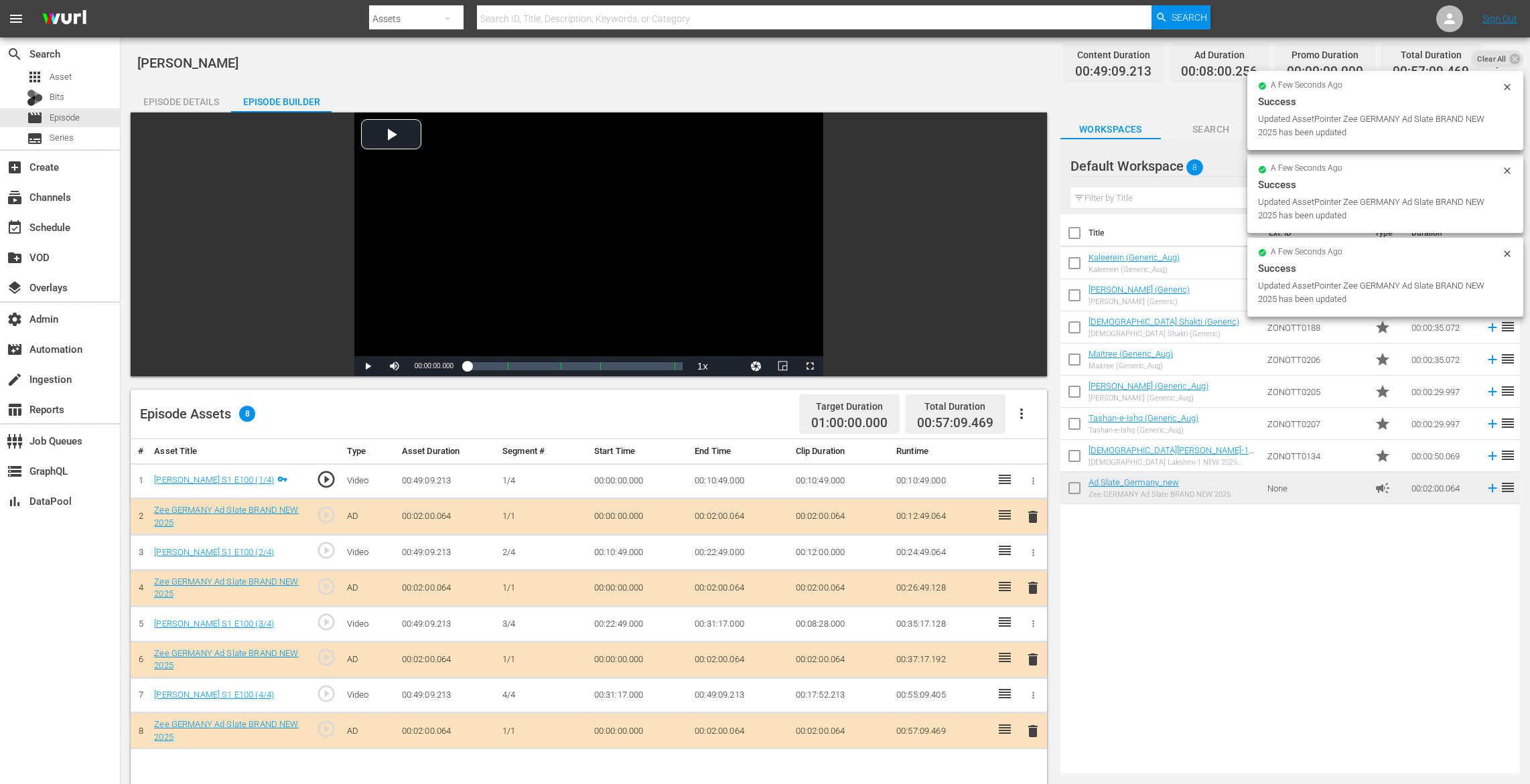
drag, startPoint x: 1126, startPoint y: 480, endPoint x: 398, endPoint y: 11, distance: 866.0
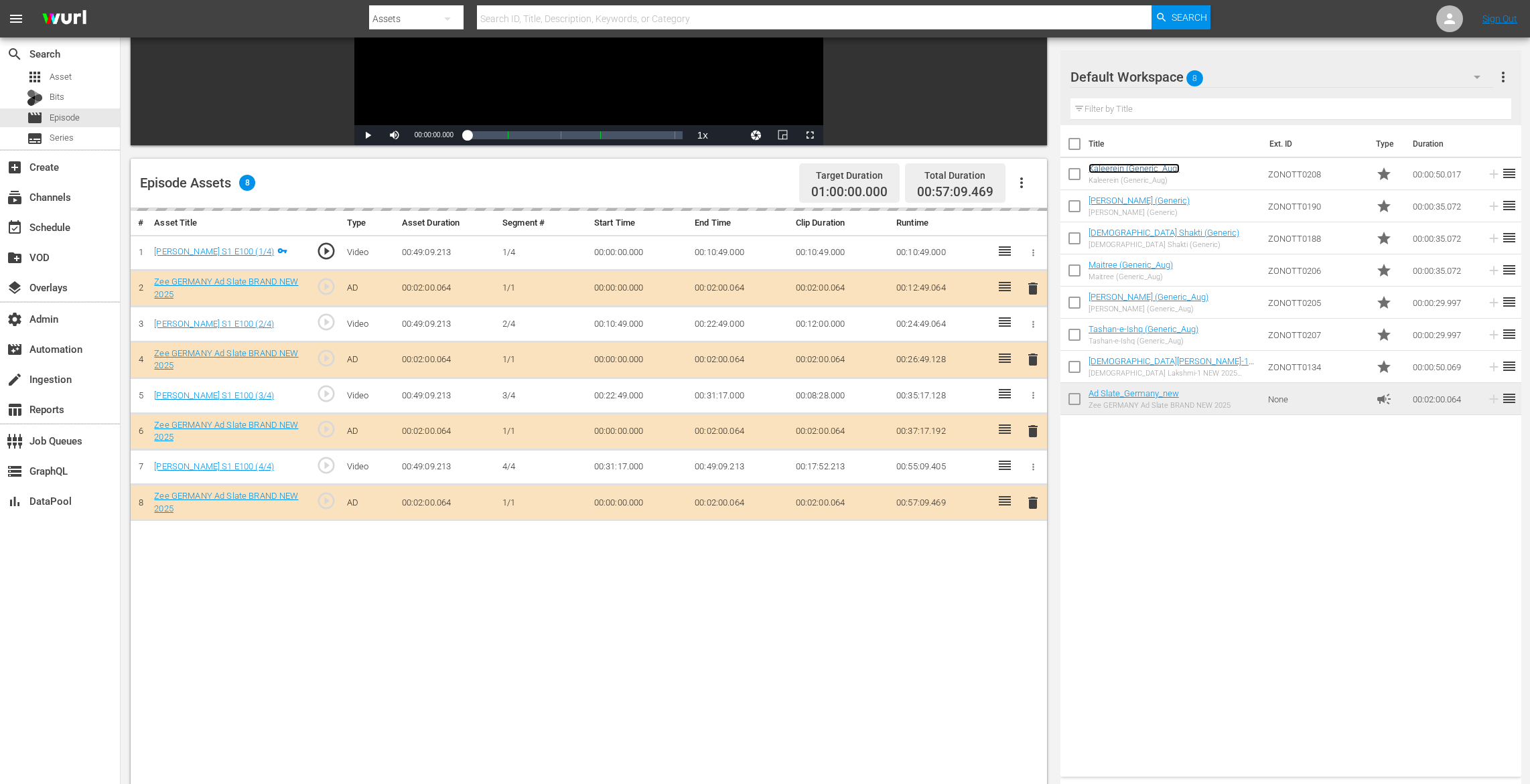
scroll to position [330, 0]
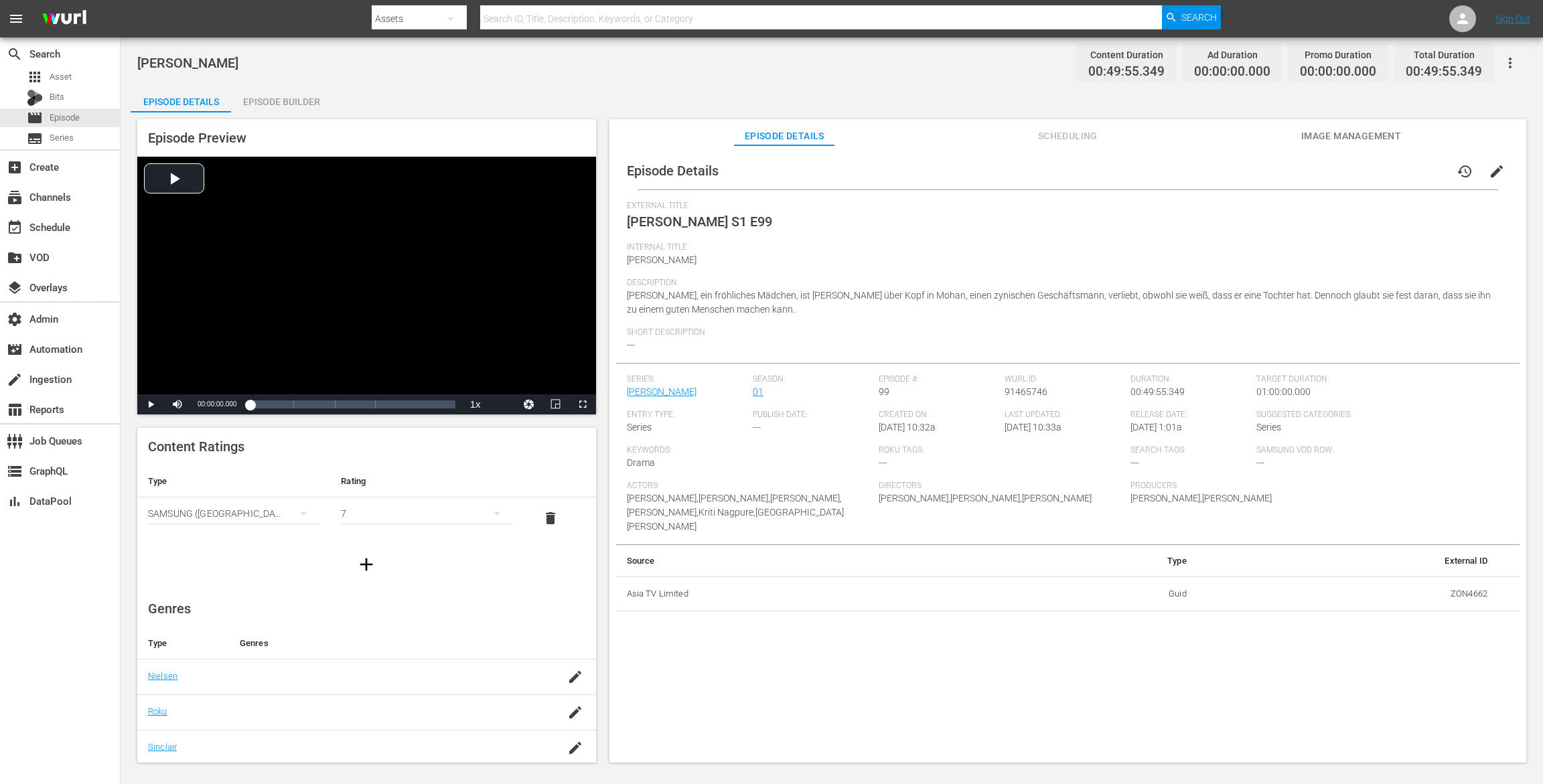
click at [257, 99] on div "Episode Builder" at bounding box center [281, 102] width 101 height 32
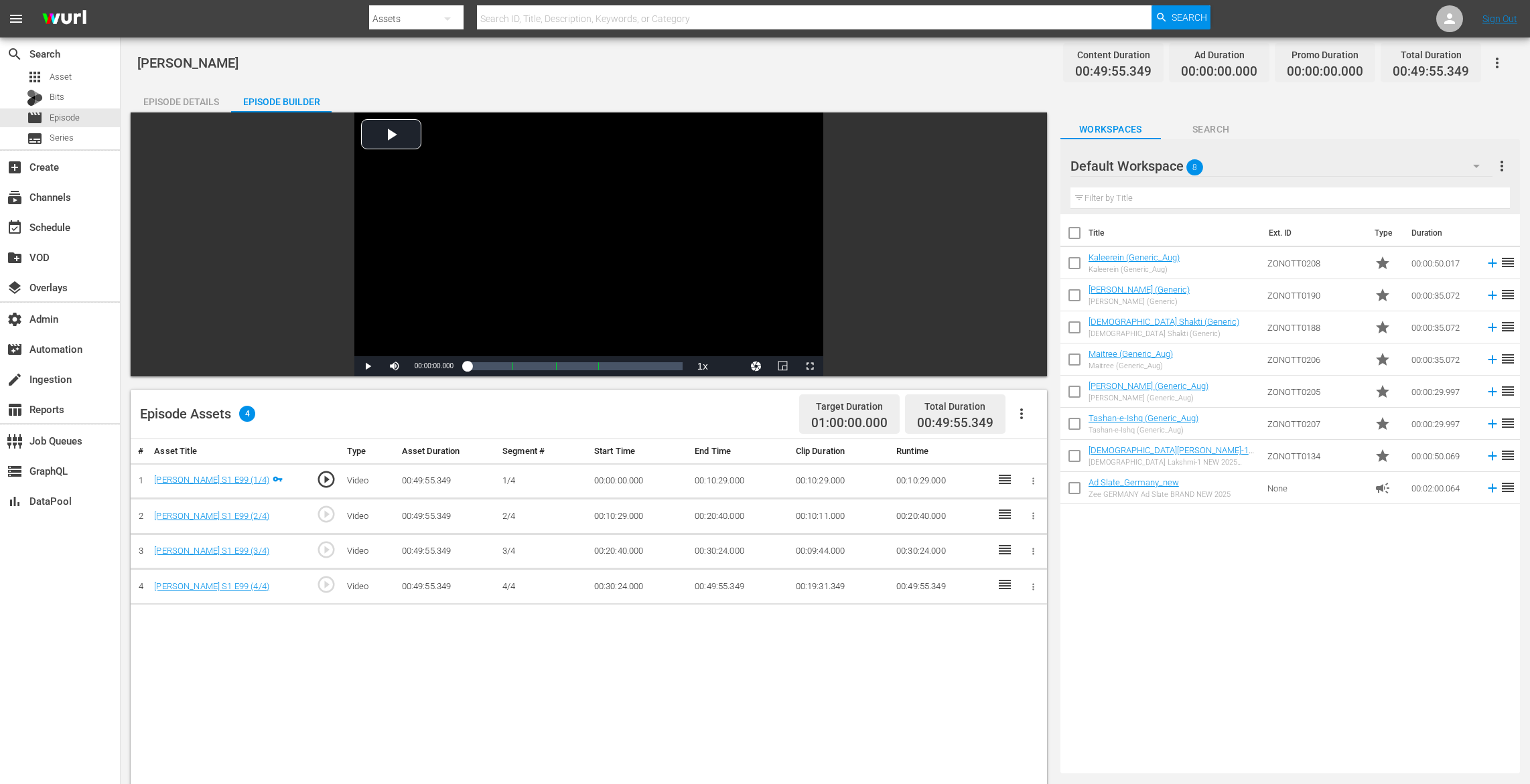
scroll to position [213, 0]
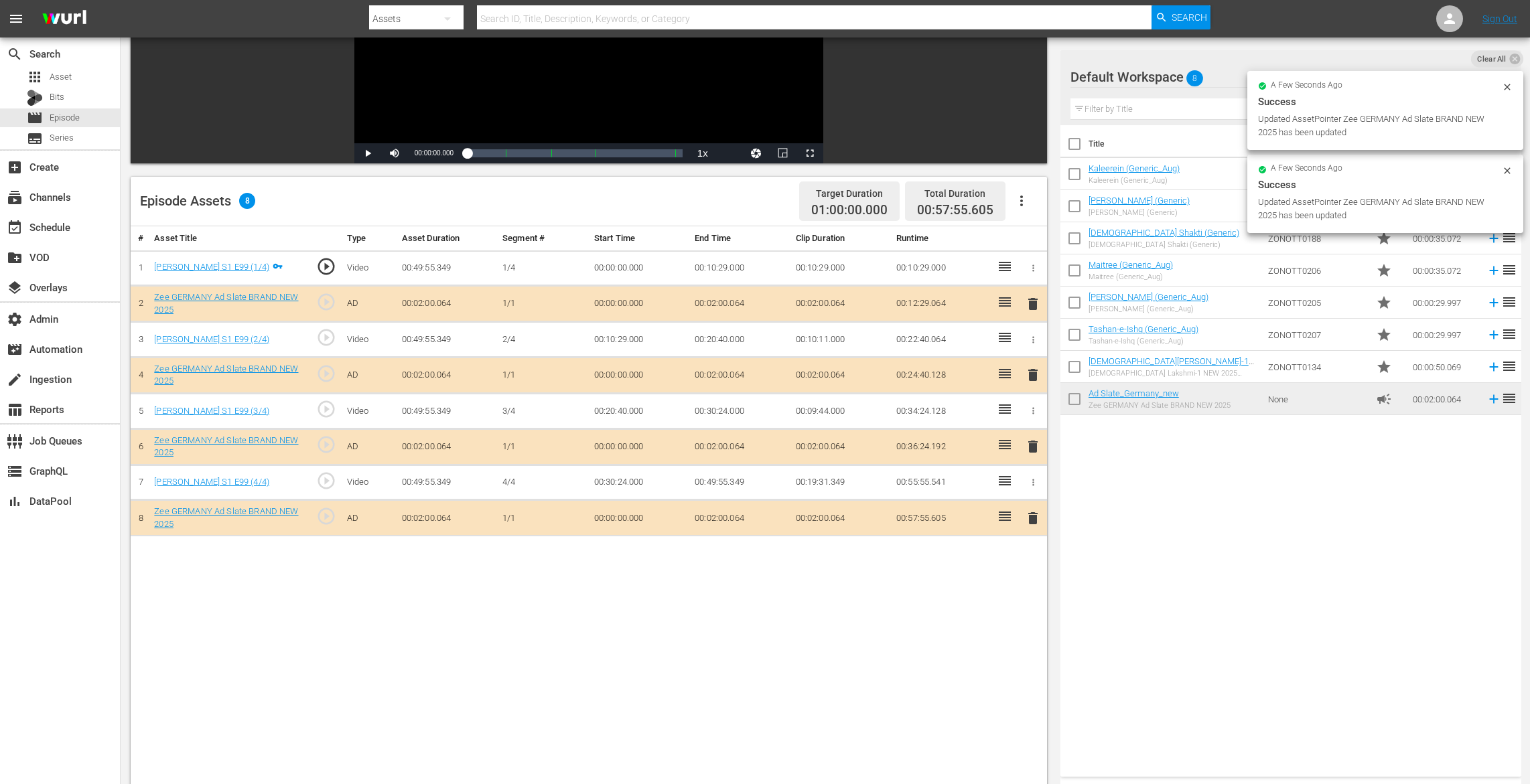
drag, startPoint x: 1118, startPoint y: 395, endPoint x: 557, endPoint y: 0, distance: 686.1
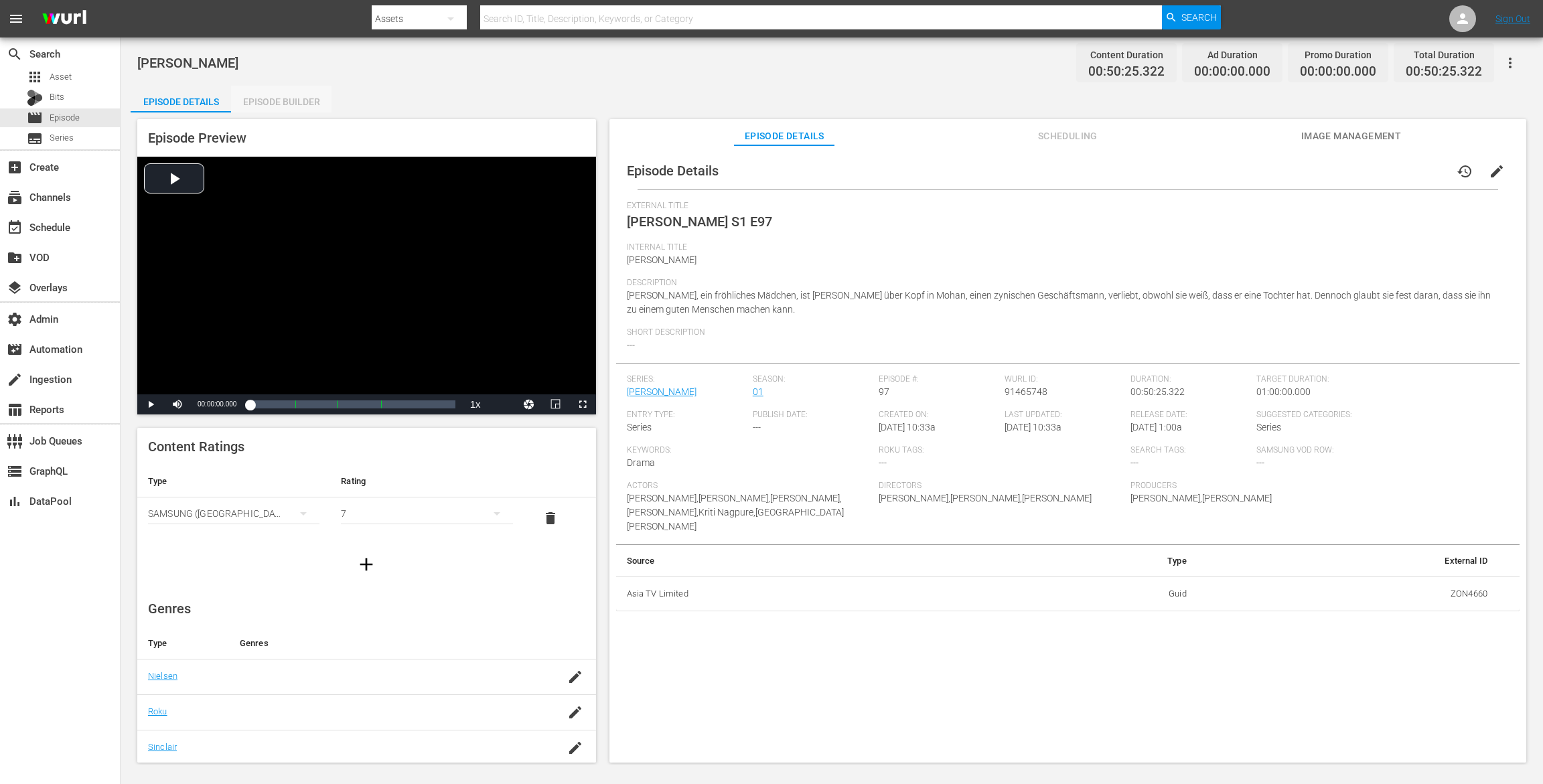
click at [310, 93] on div "Episode Builder" at bounding box center [281, 102] width 101 height 32
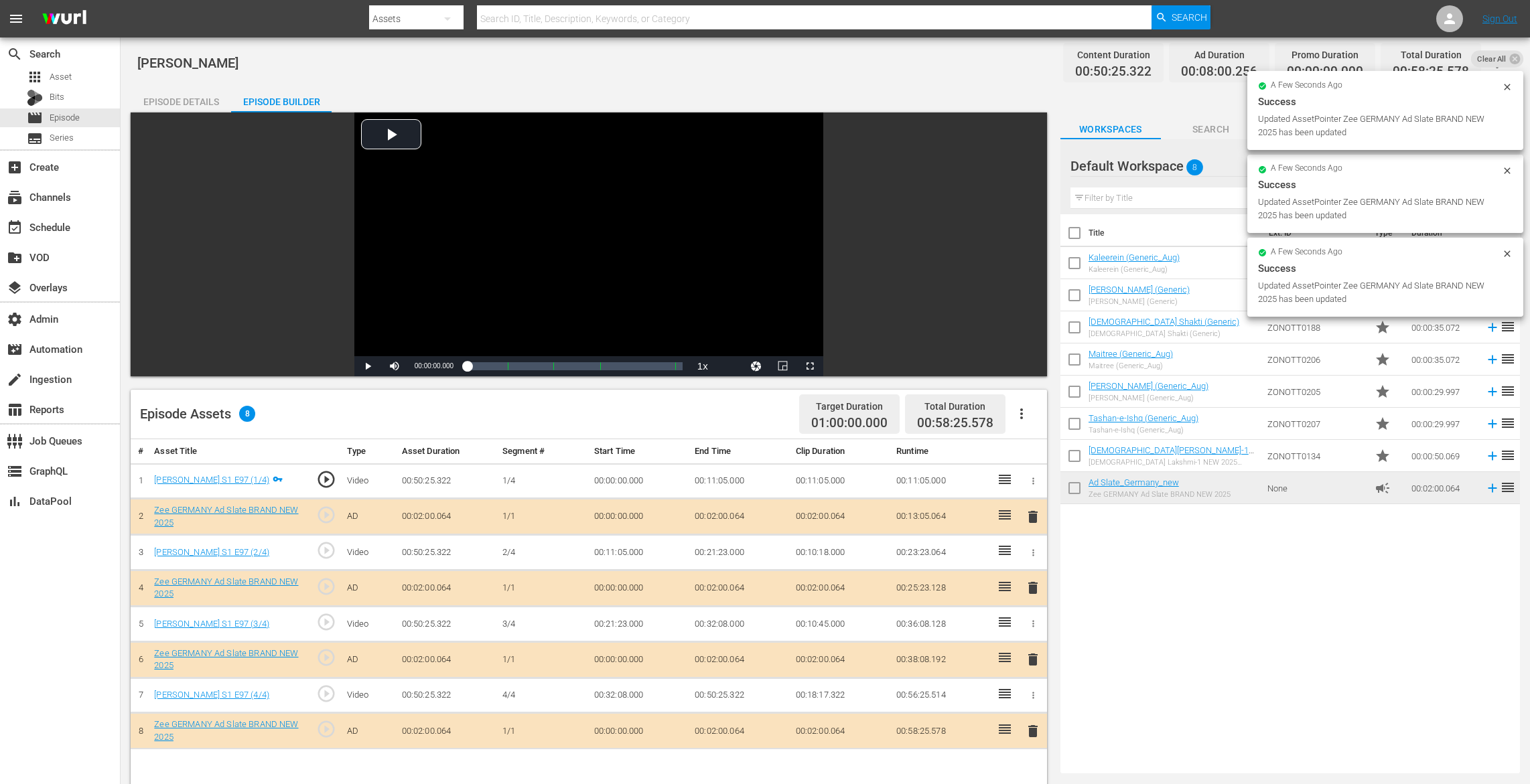
drag, startPoint x: 1143, startPoint y: 482, endPoint x: 535, endPoint y: 6, distance: 772.2
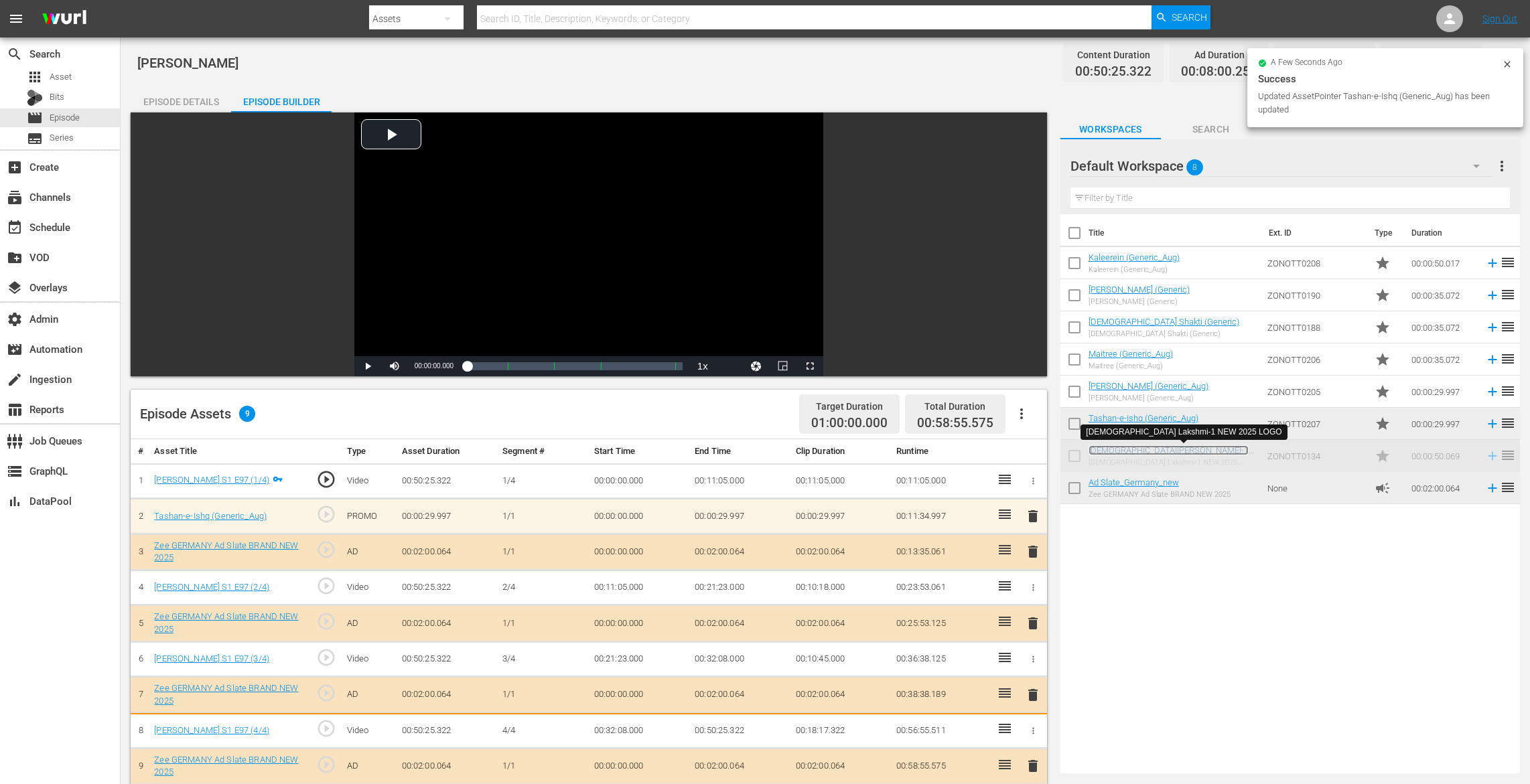
scroll to position [348, 0]
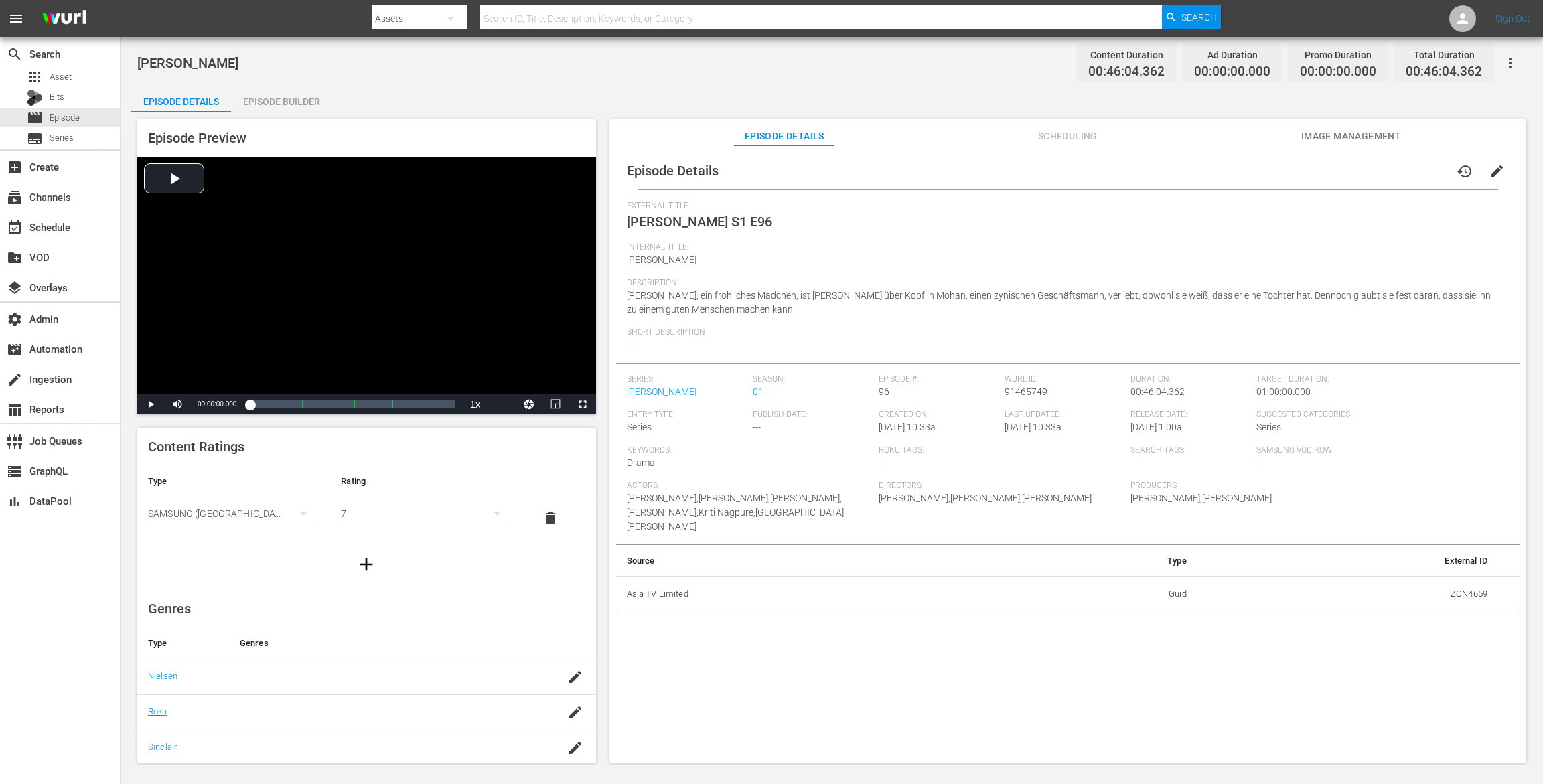
drag, startPoint x: 280, startPoint y: 96, endPoint x: 515, endPoint y: 4, distance: 252.4
click at [282, 95] on div "Episode Builder" at bounding box center [281, 102] width 101 height 32
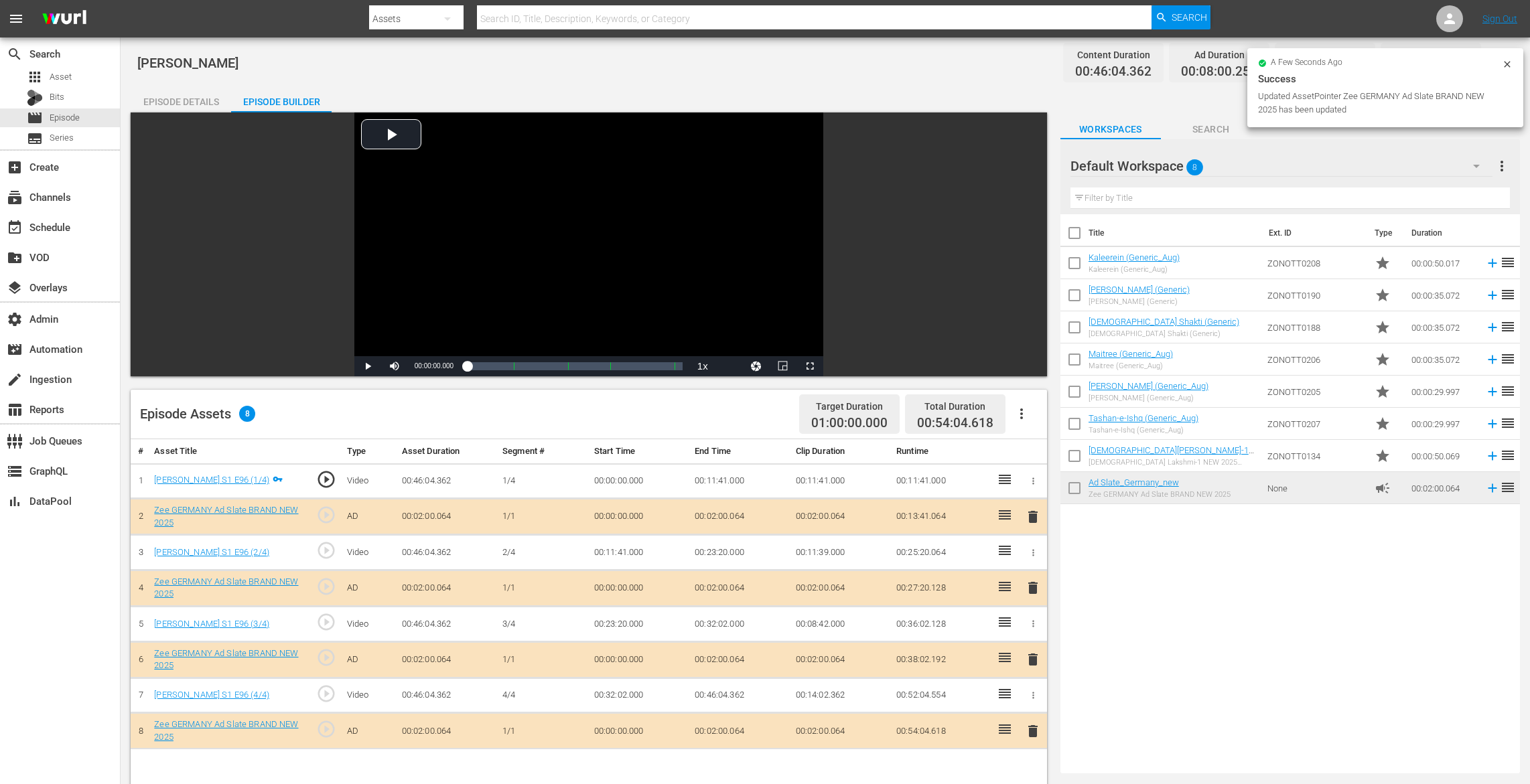
drag, startPoint x: 1164, startPoint y: 483, endPoint x: 427, endPoint y: 15, distance: 873.0
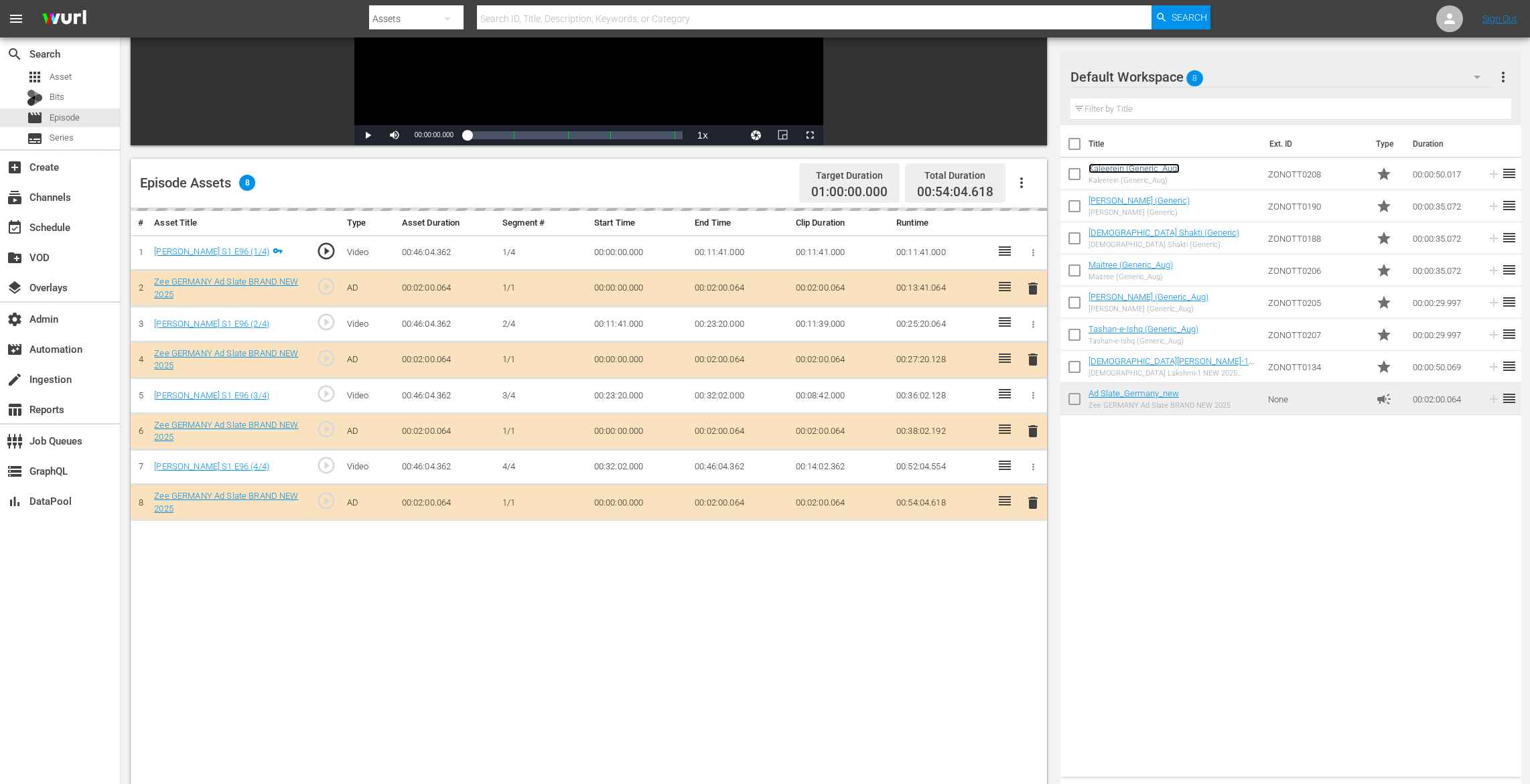
scroll to position [348, 0]
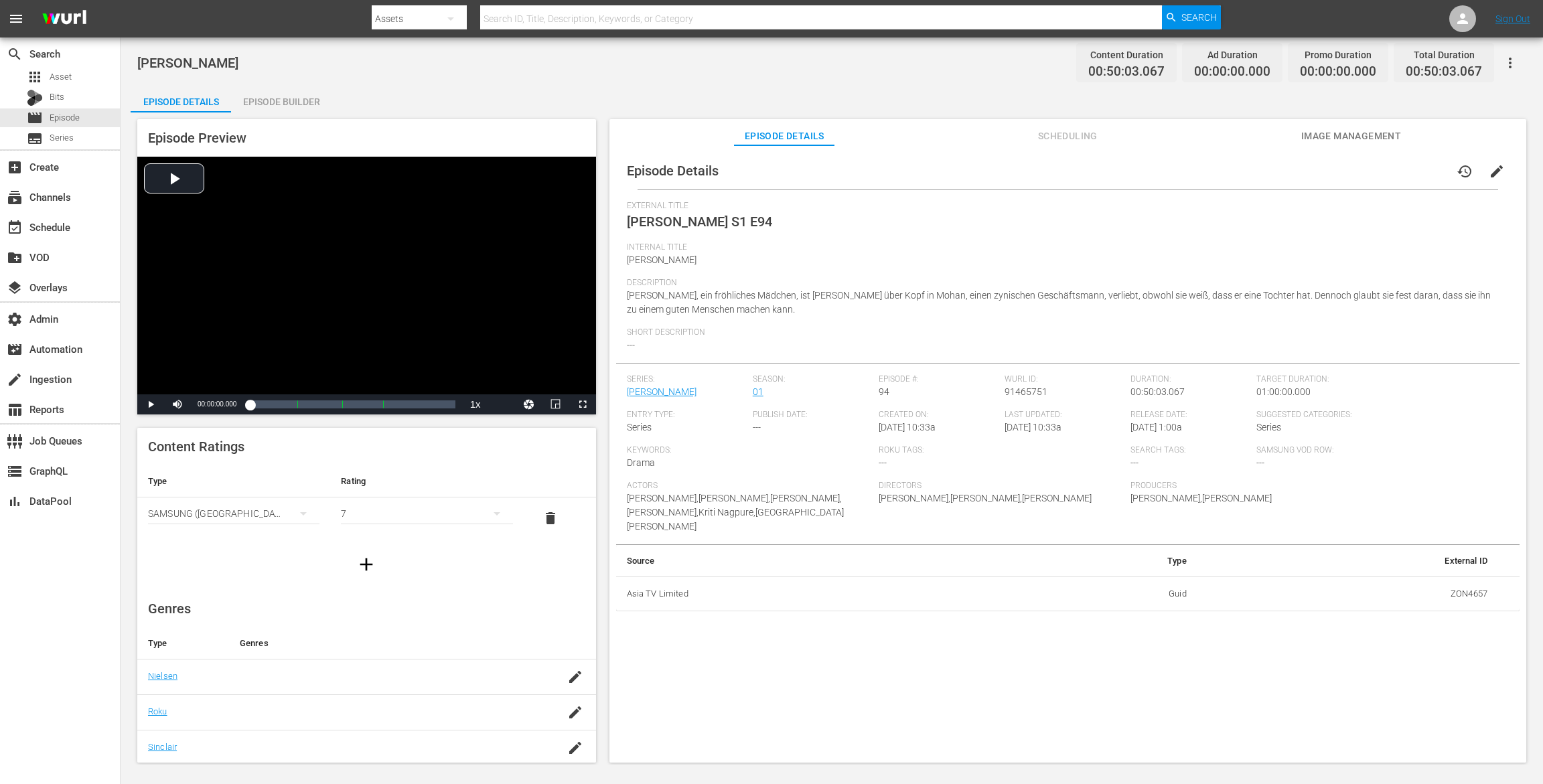
drag, startPoint x: 310, startPoint y: 95, endPoint x: 658, endPoint y: 8, distance: 358.7
click at [311, 95] on div "Episode Builder" at bounding box center [281, 102] width 101 height 32
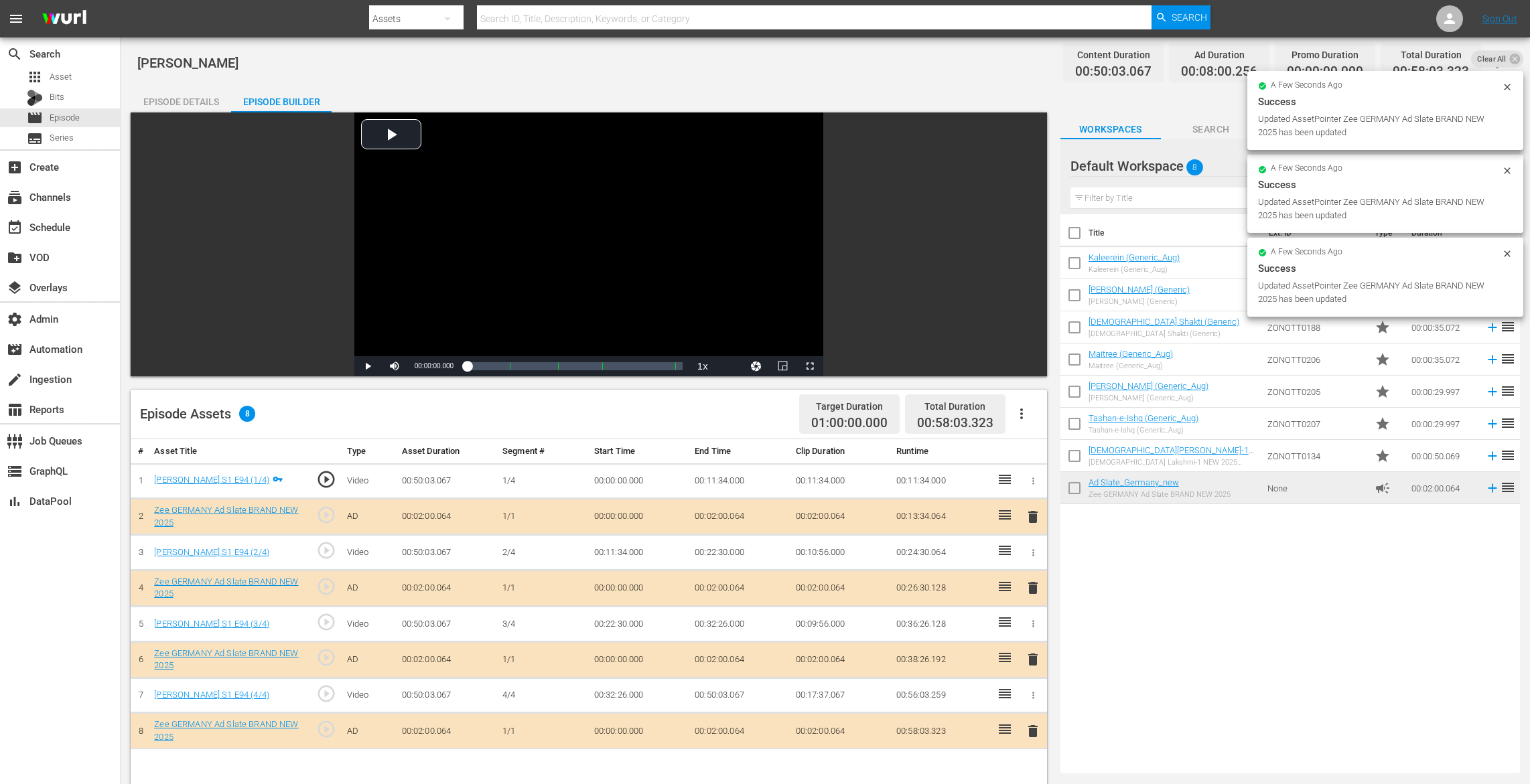
drag, startPoint x: 1158, startPoint y: 484, endPoint x: 856, endPoint y: 12, distance: 560.3
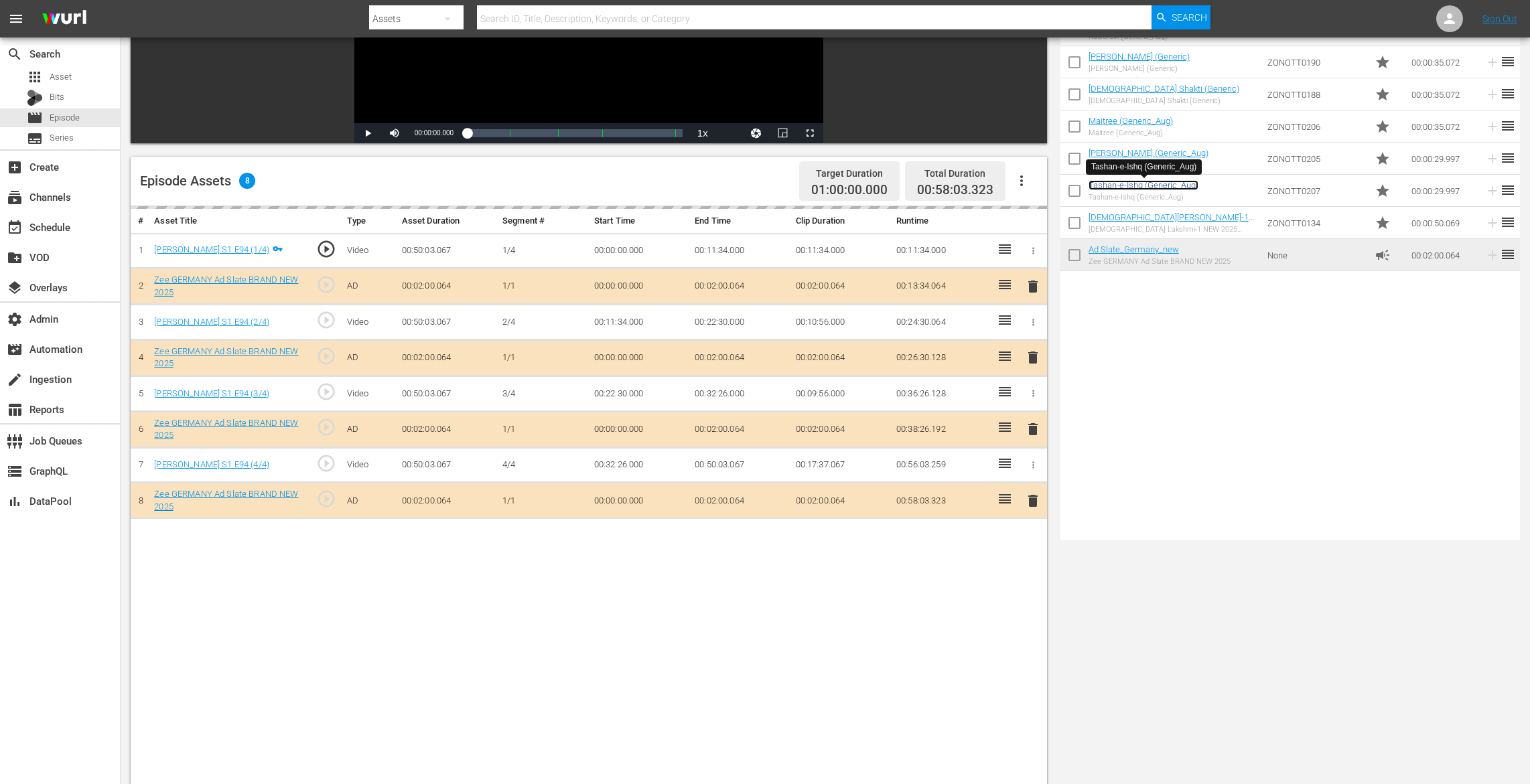
scroll to position [332, 0]
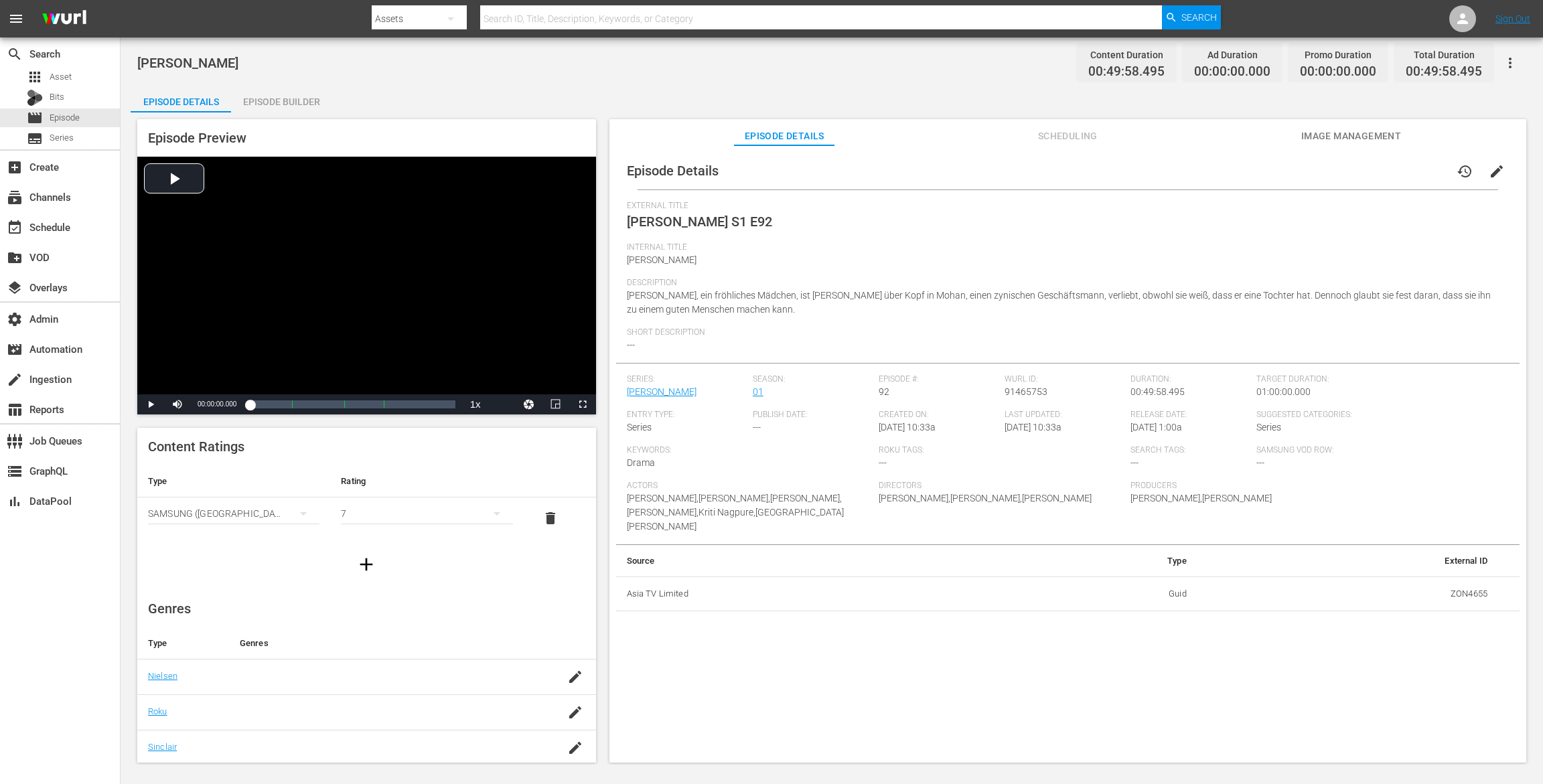
click at [292, 99] on div "Episode Builder" at bounding box center [281, 102] width 101 height 32
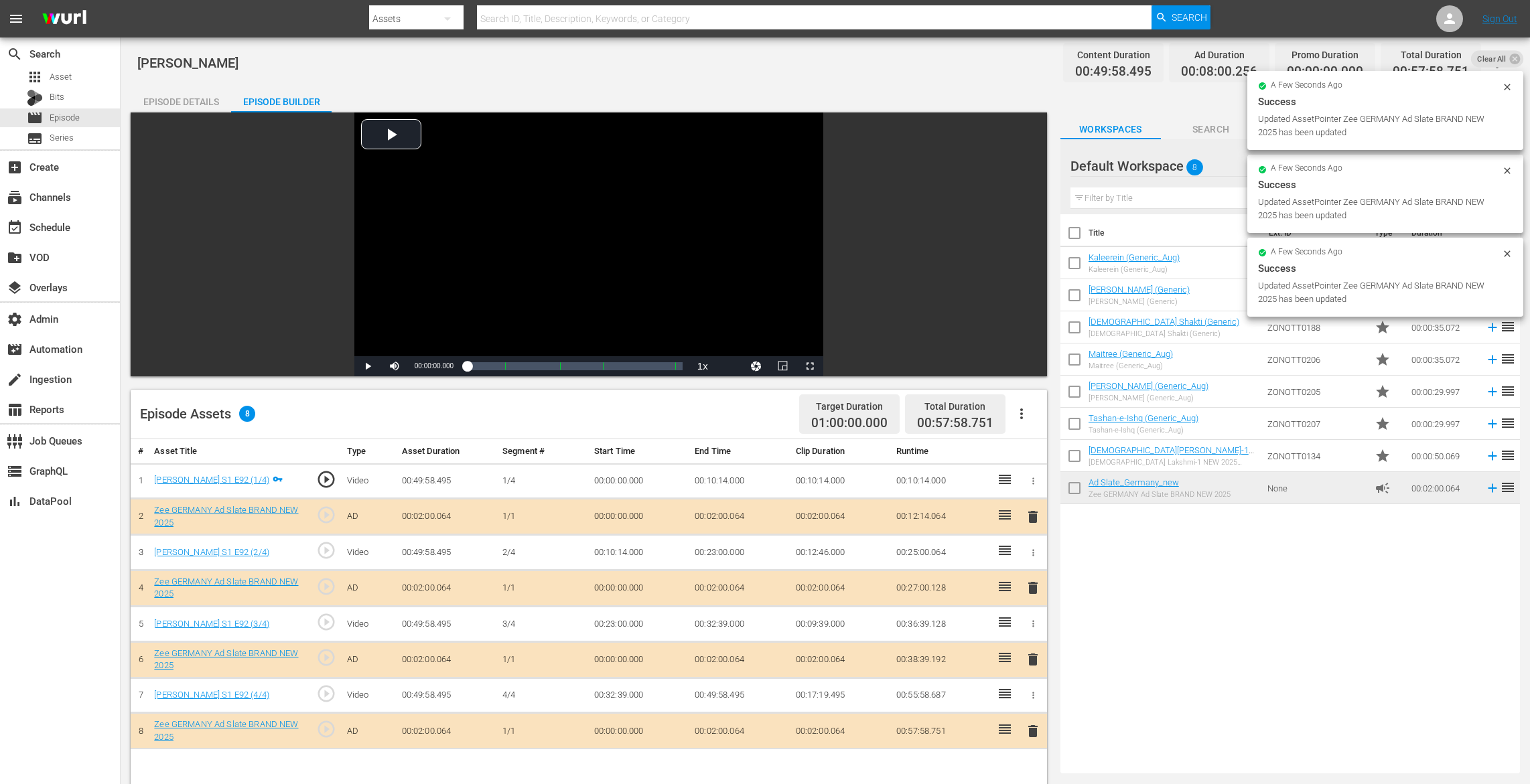
drag, startPoint x: 1130, startPoint y: 484, endPoint x: 912, endPoint y: 4, distance: 527.2
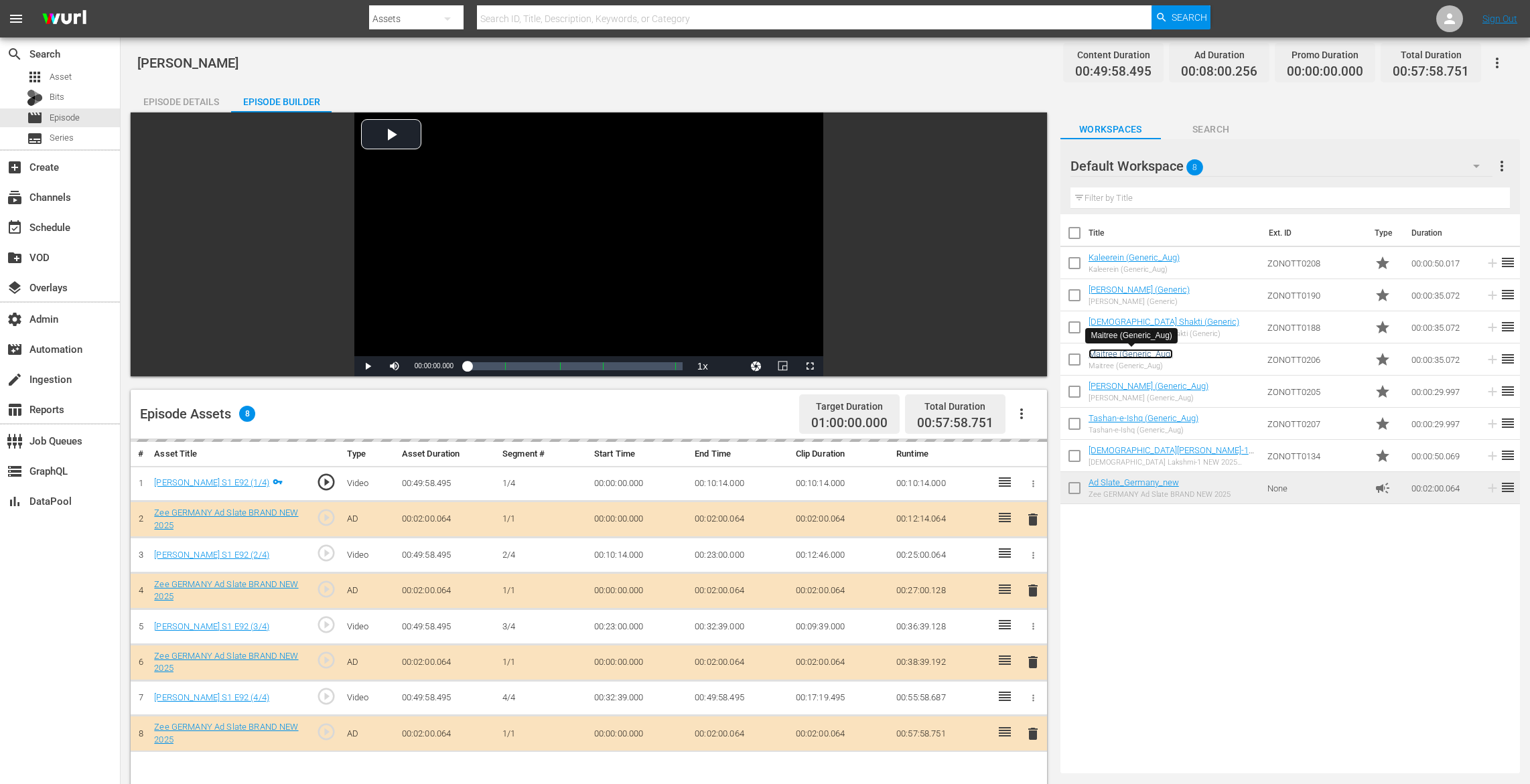
scroll to position [331, 0]
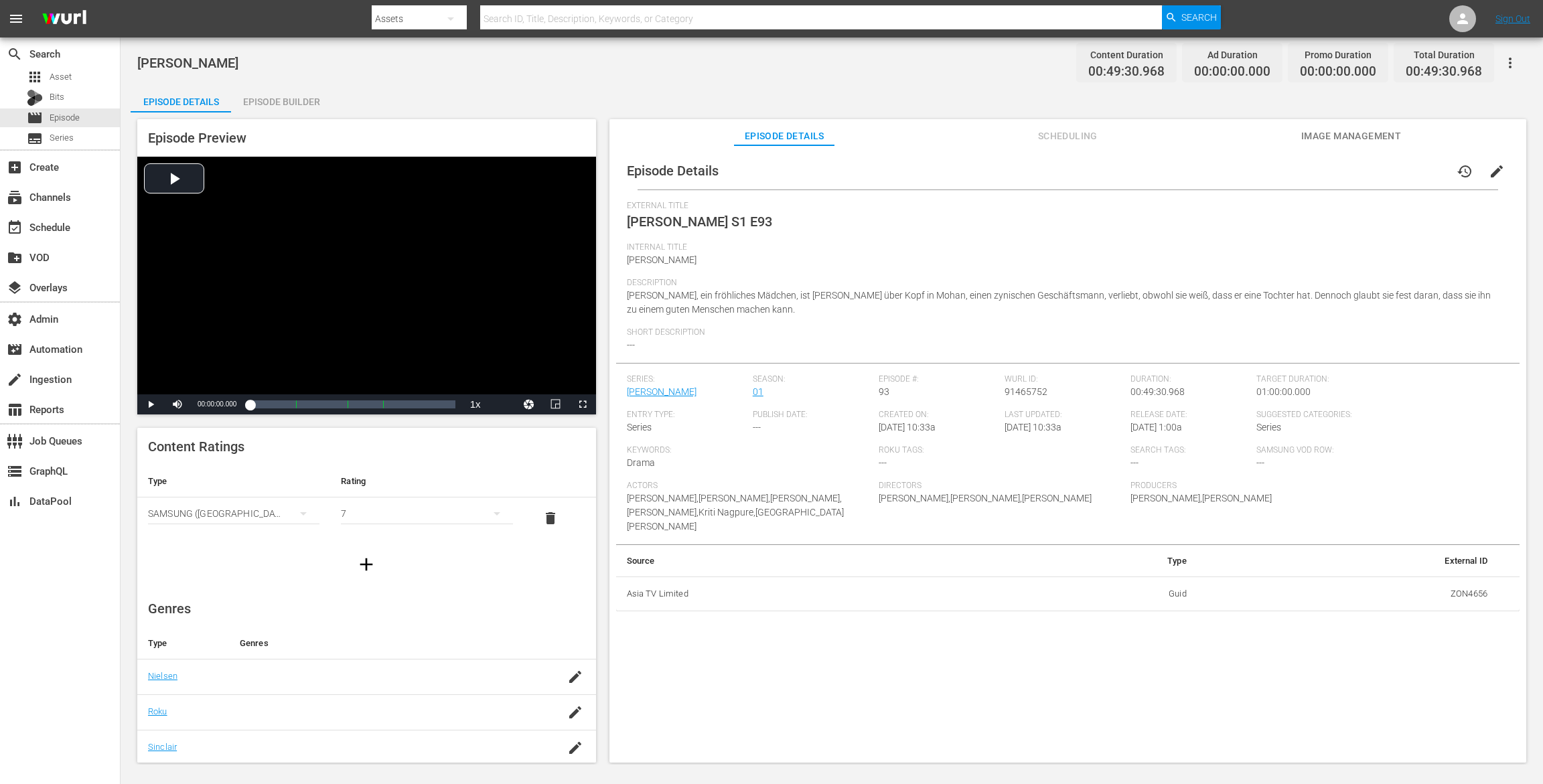
click at [295, 98] on div "Episode Builder" at bounding box center [281, 102] width 101 height 32
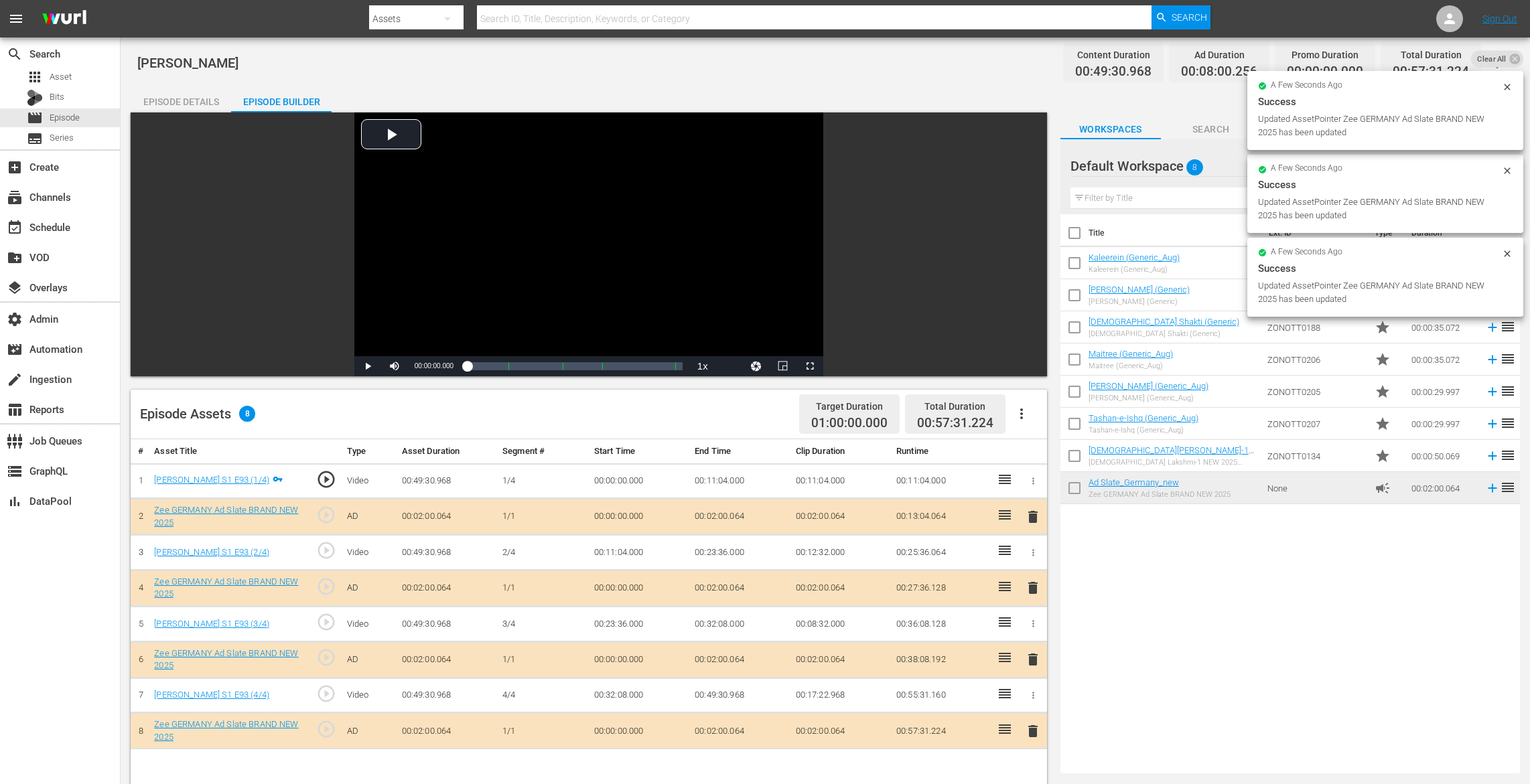
drag, startPoint x: 1118, startPoint y: 490, endPoint x: 863, endPoint y: 21, distance: 533.8
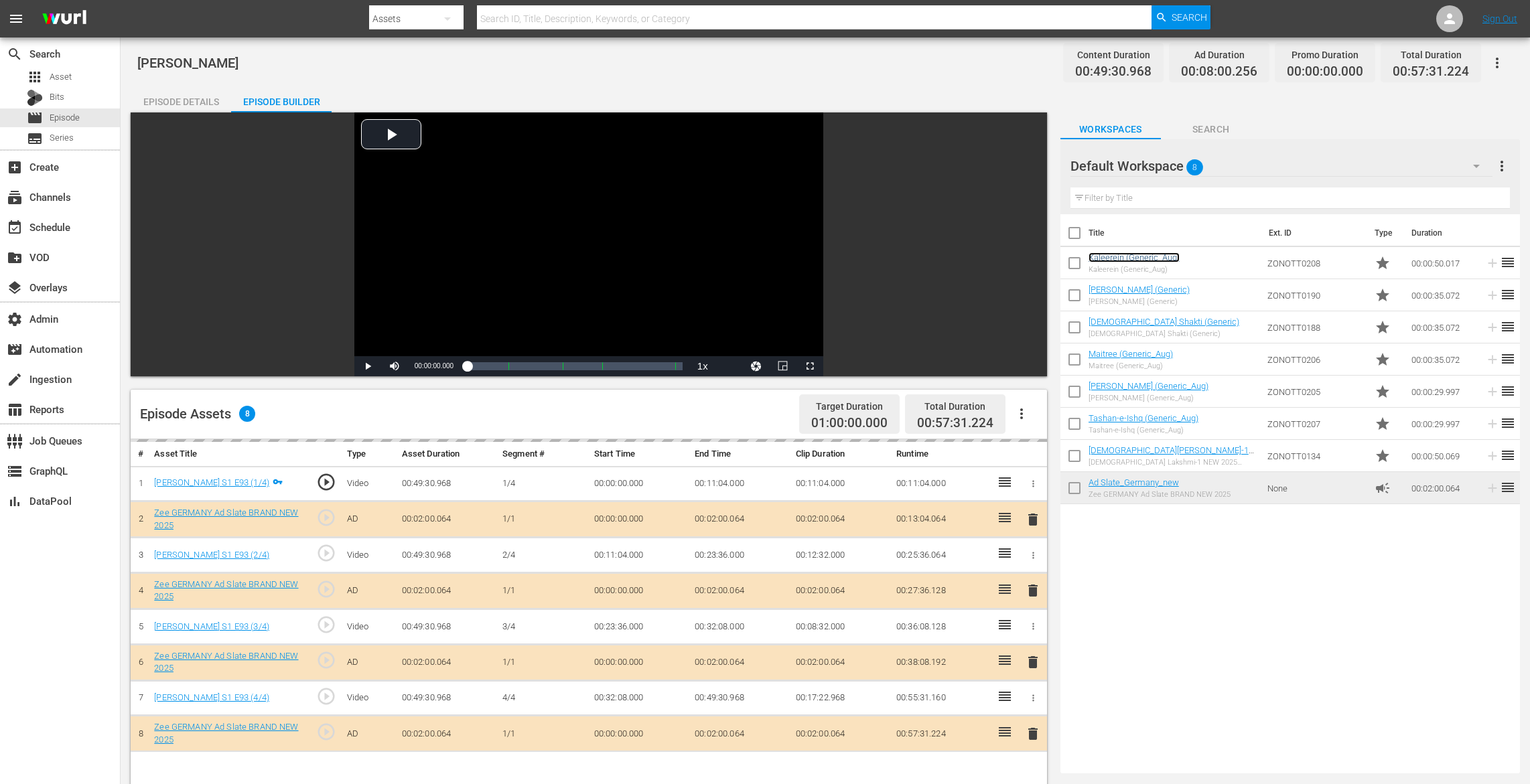
scroll to position [330, 0]
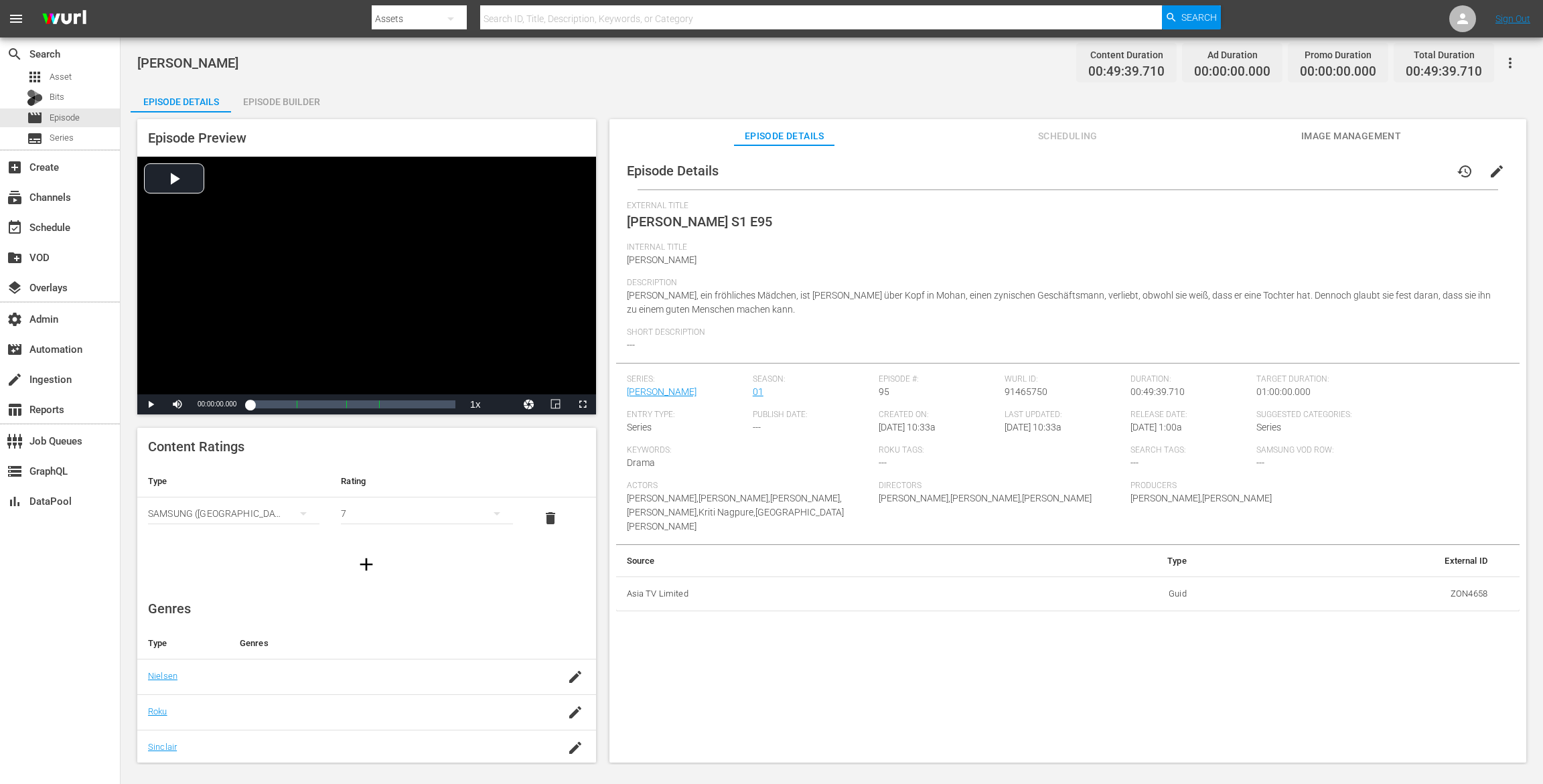
click at [273, 94] on div "Episode Builder" at bounding box center [281, 102] width 101 height 32
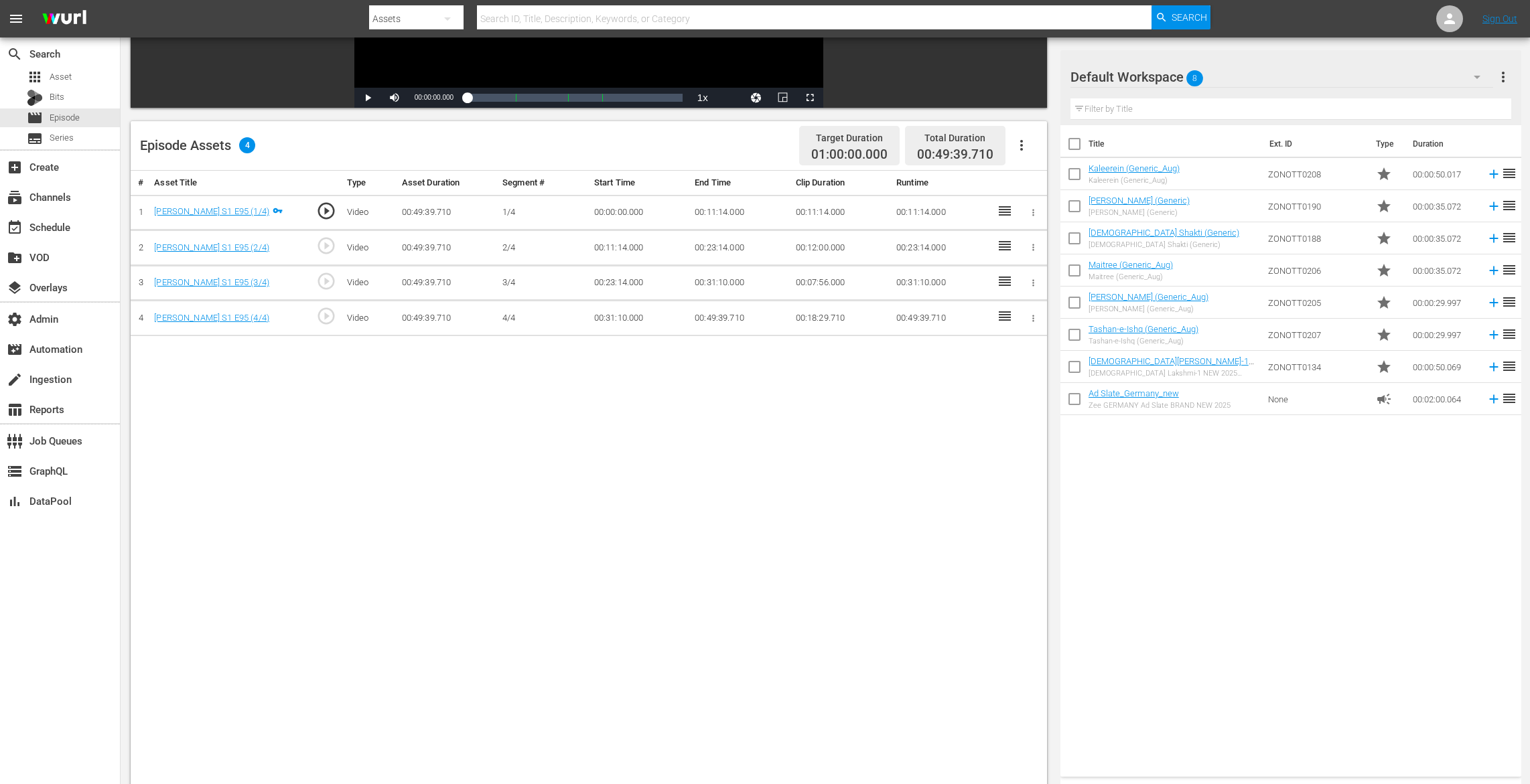
scroll to position [348, 0]
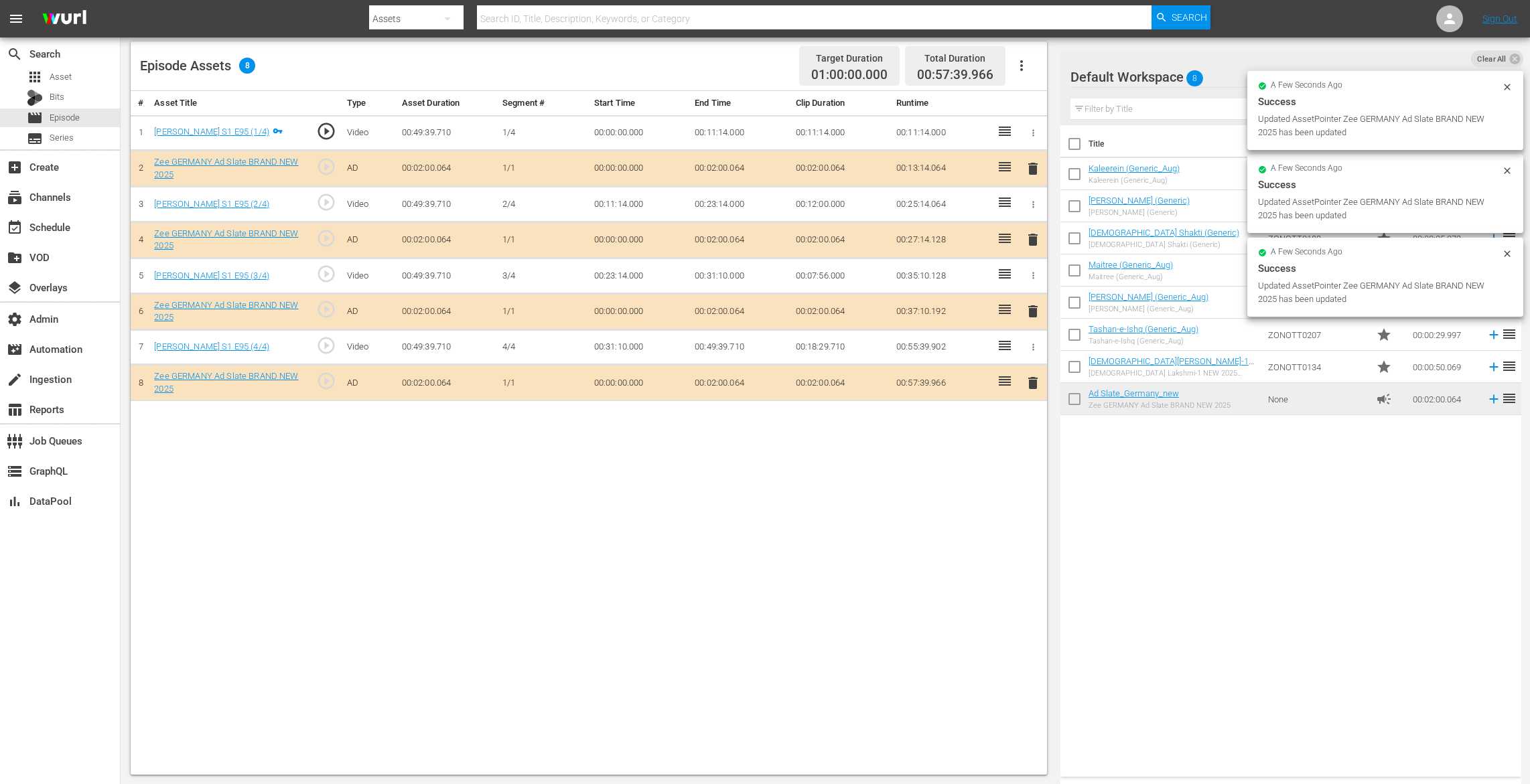
drag, startPoint x: 1164, startPoint y: 400, endPoint x: 760, endPoint y: 23, distance: 552.6
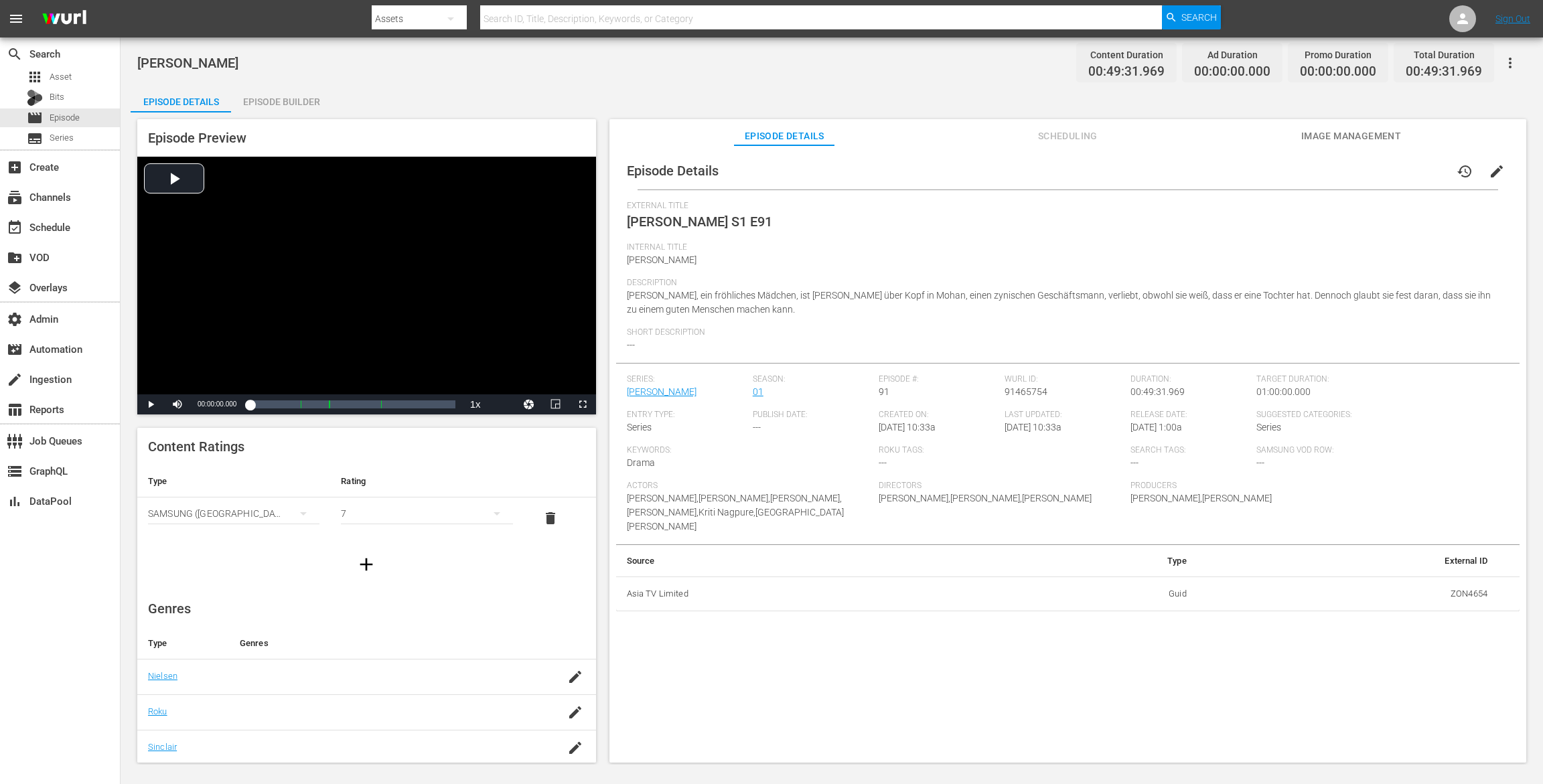
drag, startPoint x: 301, startPoint y: 100, endPoint x: 551, endPoint y: 13, distance: 264.7
click at [304, 99] on div "Episode Builder" at bounding box center [281, 102] width 101 height 32
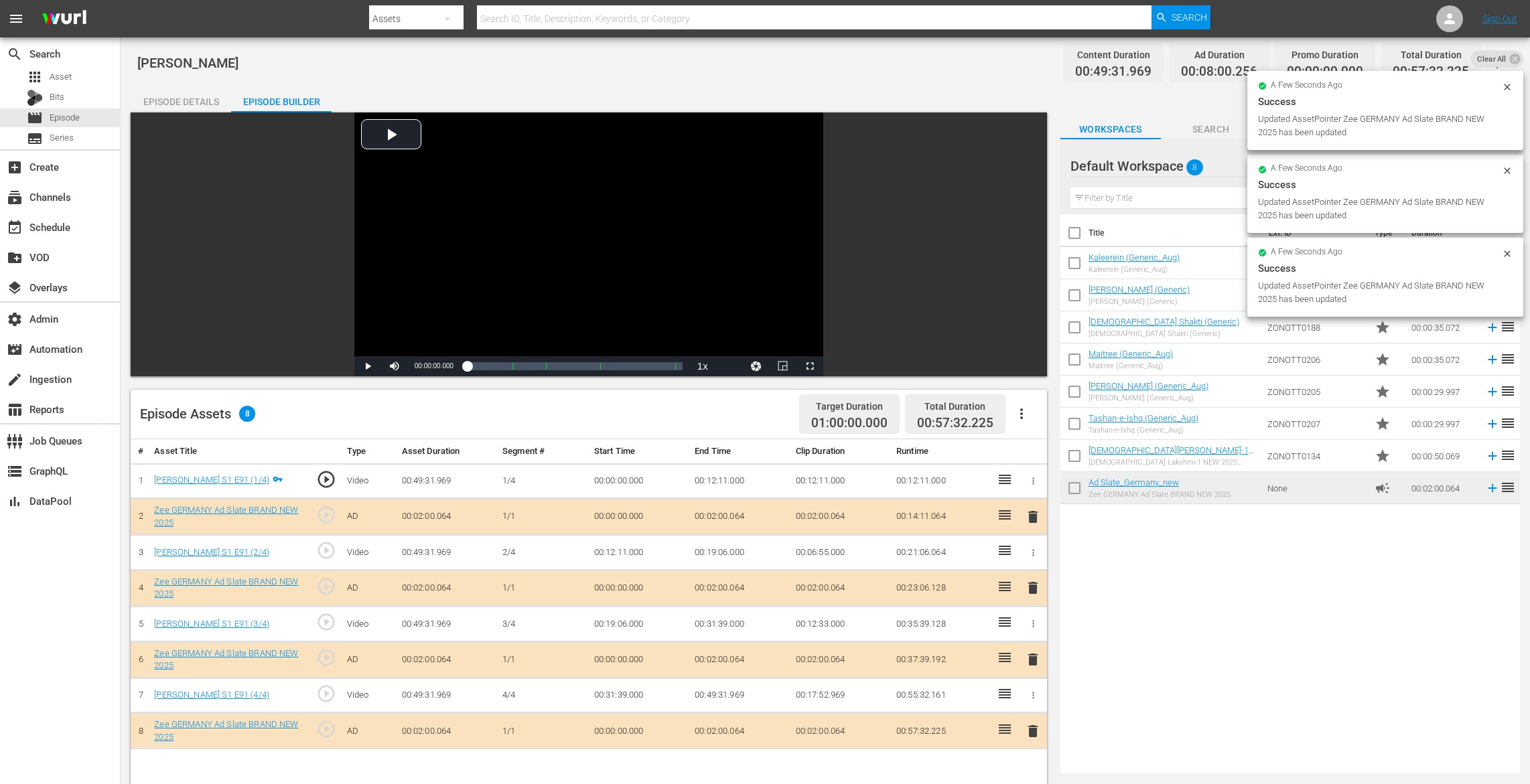
drag, startPoint x: 1146, startPoint y: 491, endPoint x: 919, endPoint y: 19, distance: 523.7
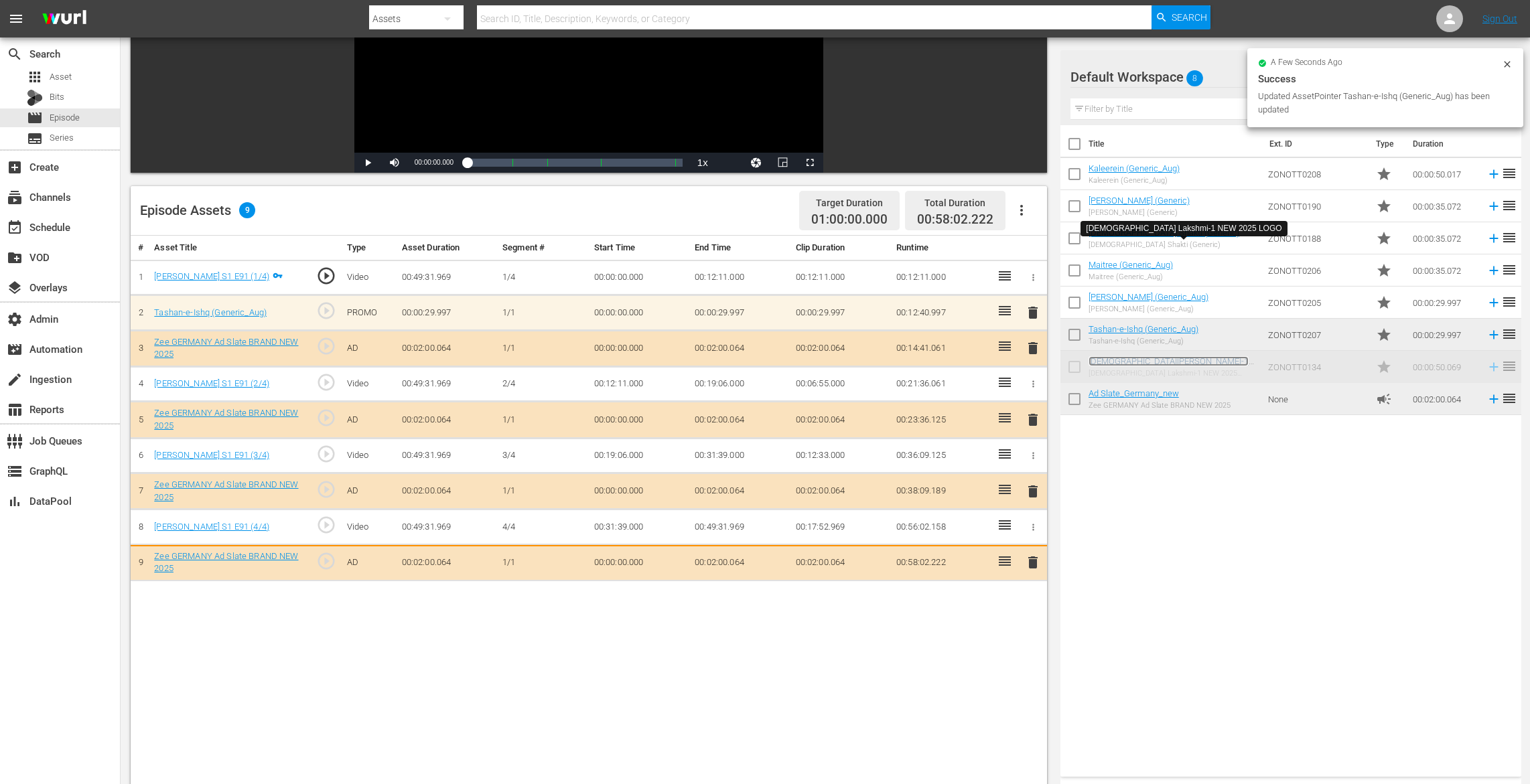
scroll to position [302, 0]
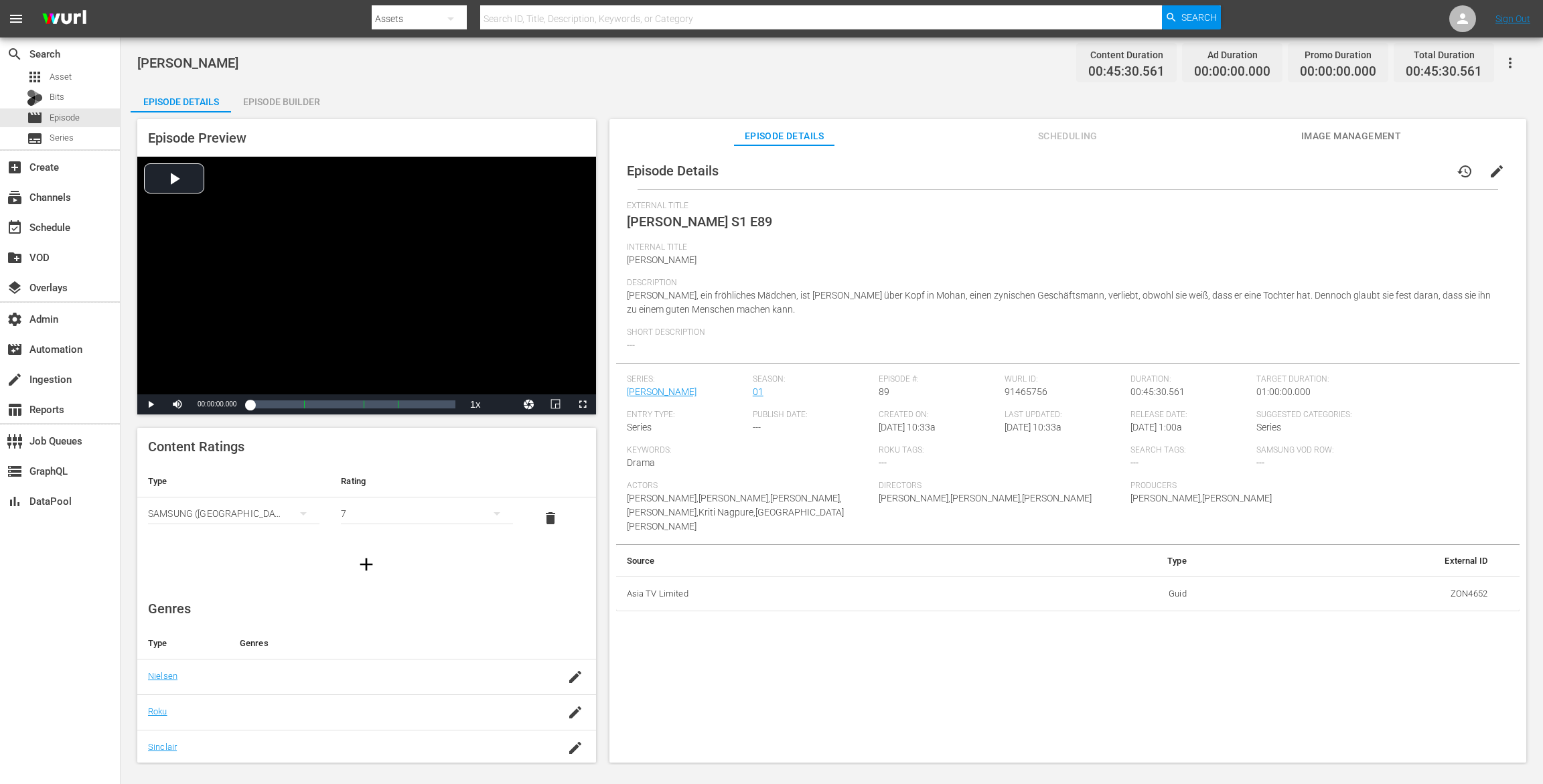
drag, startPoint x: 272, startPoint y: 104, endPoint x: 289, endPoint y: 99, distance: 17.7
click at [273, 104] on div "Episode Builder" at bounding box center [281, 102] width 101 height 32
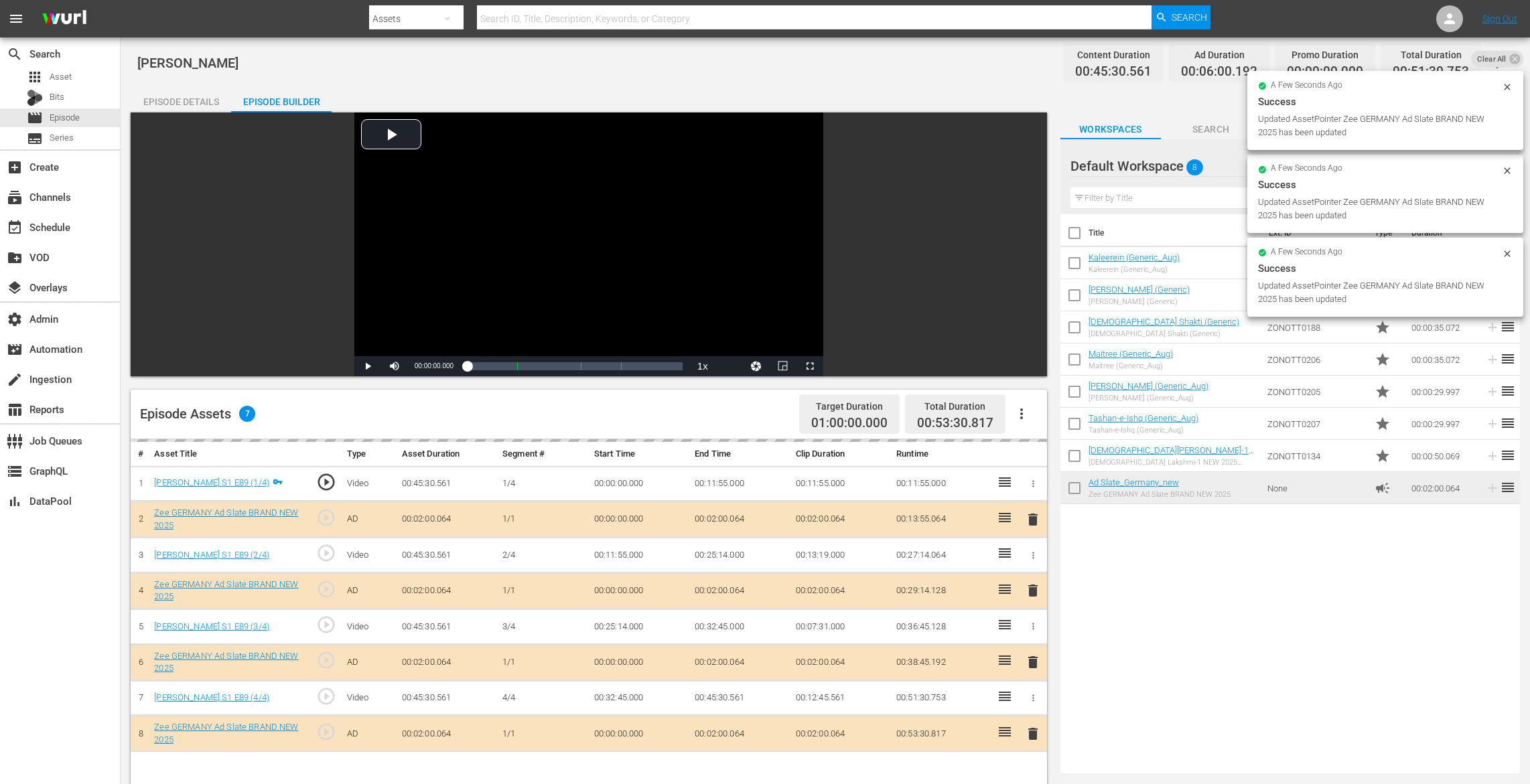
drag, startPoint x: 1130, startPoint y: 487, endPoint x: 1052, endPoint y: 7, distance: 486.3
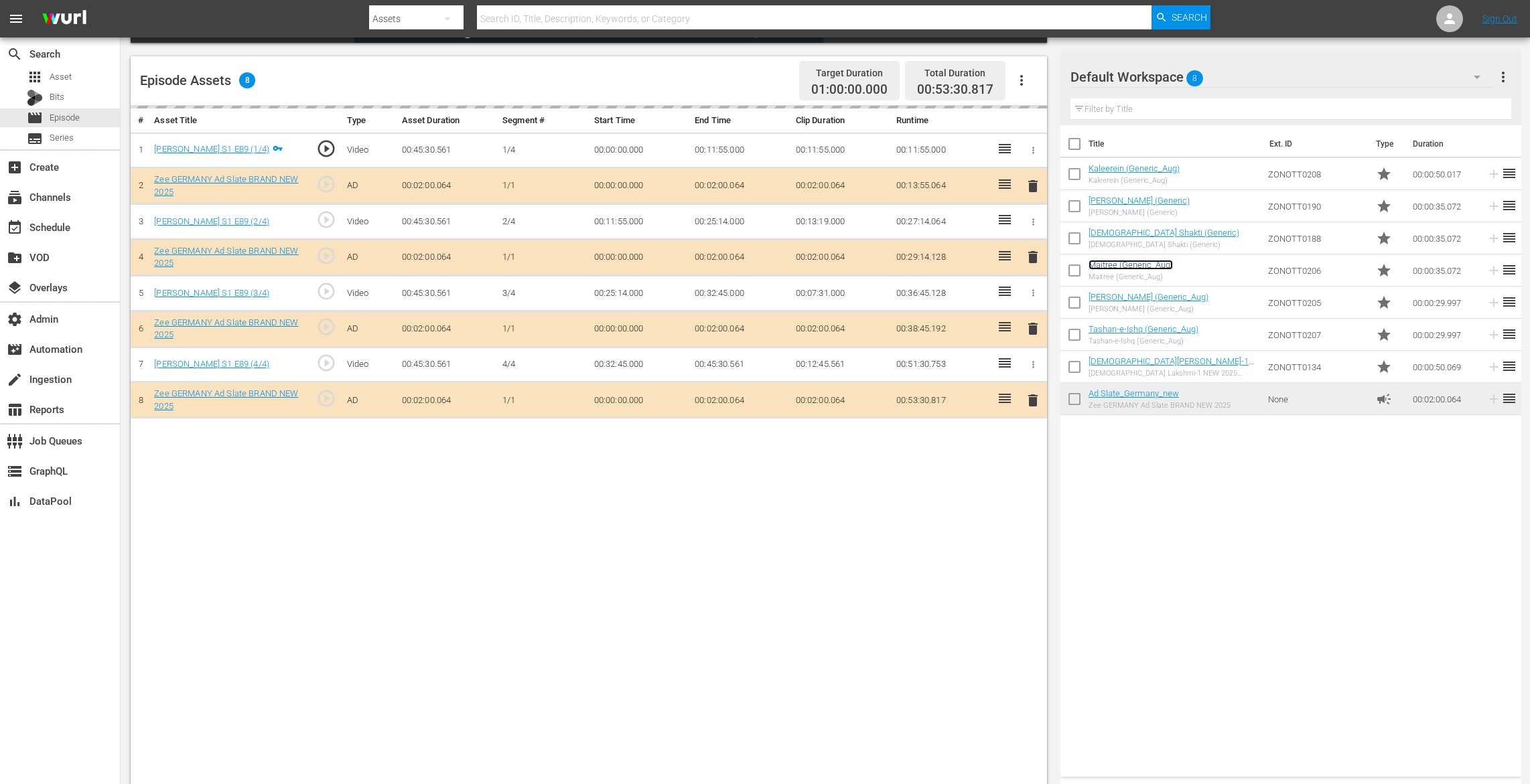
scroll to position [348, 0]
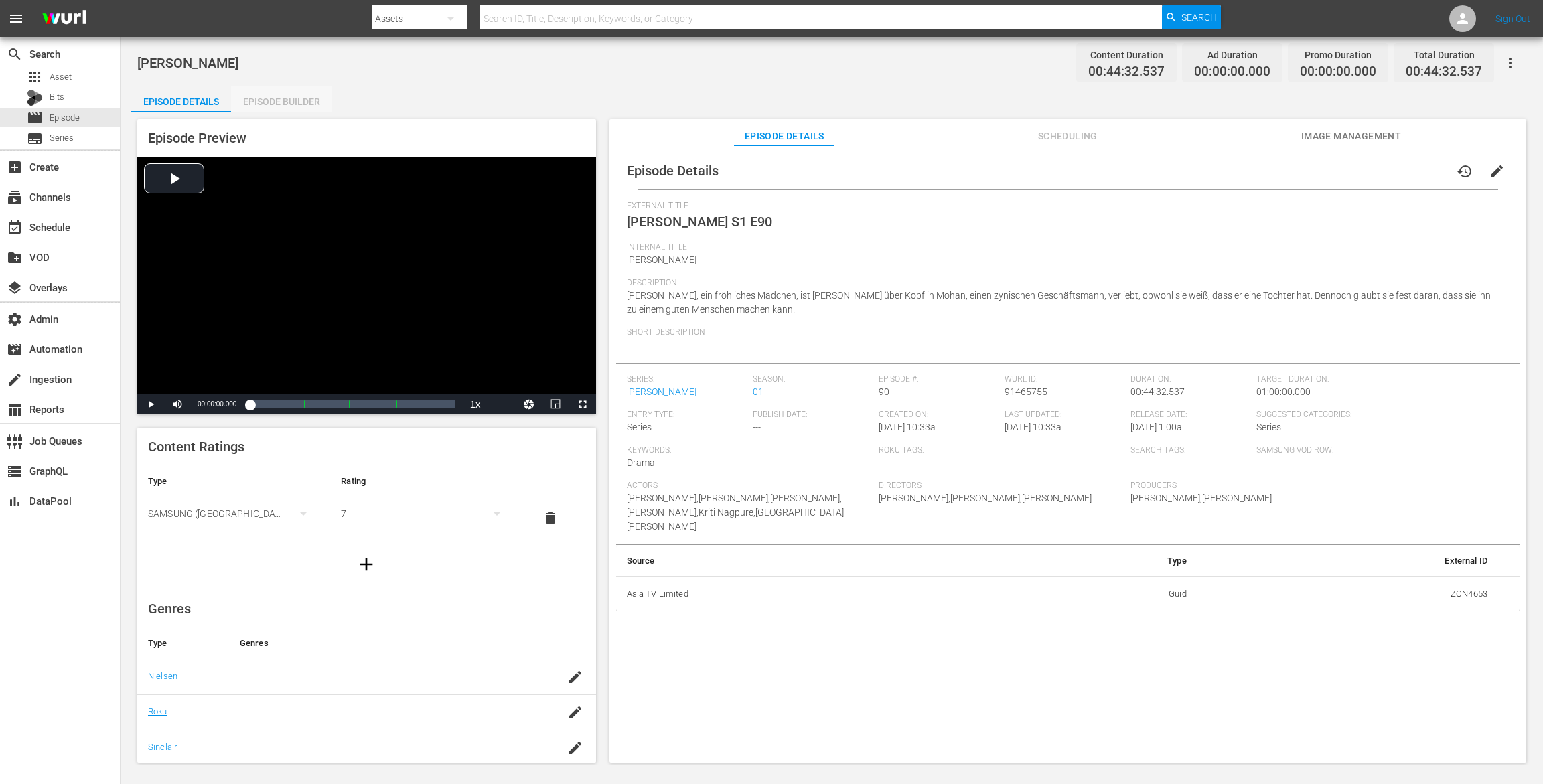
drag, startPoint x: 284, startPoint y: 95, endPoint x: 308, endPoint y: 88, distance: 25.0
click at [284, 95] on div "Episode Builder" at bounding box center [281, 102] width 101 height 32
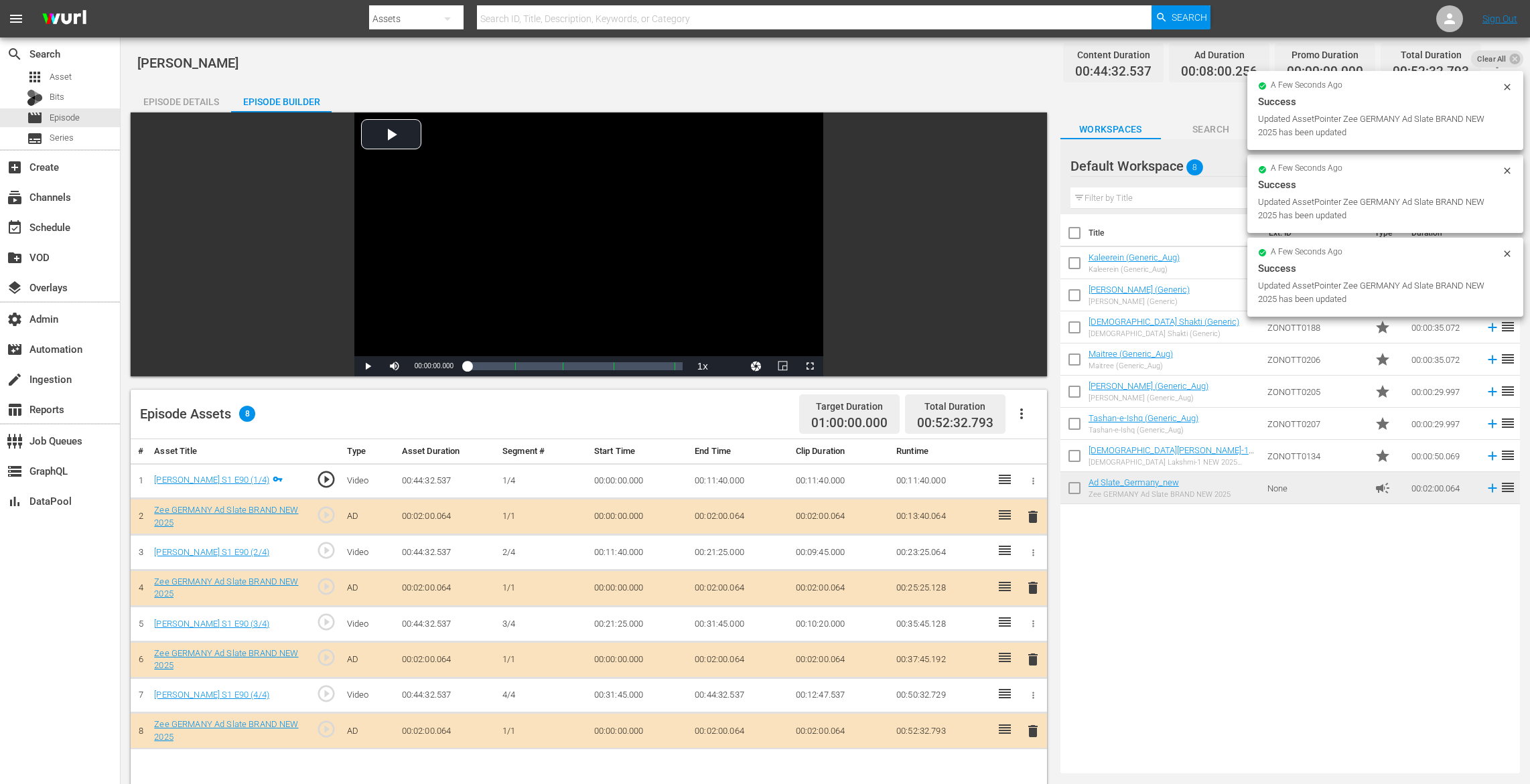
drag, startPoint x: 1121, startPoint y: 484, endPoint x: 891, endPoint y: 44, distance: 496.5
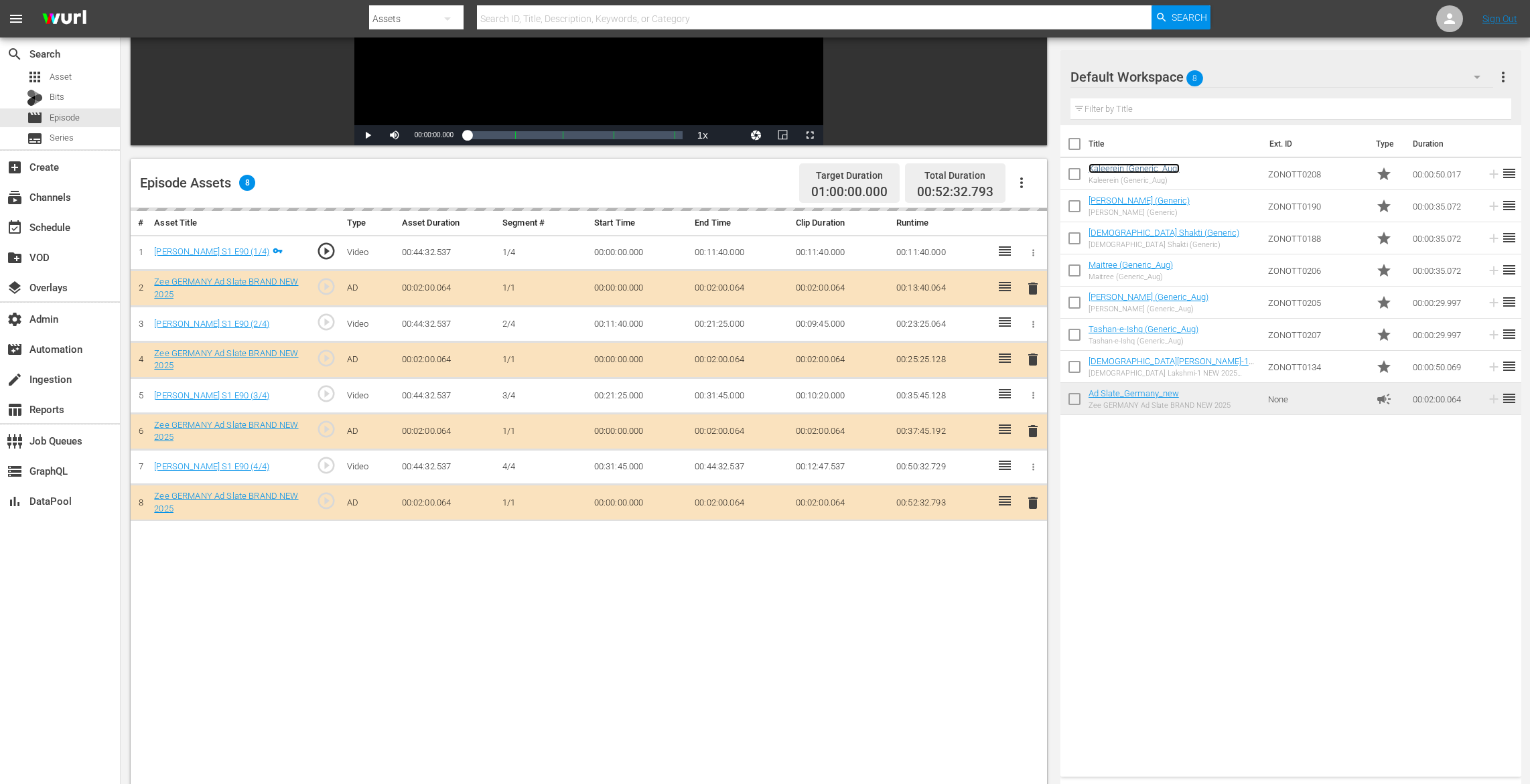
scroll to position [330, 0]
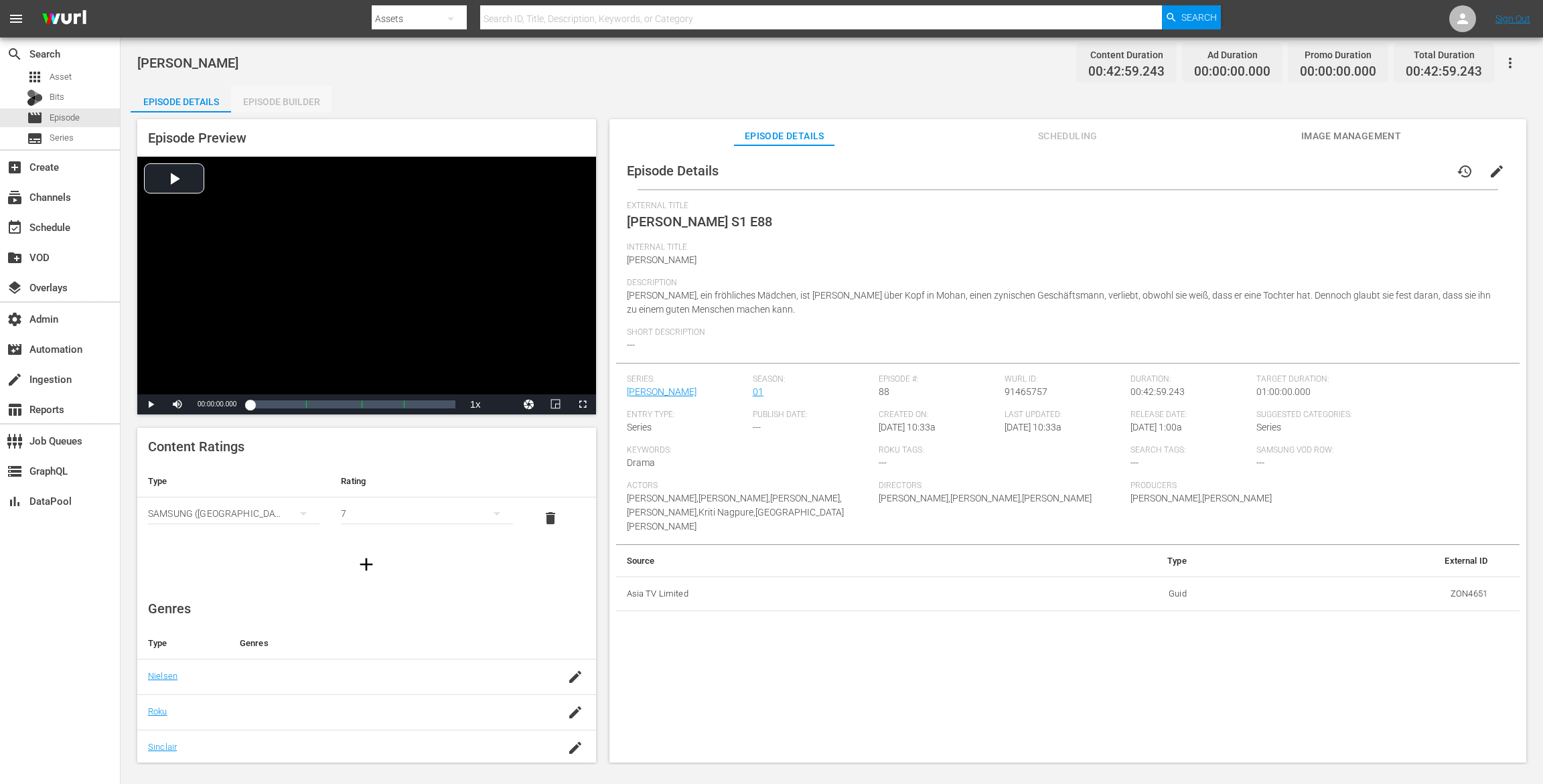
click at [307, 103] on div "Episode Builder" at bounding box center [281, 102] width 101 height 32
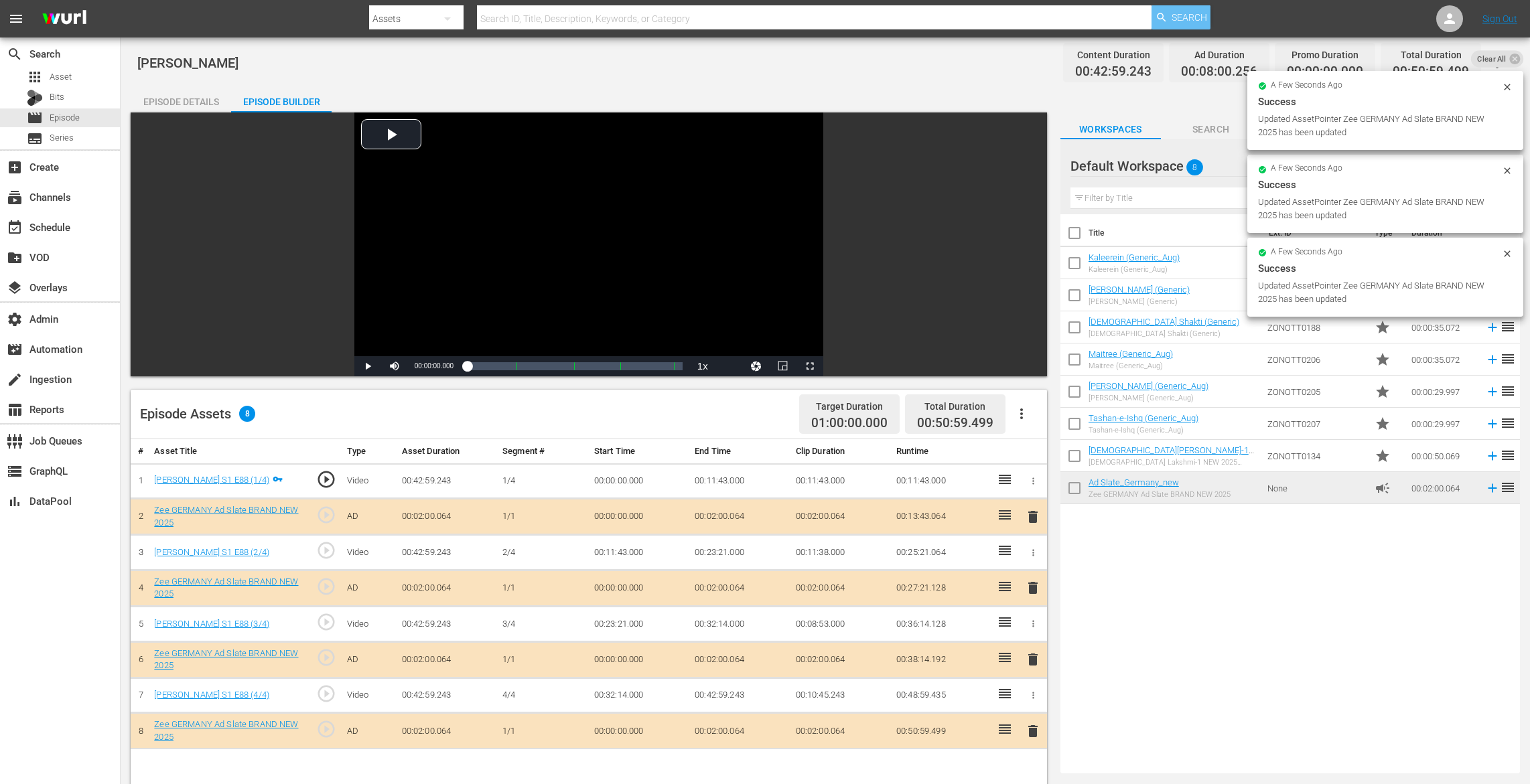
drag, startPoint x: 1132, startPoint y: 487, endPoint x: 1157, endPoint y: 9, distance: 478.7
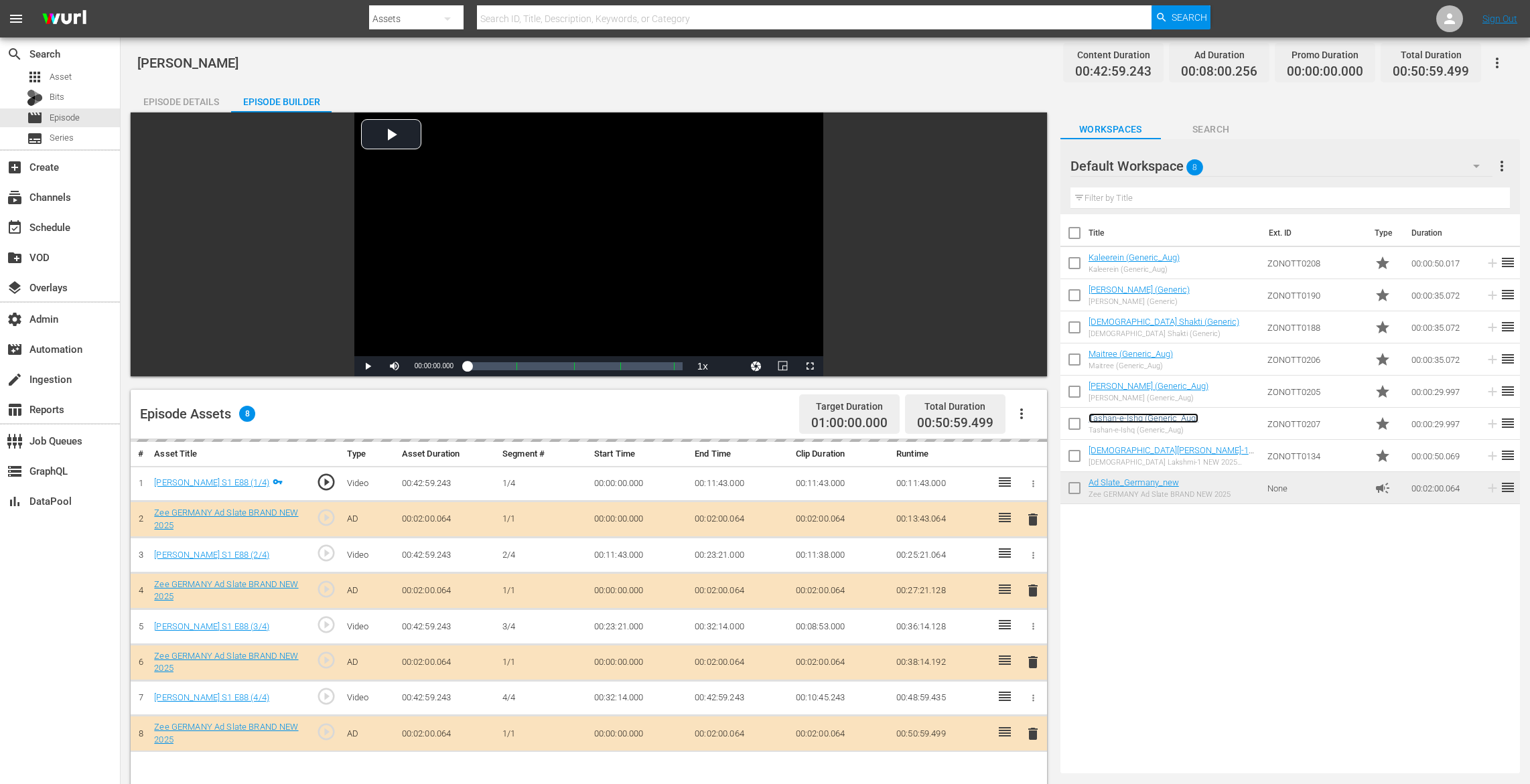
scroll to position [324, 0]
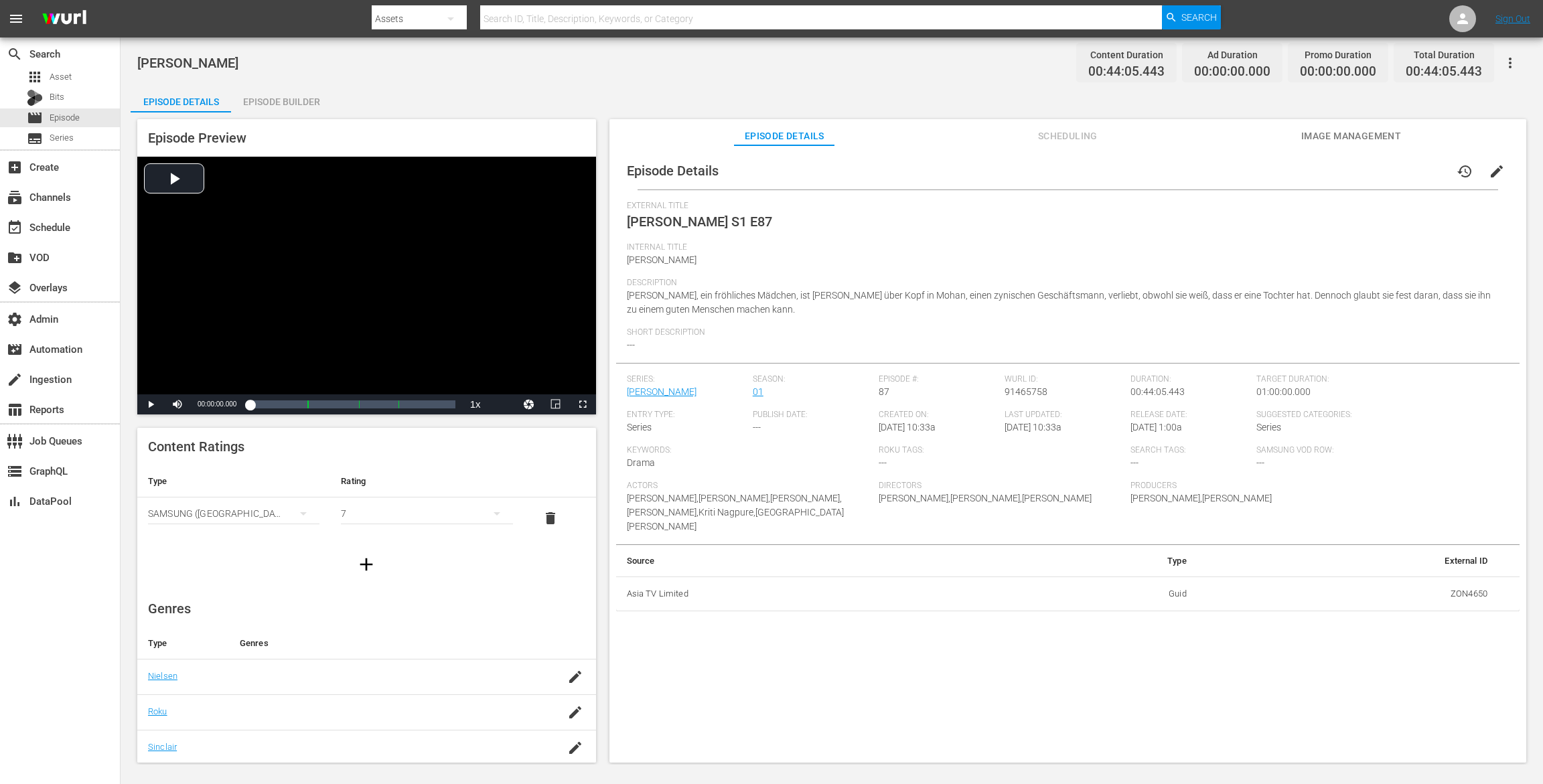
drag, startPoint x: 275, startPoint y: 95, endPoint x: 606, endPoint y: 51, distance: 333.9
click at [276, 95] on div "Episode Builder" at bounding box center [281, 102] width 101 height 32
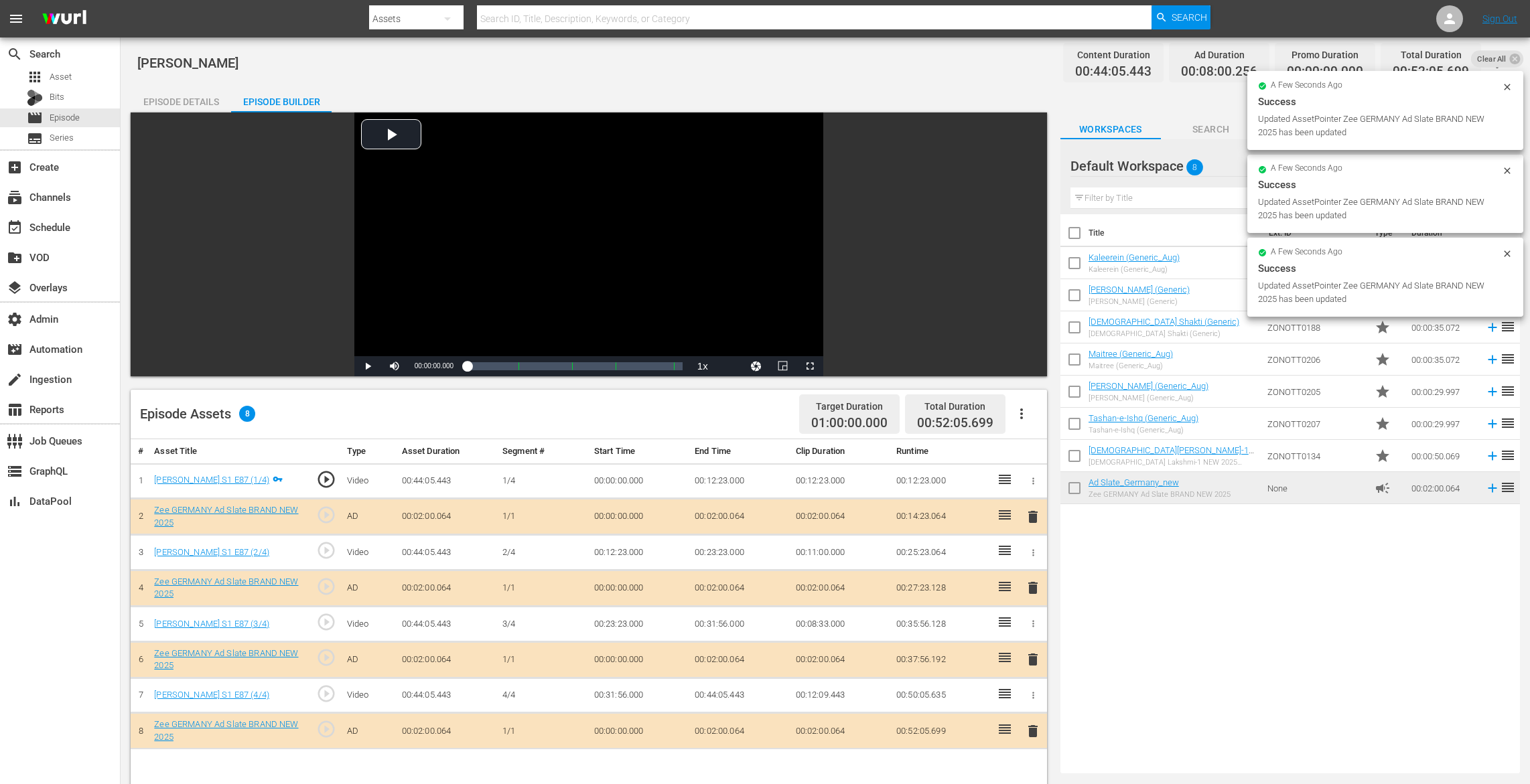
drag, startPoint x: 1139, startPoint y: 487, endPoint x: 1334, endPoint y: 1, distance: 523.7
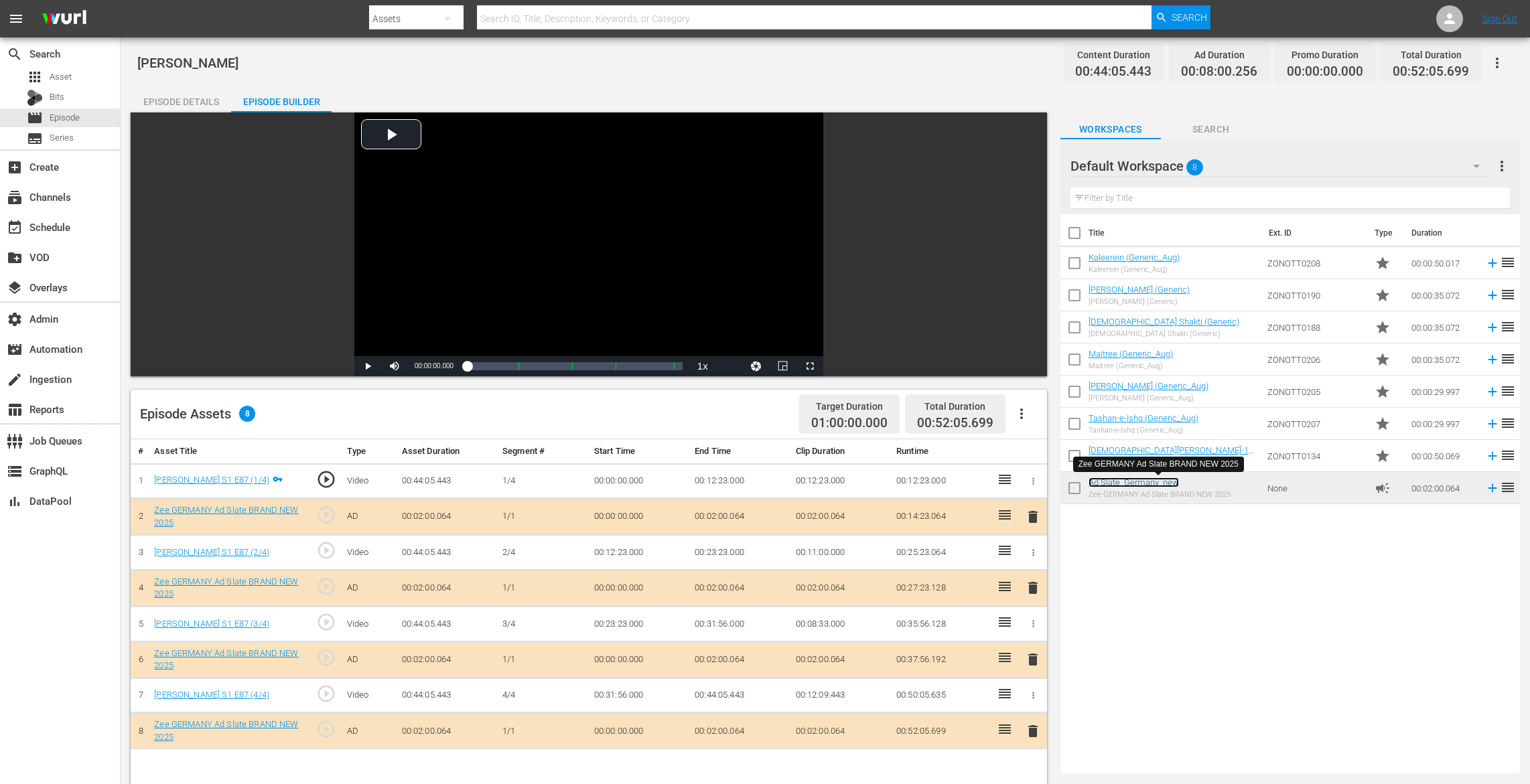
scroll to position [309, 0]
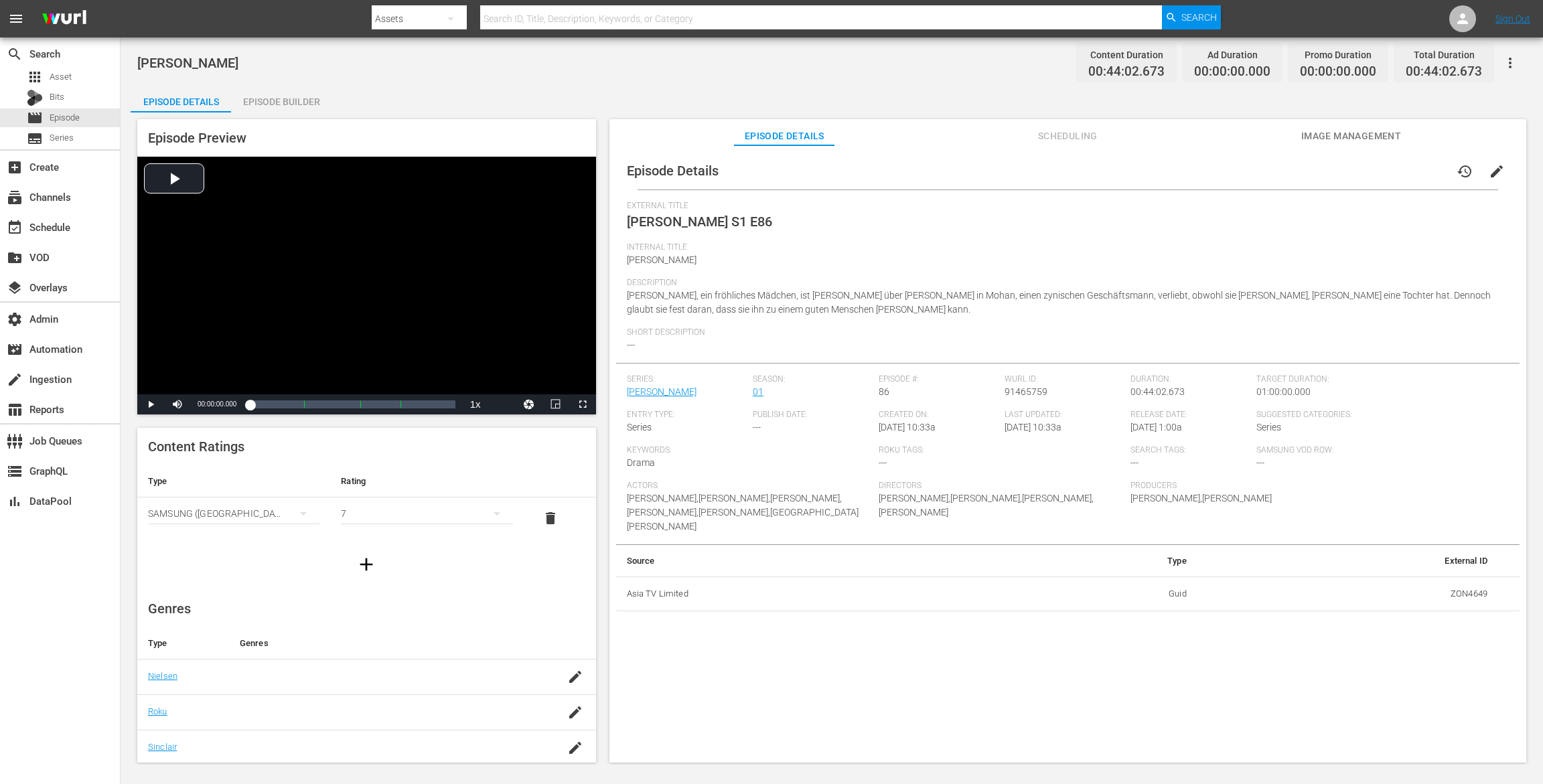
click at [273, 110] on div "Episode Builder" at bounding box center [281, 102] width 101 height 32
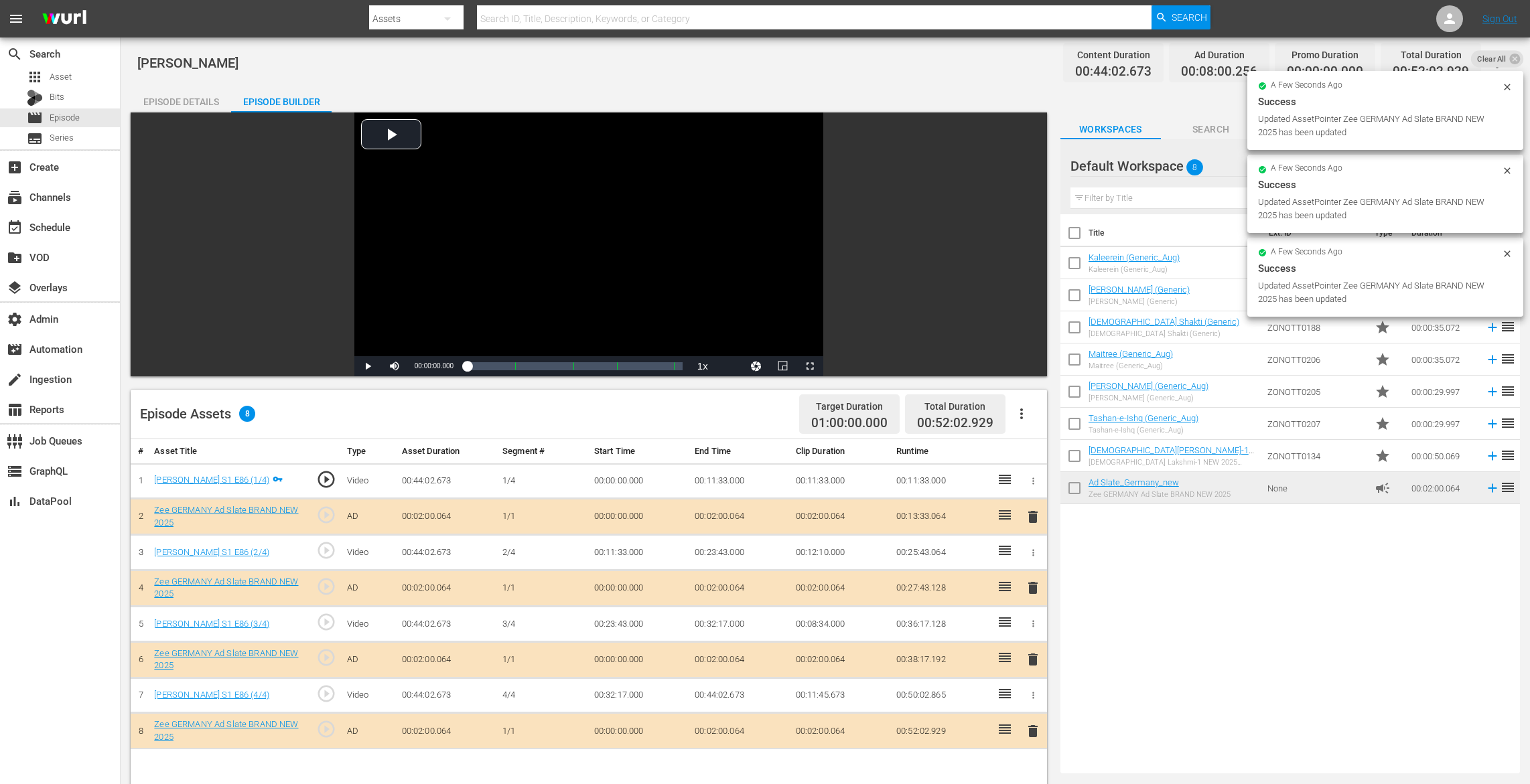
drag, startPoint x: 1118, startPoint y: 487, endPoint x: 392, endPoint y: 17, distance: 864.9
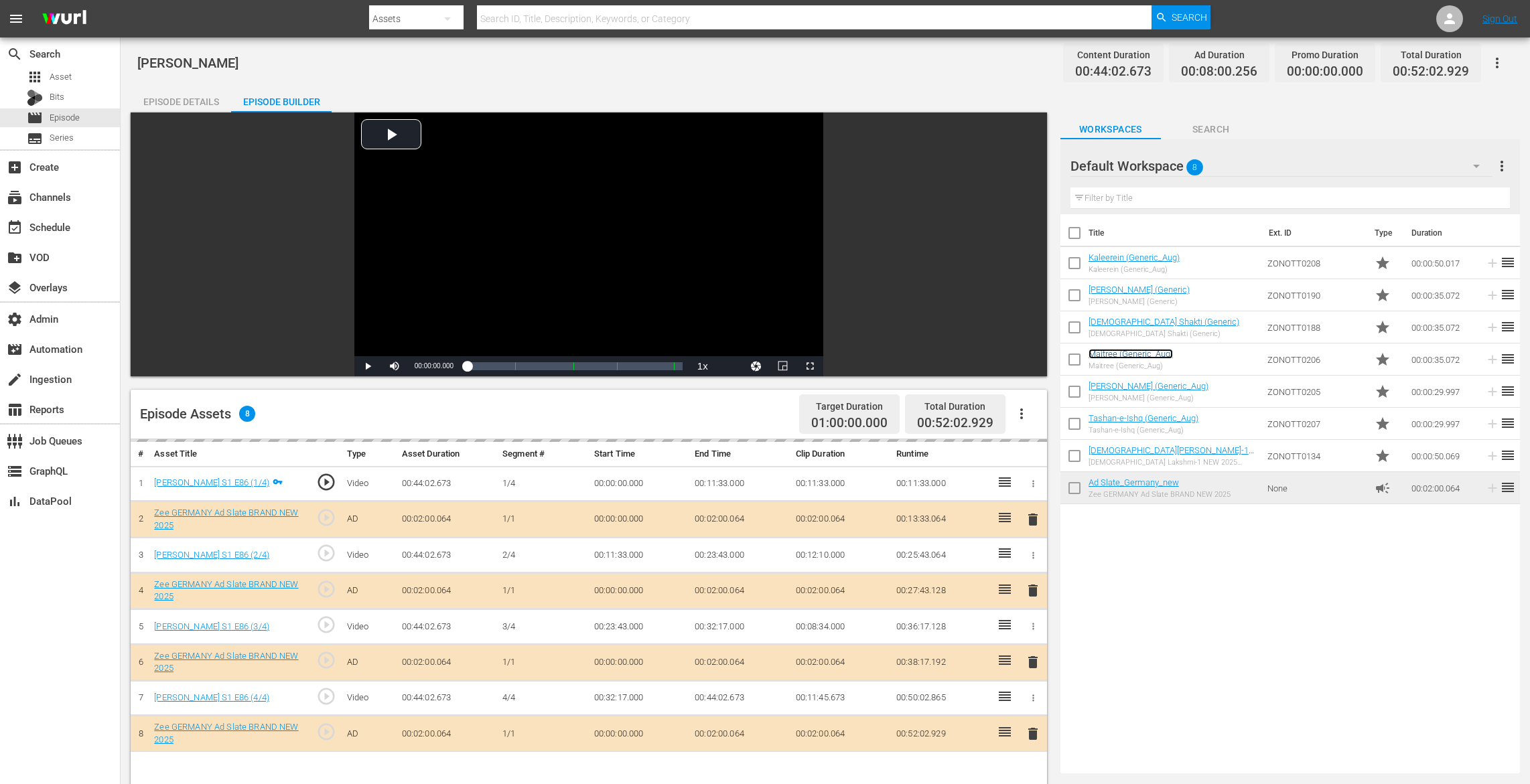
scroll to position [348, 0]
